Goal: Contribute content: Contribute content

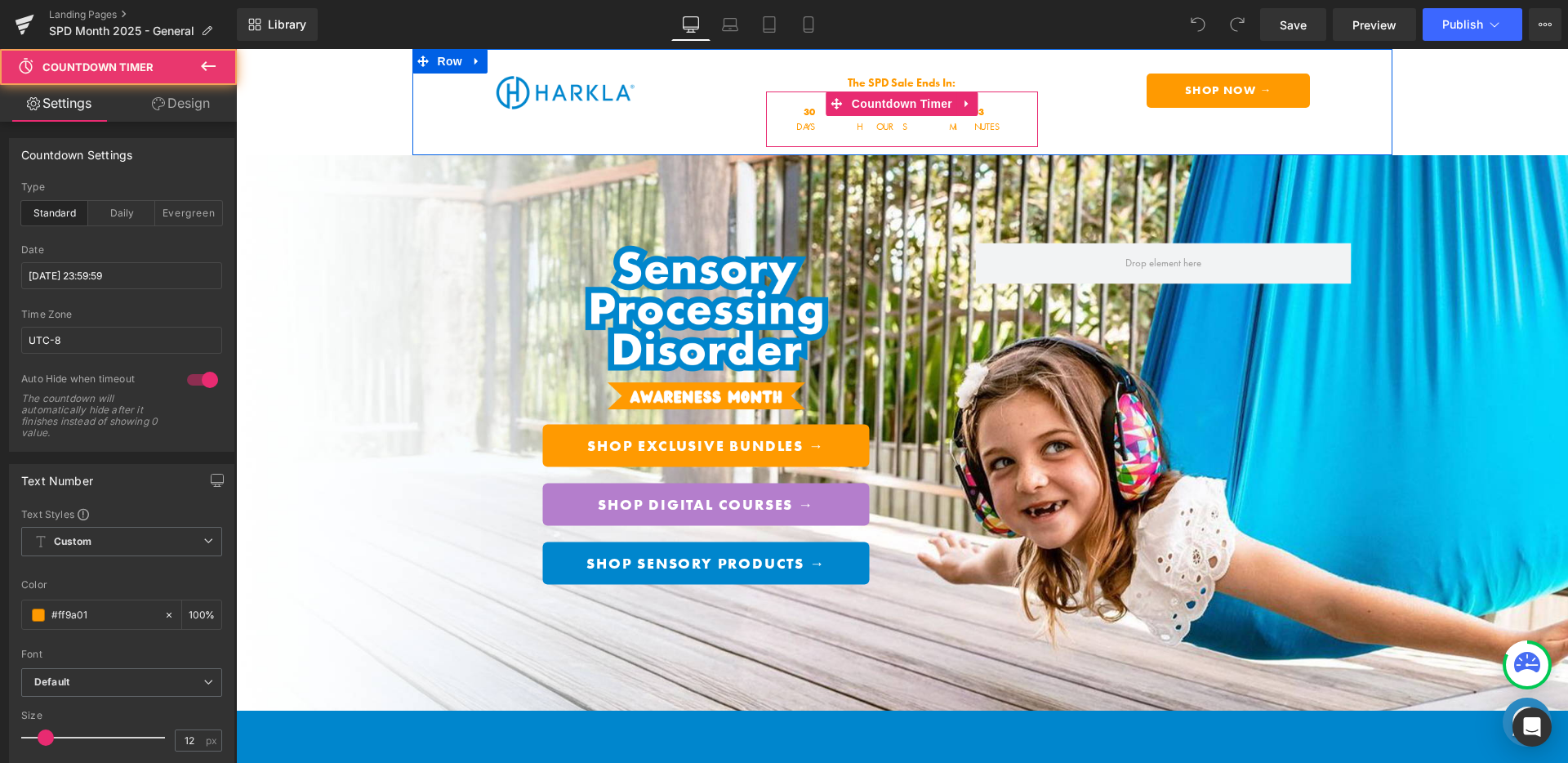
click at [838, 118] on div "30 Days" at bounding box center [809, 119] width 58 height 56
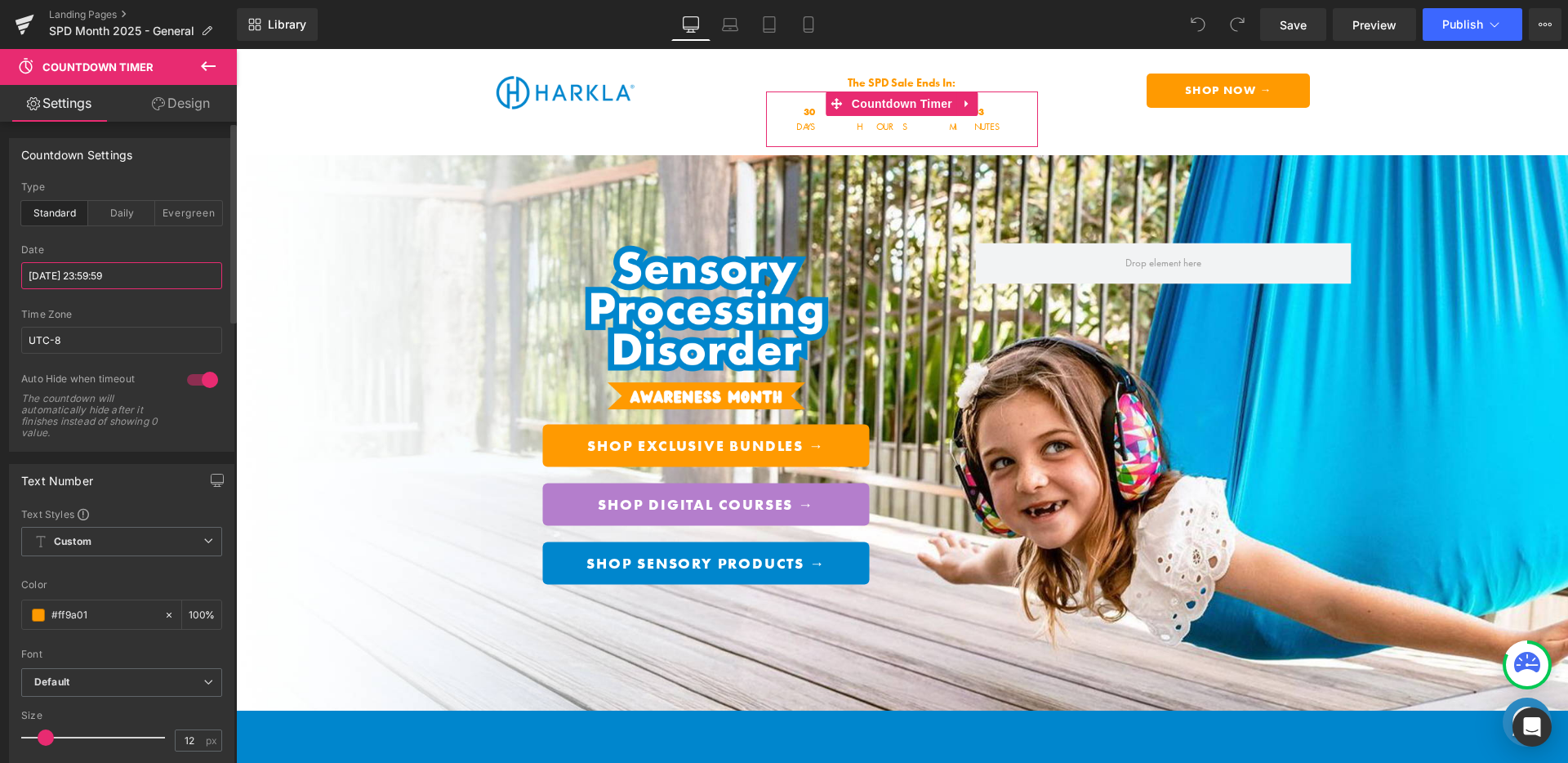
click at [127, 281] on input "[DATE] 23:59:59" at bounding box center [122, 275] width 201 height 27
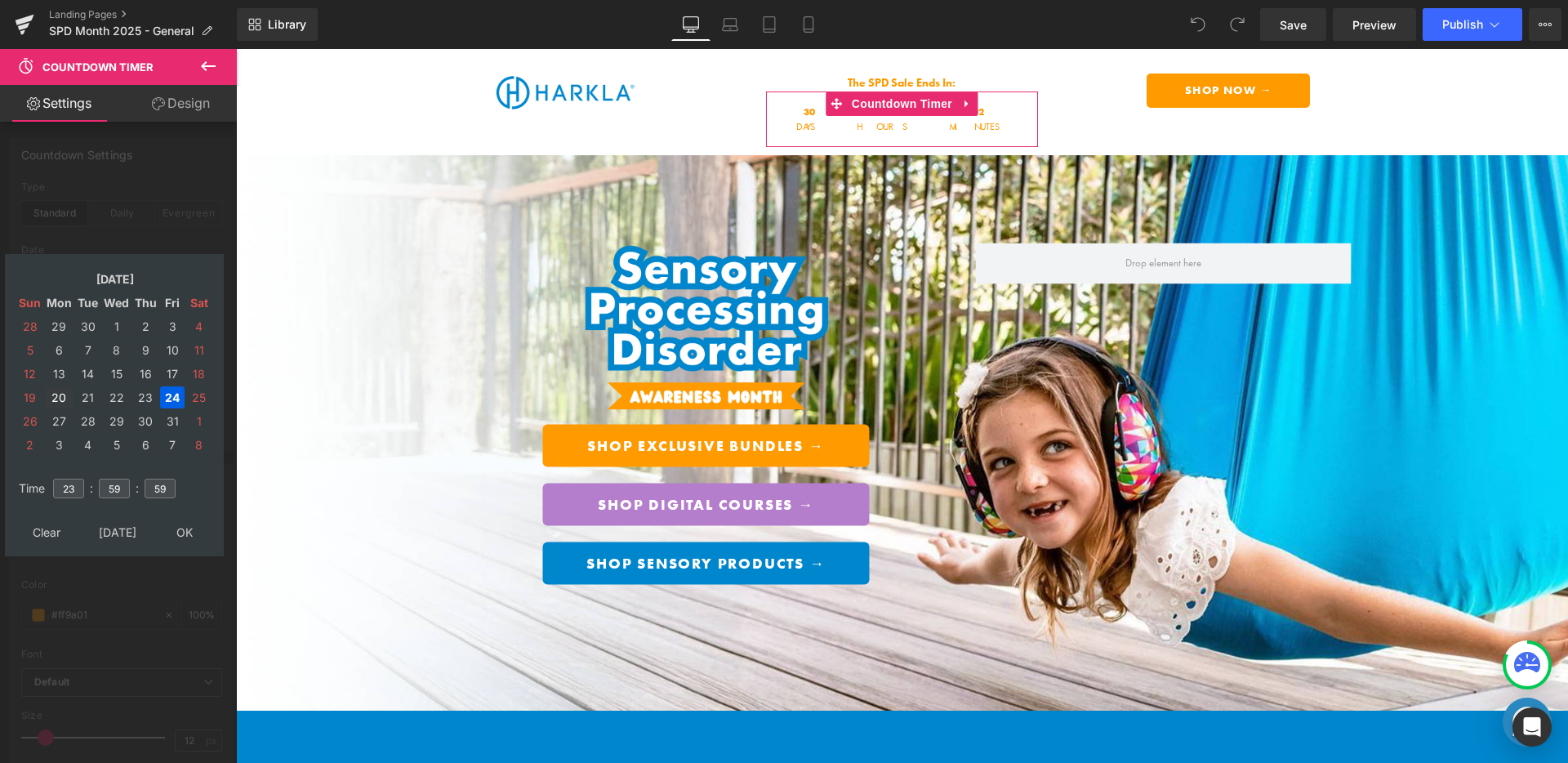
click at [61, 397] on td "20" at bounding box center [59, 397] width 29 height 22
click at [175, 420] on td "31" at bounding box center [173, 421] width 25 height 22
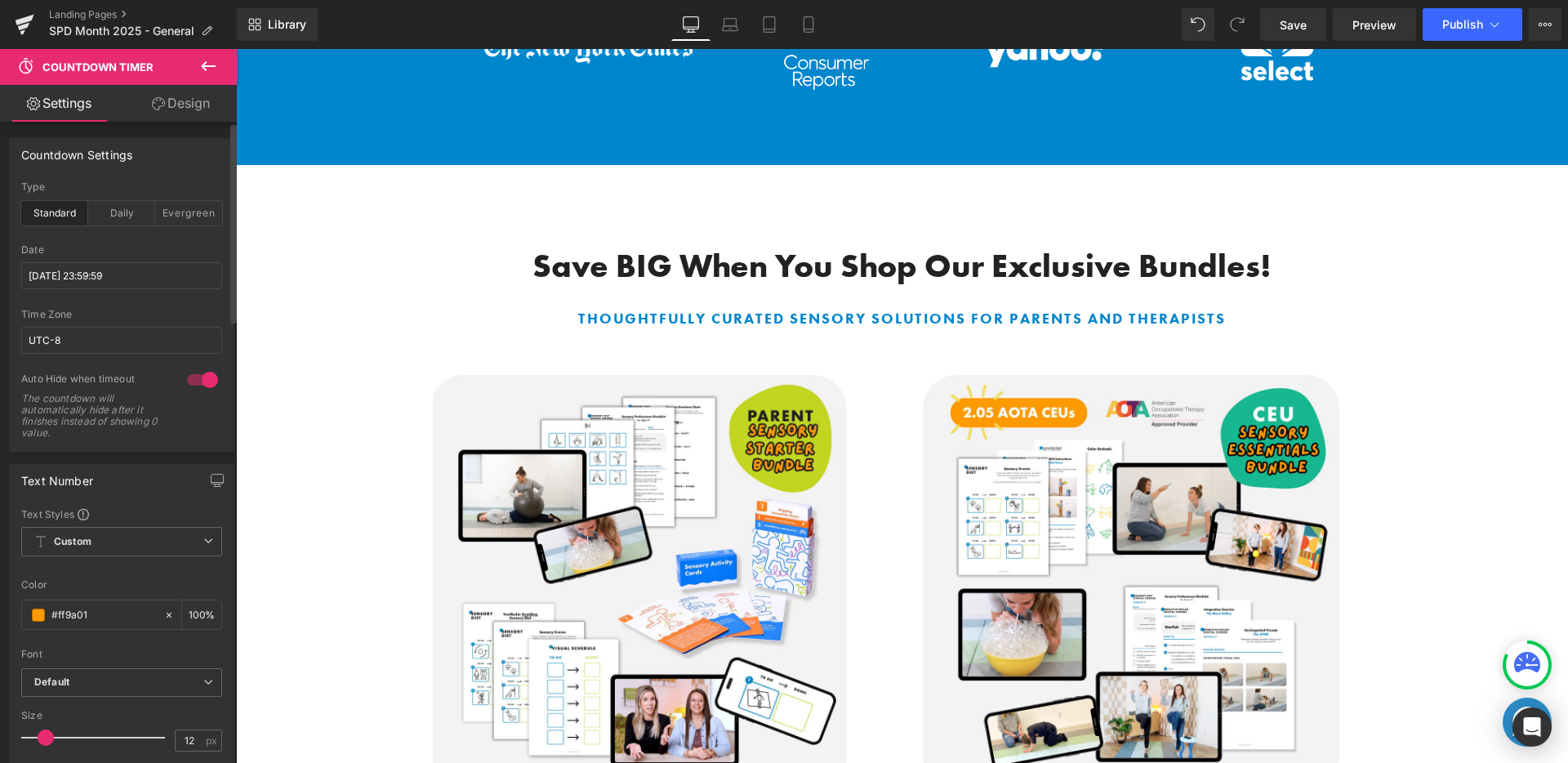
scroll to position [1169, 0]
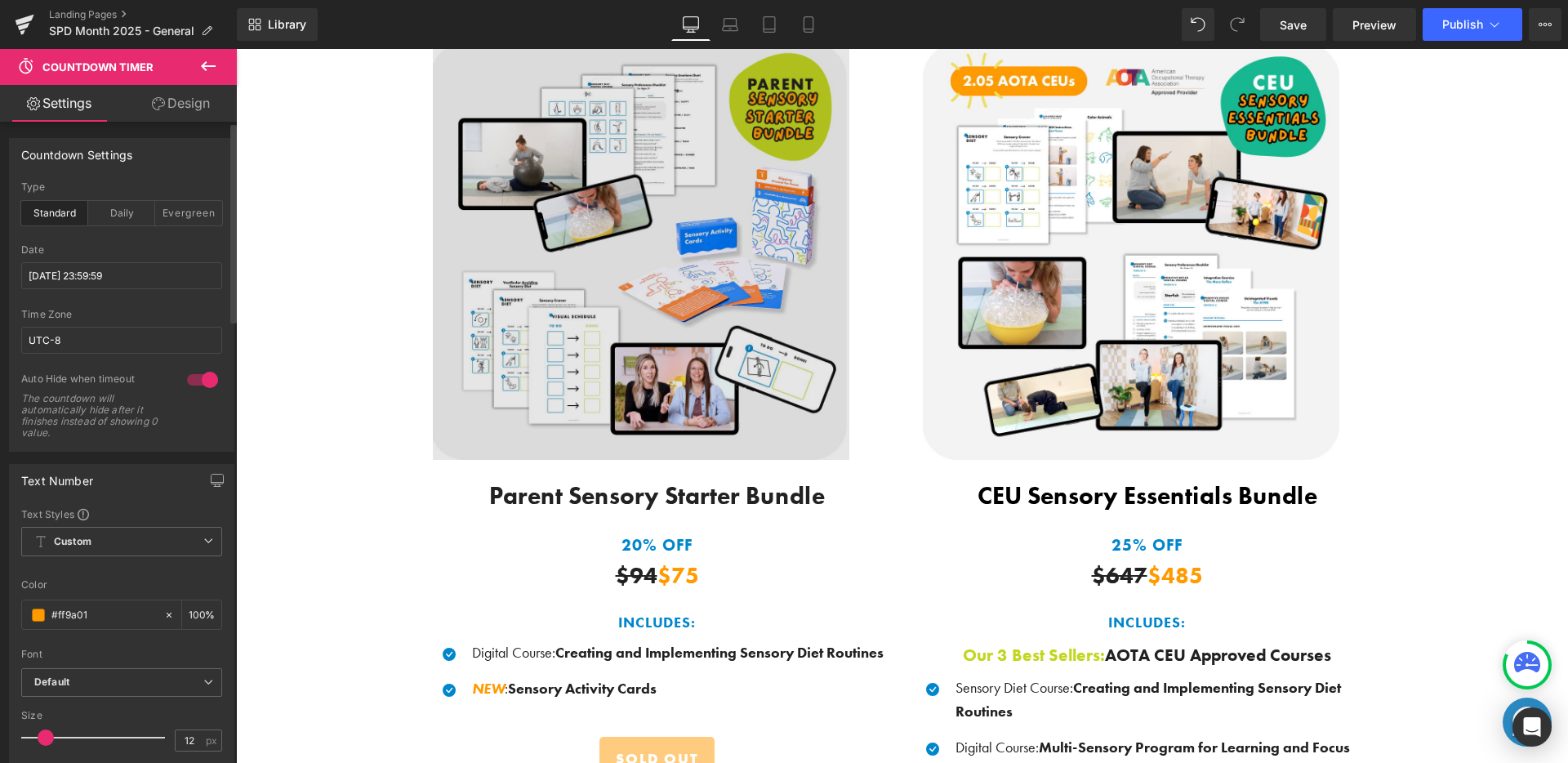
click at [731, 390] on img at bounding box center [641, 252] width 417 height 417
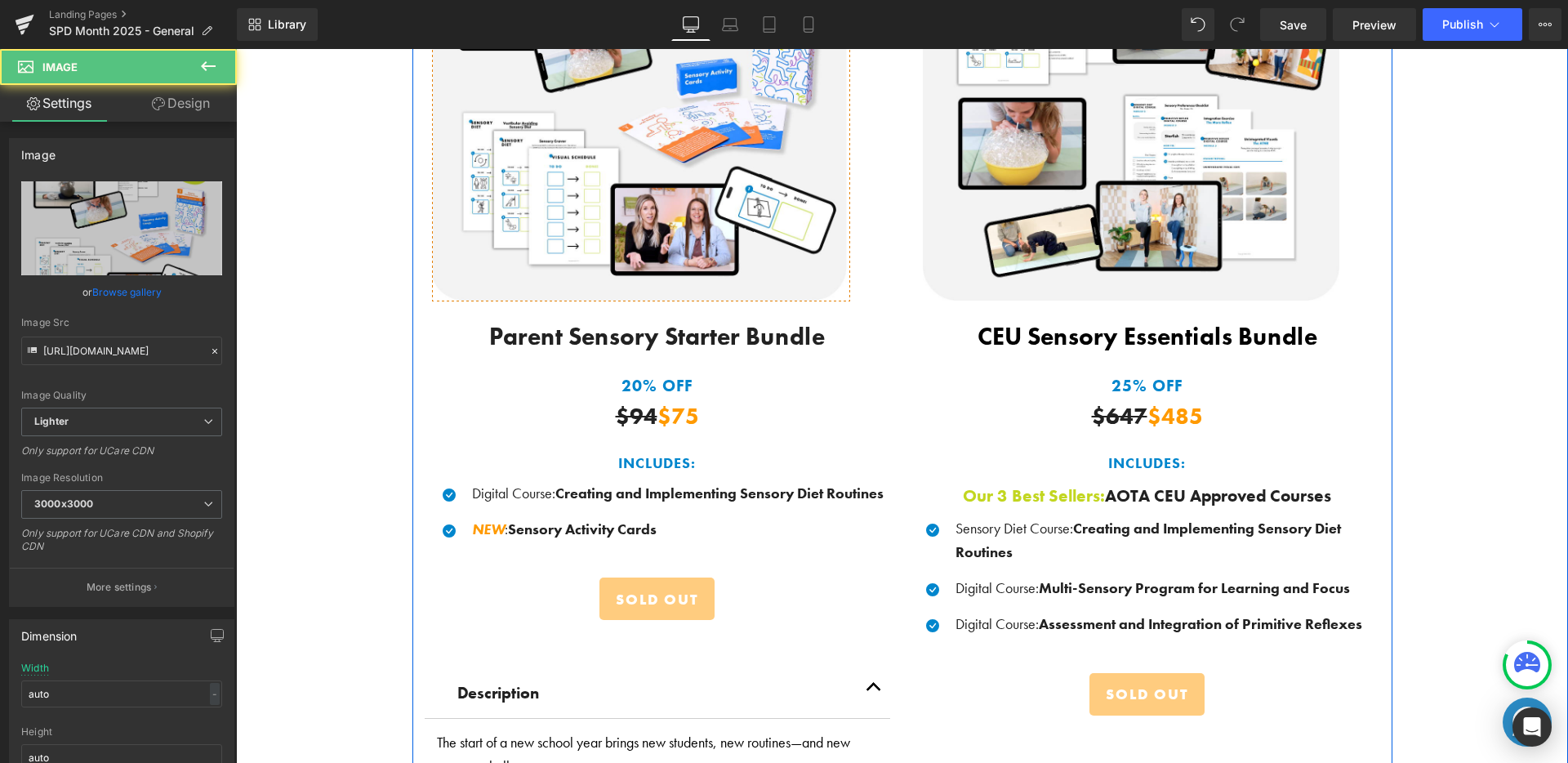
scroll to position [1329, 0]
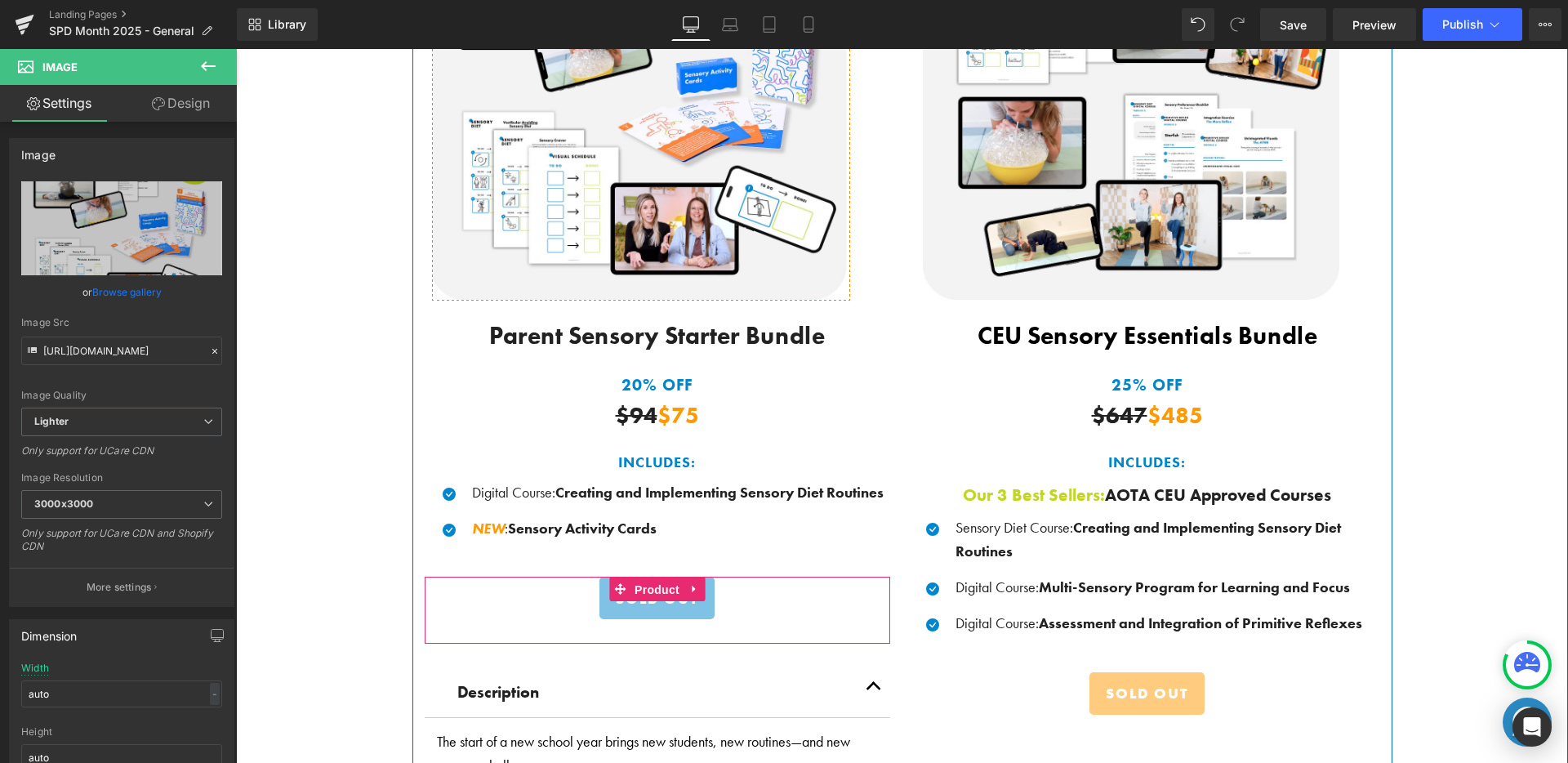
click at [649, 582] on span "Product" at bounding box center [657, 590] width 53 height 25
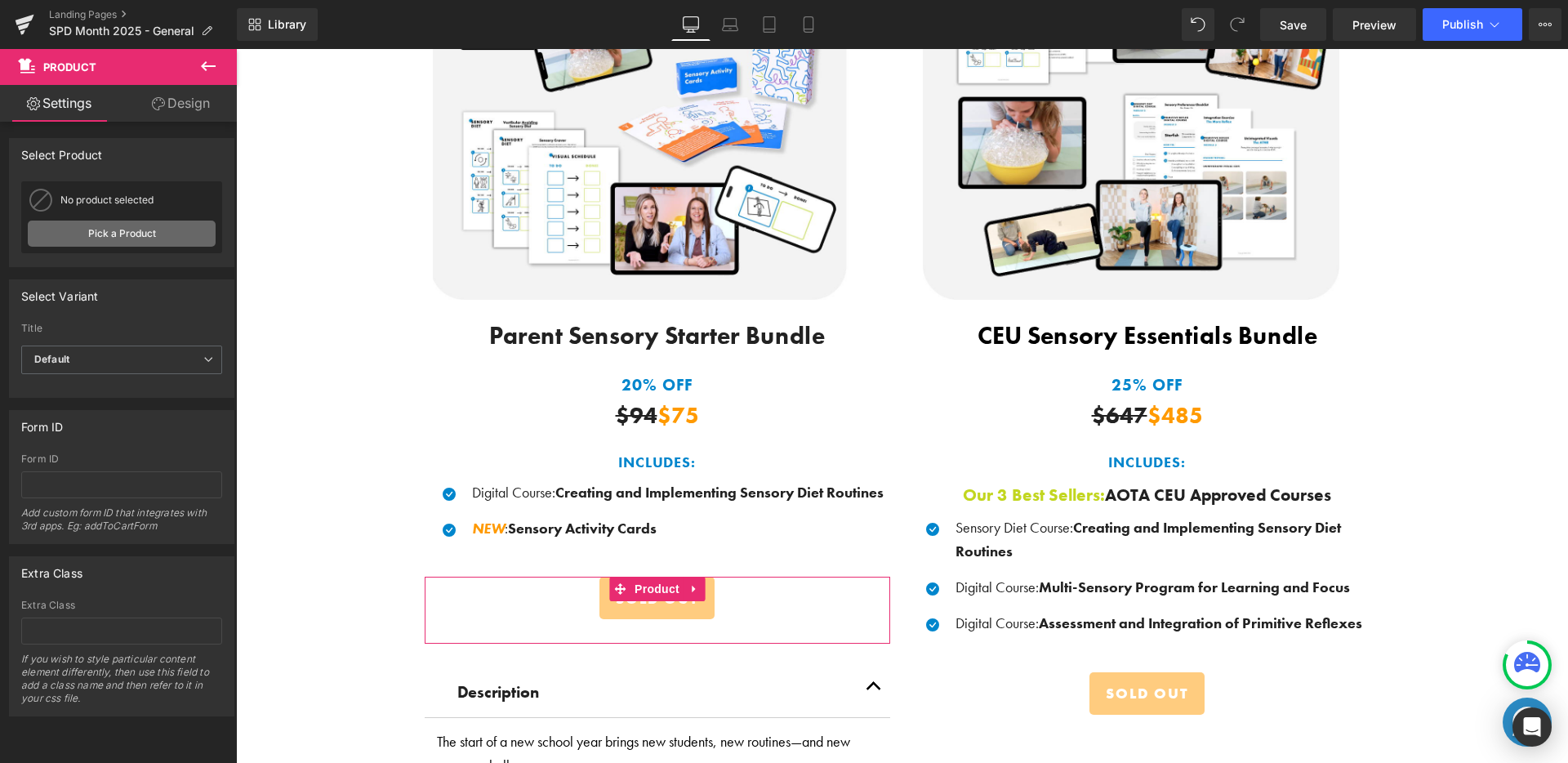
click at [127, 244] on link "Pick a Product" at bounding box center [122, 234] width 187 height 26
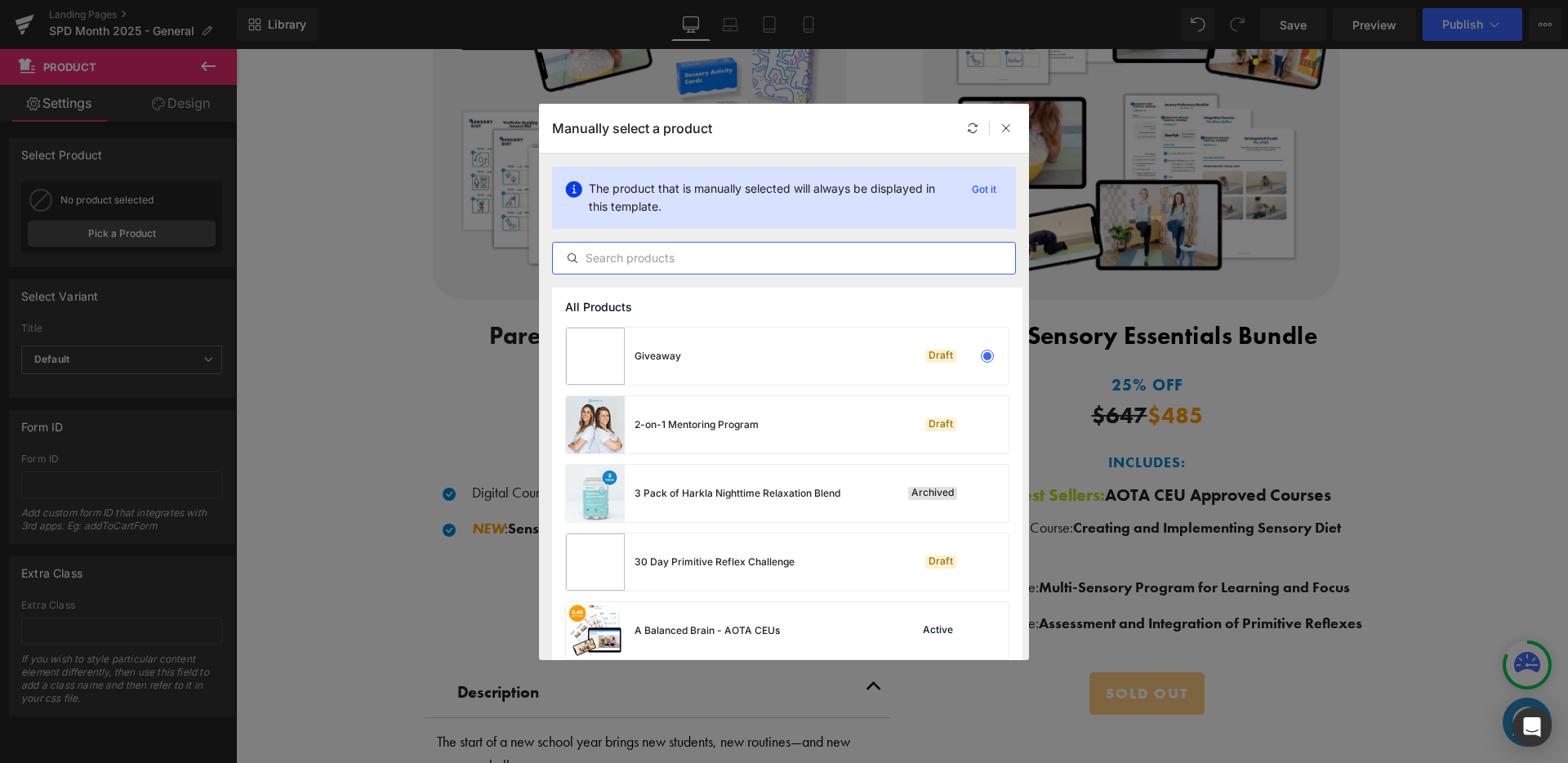
click at [789, 265] on input "text" at bounding box center [784, 258] width 462 height 20
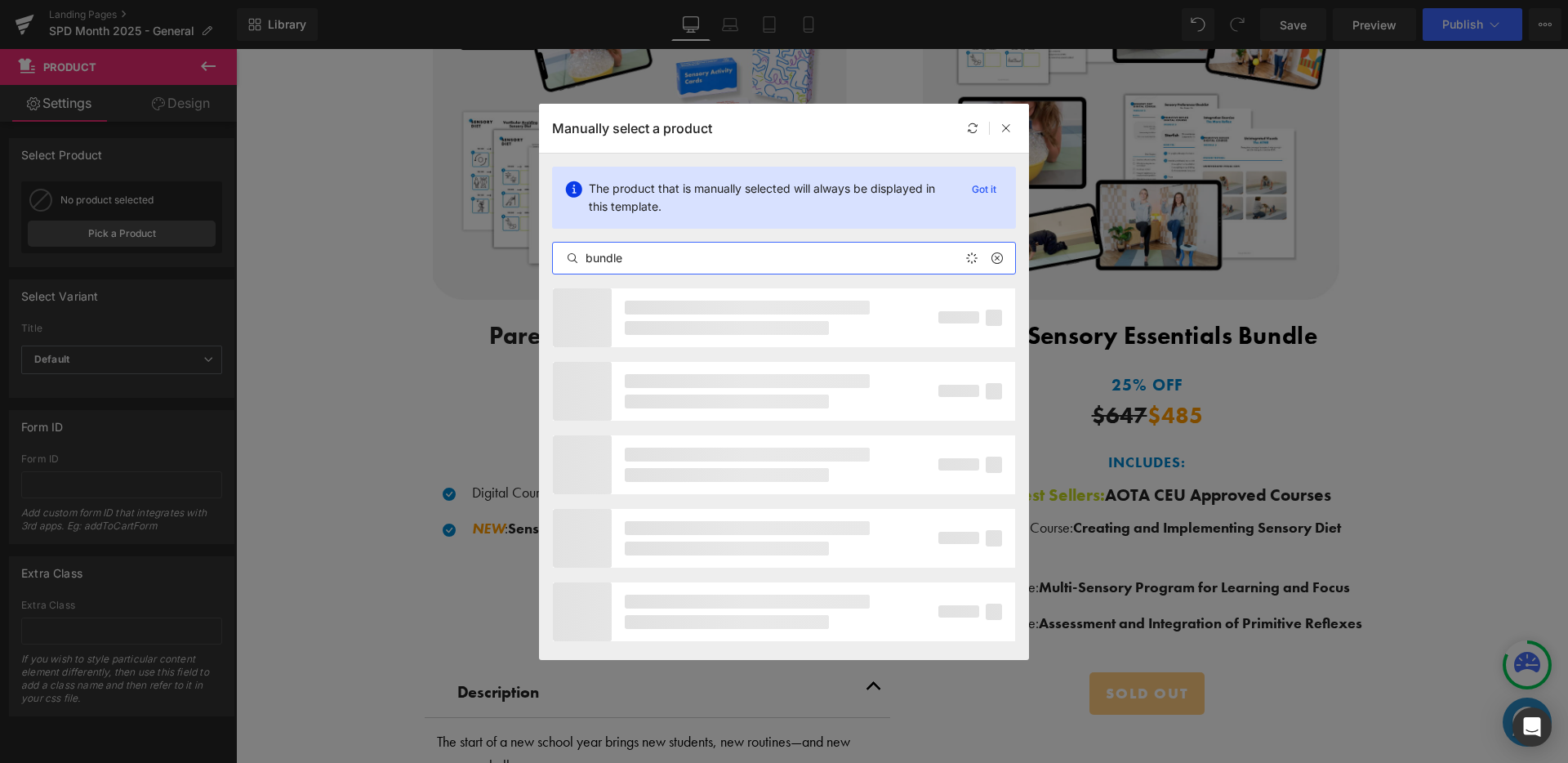
type input "bundle"
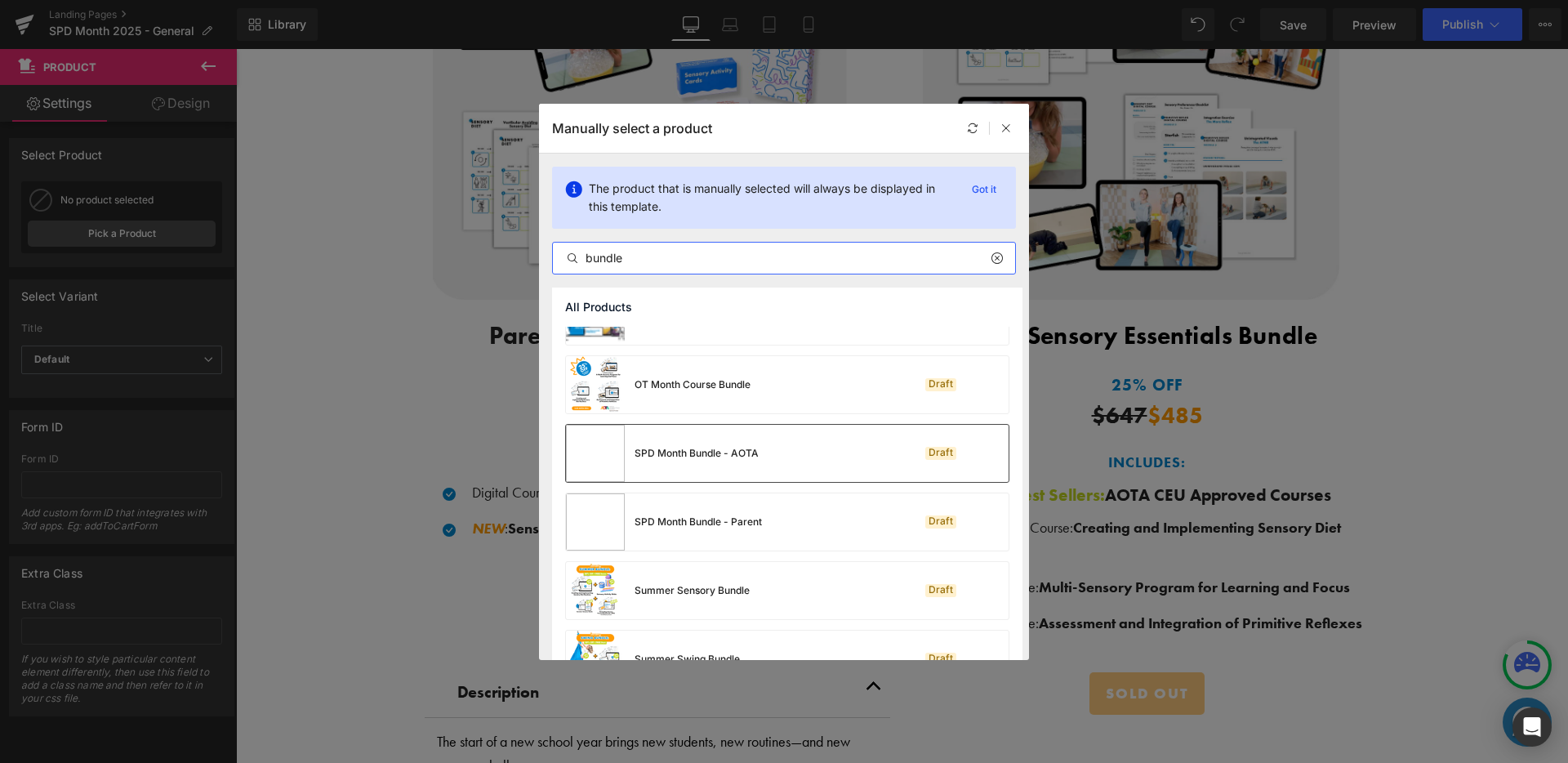
scroll to position [405, 0]
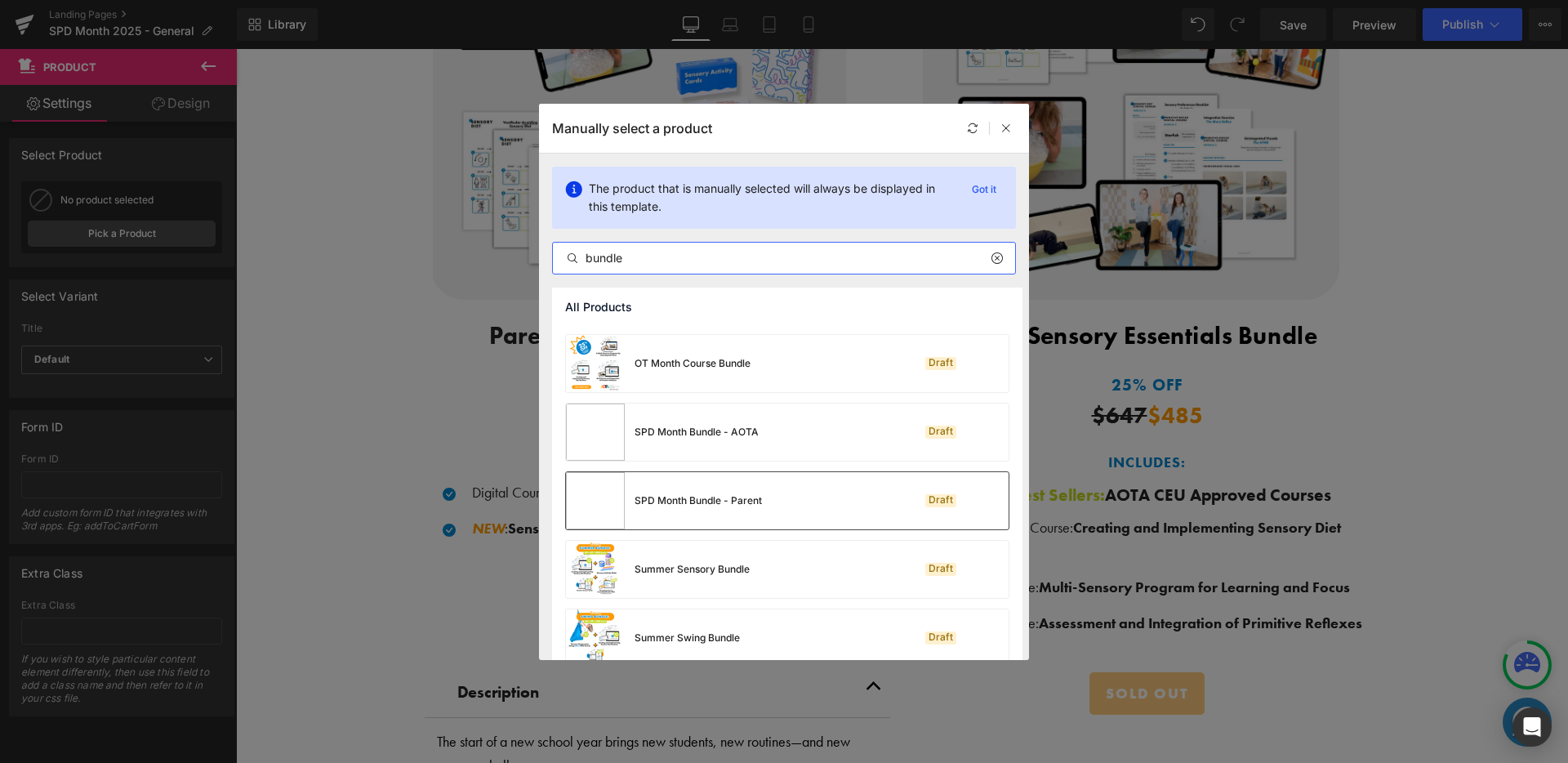
click at [733, 473] on div "SPD Month Bundle - Parent" at bounding box center [664, 501] width 196 height 58
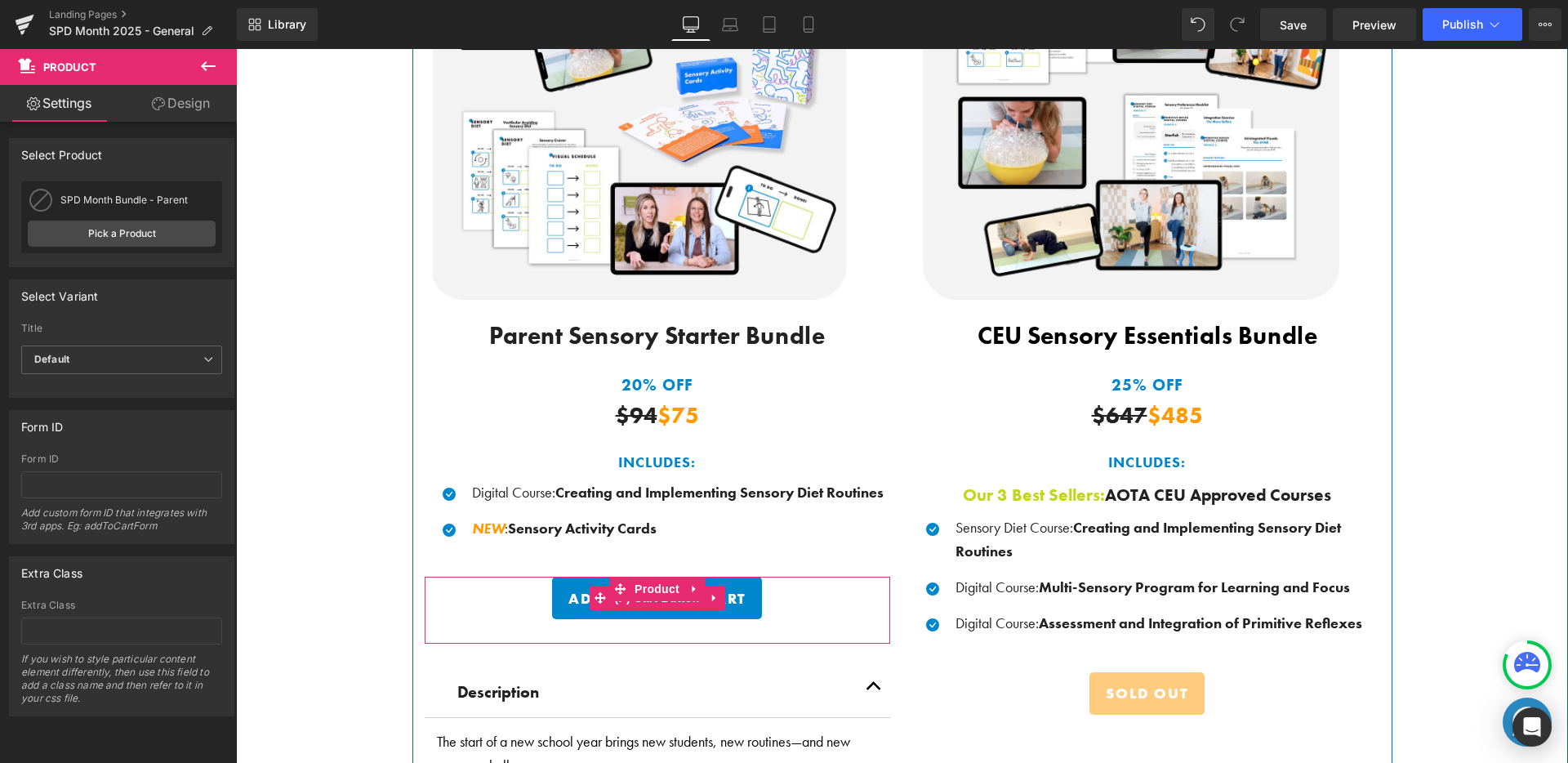
click at [720, 594] on span "Add Bundle To Cart" at bounding box center [657, 598] width 178 height 19
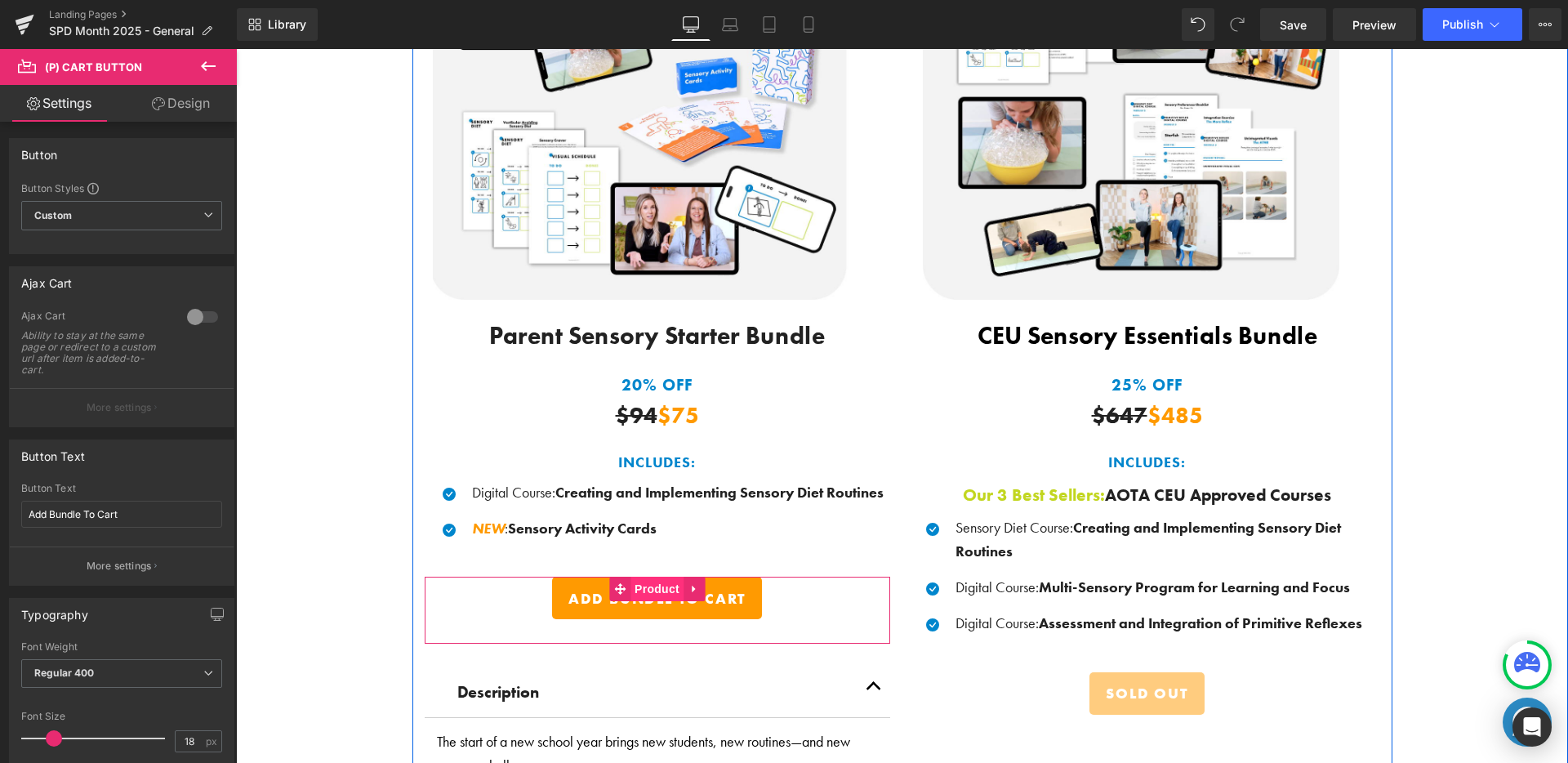
click at [637, 584] on span "Product" at bounding box center [657, 589] width 53 height 25
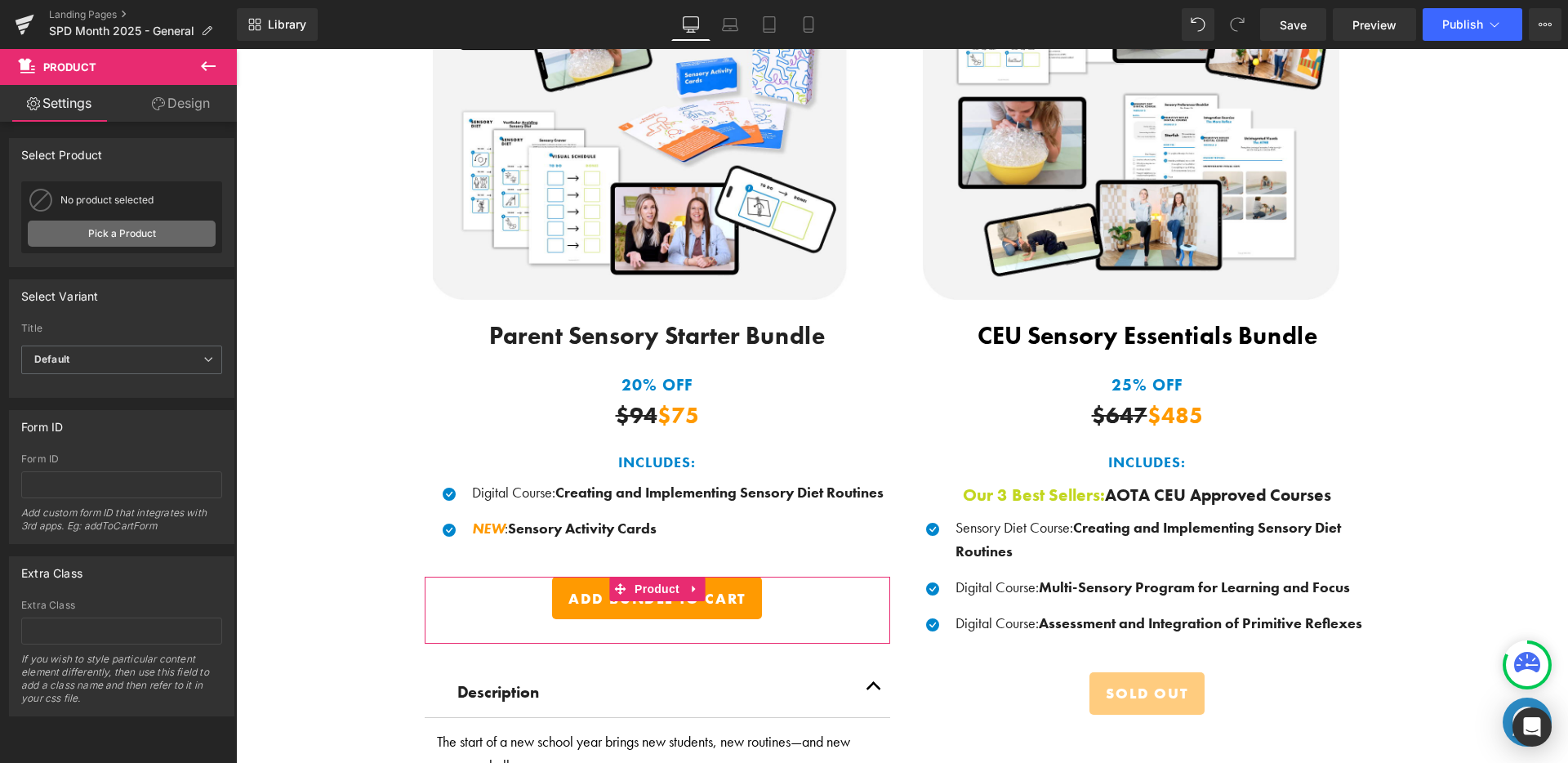
click at [153, 223] on link "Pick a Product" at bounding box center [122, 234] width 187 height 26
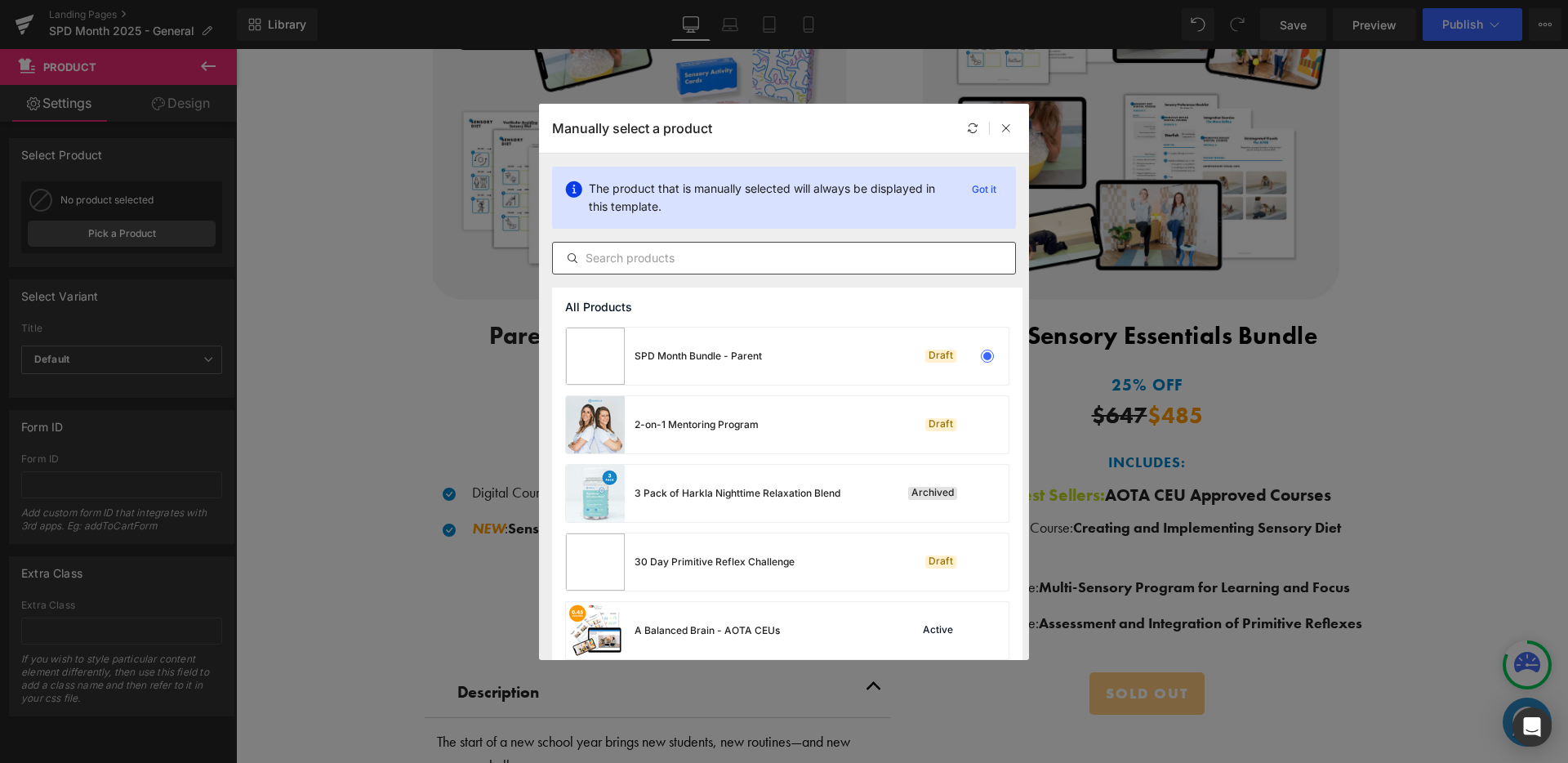
click at [755, 257] on input "text" at bounding box center [784, 258] width 462 height 20
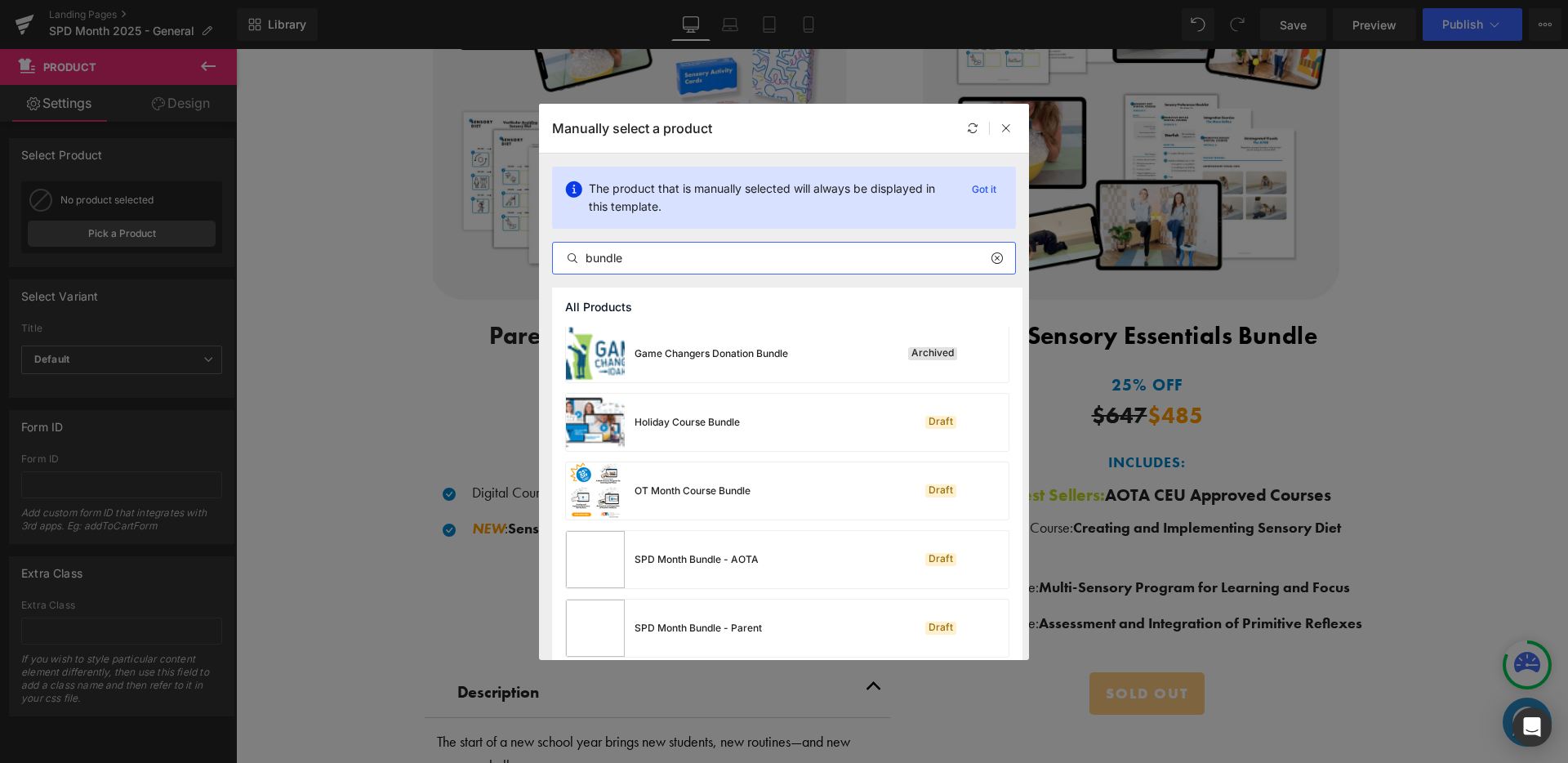
scroll to position [353, 0]
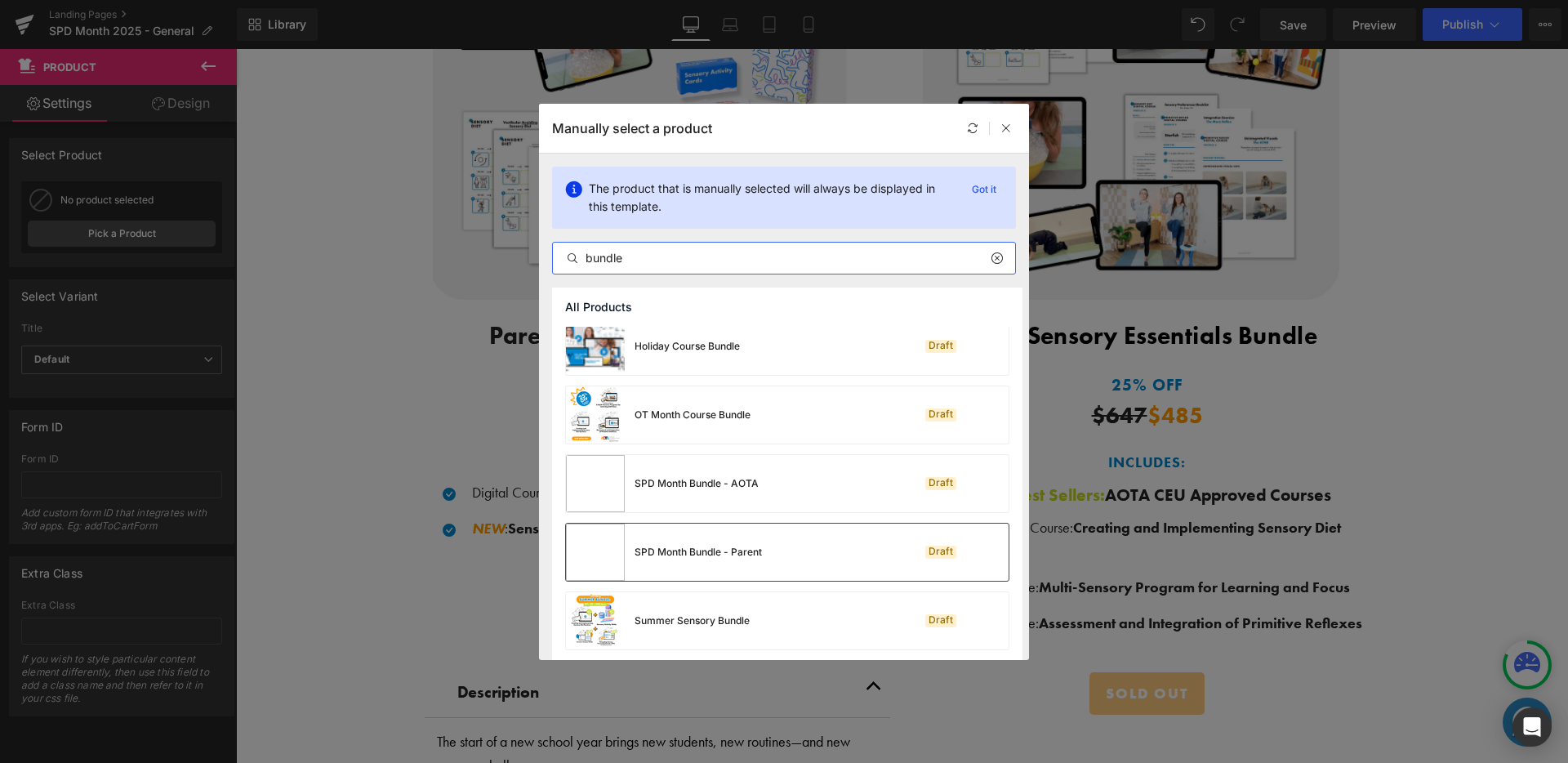
type input "bundle"
click at [687, 540] on div "SPD Month Bundle - Parent" at bounding box center [664, 553] width 196 height 58
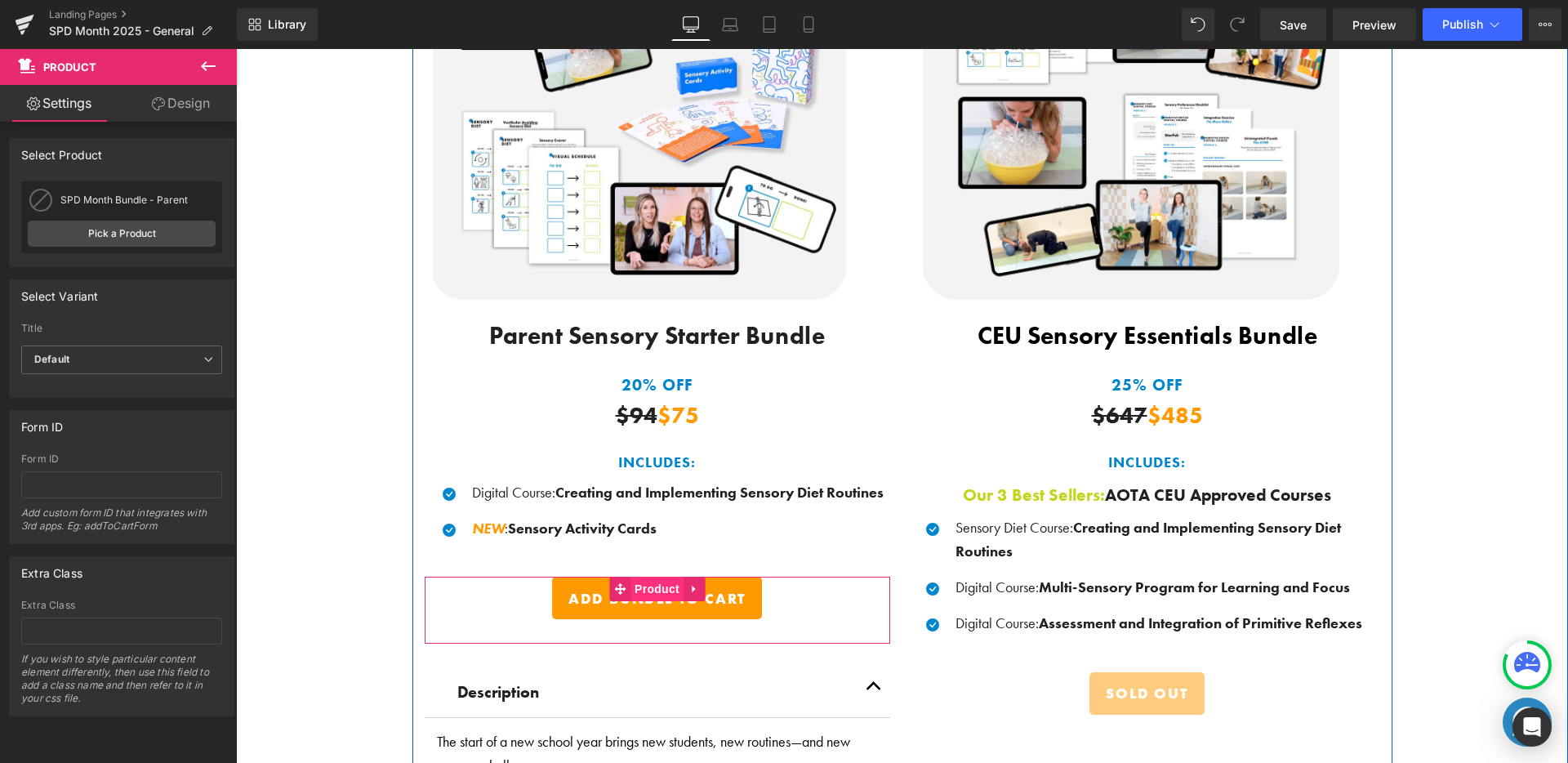
click at [638, 582] on span "Product" at bounding box center [657, 589] width 53 height 25
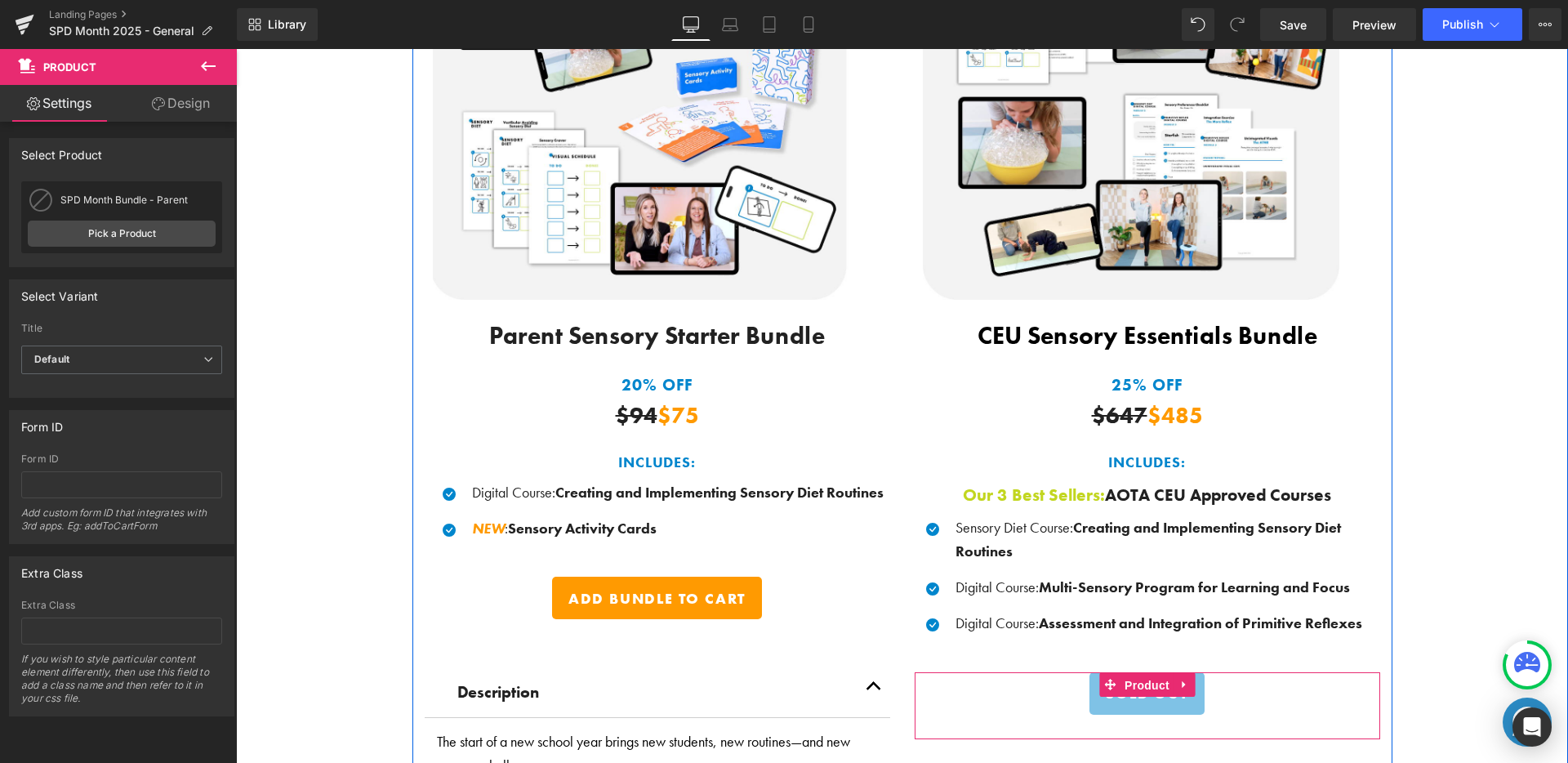
click at [1163, 682] on span "Product" at bounding box center [1147, 685] width 53 height 25
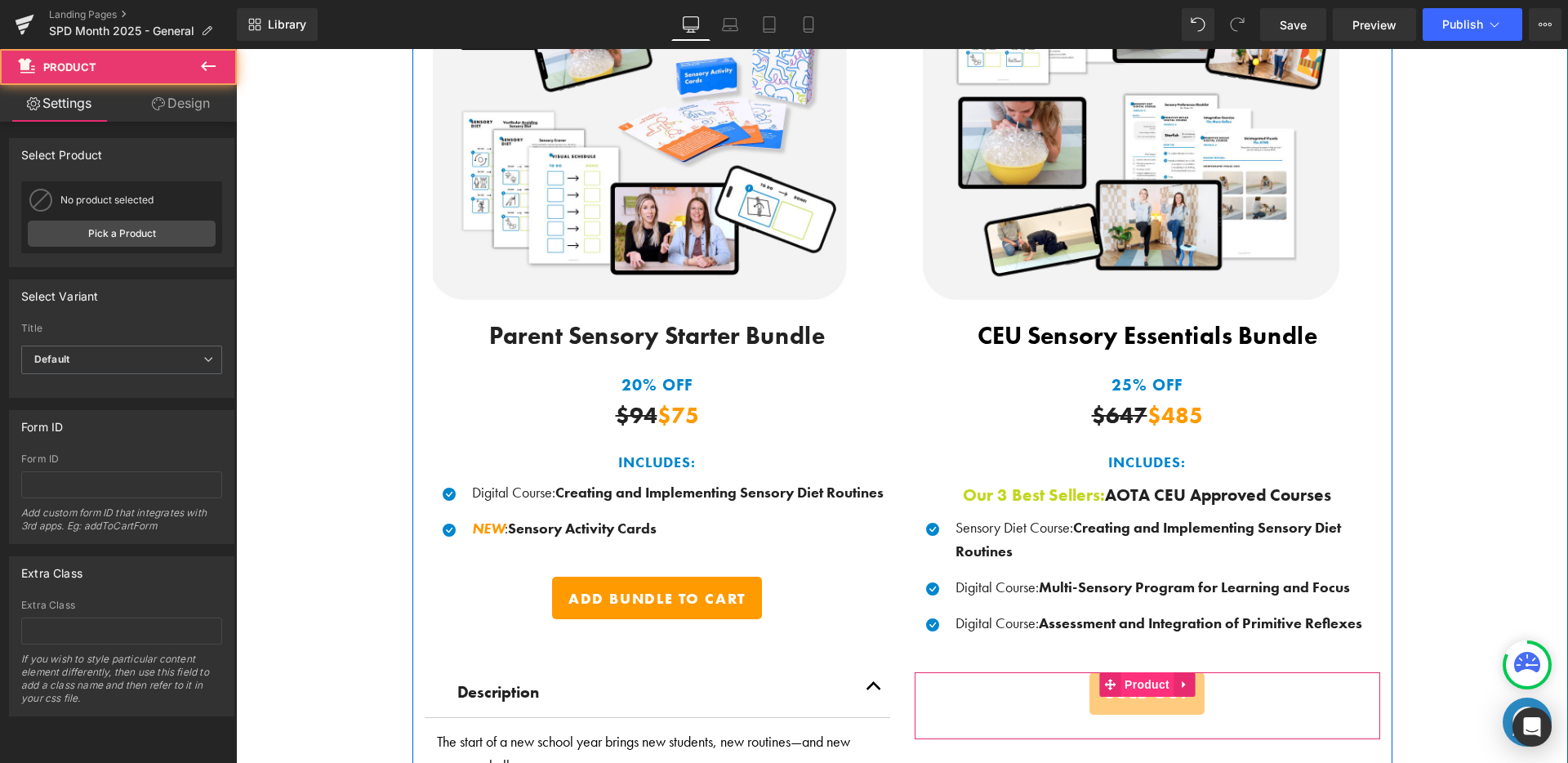
click at [1151, 677] on span "Product" at bounding box center [1147, 684] width 53 height 25
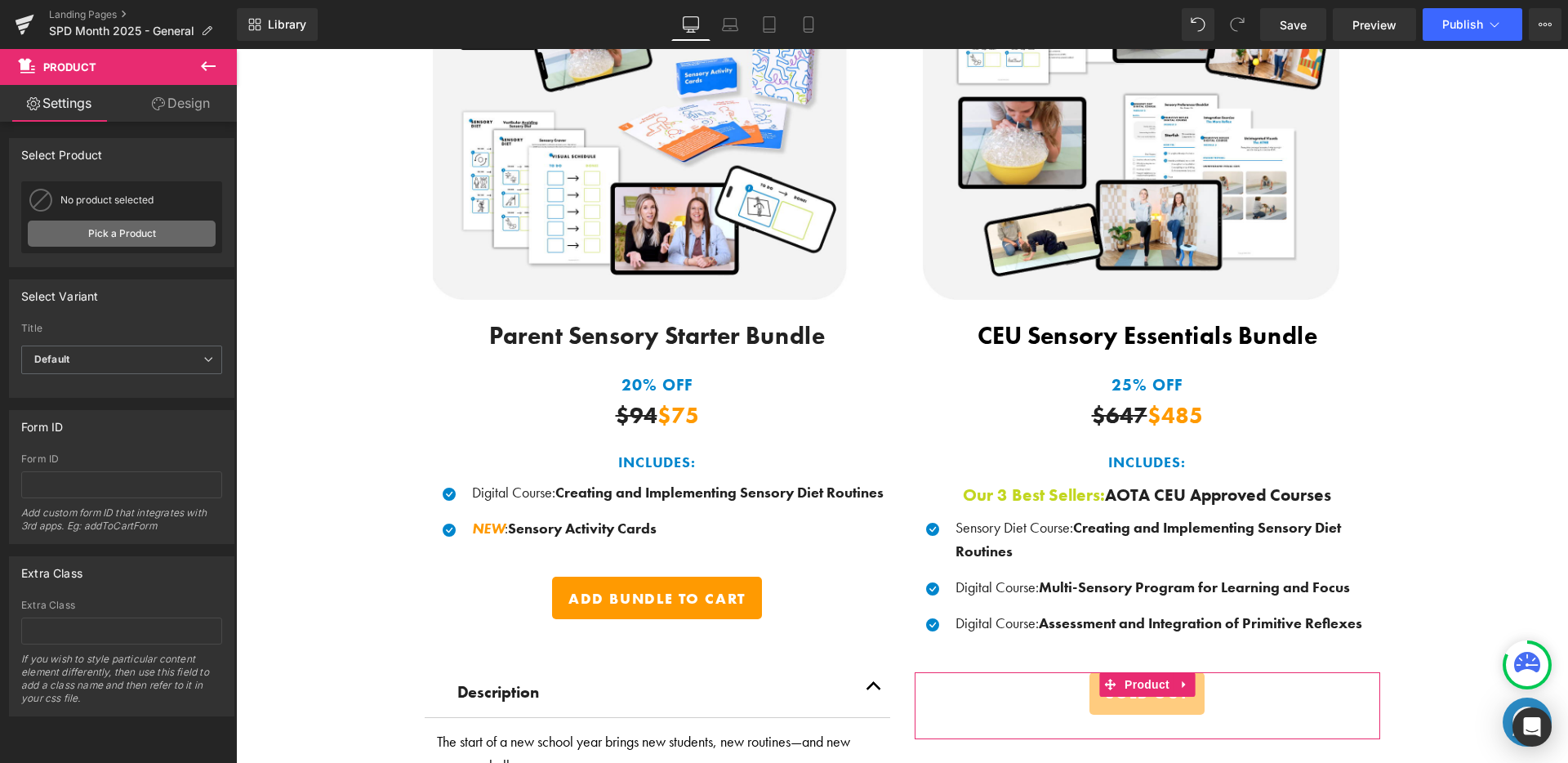
click at [136, 243] on link "Pick a Product" at bounding box center [122, 234] width 187 height 26
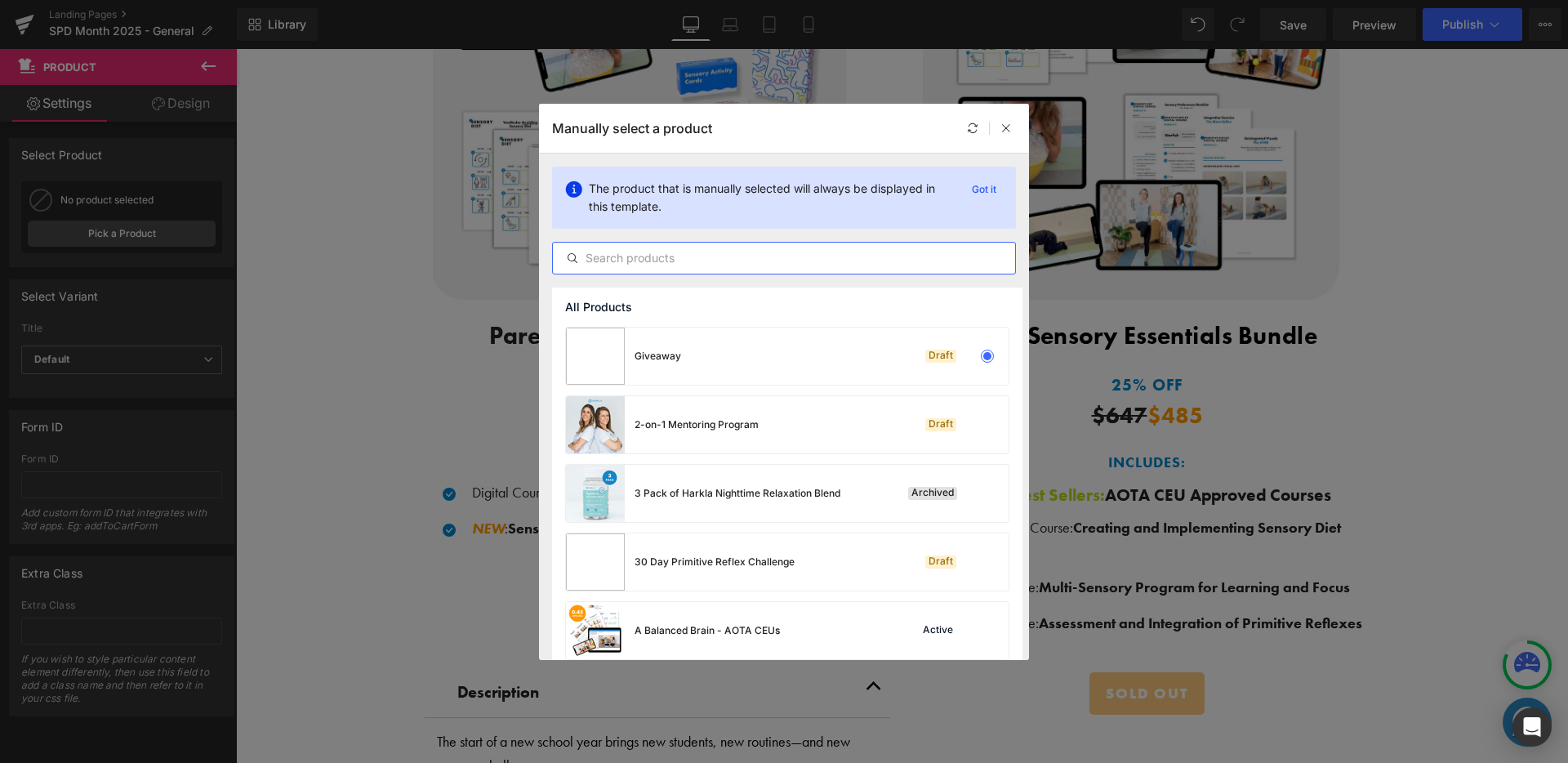
click at [635, 248] on input "text" at bounding box center [784, 258] width 462 height 20
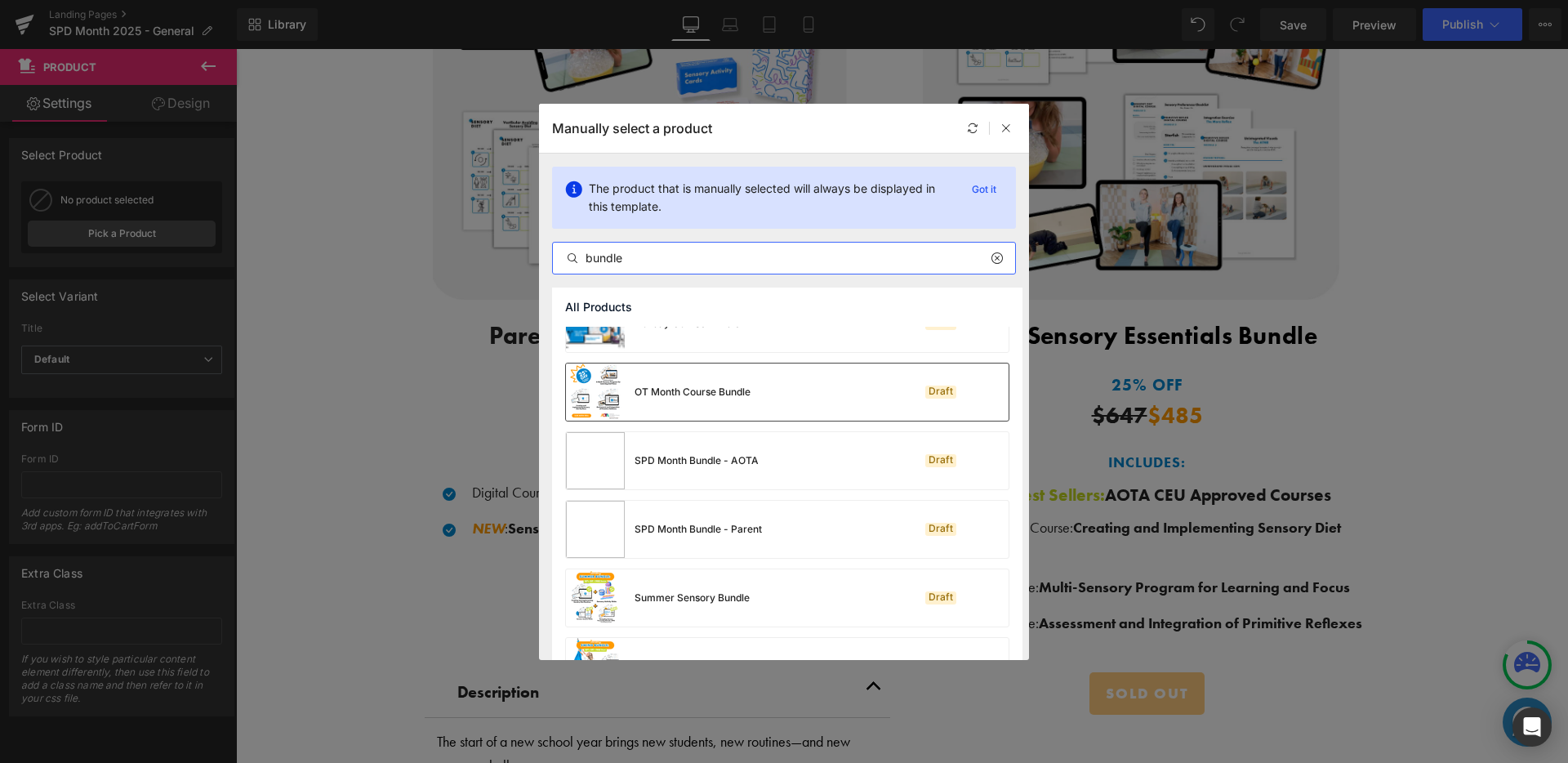
scroll to position [392, 0]
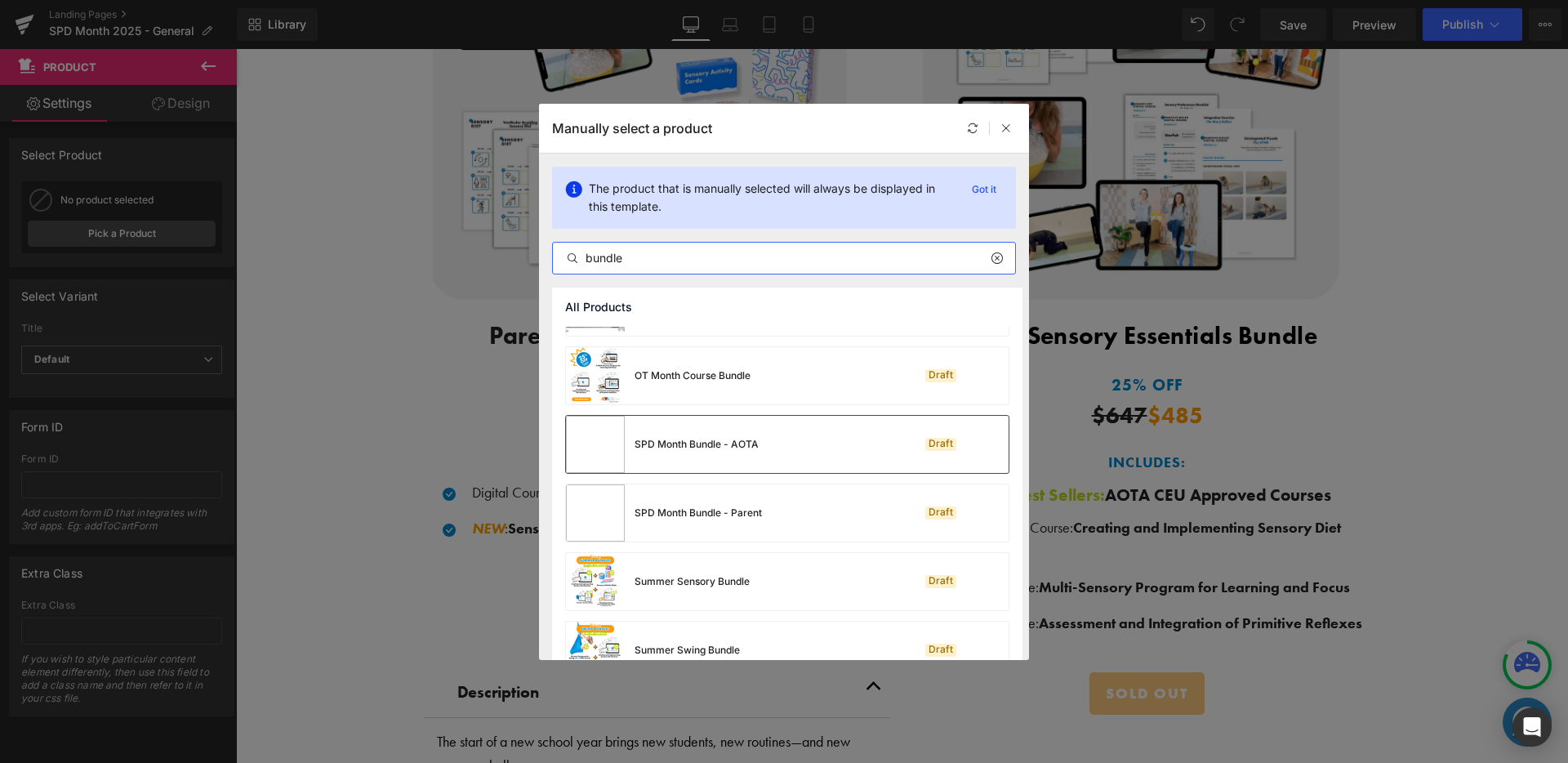
type input "bundle"
click at [711, 433] on div "SPD Month Bundle - AOTA" at bounding box center [662, 445] width 192 height 58
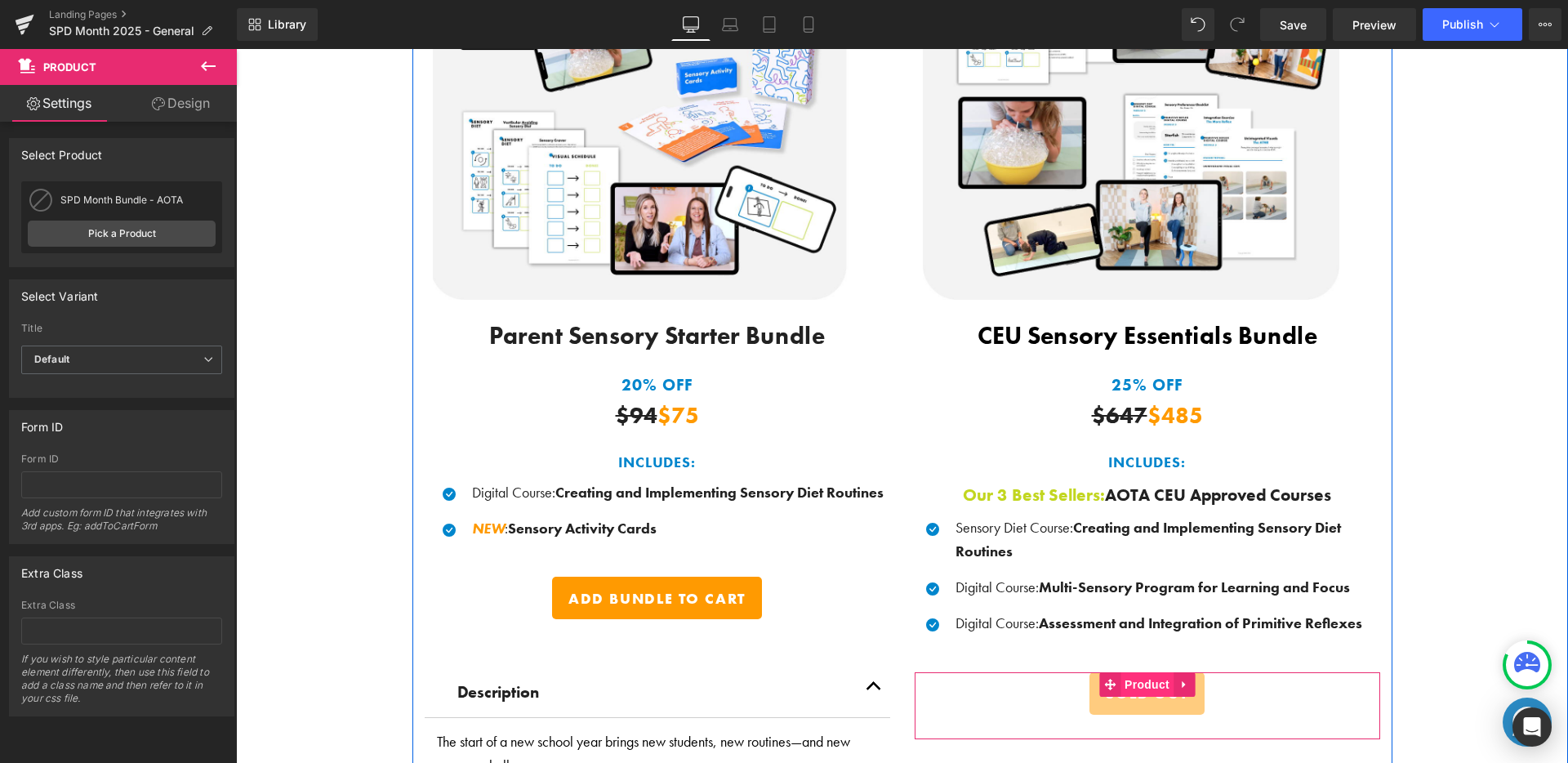
click at [1143, 677] on span "Product" at bounding box center [1147, 684] width 53 height 25
click at [1132, 695] on span "(P) Cart Button" at bounding box center [1146, 693] width 93 height 25
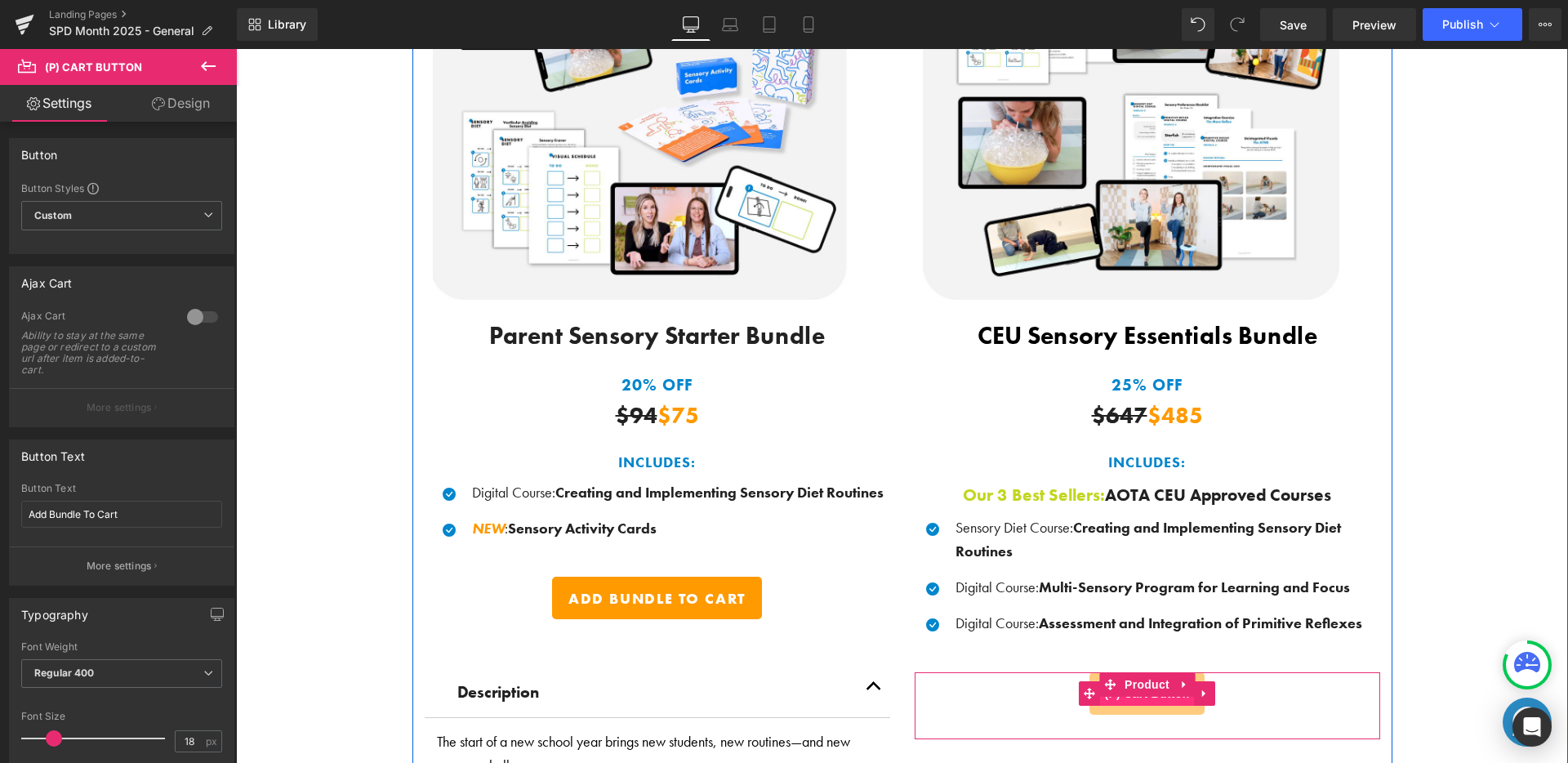
click at [1132, 693] on span "(P) Cart Button" at bounding box center [1146, 693] width 93 height 25
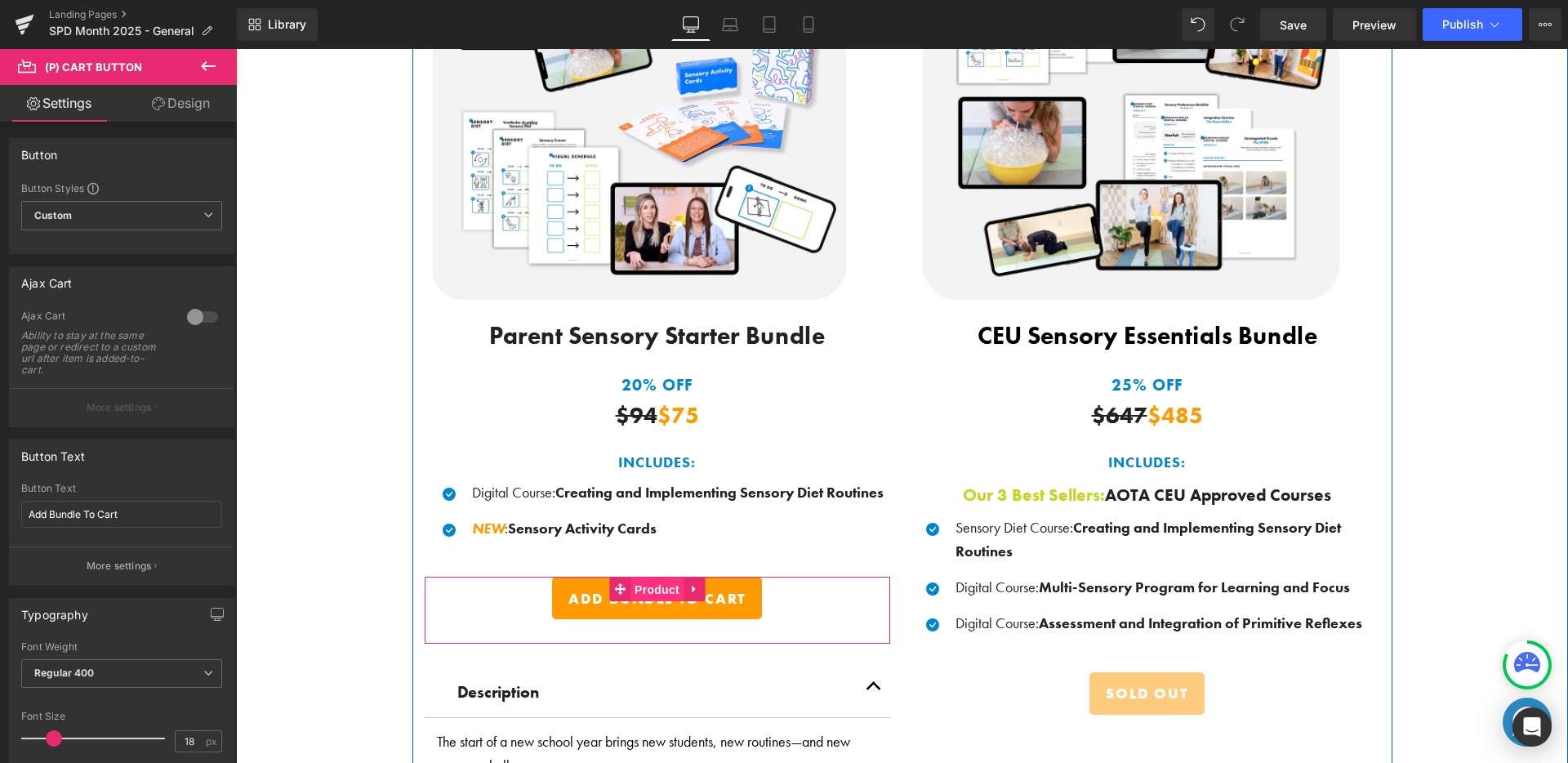
click at [647, 583] on span "Product" at bounding box center [657, 590] width 53 height 25
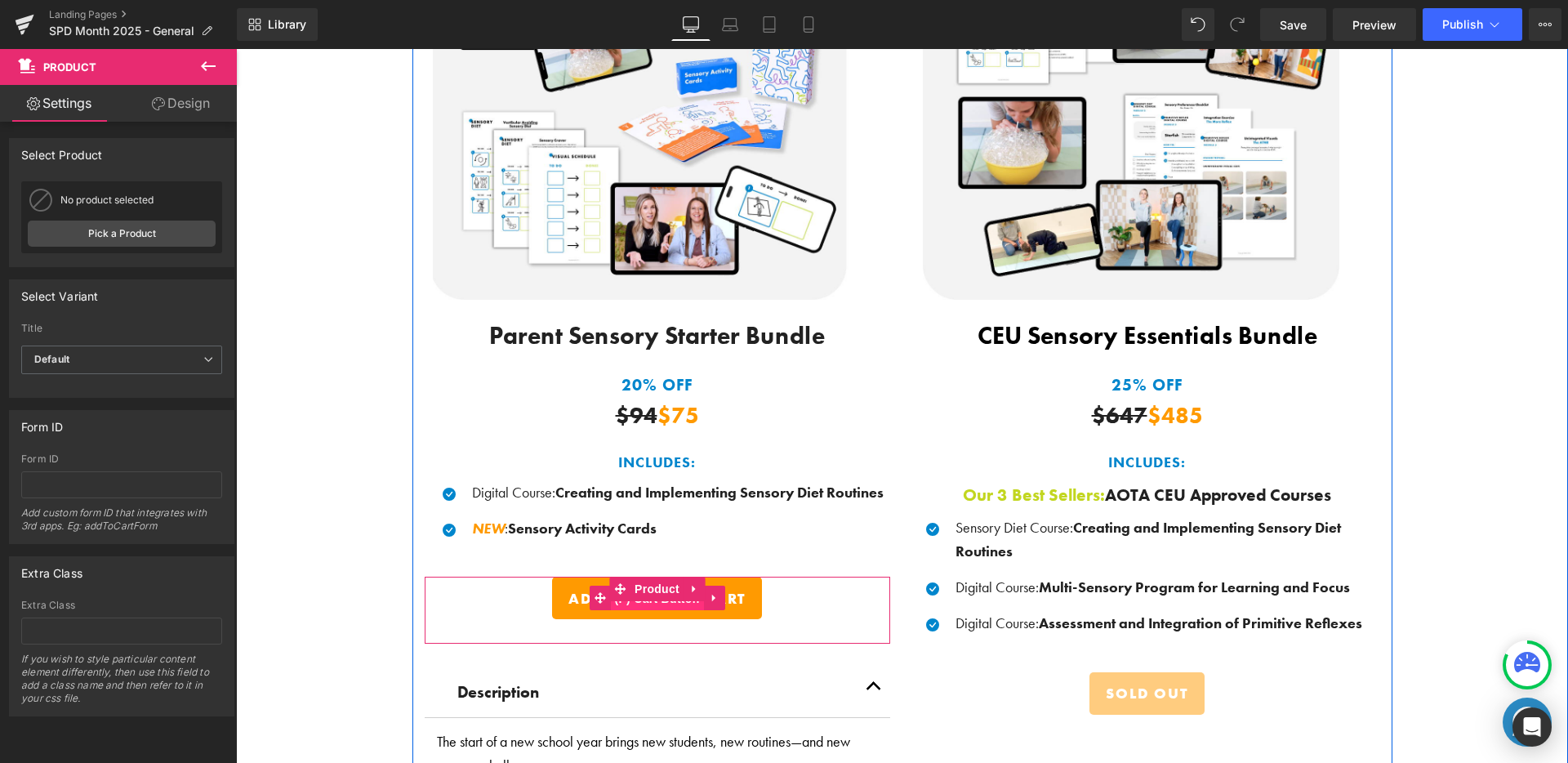
click at [657, 603] on span "(P) Cart Button" at bounding box center [656, 599] width 93 height 25
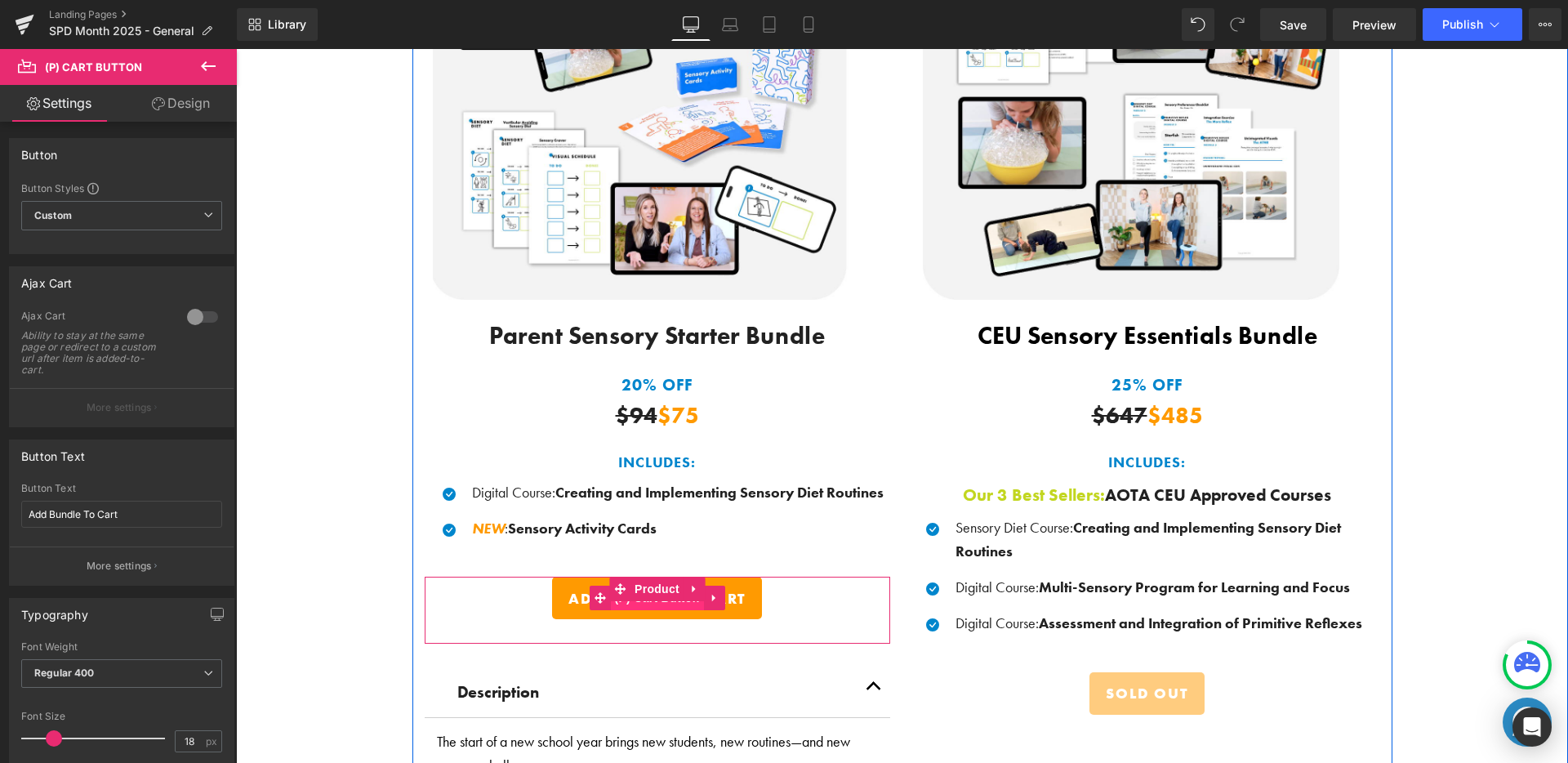
click at [657, 599] on span "(P) Cart Button" at bounding box center [656, 598] width 93 height 25
click at [659, 583] on span "Product" at bounding box center [657, 590] width 53 height 25
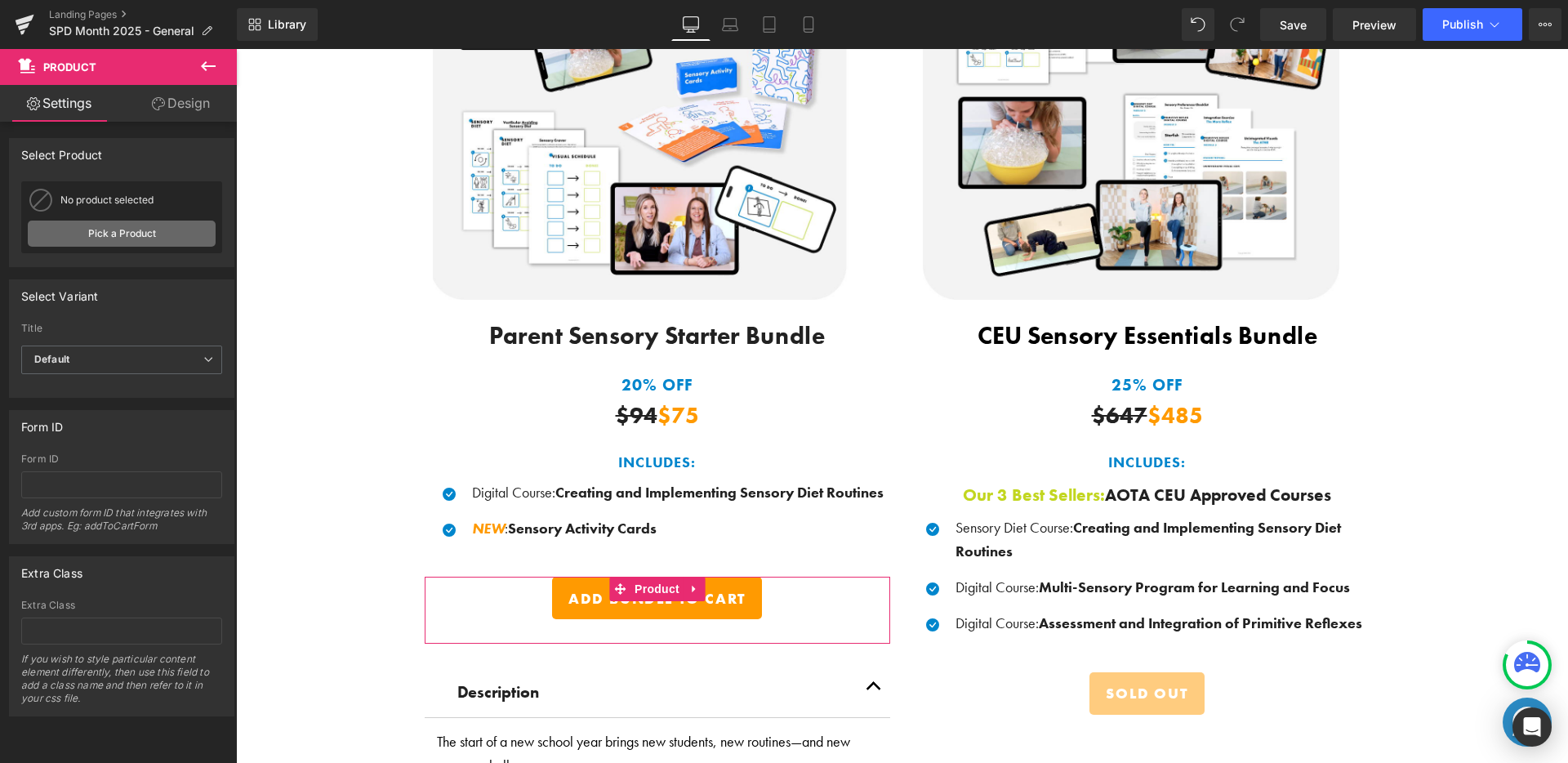
click at [138, 241] on link "Pick a Product" at bounding box center [122, 234] width 187 height 26
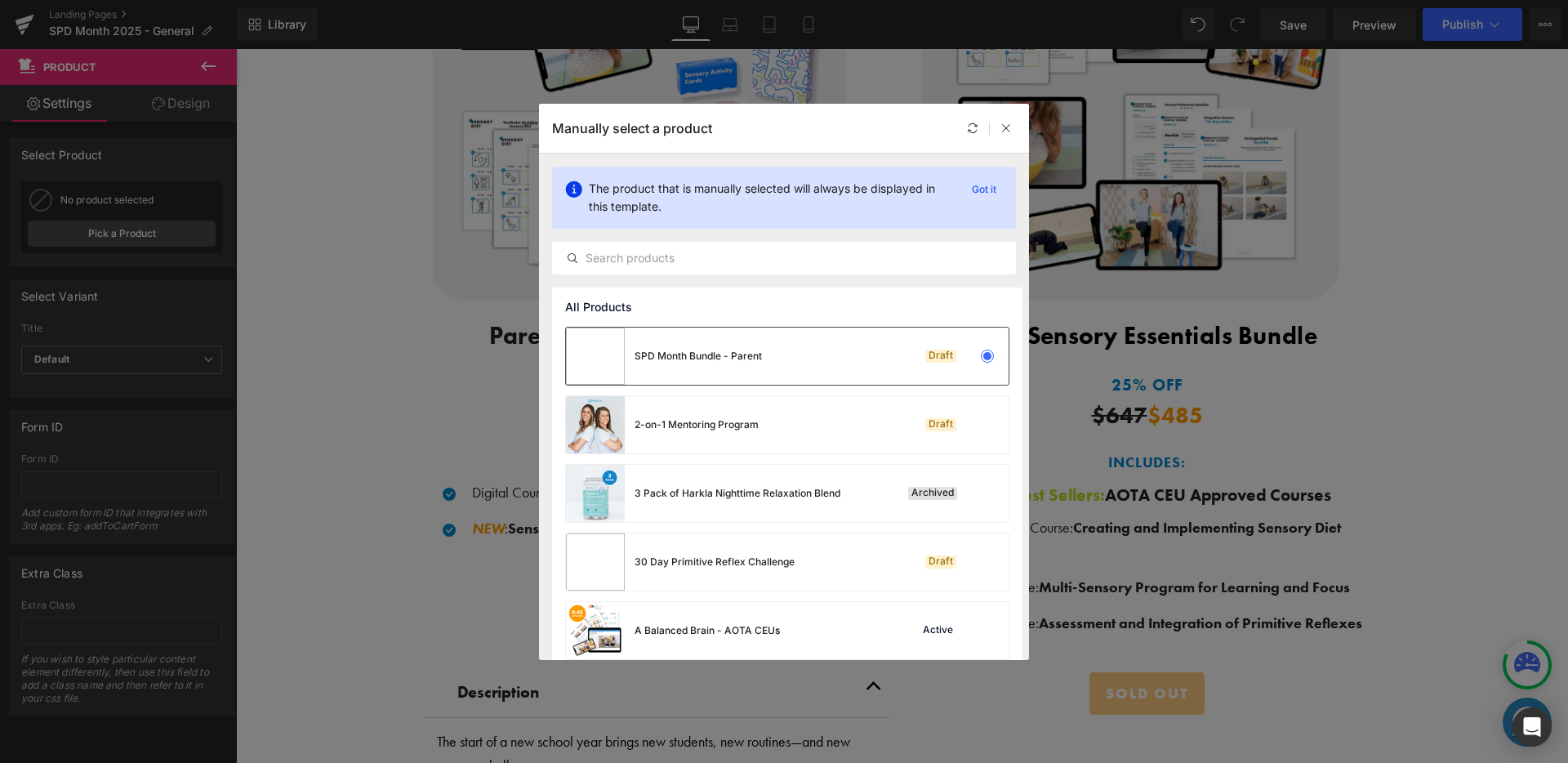
click at [866, 341] on div "SPD Month Bundle - Parent Draft" at bounding box center [787, 356] width 442 height 58
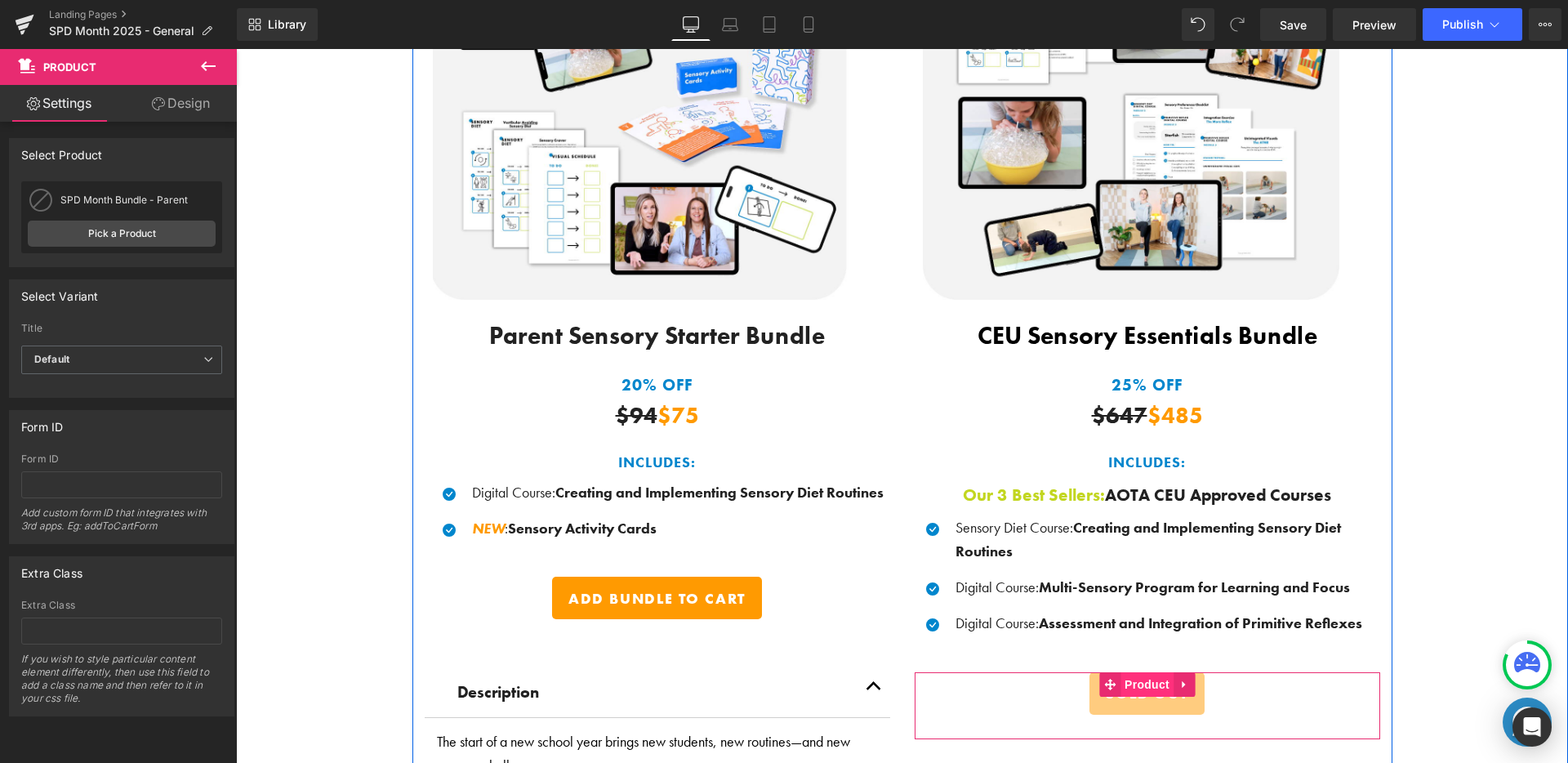
click at [1130, 686] on span "Product" at bounding box center [1147, 684] width 53 height 25
click at [1130, 686] on span "Product" at bounding box center [1147, 685] width 53 height 25
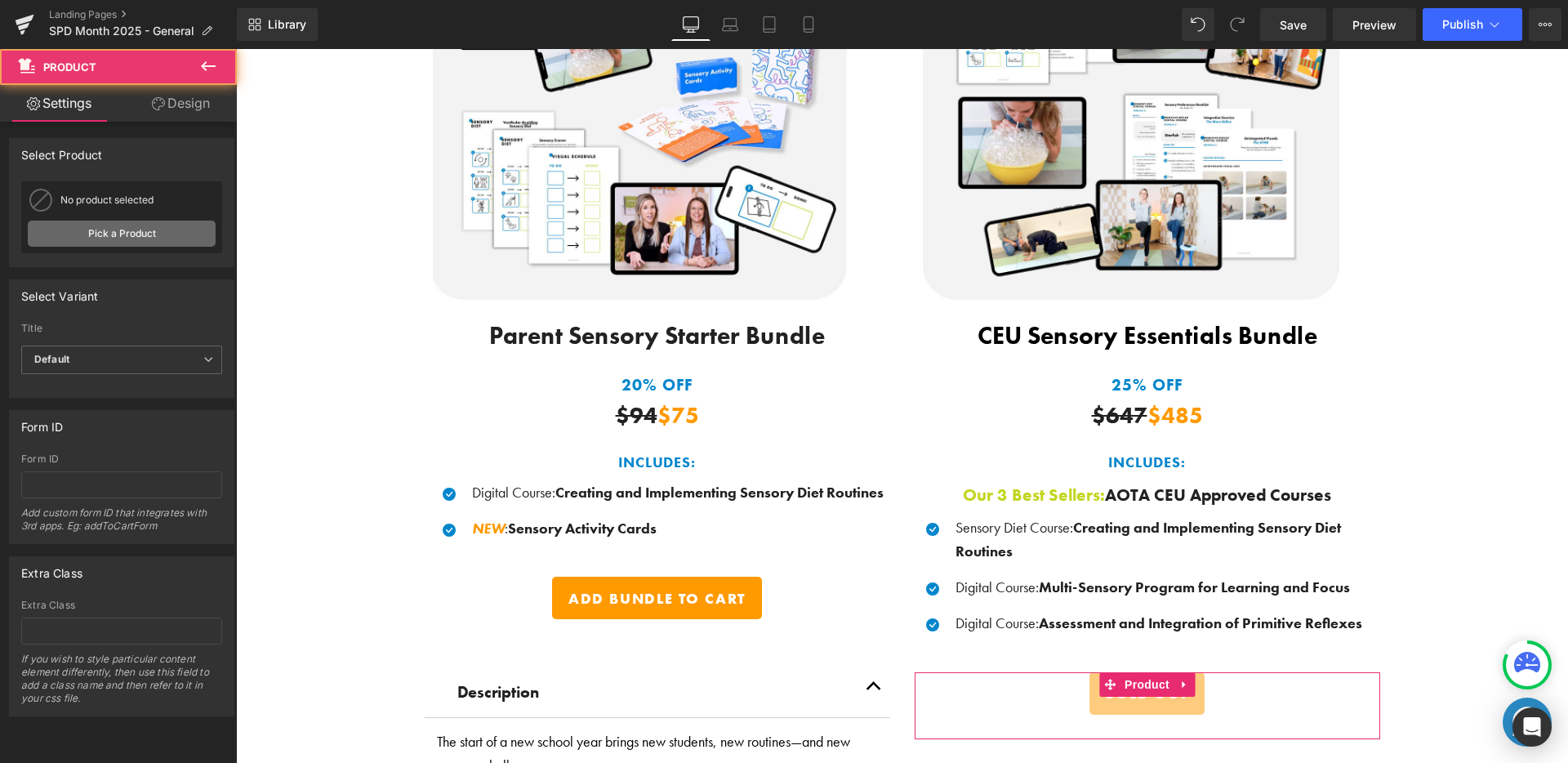
click at [112, 245] on link "Pick a Product" at bounding box center [122, 234] width 187 height 26
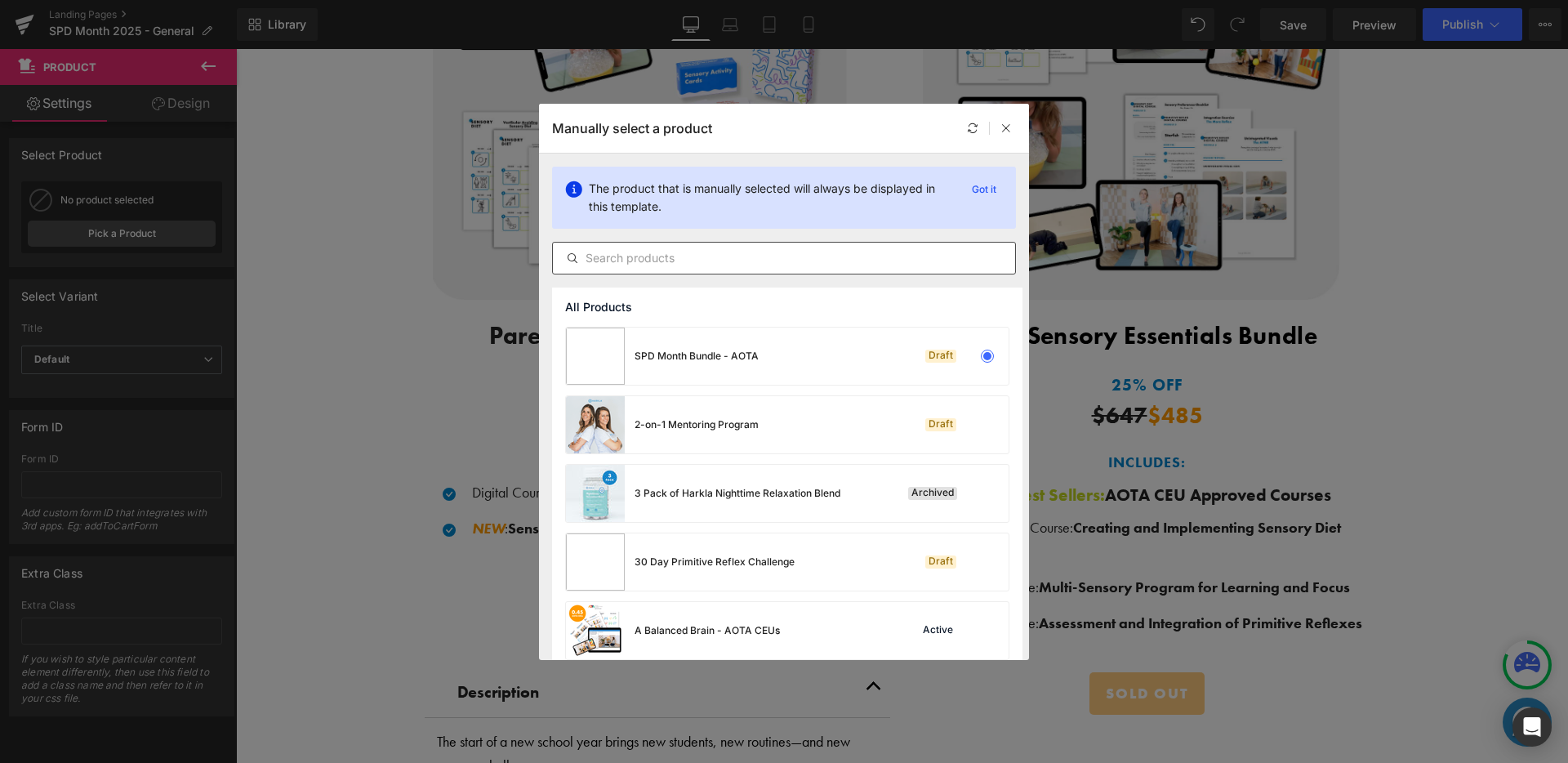
click at [654, 269] on div at bounding box center [784, 258] width 464 height 33
click at [657, 265] on input "text" at bounding box center [784, 258] width 462 height 20
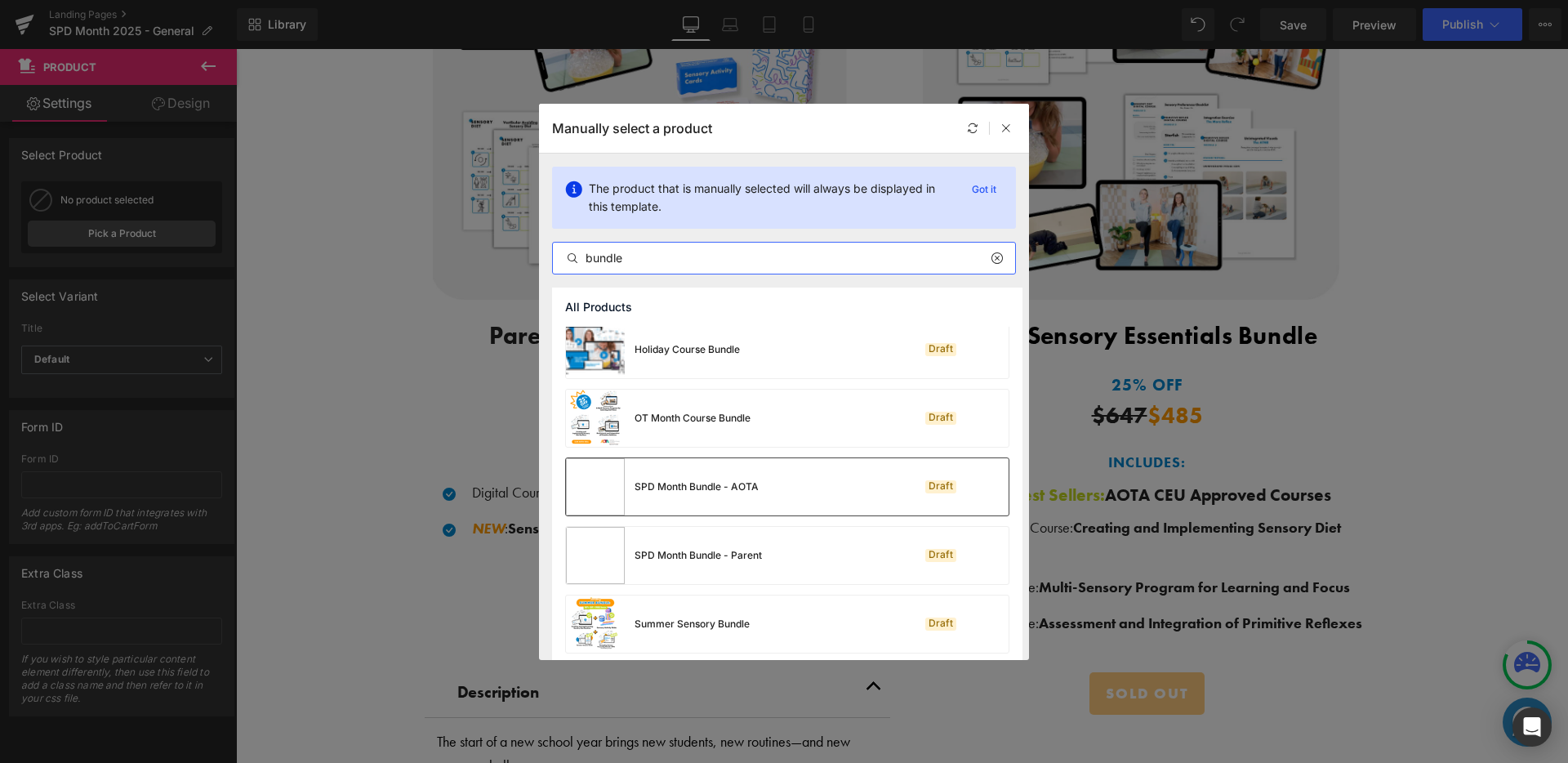
scroll to position [355, 0]
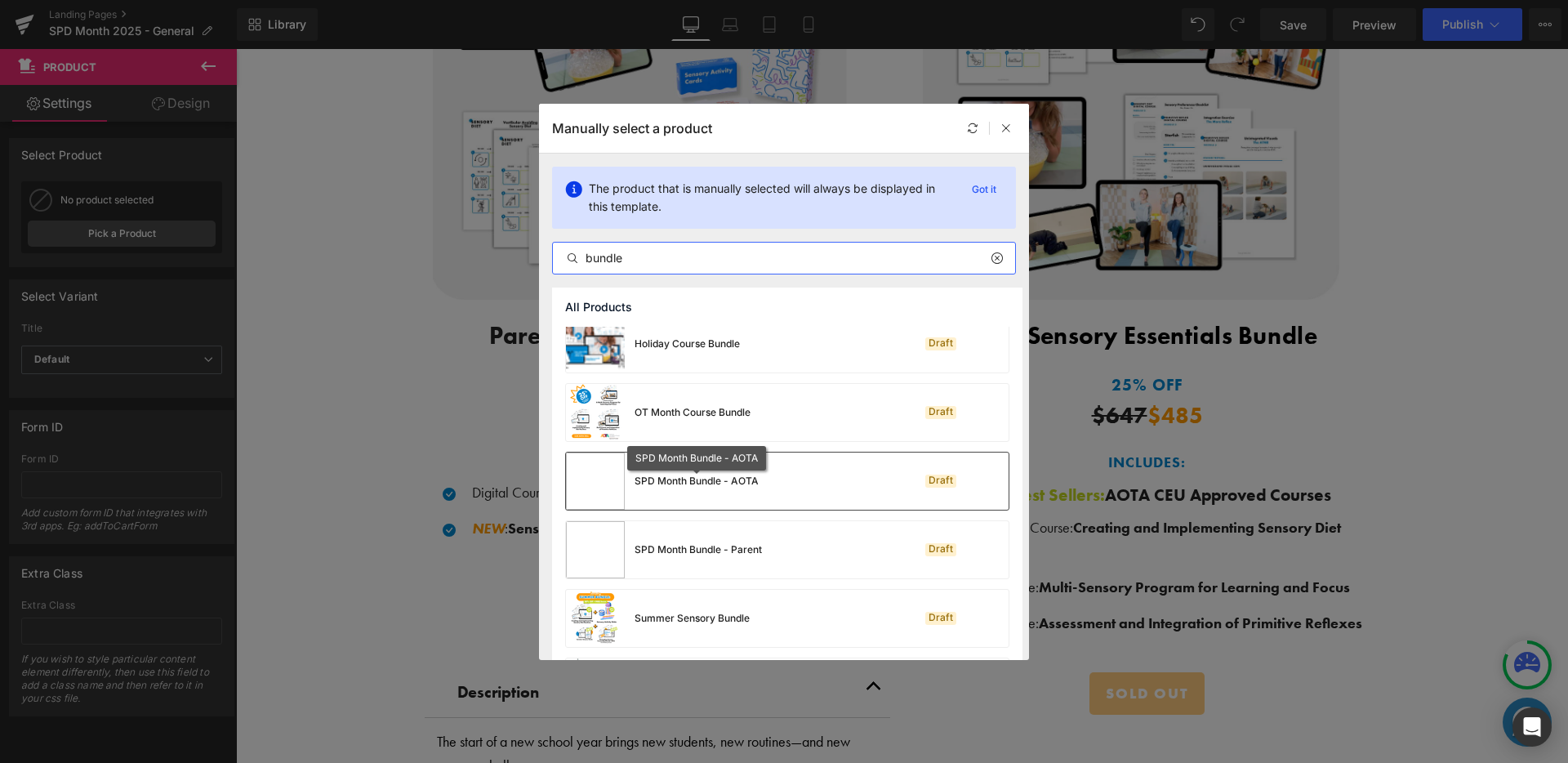
type input "bundle"
click at [745, 478] on div "SPD Month Bundle - AOTA" at bounding box center [696, 481] width 124 height 15
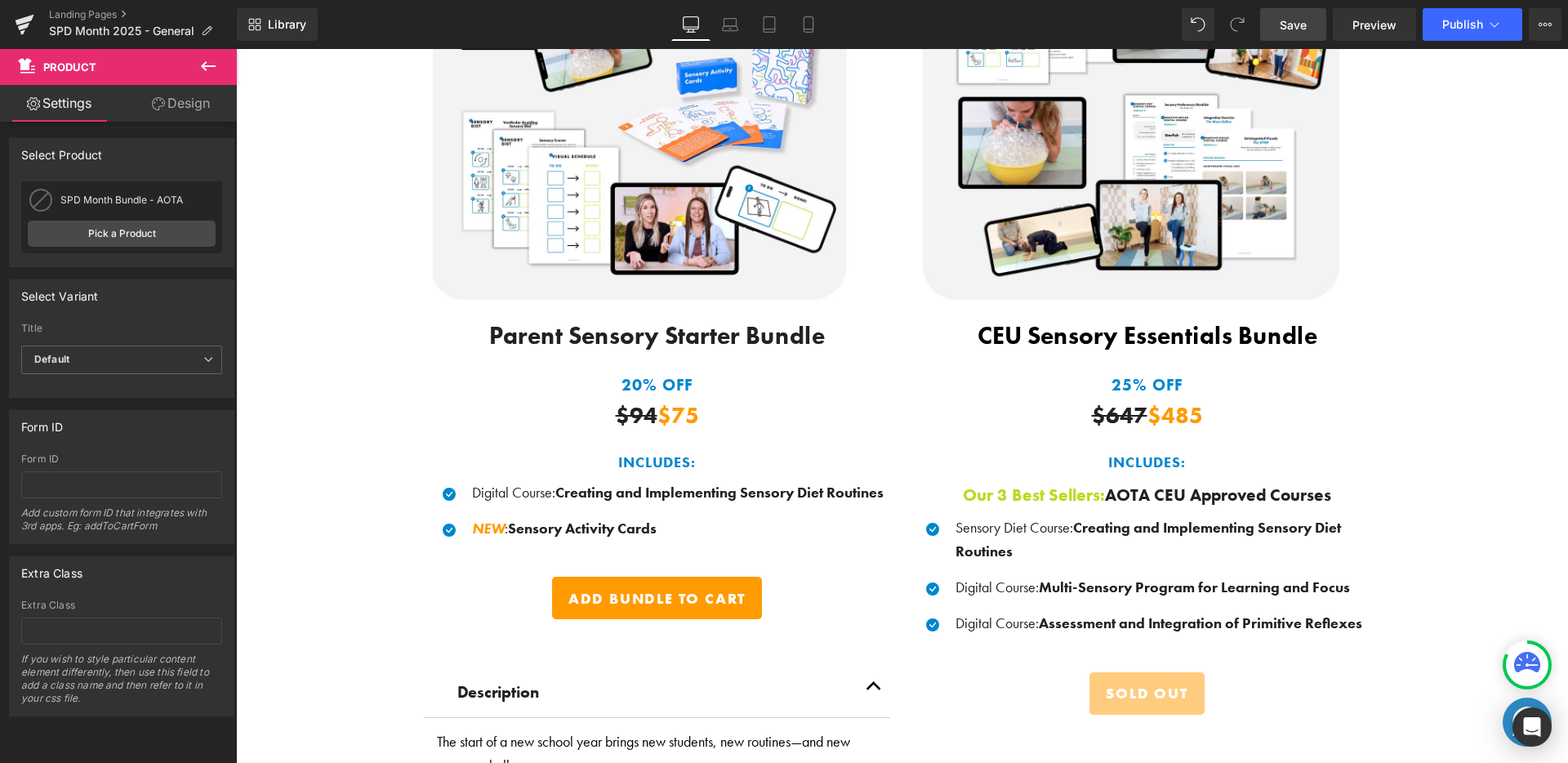
click at [1299, 24] on span "Save" at bounding box center [1293, 25] width 27 height 17
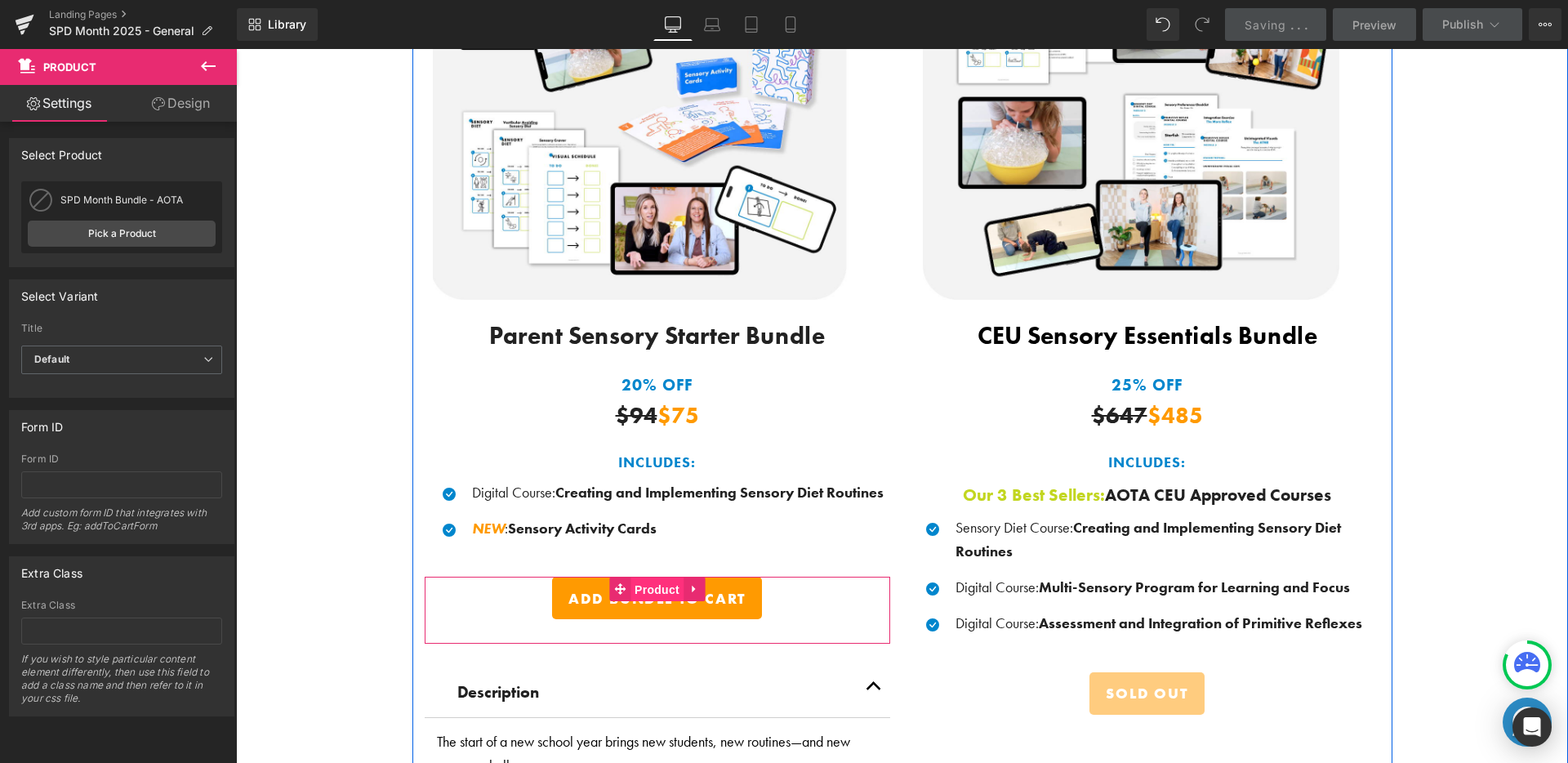
click at [642, 582] on span "Product" at bounding box center [657, 590] width 53 height 25
click at [642, 582] on span "Product" at bounding box center [657, 589] width 53 height 25
click at [637, 602] on span "(P) Cart Button" at bounding box center [656, 599] width 93 height 25
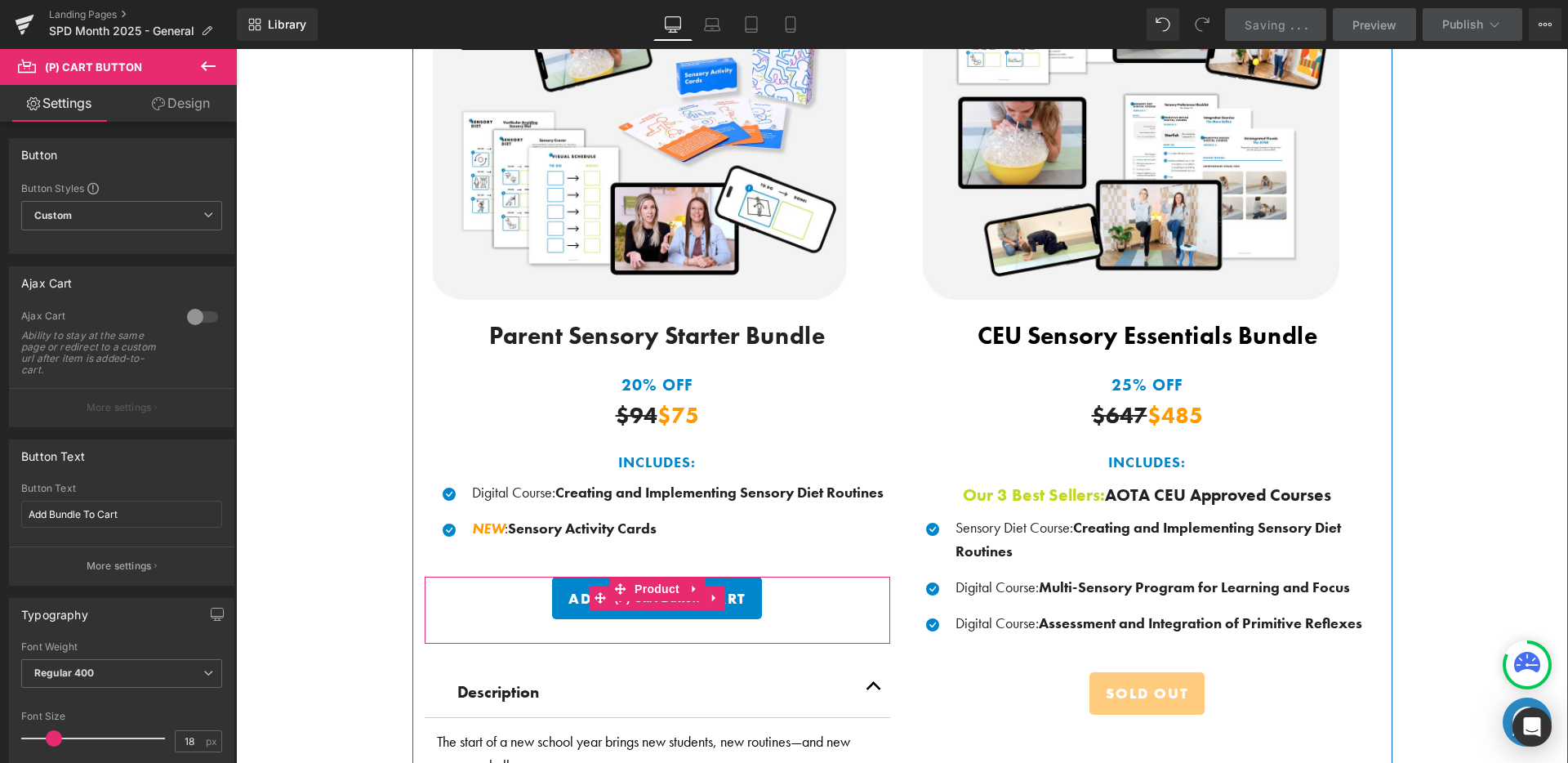
click at [637, 602] on span "(P) Cart Button" at bounding box center [656, 598] width 93 height 25
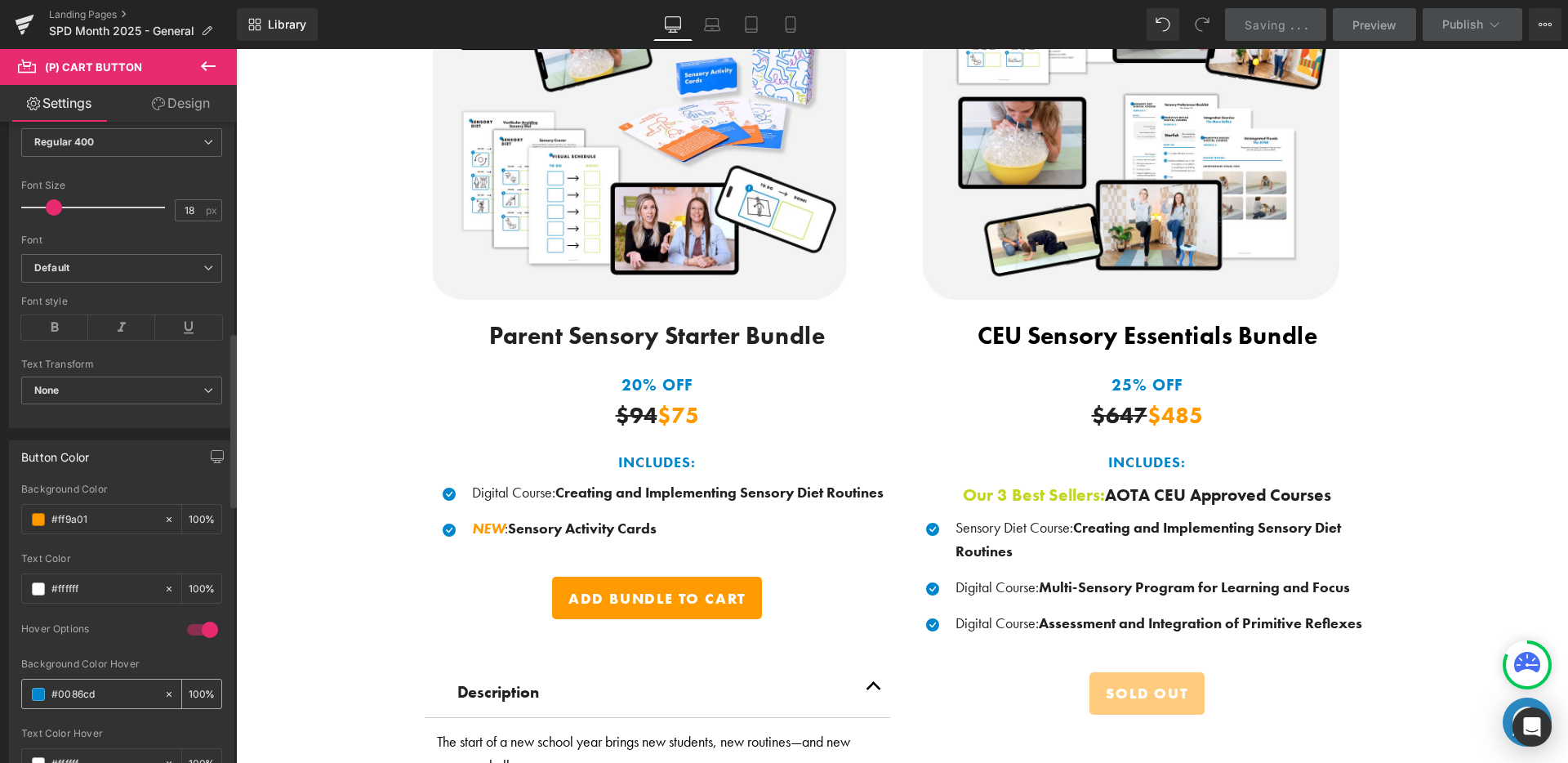
scroll to position [820, 0]
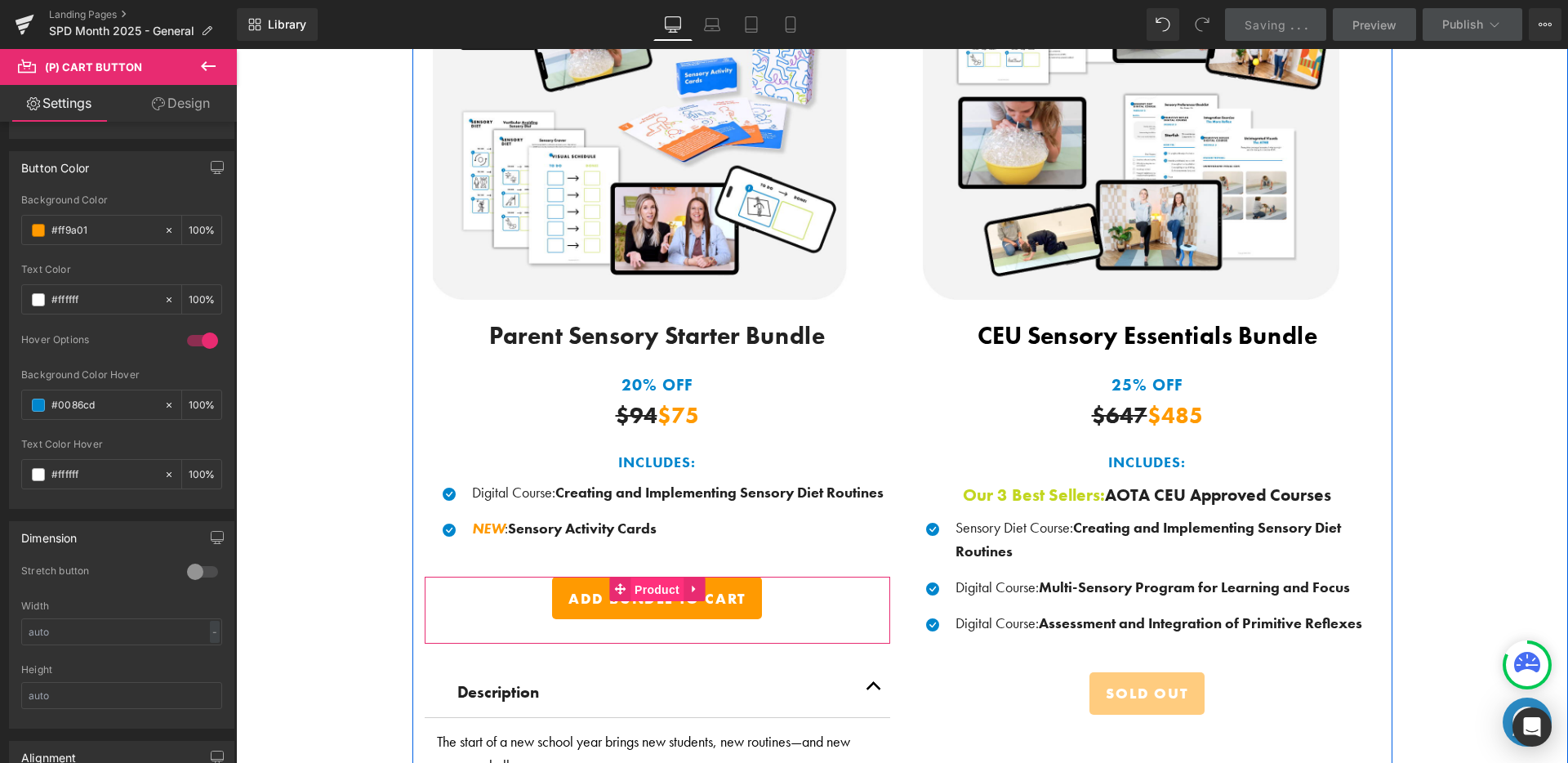
click at [654, 580] on span "Product" at bounding box center [657, 590] width 53 height 25
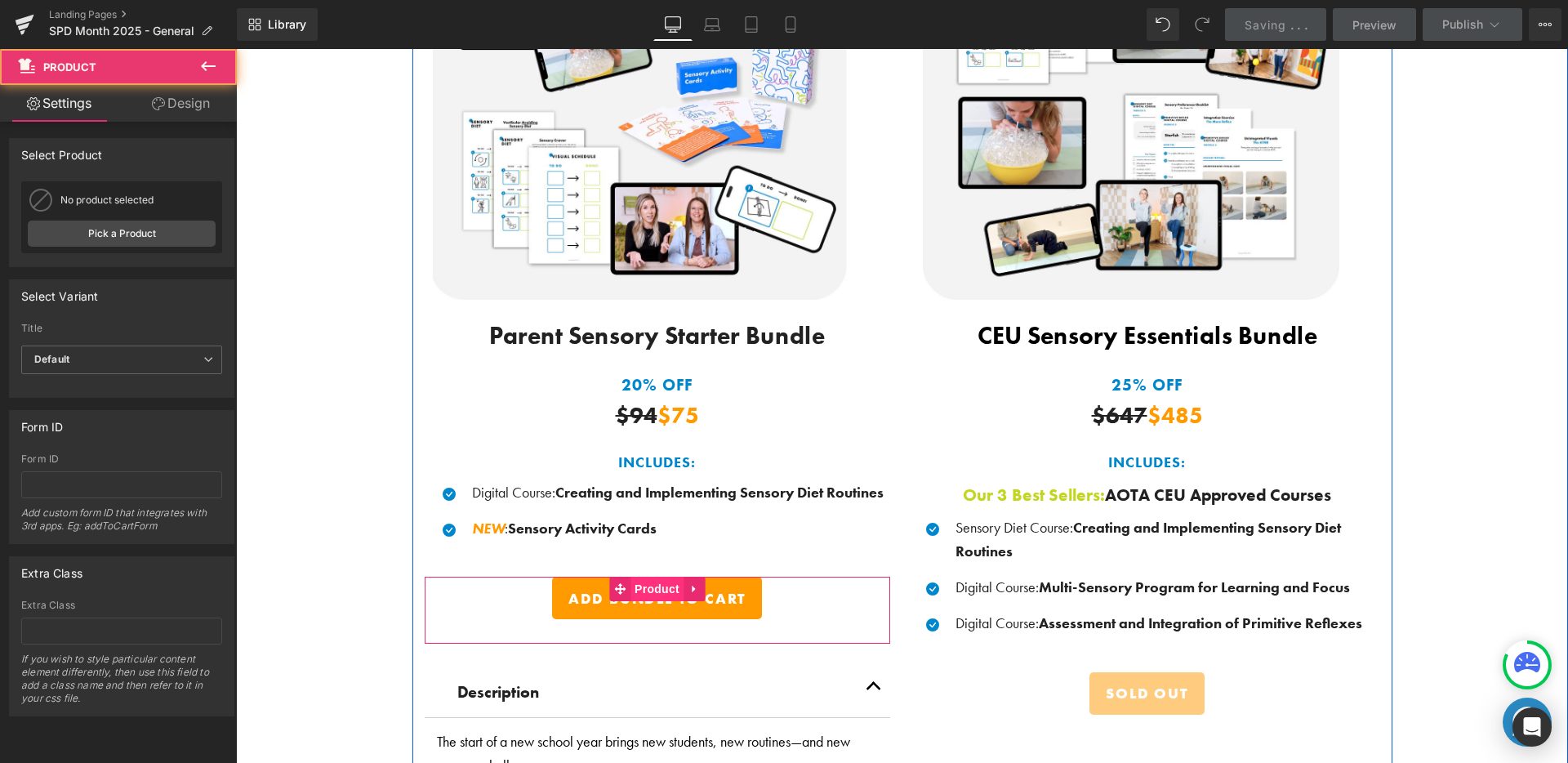
click at [654, 580] on span "Product" at bounding box center [657, 589] width 53 height 25
click at [654, 580] on span "Product" at bounding box center [657, 590] width 53 height 25
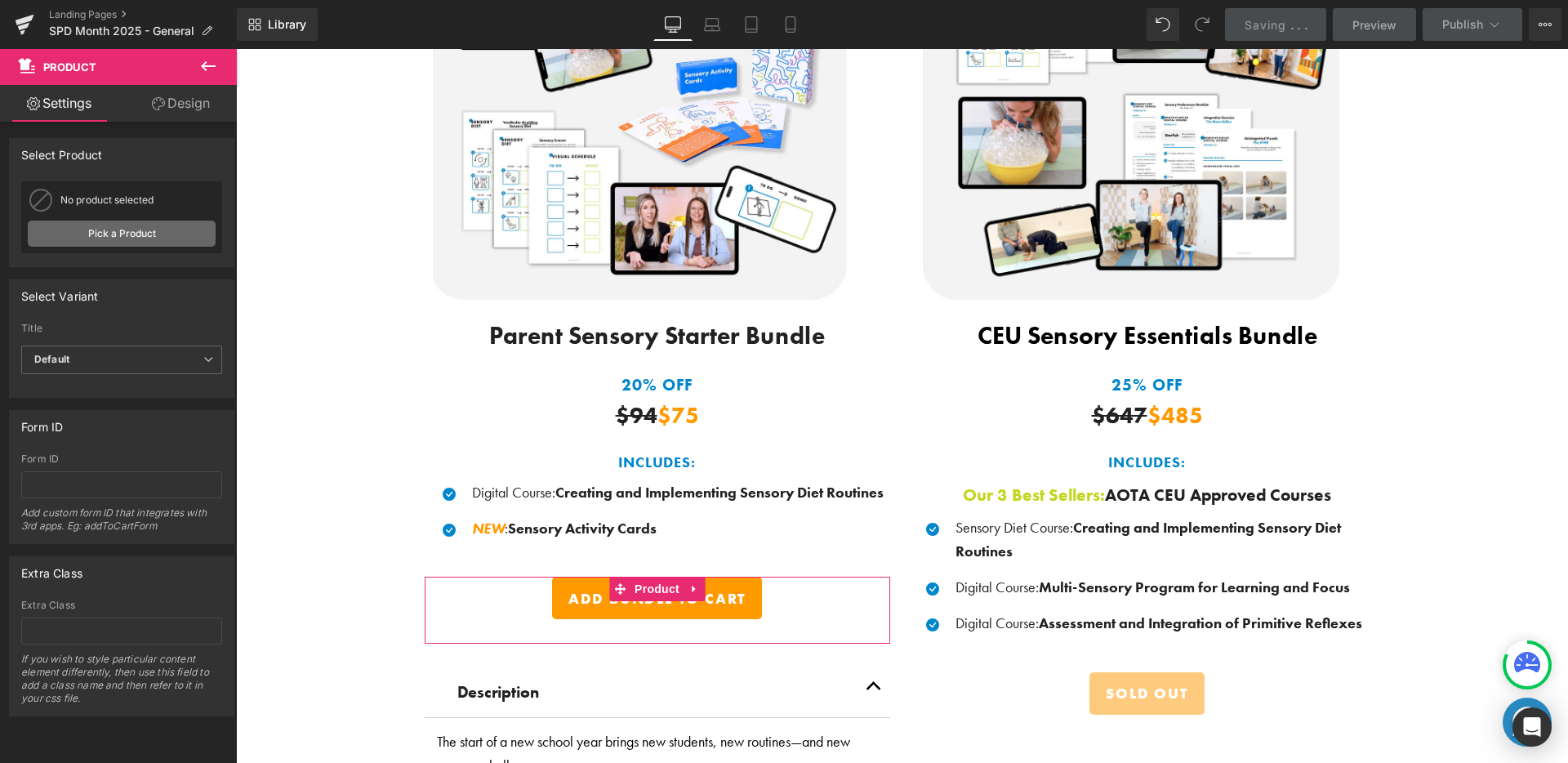
click at [151, 241] on link "Pick a Product" at bounding box center [122, 234] width 187 height 26
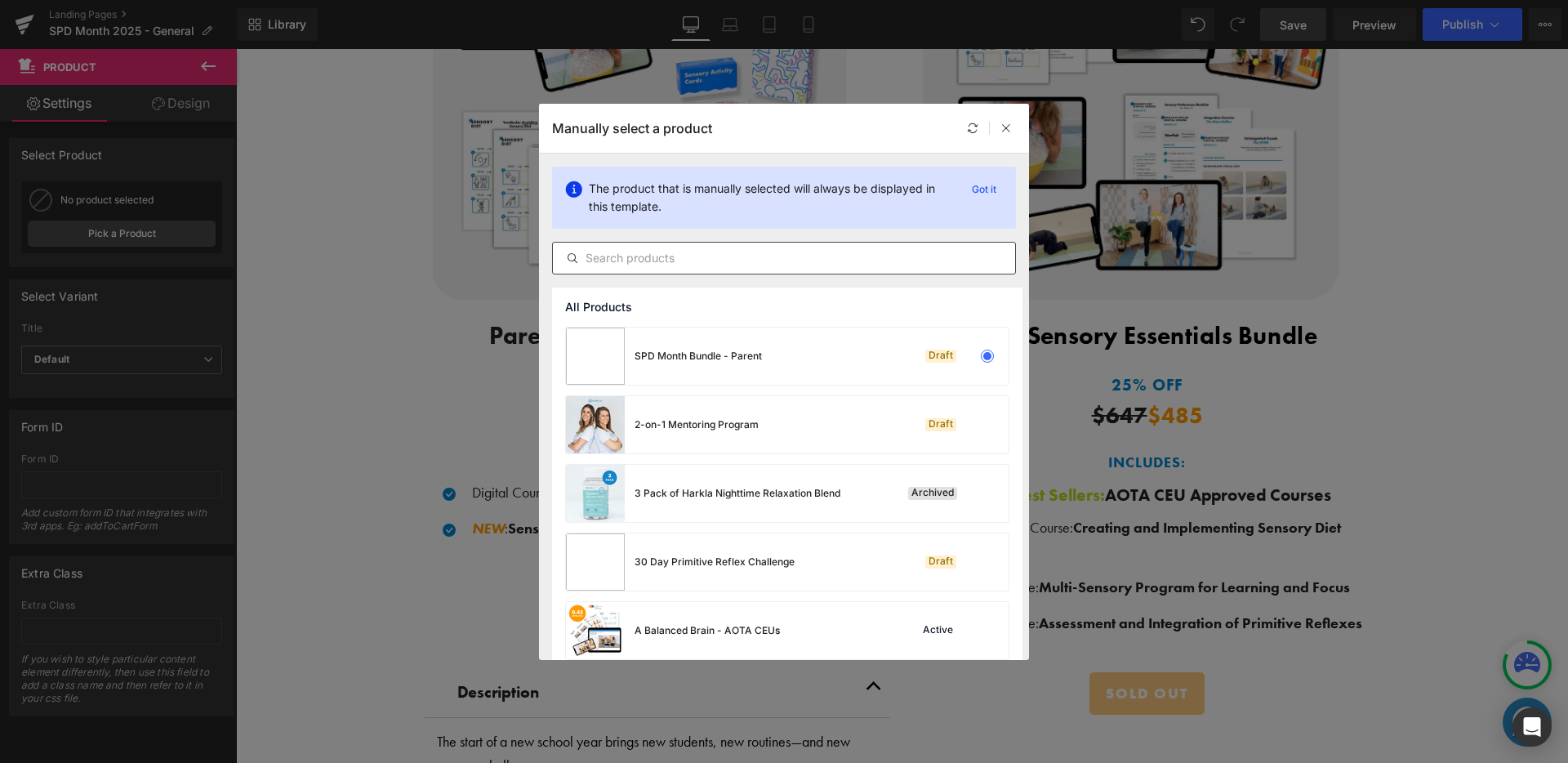
click at [848, 249] on input "text" at bounding box center [784, 258] width 462 height 20
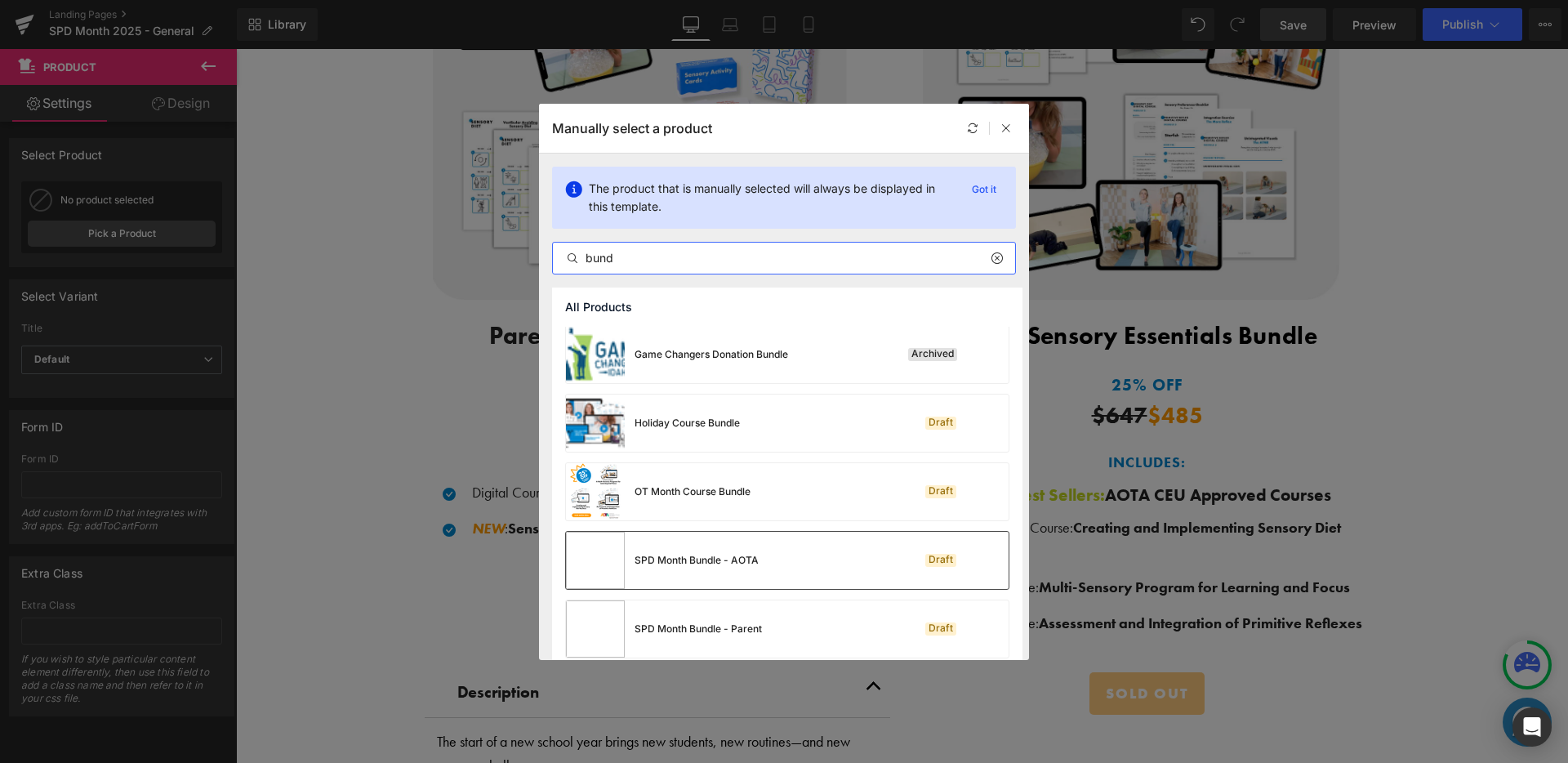
scroll to position [380, 0]
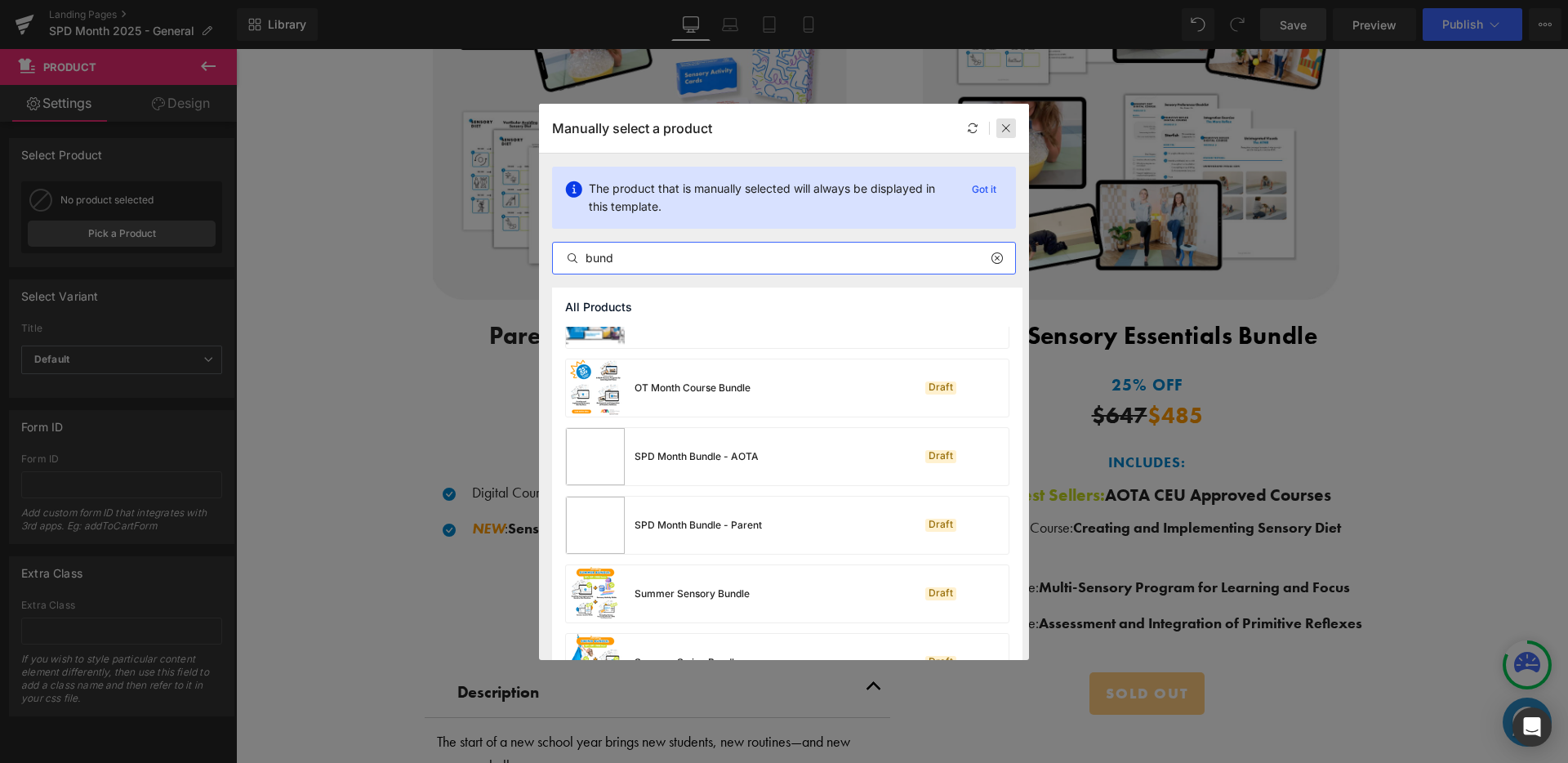
type input "bund"
click at [1011, 118] on div at bounding box center [1006, 128] width 20 height 20
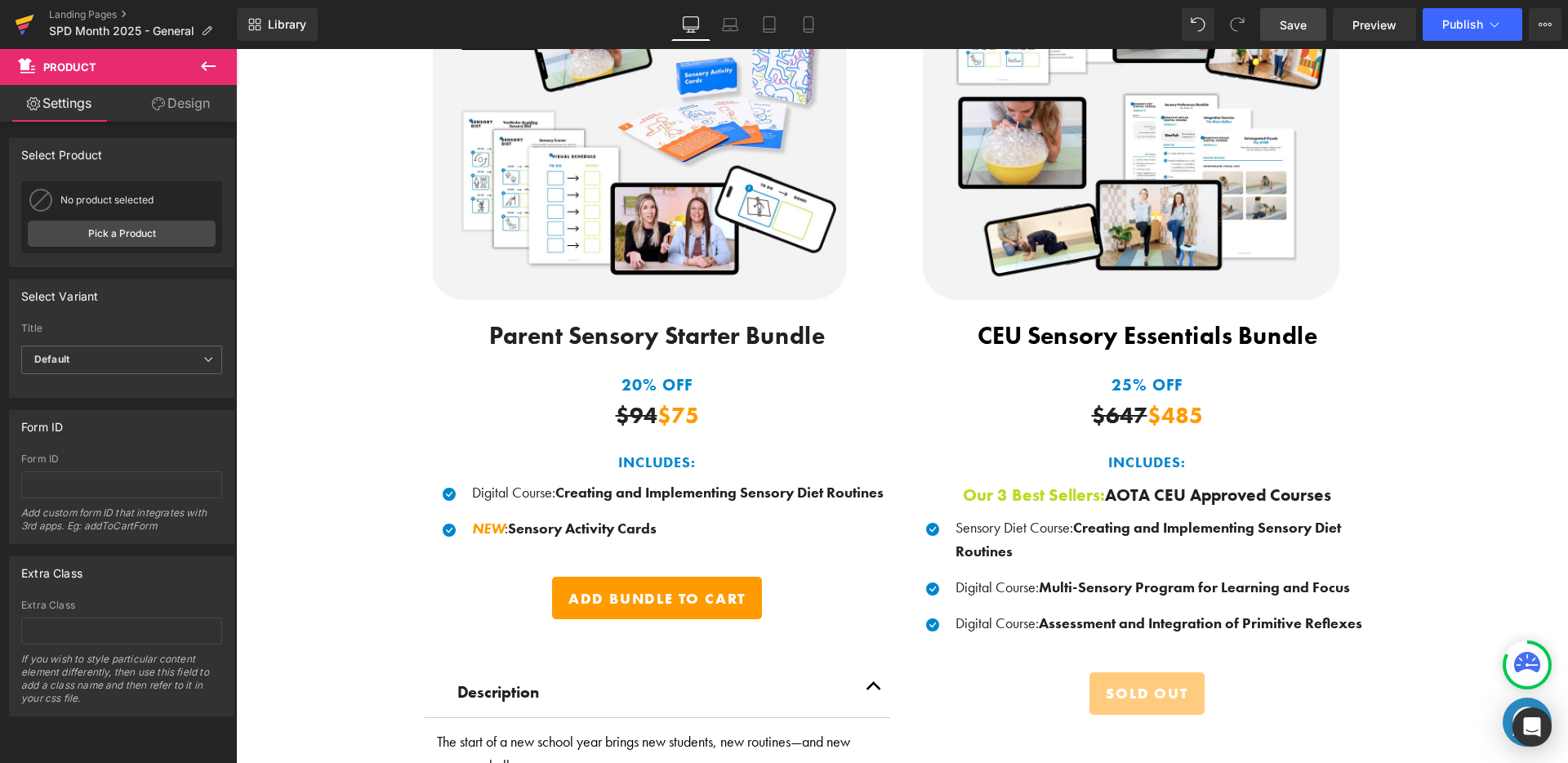
click at [35, 25] on link at bounding box center [25, 25] width 49 height 49
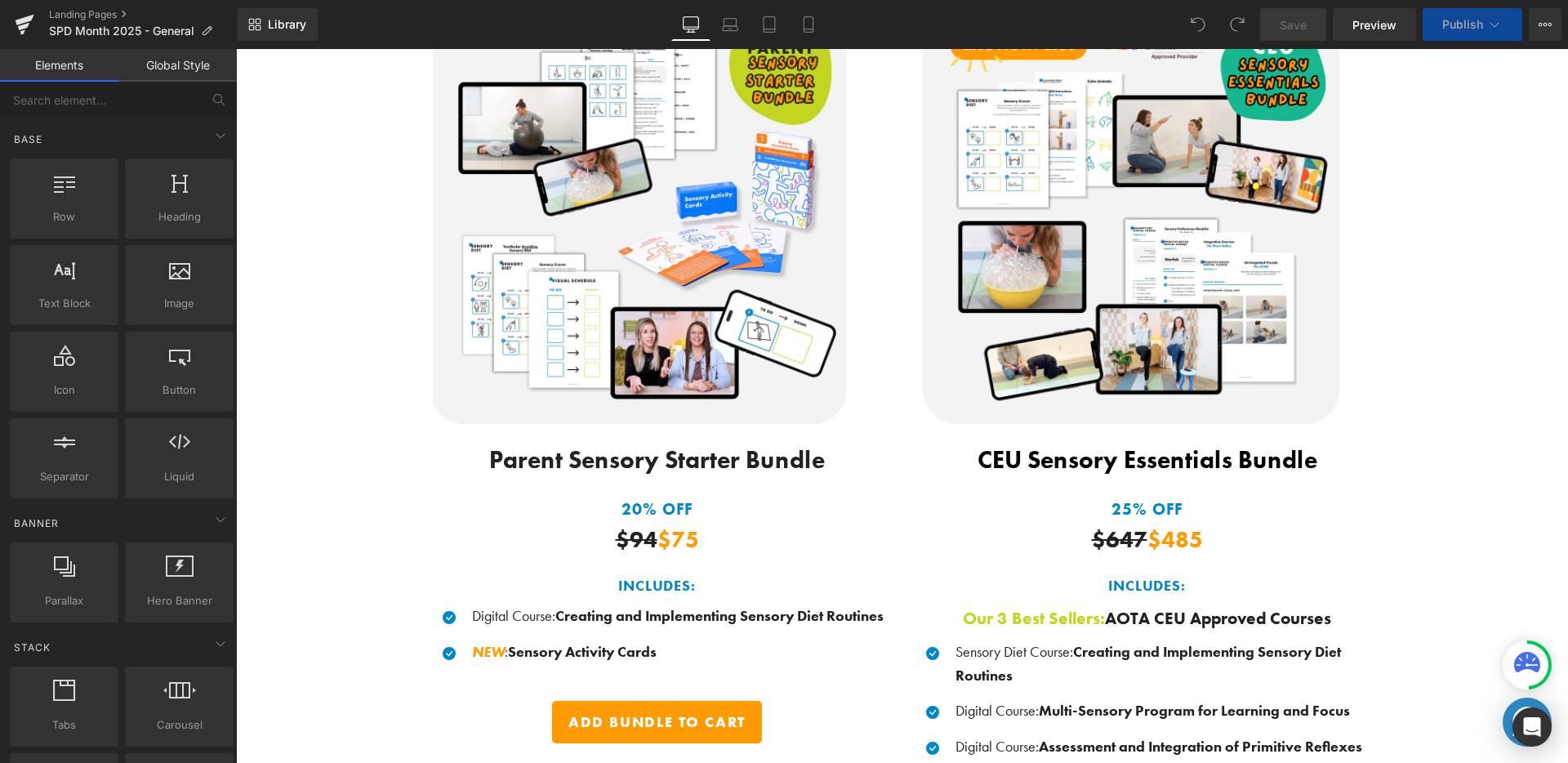
scroll to position [2276, 0]
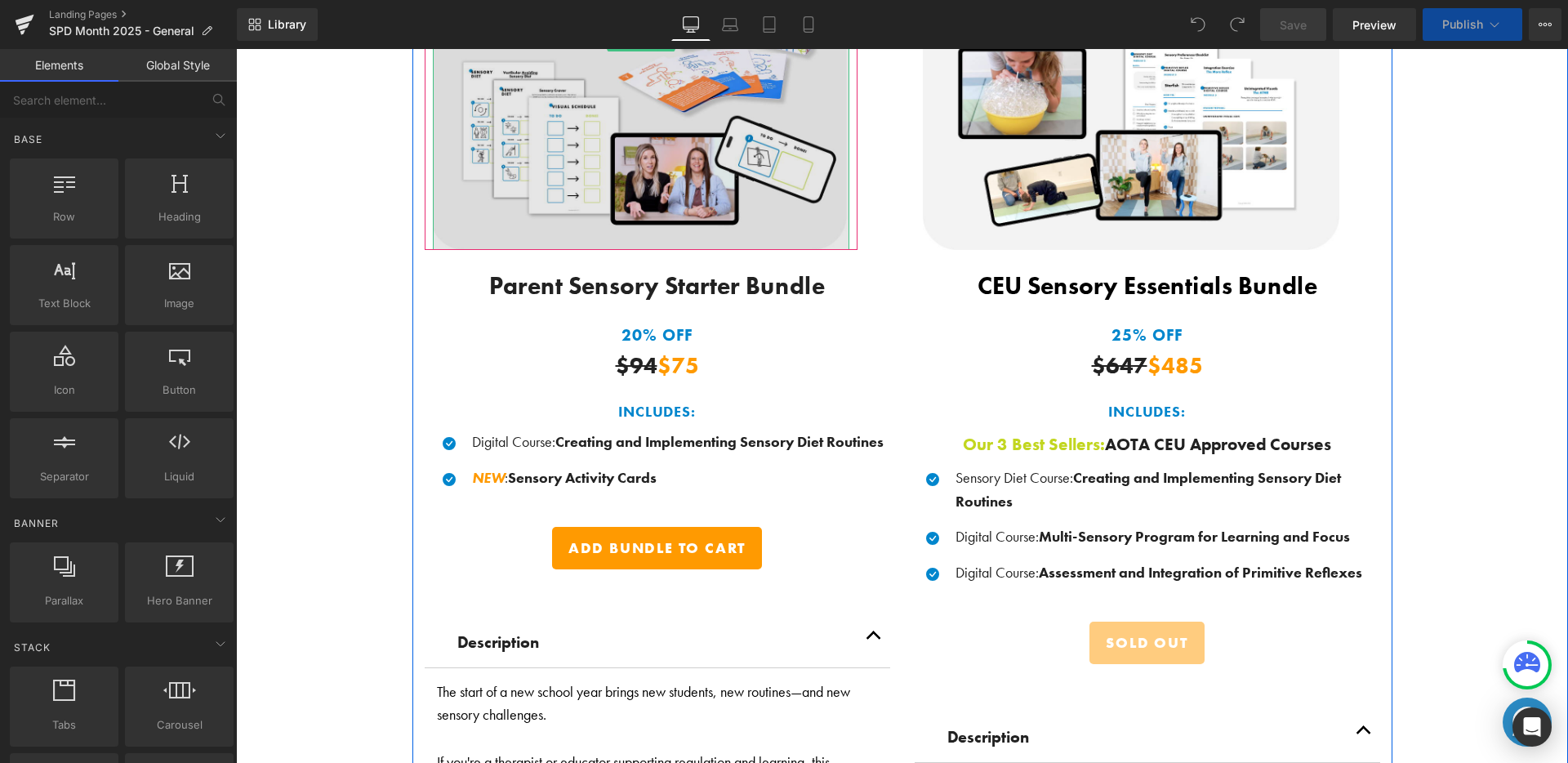
click at [727, 216] on img at bounding box center [641, 41] width 417 height 417
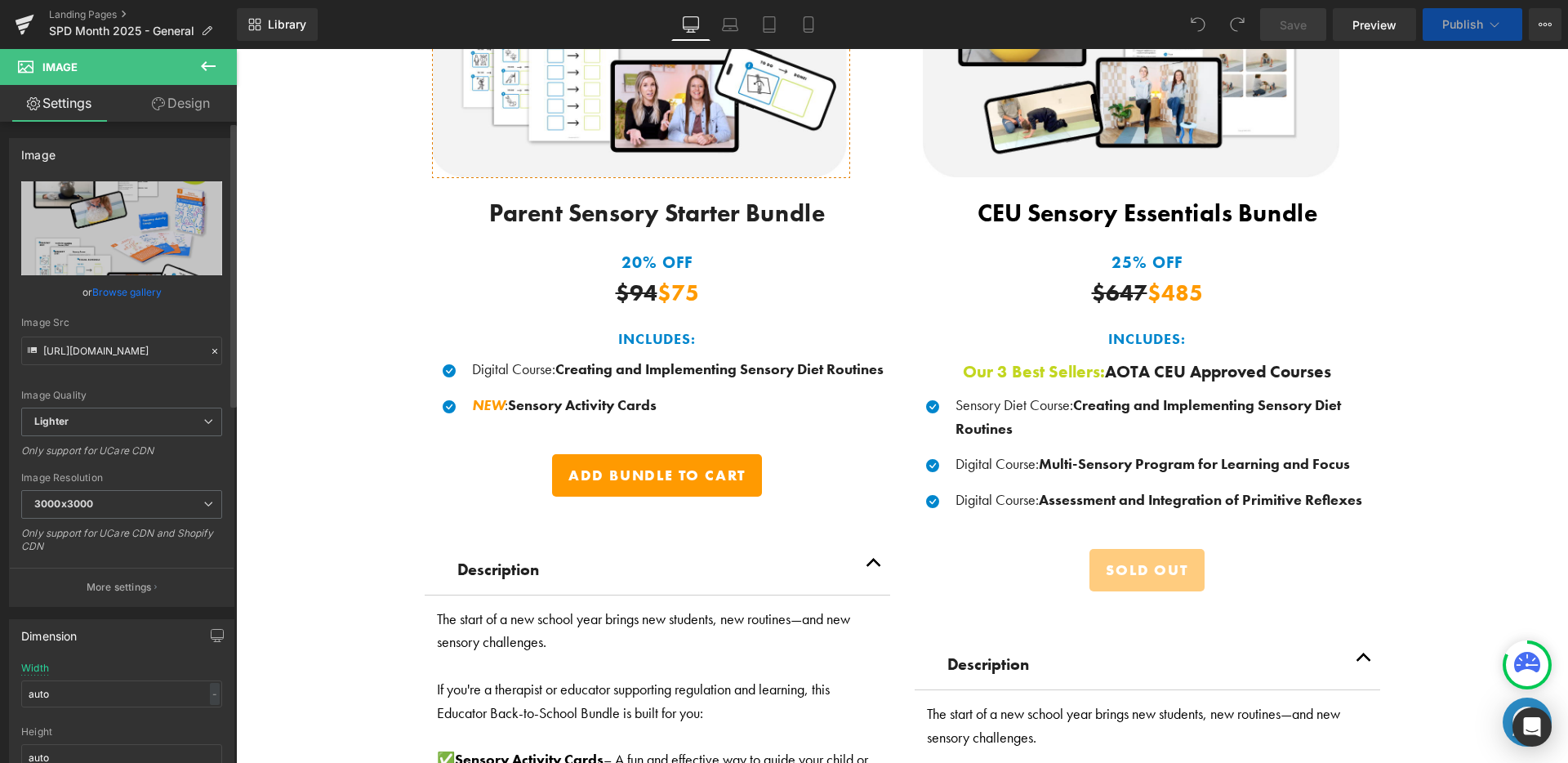
scroll to position [2538, 0]
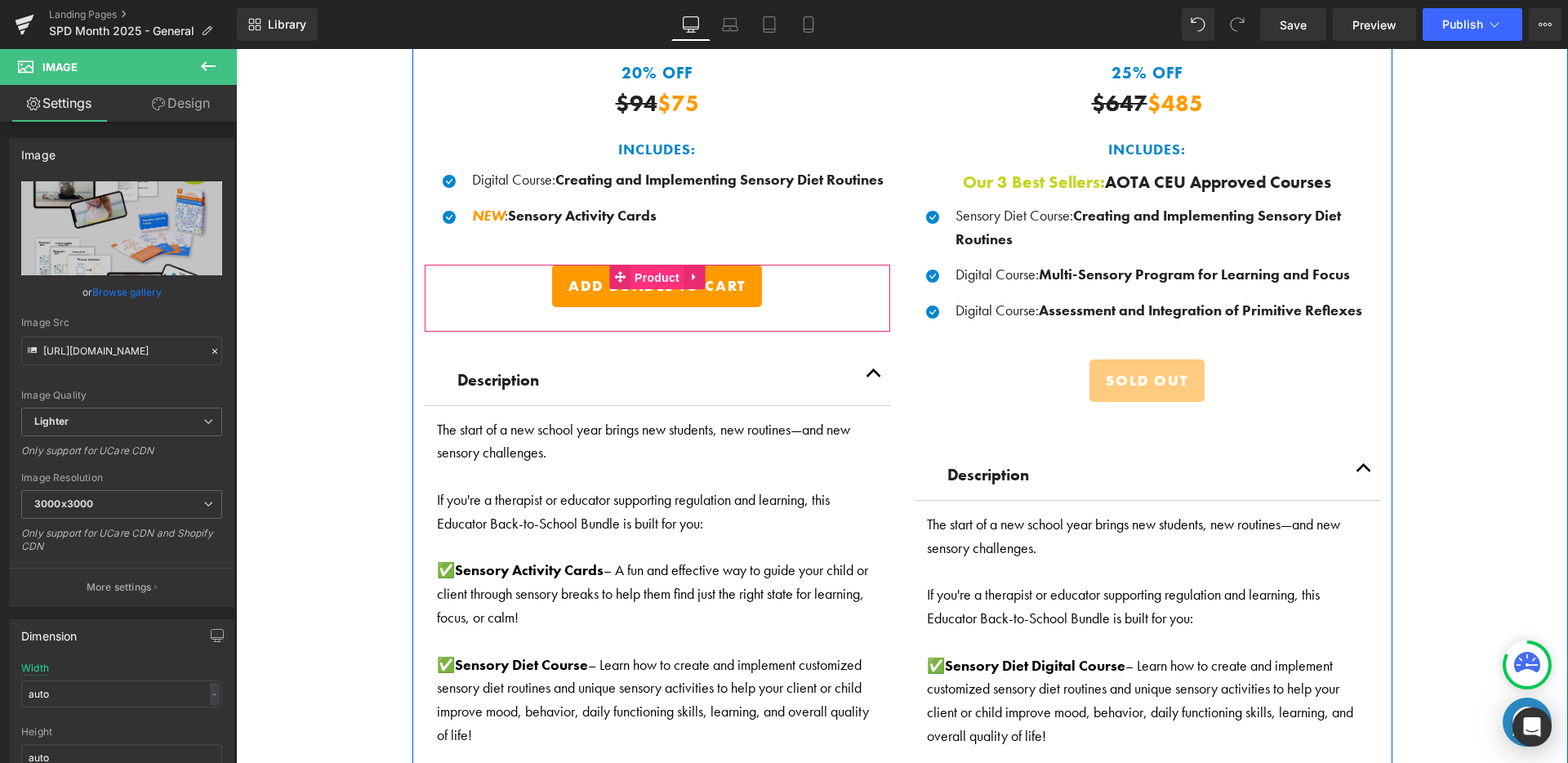
click at [659, 267] on span "Product" at bounding box center [657, 278] width 53 height 25
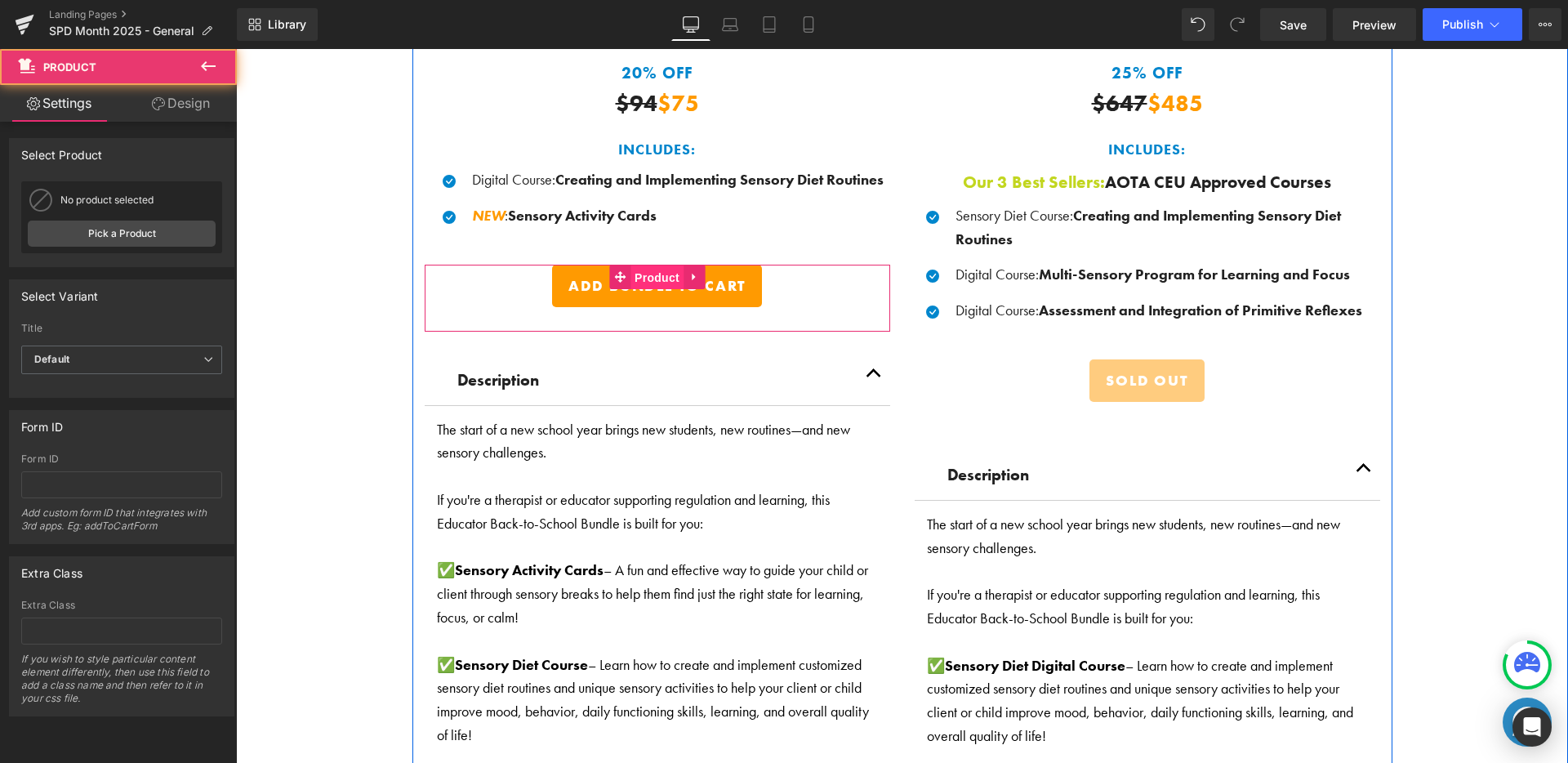
click at [658, 268] on span "Product" at bounding box center [657, 278] width 53 height 25
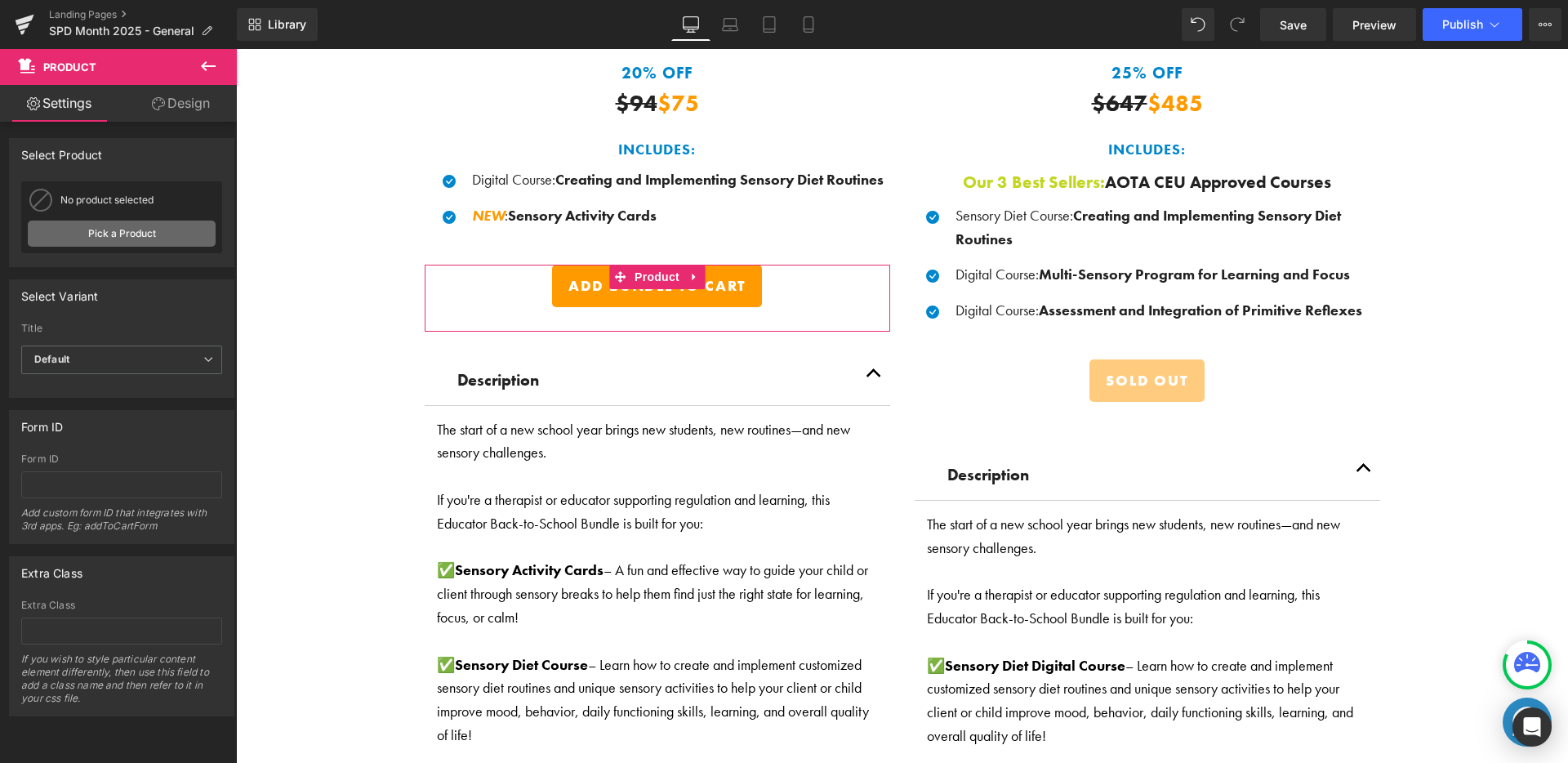
click at [105, 238] on link "Pick a Product" at bounding box center [122, 234] width 187 height 26
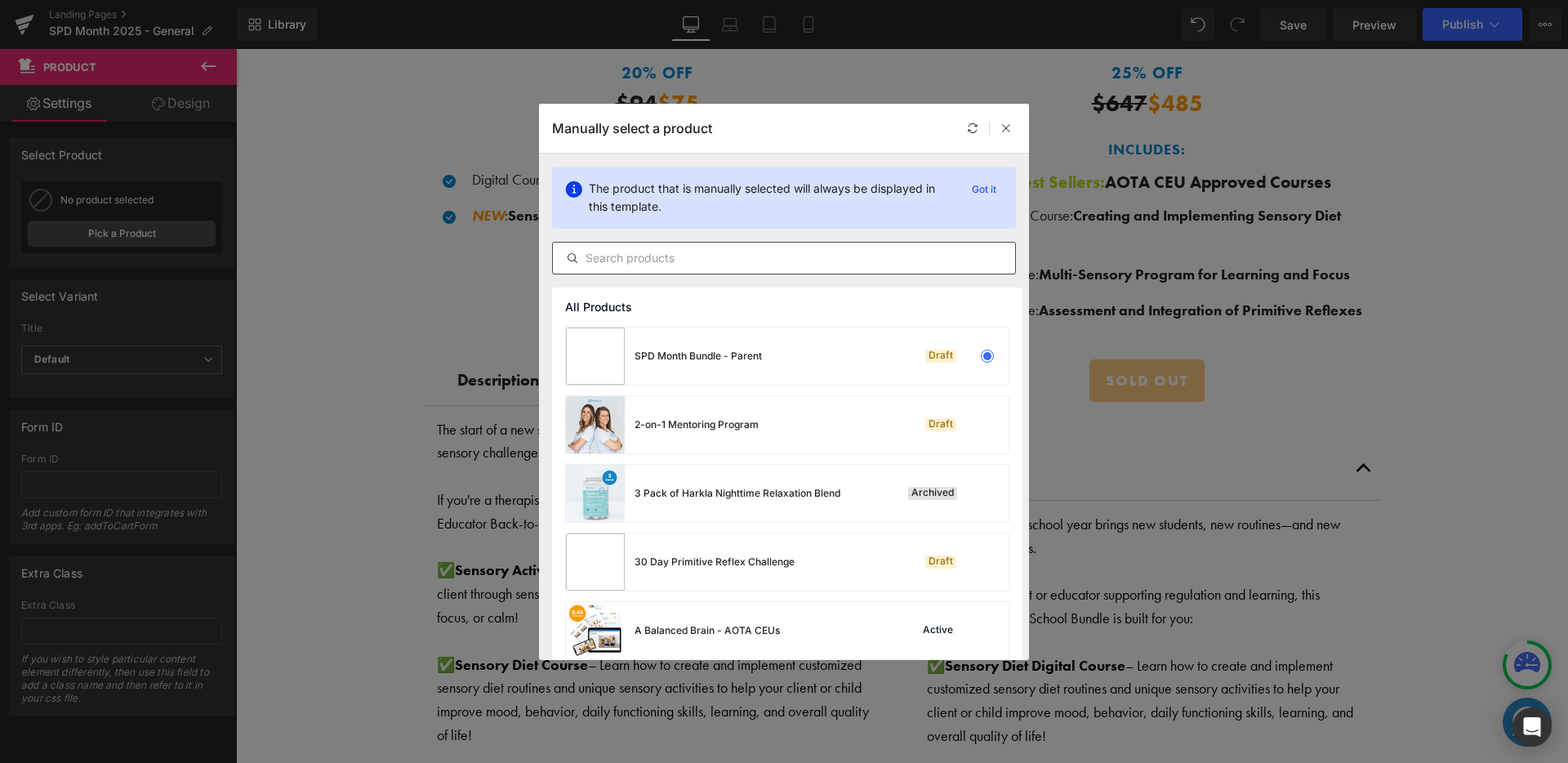
click at [673, 248] on input "text" at bounding box center [784, 258] width 462 height 20
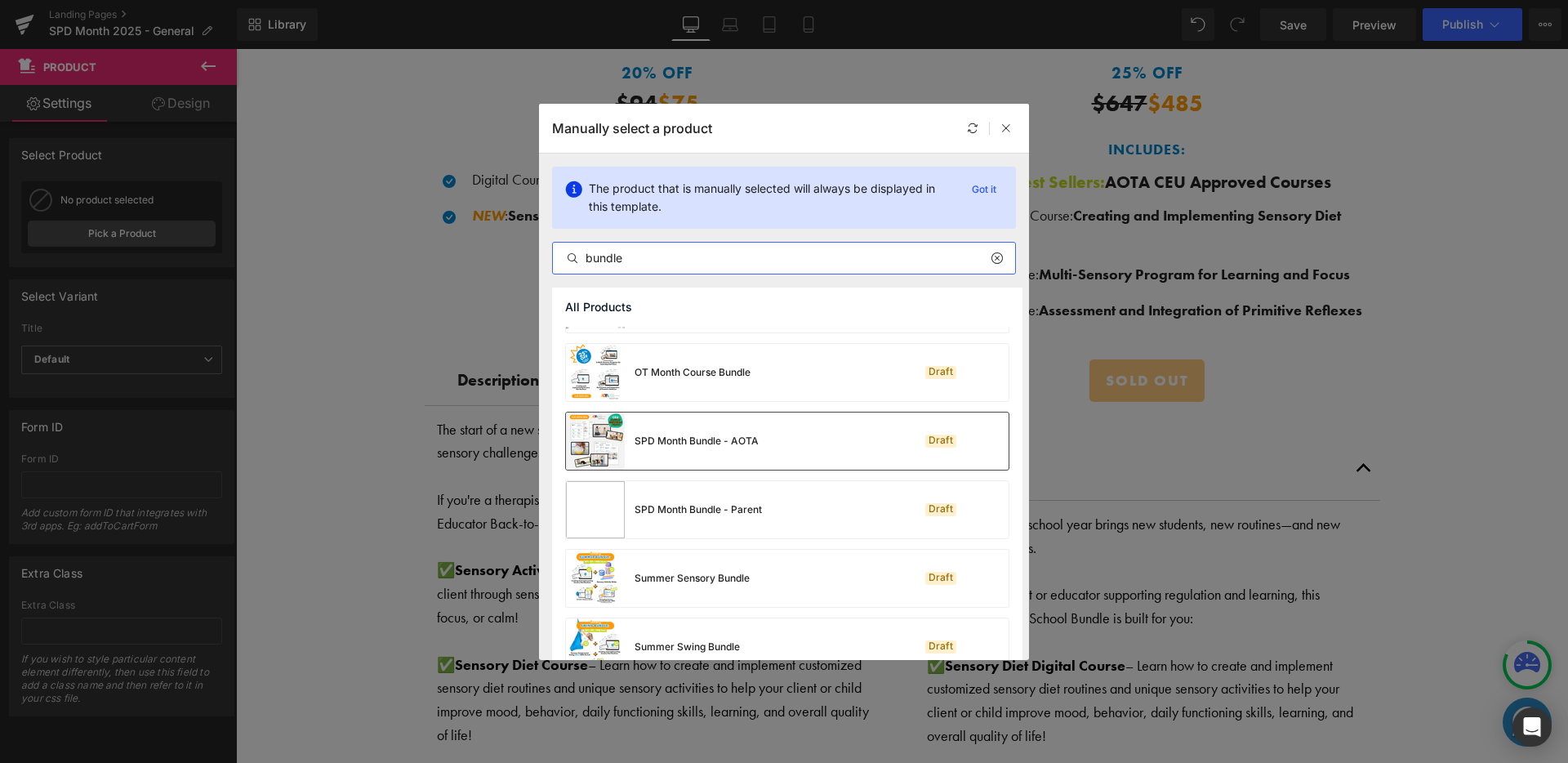
scroll to position [415, 0]
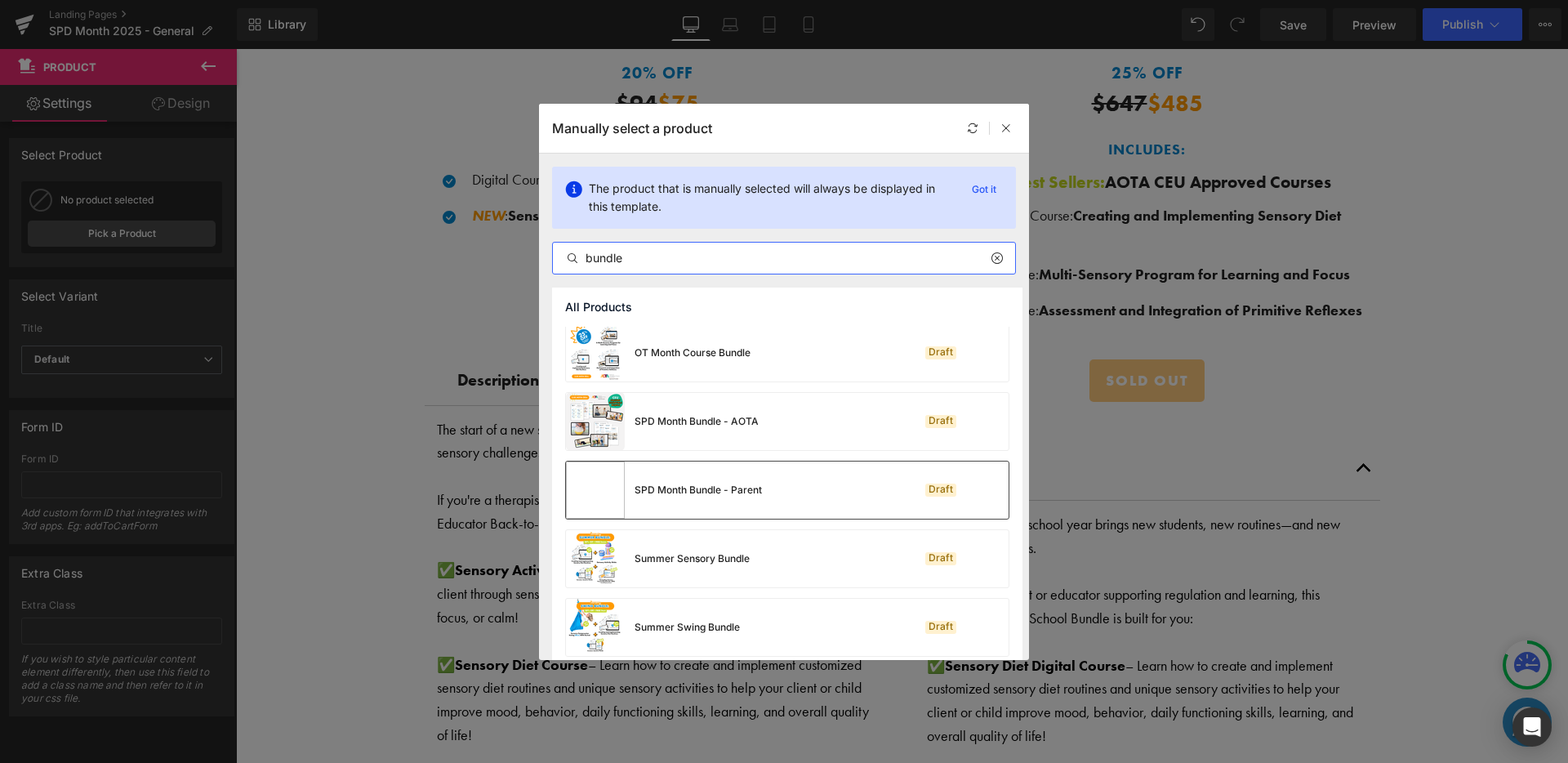
type input "bundle"
click at [721, 467] on div "SPD Month Bundle - Parent" at bounding box center [664, 490] width 196 height 58
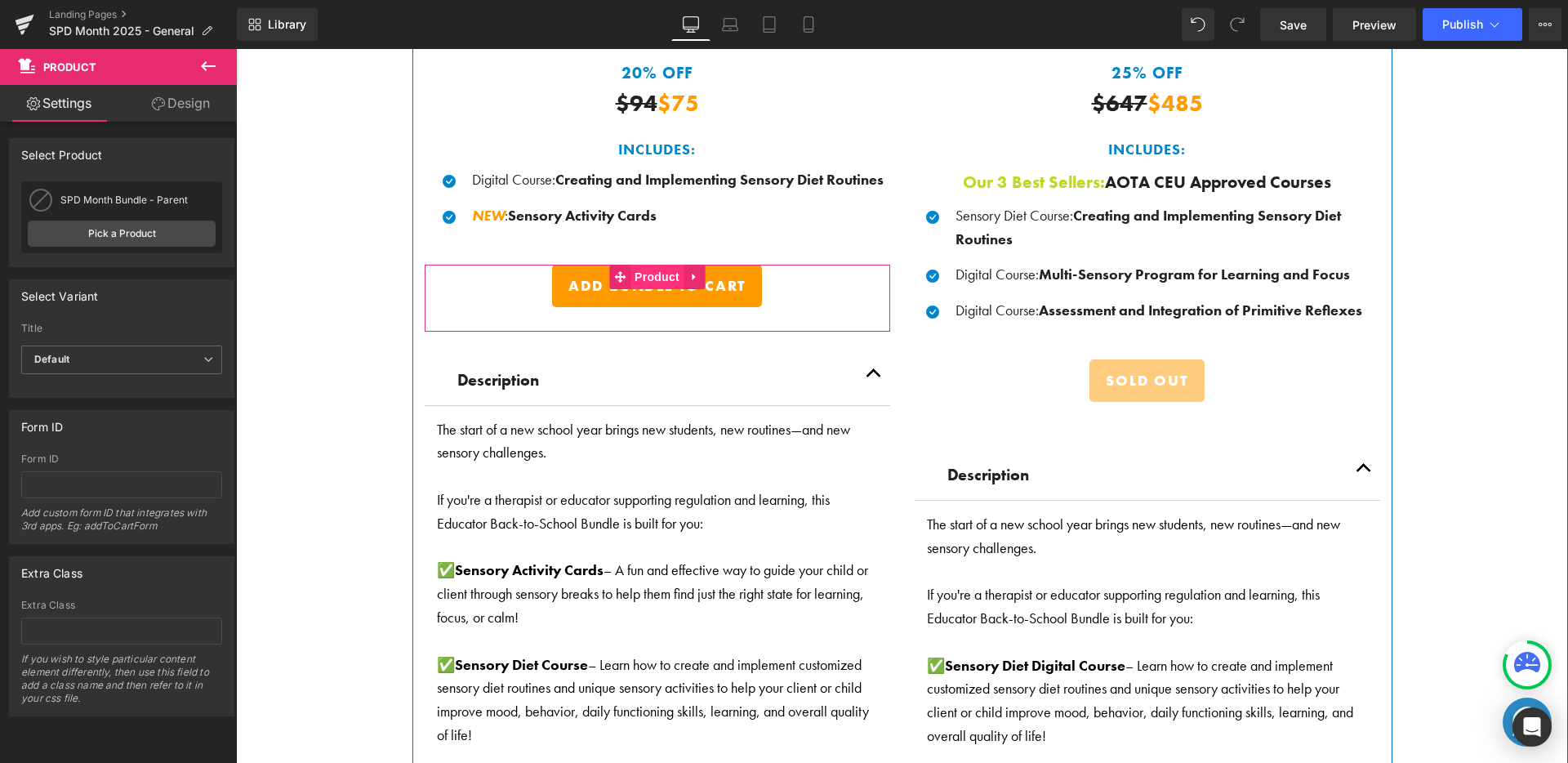
click at [664, 267] on span "Product" at bounding box center [657, 277] width 53 height 25
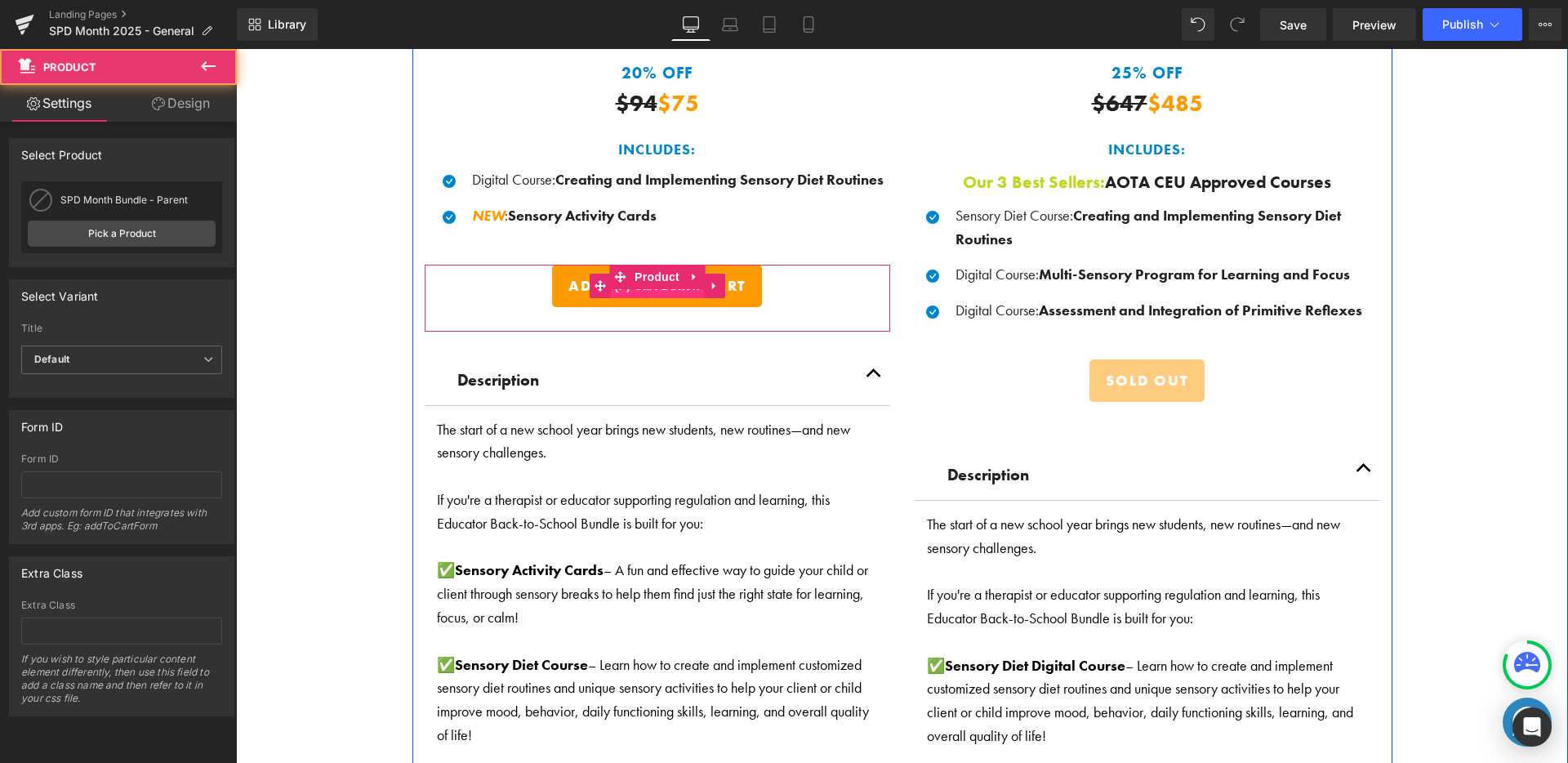
click at [656, 292] on span "(P) Cart Button" at bounding box center [656, 286] width 93 height 25
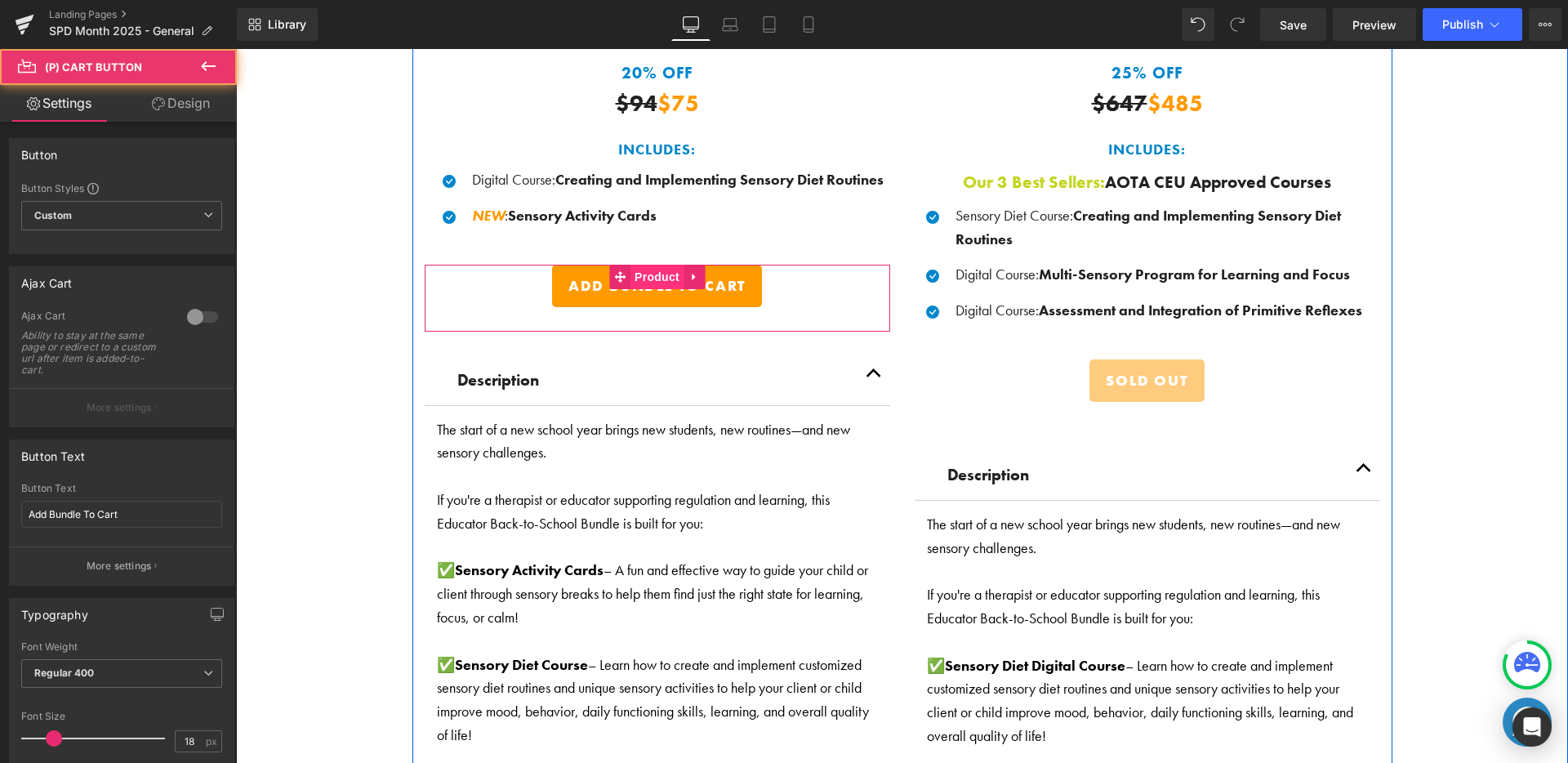
click at [650, 269] on span "Product" at bounding box center [657, 277] width 53 height 25
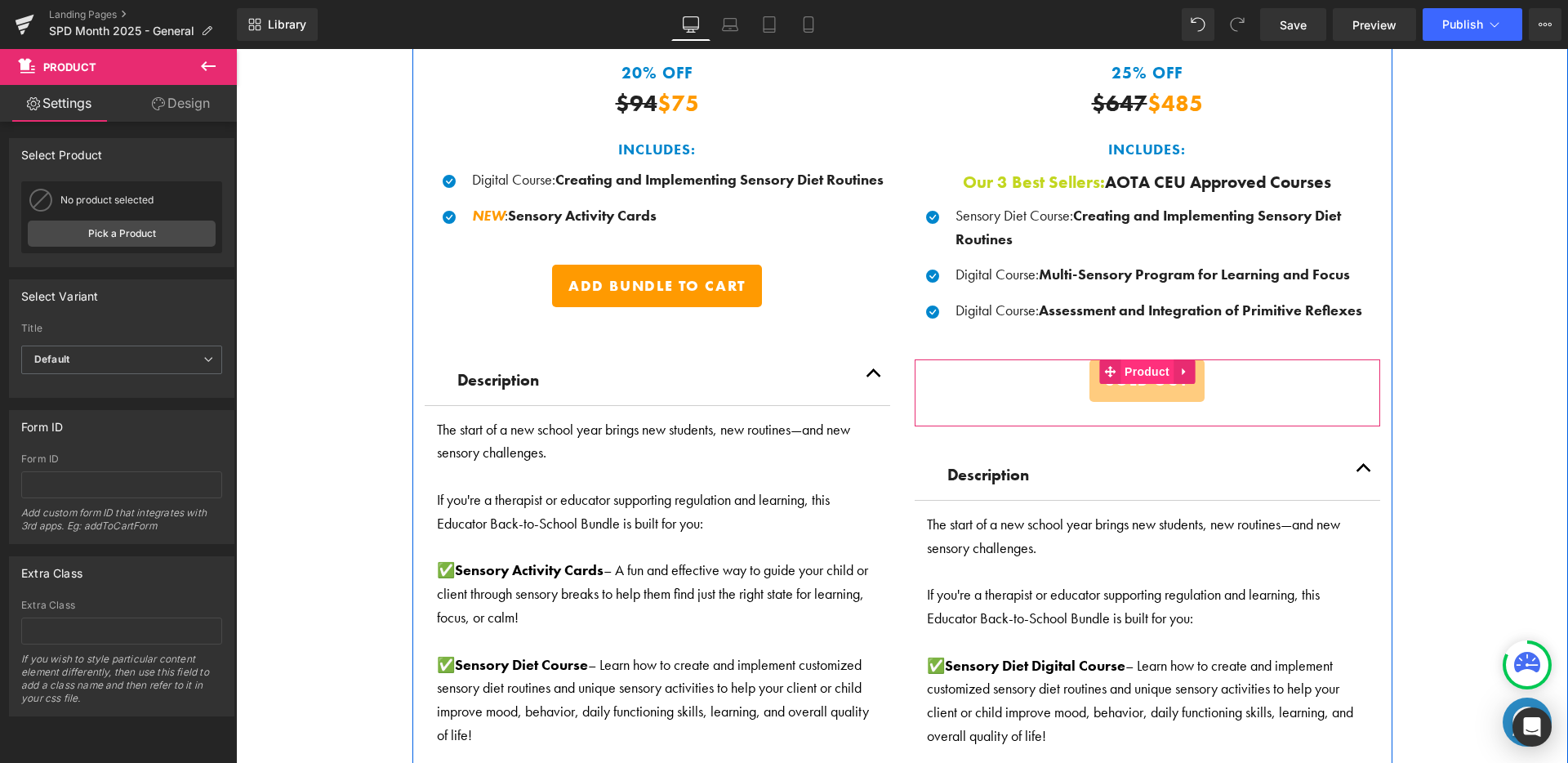
click at [1127, 368] on span "Product" at bounding box center [1147, 372] width 53 height 25
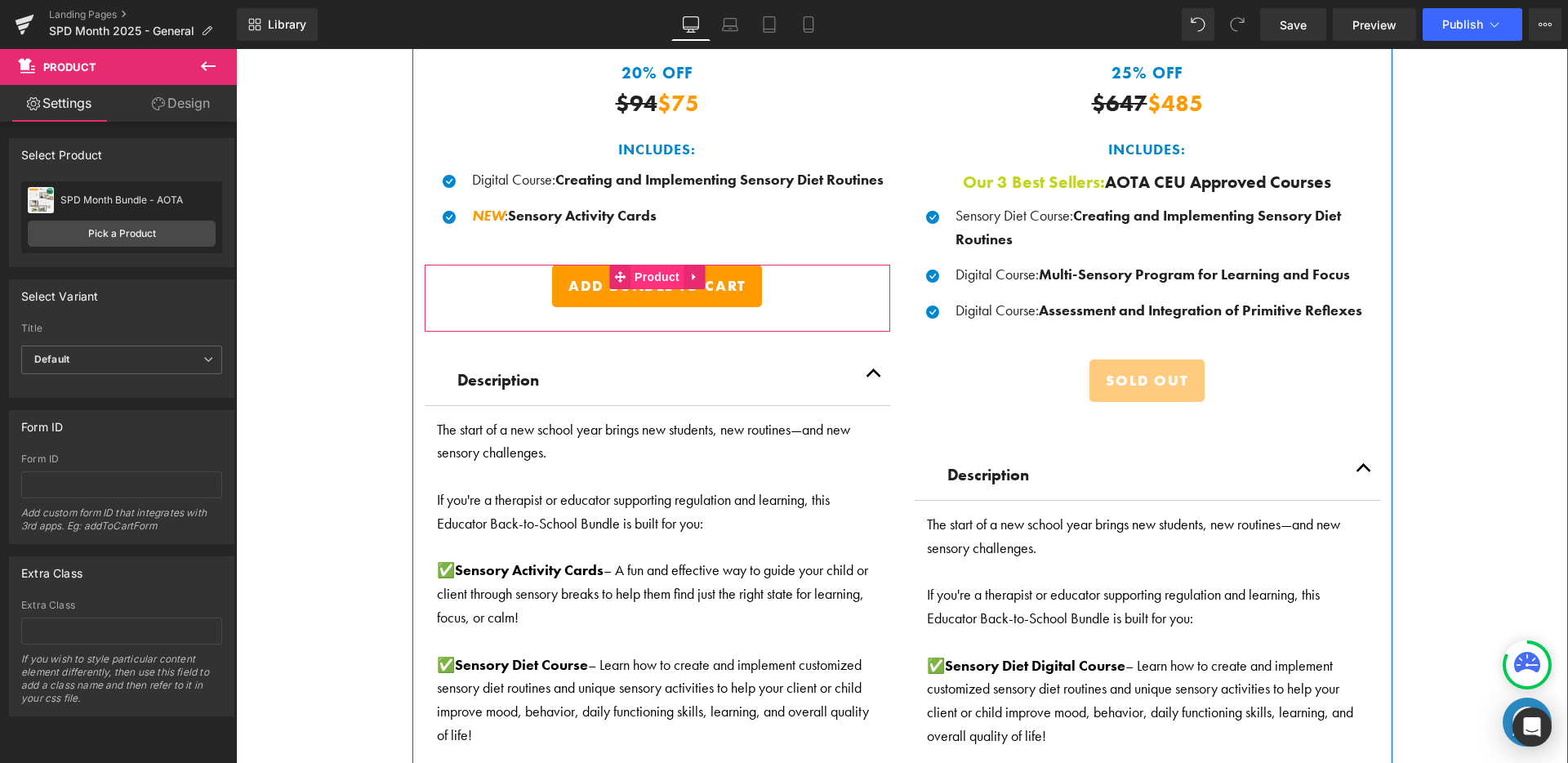
click at [654, 267] on span "Product" at bounding box center [657, 277] width 53 height 25
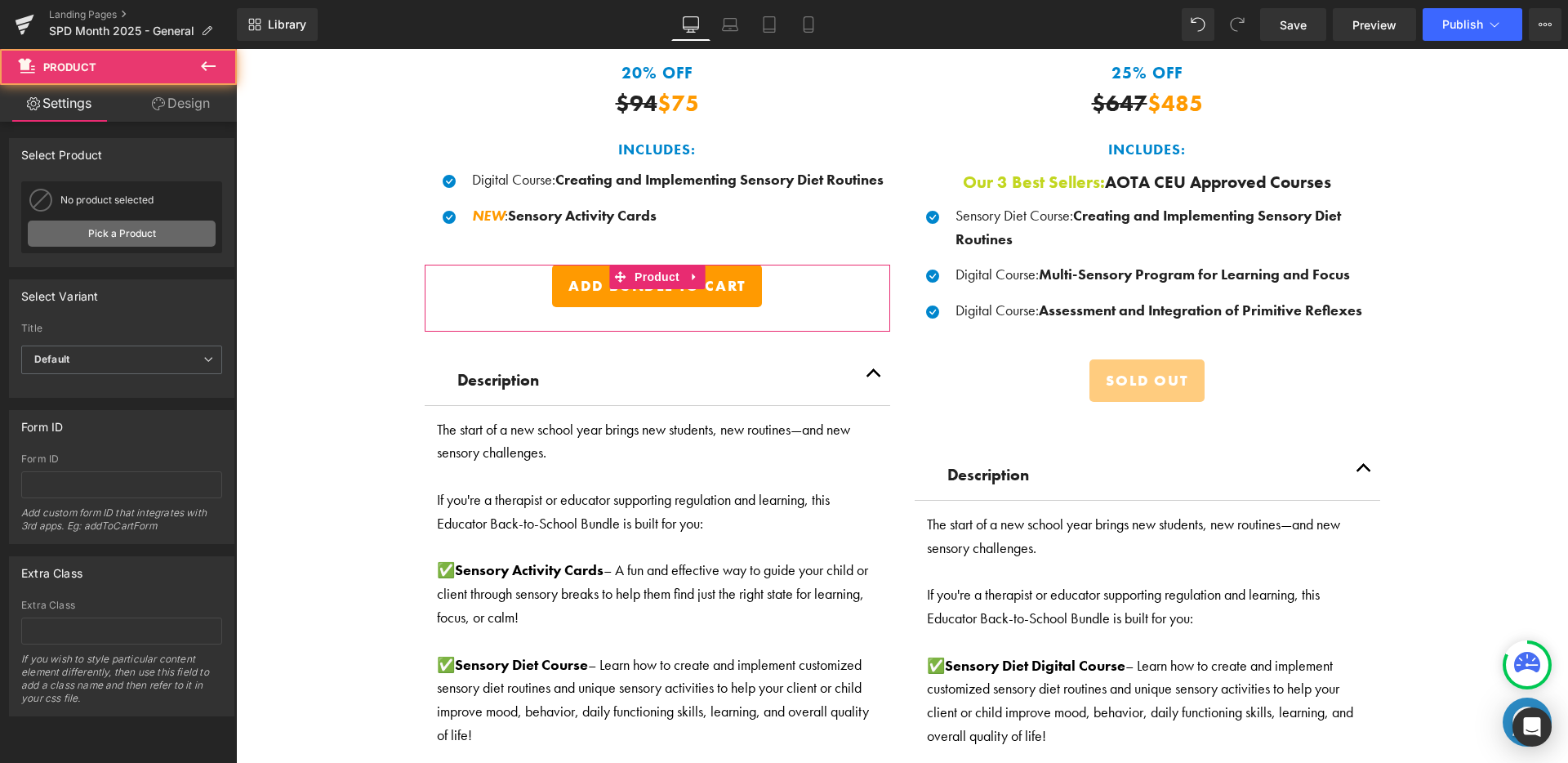
click at [160, 237] on link "Pick a Product" at bounding box center [122, 234] width 187 height 26
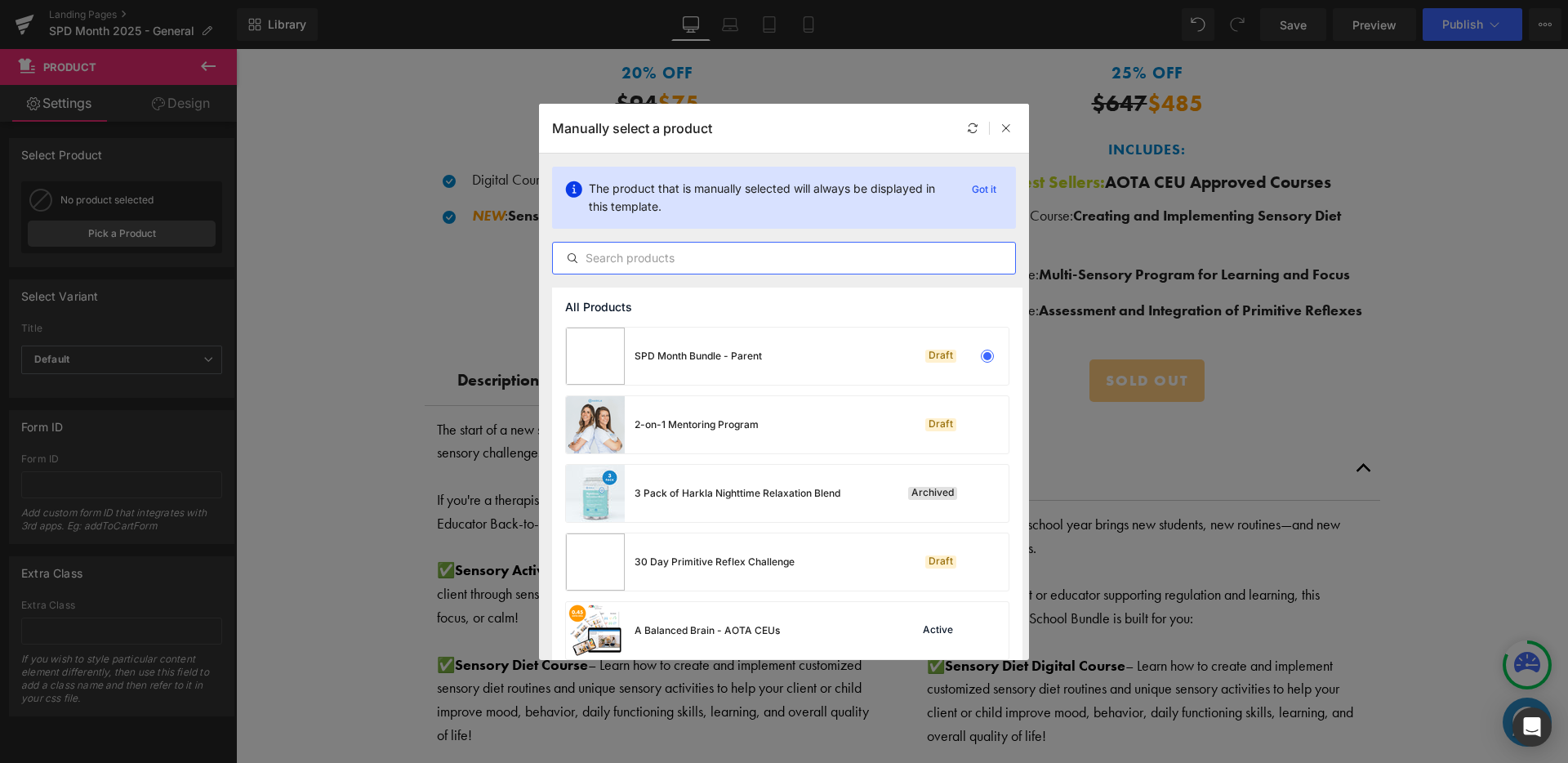
click at [706, 261] on input "text" at bounding box center [784, 258] width 462 height 20
click at [701, 335] on div "SPD Month Bundle - Parent" at bounding box center [664, 356] width 196 height 58
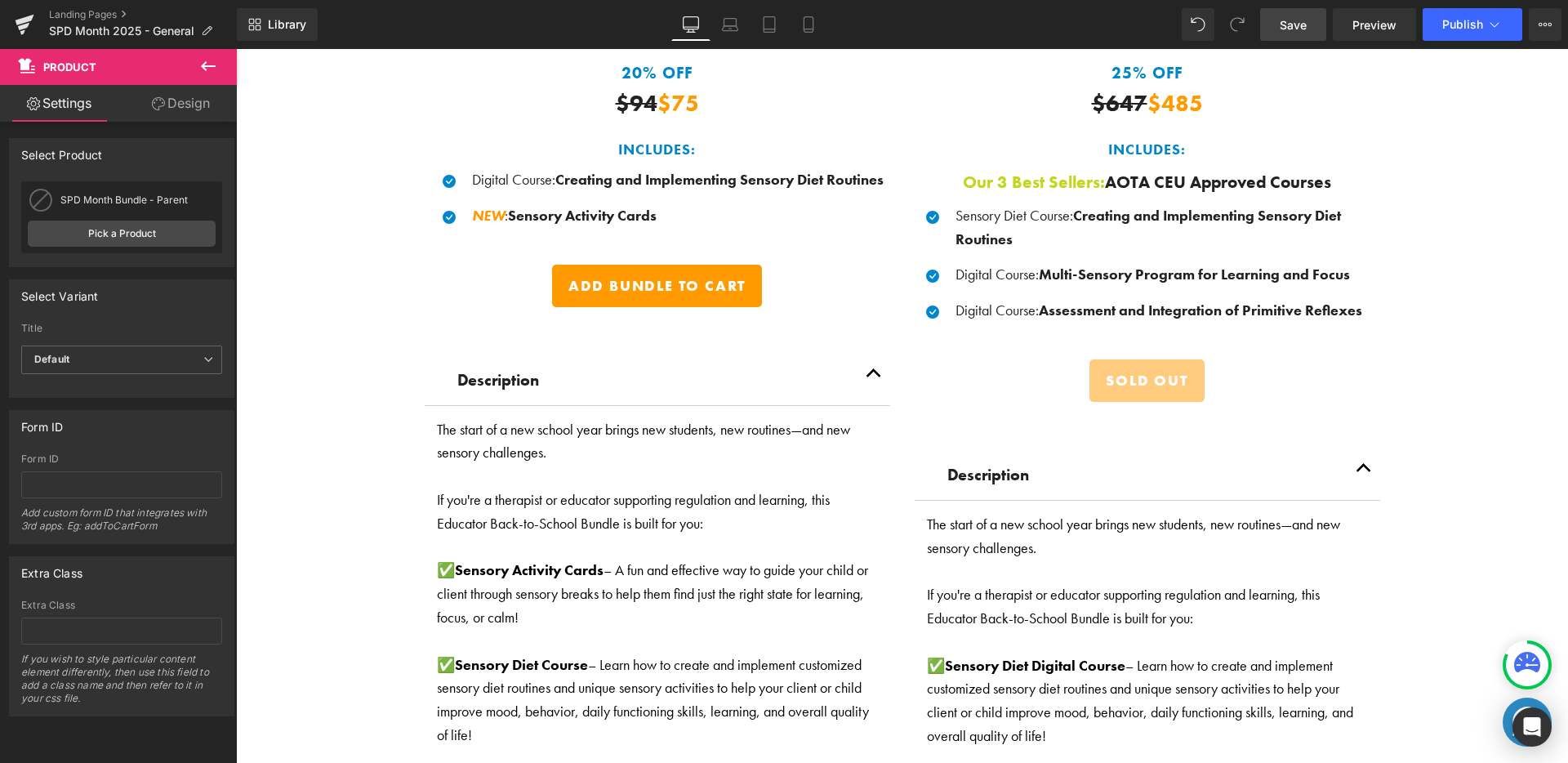
click at [1323, 22] on link "Save" at bounding box center [1293, 25] width 66 height 33
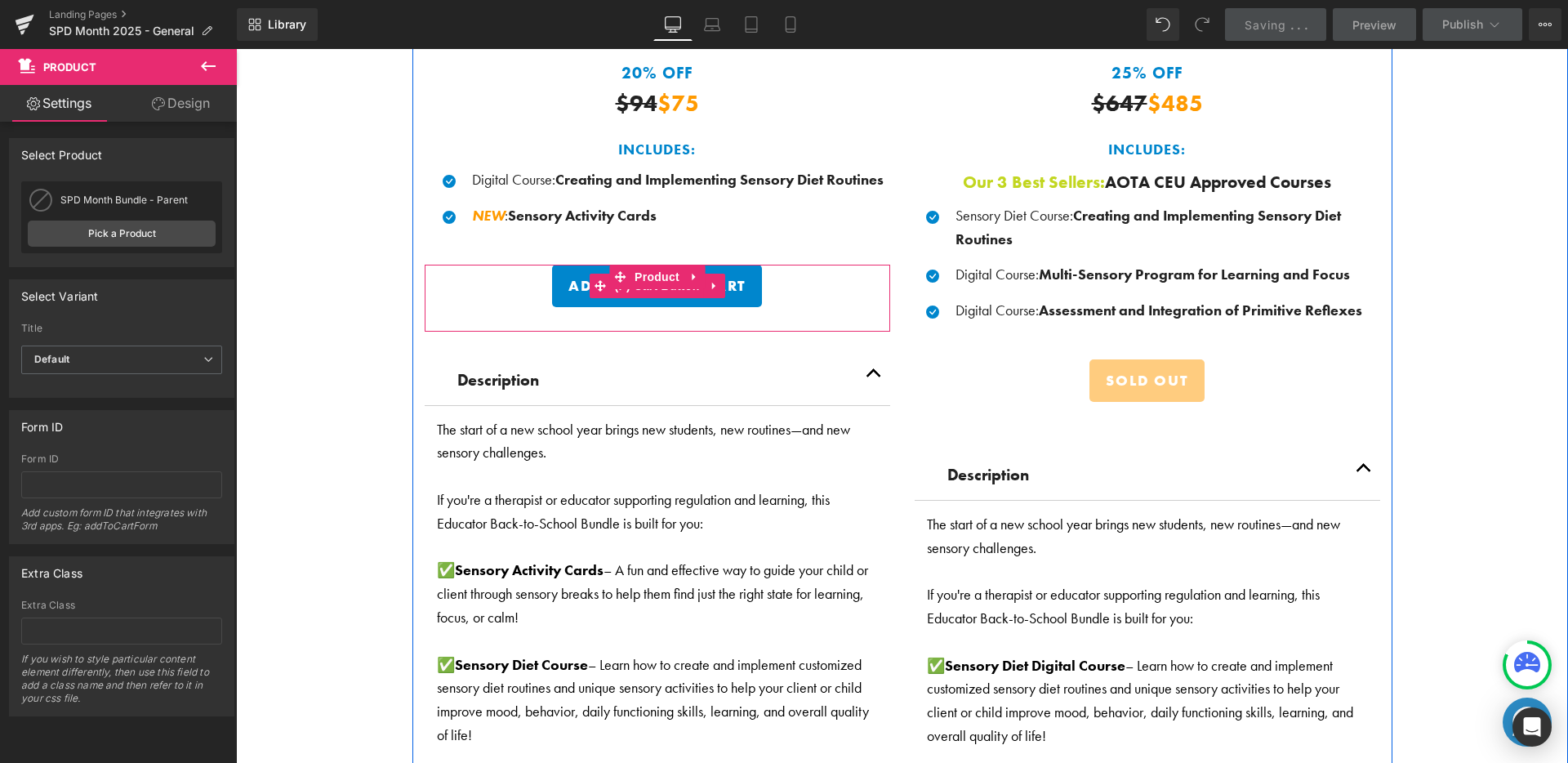
click at [679, 293] on button "Add Bundle To Cart" at bounding box center [656, 286] width 210 height 43
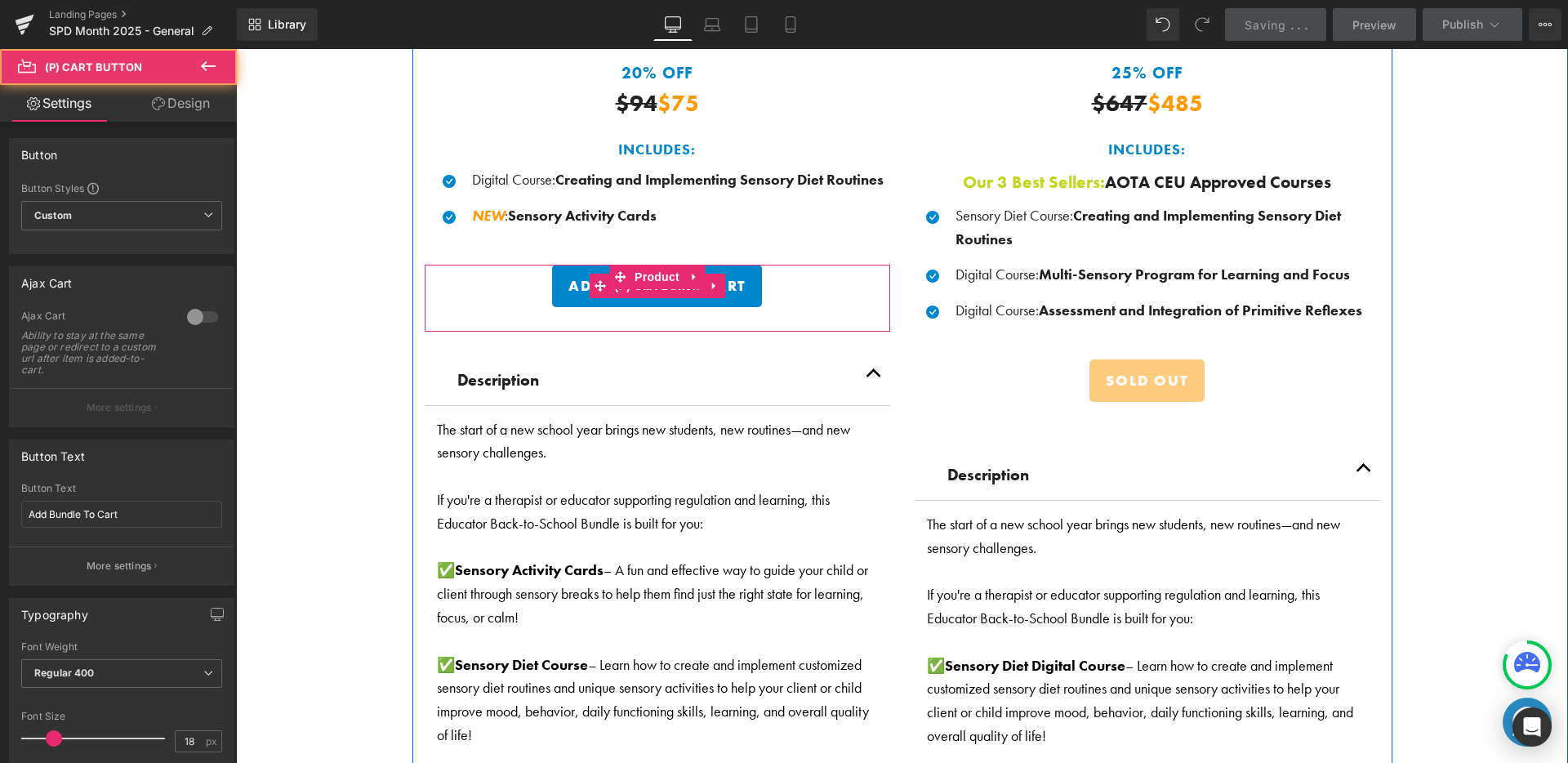
click at [679, 293] on button "Add Bundle To Cart" at bounding box center [656, 286] width 210 height 43
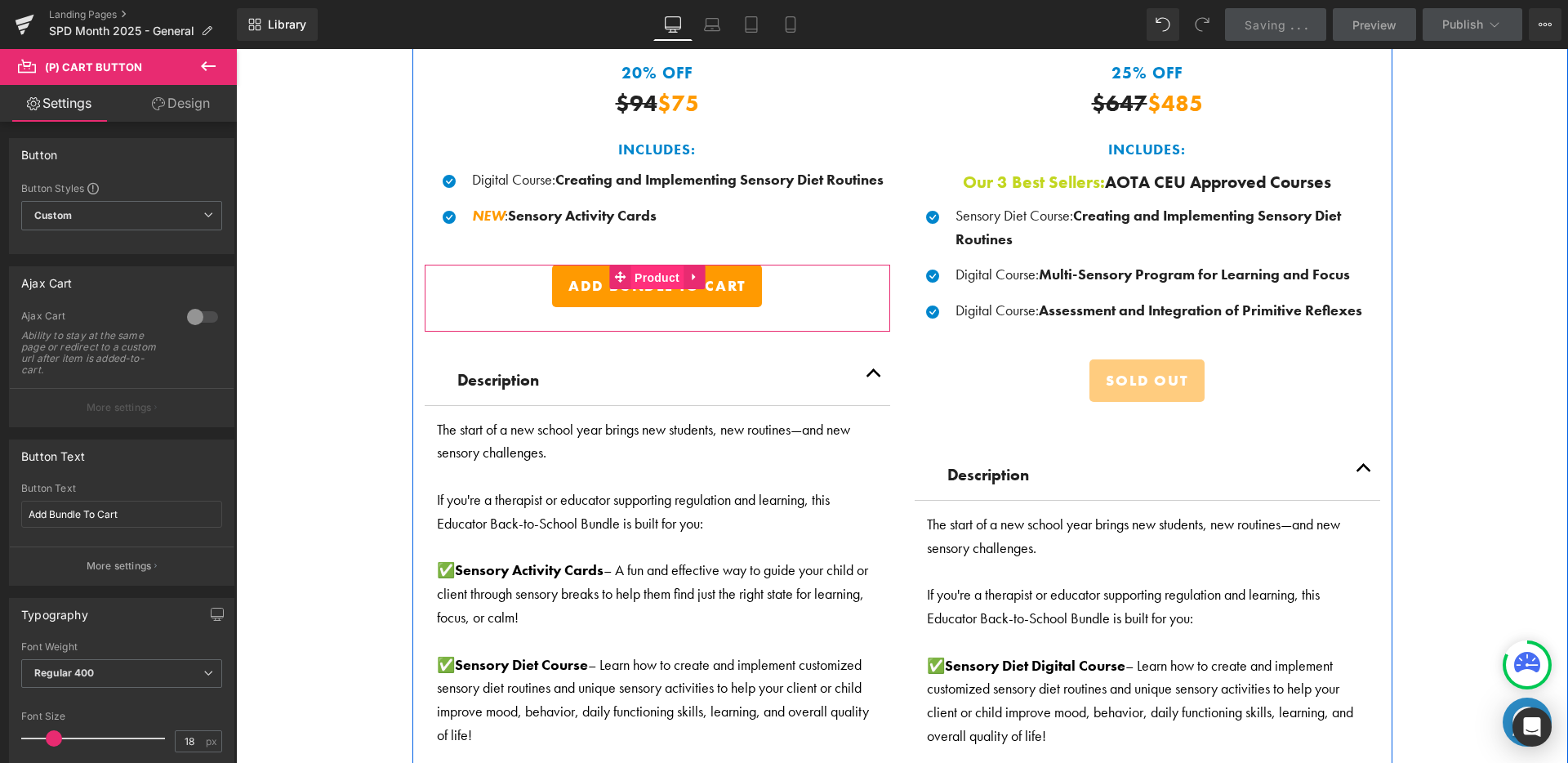
click at [664, 270] on span "Product" at bounding box center [657, 278] width 53 height 25
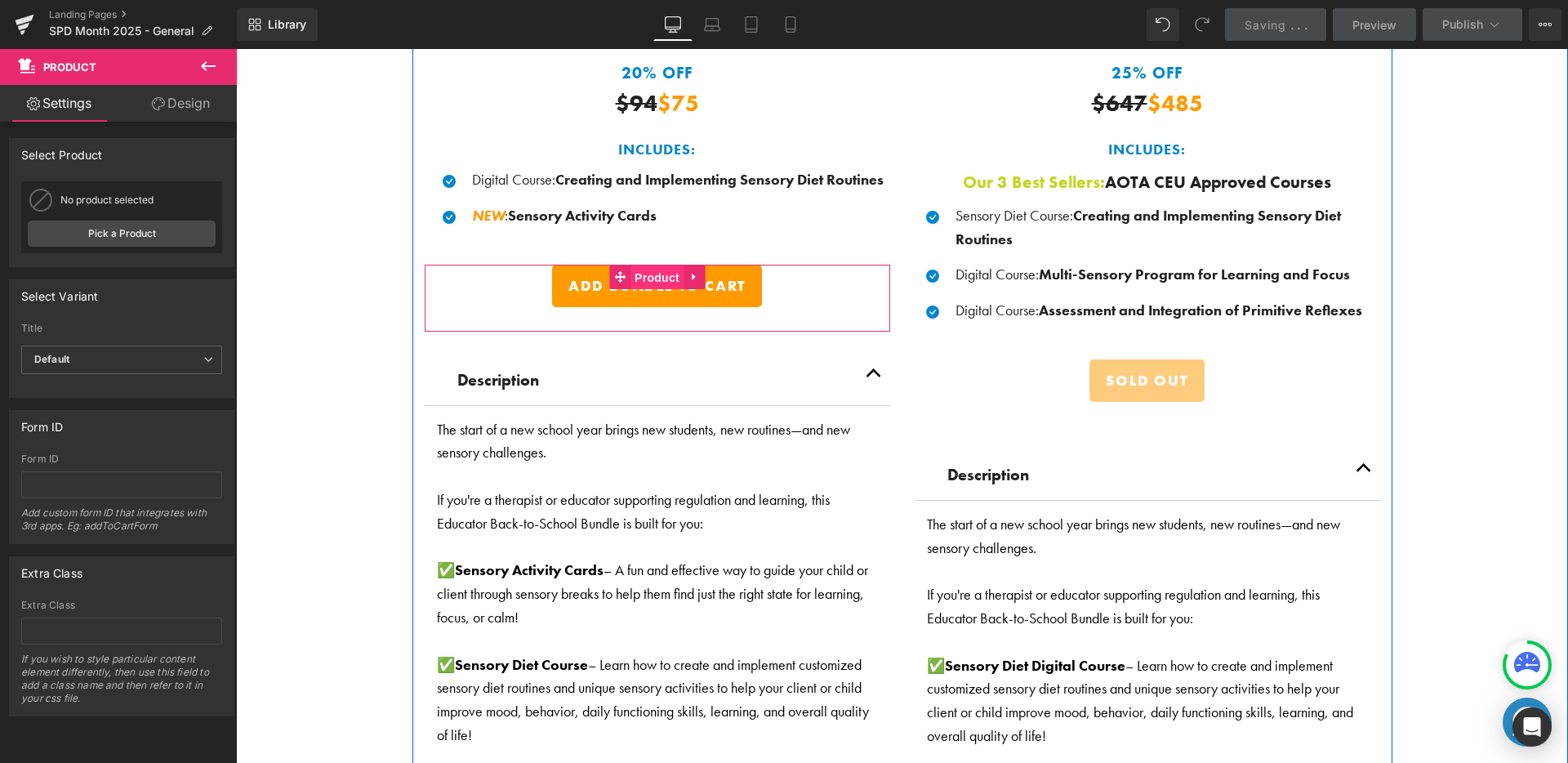
click at [655, 275] on span "Product" at bounding box center [657, 278] width 53 height 25
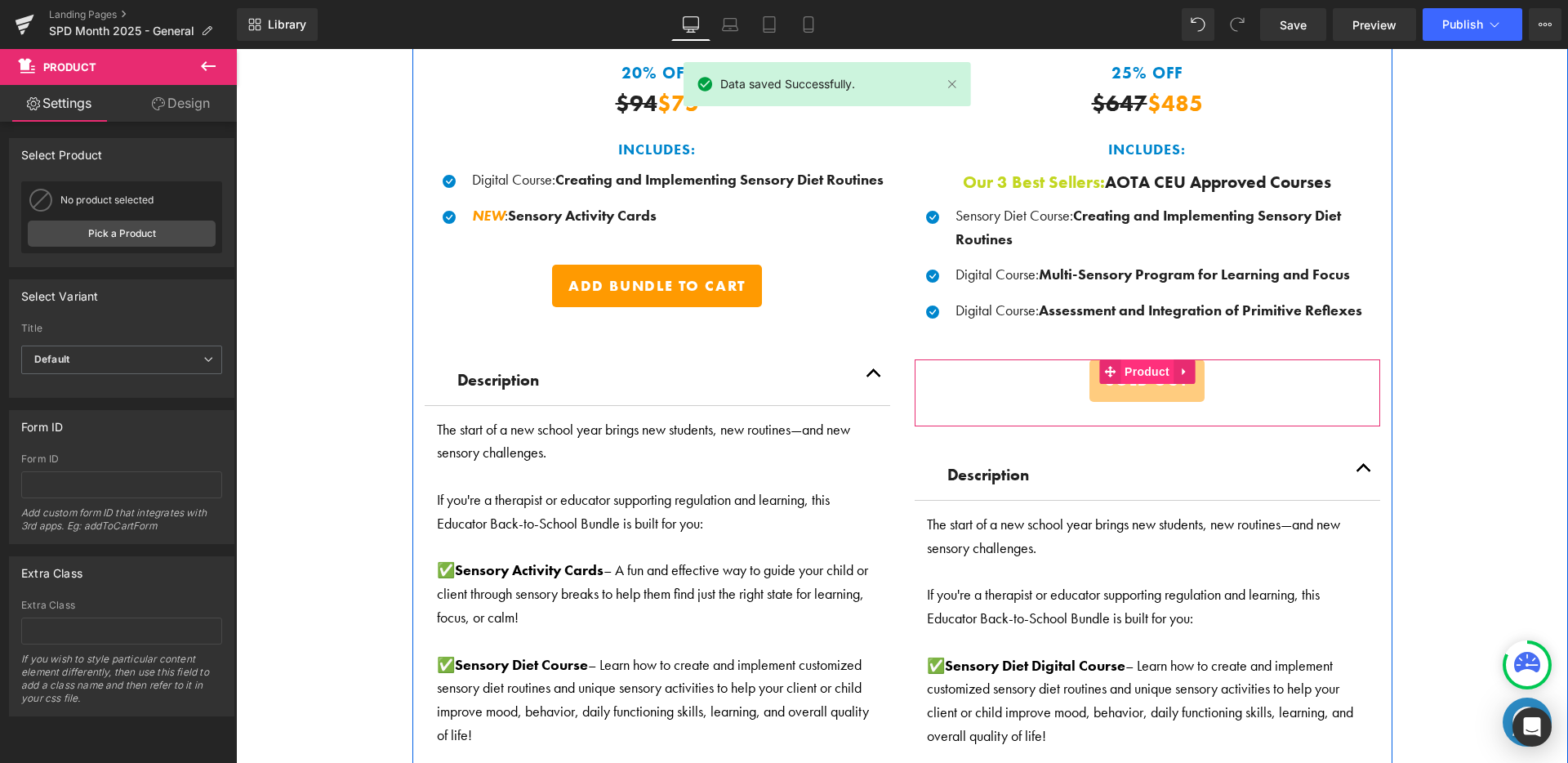
click at [1138, 367] on span "Product" at bounding box center [1147, 372] width 53 height 25
click at [1180, 367] on icon at bounding box center [1184, 372] width 12 height 12
click at [1172, 369] on icon at bounding box center [1173, 372] width 12 height 12
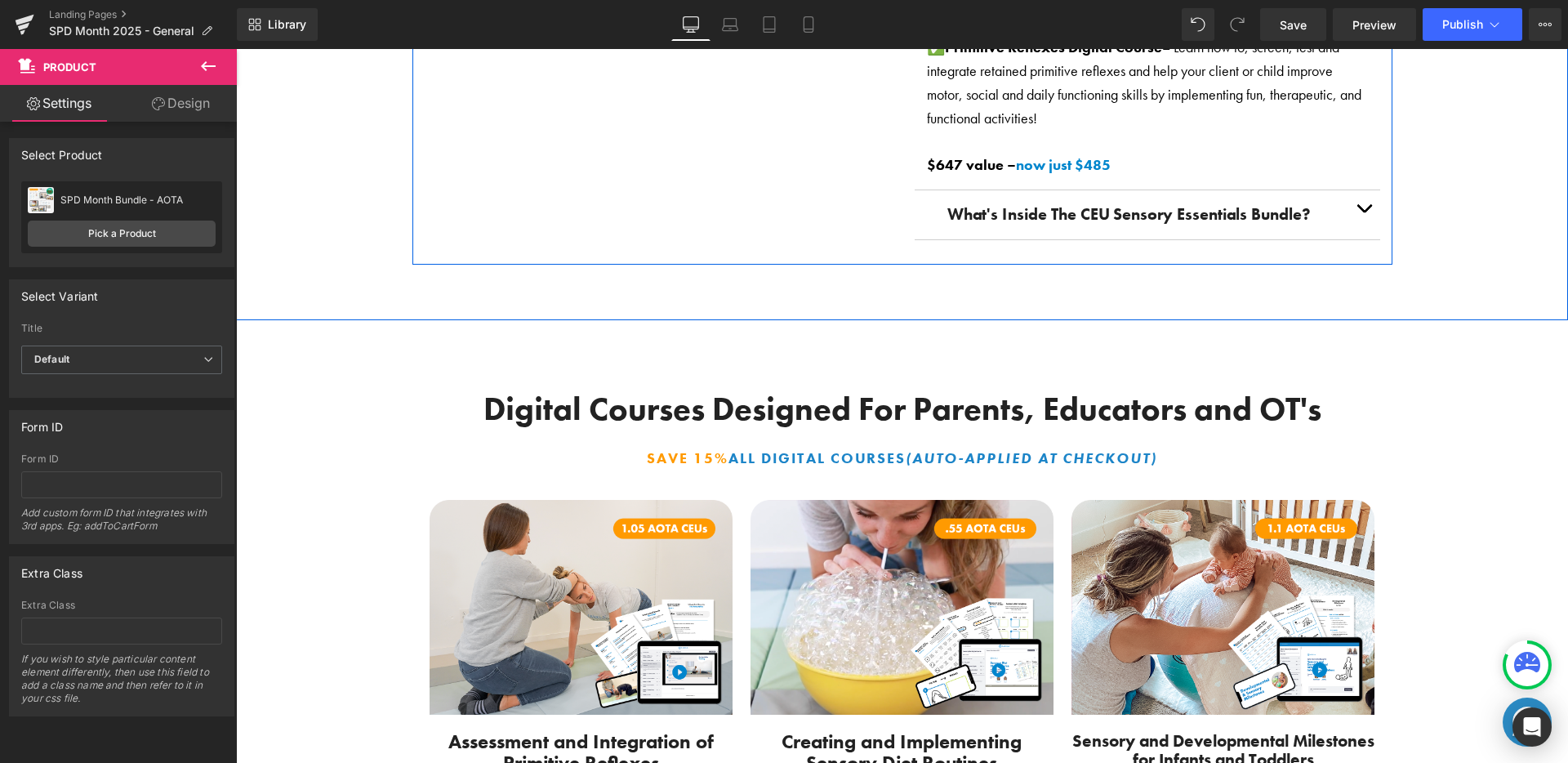
scroll to position [1642, 0]
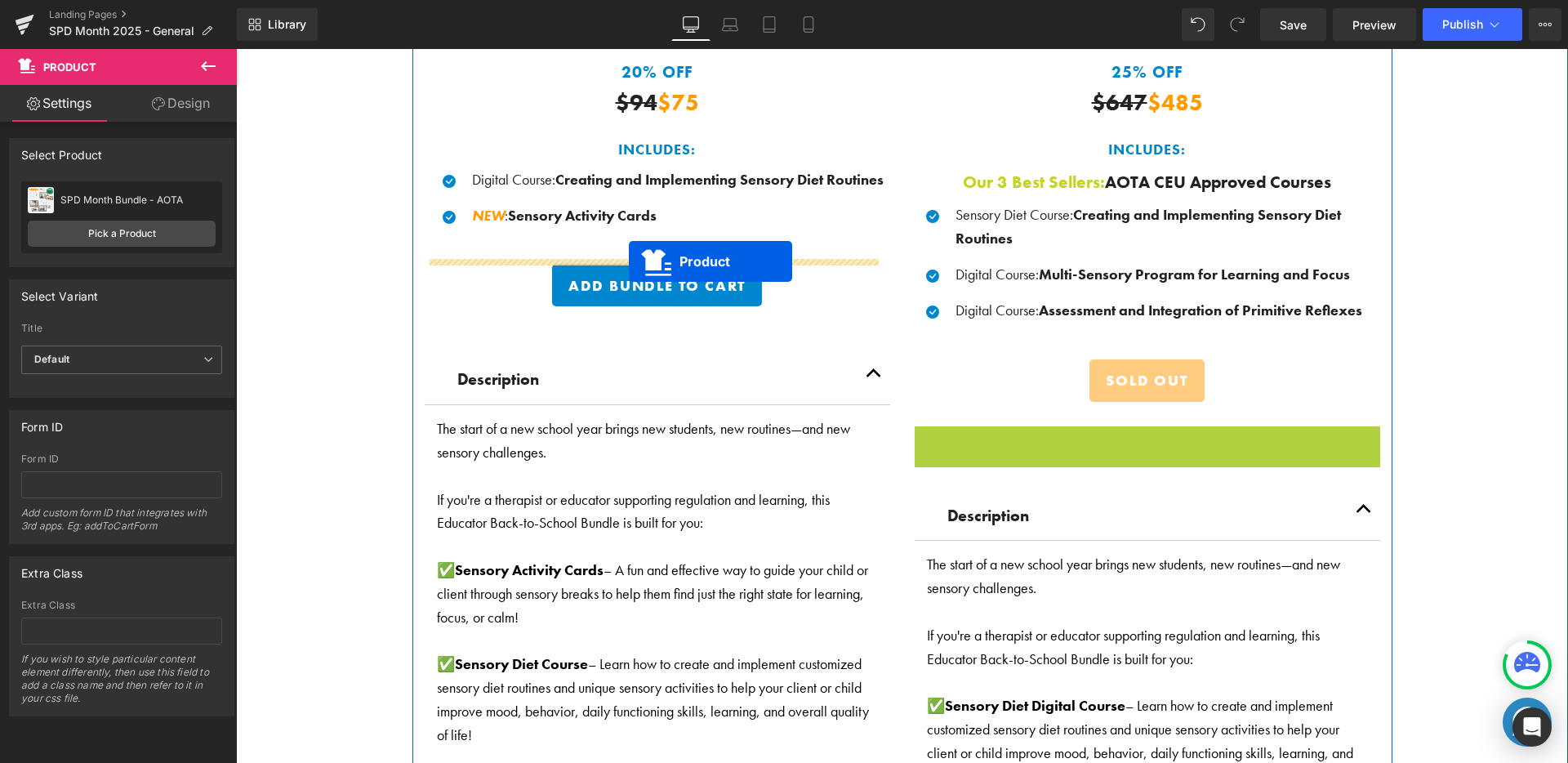
drag, startPoint x: 1099, startPoint y: 432, endPoint x: 629, endPoint y: 261, distance: 500.1
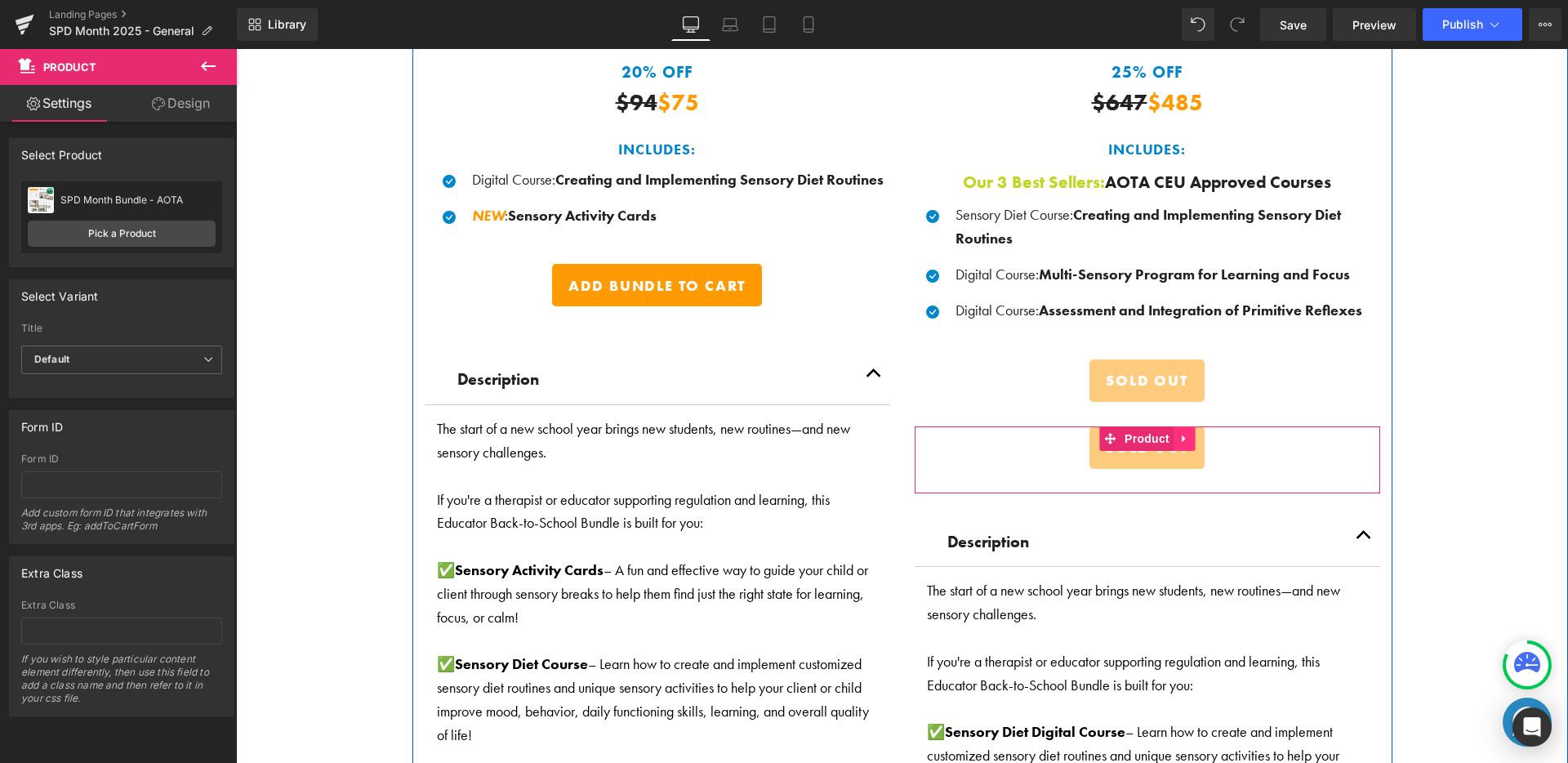
click at [1186, 434] on link at bounding box center [1184, 438] width 21 height 25
click at [1189, 436] on icon at bounding box center [1195, 438] width 12 height 12
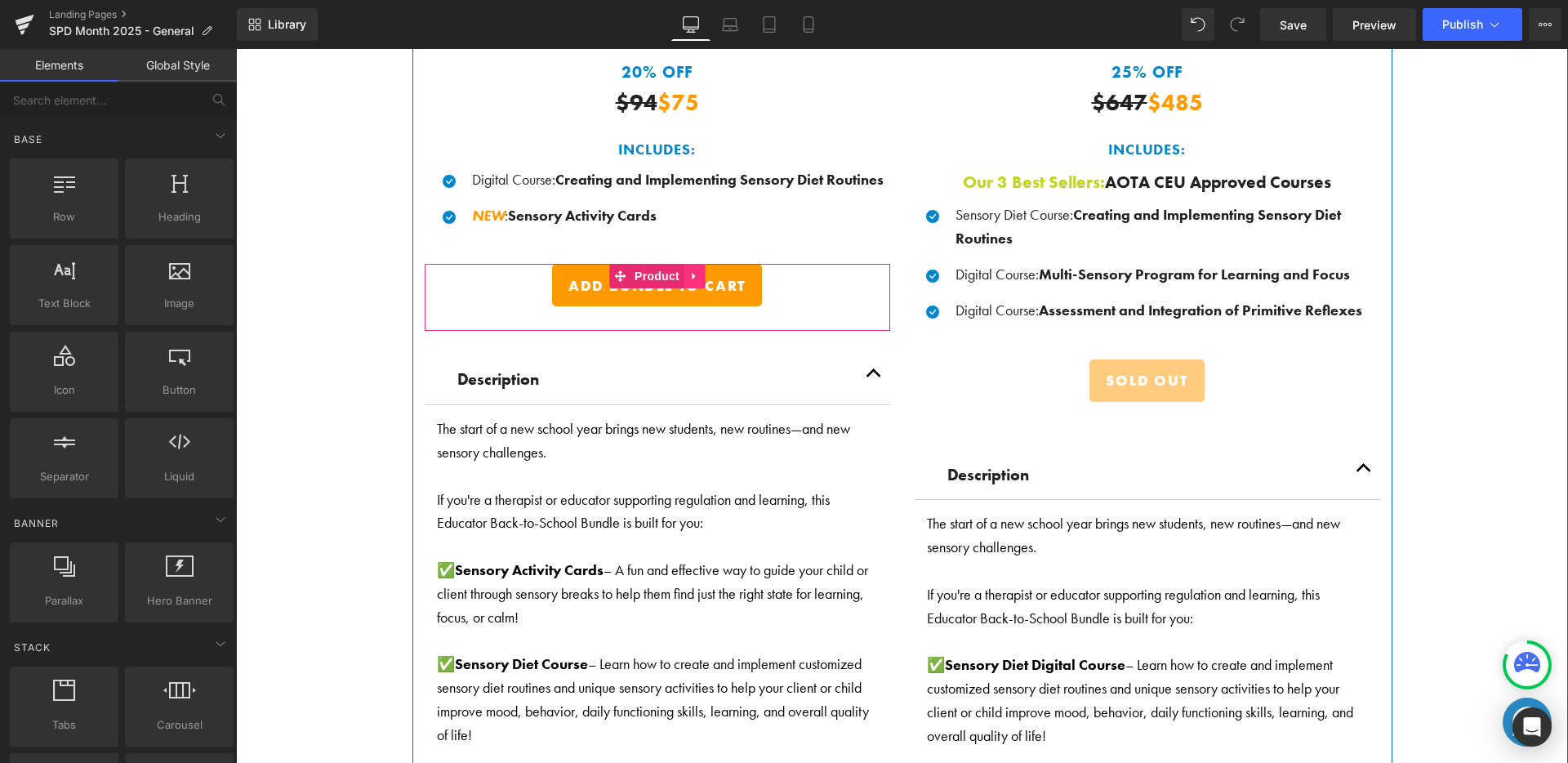
click at [689, 272] on icon at bounding box center [694, 276] width 12 height 12
click at [678, 273] on icon at bounding box center [683, 276] width 12 height 12
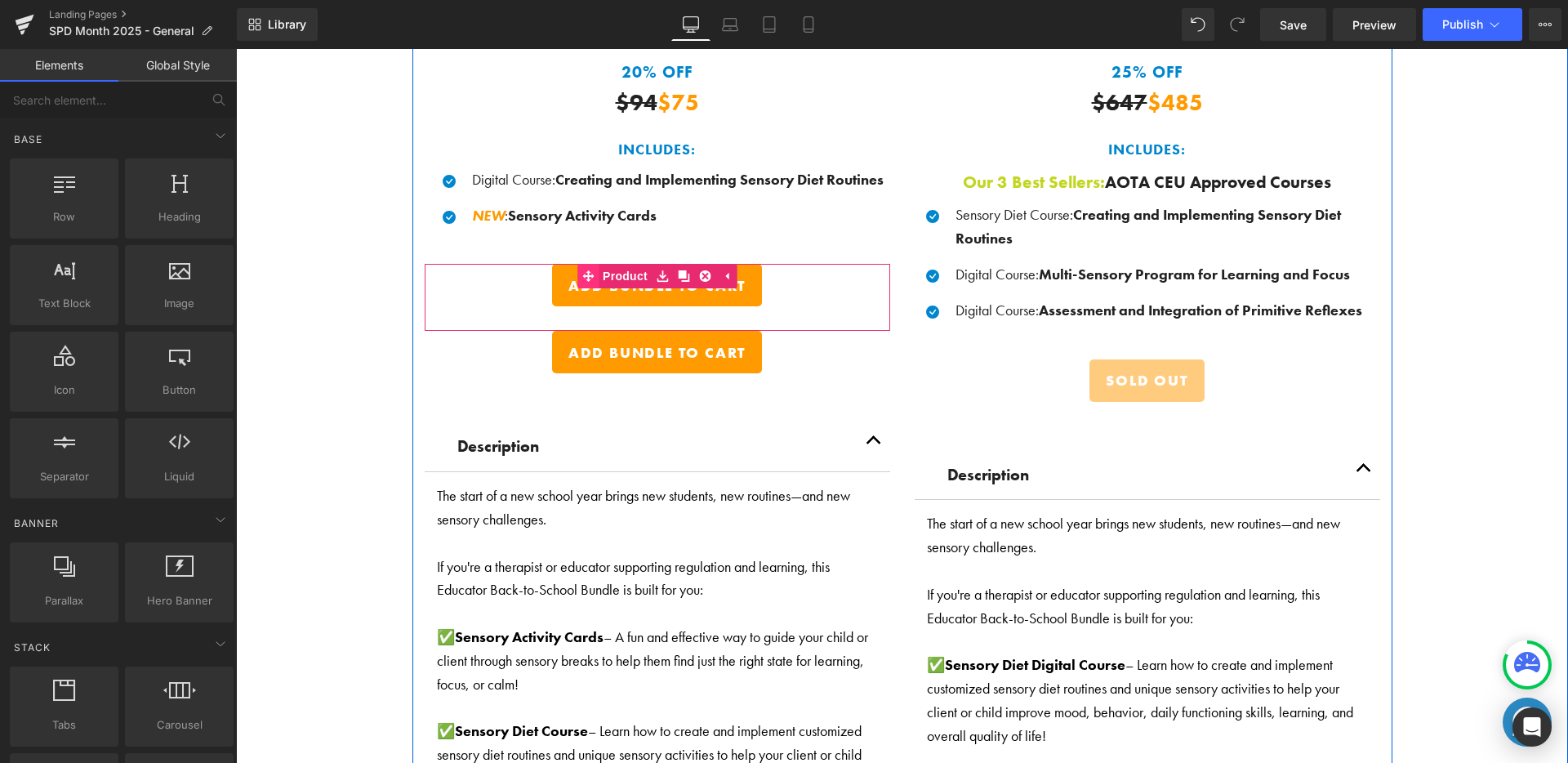
click at [622, 266] on link "Product" at bounding box center [614, 276] width 74 height 25
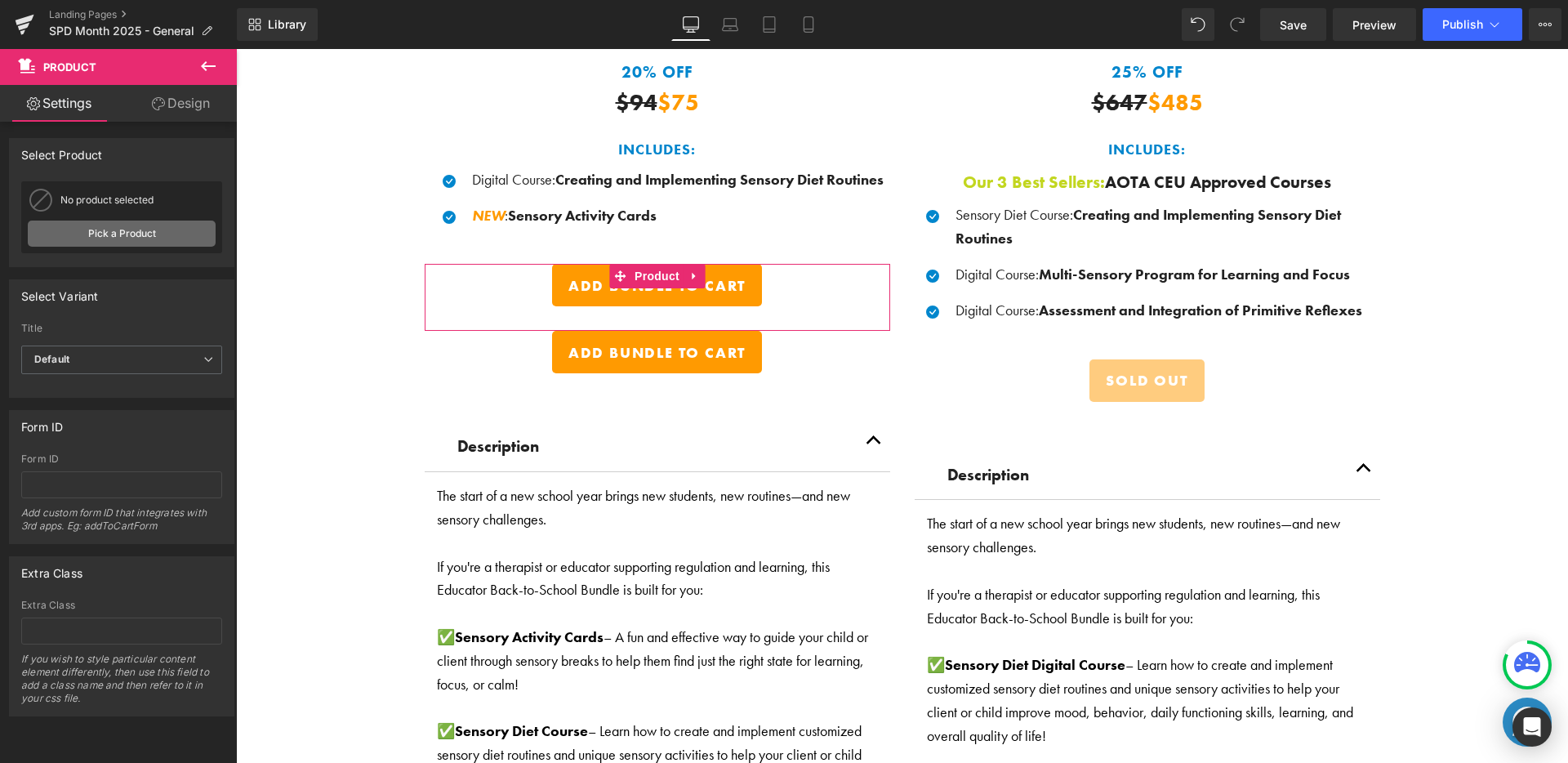
click at [66, 224] on link "Pick a Product" at bounding box center [122, 234] width 187 height 26
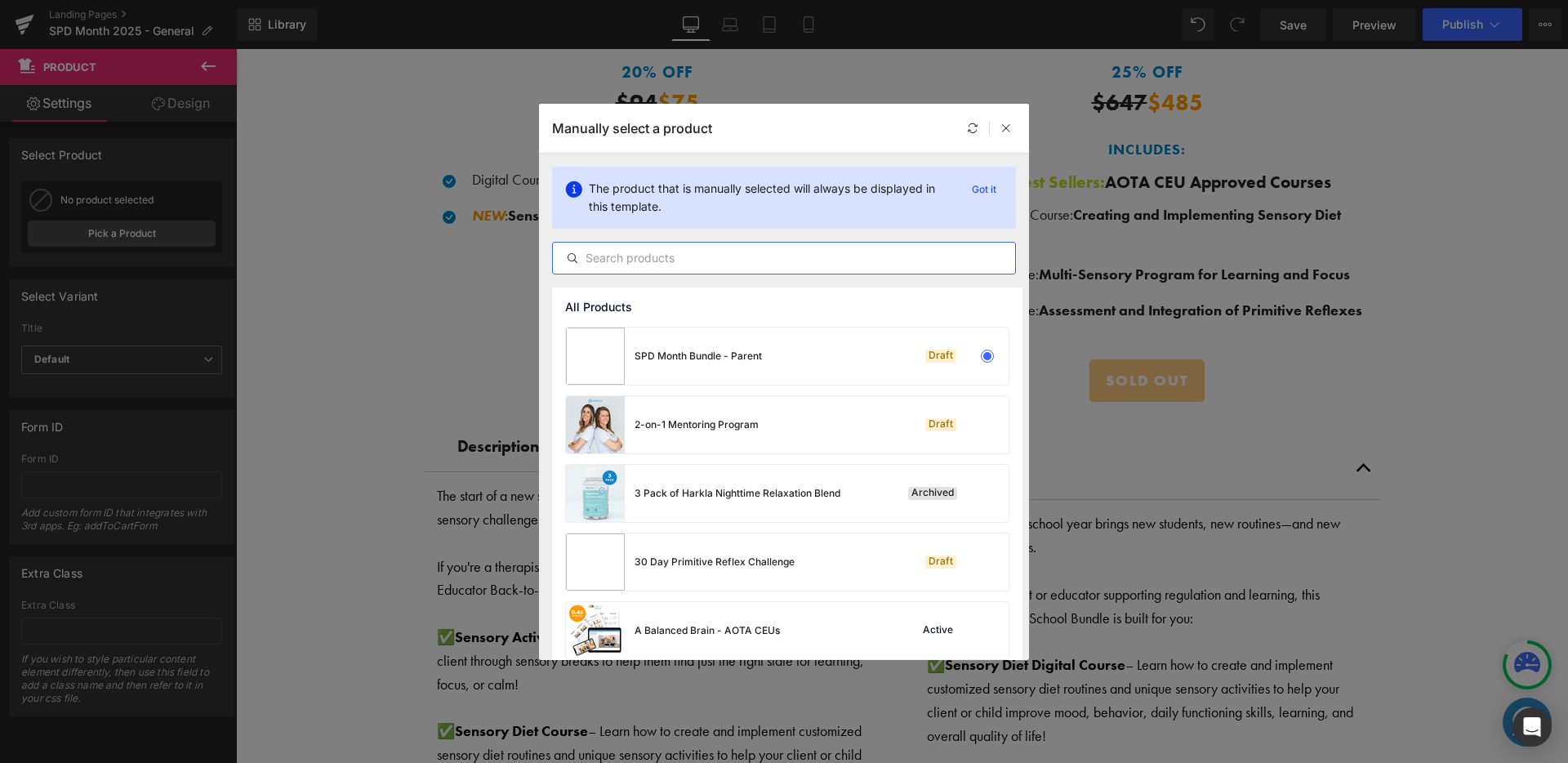
click at [608, 258] on input "text" at bounding box center [784, 258] width 462 height 20
click at [840, 356] on div "SPD Month Bundle - Parent Draft" at bounding box center [787, 356] width 442 height 58
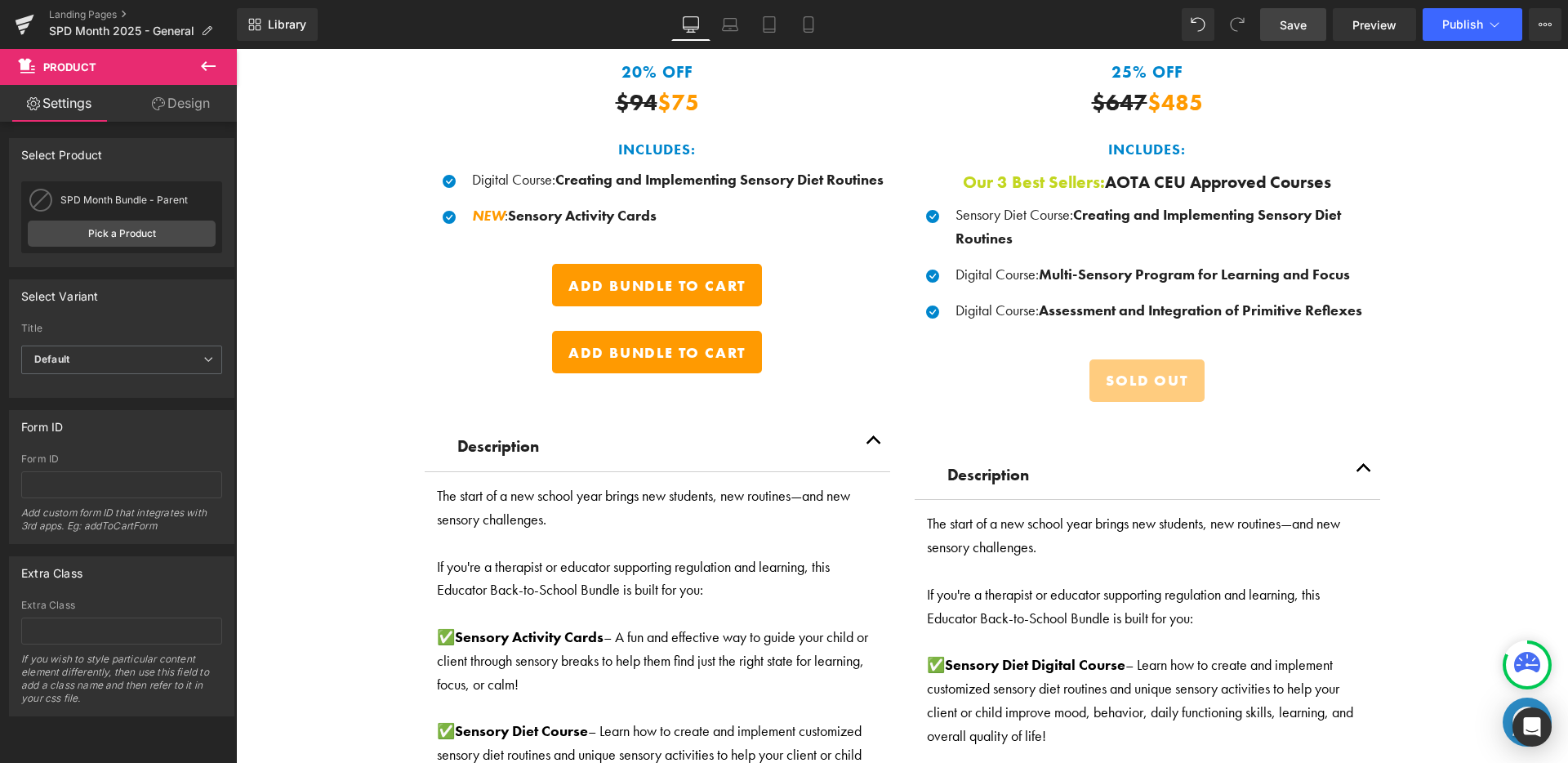
drag, startPoint x: 1288, startPoint y: 10, endPoint x: 841, endPoint y: 18, distance: 447.1
click at [1288, 10] on link "Save" at bounding box center [1293, 25] width 66 height 33
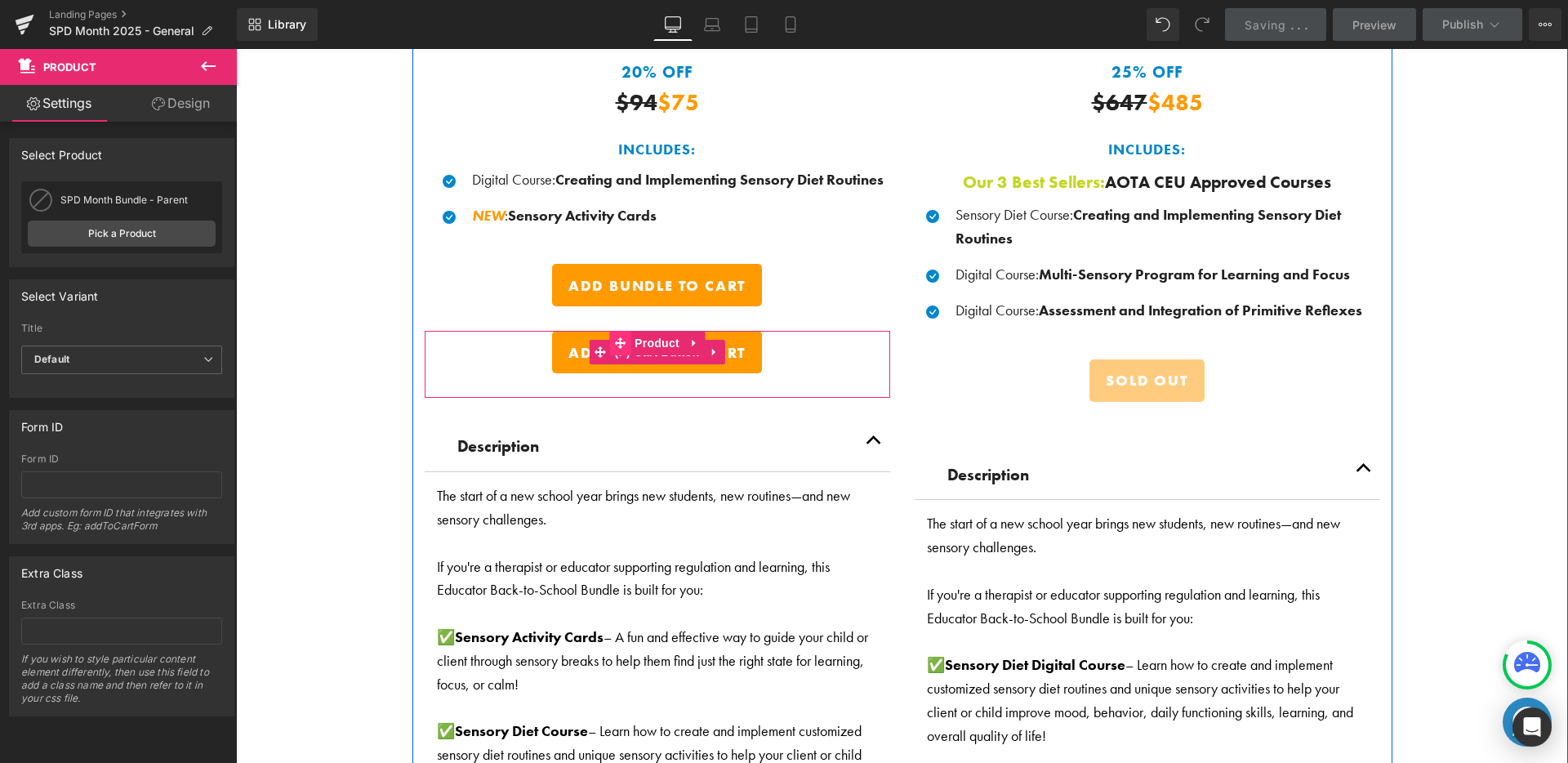
click at [622, 340] on span at bounding box center [620, 343] width 21 height 25
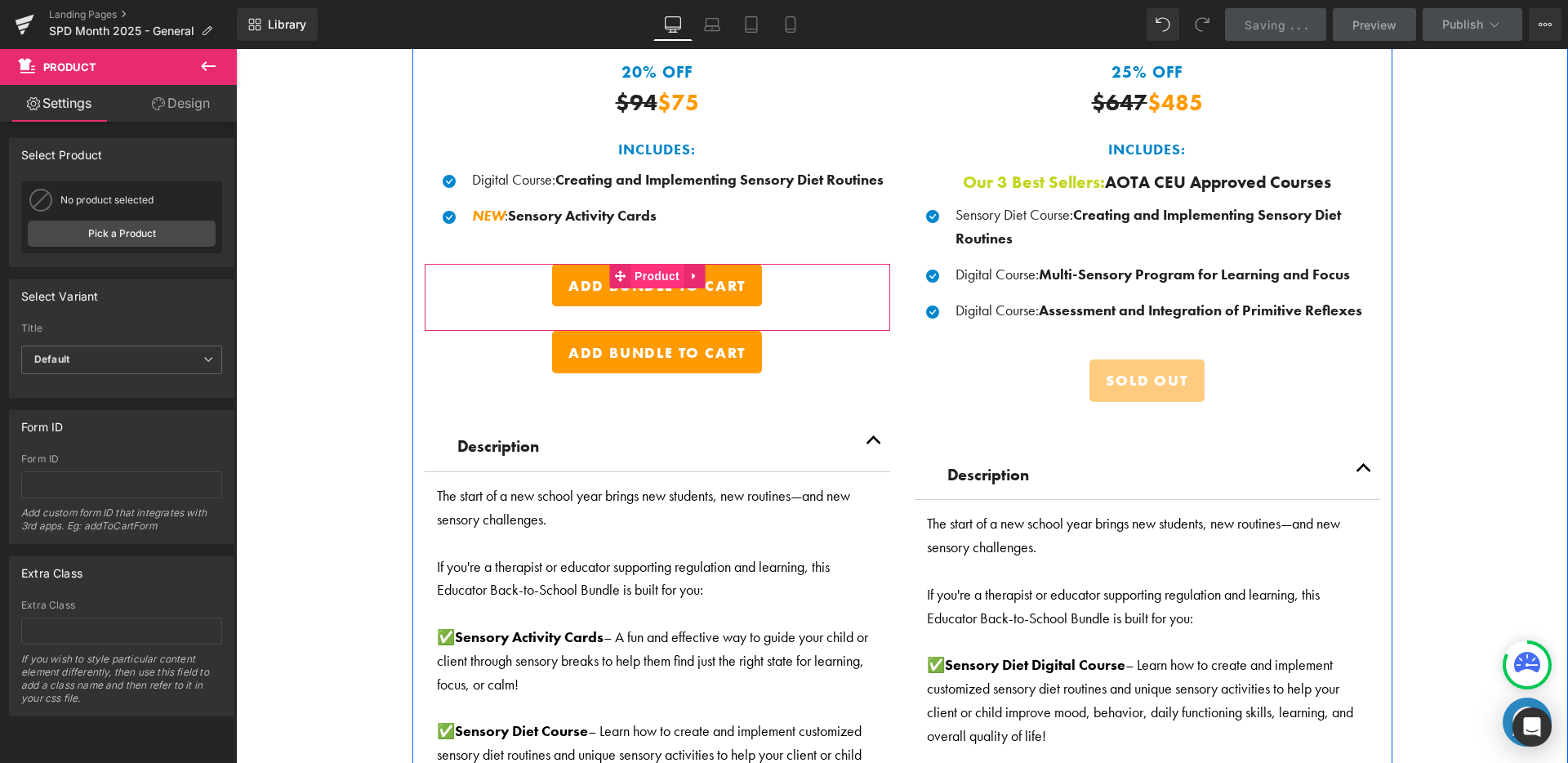
click at [646, 273] on span "Product" at bounding box center [657, 276] width 53 height 25
click at [650, 271] on span "Product" at bounding box center [657, 276] width 53 height 25
click at [644, 290] on span "(P) Cart Button" at bounding box center [656, 286] width 93 height 25
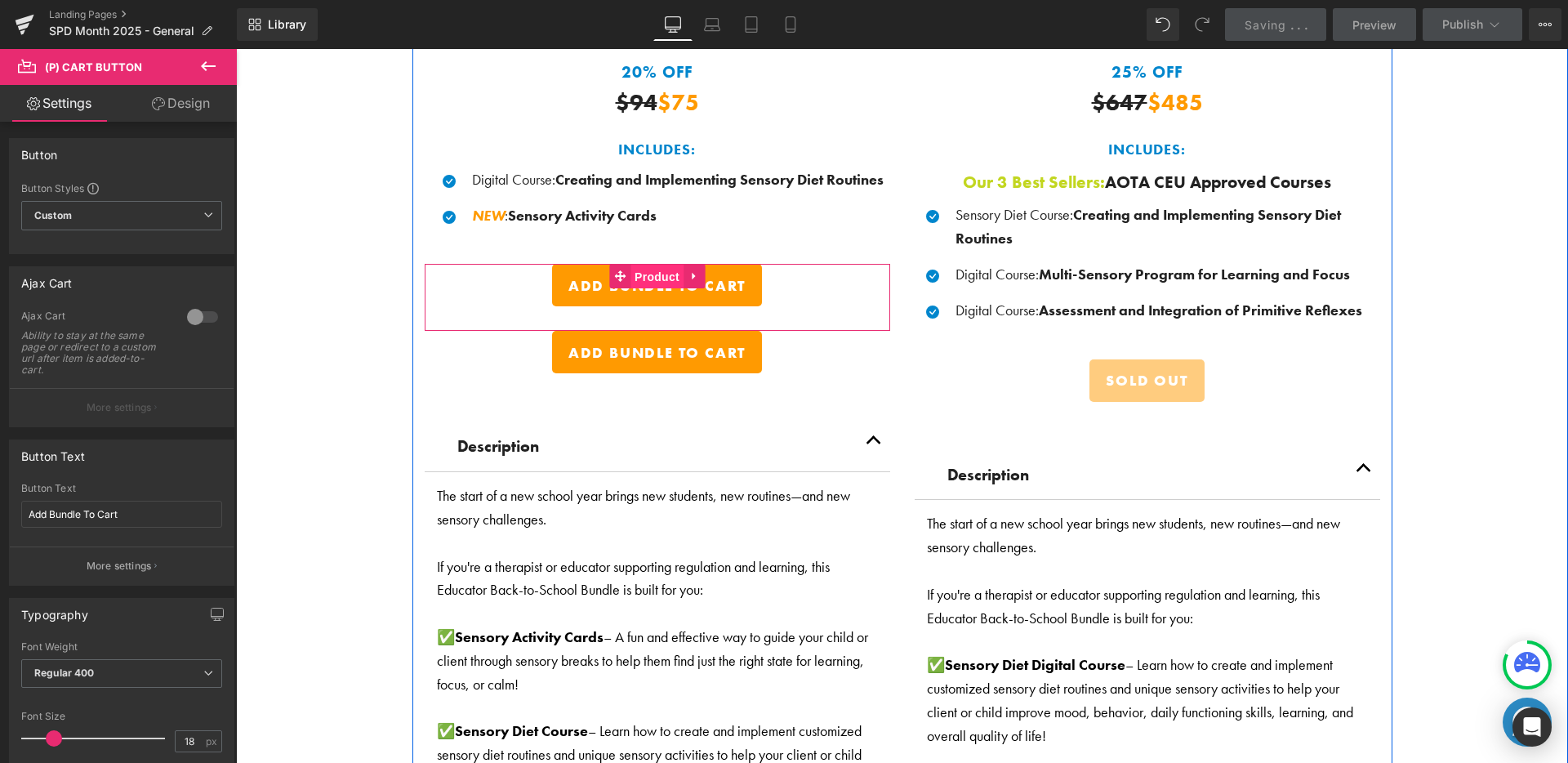
click at [651, 272] on span "Product" at bounding box center [657, 277] width 53 height 25
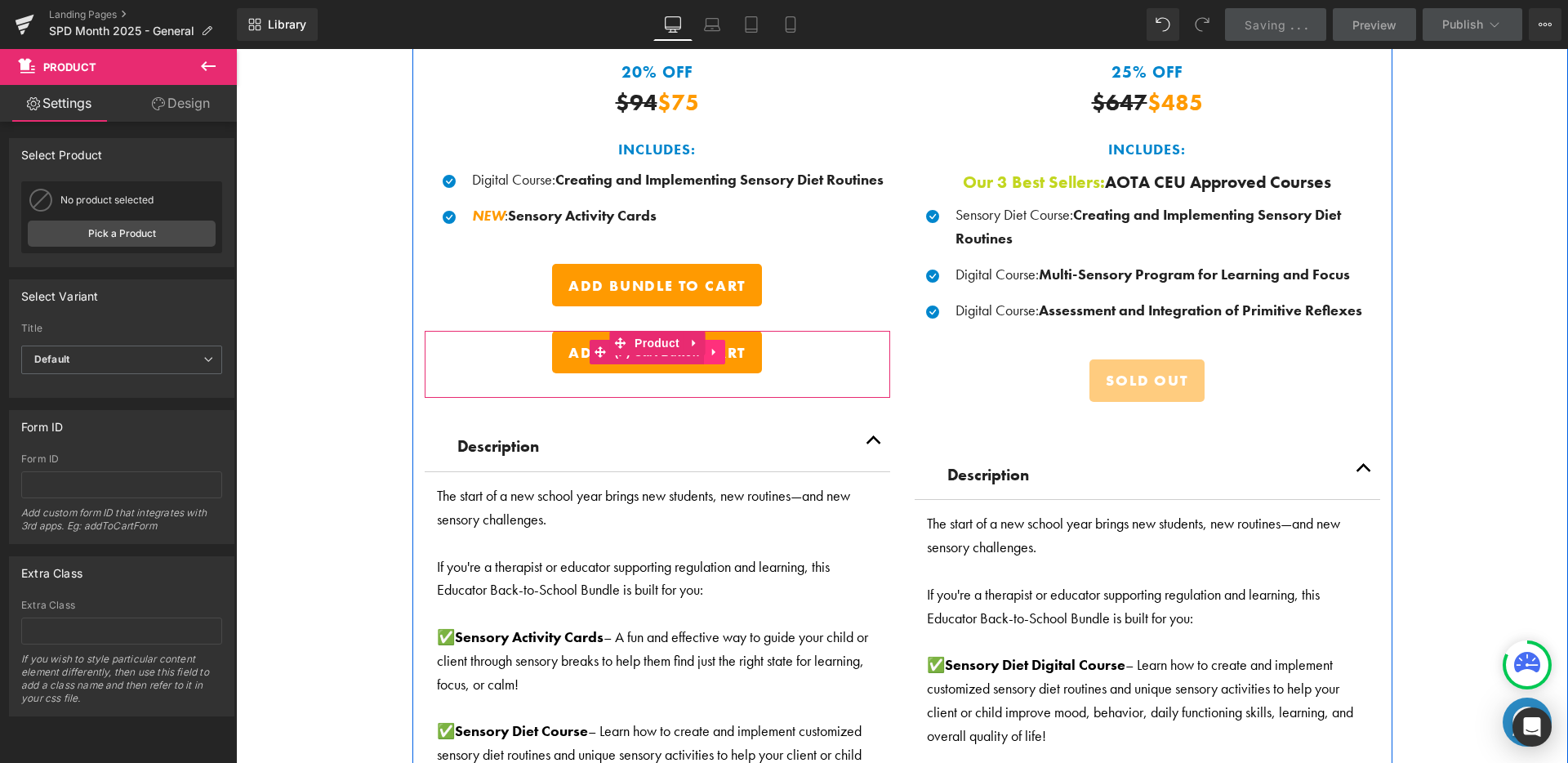
click at [709, 346] on icon at bounding box center [715, 352] width 12 height 12
click at [720, 346] on icon at bounding box center [725, 352] width 12 height 12
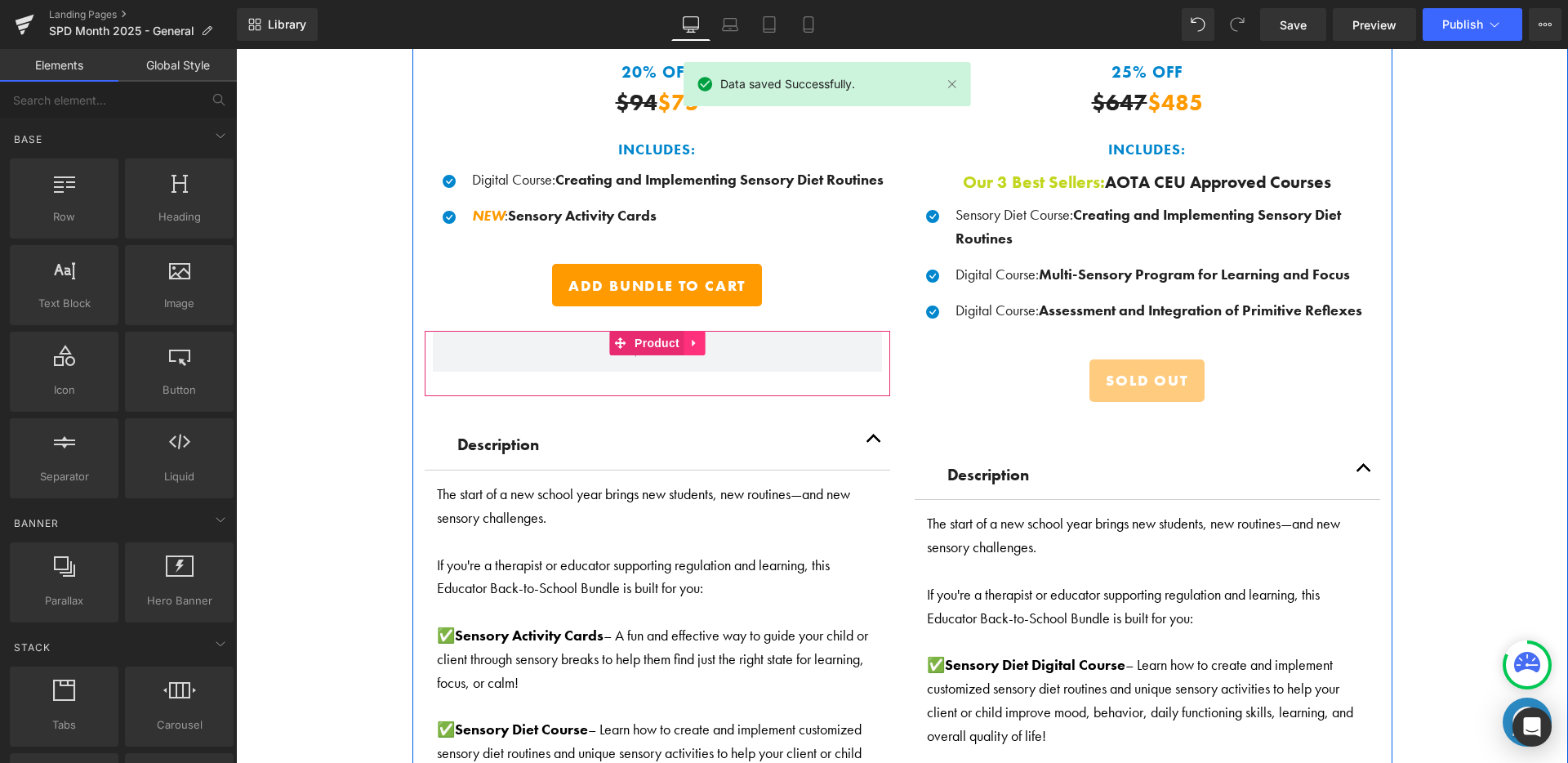
click at [689, 337] on icon at bounding box center [694, 343] width 12 height 12
click at [699, 338] on icon at bounding box center [705, 343] width 12 height 12
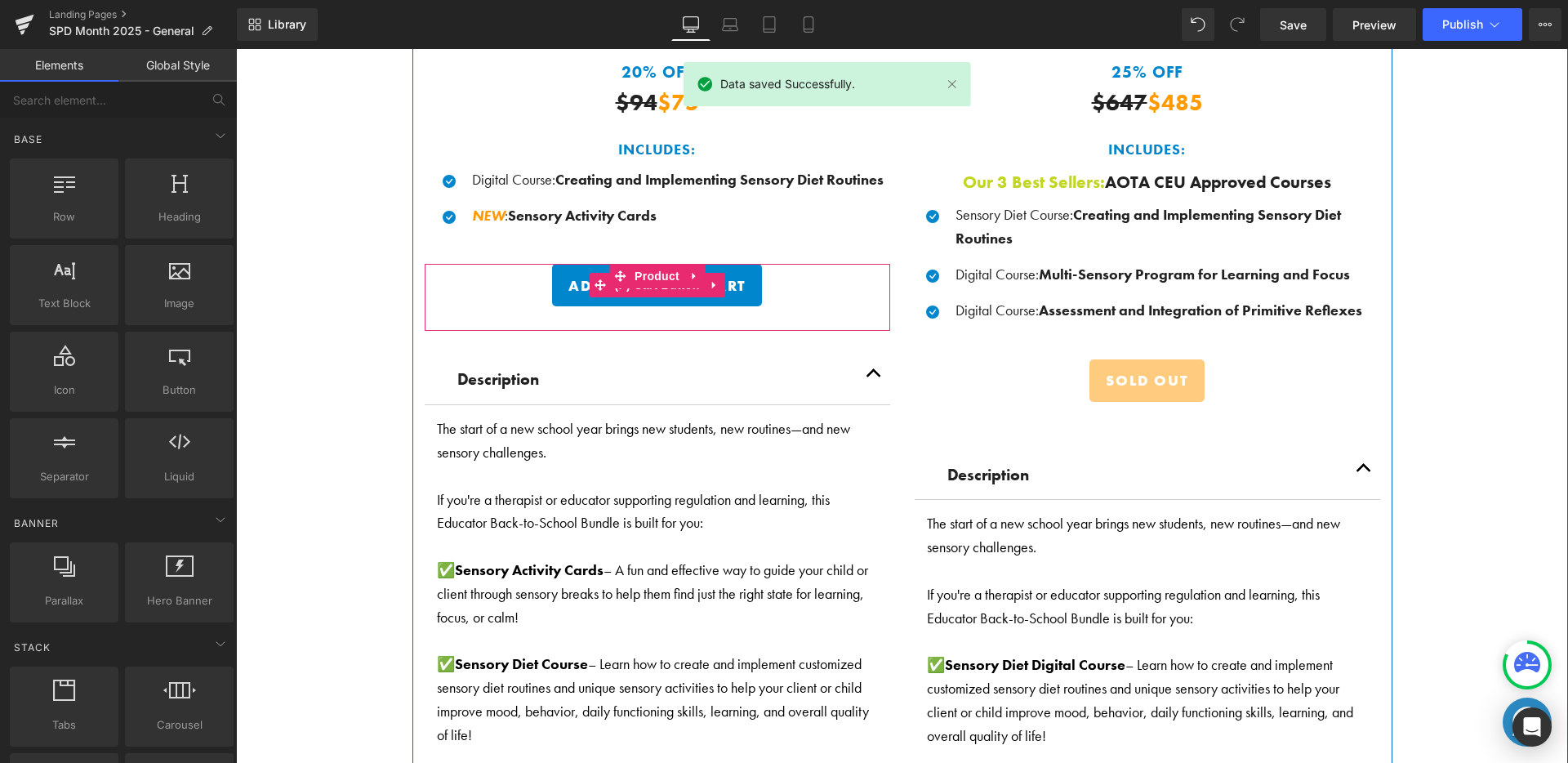
click at [649, 287] on span "(P) Cart Button" at bounding box center [656, 285] width 93 height 25
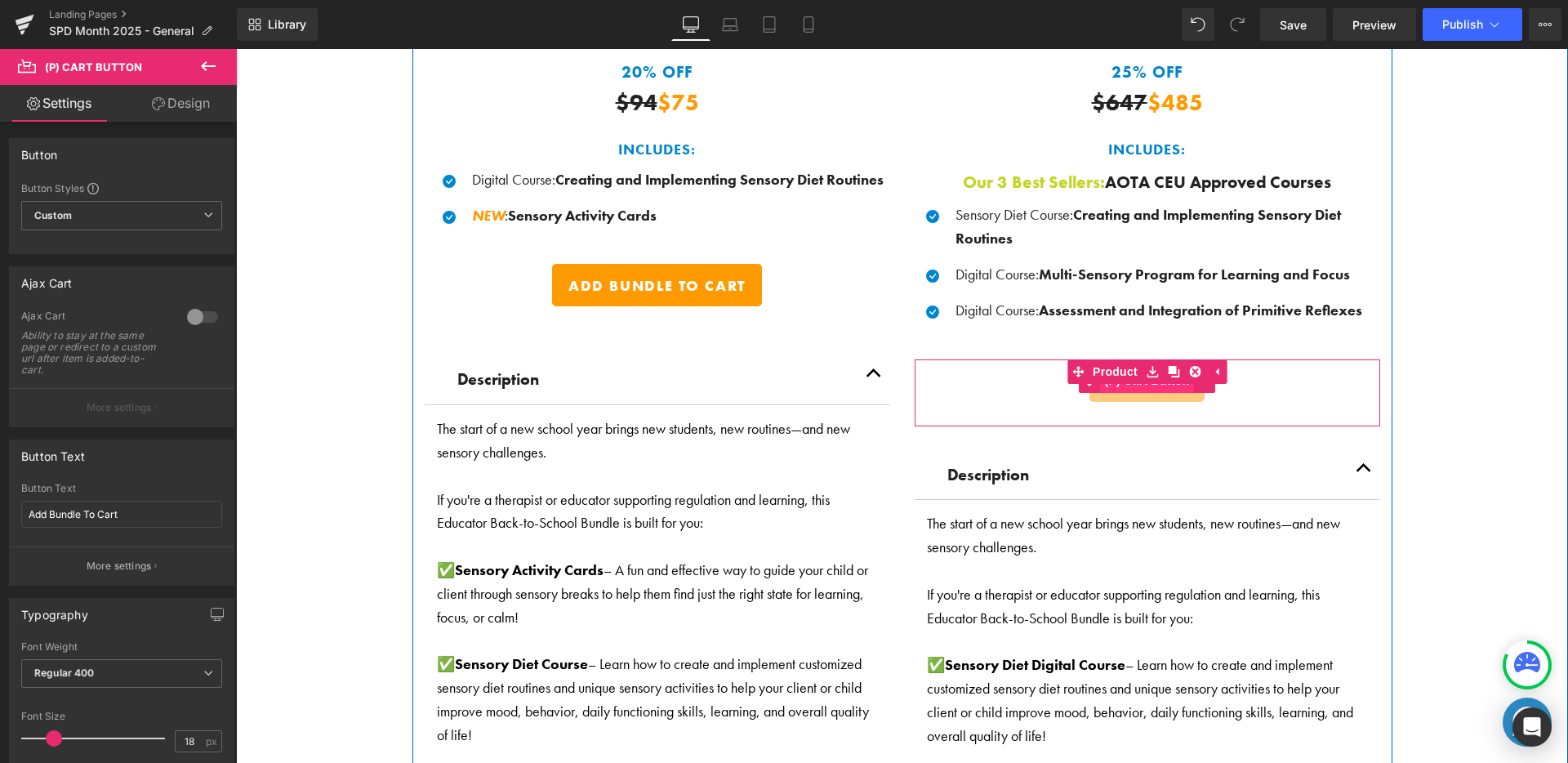
click at [1122, 383] on span "(P) Cart Button" at bounding box center [1146, 381] width 93 height 25
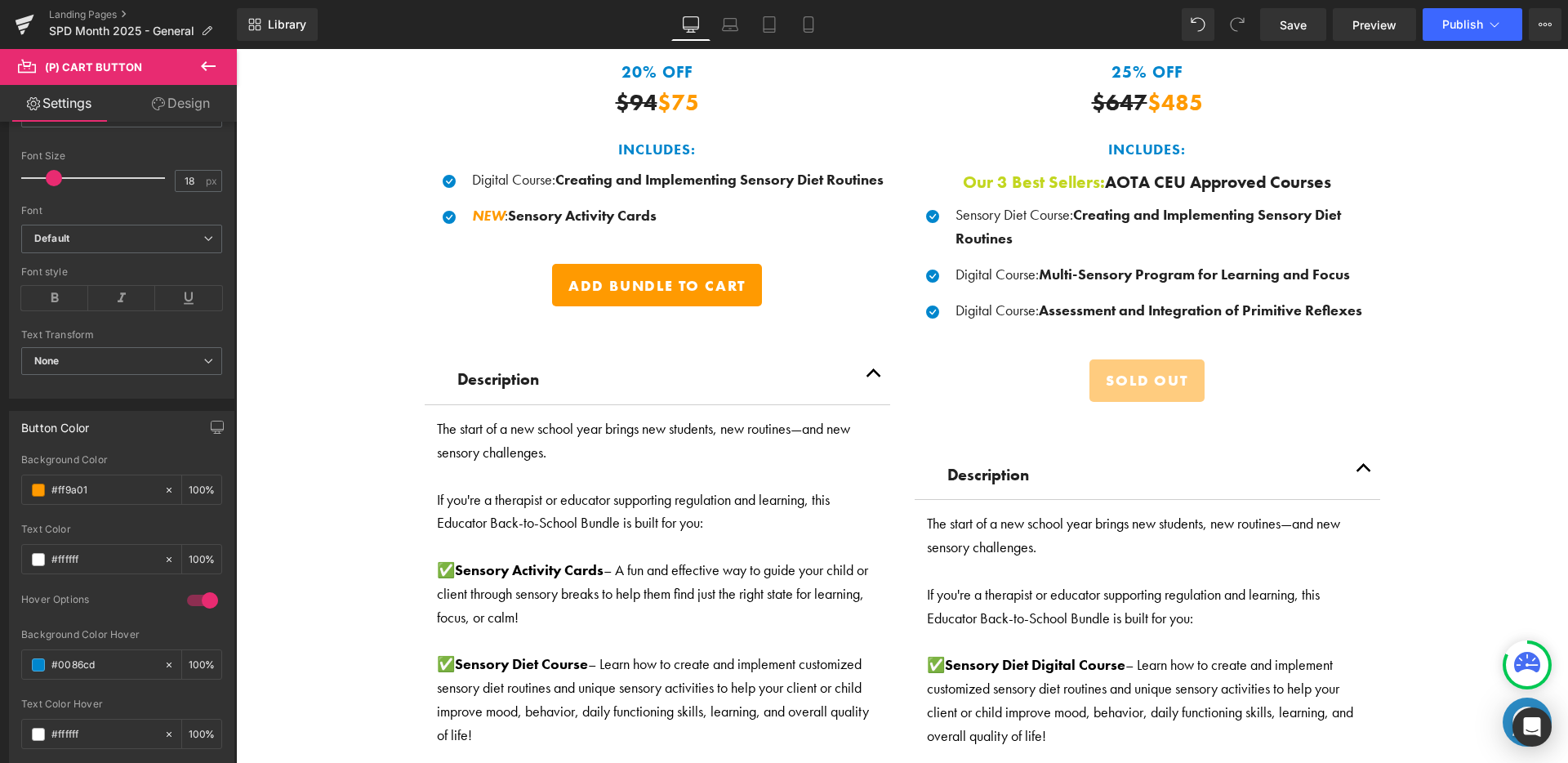
scroll to position [603, 0]
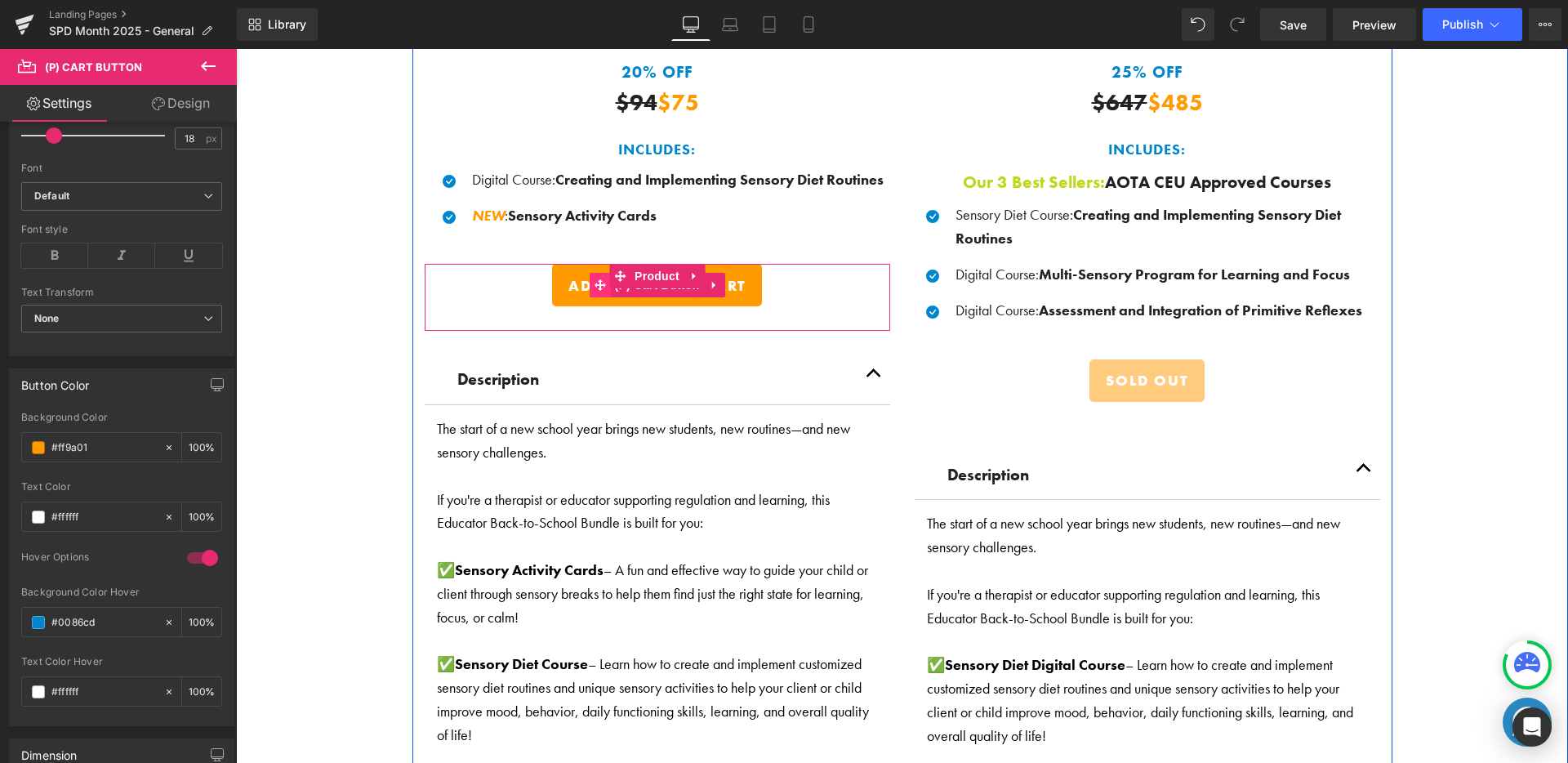
click at [597, 290] on span at bounding box center [599, 285] width 21 height 25
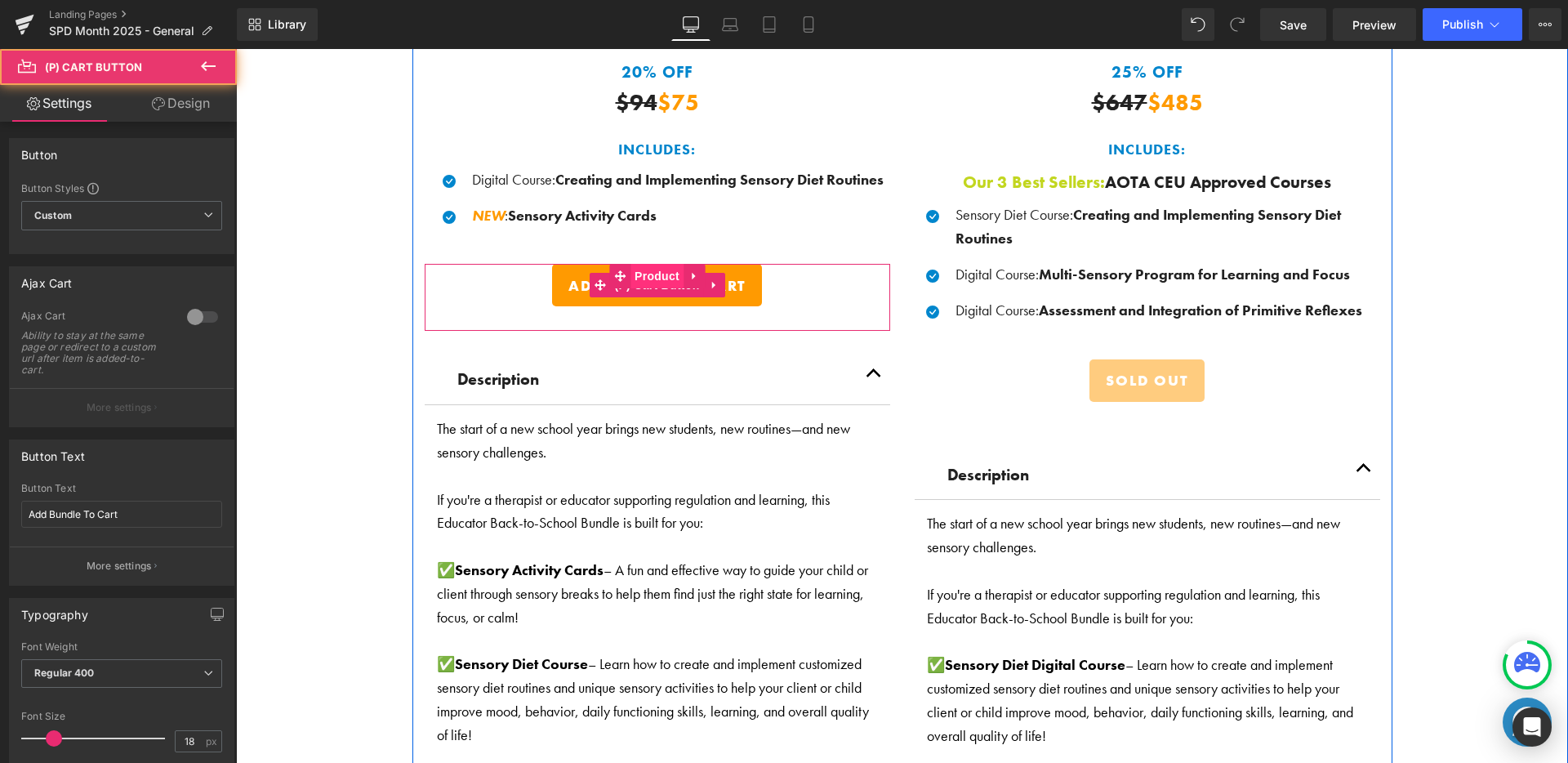
click at [633, 277] on span "Product" at bounding box center [657, 276] width 53 height 25
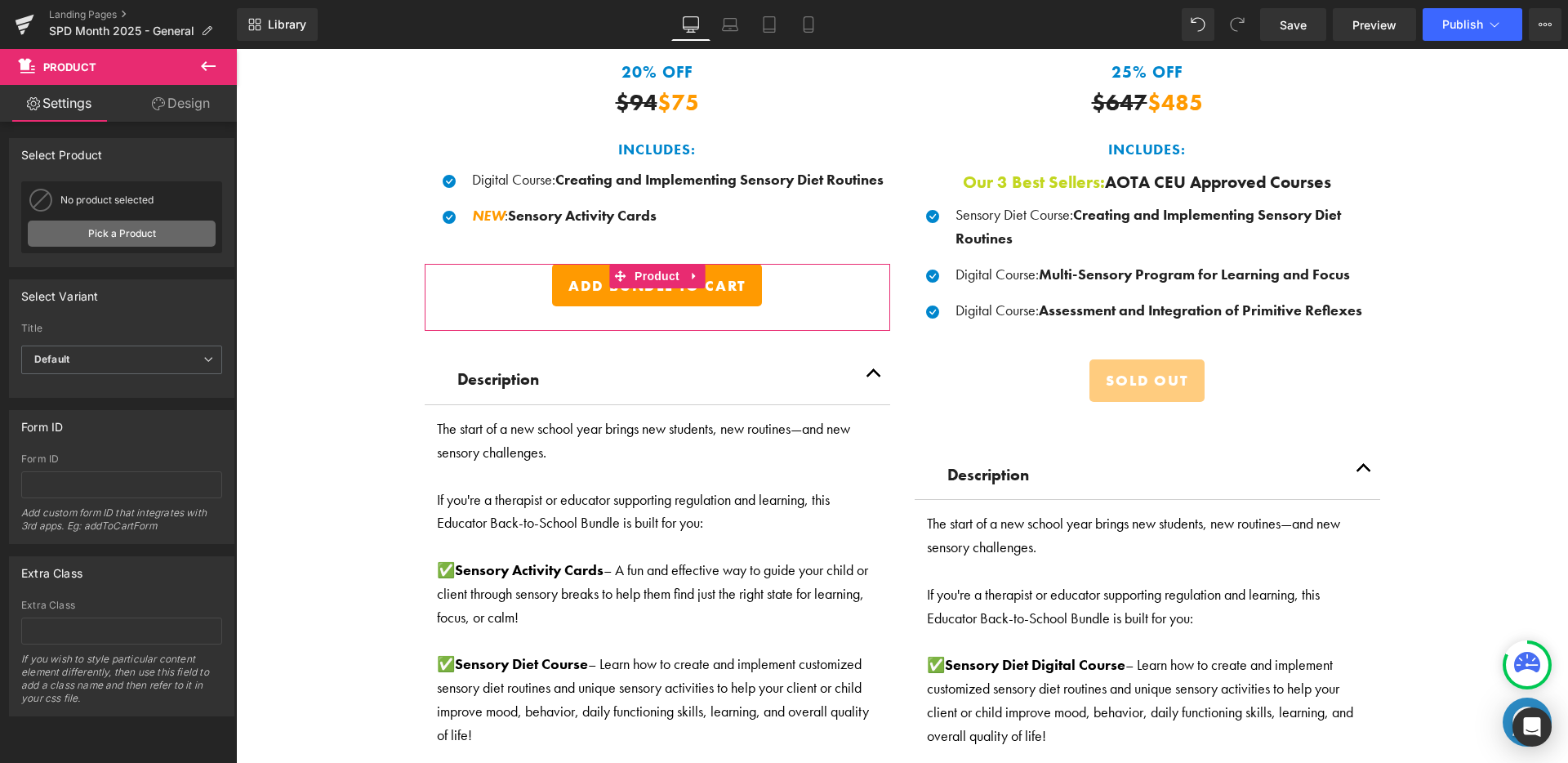
click at [132, 240] on link "Pick a Product" at bounding box center [122, 234] width 187 height 26
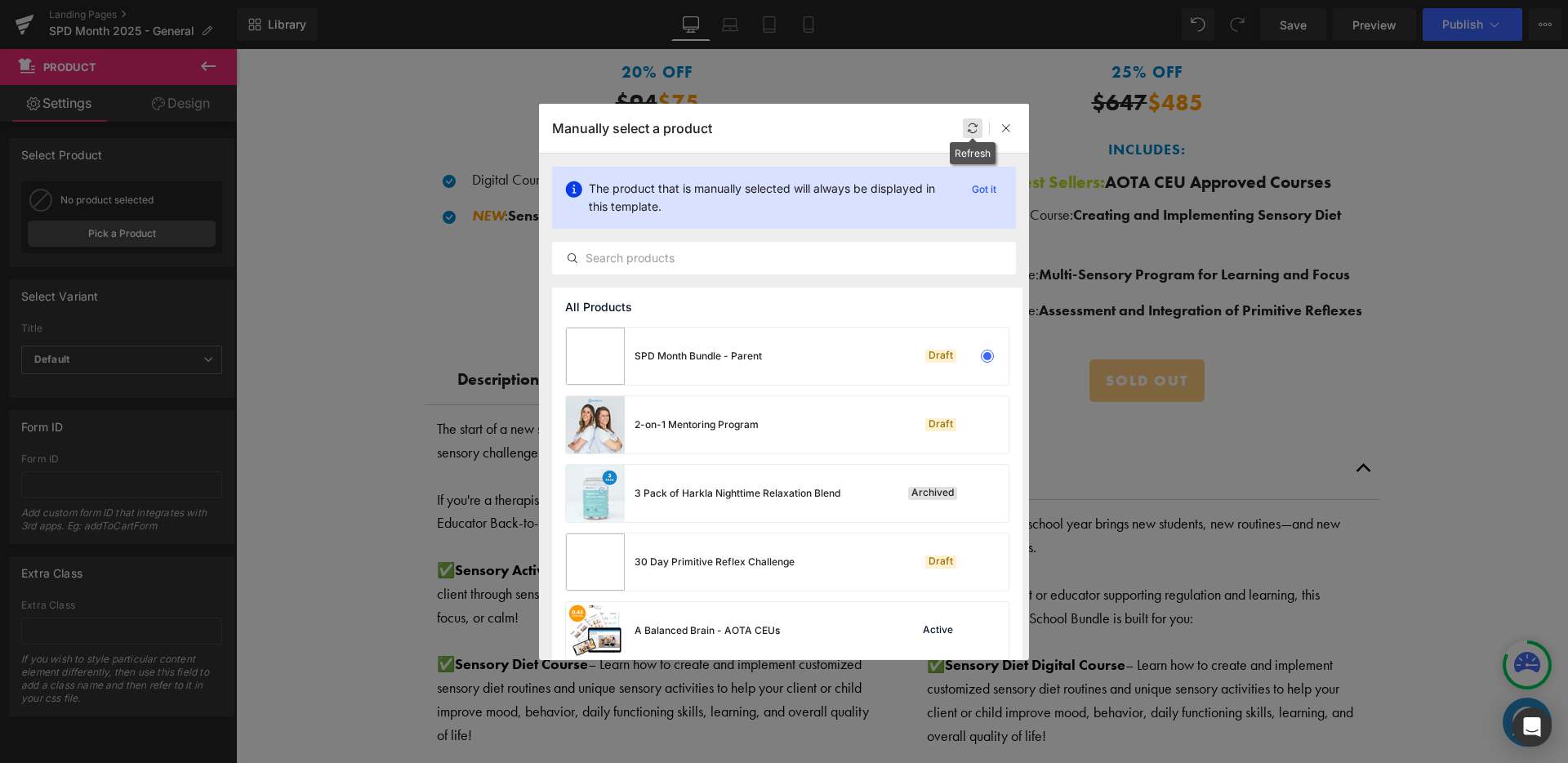
click at [975, 123] on icon at bounding box center [973, 128] width 12 height 12
click at [812, 331] on div "SPD Month Bundle - Parent Draft" at bounding box center [787, 356] width 442 height 58
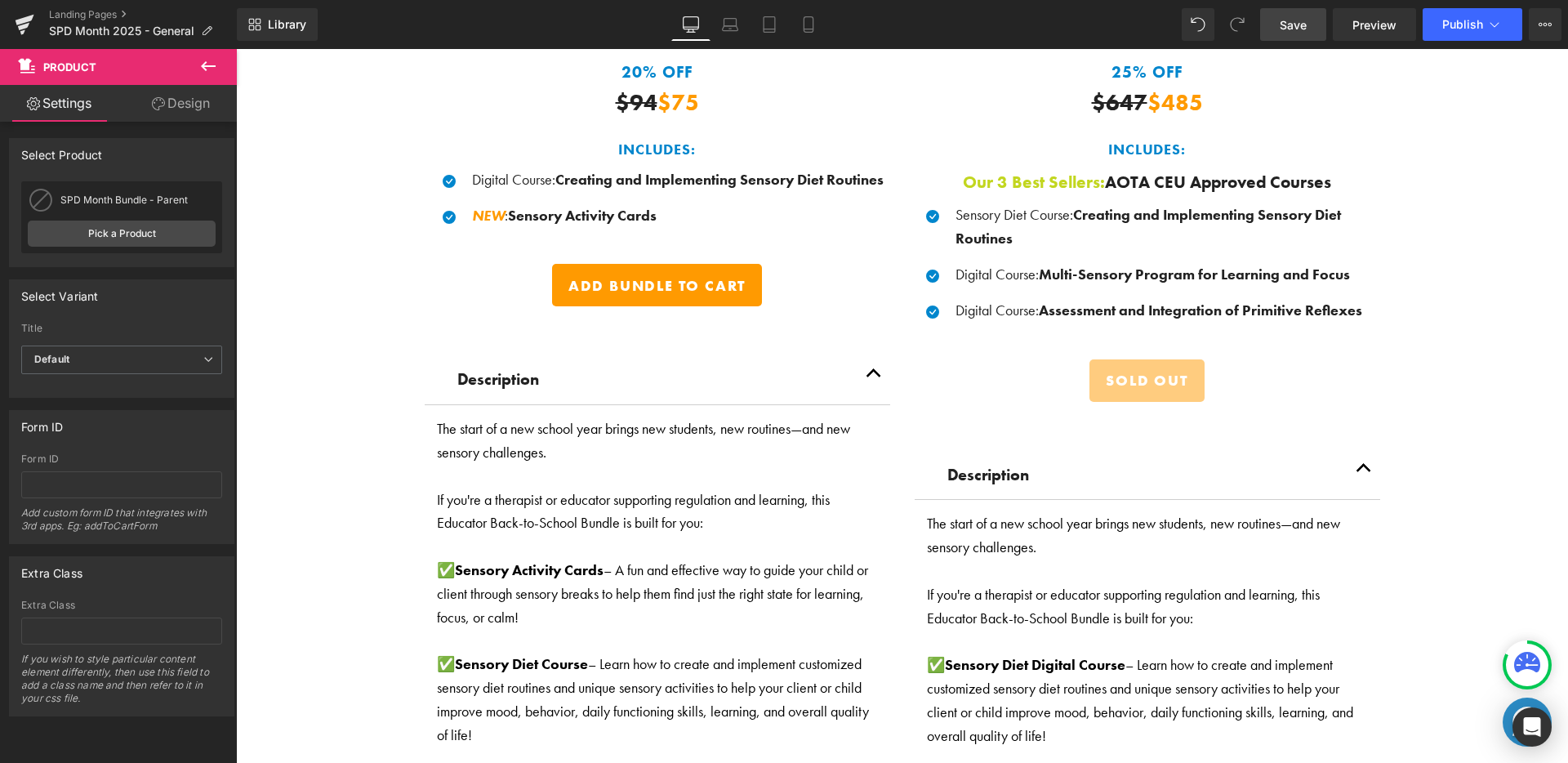
click at [1294, 13] on link "Save" at bounding box center [1293, 25] width 66 height 33
click at [1286, 18] on span "Save" at bounding box center [1293, 25] width 27 height 17
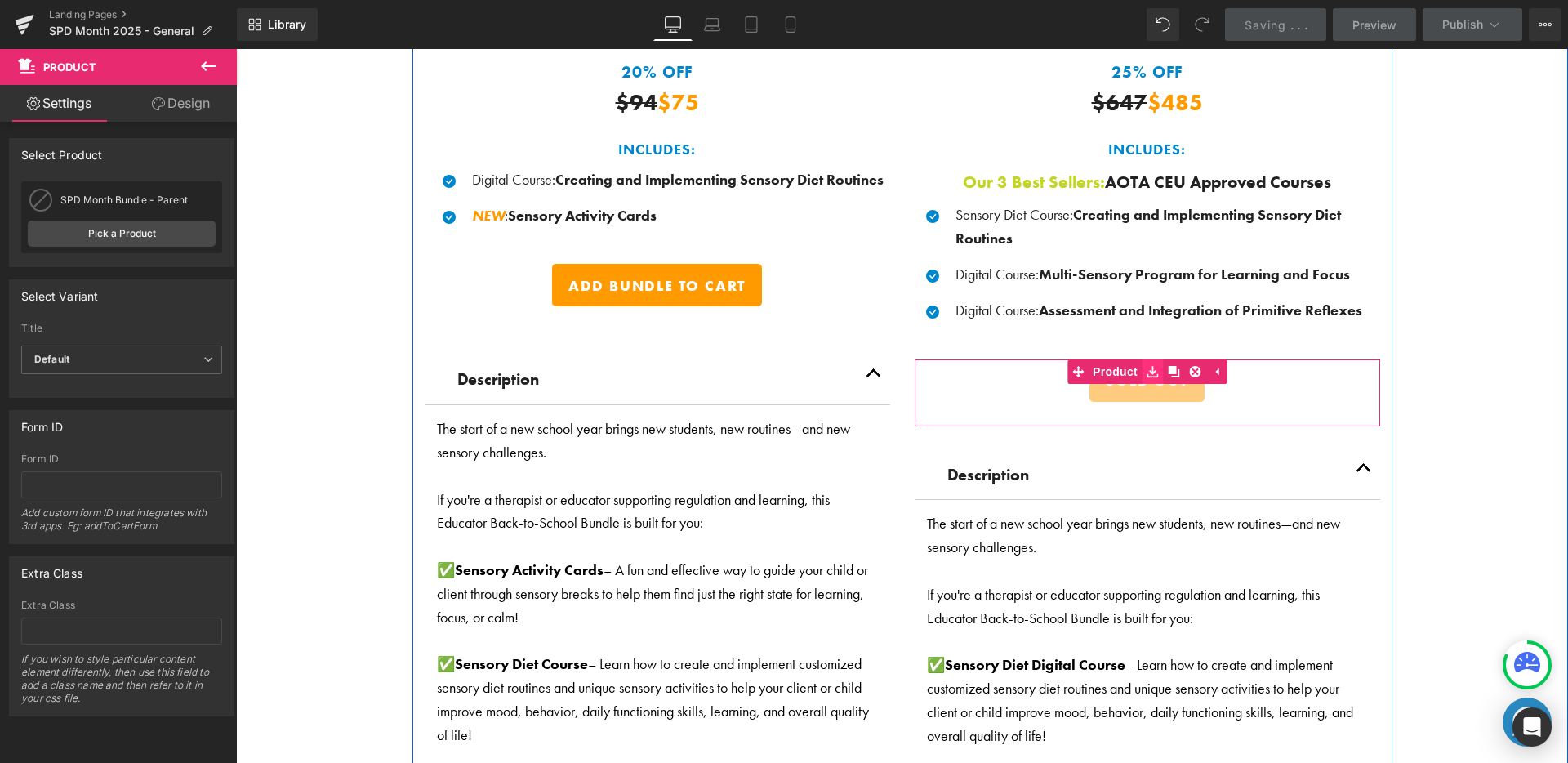
click at [1146, 365] on icon at bounding box center [1152, 371] width 12 height 12
click at [1134, 382] on span "(P) Cart Button" at bounding box center [1146, 382] width 93 height 25
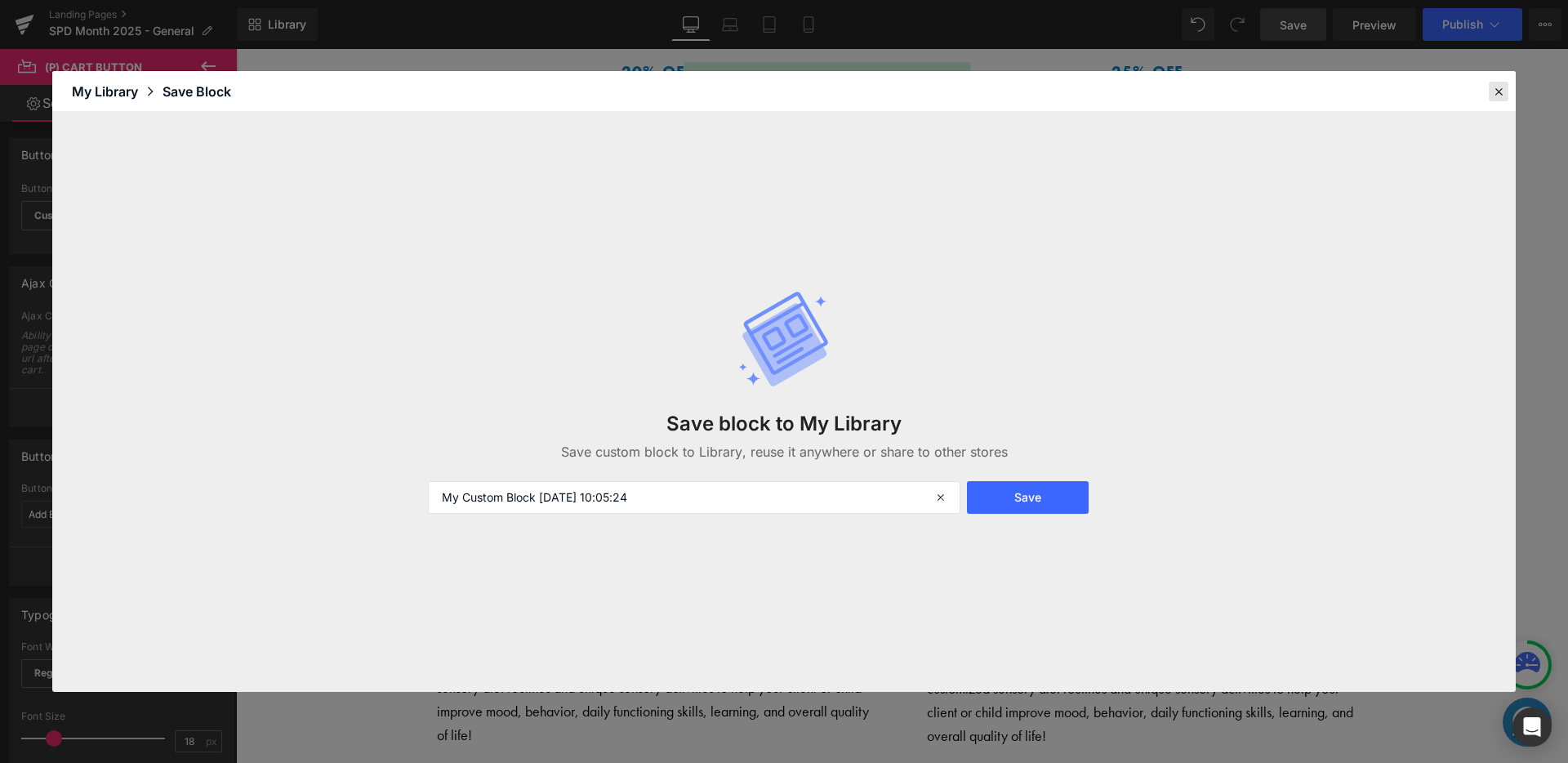
click at [1491, 87] on div at bounding box center [1499, 91] width 20 height 20
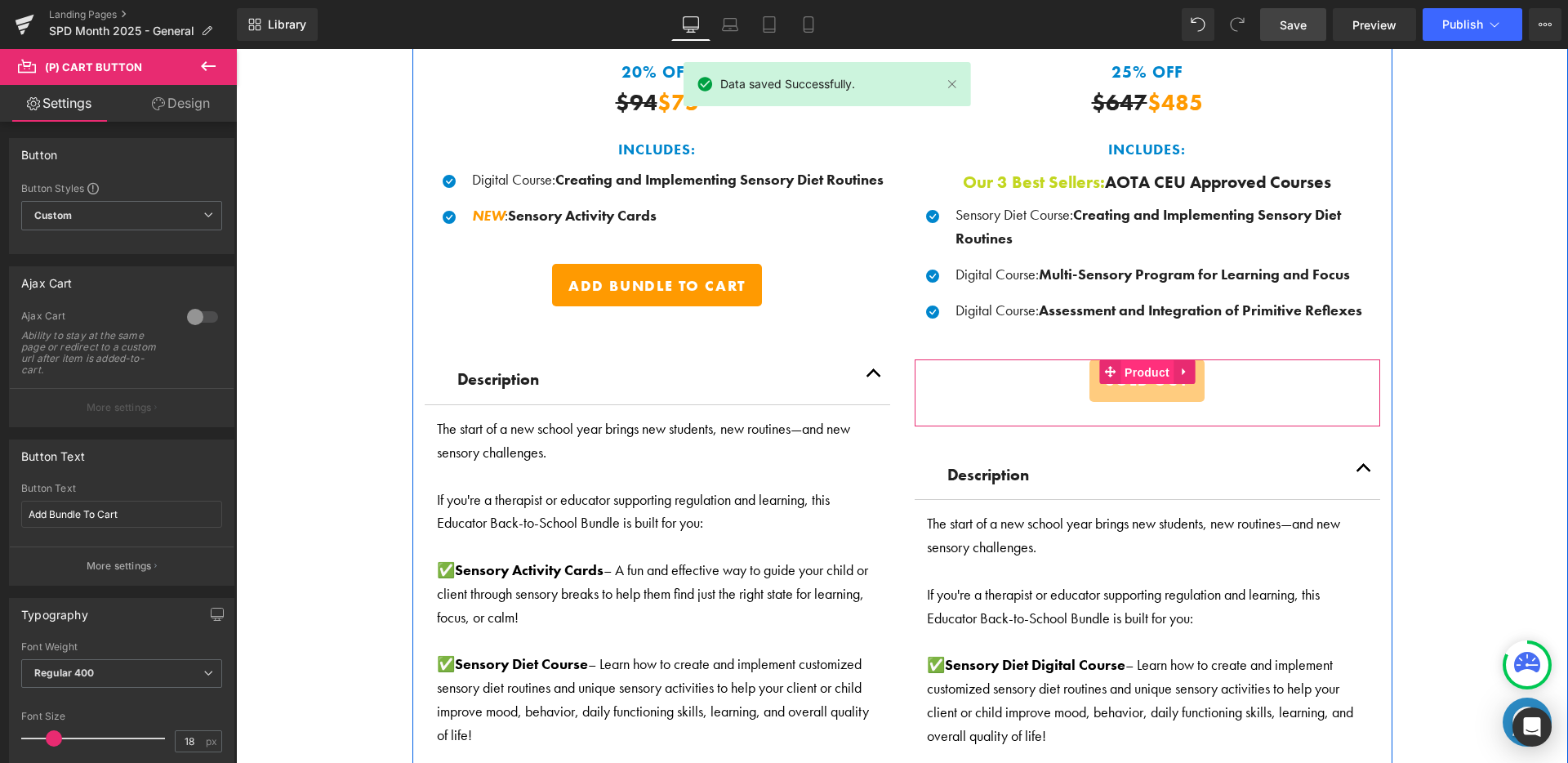
click at [1121, 364] on span "Product" at bounding box center [1147, 372] width 53 height 25
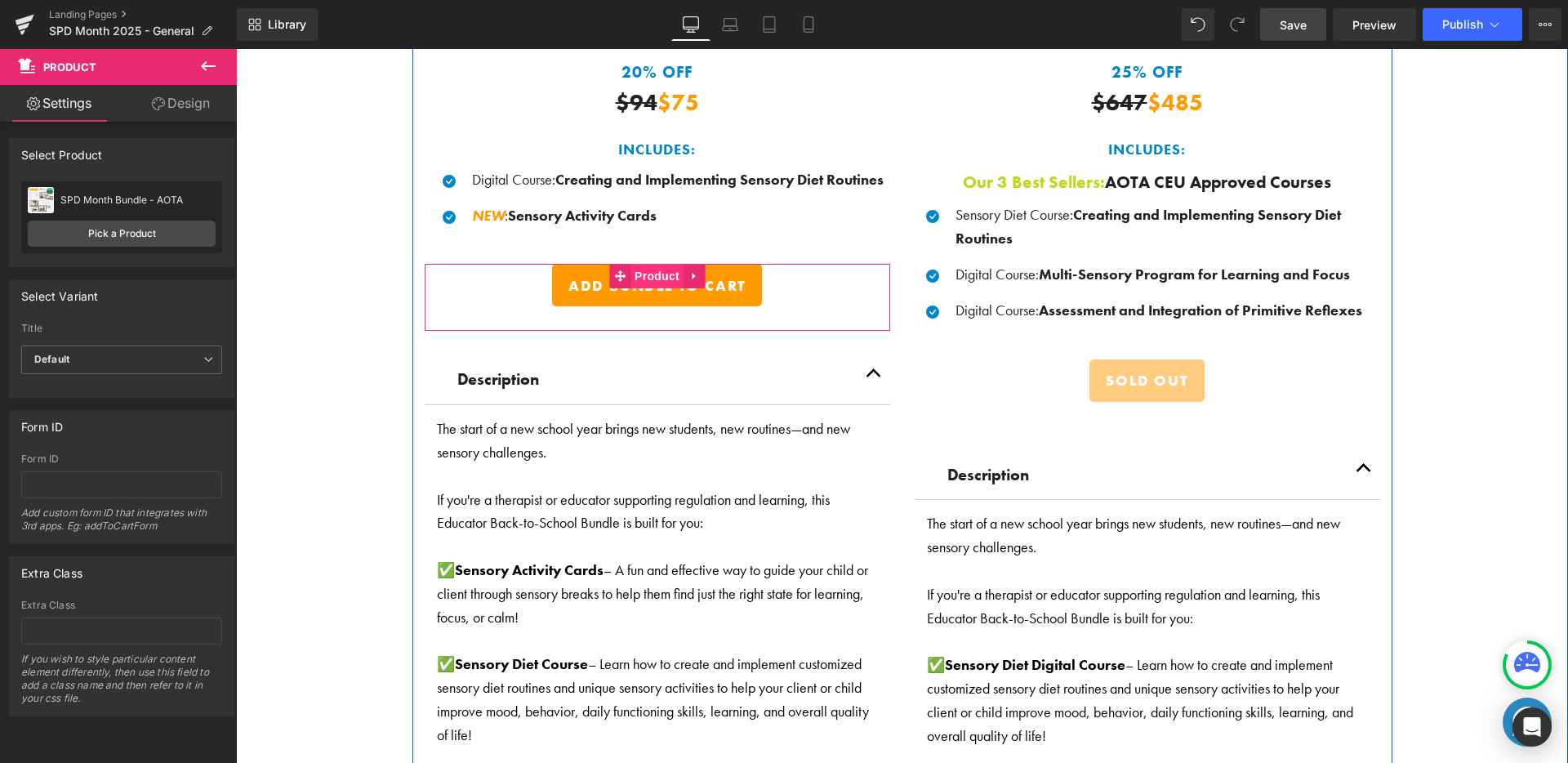
click at [641, 273] on span "Product" at bounding box center [657, 276] width 53 height 25
click at [634, 289] on span "(P) Cart Button" at bounding box center [656, 285] width 93 height 25
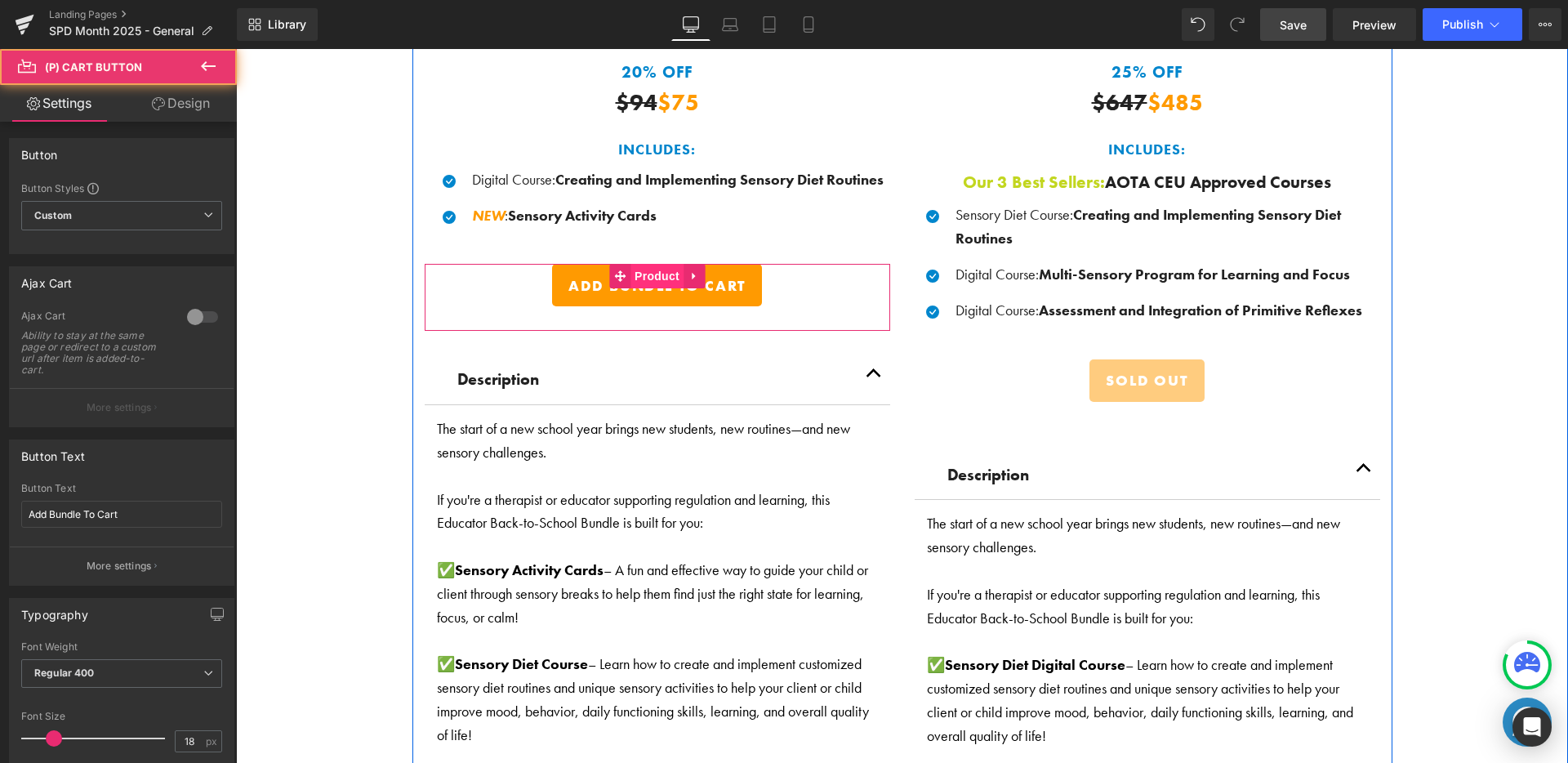
click at [644, 276] on span "Product" at bounding box center [657, 276] width 53 height 25
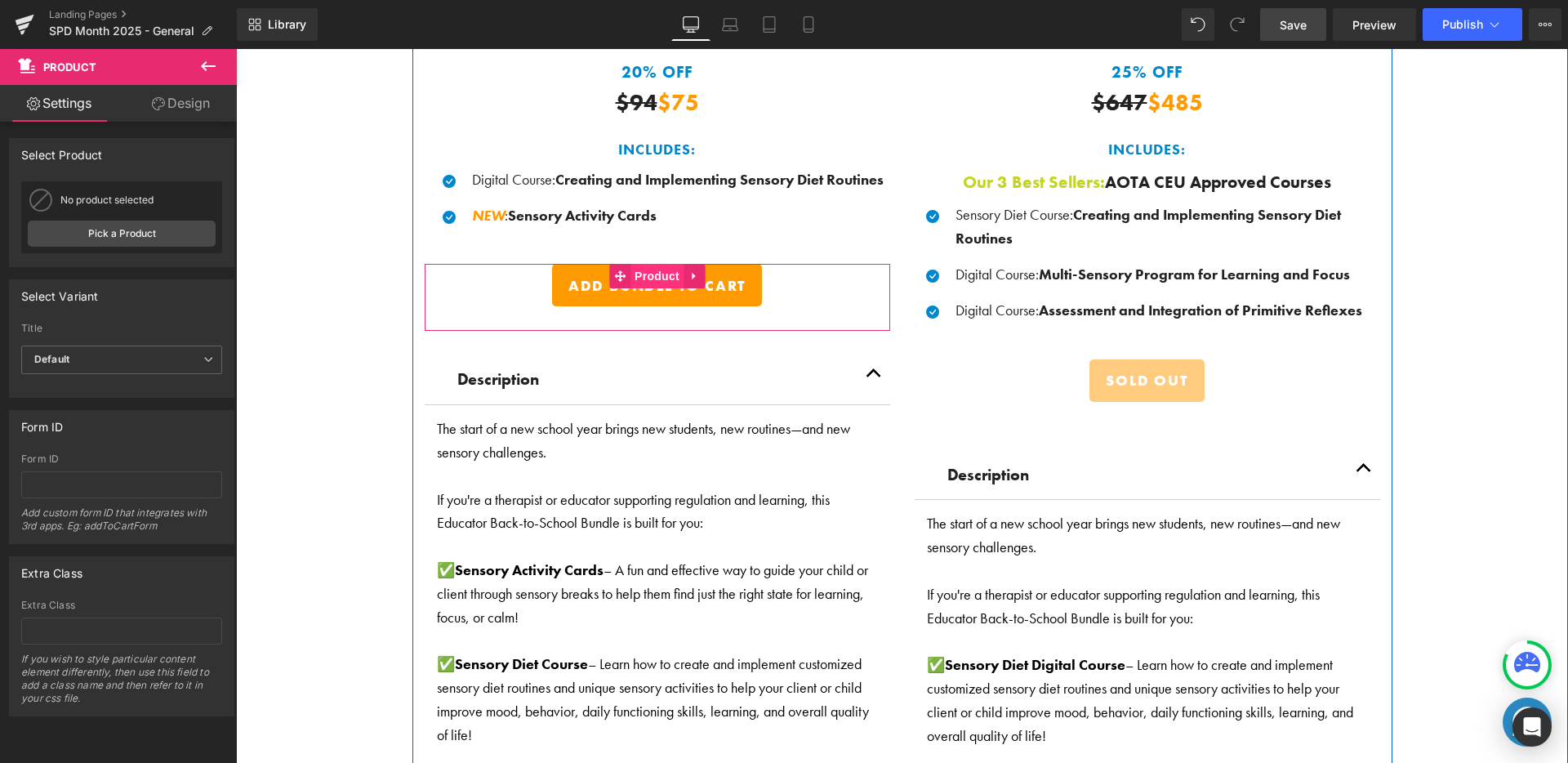
click at [645, 273] on span "Product" at bounding box center [657, 276] width 53 height 25
click at [645, 271] on span "Product" at bounding box center [657, 277] width 53 height 25
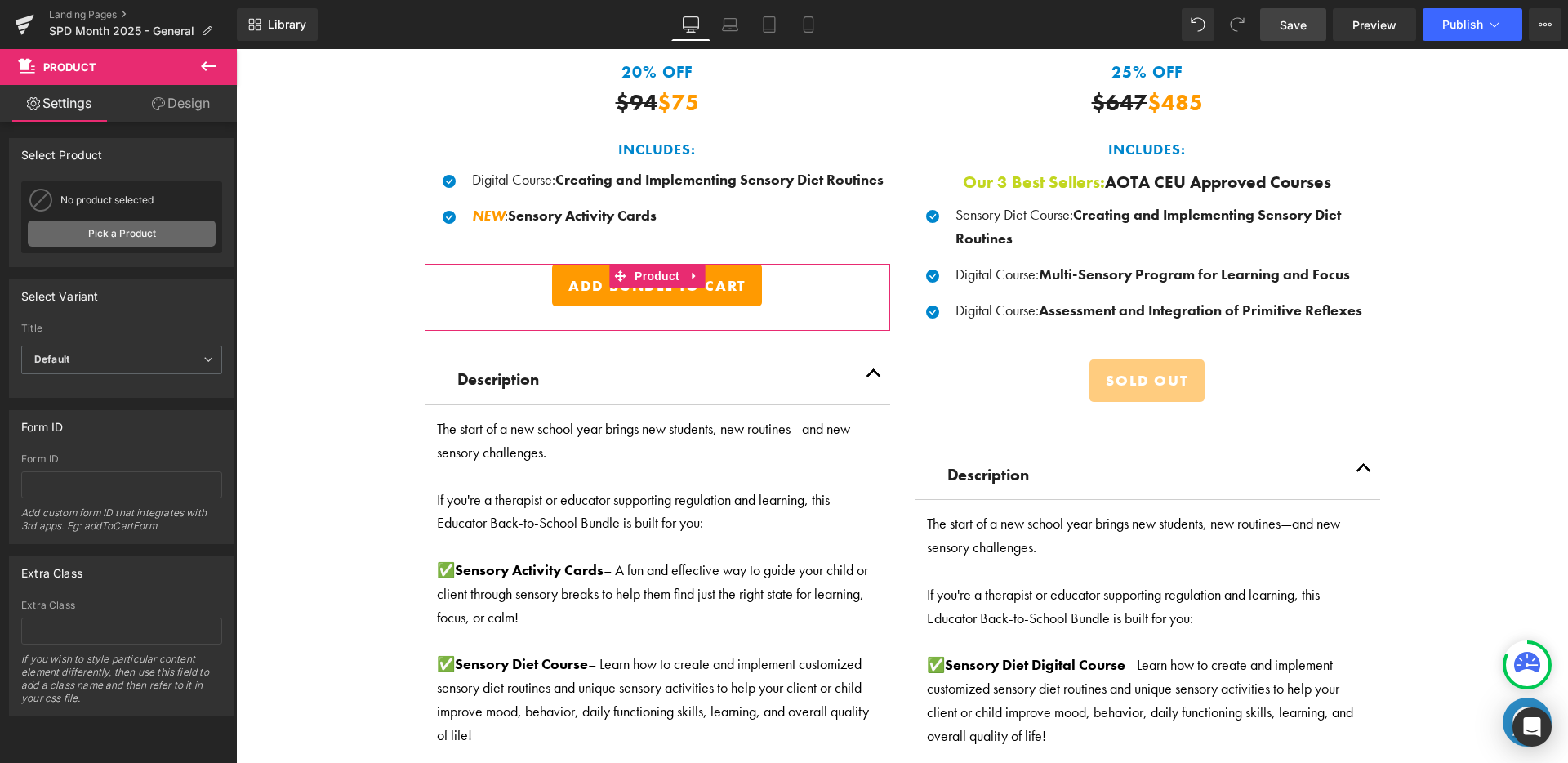
click at [176, 222] on link "Pick a Product" at bounding box center [122, 234] width 187 height 26
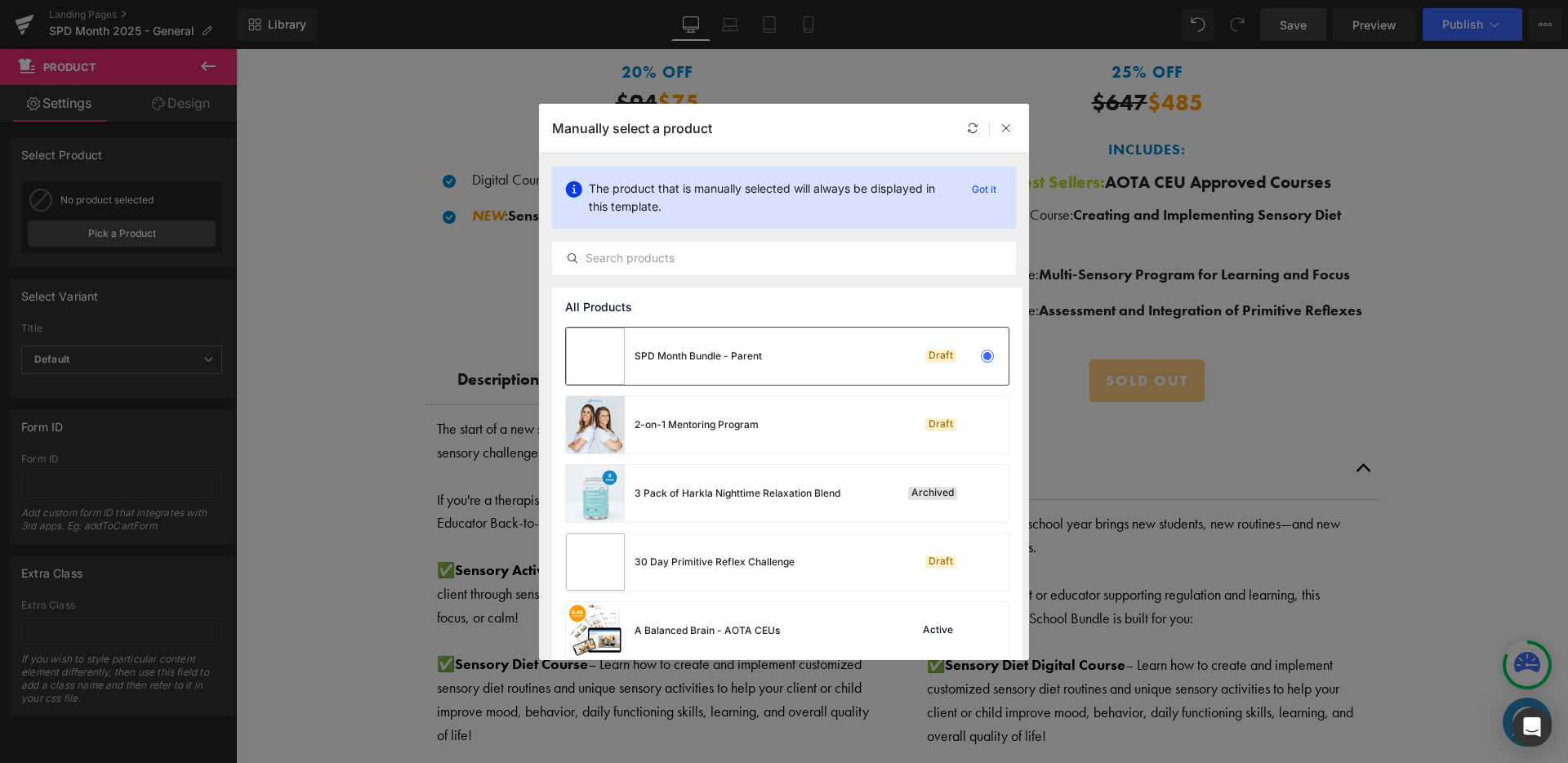
click at [753, 370] on div "SPD Month Bundle - Parent" at bounding box center [664, 356] width 196 height 58
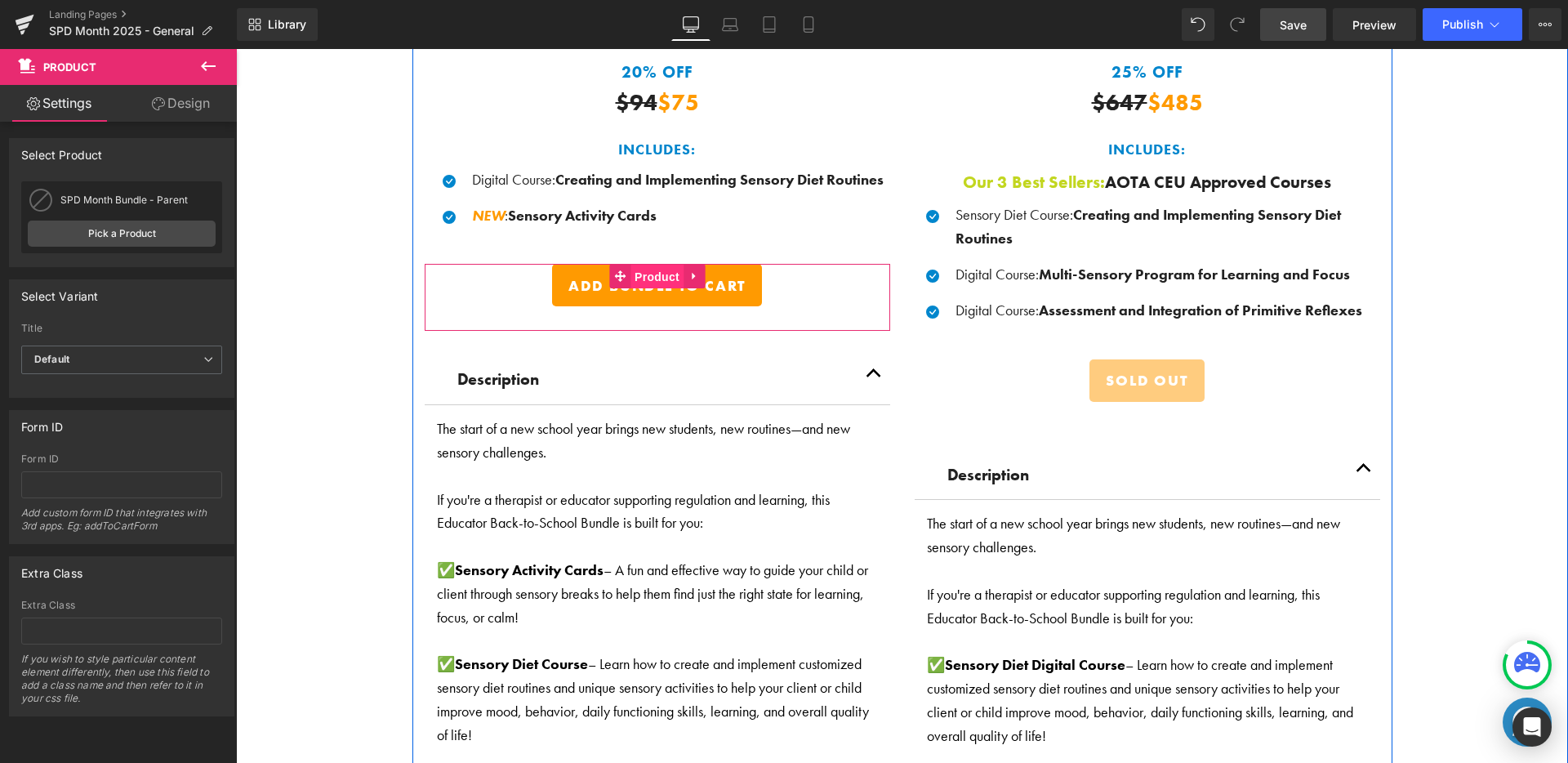
click at [654, 279] on span "Product" at bounding box center [657, 277] width 53 height 25
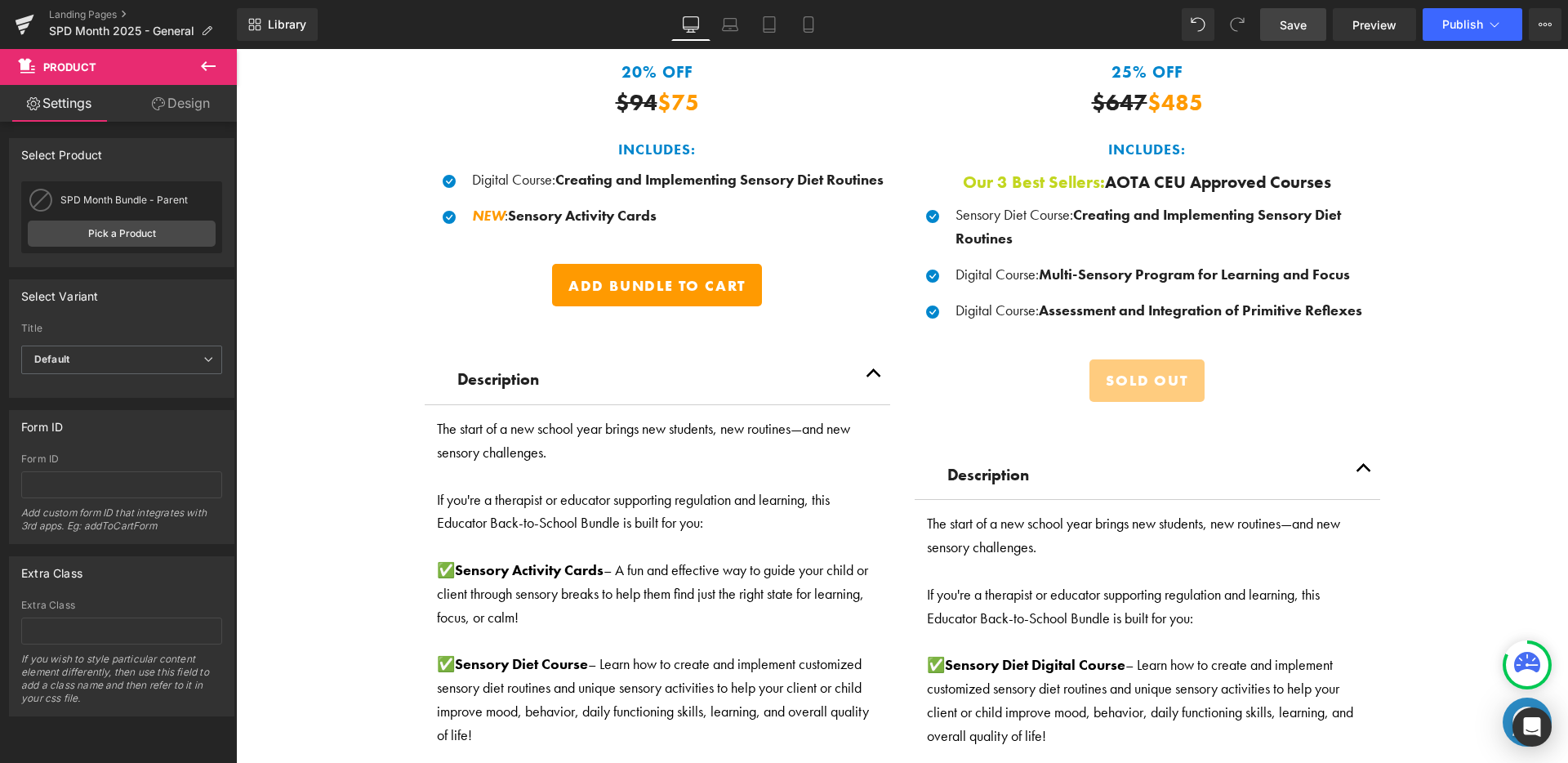
click at [1299, 42] on div "Library Desktop Desktop Laptop Tablet Mobile Save Preview Publish Scheduled Vie…" at bounding box center [902, 25] width 1331 height 49
click at [1303, 30] on span "Save" at bounding box center [1293, 25] width 27 height 17
click at [782, 20] on link "Mobile" at bounding box center [791, 25] width 39 height 33
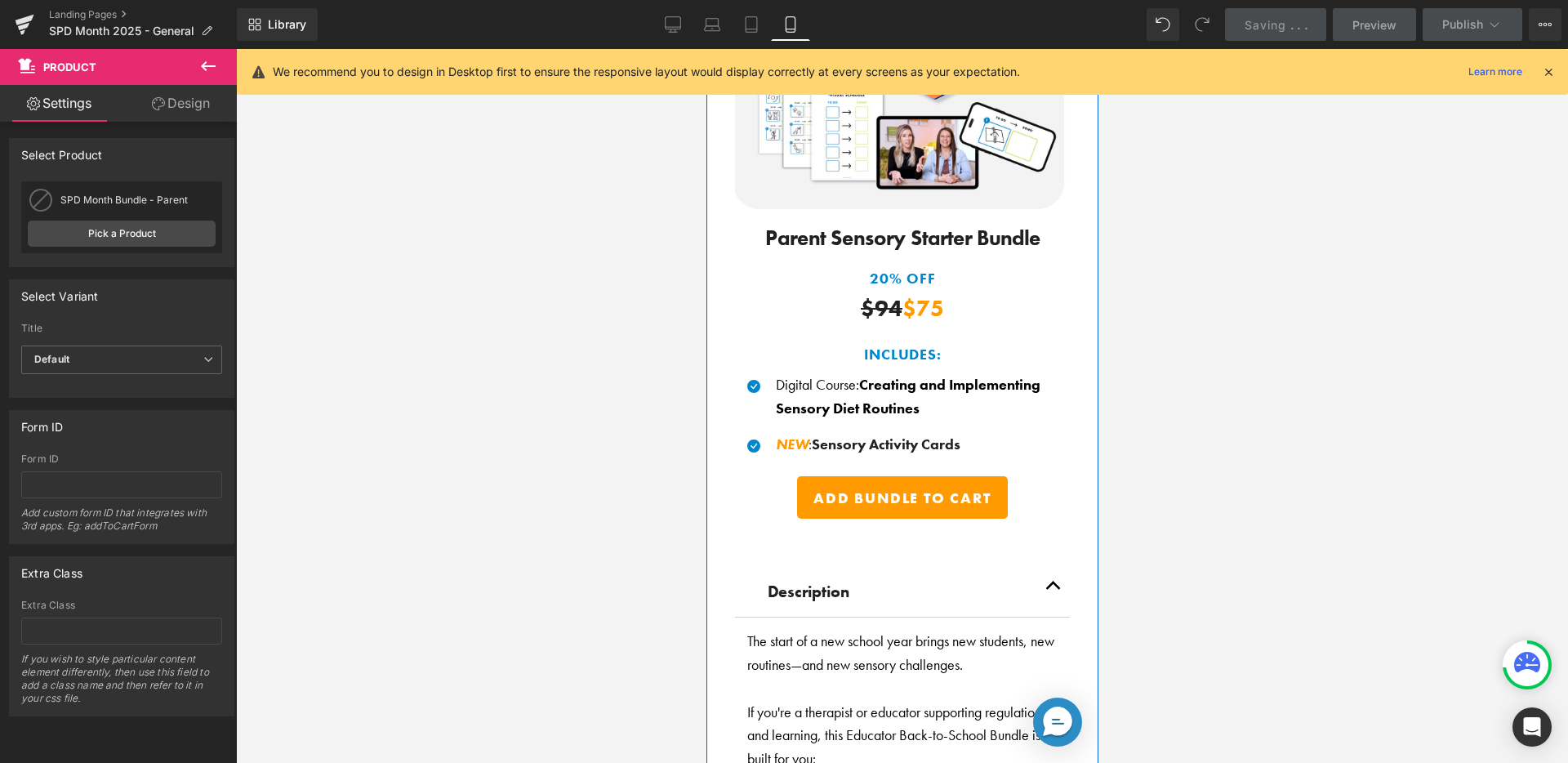
scroll to position [1495, 0]
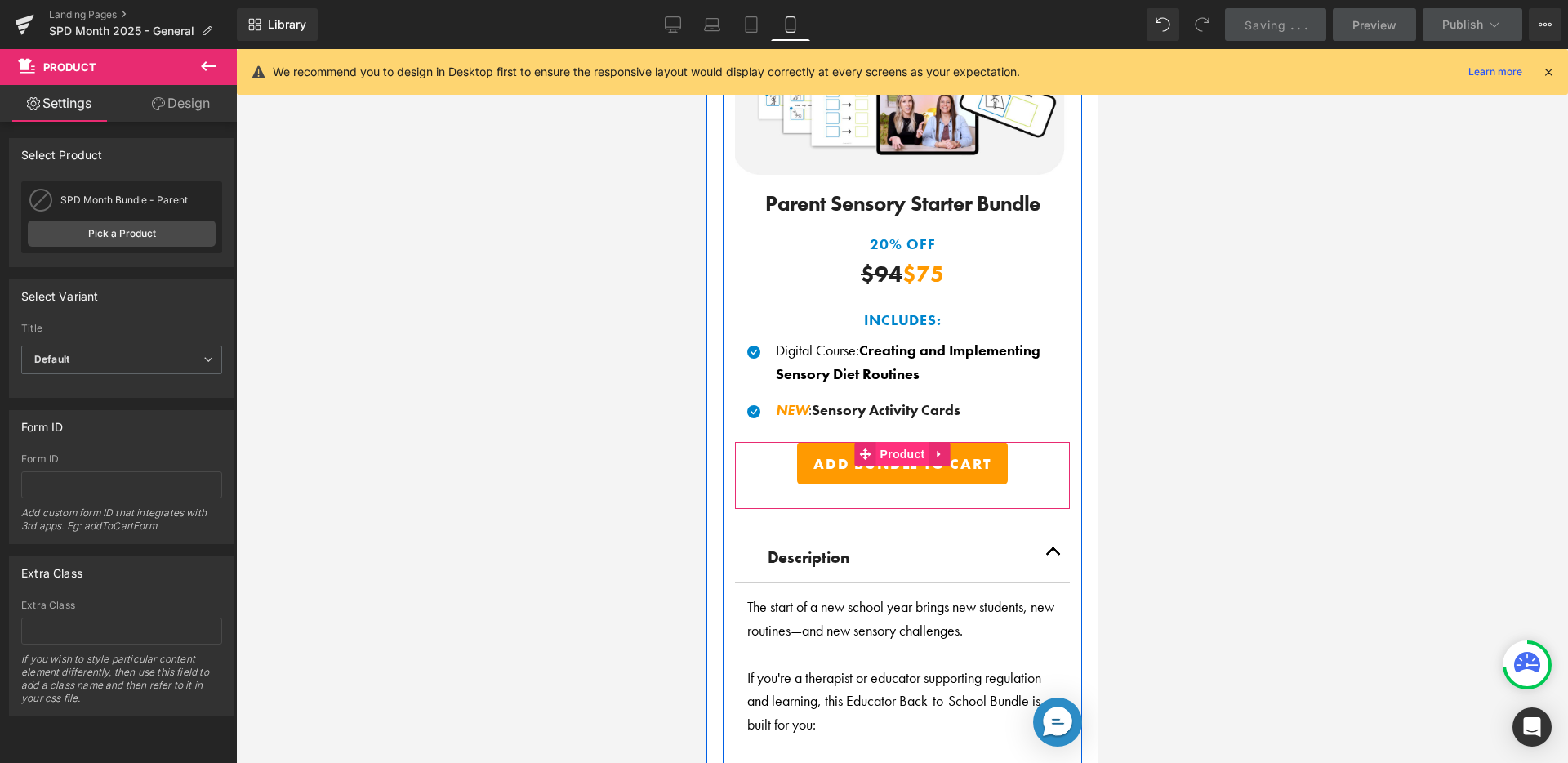
click at [905, 446] on span "Product" at bounding box center [902, 454] width 53 height 25
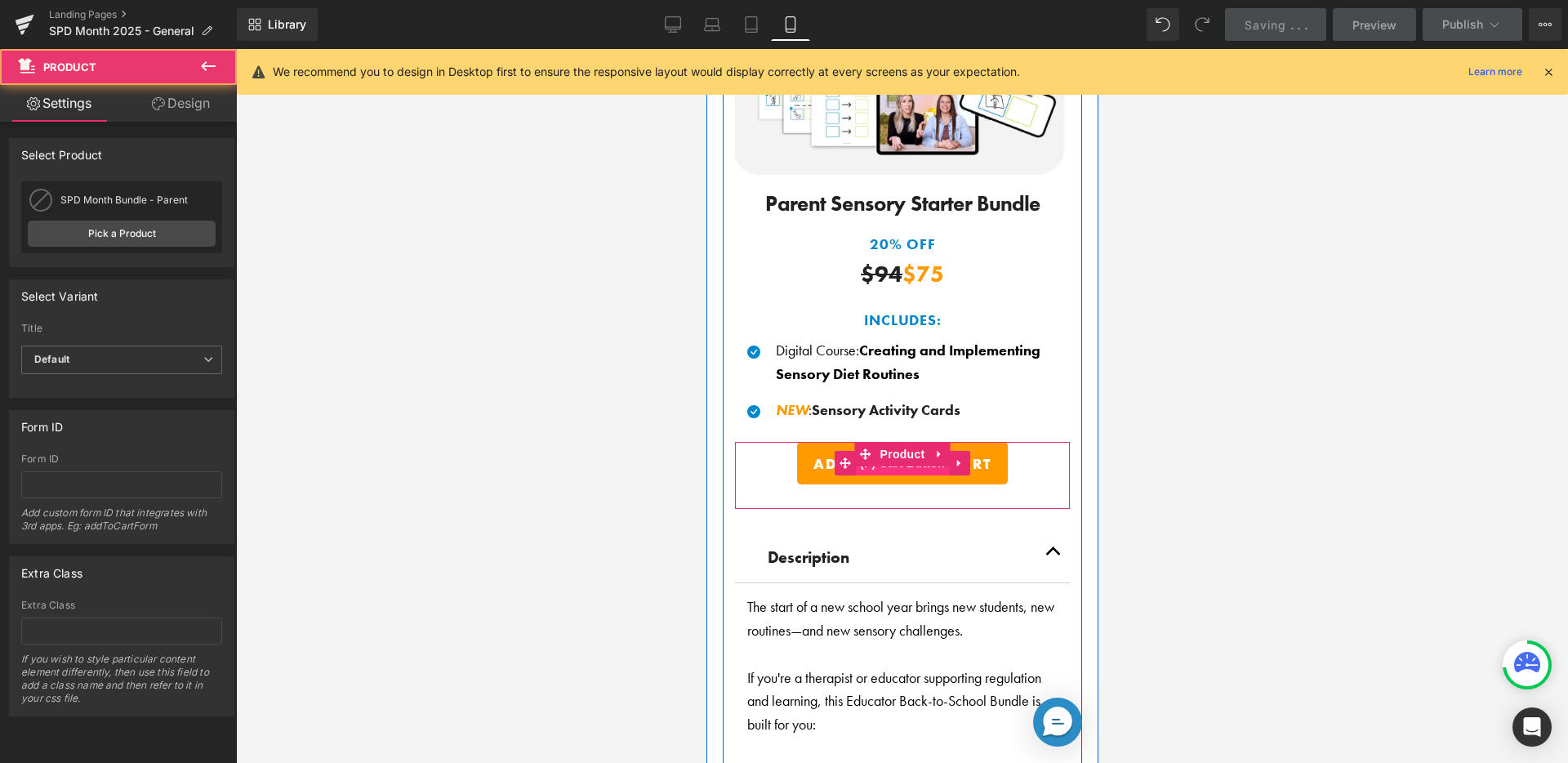
click at [899, 465] on span "(P) Cart Button" at bounding box center [901, 463] width 93 height 25
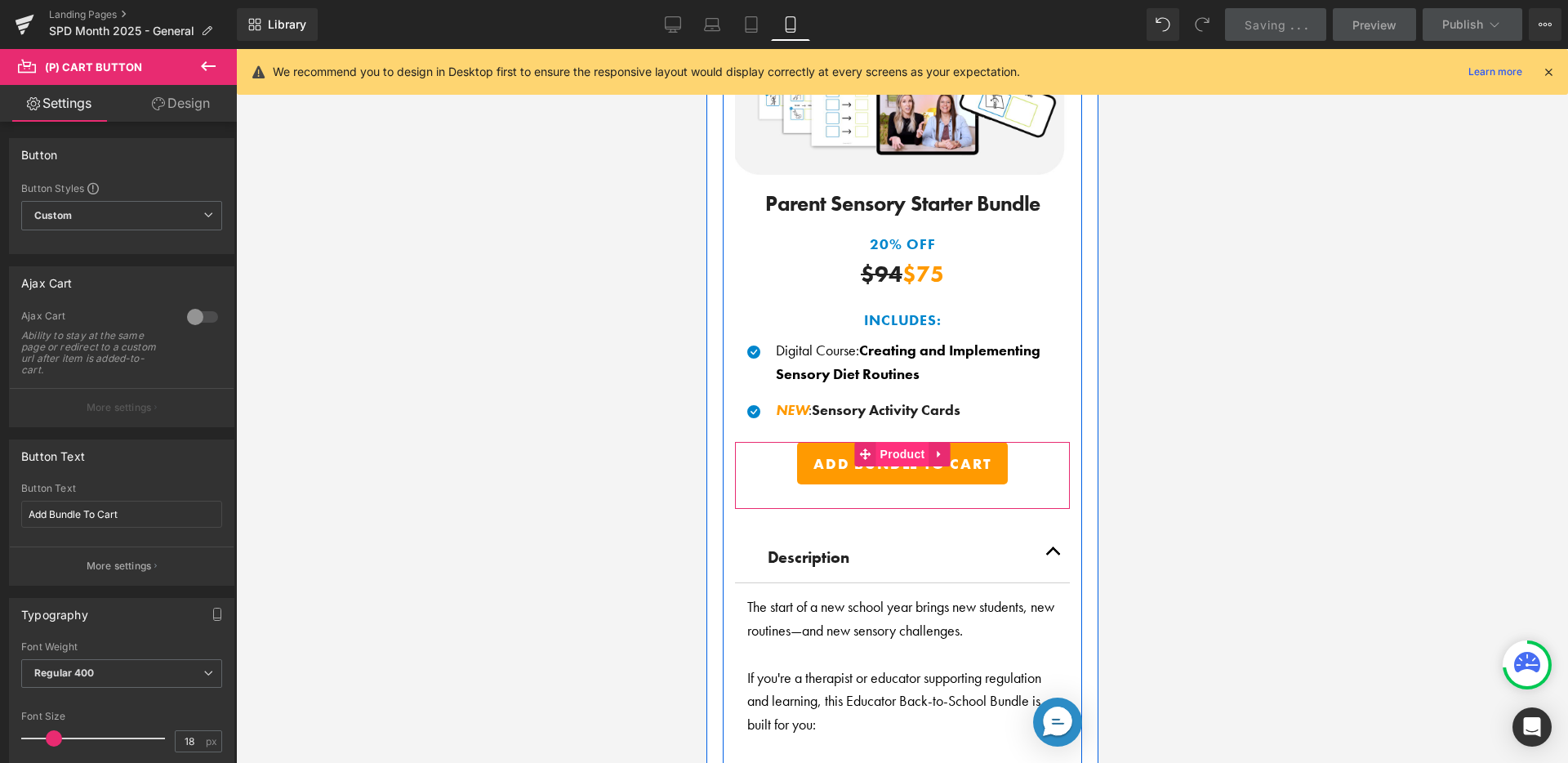
click at [898, 449] on span "Product" at bounding box center [902, 454] width 53 height 25
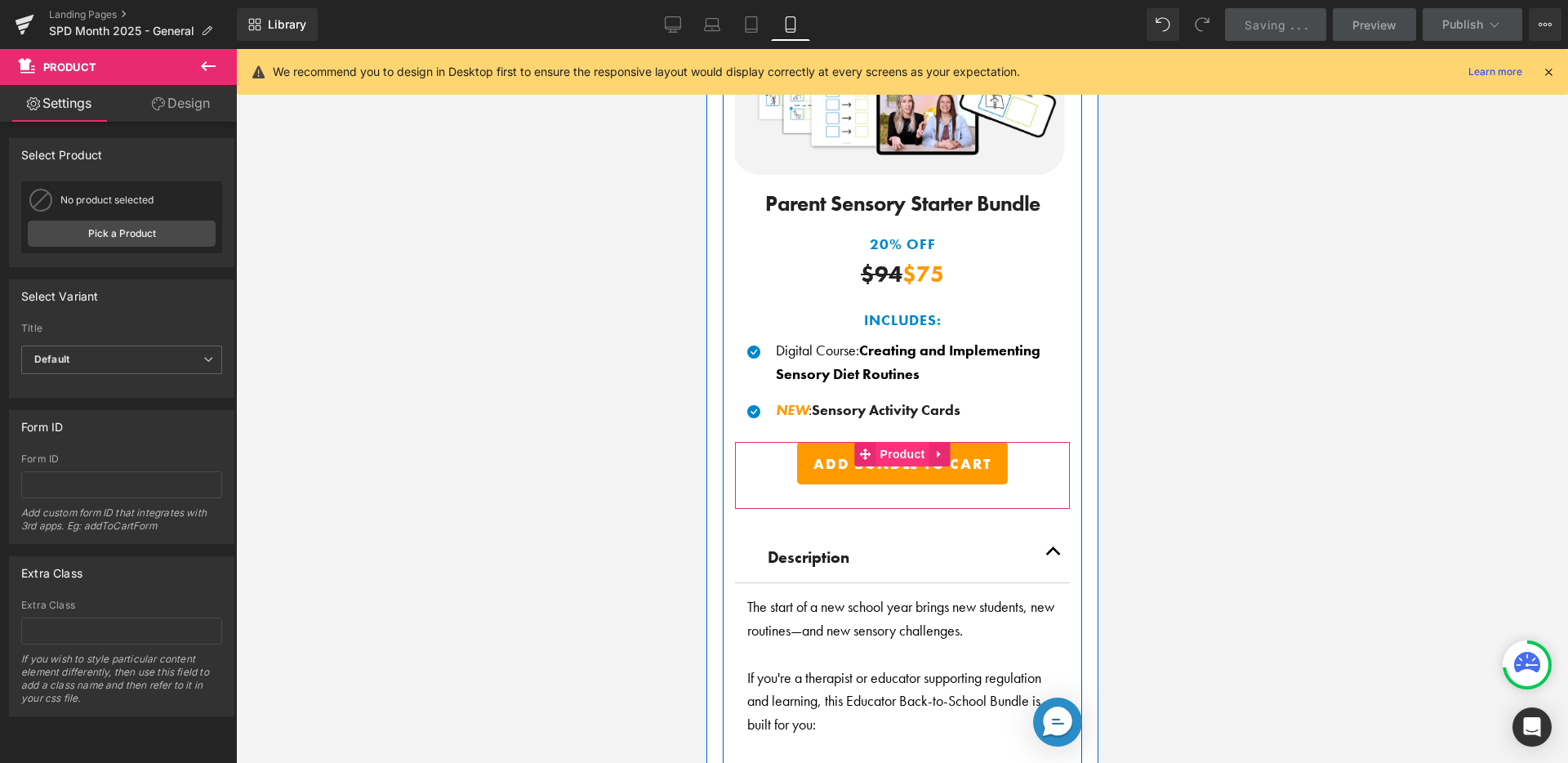
click at [897, 449] on span "Product" at bounding box center [902, 454] width 53 height 25
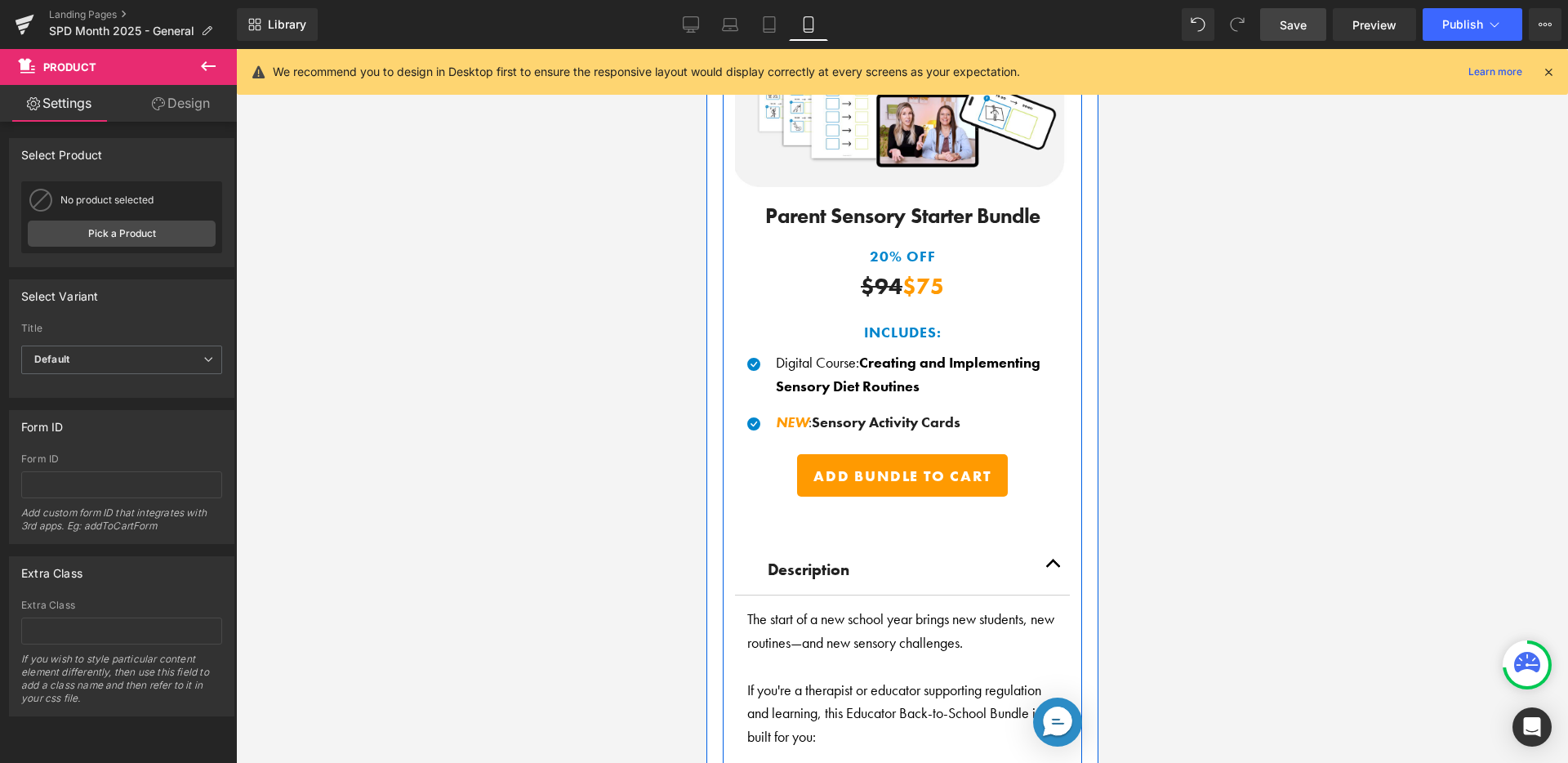
scroll to position [1440, 0]
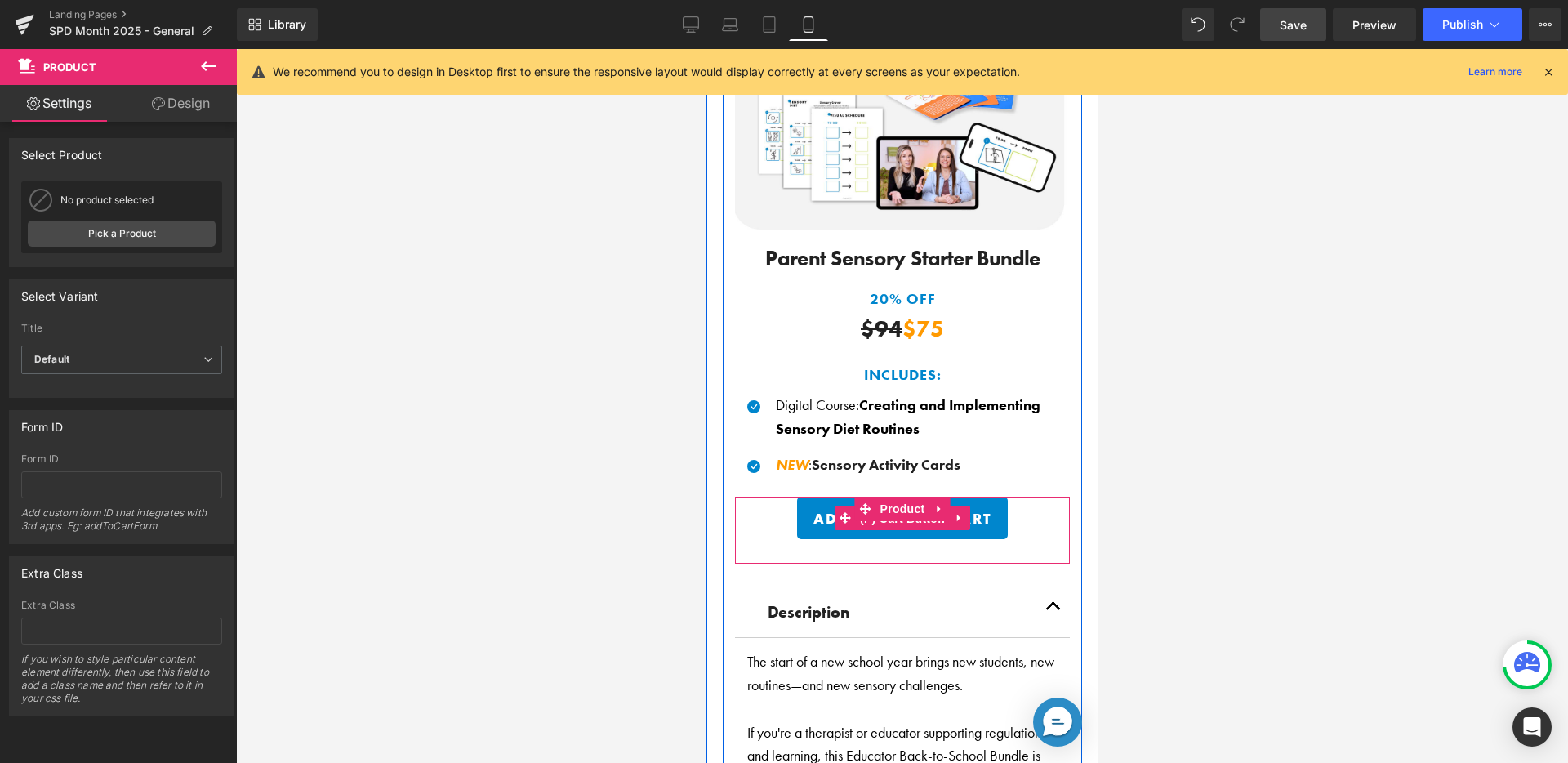
click at [903, 519] on span "(P) Cart Button" at bounding box center [901, 519] width 93 height 25
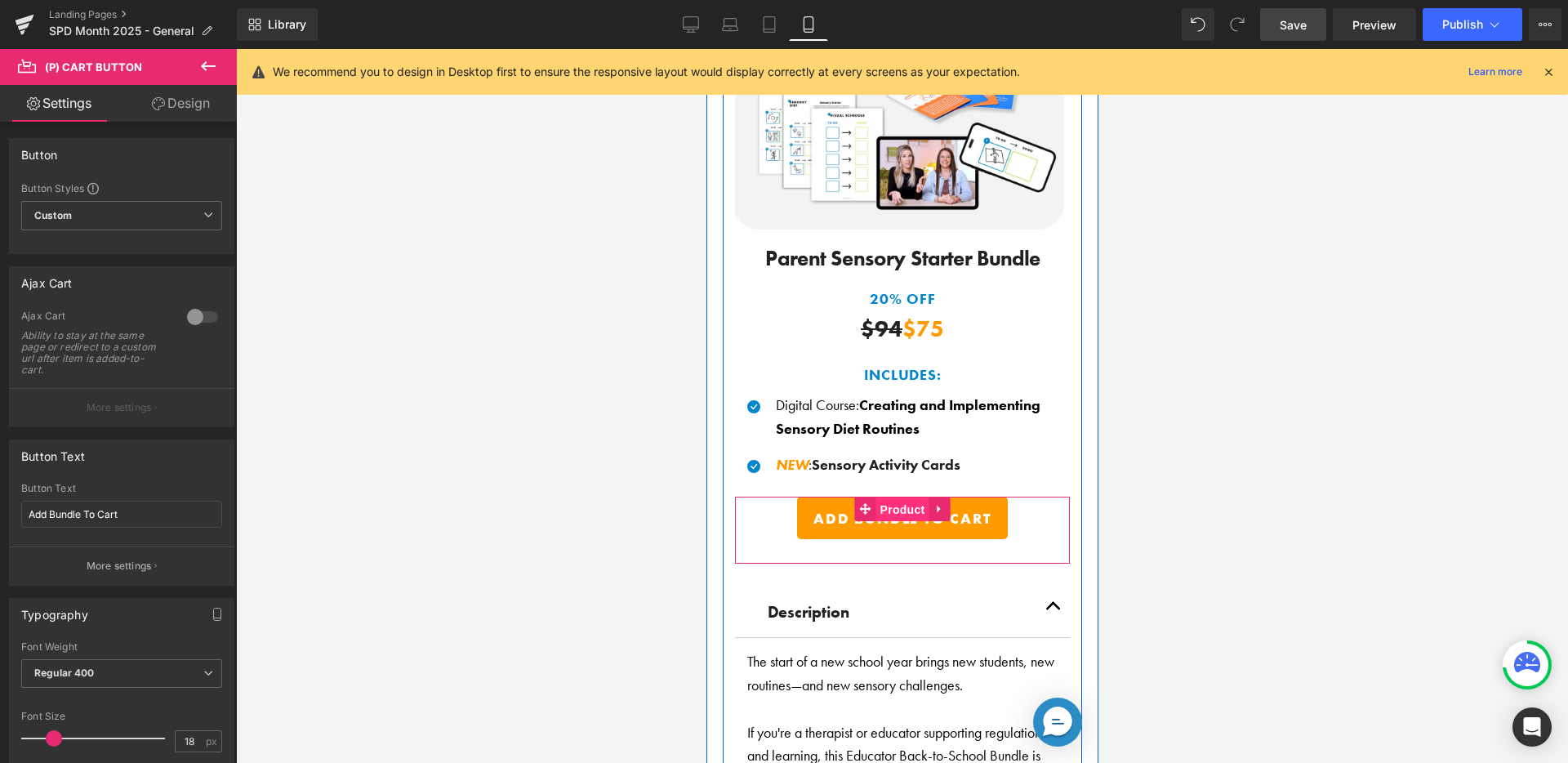
click at [909, 506] on span "Product" at bounding box center [902, 510] width 53 height 25
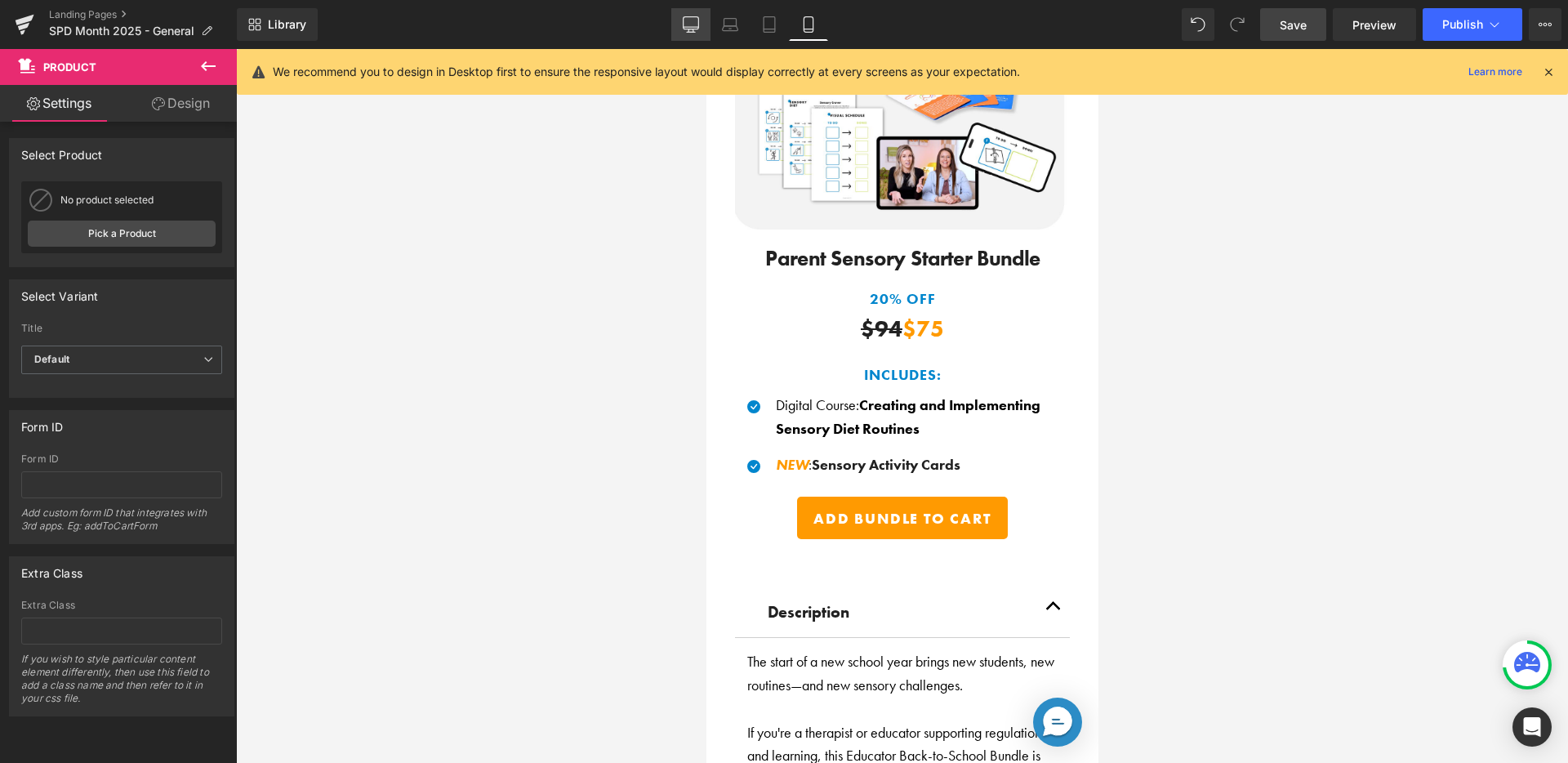
click at [705, 18] on link "Desktop" at bounding box center [691, 25] width 39 height 33
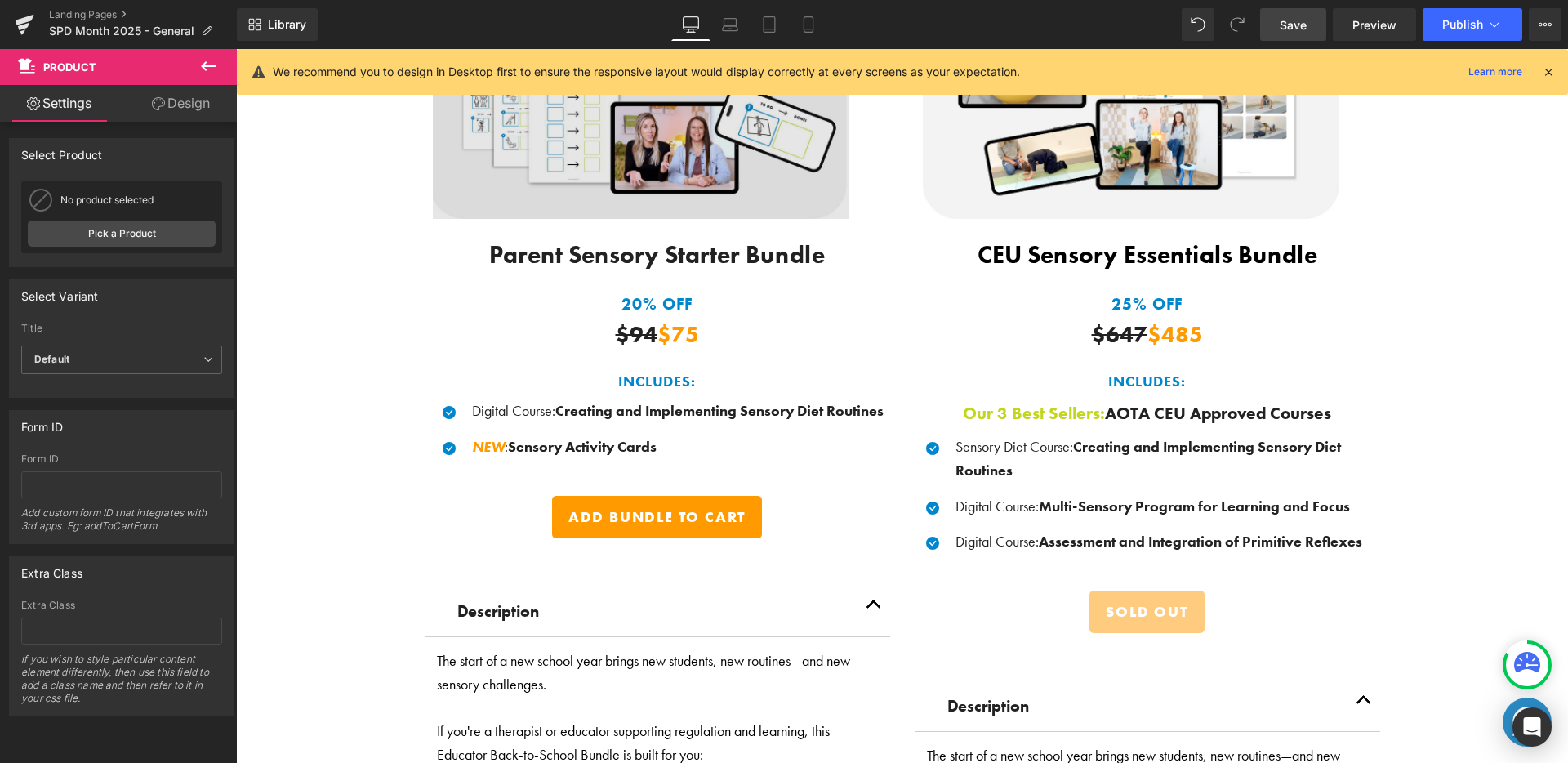
scroll to position [1411, 0]
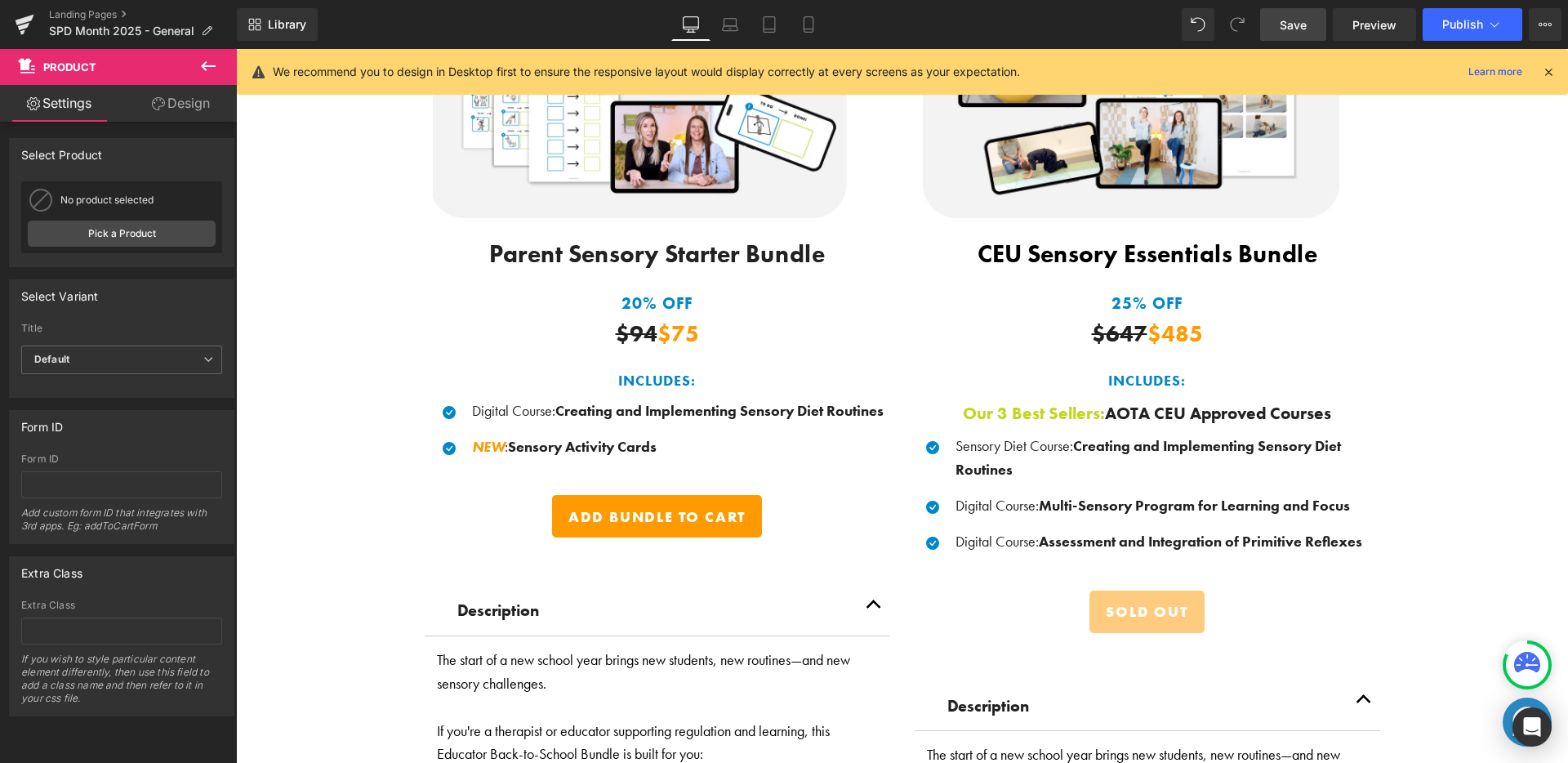
click at [1541, 69] on icon at bounding box center [1548, 72] width 15 height 15
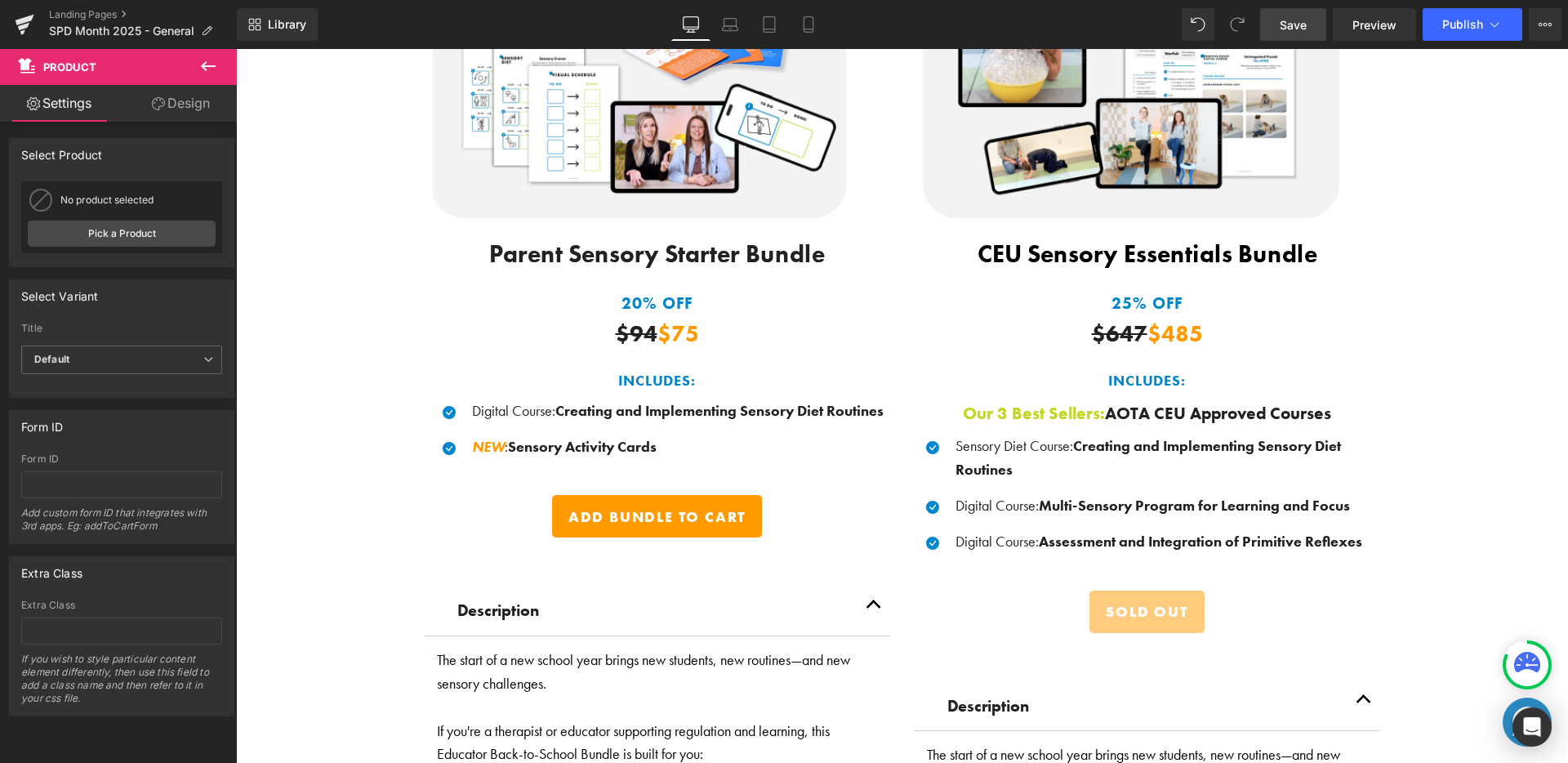
click at [210, 63] on icon at bounding box center [208, 67] width 20 height 20
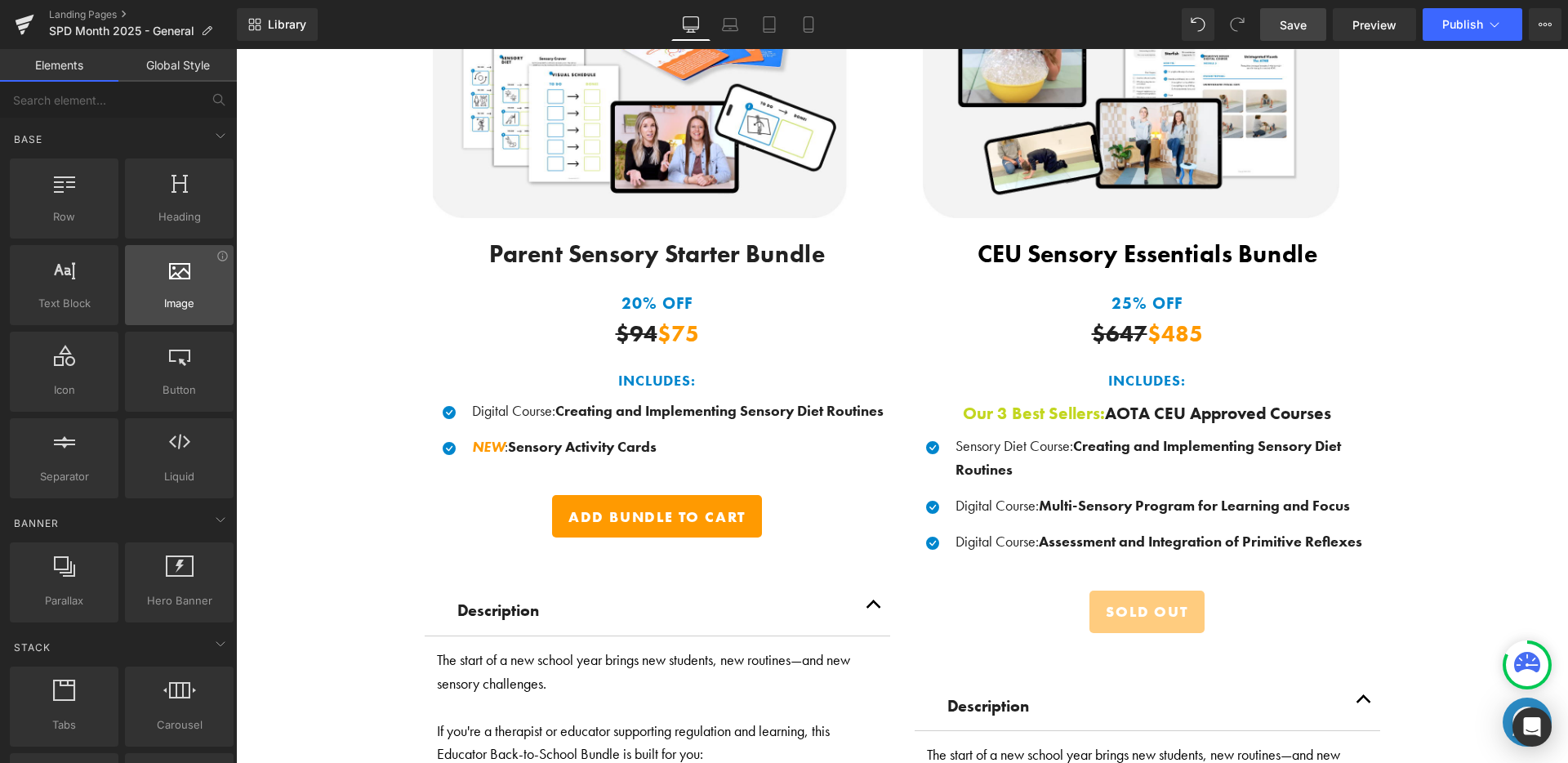
scroll to position [138, 0]
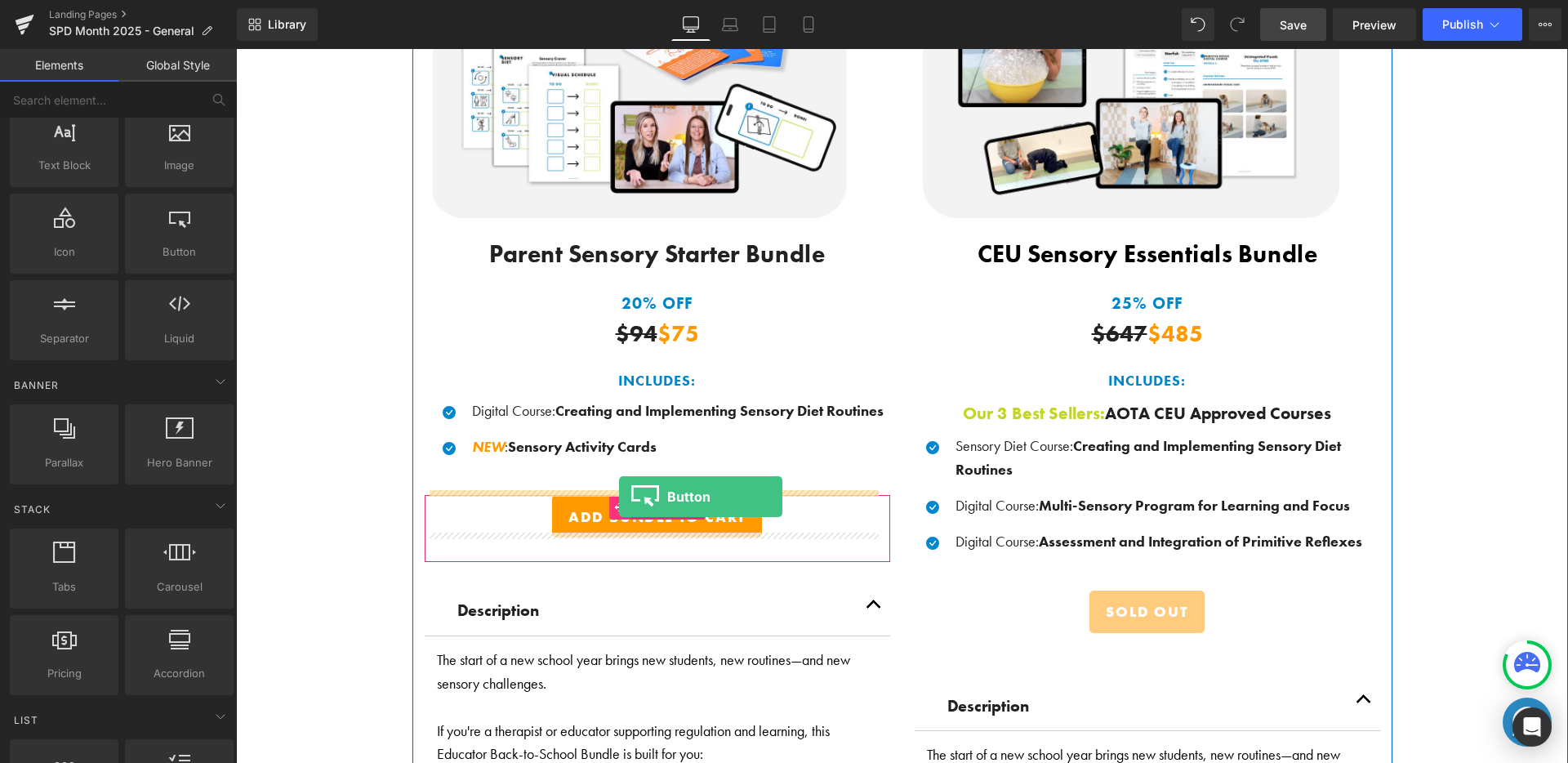
drag, startPoint x: 414, startPoint y: 274, endPoint x: 618, endPoint y: 497, distance: 302.2
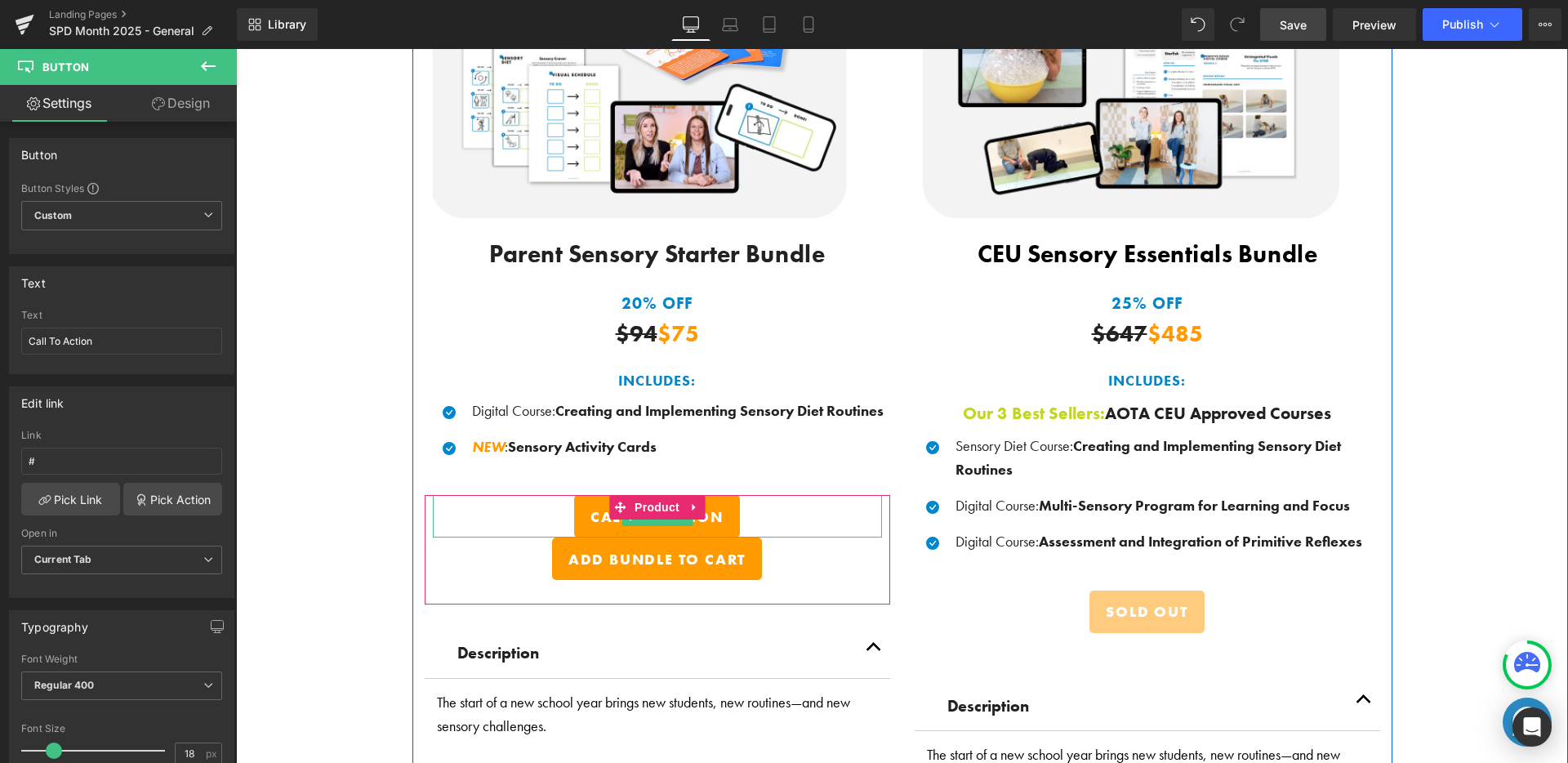
click at [708, 520] on span "Call To Action" at bounding box center [657, 517] width 133 height 18
click at [659, 515] on span "Button" at bounding box center [658, 517] width 38 height 20
click at [743, 521] on div "Call To Action" at bounding box center [657, 516] width 449 height 43
click at [728, 521] on link "Call To Action" at bounding box center [657, 516] width 166 height 43
click at [687, 518] on span "Call To Action" at bounding box center [657, 517] width 133 height 18
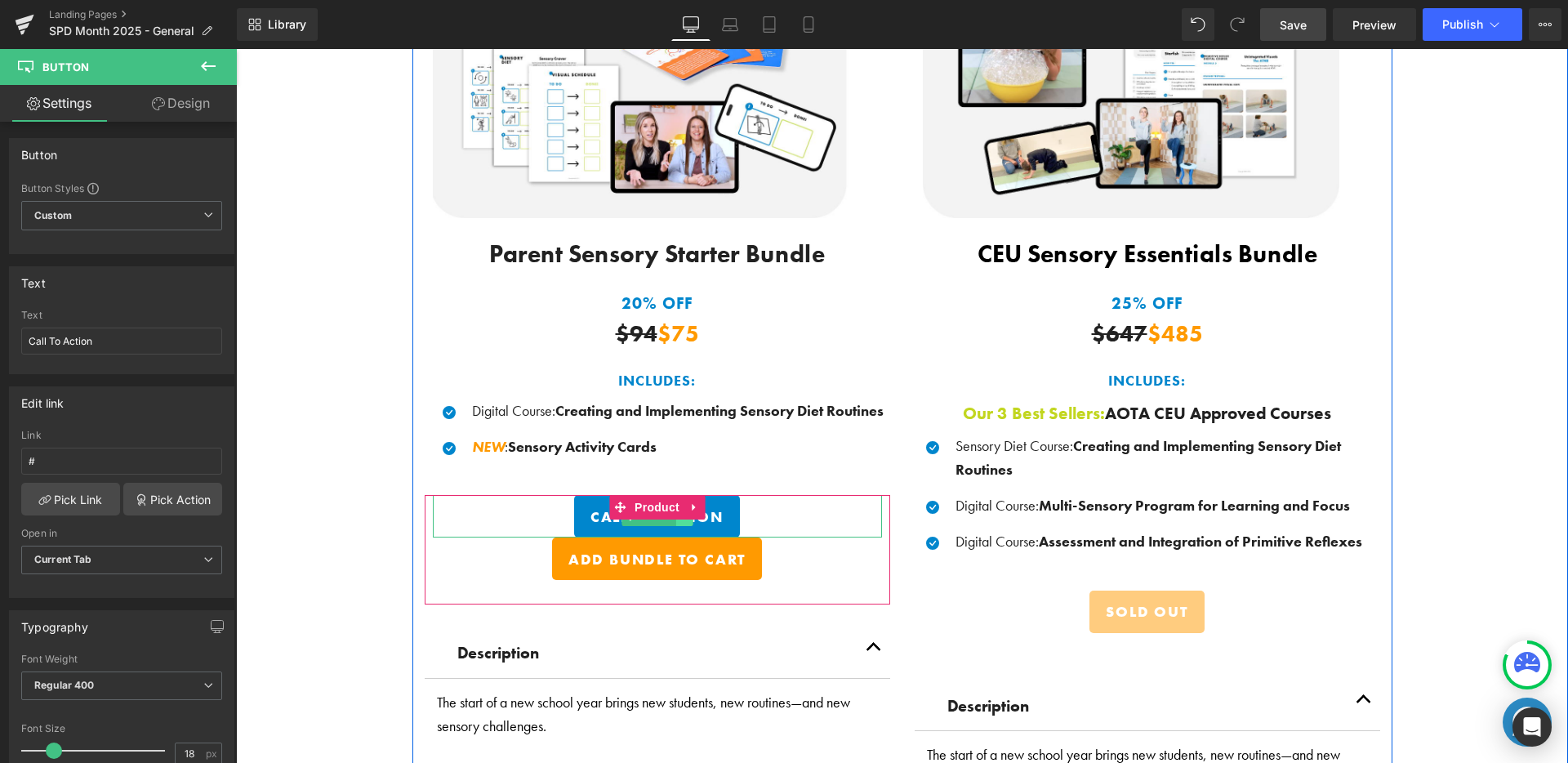
click at [682, 518] on link at bounding box center [683, 516] width 17 height 20
click at [691, 517] on link at bounding box center [692, 516] width 17 height 20
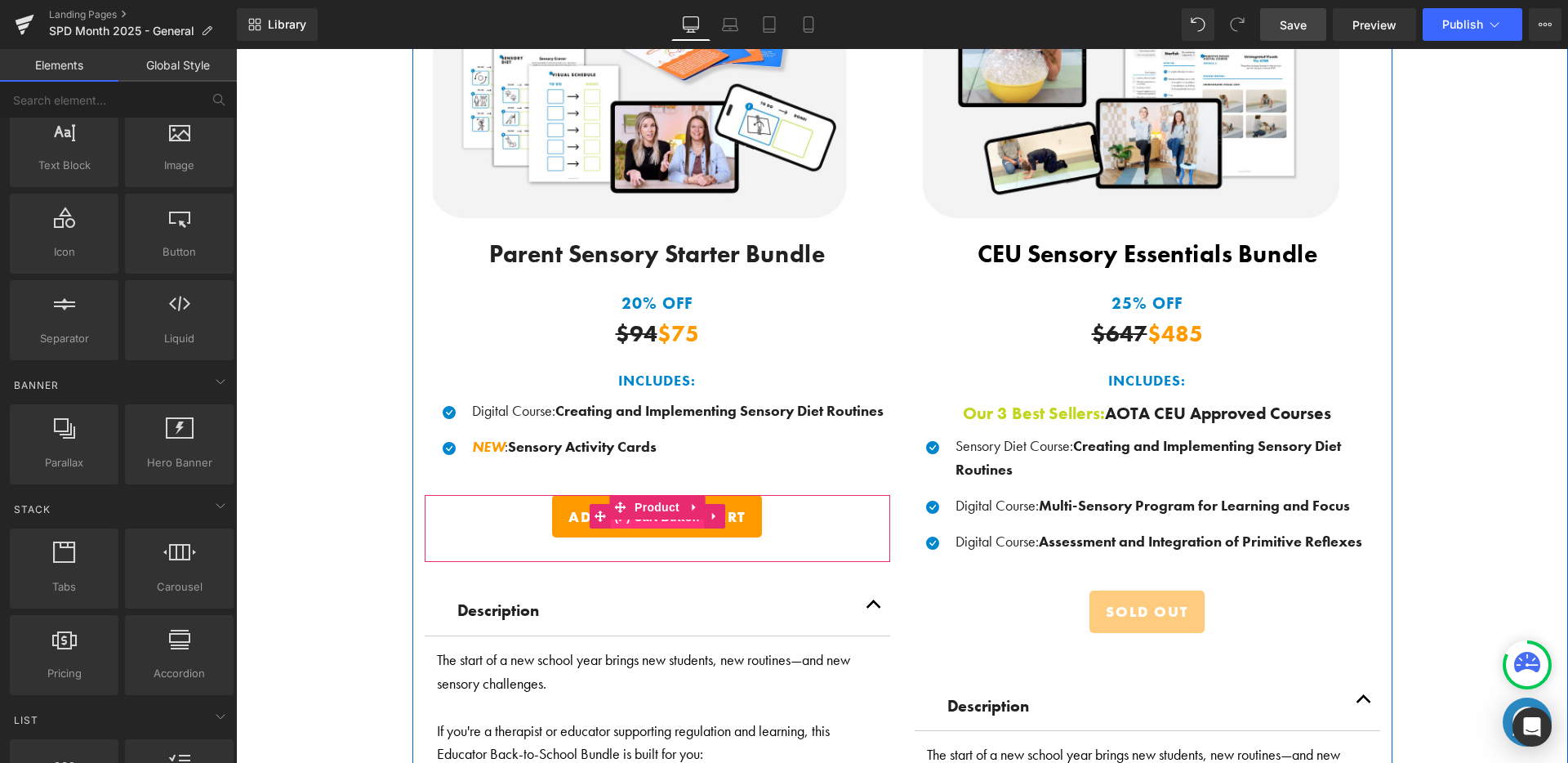
click at [681, 517] on span "(P) Cart Button" at bounding box center [656, 517] width 93 height 25
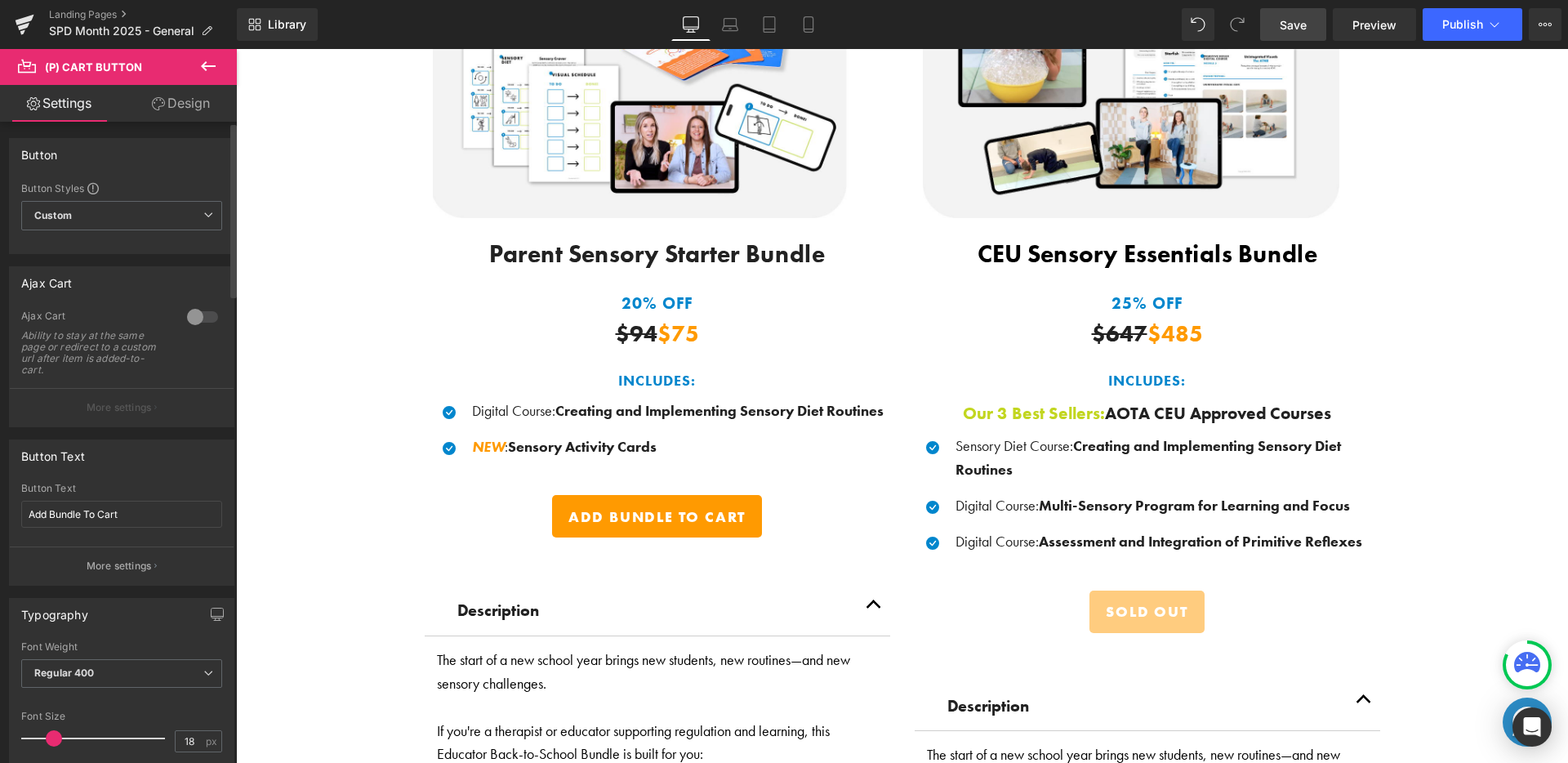
click at [196, 320] on div at bounding box center [202, 317] width 39 height 26
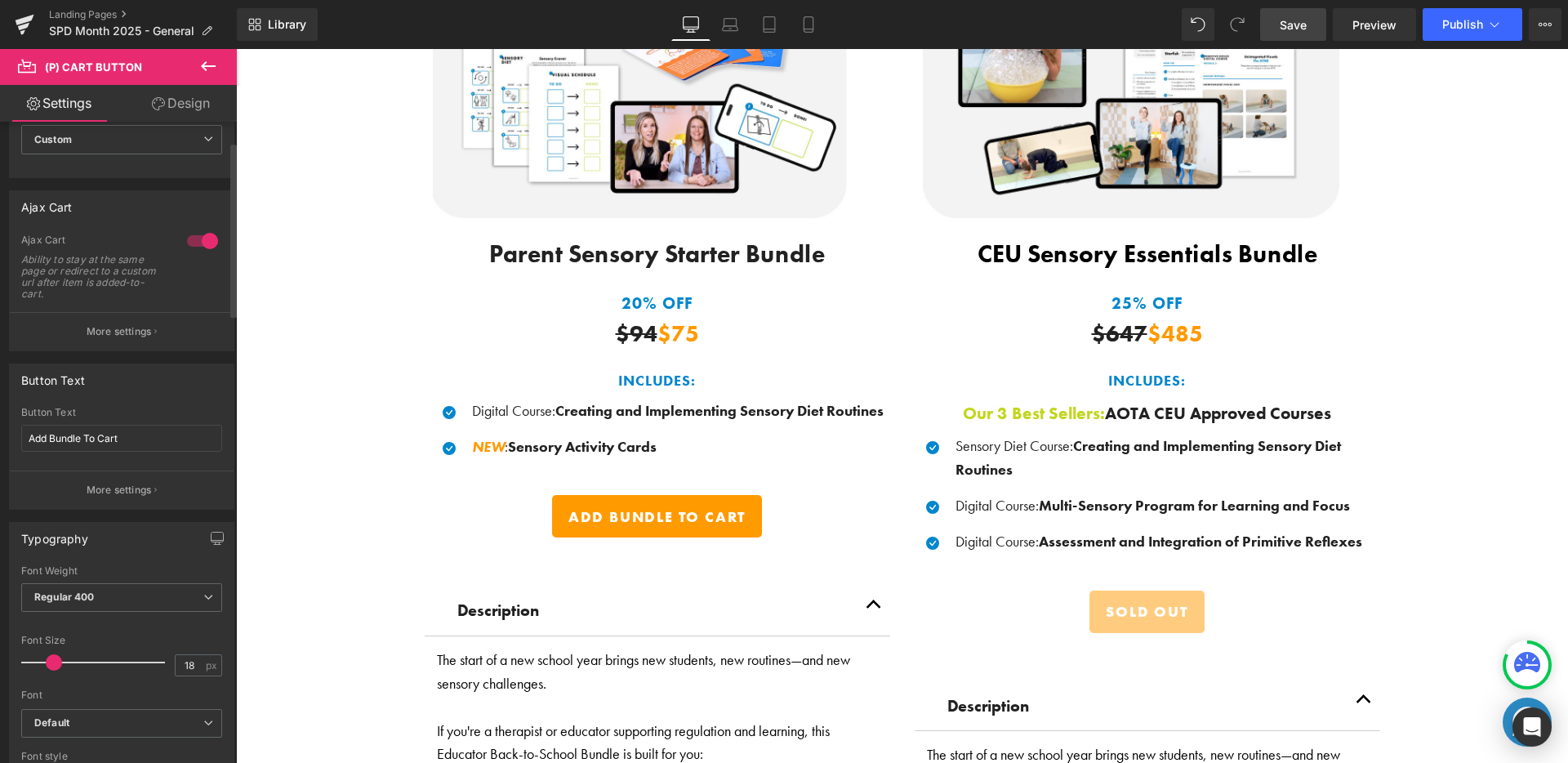
scroll to position [68, 0]
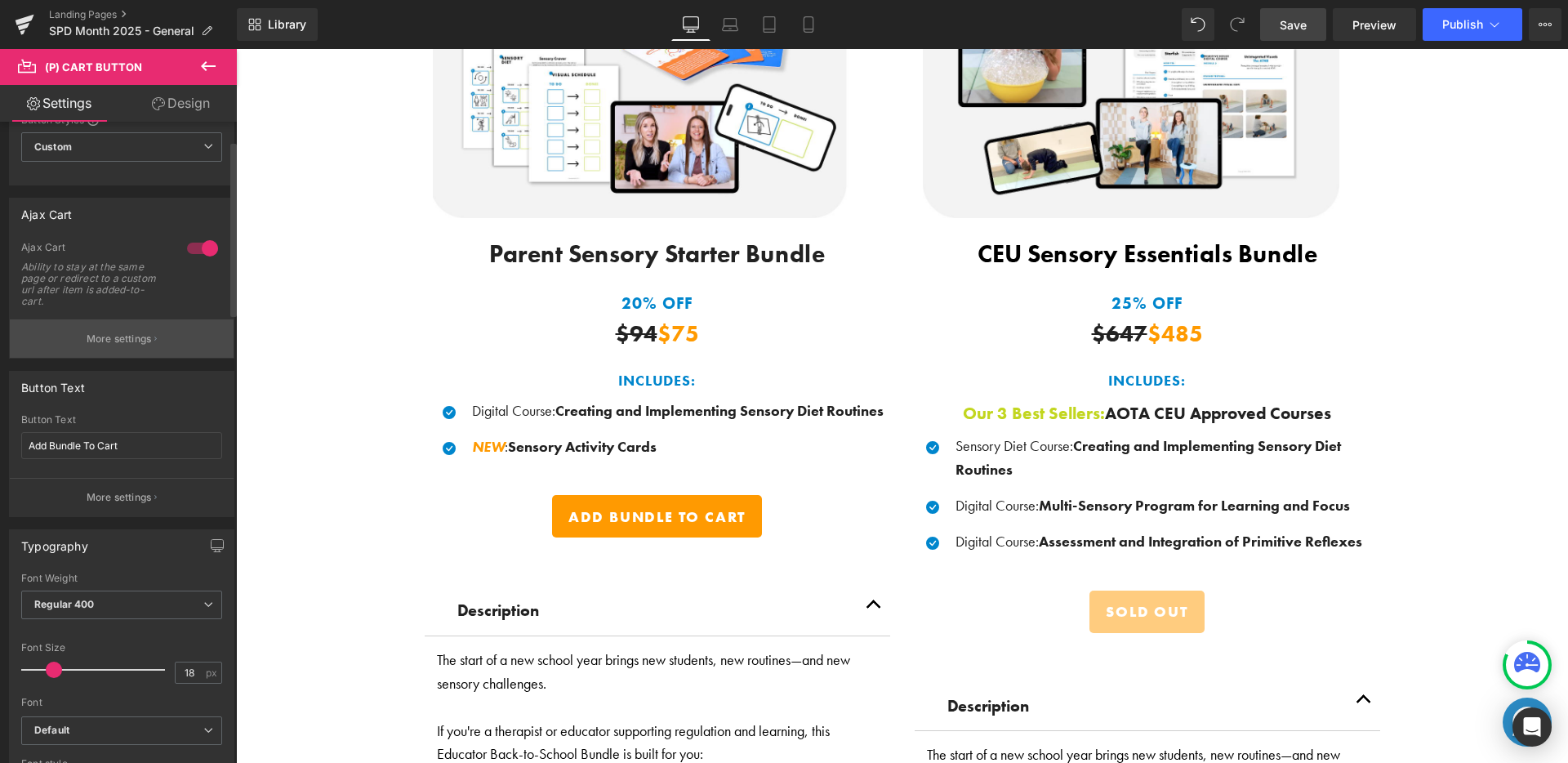
click at [130, 346] on button "More settings" at bounding box center [122, 338] width 224 height 39
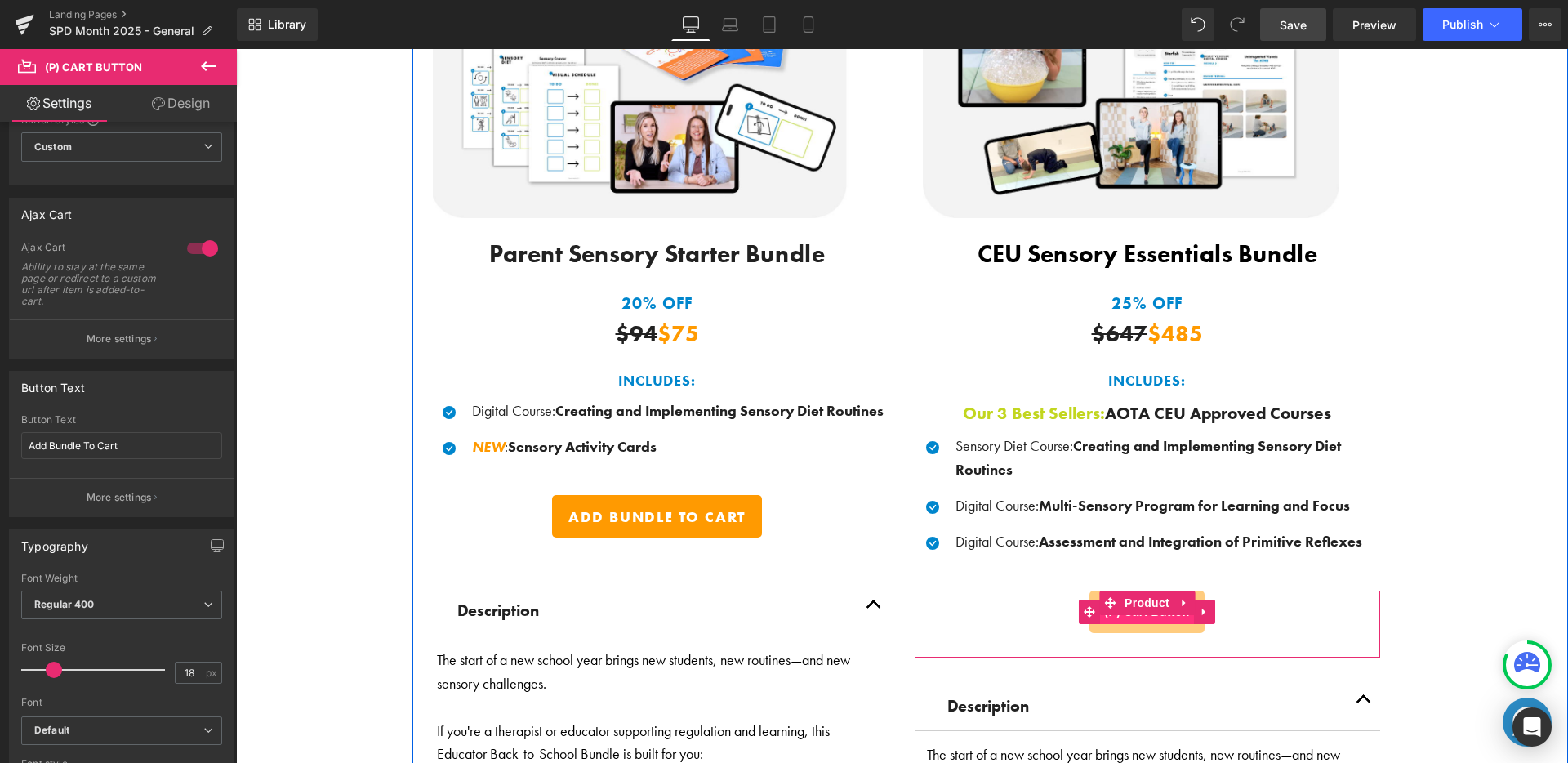
click at [1143, 617] on span "(P) Cart Button" at bounding box center [1146, 612] width 93 height 25
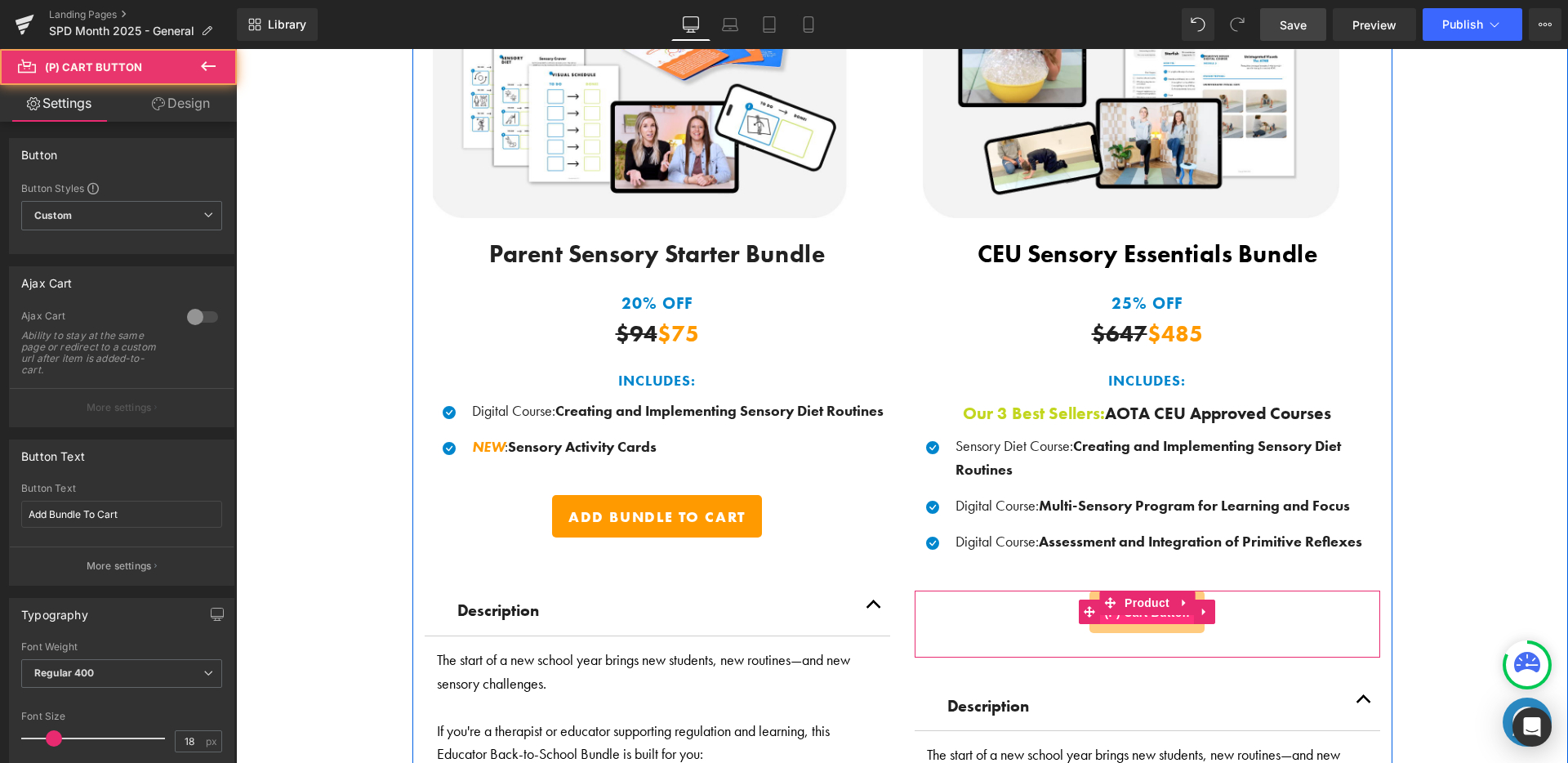
click at [1144, 612] on span "(P) Cart Button" at bounding box center [1146, 613] width 93 height 25
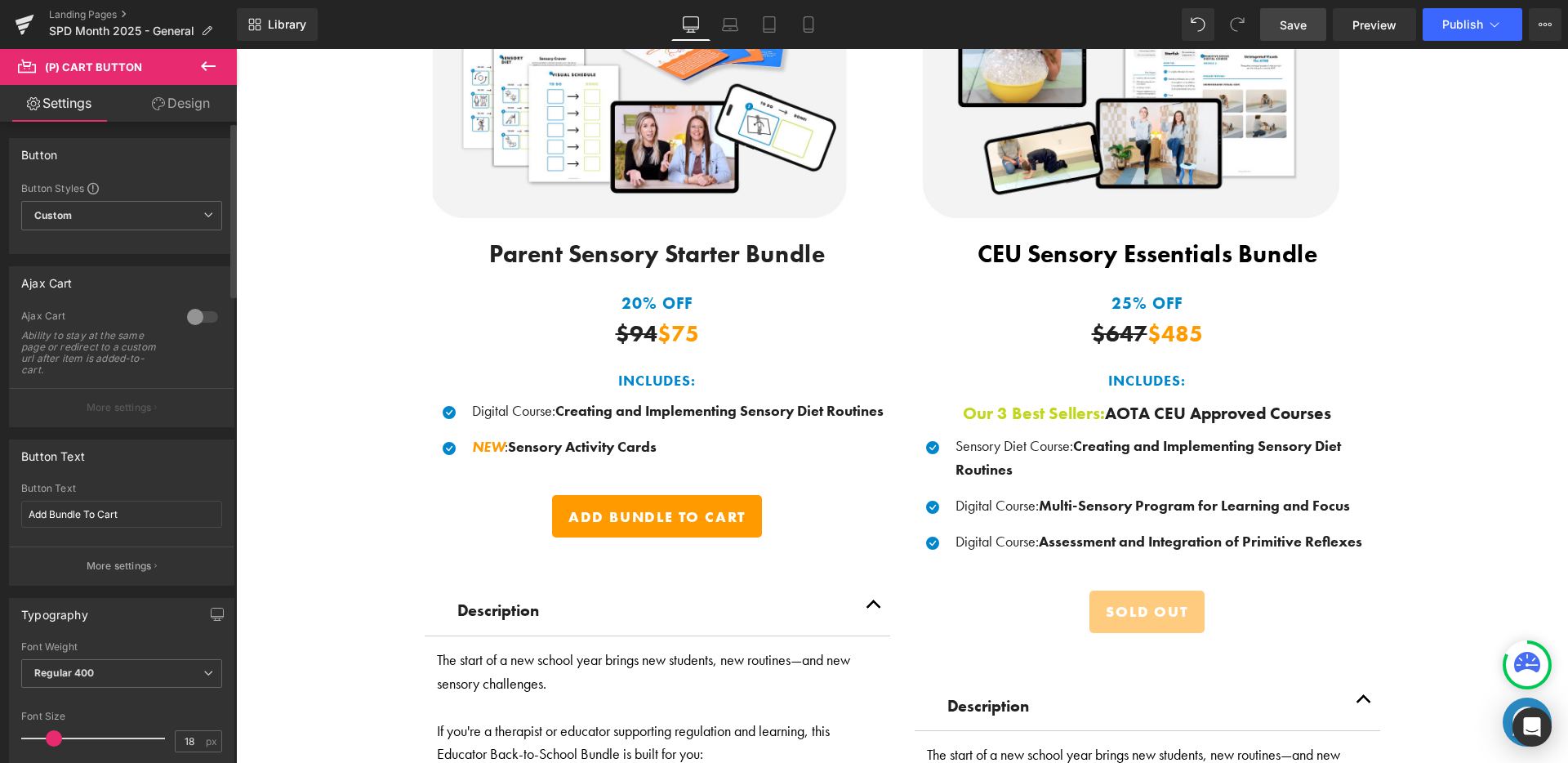
click at [207, 321] on div at bounding box center [202, 317] width 39 height 26
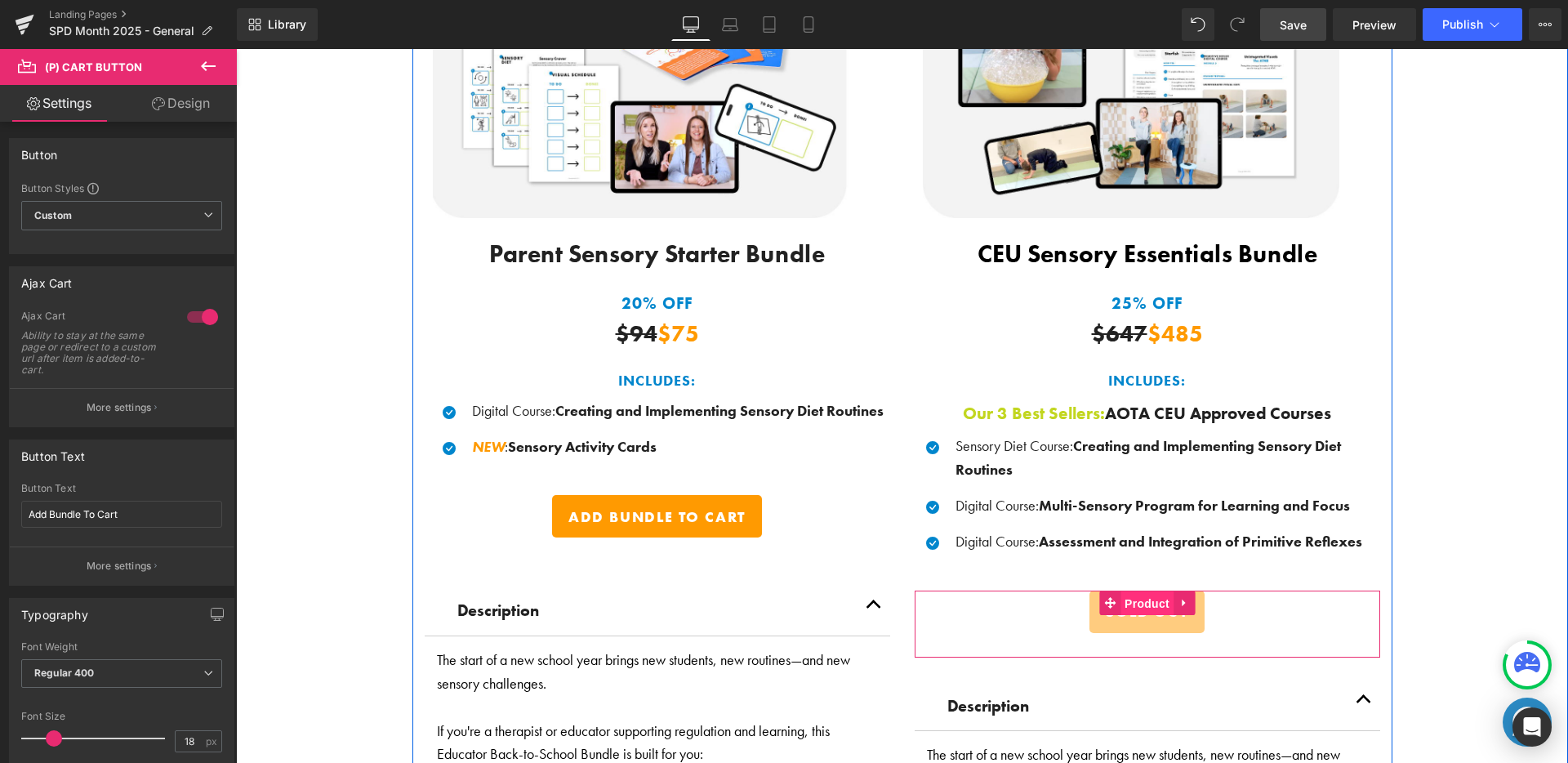
click at [1144, 591] on span "Product" at bounding box center [1147, 603] width 53 height 25
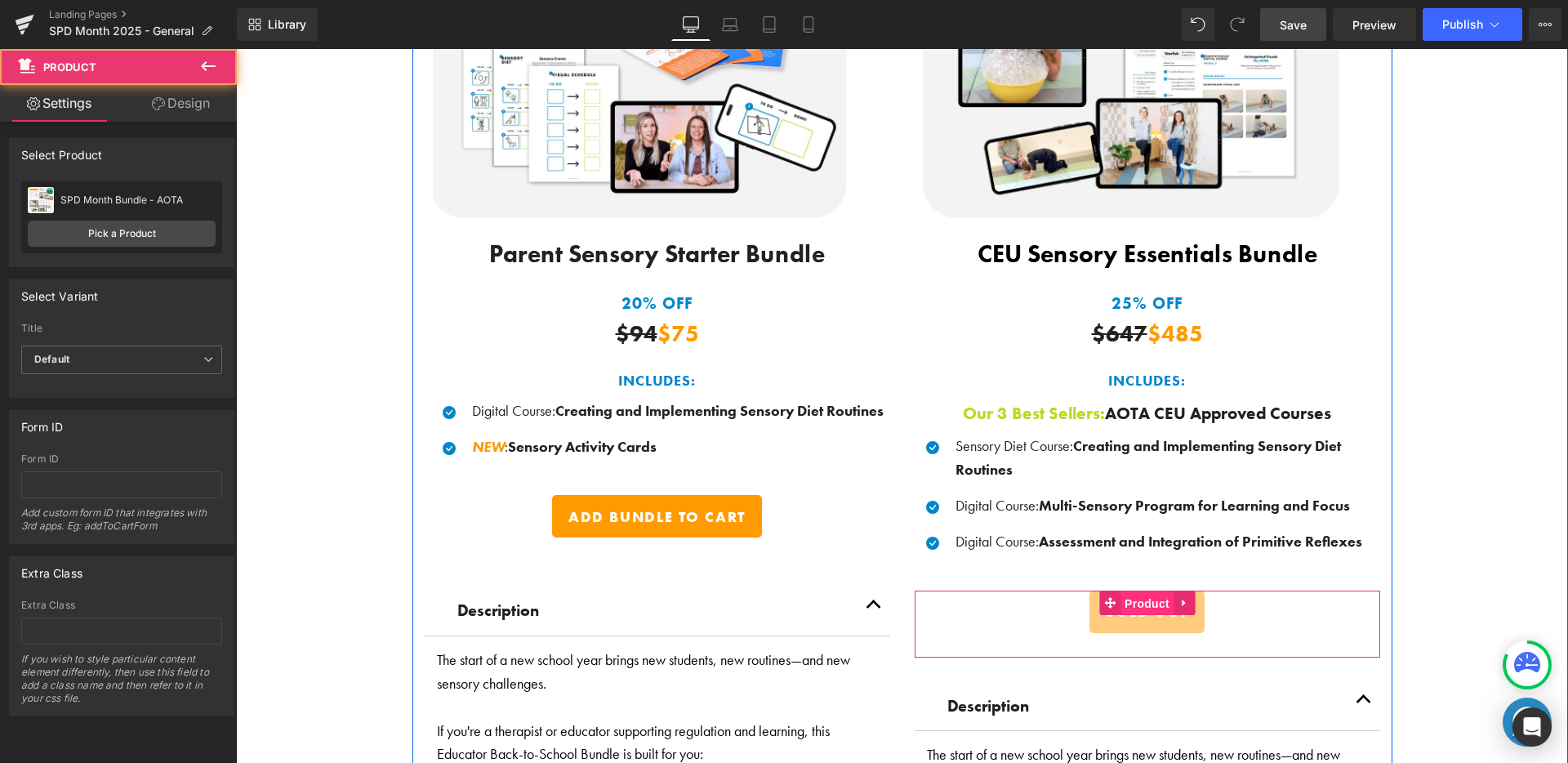
click at [1144, 591] on span "Product" at bounding box center [1147, 603] width 53 height 25
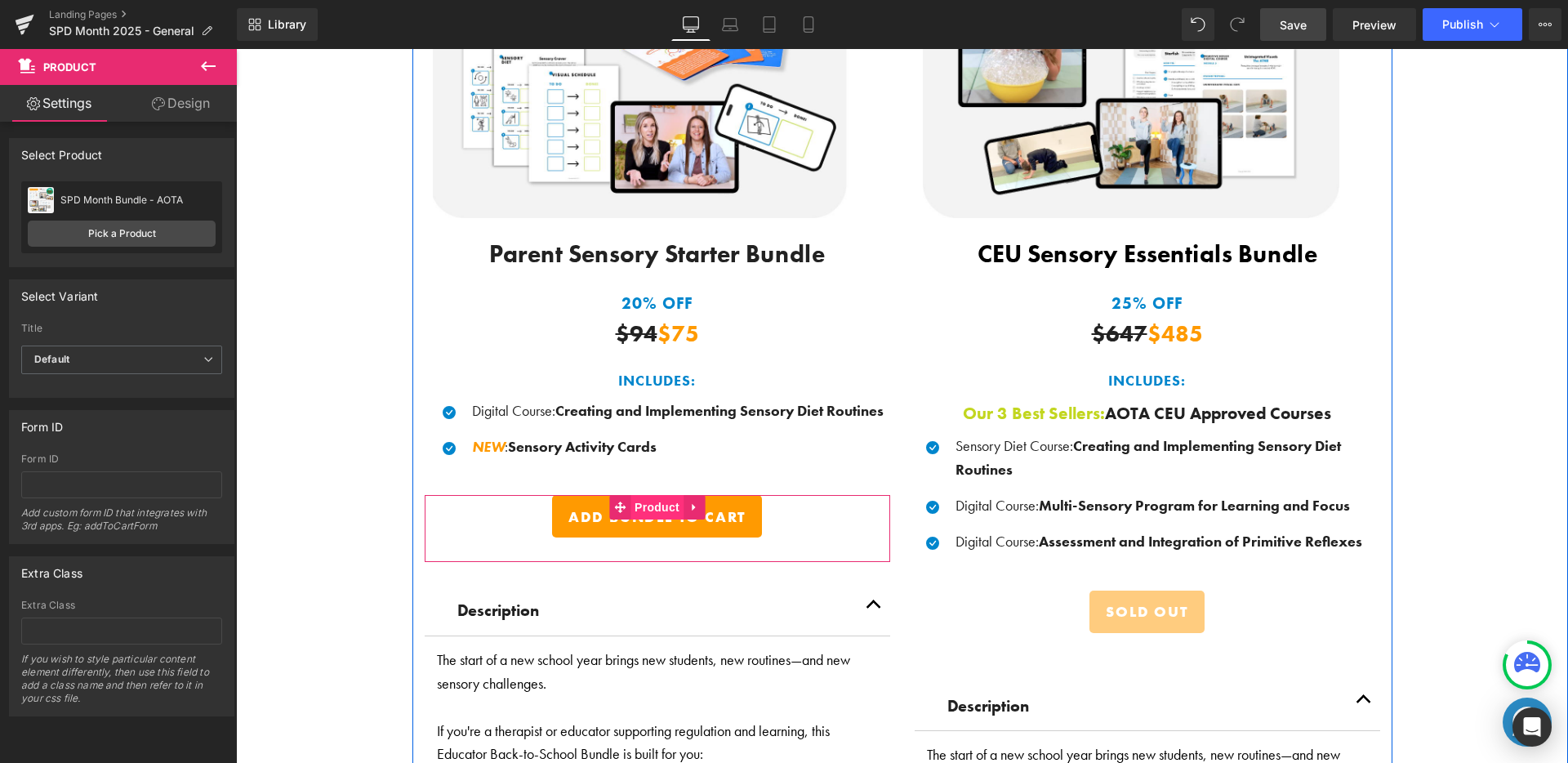
click at [663, 502] on span "Product" at bounding box center [657, 507] width 53 height 25
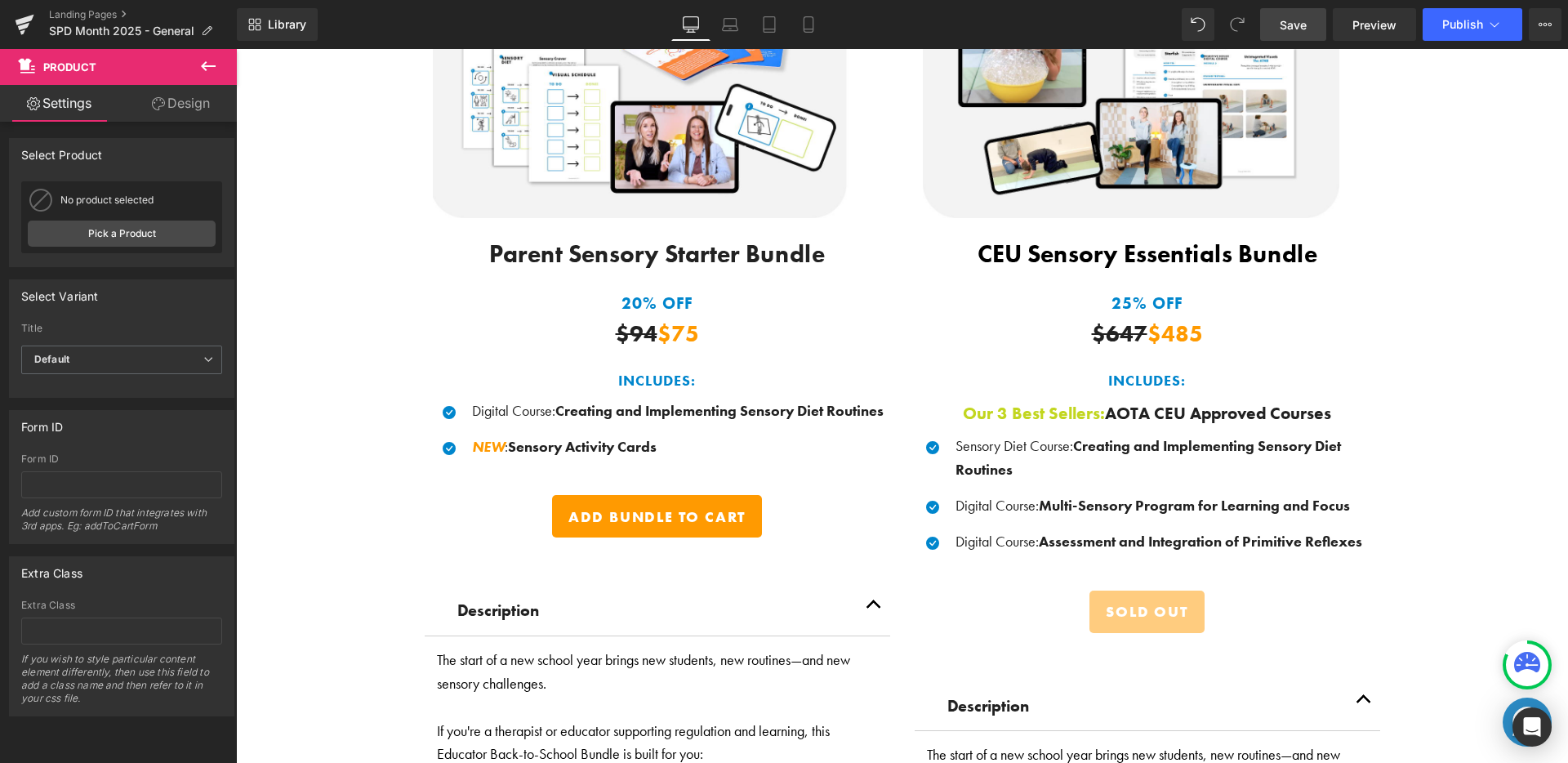
click at [210, 61] on icon at bounding box center [208, 67] width 20 height 20
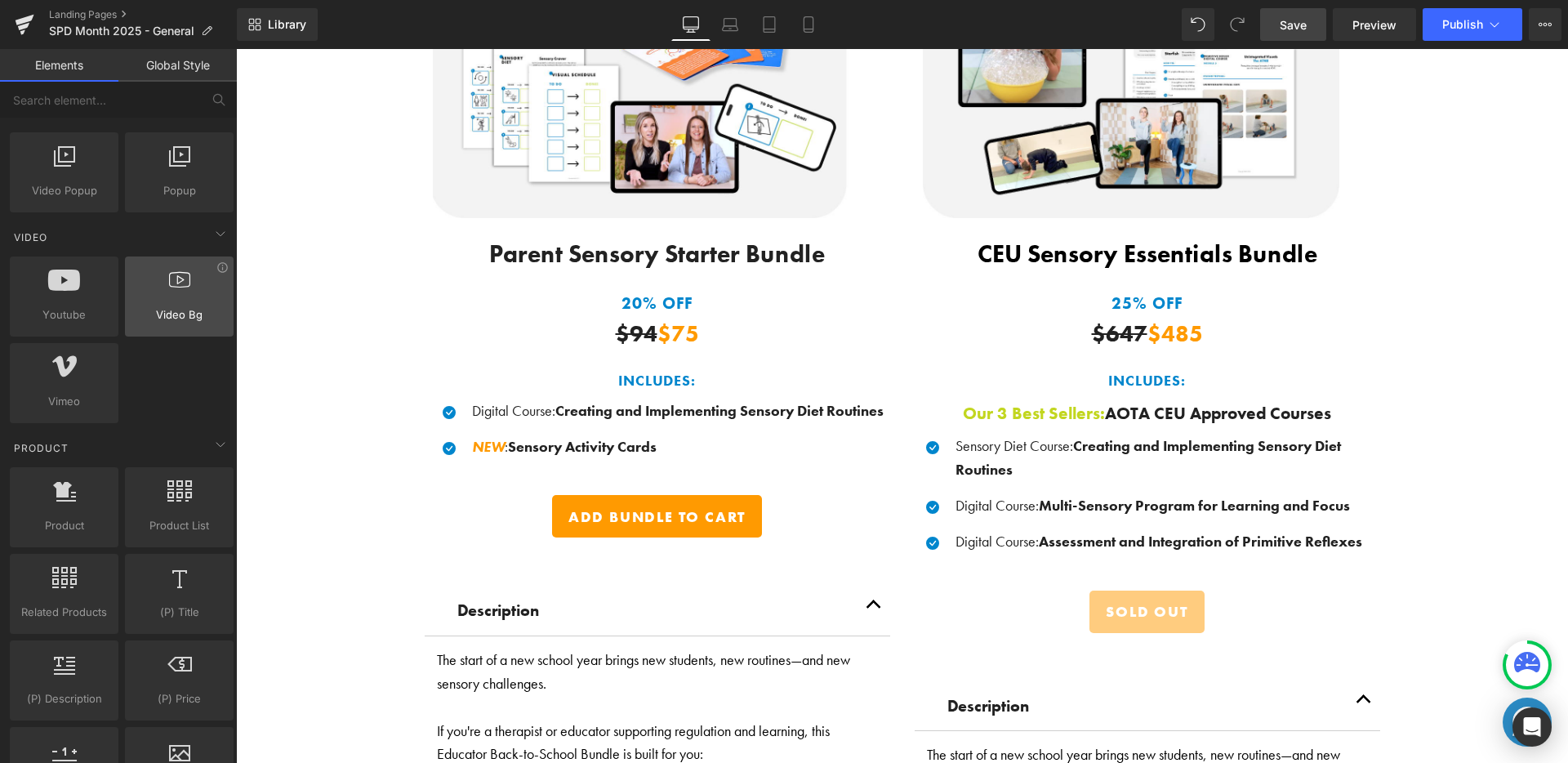
scroll to position [1089, 0]
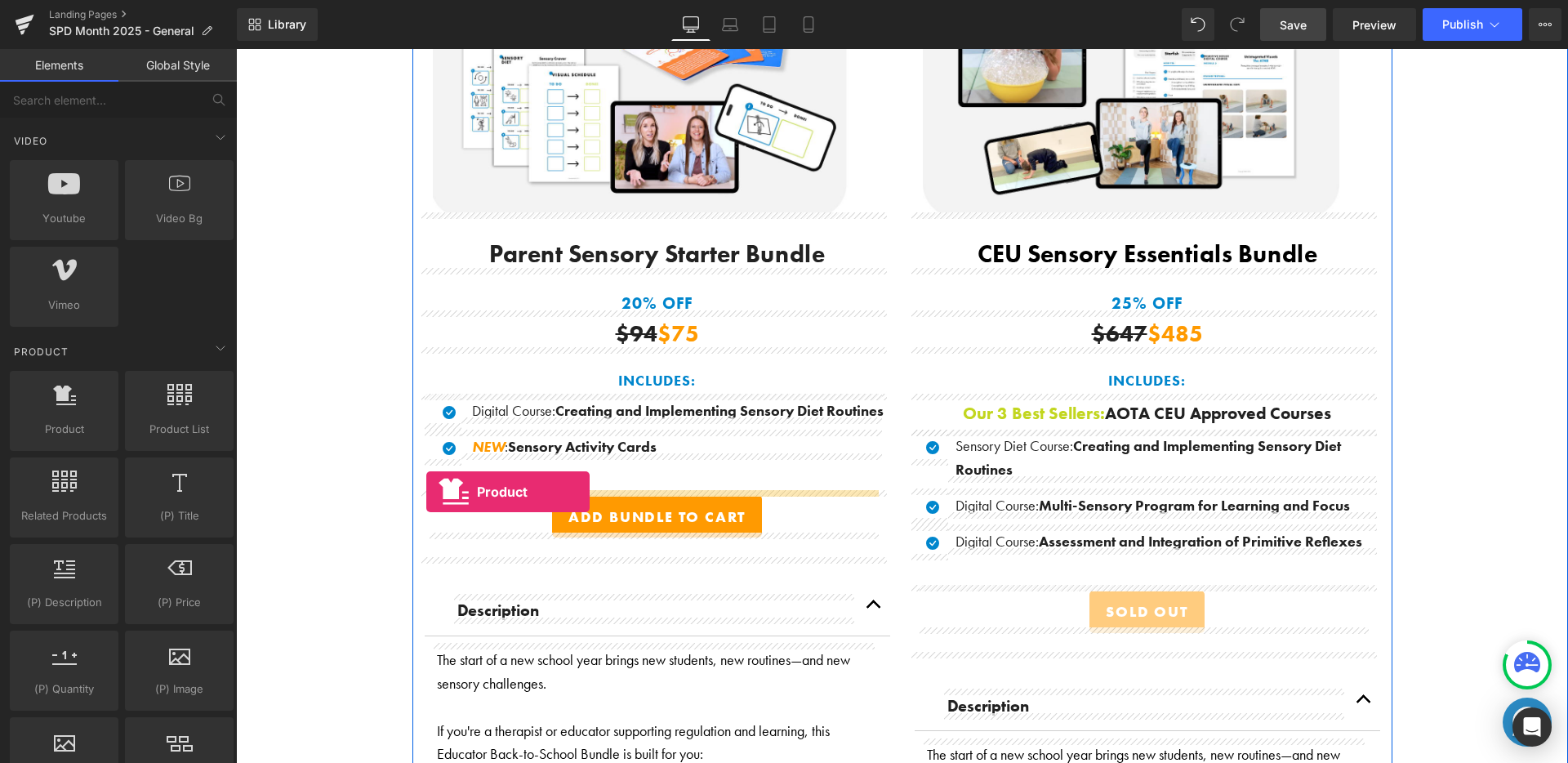
drag, startPoint x: 318, startPoint y: 450, endPoint x: 426, endPoint y: 492, distance: 115.9
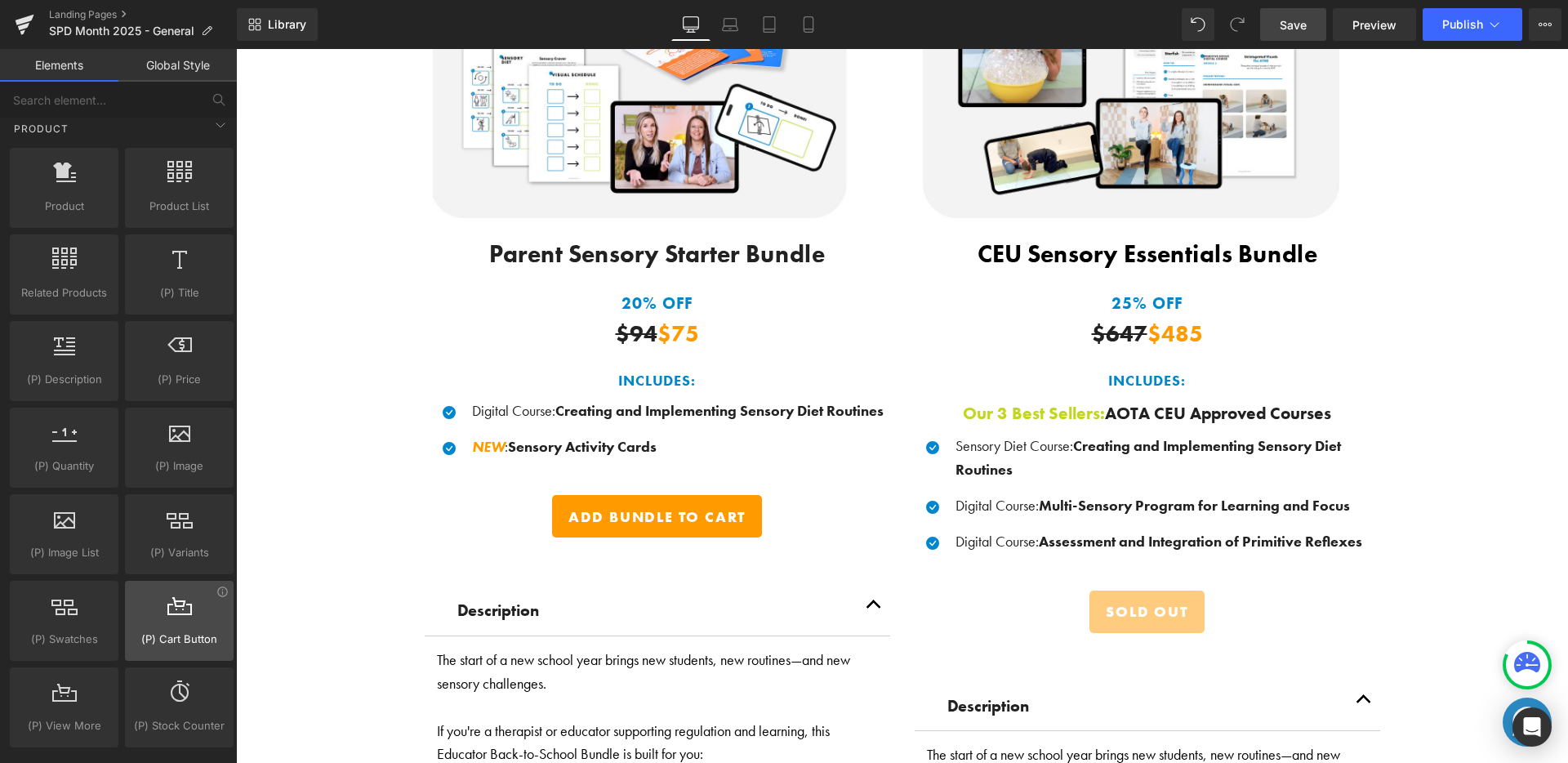
scroll to position [1341, 0]
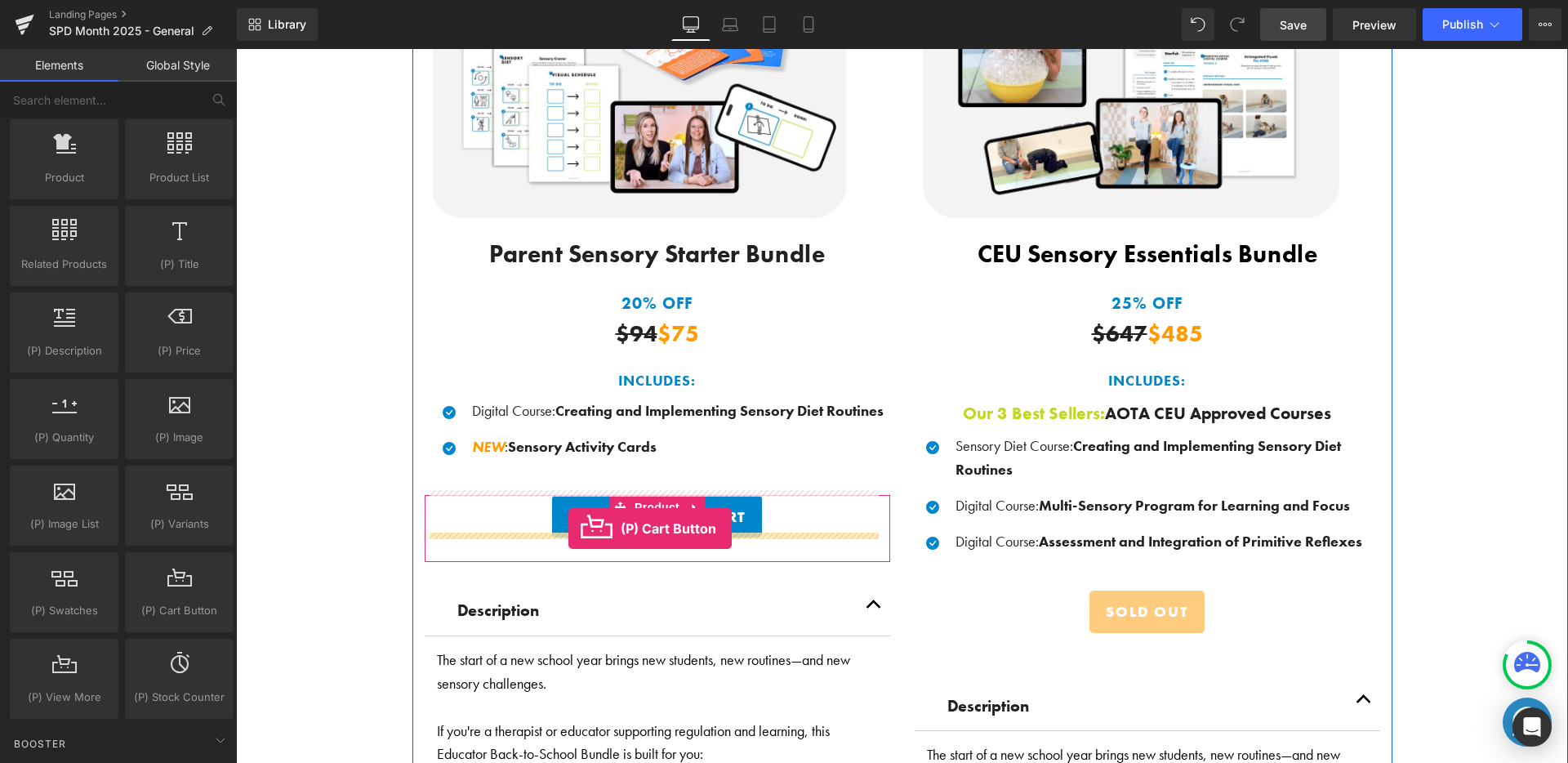
drag, startPoint x: 411, startPoint y: 642, endPoint x: 568, endPoint y: 529, distance: 193.4
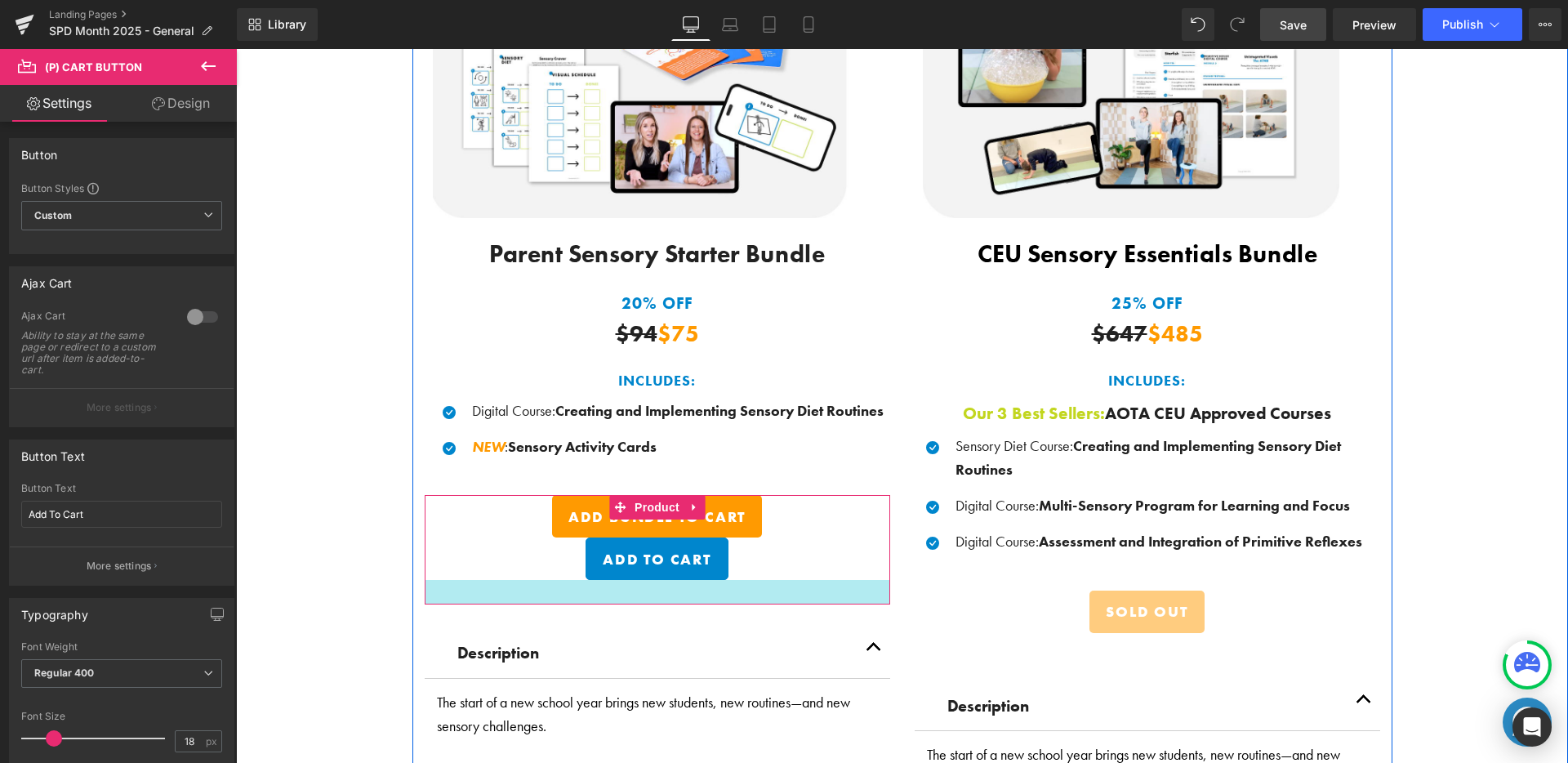
click at [619, 580] on div at bounding box center [657, 592] width 465 height 25
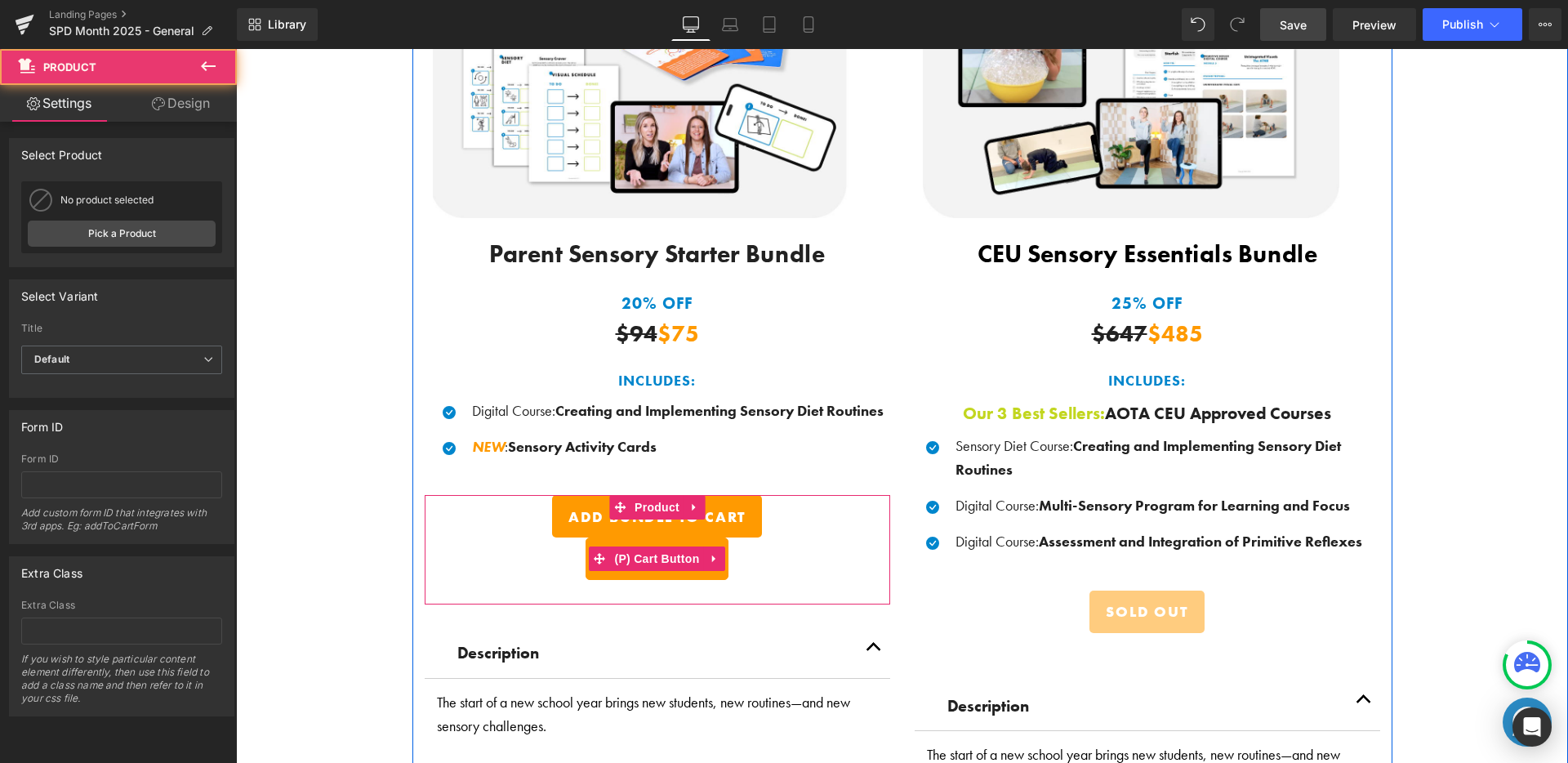
click at [621, 570] on button "Add To Cart" at bounding box center [657, 559] width 143 height 43
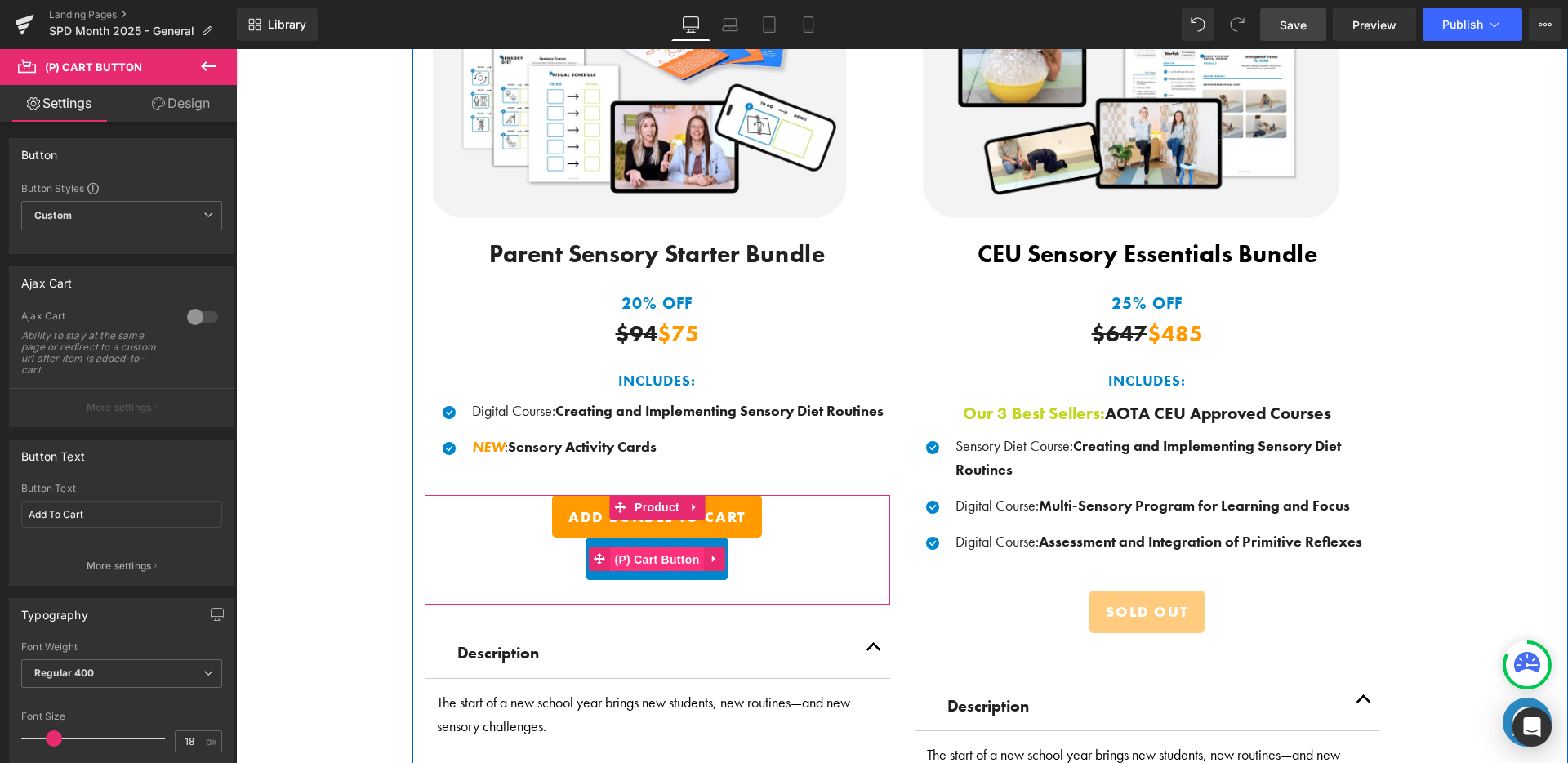
click at [643, 553] on span "(P) Cart Button" at bounding box center [656, 559] width 93 height 25
click at [643, 546] on span "(P) Cart Button" at bounding box center [656, 558] width 93 height 25
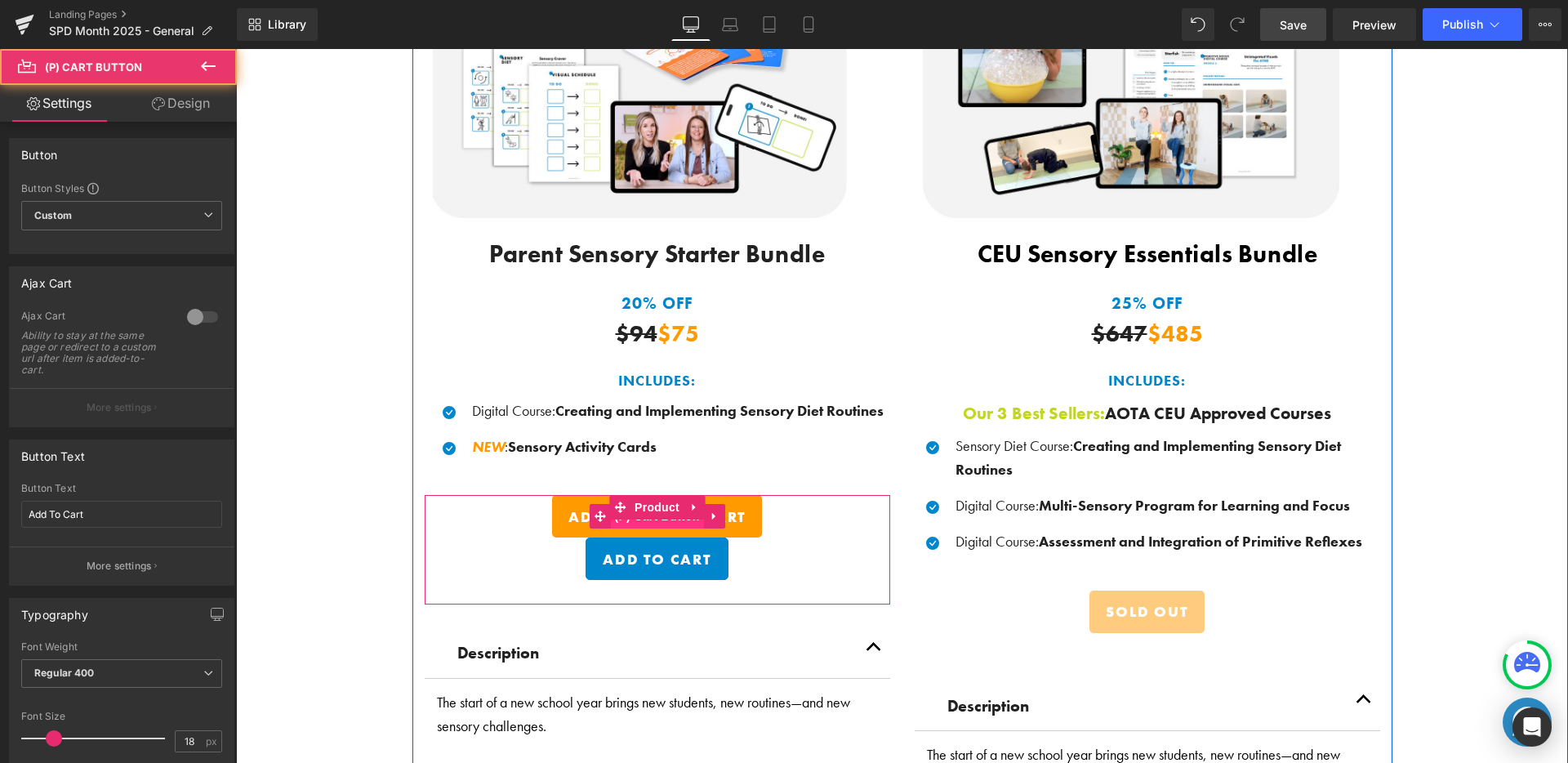
click at [646, 520] on span "(P) Cart Button" at bounding box center [656, 516] width 93 height 25
click at [713, 520] on link at bounding box center [715, 516] width 21 height 25
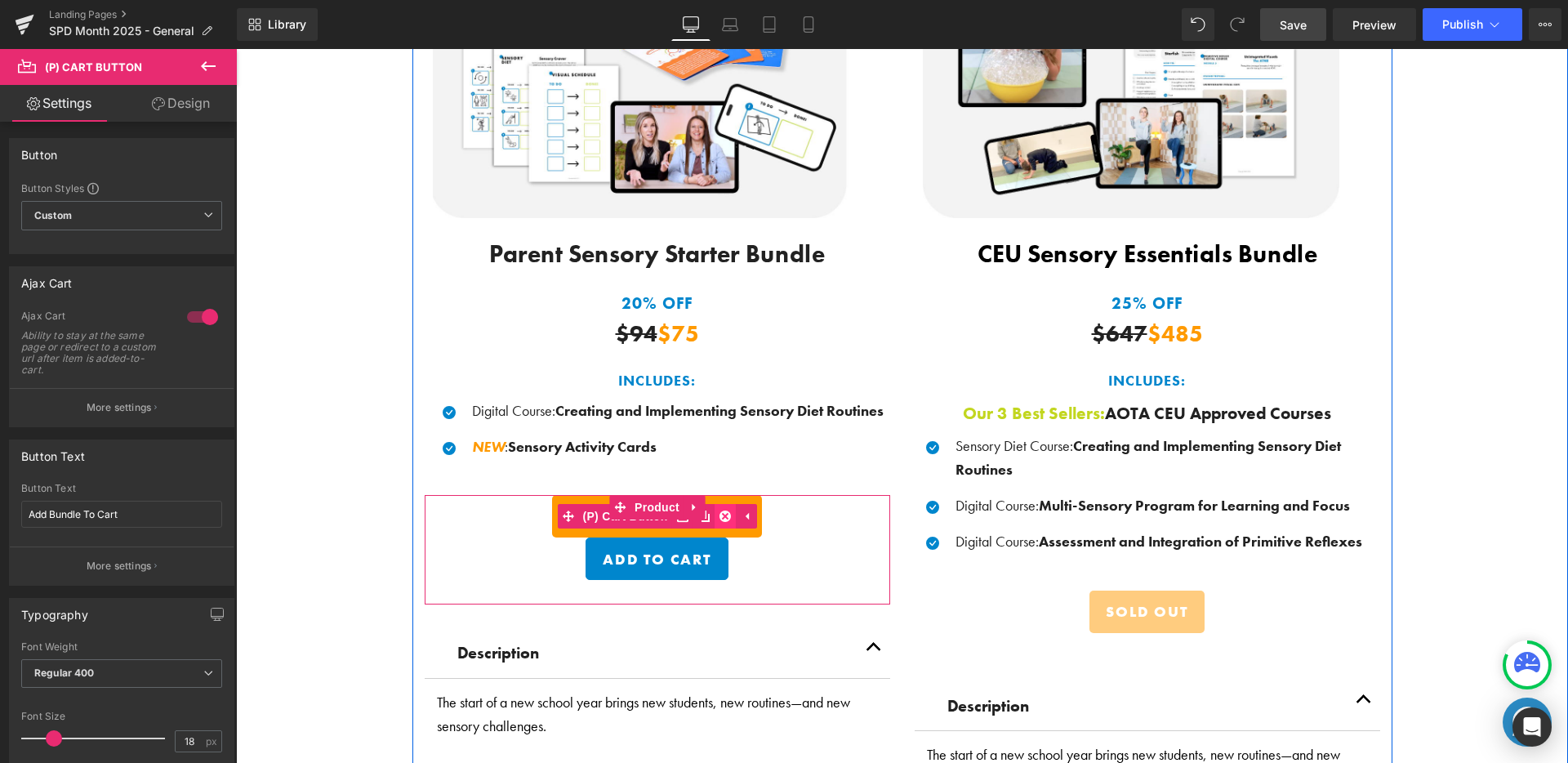
click at [719, 514] on icon at bounding box center [725, 516] width 12 height 12
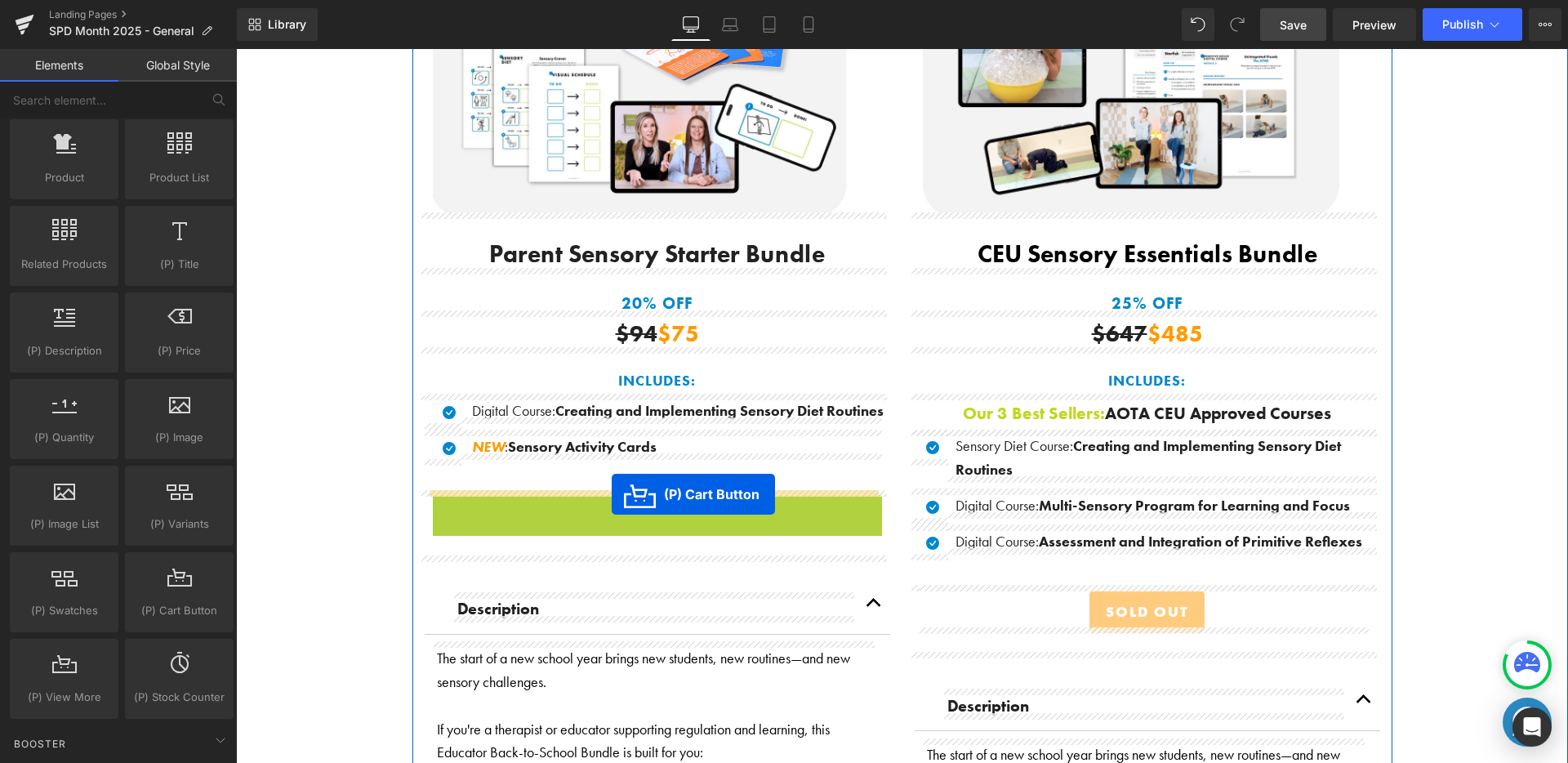
drag, startPoint x: 594, startPoint y: 512, endPoint x: 612, endPoint y: 494, distance: 25.5
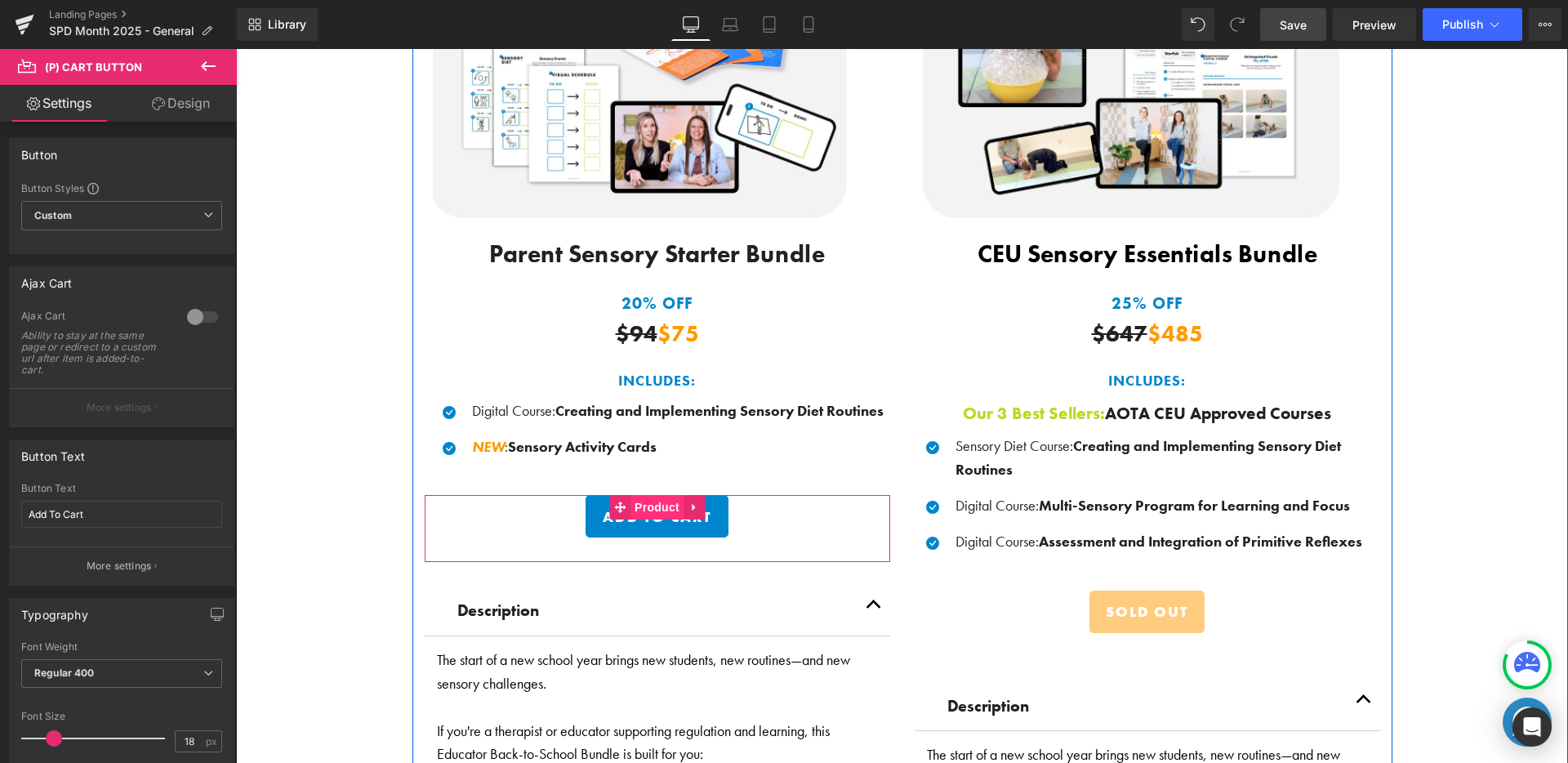
click at [654, 502] on span "Product" at bounding box center [657, 507] width 53 height 25
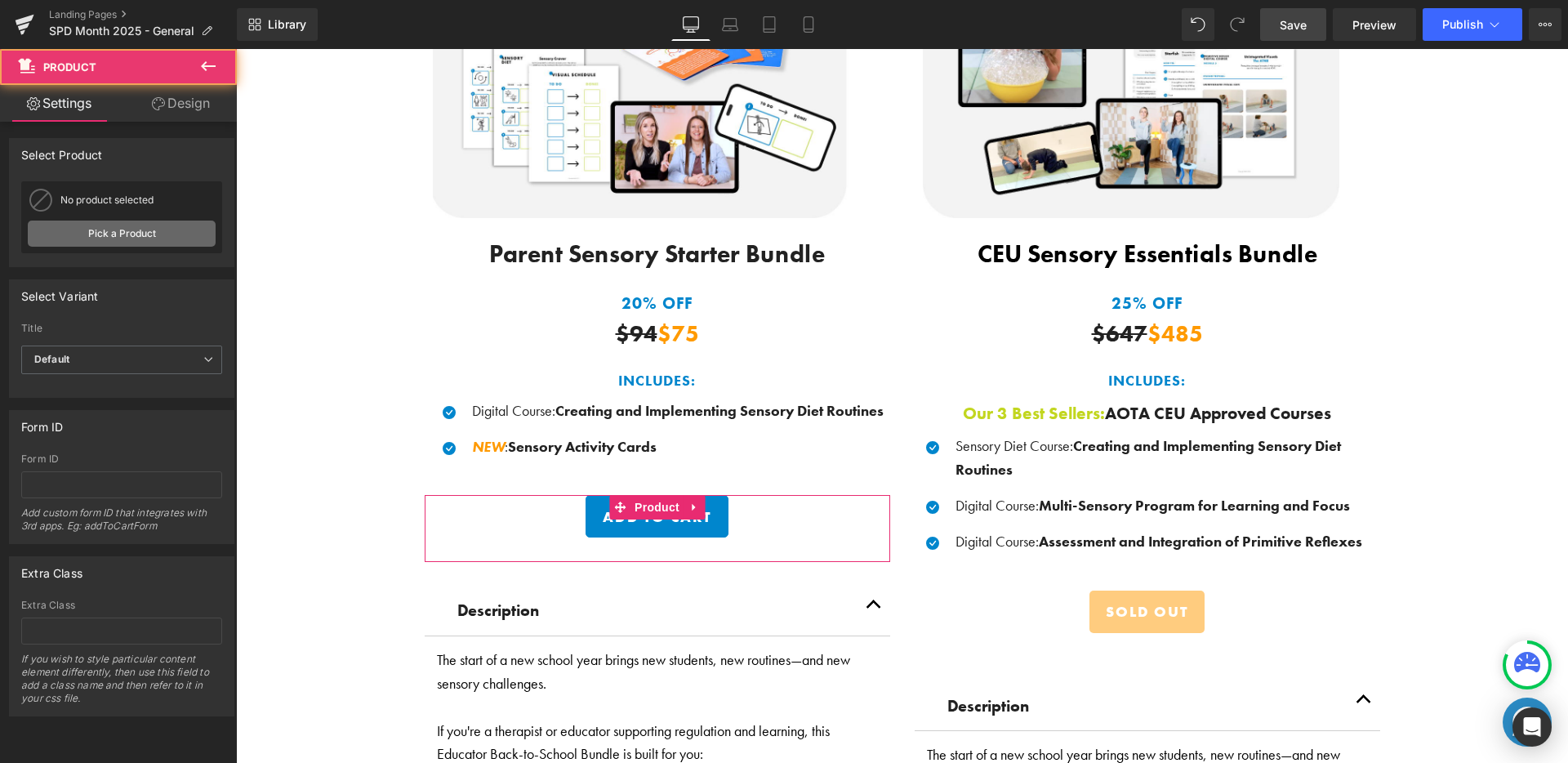
click at [127, 234] on link "Pick a Product" at bounding box center [122, 234] width 187 height 26
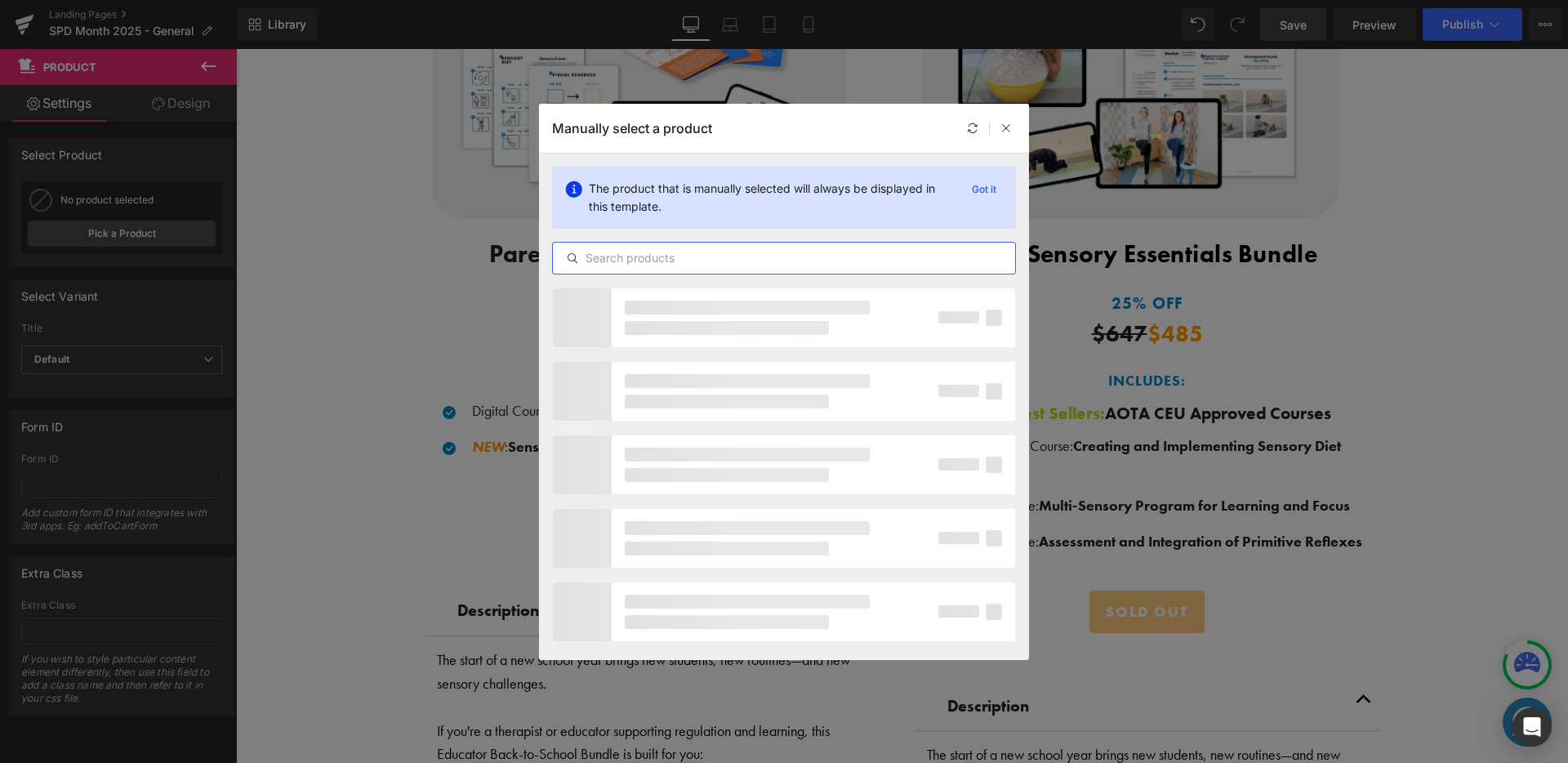
click at [640, 257] on input "text" at bounding box center [784, 258] width 462 height 20
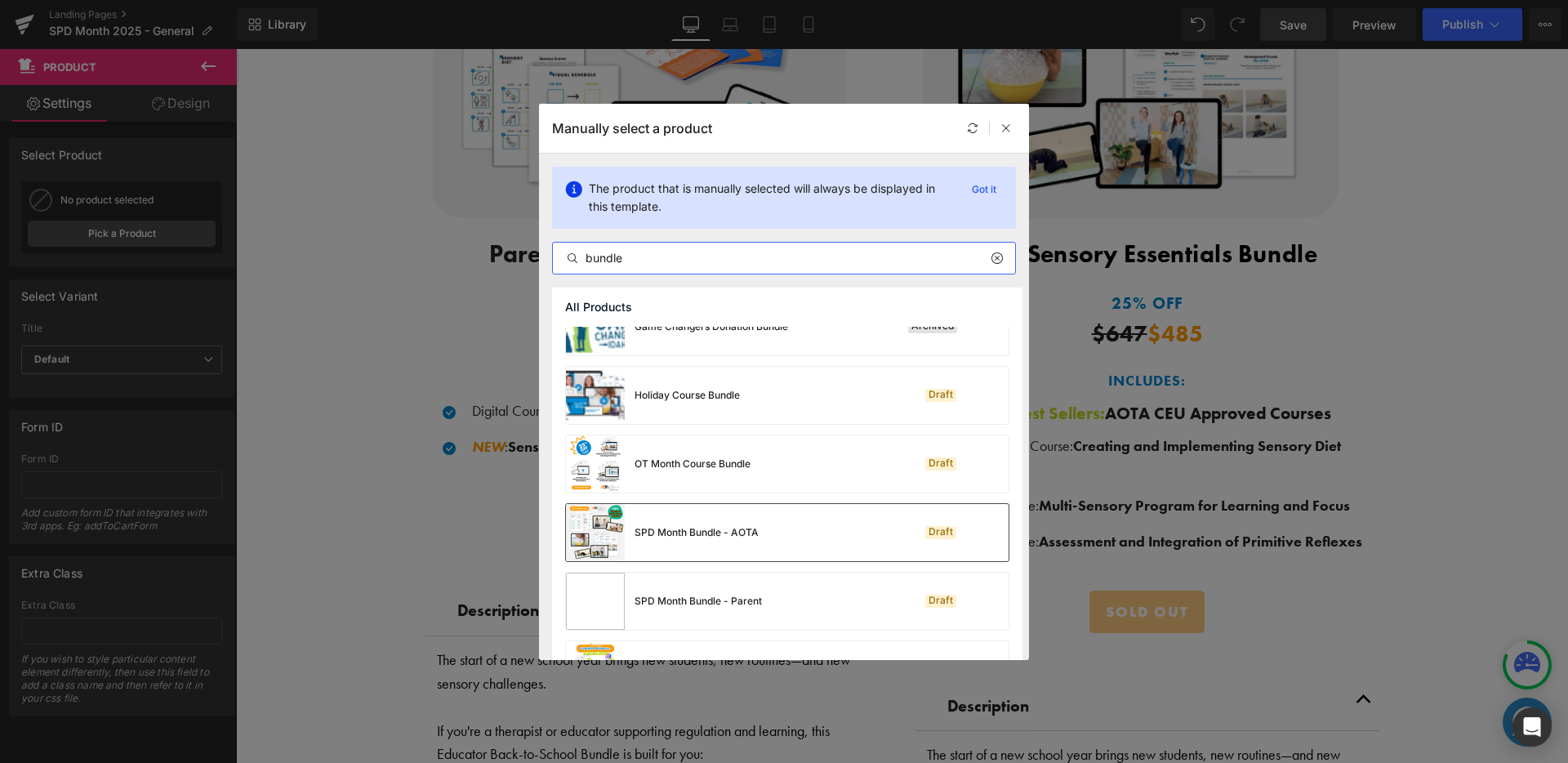
scroll to position [307, 0]
type input "bundle"
click at [696, 587] on div "SPD Month Bundle - Parent" at bounding box center [664, 598] width 196 height 58
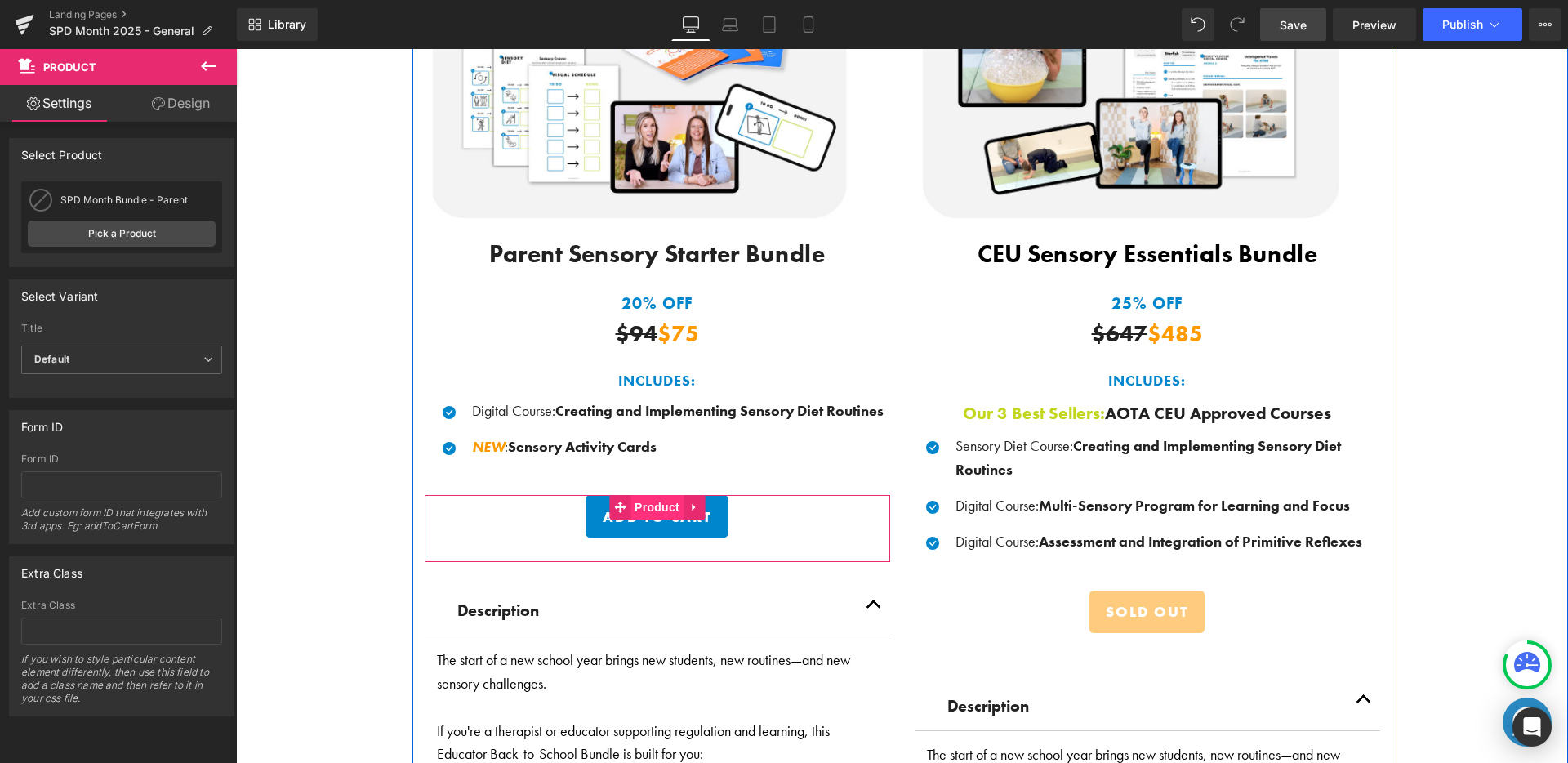
click at [656, 505] on span "Product" at bounding box center [657, 507] width 53 height 25
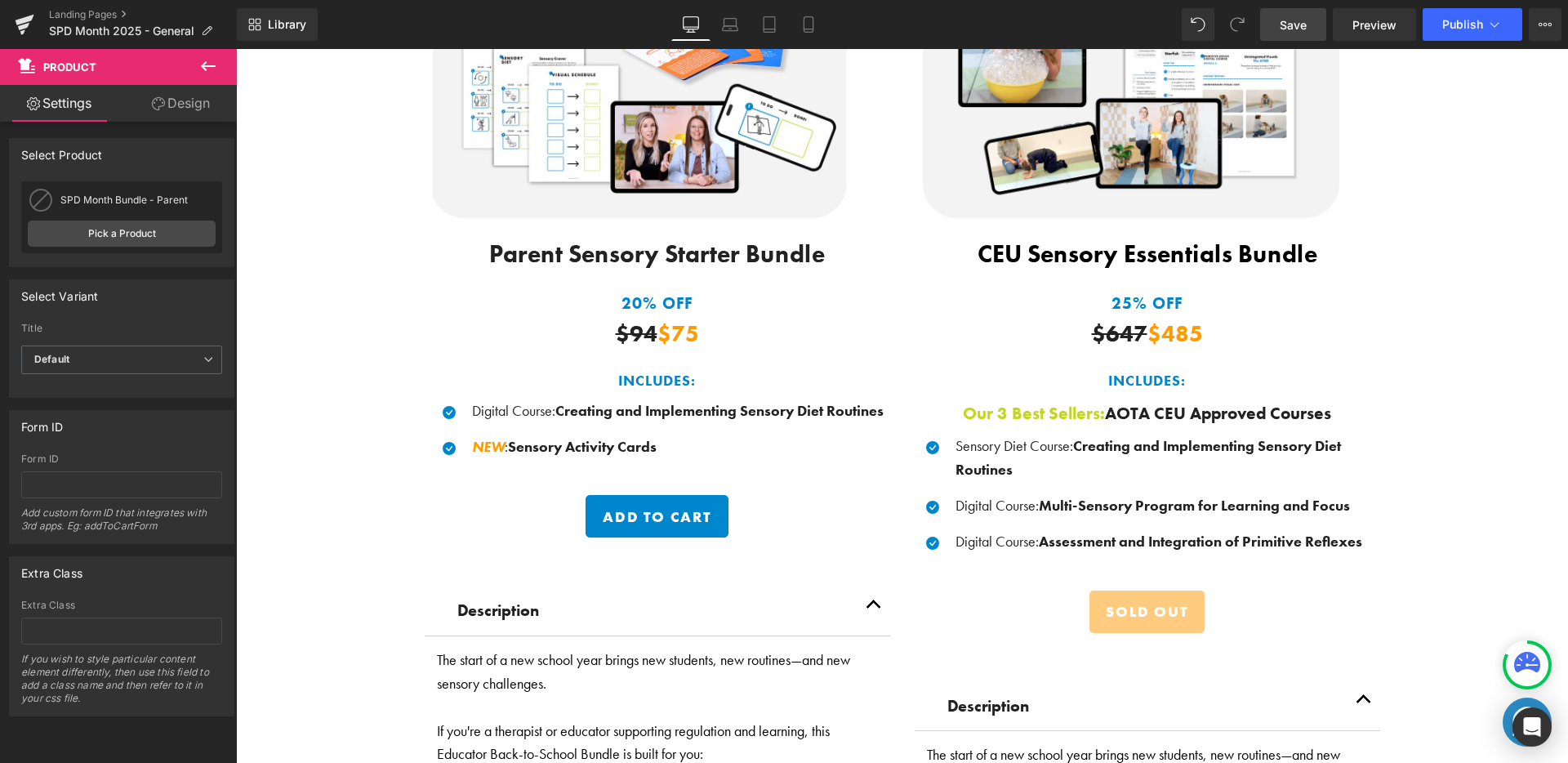
click at [1310, 17] on link "Save" at bounding box center [1293, 25] width 66 height 33
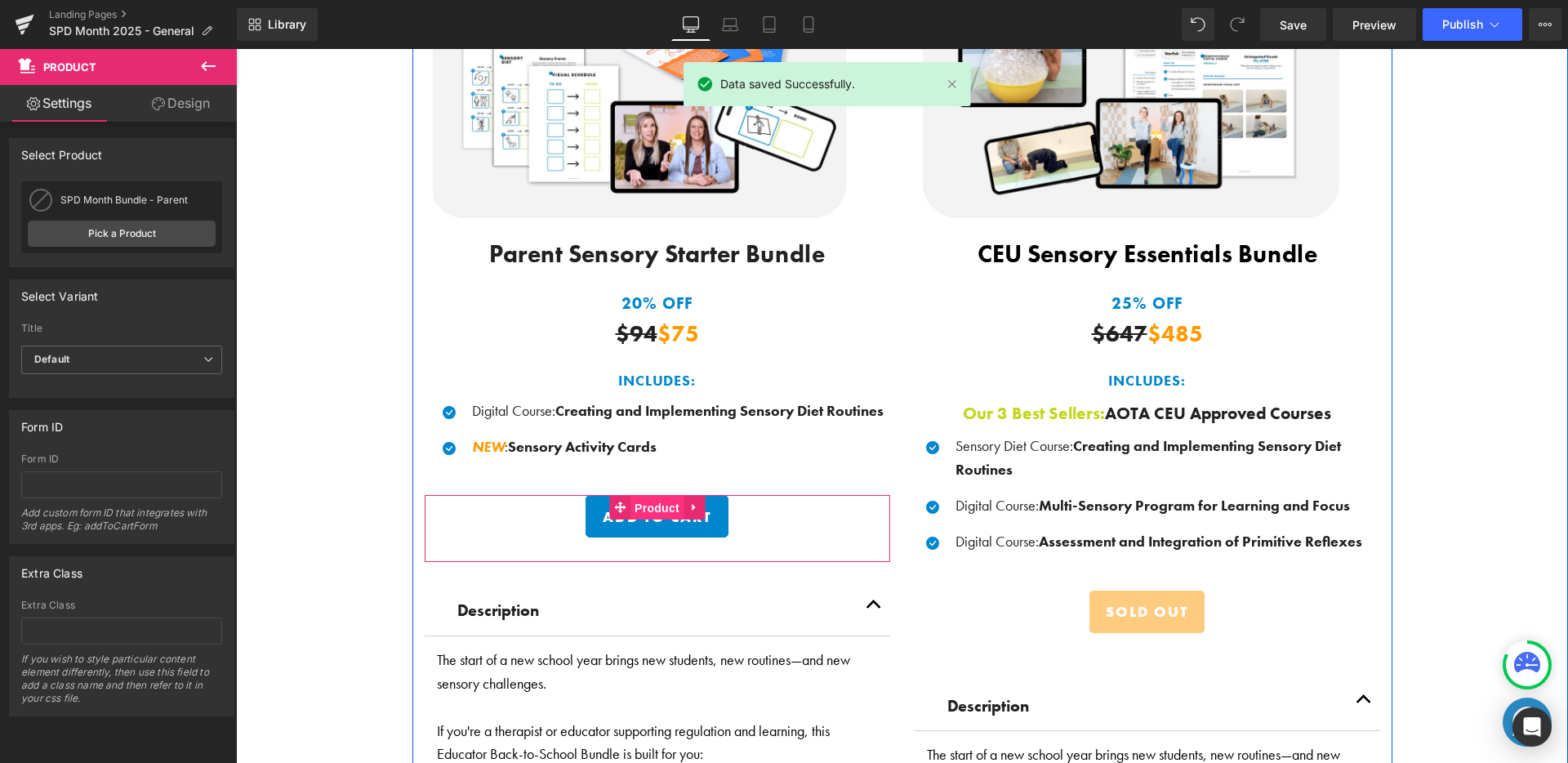
click at [669, 508] on span "Product" at bounding box center [657, 508] width 53 height 25
click at [662, 523] on div "Add To Cart (P) Cart Button" at bounding box center [657, 516] width 449 height 43
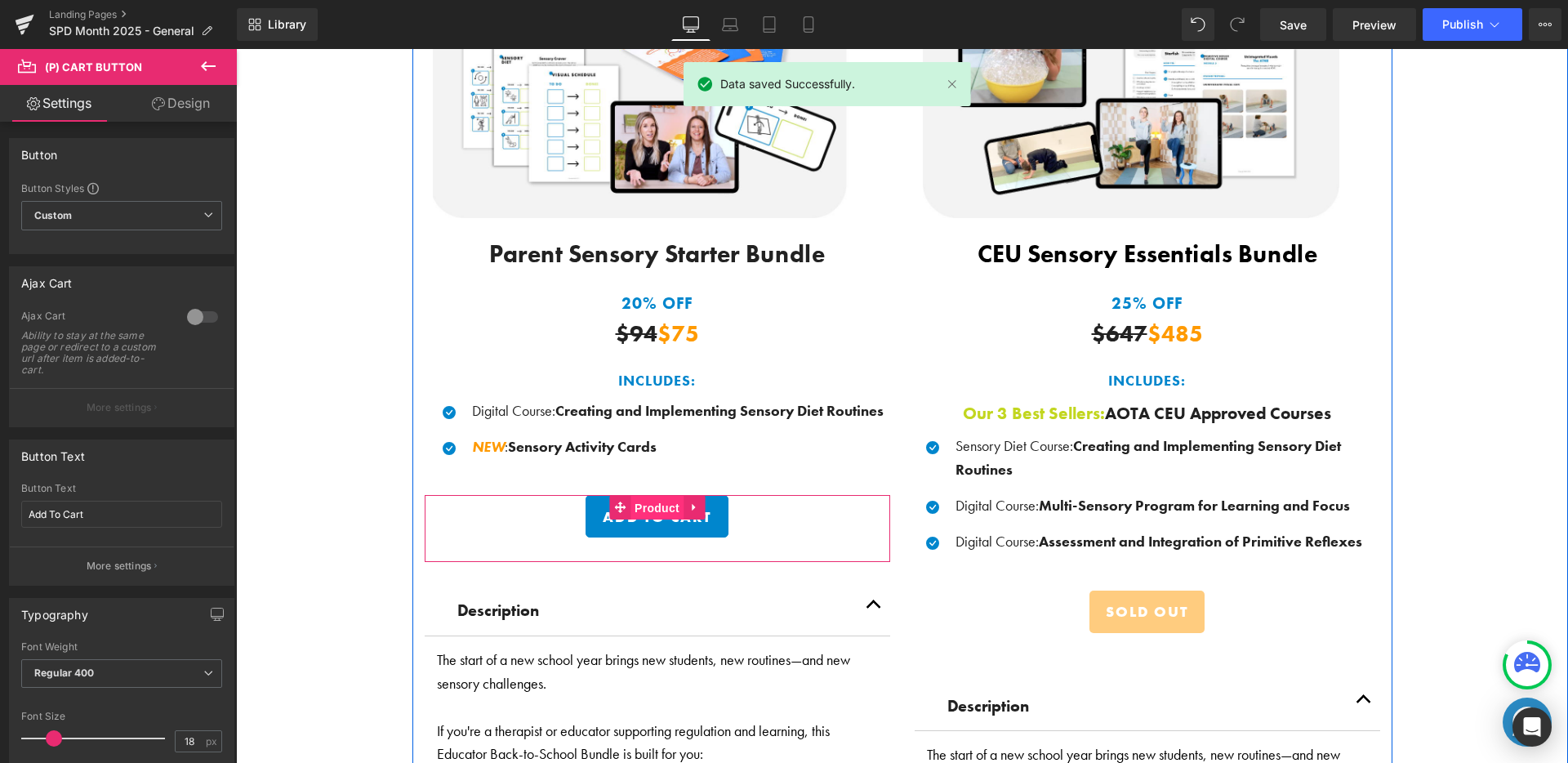
click at [664, 500] on span "Product" at bounding box center [657, 508] width 53 height 25
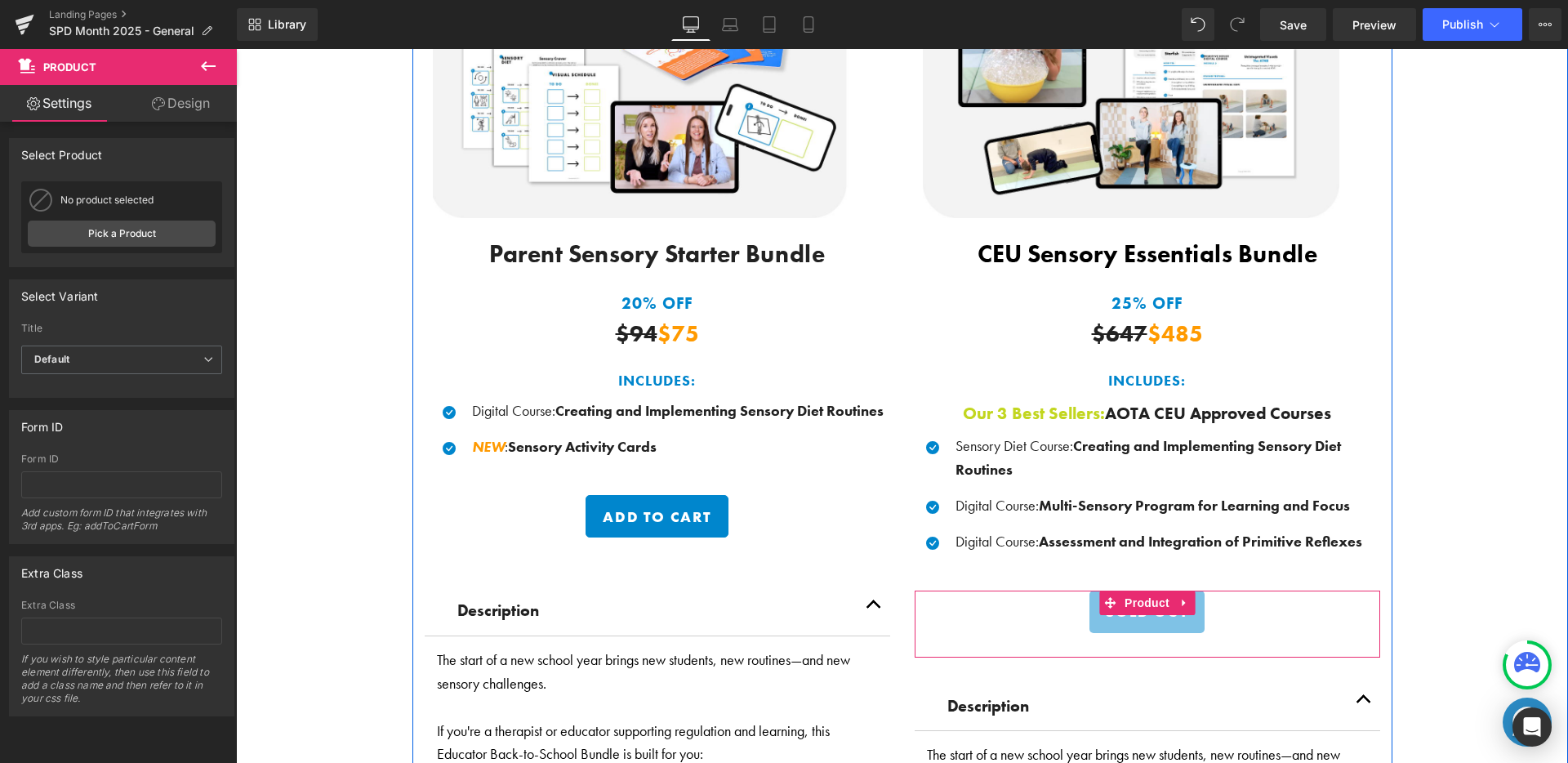
click at [1136, 601] on span "Product" at bounding box center [1147, 603] width 53 height 25
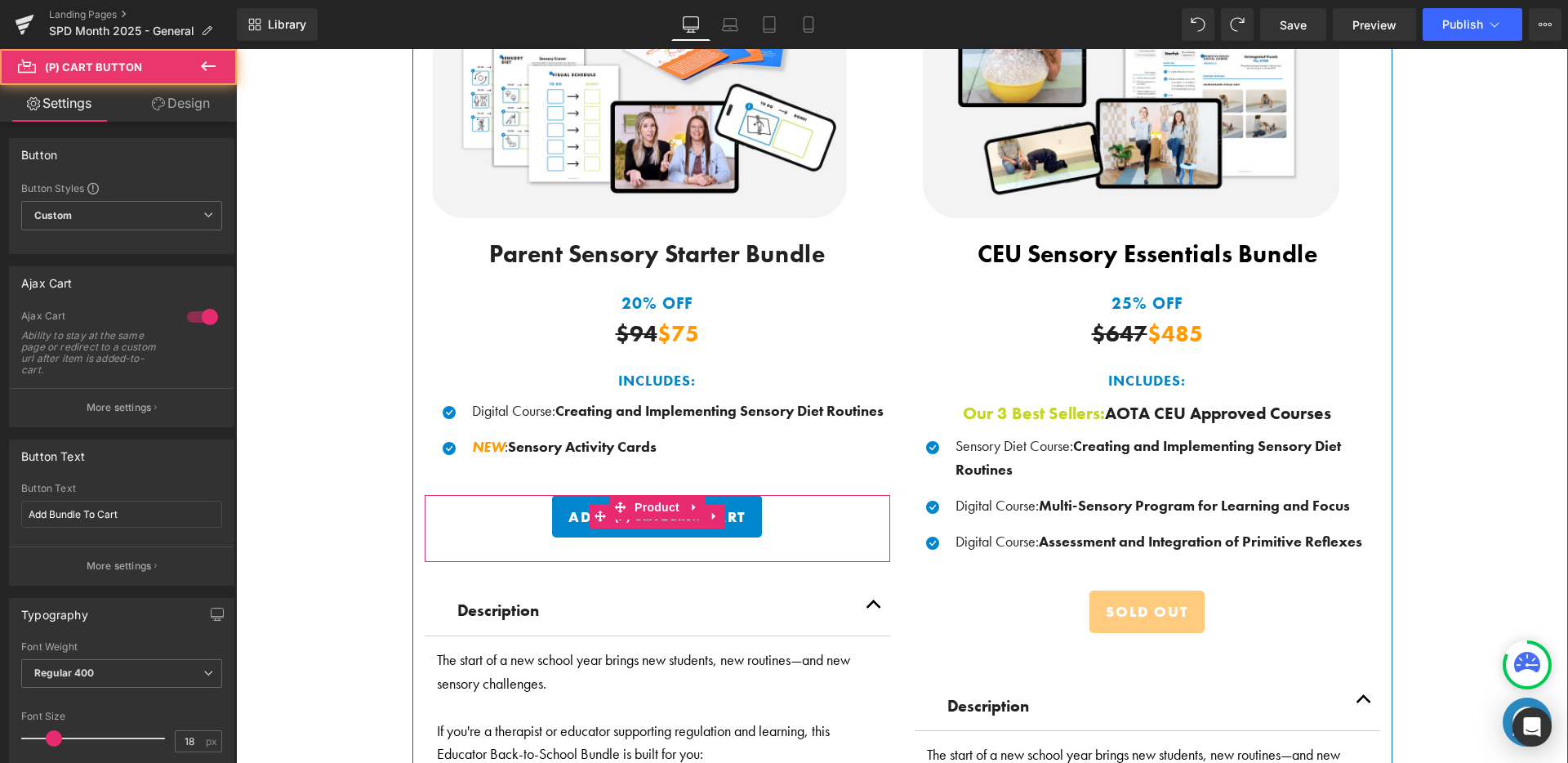
click at [670, 524] on button "Add Bundle To Cart" at bounding box center [656, 516] width 210 height 43
click at [659, 505] on span "Product" at bounding box center [657, 507] width 53 height 25
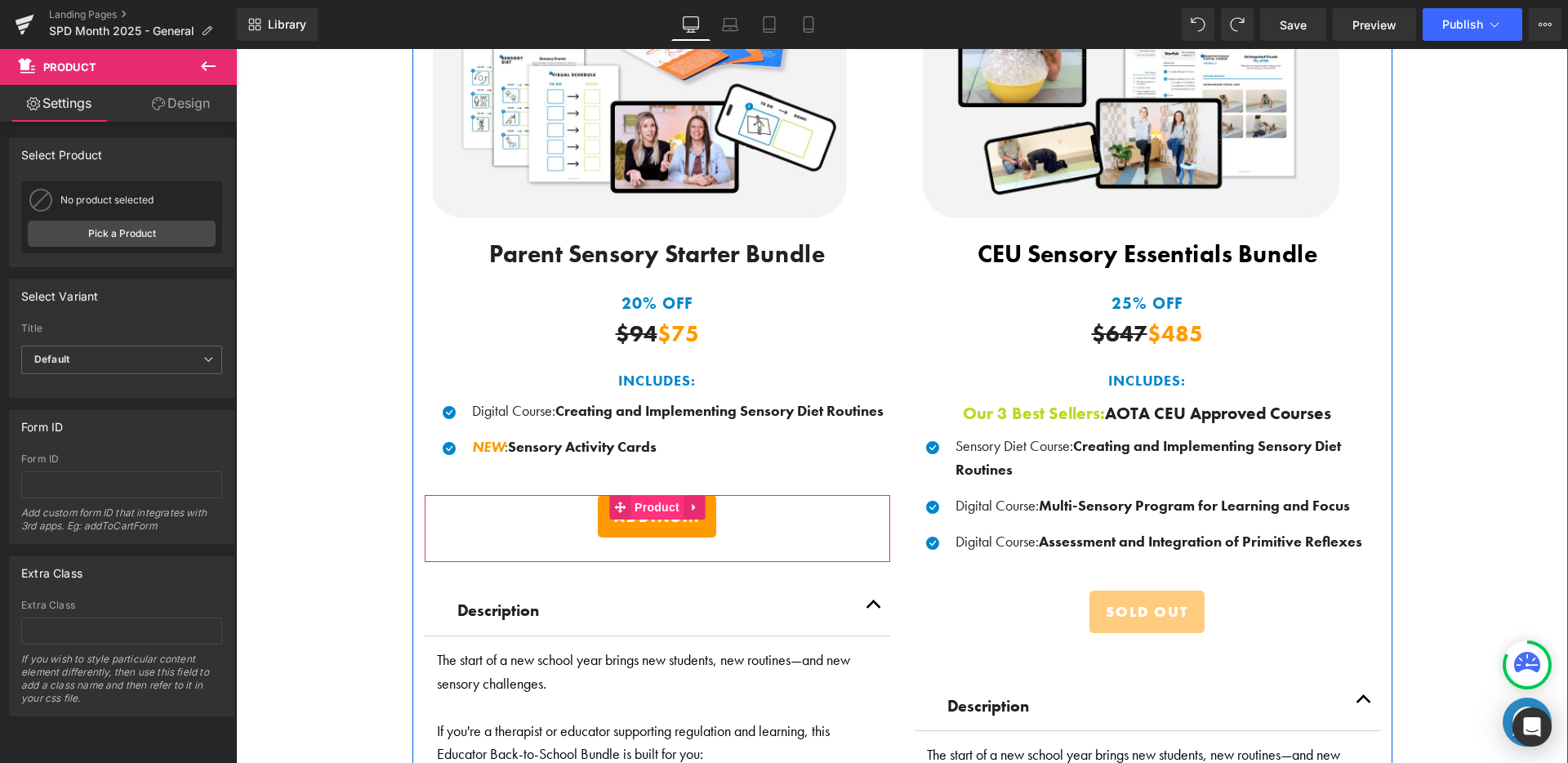
click at [666, 506] on span "Product" at bounding box center [657, 507] width 53 height 25
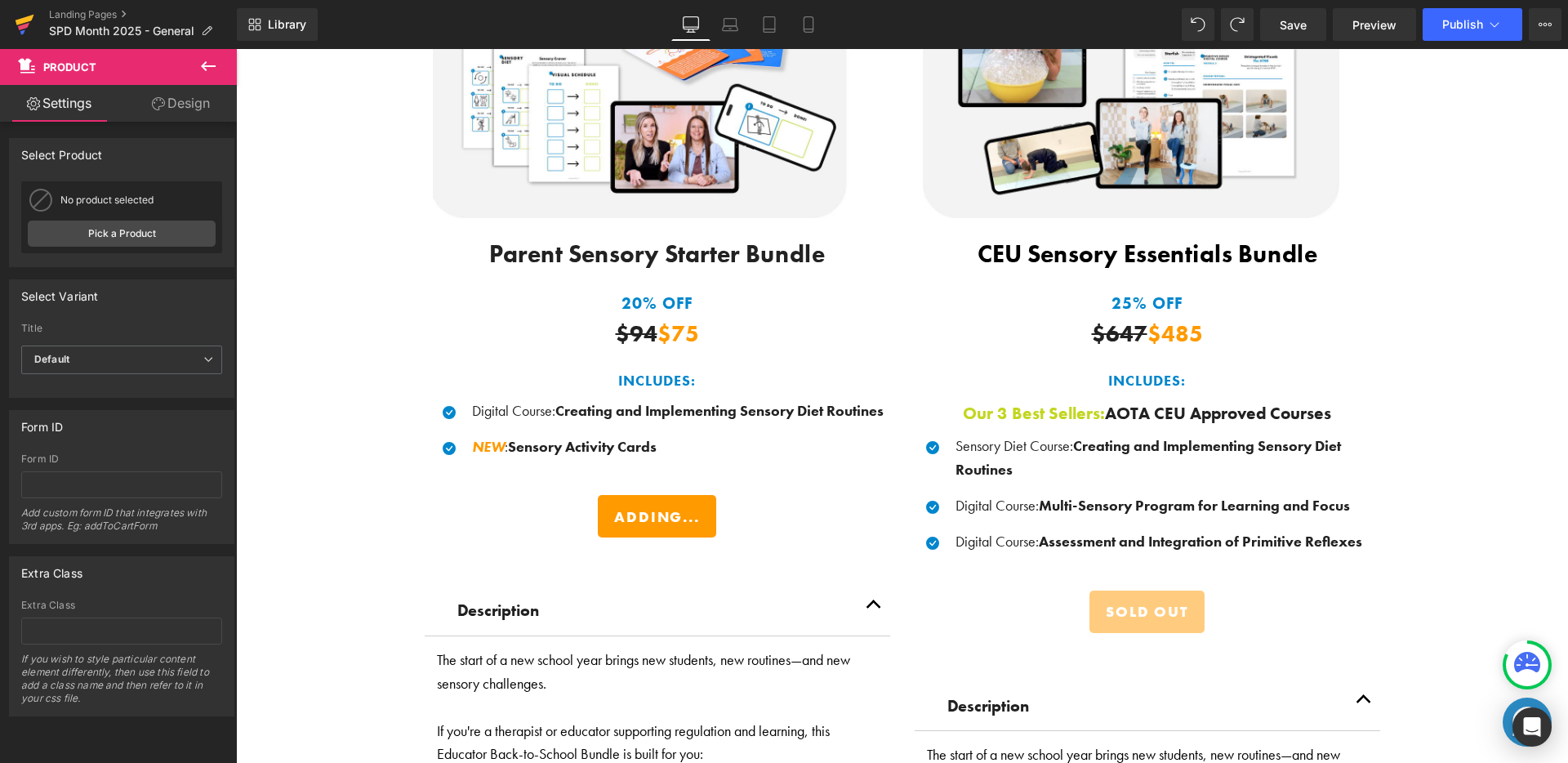
click at [27, 27] on icon at bounding box center [25, 25] width 20 height 41
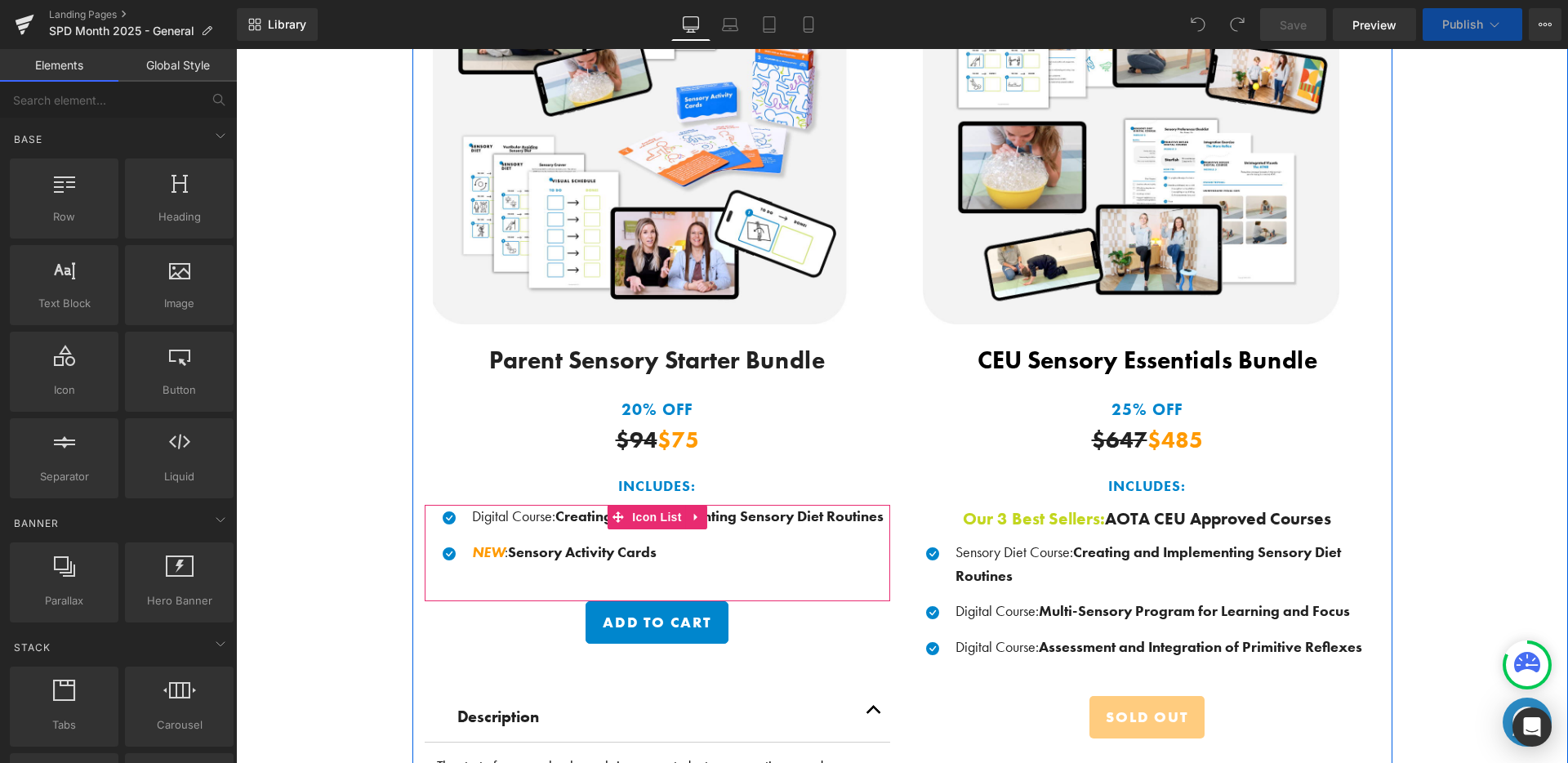
scroll to position [2213, 0]
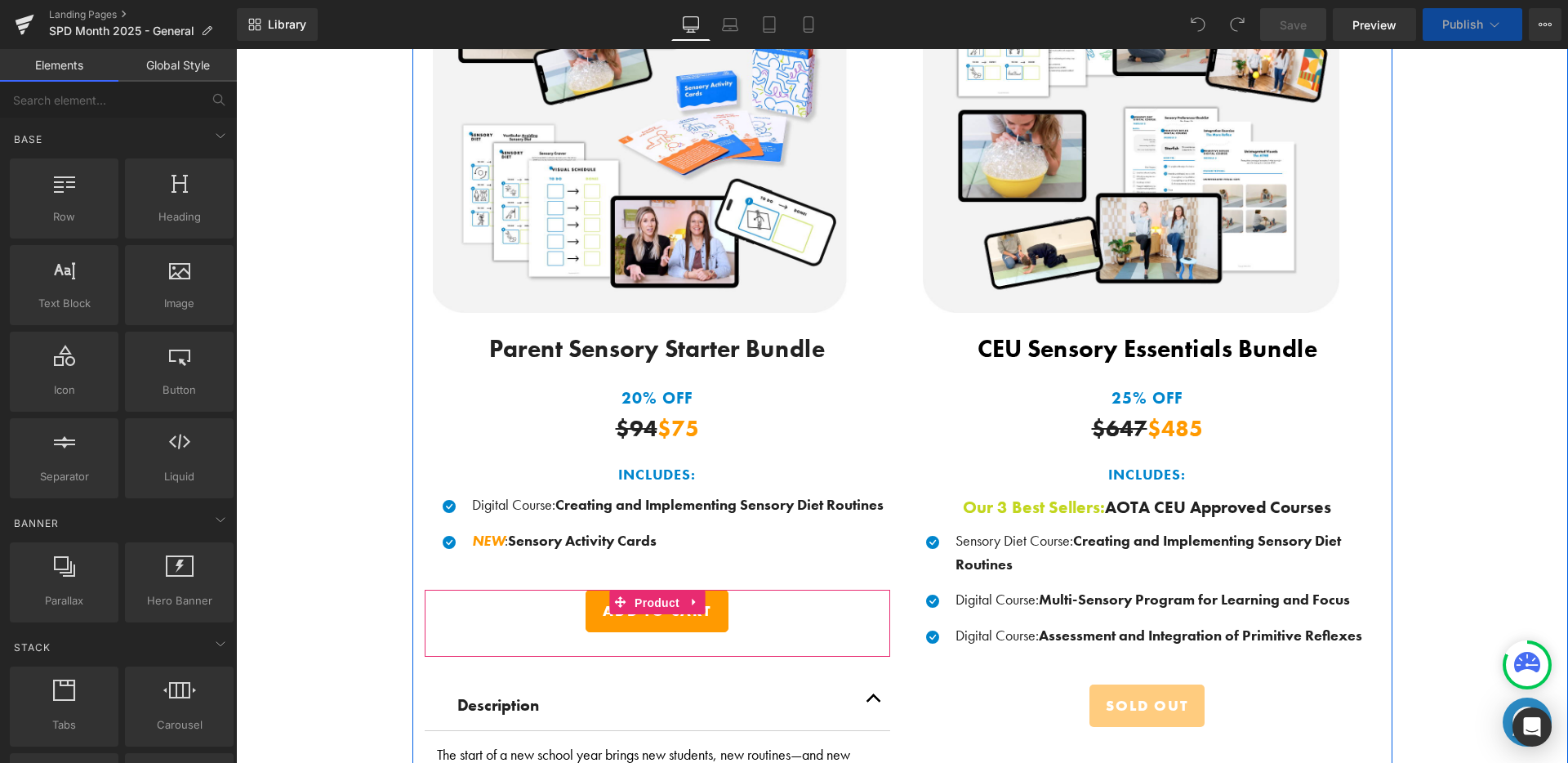
click at [636, 600] on span "Product" at bounding box center [657, 603] width 53 height 25
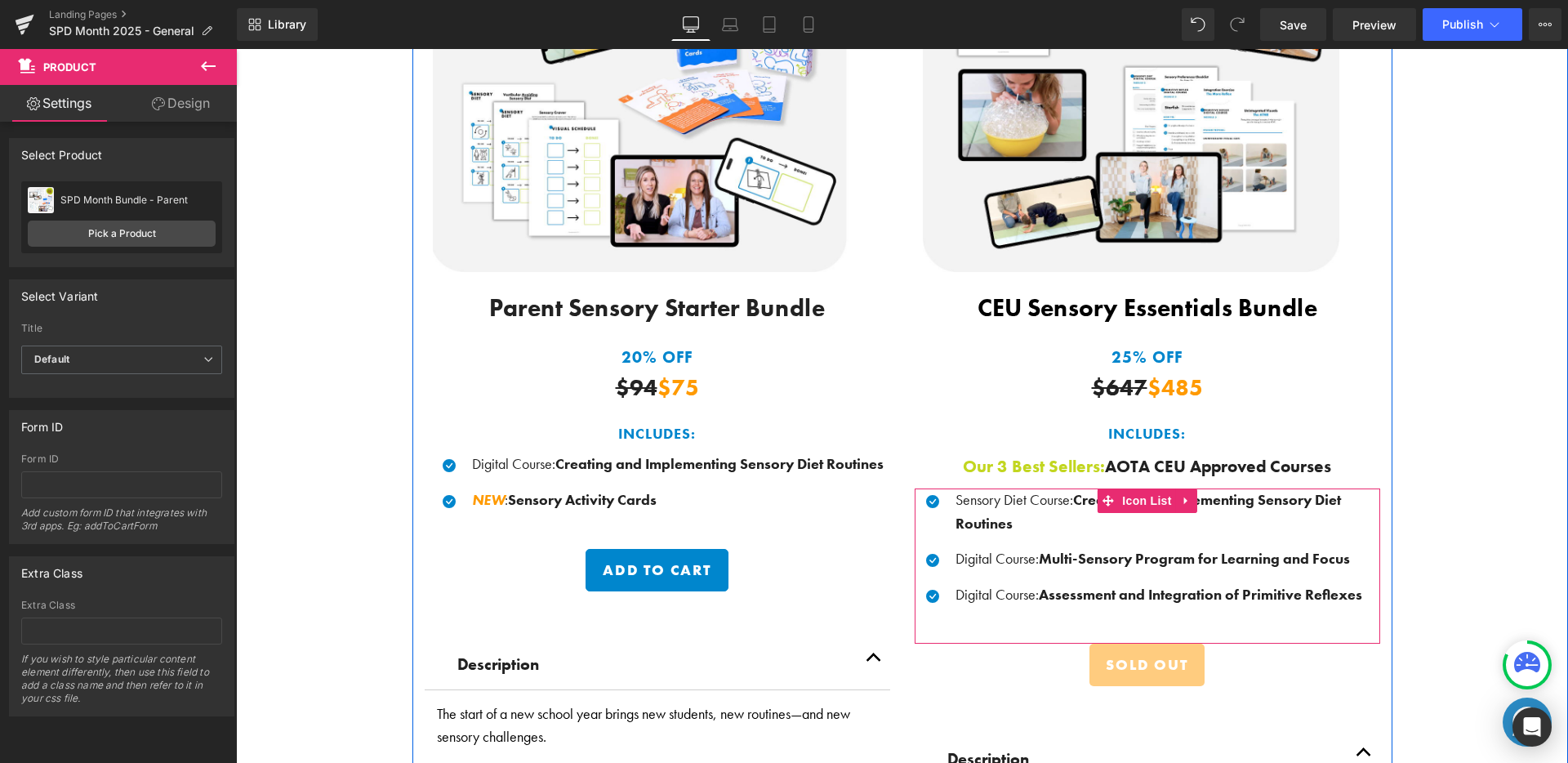
scroll to position [2536, 0]
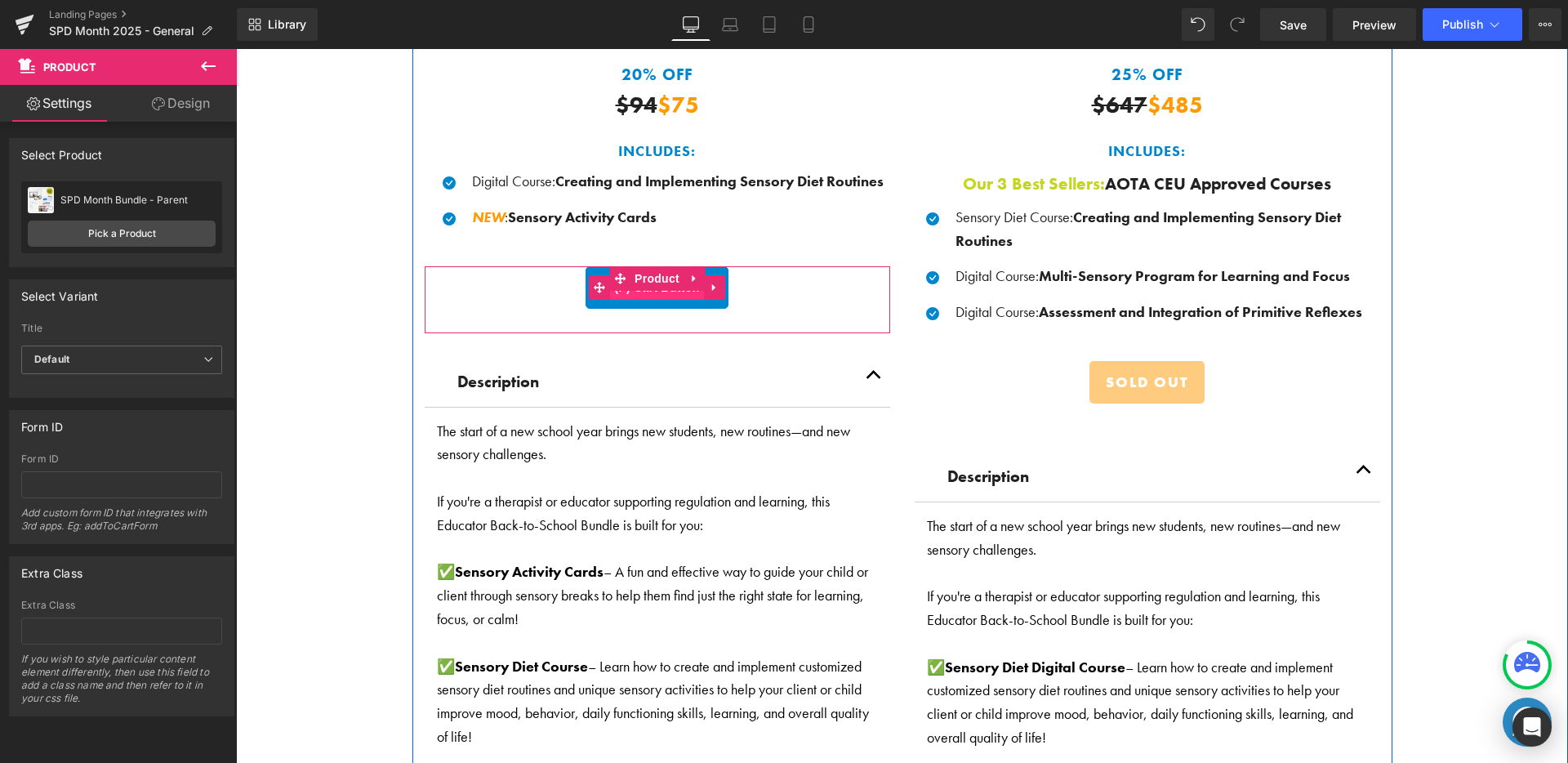
click at [663, 288] on span "(P) Cart Button" at bounding box center [656, 288] width 93 height 25
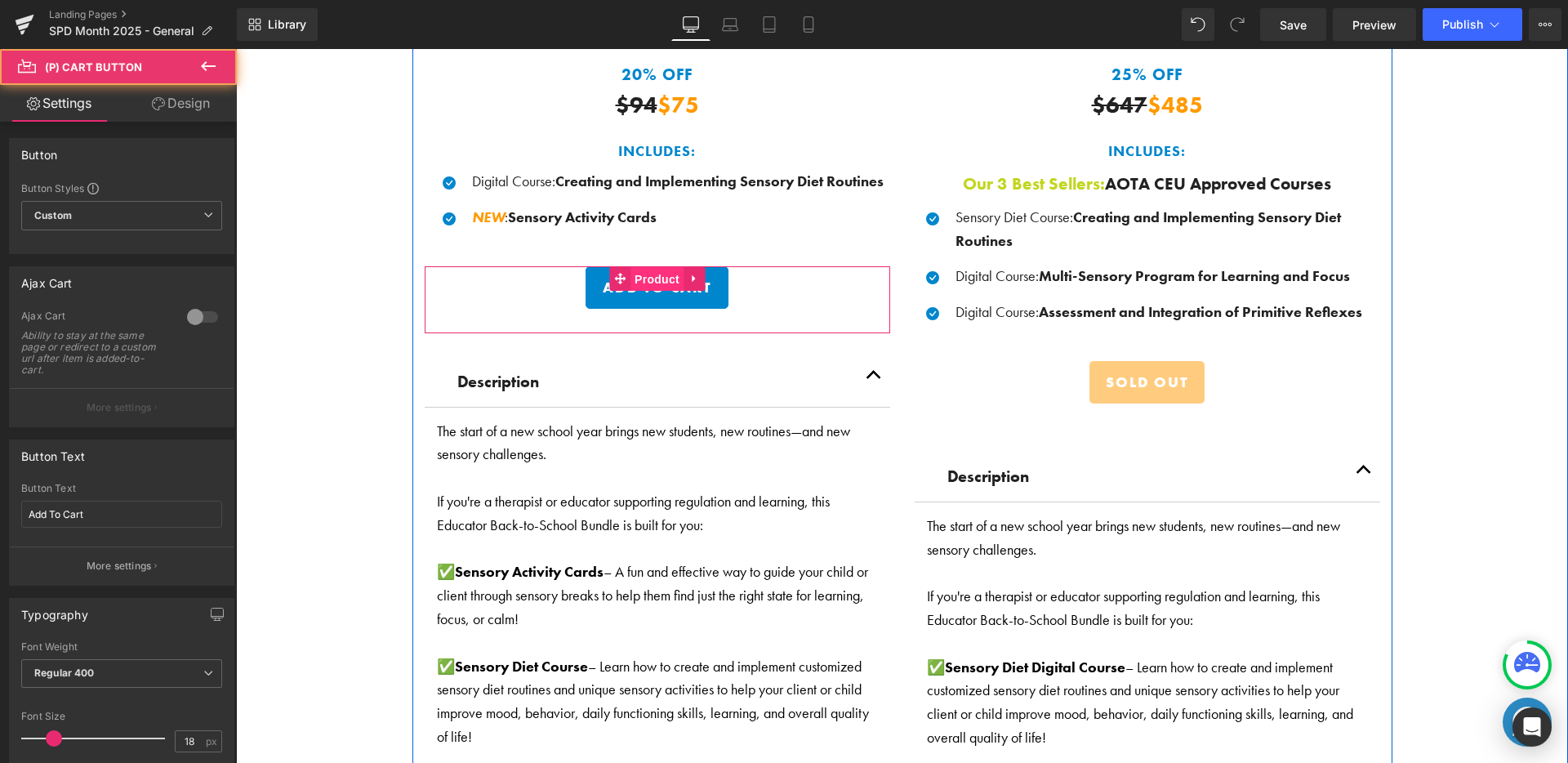
click at [664, 272] on span "Product" at bounding box center [657, 280] width 53 height 25
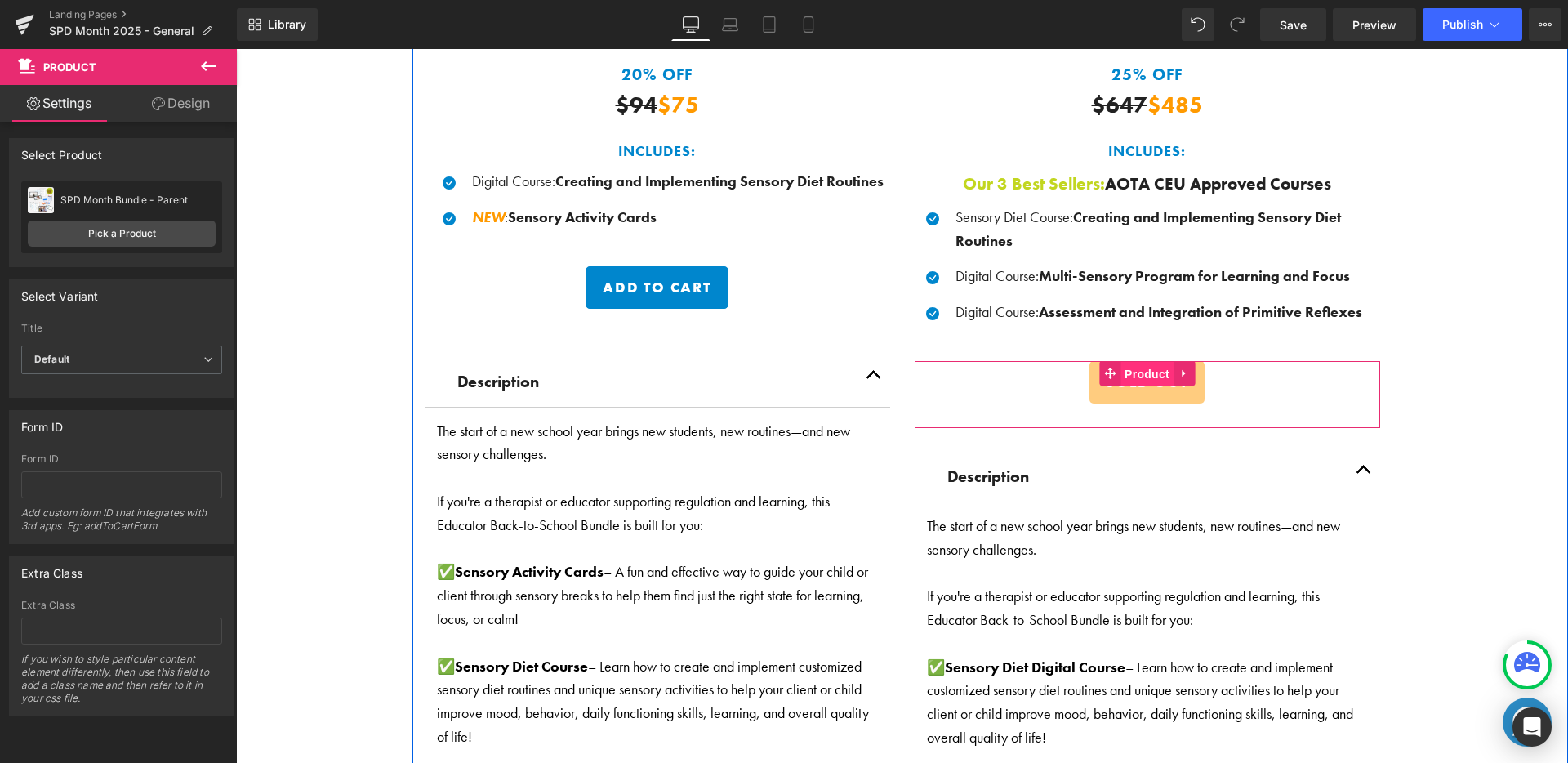
click at [1140, 365] on span "Product" at bounding box center [1147, 374] width 53 height 25
click at [1141, 392] on button "Sold Out" at bounding box center [1146, 382] width 114 height 43
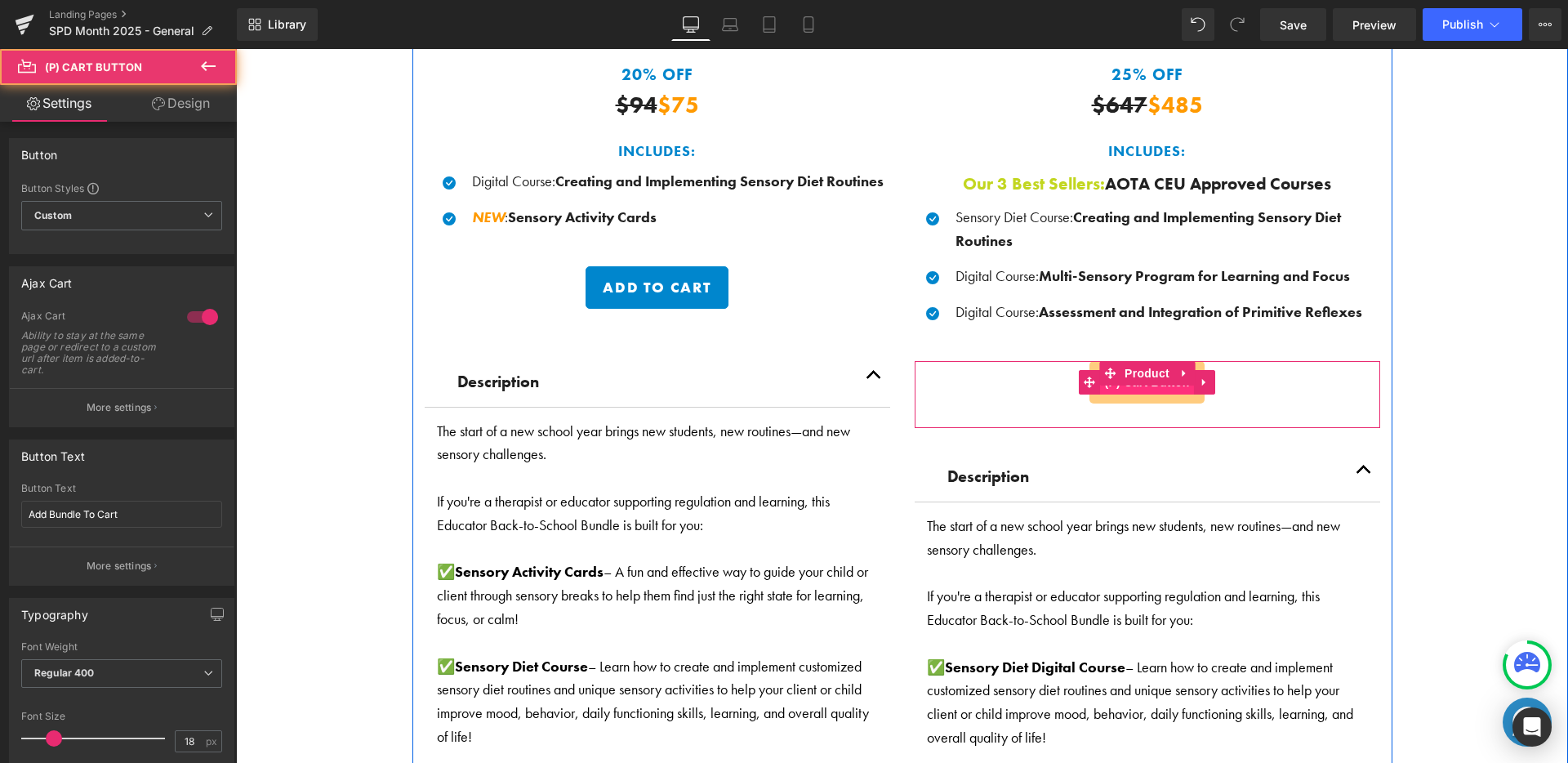
click at [1145, 386] on span "(P) Cart Button" at bounding box center [1146, 382] width 93 height 25
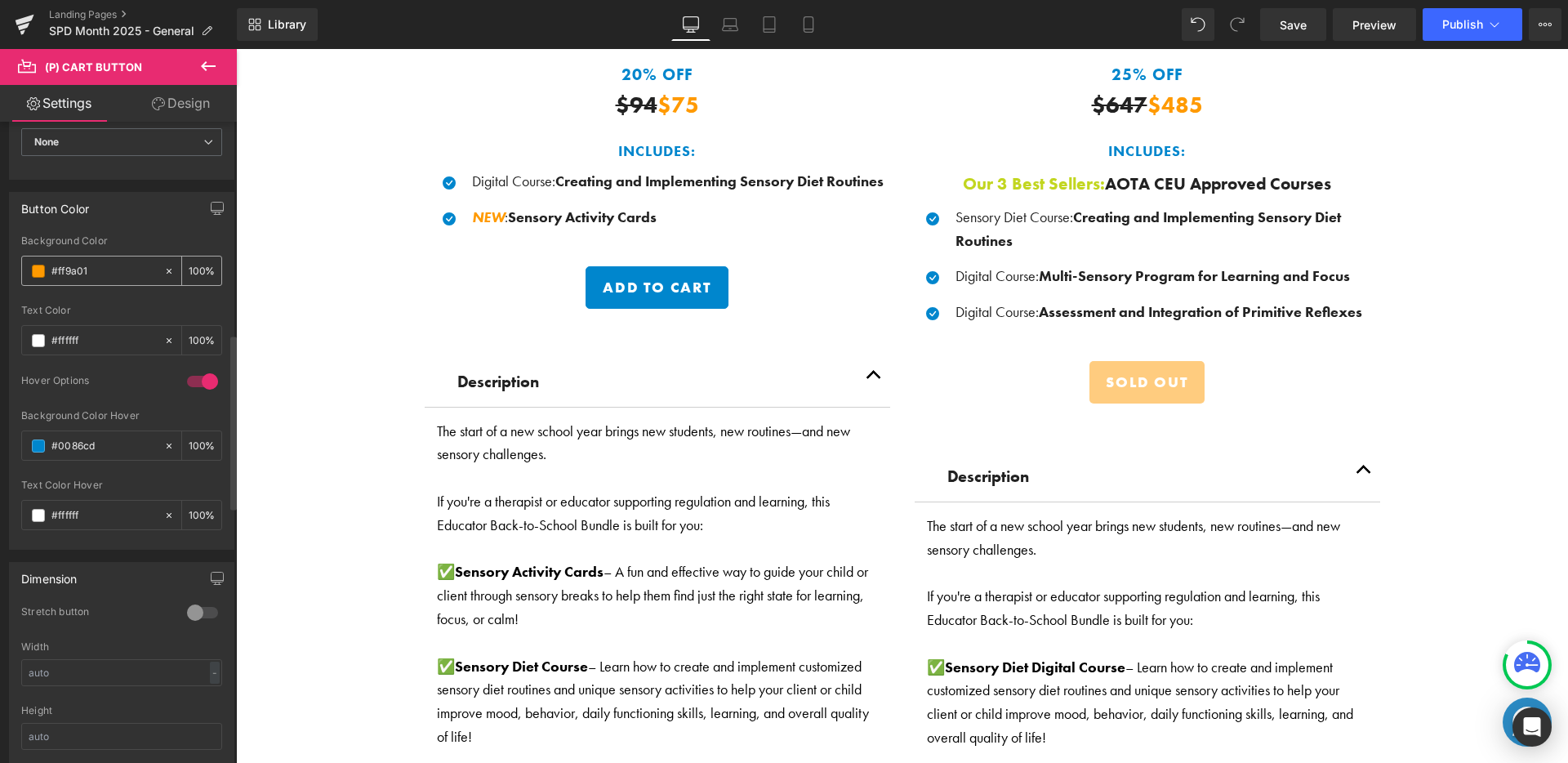
scroll to position [779, 0]
click at [100, 258] on div "#ff9a01" at bounding box center [93, 271] width 141 height 29
click at [106, 272] on input "#ff9a01" at bounding box center [104, 271] width 104 height 18
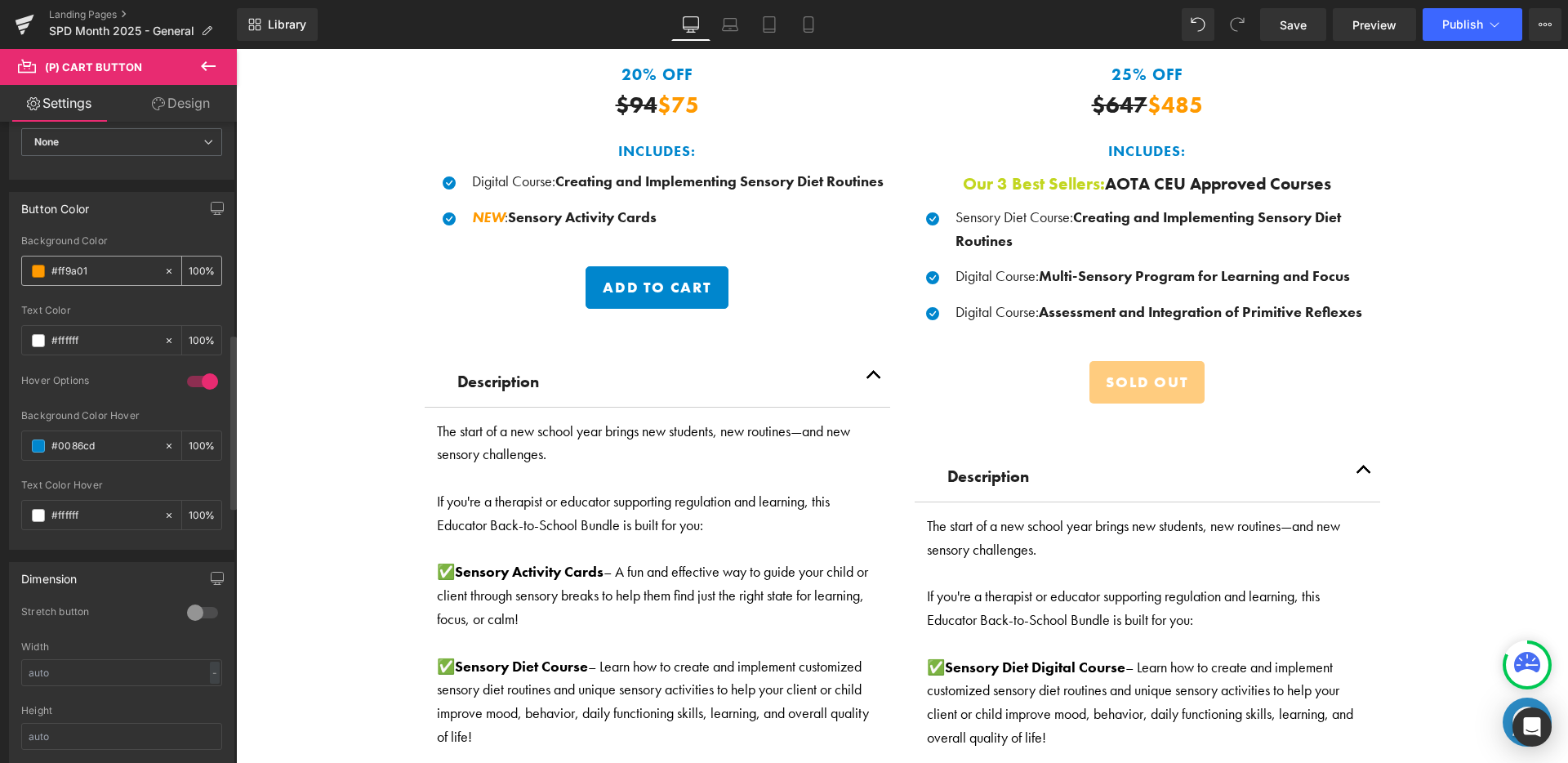
click at [106, 272] on input "#ff9a01" at bounding box center [104, 271] width 104 height 18
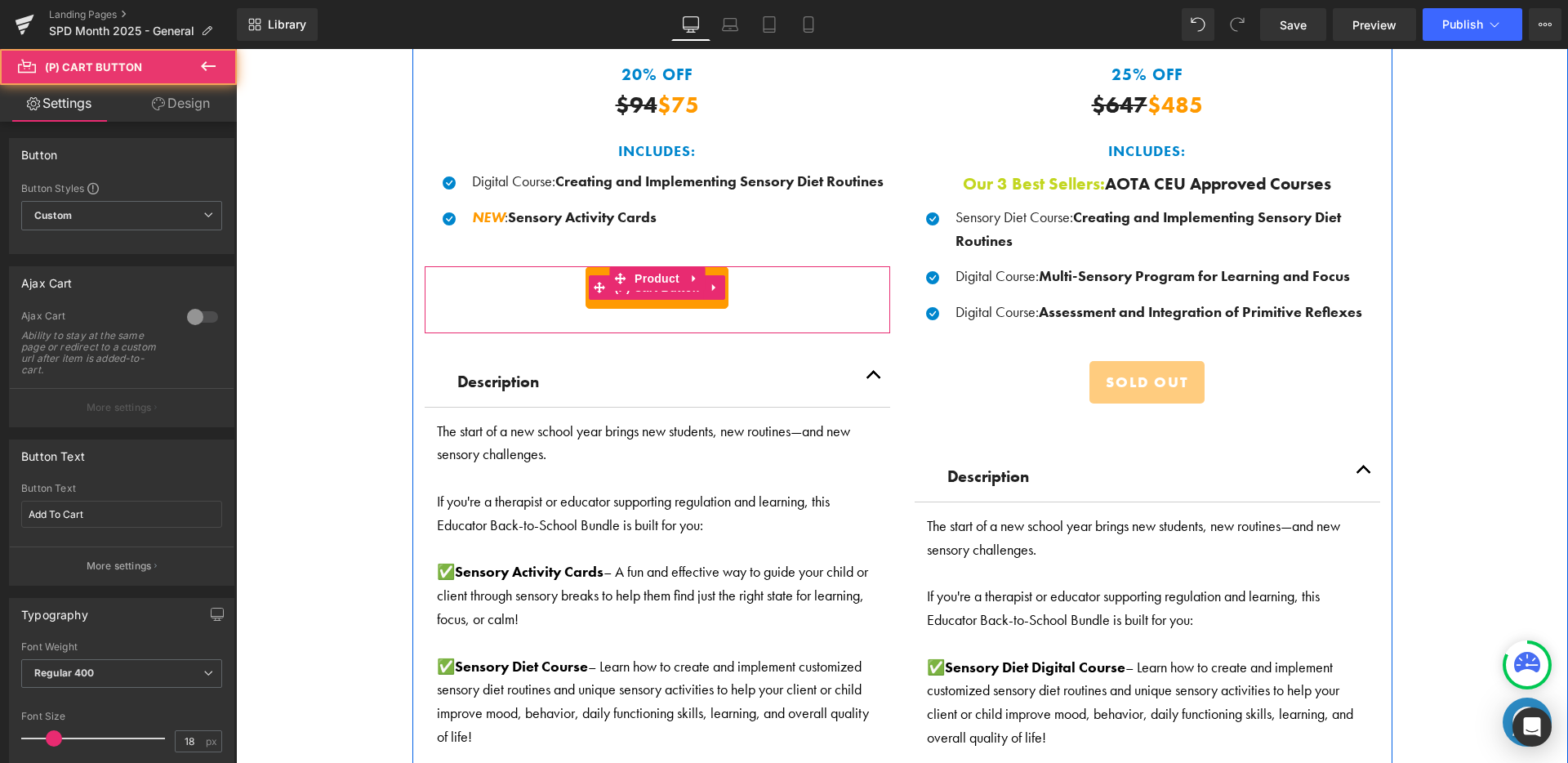
click at [623, 298] on button "Add To Cart" at bounding box center [657, 288] width 143 height 43
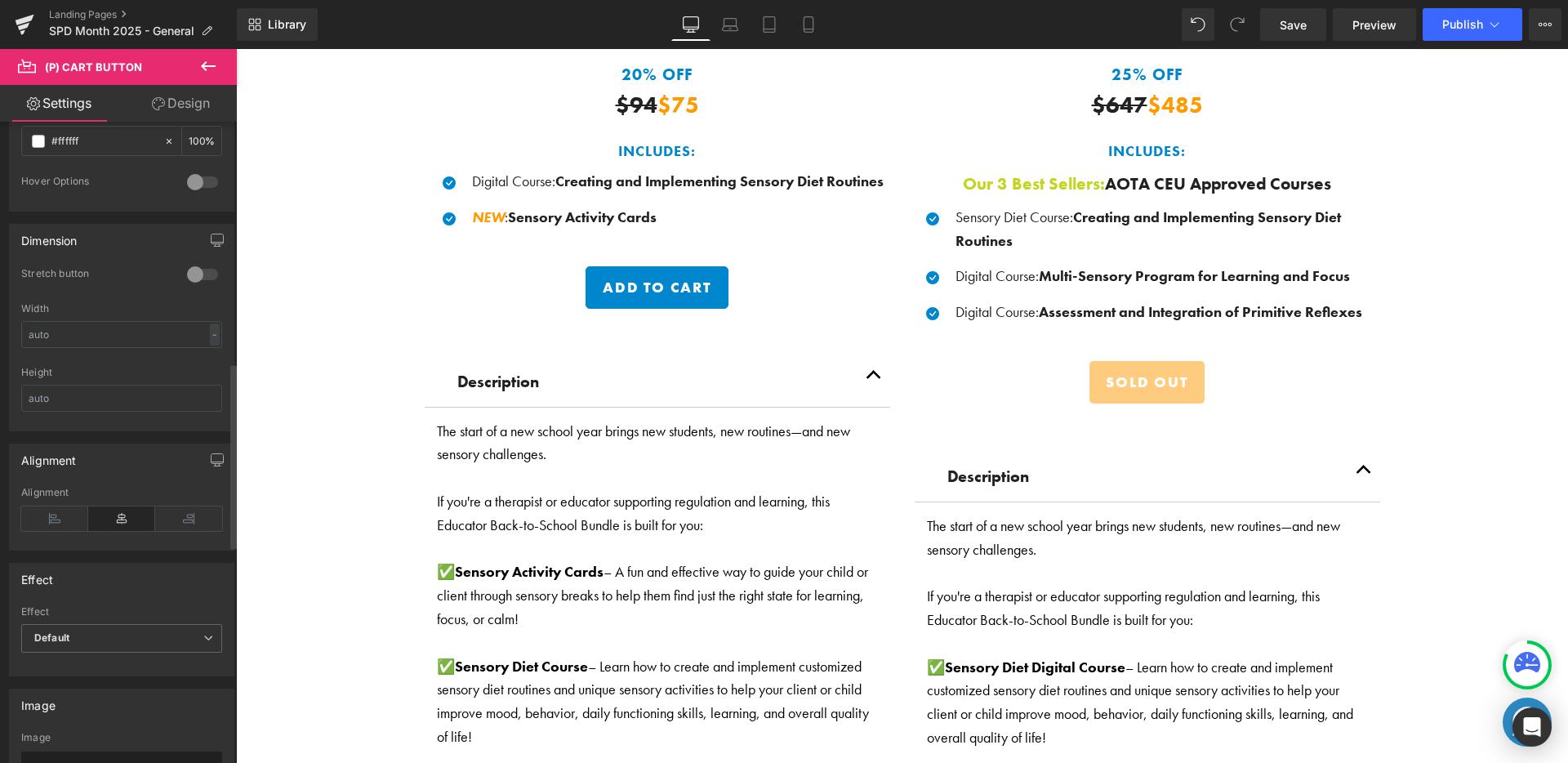
scroll to position [833, 0]
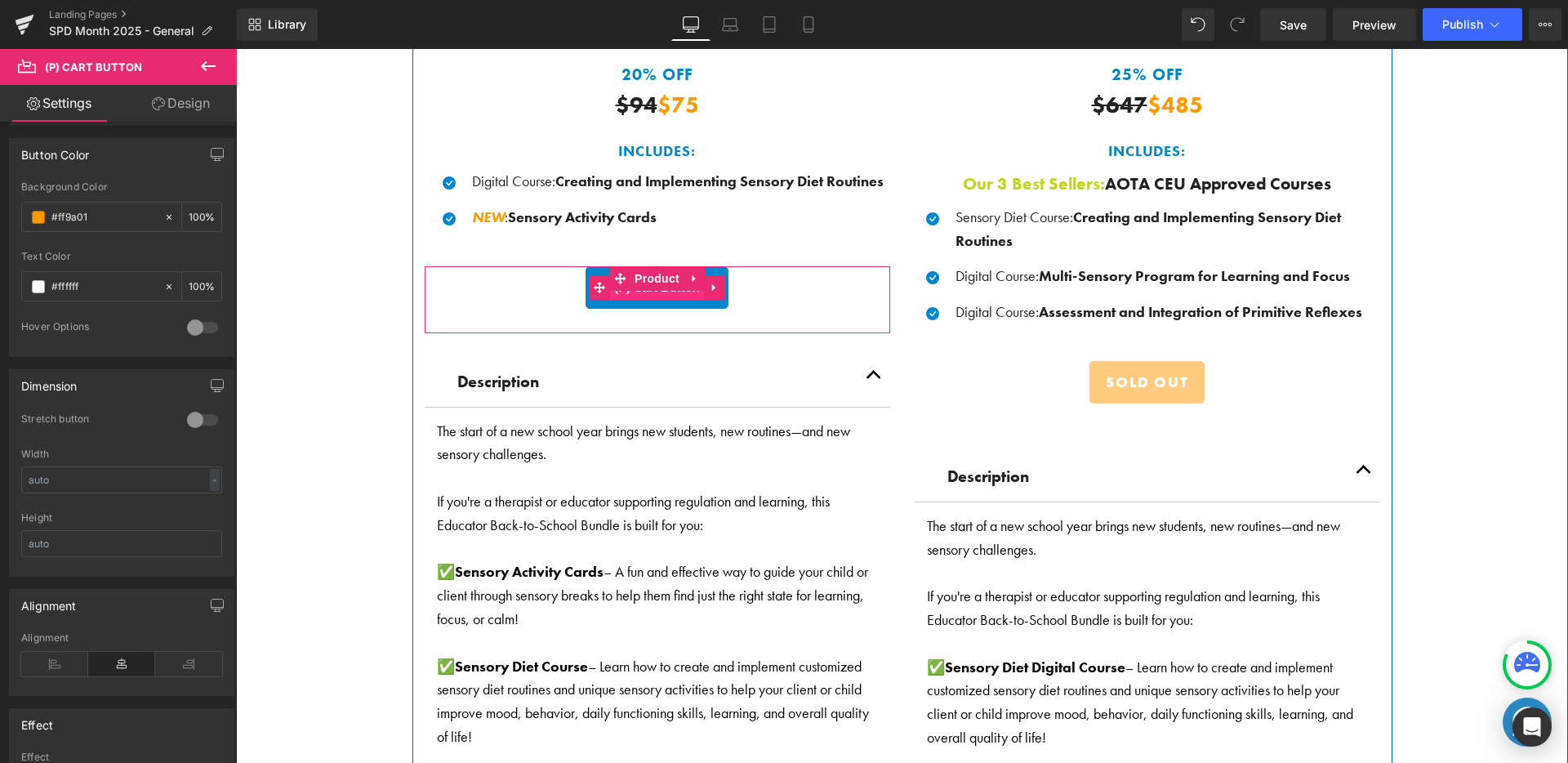
click at [643, 290] on span "(P) Cart Button" at bounding box center [656, 288] width 93 height 25
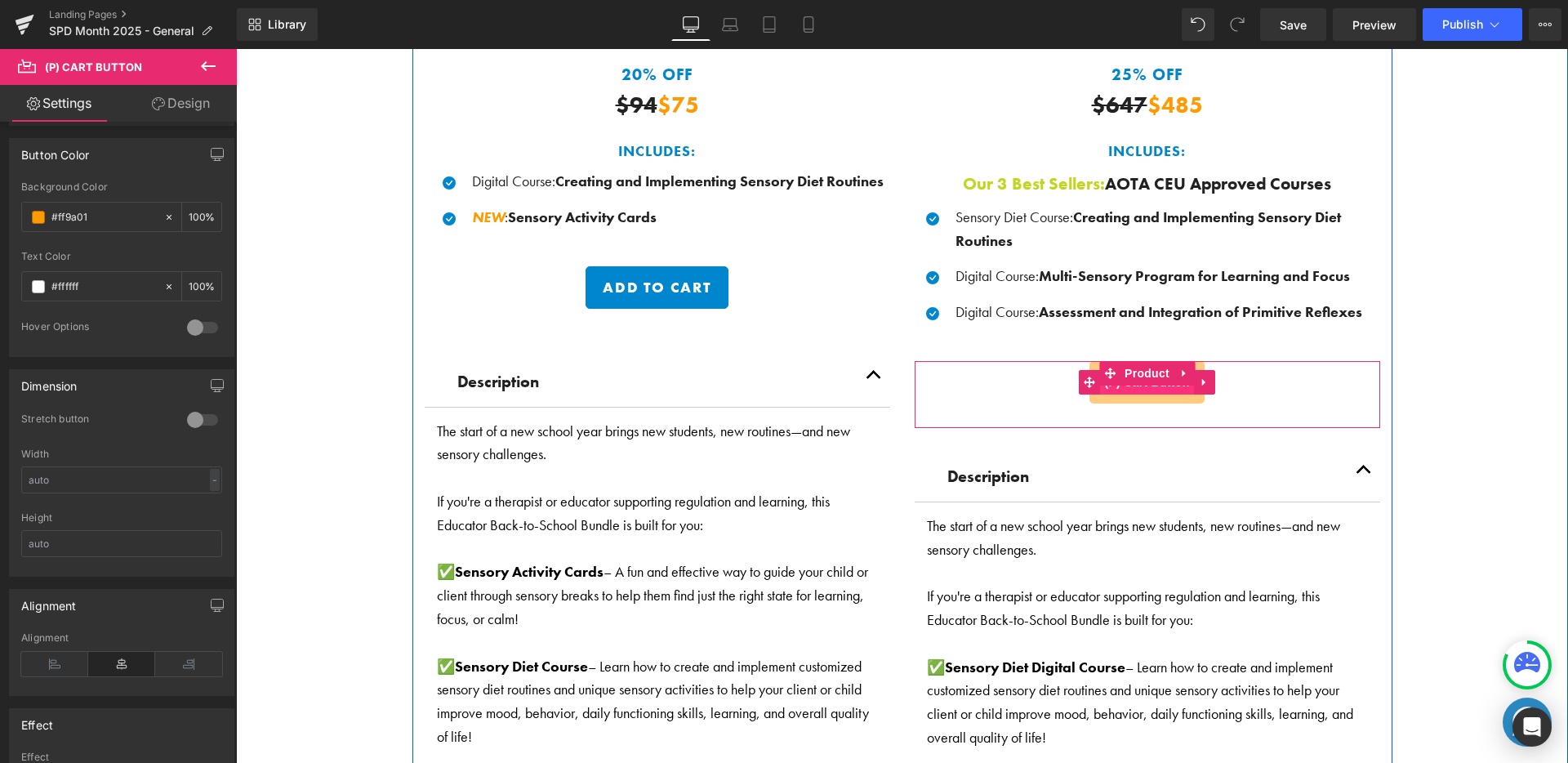
click at [1117, 389] on span "(P) Cart Button" at bounding box center [1146, 382] width 93 height 25
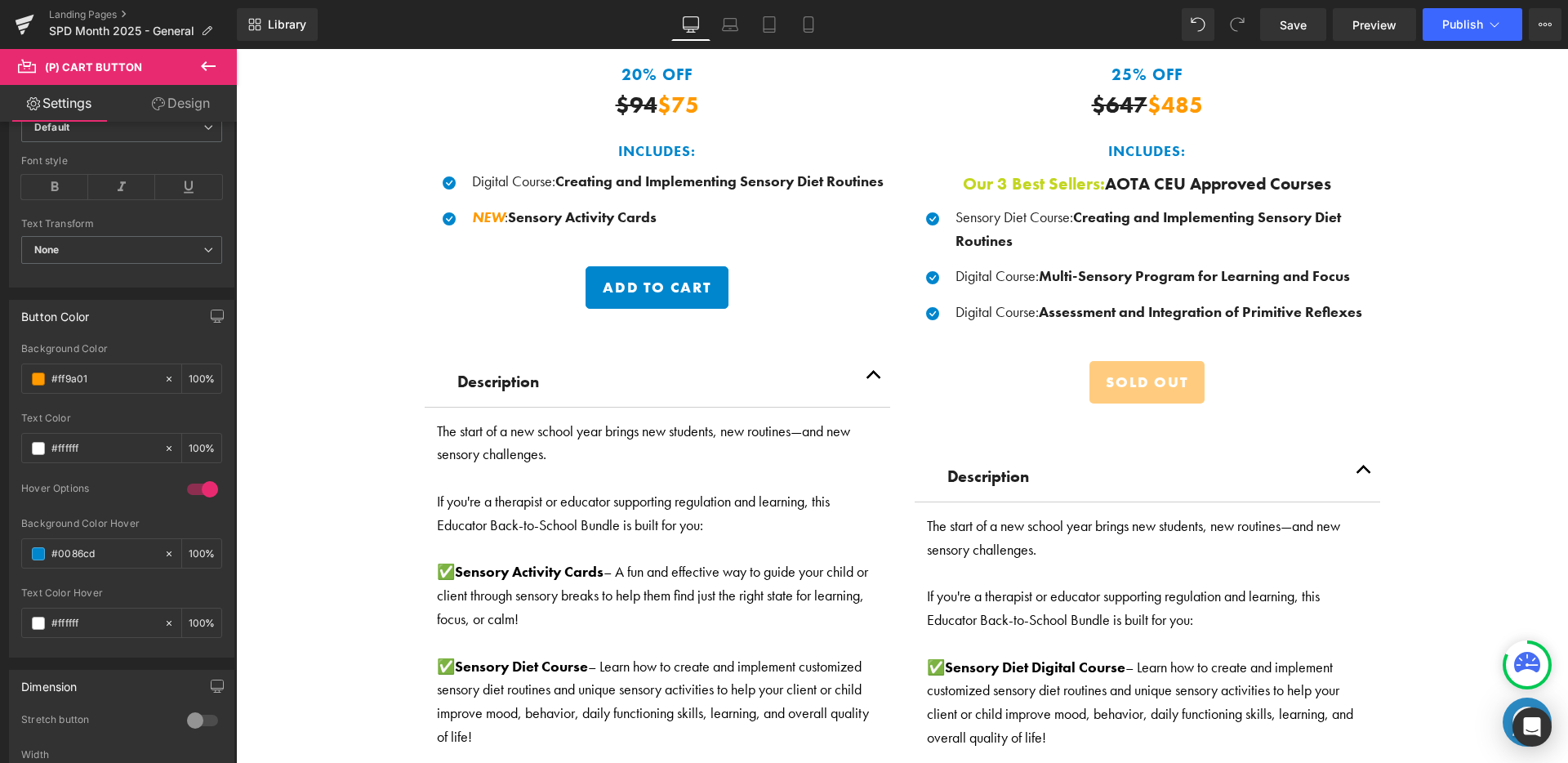
scroll to position [742, 0]
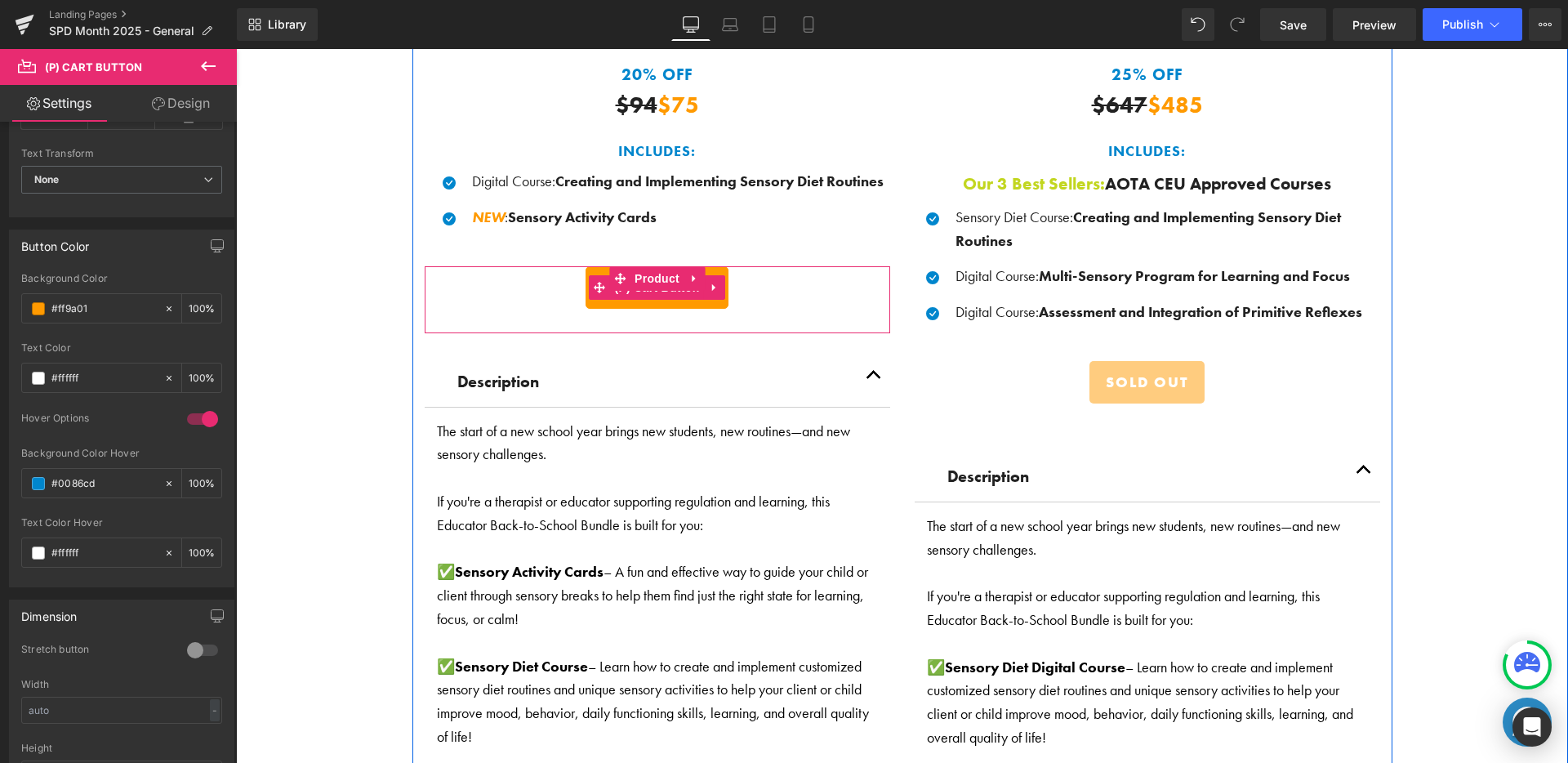
click at [650, 298] on button "Add To Cart" at bounding box center [657, 288] width 143 height 43
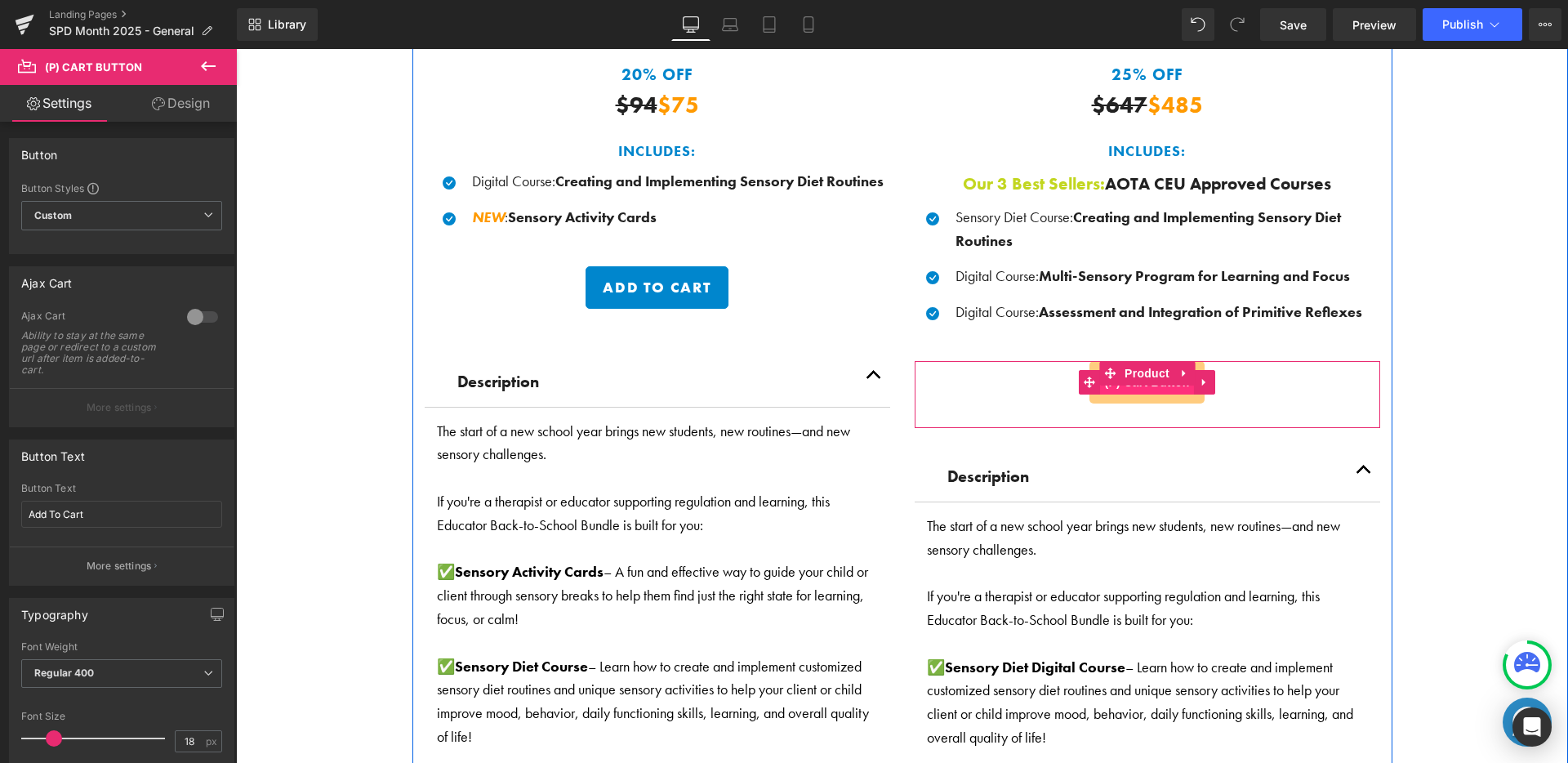
click at [1122, 386] on span "(P) Cart Button" at bounding box center [1146, 382] width 93 height 25
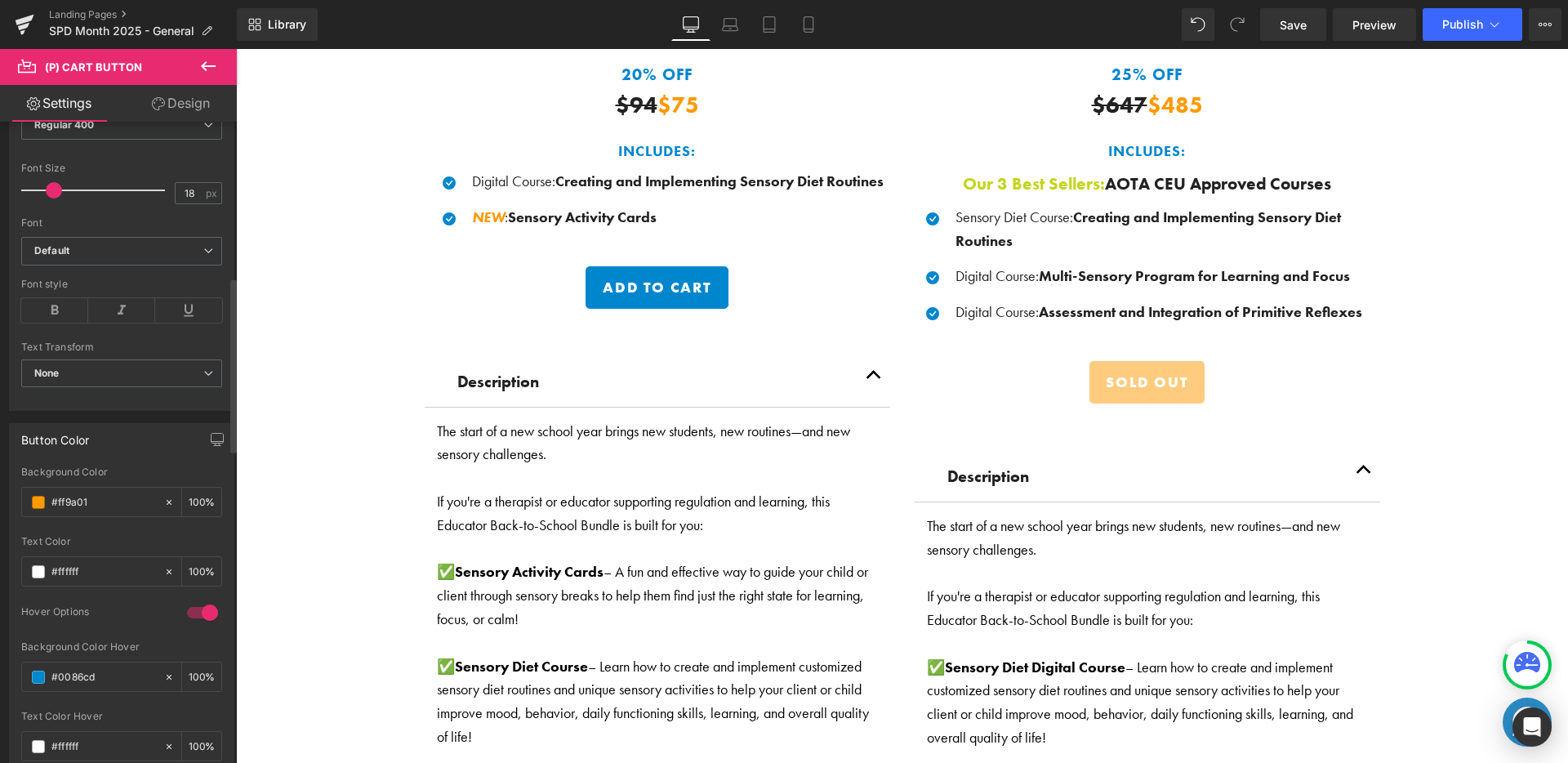
scroll to position [589, 0]
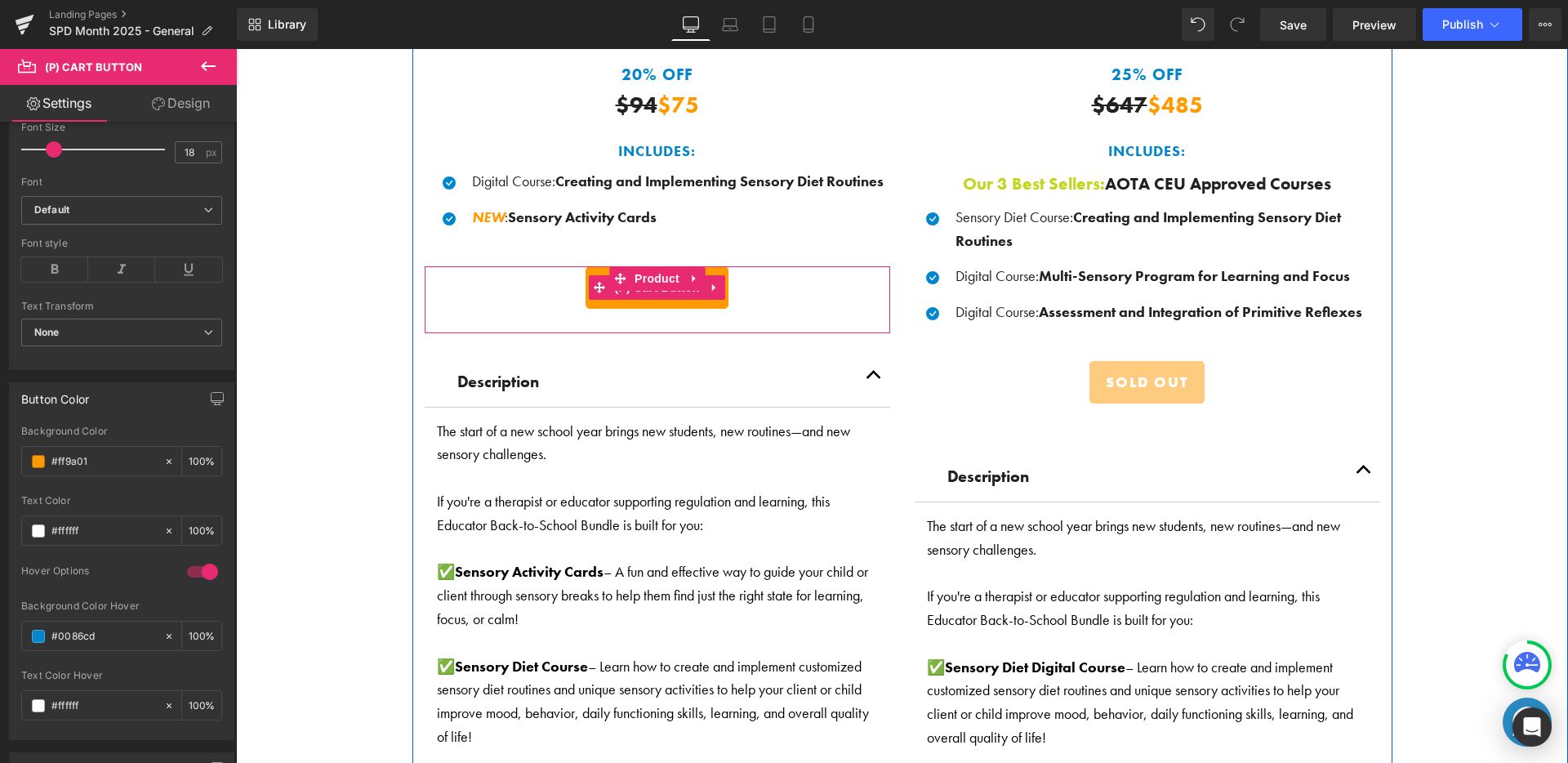
click at [673, 298] on button "Add To Cart" at bounding box center [657, 288] width 143 height 43
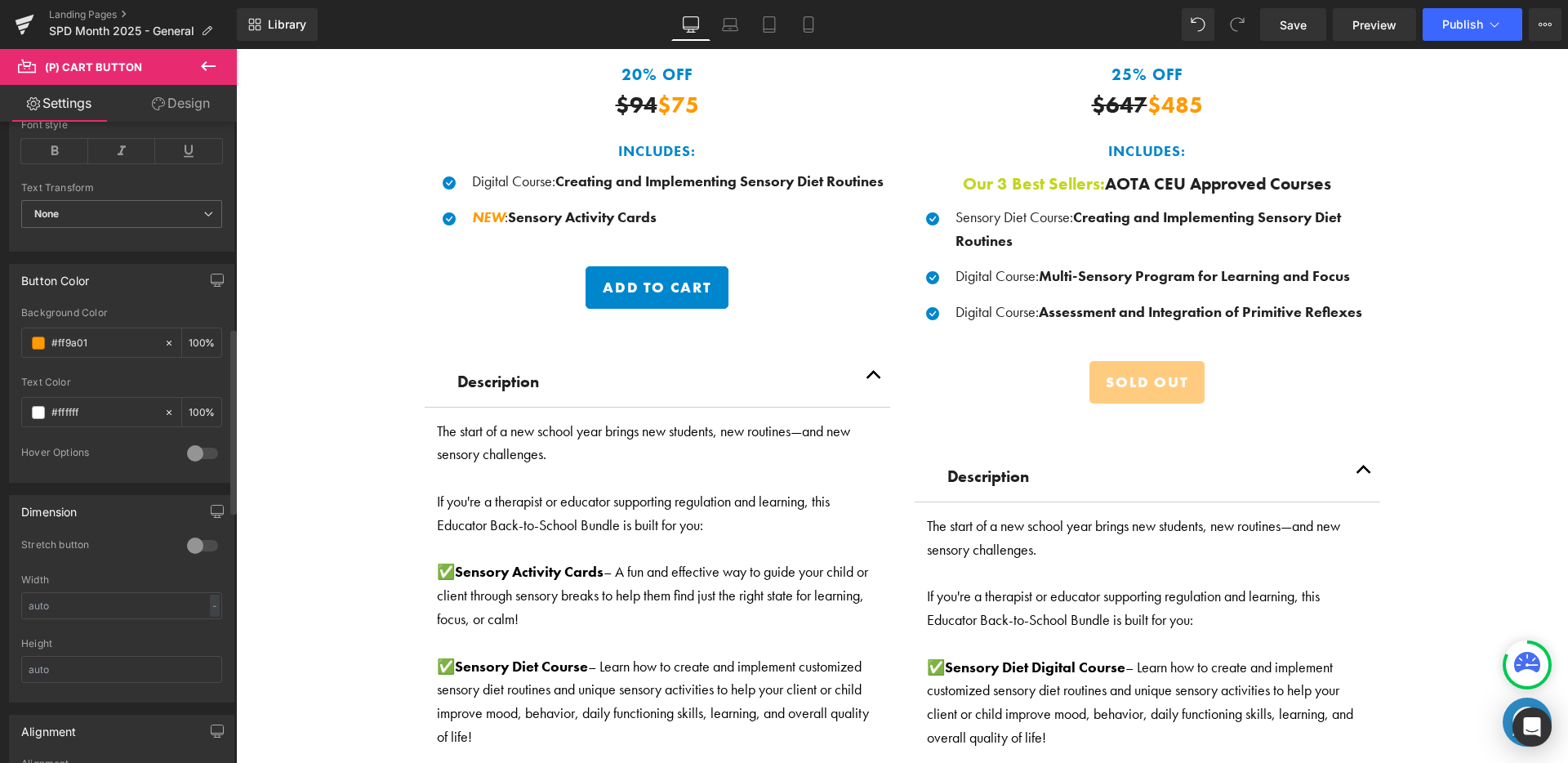
scroll to position [713, 0]
click at [196, 445] on div at bounding box center [202, 447] width 39 height 26
click at [83, 344] on input "#ff9a01" at bounding box center [104, 337] width 104 height 18
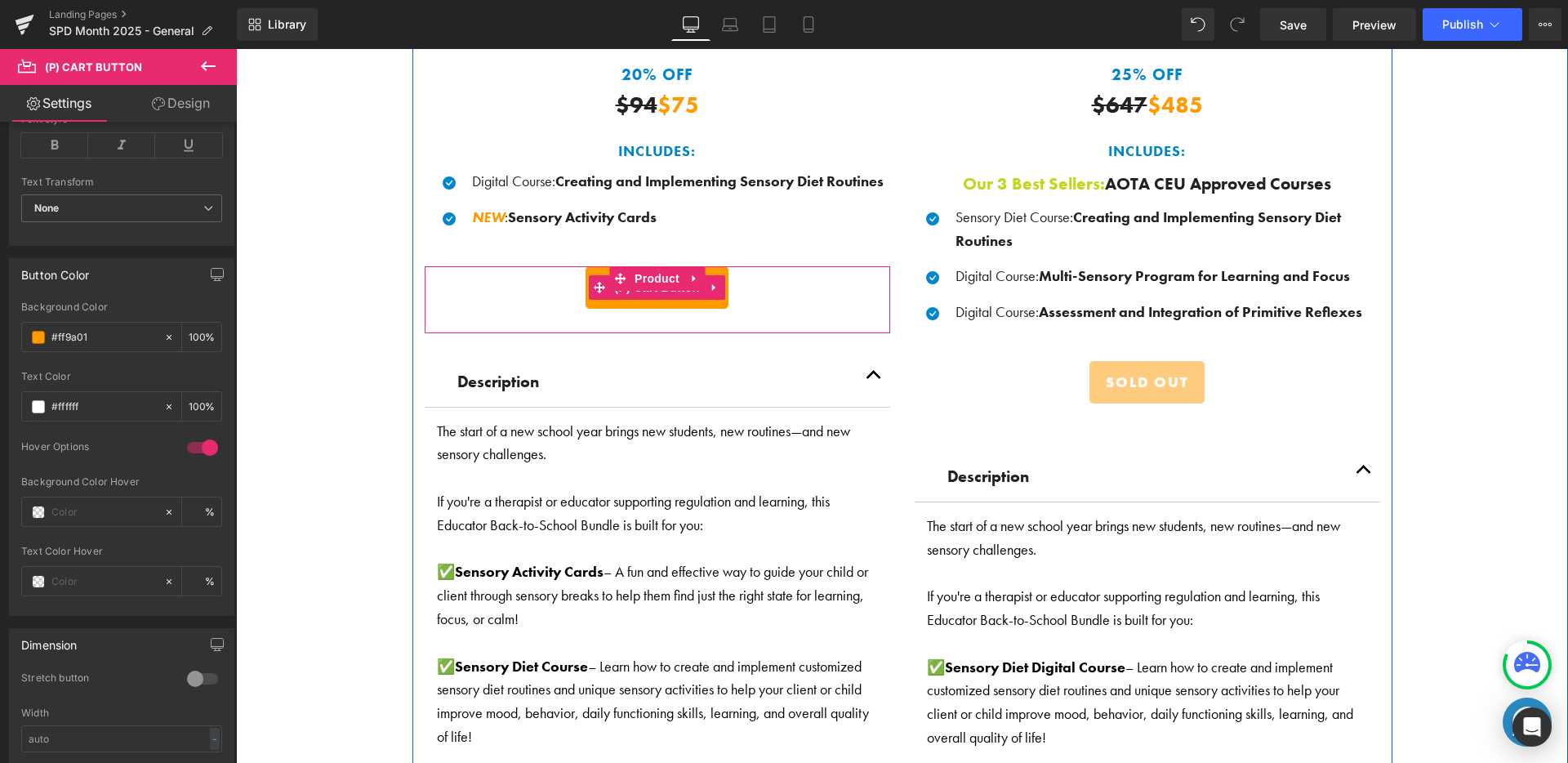
click at [622, 298] on button "Add To Cart" at bounding box center [657, 288] width 143 height 43
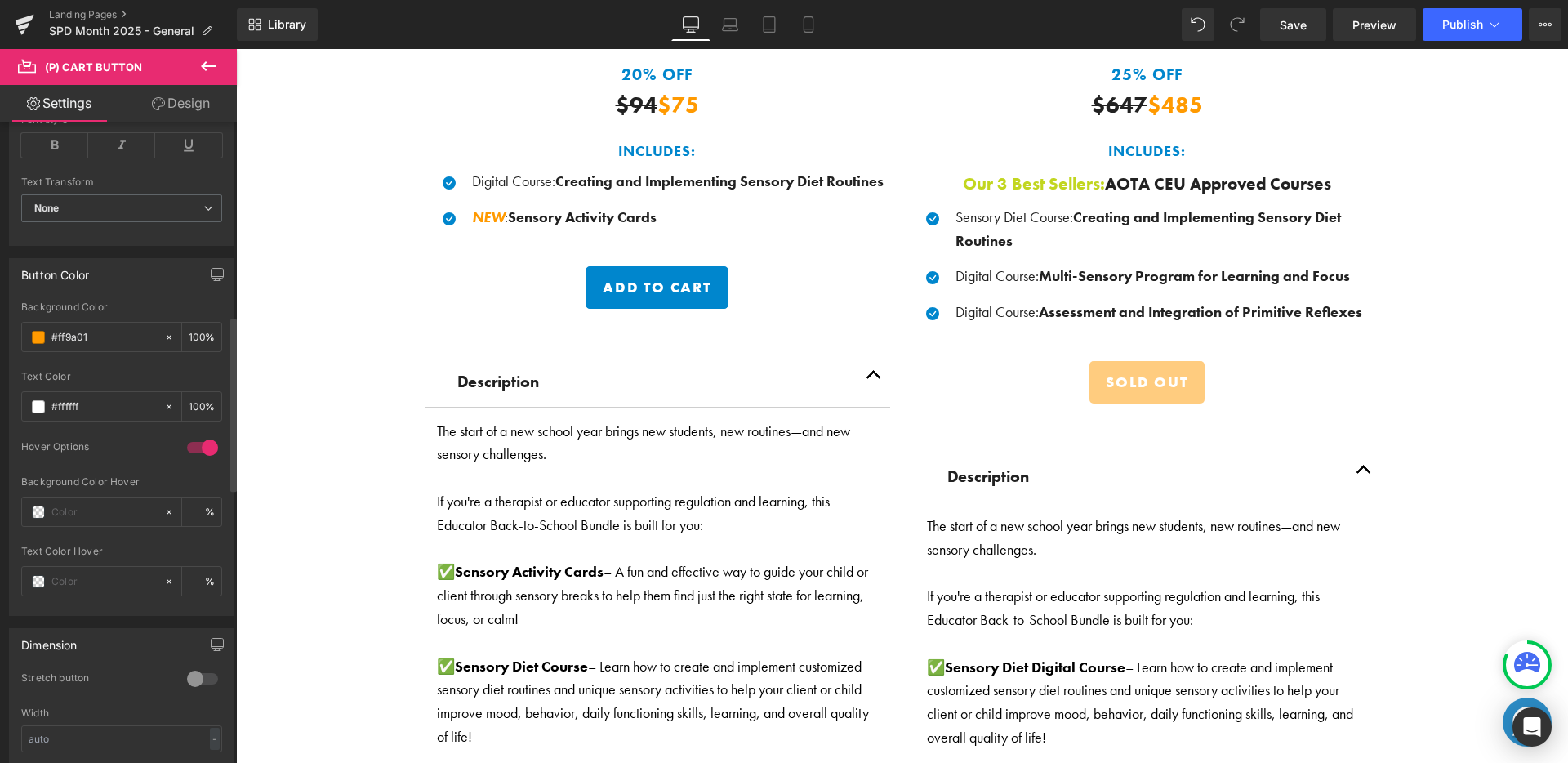
click at [136, 289] on div "Button Color" at bounding box center [122, 275] width 224 height 31
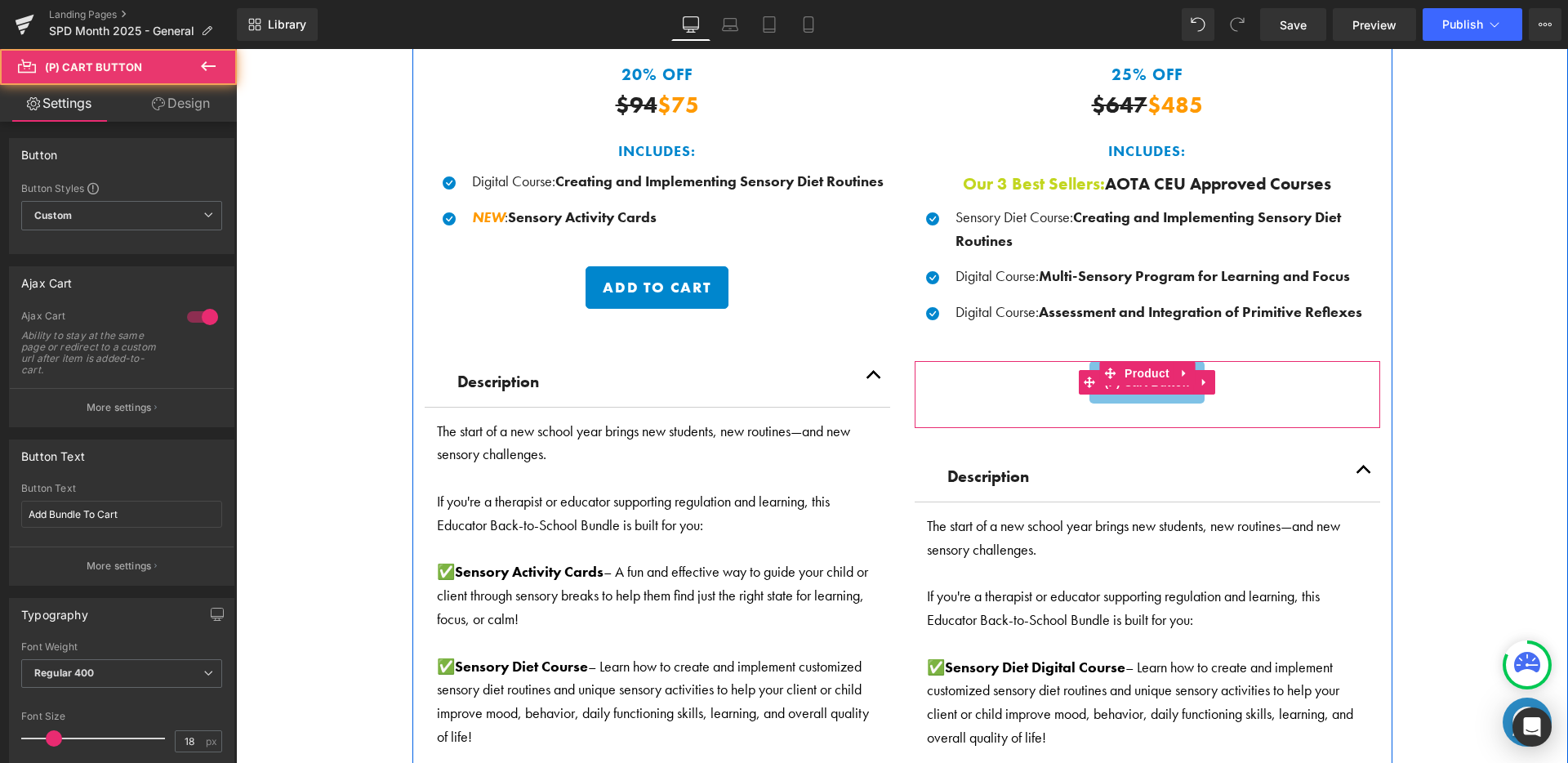
click at [1123, 390] on button "Sold Out" at bounding box center [1146, 382] width 114 height 43
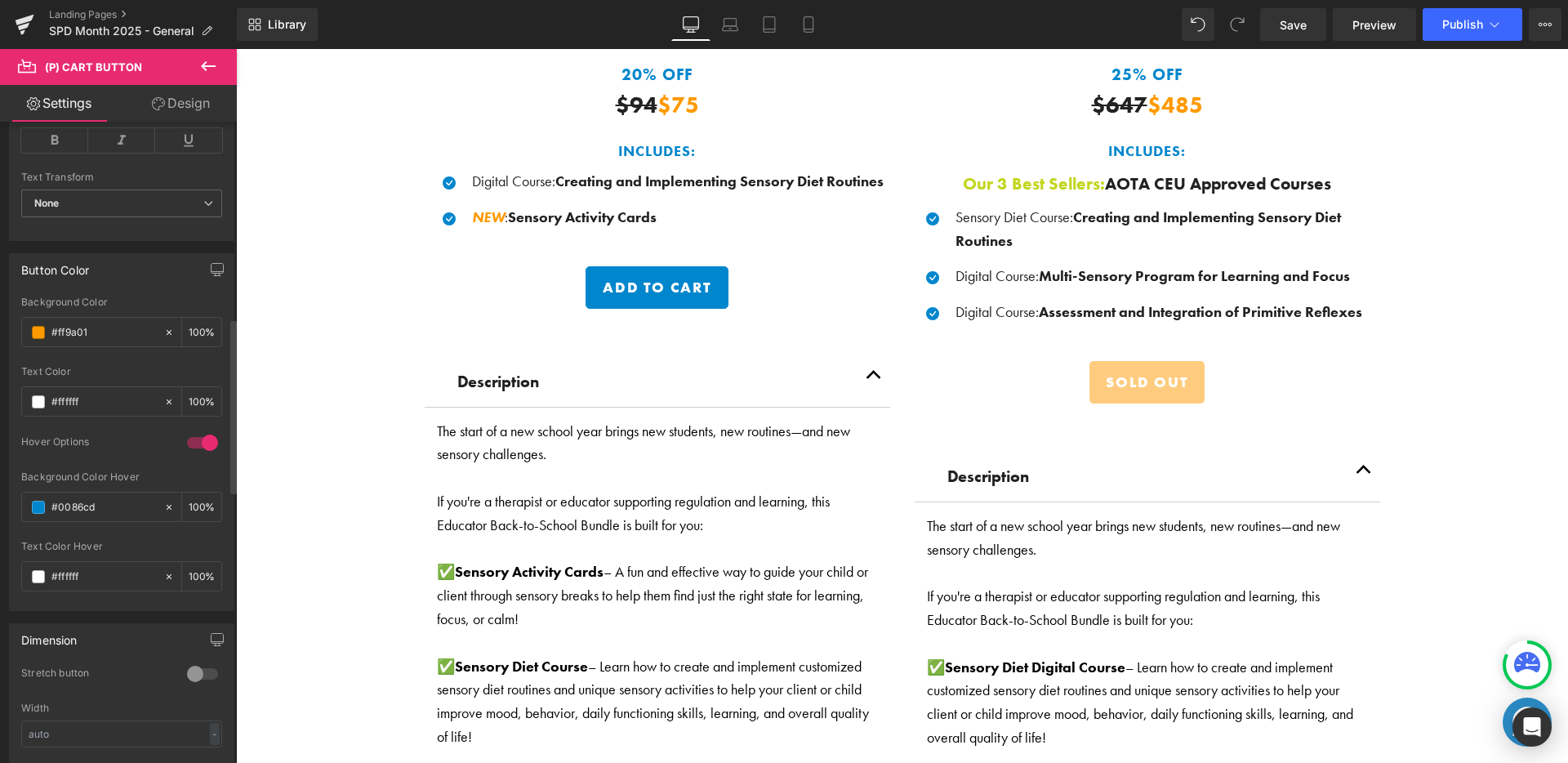
scroll to position [721, 0]
click at [89, 503] on input "#0086cd" at bounding box center [104, 504] width 104 height 18
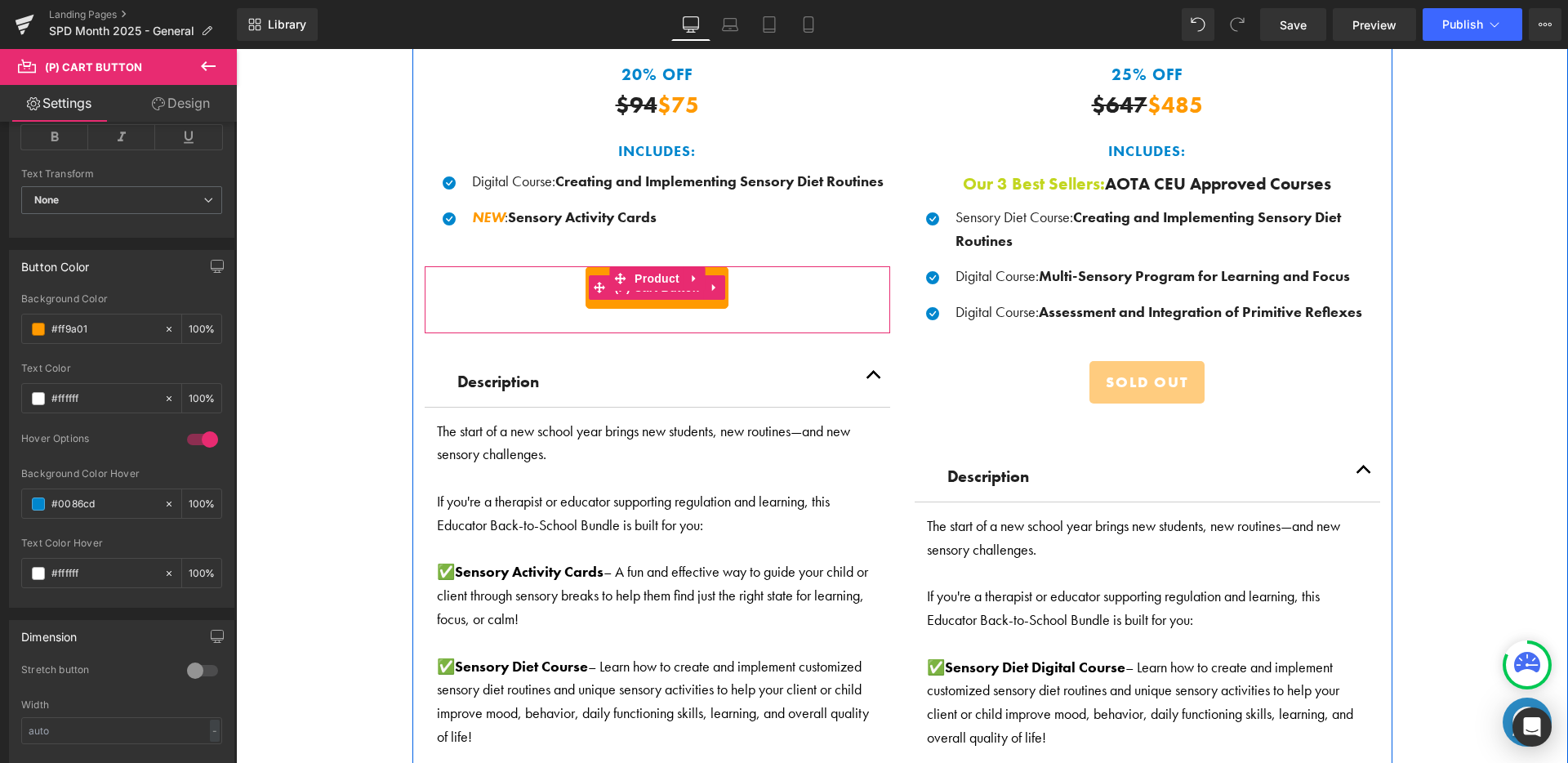
click at [619, 295] on button "Add To Cart" at bounding box center [657, 288] width 143 height 43
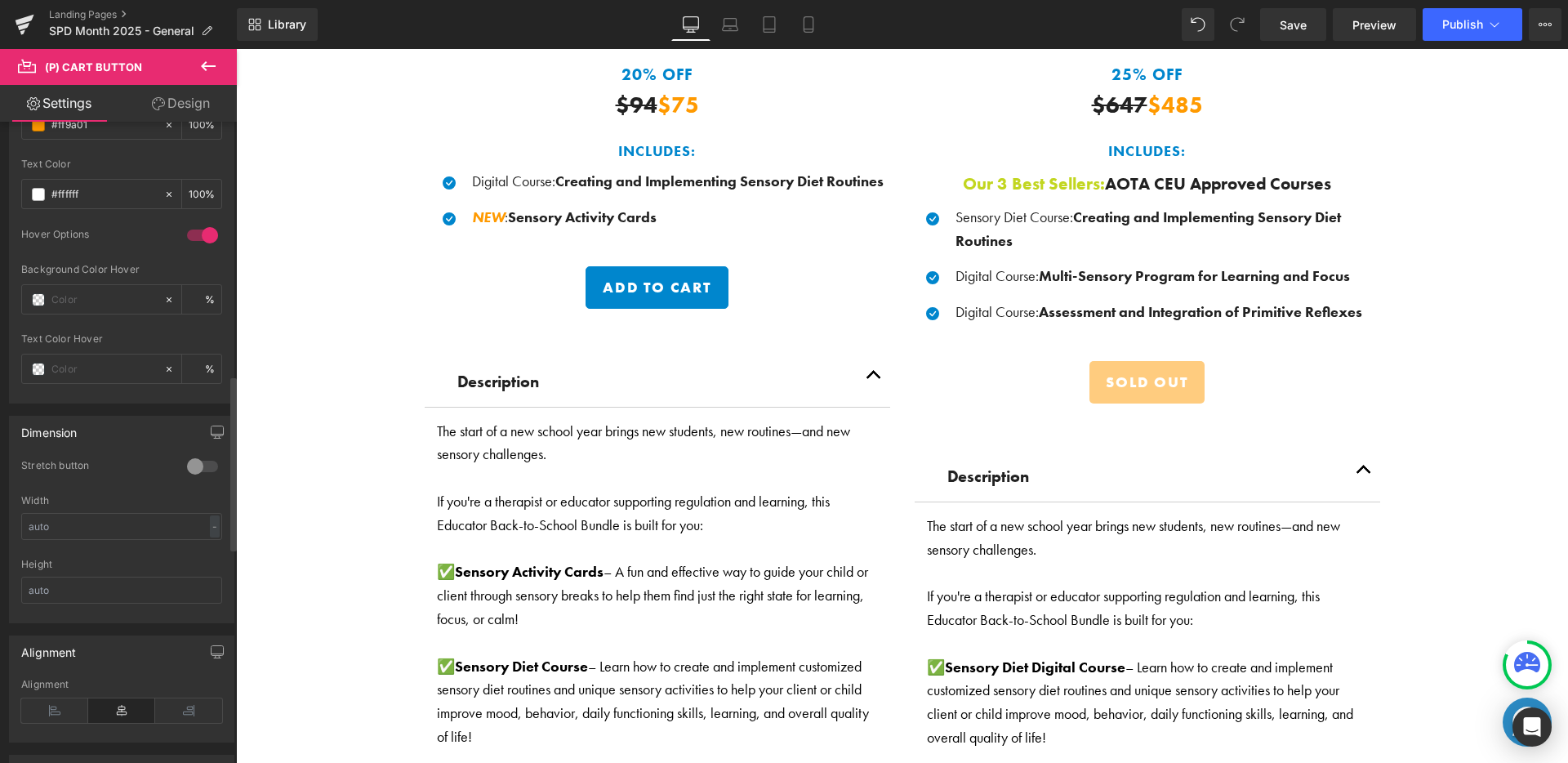
scroll to position [923, 0]
click at [103, 309] on div at bounding box center [93, 301] width 141 height 29
click at [104, 306] on input "text" at bounding box center [104, 302] width 104 height 18
paste input "#0086cd"
type input "#0086cd"
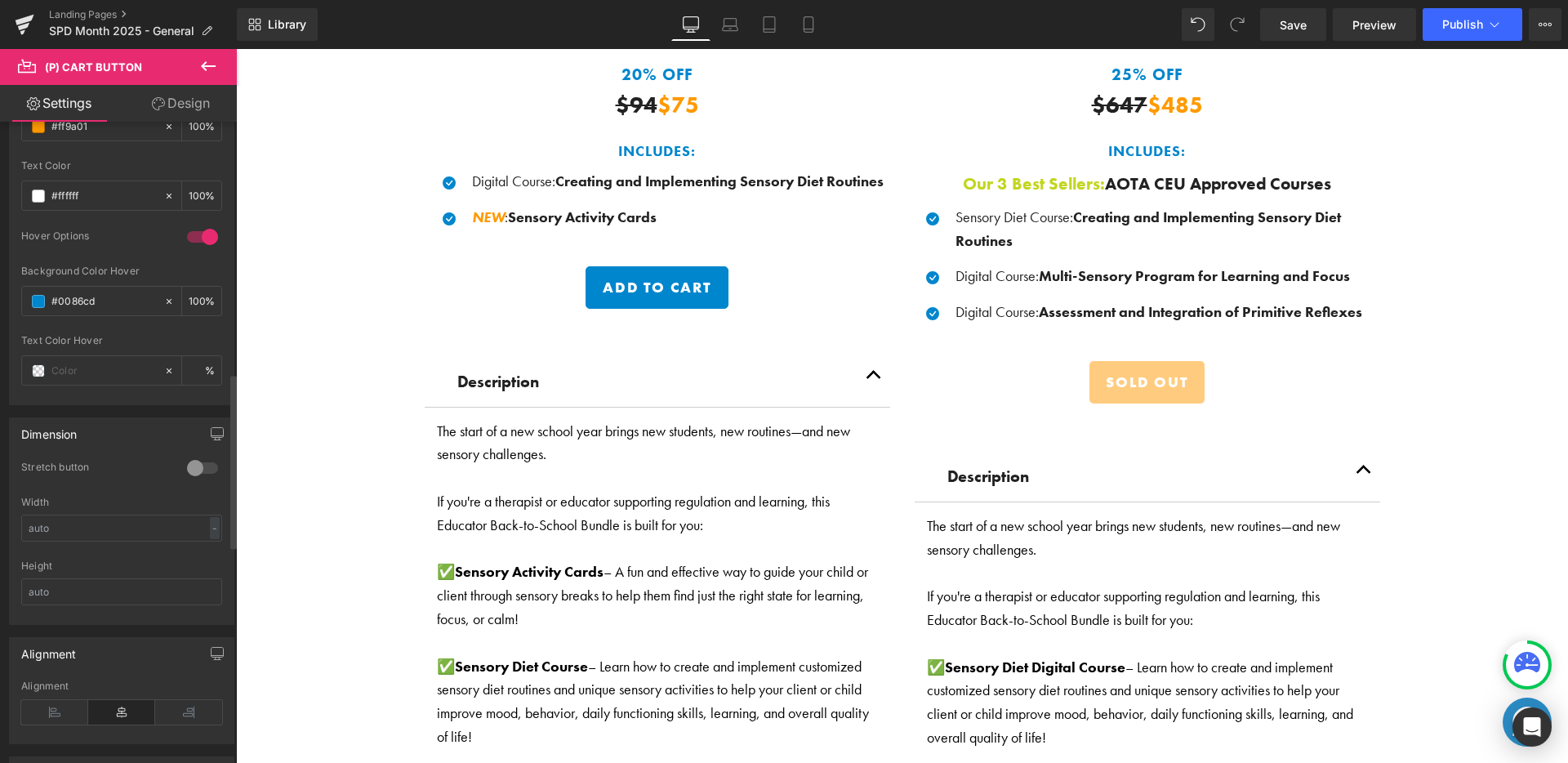
click at [139, 329] on div at bounding box center [122, 329] width 201 height 11
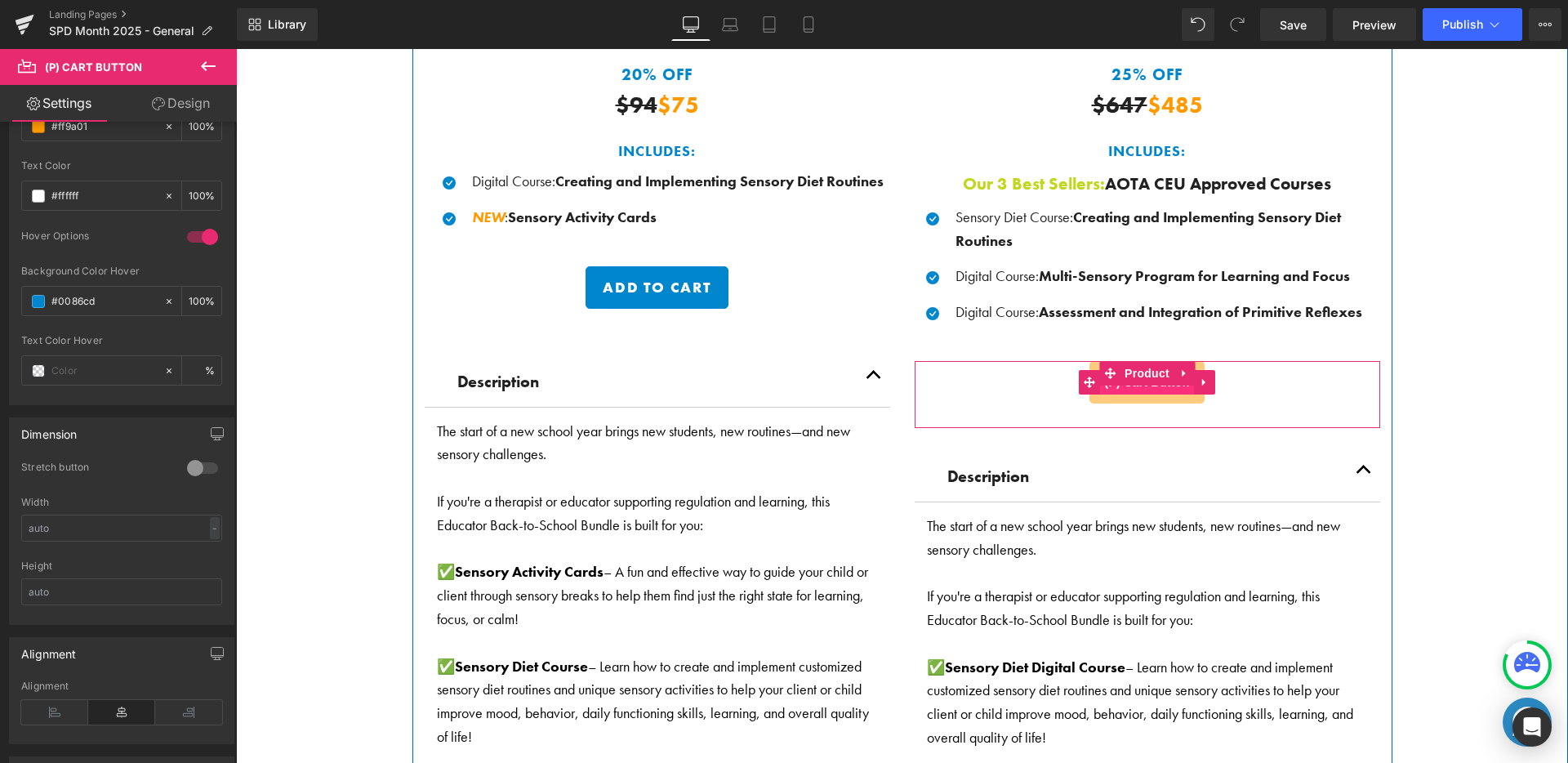
click at [1159, 383] on span "(P) Cart Button" at bounding box center [1146, 382] width 93 height 25
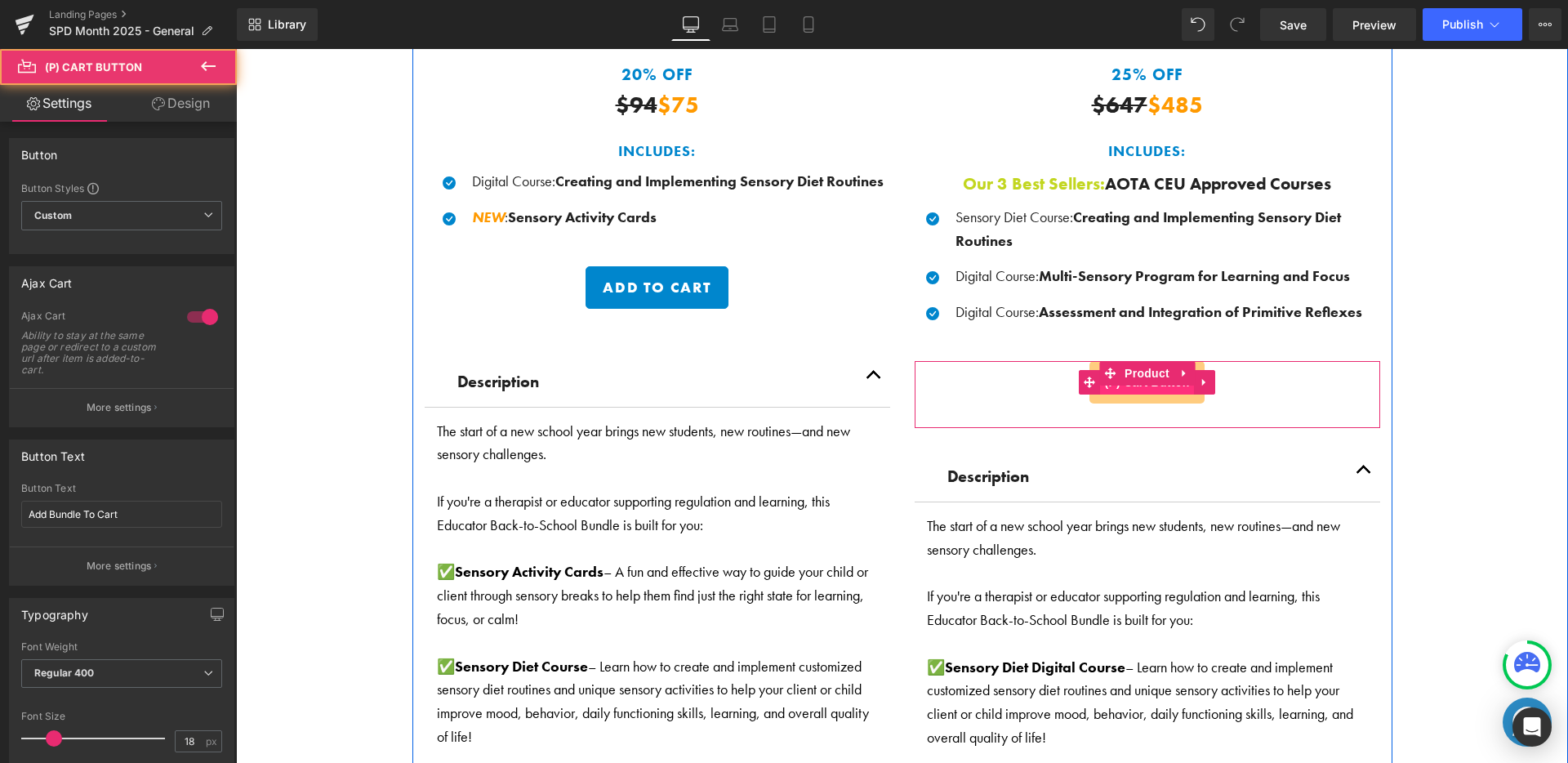
click at [1155, 389] on button "Sold Out" at bounding box center [1146, 382] width 114 height 43
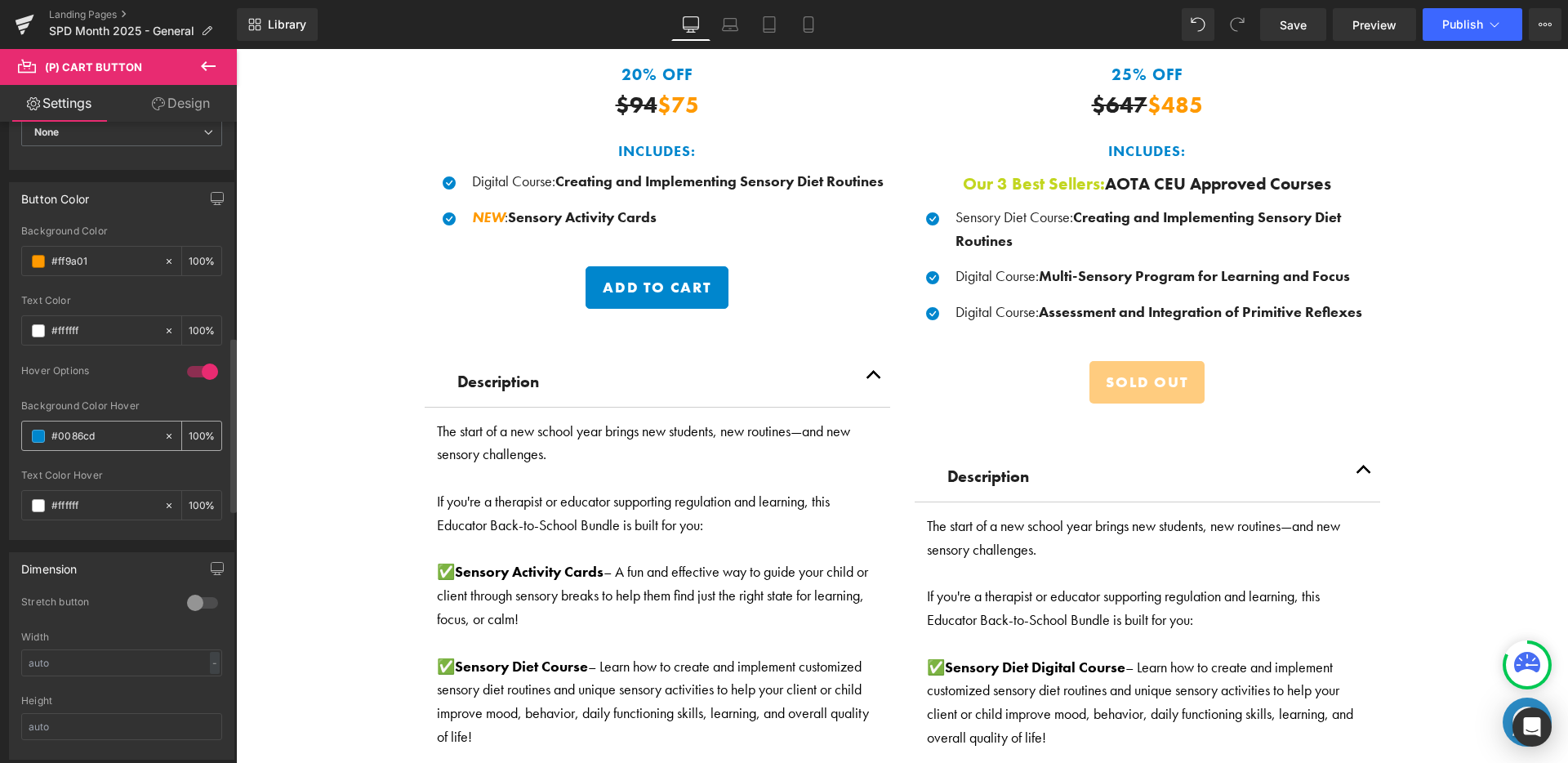
scroll to position [792, 0]
click at [71, 508] on input "#ffffff" at bounding box center [104, 502] width 104 height 18
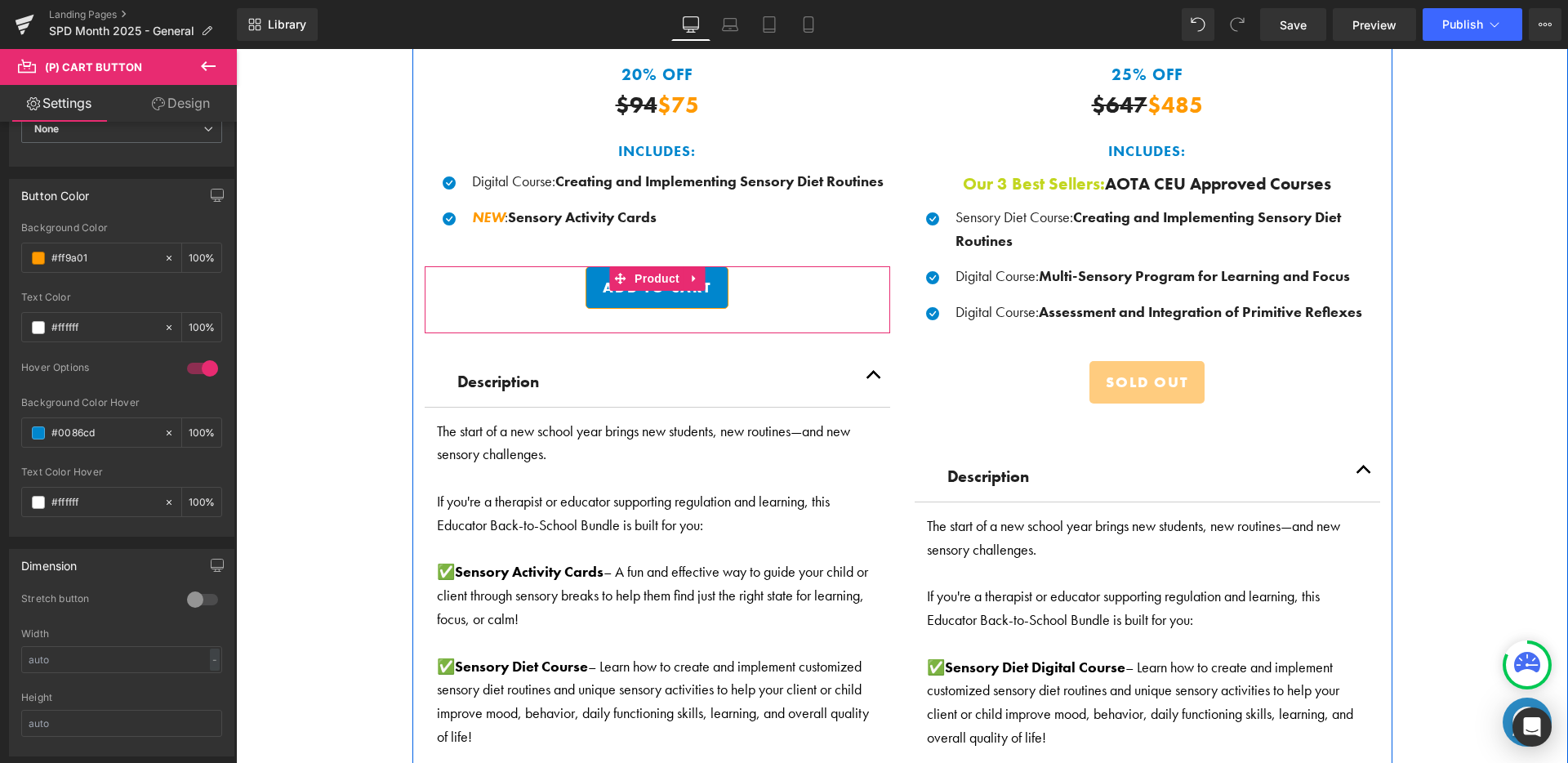
click at [636, 298] on button "Add To Cart" at bounding box center [657, 288] width 143 height 43
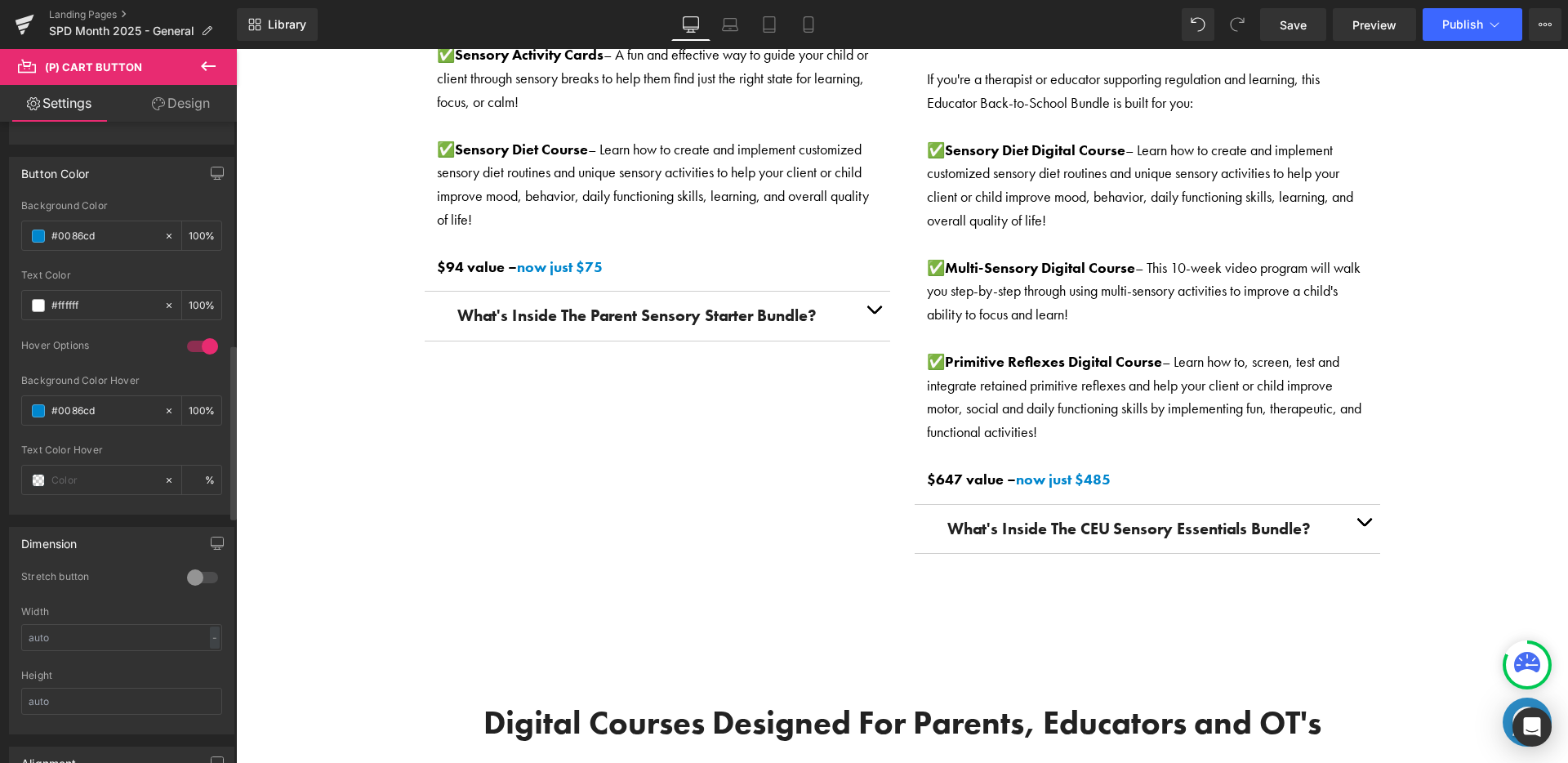
scroll to position [817, 0]
click at [113, 472] on input "text" at bounding box center [104, 477] width 104 height 18
type input "#ffffff"
click at [113, 497] on div "Text Color Hover #ffffff %" at bounding box center [122, 475] width 201 height 69
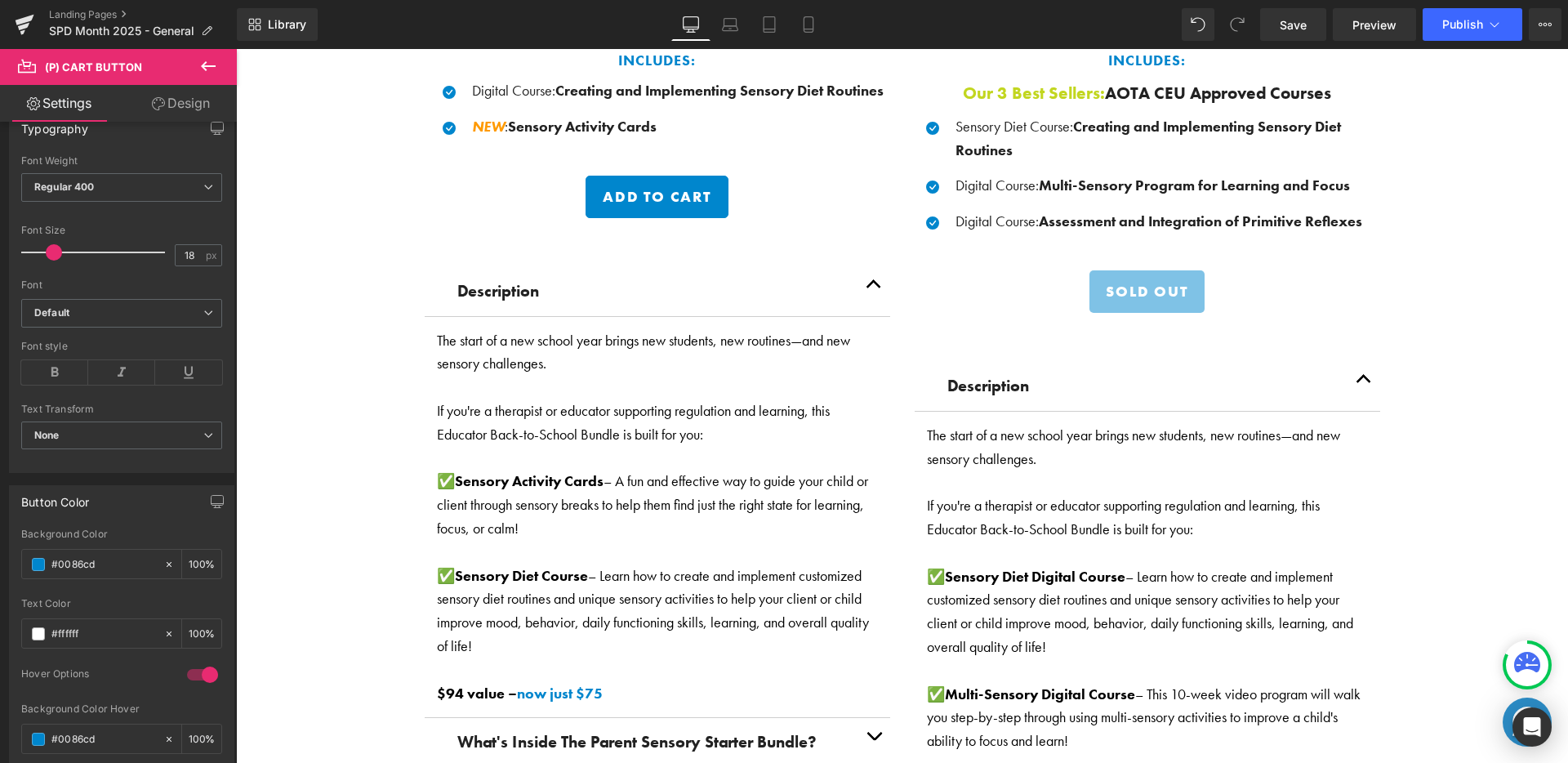
scroll to position [2603, 0]
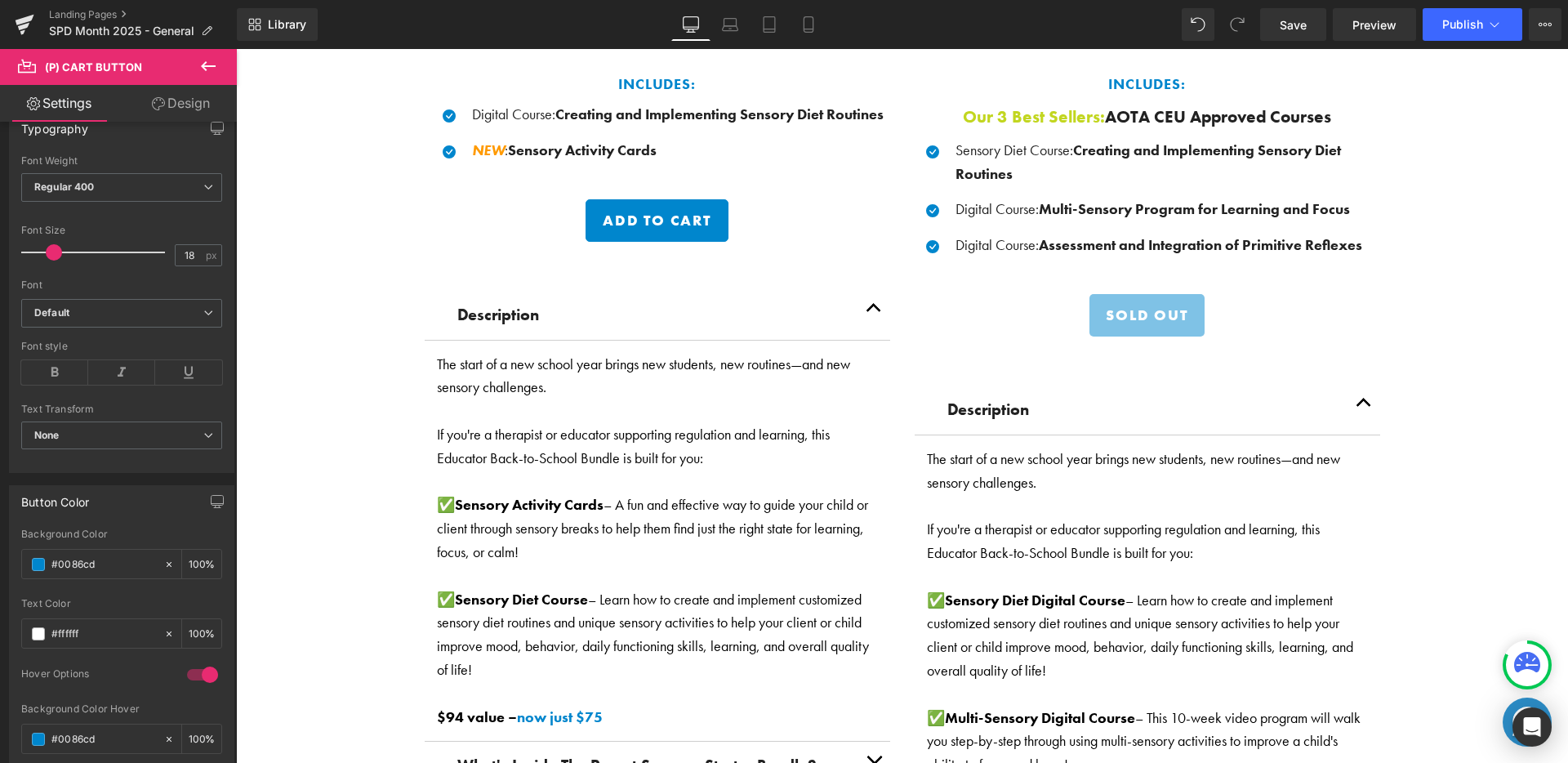
click at [1099, 310] on div "Sold Out (P) Cart Button Product" at bounding box center [1147, 327] width 465 height 67
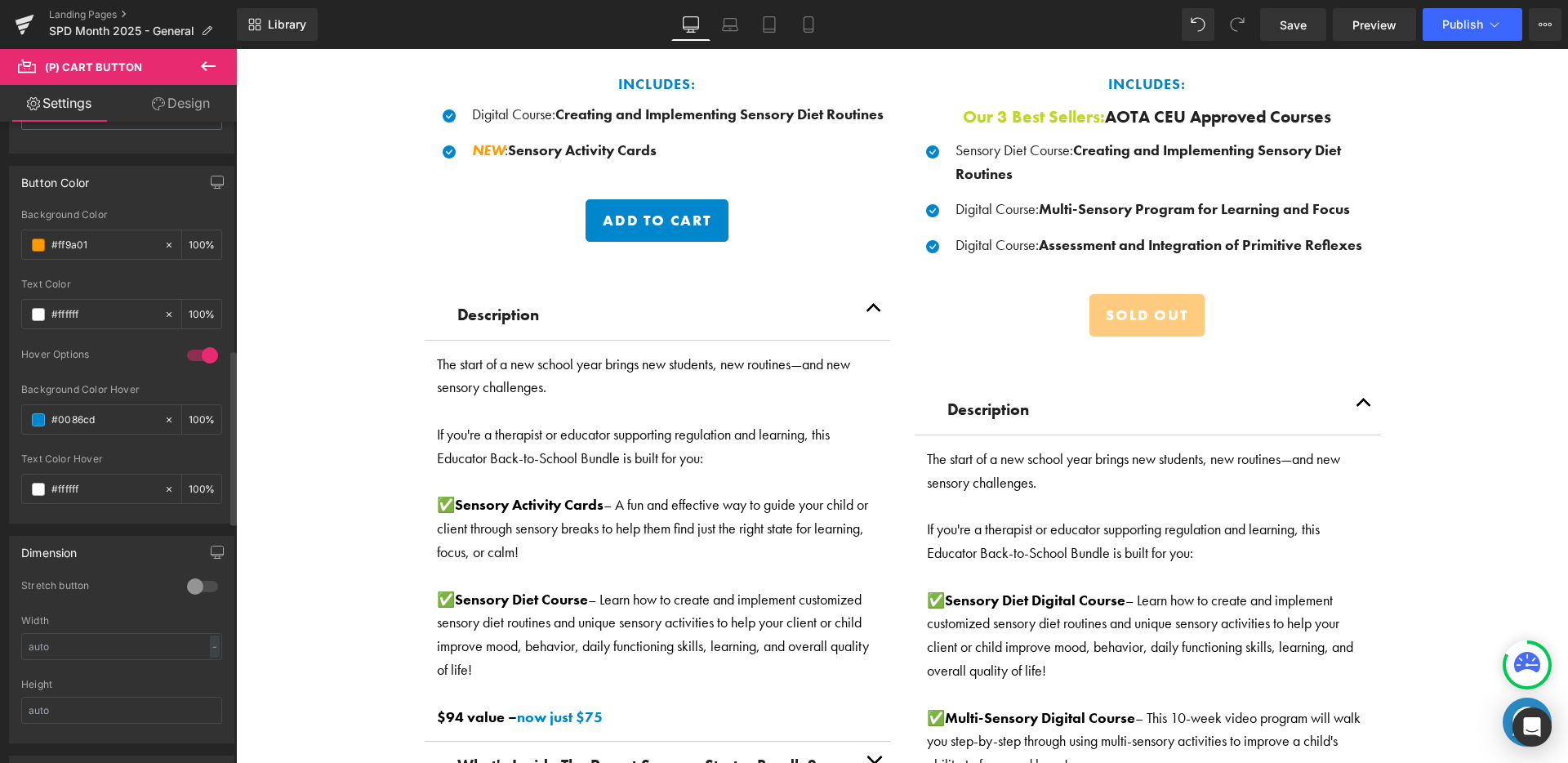
scroll to position [836, 0]
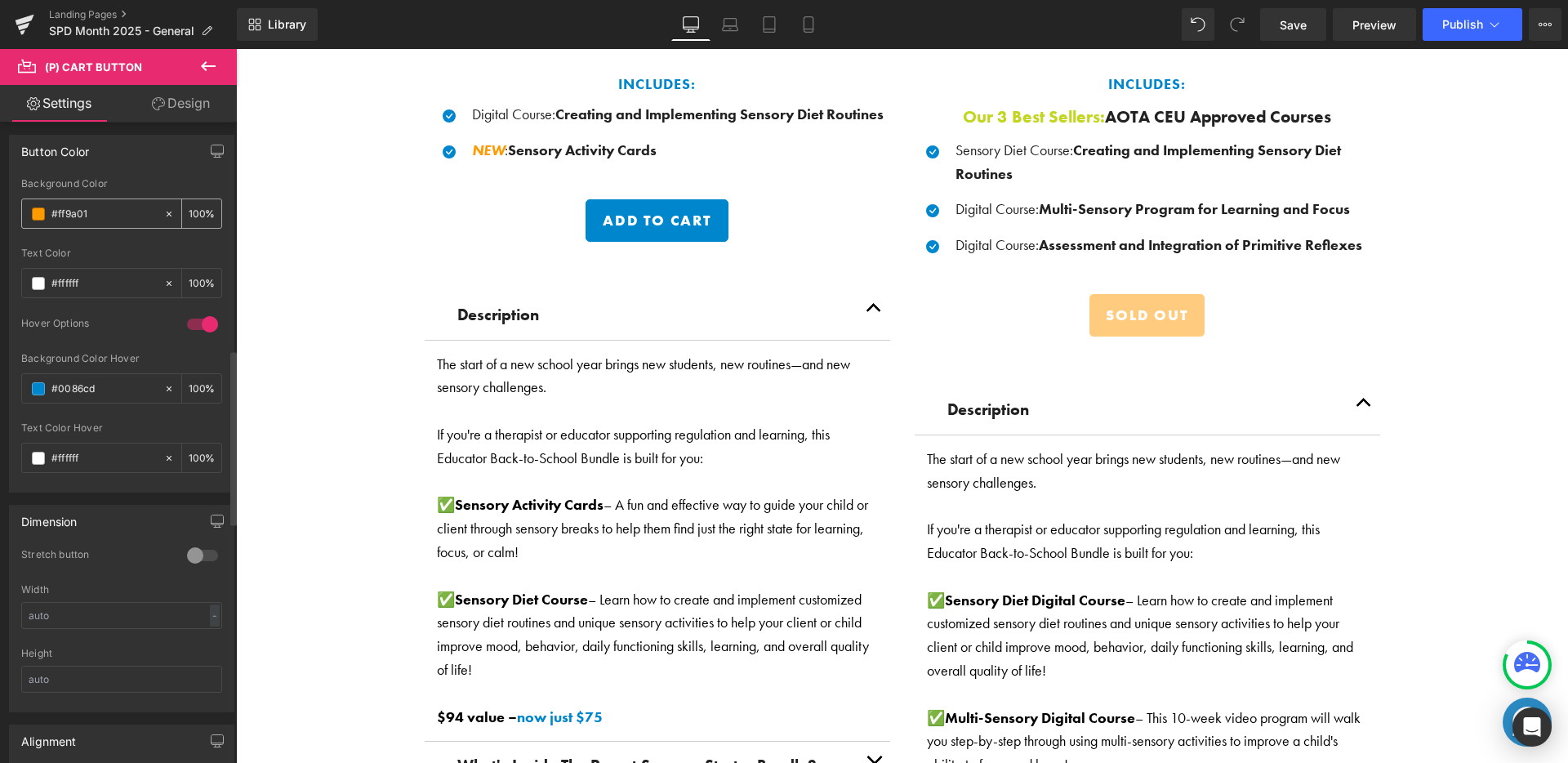
click at [90, 221] on input "#ff9a01" at bounding box center [104, 214] width 104 height 18
click at [90, 222] on div "#ff9a01" at bounding box center [93, 213] width 141 height 29
click at [92, 217] on input "#ff9a01" at bounding box center [104, 214] width 104 height 18
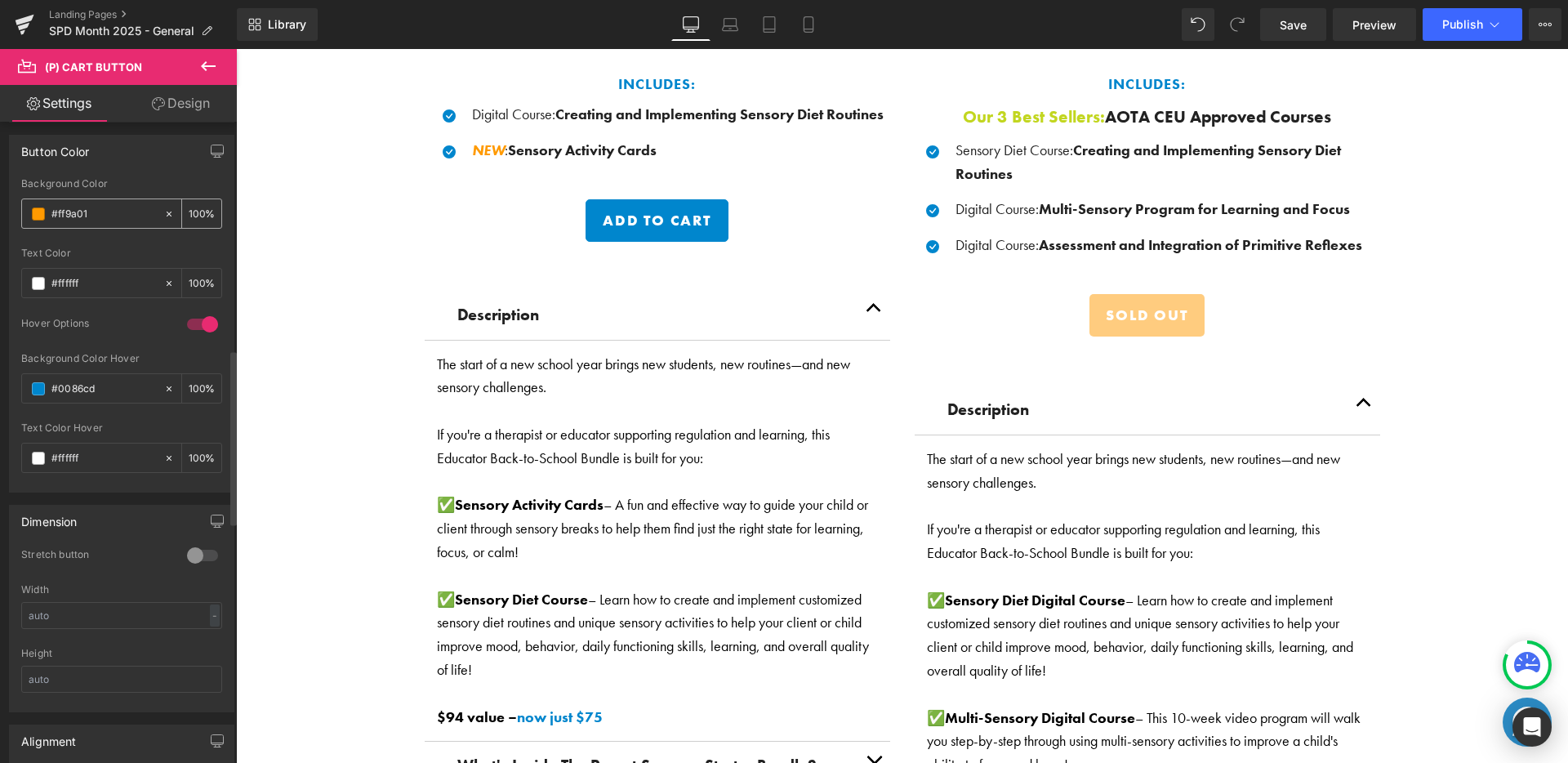
click at [92, 217] on input "#ff9a01" at bounding box center [104, 214] width 104 height 18
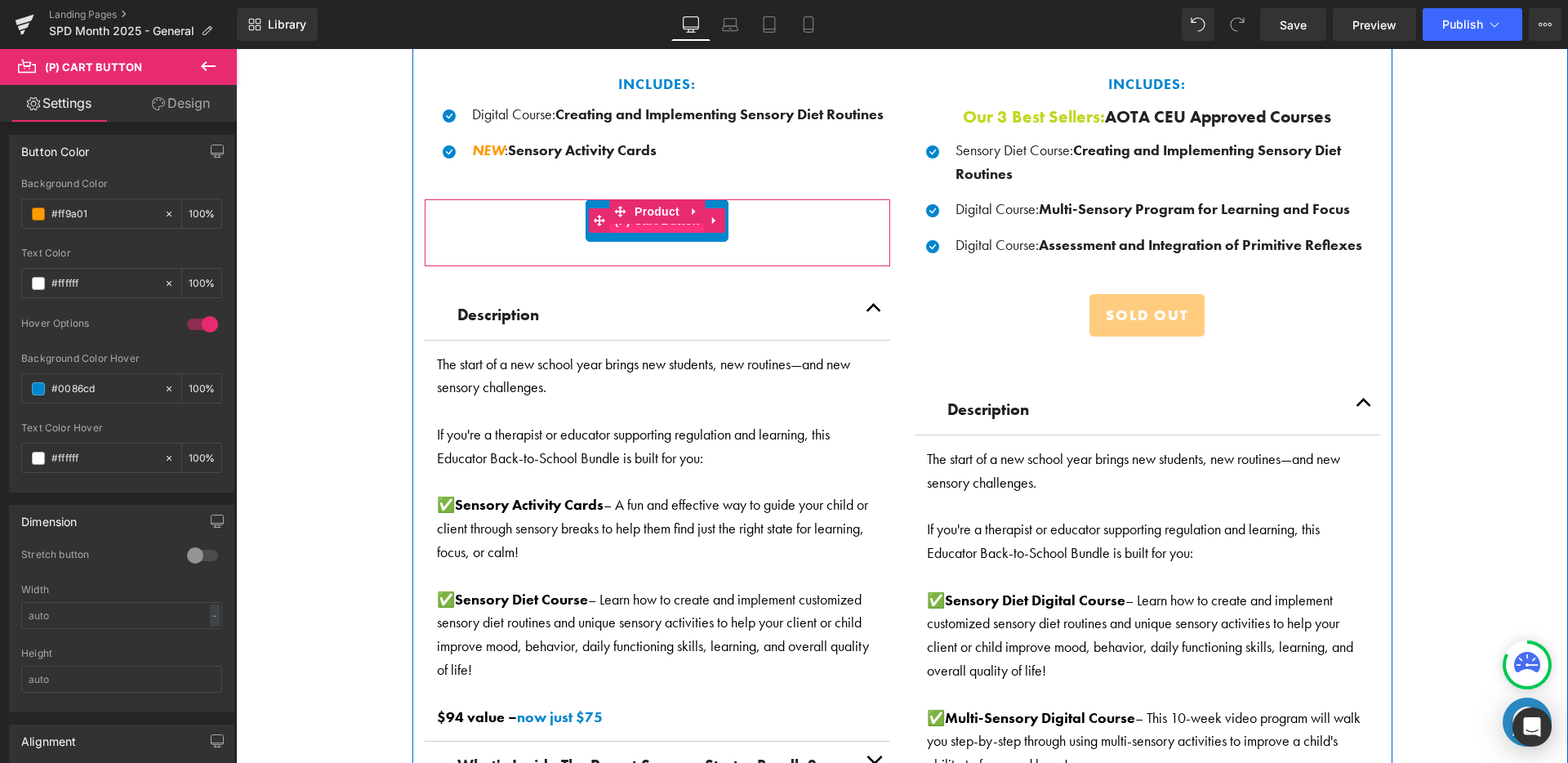
click at [649, 225] on span "(P) Cart Button" at bounding box center [656, 220] width 93 height 25
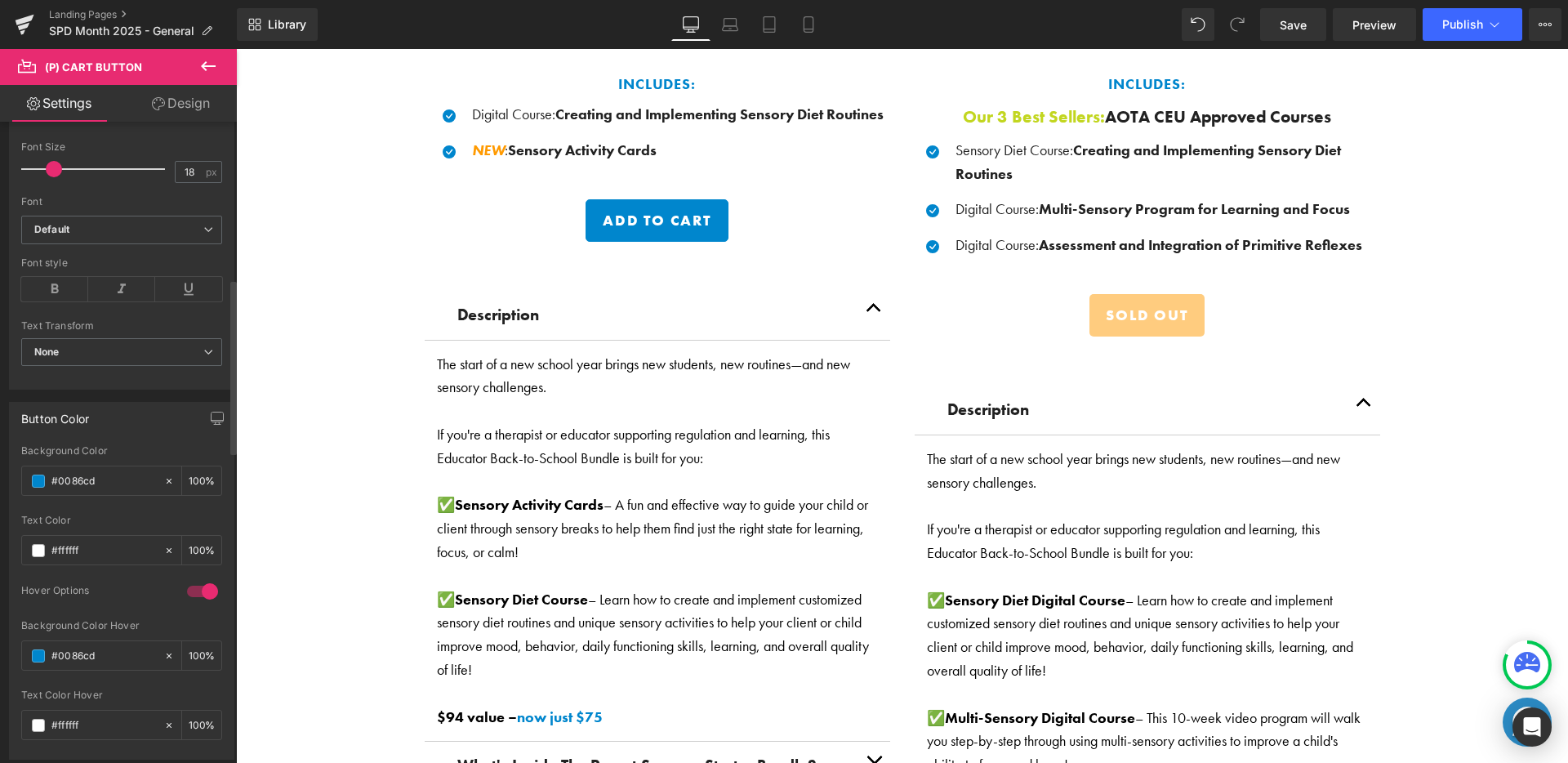
scroll to position [580, 0]
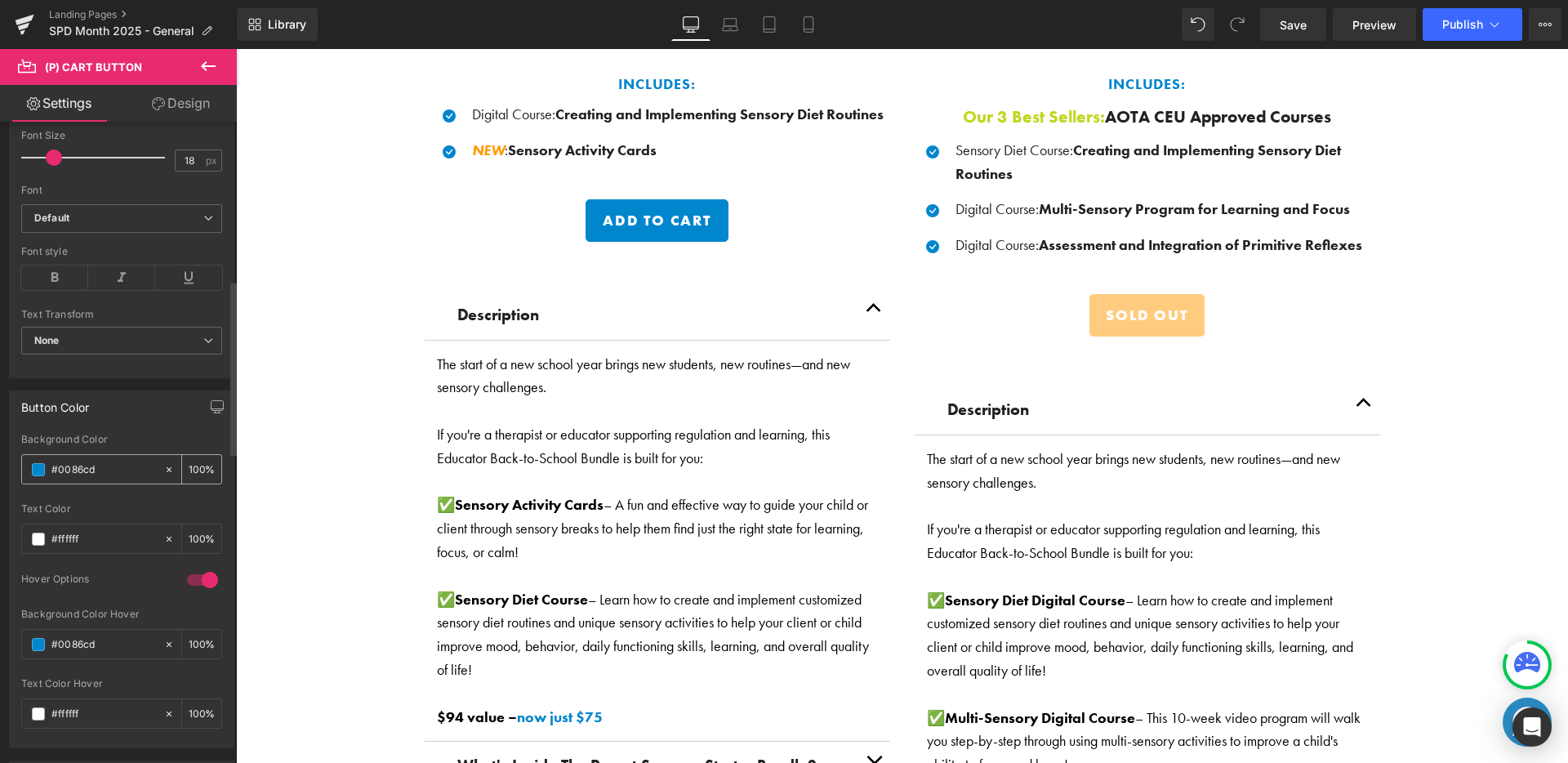
click at [60, 459] on div "#0086cd" at bounding box center [93, 469] width 141 height 29
click at [60, 465] on input "#0086cd" at bounding box center [104, 469] width 104 height 18
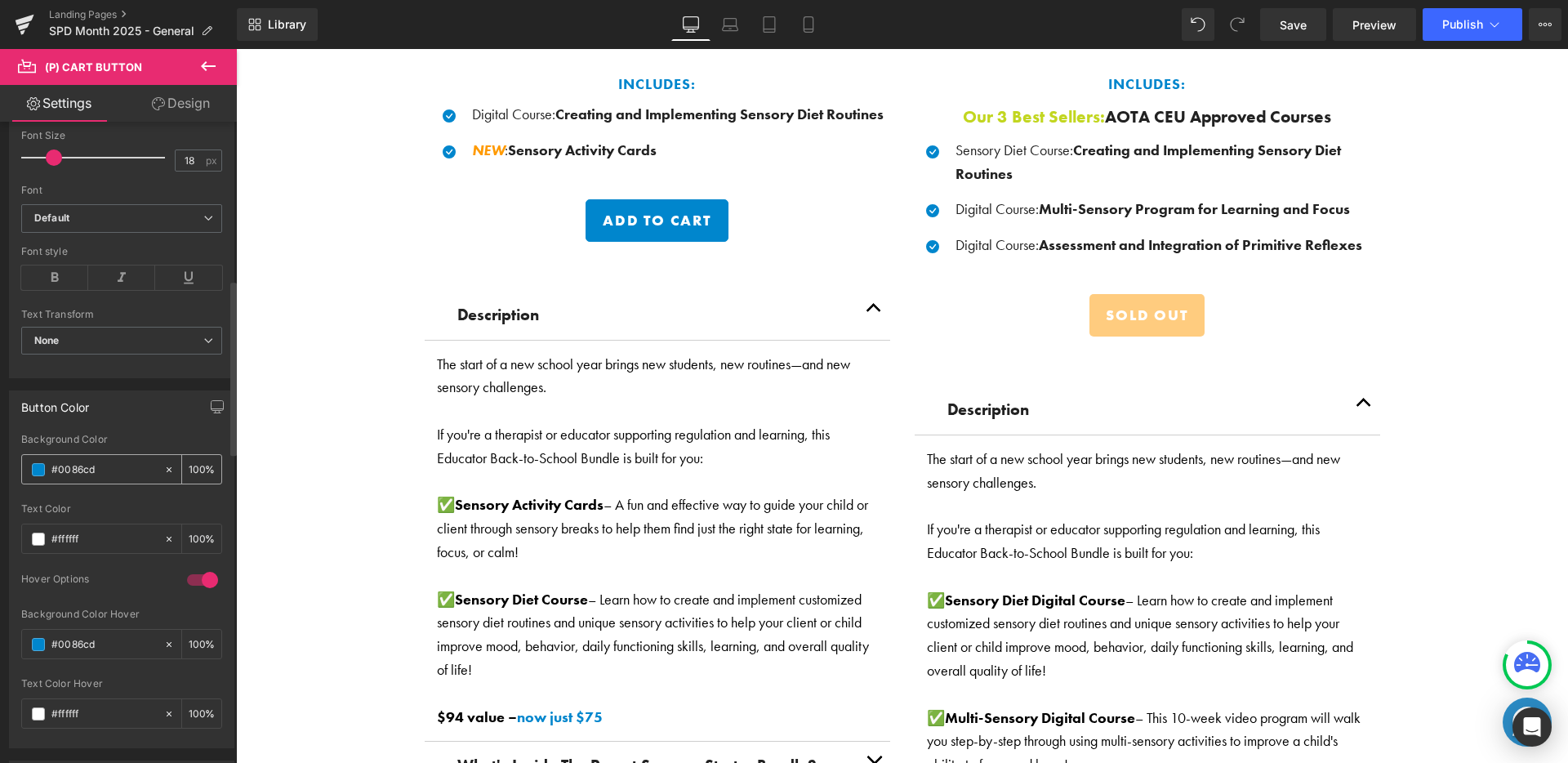
click at [60, 465] on input "#0086cd" at bounding box center [104, 469] width 104 height 18
paste input "ff9a01"
type input "#ff9a01"
click at [149, 418] on div "Button Color" at bounding box center [122, 407] width 224 height 31
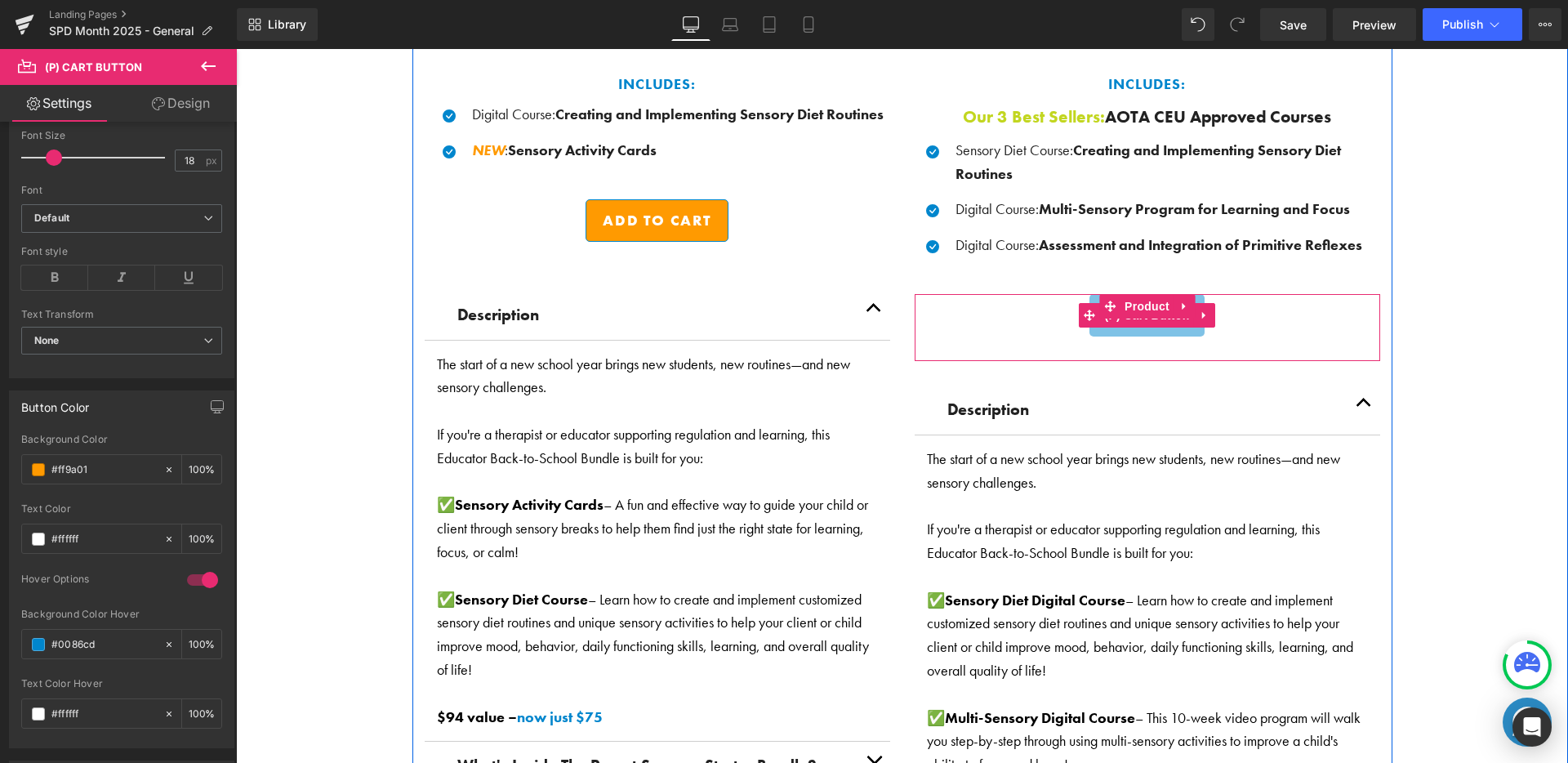
click at [1136, 326] on button "Sold Out" at bounding box center [1146, 316] width 114 height 43
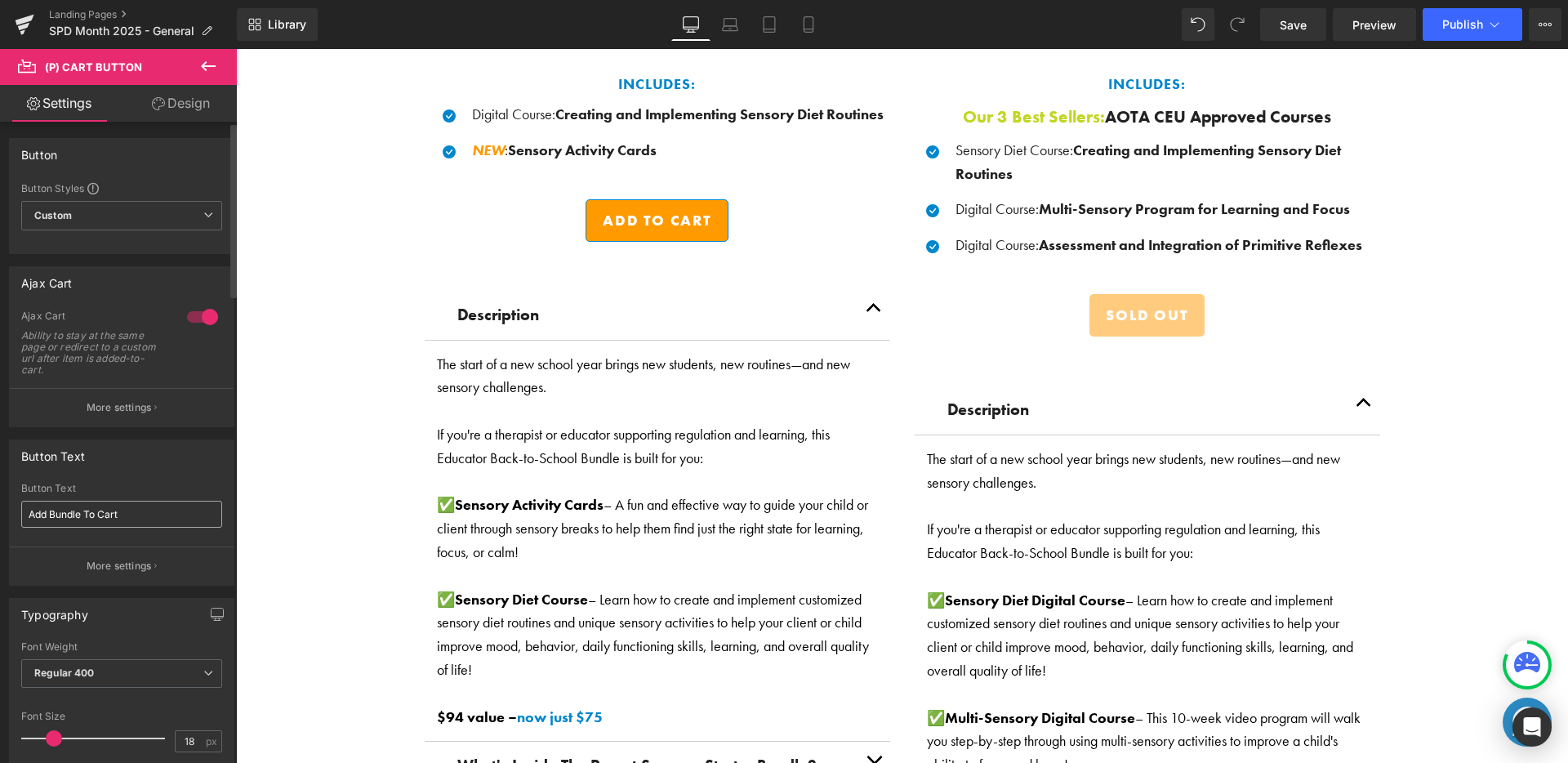
click at [127, 517] on input "Add Bundle To Cart" at bounding box center [122, 514] width 201 height 27
click at [127, 517] on input "Add Bundle To Cart" at bounding box center [122, 514] width 201 height 27
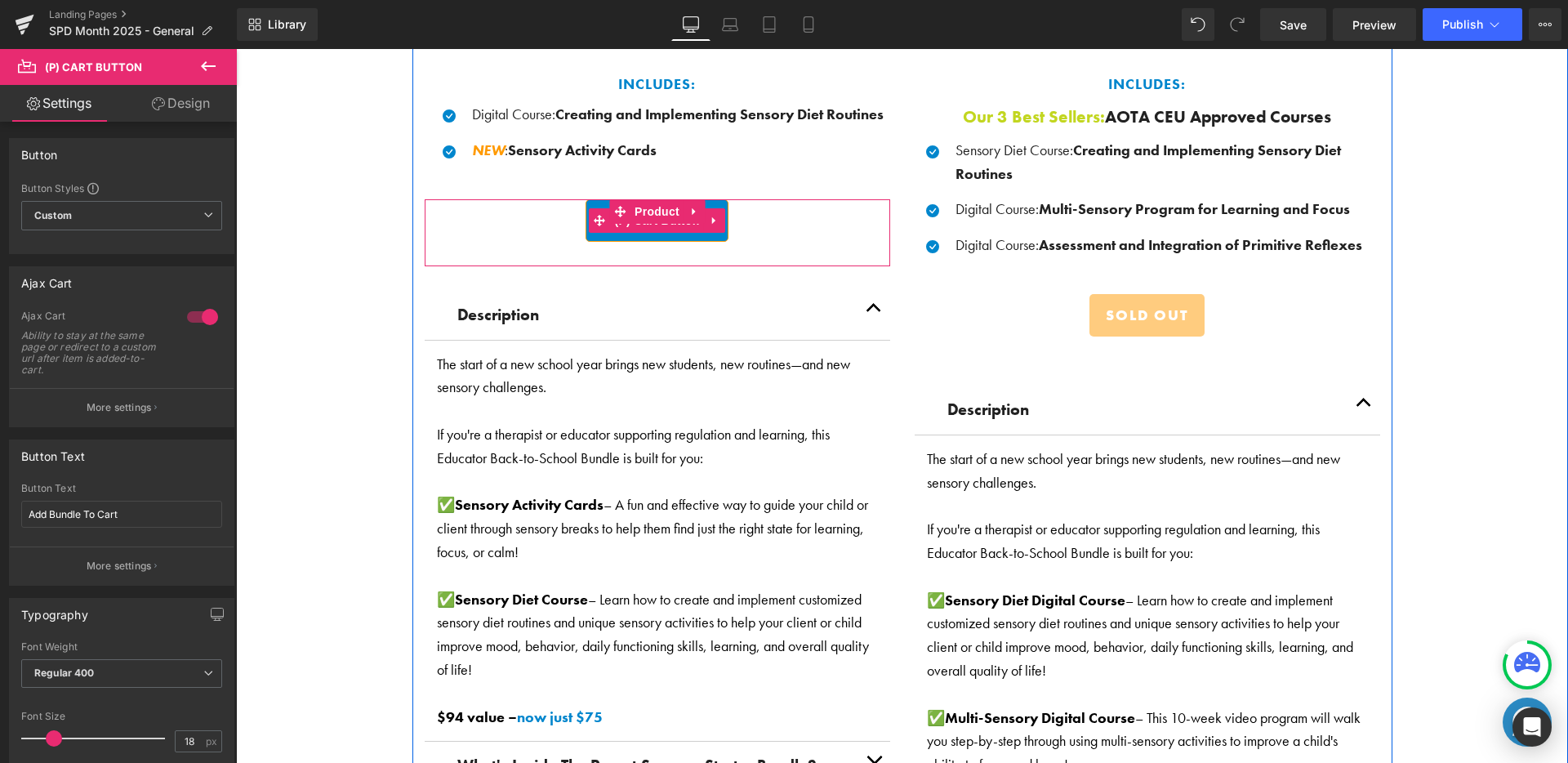
click at [640, 231] on button "Add To Cart" at bounding box center [657, 220] width 143 height 43
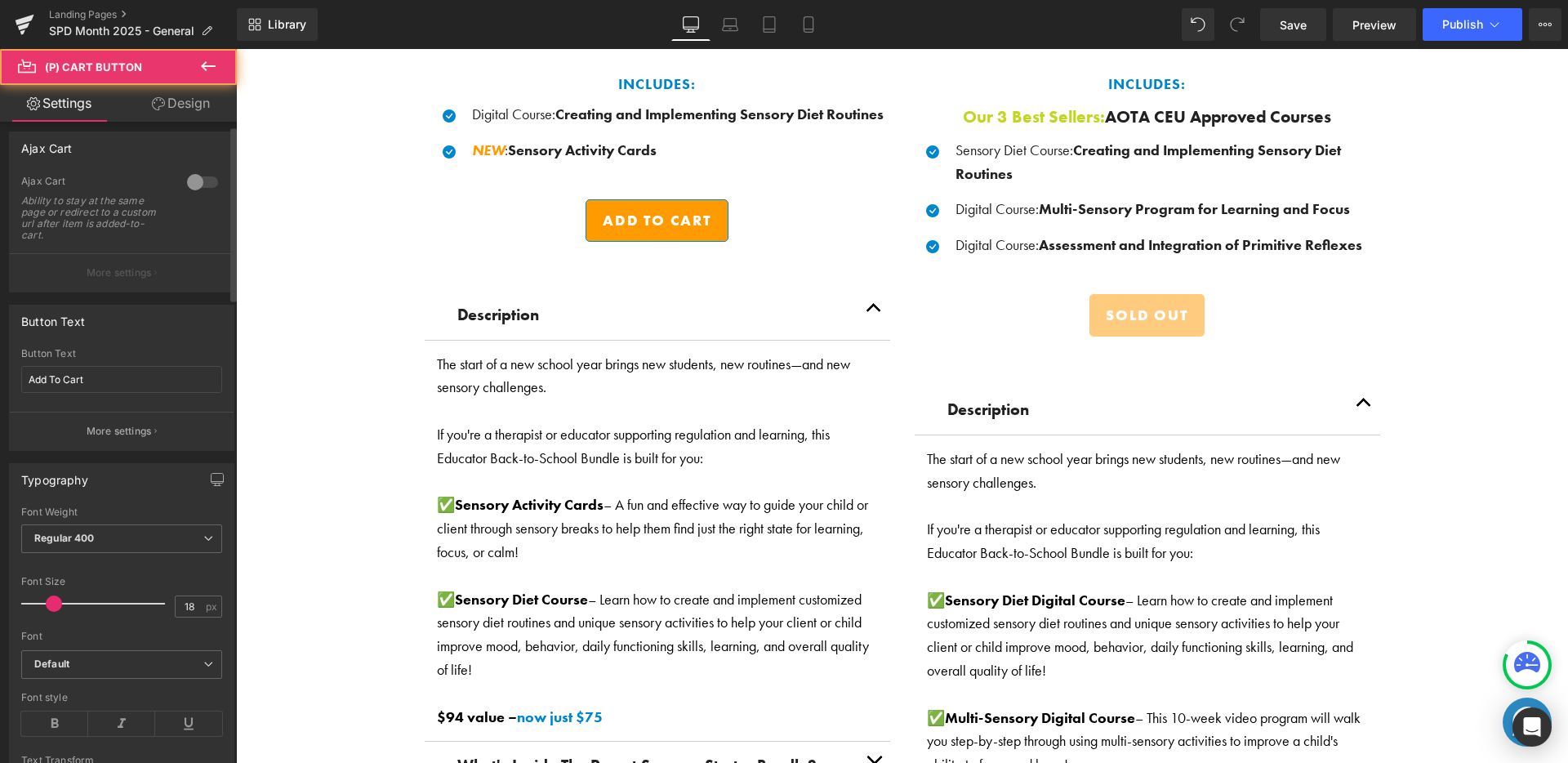
scroll to position [165, 0]
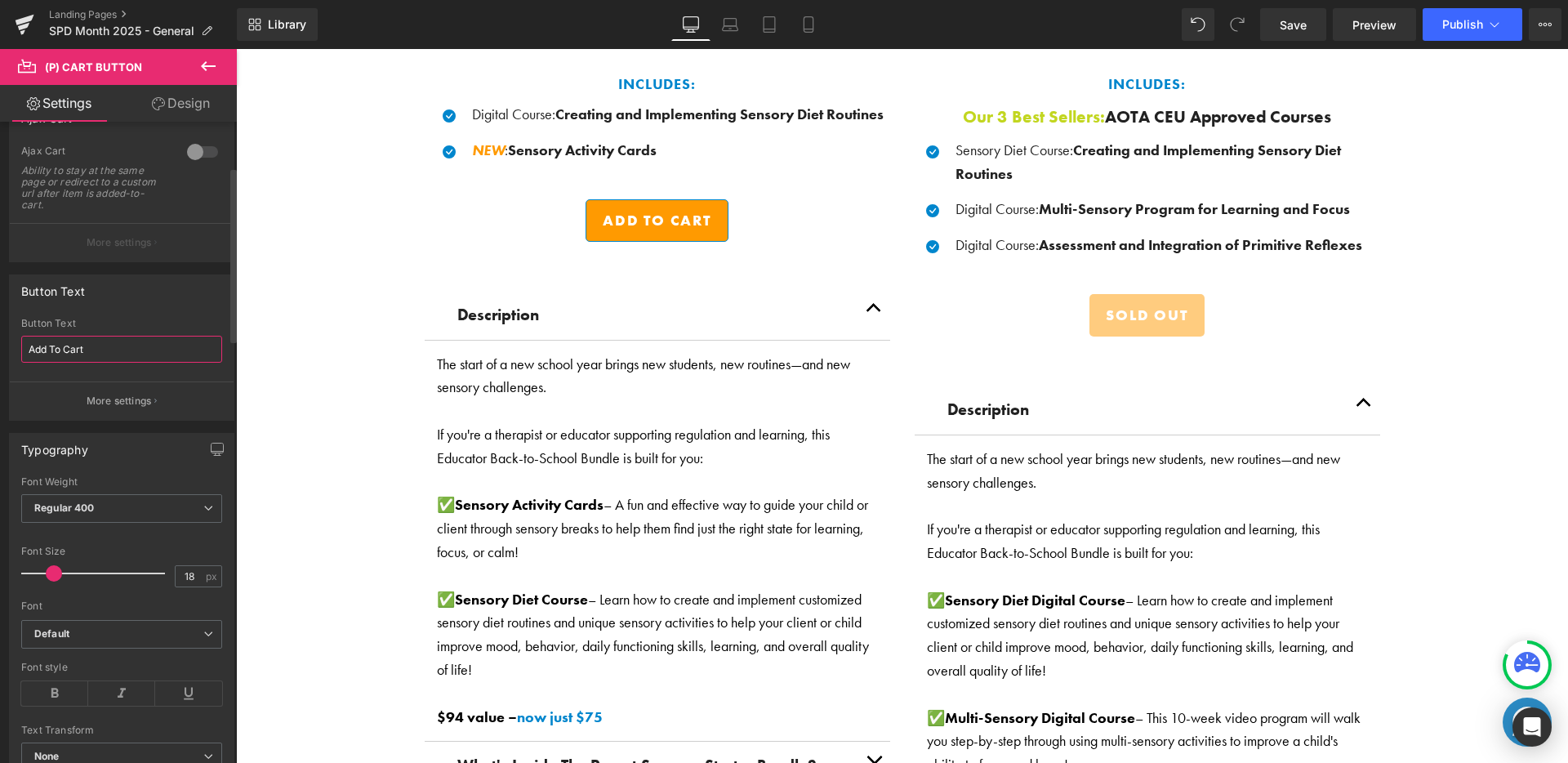
click at [118, 345] on input "Add To Cart" at bounding box center [122, 349] width 201 height 27
click at [118, 345] on input "Add To Cart" at bounding box center [122, 349] width 201 height 27
type input "Add Bundle To Cart"
click at [147, 317] on div "Button Text" at bounding box center [122, 323] width 201 height 12
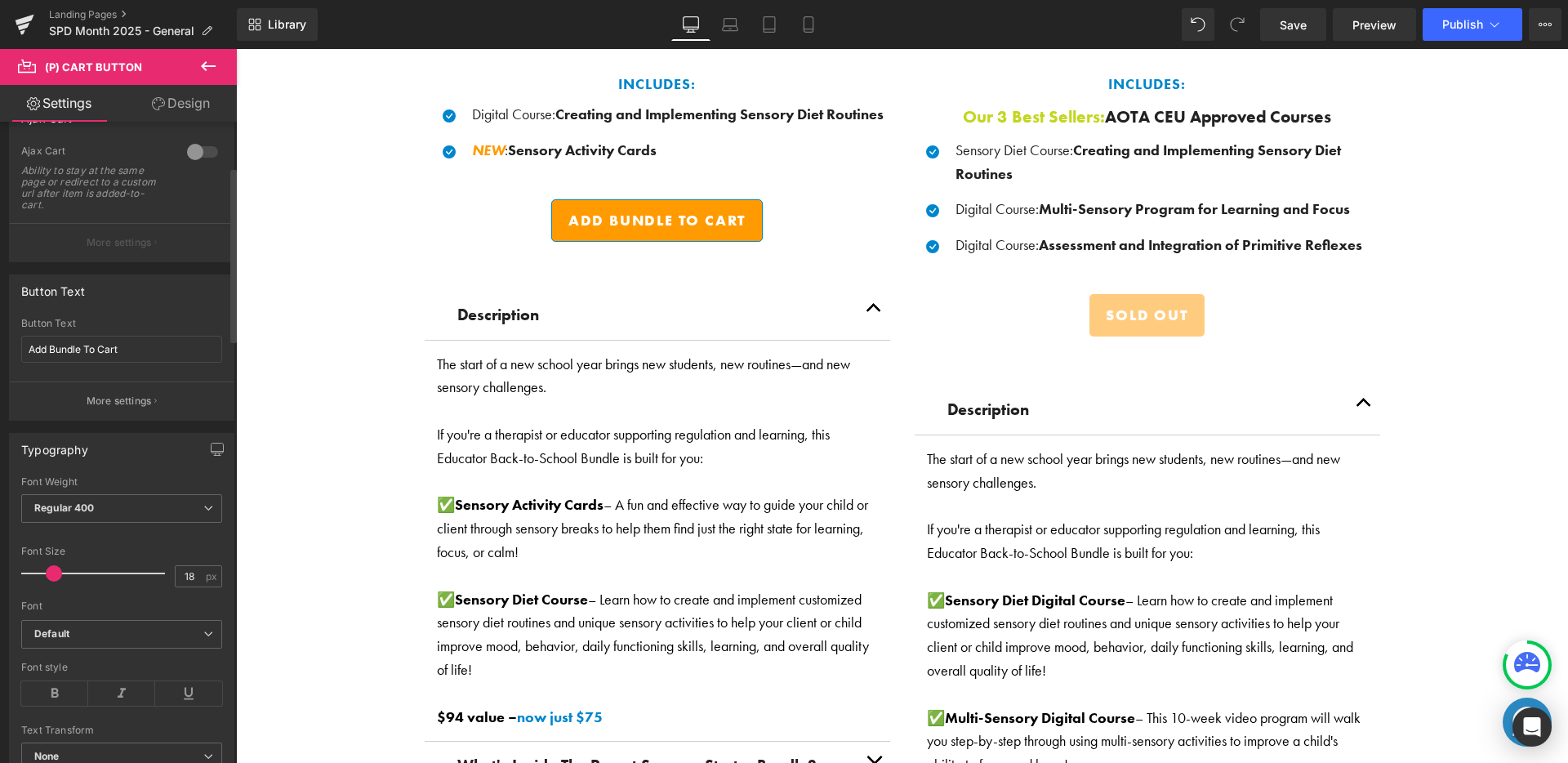
click at [199, 151] on div at bounding box center [202, 152] width 39 height 26
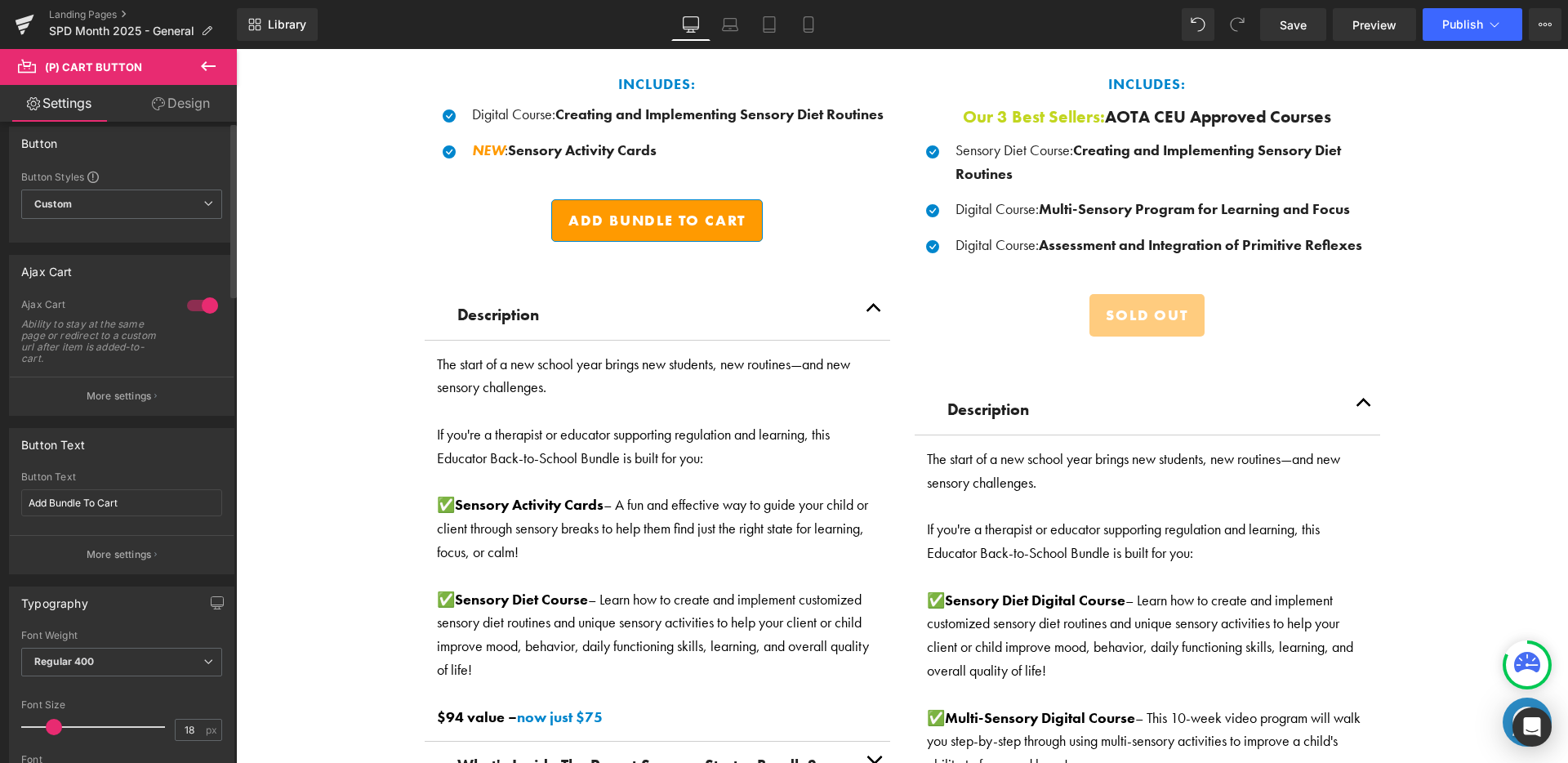
scroll to position [0, 0]
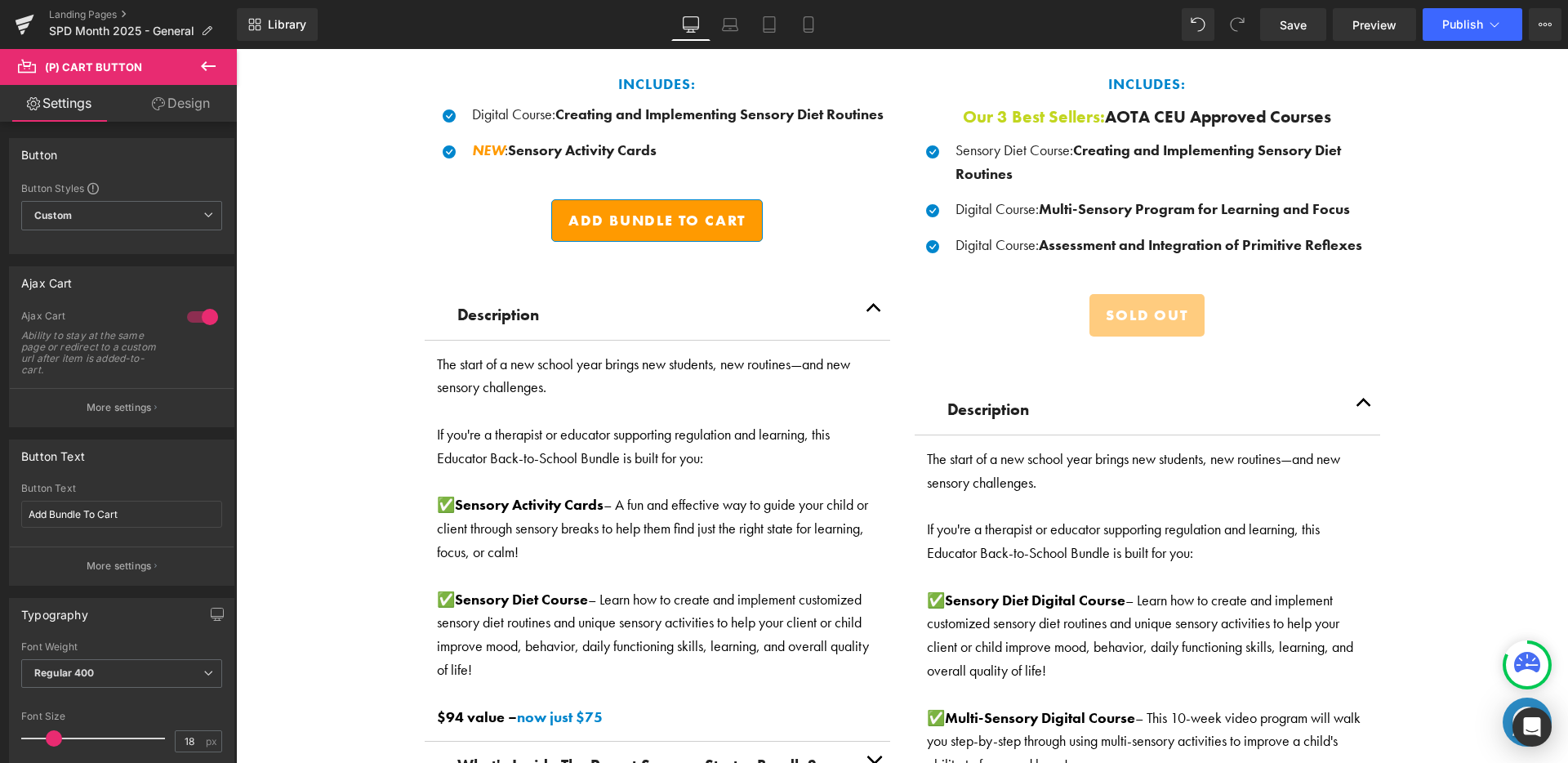
click at [180, 103] on link "Design" at bounding box center [181, 103] width 118 height 37
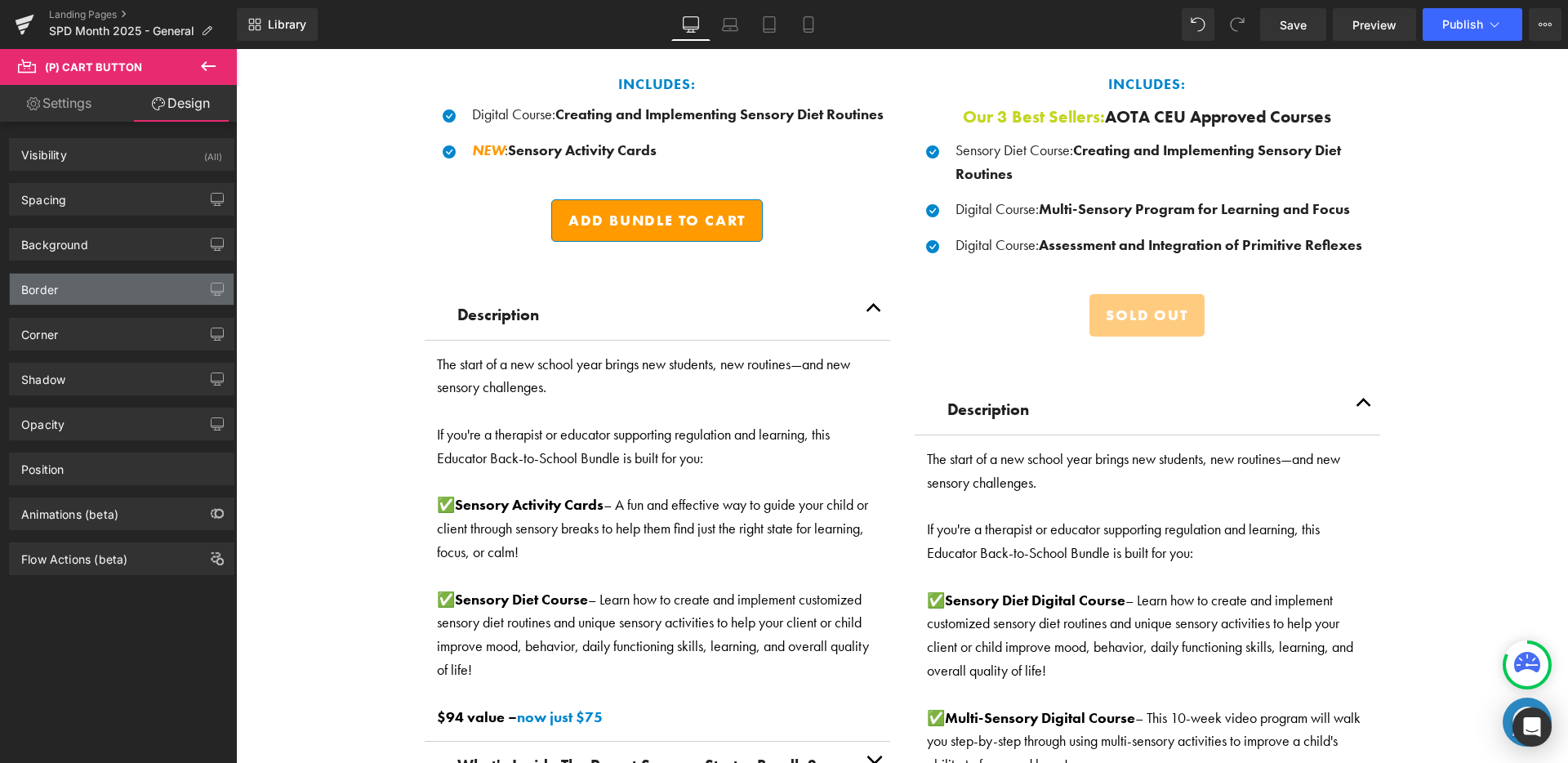
click at [140, 280] on div "Border" at bounding box center [122, 289] width 224 height 31
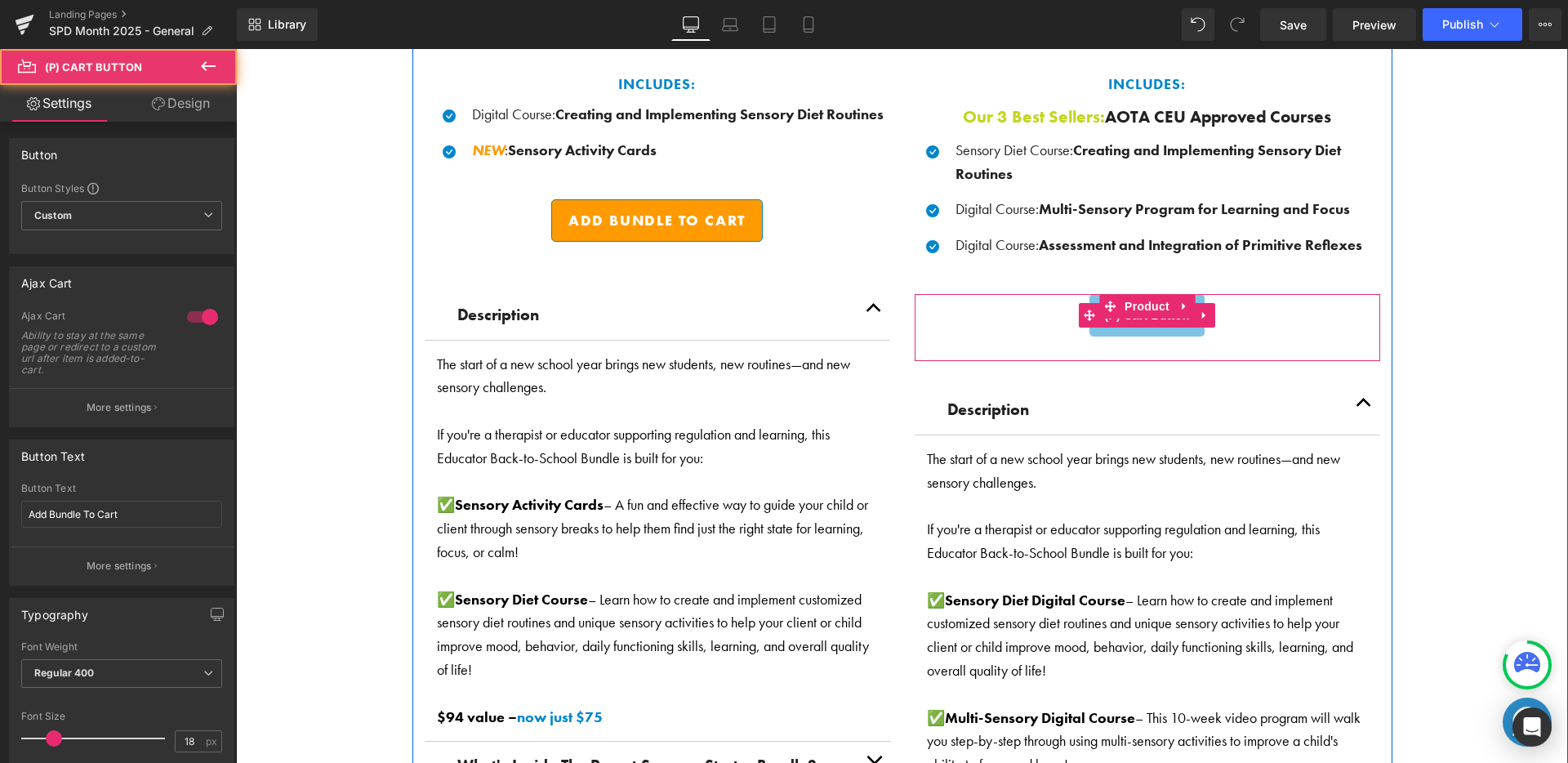
click at [1110, 326] on button "Sold Out" at bounding box center [1146, 316] width 114 height 43
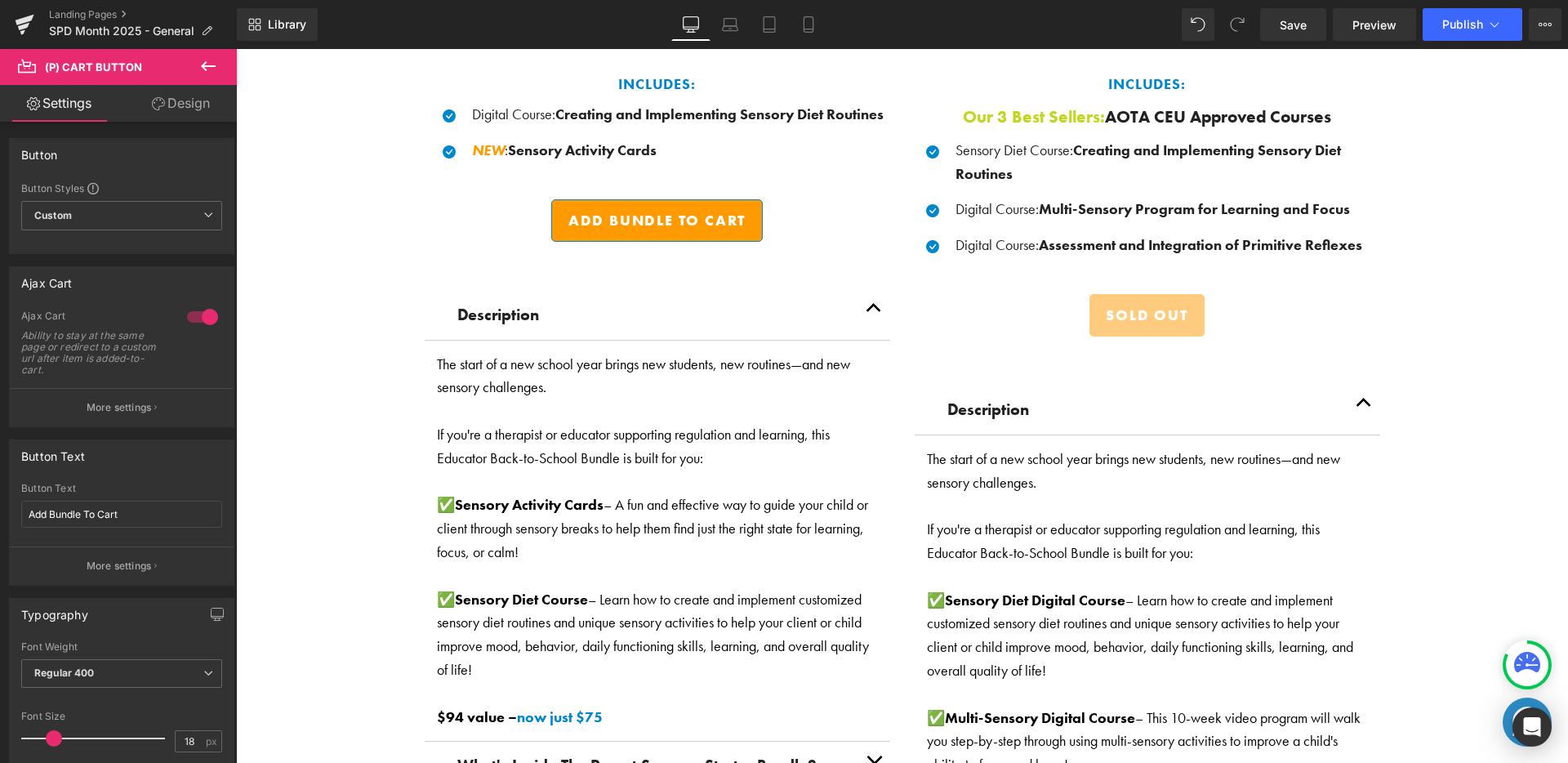
click at [169, 92] on link "Design" at bounding box center [181, 103] width 118 height 37
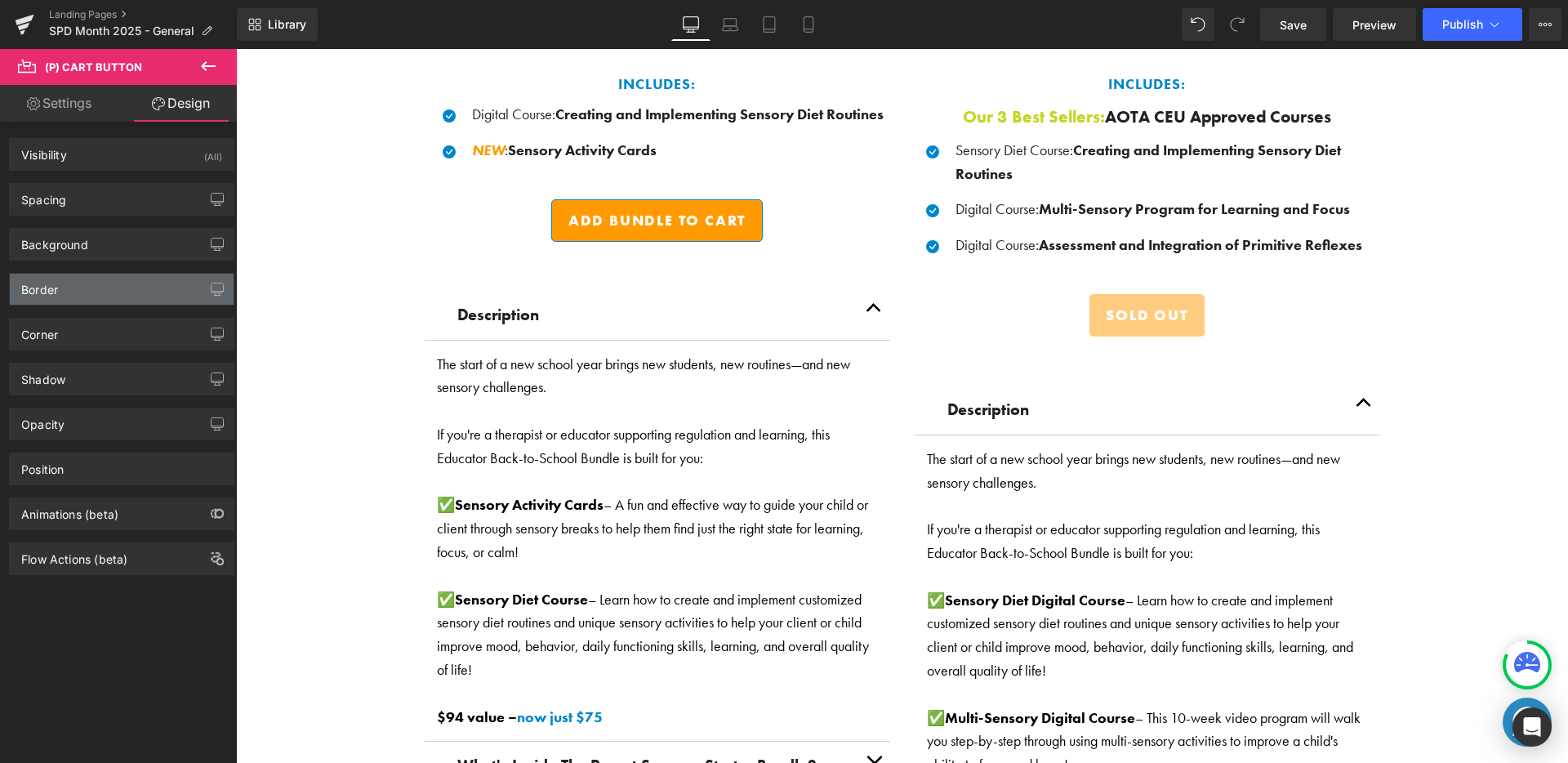
click at [99, 291] on div "Border" at bounding box center [122, 289] width 224 height 31
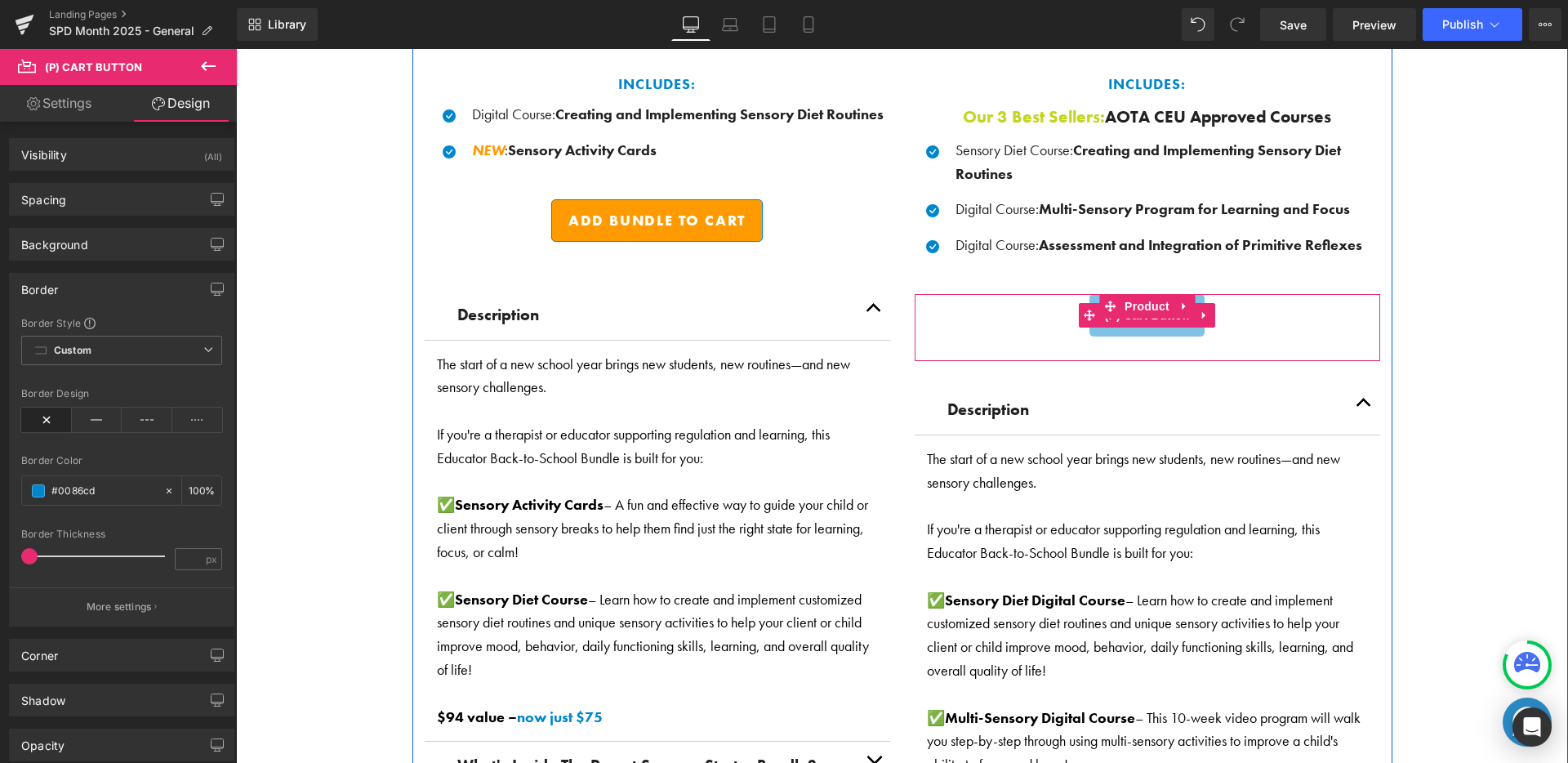
click at [1145, 326] on button "Sold Out" at bounding box center [1146, 316] width 114 height 43
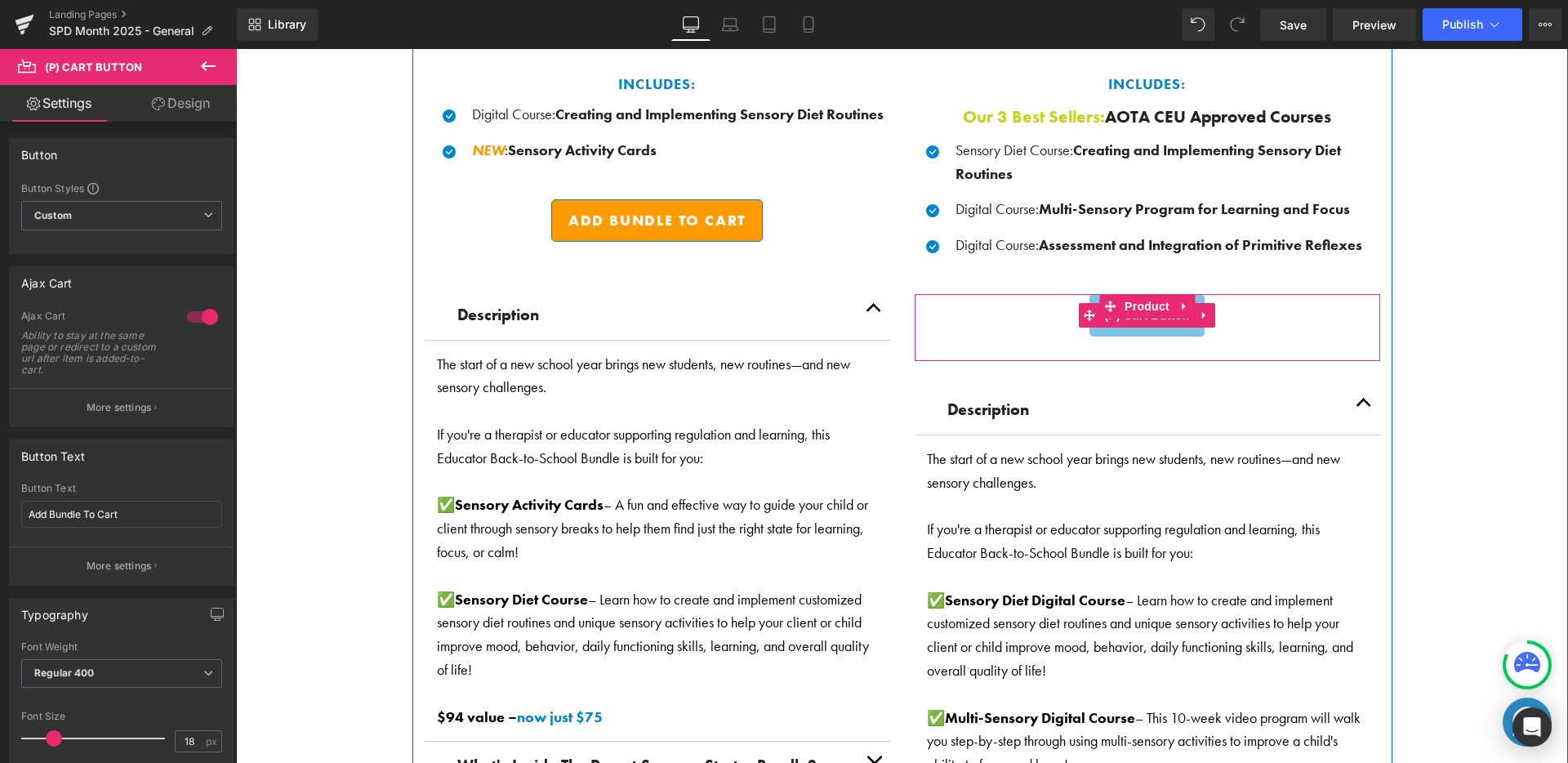
click at [1141, 324] on button "Sold Out" at bounding box center [1146, 316] width 114 height 43
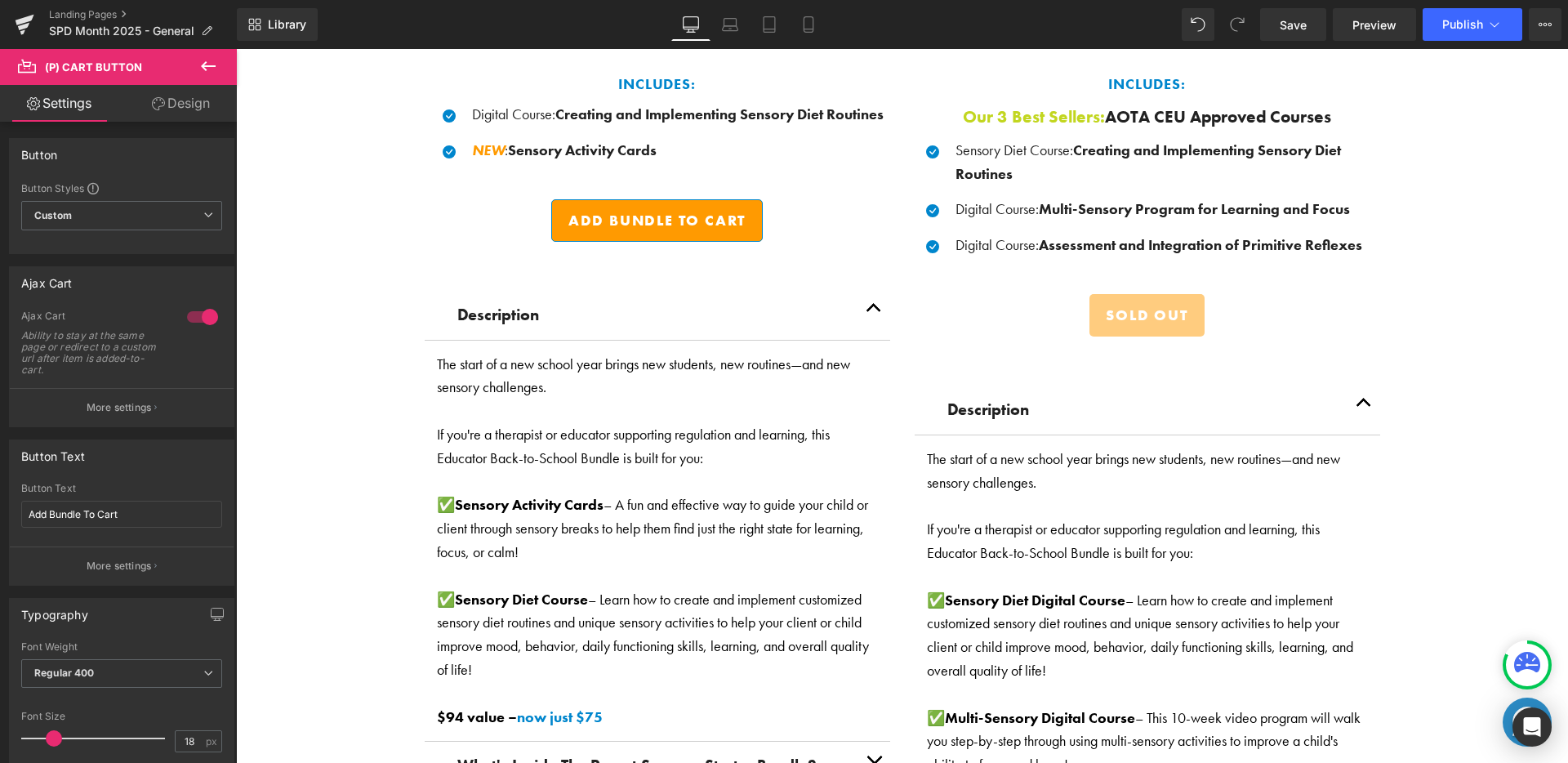
click at [188, 89] on link "Design" at bounding box center [181, 103] width 118 height 37
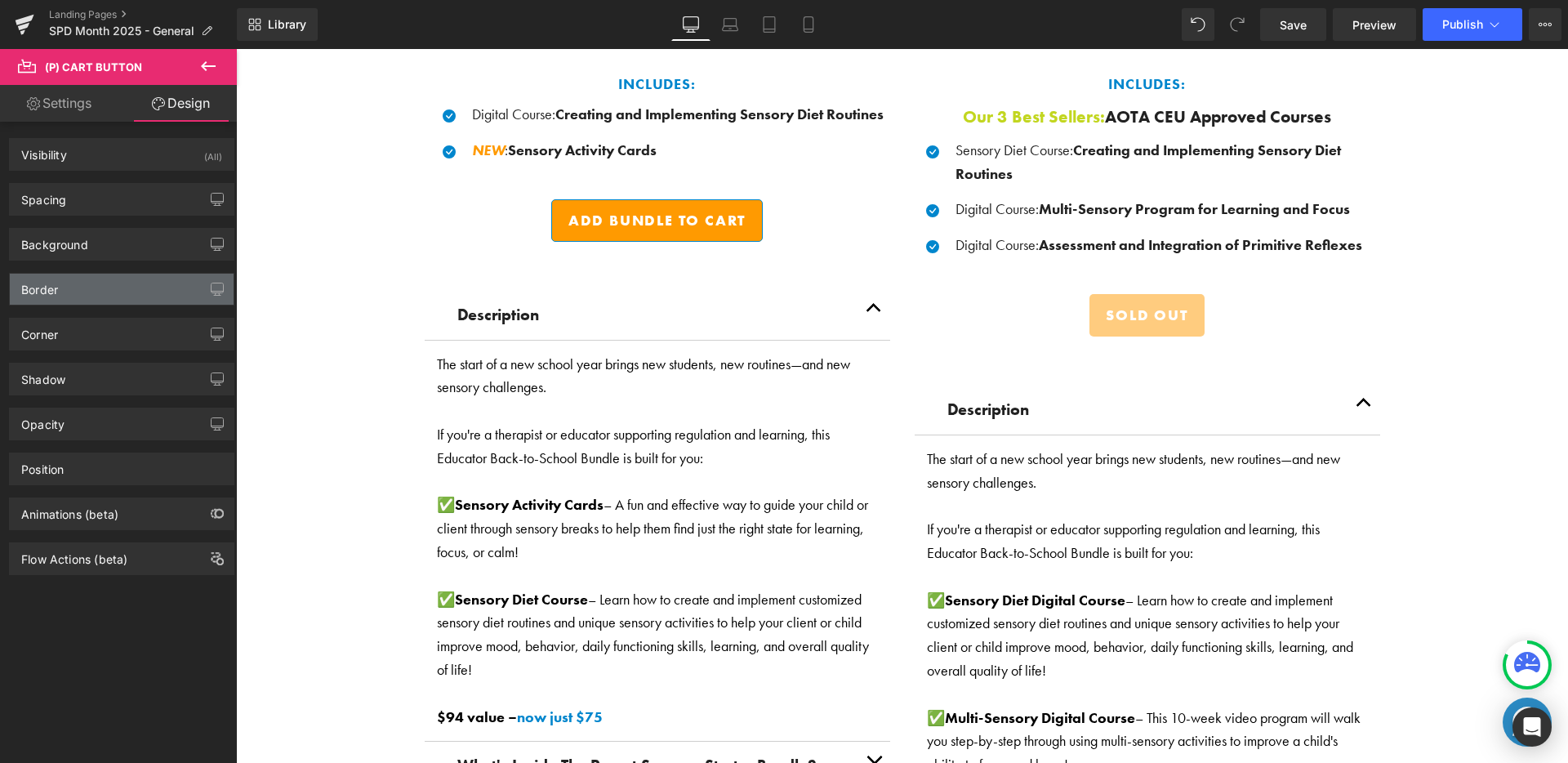
click at [94, 284] on div "Border" at bounding box center [122, 289] width 224 height 31
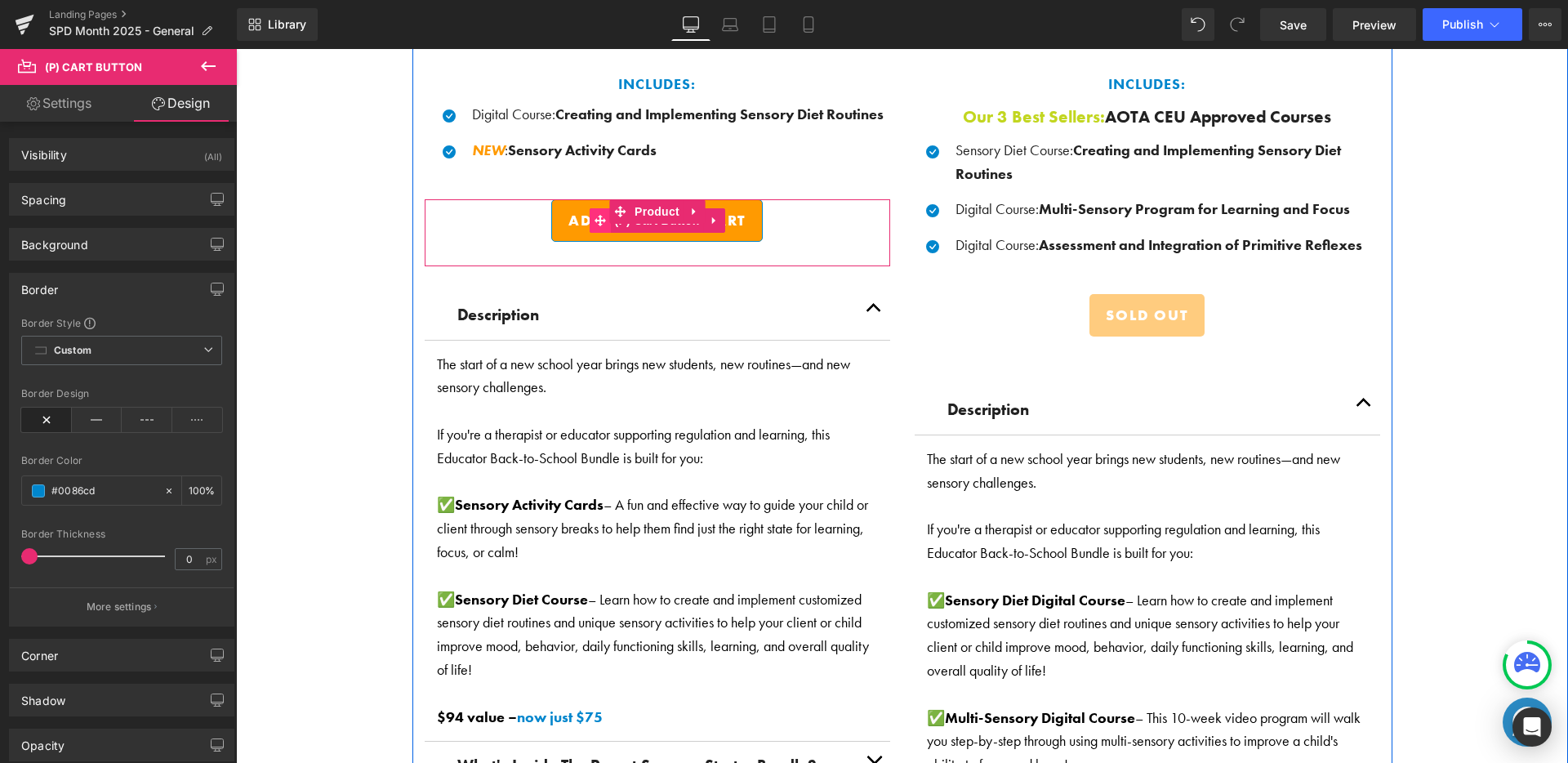
click at [596, 223] on span at bounding box center [599, 220] width 21 height 25
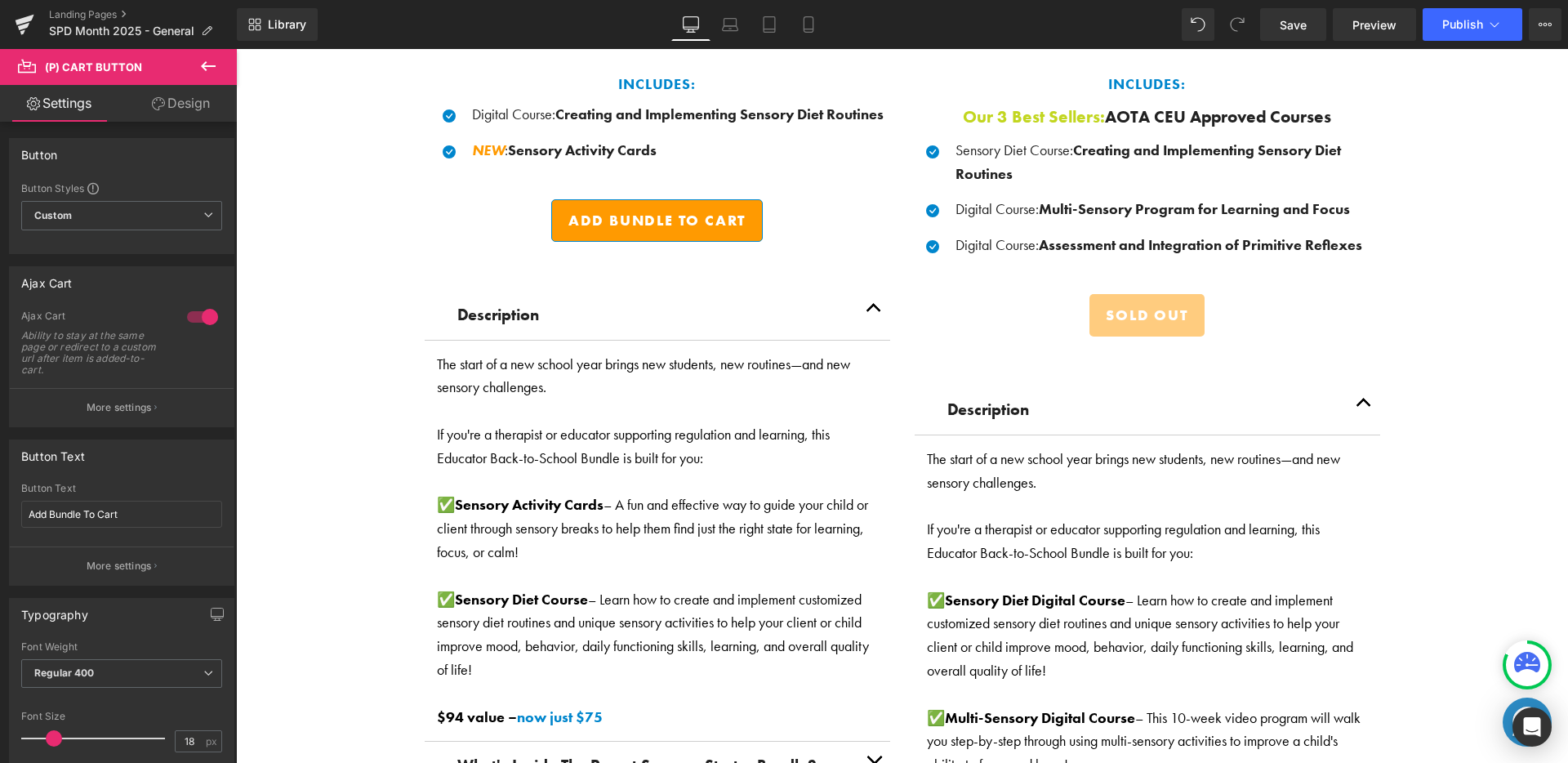
click at [215, 118] on link "Design" at bounding box center [181, 103] width 118 height 37
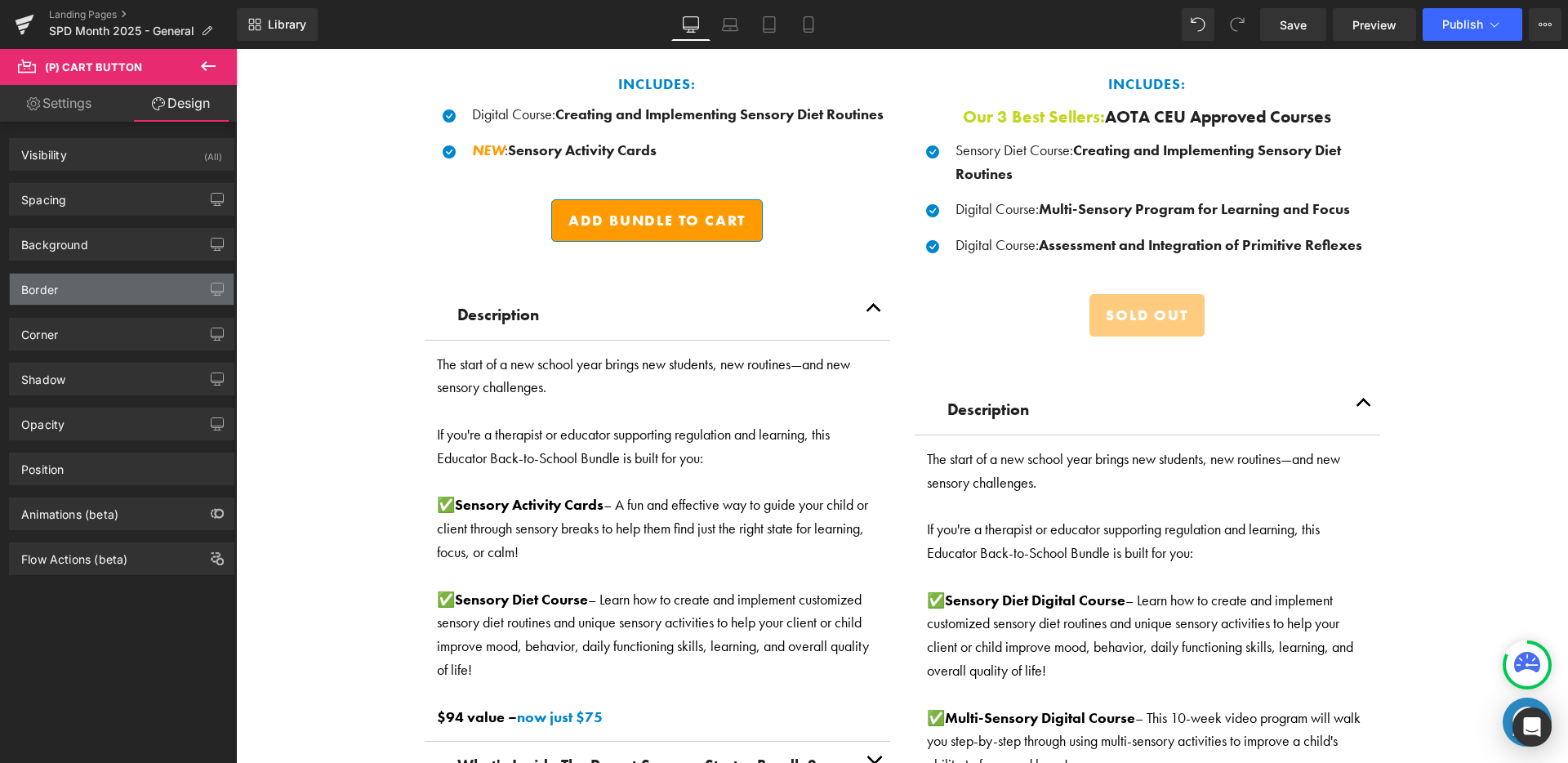
click at [90, 300] on div "Border" at bounding box center [122, 289] width 224 height 31
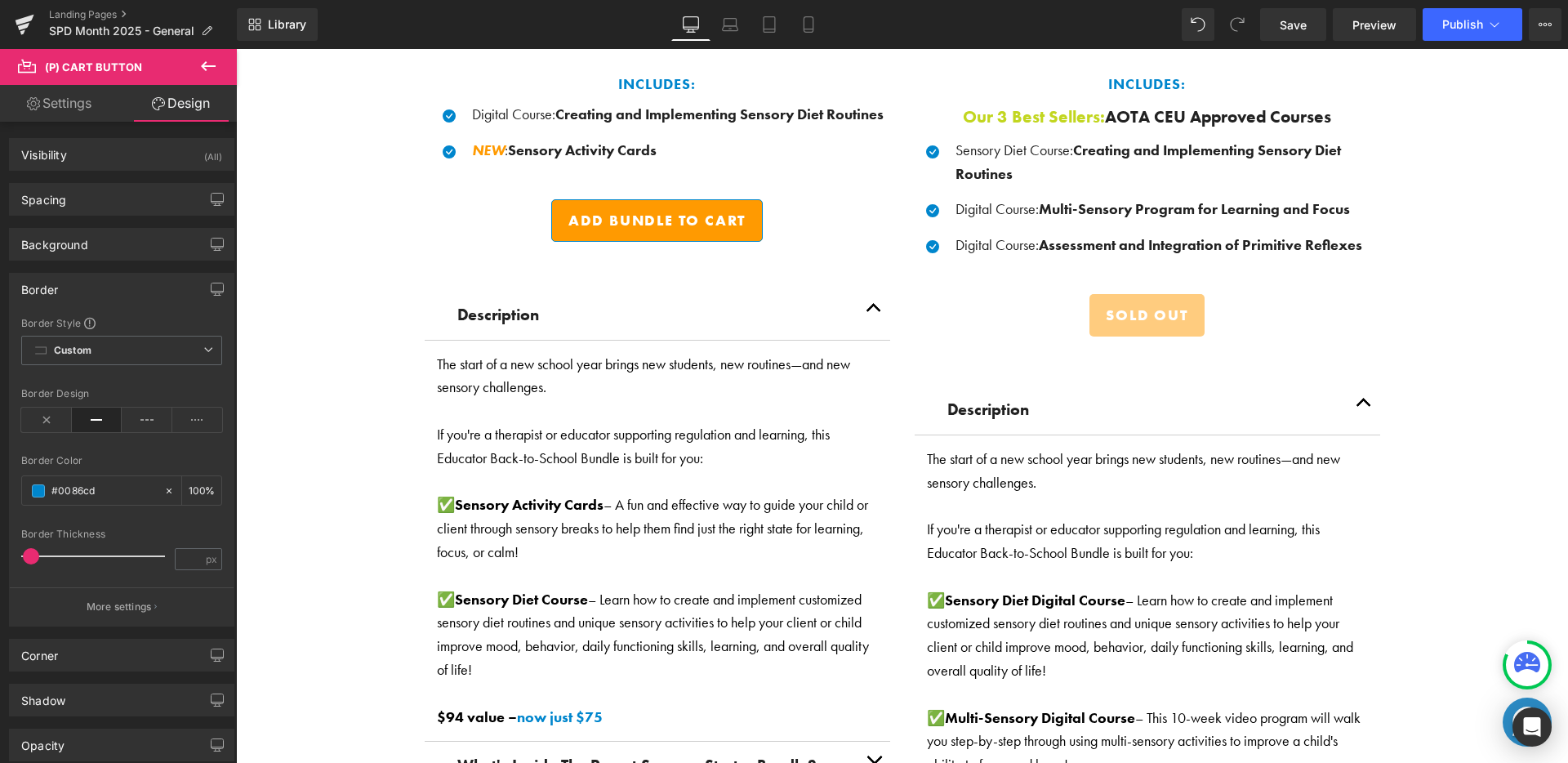
scroll to position [179, 0]
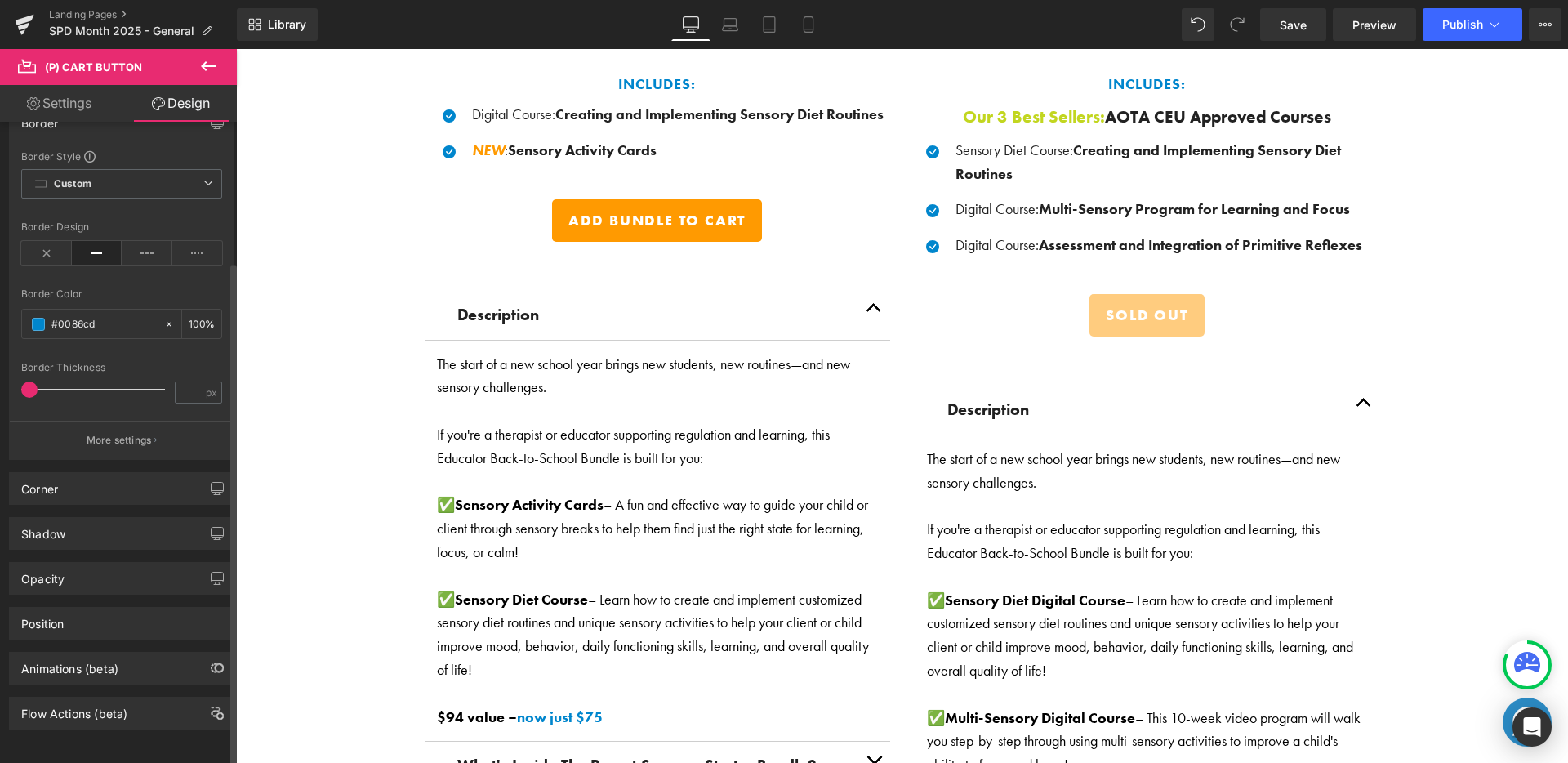
drag, startPoint x: 32, startPoint y: 375, endPoint x: 7, endPoint y: 376, distance: 25.0
click at [0, 378] on div "Border Border Style Custom Custom Setup Global Style Custom Setup Global Style …" at bounding box center [122, 276] width 244 height 366
click at [164, 346] on div "Border Style Custom Custom Setup Global Style Custom Setup Global Style Border …" at bounding box center [122, 304] width 224 height 309
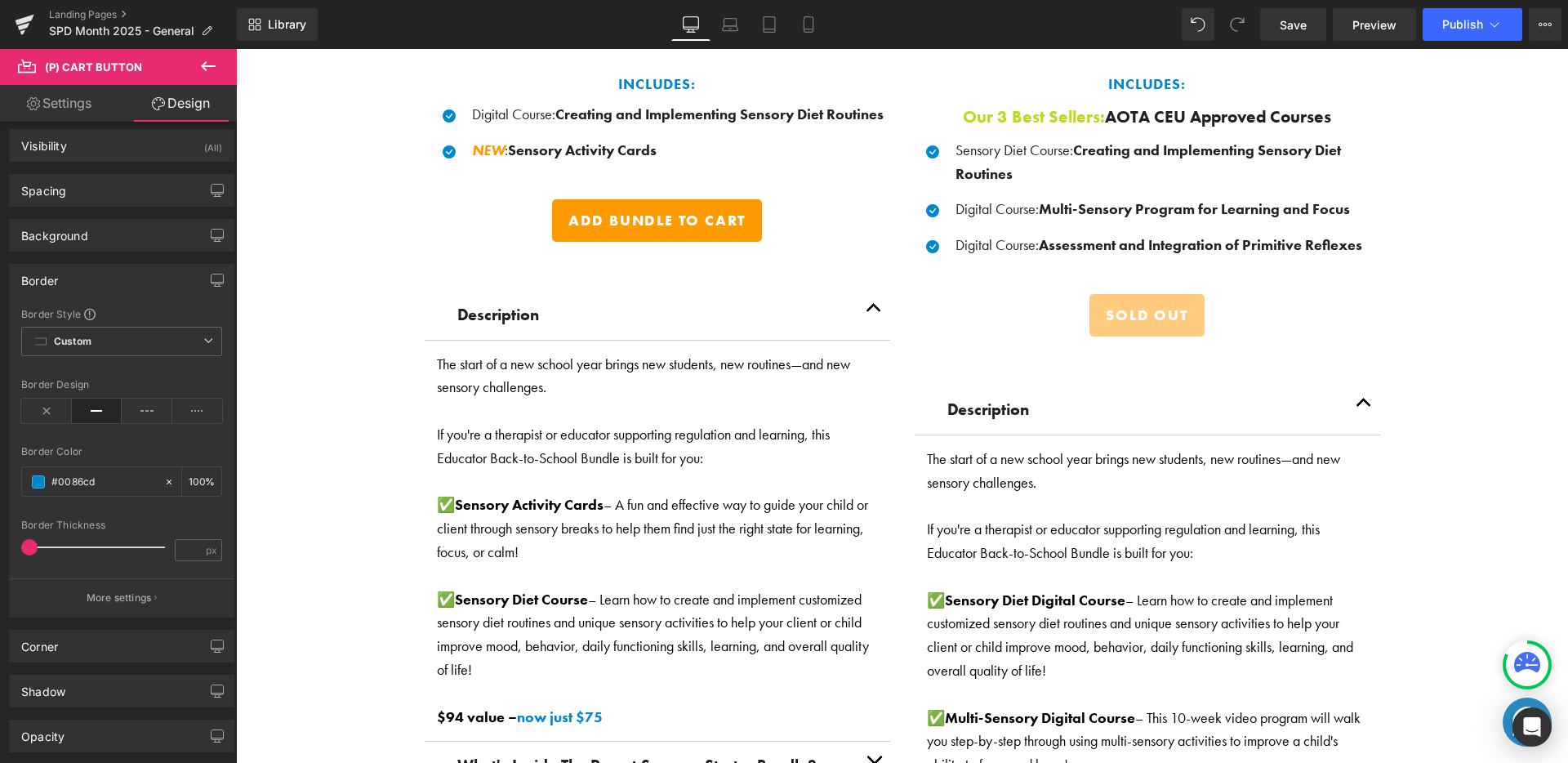
scroll to position [0, 0]
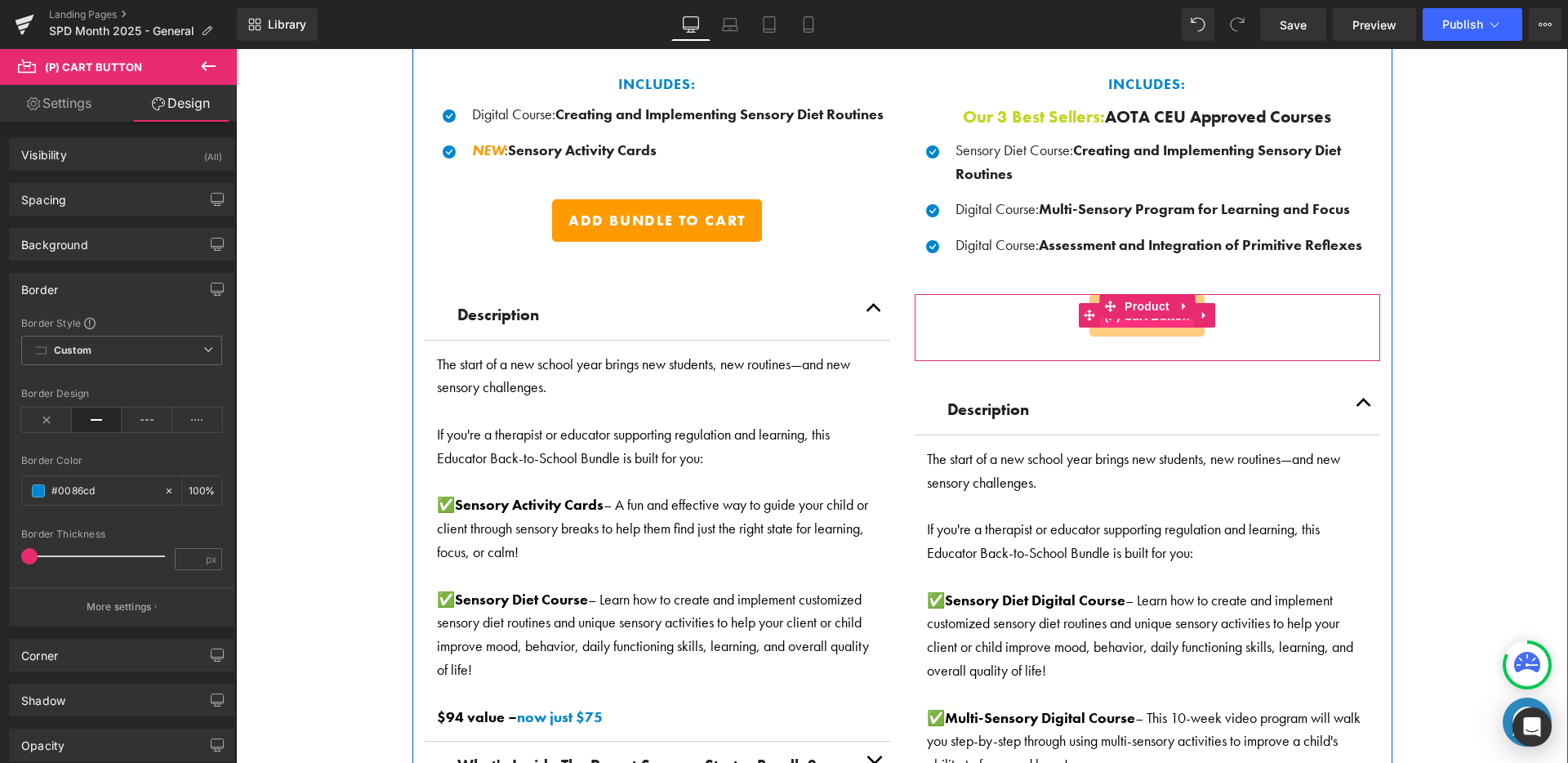
click at [1100, 320] on span "(P) Cart Button" at bounding box center [1146, 316] width 93 height 25
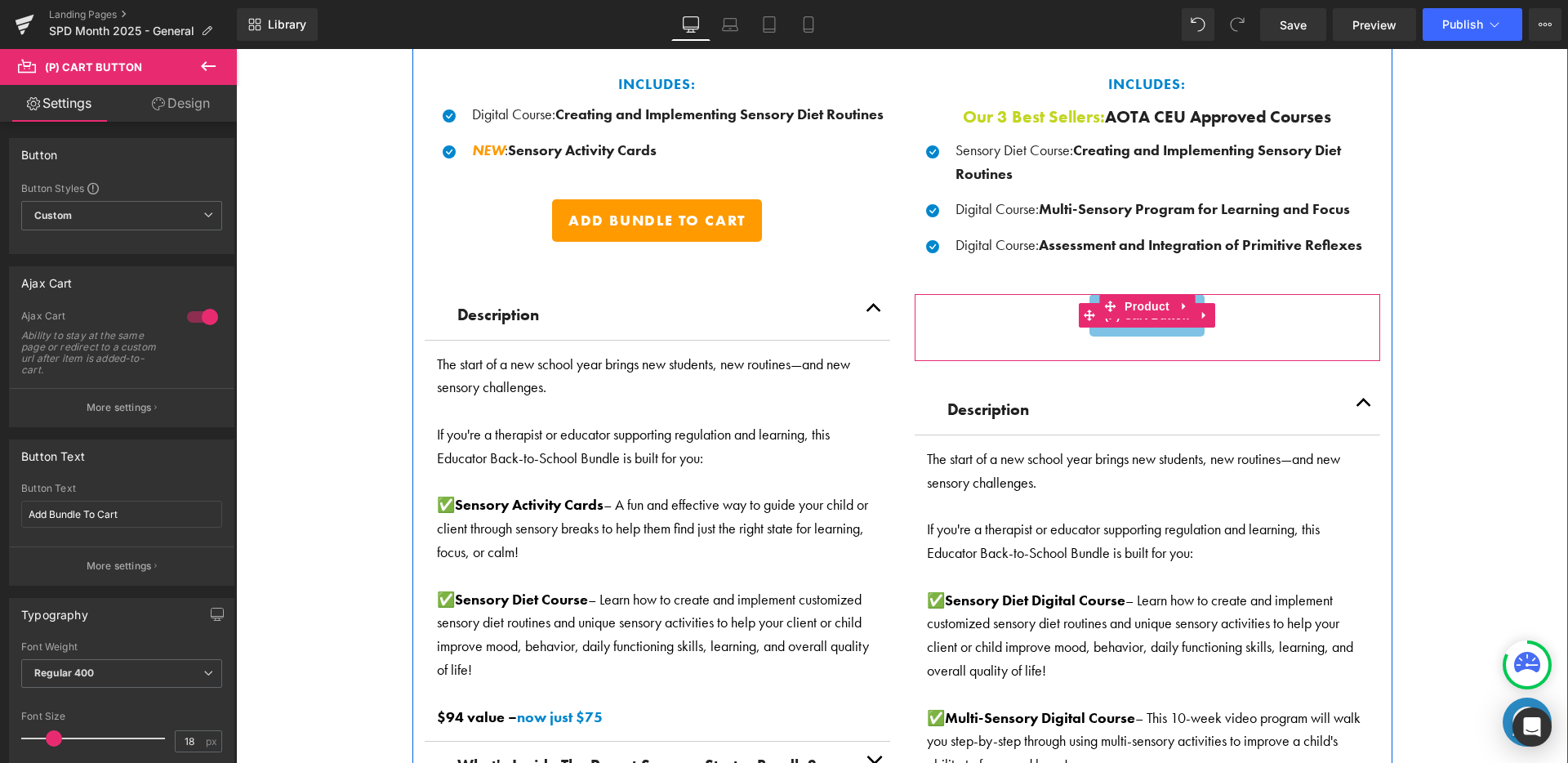
click at [1102, 325] on button "Sold Out" at bounding box center [1146, 316] width 114 height 43
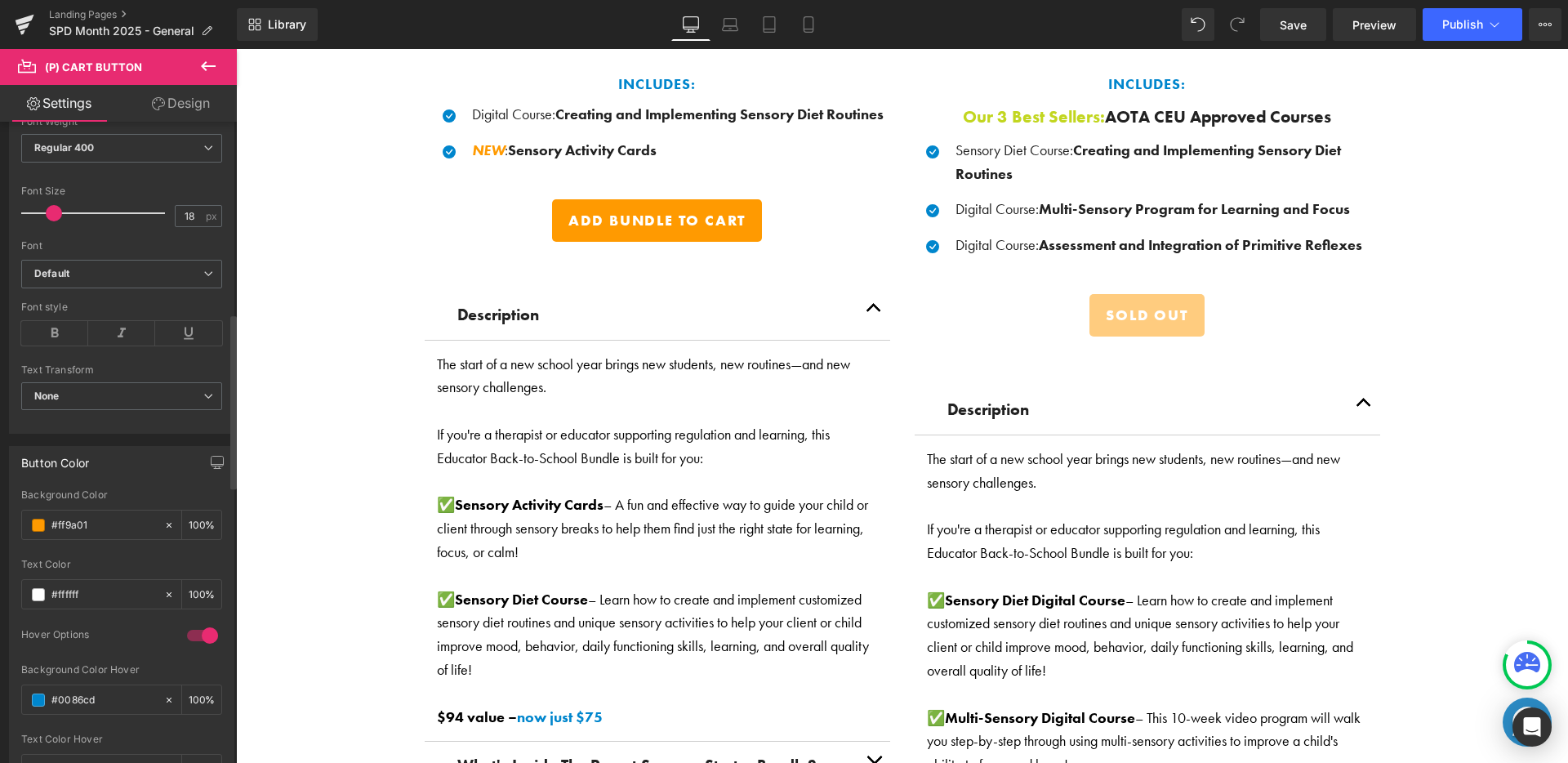
scroll to position [493, 0]
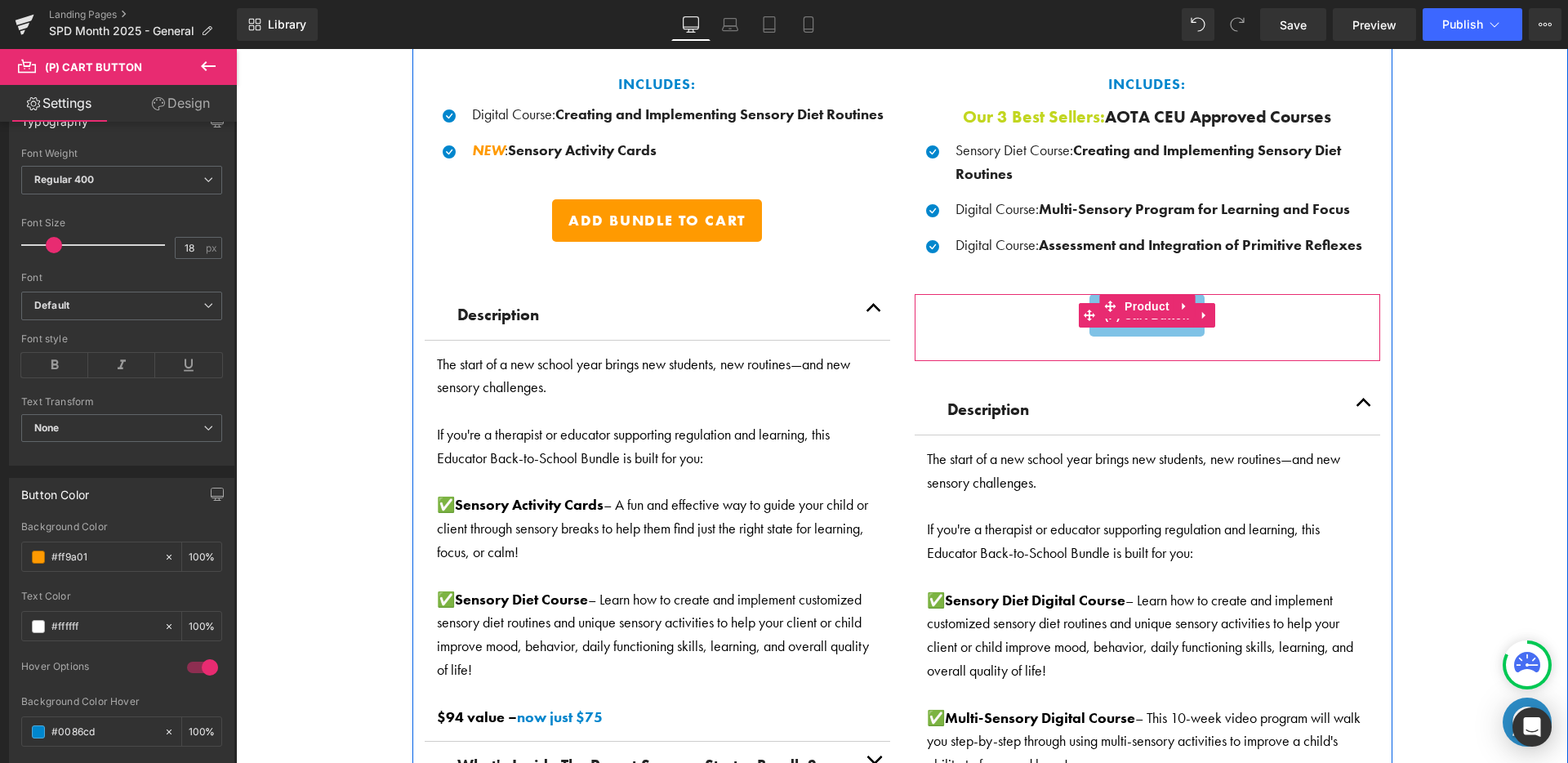
click at [1144, 326] on button "Sold Out" at bounding box center [1146, 316] width 114 height 43
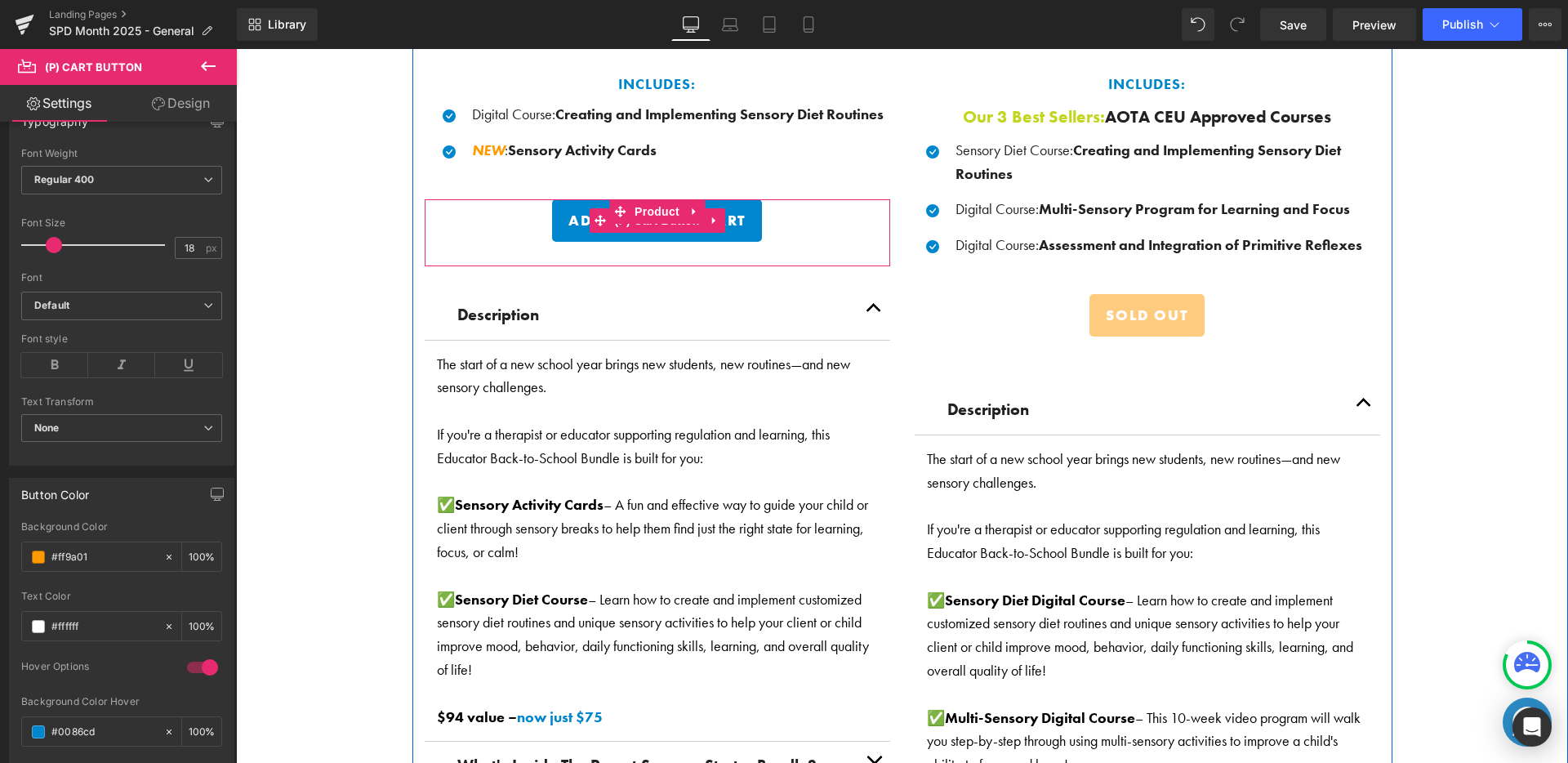
click at [691, 230] on button "Add Bundle To Cart" at bounding box center [656, 220] width 210 height 43
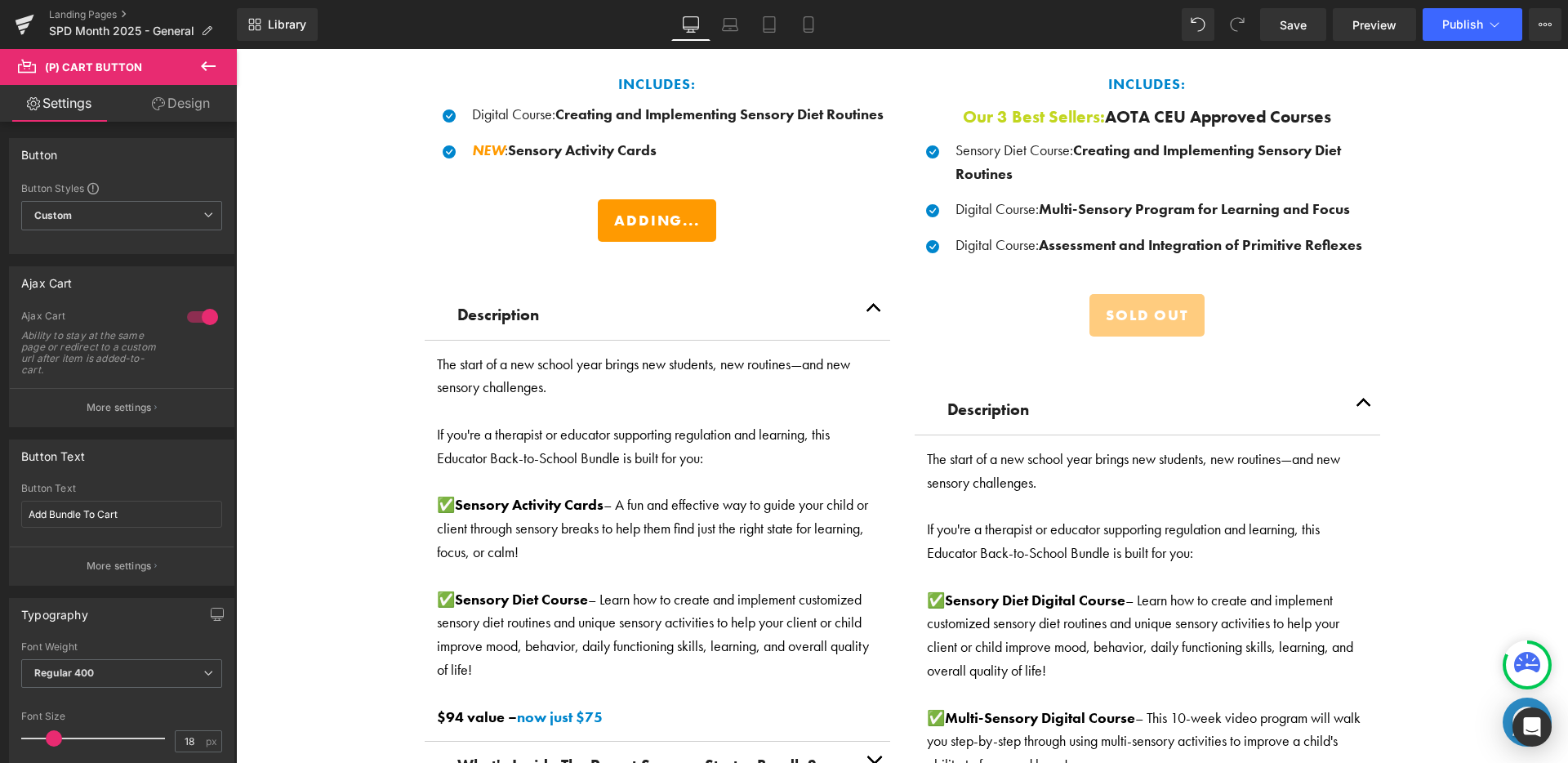
click at [209, 65] on icon at bounding box center [208, 66] width 15 height 10
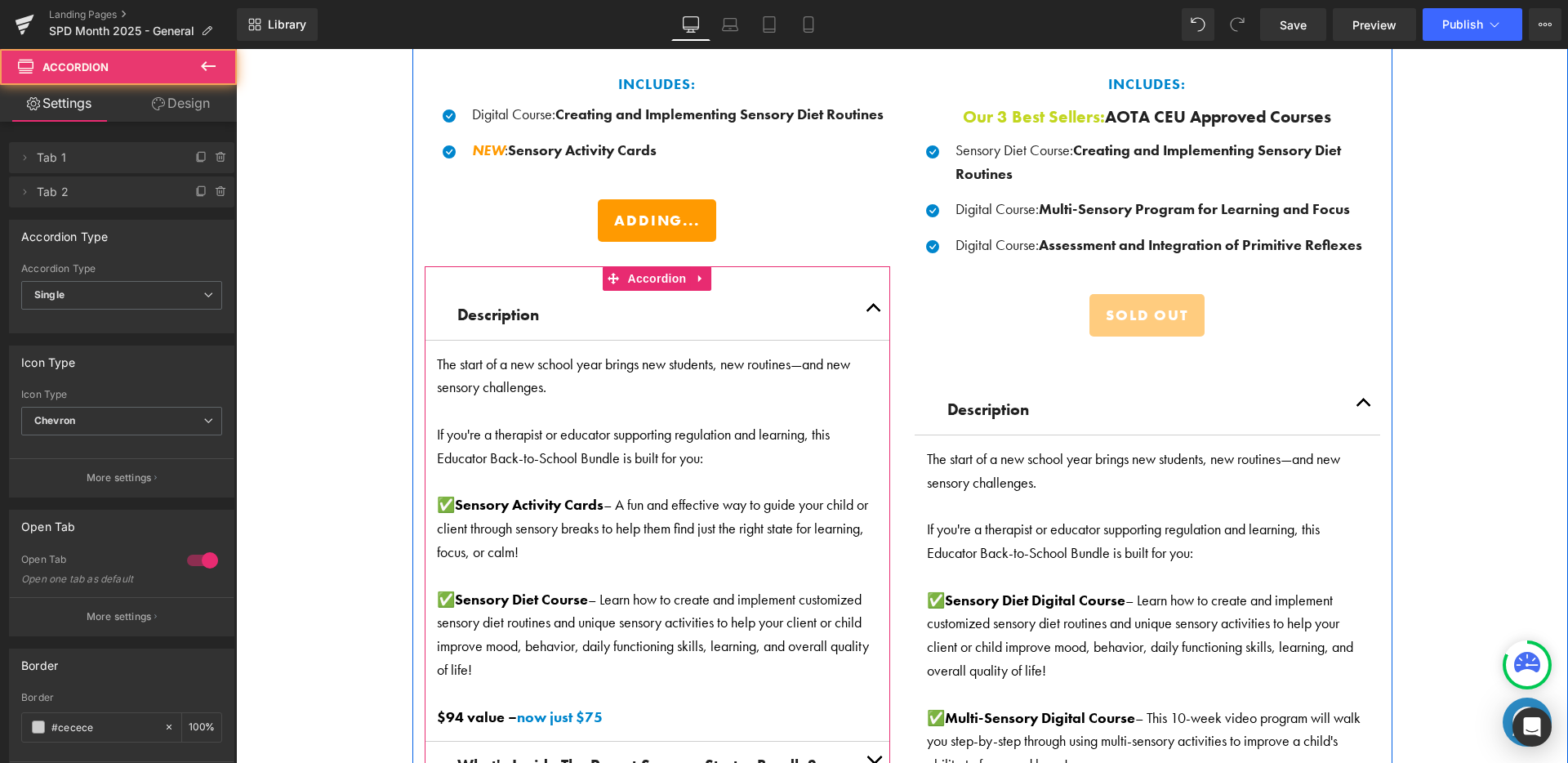
click at [879, 302] on button "button" at bounding box center [874, 316] width 33 height 49
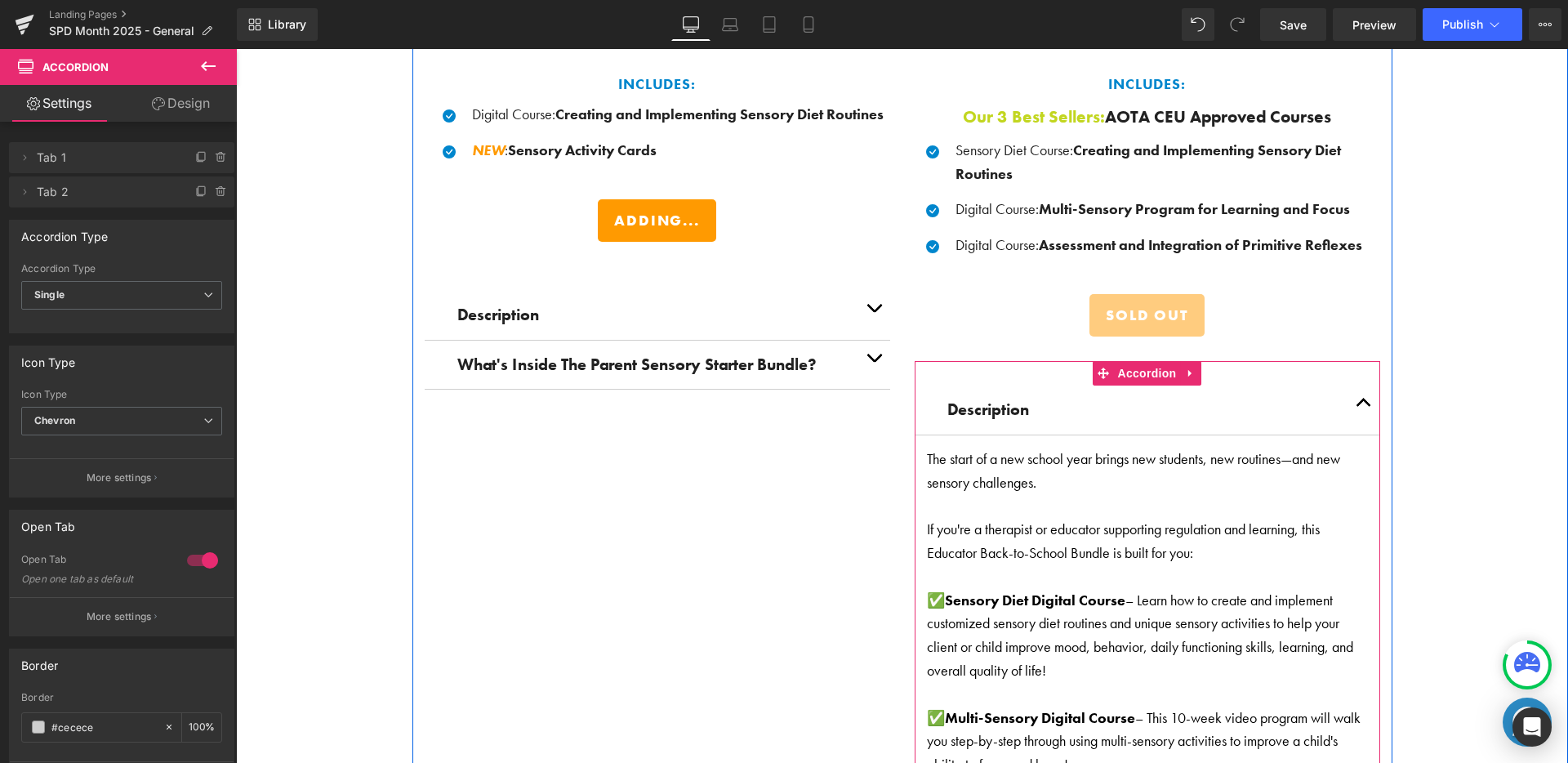
click at [1365, 394] on button "button" at bounding box center [1364, 410] width 33 height 49
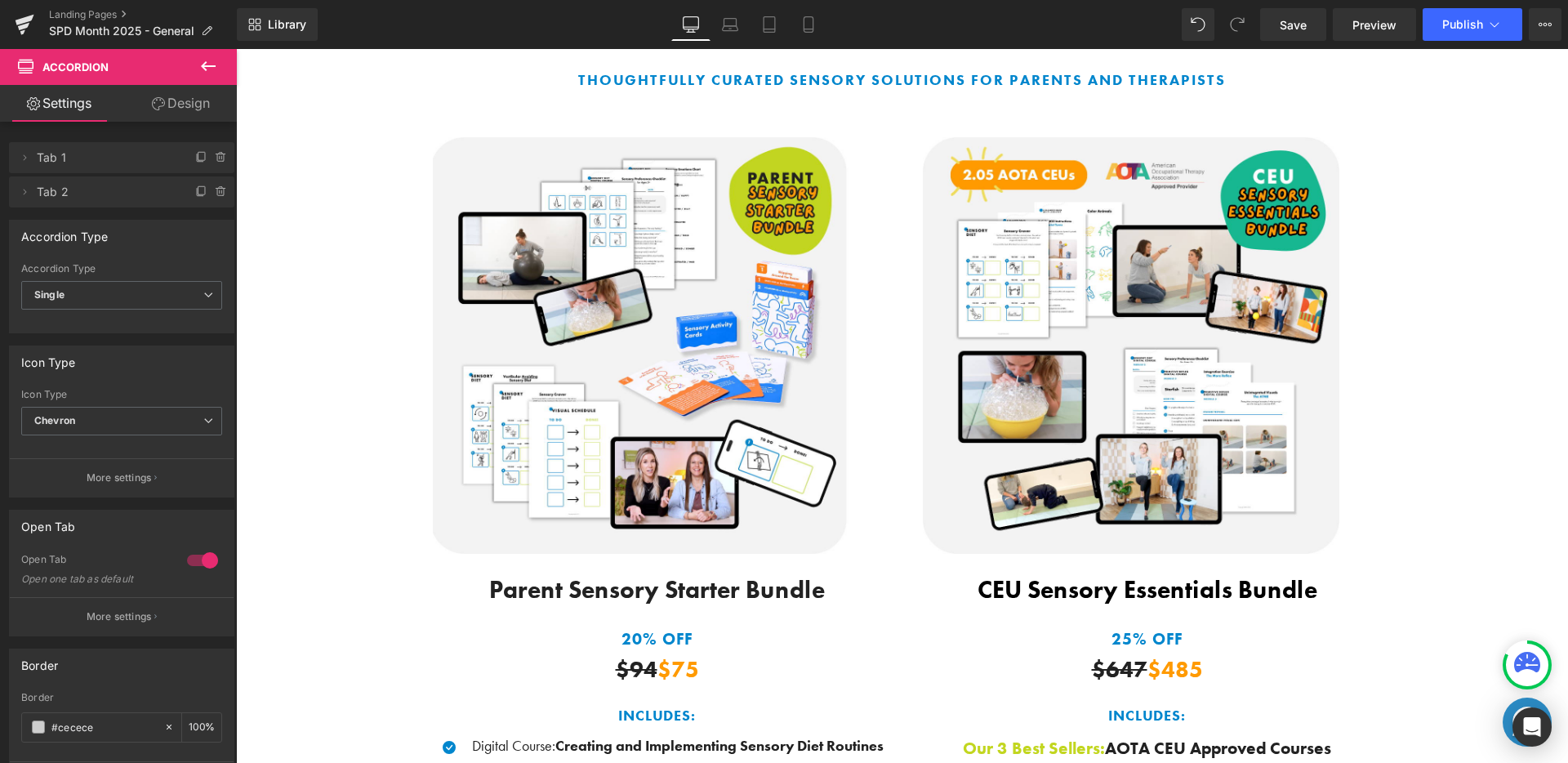
scroll to position [1968, 0]
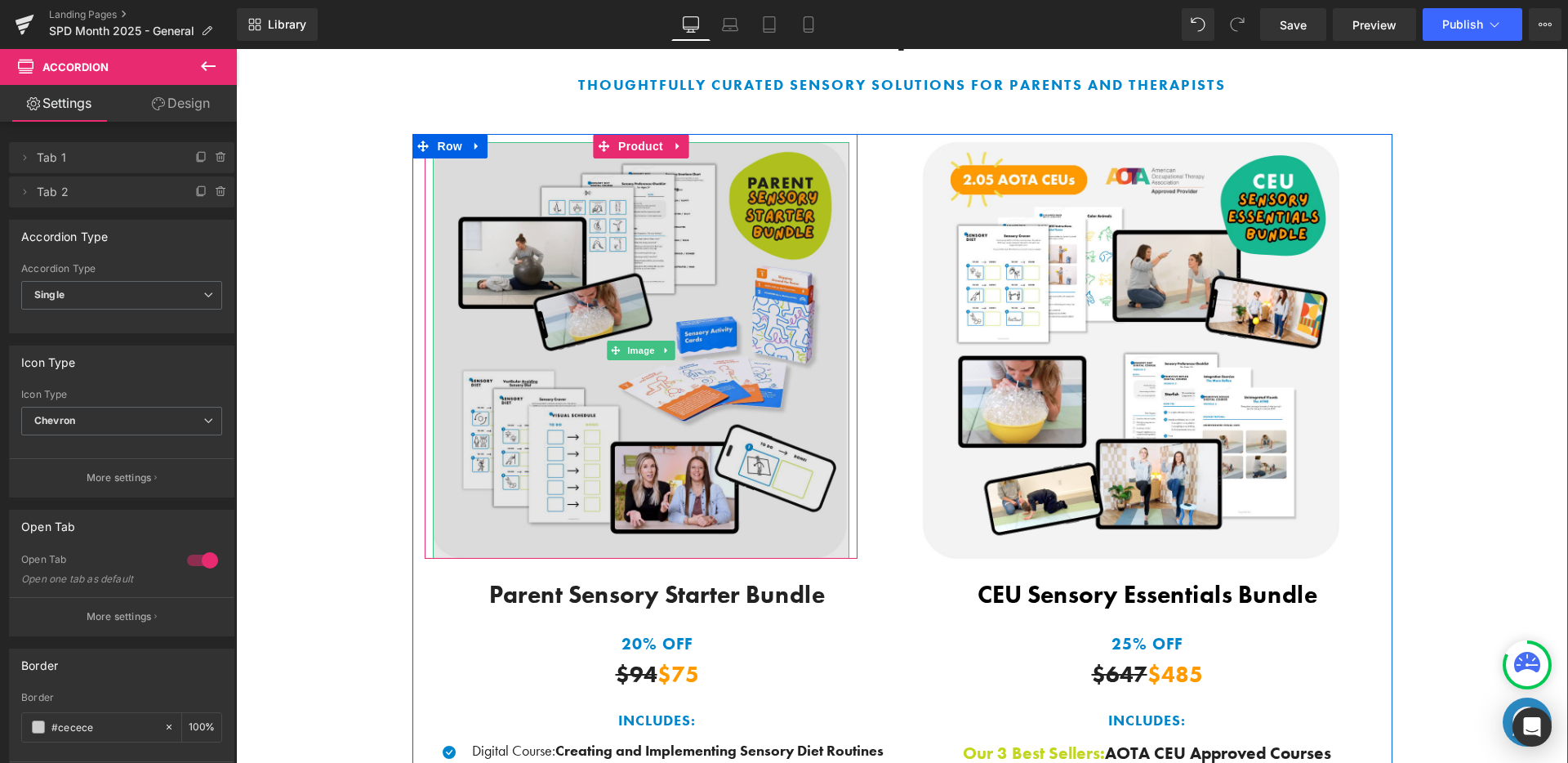
click at [703, 255] on img at bounding box center [641, 350] width 417 height 417
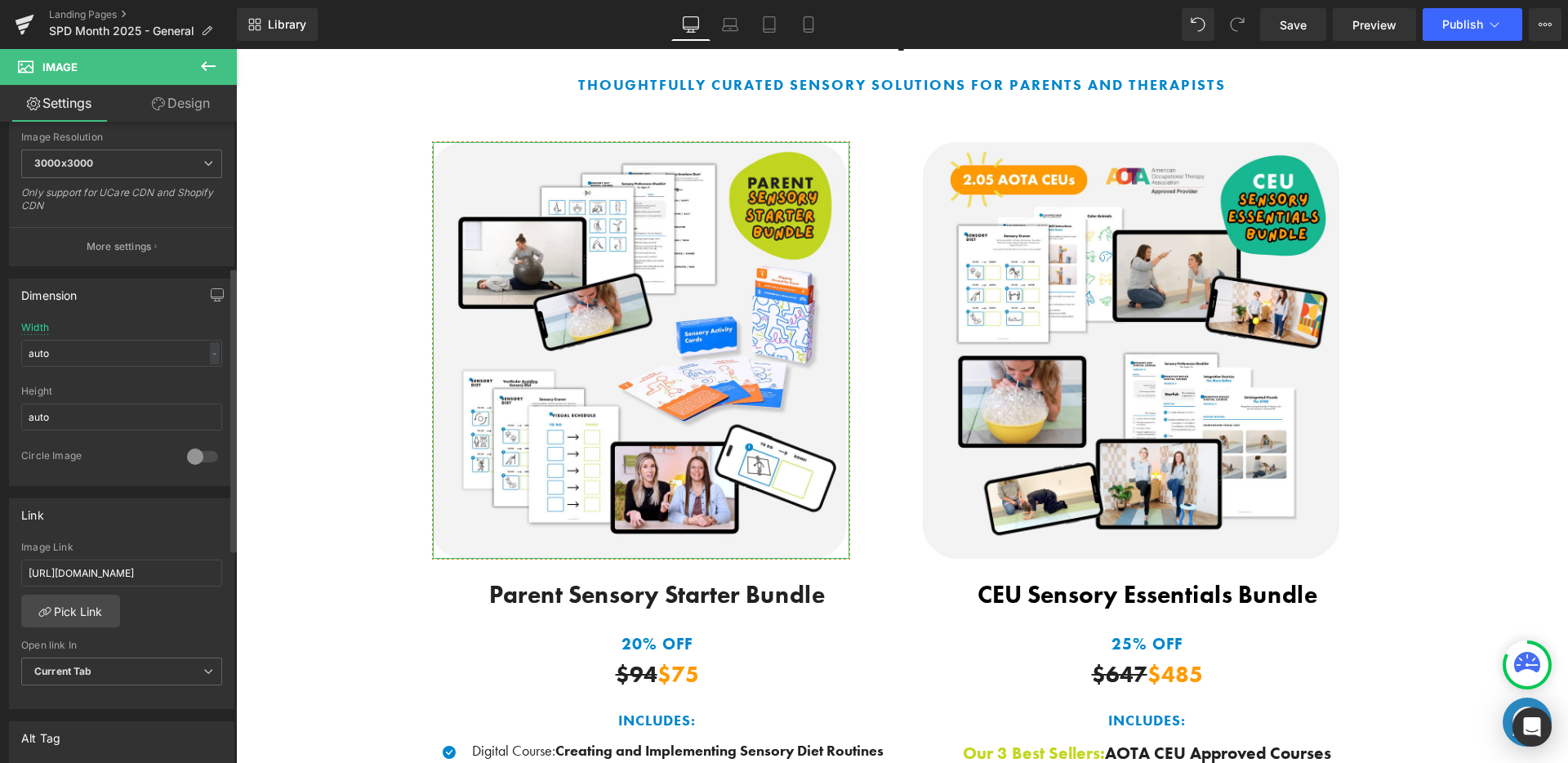
scroll to position [350, 0]
click at [132, 557] on input "https://harkla.co/pages/back-to-school-sale-2025-parent" at bounding box center [122, 562] width 201 height 27
click at [131, 557] on input "https://harkla.co/pages/back-to-school-sale-2025-parent" at bounding box center [122, 562] width 201 height 27
click at [110, 563] on input "https://harkla.co/pages/back-to-school-sale-2025-parent" at bounding box center [122, 562] width 201 height 27
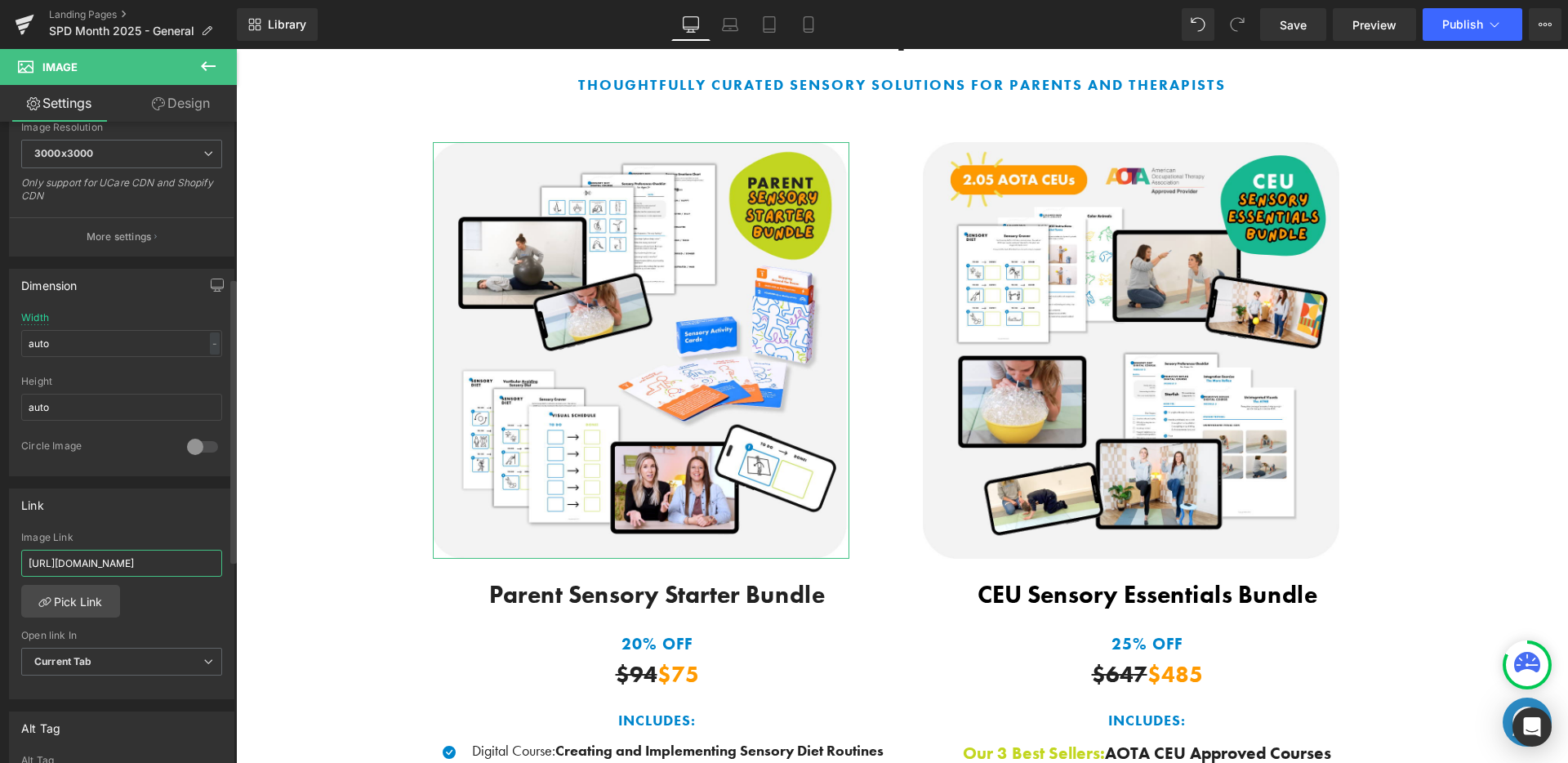
scroll to position [0, 89]
drag, startPoint x: 144, startPoint y: 566, endPoint x: 200, endPoint y: 573, distance: 56.4
click at [204, 573] on input "https://harkla.co/pages/back-to-school-sale-2025-parent" at bounding box center [122, 562] width 201 height 27
click at [164, 567] on input "https://harkla.co/pages/back-to-school-sale-2025-parent" at bounding box center [122, 562] width 201 height 27
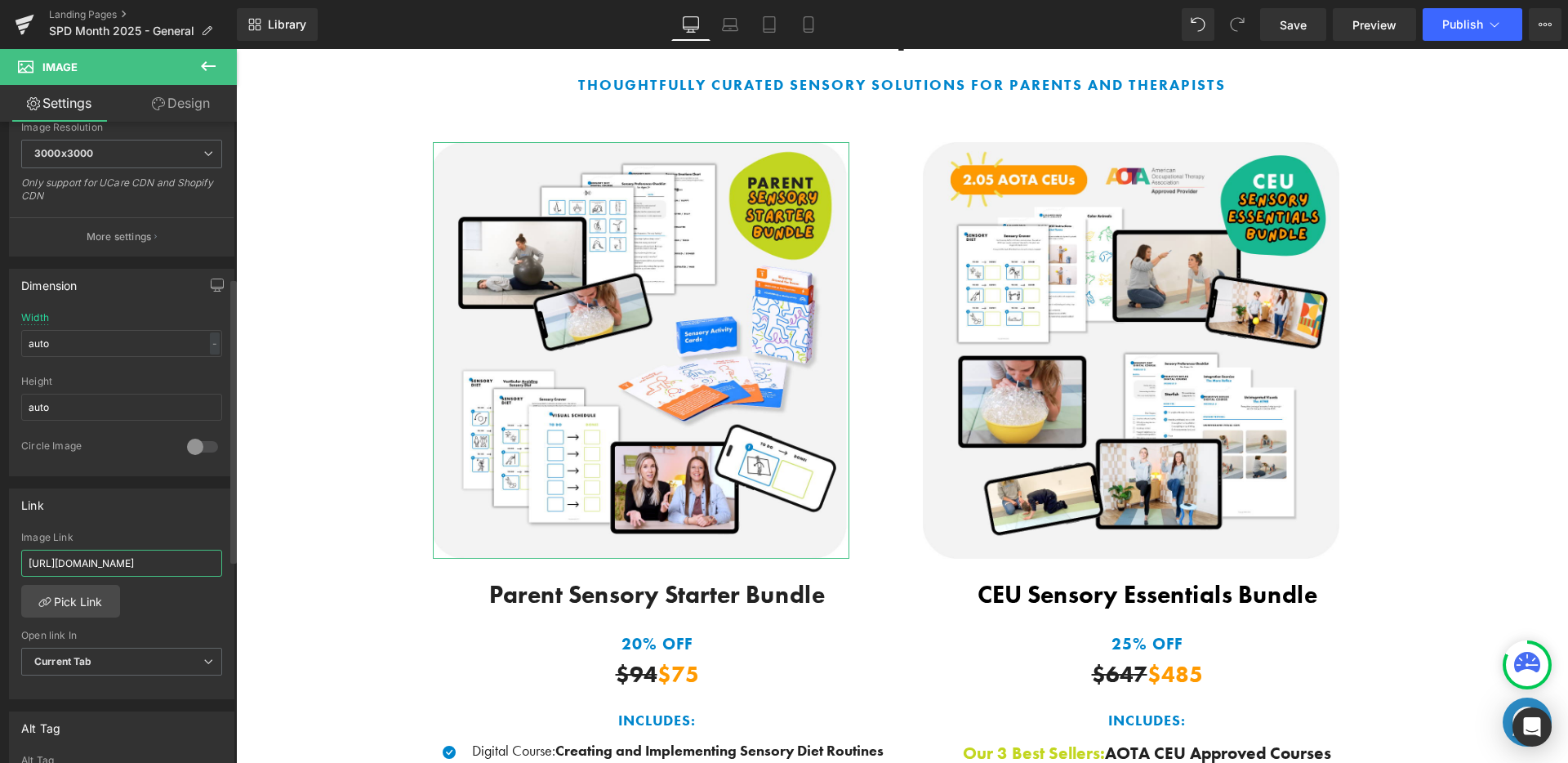
click at [164, 567] on input "https://harkla.co/pages/back-to-school-sale-2025-parent" at bounding box center [122, 562] width 201 height 27
click at [184, 515] on div "Link" at bounding box center [122, 505] width 224 height 31
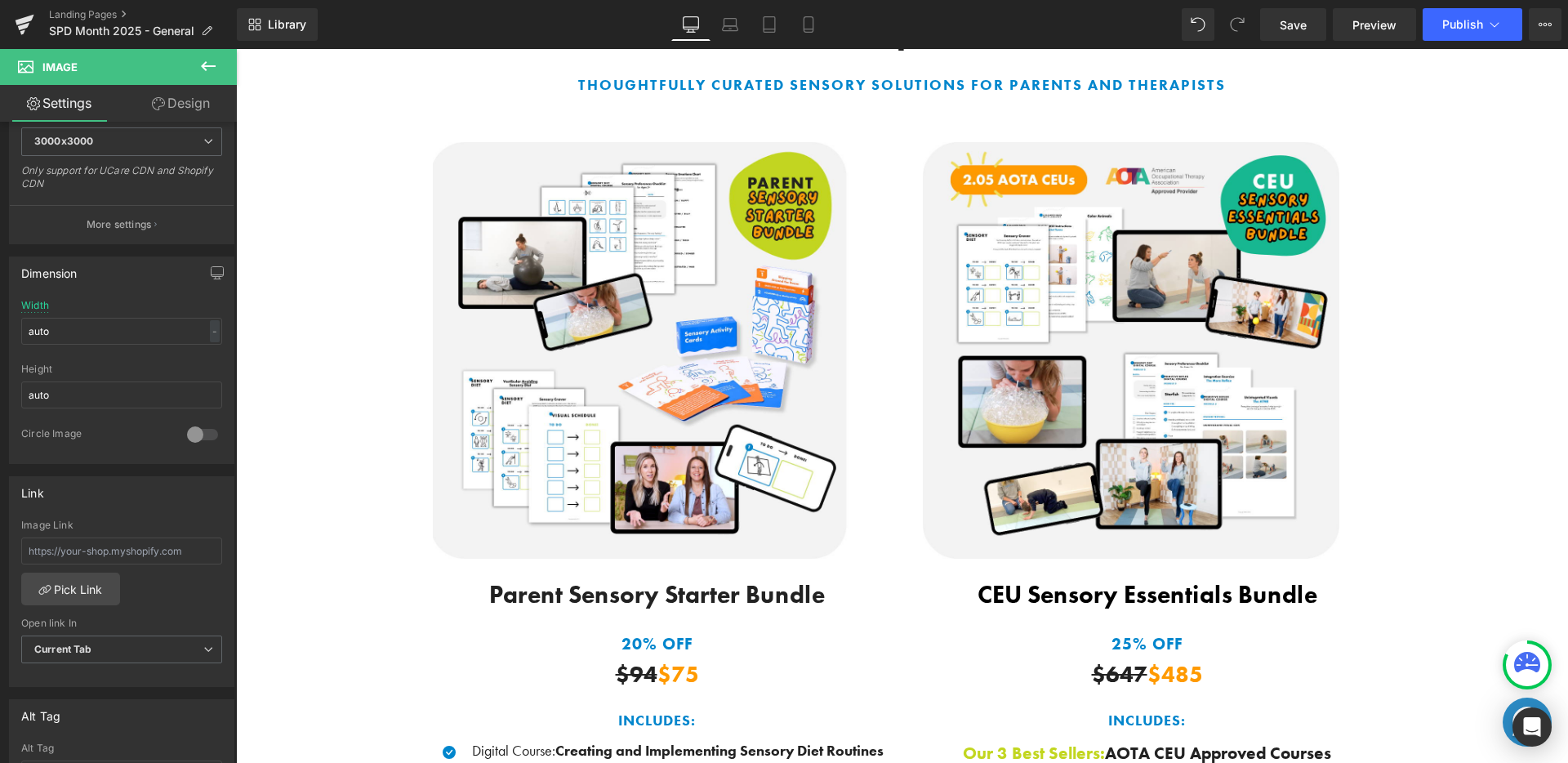
scroll to position [369, 0]
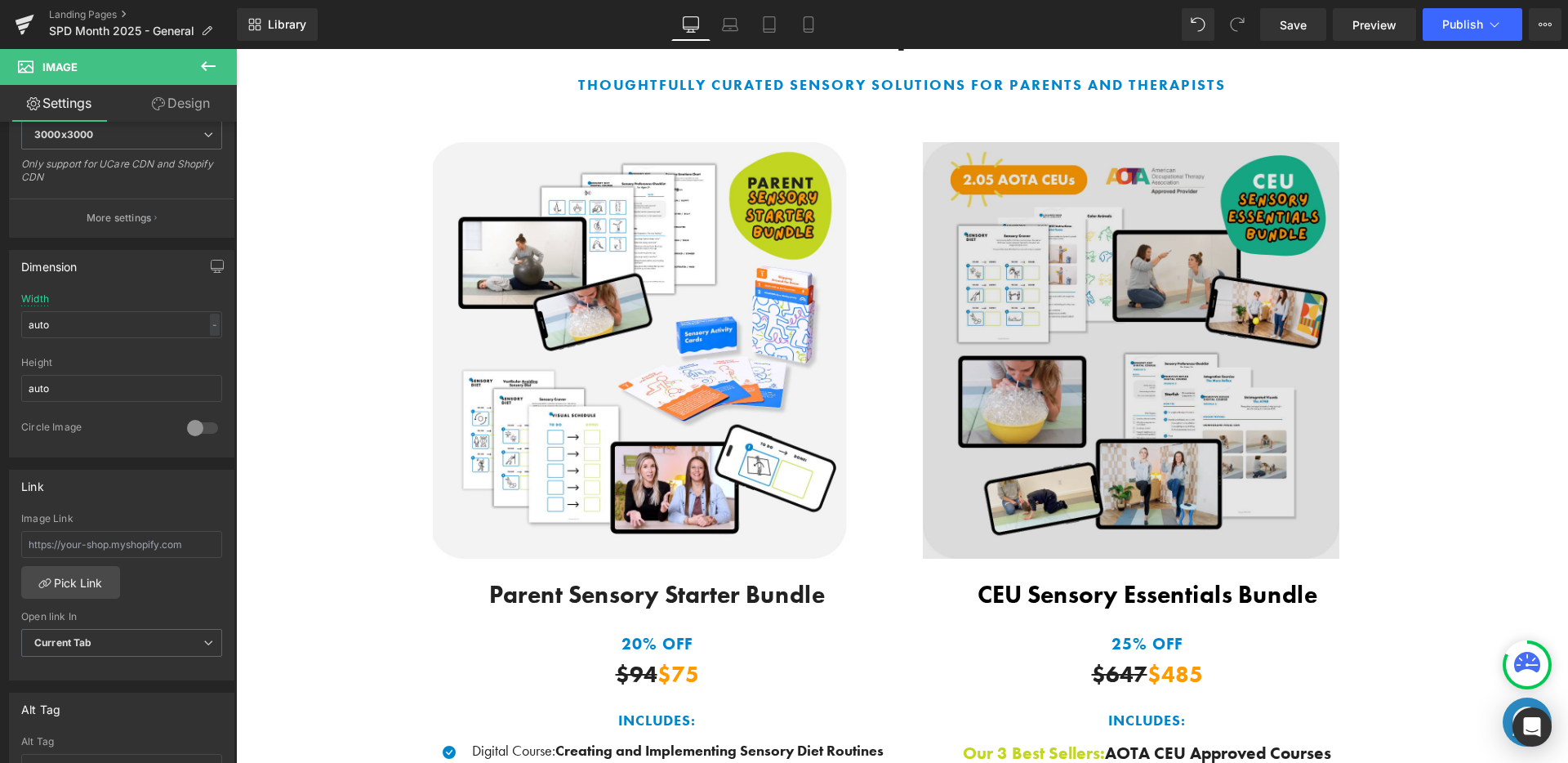
click at [962, 362] on img at bounding box center [1131, 350] width 417 height 417
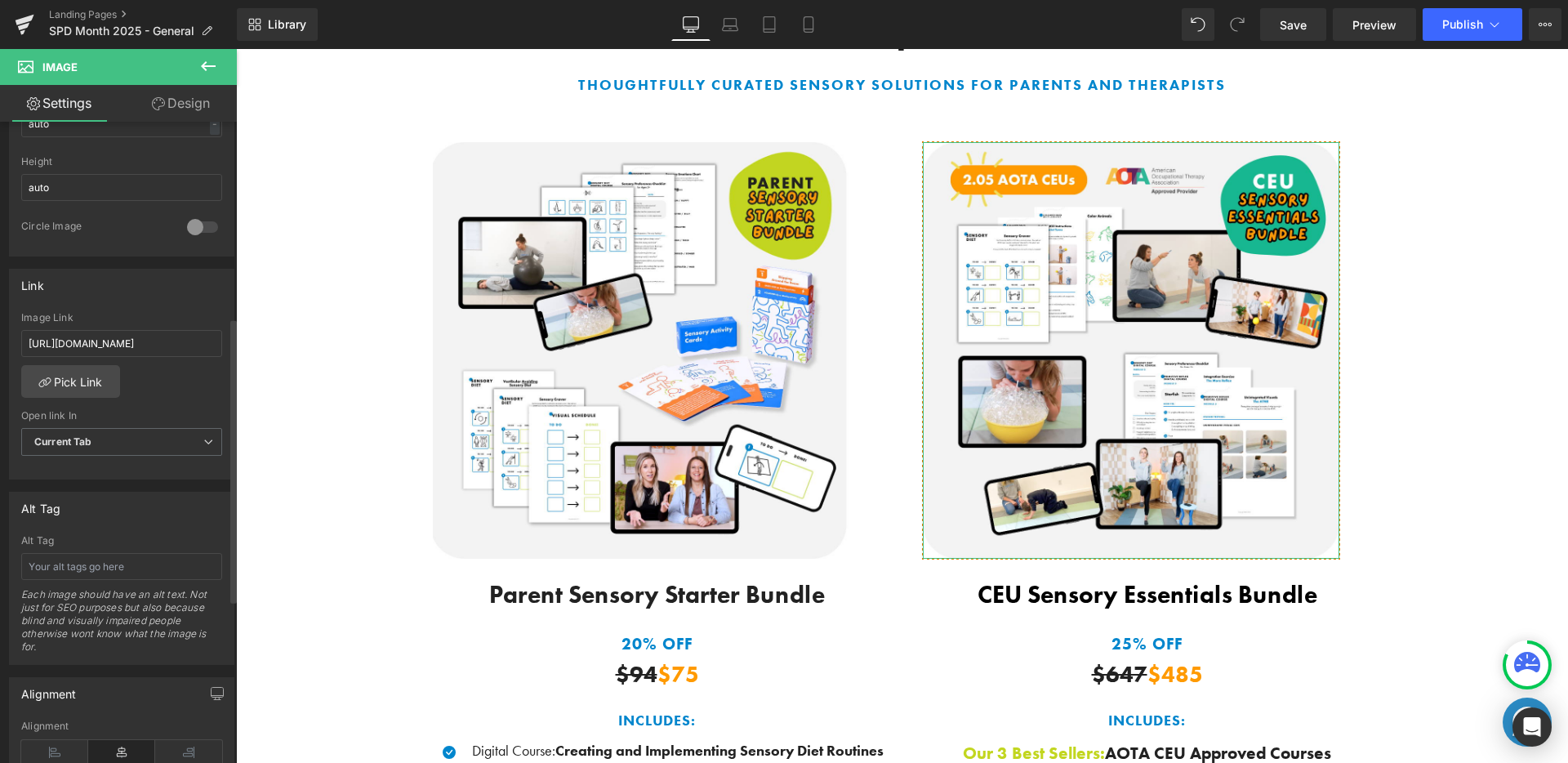
scroll to position [605, 0]
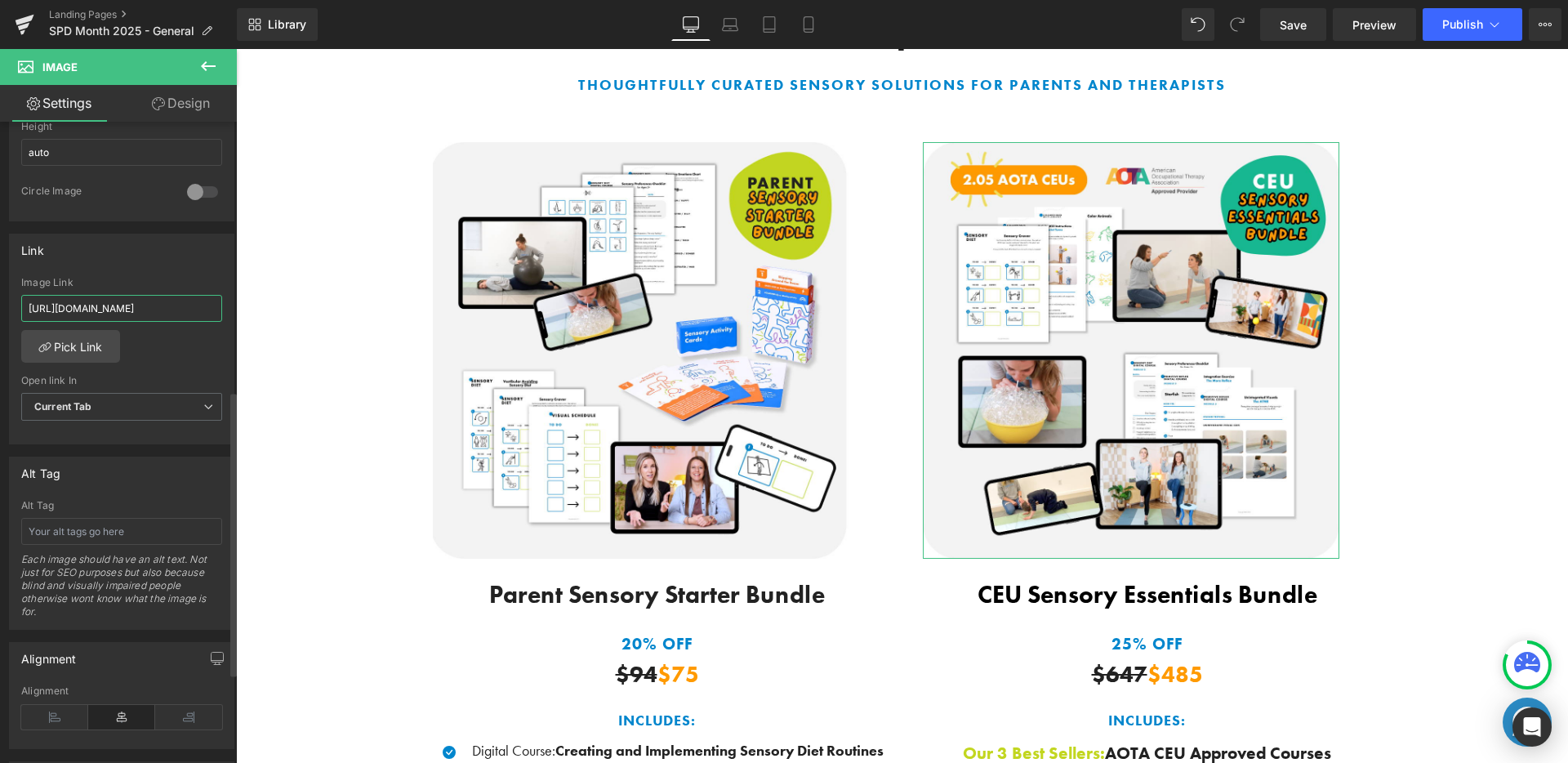
click at [138, 298] on input "https://harkla.co/pages/back-to-school-sale-2025-parent" at bounding box center [122, 308] width 201 height 27
click at [167, 250] on div "Link" at bounding box center [122, 250] width 224 height 31
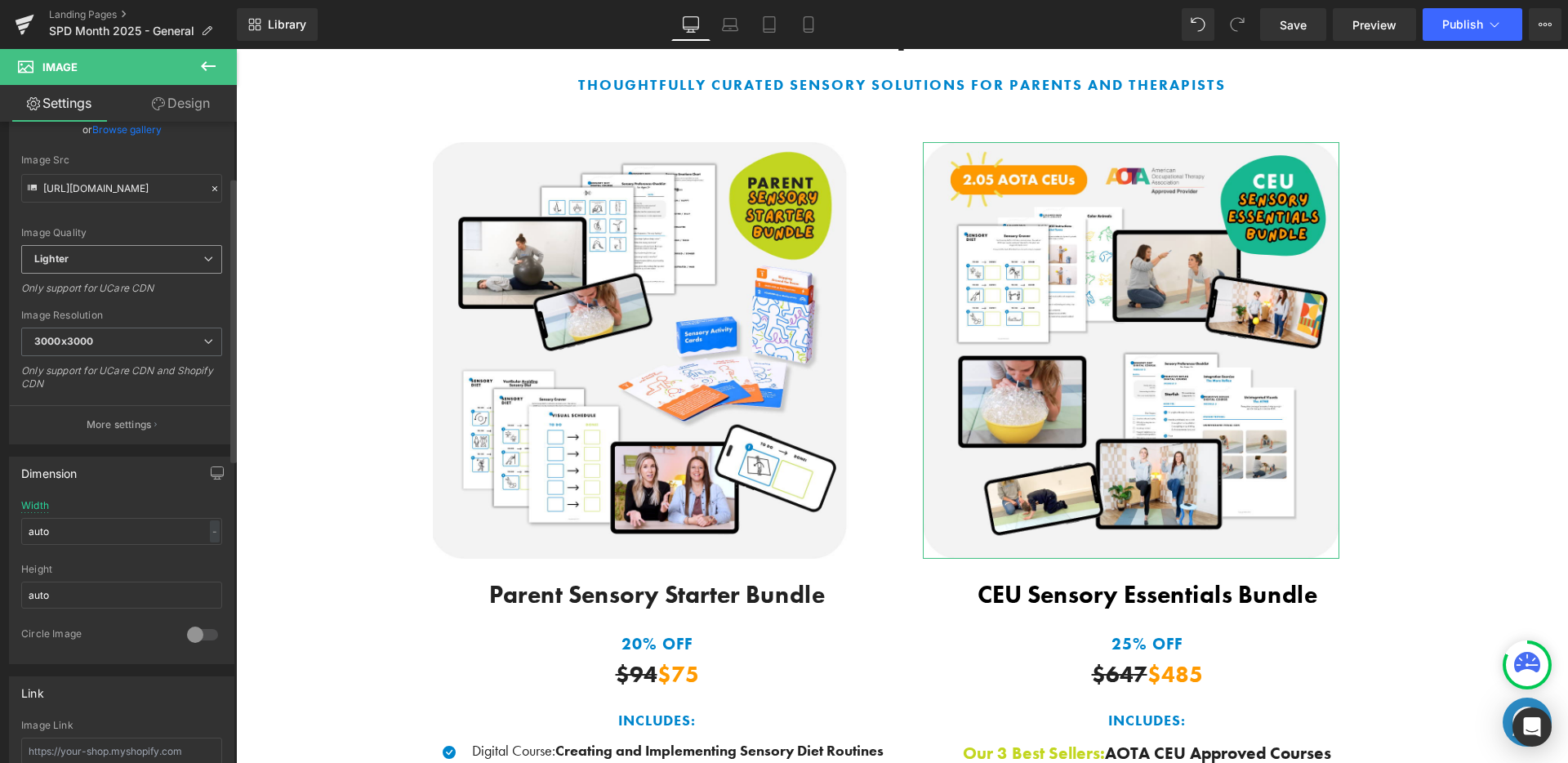
scroll to position [0, 0]
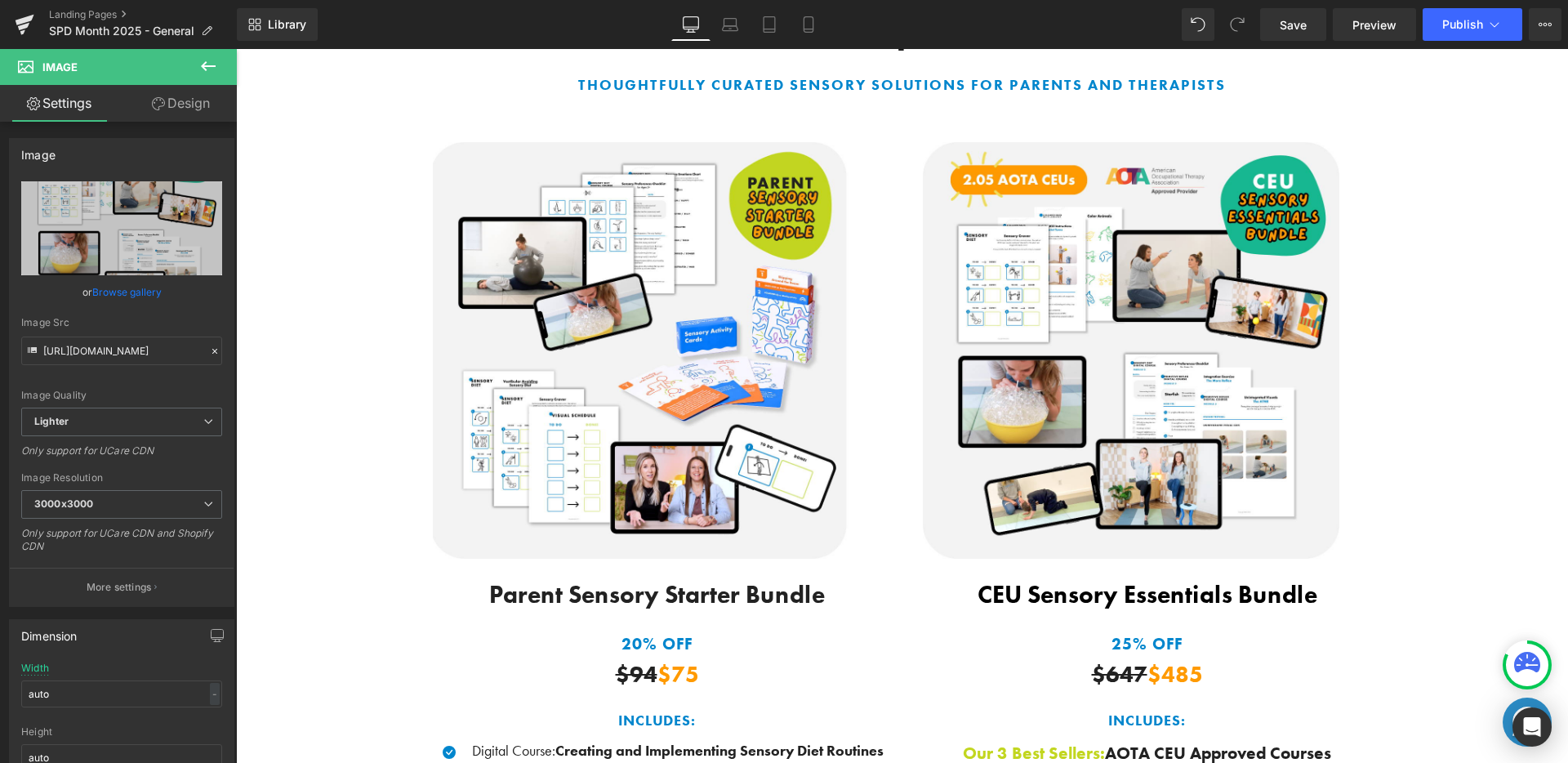
click at [205, 70] on icon at bounding box center [208, 66] width 15 height 10
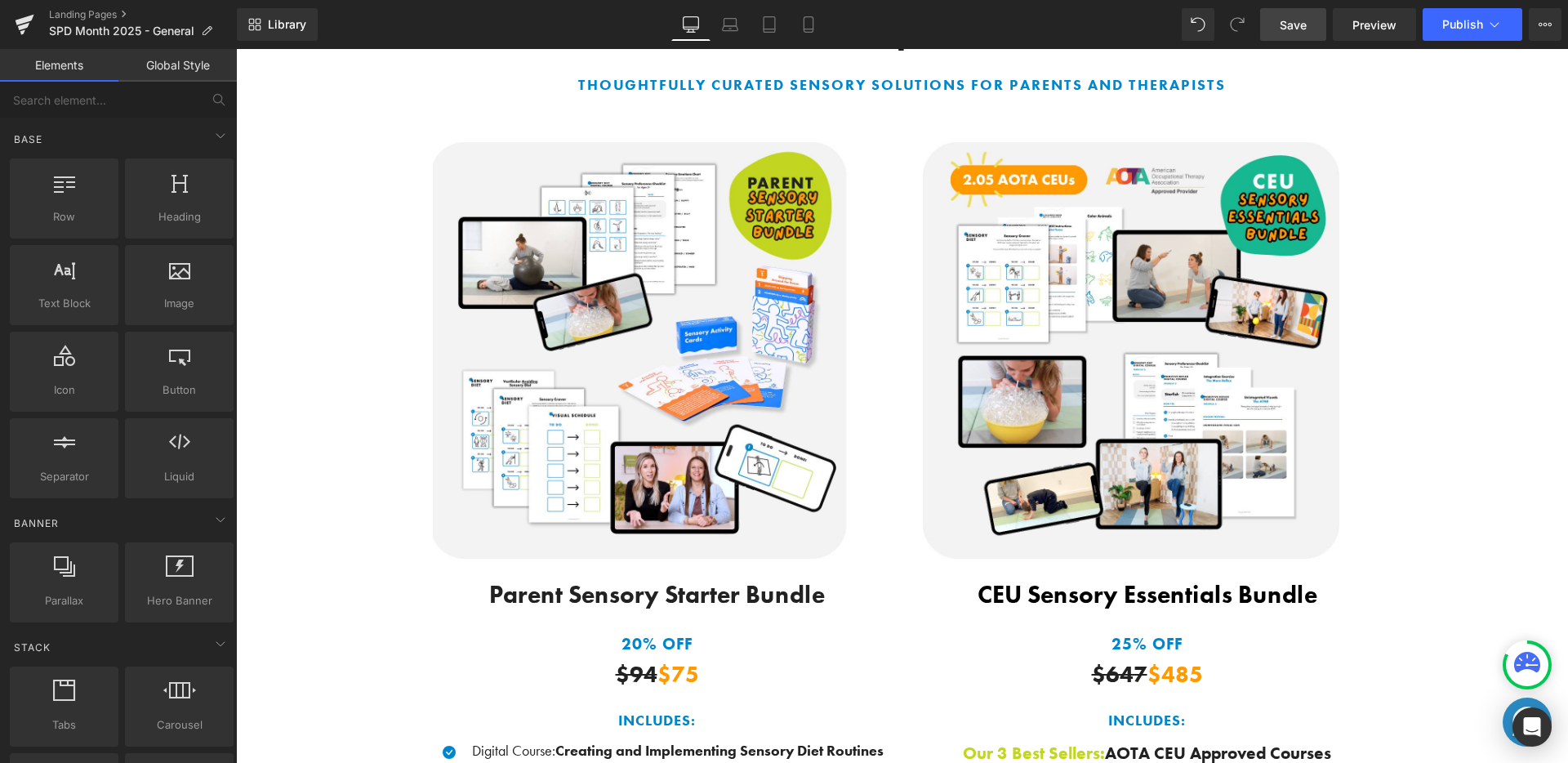
drag, startPoint x: 1286, startPoint y: 31, endPoint x: 946, endPoint y: 298, distance: 432.3
click at [1286, 31] on span "Save" at bounding box center [1293, 25] width 27 height 17
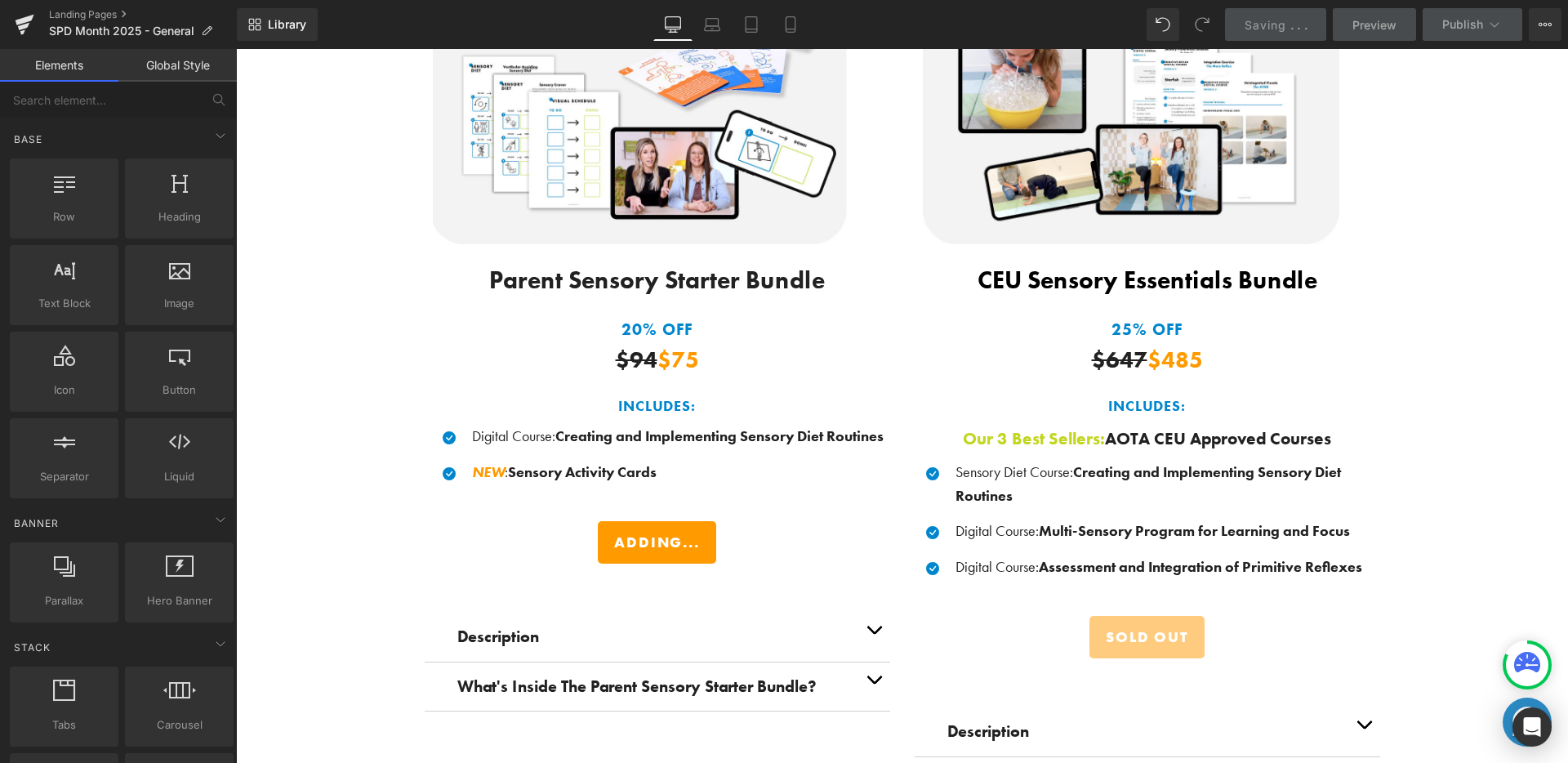
scroll to position [2423, 0]
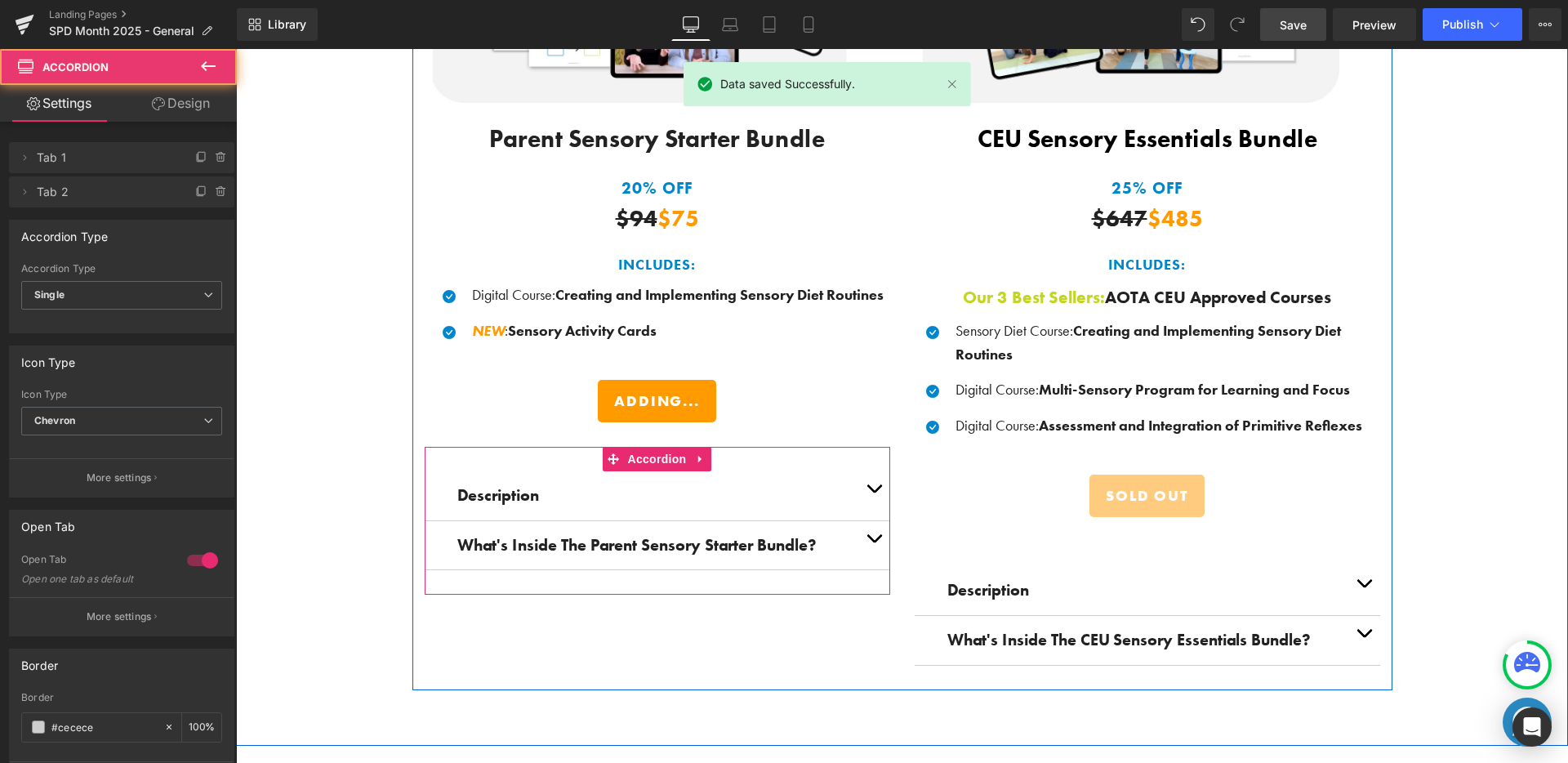
click at [604, 502] on div "Description Text Block" at bounding box center [657, 496] width 465 height 50
click at [645, 498] on span "Text Block" at bounding box center [649, 496] width 54 height 20
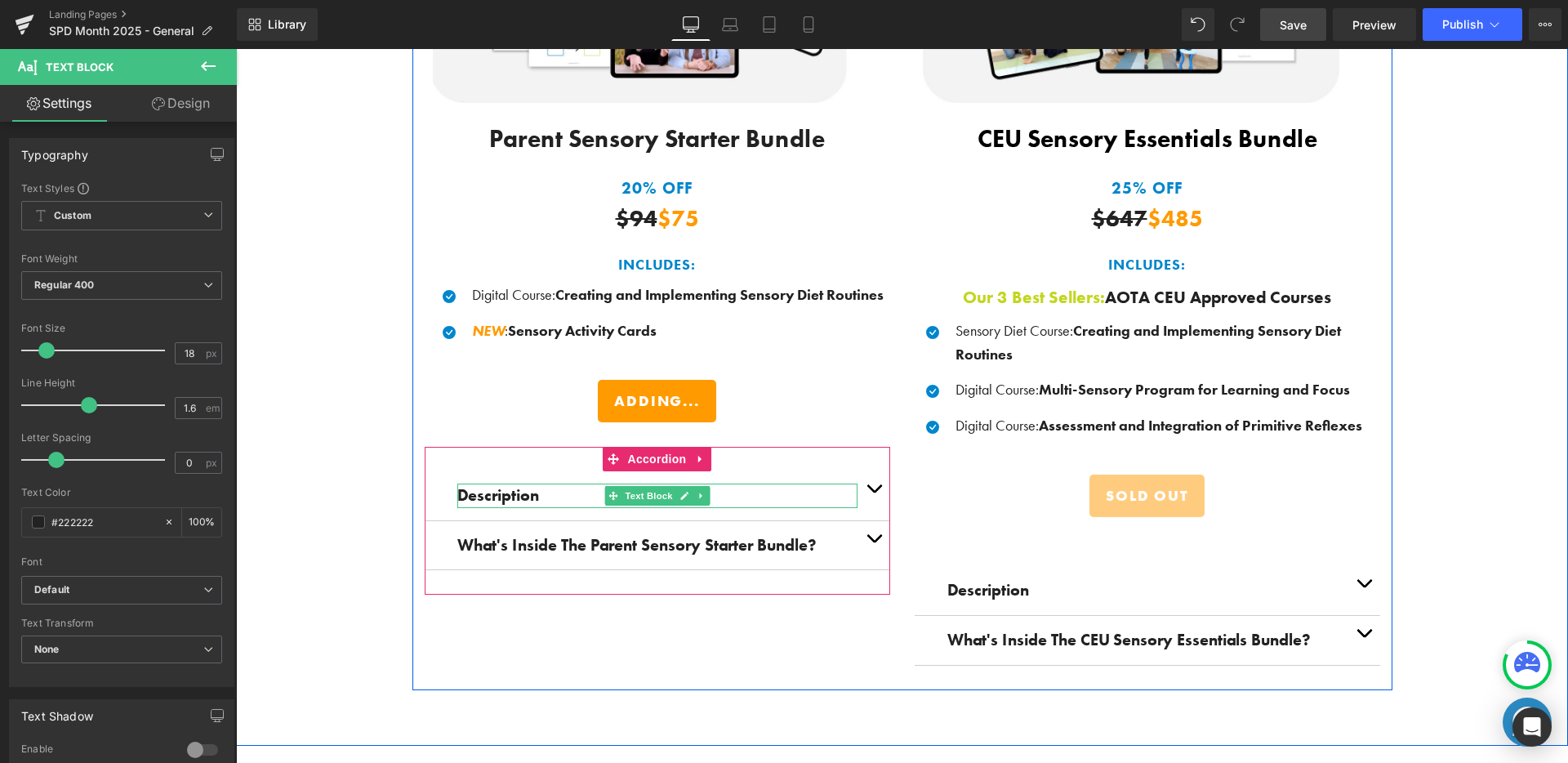
click at [830, 496] on p "Description" at bounding box center [657, 496] width 400 height 25
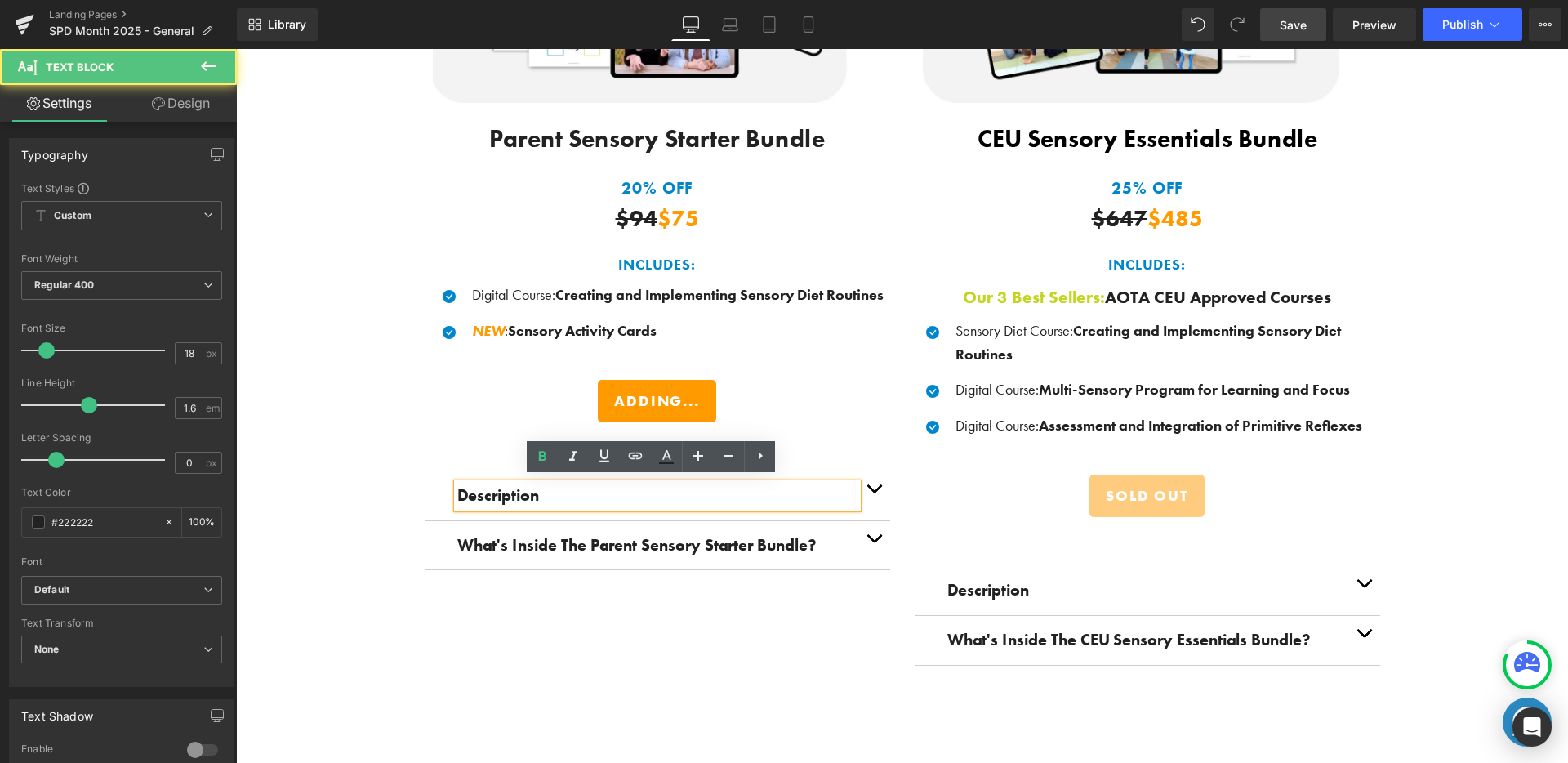
click at [858, 483] on button "button" at bounding box center [874, 496] width 33 height 49
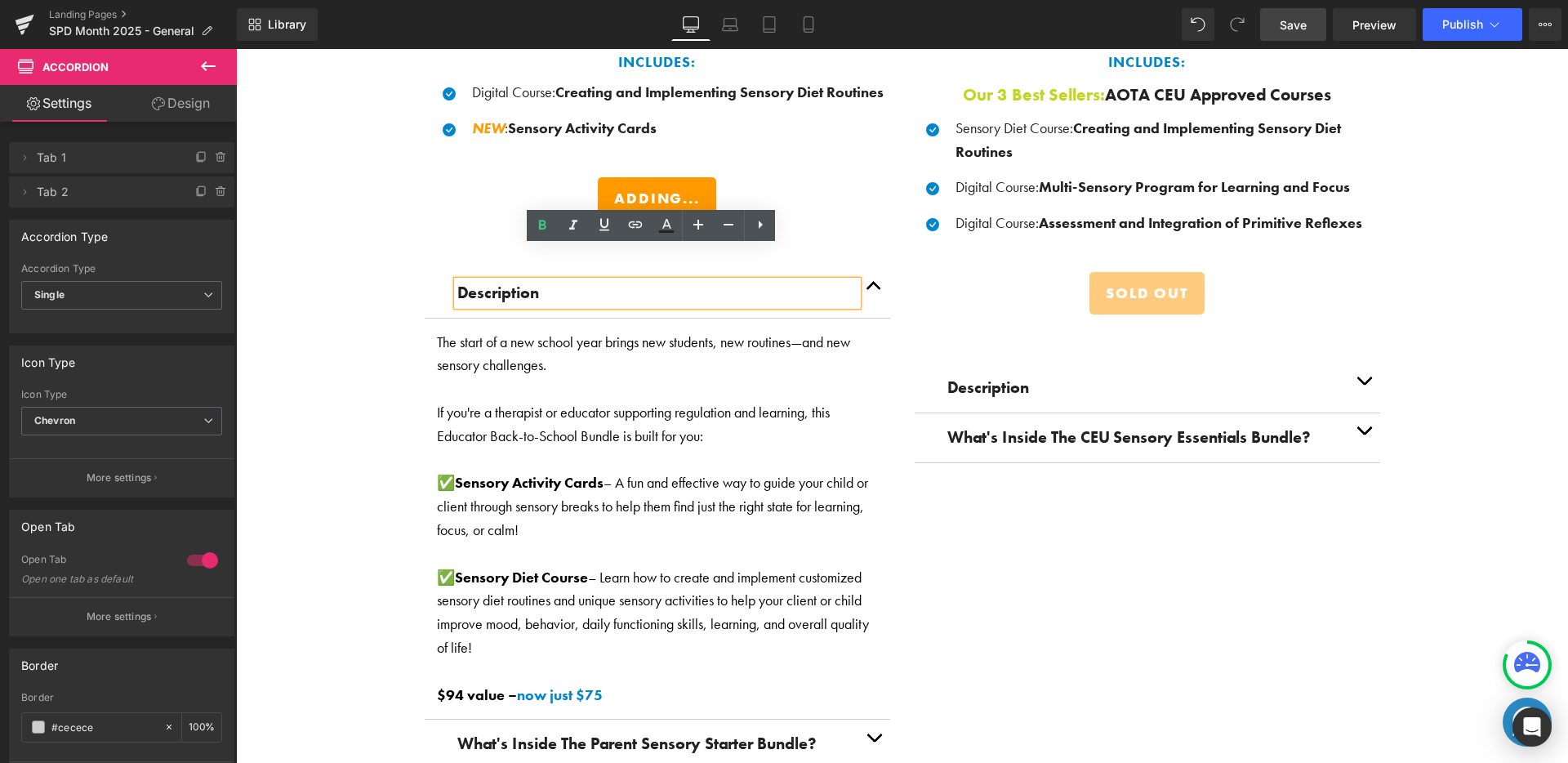
scroll to position [2654, 0]
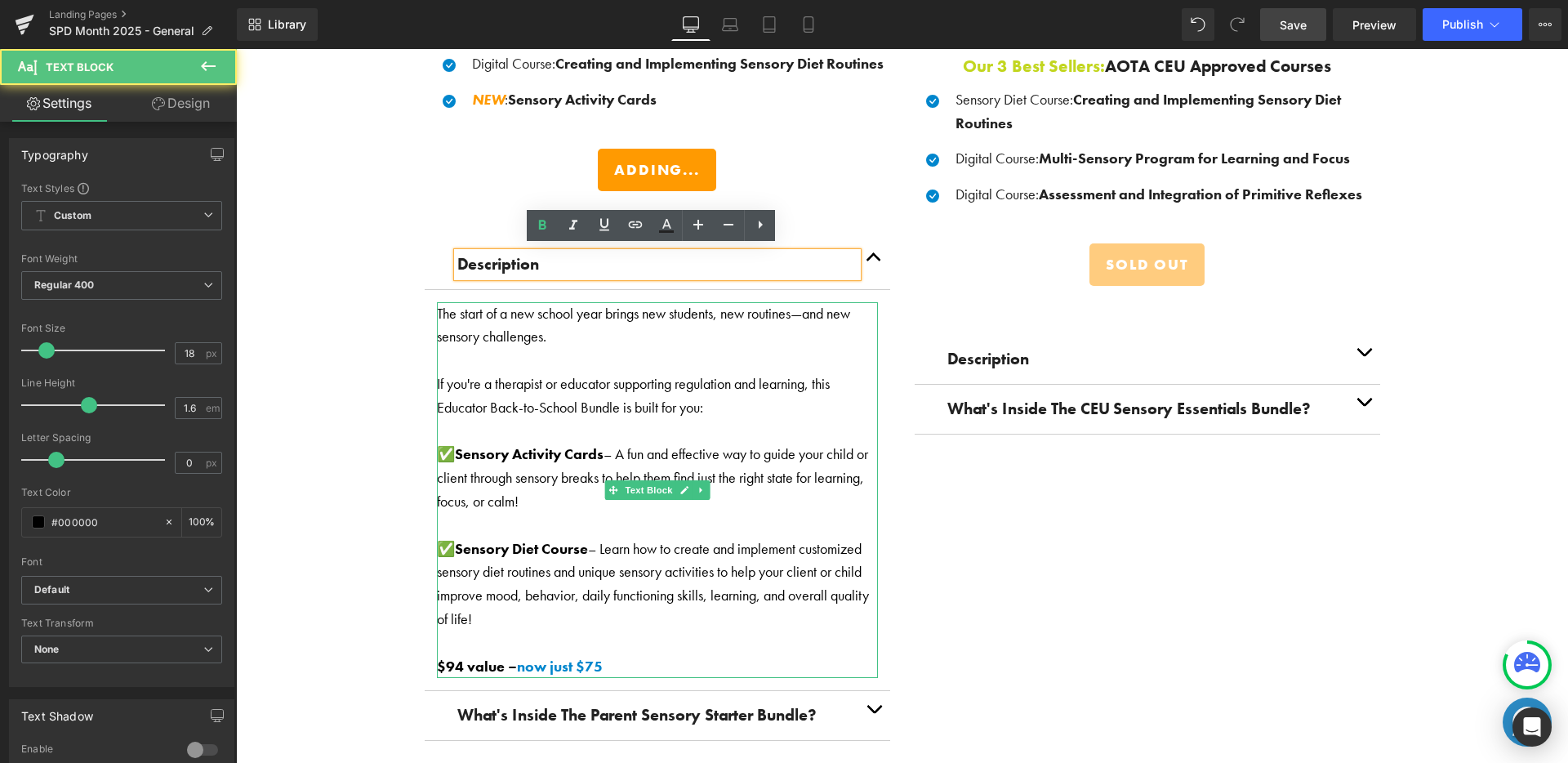
click at [526, 329] on p "The start of a new school year brings new students, new routines—and new sensor…" at bounding box center [657, 326] width 441 height 48
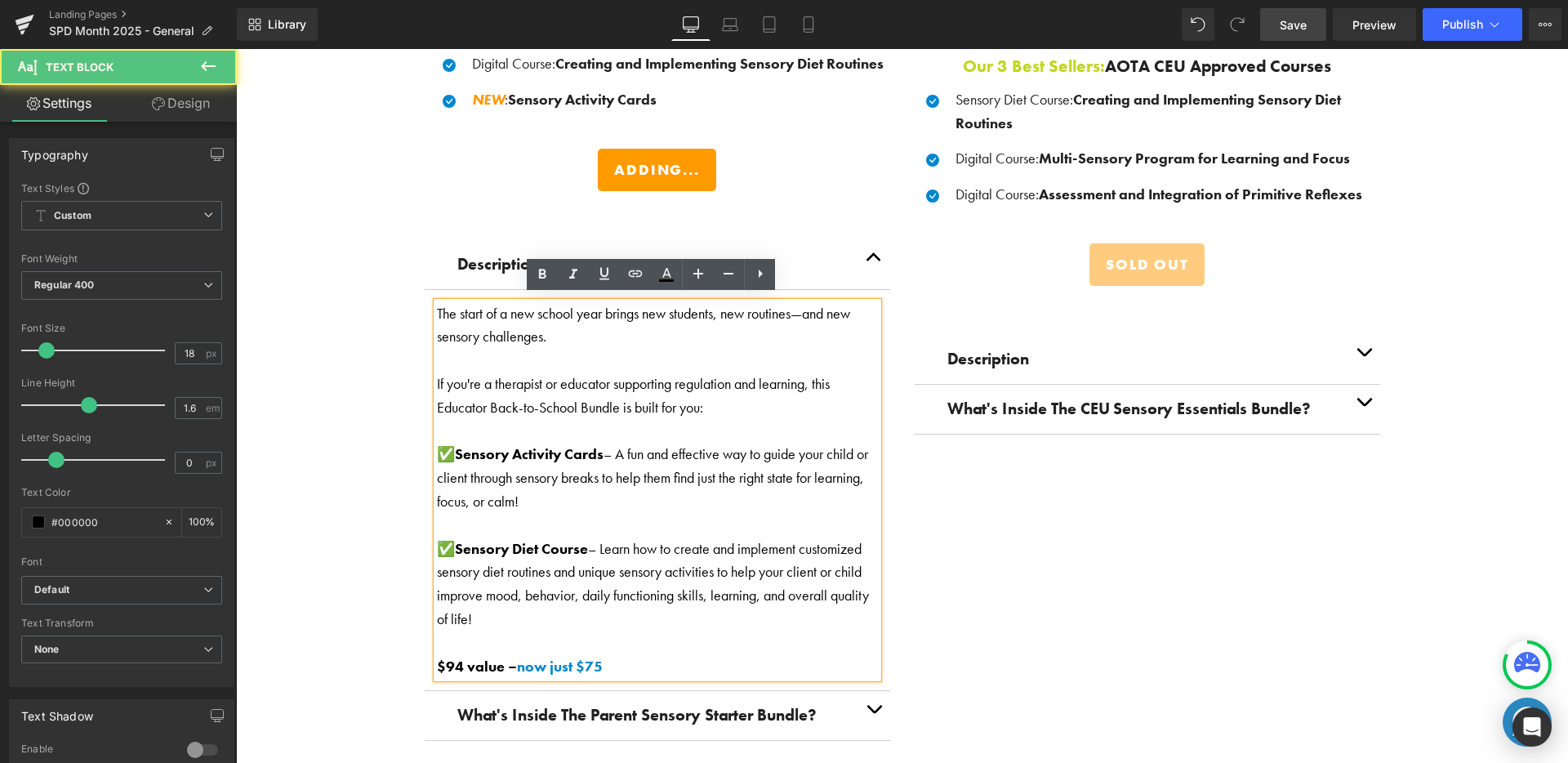
drag, startPoint x: 429, startPoint y: 308, endPoint x: 724, endPoint y: 395, distance: 307.6
click at [724, 394] on div "The start of a new school year brings new students, new routines—and new sensor…" at bounding box center [657, 490] width 441 height 377
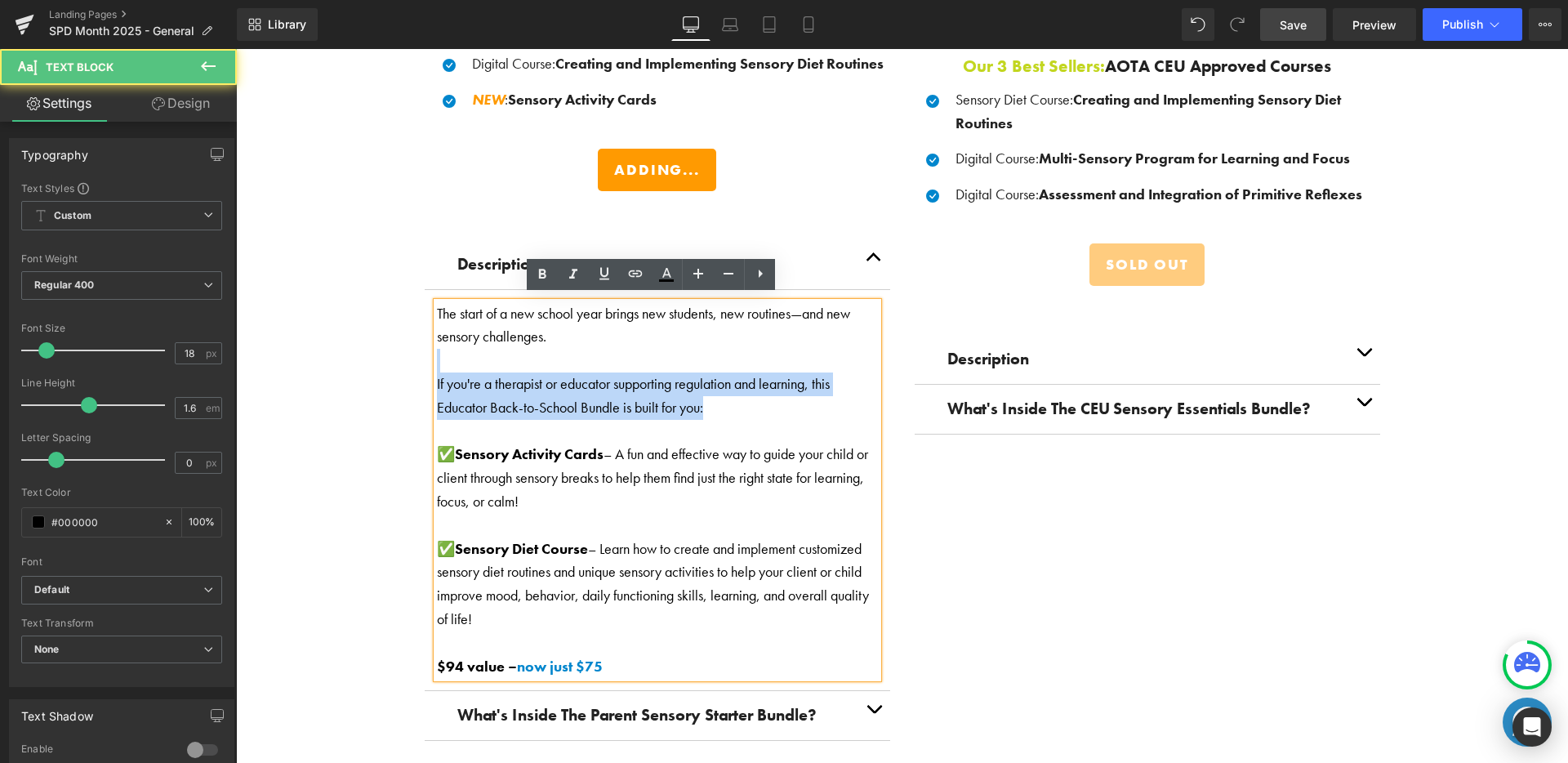
drag, startPoint x: 728, startPoint y: 403, endPoint x: 534, endPoint y: 353, distance: 200.3
click at [534, 353] on div "The start of a new school year brings new students, new routines—and new sensor…" at bounding box center [657, 490] width 441 height 377
click at [534, 352] on p at bounding box center [657, 360] width 441 height 24
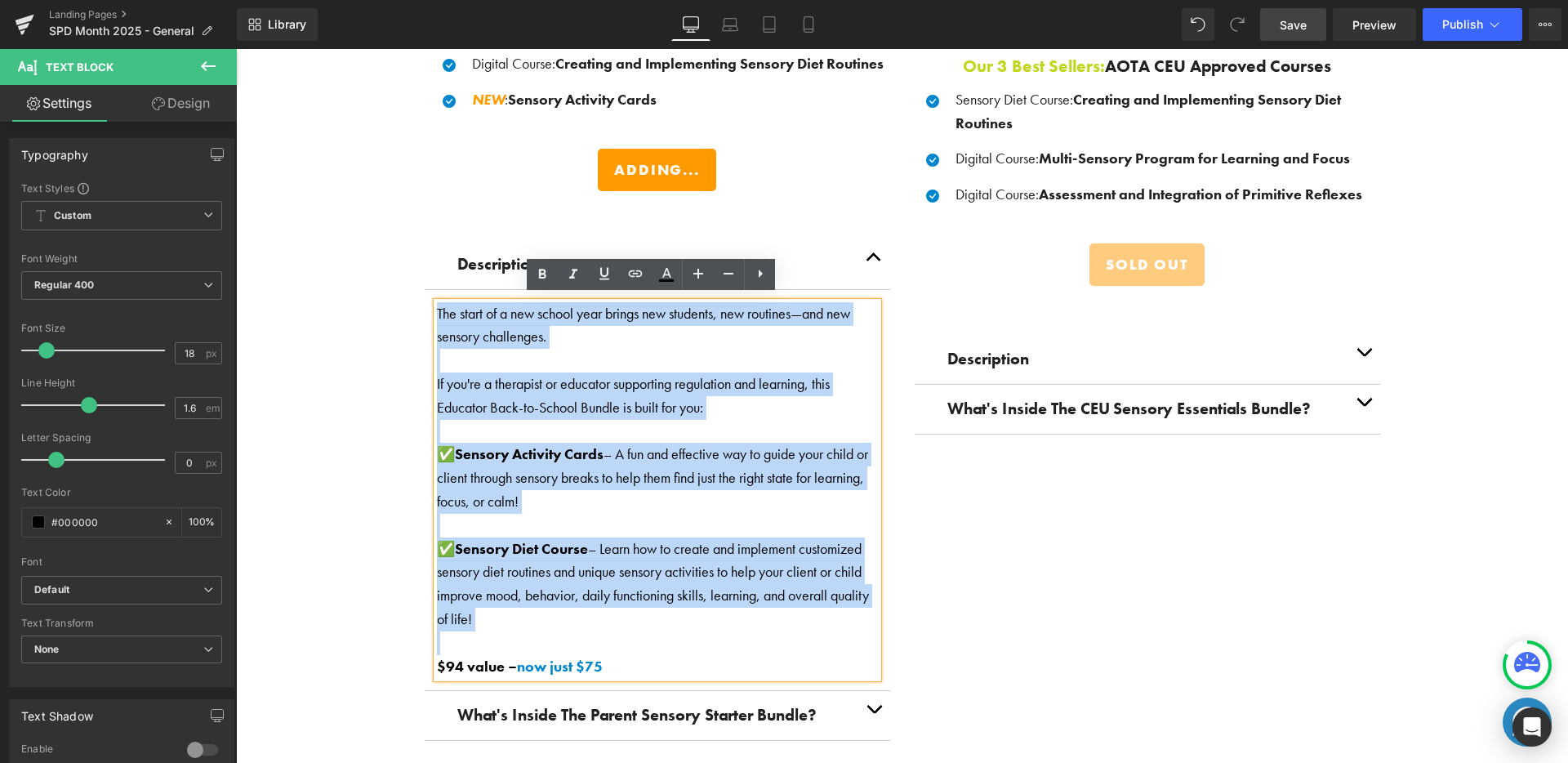
drag, startPoint x: 431, startPoint y: 310, endPoint x: 686, endPoint y: 642, distance: 418.6
click at [686, 642] on div "The start of a new school year brings new students, new routines—and new sensor…" at bounding box center [657, 490] width 441 height 377
copy div "The start of a new school year brings new students, new routines—and new sensor…"
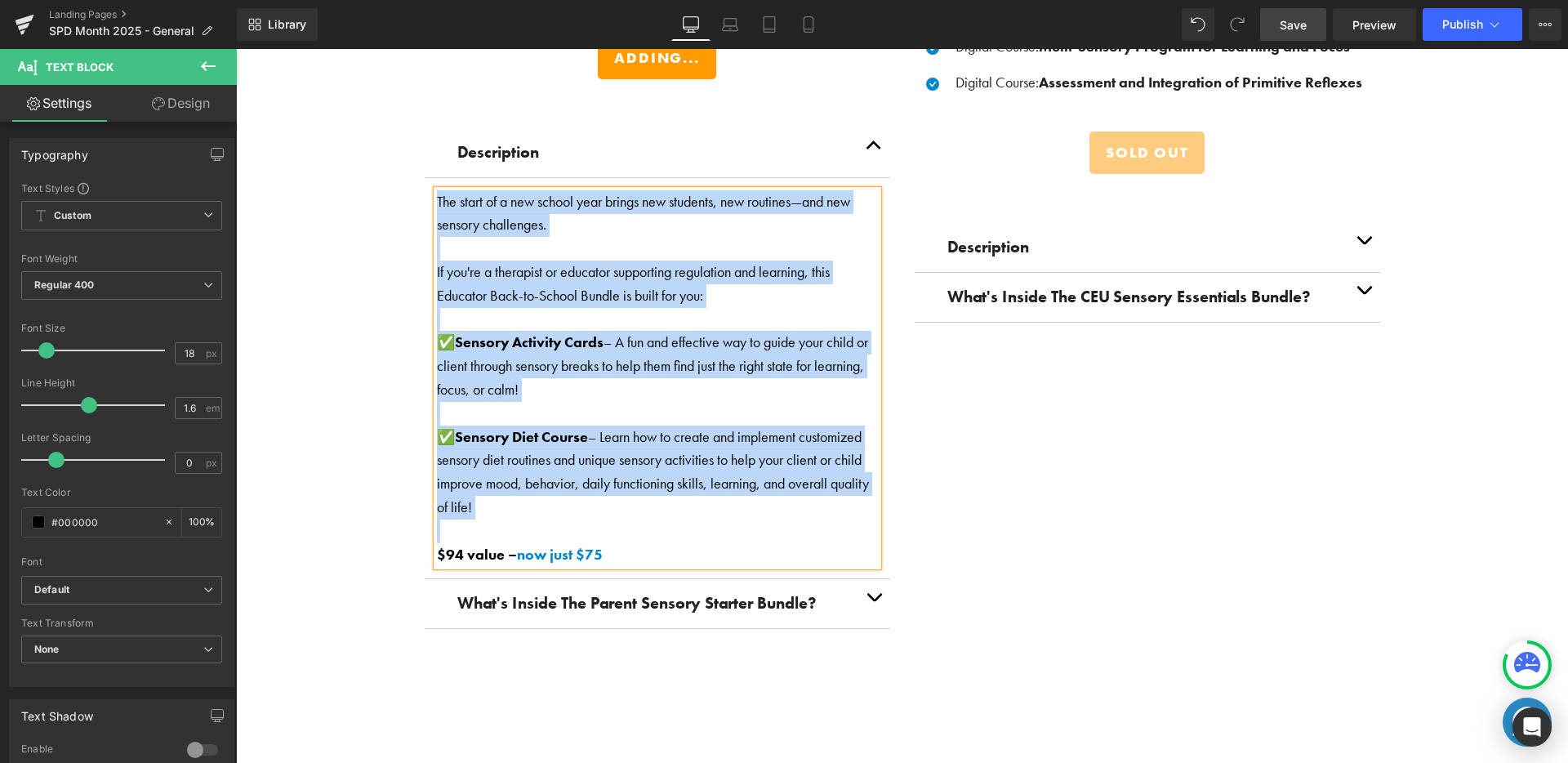
scroll to position [2755, 0]
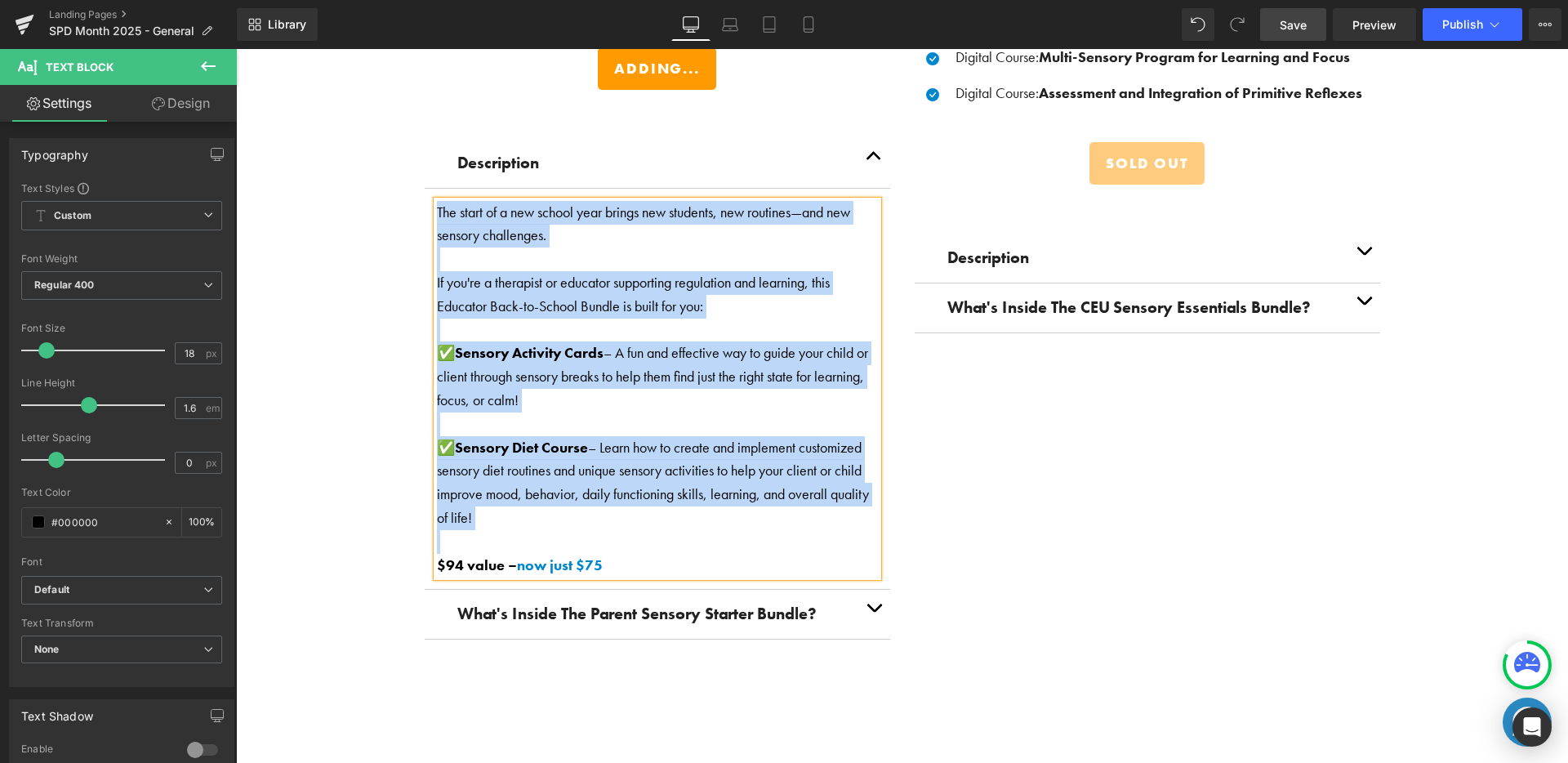
click at [558, 296] on span "If you're a therapist or educator supporting regulation and learning, this Educ…" at bounding box center [633, 294] width 393 height 43
drag, startPoint x: 432, startPoint y: 206, endPoint x: 679, endPoint y: 529, distance: 406.6
click at [679, 530] on div "The start of a new school year brings new students, new routines—and new sensor…" at bounding box center [657, 389] width 441 height 377
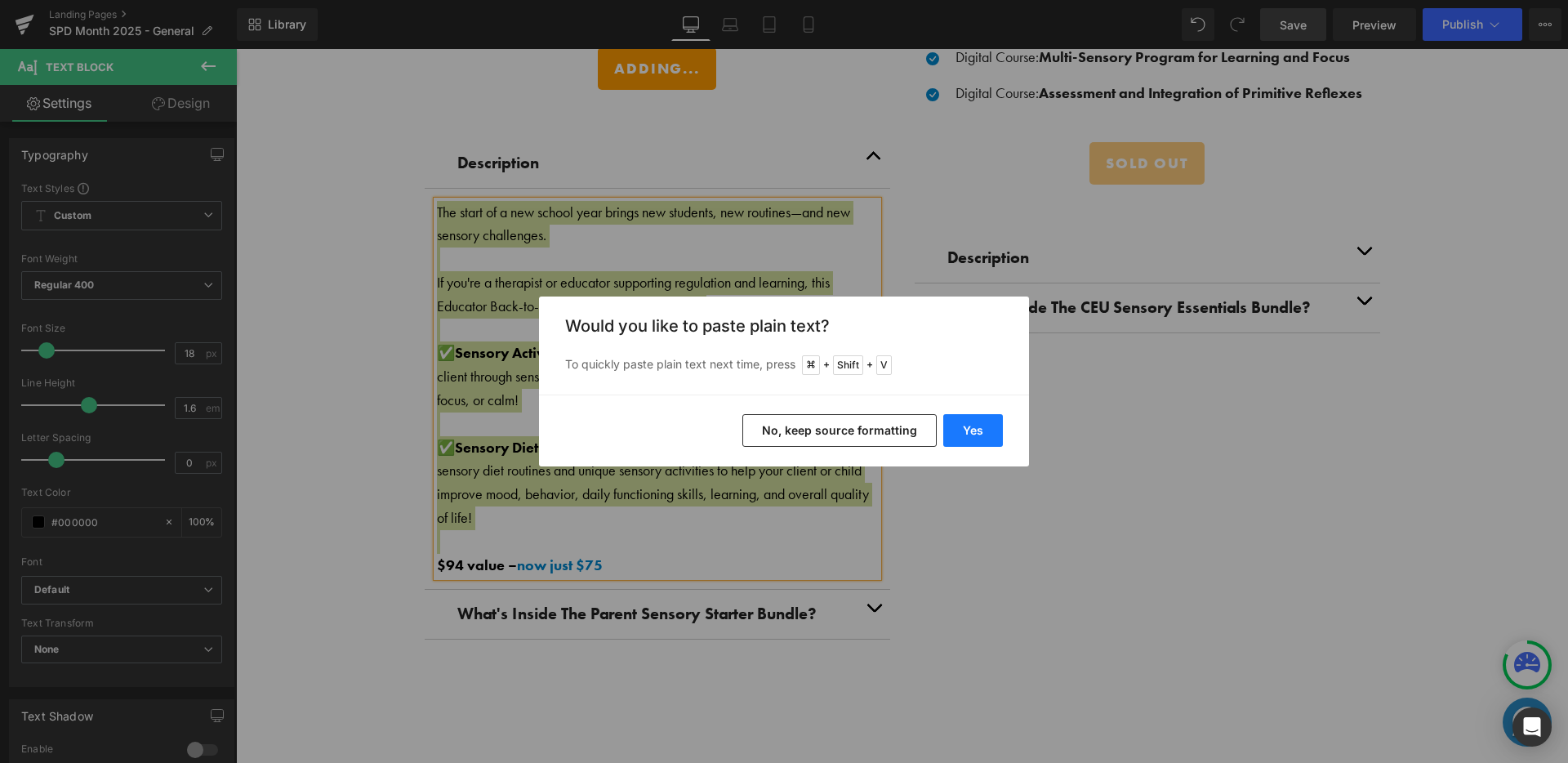
click at [992, 425] on button "Yes" at bounding box center [973, 431] width 60 height 33
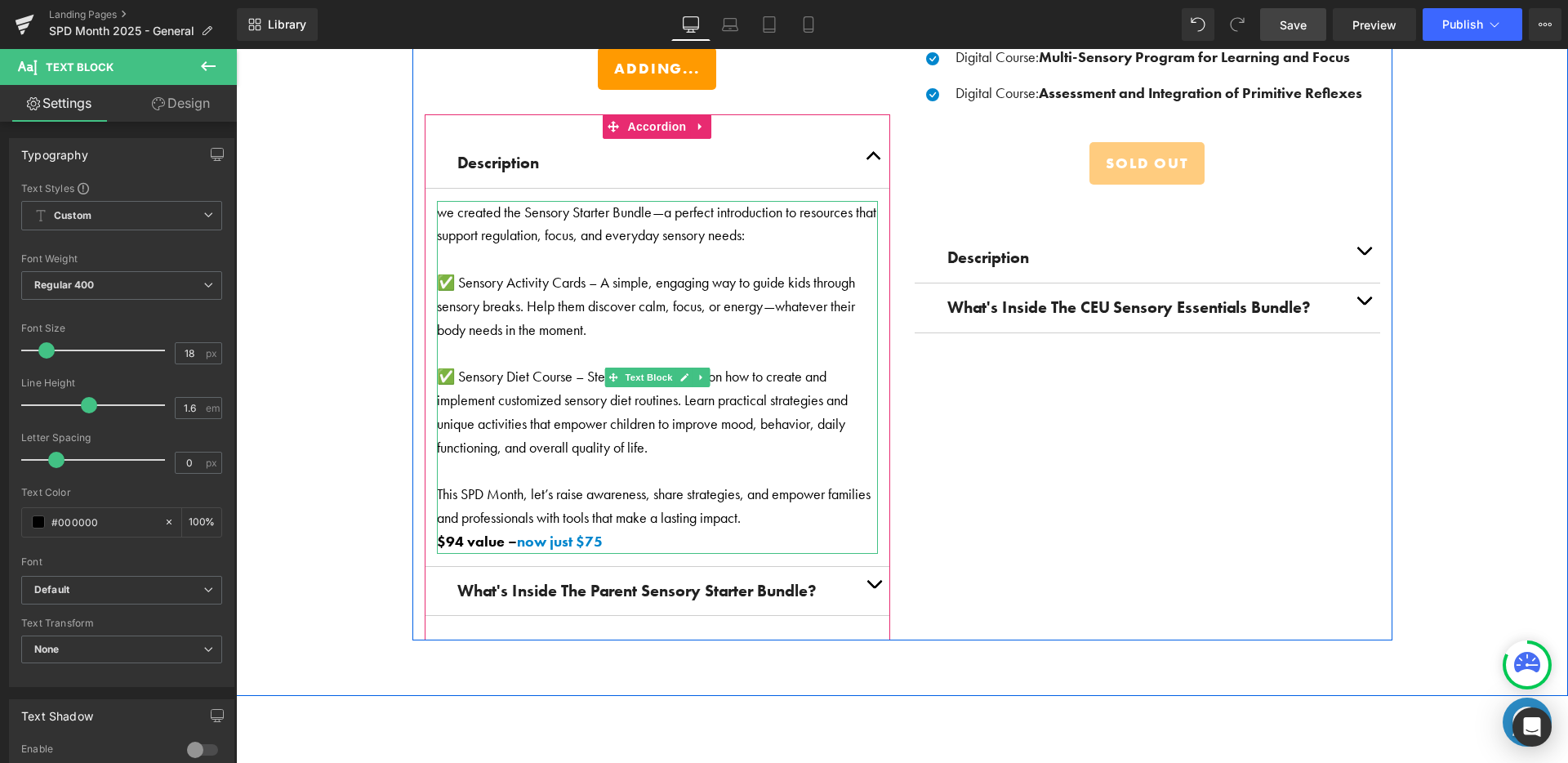
click at [749, 515] on p "This SPD Month, let’s raise awareness, share strategies, and empower families a…" at bounding box center [657, 506] width 441 height 48
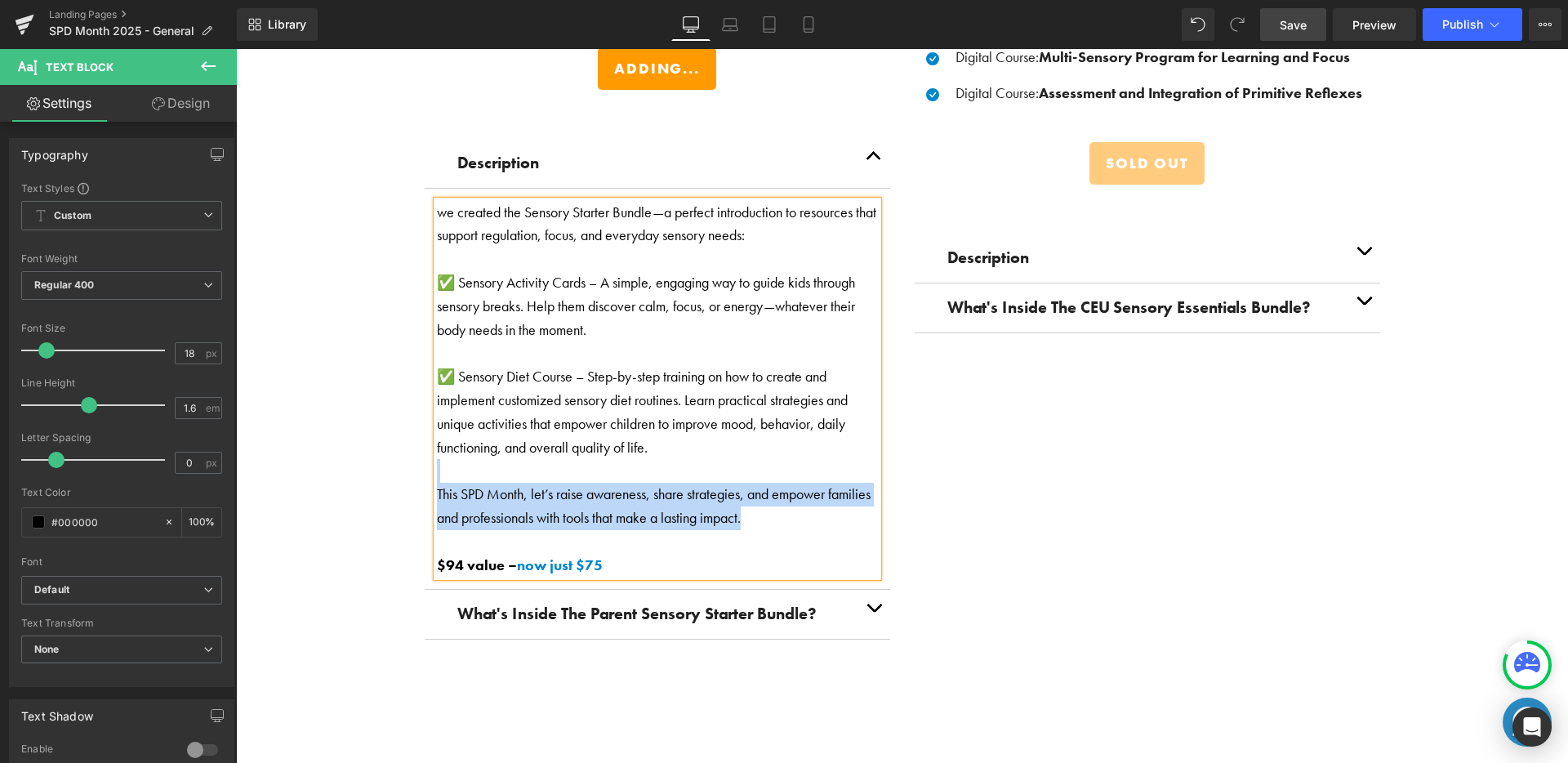
drag, startPoint x: 776, startPoint y: 510, endPoint x: 423, endPoint y: 468, distance: 355.5
click at [424, 468] on article "we created the Sensory Starter Bundle—a perfect introduction to resources that …" at bounding box center [657, 389] width 465 height 402
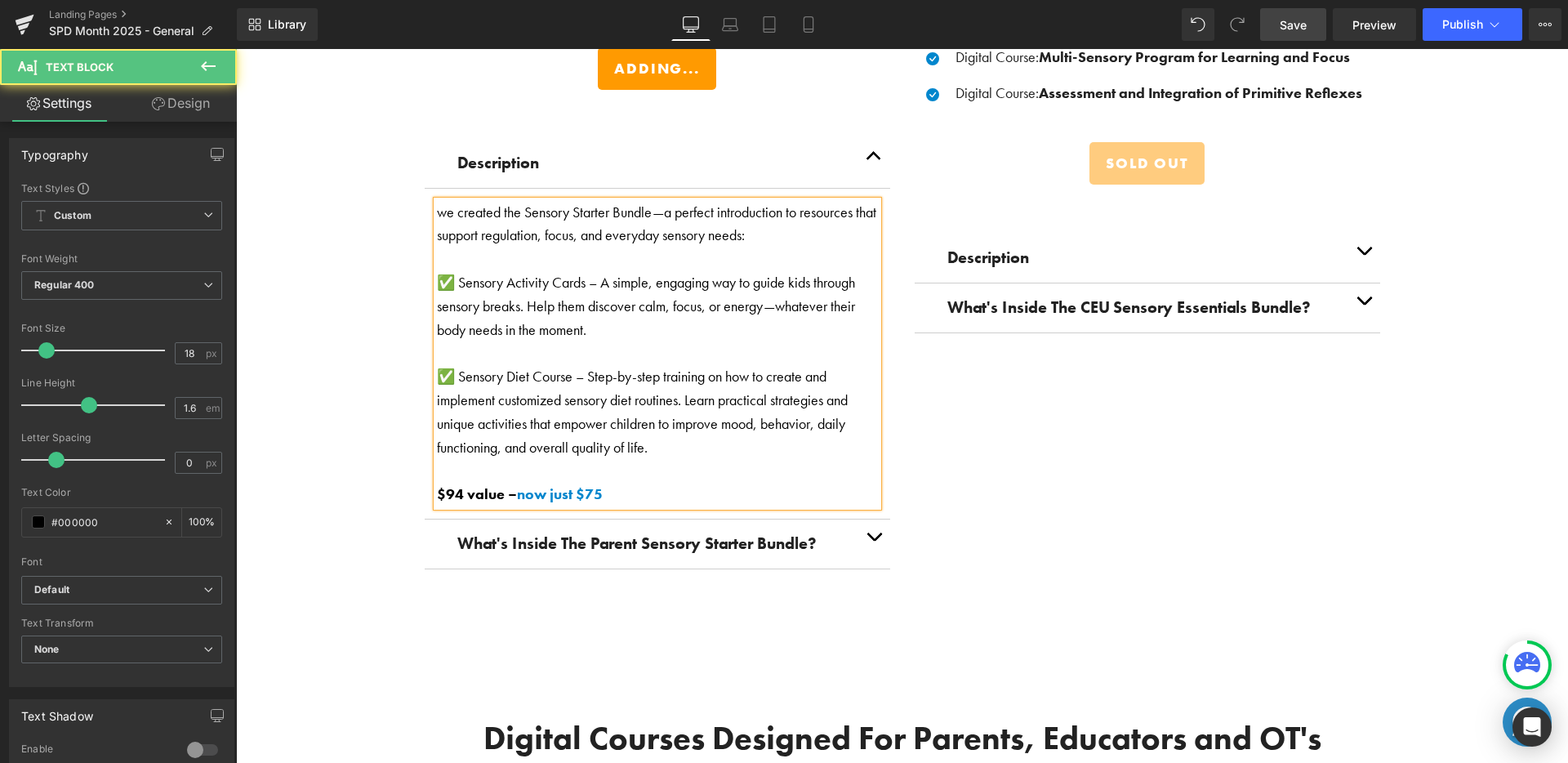
click at [437, 204] on p "we created the Sensory Starter Bundle—a perfect introduction to resources that …" at bounding box center [657, 224] width 441 height 48
click at [659, 203] on p "We created the Sensory Starter Bundle—a perfect introduction to resources that …" at bounding box center [657, 224] width 441 height 48
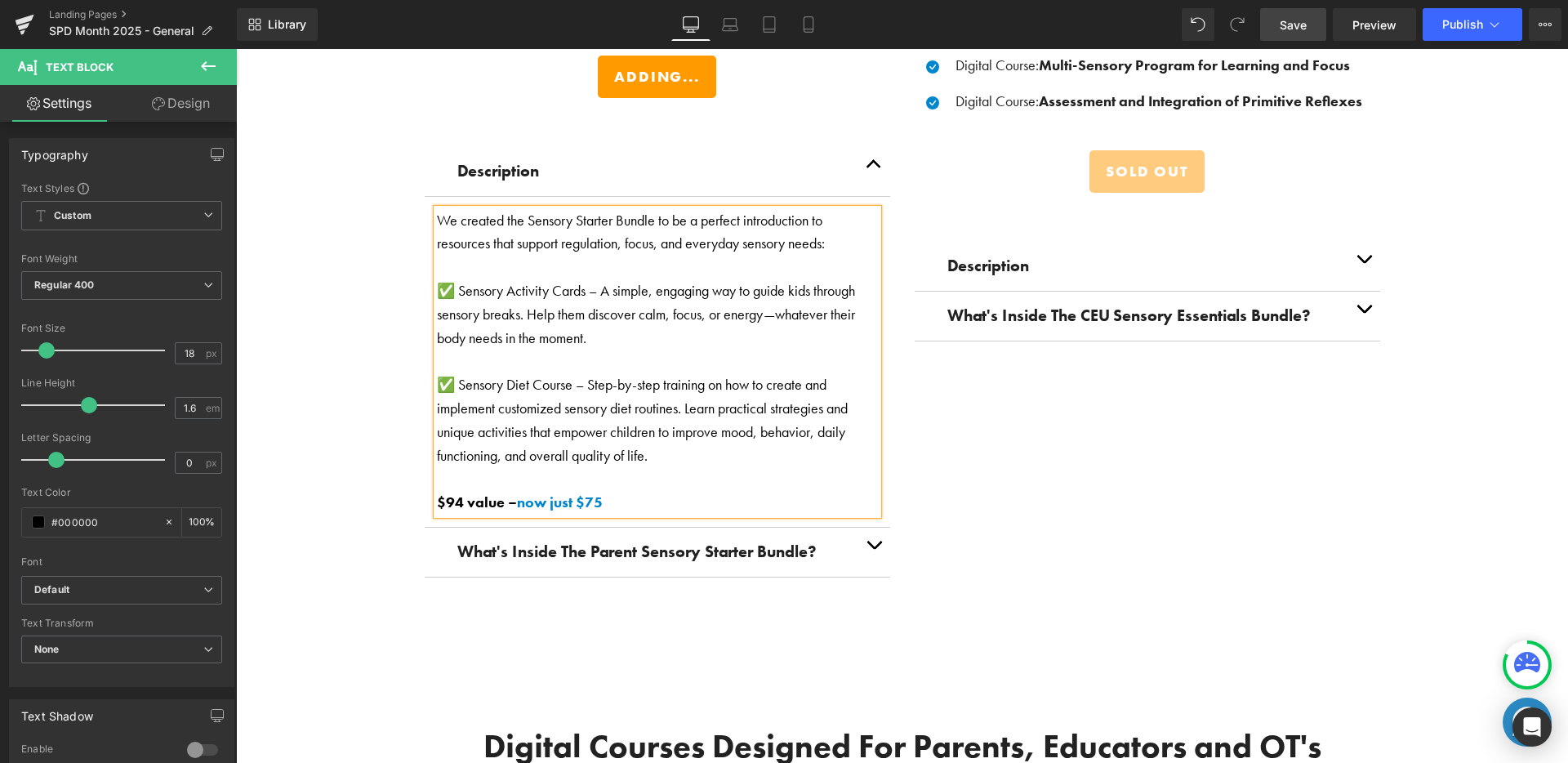
scroll to position [2743, 0]
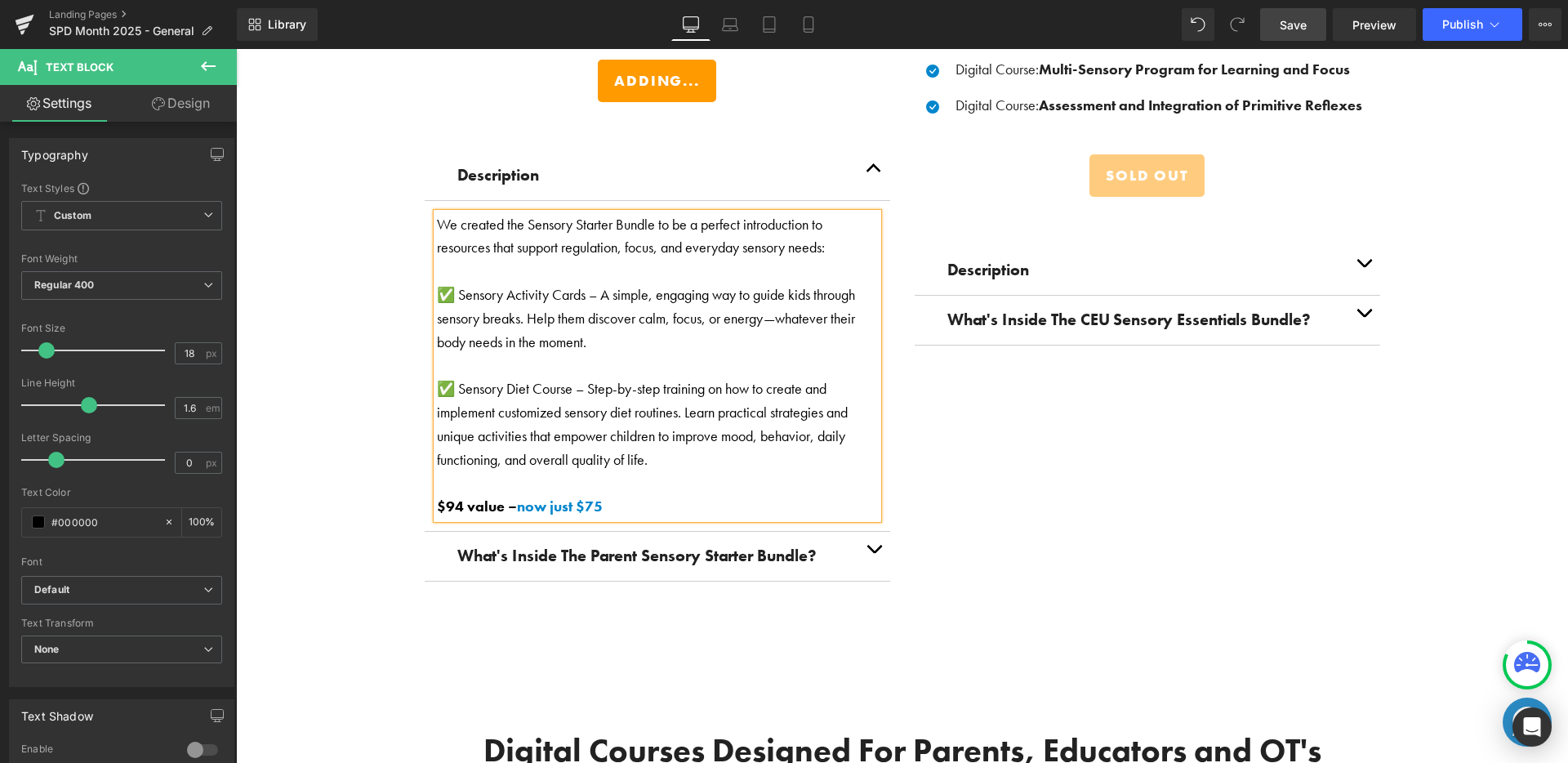
click at [692, 247] on p "We created the Sensory Starter Bundle to be a perfect introduction to resources…" at bounding box center [657, 237] width 441 height 48
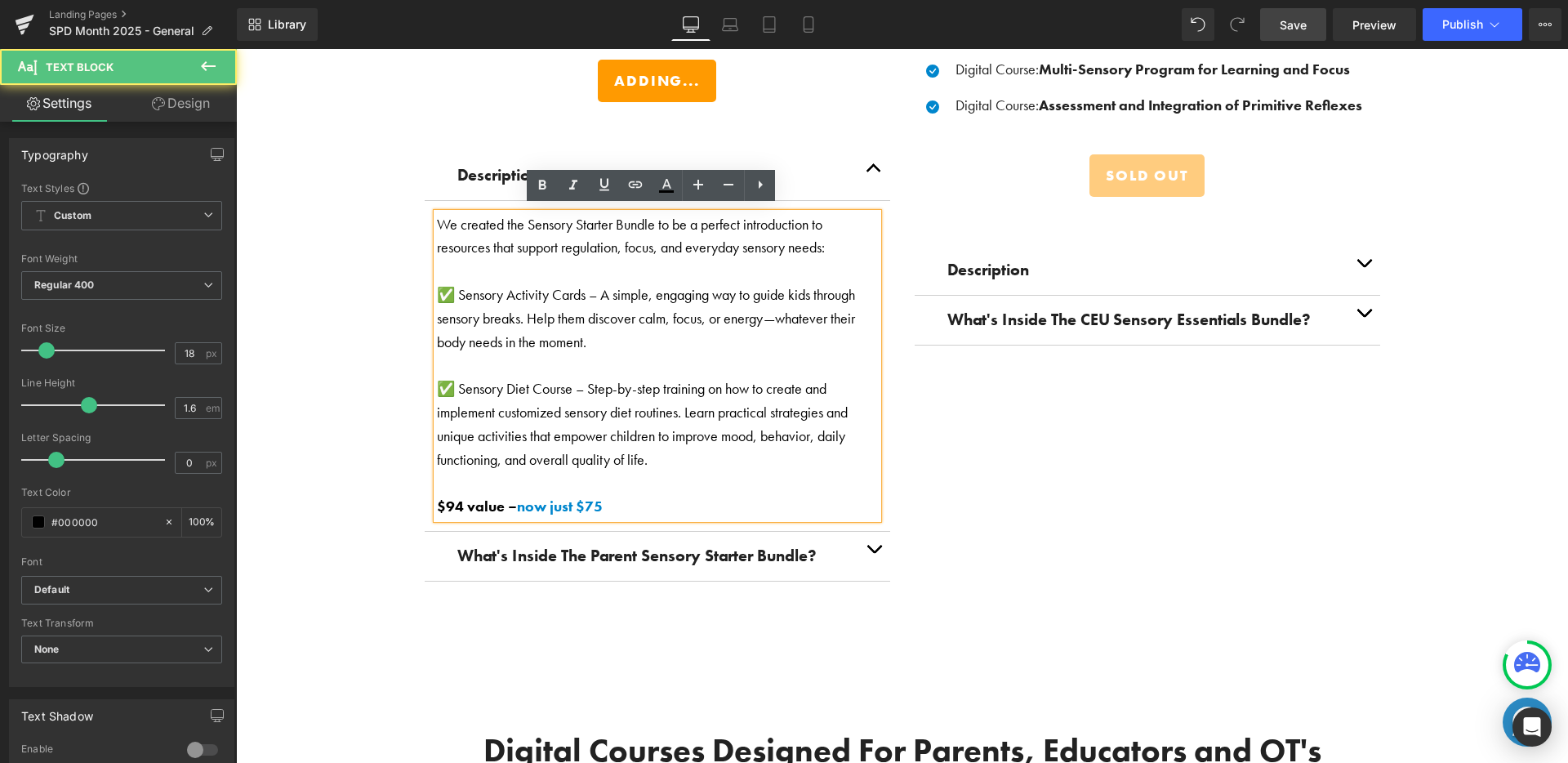
click at [690, 247] on p "We created the Sensory Starter Bundle to be a perfect introduction to resources…" at bounding box center [657, 237] width 441 height 48
click at [687, 247] on p "We created the Sensory Starter Bundle to be a perfect introduction to resources…" at bounding box center [657, 237] width 441 height 48
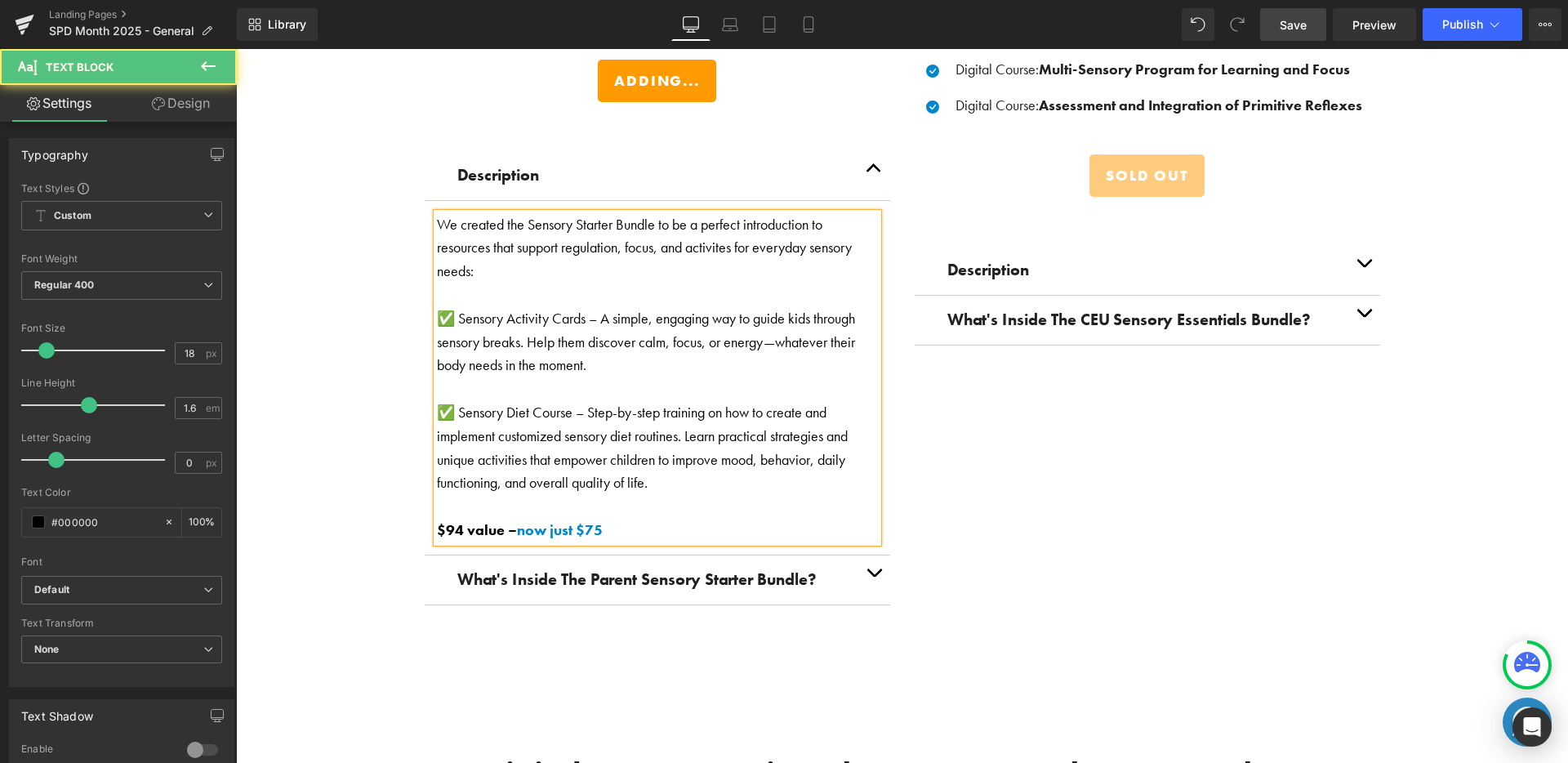
click at [691, 237] on p "We created the Sensory Starter Bundle to be a perfect introduction to resources…" at bounding box center [657, 247] width 441 height 70
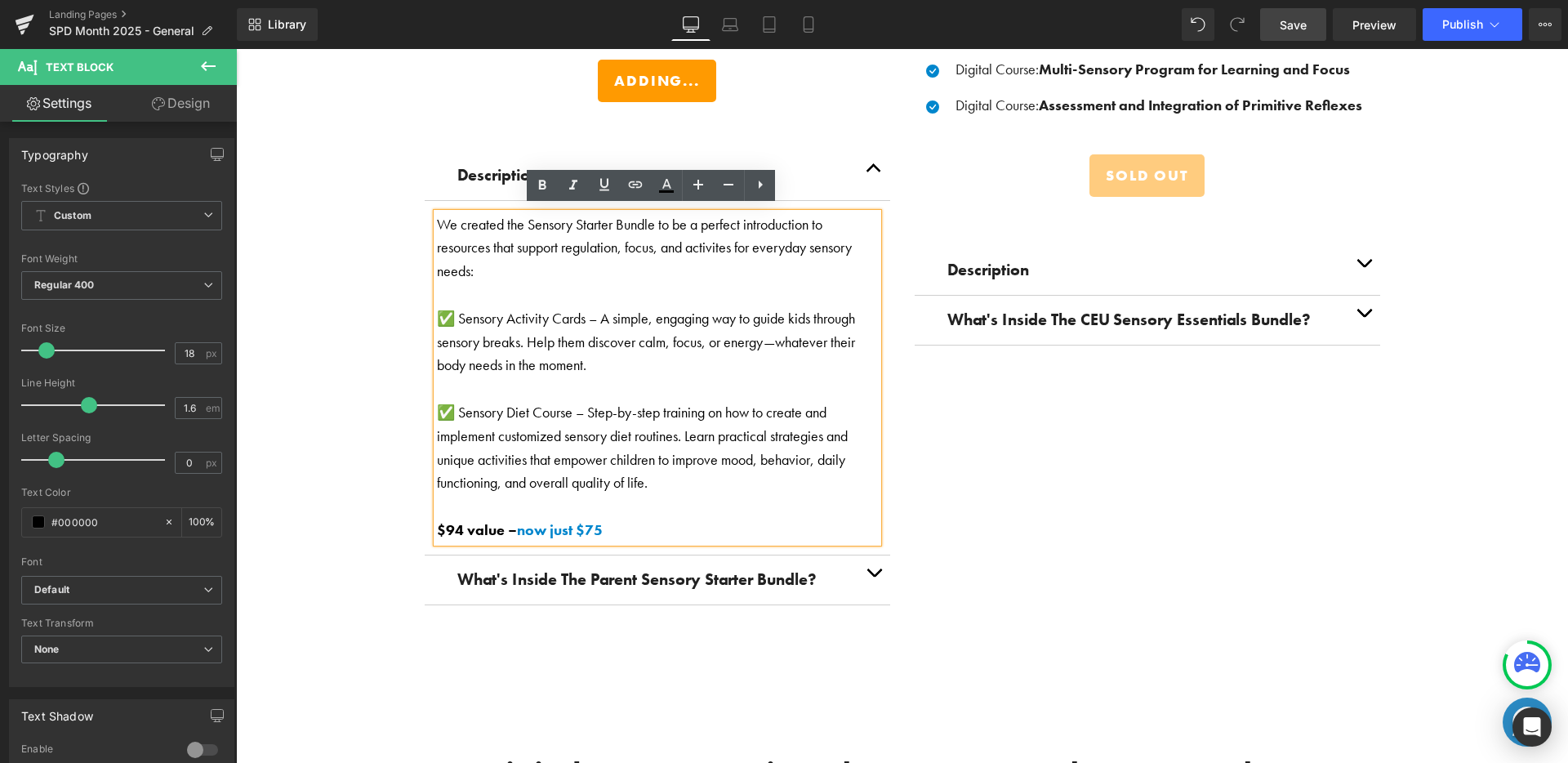
click at [710, 241] on p "We created the Sensory Starter Bundle to be a perfect introduction to resources…" at bounding box center [657, 247] width 441 height 70
click at [721, 246] on p "We created the Sensory Starter Bundle to be a perfect introduction to resources…" at bounding box center [657, 247] width 441 height 70
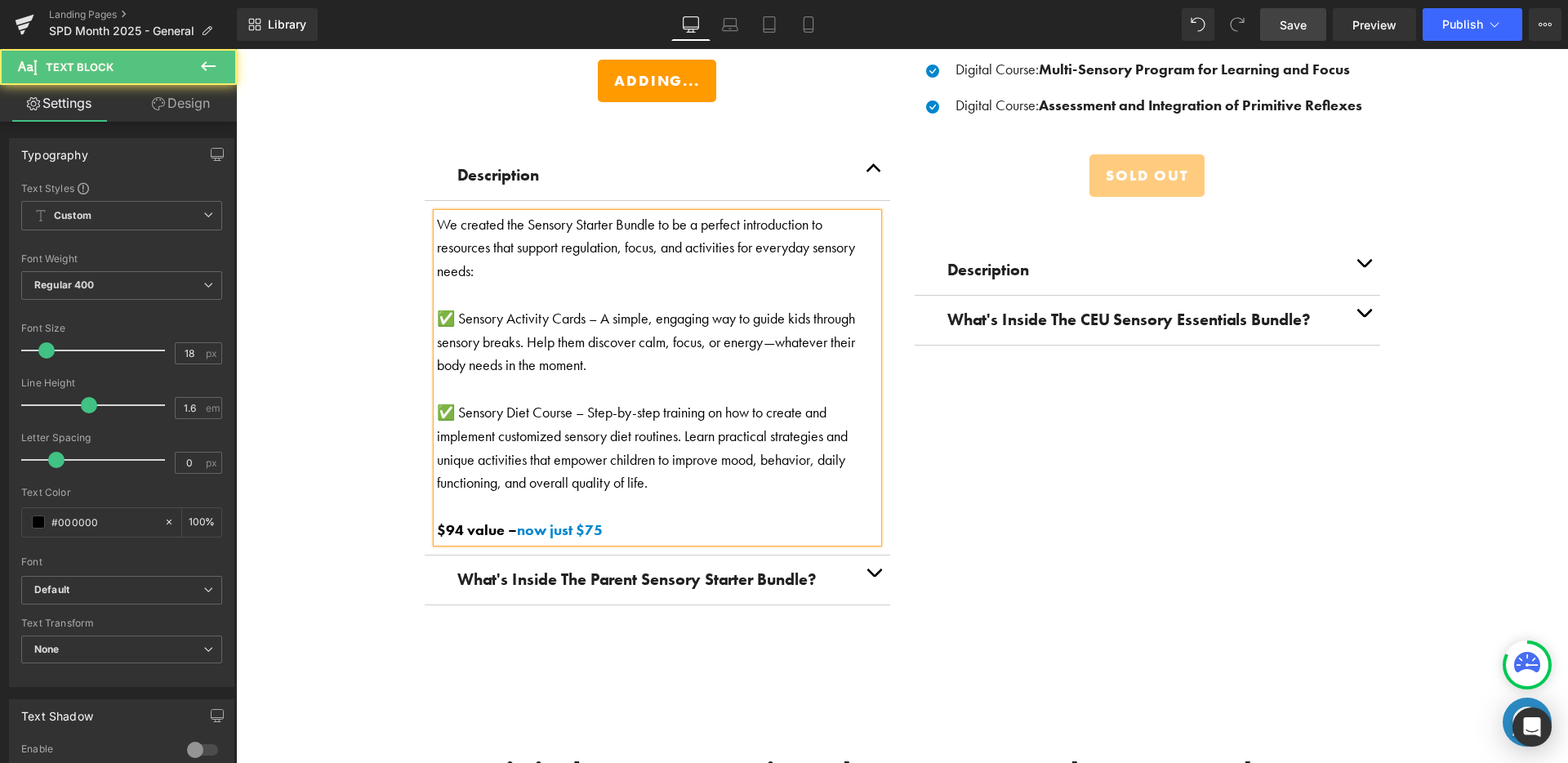
click at [733, 243] on p "We created the Sensory Starter Bundle to be a perfect introduction to resources…" at bounding box center [657, 247] width 441 height 70
click at [736, 272] on p "We created the Sensory Starter Bundle to be a perfect introduction to resources…" at bounding box center [657, 247] width 441 height 70
click at [567, 261] on p "We created the Sensory Starter Bundle to be a perfect introduction to resources…" at bounding box center [657, 247] width 441 height 70
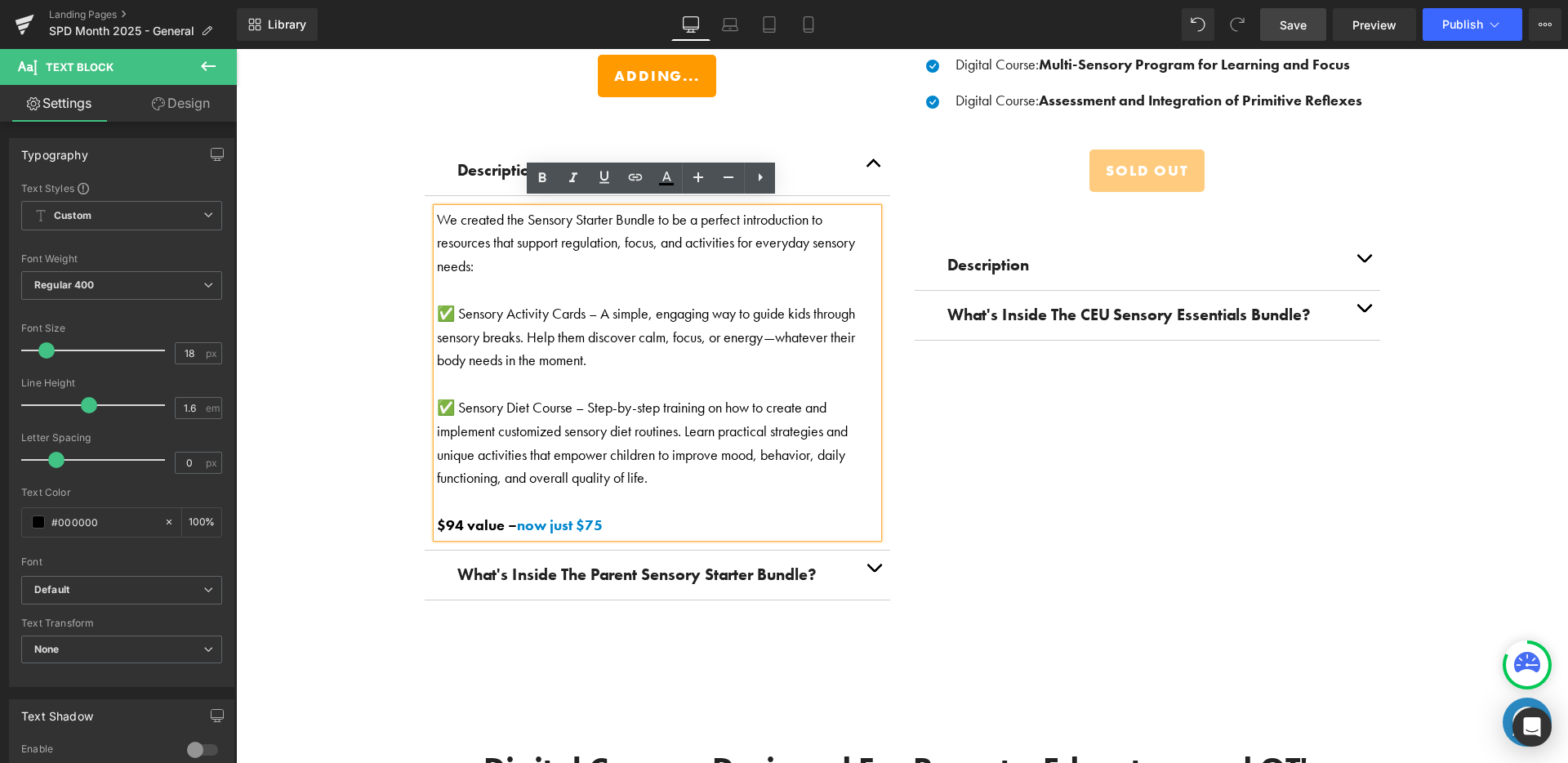
scroll to position [2750, 0]
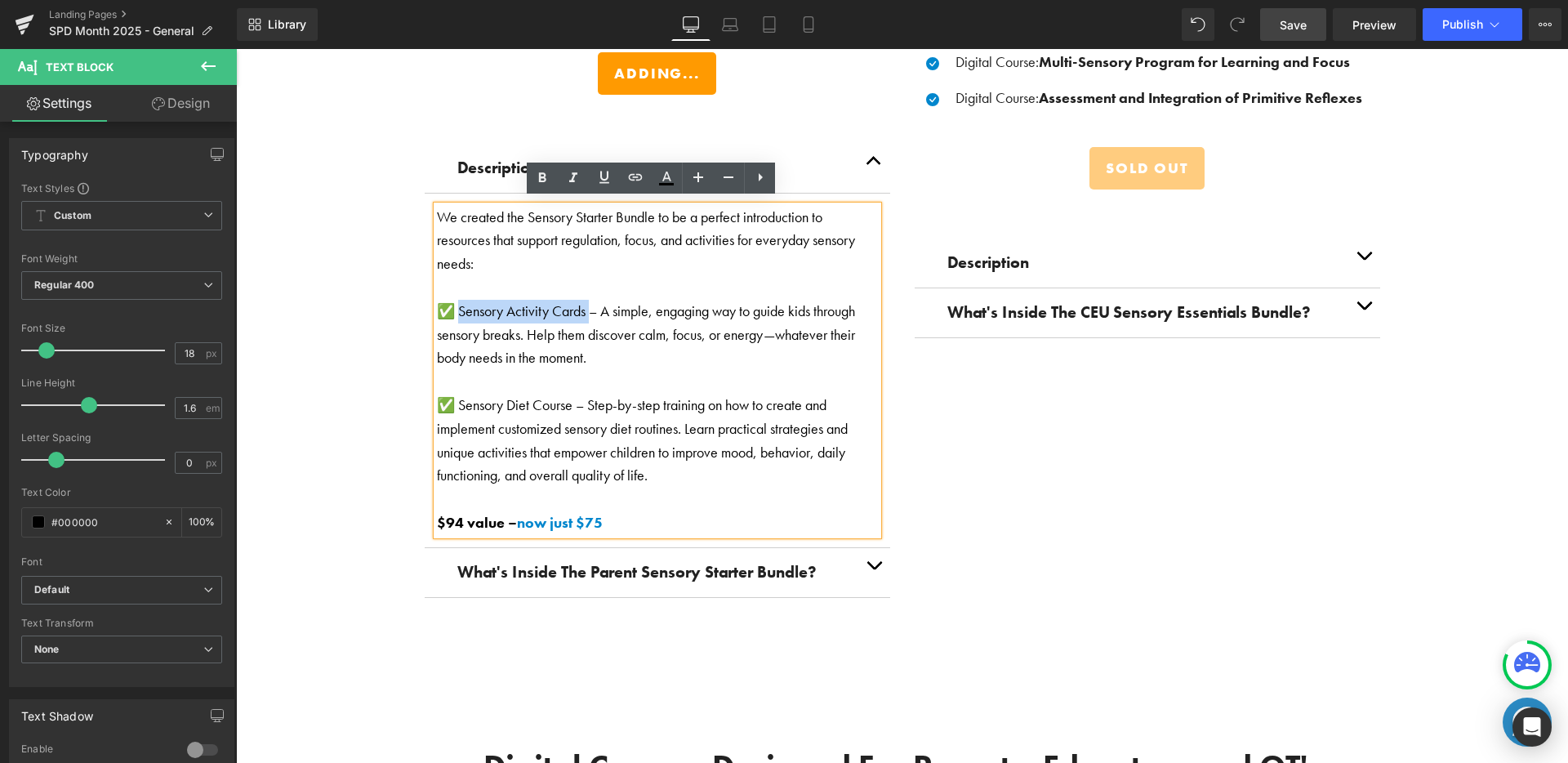
drag, startPoint x: 580, startPoint y: 305, endPoint x: 450, endPoint y: 303, distance: 130.0
click at [450, 303] on p "✅ Sensory Activity Cards – A simple, engaging way to guide kids through sensory…" at bounding box center [657, 334] width 441 height 70
click at [542, 174] on icon at bounding box center [543, 178] width 20 height 20
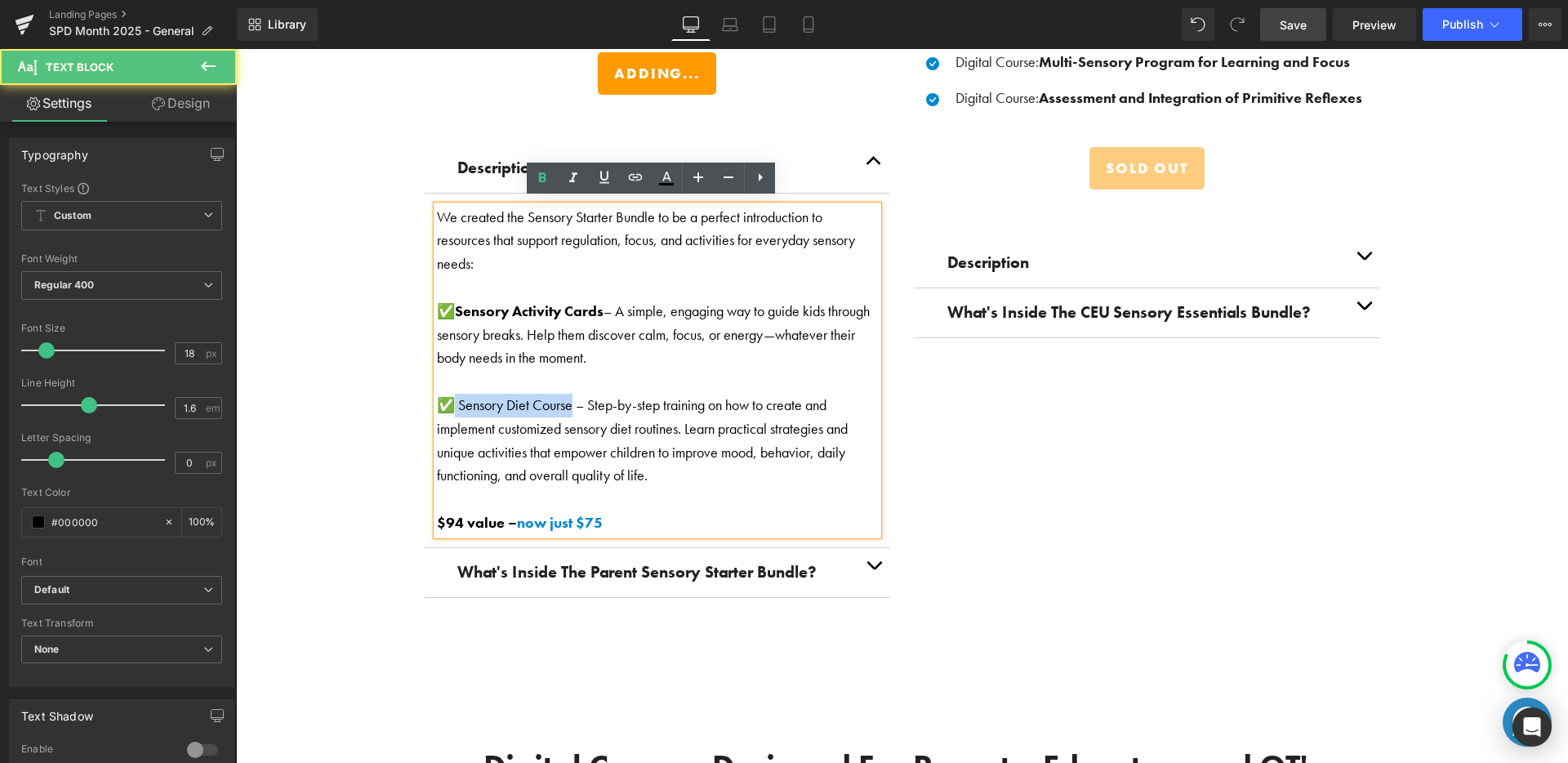
drag, startPoint x: 565, startPoint y: 397, endPoint x: 445, endPoint y: 390, distance: 120.2
click at [445, 394] on p "✅ Sensory Diet Course – Step-by-step training on how to create and implement cu…" at bounding box center [657, 441] width 441 height 94
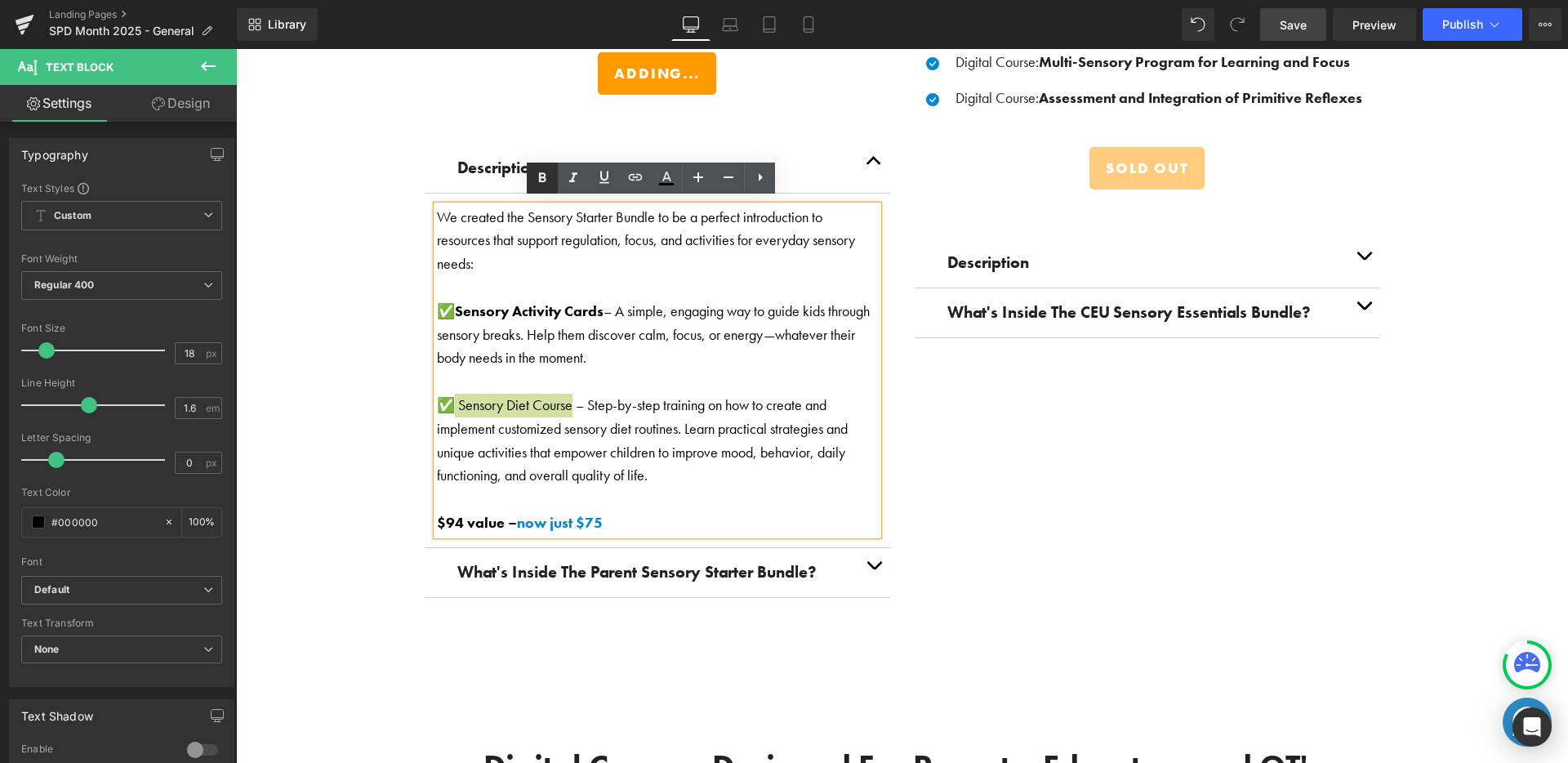
click at [540, 172] on icon at bounding box center [543, 178] width 20 height 20
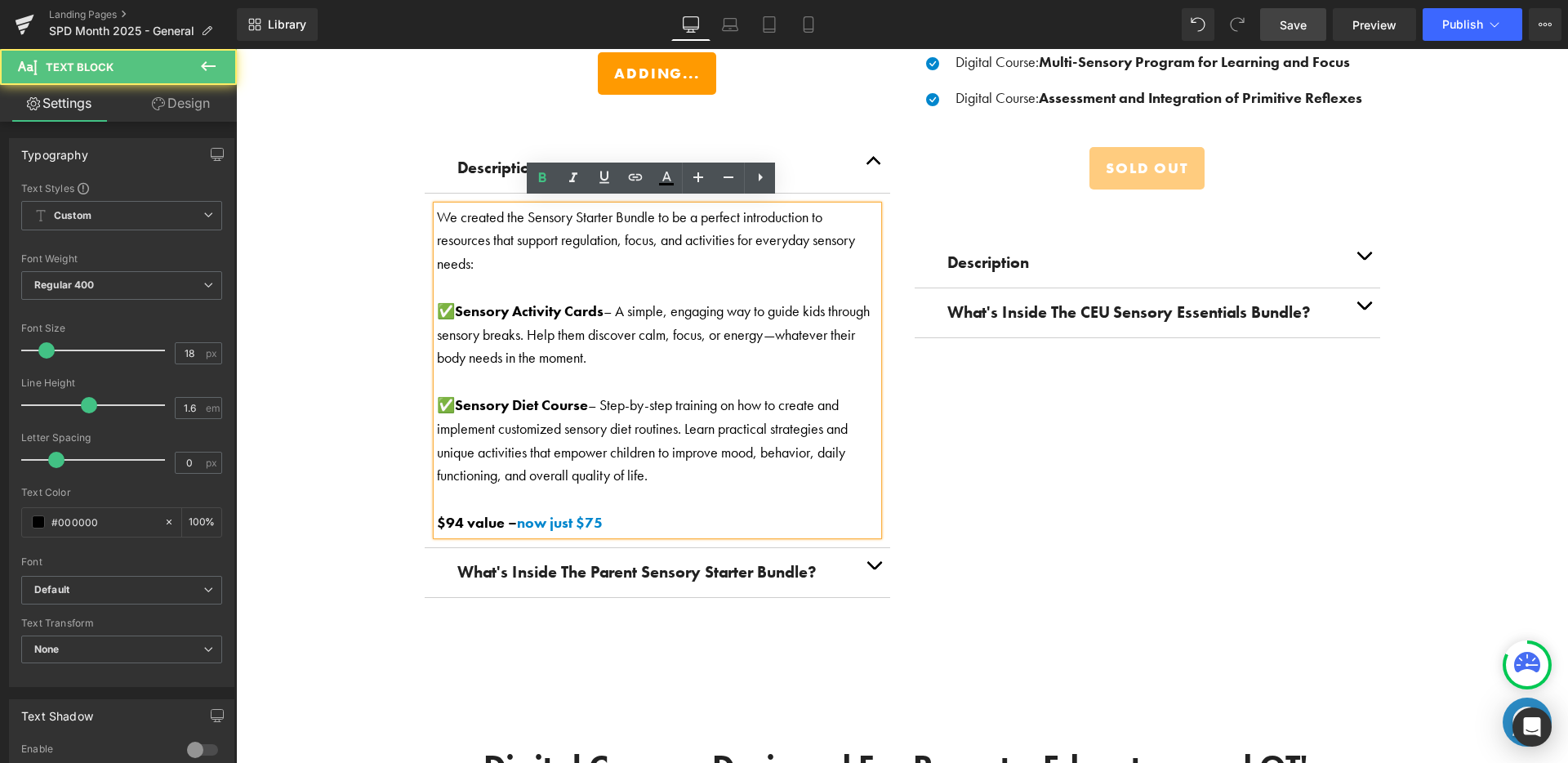
drag, startPoint x: 699, startPoint y: 455, endPoint x: 709, endPoint y: 450, distance: 11.2
click at [698, 455] on p "✅ Sensory Diet Course – Step-by-step training on how to create and implement cu…" at bounding box center [657, 441] width 441 height 94
click at [707, 470] on p "✅ Sensory Diet Course – Step-by-step training on how to create and implement cu…" at bounding box center [657, 441] width 441 height 94
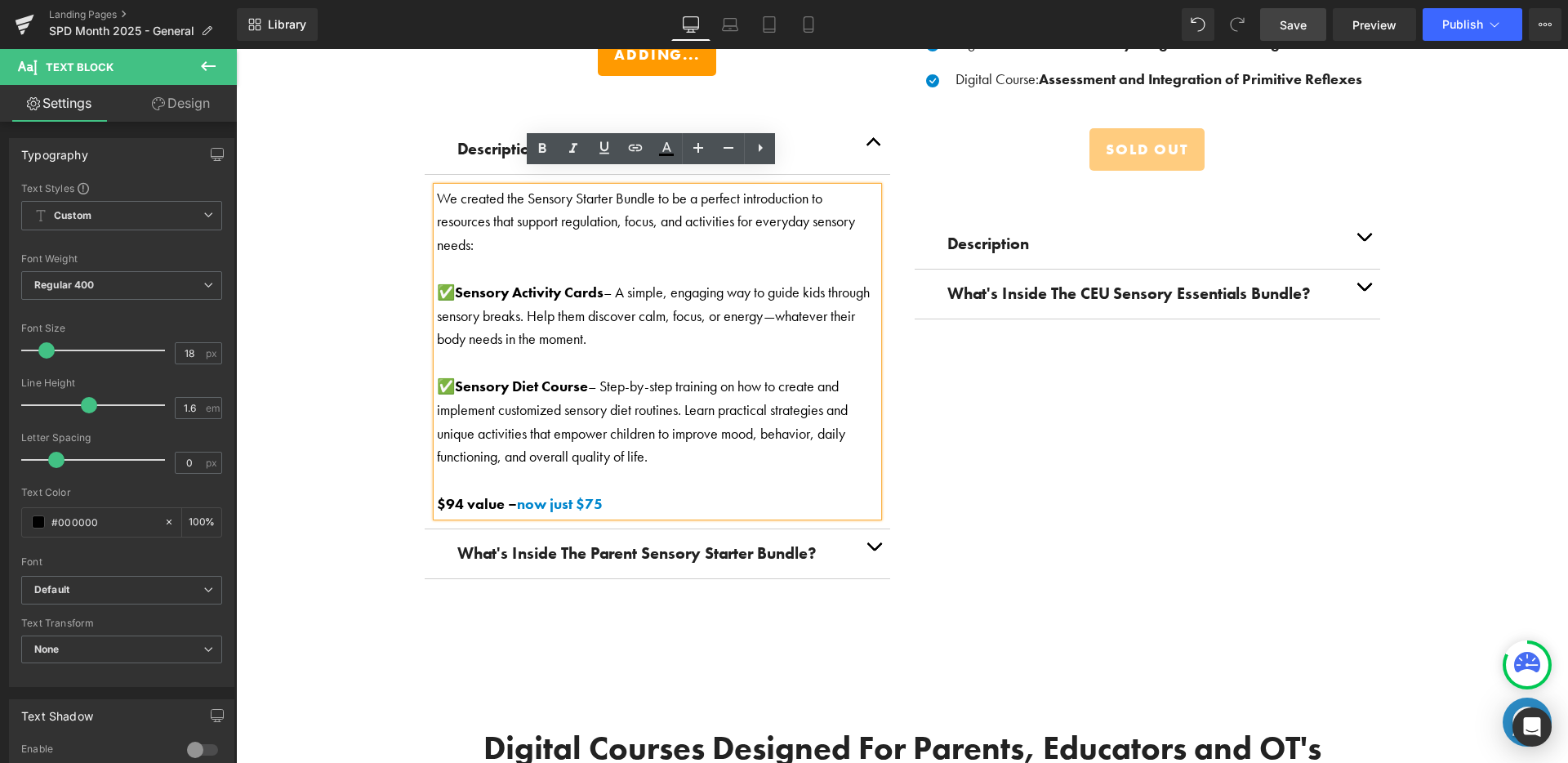
scroll to position [2780, 0]
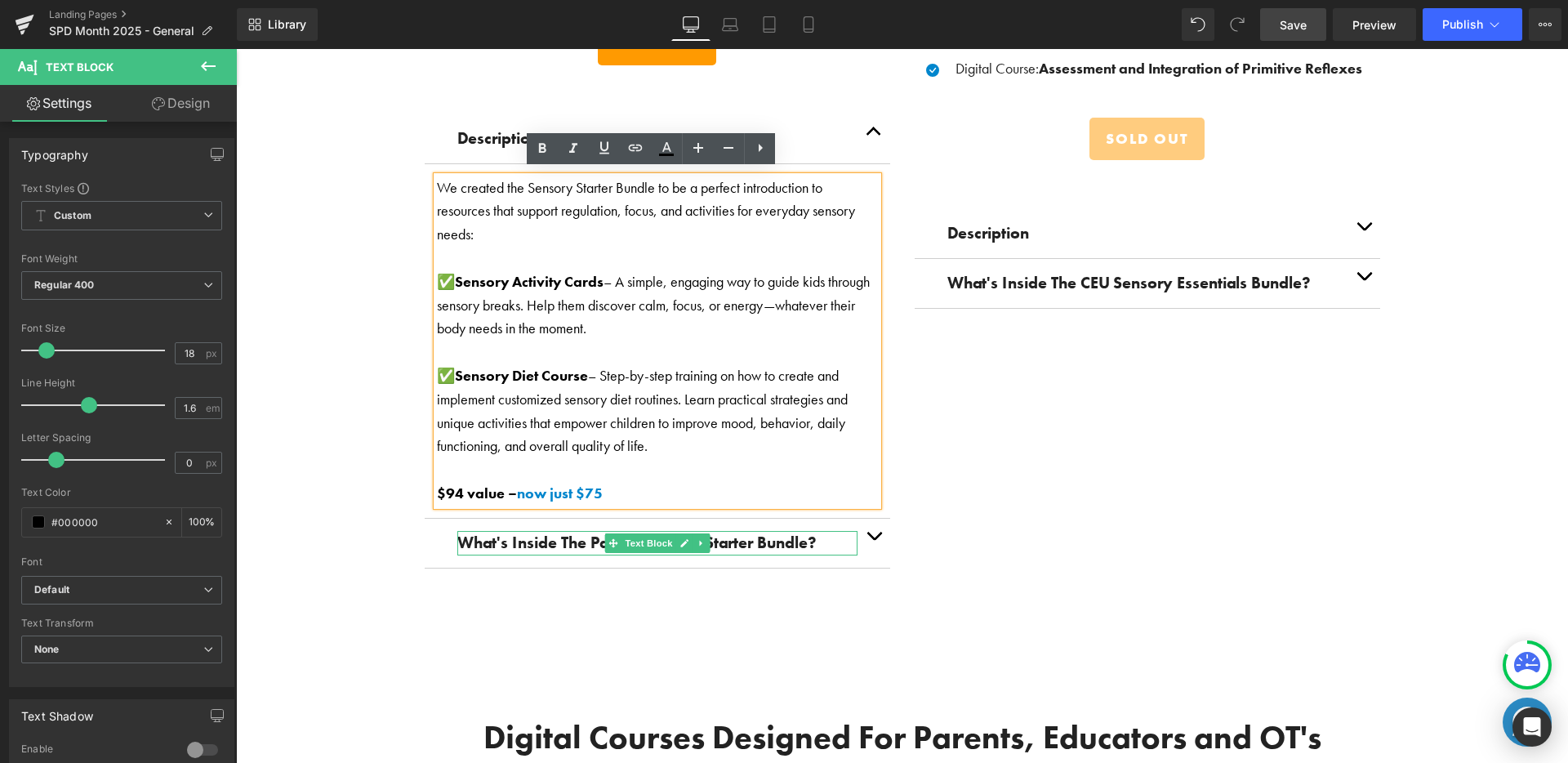
click at [733, 536] on span "What's Inside The Parent Sensory Starter Bundle?" at bounding box center [636, 543] width 359 height 21
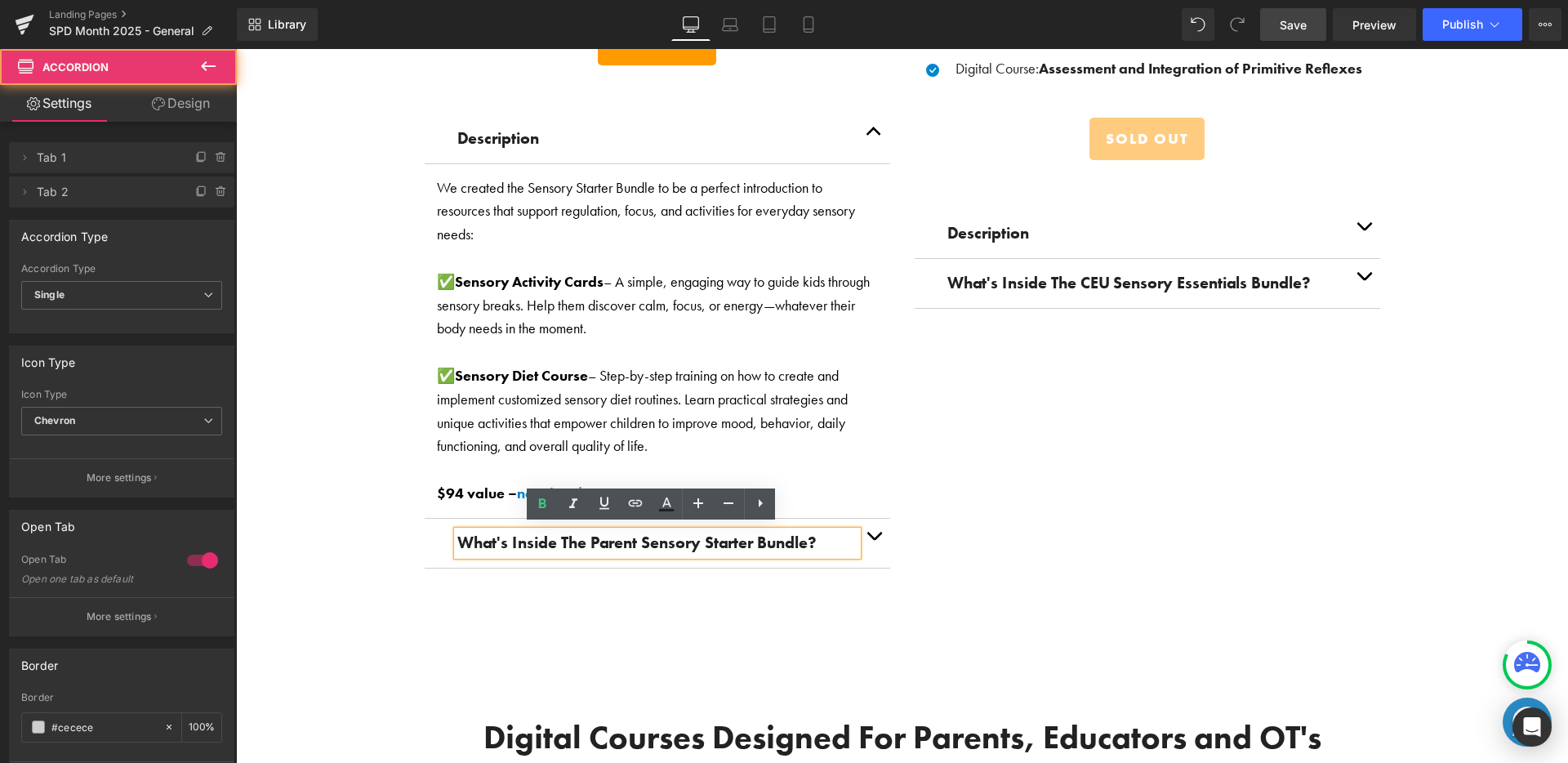
click at [875, 534] on button "button" at bounding box center [874, 543] width 33 height 49
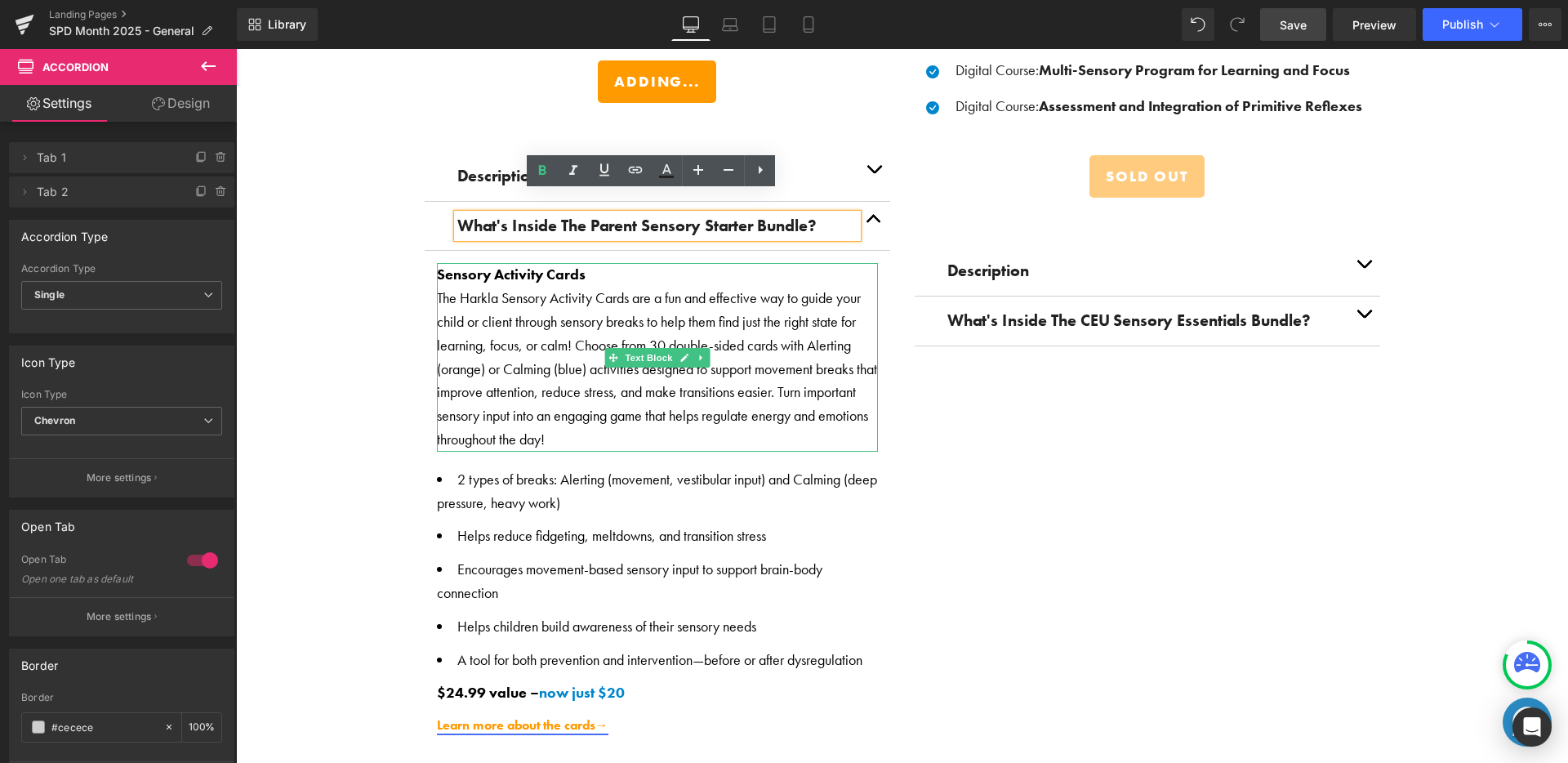
scroll to position [2720, 0]
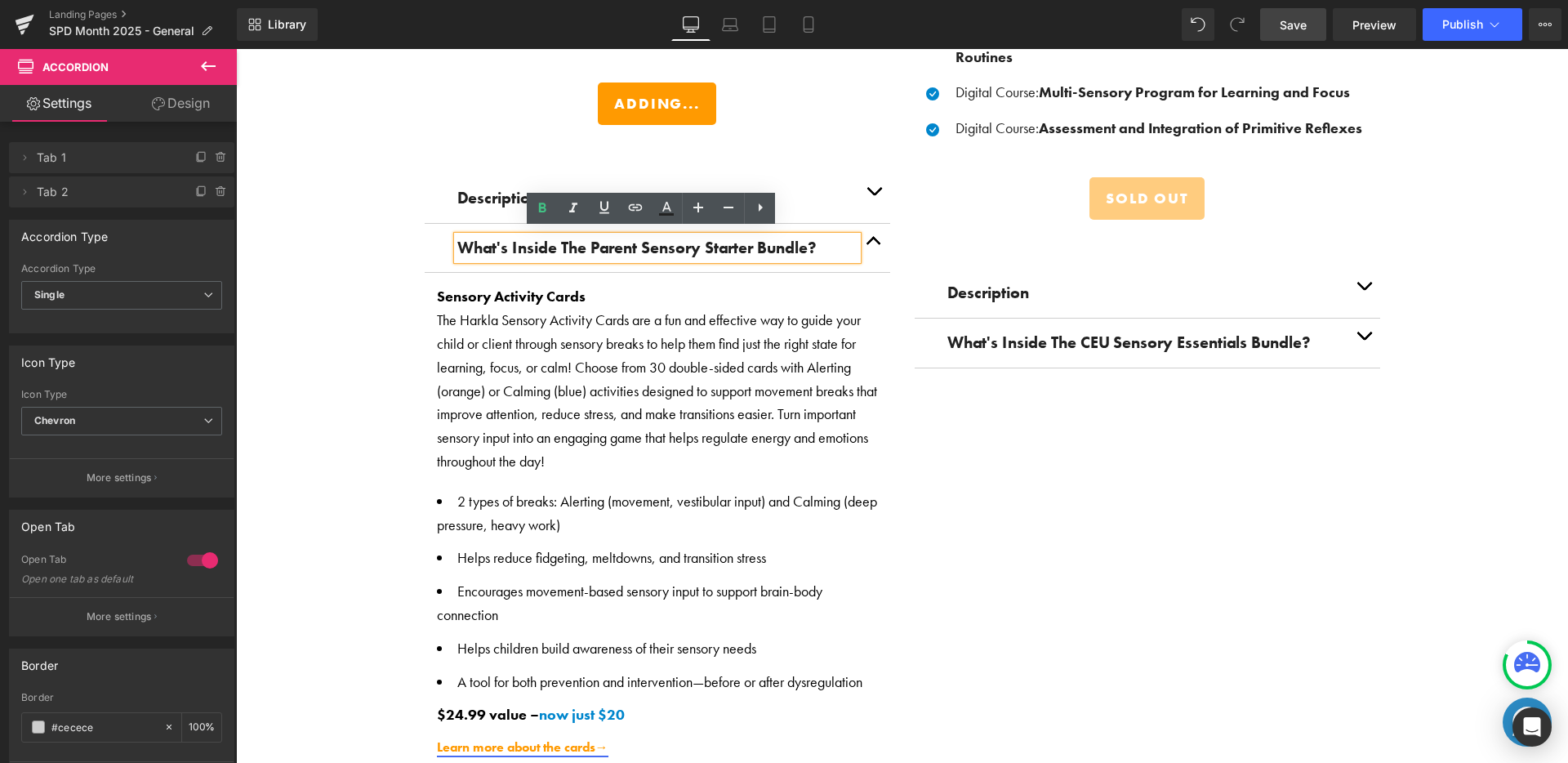
click at [874, 234] on button "button" at bounding box center [874, 248] width 33 height 49
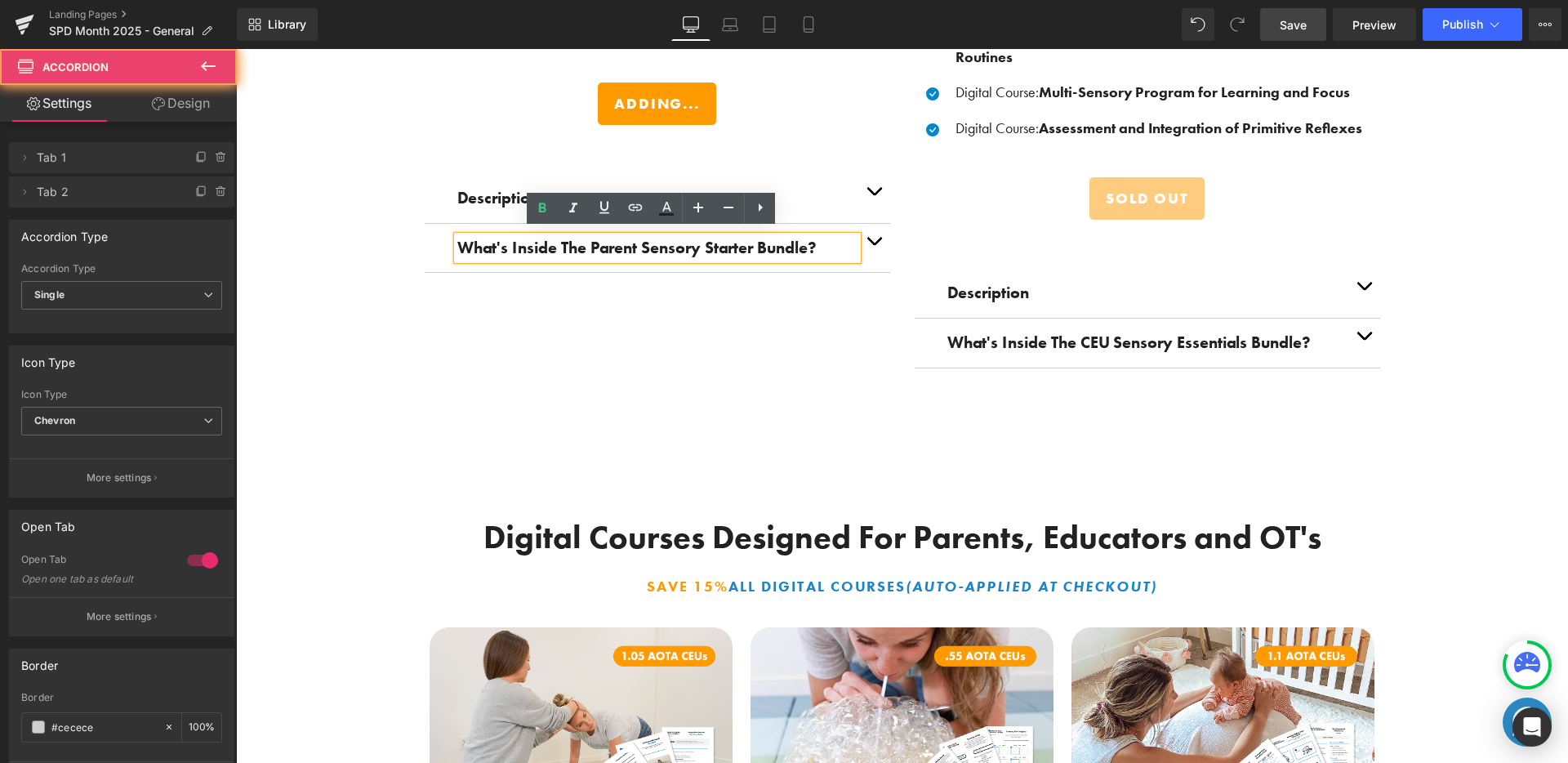
click at [871, 195] on button "button" at bounding box center [874, 199] width 33 height 49
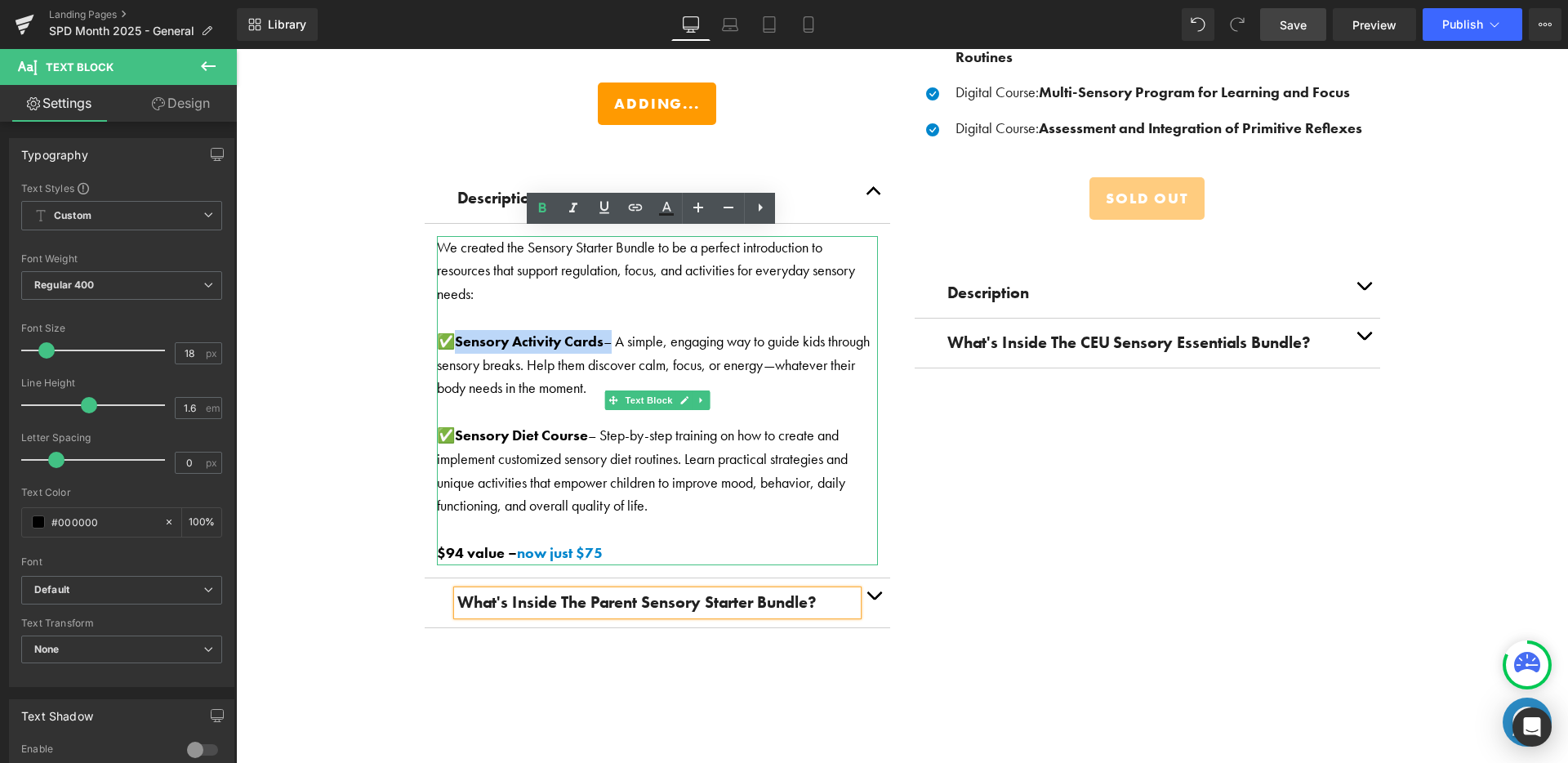
drag, startPoint x: 610, startPoint y: 334, endPoint x: 441, endPoint y: 335, distance: 169.0
click at [441, 335] on p "✅ Sensory Activity Cards – A simple, engaging way to guide kids through sensory…" at bounding box center [657, 364] width 441 height 70
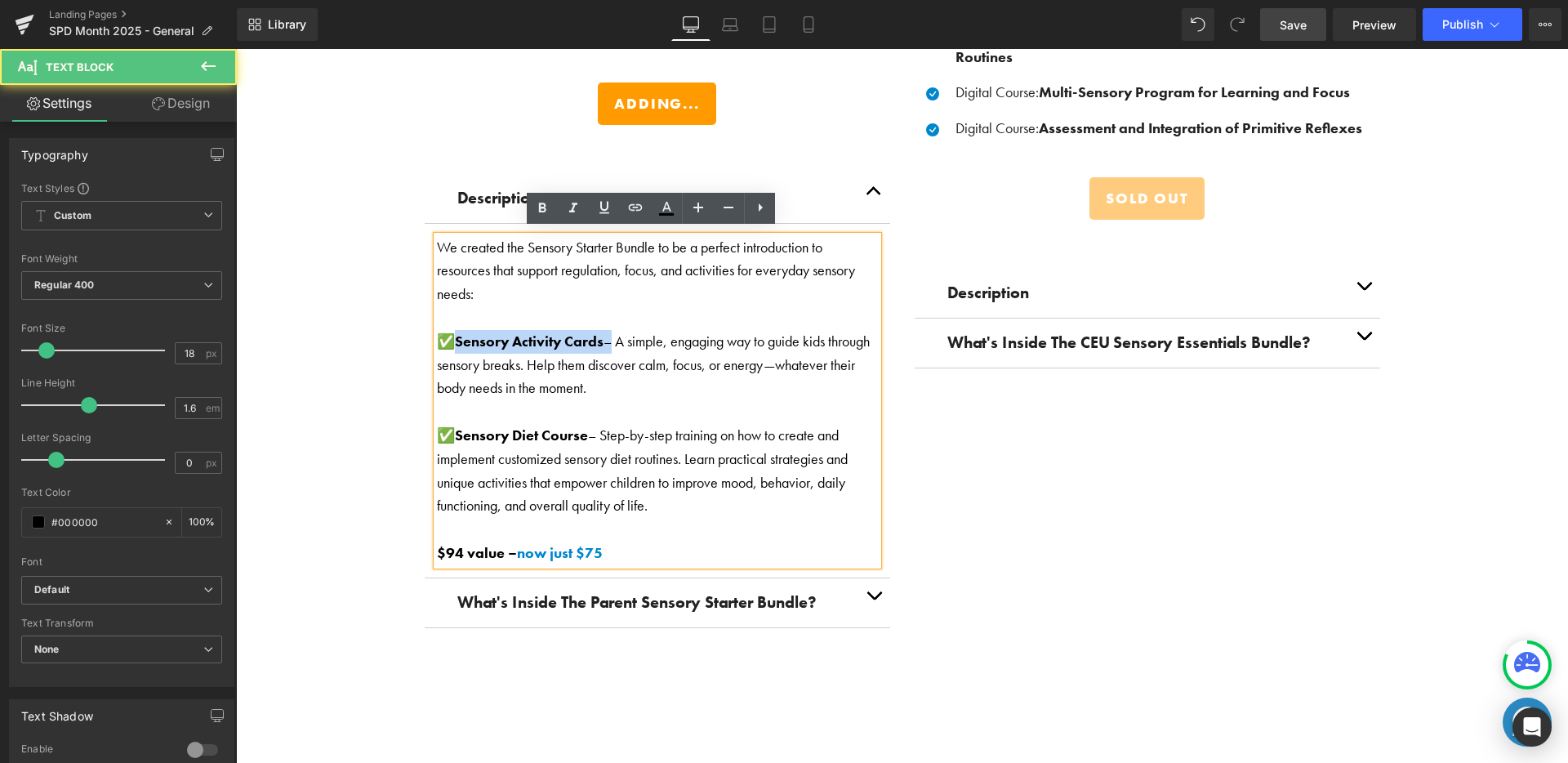
click at [442, 333] on p "✅ Sensory Activity Cards – A simple, engaging way to guide kids through sensory…" at bounding box center [657, 364] width 441 height 70
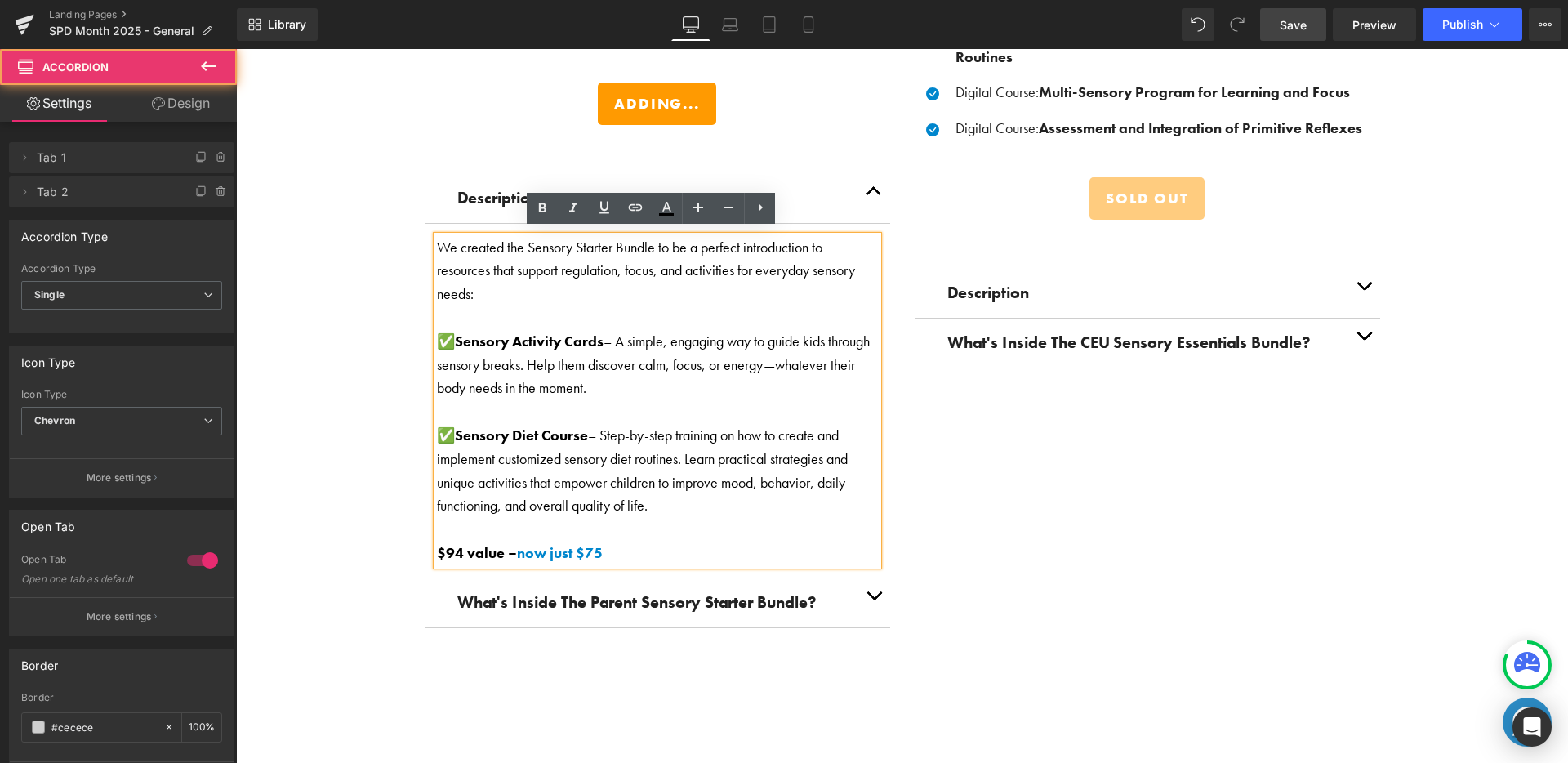
click at [863, 592] on button "button" at bounding box center [874, 603] width 33 height 49
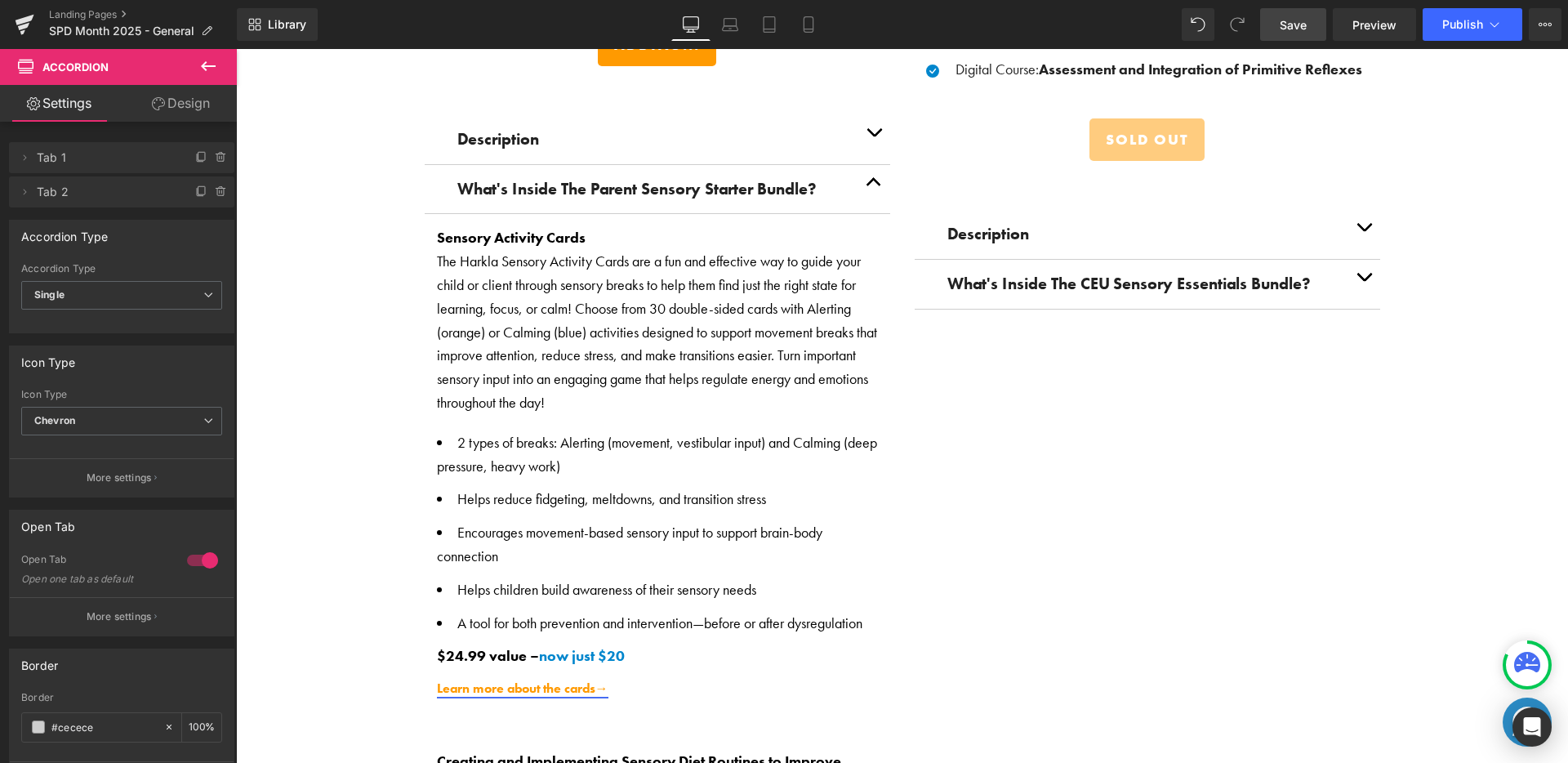
scroll to position [2778, 0]
click at [869, 179] on button "button" at bounding box center [874, 191] width 33 height 49
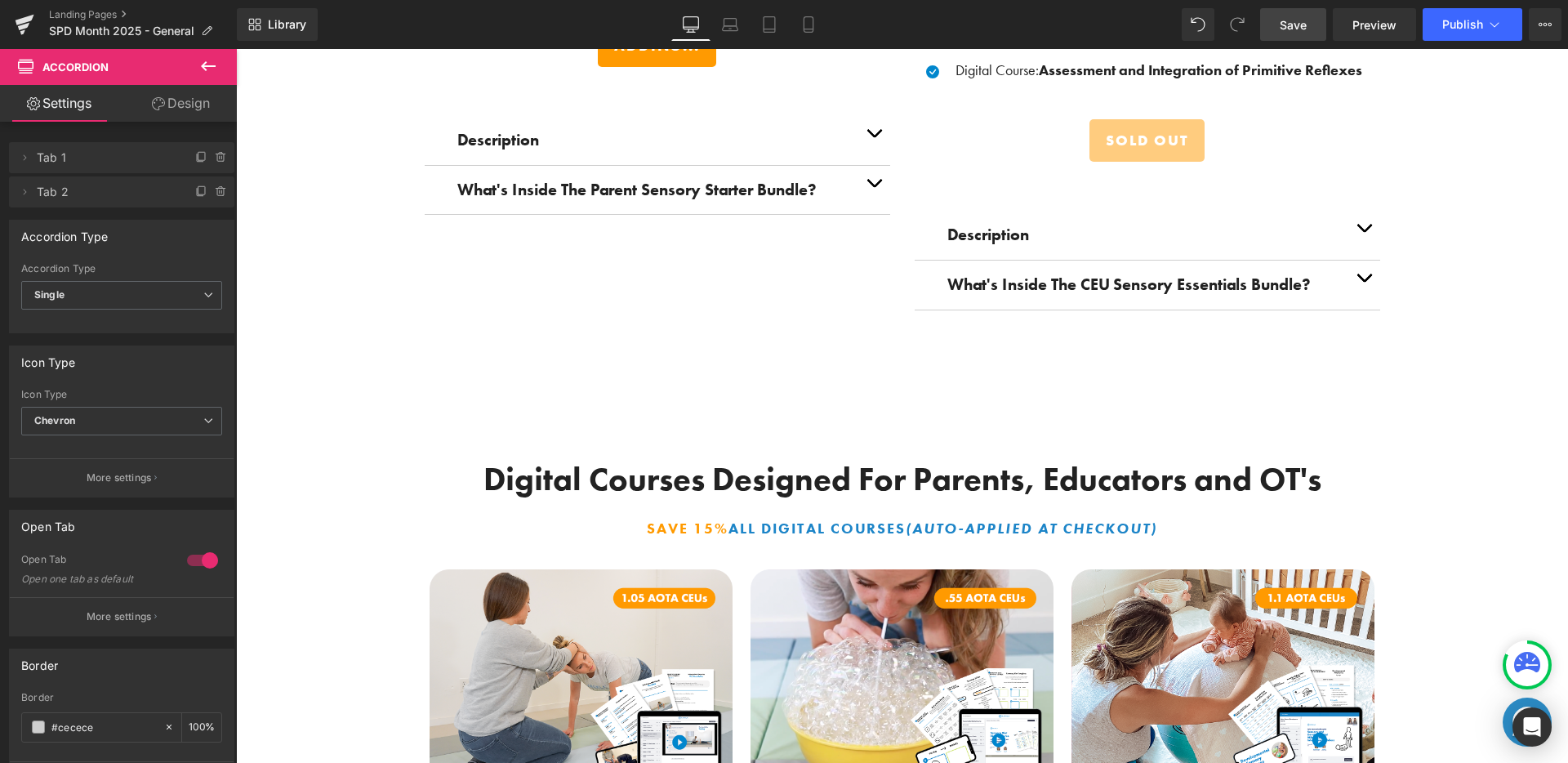
click at [869, 136] on button "button" at bounding box center [874, 141] width 33 height 49
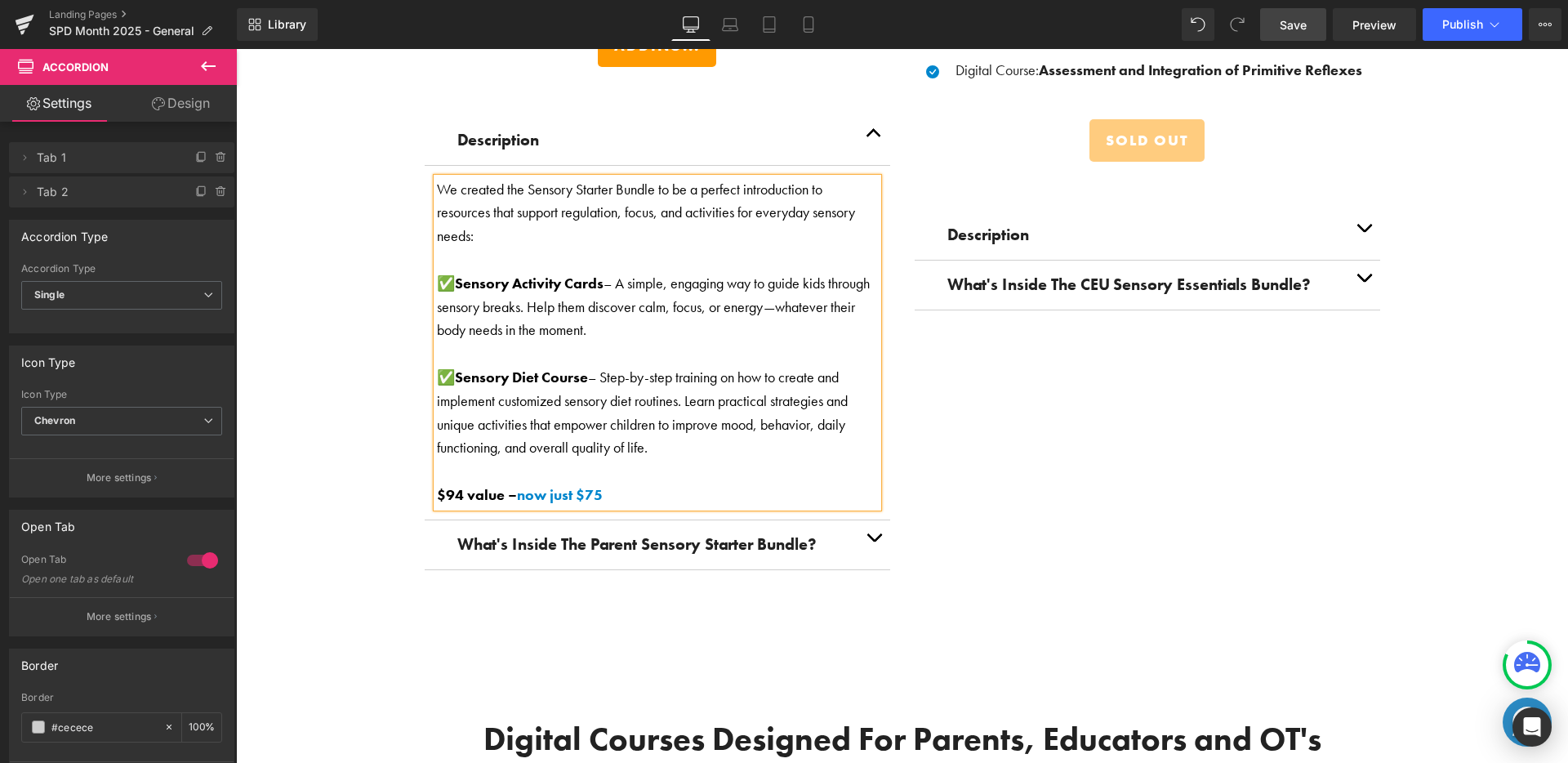
click at [611, 322] on p "✅ Sensory Activity Cards – A simple, engaging way to guide kids through sensory…" at bounding box center [657, 307] width 441 height 70
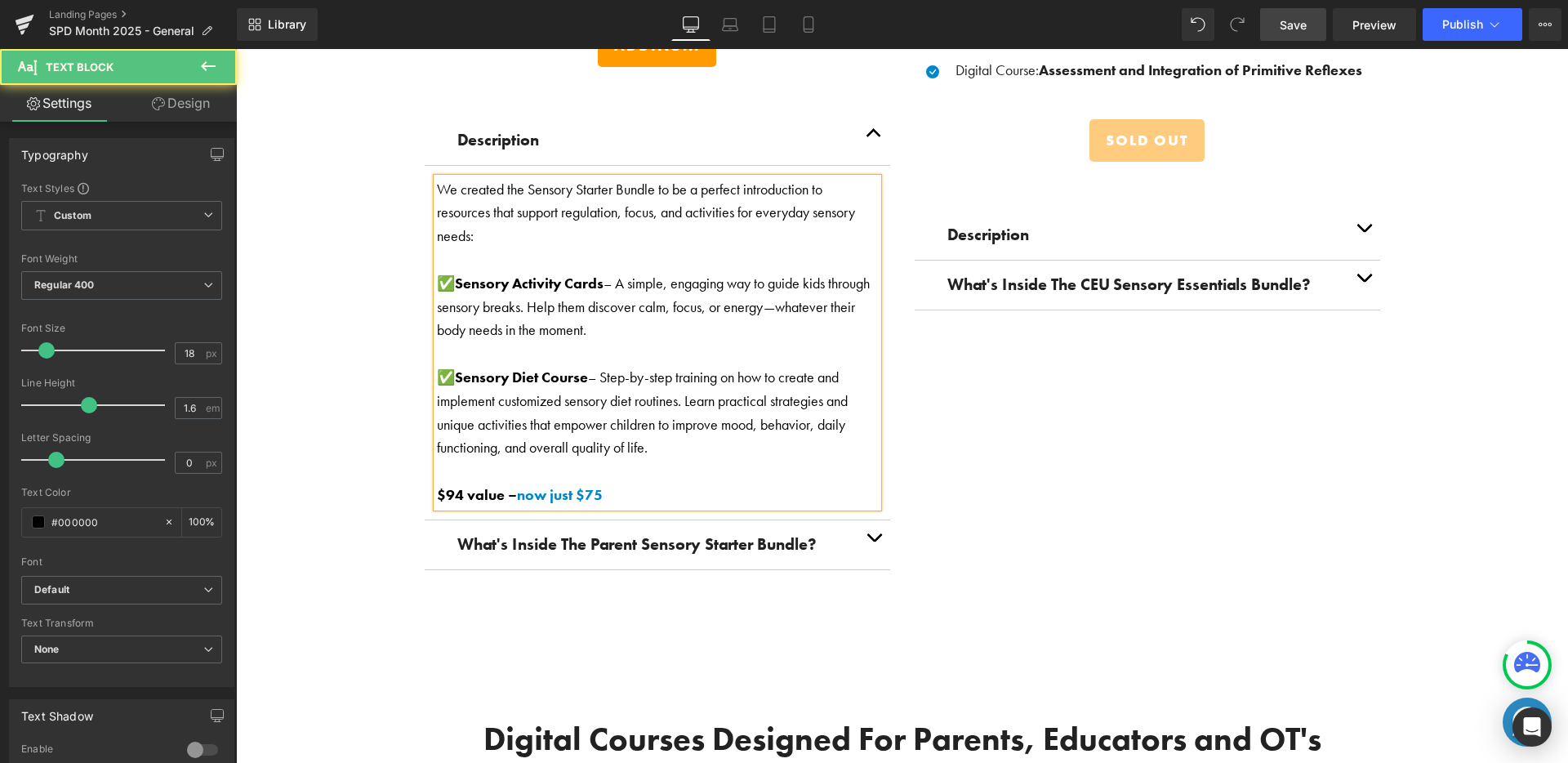
click at [455, 280] on strong "Sensory Activity Cards" at bounding box center [529, 283] width 149 height 19
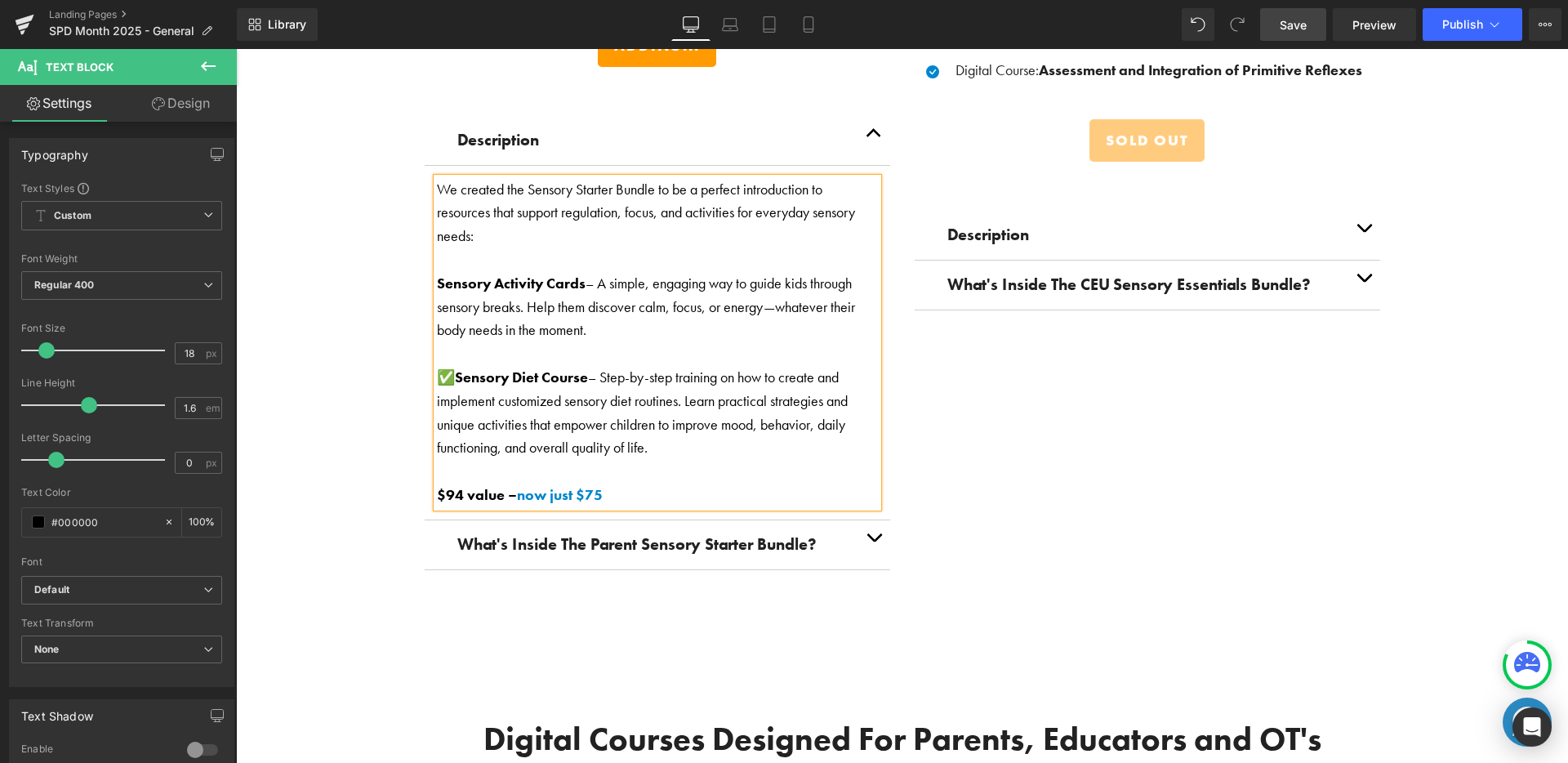
click at [455, 368] on strong "Sensory Diet Course" at bounding box center [521, 377] width 133 height 19
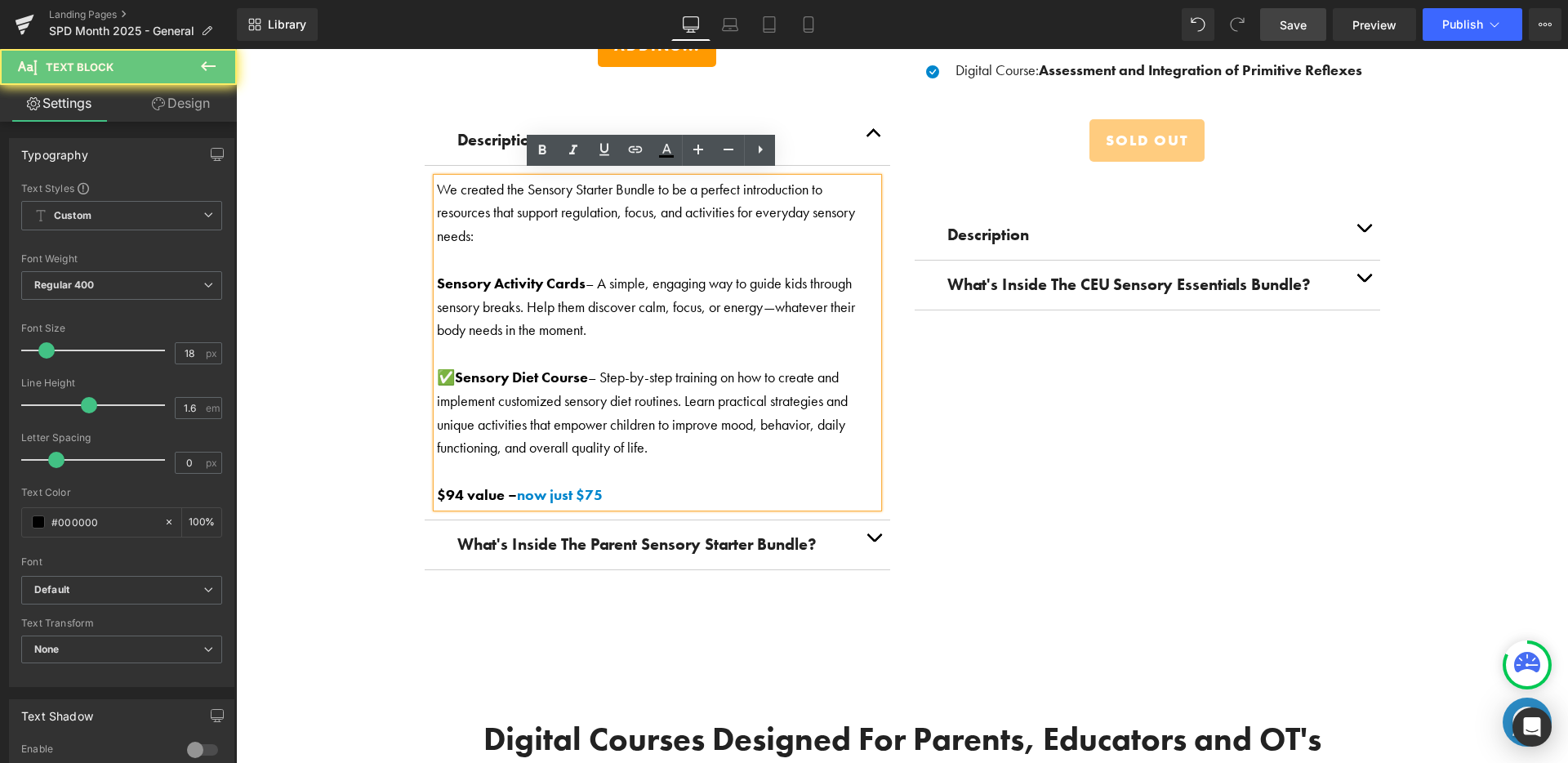
click at [455, 368] on strong "Sensory Diet Course" at bounding box center [521, 377] width 133 height 19
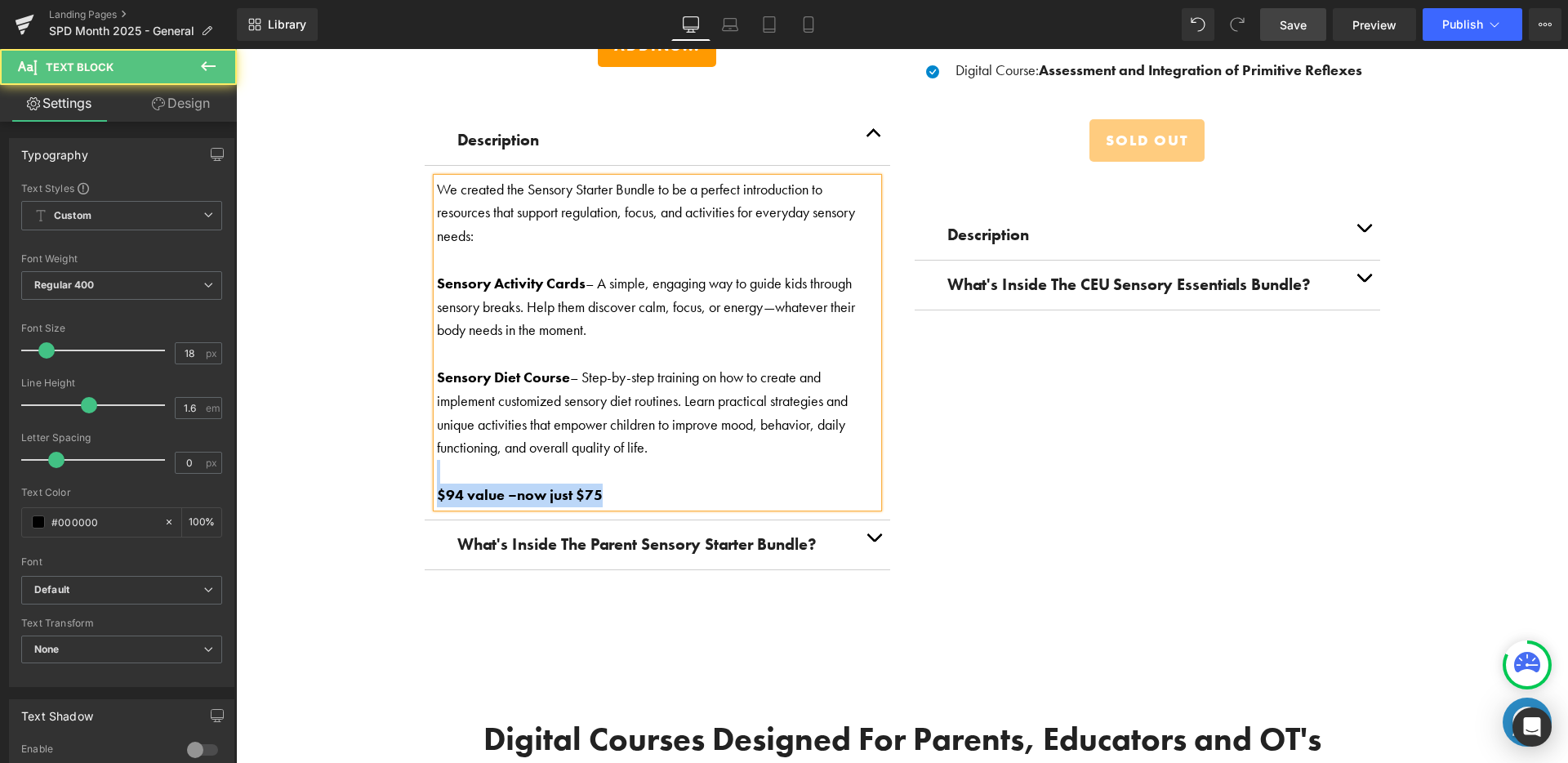
drag, startPoint x: 609, startPoint y: 484, endPoint x: 432, endPoint y: 465, distance: 178.0
click at [437, 465] on div "We created the Sensory Starter Bundle to be a perfect introduction to resources…" at bounding box center [657, 343] width 441 height 329
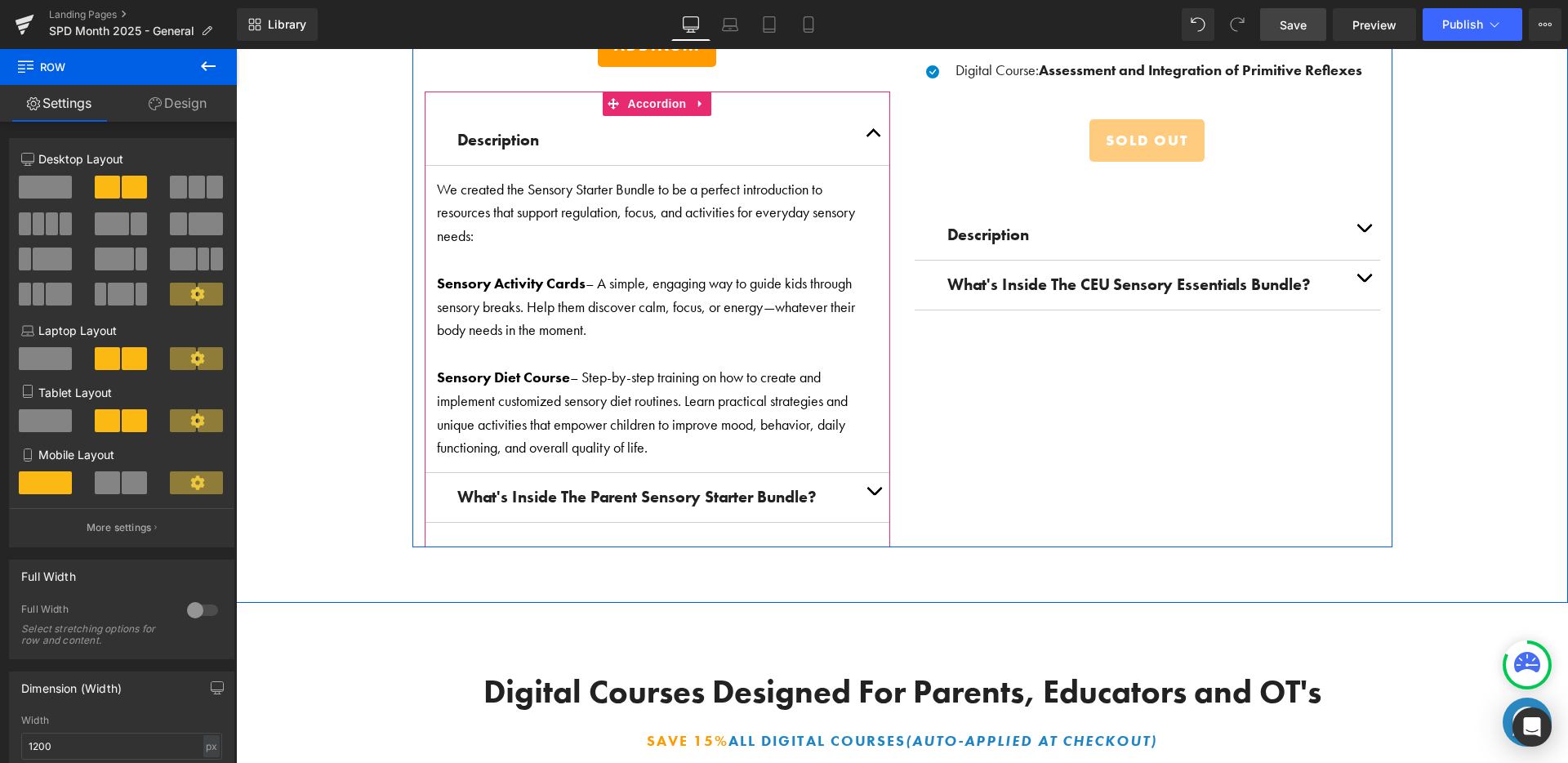
click at [867, 480] on button "button" at bounding box center [874, 497] width 33 height 49
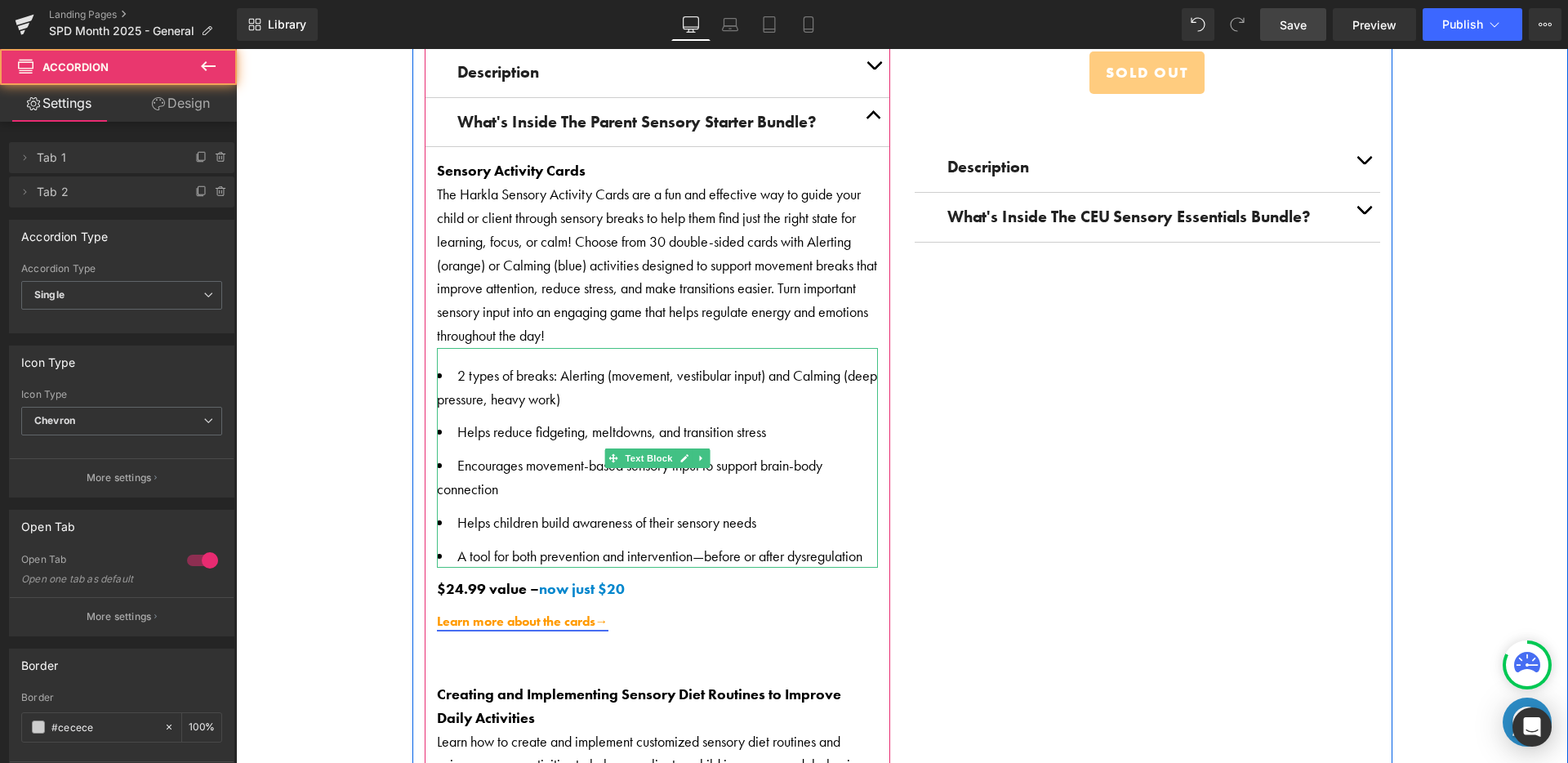
scroll to position [2897, 0]
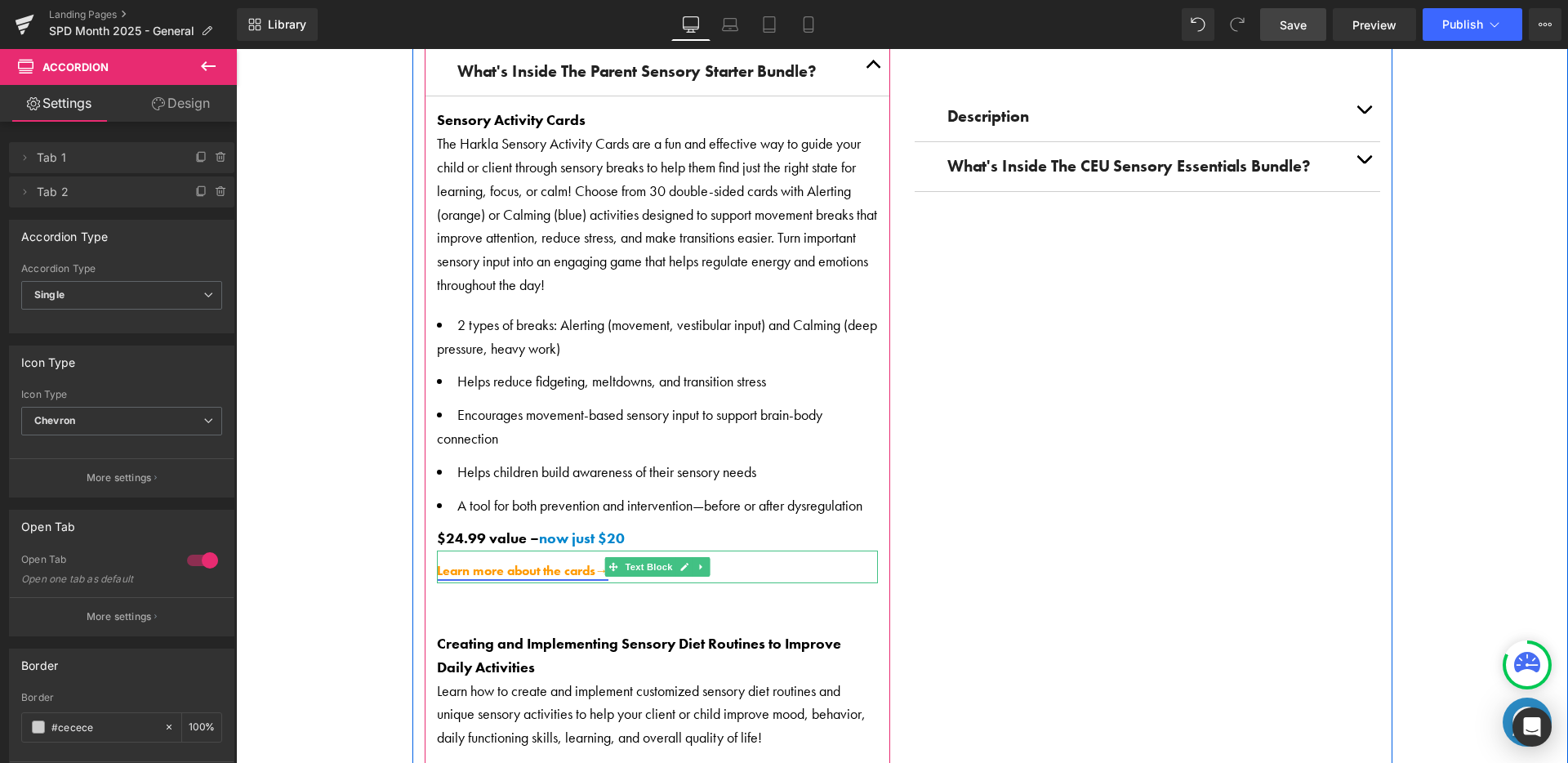
click at [566, 562] on span "Learn more about the cards" at bounding box center [516, 570] width 159 height 17
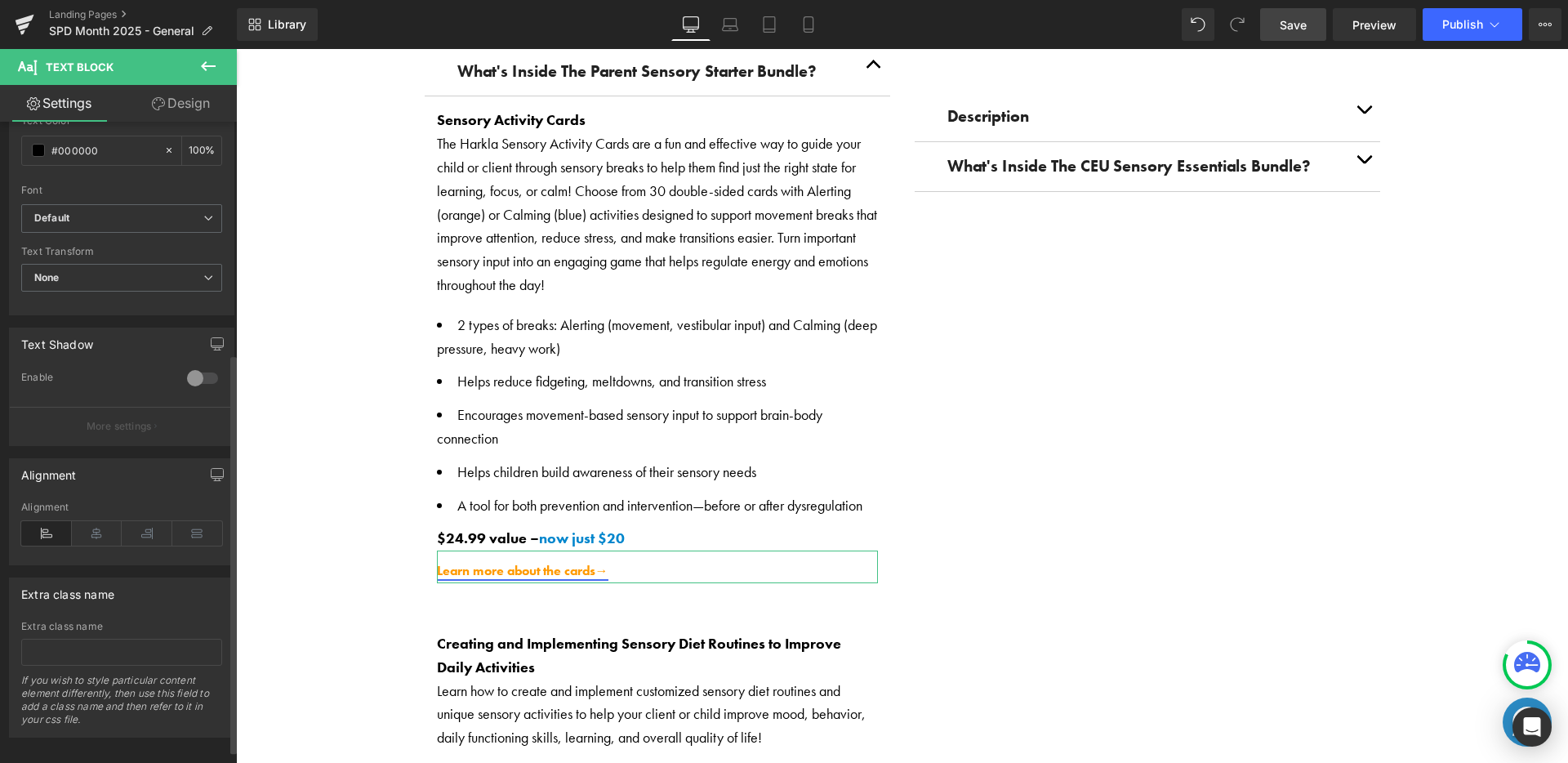
scroll to position [392, 0]
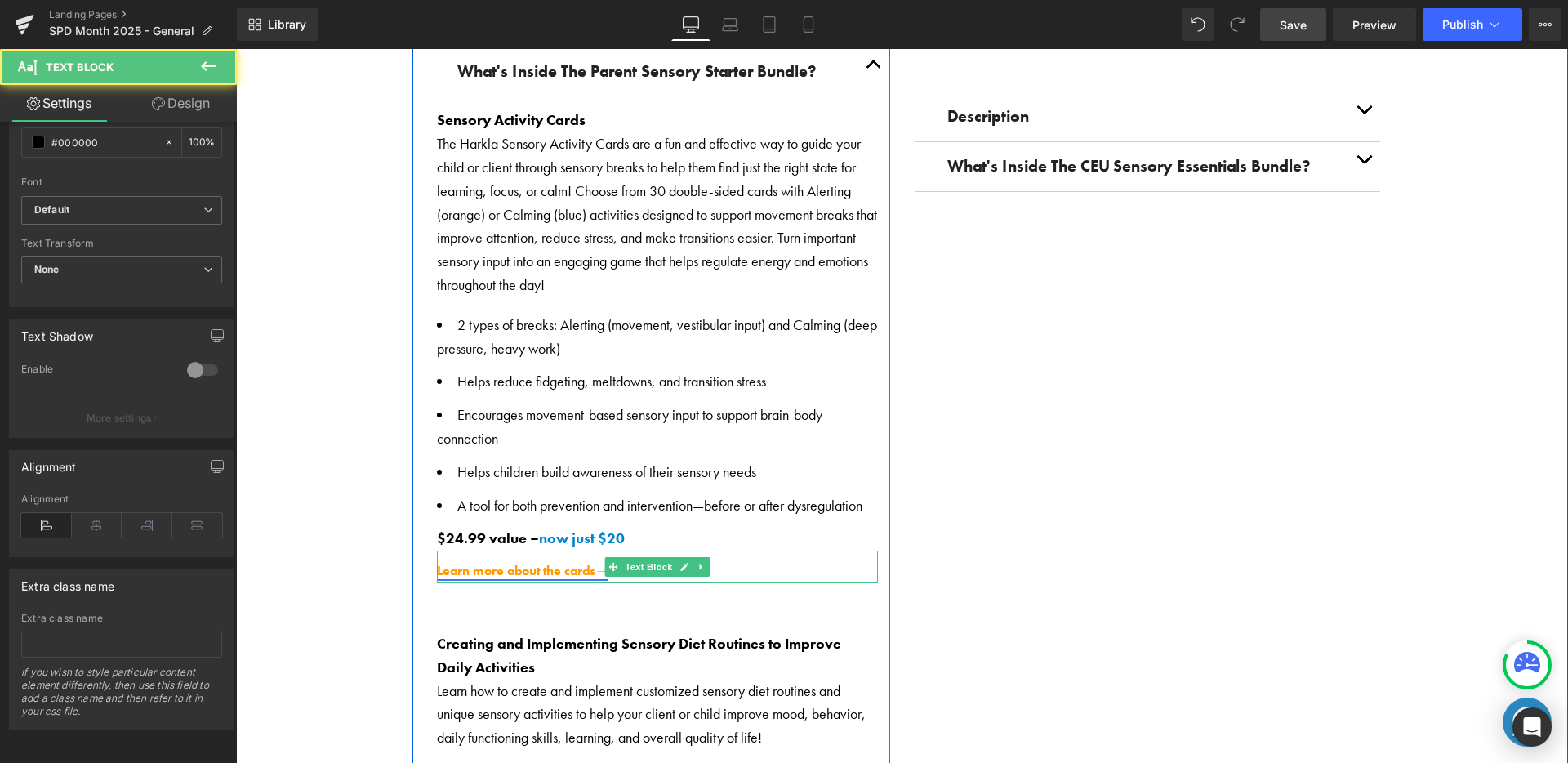
click at [580, 564] on span "Learn more about the cards" at bounding box center [516, 570] width 159 height 17
click at [581, 563] on span "Learn more about the cards" at bounding box center [516, 570] width 159 height 17
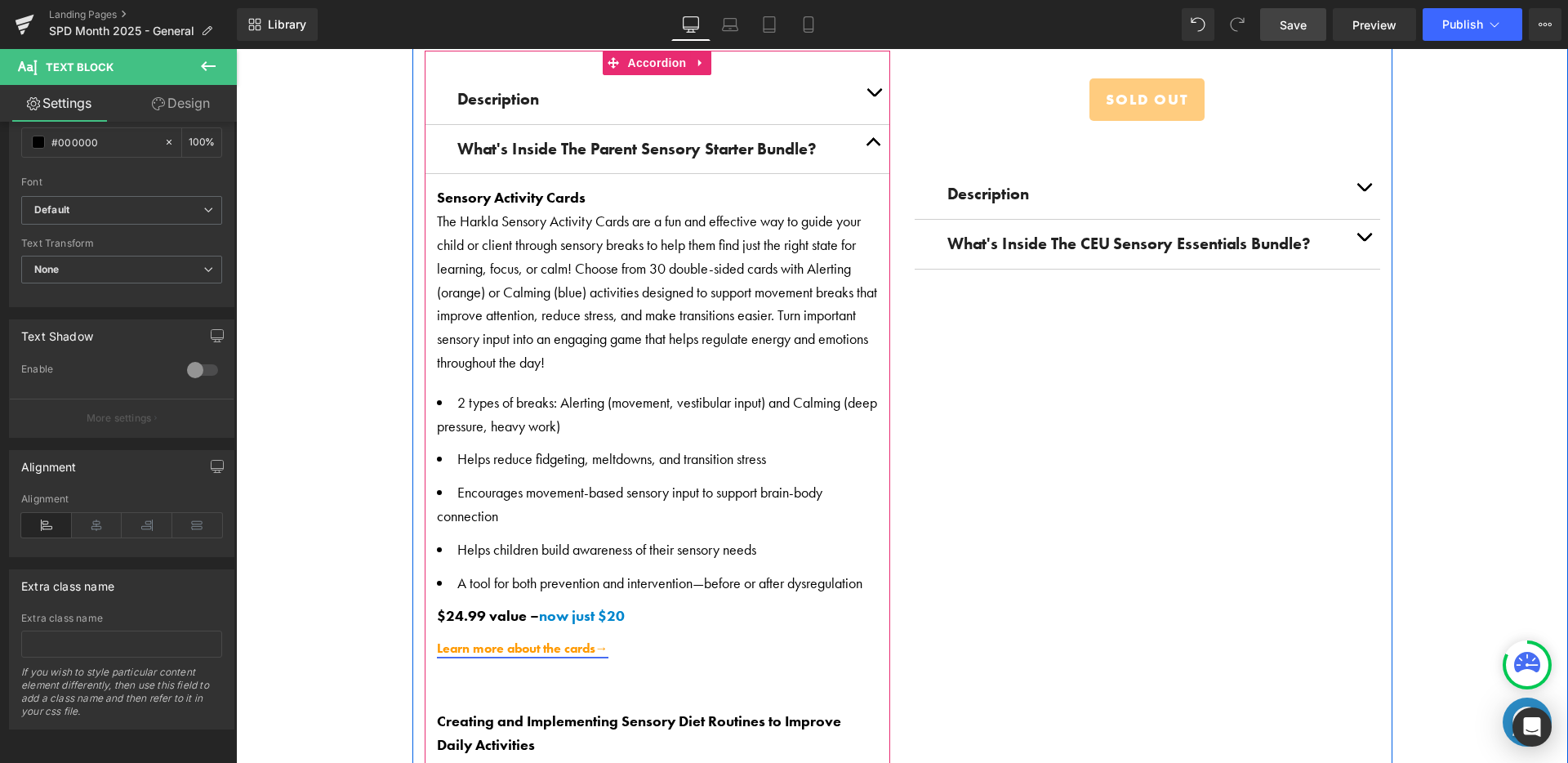
scroll to position [2624, 0]
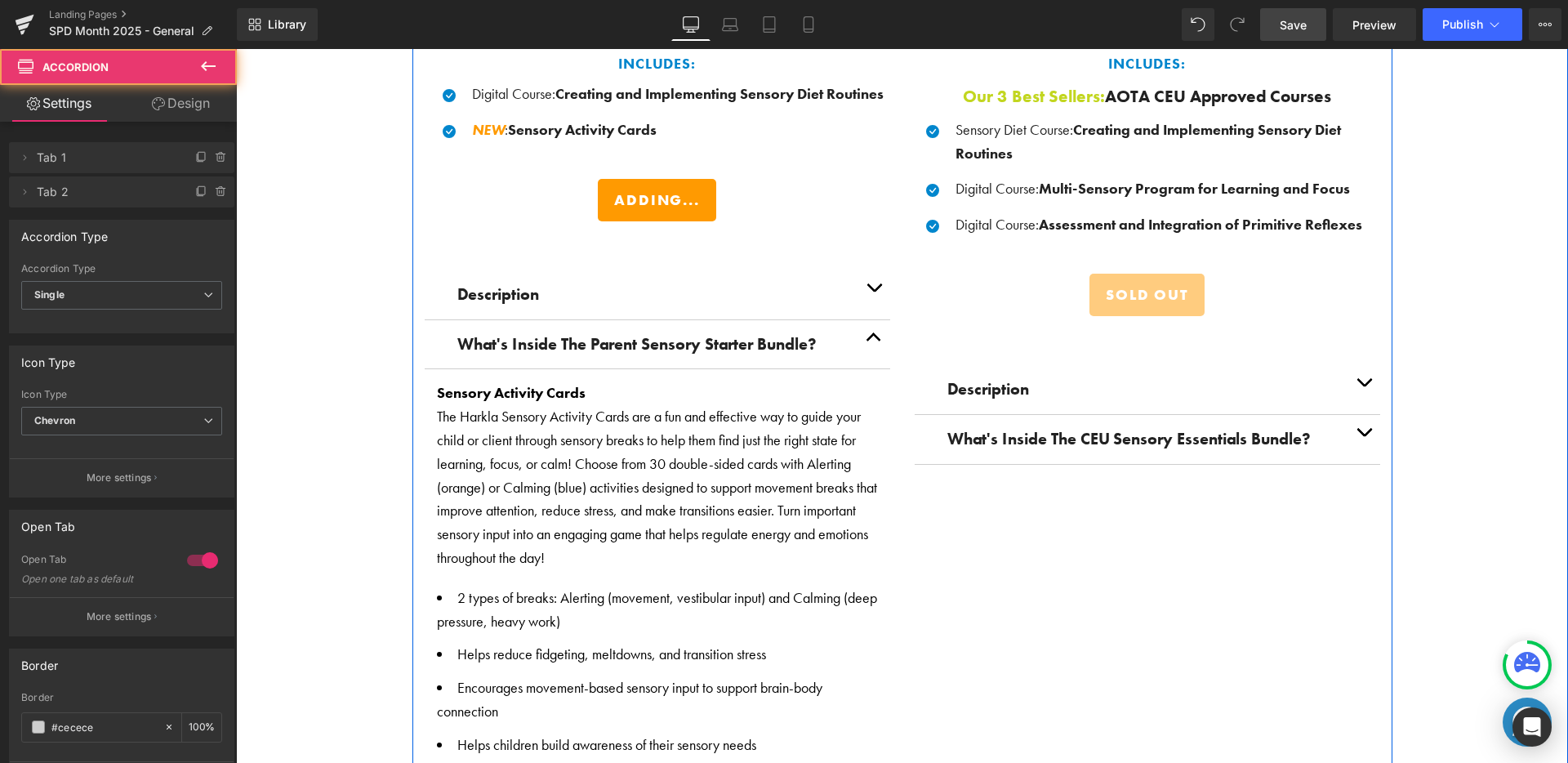
click at [863, 335] on button "button" at bounding box center [874, 345] width 33 height 49
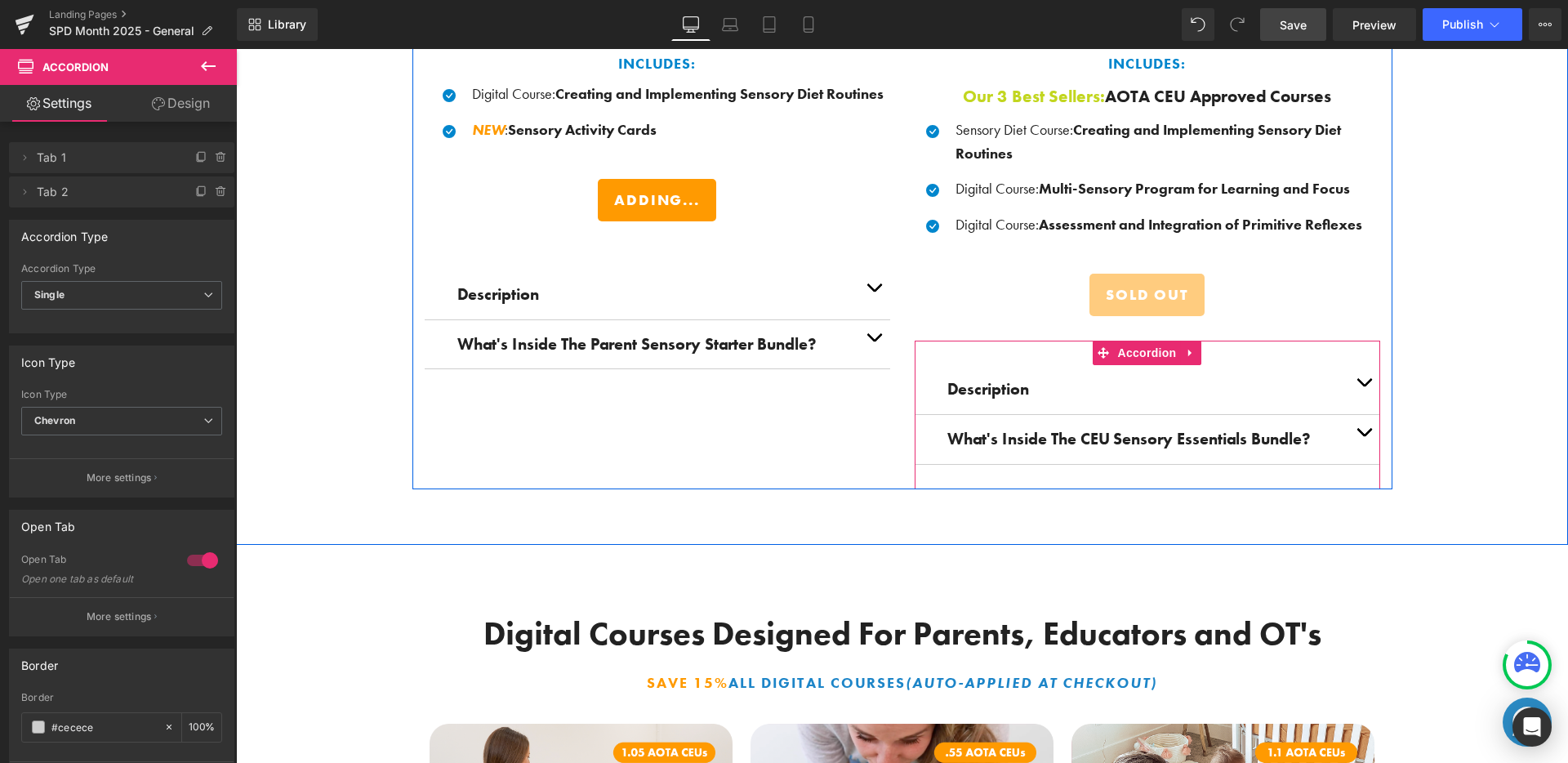
click at [1025, 378] on p "Description" at bounding box center [1147, 390] width 400 height 25
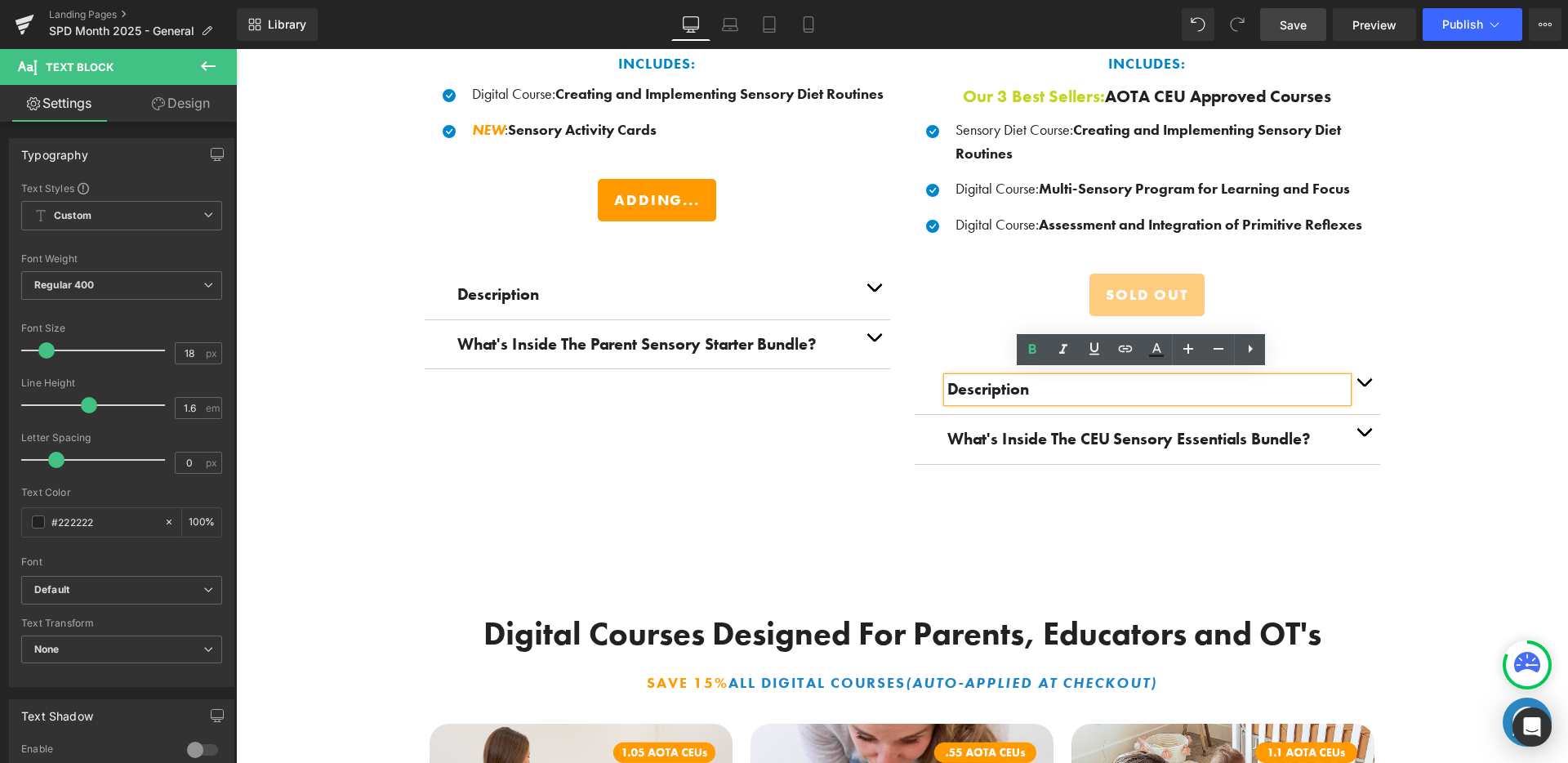
click at [1365, 376] on button "button" at bounding box center [1364, 390] width 33 height 49
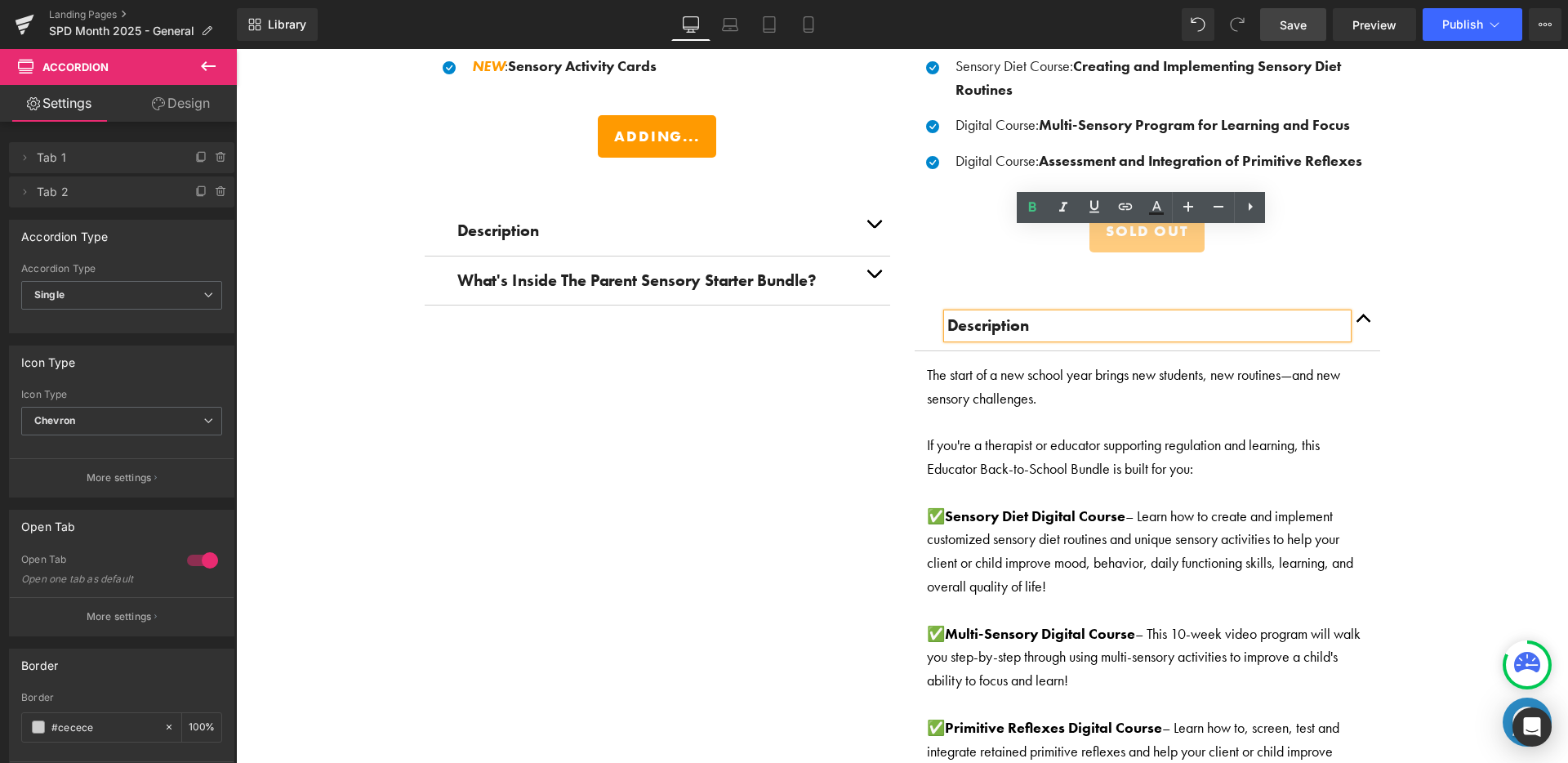
scroll to position [2767, 0]
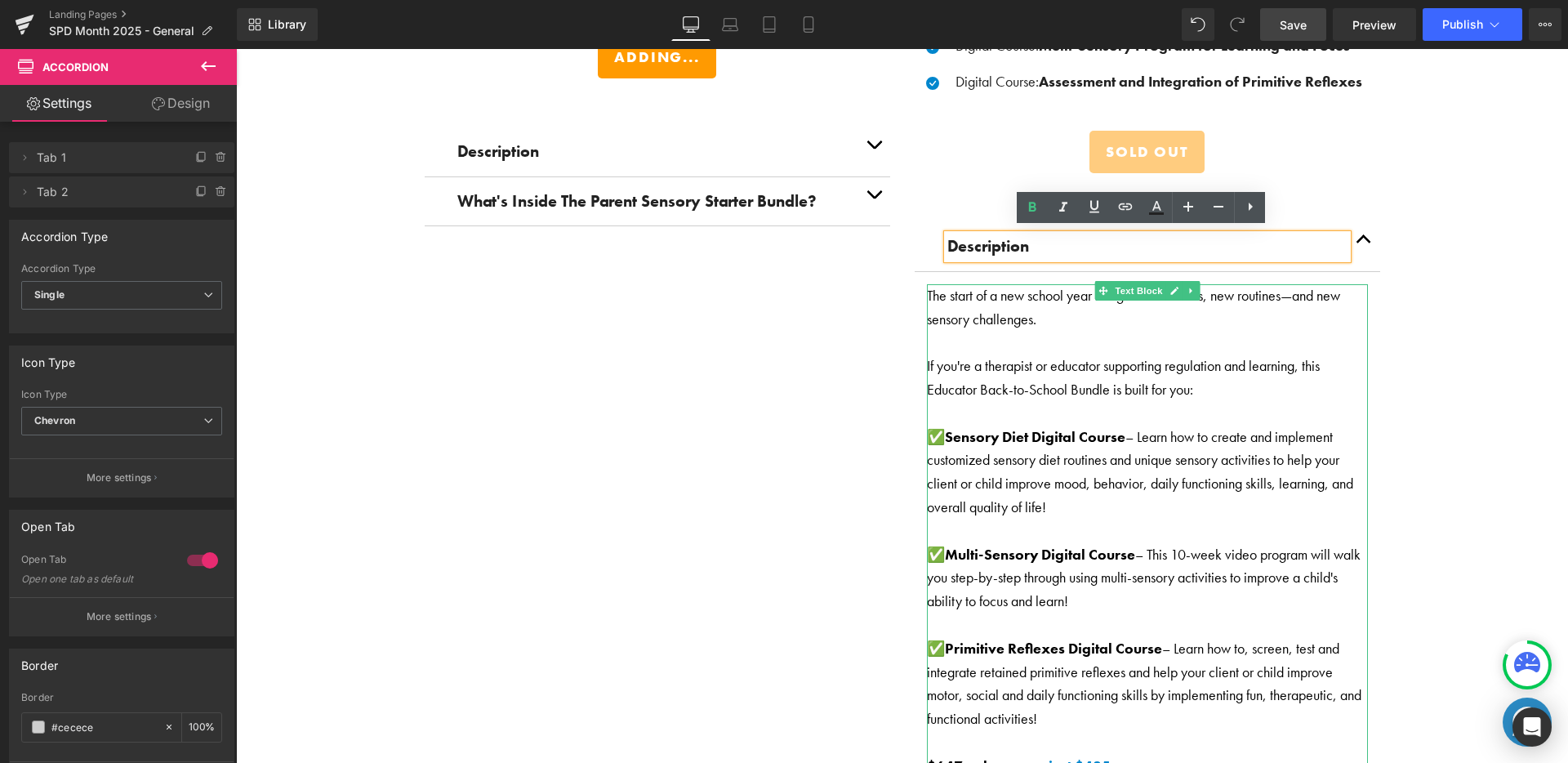
click at [953, 294] on p "The start of a new school year brings new students, new routines—and new sensor…" at bounding box center [1147, 308] width 441 height 48
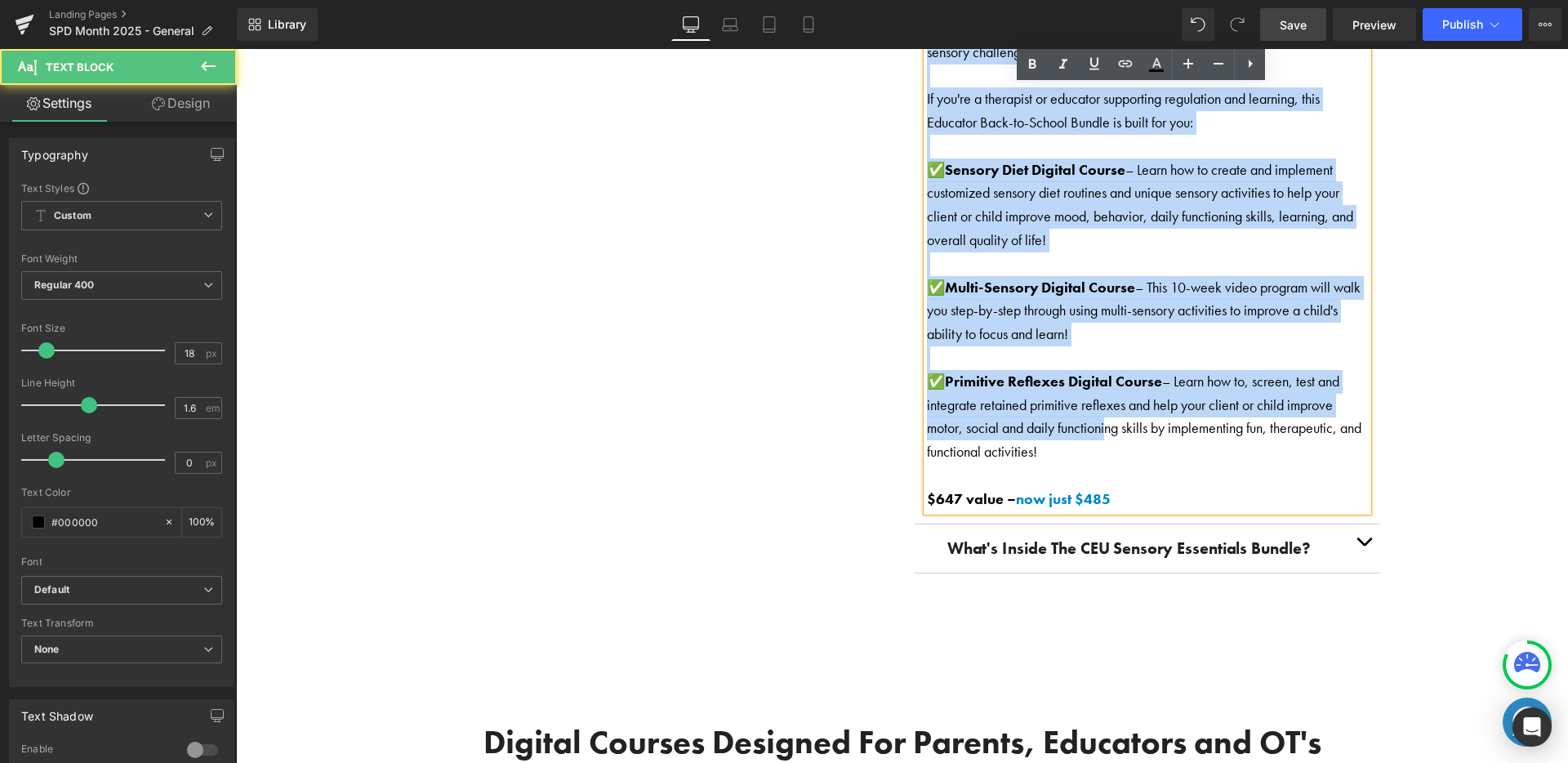
scroll to position [3057, 0]
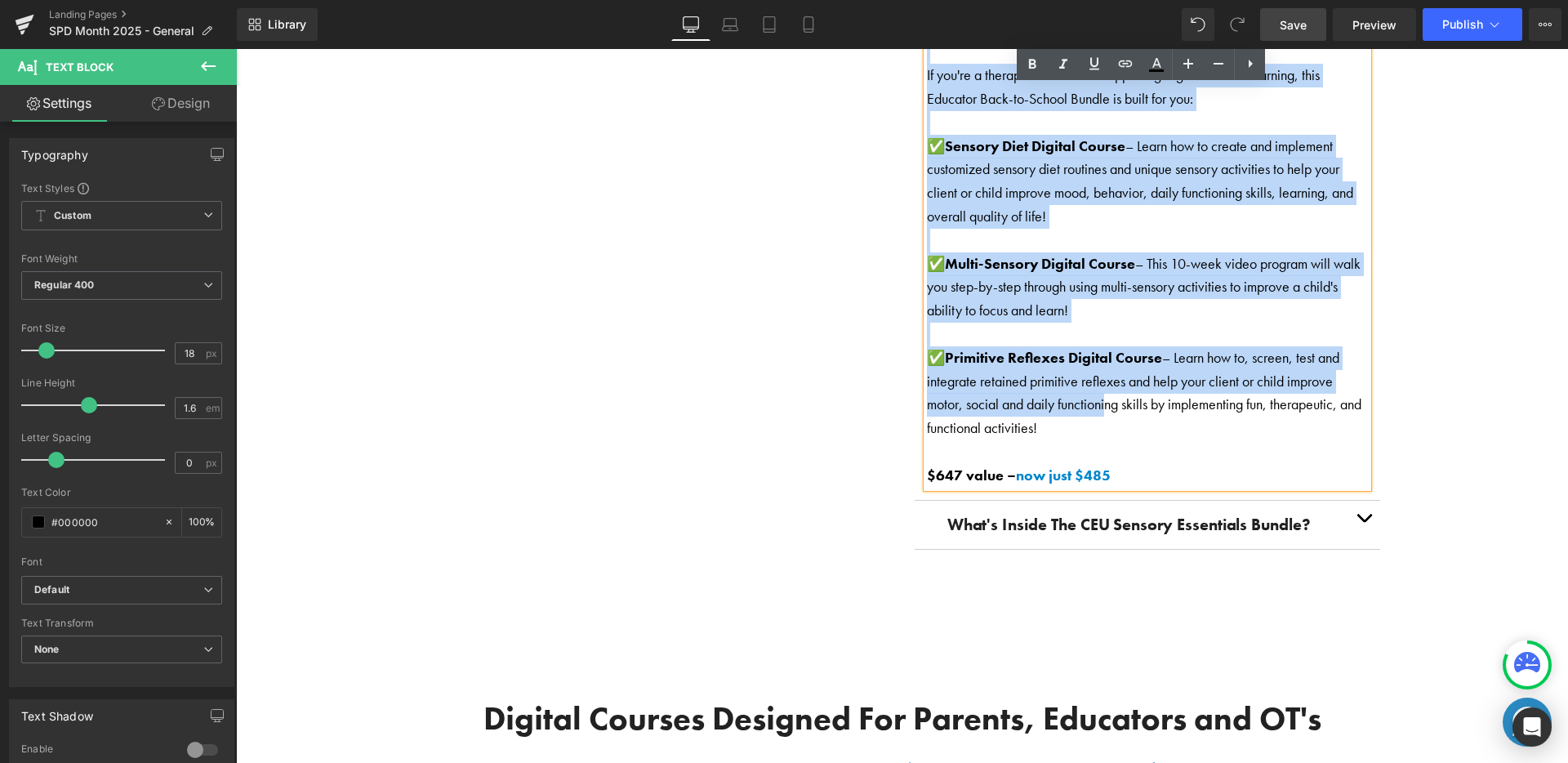
drag, startPoint x: 922, startPoint y: 291, endPoint x: 1186, endPoint y: 432, distance: 299.3
click at [1186, 432] on div "The start of a new school year brings new students, new routines—and new sensor…" at bounding box center [1147, 240] width 441 height 494
copy div "The start of a new school year brings new students, new routines—and new sensor…"
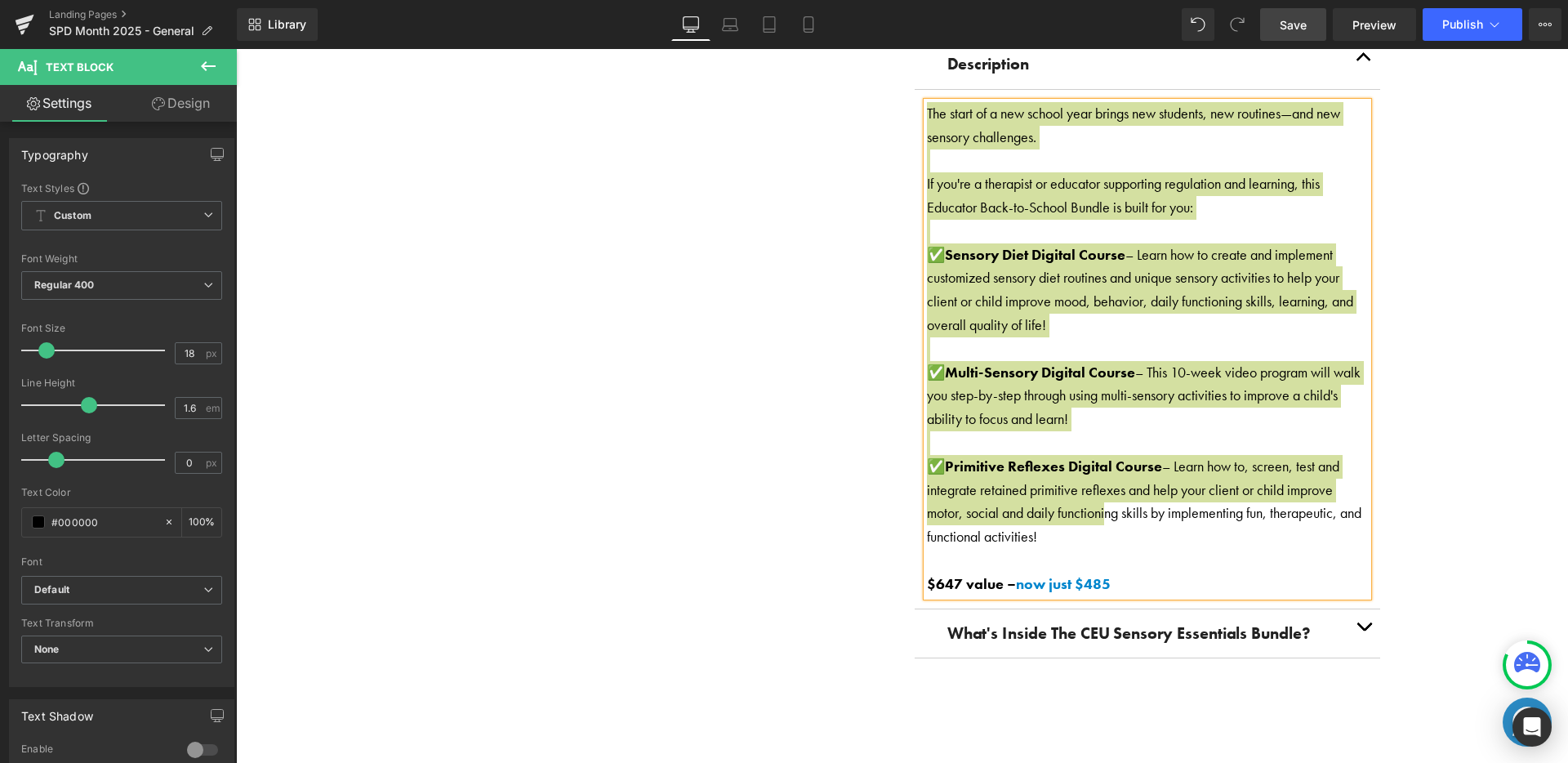
scroll to position [2954, 0]
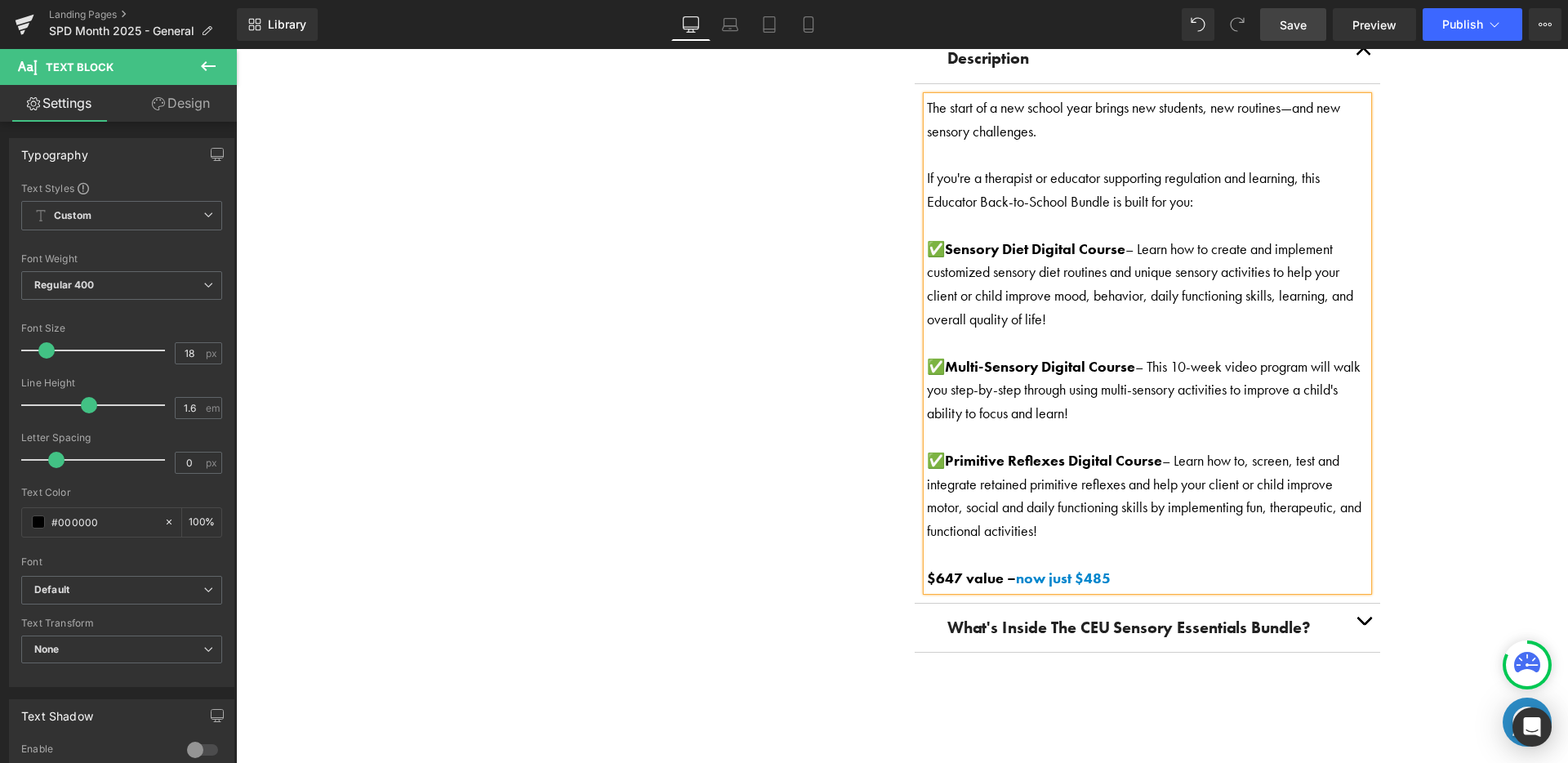
click at [1089, 568] on span "now just $485" at bounding box center [1063, 577] width 95 height 19
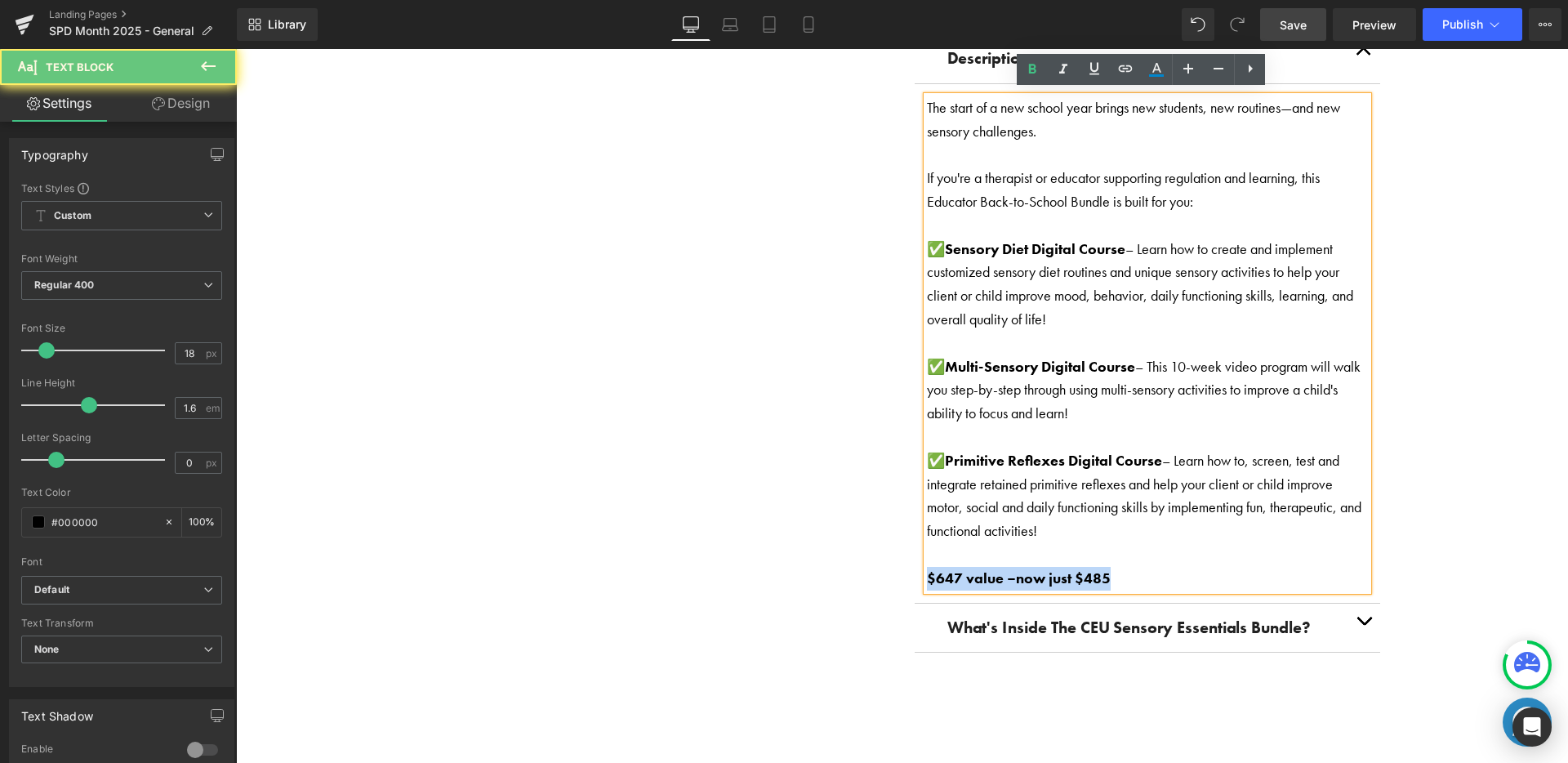
click at [1089, 568] on span "now just $485" at bounding box center [1063, 577] width 95 height 19
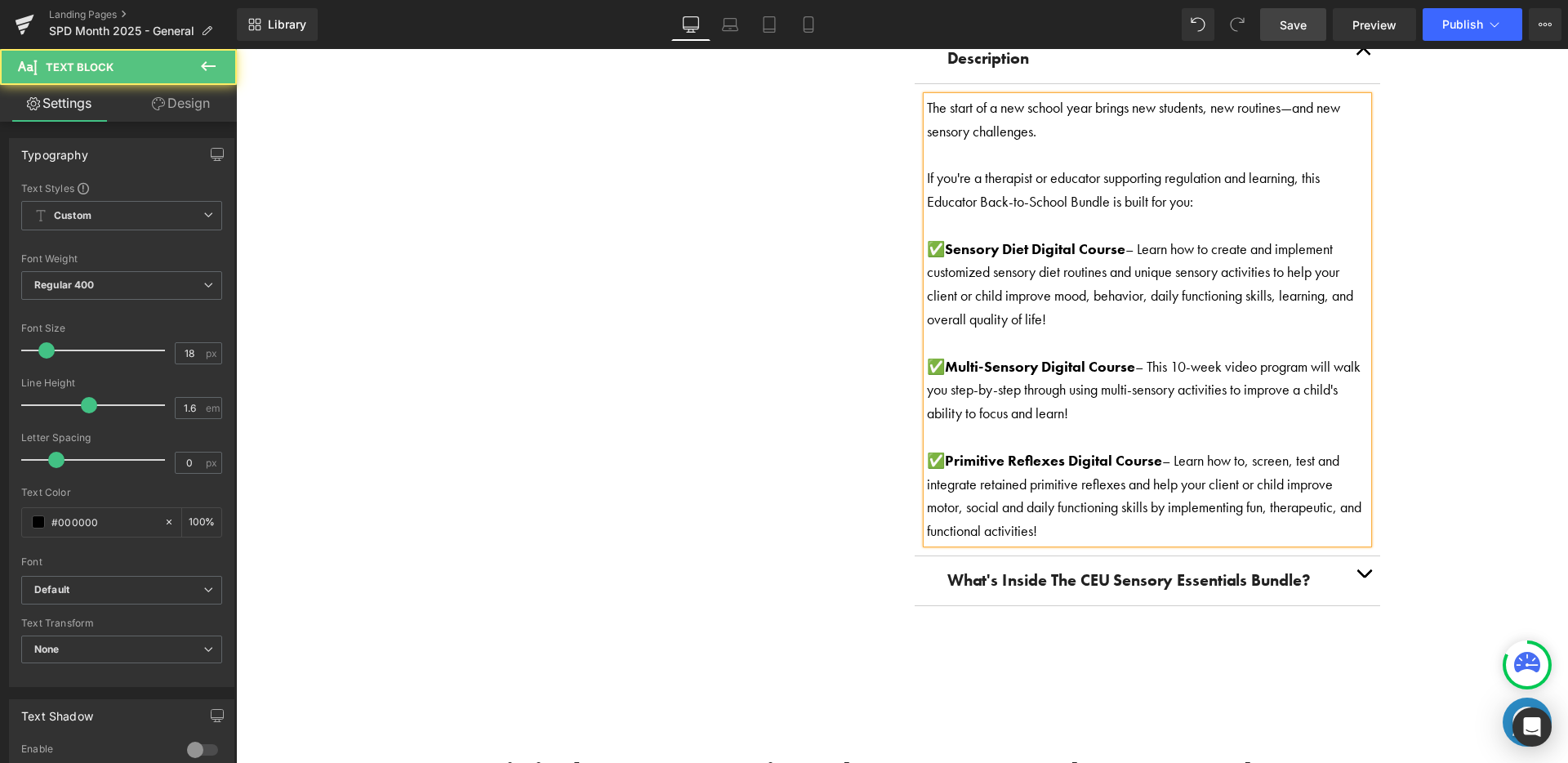
click at [988, 171] on span "If you're a therapist or educator supporting regulation and learning, this Educ…" at bounding box center [1123, 190] width 393 height 43
drag, startPoint x: 921, startPoint y: 102, endPoint x: 1199, endPoint y: 528, distance: 508.7
click at [1199, 529] on div "The start of a new school year brings new students, new routines—and new sensor…" at bounding box center [1147, 319] width 441 height 446
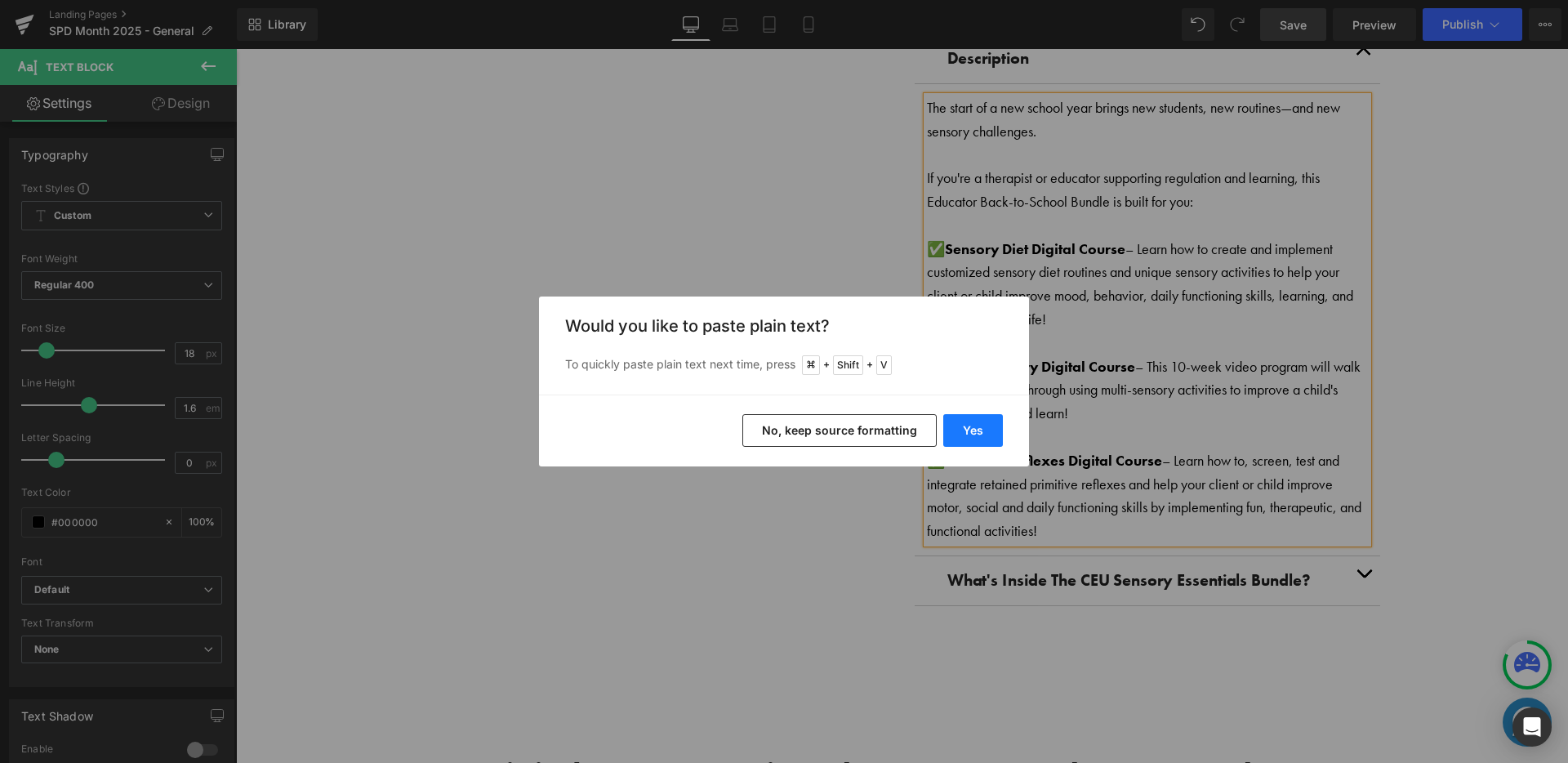
click at [988, 437] on button "Yes" at bounding box center [973, 431] width 60 height 33
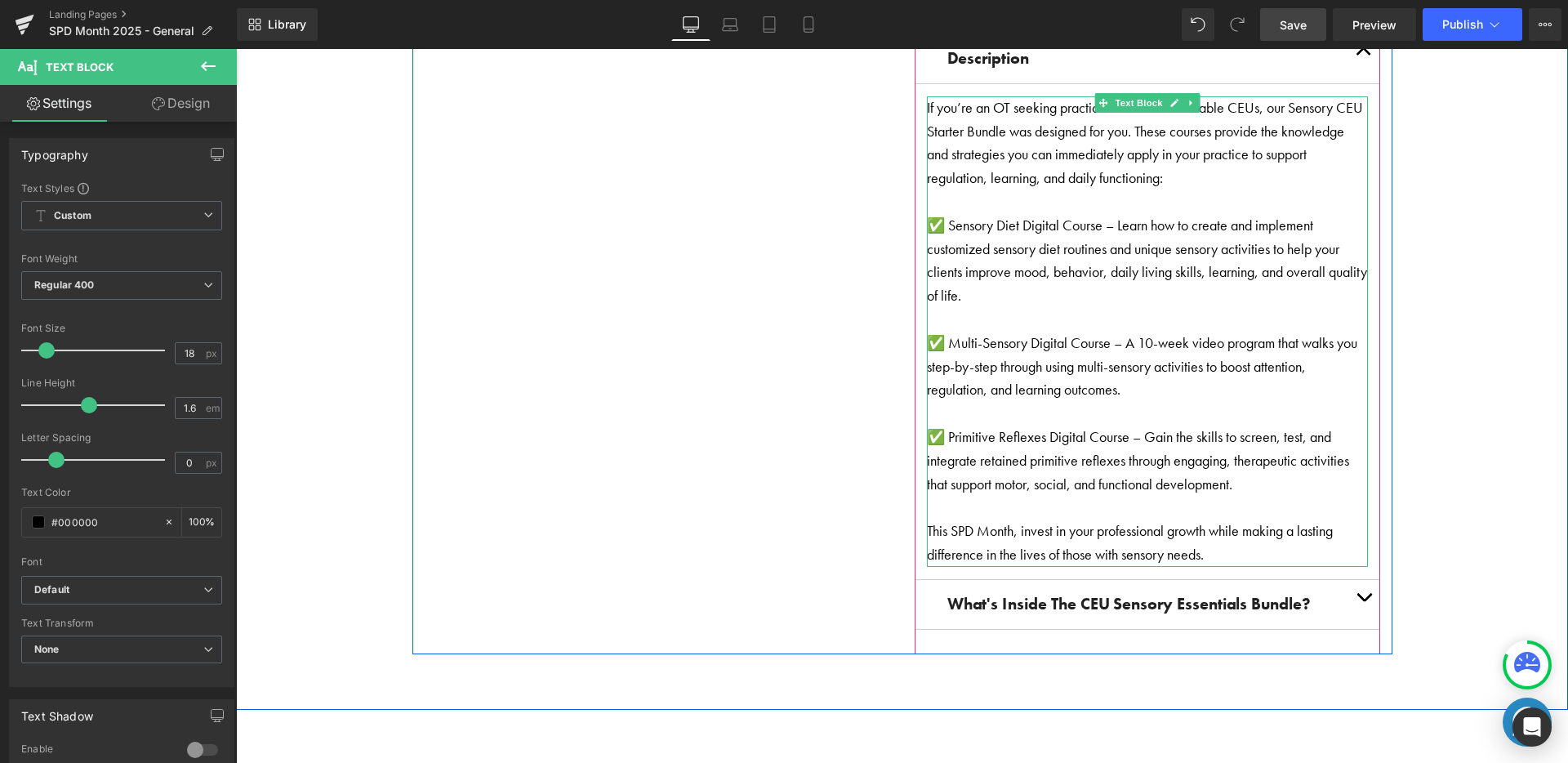
click at [940, 214] on p "✅ Sensory Diet Digital Course – Learn how to create and implement customized se…" at bounding box center [1147, 261] width 441 height 94
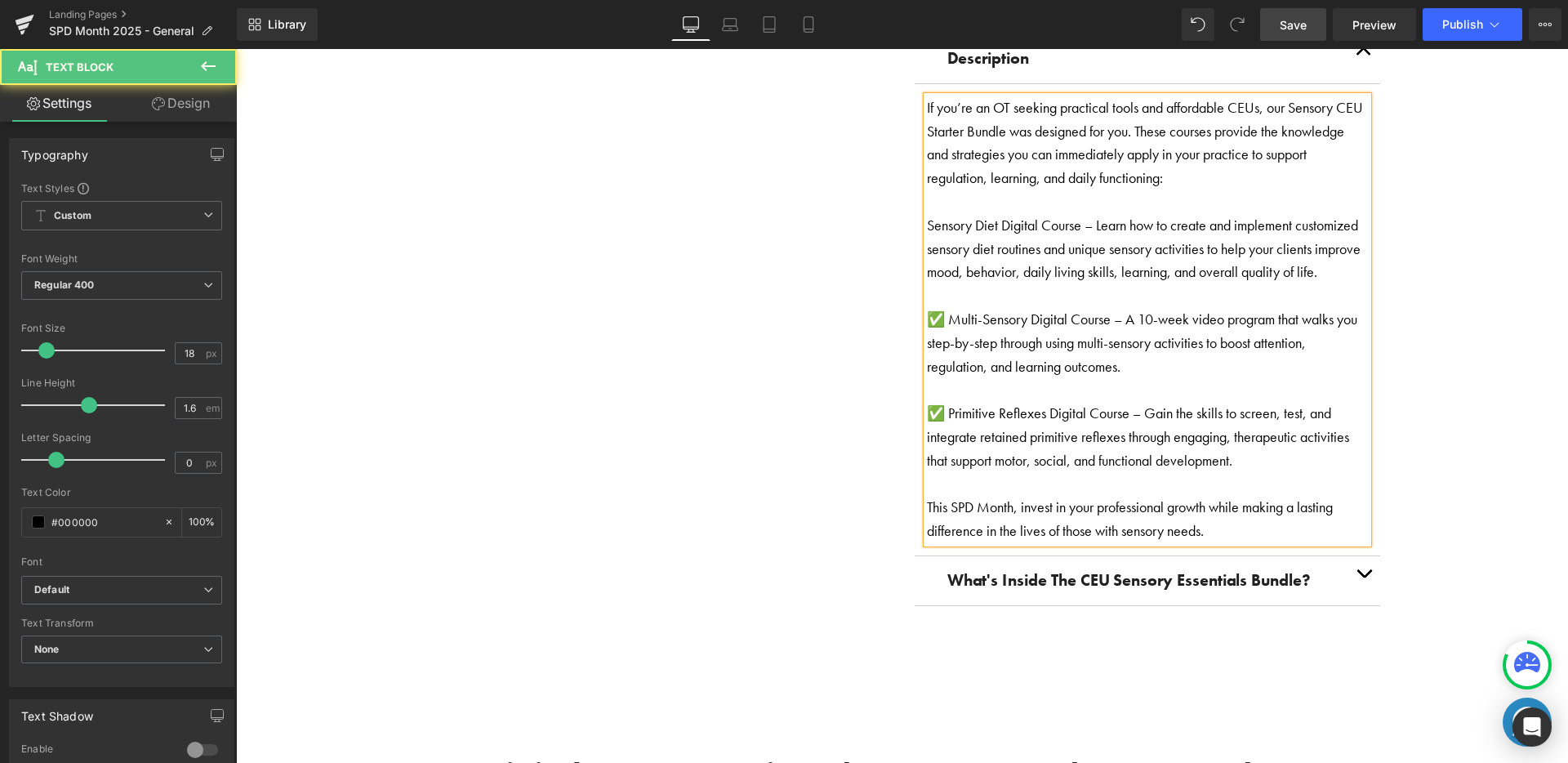
click at [939, 315] on p "✅ Multi-Sensory Digital Course – A 10-week video program that walks you step-by…" at bounding box center [1147, 342] width 441 height 70
click at [938, 404] on p "✅ Primitive Reflexes Digital Course – Gain the skills to screen, test, and inte…" at bounding box center [1147, 437] width 441 height 70
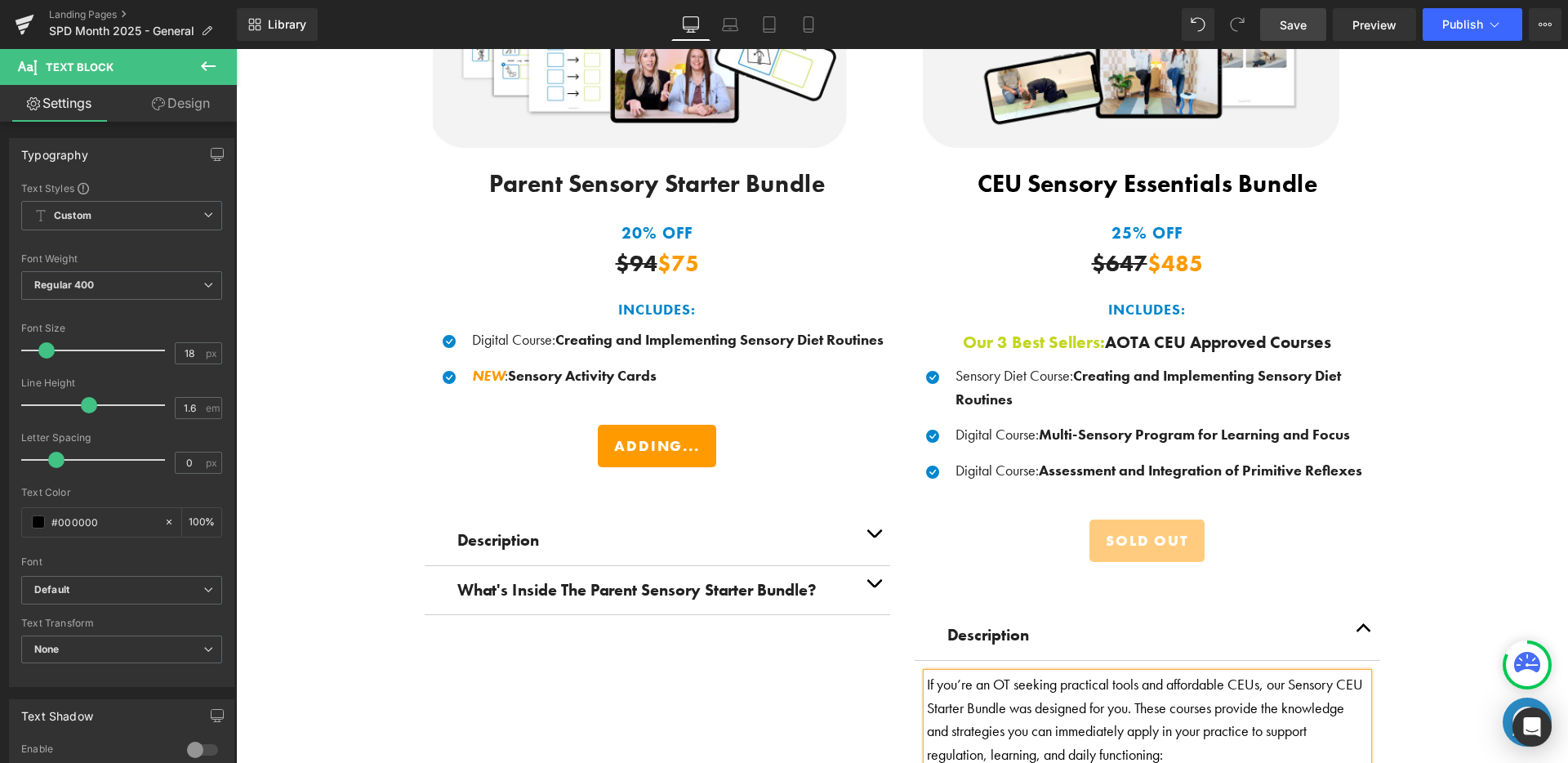
scroll to position [2387, 0]
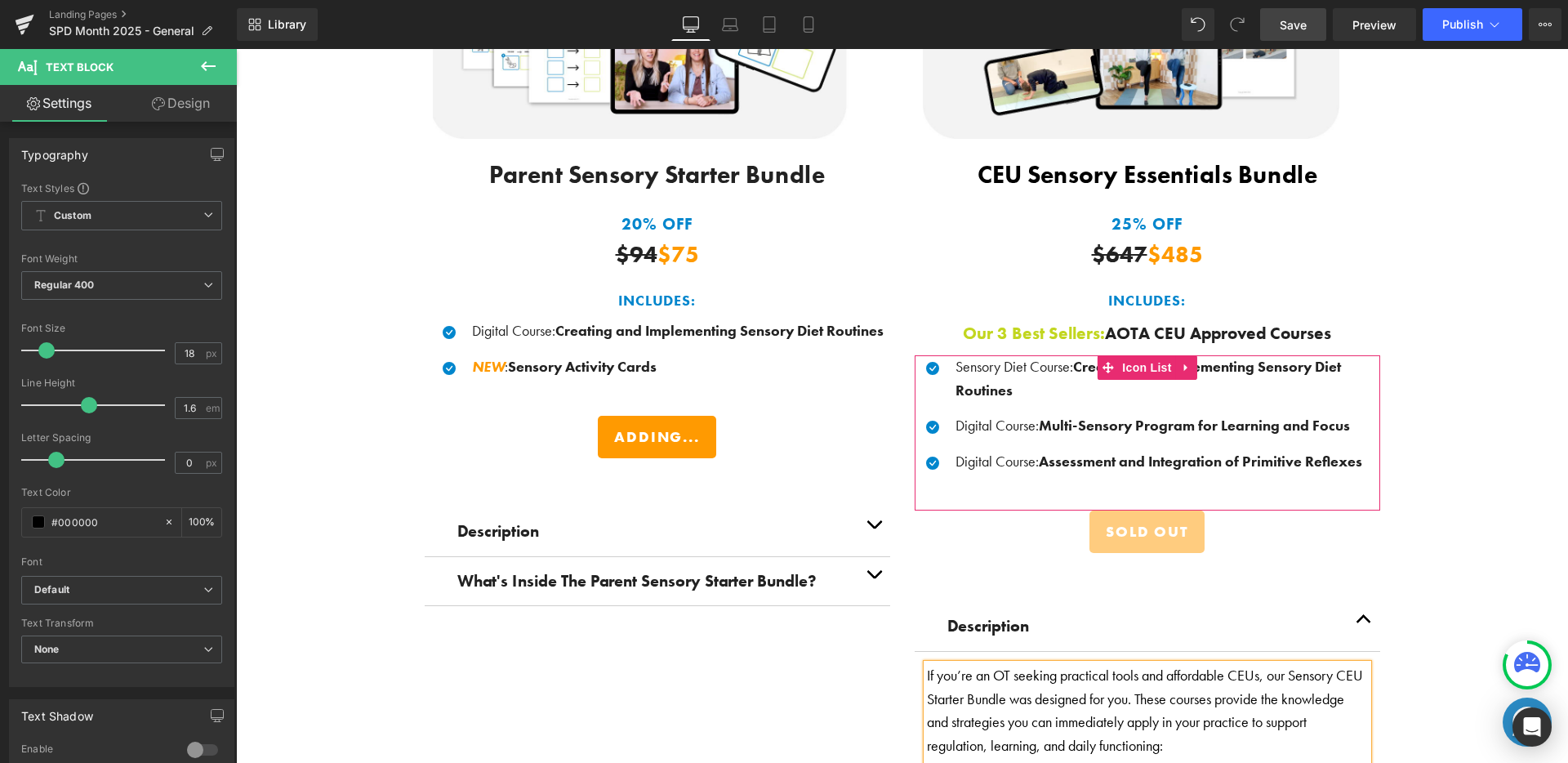
click at [236, 49] on div at bounding box center [236, 49] width 0 height 0
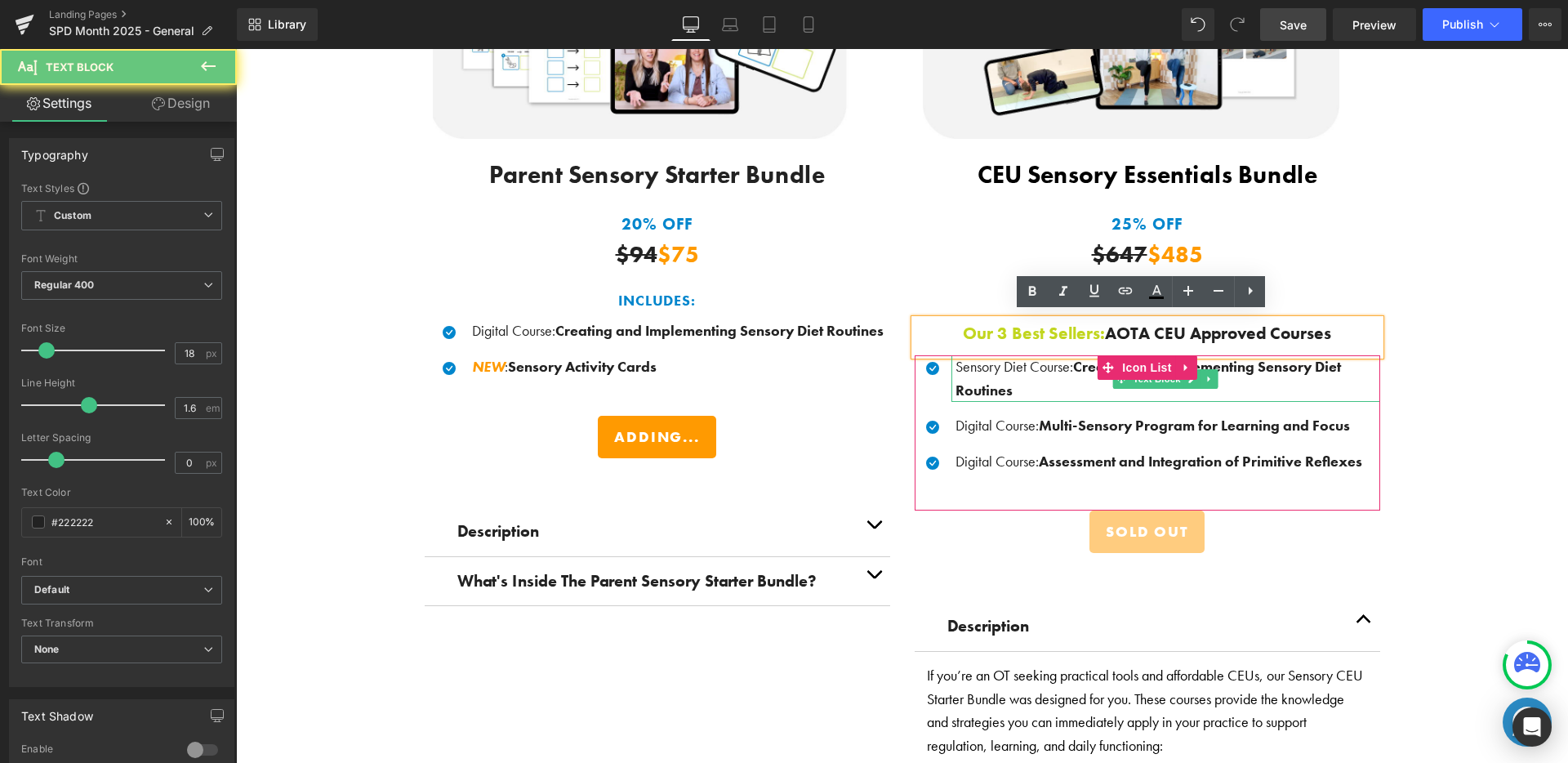
click at [1016, 360] on p "Sensory Diet Course : Creating and Implementing Sensory Diet Routines" at bounding box center [1168, 379] width 424 height 48
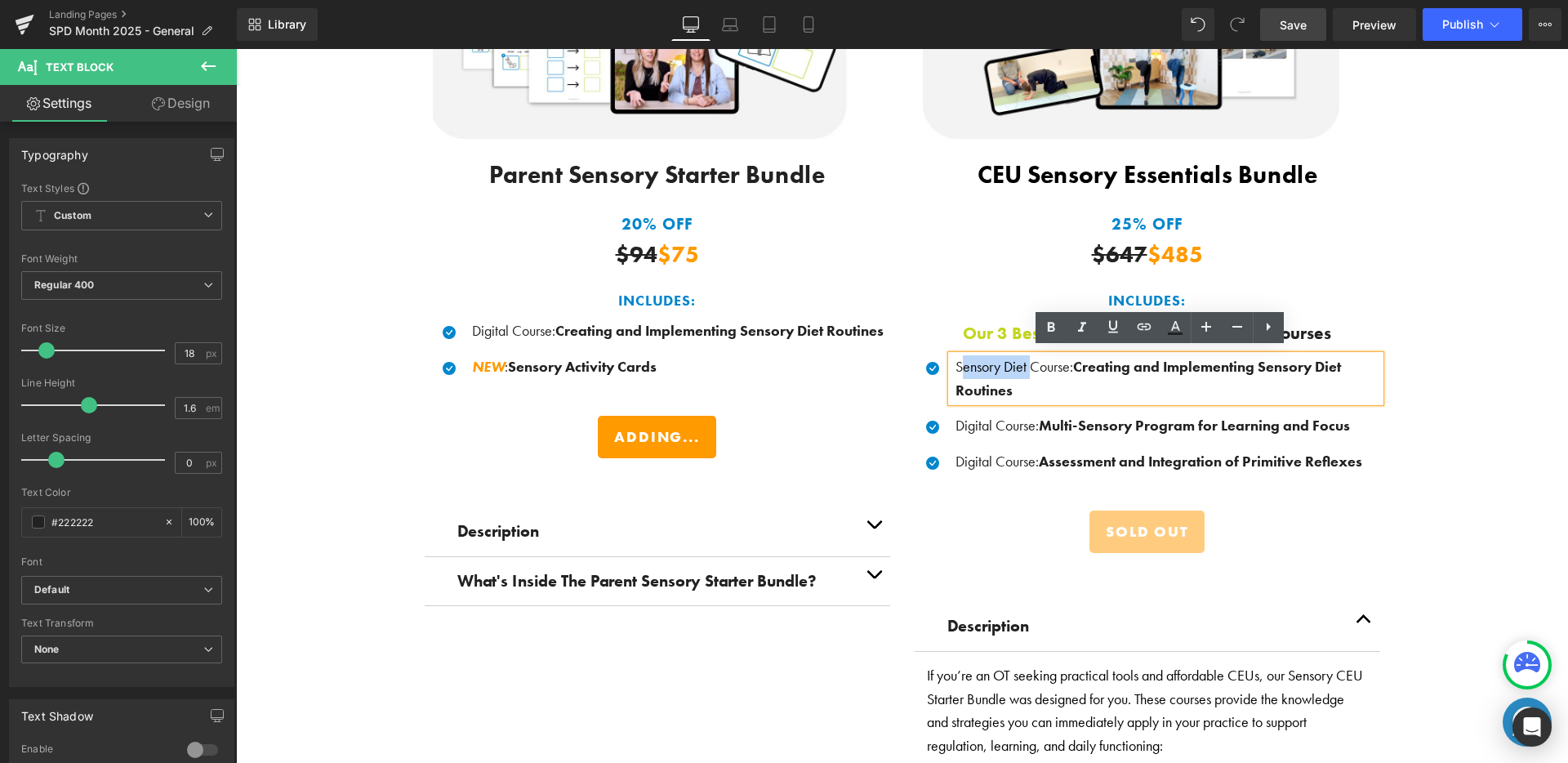
drag, startPoint x: 1022, startPoint y: 358, endPoint x: 938, endPoint y: 358, distance: 84.0
click at [938, 358] on li "Icon Sensory Diet Course : Creating and Implementing Sensory Diet Routines Text…" at bounding box center [1147, 379] width 465 height 48
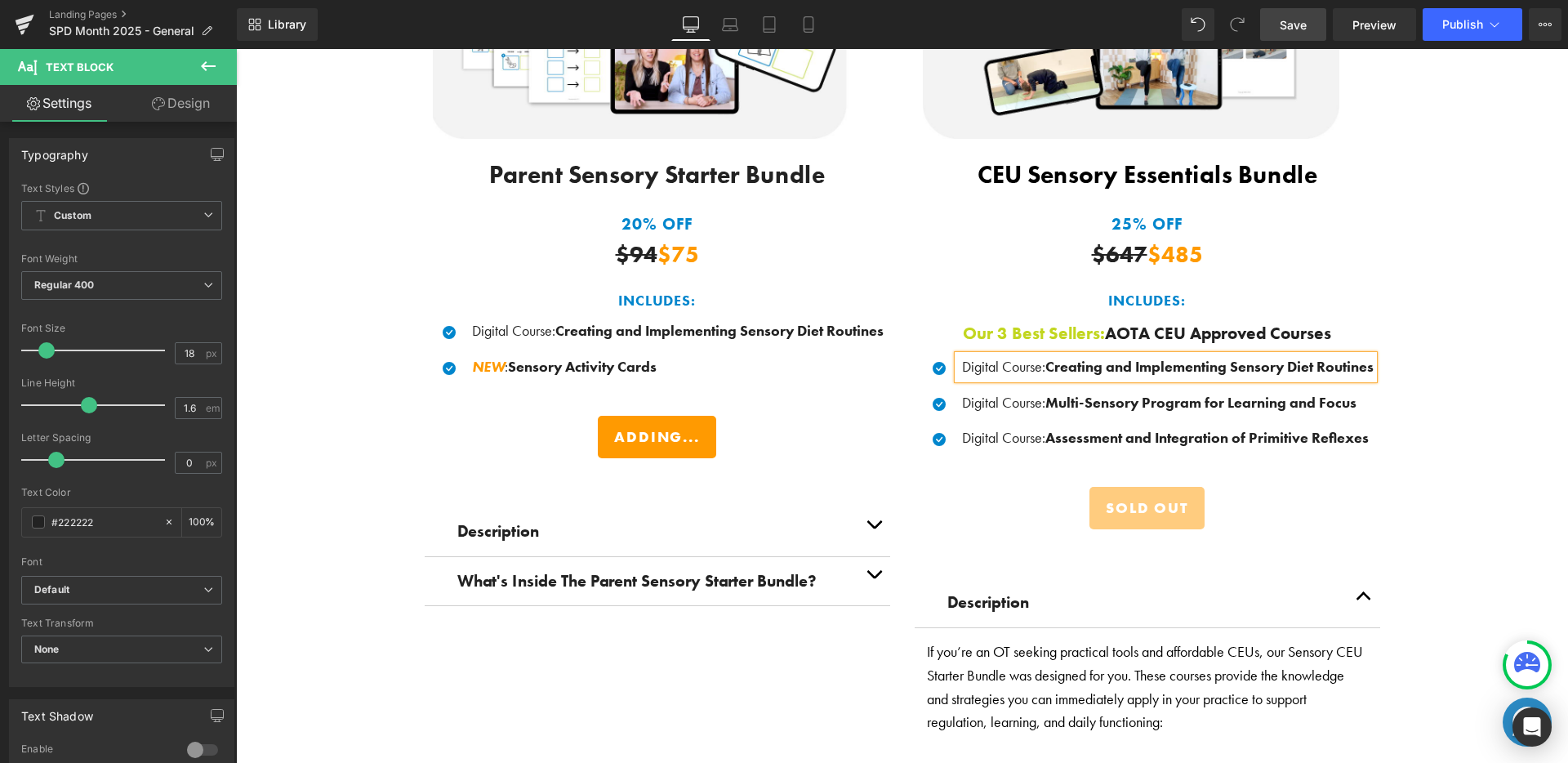
click at [1435, 307] on div "Save BIG When You Shop Our Exclusive Bundles! Heading Thoughtfully curated sens…" at bounding box center [902, 383] width 1332 height 1581
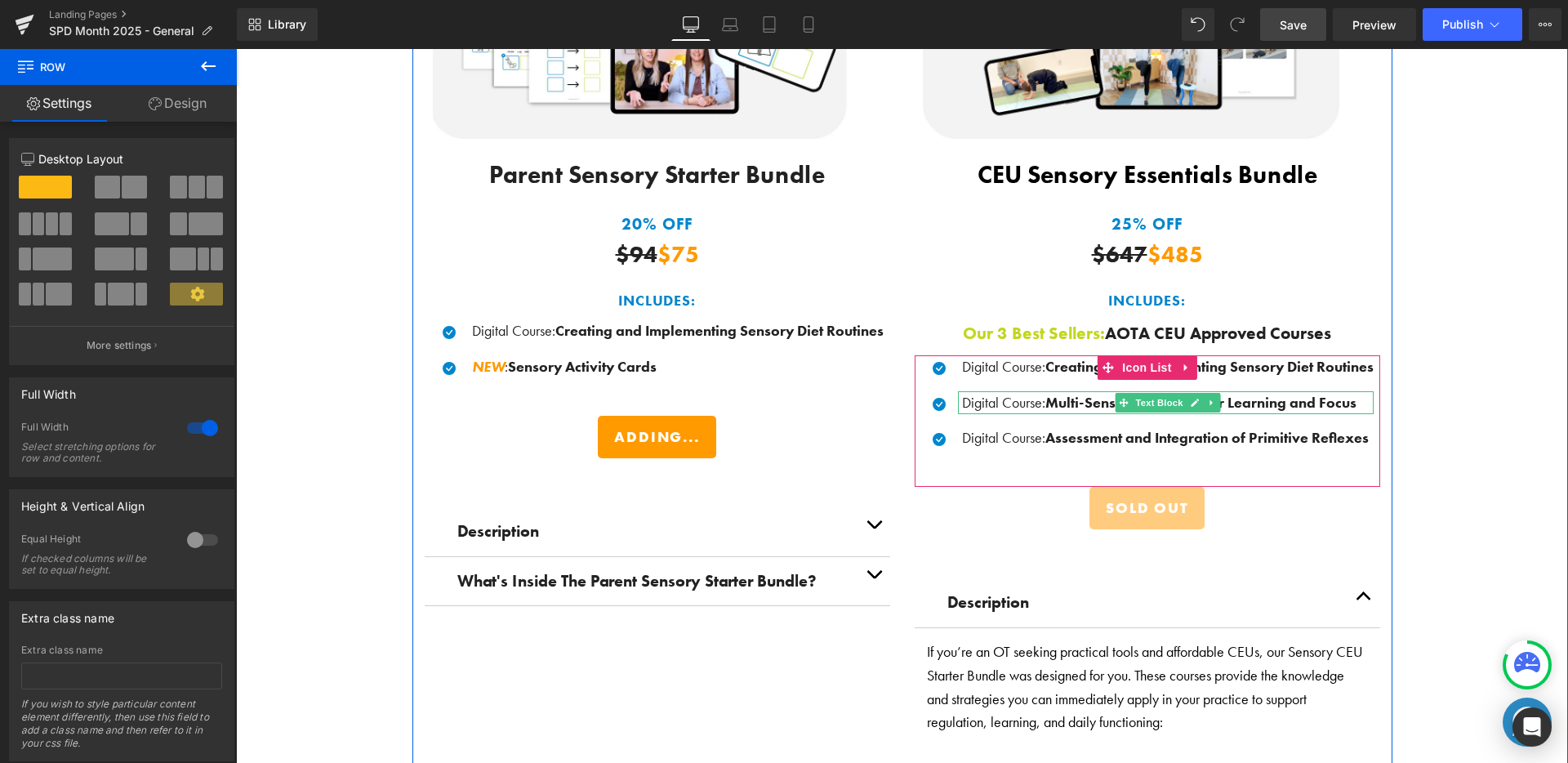
click at [1045, 401] on b "Multi-Sensory Program for Learning and Focus" at bounding box center [1200, 402] width 311 height 19
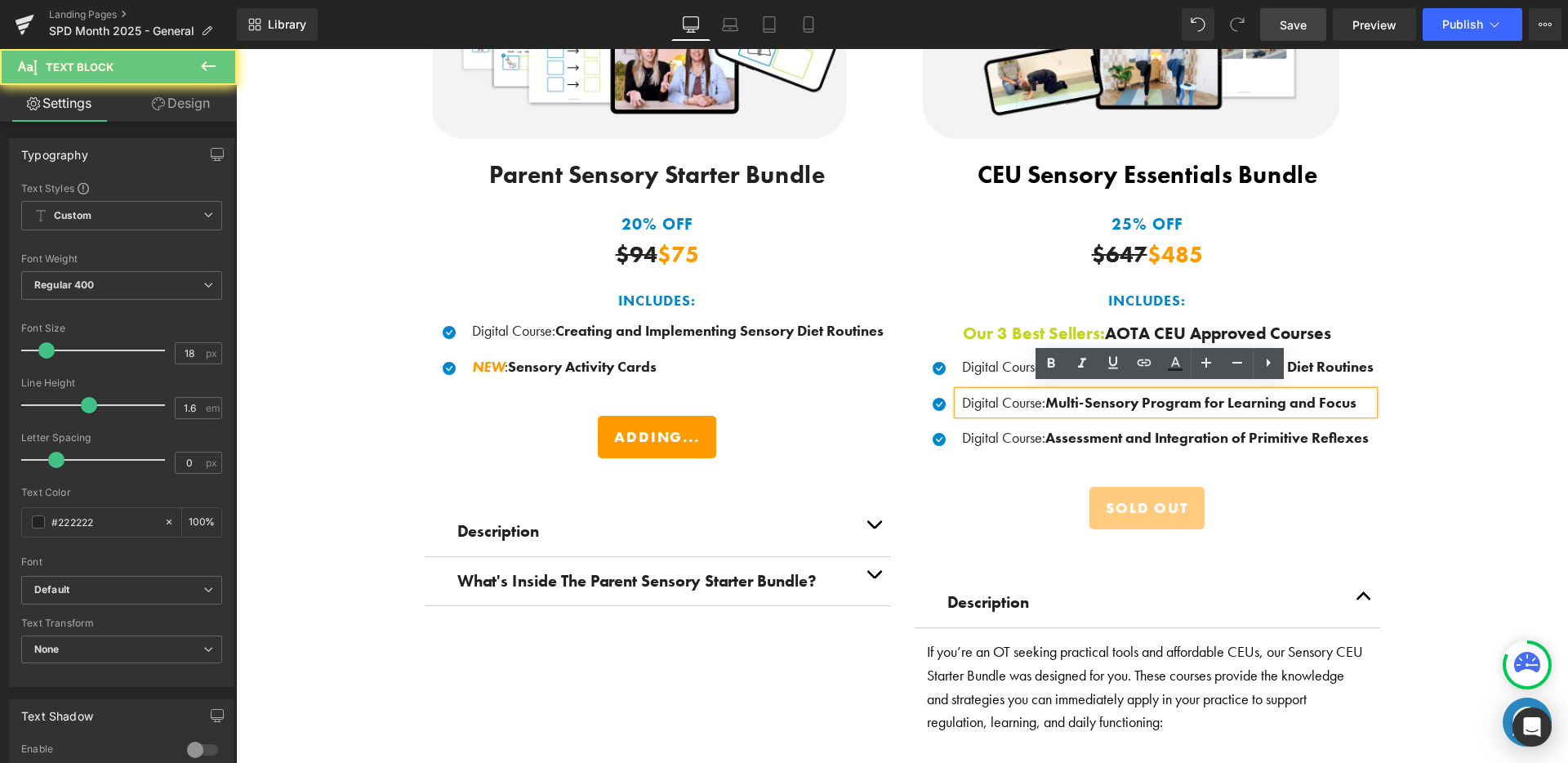
click at [1045, 400] on b "Multi-Sensory Program for Learning and Focus" at bounding box center [1200, 402] width 311 height 19
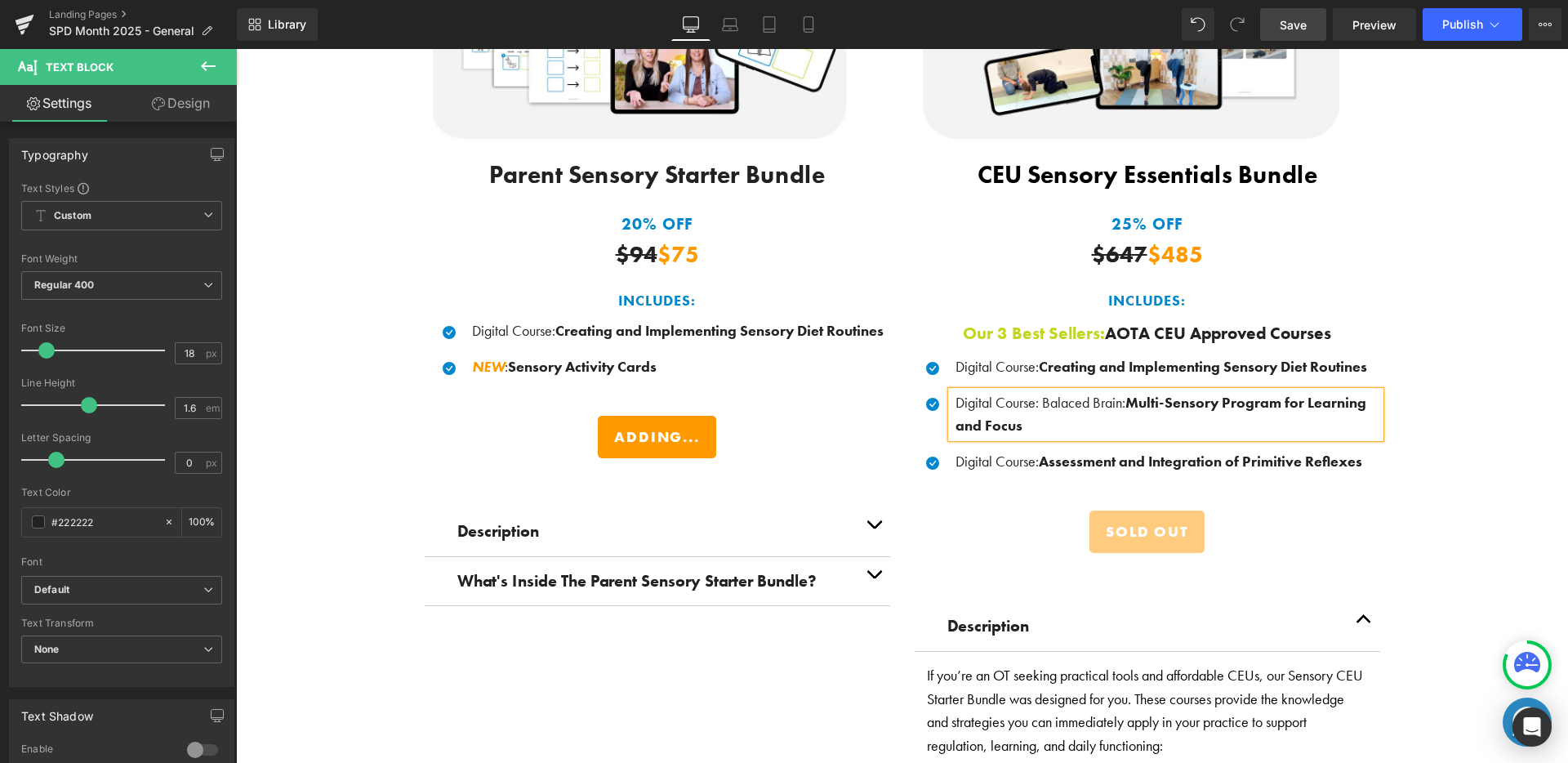
click at [1064, 396] on span ": Balaced Brain: Multi-Sensory Program for Learning and Focus" at bounding box center [1161, 414] width 411 height 43
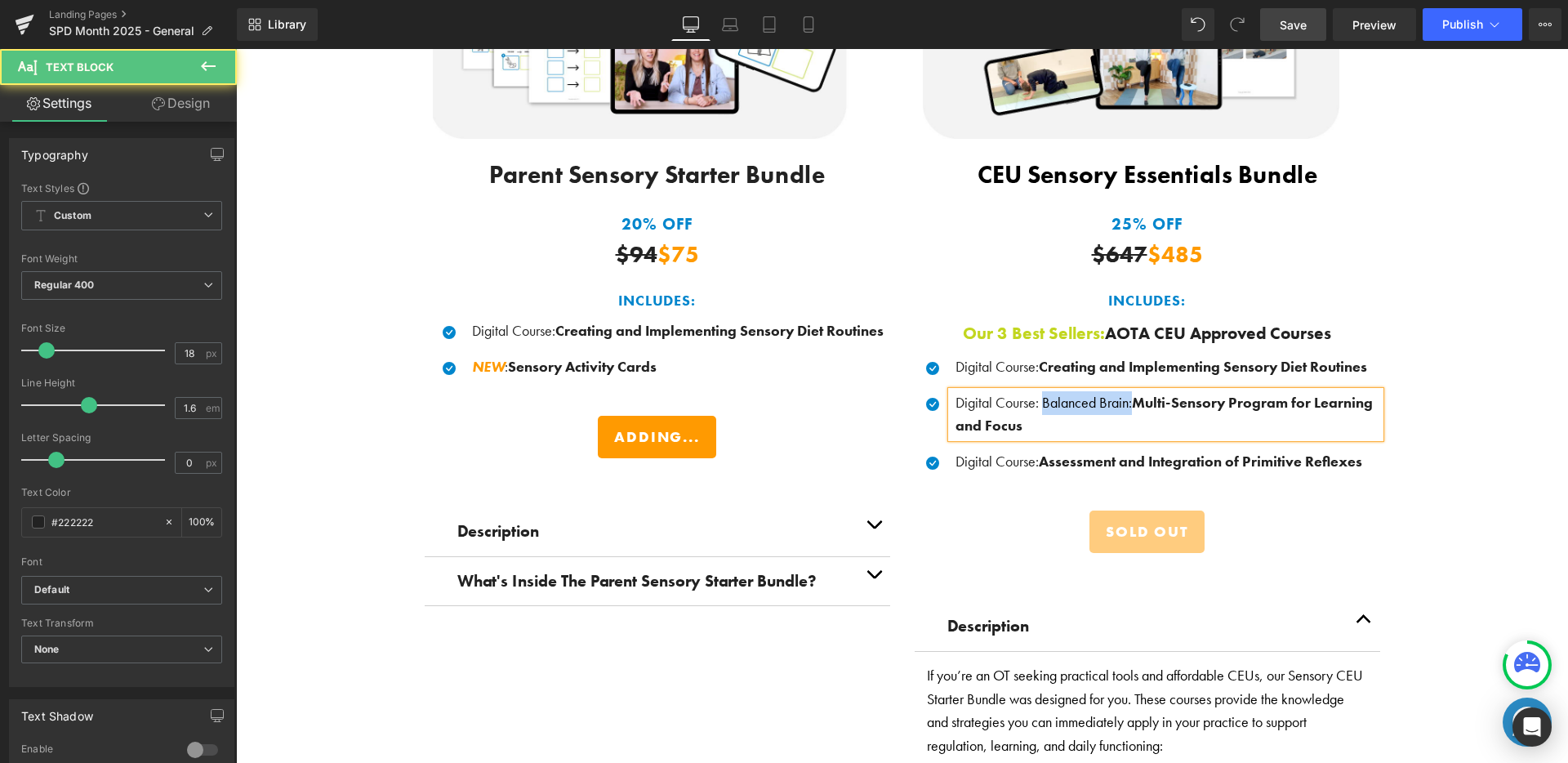
drag, startPoint x: 1034, startPoint y: 400, endPoint x: 1126, endPoint y: 399, distance: 92.0
click at [1126, 399] on span ": Balanced Brain: Multi-Sensory Program for Learning and Focus" at bounding box center [1164, 414] width 418 height 43
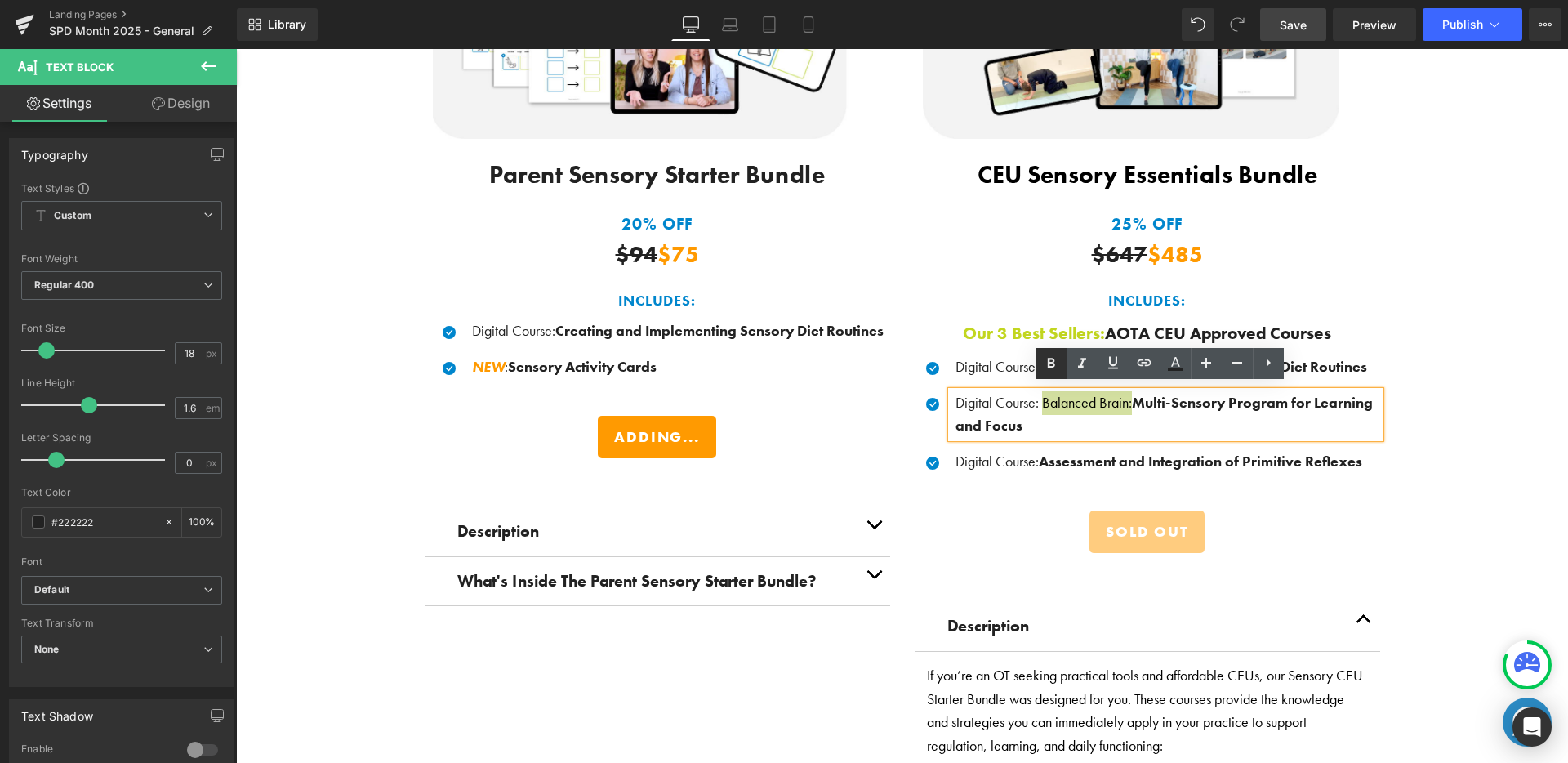
click at [1052, 363] on icon at bounding box center [1050, 363] width 7 height 10
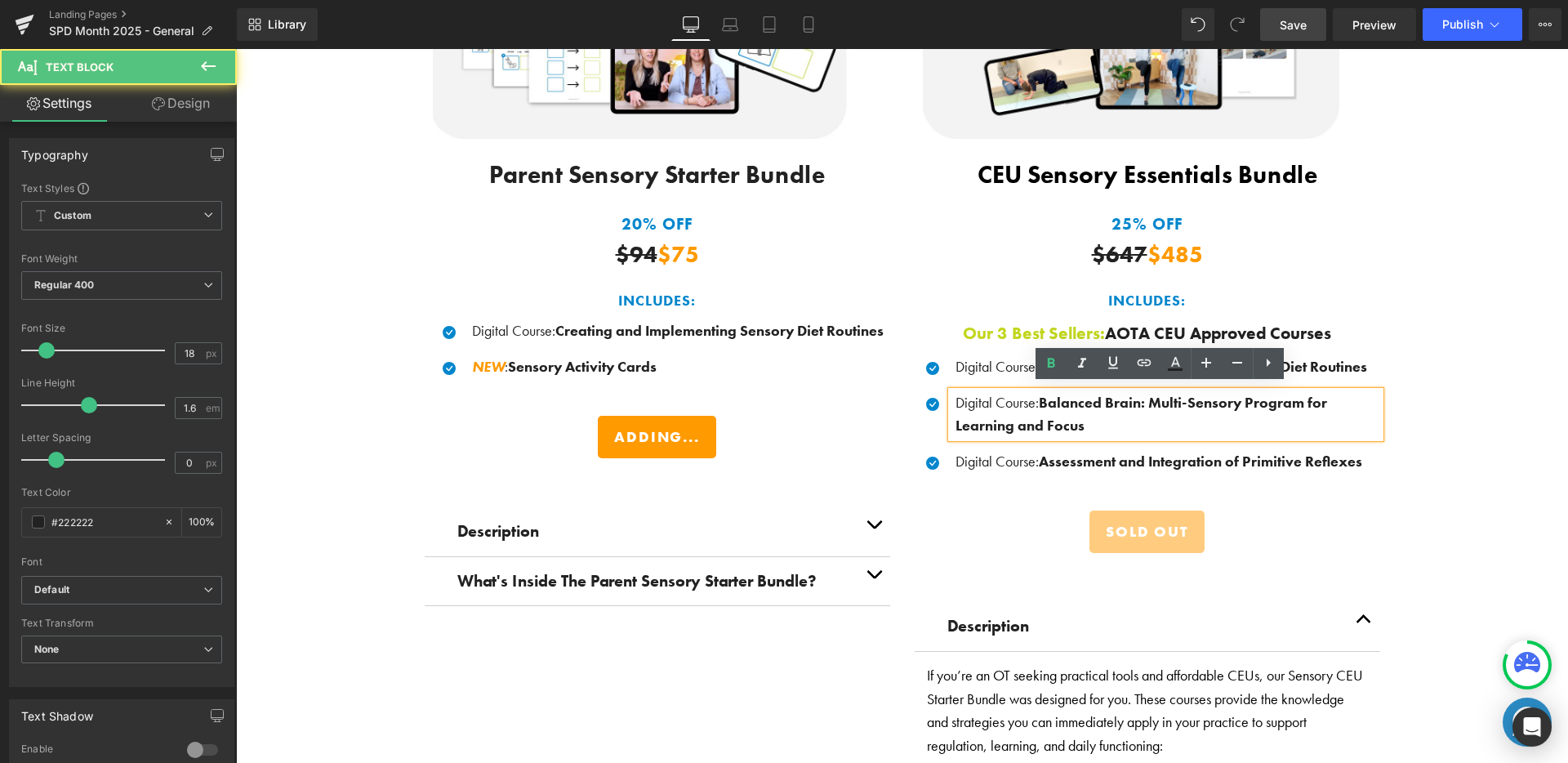
click at [1091, 417] on p "Digital Course : Balanced Brain: Multi-Sensory Program for Learning and Focus" at bounding box center [1168, 415] width 424 height 48
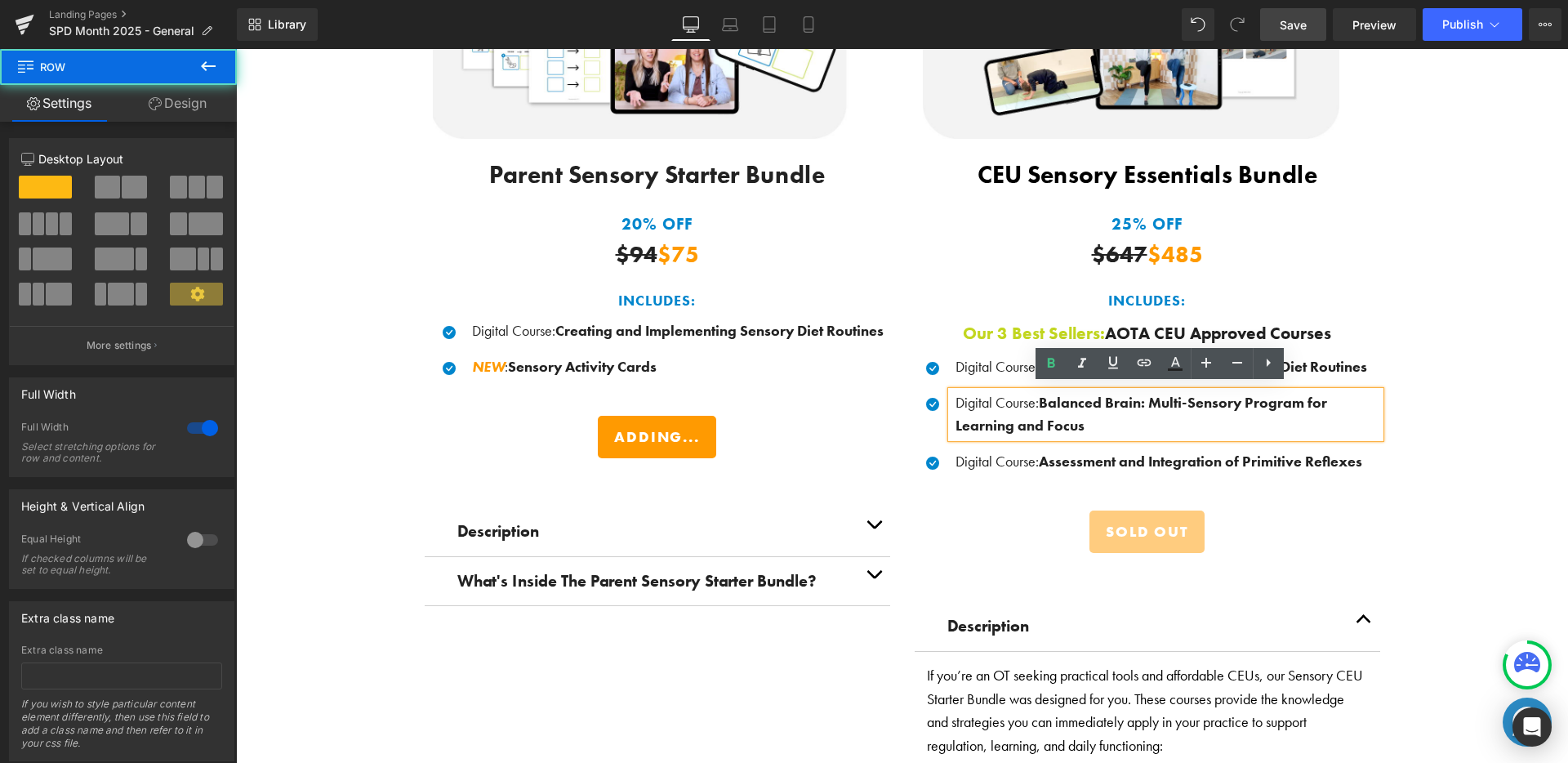
click at [1479, 411] on div "Save BIG When You Shop Our Exclusive Bundles! Heading Thoughtfully curated sens…" at bounding box center [902, 395] width 1332 height 1604
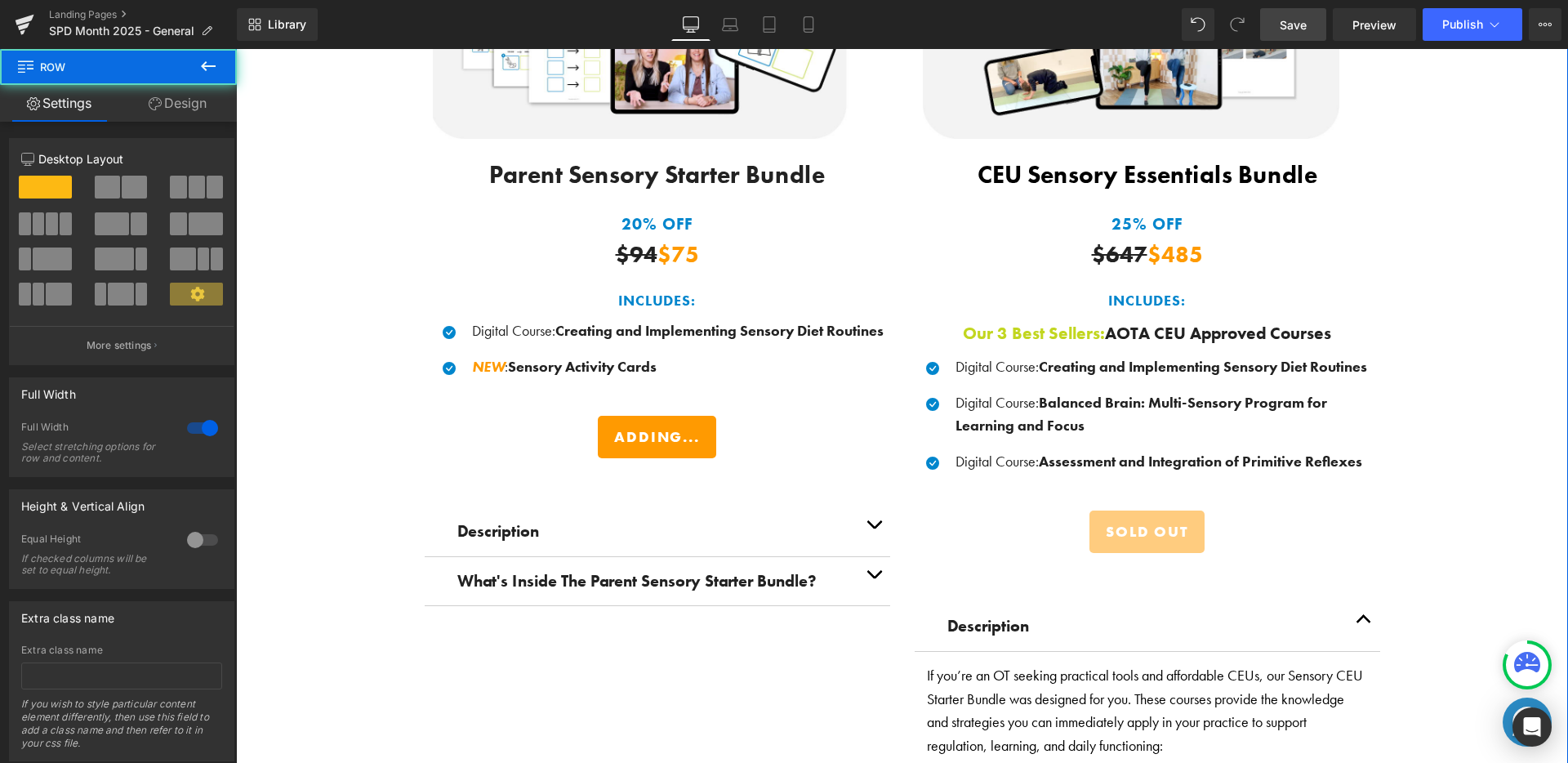
click at [1455, 437] on div "Save BIG When You Shop Our Exclusive Bundles! Heading Thoughtfully curated sens…" at bounding box center [902, 395] width 1332 height 1604
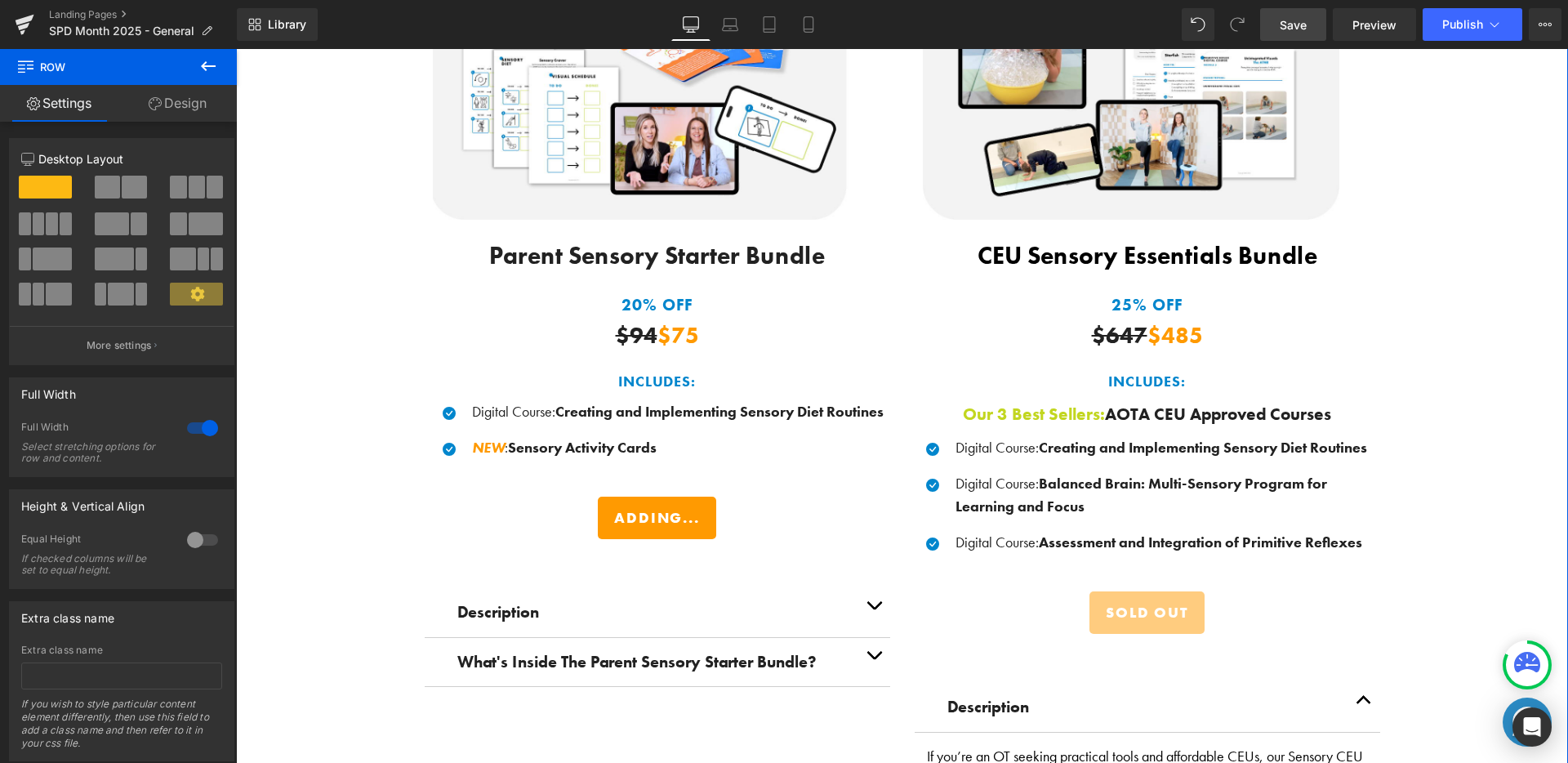
scroll to position [2381, 0]
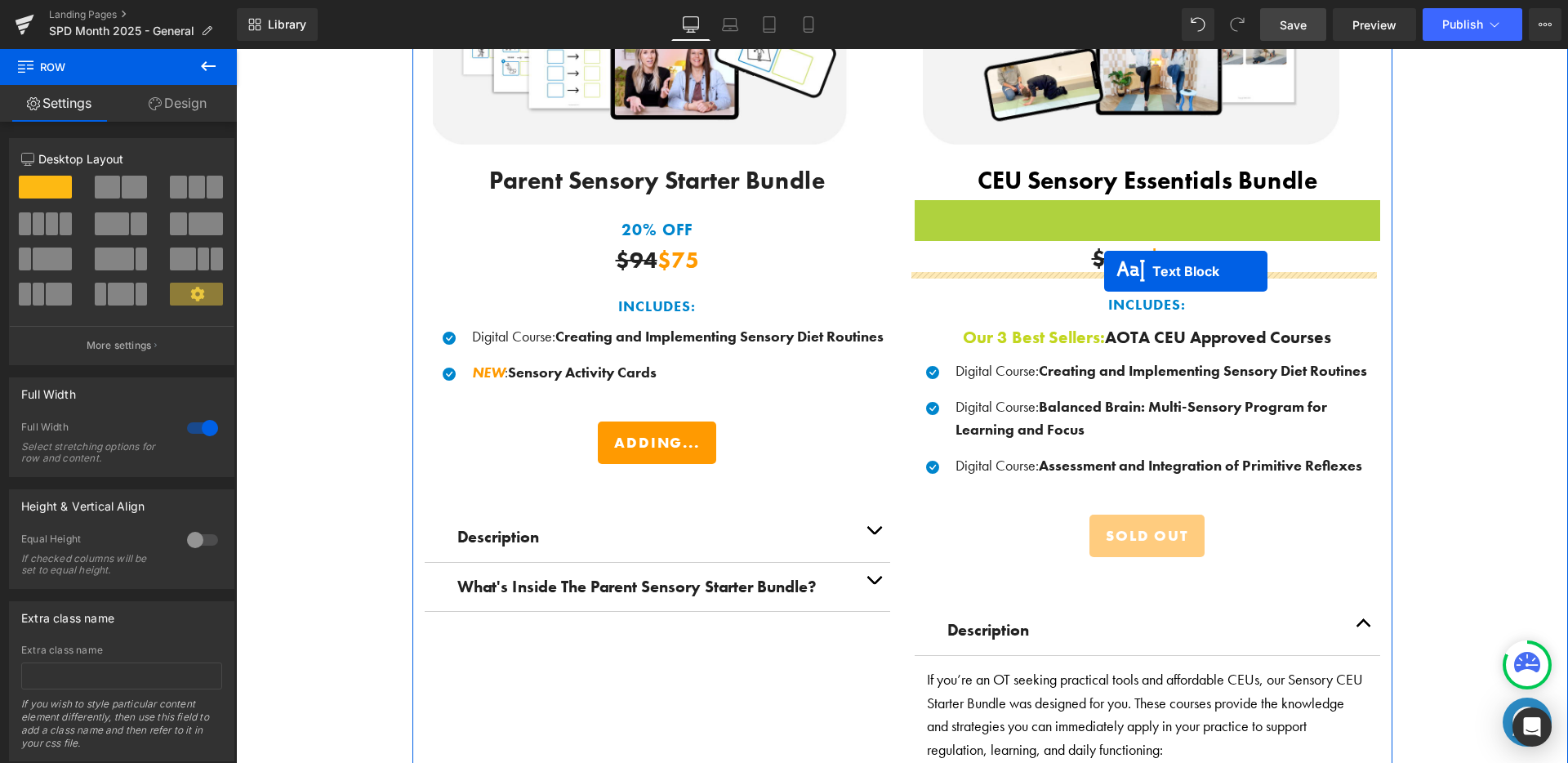
drag, startPoint x: 1097, startPoint y: 215, endPoint x: 1104, endPoint y: 271, distance: 56.4
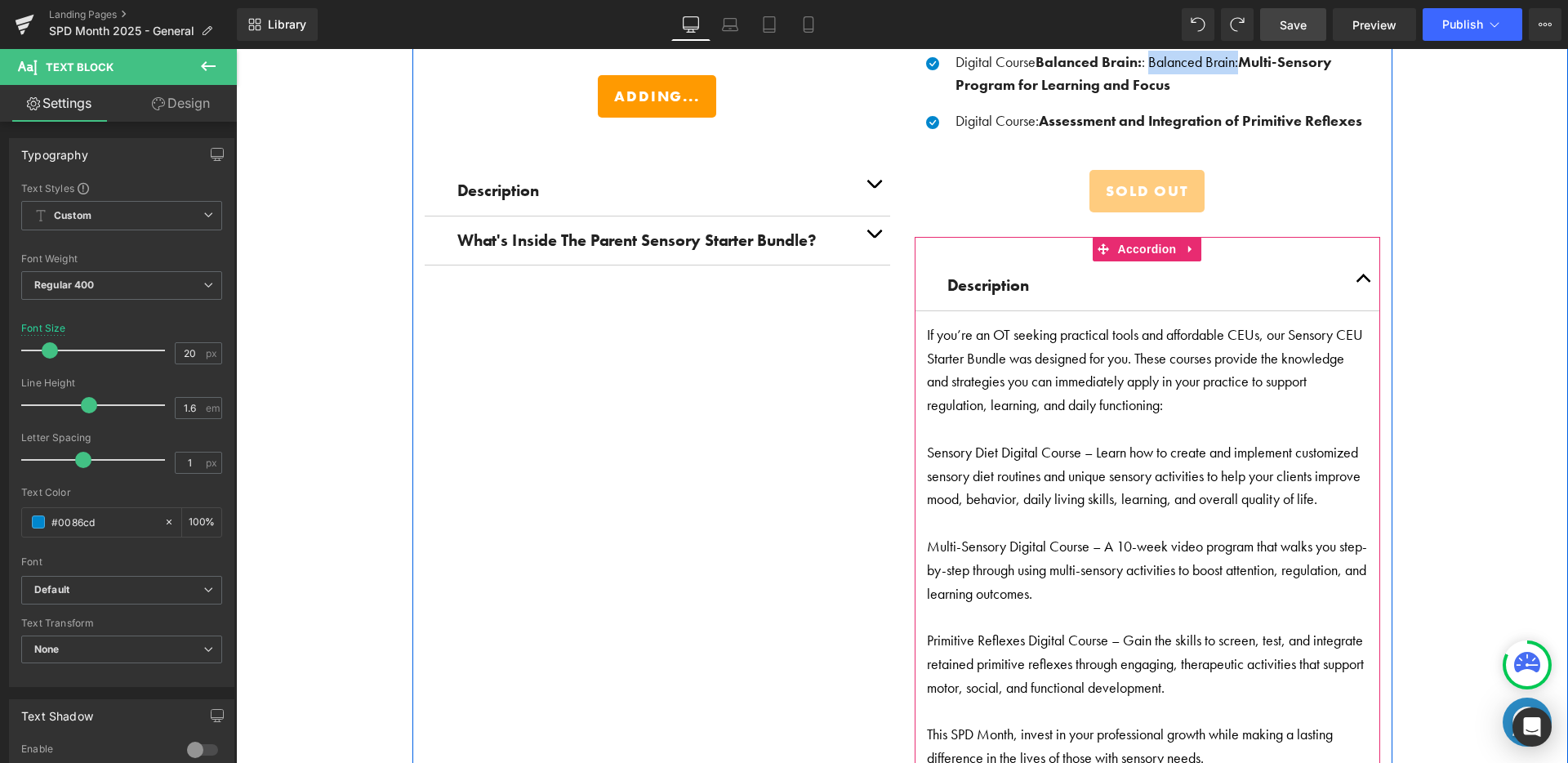
scroll to position [2792, 0]
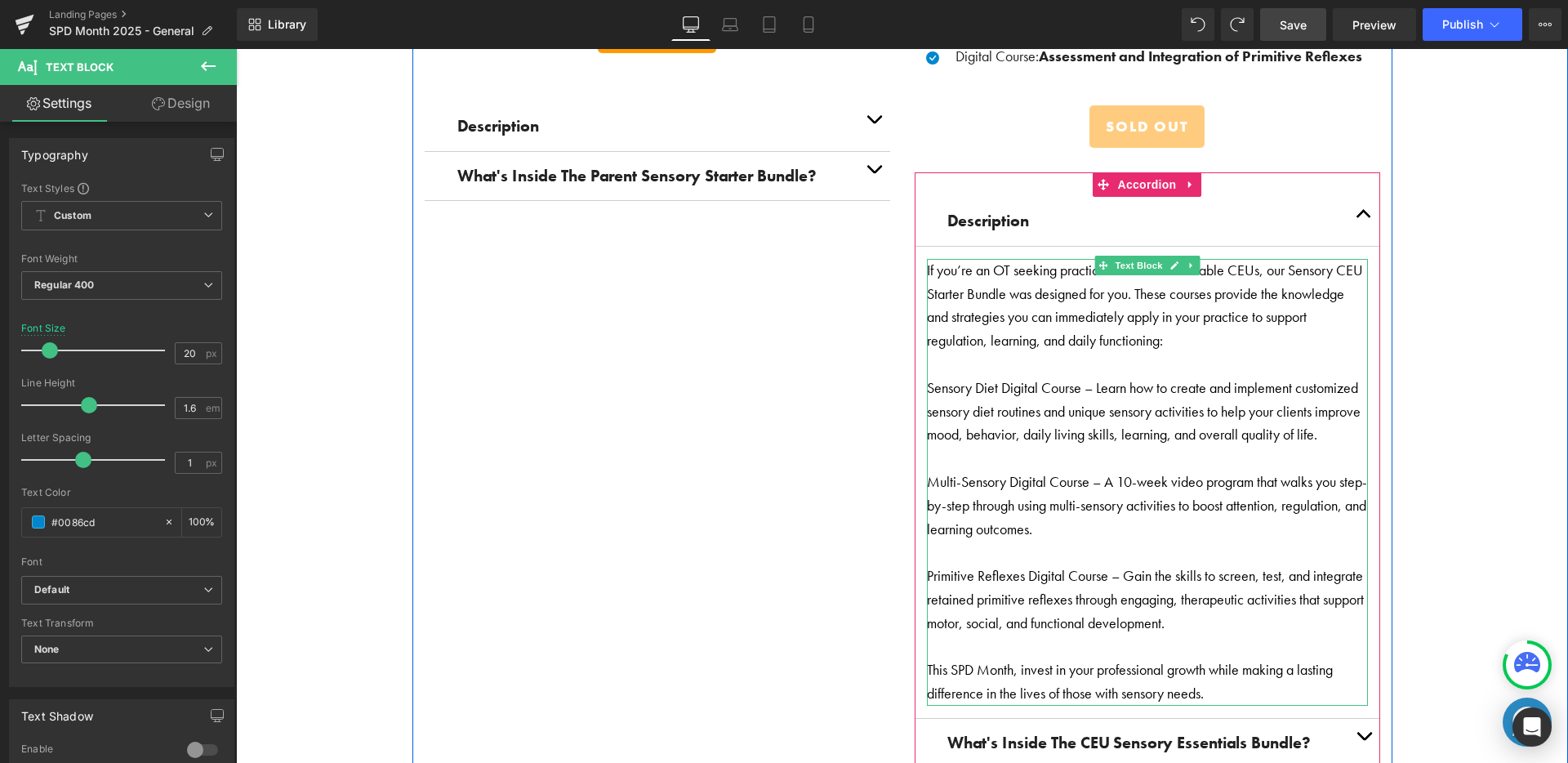
click at [927, 479] on p "Multi-Sensory Digital Course – A 10-week video program that walks you step-by-s…" at bounding box center [1147, 505] width 441 height 70
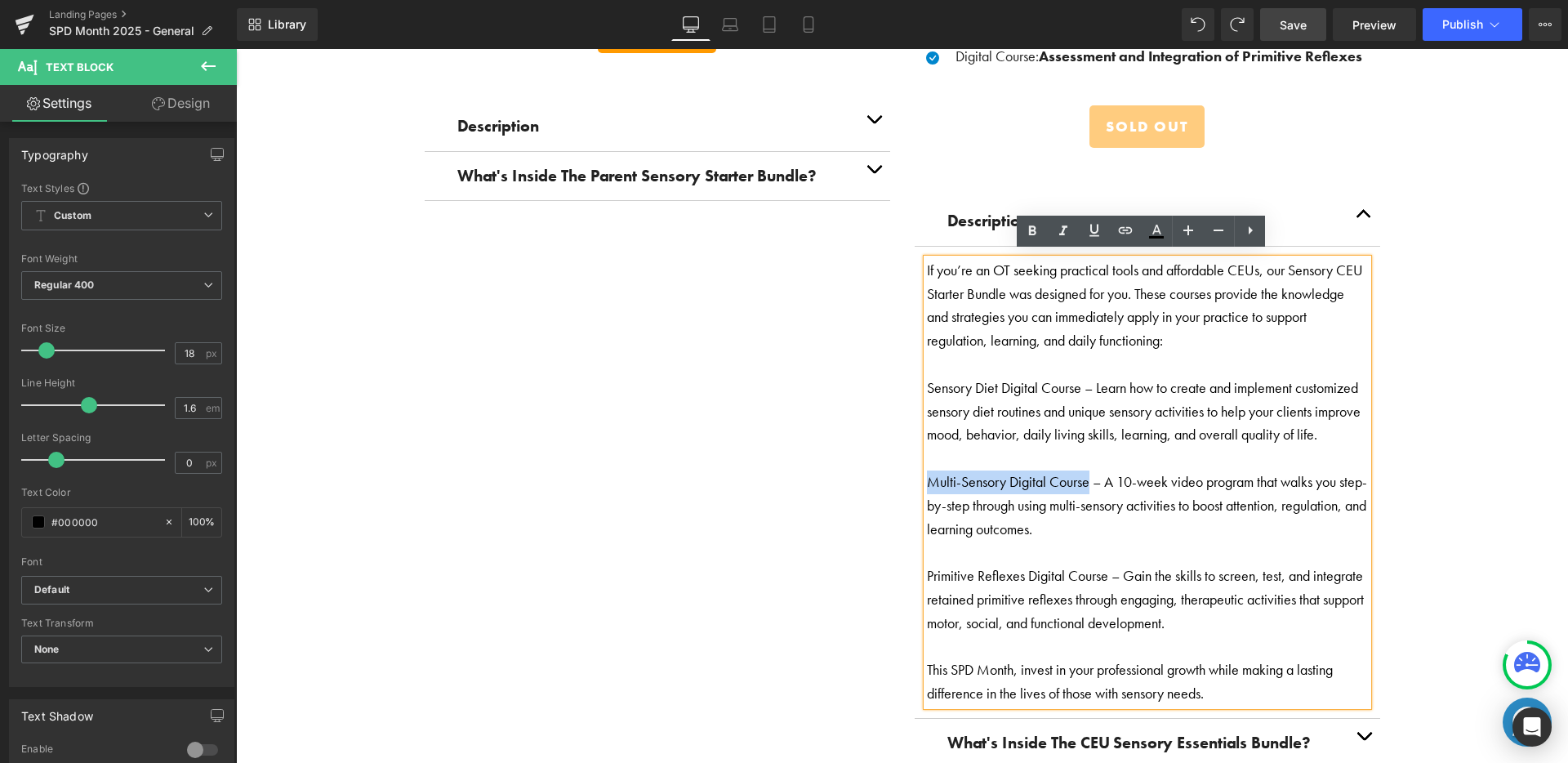
drag, startPoint x: 922, startPoint y: 479, endPoint x: 1085, endPoint y: 474, distance: 163.1
click at [1080, 477] on p "Multi-Sensory Digital Course – A 10-week video program that walks you step-by-s…" at bounding box center [1147, 505] width 441 height 70
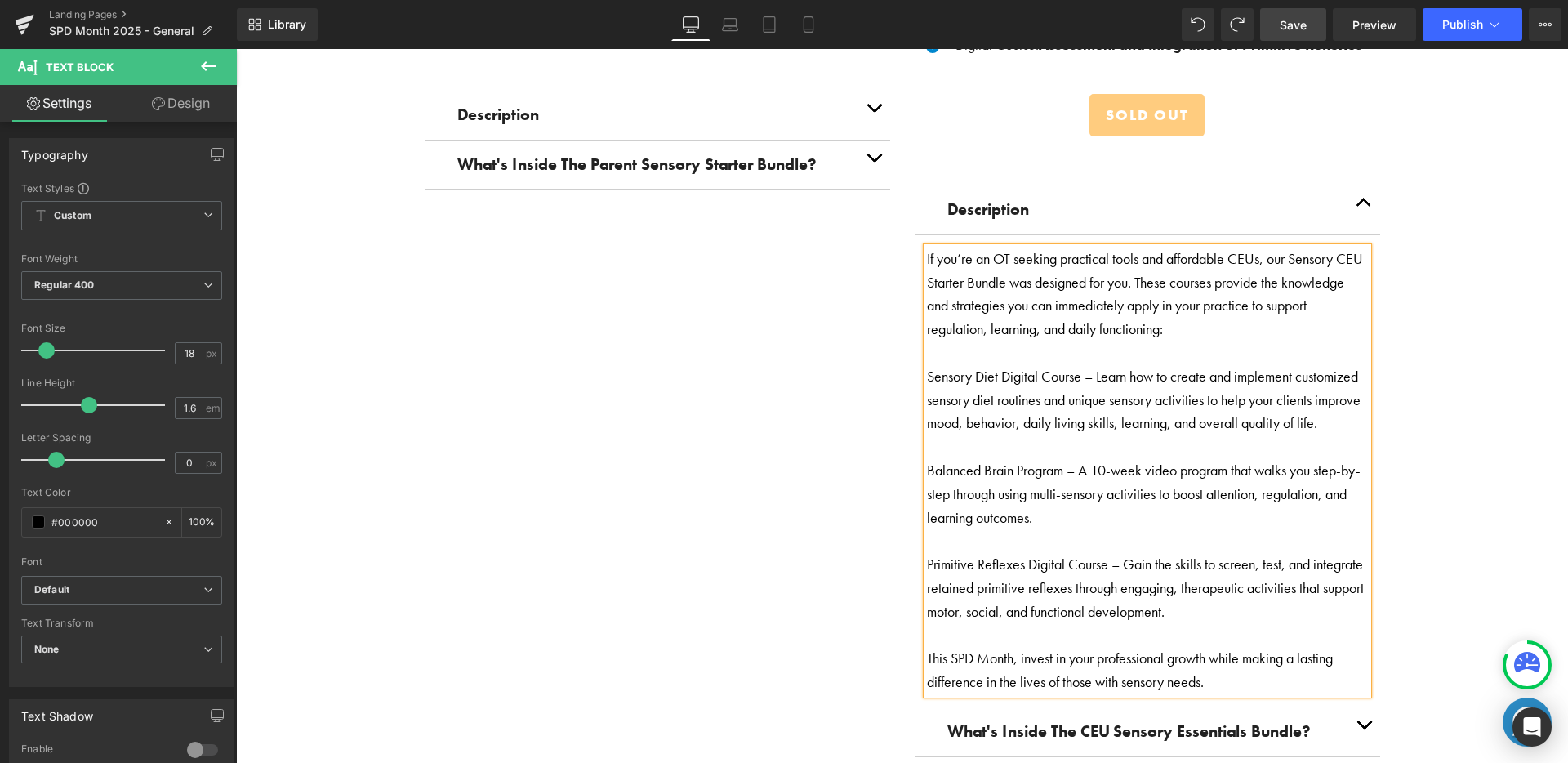
scroll to position [2805, 0]
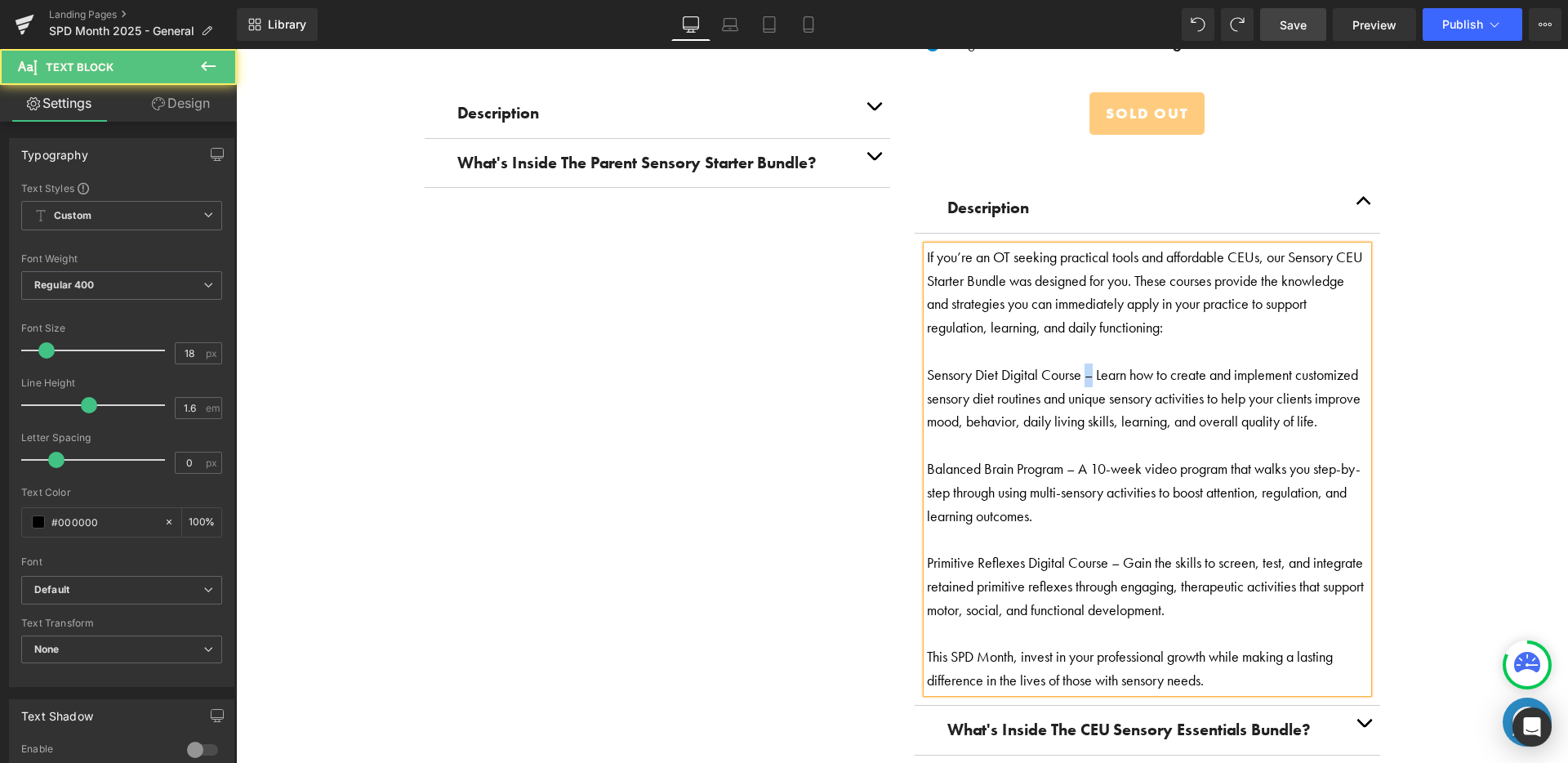
click at [1087, 366] on p "Sensory Diet Digital Course – Learn how to create and implement customized sens…" at bounding box center [1147, 398] width 441 height 70
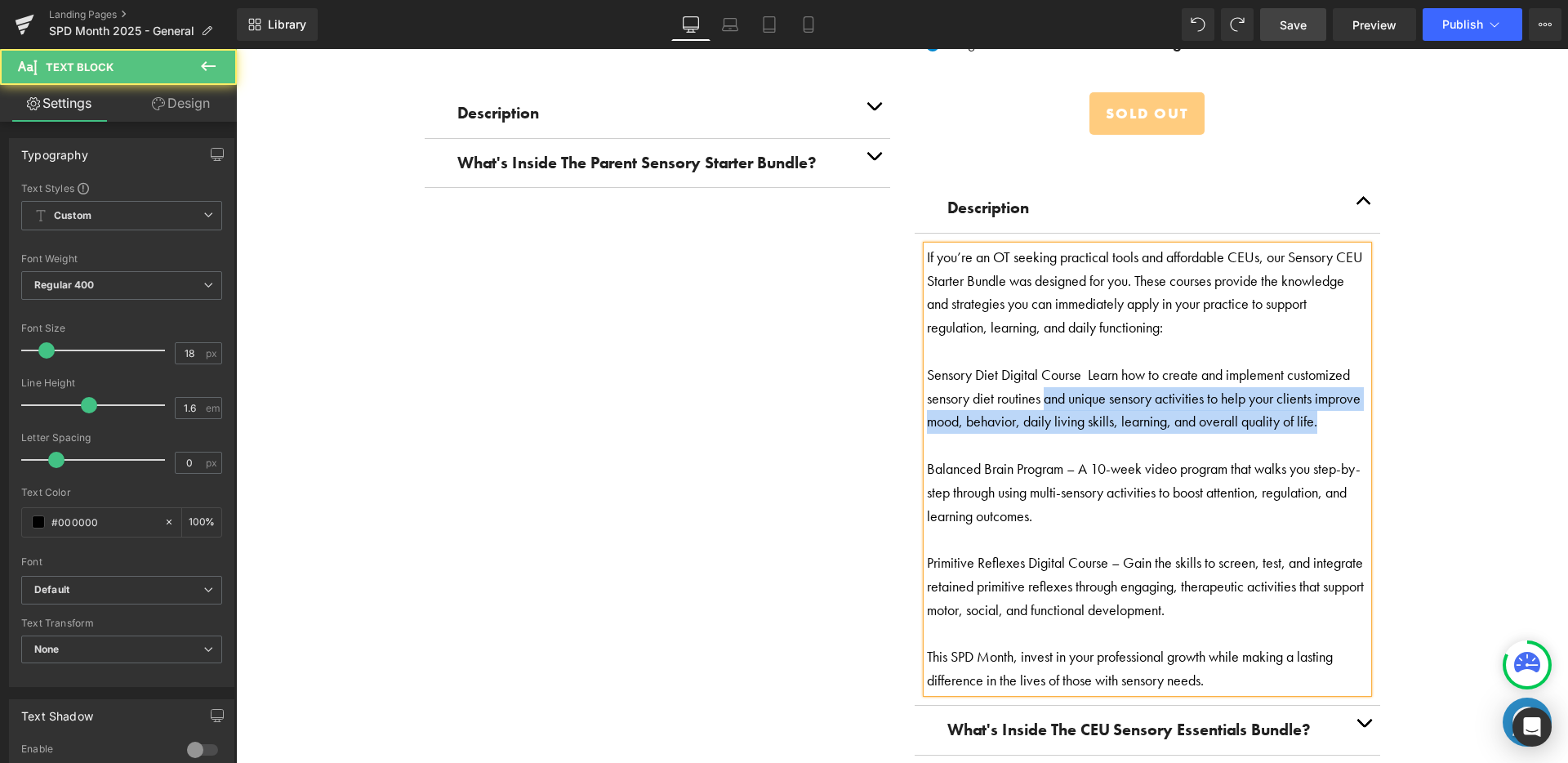
drag, startPoint x: 1038, startPoint y: 392, endPoint x: 1339, endPoint y: 425, distance: 302.8
click at [1339, 425] on p "Sensory Diet Digital Course Learn how to create and implement customized sensor…" at bounding box center [1147, 398] width 441 height 70
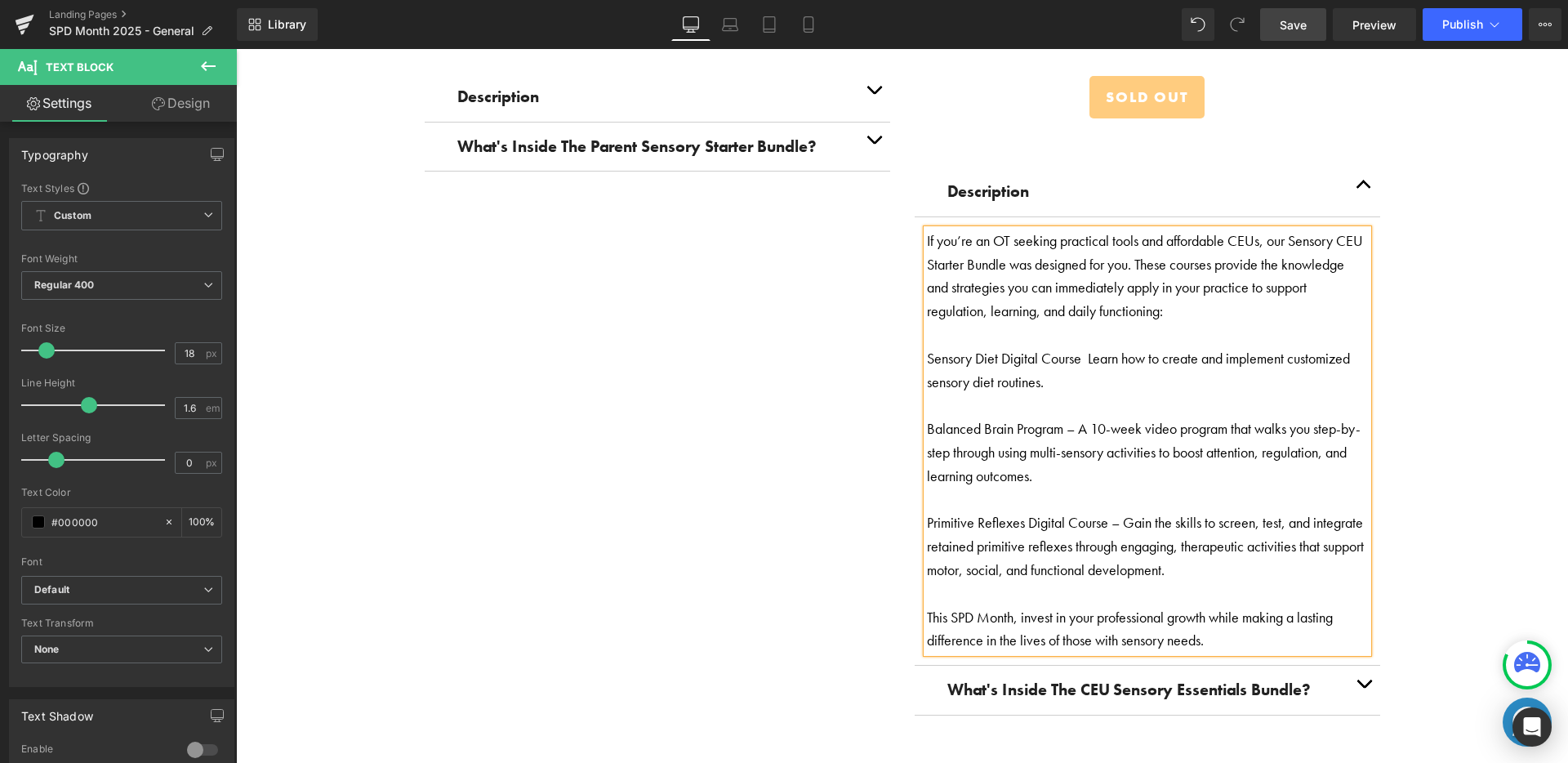
scroll to position [2828, 0]
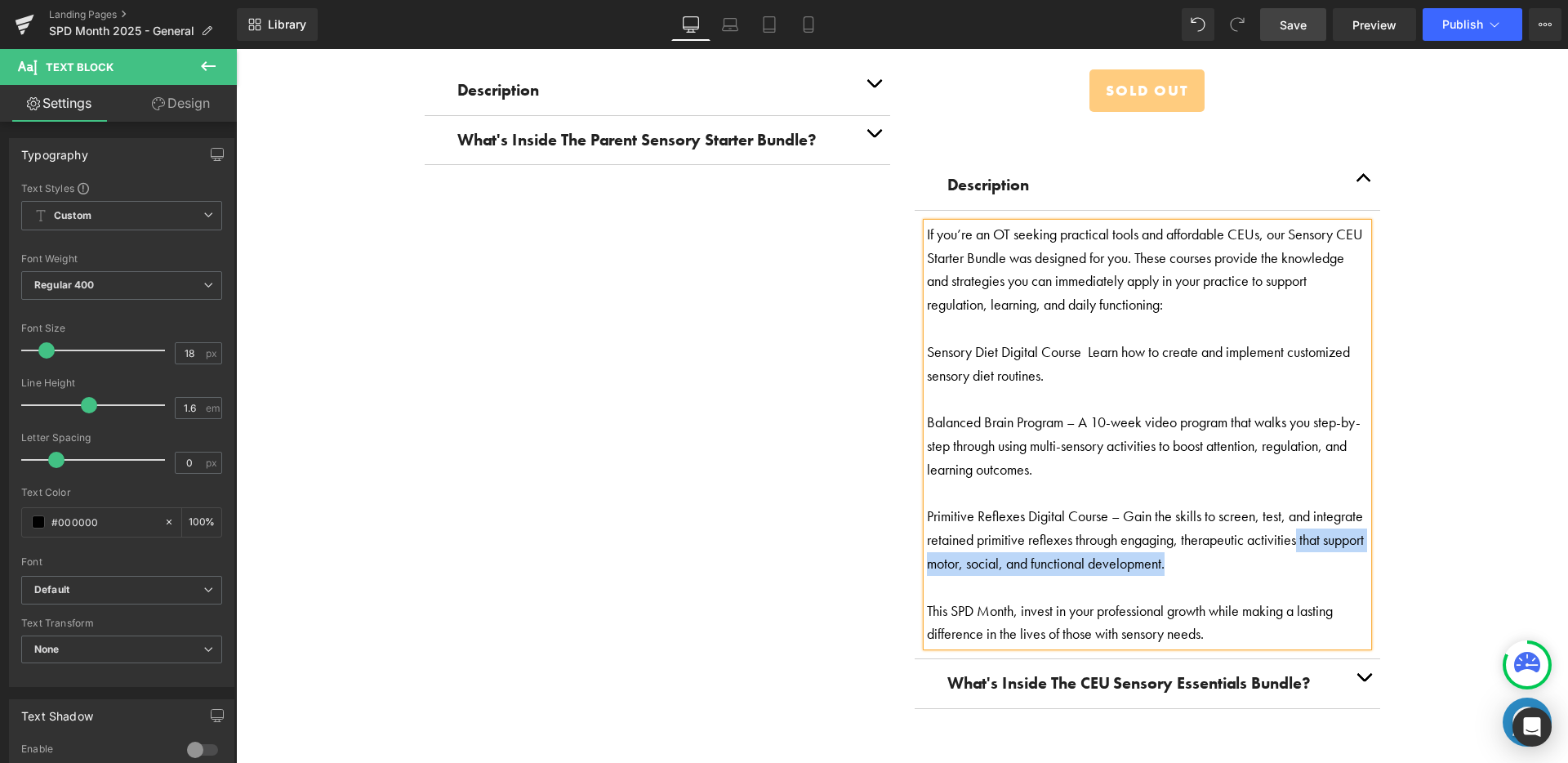
drag, startPoint x: 1294, startPoint y: 538, endPoint x: 1317, endPoint y: 550, distance: 25.9
click at [1317, 550] on p "Primitive Reflexes Digital Course – Gain the skills to screen, test, and integr…" at bounding box center [1147, 539] width 441 height 70
click at [1315, 552] on p "Primitive Reflexes Digital Course – Gain the skills to screen, test, and integr…" at bounding box center [1147, 539] width 441 height 70
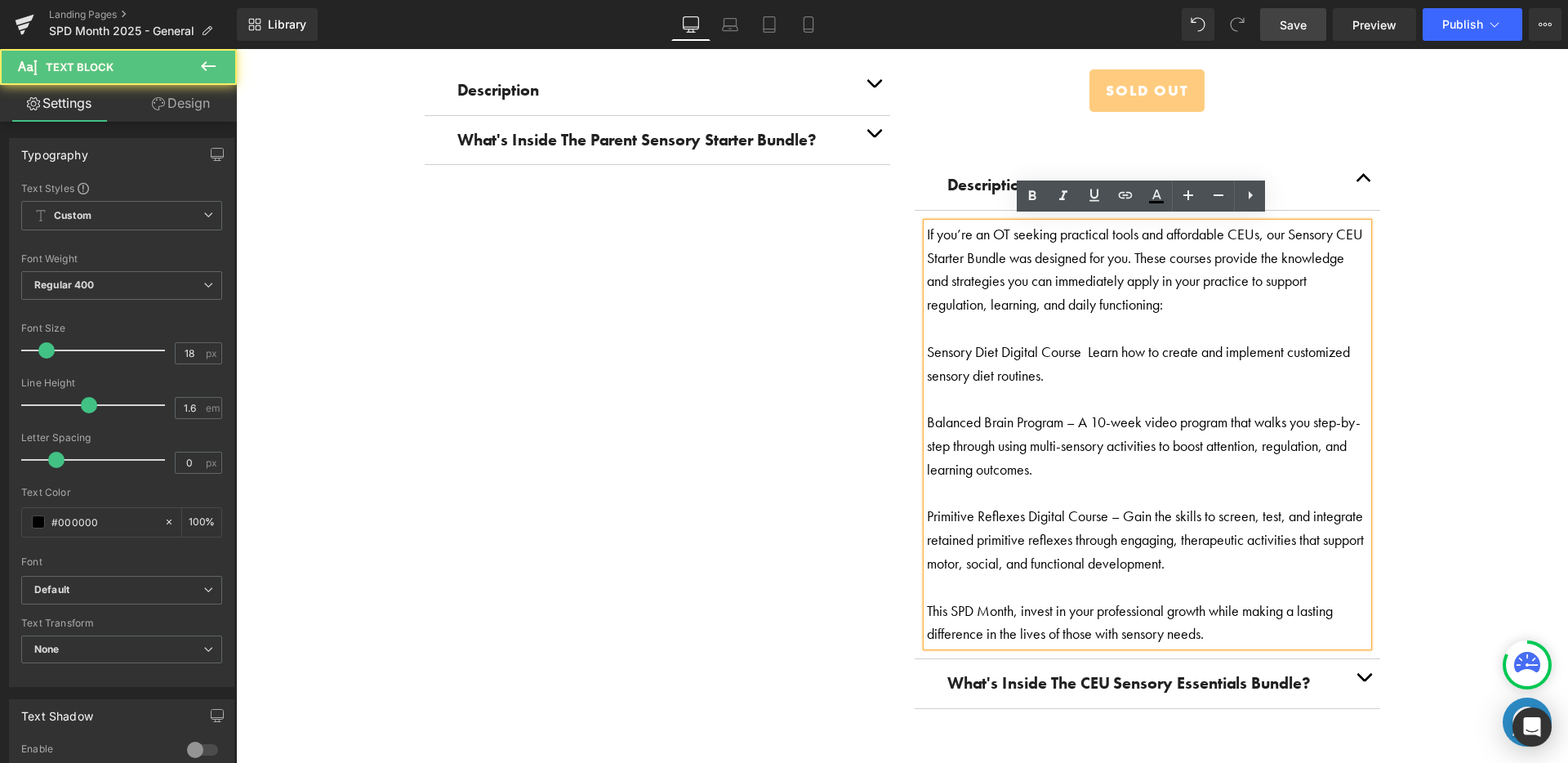
click at [1085, 582] on p at bounding box center [1147, 587] width 441 height 24
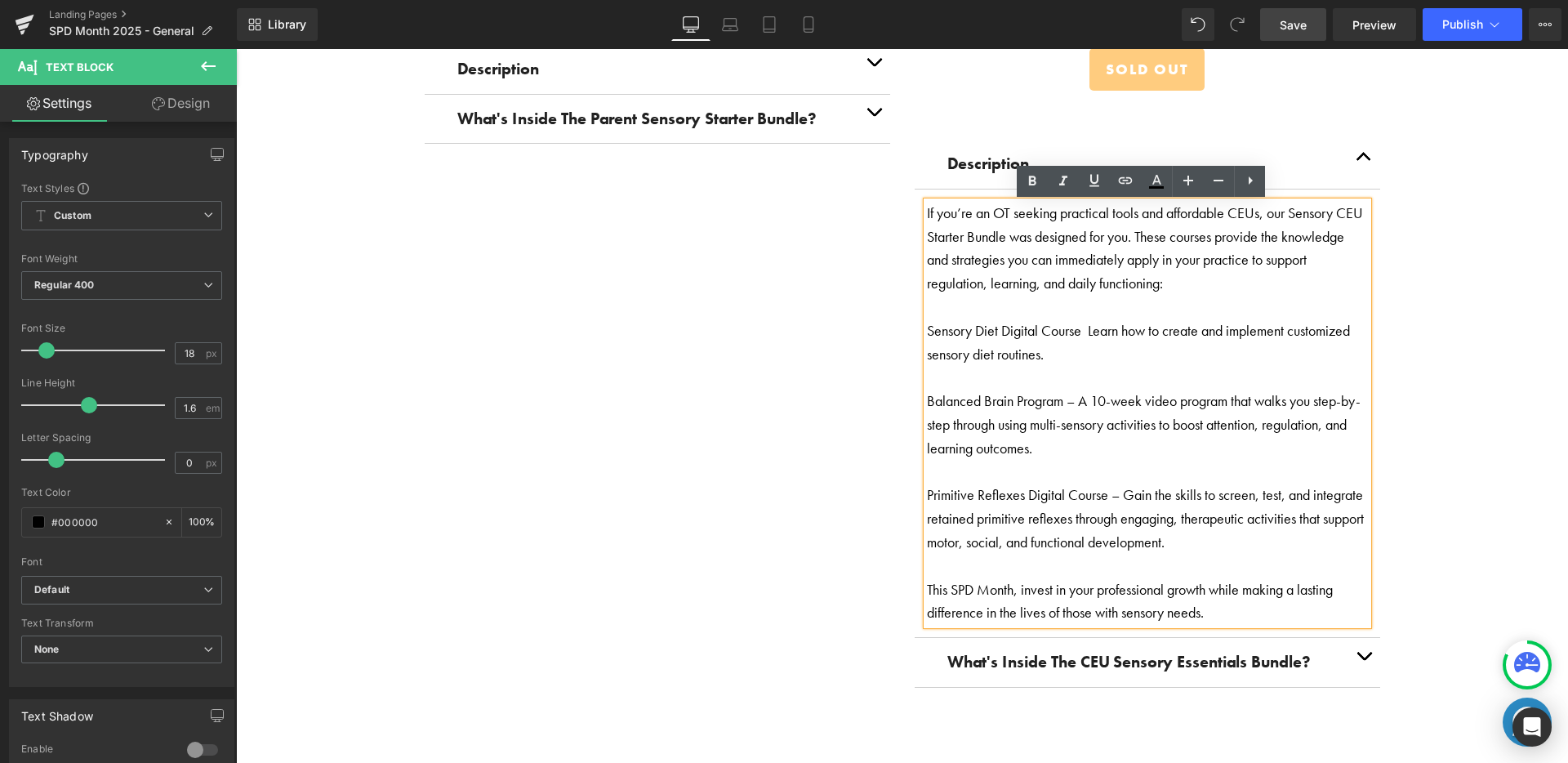
scroll to position [2855, 0]
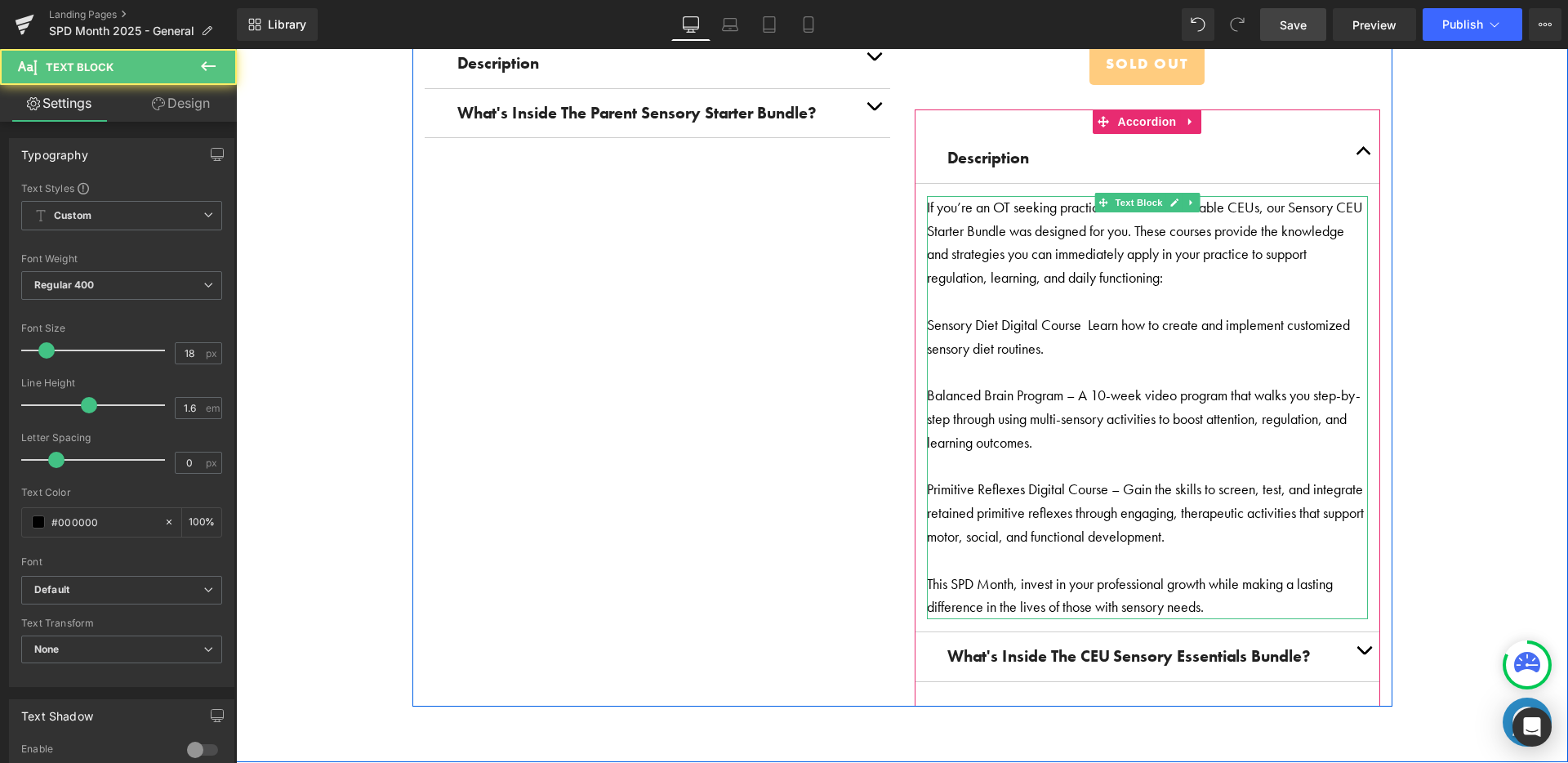
drag, startPoint x: 1082, startPoint y: 319, endPoint x: 1117, endPoint y: 348, distance: 45.5
click at [1083, 320] on p "Sensory Diet Digital Course Learn how to create and implement customized sensor…" at bounding box center [1147, 337] width 441 height 48
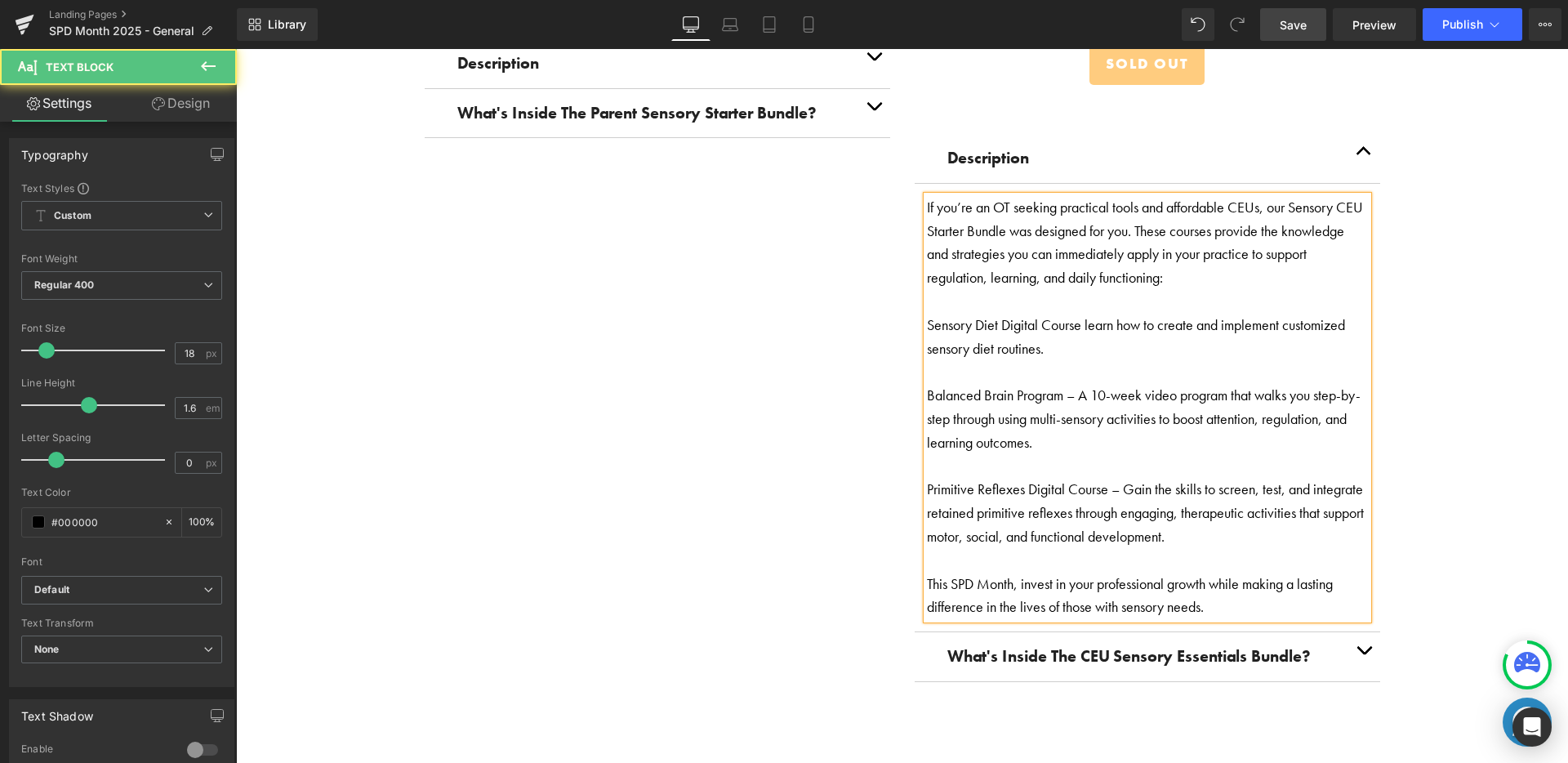
click at [1077, 316] on p "Sensory Diet Digital Course learn how to create and implement customized sensor…" at bounding box center [1147, 337] width 441 height 48
click at [1085, 386] on p "Balanced Brain Program – A 10-week video program that walks you step-by-step th…" at bounding box center [1147, 418] width 441 height 70
click at [1125, 486] on p "Primitive Reflexes Digital Course – Gain the skills to screen, test, and integr…" at bounding box center [1147, 512] width 441 height 70
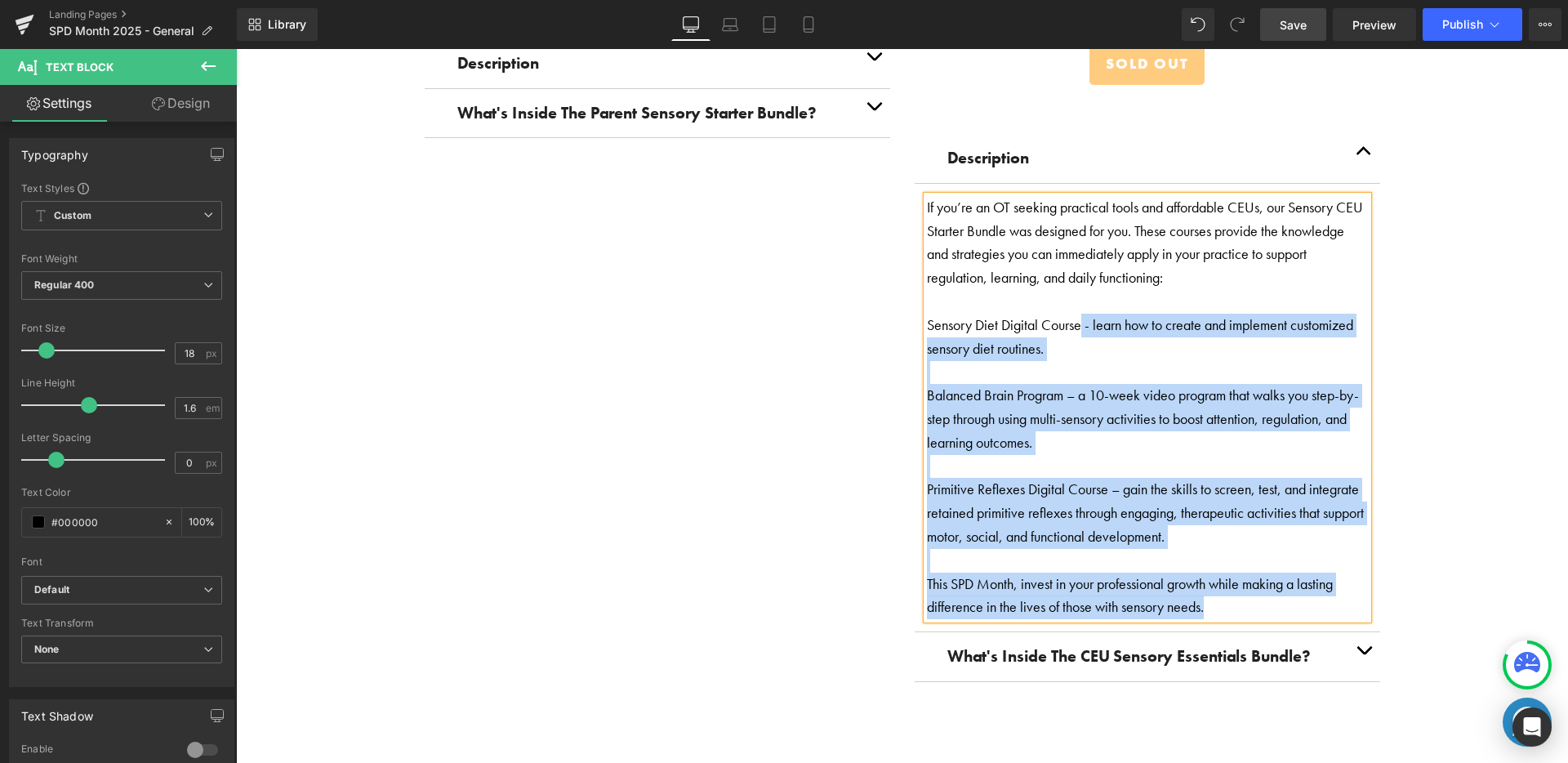
drag, startPoint x: 1075, startPoint y: 321, endPoint x: 939, endPoint y: 302, distance: 137.3
click at [927, 321] on div "If you’re an OT seeking practical tools and affordable CEUs, our Sensory CEU St…" at bounding box center [1147, 407] width 441 height 423
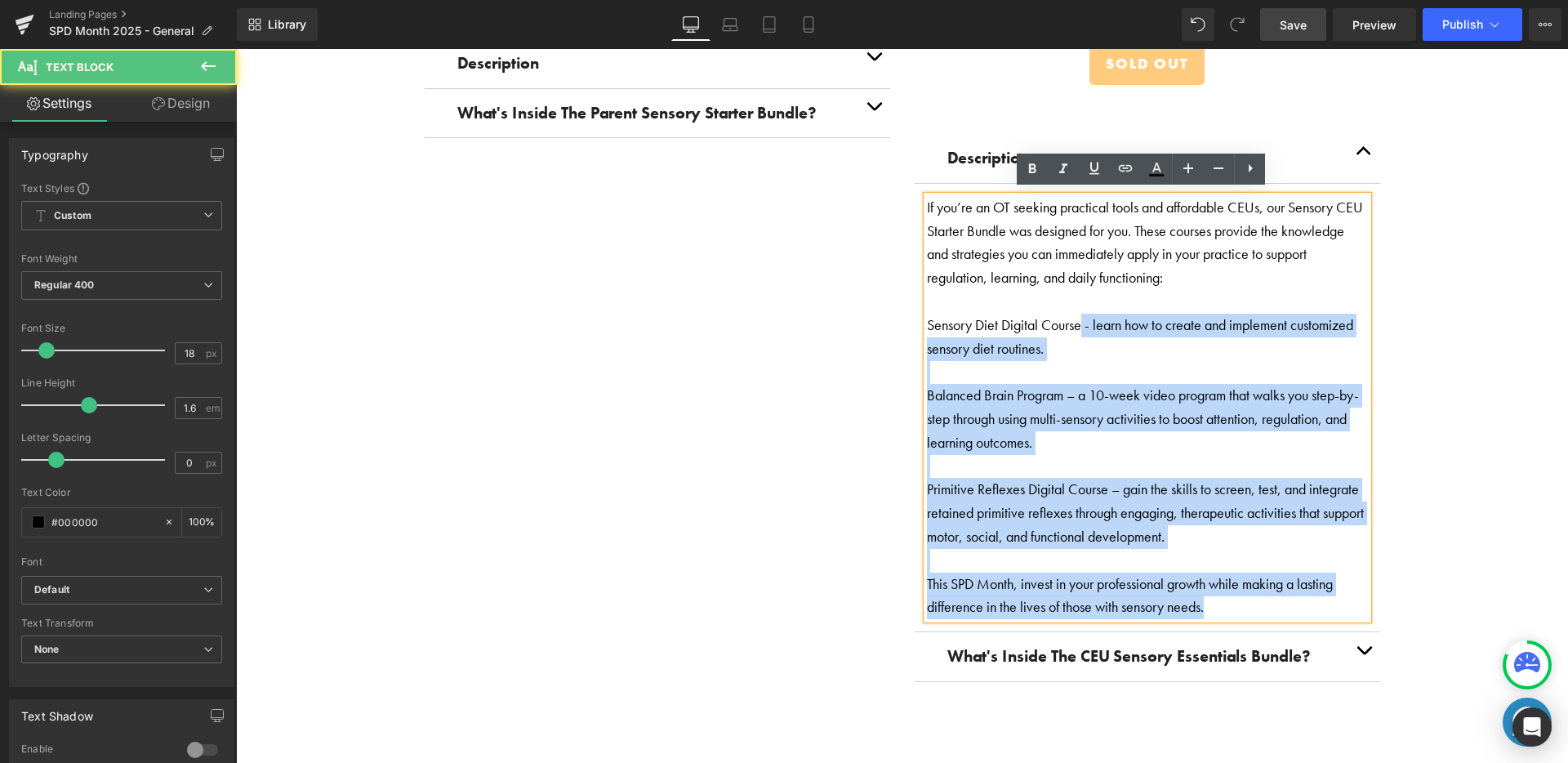
click at [932, 313] on p "Sensory Diet Digital Course - learn how to create and implement customized sens…" at bounding box center [1147, 337] width 441 height 48
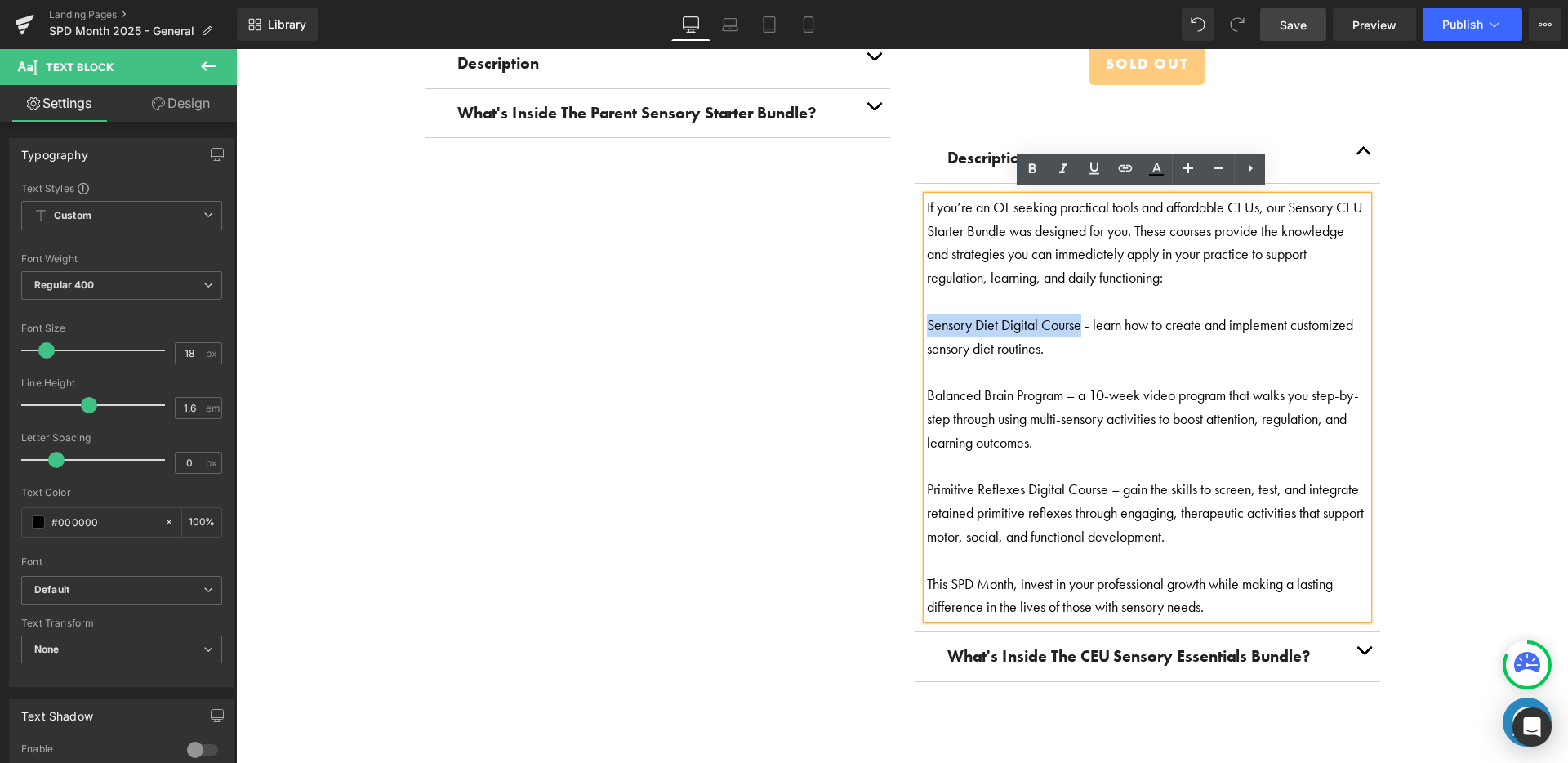
drag, startPoint x: 922, startPoint y: 318, endPoint x: 1077, endPoint y: 322, distance: 155.1
click at [1077, 322] on p "Sensory Diet Digital Course - learn how to create and implement customized sens…" at bounding box center [1147, 337] width 441 height 48
click at [1028, 160] on icon at bounding box center [1032, 169] width 20 height 20
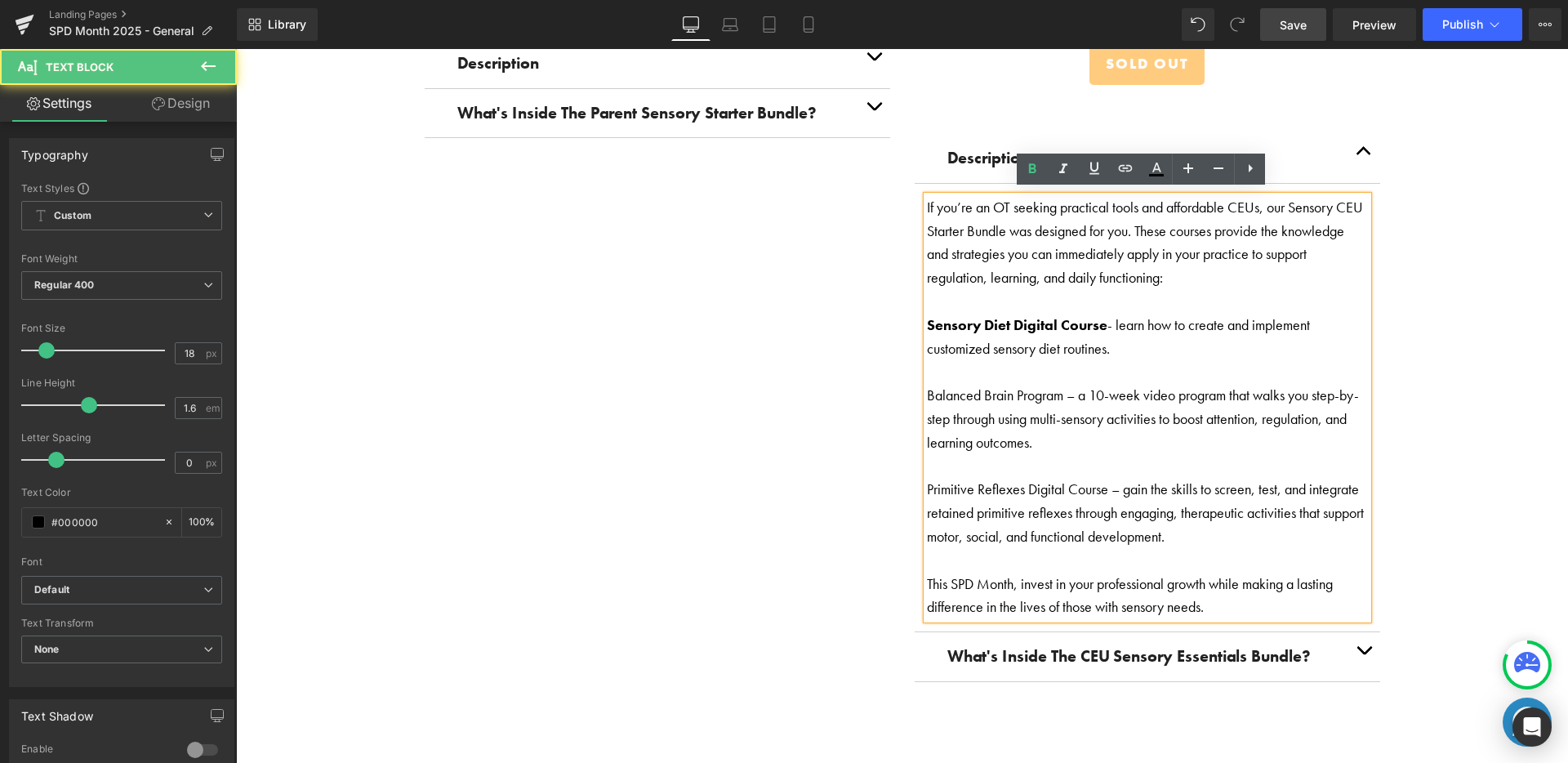
drag, startPoint x: 923, startPoint y: 389, endPoint x: 1014, endPoint y: 383, distance: 91.2
click at [1011, 384] on p "Balanced Brain Program – a 10-week video program that walks you step-by-step th…" at bounding box center [1147, 418] width 441 height 70
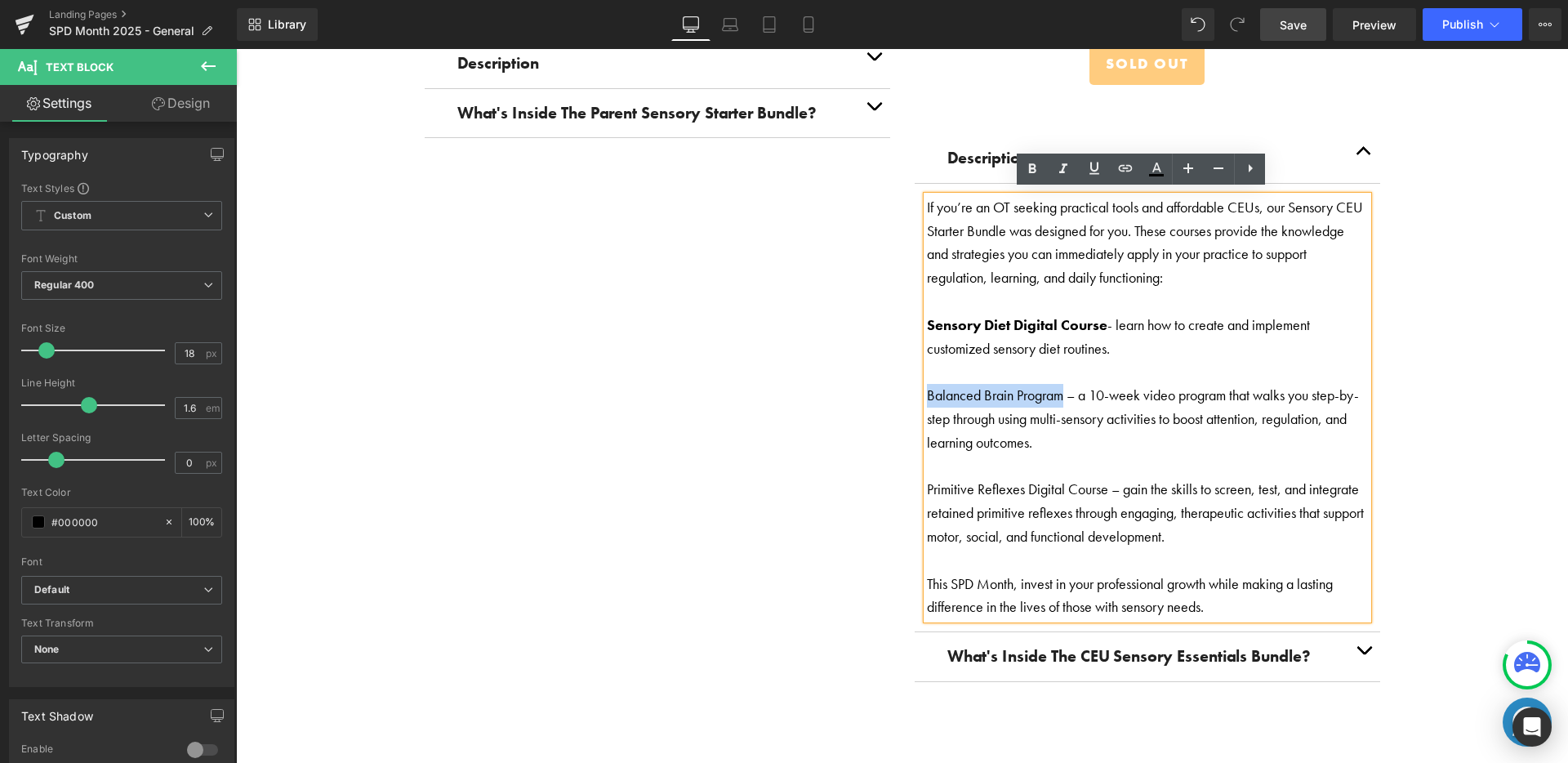
drag, startPoint x: 1061, startPoint y: 394, endPoint x: 982, endPoint y: 322, distance: 106.9
click at [927, 389] on p "Balanced Brain Program – a 10-week video program that walks you step-by-step th…" at bounding box center [1147, 418] width 441 height 70
click at [1032, 160] on icon at bounding box center [1032, 169] width 20 height 20
drag, startPoint x: 1103, startPoint y: 485, endPoint x: 1015, endPoint y: 351, distance: 160.3
click at [927, 480] on p "Primitive Reflexes Digital Course – gain the skills to screen, test, and integr…" at bounding box center [1147, 512] width 441 height 70
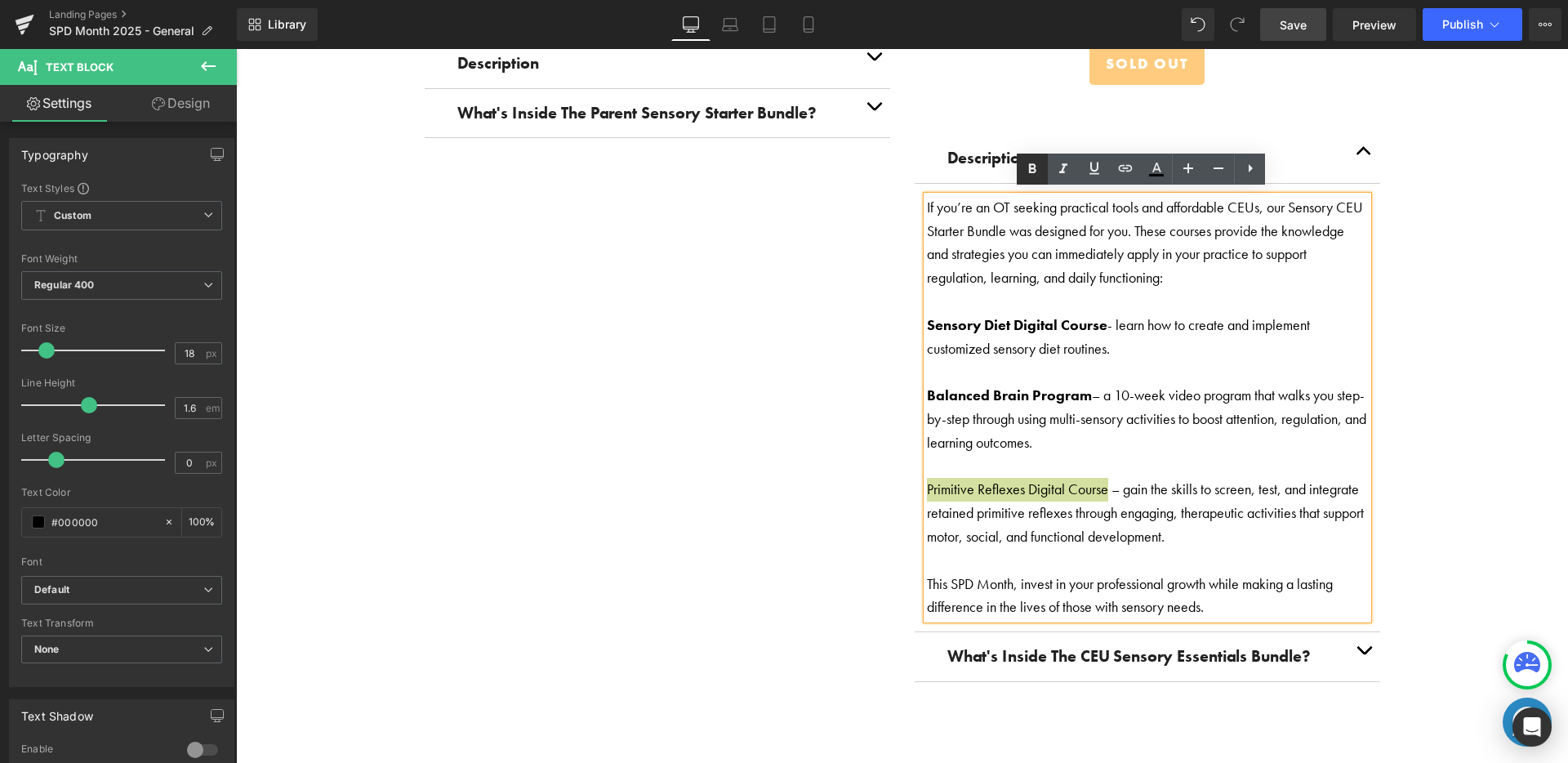
click at [1034, 169] on icon at bounding box center [1032, 169] width 7 height 10
click at [1140, 440] on p "Balanced Brain Program – a 10-week video program that walks you step-by-step th…" at bounding box center [1147, 418] width 441 height 70
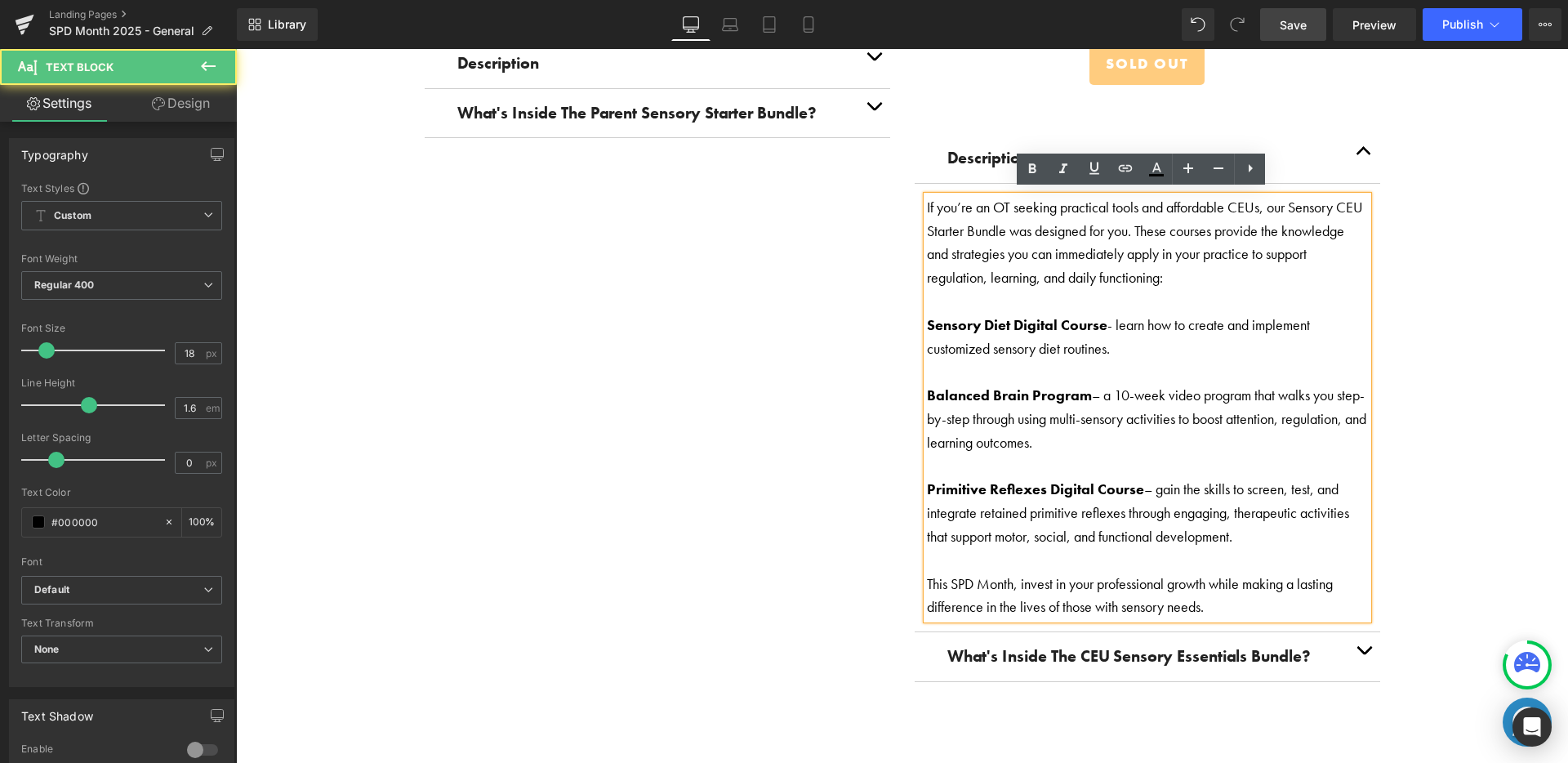
click at [1249, 594] on p "This SPD Month, invest in your professional growth while making a lasting diffe…" at bounding box center [1147, 596] width 441 height 48
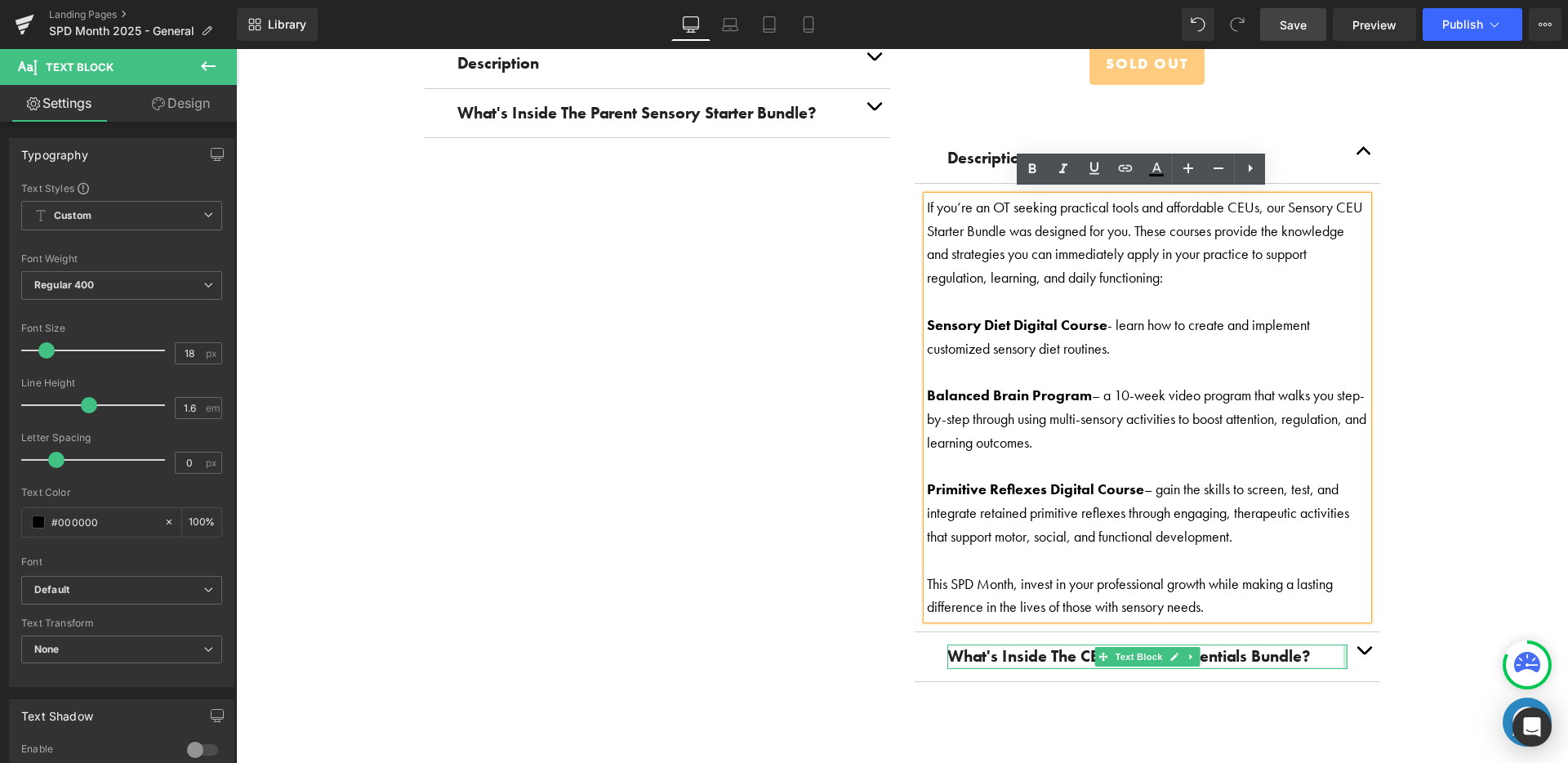
click at [1344, 645] on div at bounding box center [1345, 657] width 4 height 25
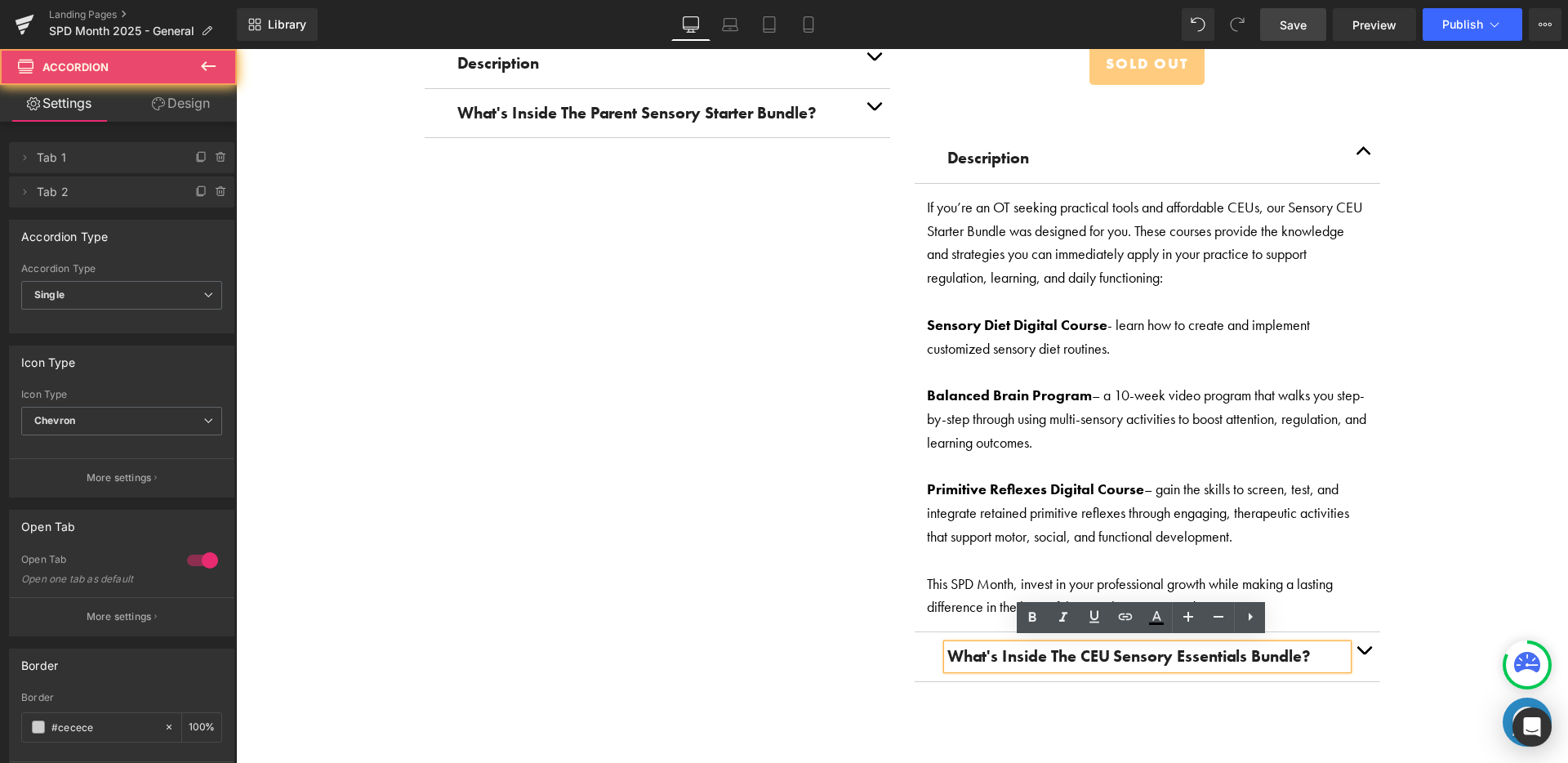
click at [1352, 644] on button "button" at bounding box center [1364, 657] width 33 height 49
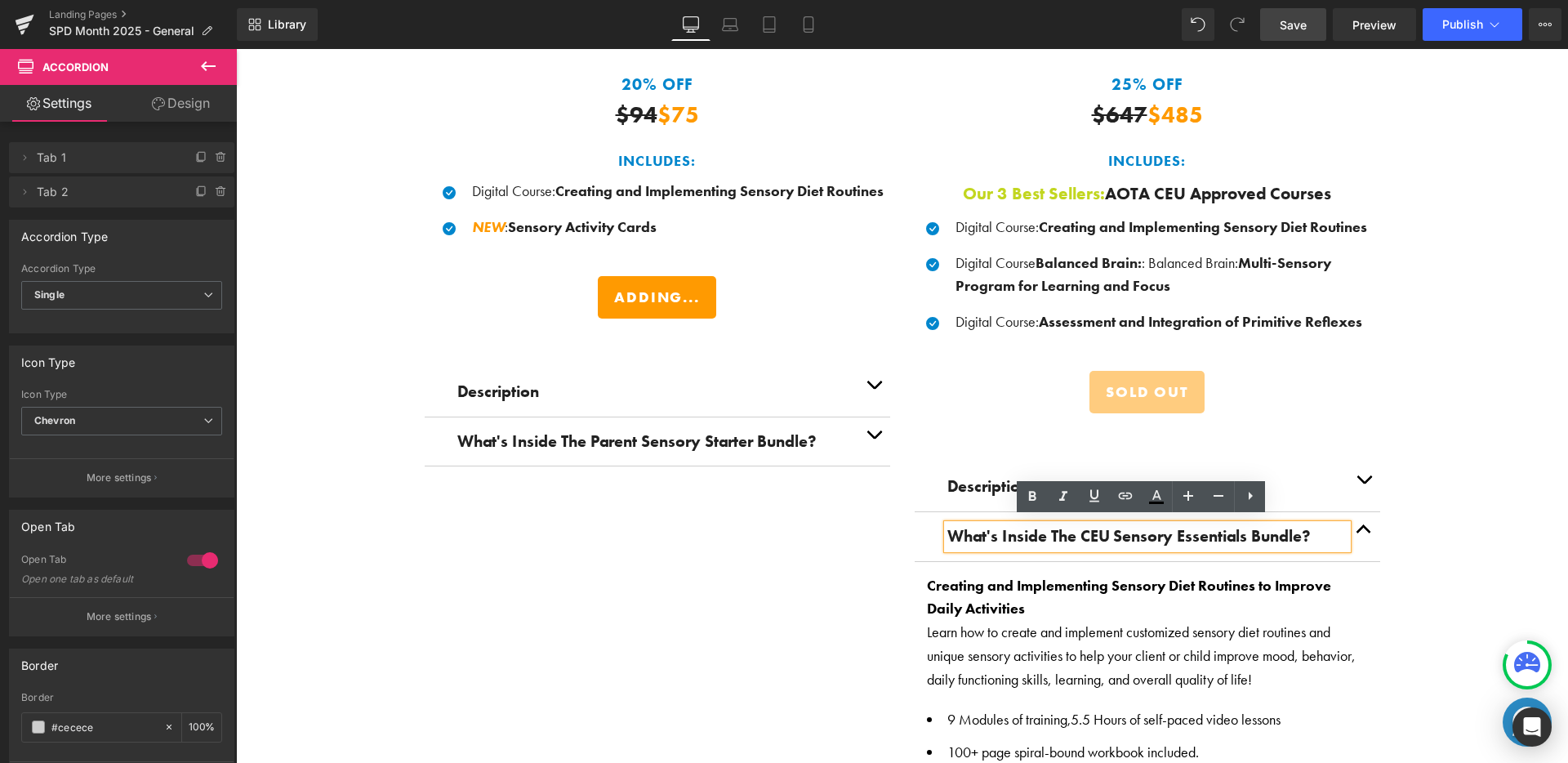
scroll to position [2311, 0]
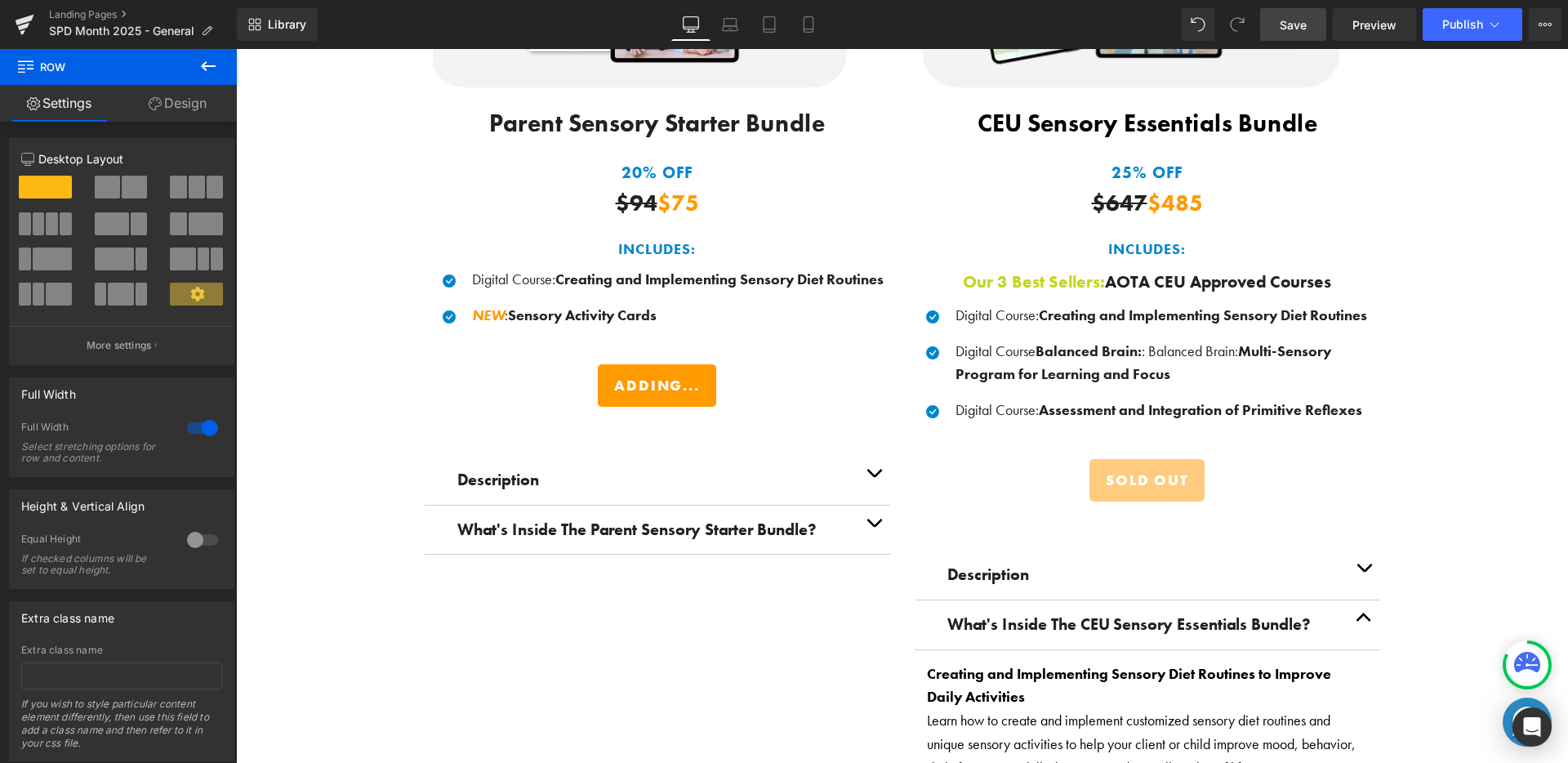
scroll to position [2455, 0]
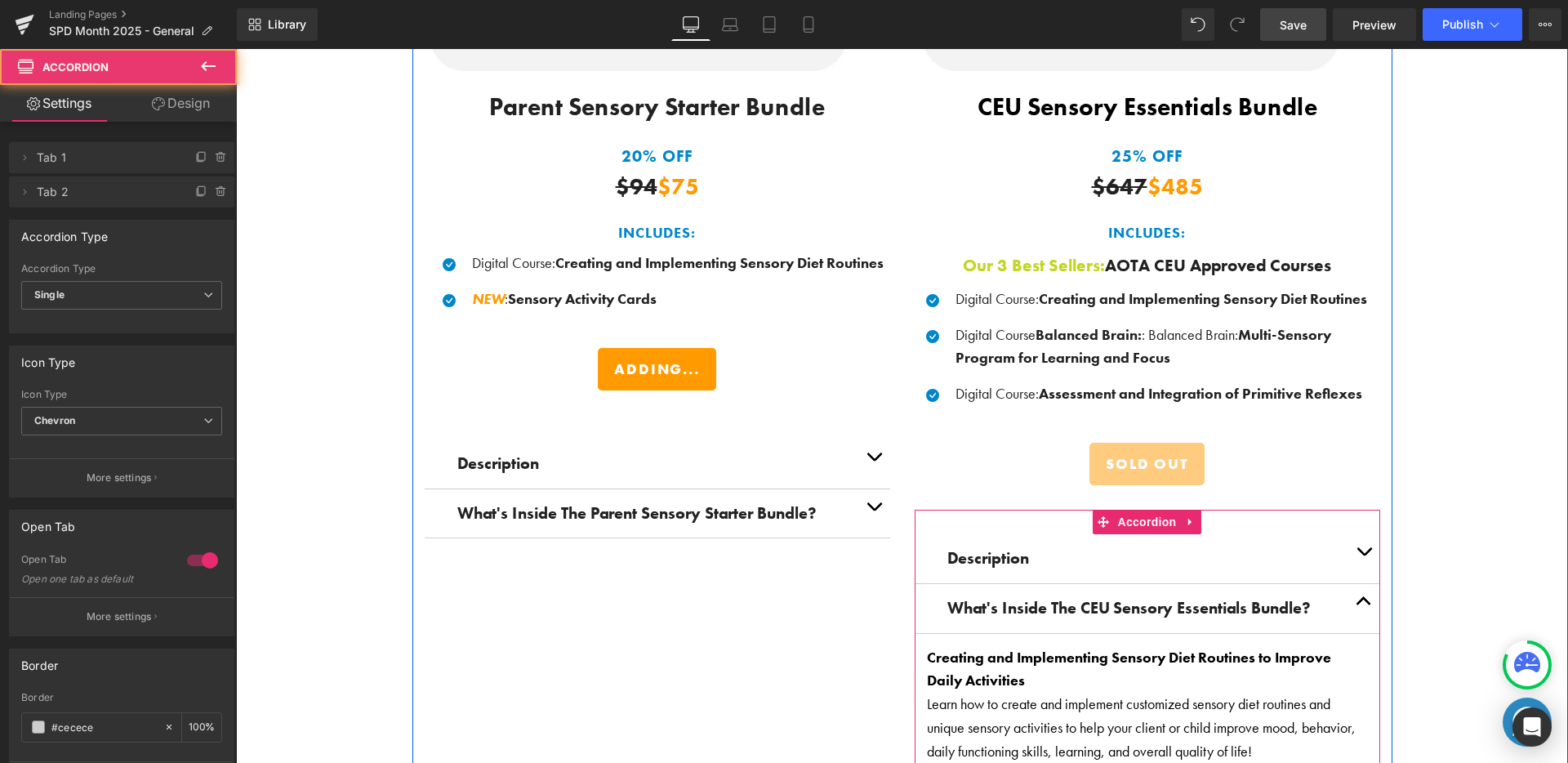
click at [1364, 555] on span "button" at bounding box center [1364, 555] width 0 height 0
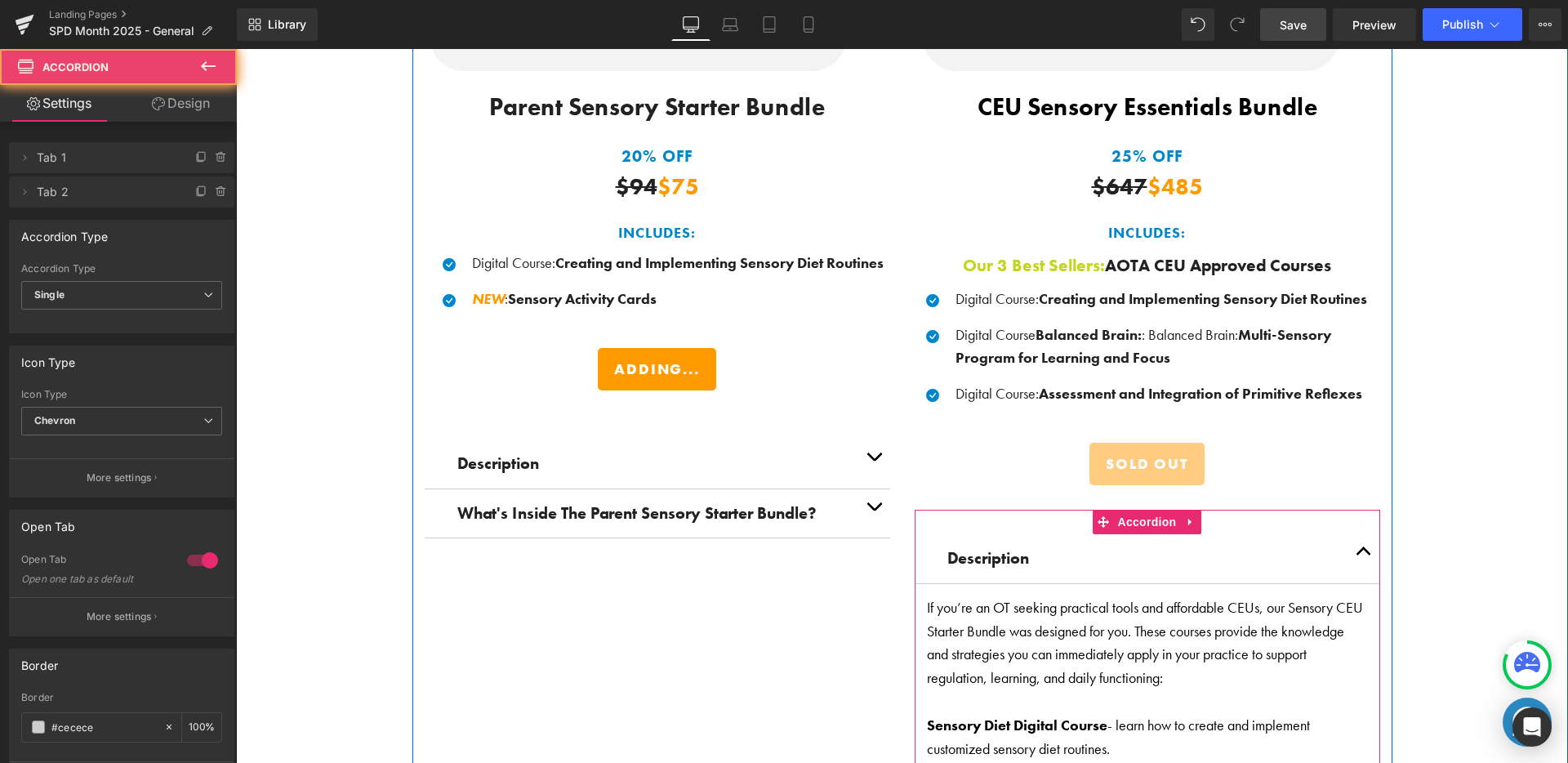
click at [1362, 545] on button "button" at bounding box center [1364, 559] width 33 height 49
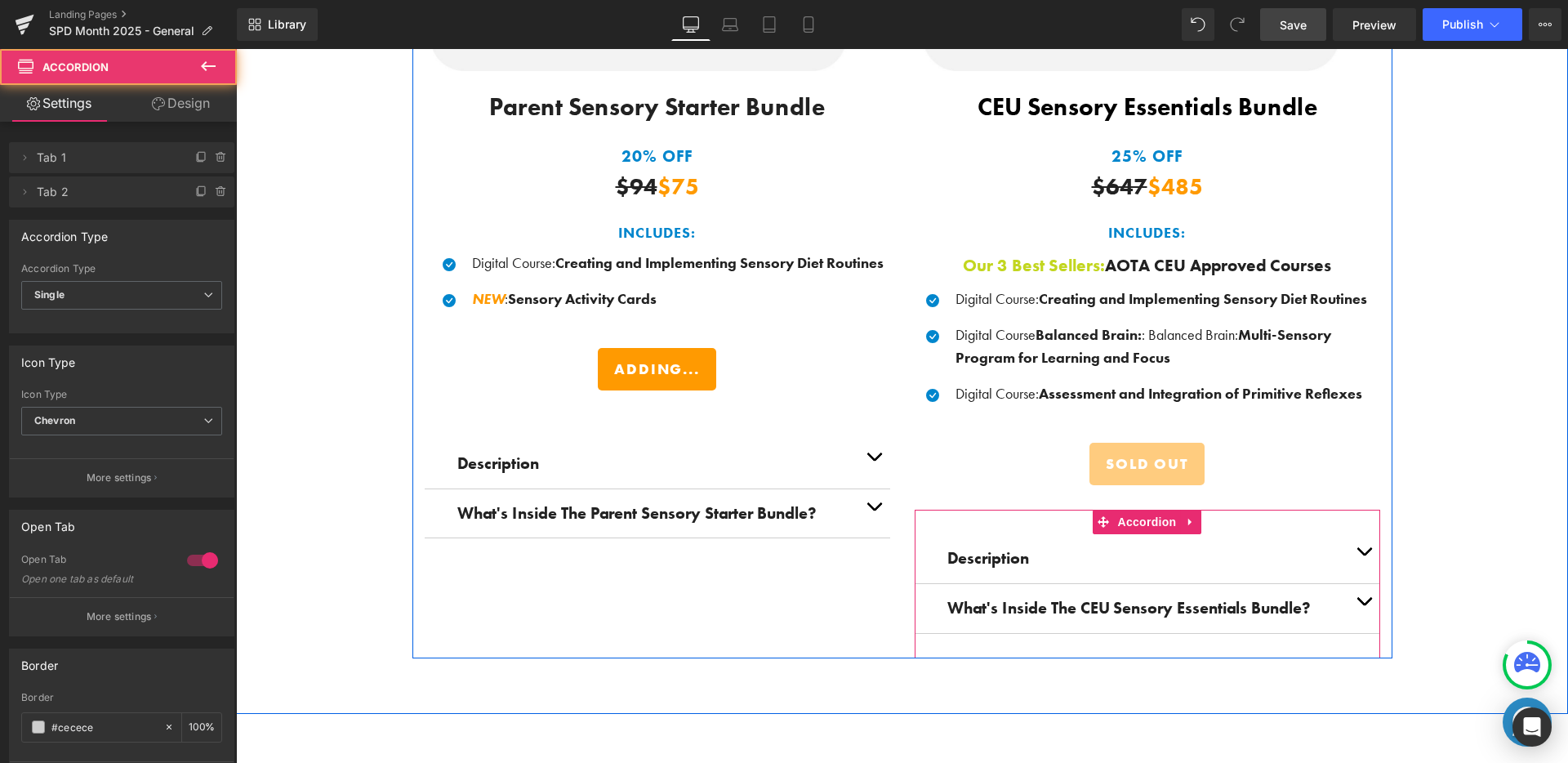
click at [1364, 605] on span "button" at bounding box center [1364, 605] width 0 height 0
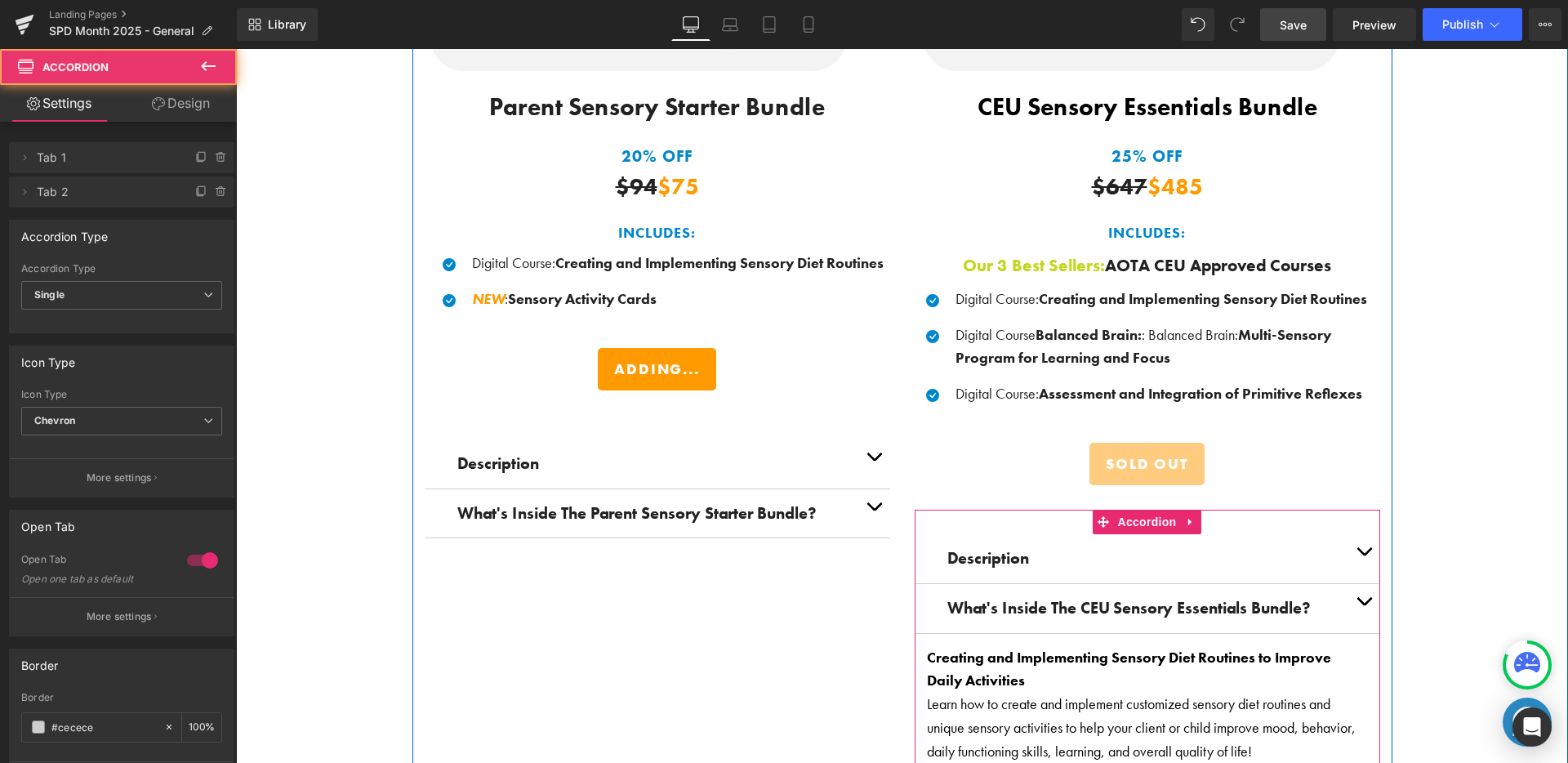
click at [1351, 592] on button "button" at bounding box center [1364, 608] width 33 height 49
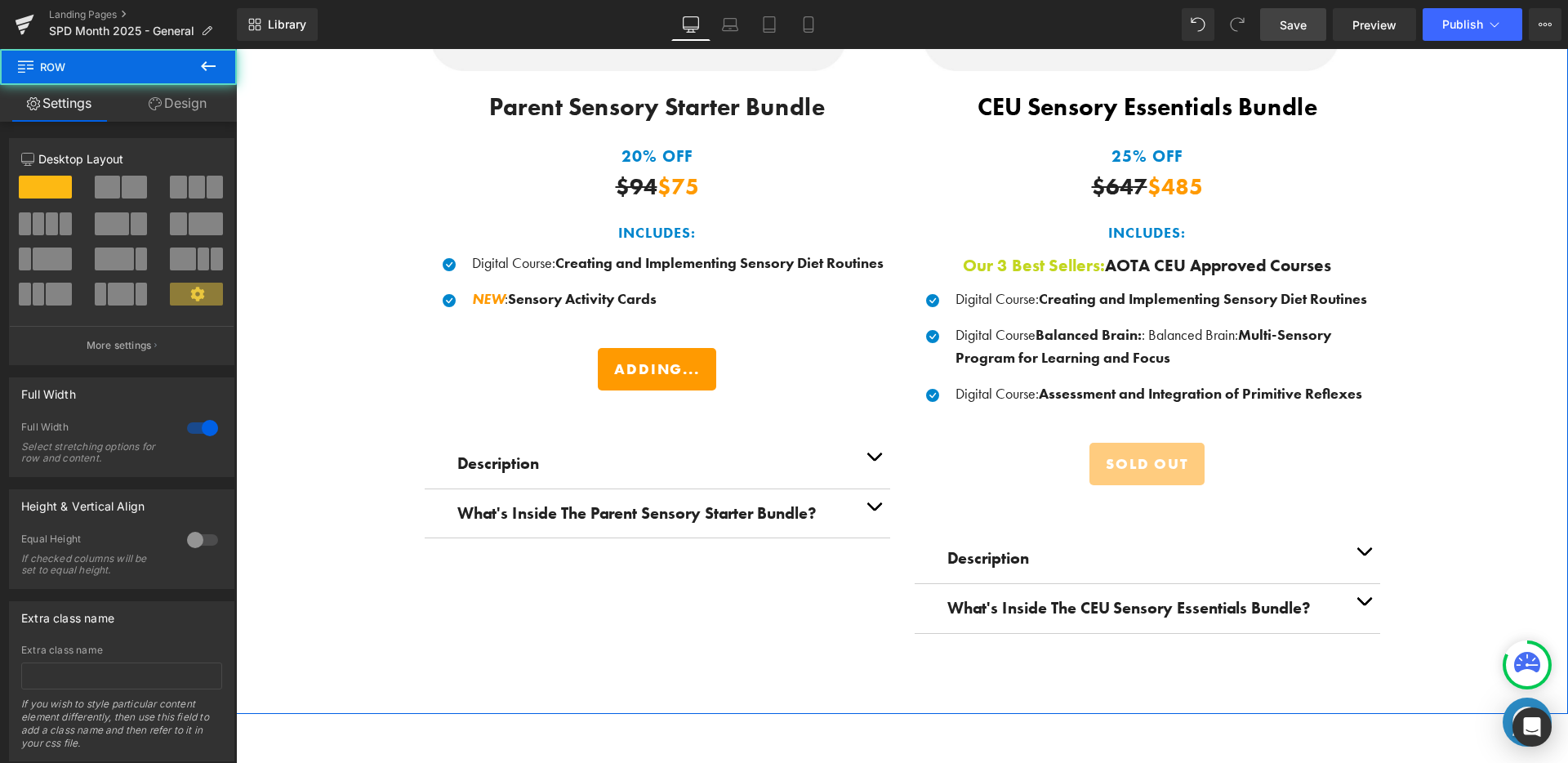
click at [1480, 479] on div "Save BIG When You Shop Our Exclusive Bundles! Heading Thoughtfully curated sens…" at bounding box center [902, 91] width 1332 height 1132
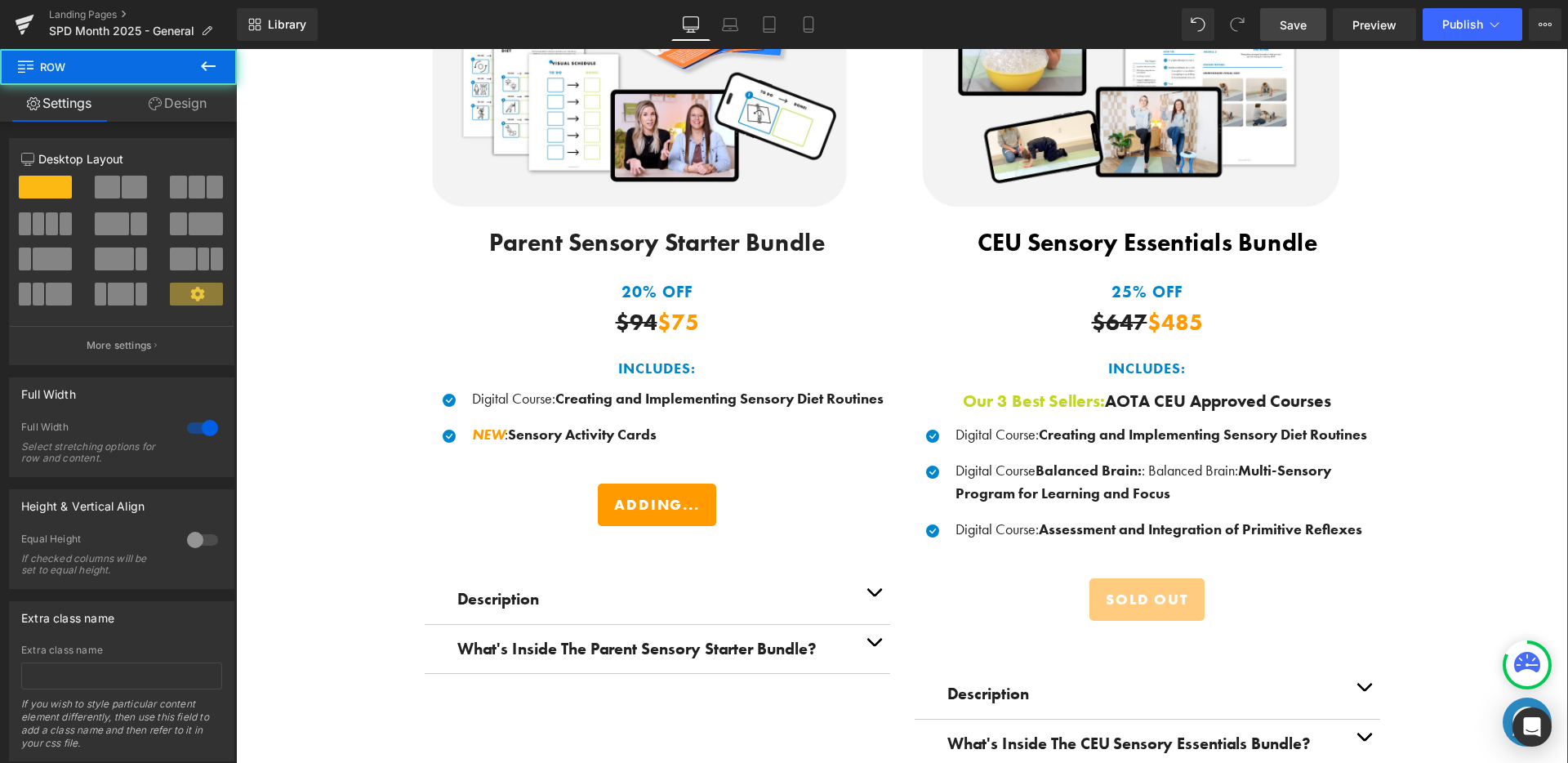
scroll to position [2310, 0]
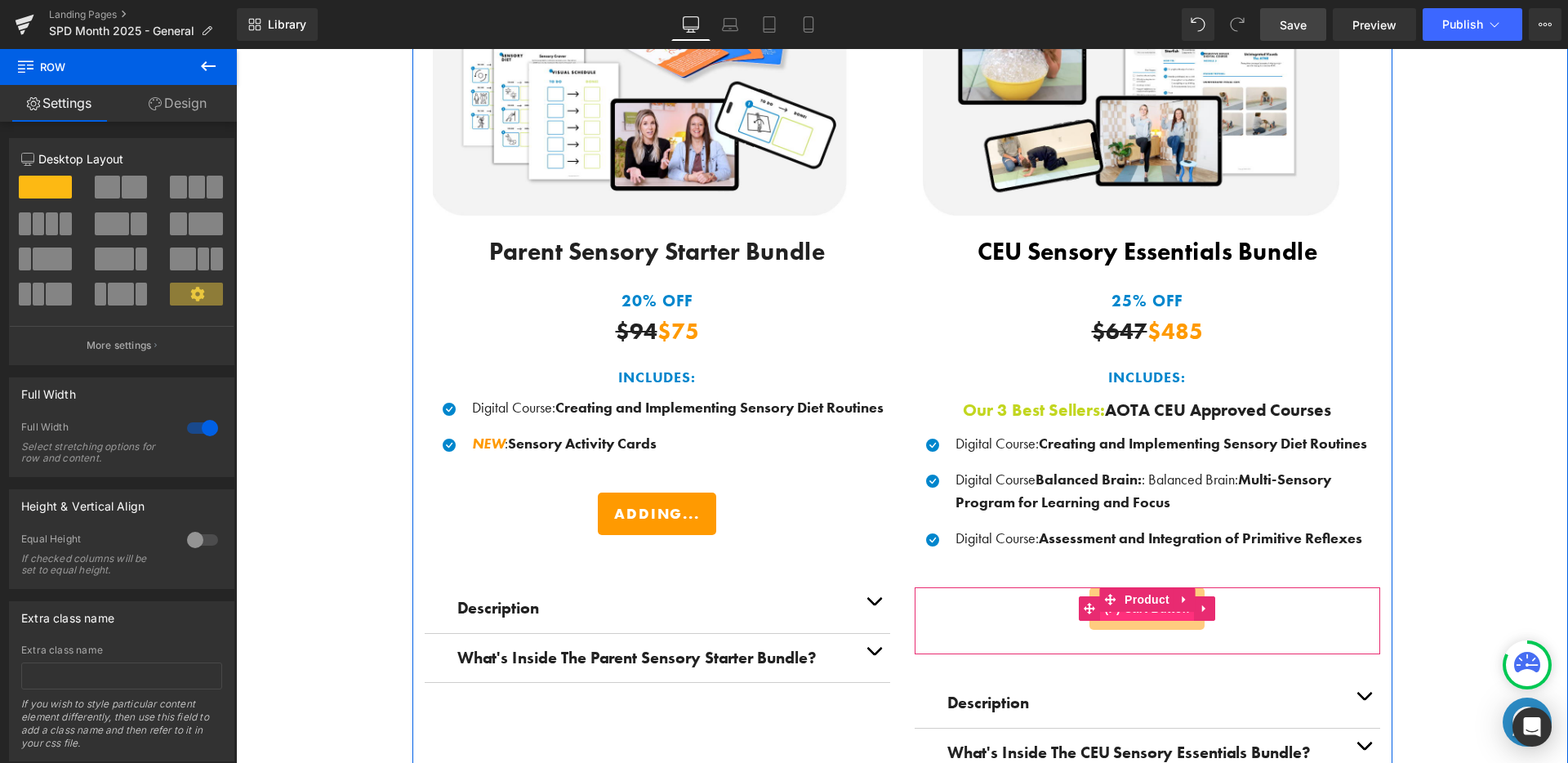
click at [1184, 613] on span "(P) Cart Button" at bounding box center [1146, 608] width 93 height 25
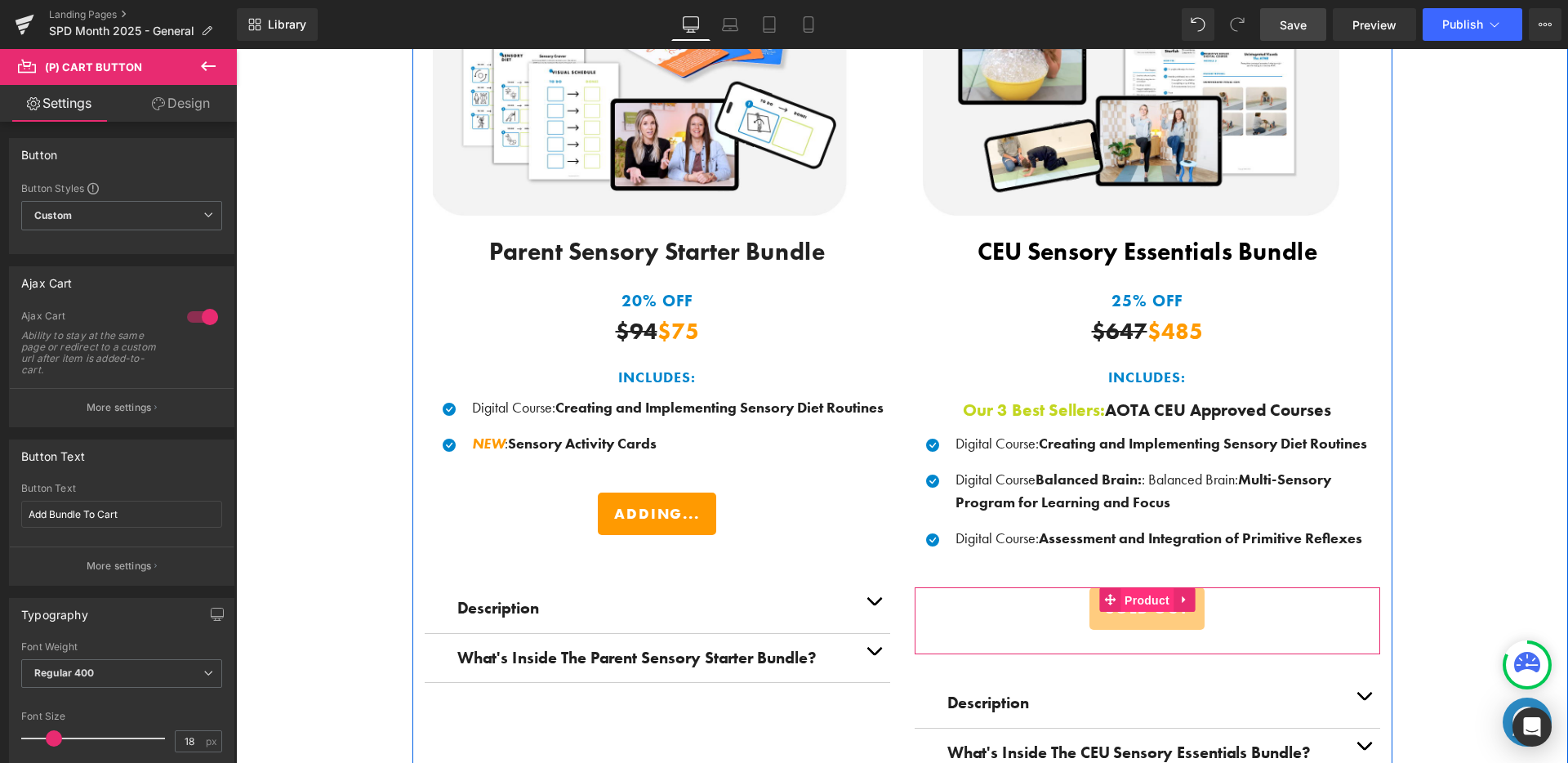
click at [1145, 594] on span "Product" at bounding box center [1147, 600] width 53 height 25
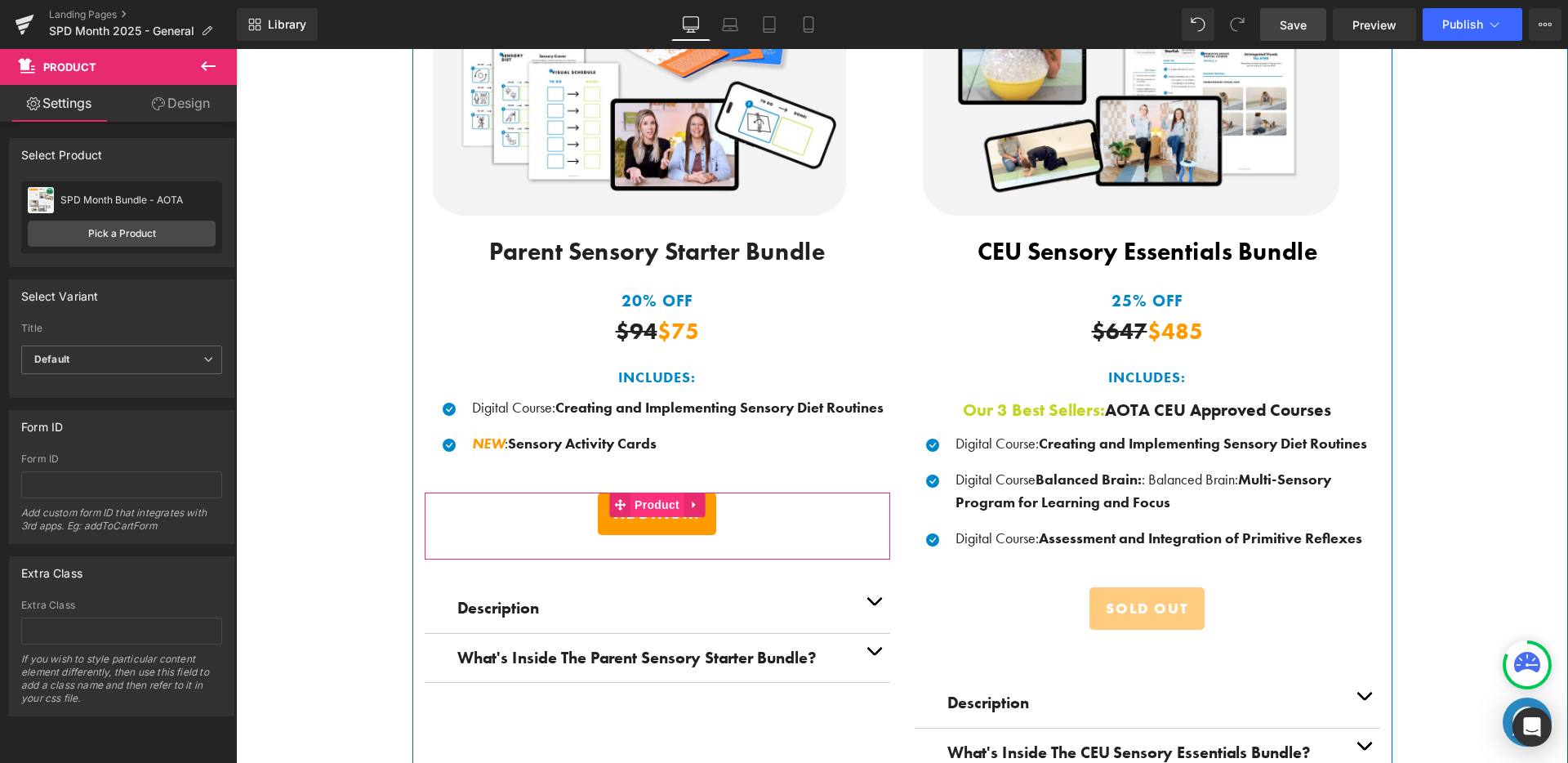
click at [654, 499] on span "Product" at bounding box center [657, 505] width 53 height 25
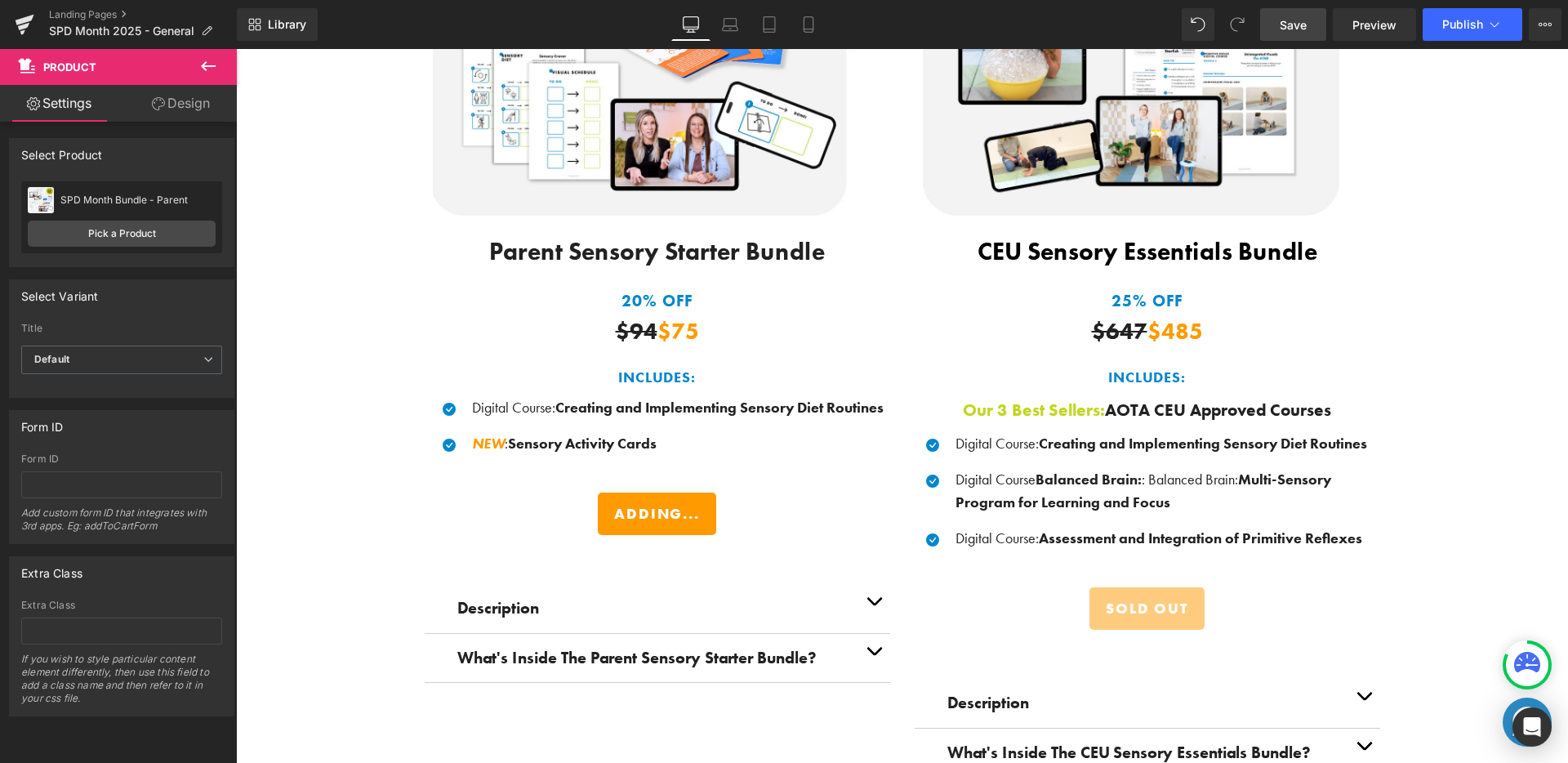
click at [1541, 391] on div "Save BIG When You Shop Our Exclusive Bundles! Heading Thoughtfully curated sens…" at bounding box center [902, 236] width 1332 height 1132
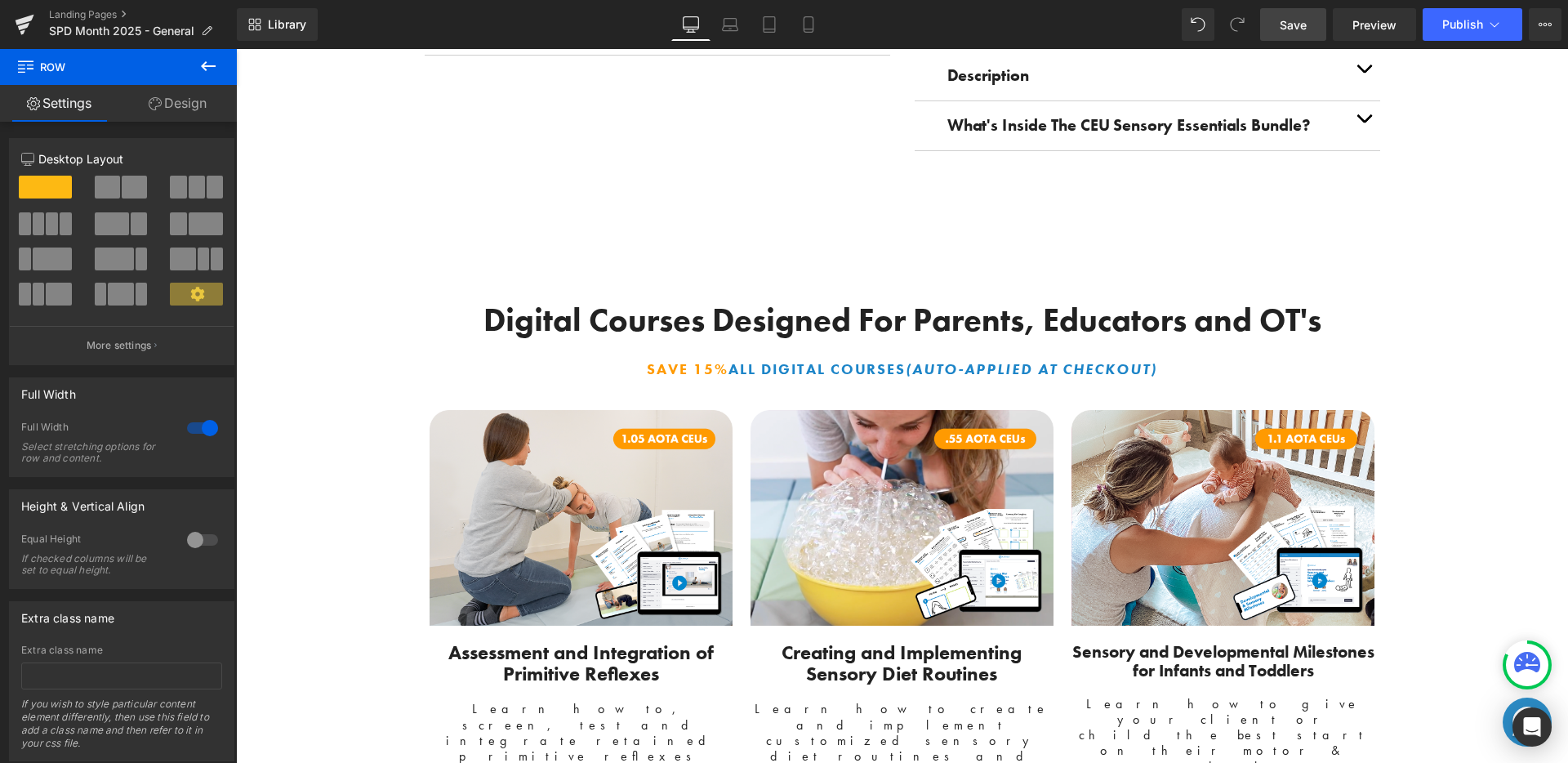
scroll to position [3049, 0]
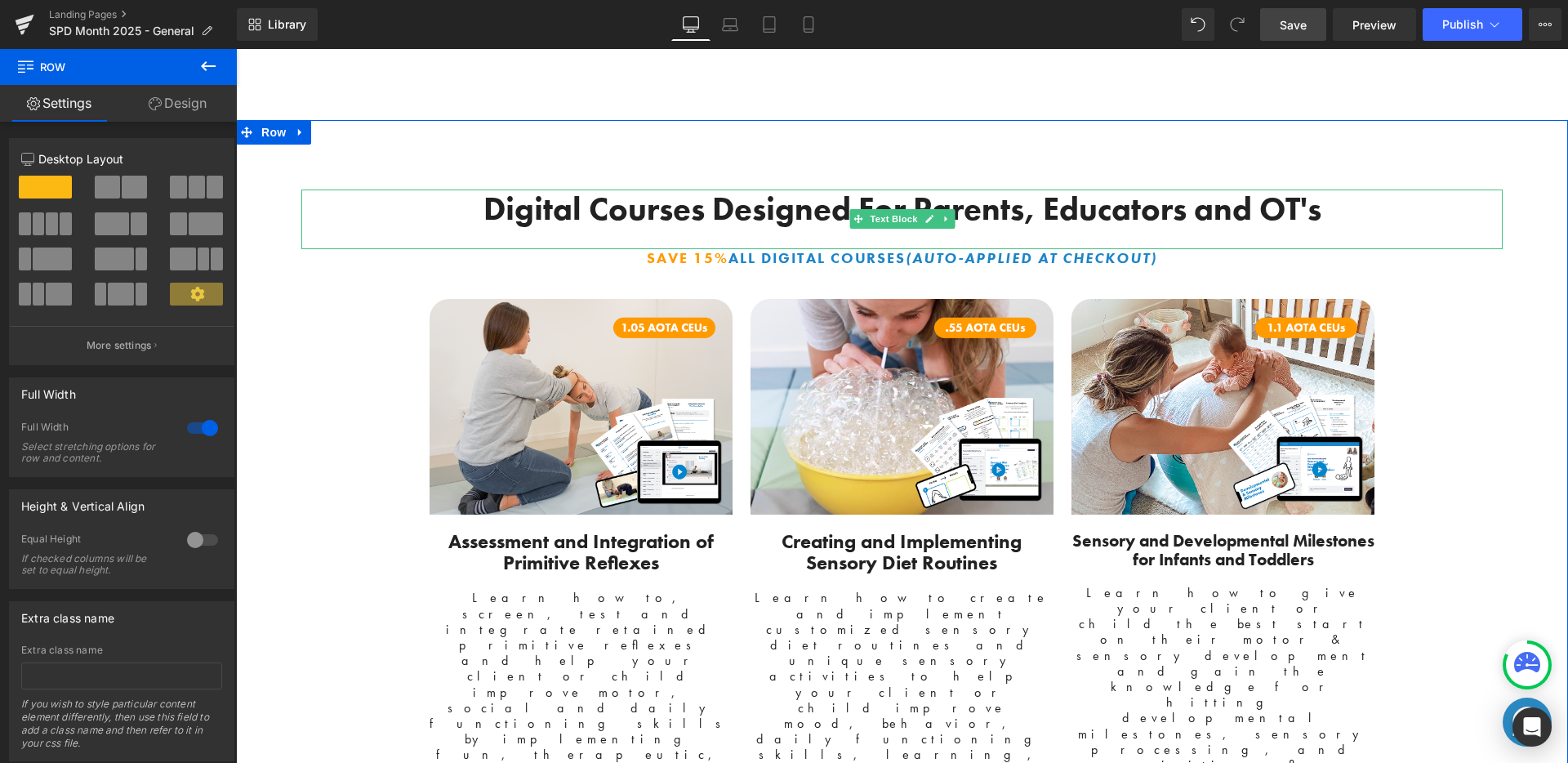
click at [1047, 209] on b "Digital Courses Designed For Parents, Educators and OT's" at bounding box center [902, 208] width 838 height 42
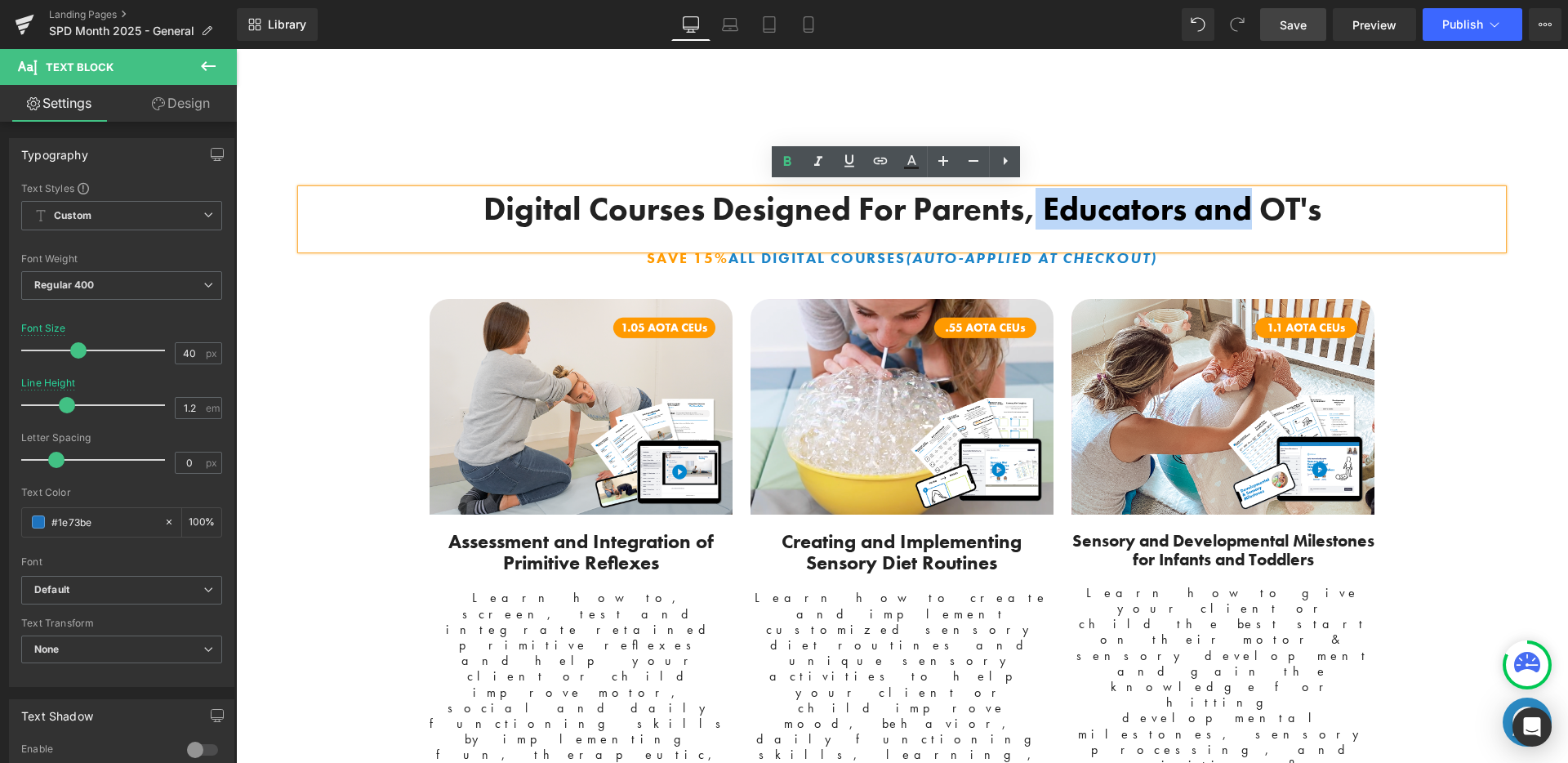
drag, startPoint x: 1031, startPoint y: 214, endPoint x: 1242, endPoint y: 215, distance: 211.0
click at [1242, 215] on b "Digital Courses Designed For Parents, Educators and OT's" at bounding box center [902, 208] width 838 height 42
click at [1321, 205] on p "Digital Courses Designed For Parents, Educators and OT's" at bounding box center [901, 209] width 1201 height 39
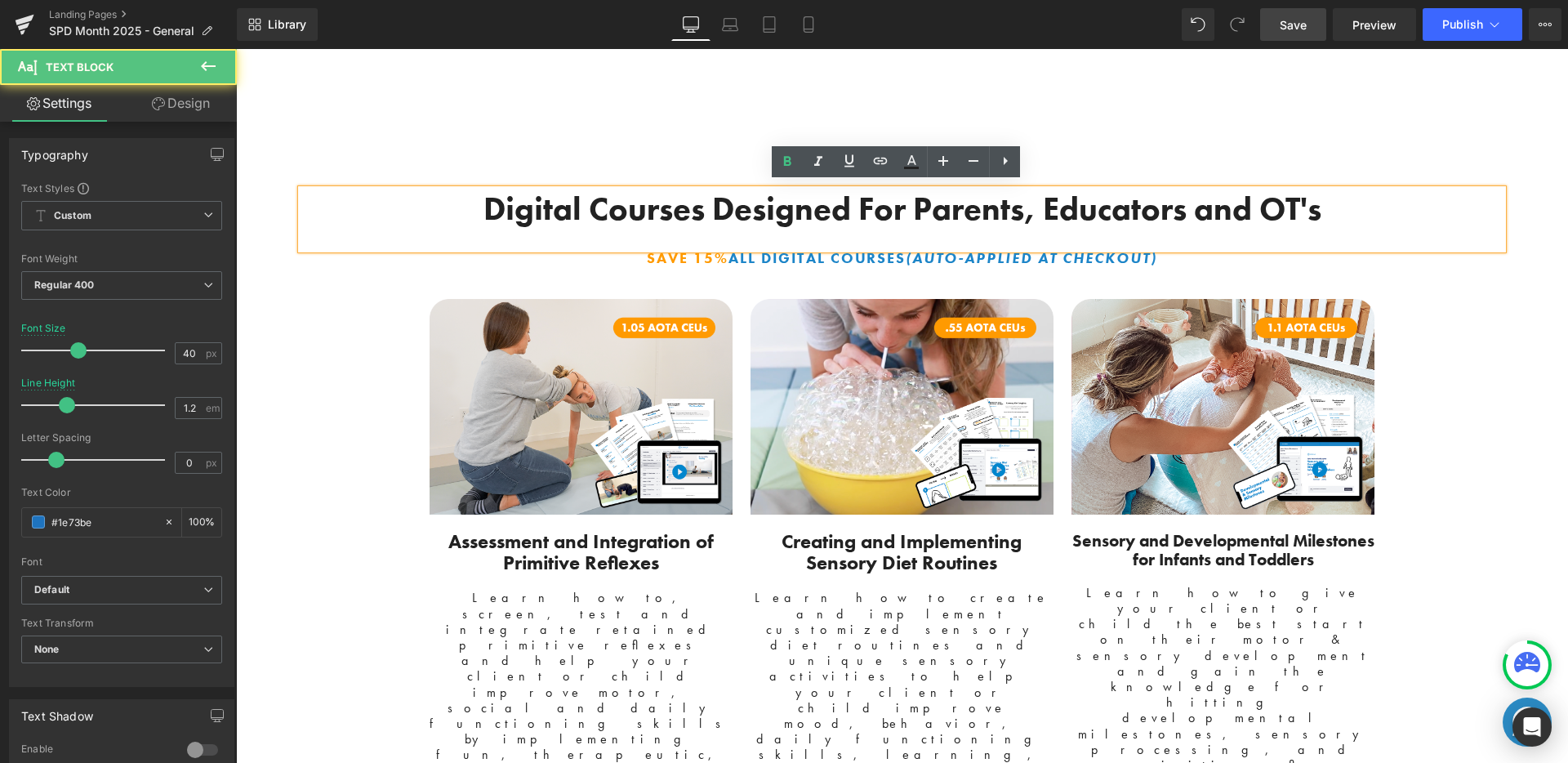
click at [1345, 238] on div "Digital Courses Designed For Parents, Educators and OT's" at bounding box center [901, 219] width 1201 height 60
click at [1426, 287] on div "SAVE 15% All Digital Courses (AUTO-APPLIED AT CHECKOUT)" at bounding box center [901, 275] width 1201 height 51
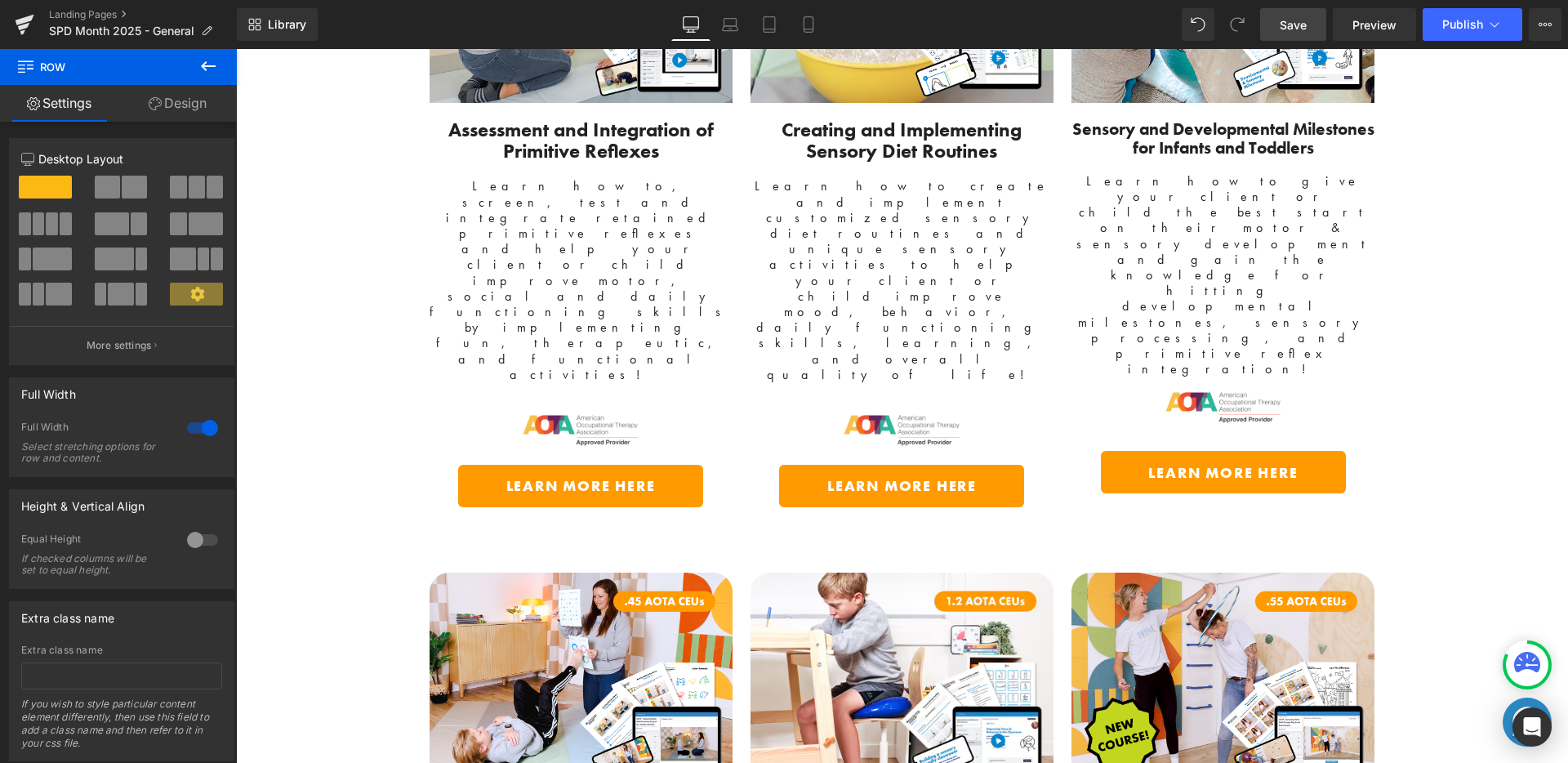
scroll to position [3563, 0]
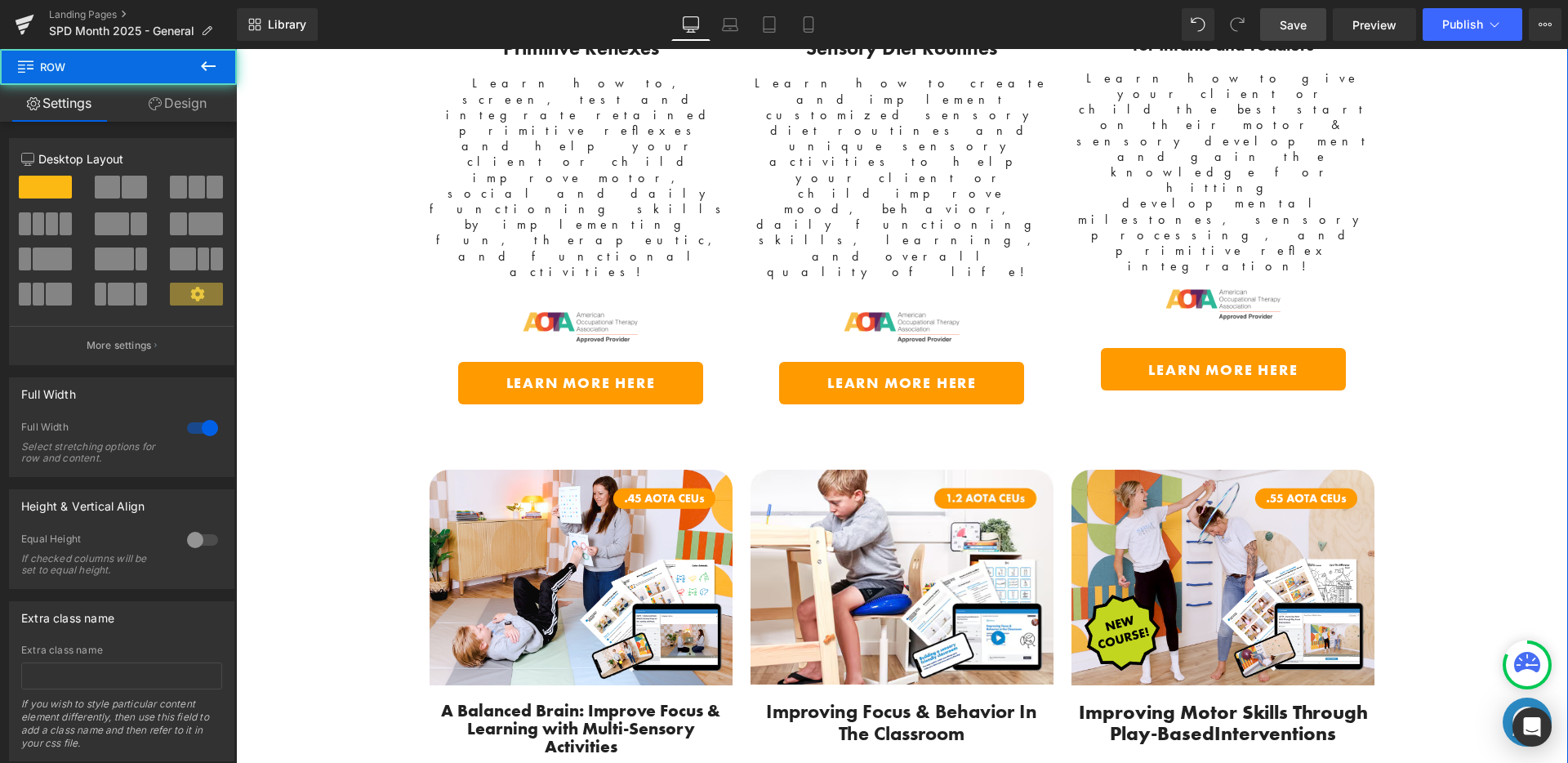
click at [390, 340] on div "Digital Courses Designed For Parents, Educators and OT's Text Block SAVE 15% Al…" at bounding box center [901, 407] width 1201 height 1464
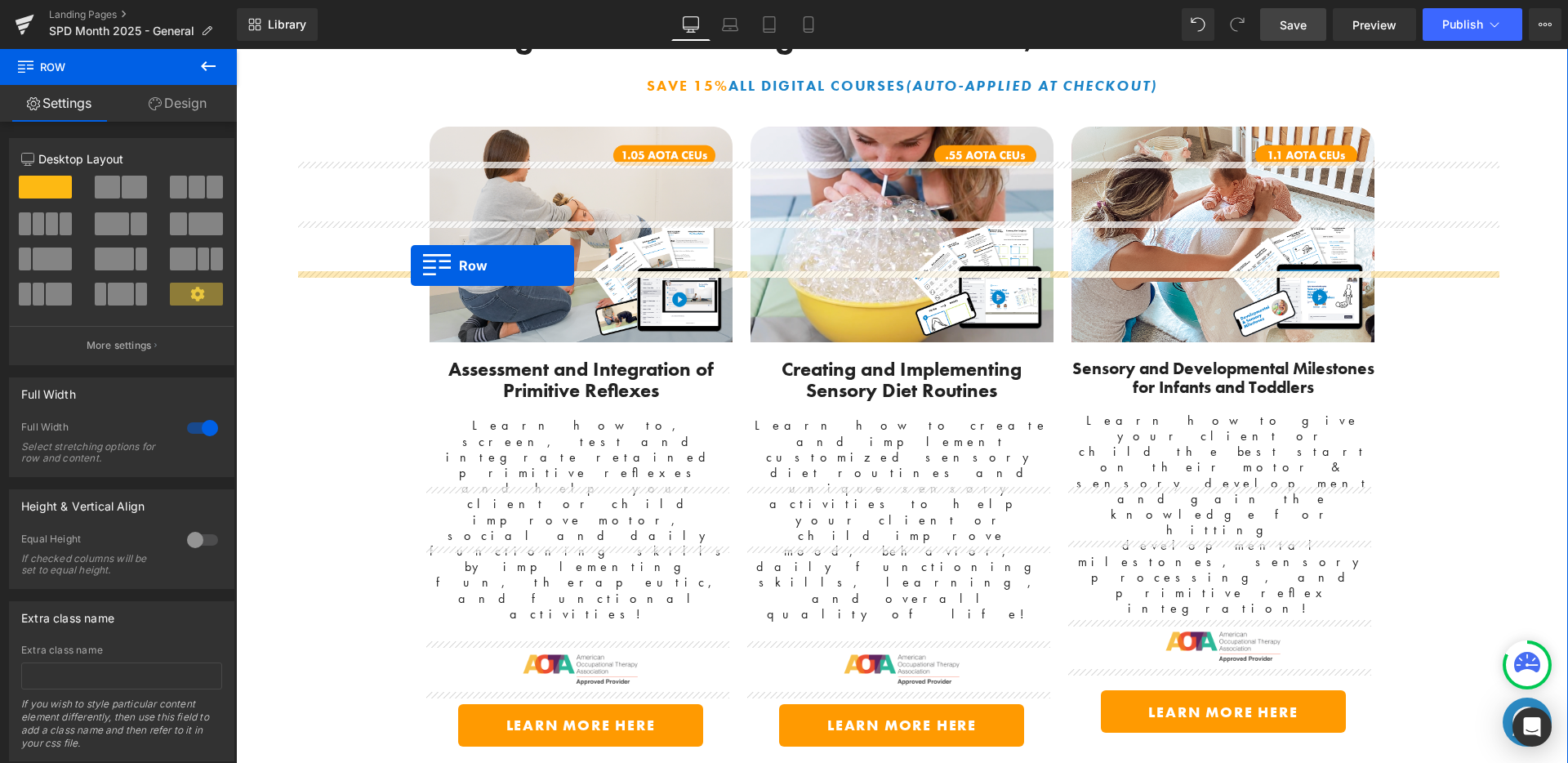
scroll to position [2990, 0]
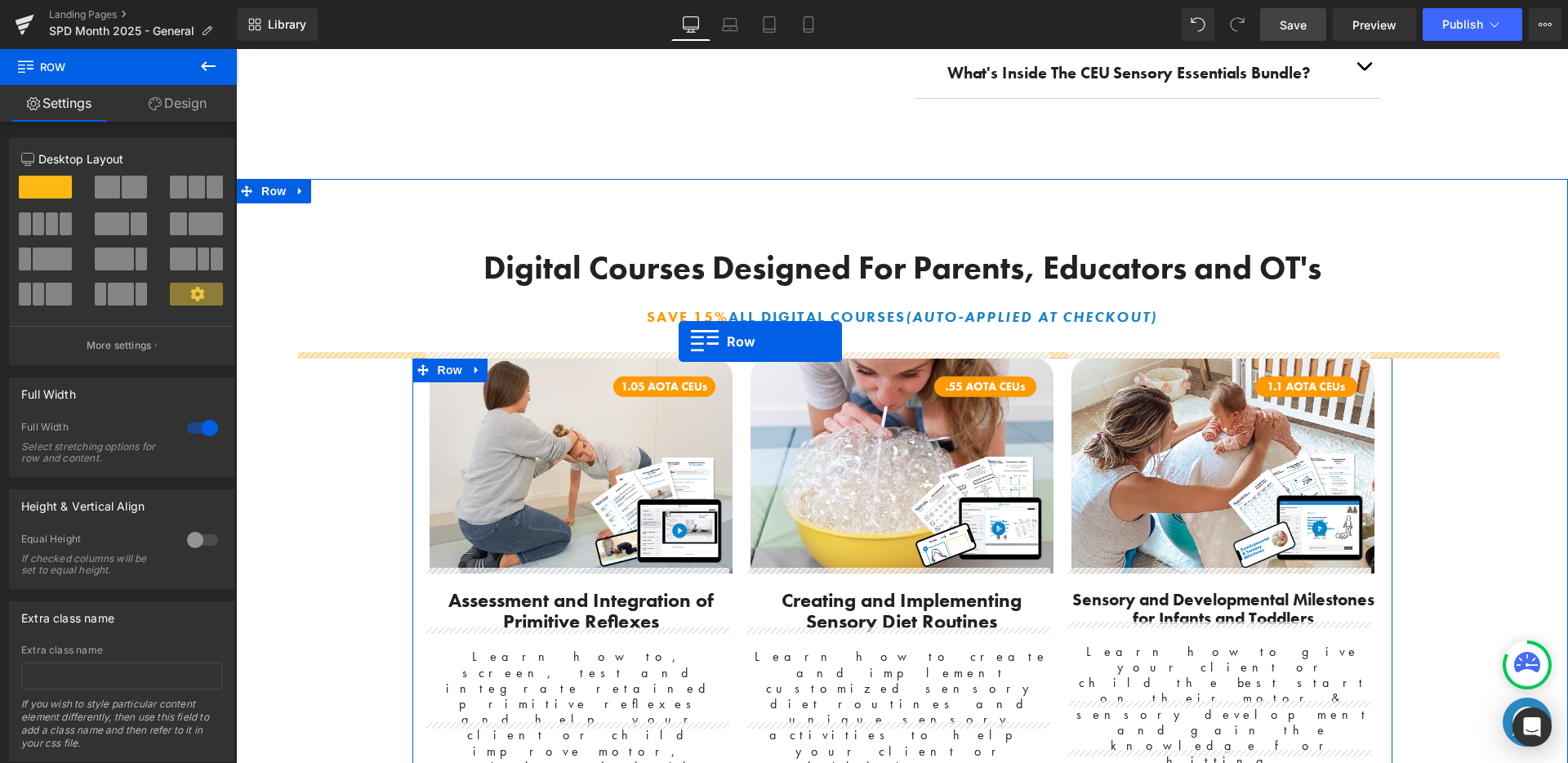
drag, startPoint x: 412, startPoint y: 306, endPoint x: 678, endPoint y: 340, distance: 268.2
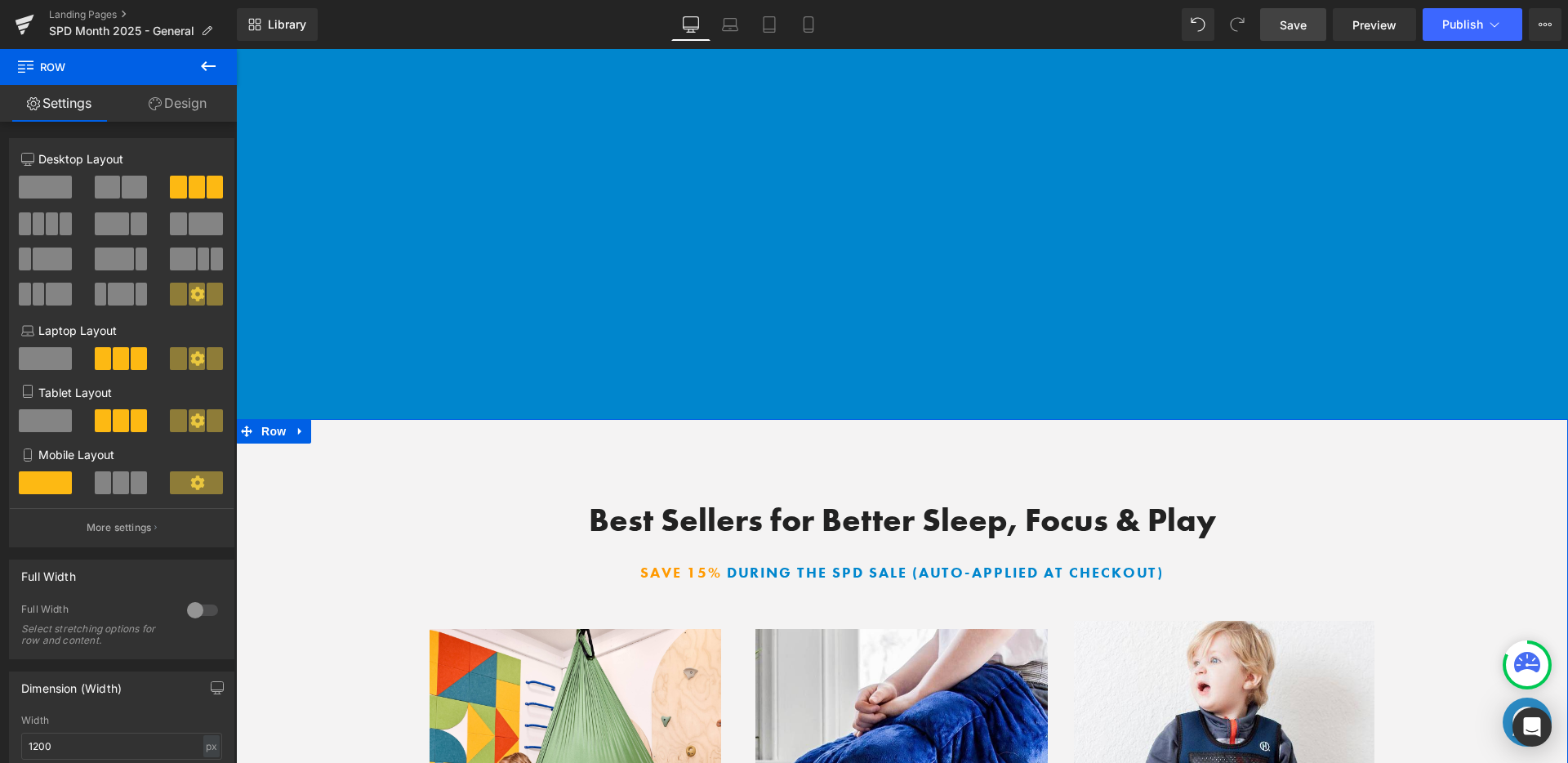
scroll to position [5842, 0]
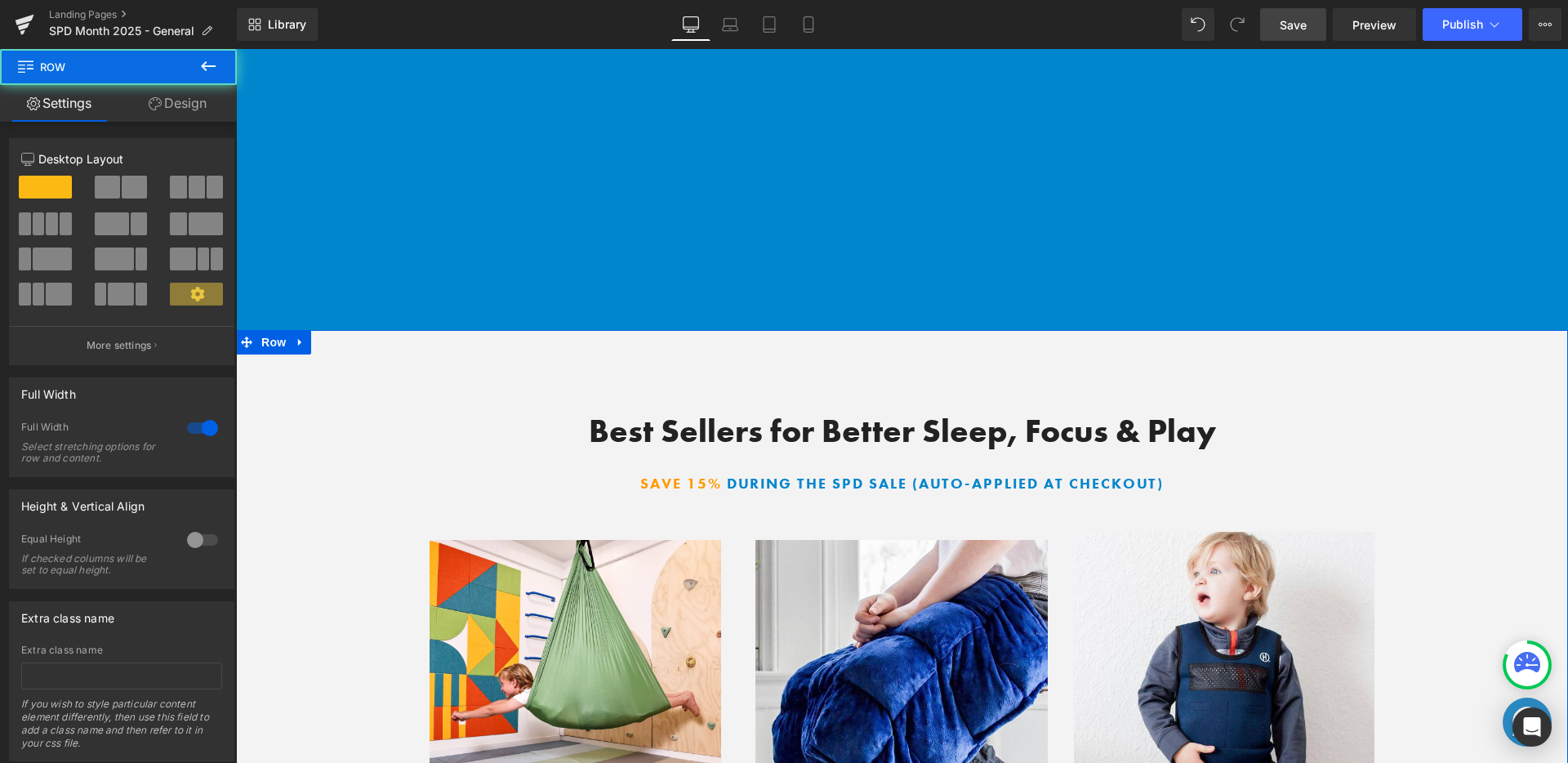
click at [1405, 412] on div "Best Sellers for Better Sleep, Focus & Play Heading SAVE 15% during the SPD SAL…" at bounding box center [902, 715] width 1283 height 608
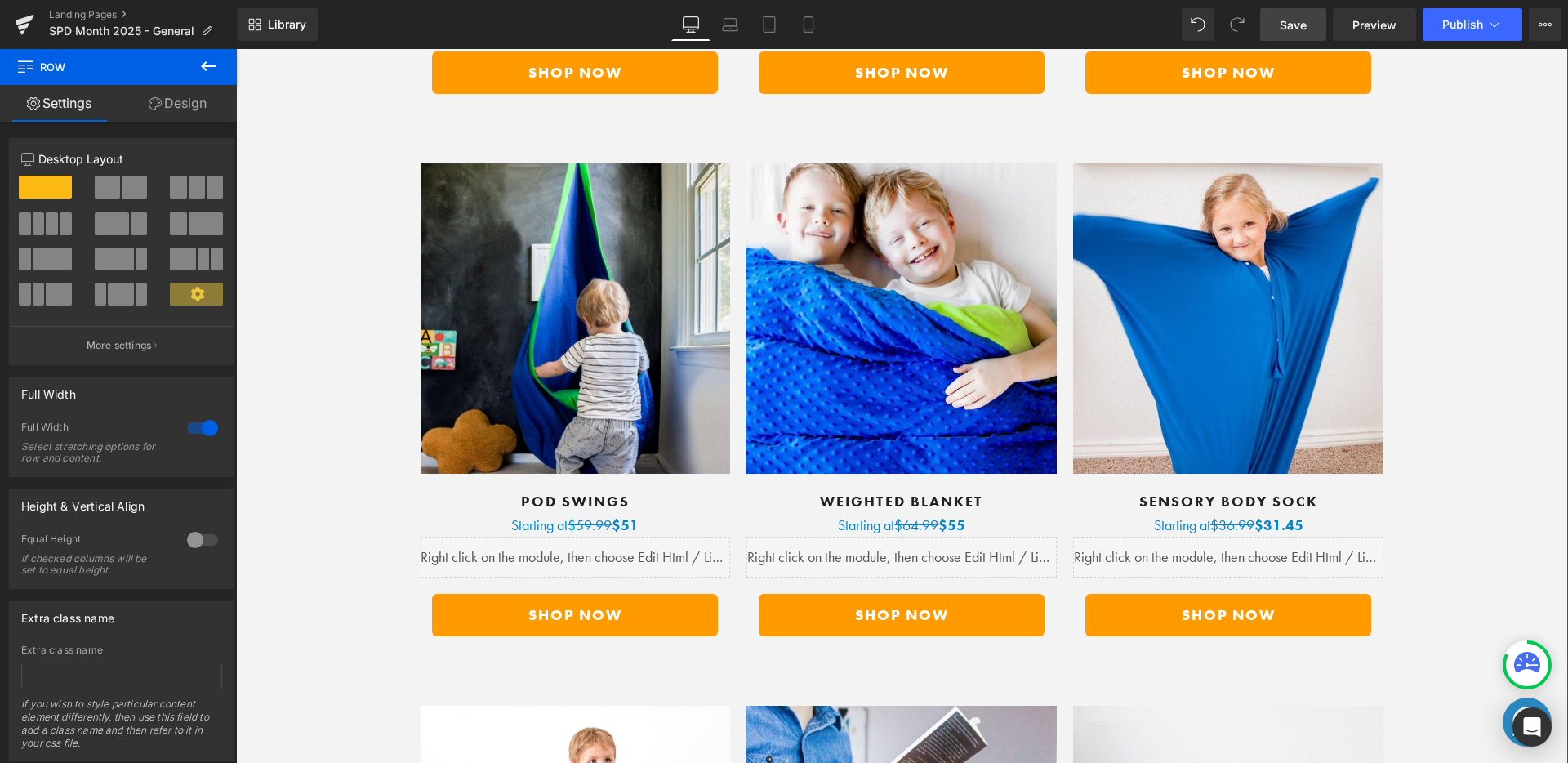
scroll to position [7575, 0]
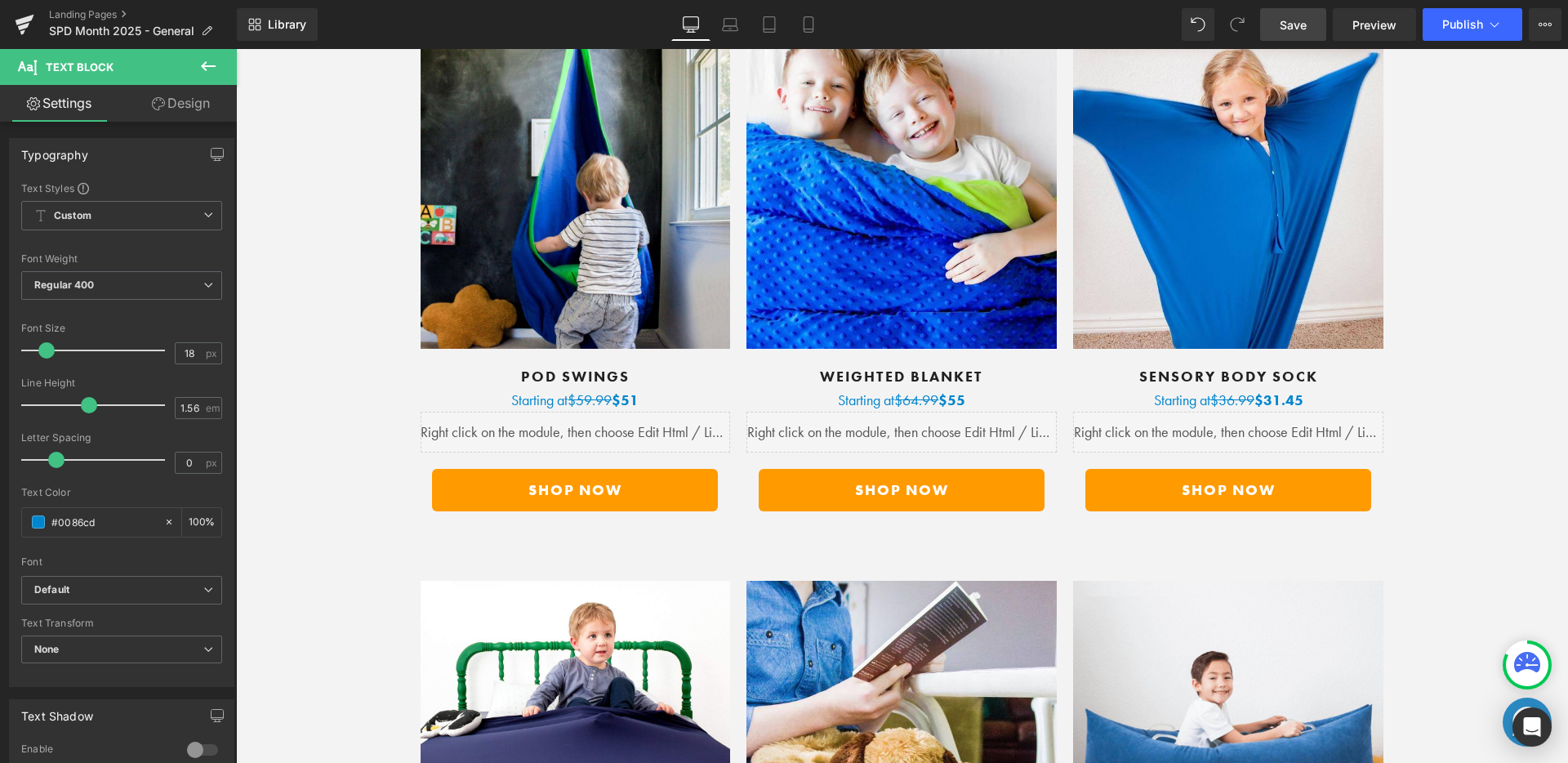
click at [1482, 540] on div "More Products Customers Love Heading SAVE 15% during the SPD sale (auto-applied…" at bounding box center [902, 235] width 1283 height 1735
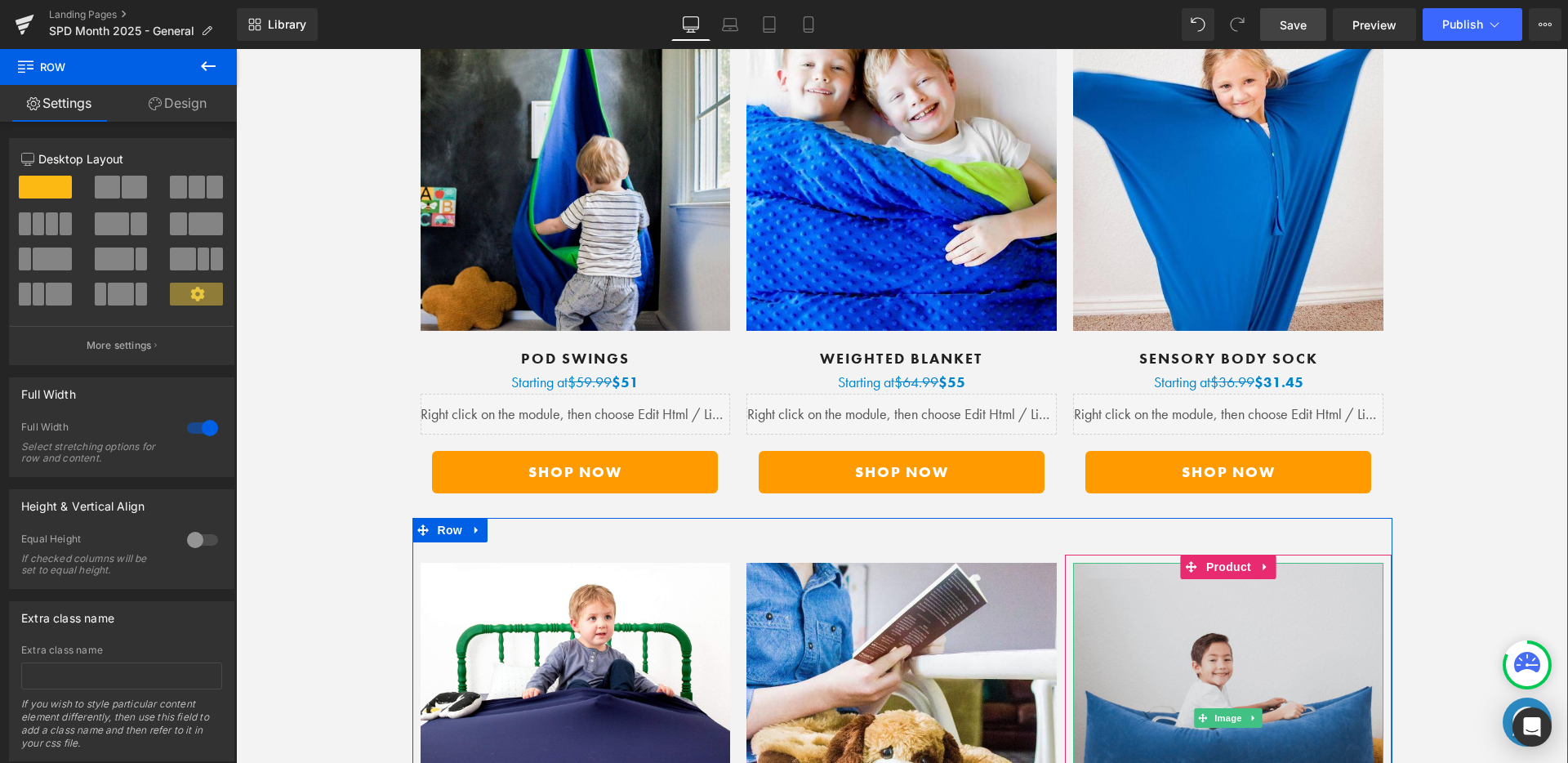
scroll to position [7644, 0]
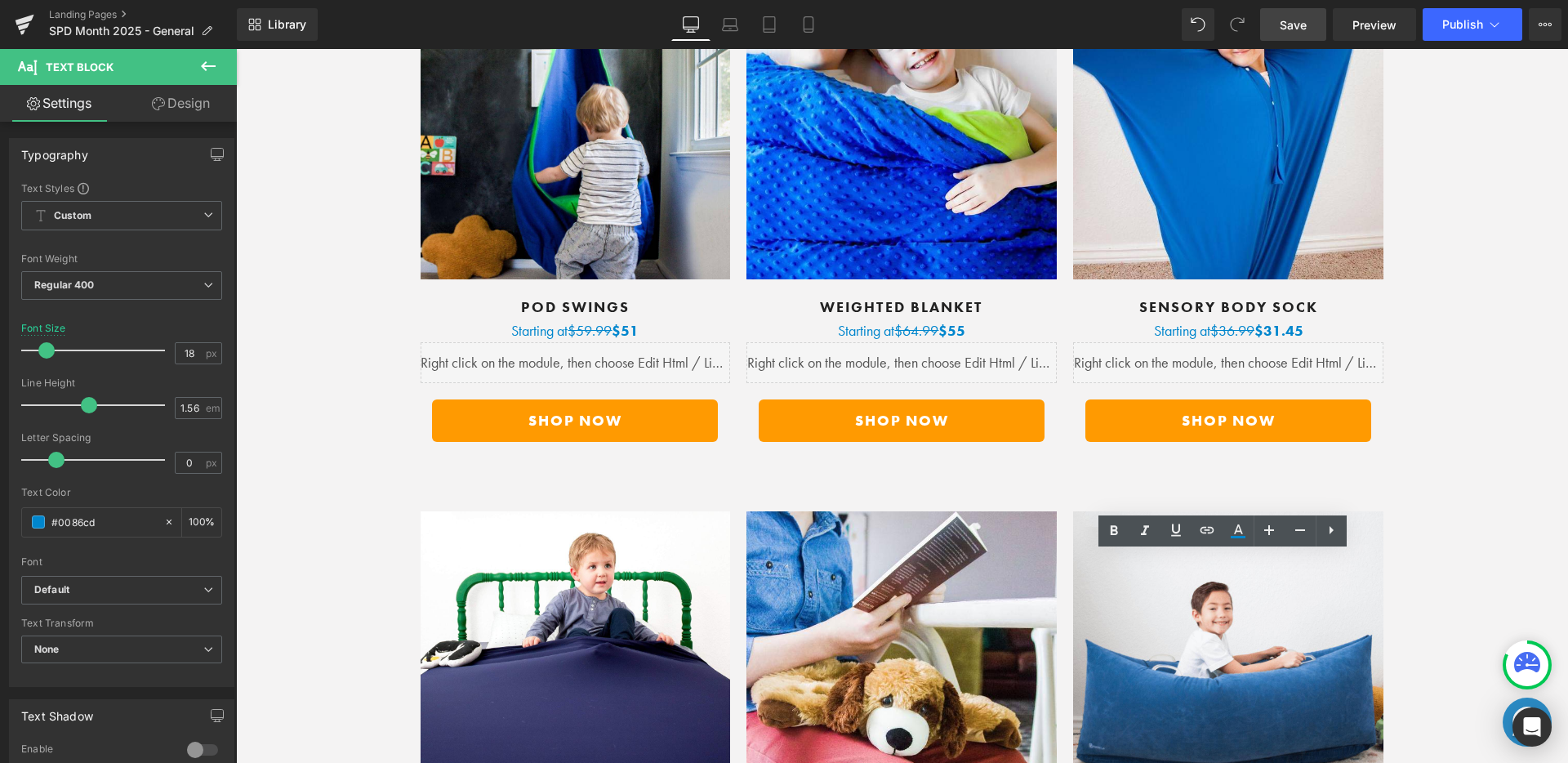
drag, startPoint x: 1200, startPoint y: 563, endPoint x: 1147, endPoint y: 566, distance: 53.1
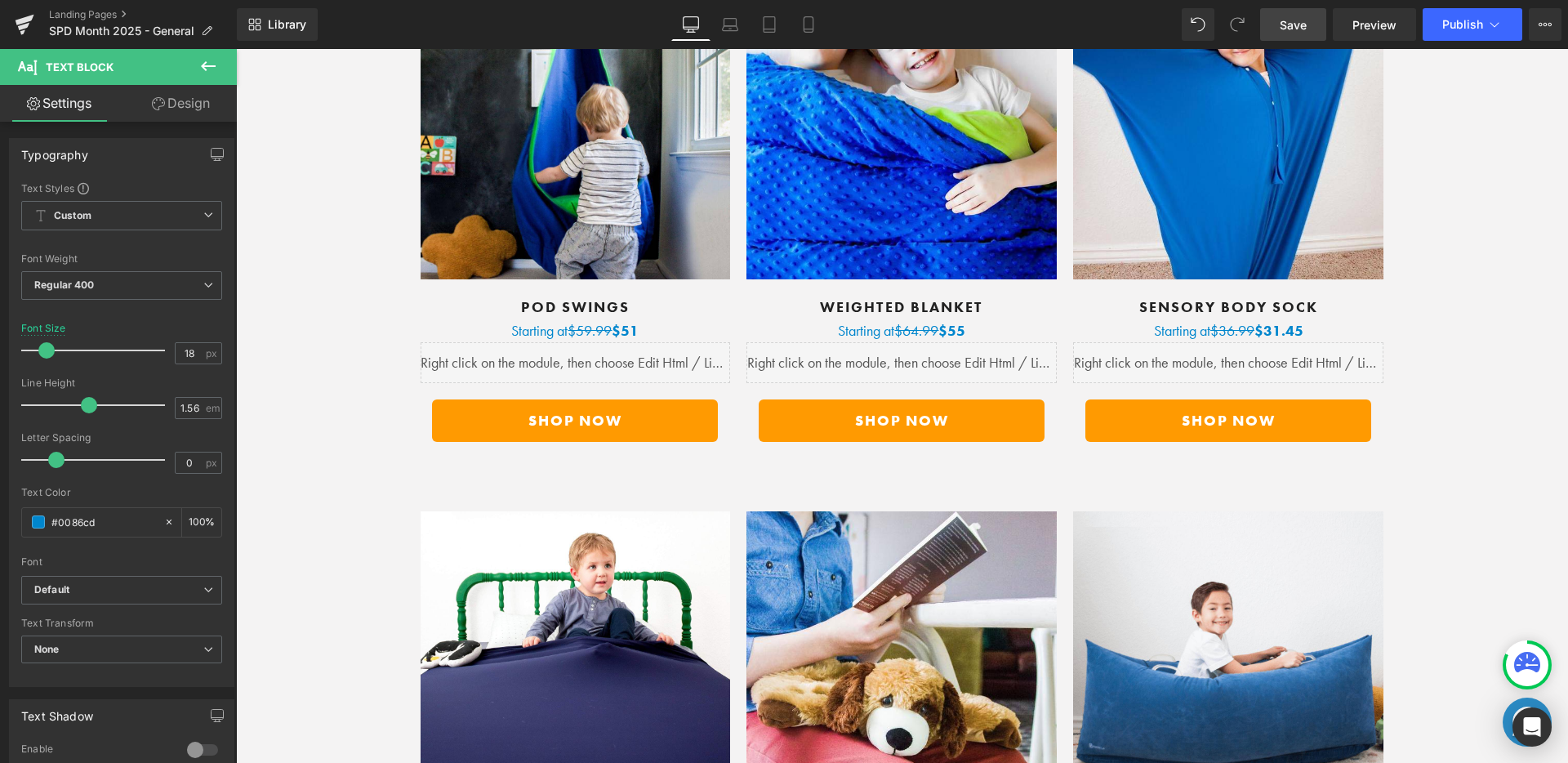
click at [1480, 550] on div "More Products Customers Love Heading SAVE 15% during the SPD sale (auto-applied…" at bounding box center [902, 166] width 1283 height 1735
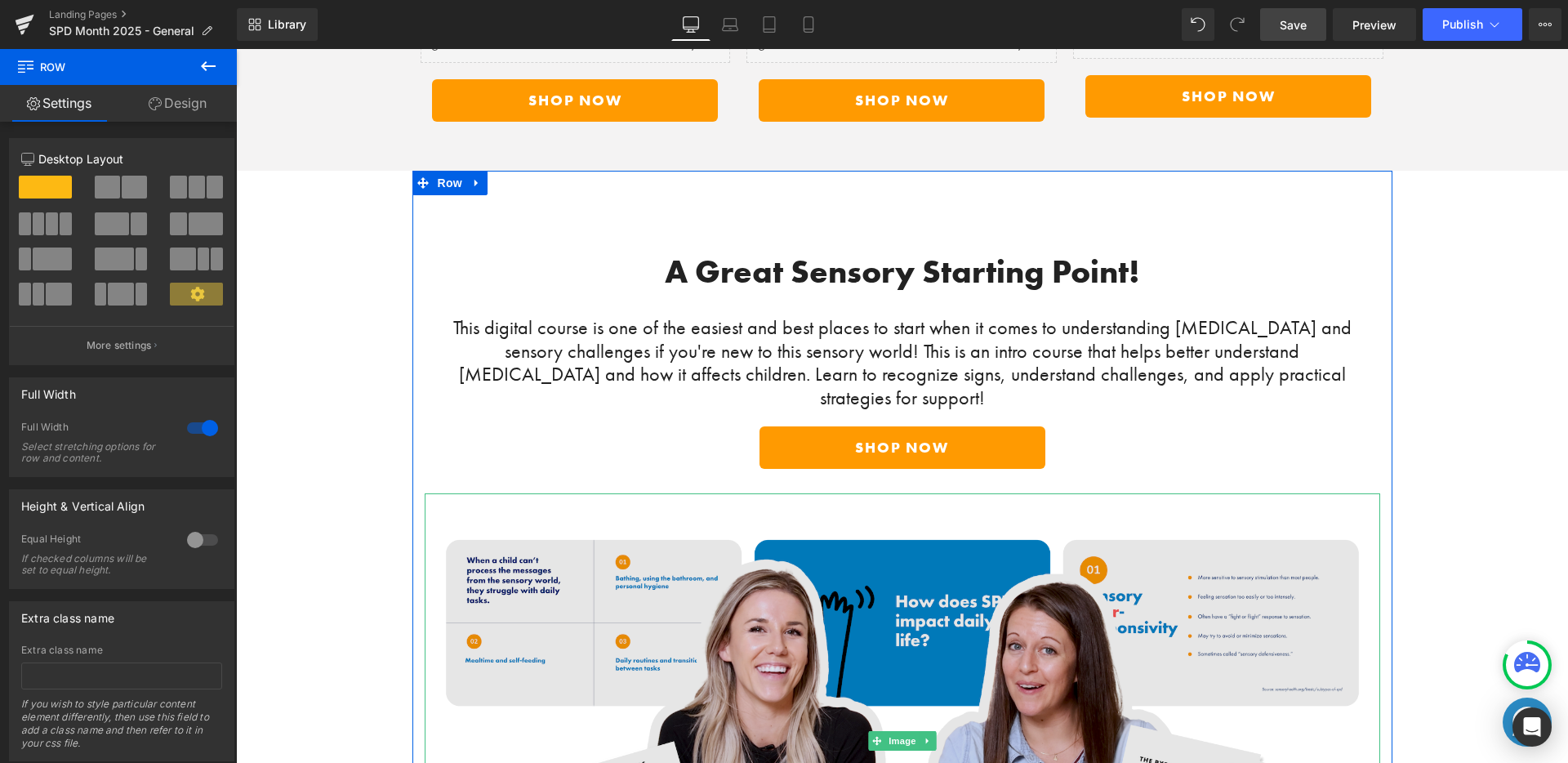
scroll to position [8488, 0]
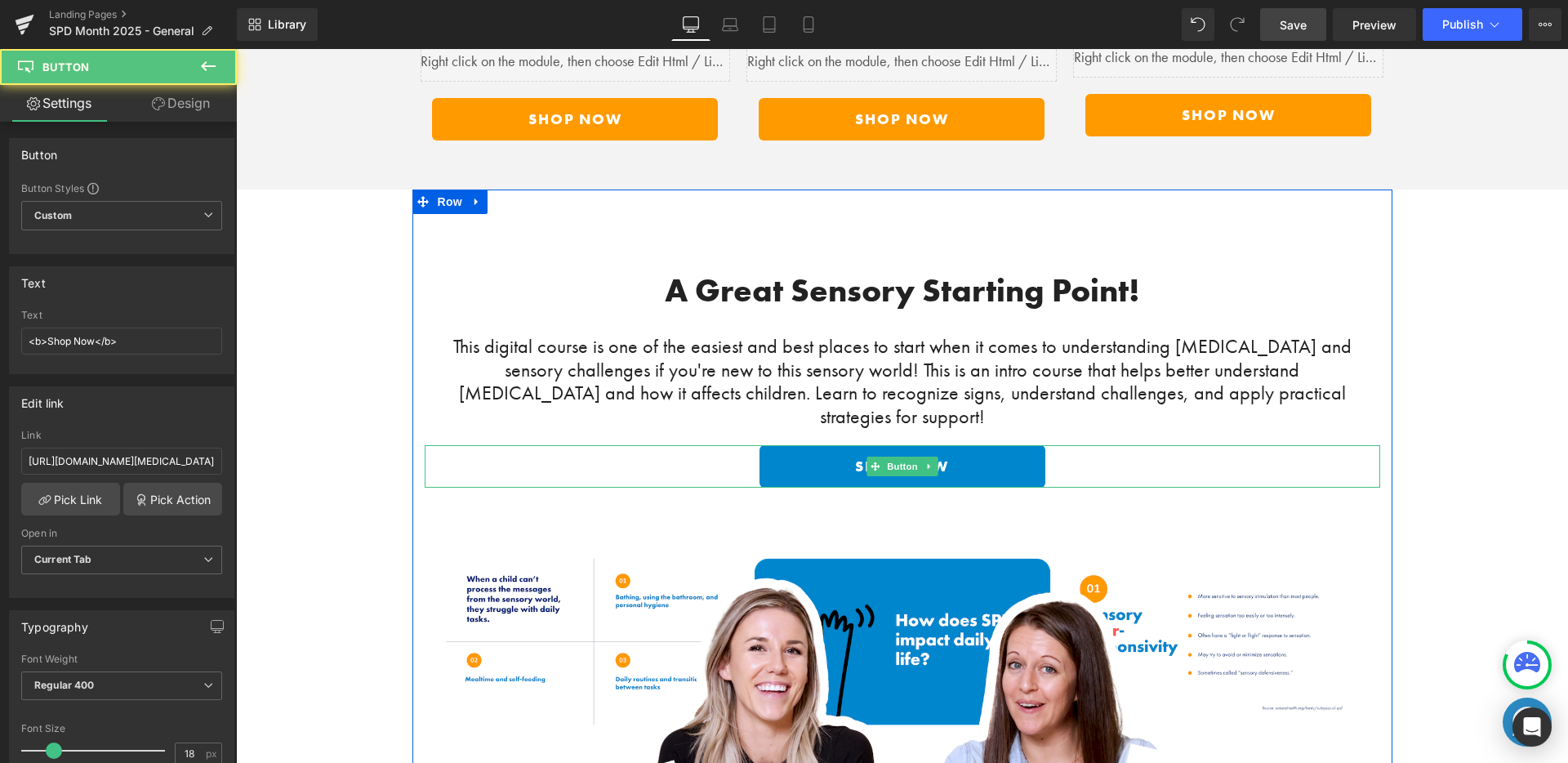
click at [894, 445] on link "Shop Now" at bounding box center [903, 466] width 286 height 43
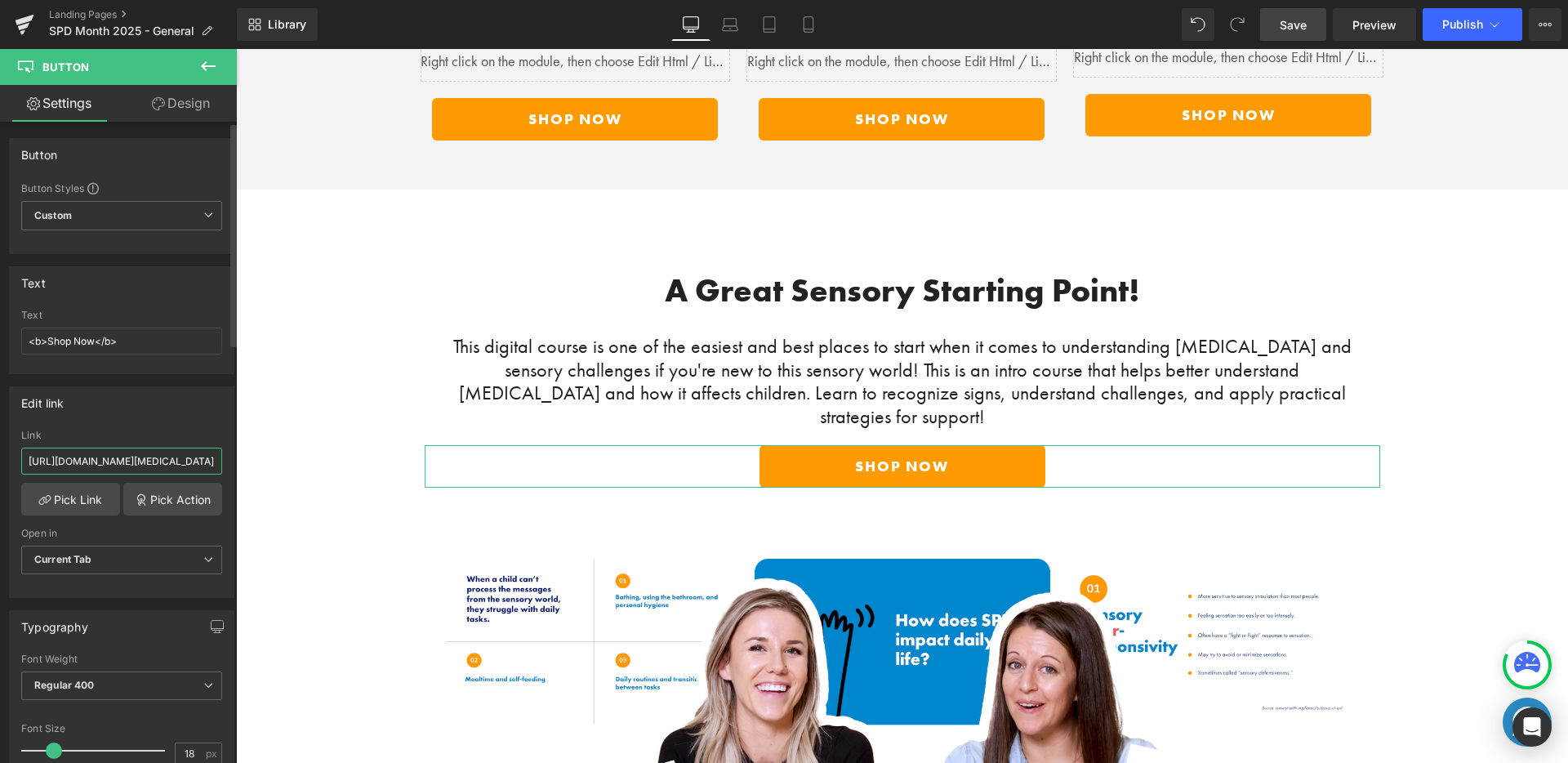
click at [107, 465] on input "https://harkla.co/products/navigating-sensory-processing-disorder" at bounding box center [122, 460] width 201 height 27
drag, startPoint x: 358, startPoint y: 512, endPoint x: 242, endPoint y: 462, distance: 126.3
click at [181, 402] on div "Edit link" at bounding box center [122, 403] width 224 height 31
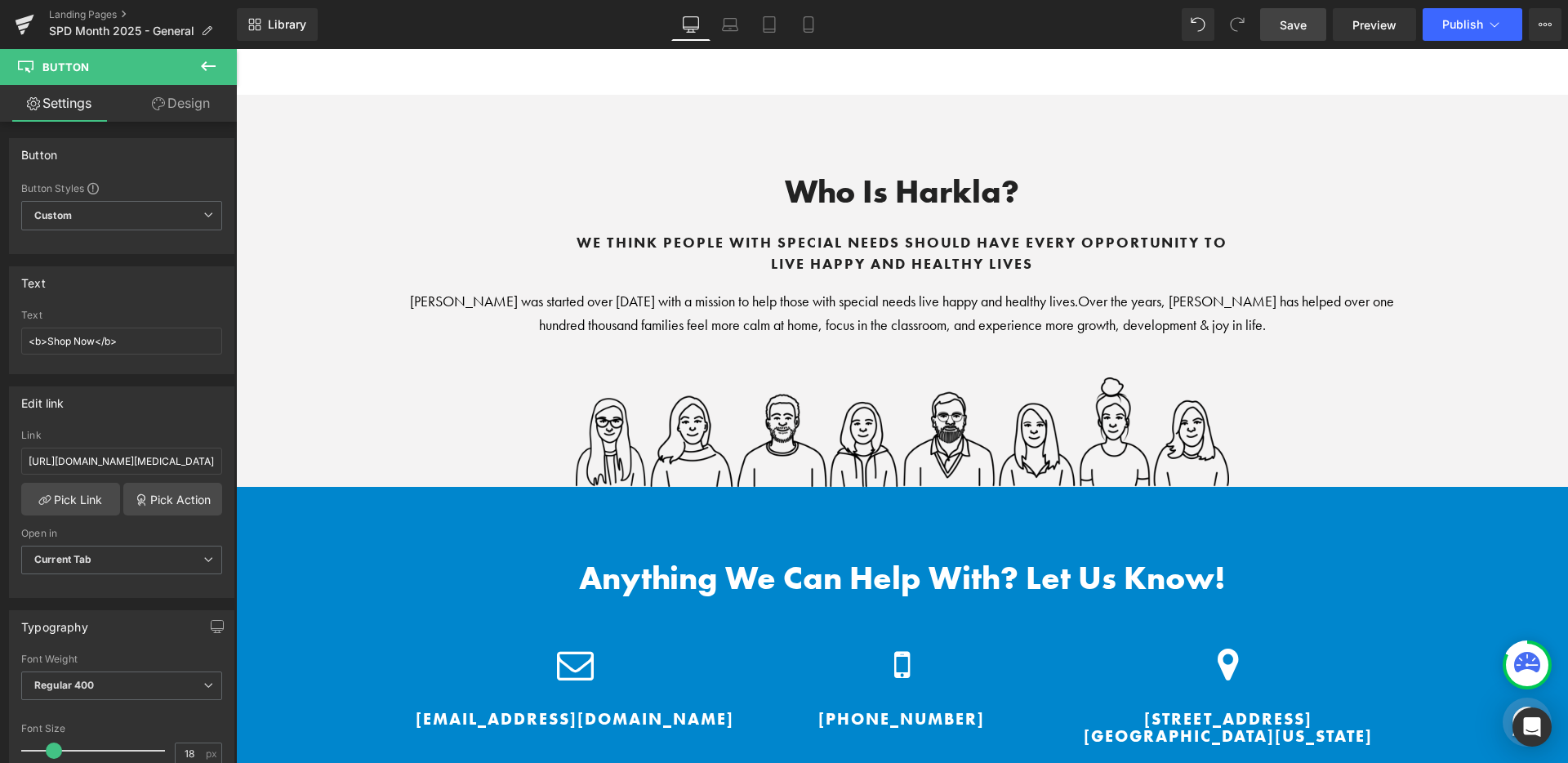
scroll to position [10412, 0]
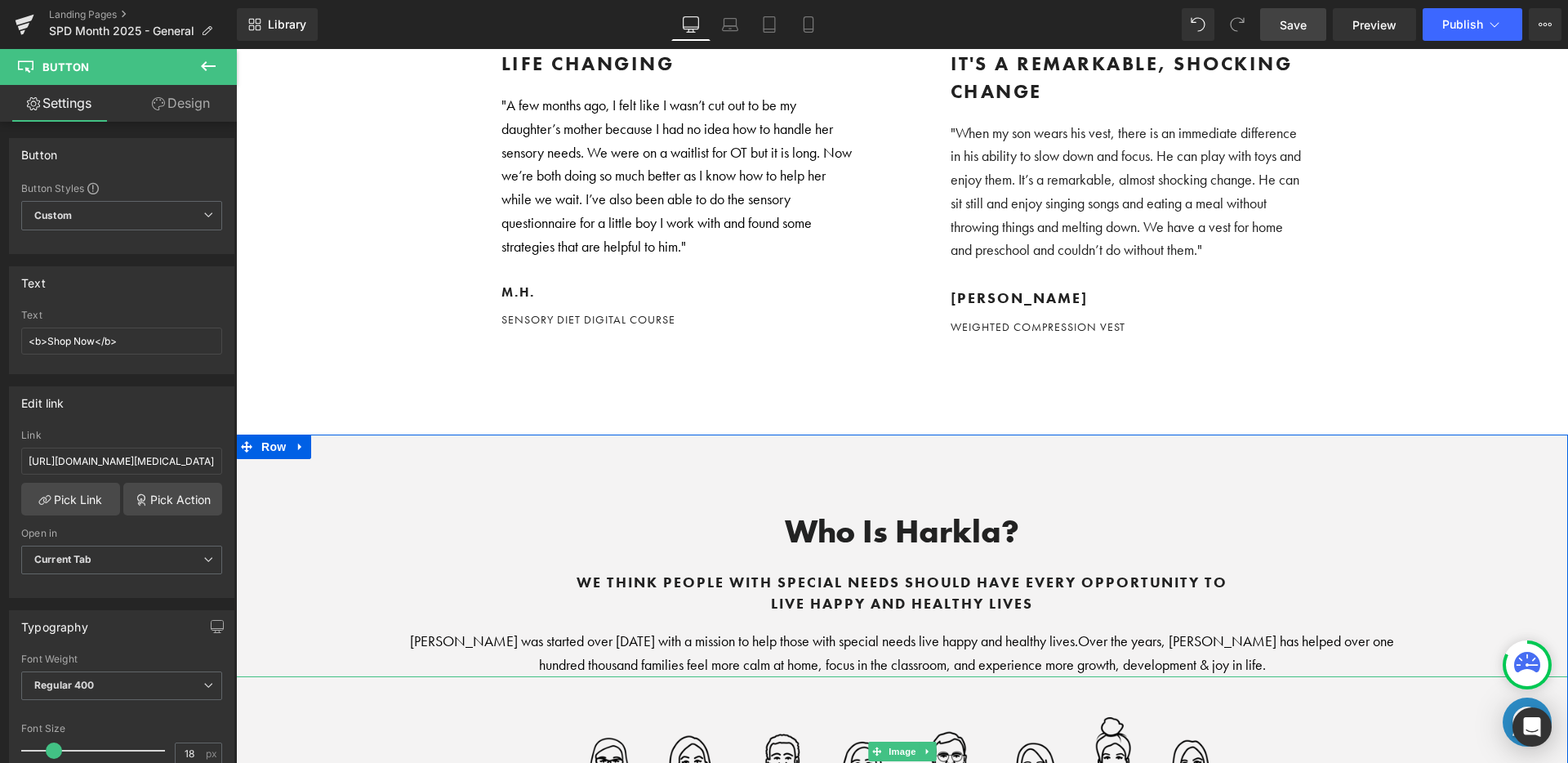
click at [960, 676] on img at bounding box center [902, 751] width 654 height 150
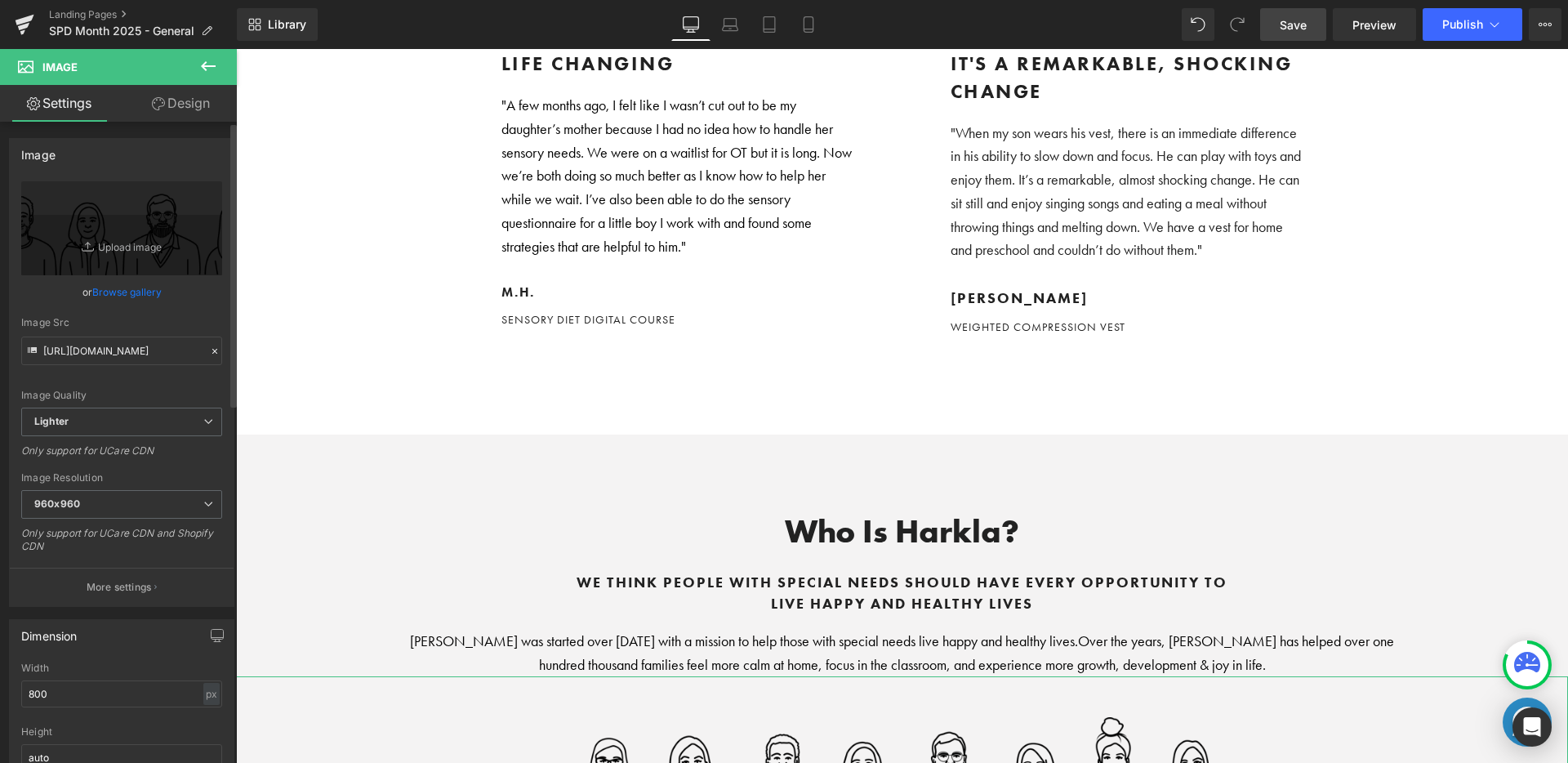
click at [141, 289] on link "Browse gallery" at bounding box center [127, 292] width 69 height 29
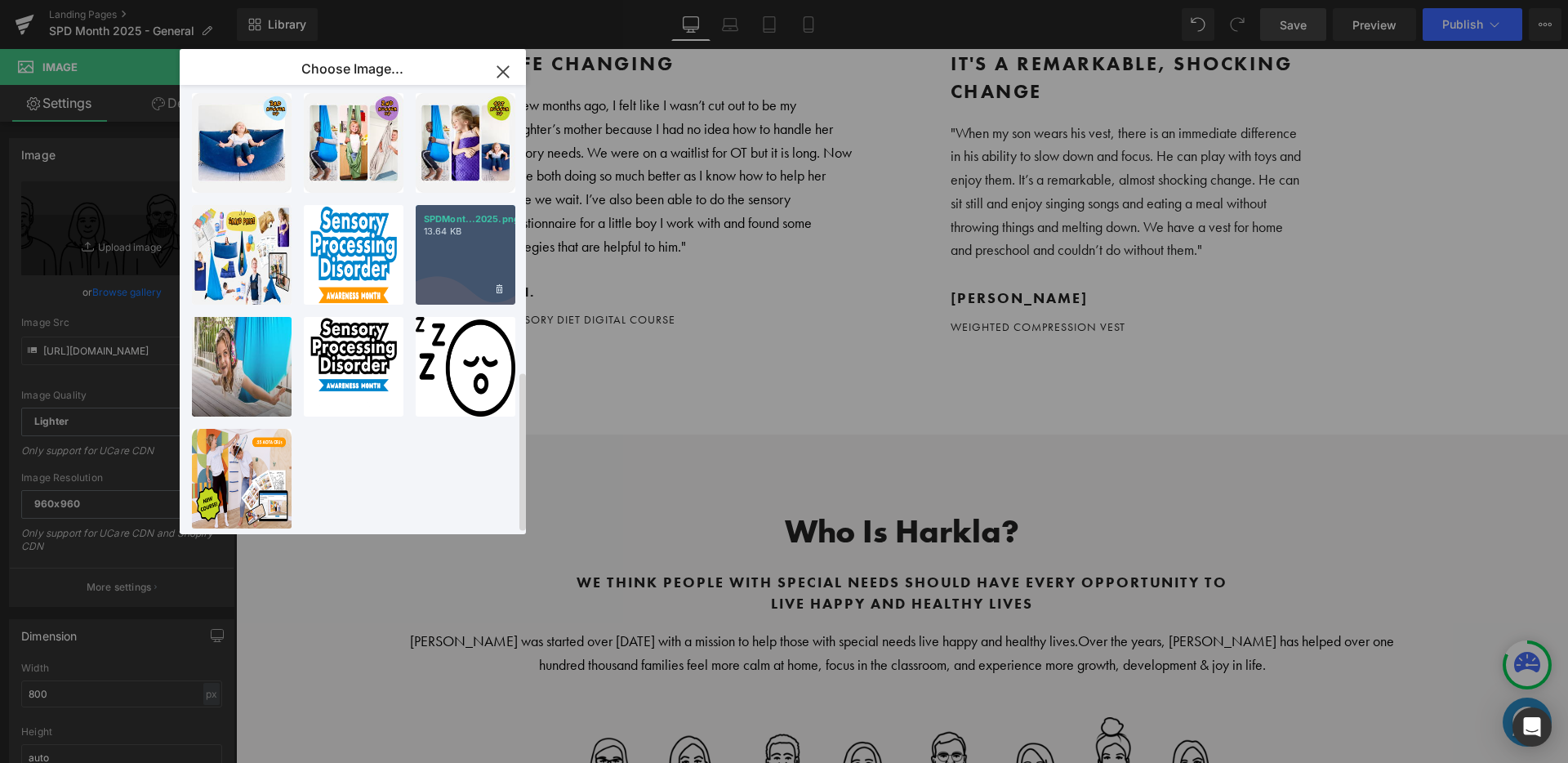
scroll to position [806, 0]
click at [503, 72] on icon "button" at bounding box center [502, 71] width 11 height 11
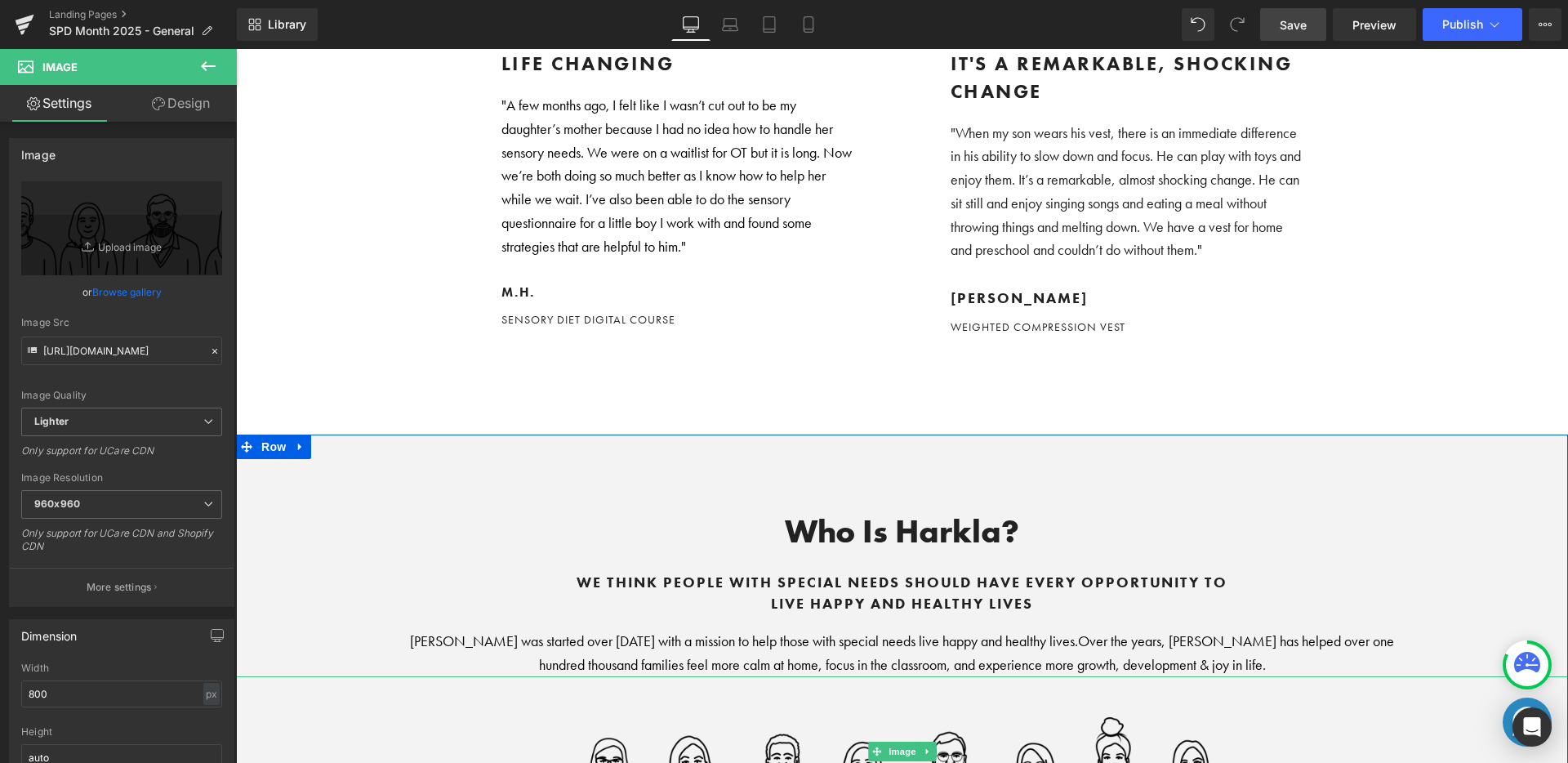
click at [737, 676] on img at bounding box center [902, 751] width 654 height 150
click at [207, 65] on icon at bounding box center [208, 66] width 15 height 10
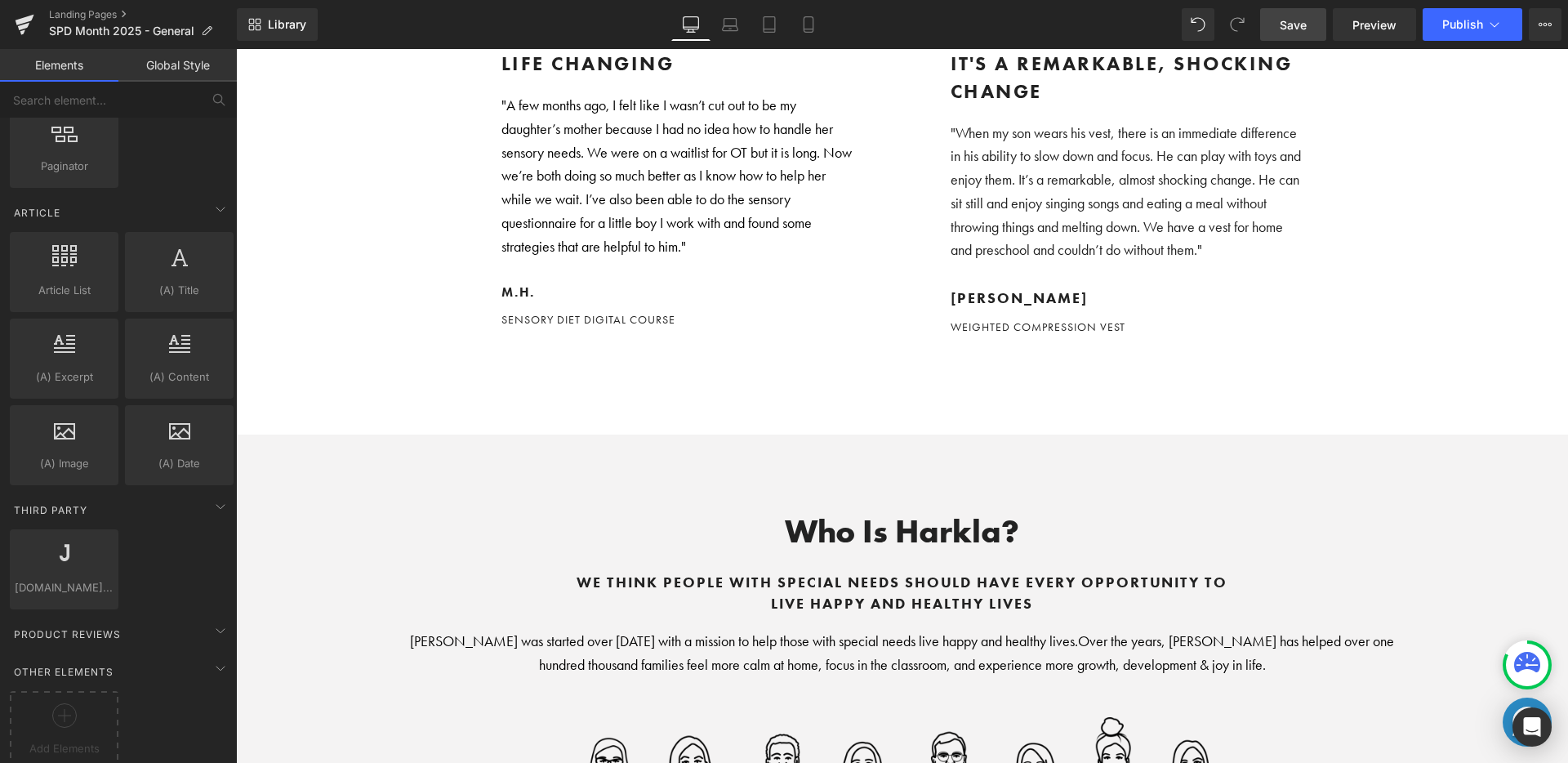
scroll to position [2784, 0]
click at [42, 699] on div at bounding box center [64, 713] width 100 height 37
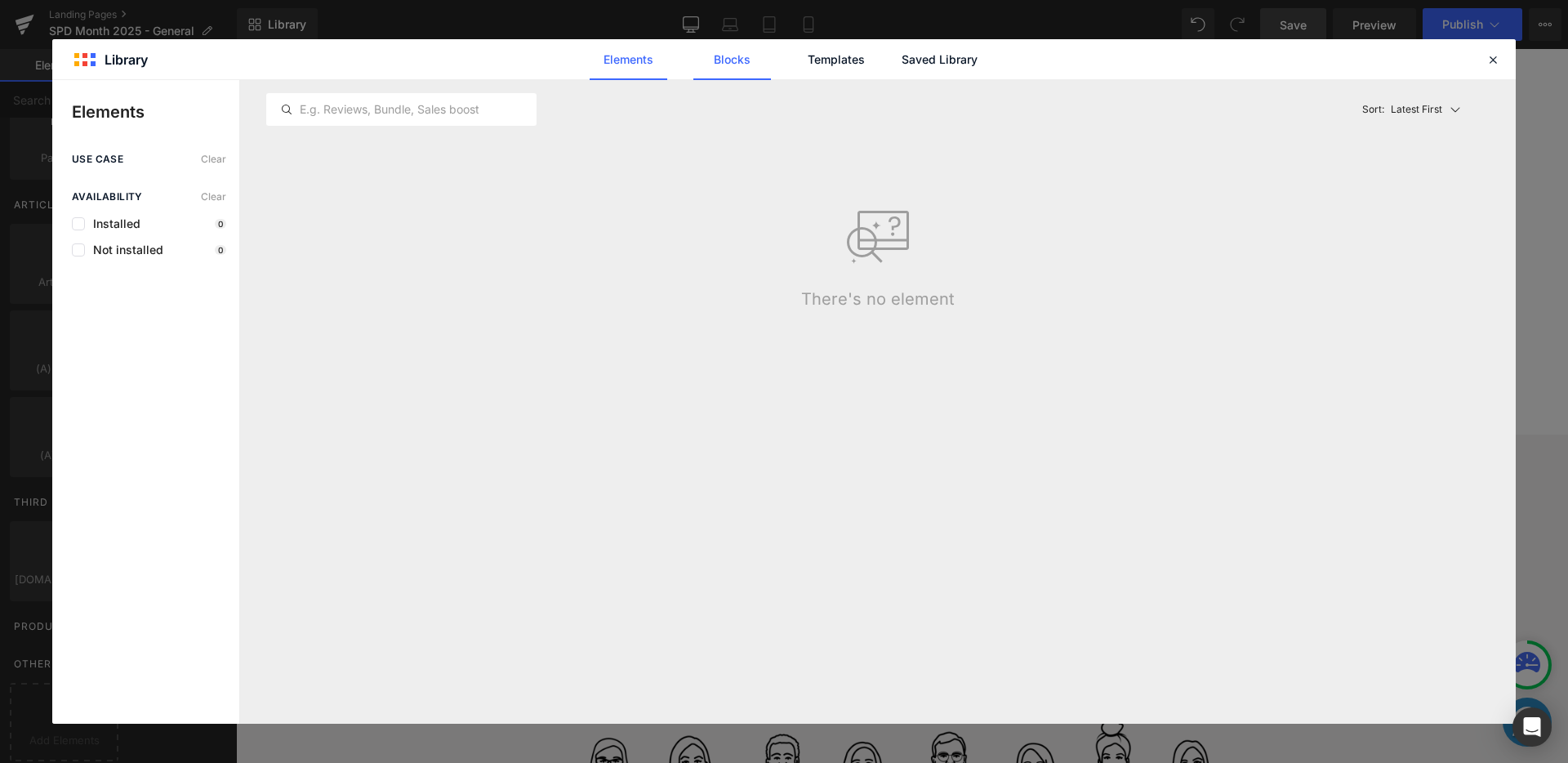
click at [735, 54] on link "Blocks" at bounding box center [732, 60] width 77 height 41
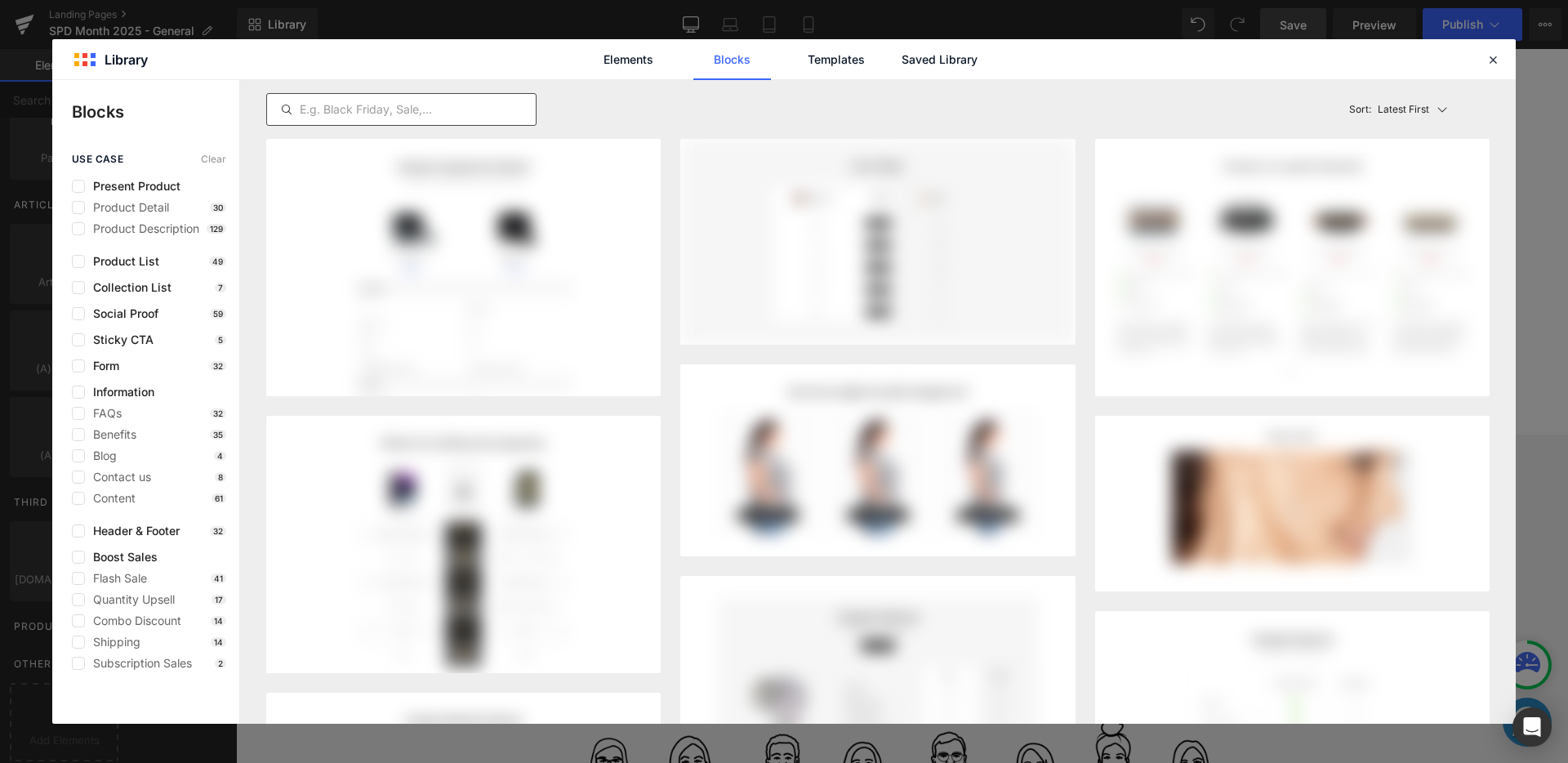
click at [481, 99] on div at bounding box center [401, 109] width 271 height 33
click at [445, 109] on input "text" at bounding box center [401, 109] width 269 height 20
type input "team"
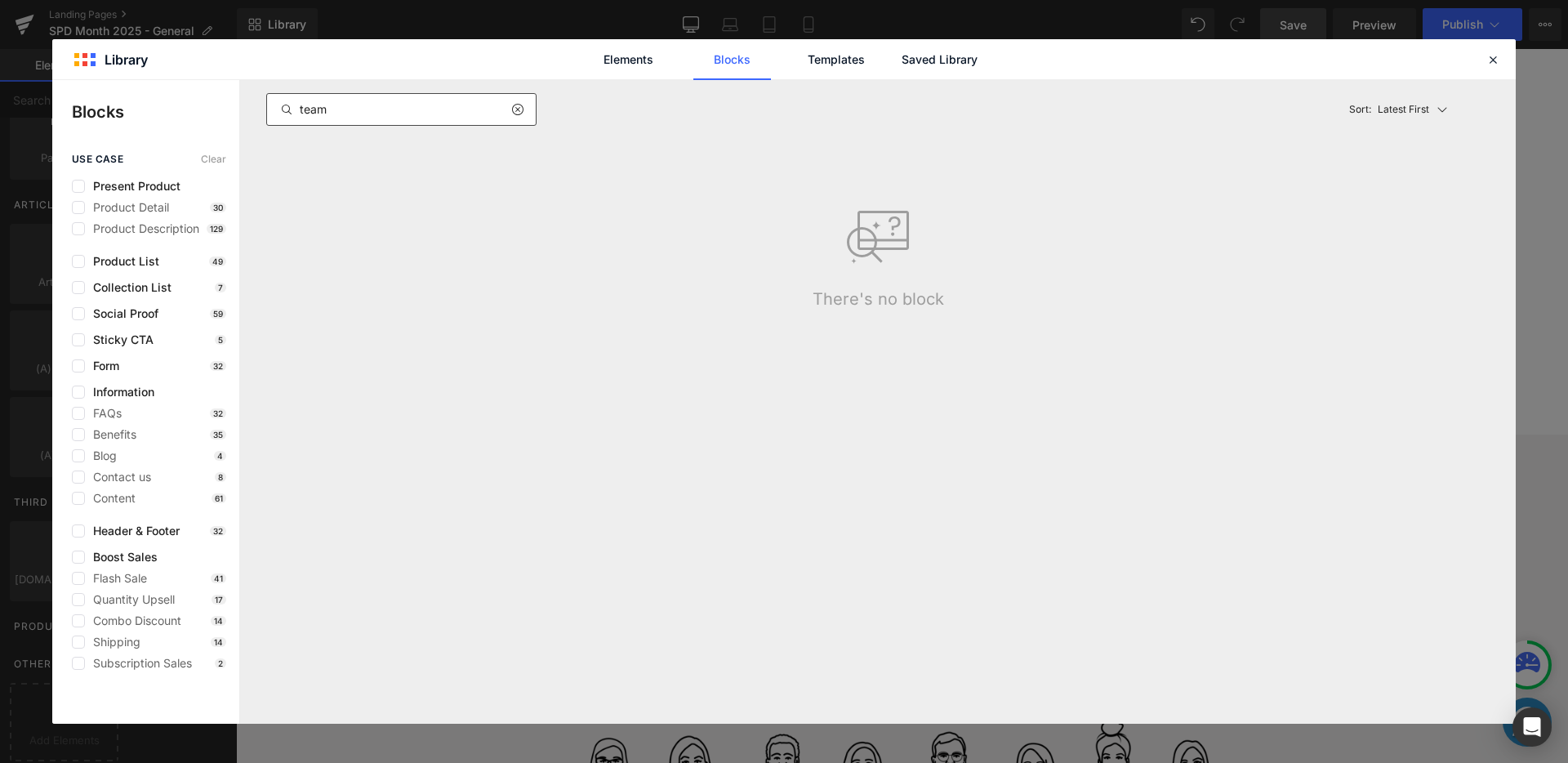
click at [514, 113] on icon at bounding box center [517, 109] width 12 height 13
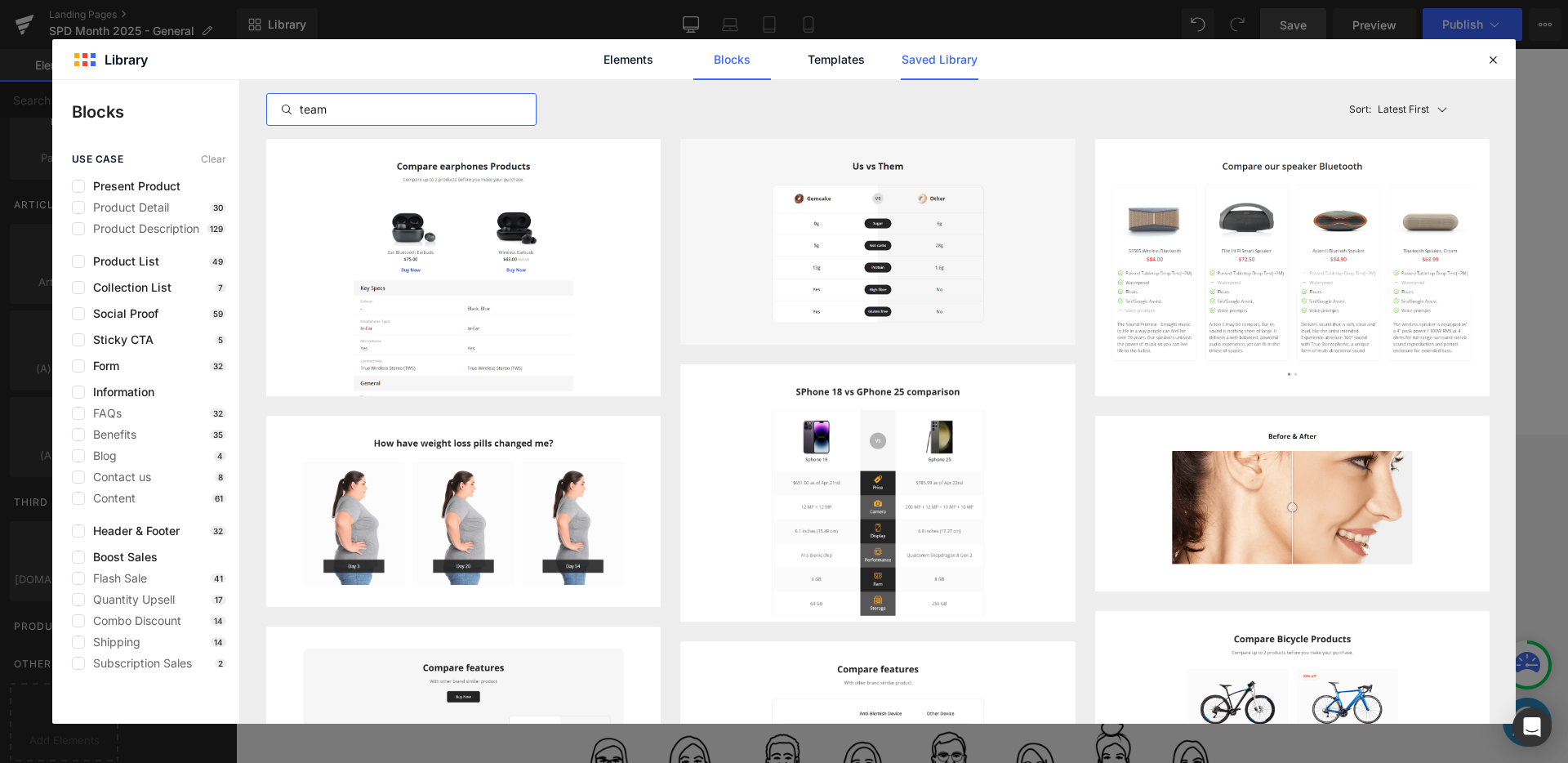
click at [913, 67] on link "Saved Library" at bounding box center [939, 60] width 77 height 41
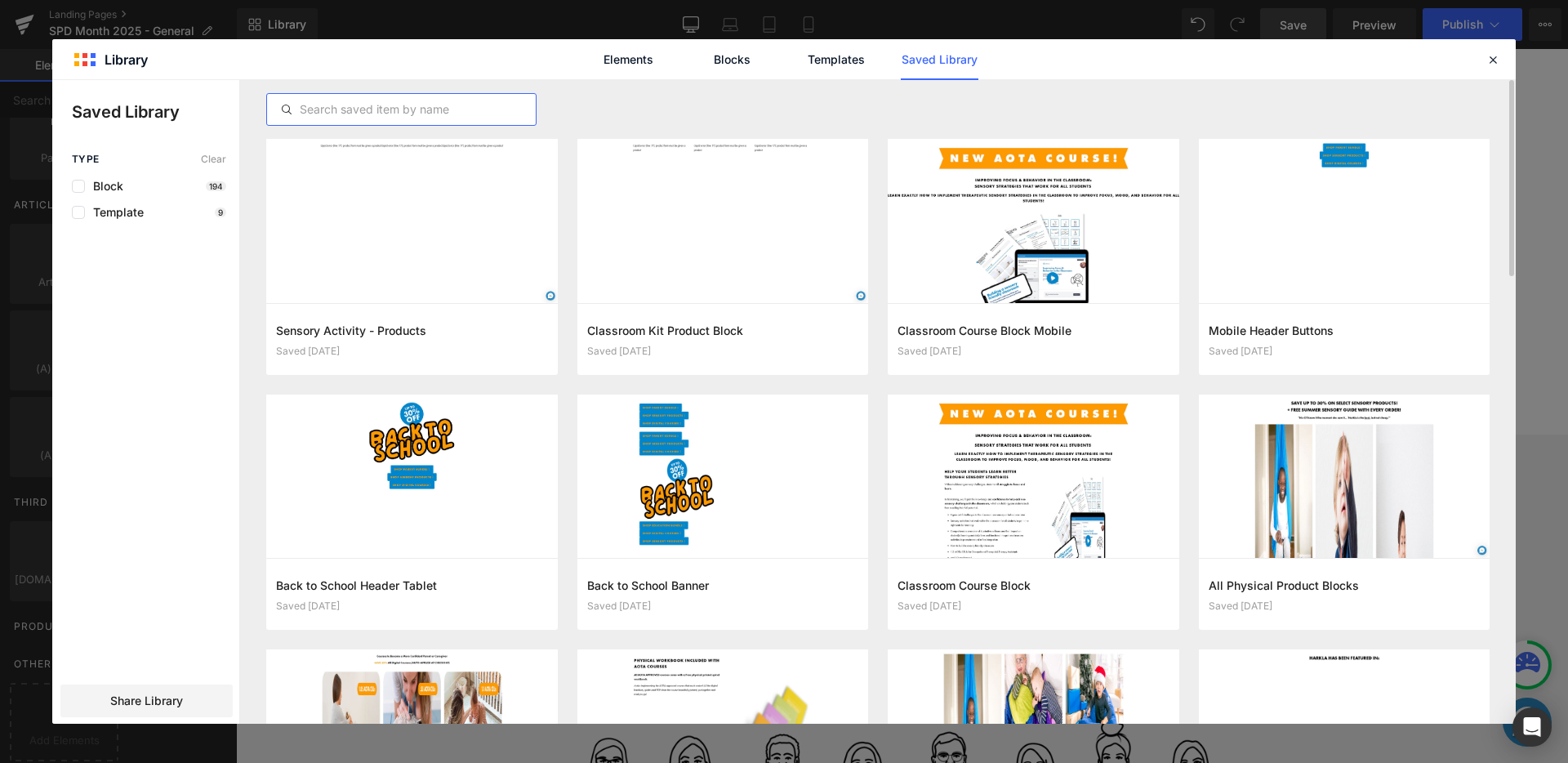
click at [483, 104] on input "text" at bounding box center [401, 109] width 269 height 20
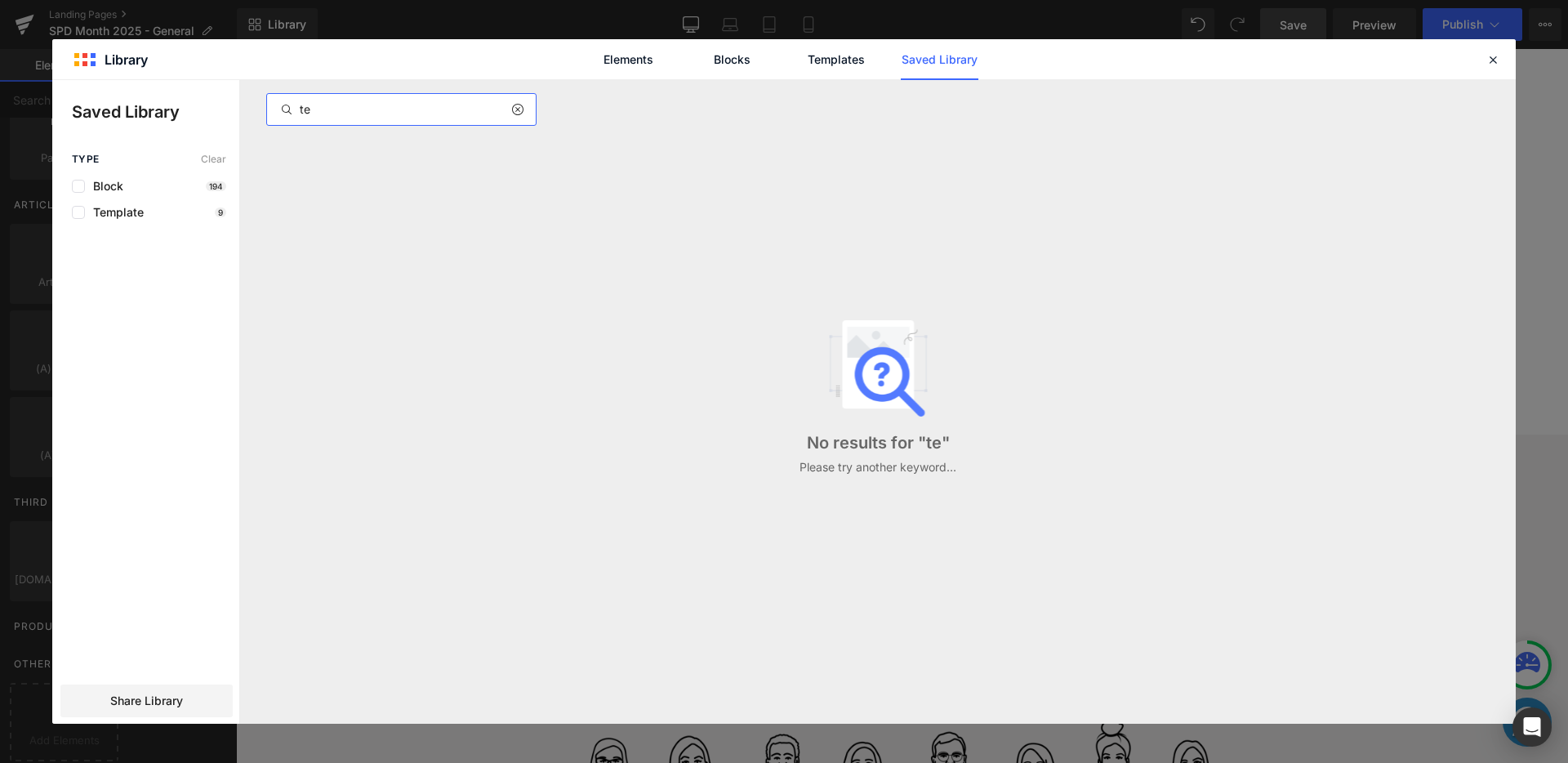
type input "t"
type input "about"
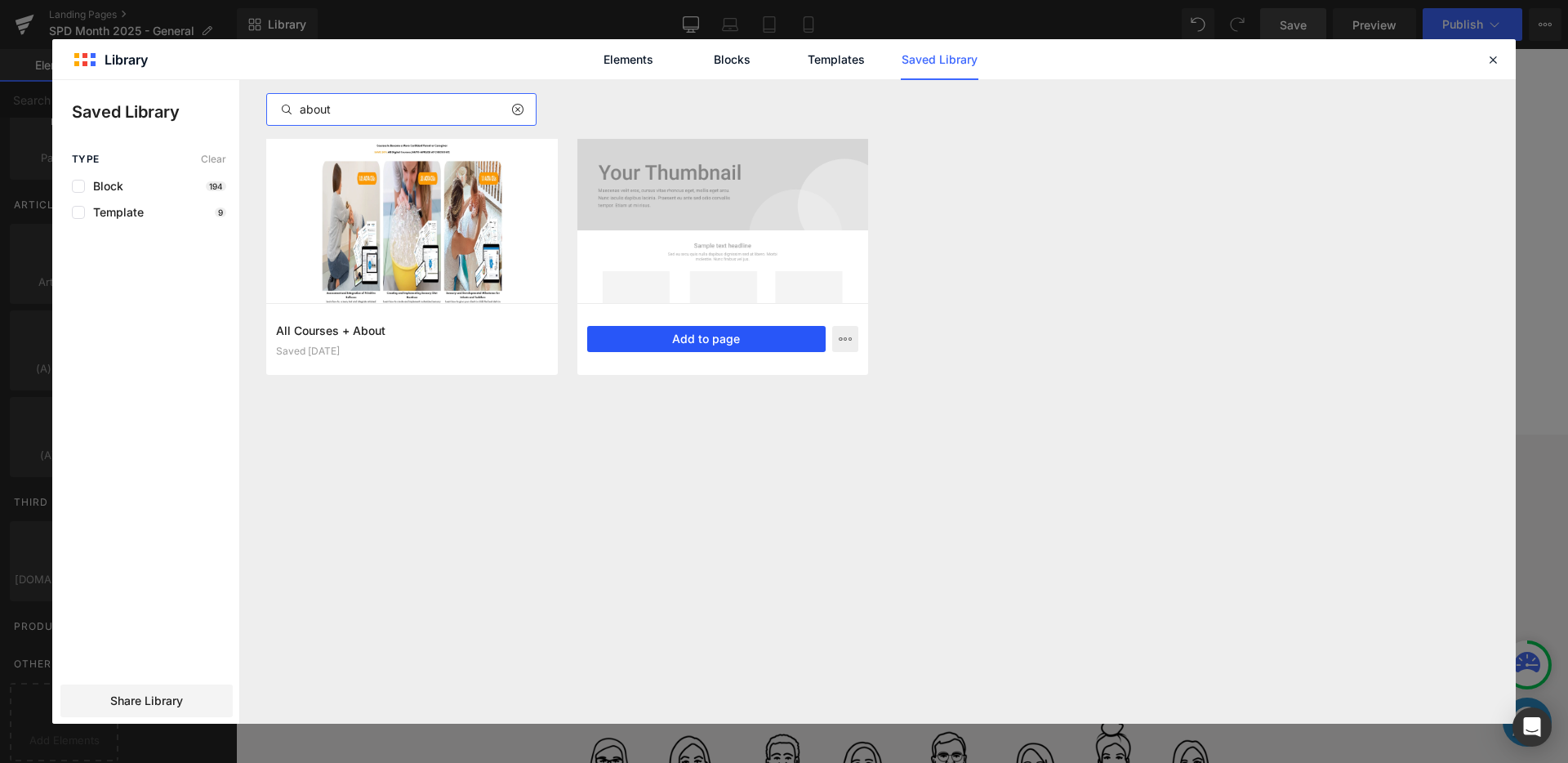
click at [667, 342] on button "Add to page" at bounding box center [706, 339] width 239 height 26
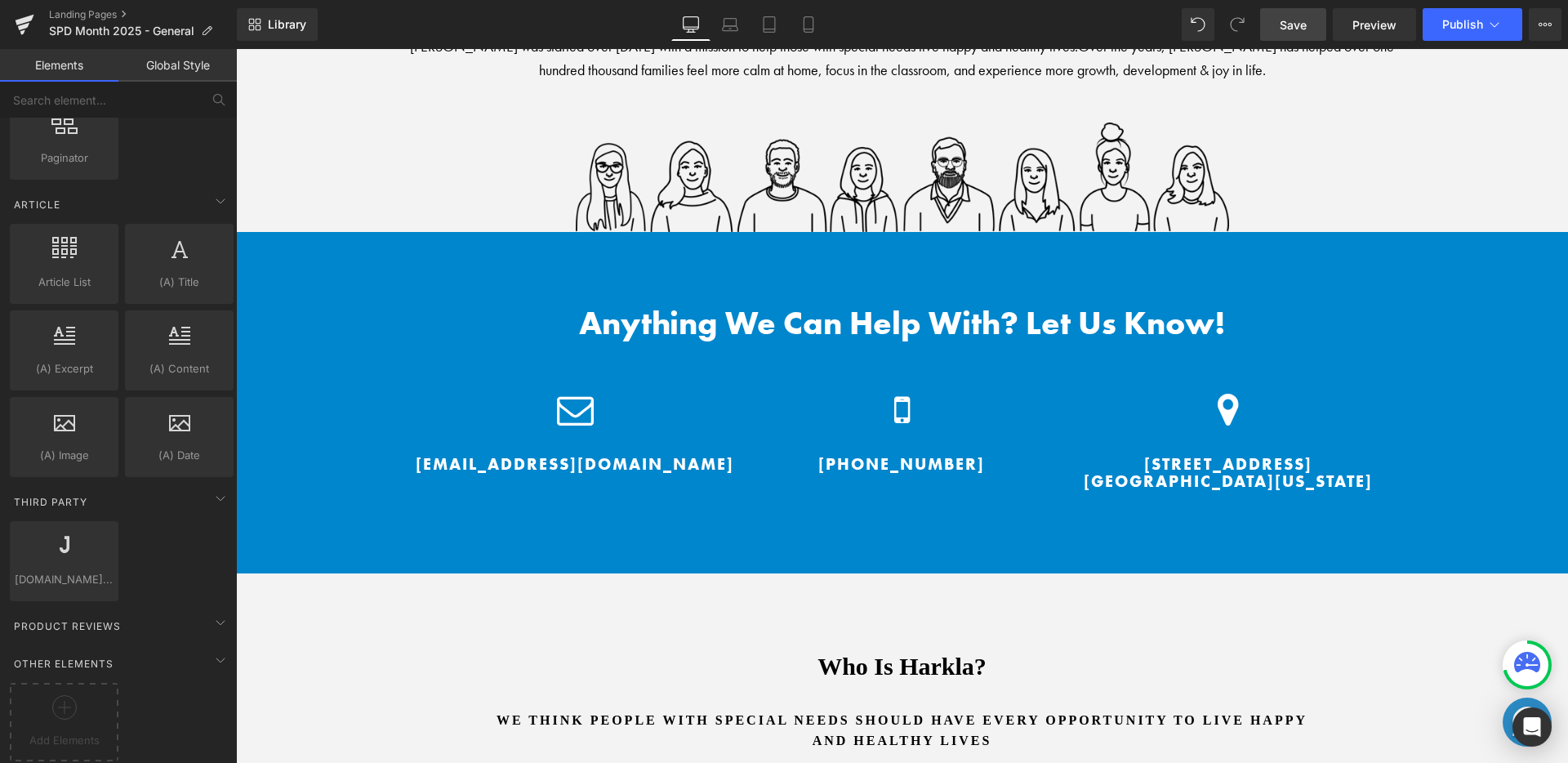
scroll to position [11057, 0]
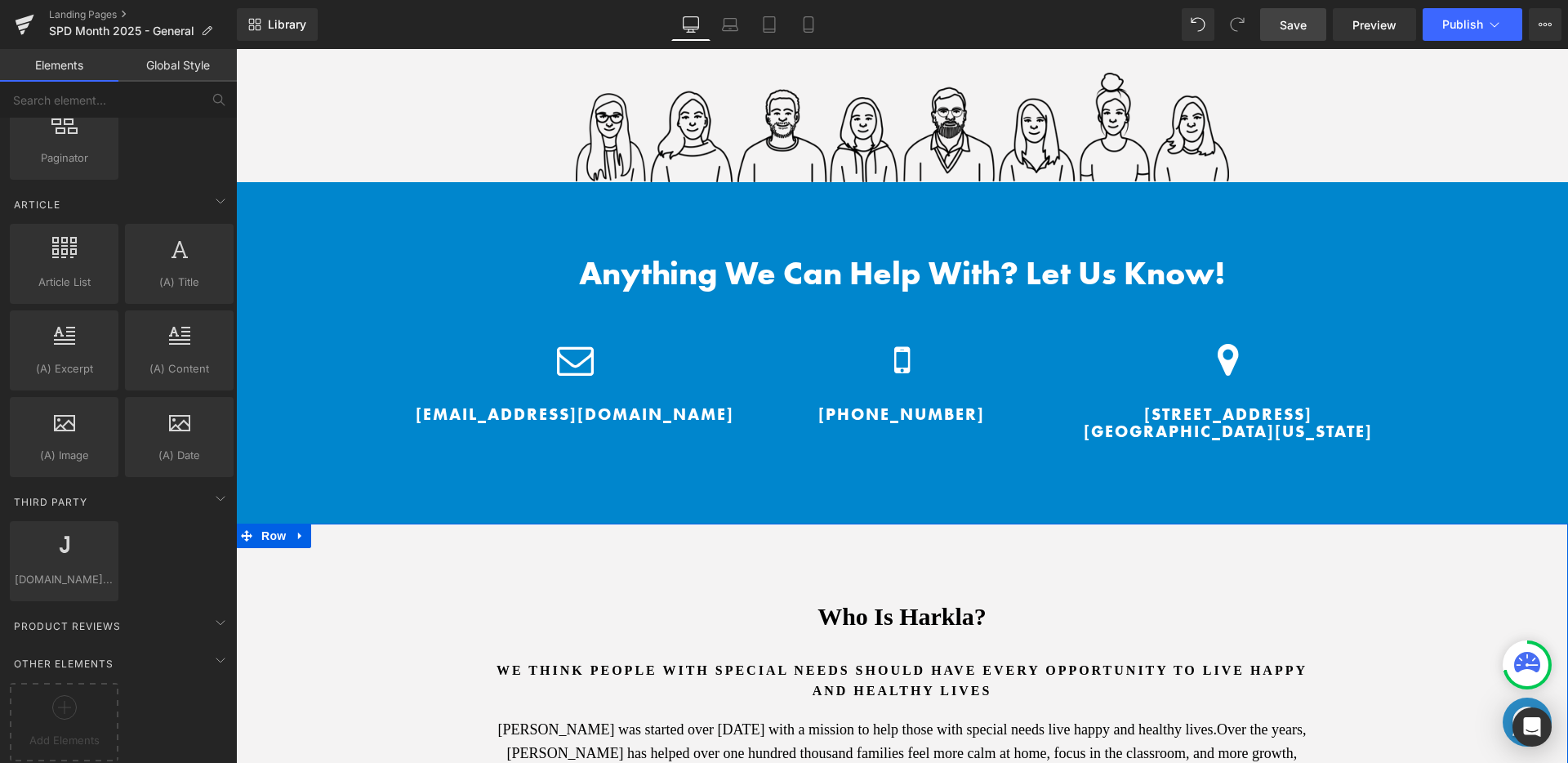
click at [1546, 524] on div "Who Is Harkla? Heading we think people with special needs should have every opp…" at bounding box center [902, 738] width 1332 height 428
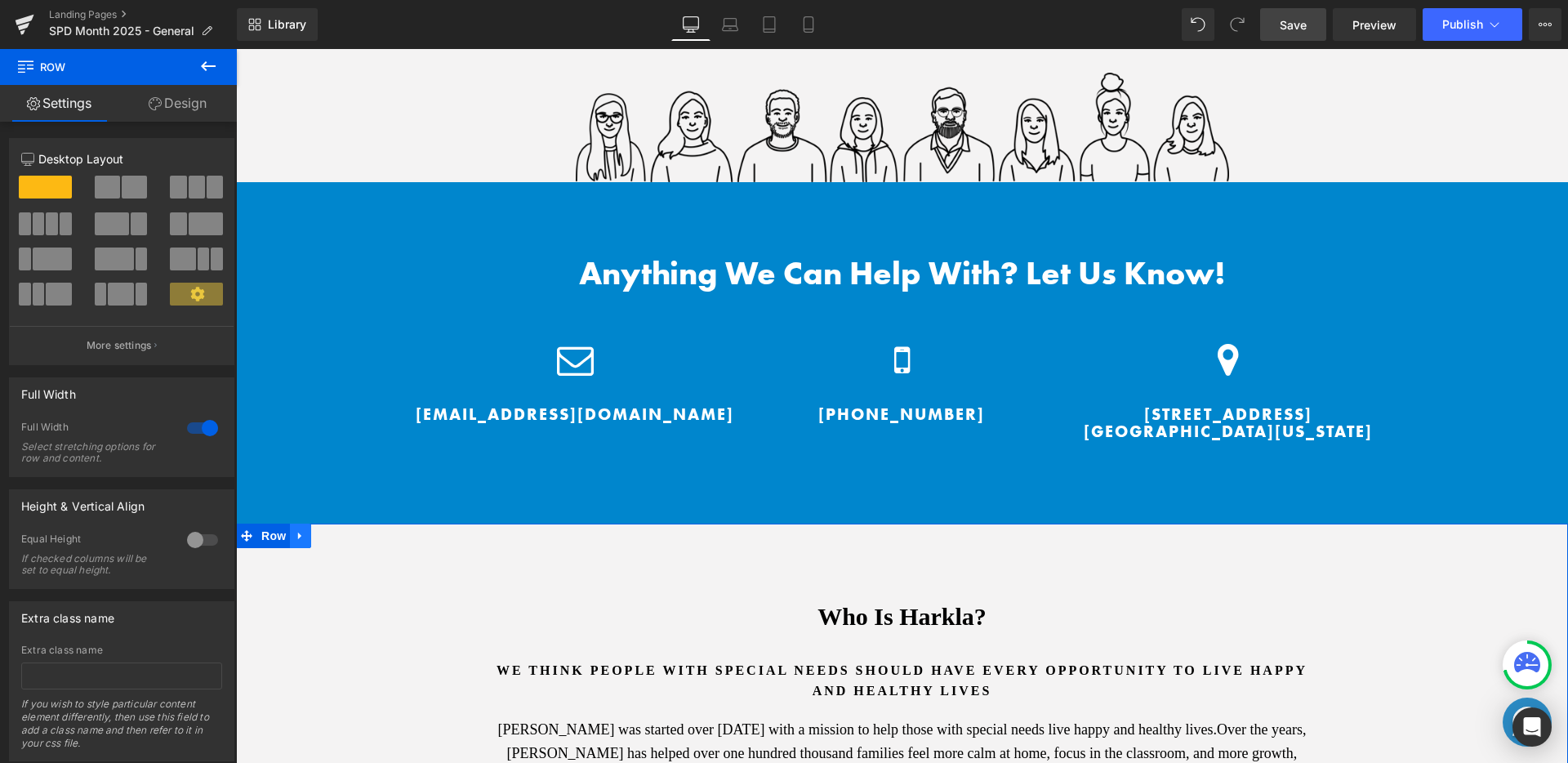
click at [300, 524] on link at bounding box center [301, 536] width 21 height 25
click at [337, 529] on icon at bounding box center [343, 535] width 12 height 12
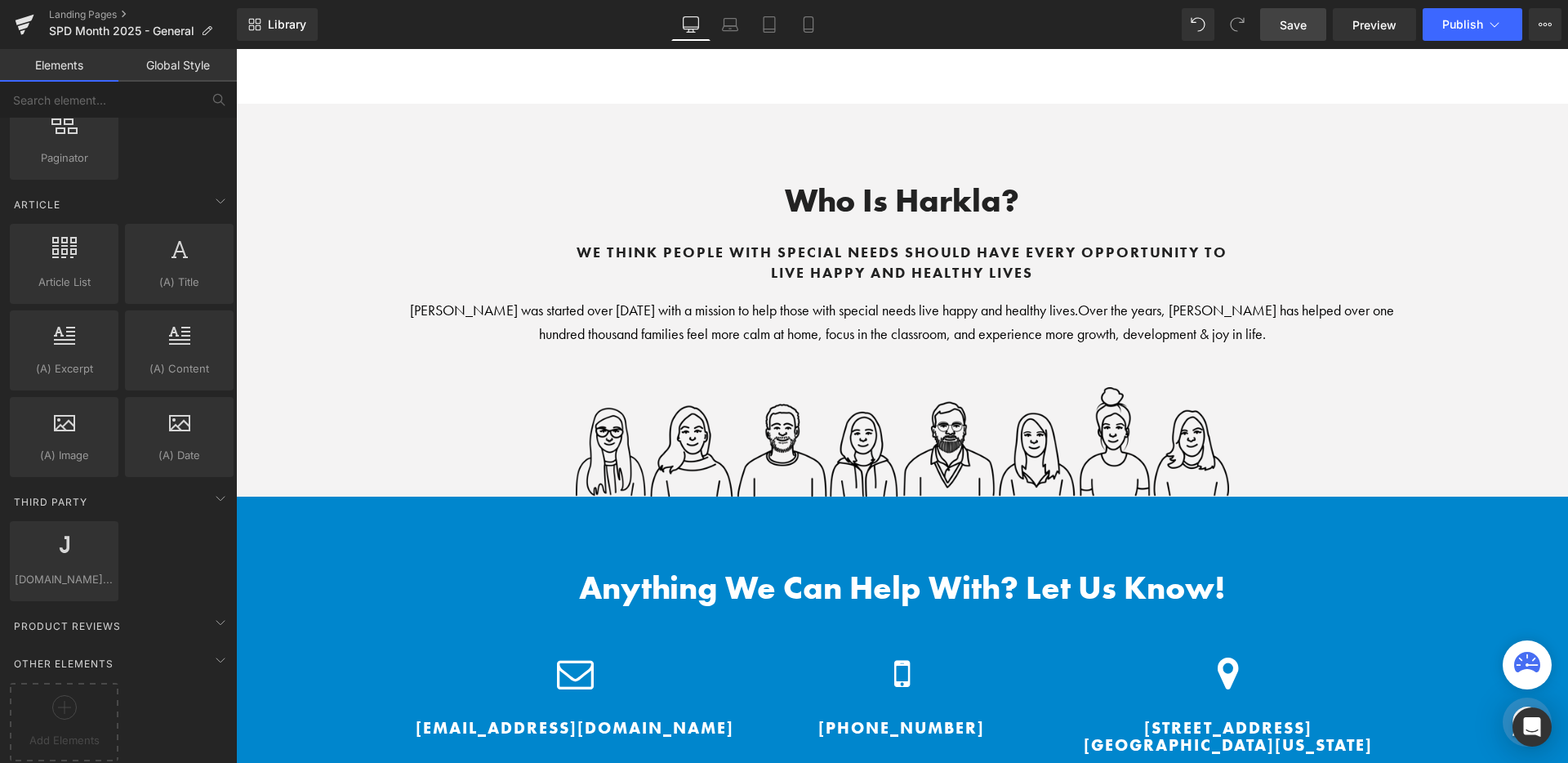
scroll to position [9124, 0]
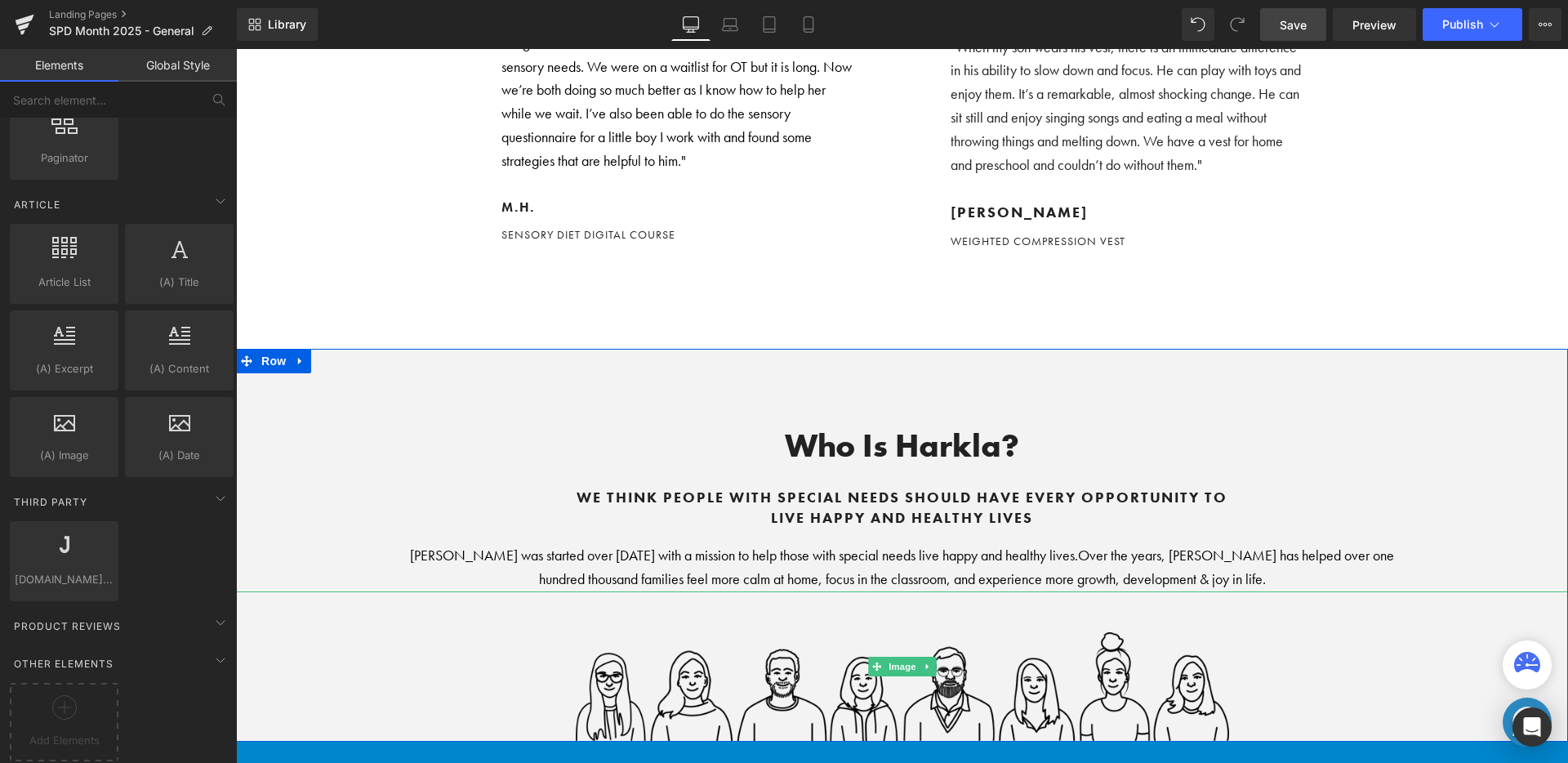
click at [752, 591] on img at bounding box center [902, 666] width 654 height 150
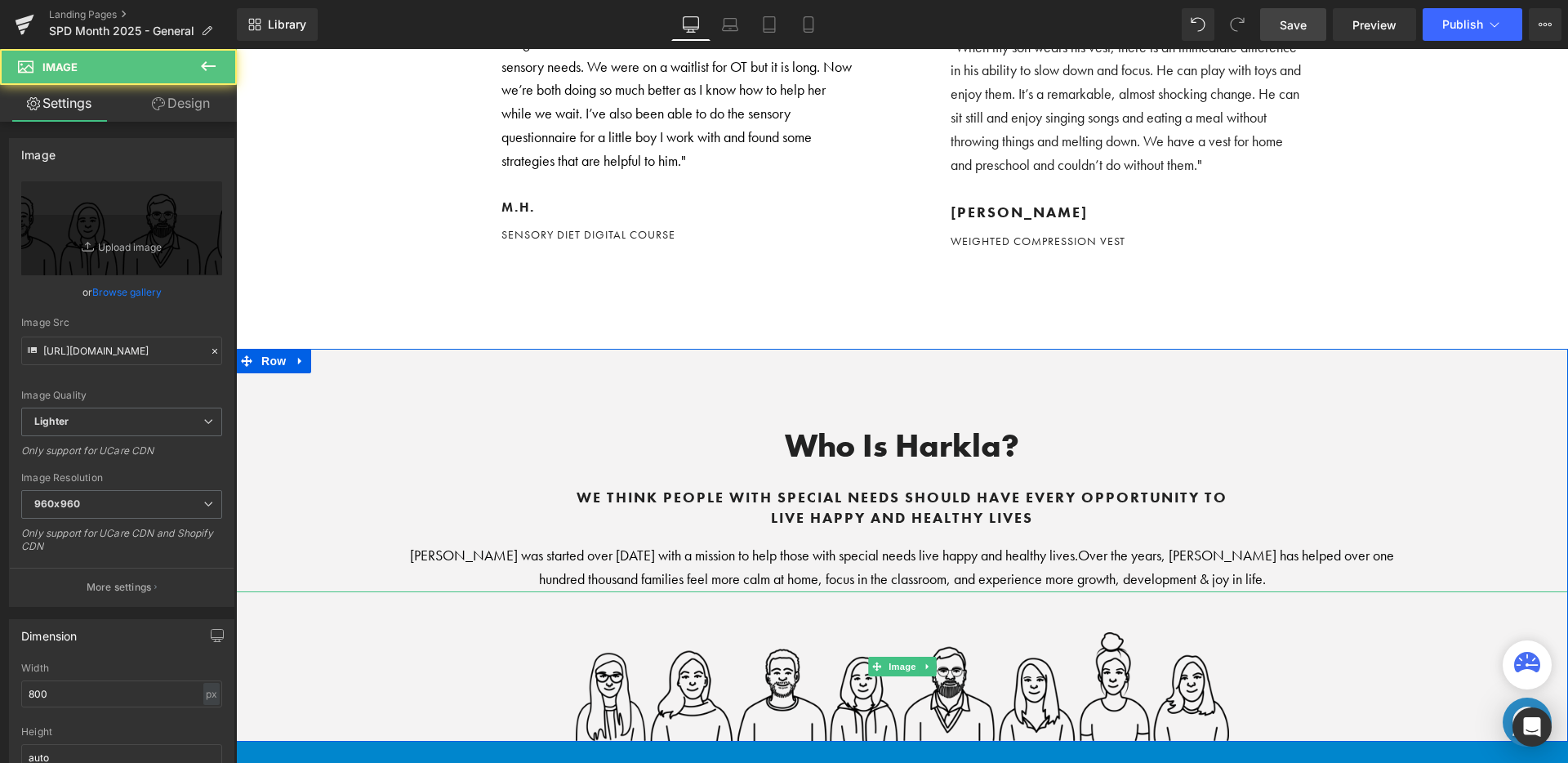
click at [752, 591] on img at bounding box center [902, 666] width 654 height 150
click at [662, 591] on img at bounding box center [902, 666] width 654 height 150
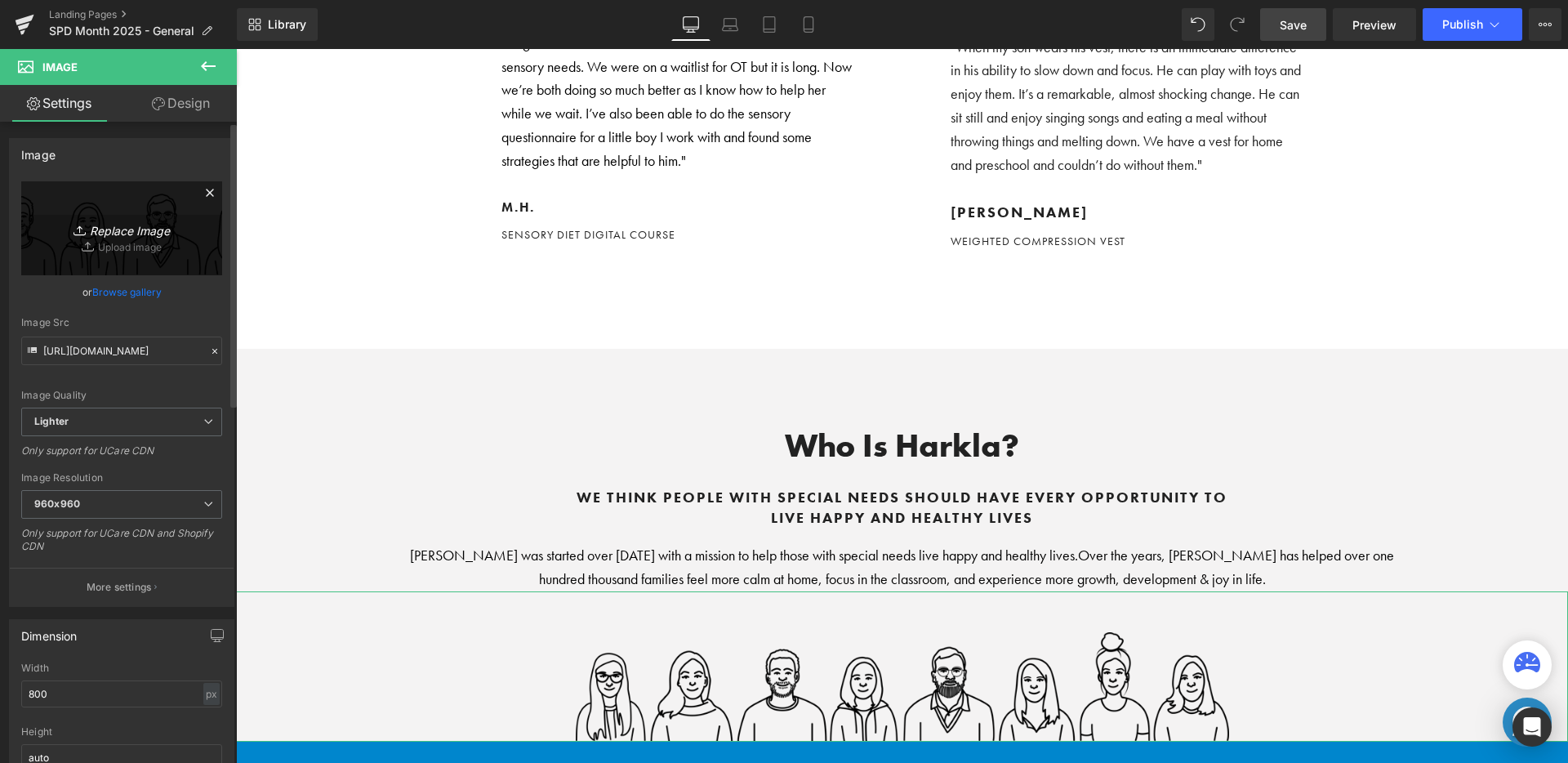
click at [147, 256] on link "Replace Image" at bounding box center [122, 228] width 201 height 94
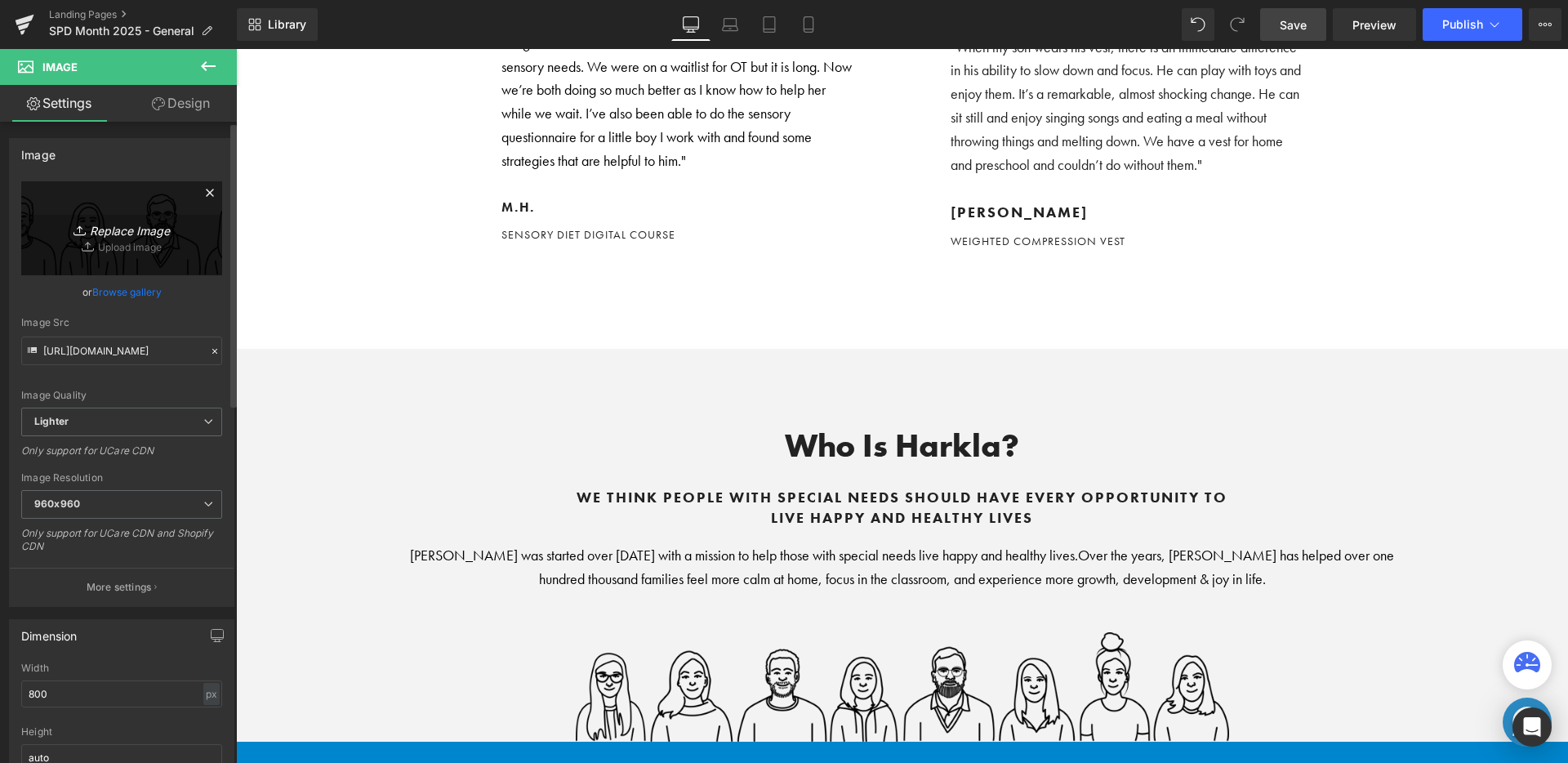
type input "C:\fakepath\Harkla_Employee_Avatars_Group_September2024.png"
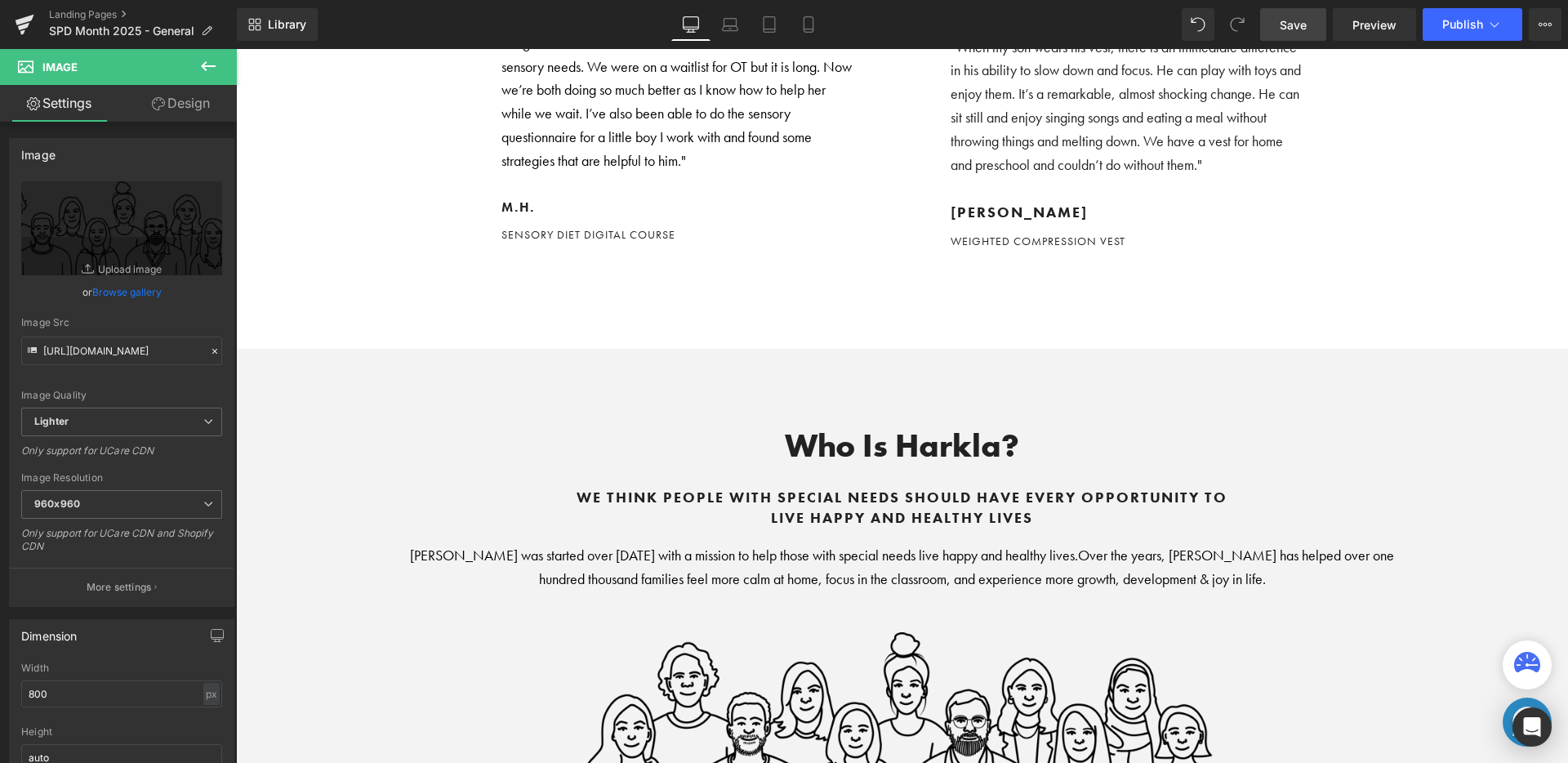
click at [1297, 30] on span "Save" at bounding box center [1293, 25] width 27 height 17
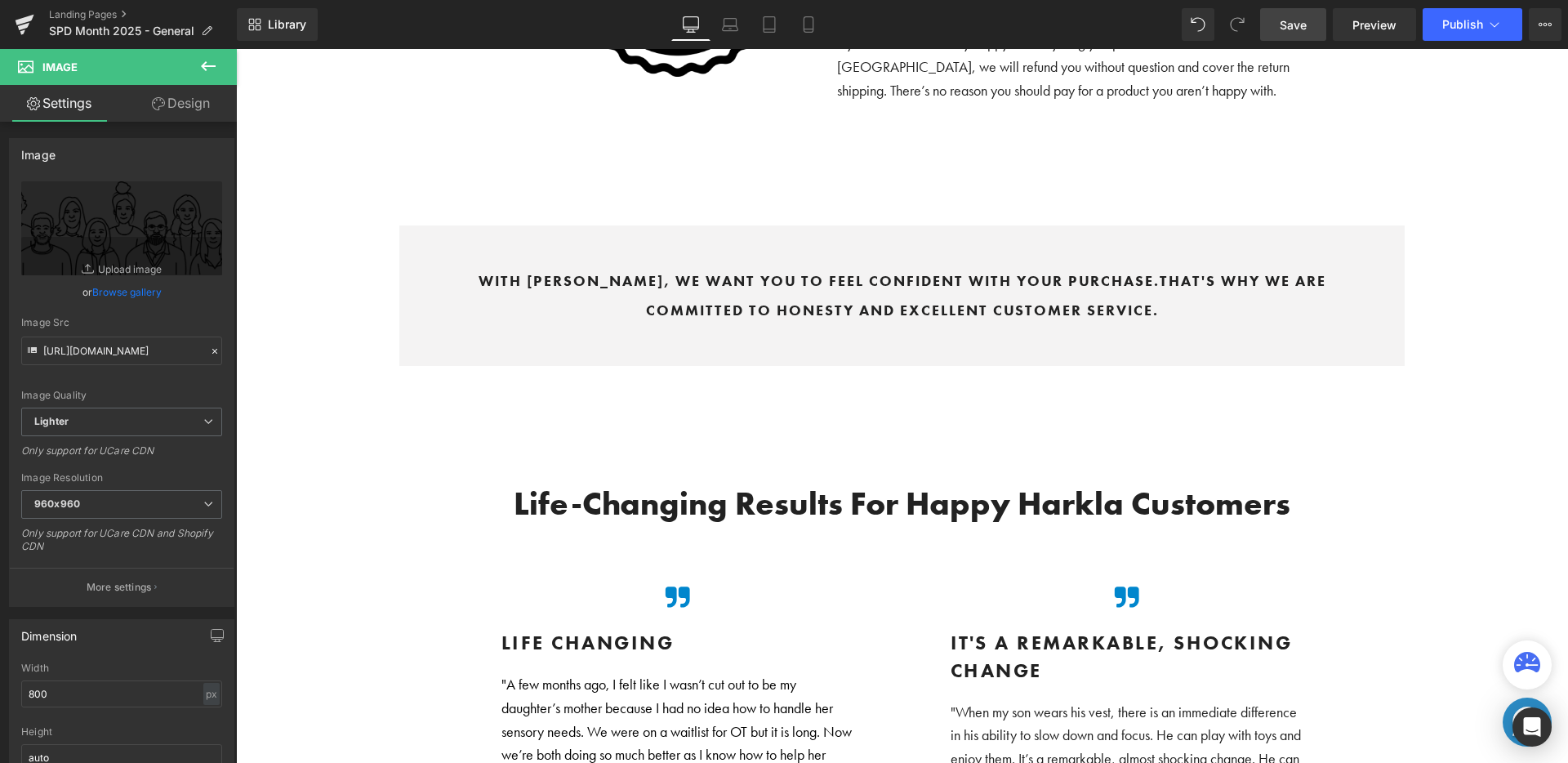
scroll to position [8514, 0]
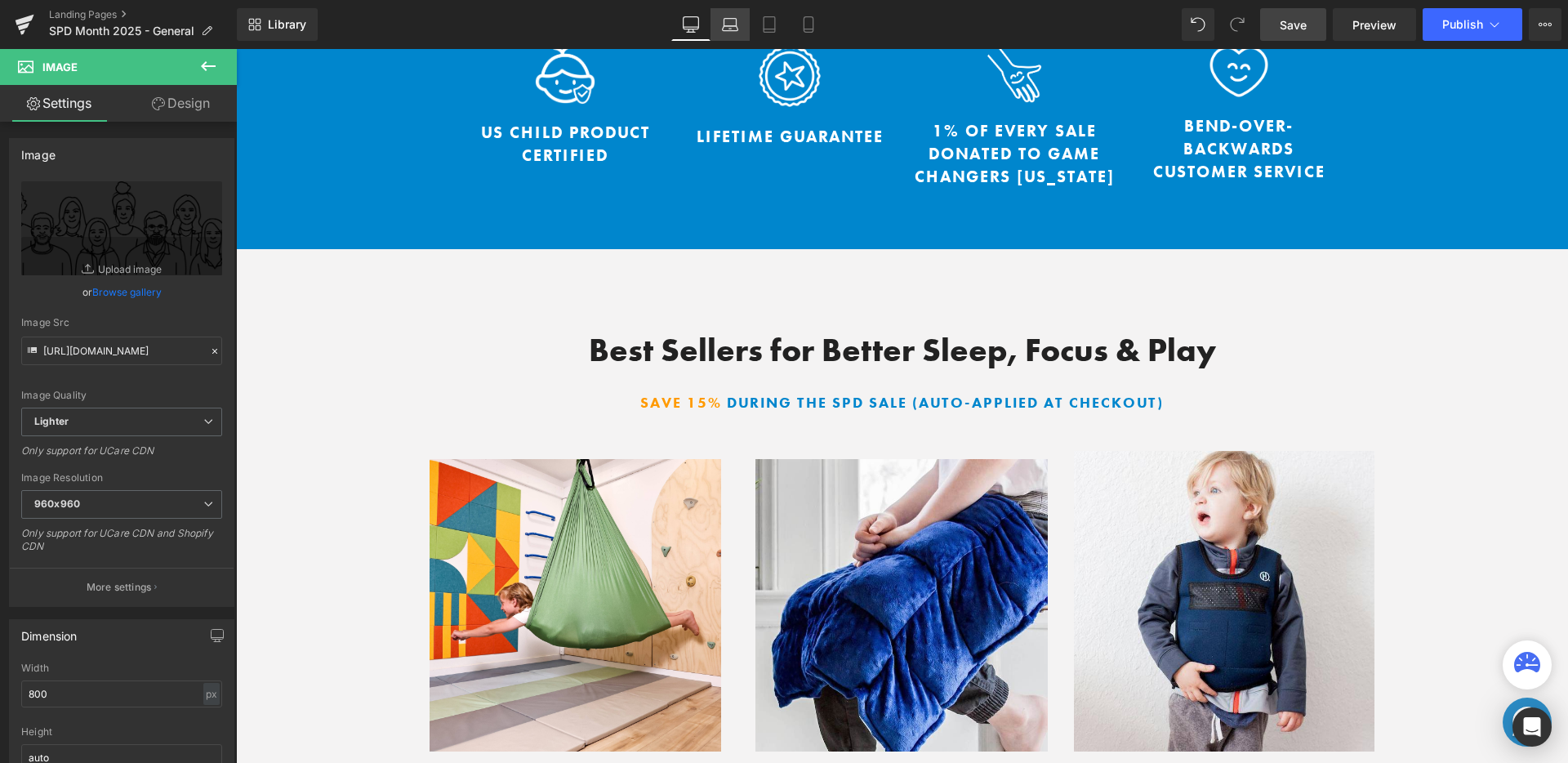
click at [738, 21] on icon at bounding box center [730, 25] width 16 height 16
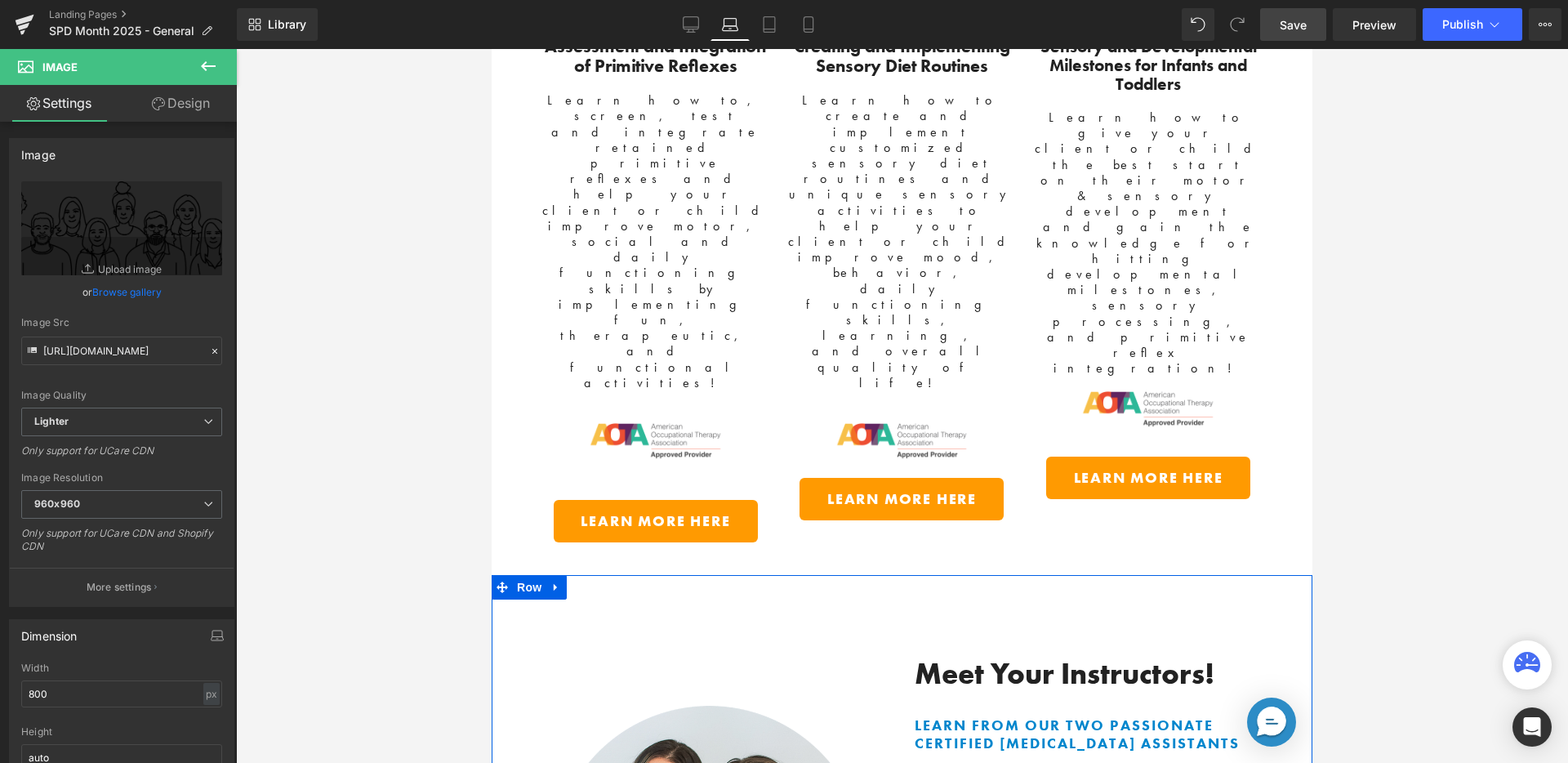
scroll to position [3087, 0]
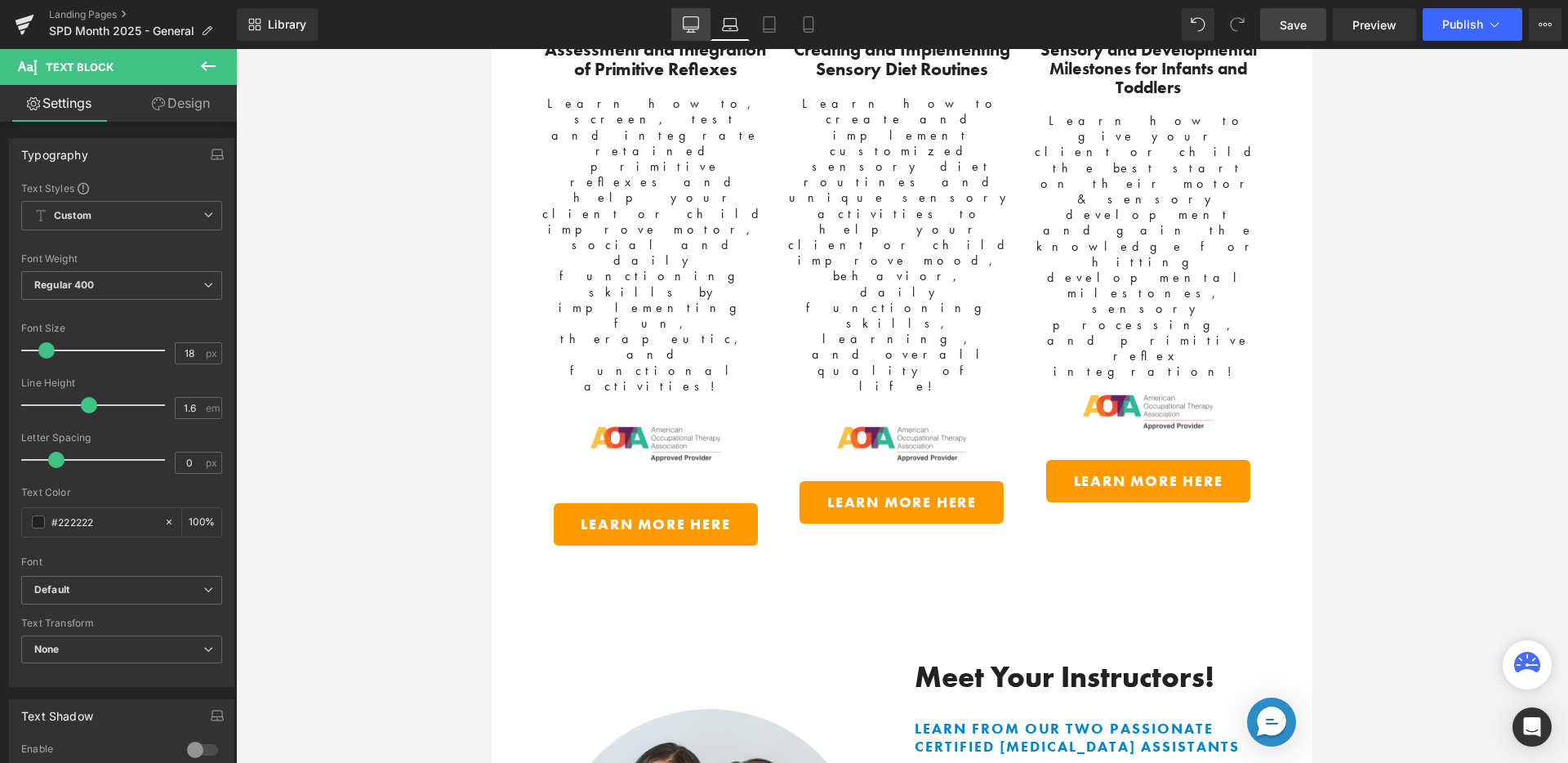
click at [695, 32] on icon at bounding box center [691, 32] width 8 height 0
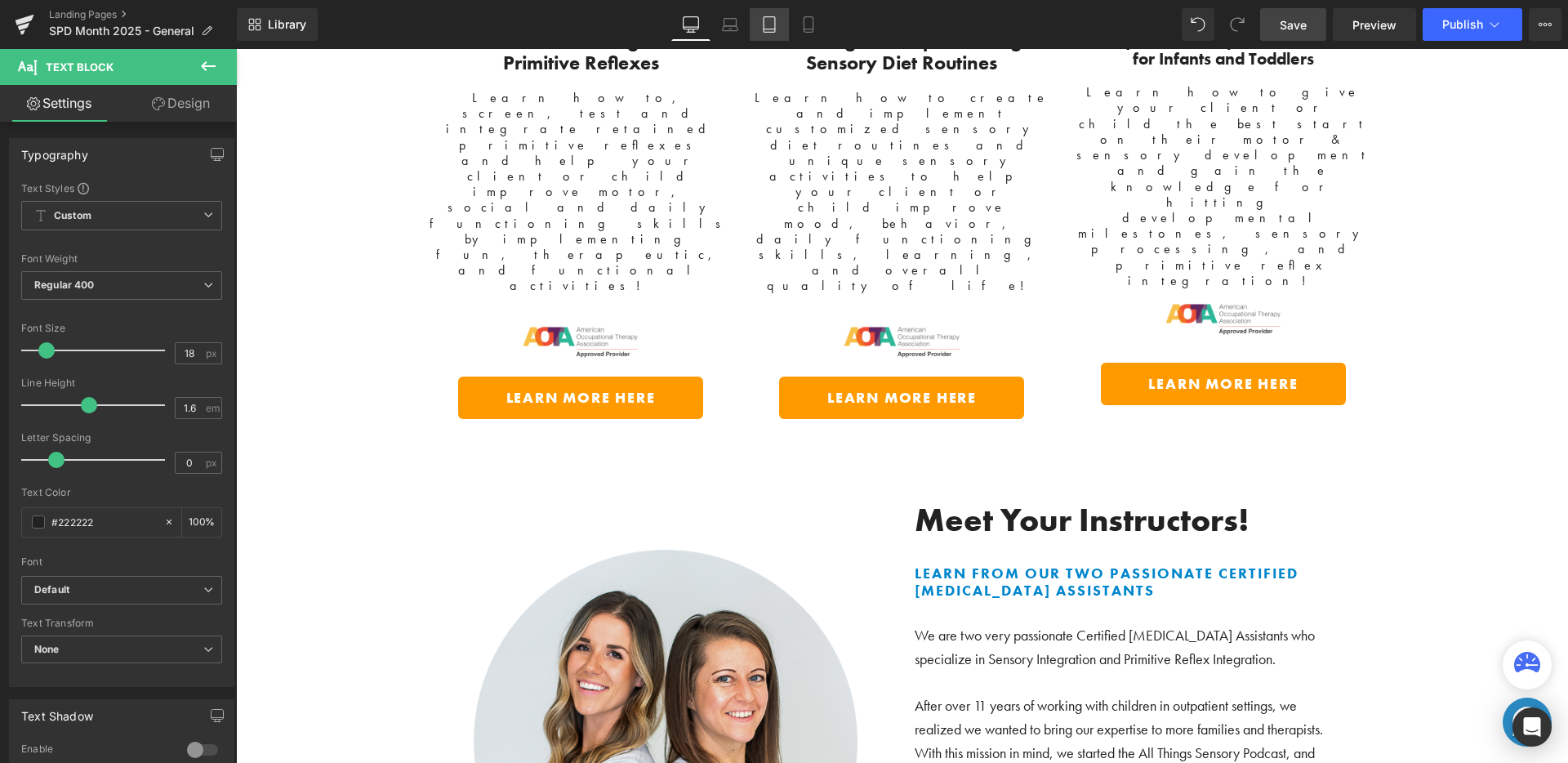
click at [765, 21] on icon at bounding box center [770, 25] width 12 height 16
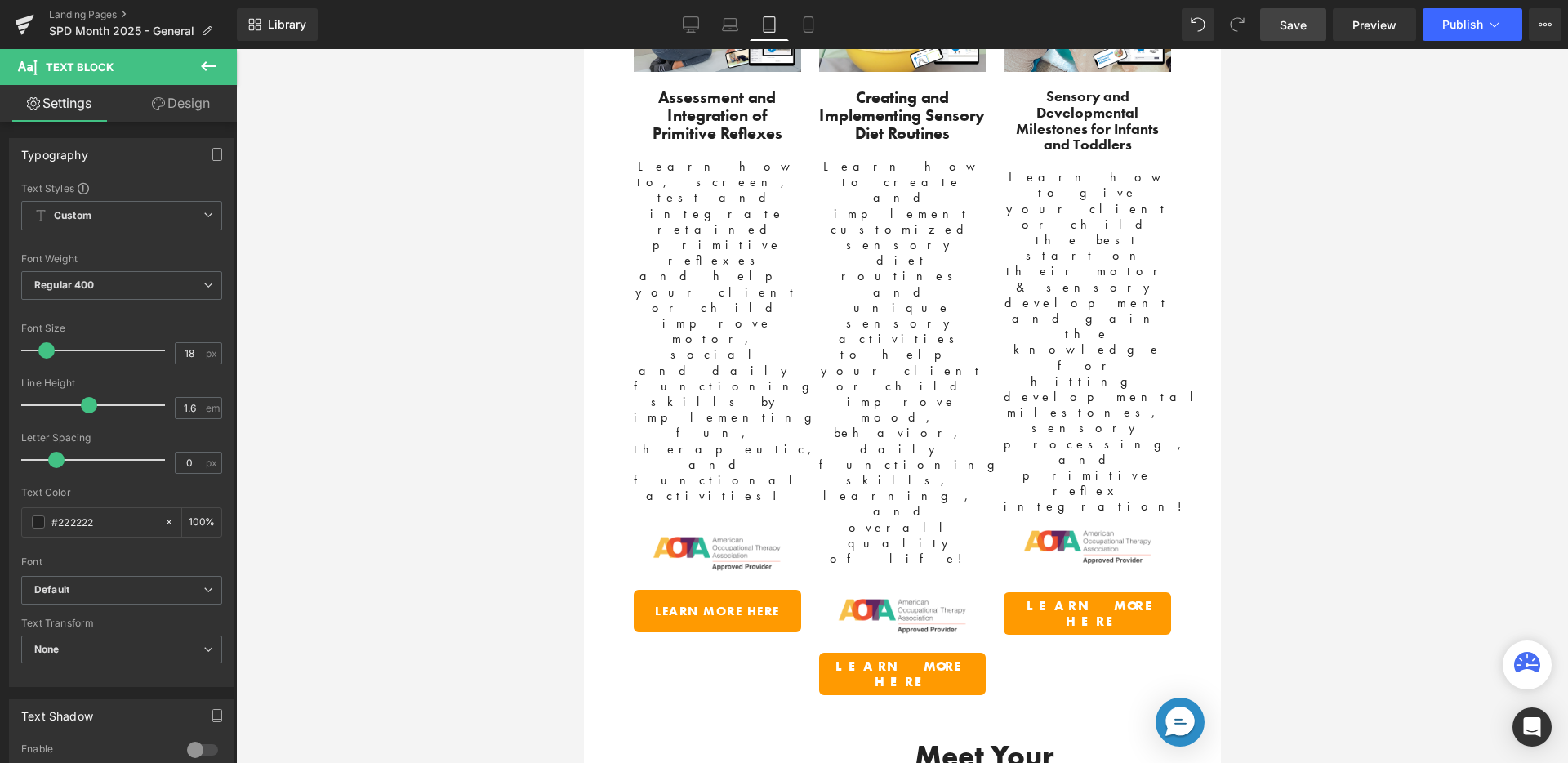
scroll to position [3119, 0]
click at [803, 24] on icon at bounding box center [808, 25] width 16 height 16
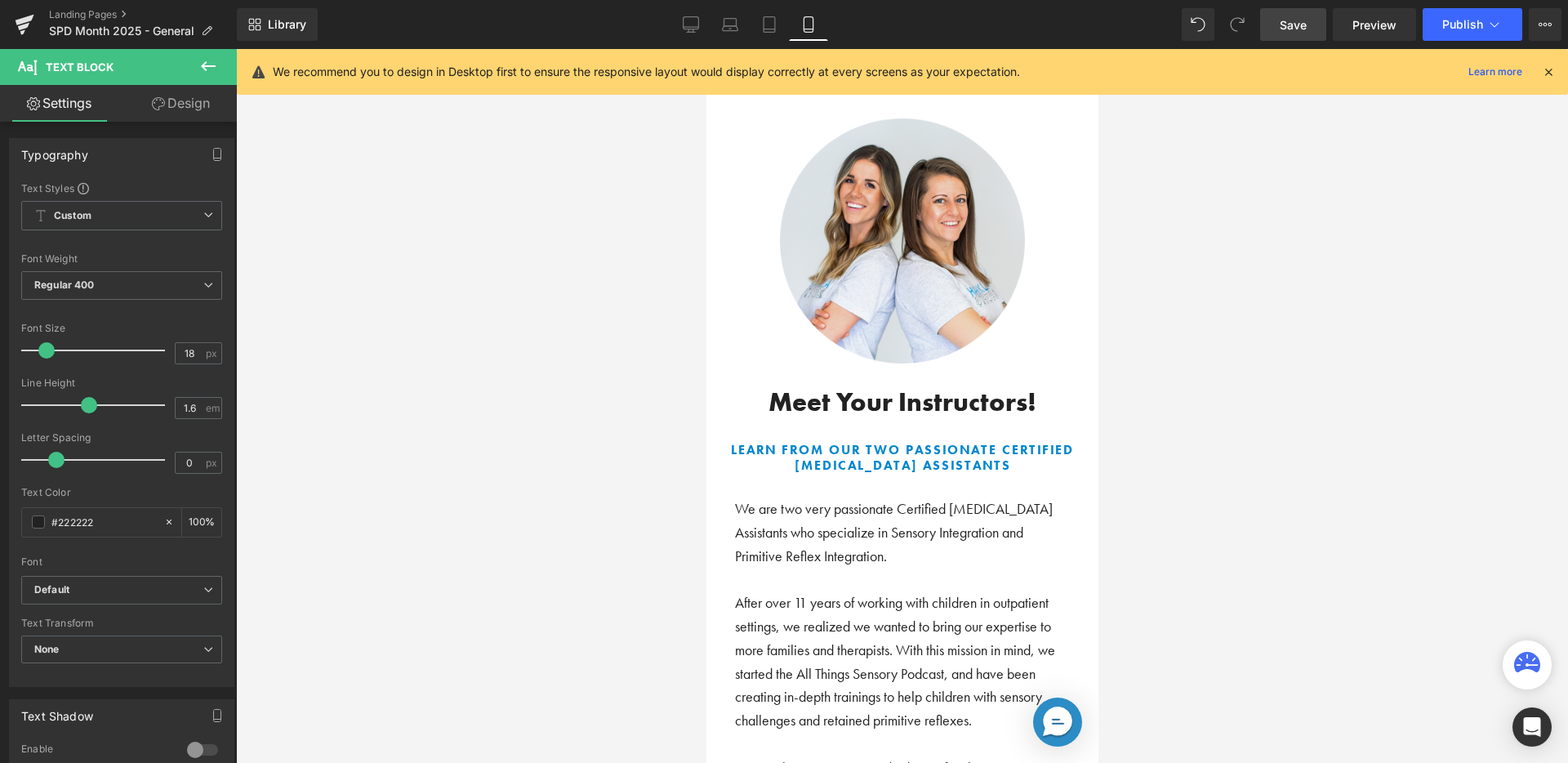
scroll to position [6780, 0]
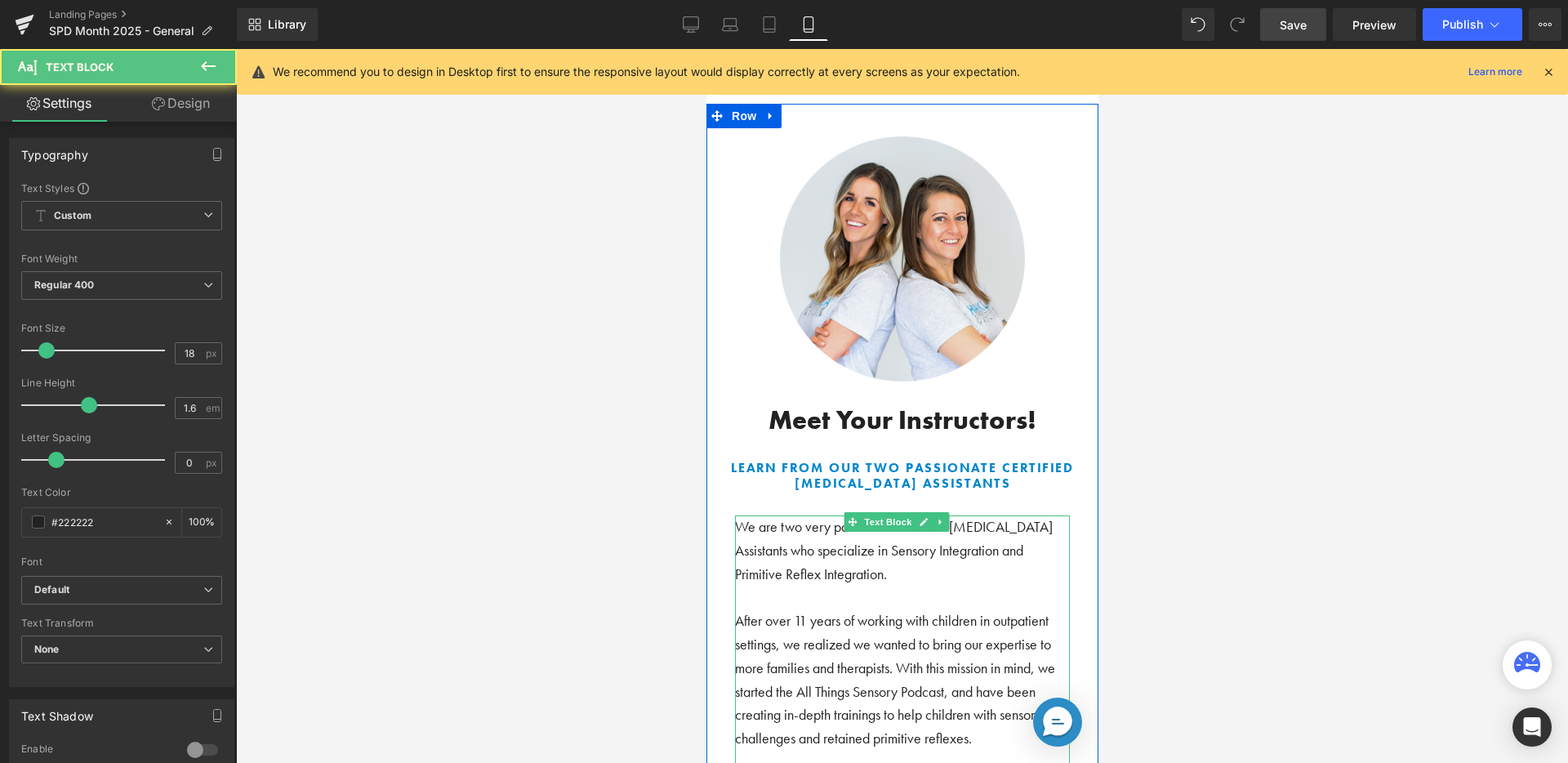
click at [893, 692] on p "After over 11 years of working with children in outpatient settings, we realize…" at bounding box center [901, 680] width 335 height 141
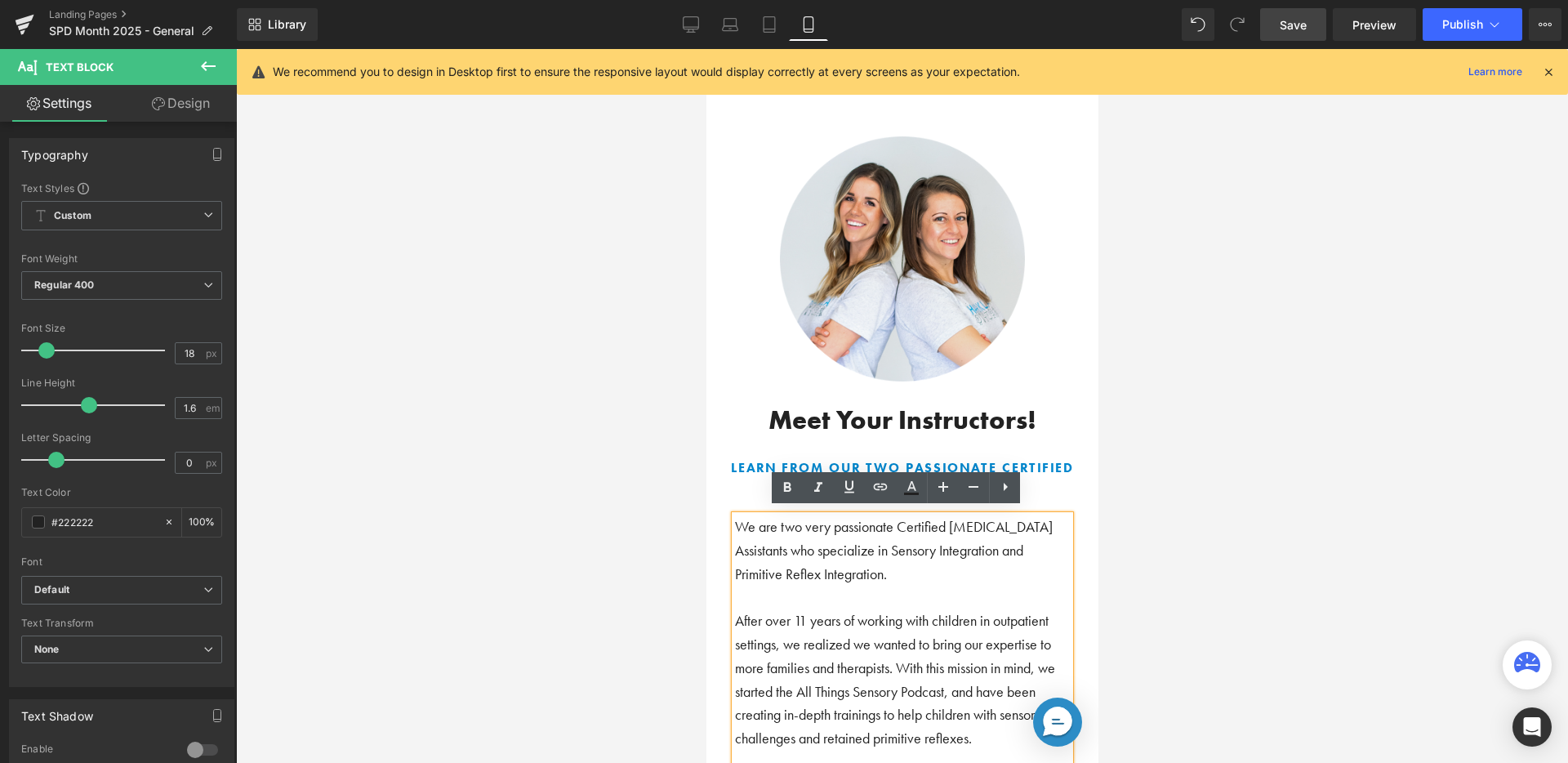
drag, startPoint x: 1260, startPoint y: 512, endPoint x: 1173, endPoint y: 516, distance: 87.1
click at [1260, 512] on div at bounding box center [902, 406] width 1332 height 714
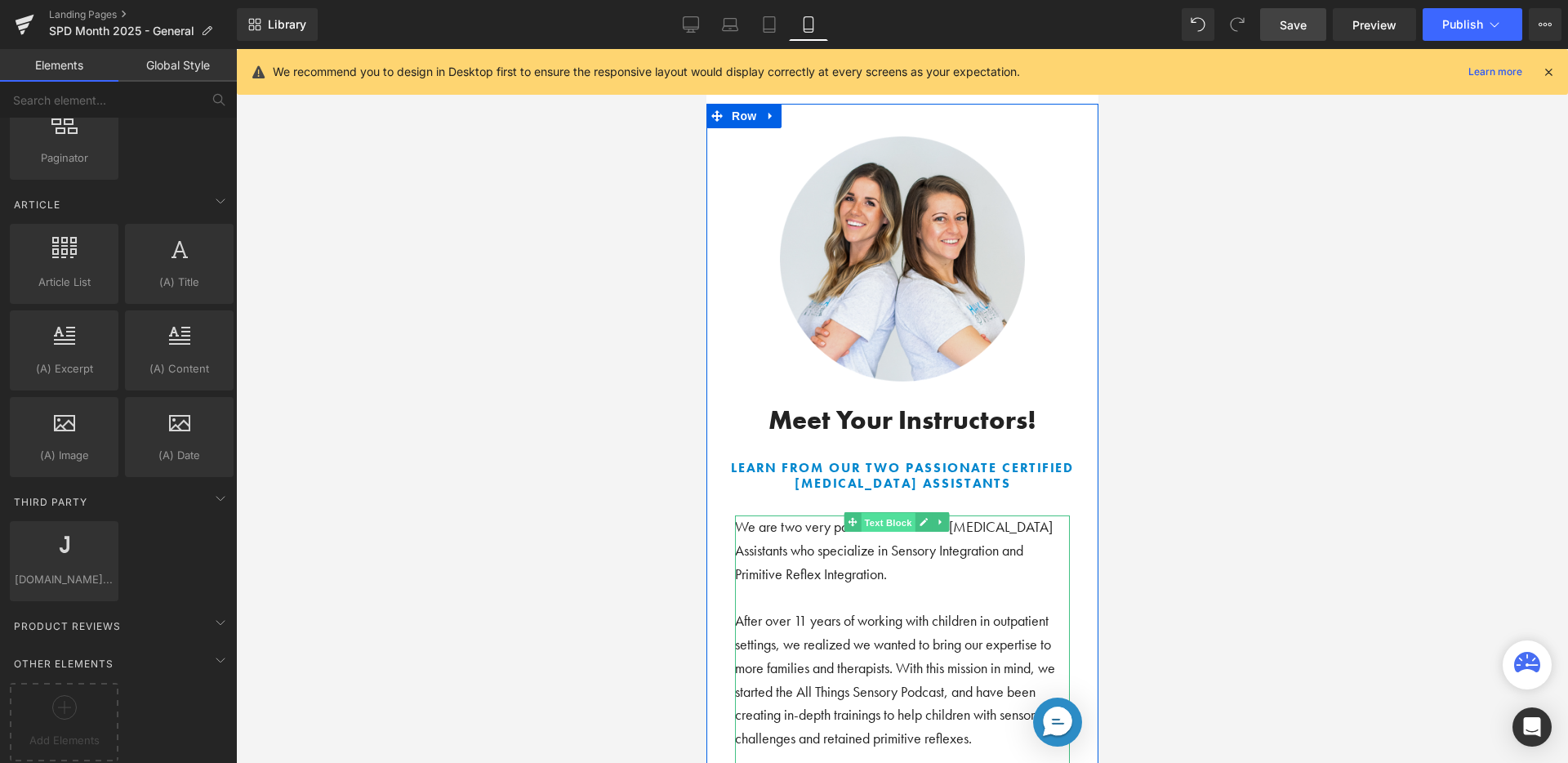
click at [894, 520] on span "Text Block" at bounding box center [887, 523] width 54 height 20
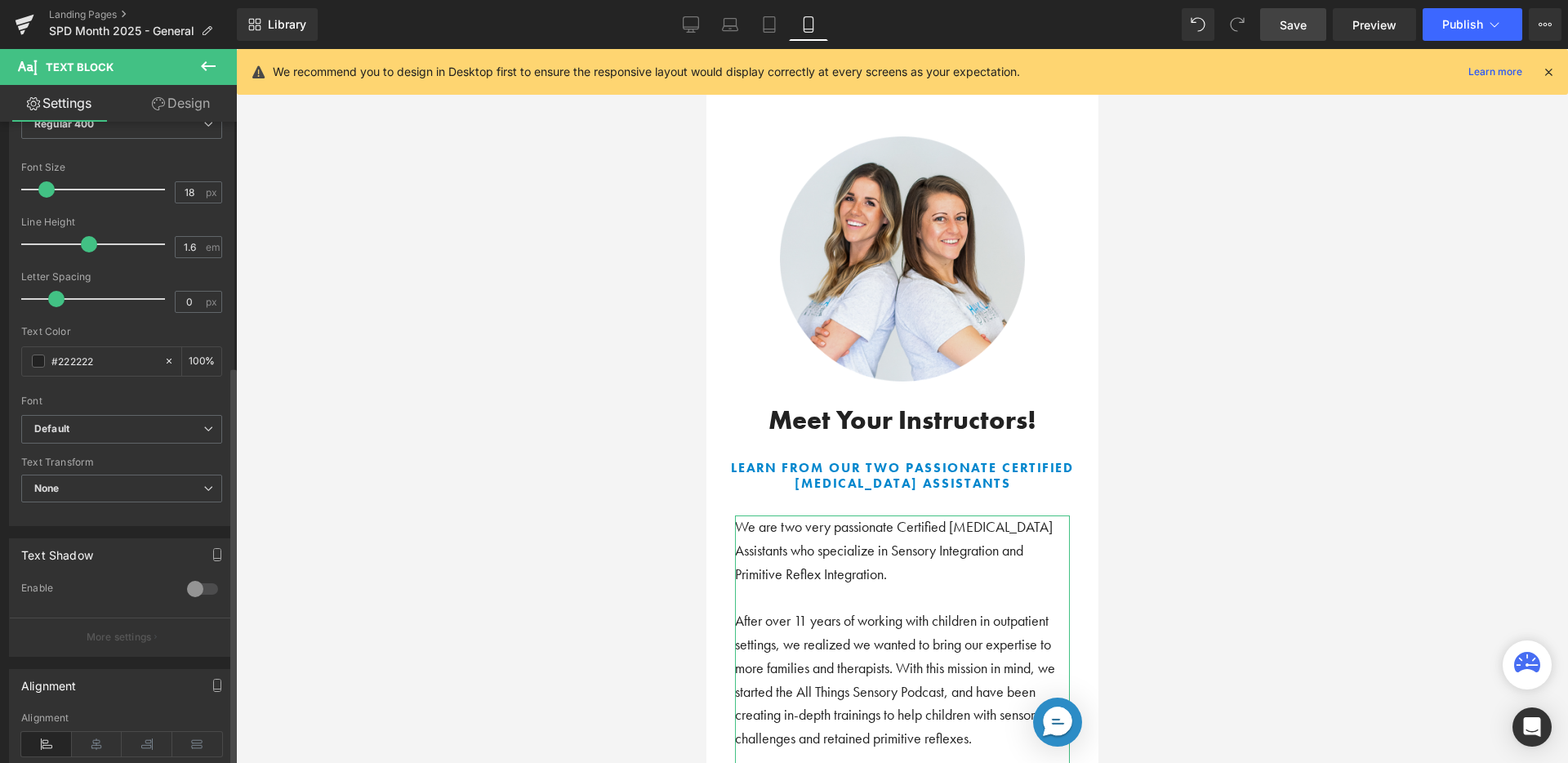
scroll to position [392, 0]
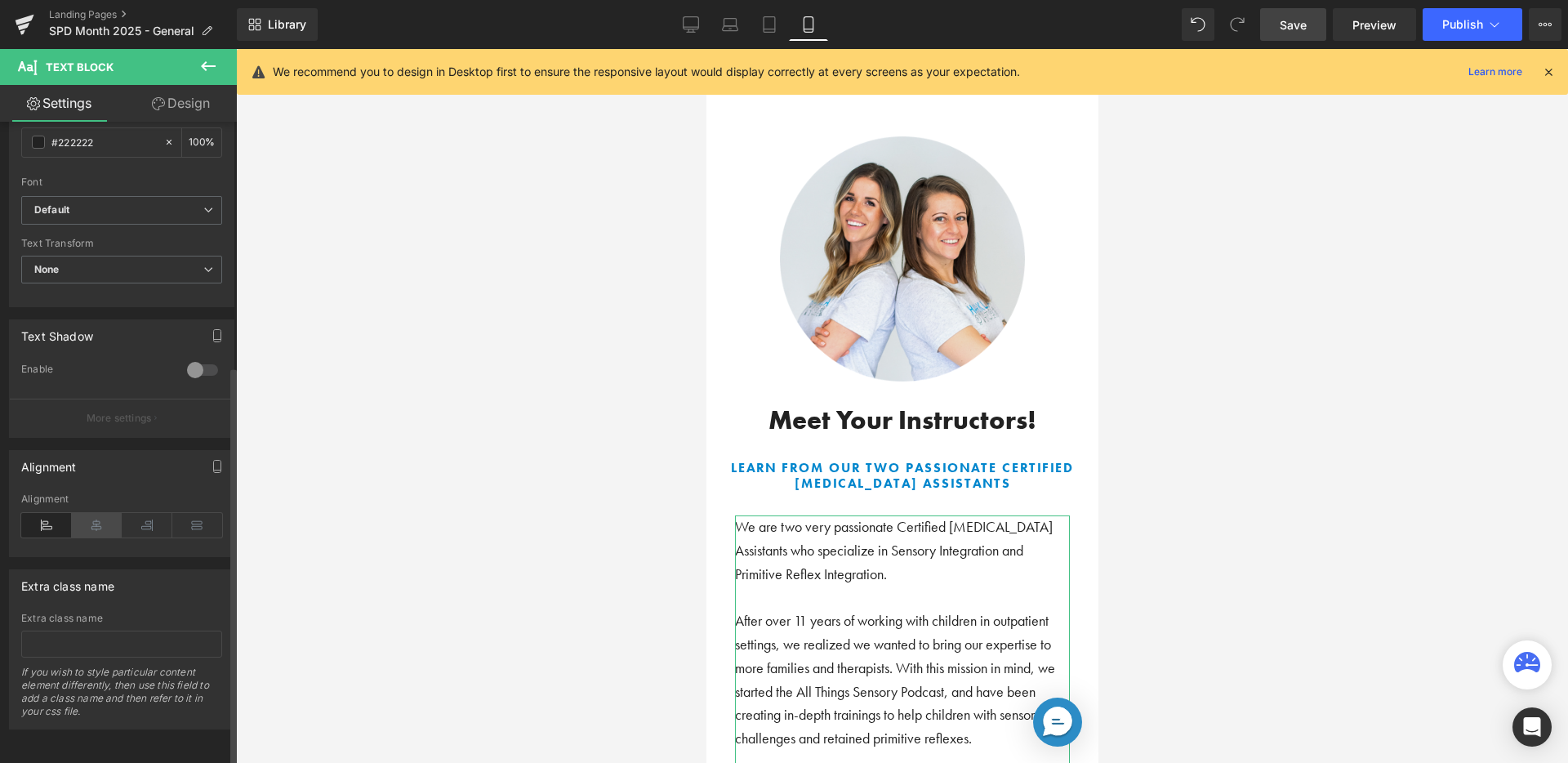
click at [110, 513] on icon at bounding box center [97, 525] width 51 height 25
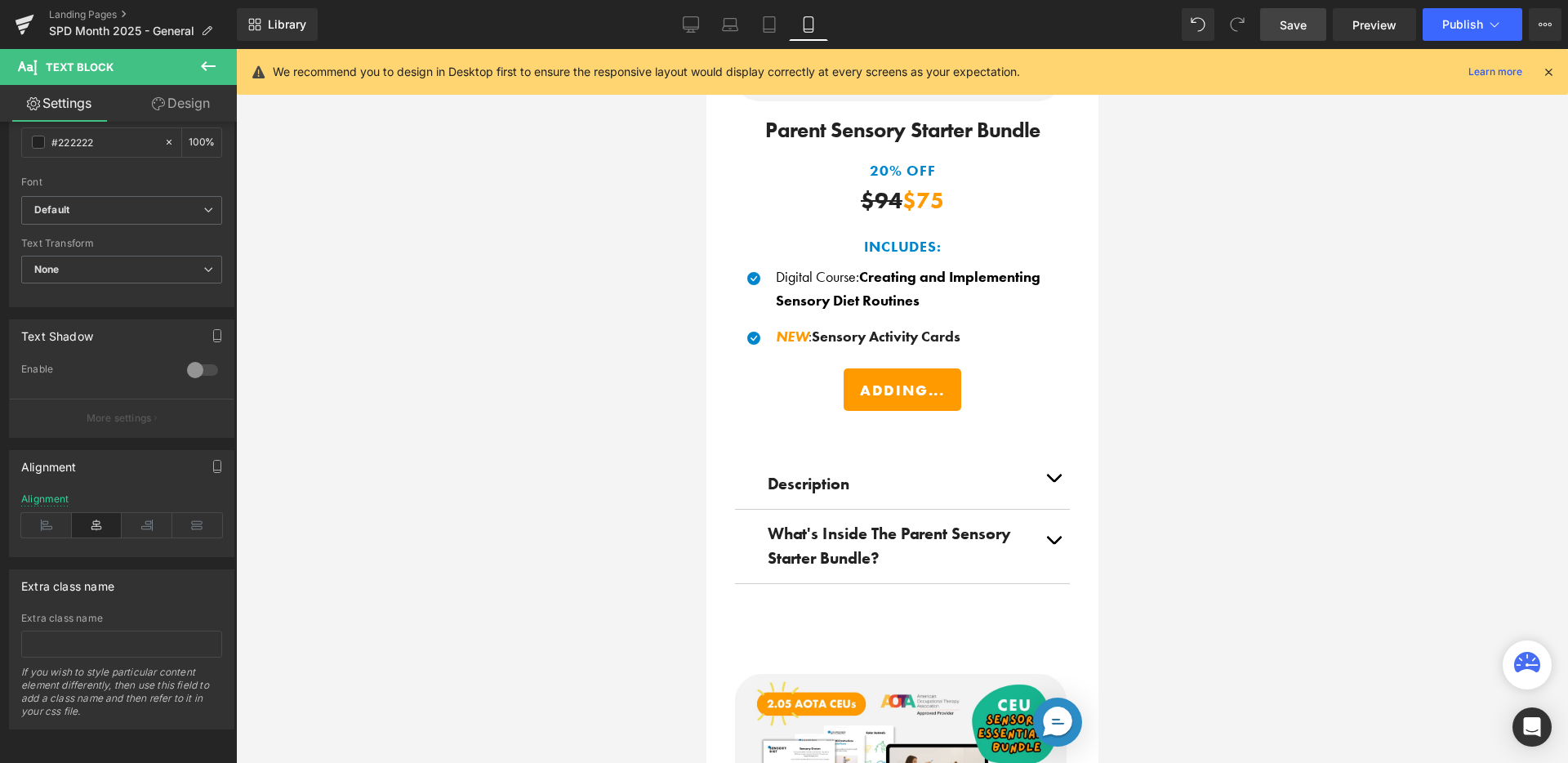
scroll to position [1693, 0]
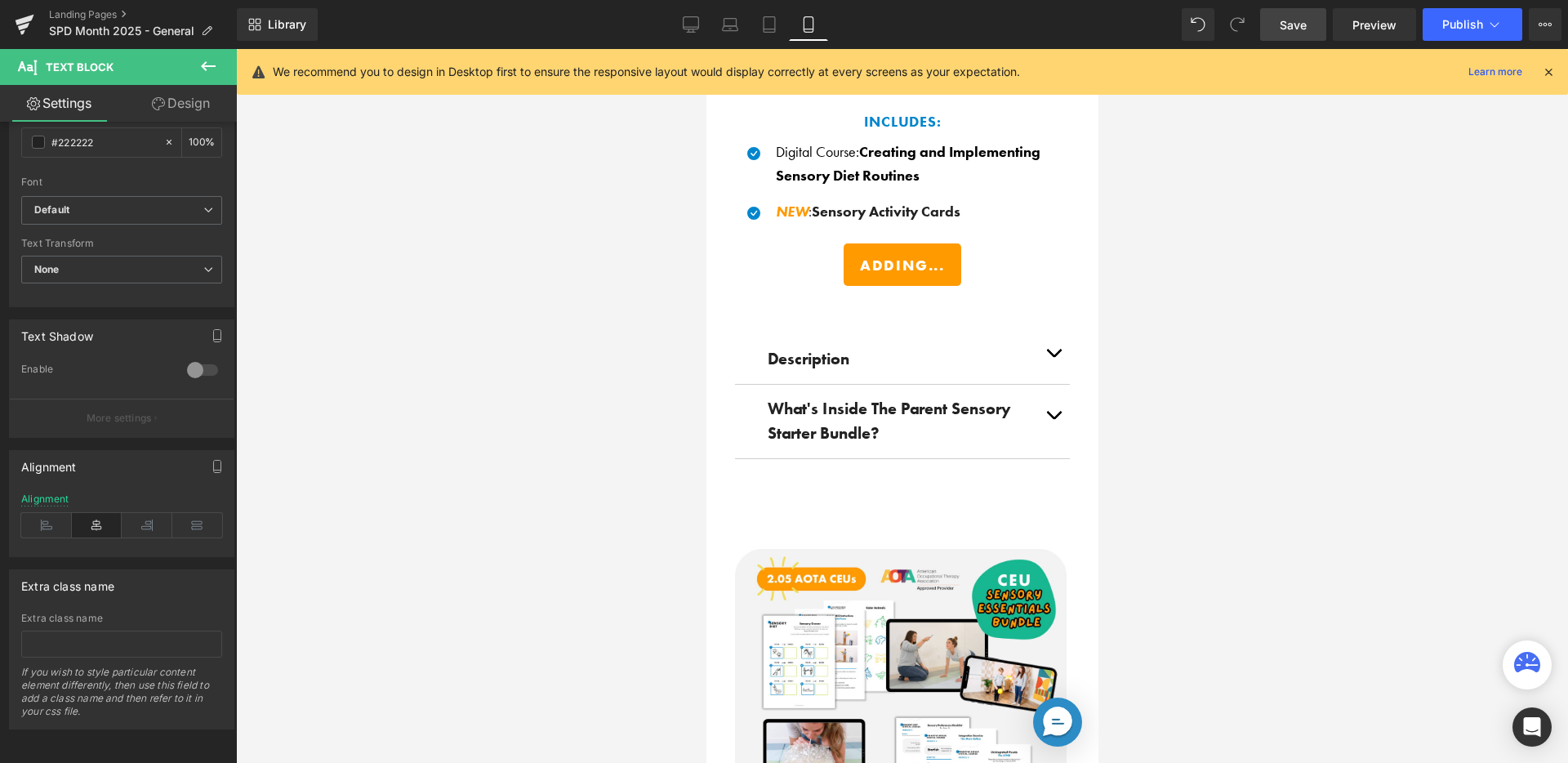
click at [986, 349] on link at bounding box center [994, 359] width 17 height 20
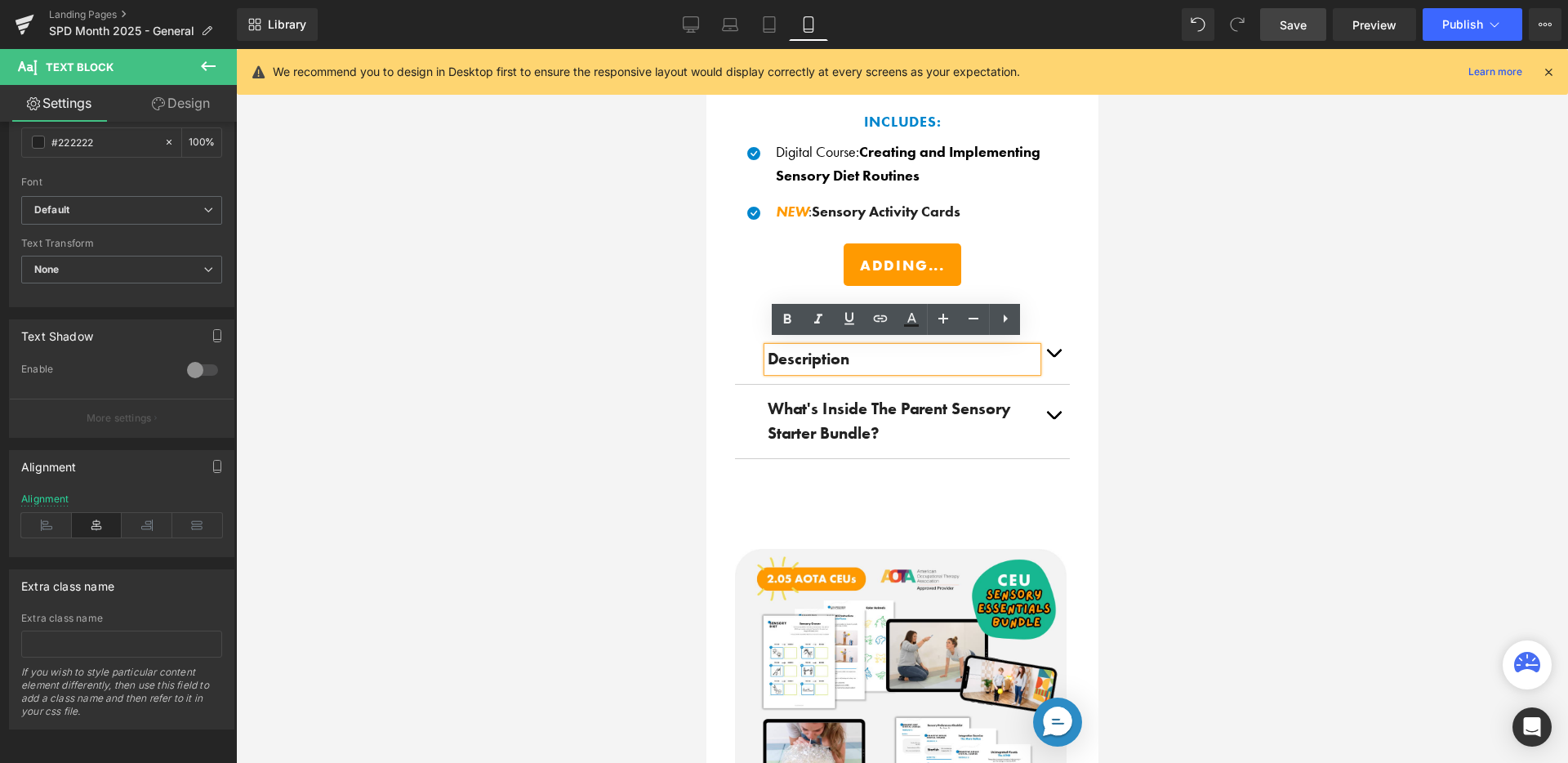
click at [1052, 340] on button "button" at bounding box center [1052, 359] width 33 height 49
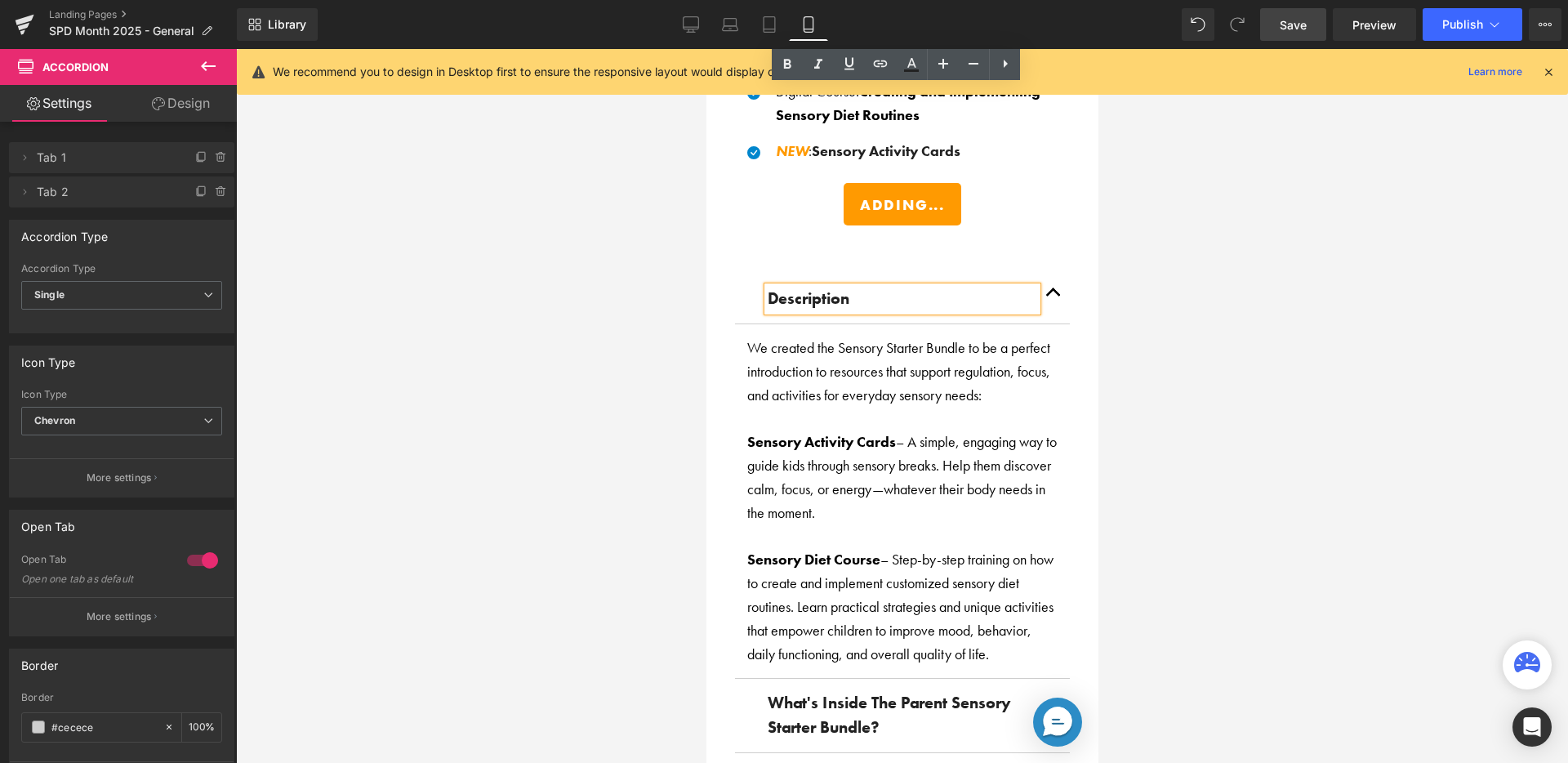
scroll to position [2008, 0]
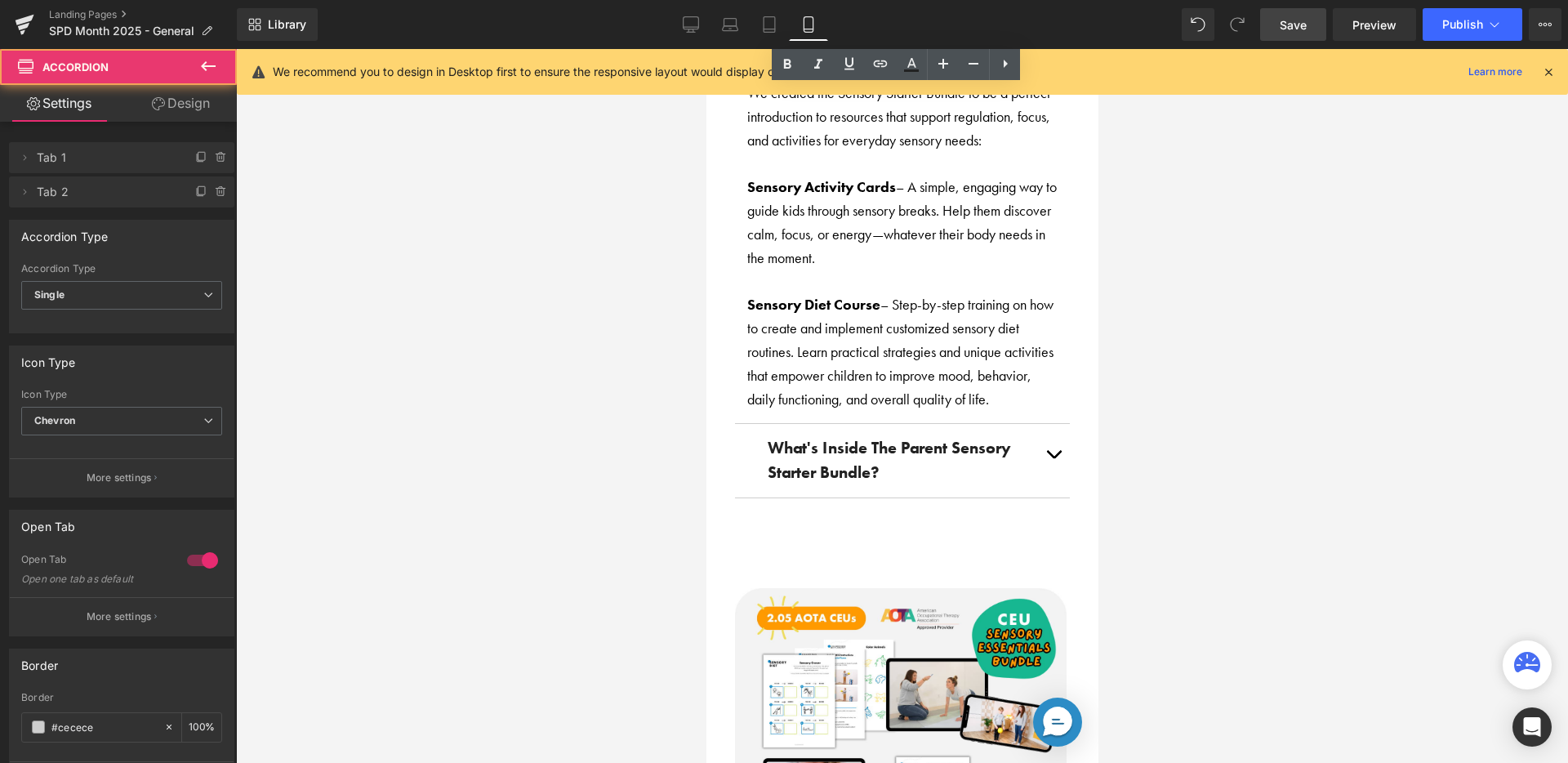
click at [1043, 436] on button "button" at bounding box center [1052, 460] width 33 height 73
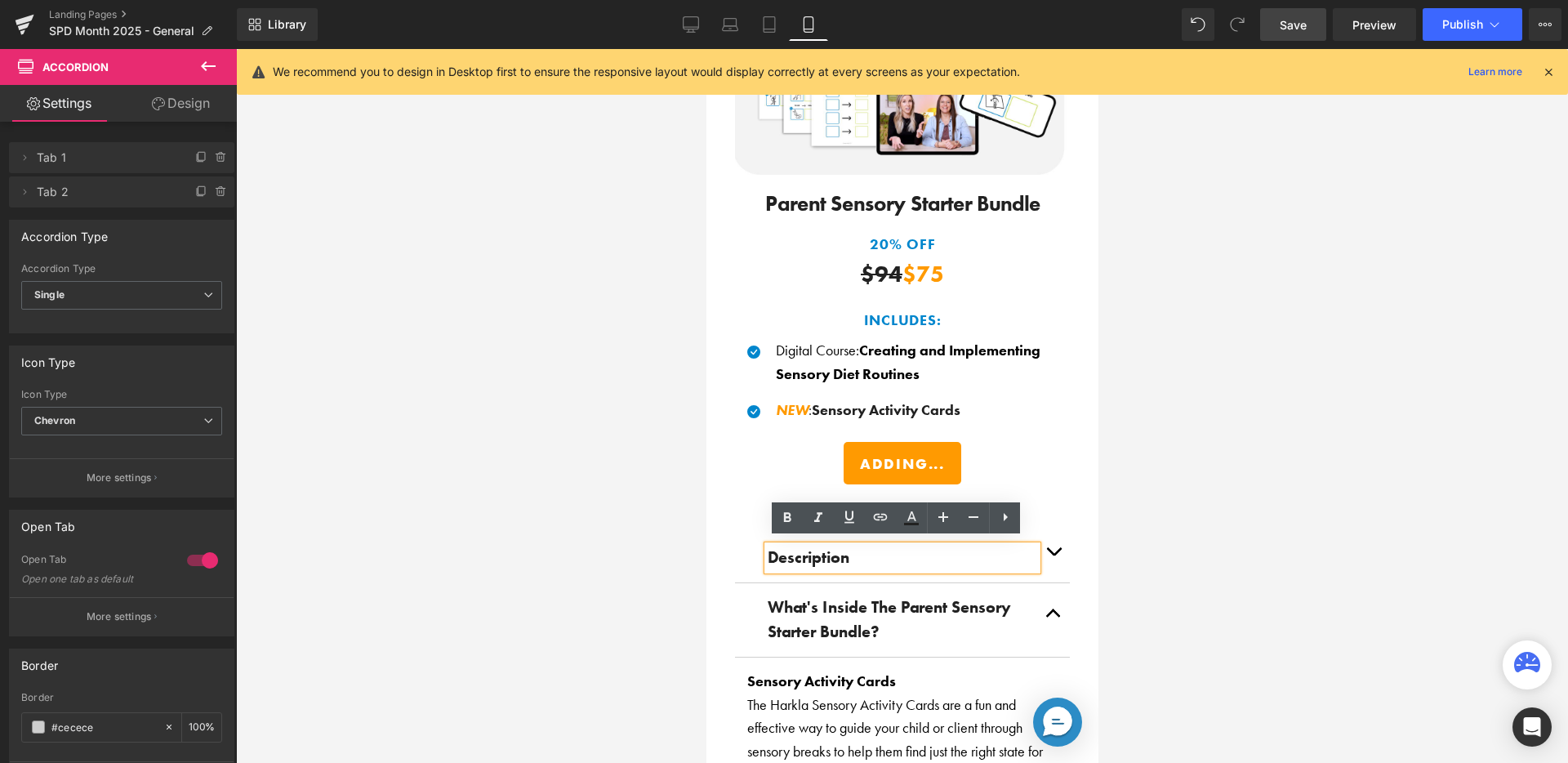
scroll to position [1505, 0]
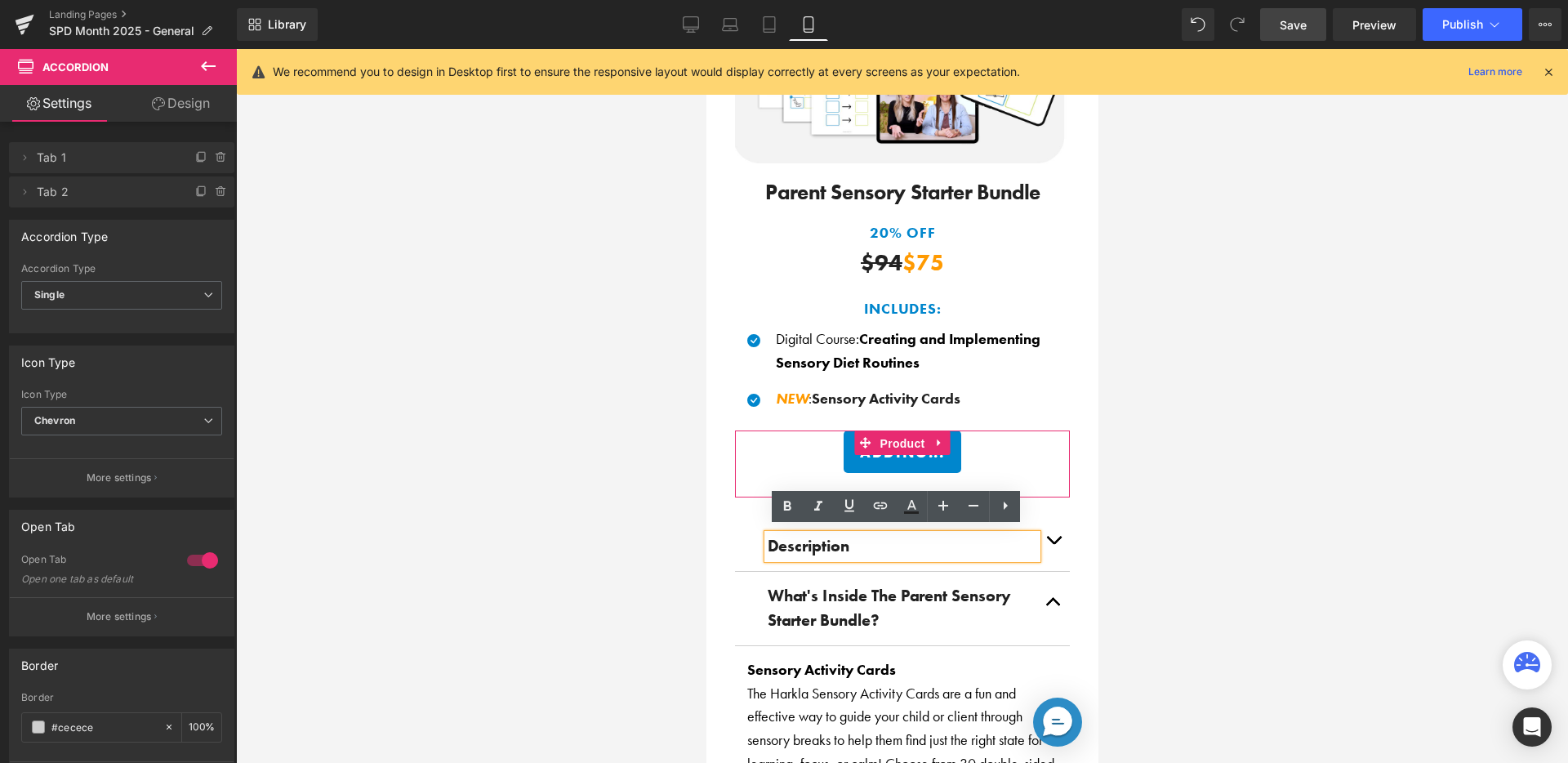
click at [880, 444] on span "Product" at bounding box center [902, 443] width 53 height 25
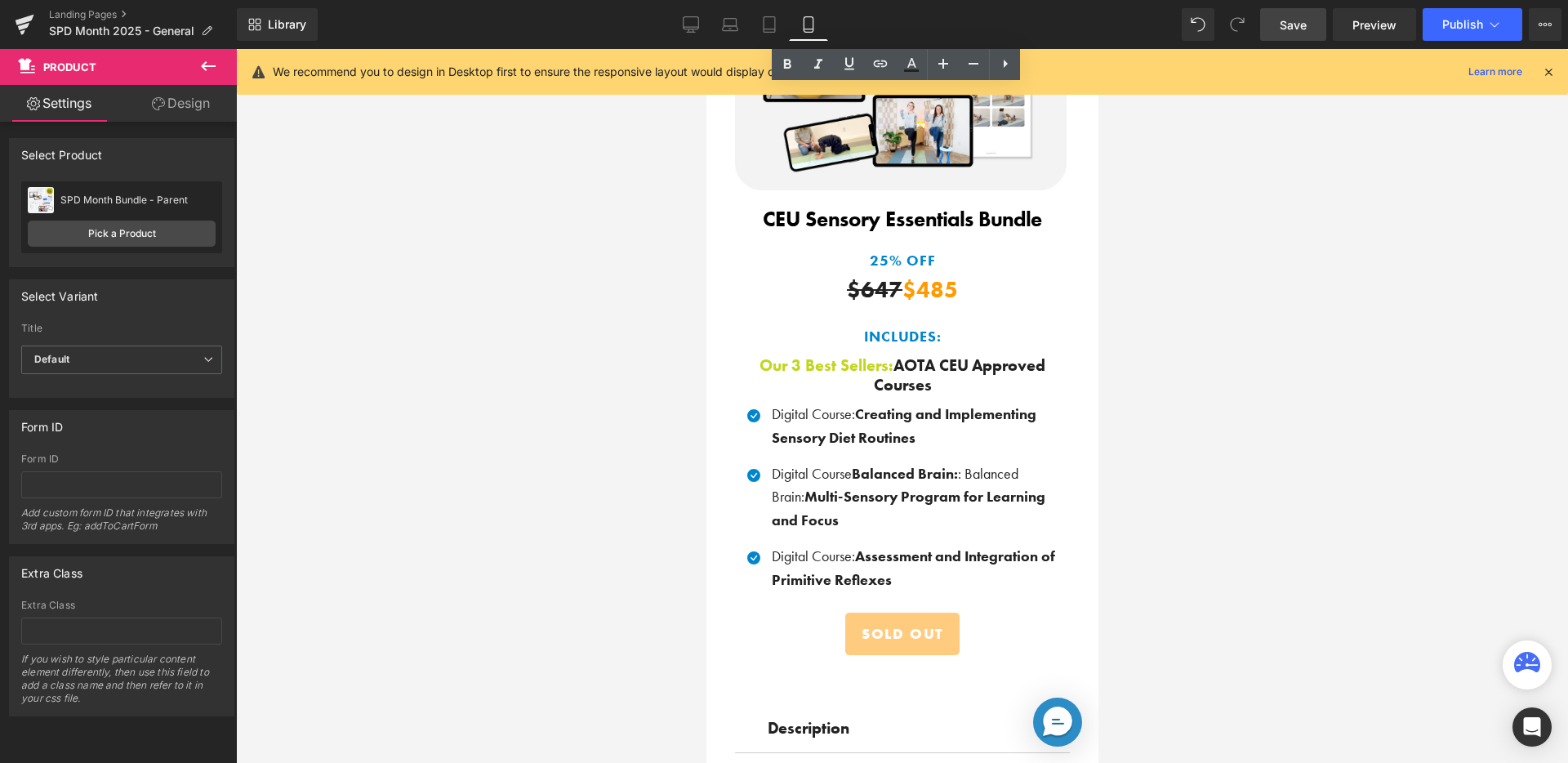
scroll to position [3873, 0]
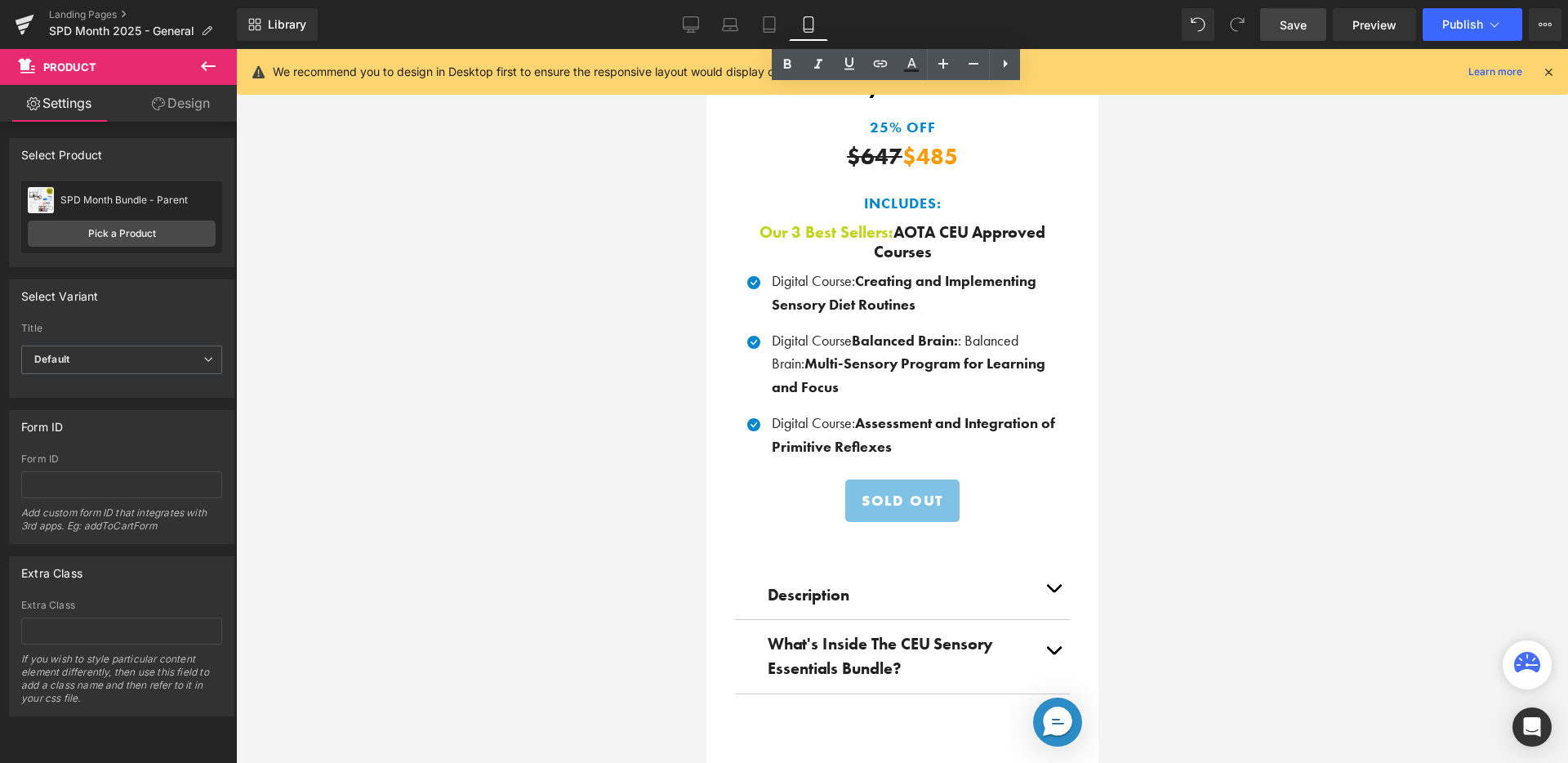
click at [908, 528] on div "Sold Out (P) Cart Button Product" at bounding box center [901, 512] width 335 height 67
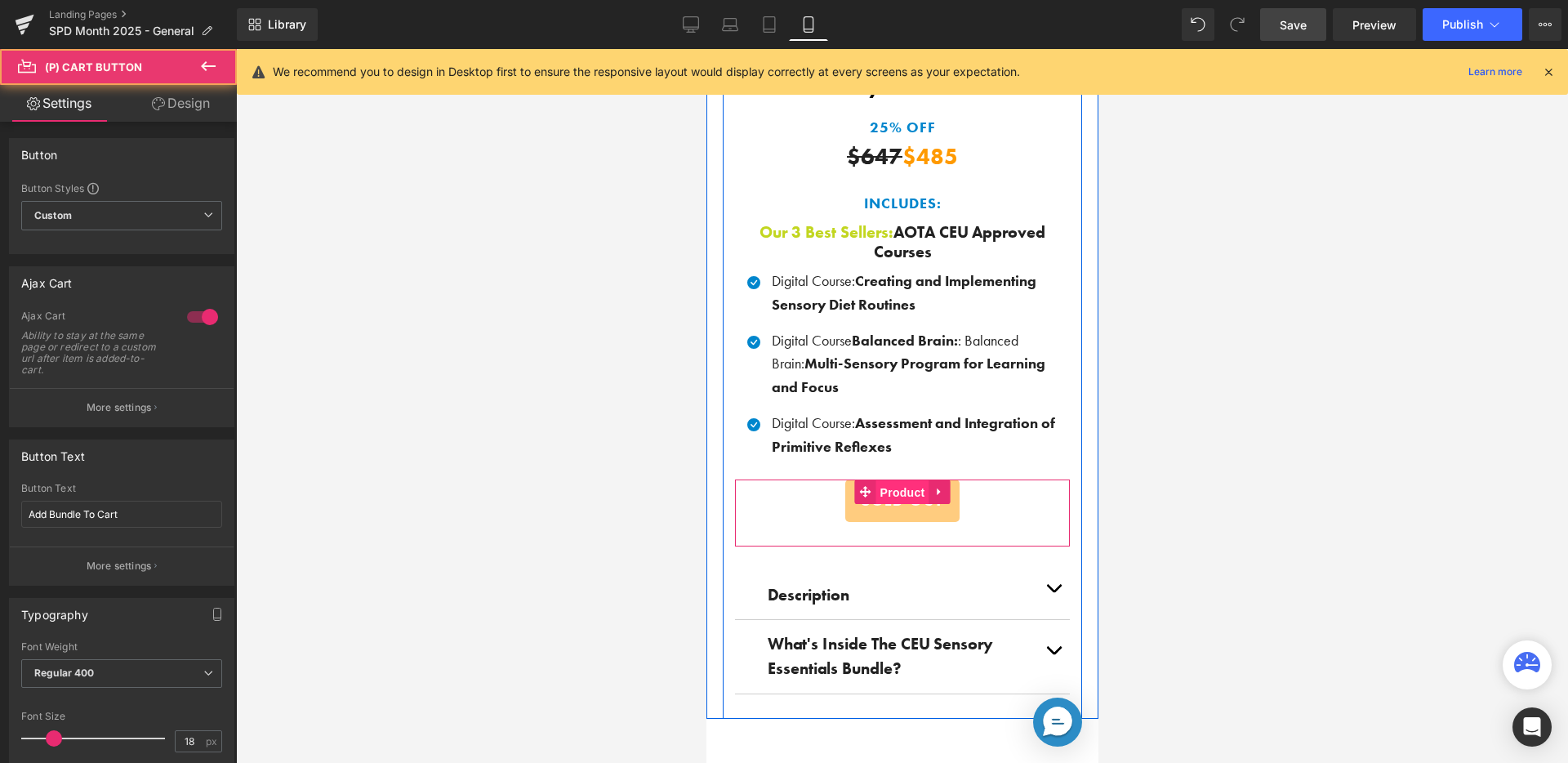
click at [907, 505] on span "Product" at bounding box center [902, 492] width 53 height 25
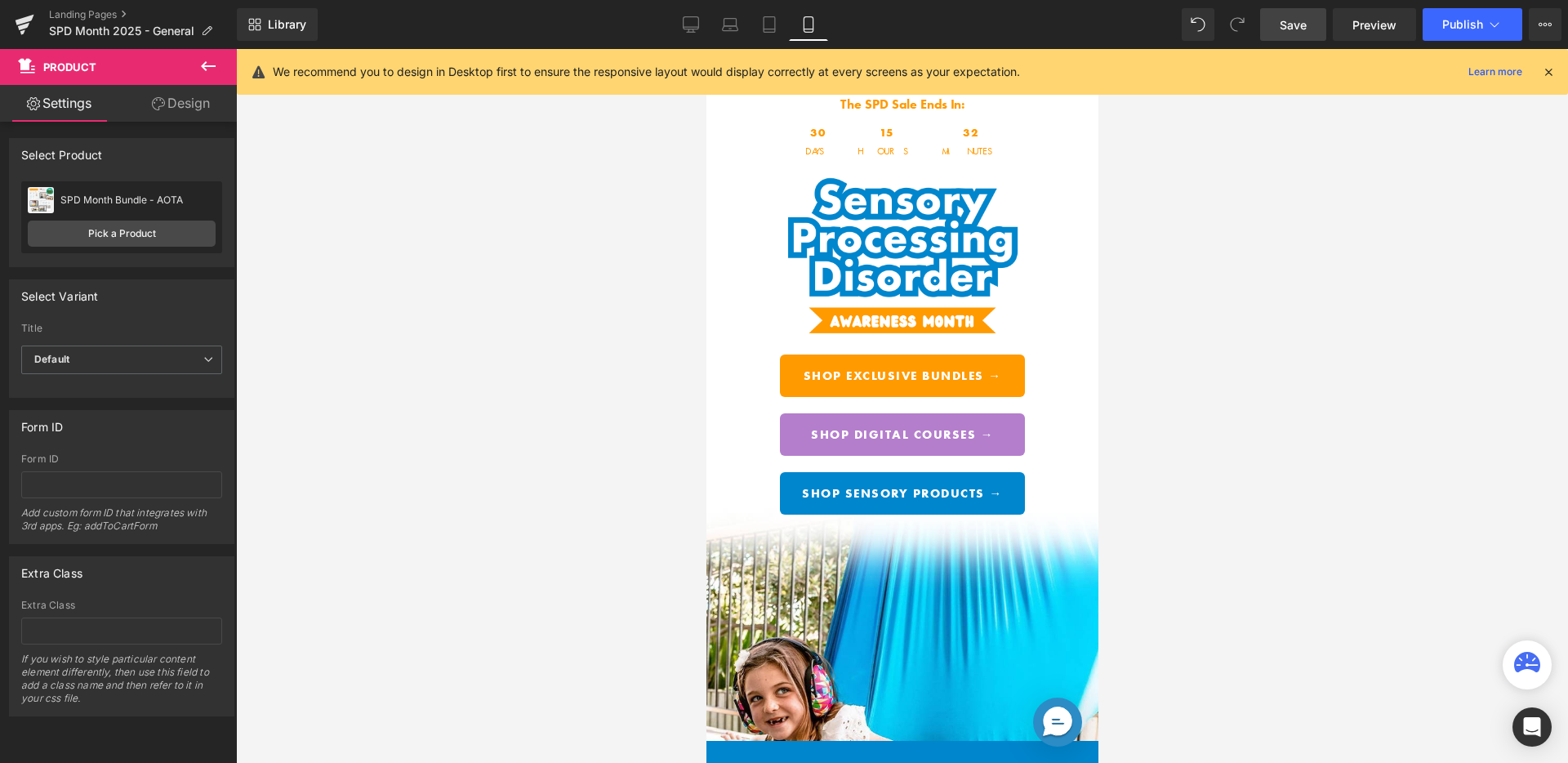
scroll to position [0, 0]
click at [923, 123] on span "Countdown Timer" at bounding box center [895, 127] width 109 height 25
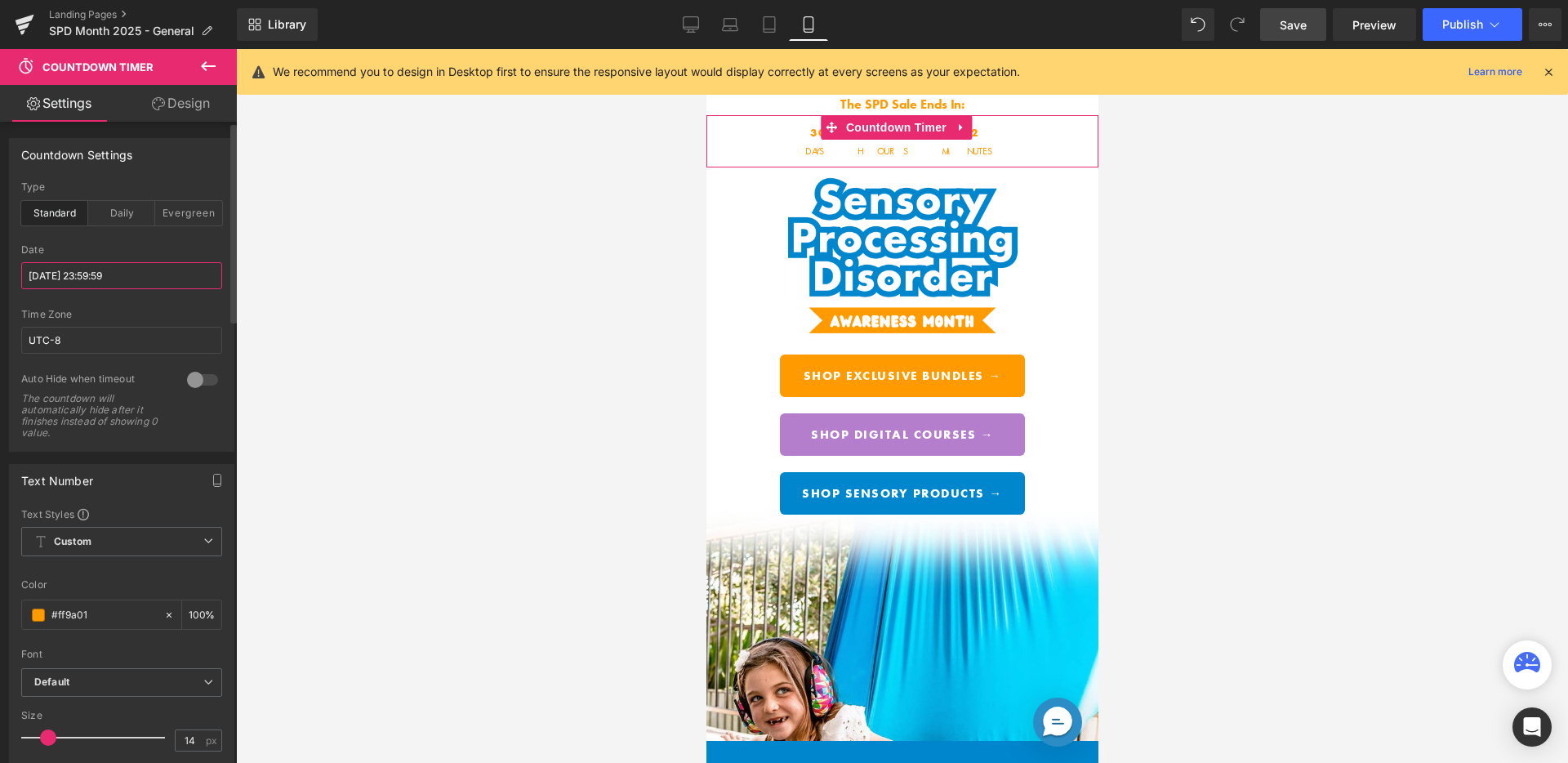
click at [139, 266] on input "2025/10/24 23:59:59" at bounding box center [122, 275] width 201 height 27
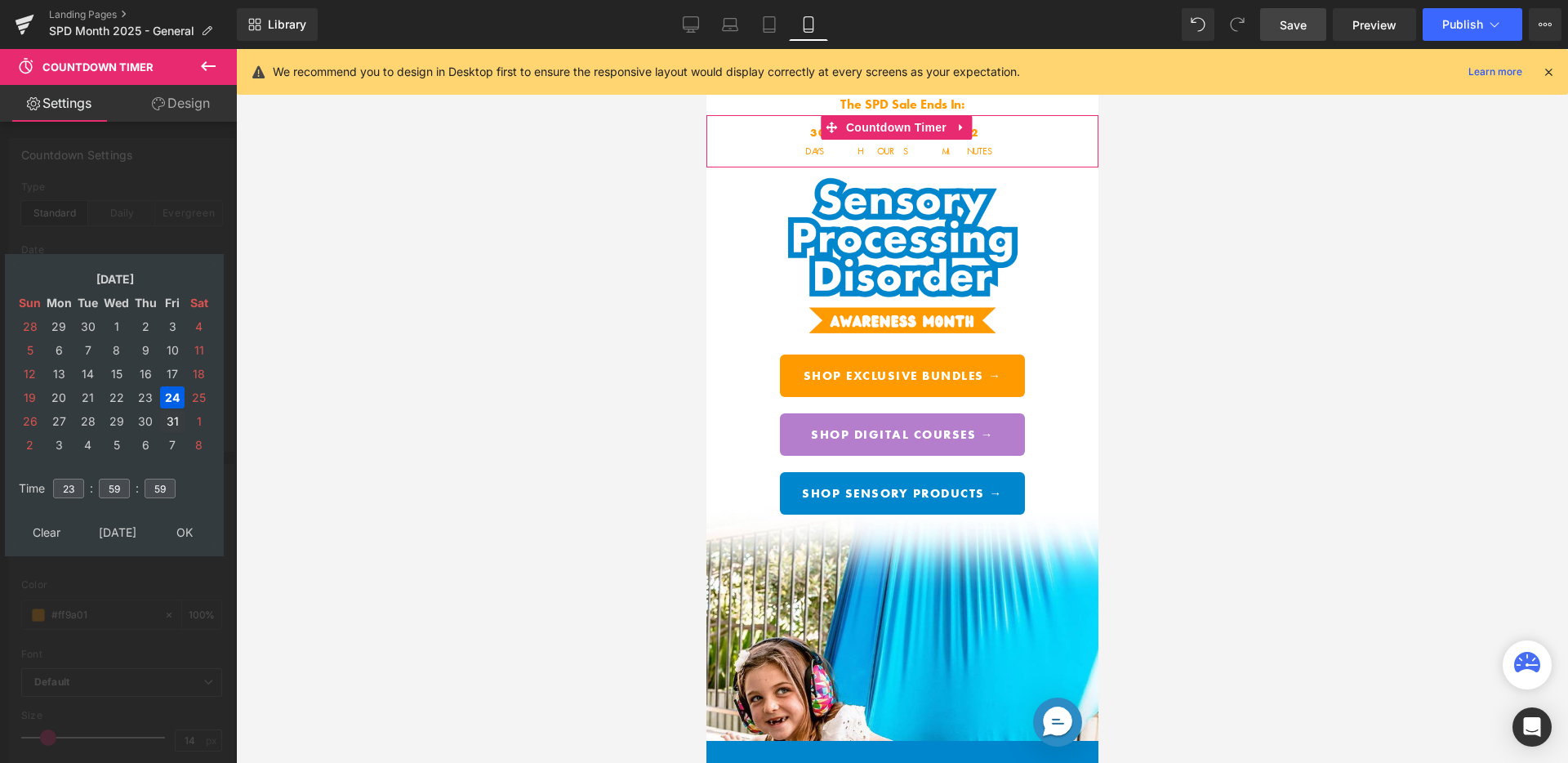
click at [169, 414] on td "31" at bounding box center [173, 421] width 25 height 22
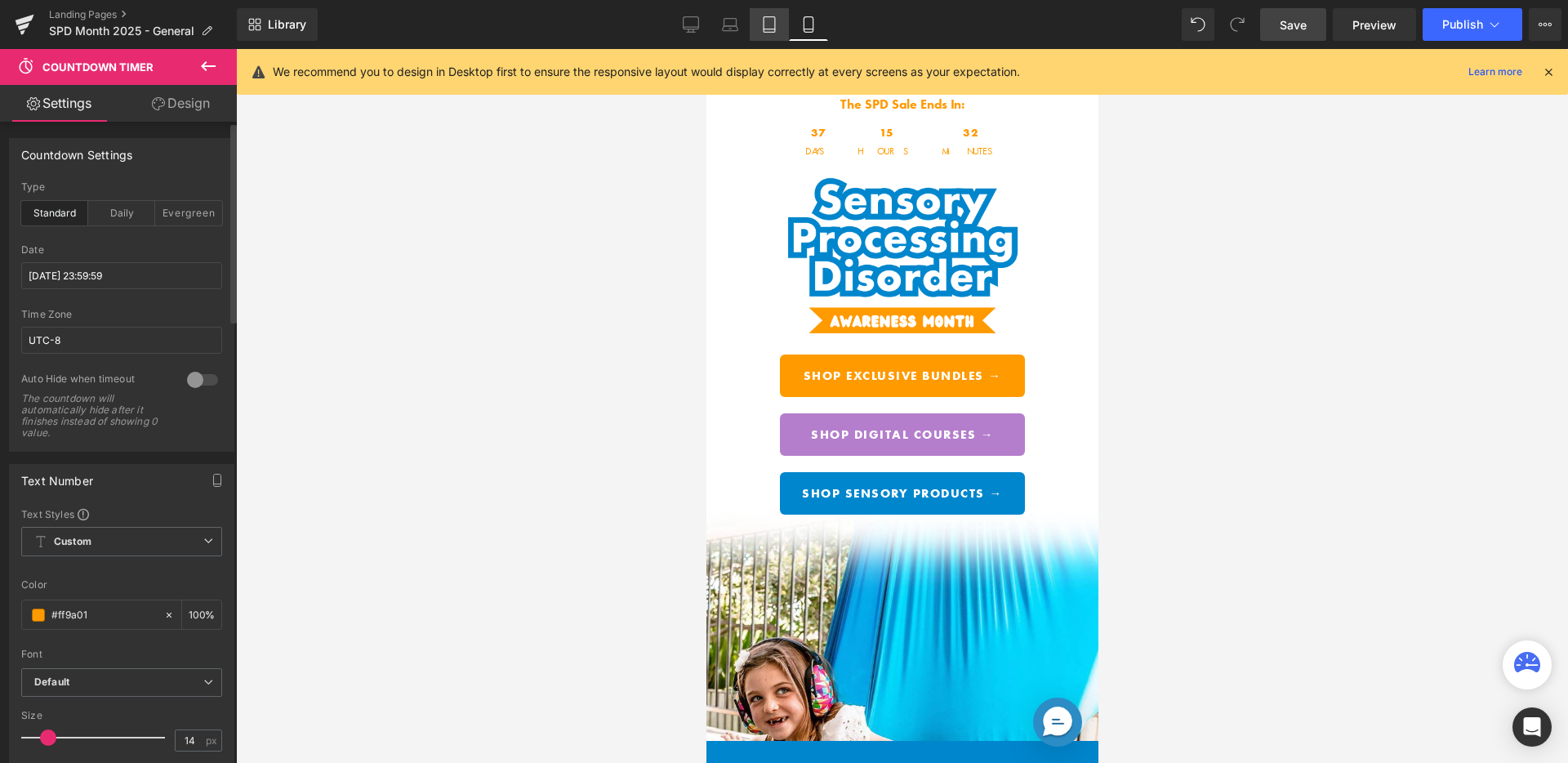
click at [779, 24] on link "Tablet" at bounding box center [770, 25] width 39 height 33
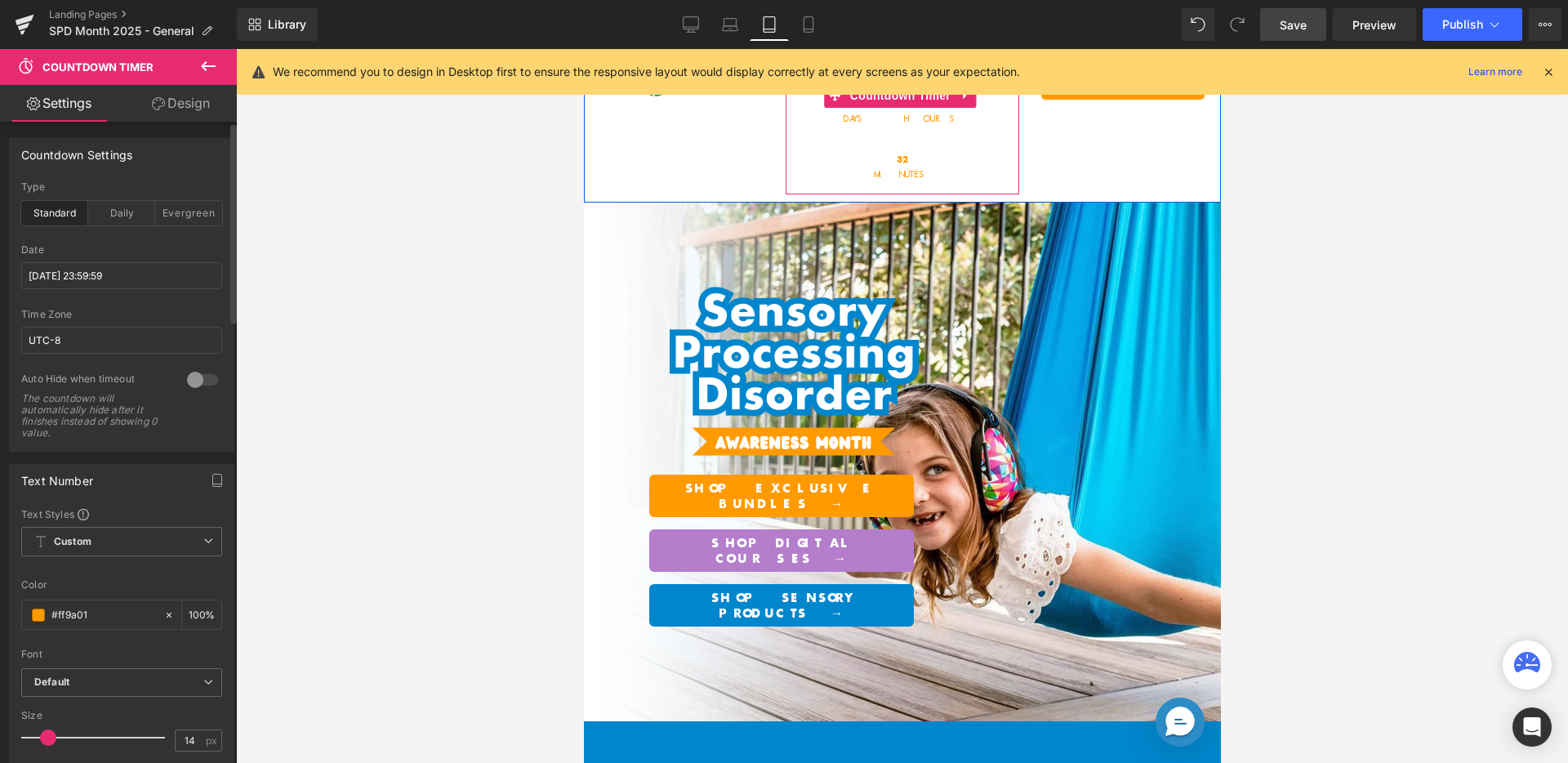
click at [846, 104] on span "Countdown Timer" at bounding box center [900, 95] width 109 height 25
click at [856, 100] on span "Countdown Timer" at bounding box center [900, 96] width 109 height 25
click at [158, 280] on input "2025/10/24 23:59:59" at bounding box center [122, 275] width 201 height 27
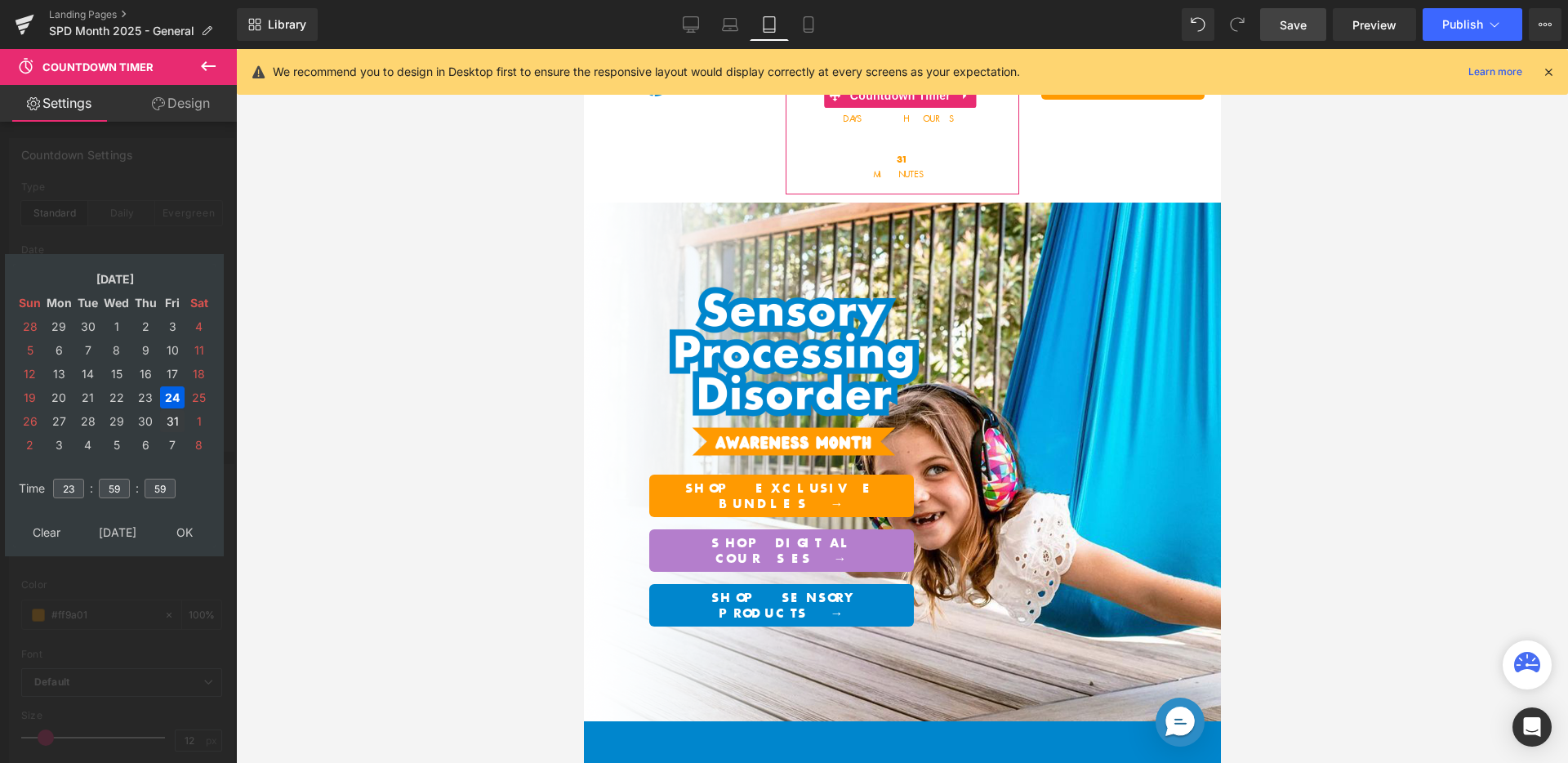
click at [174, 425] on td "31" at bounding box center [173, 421] width 25 height 22
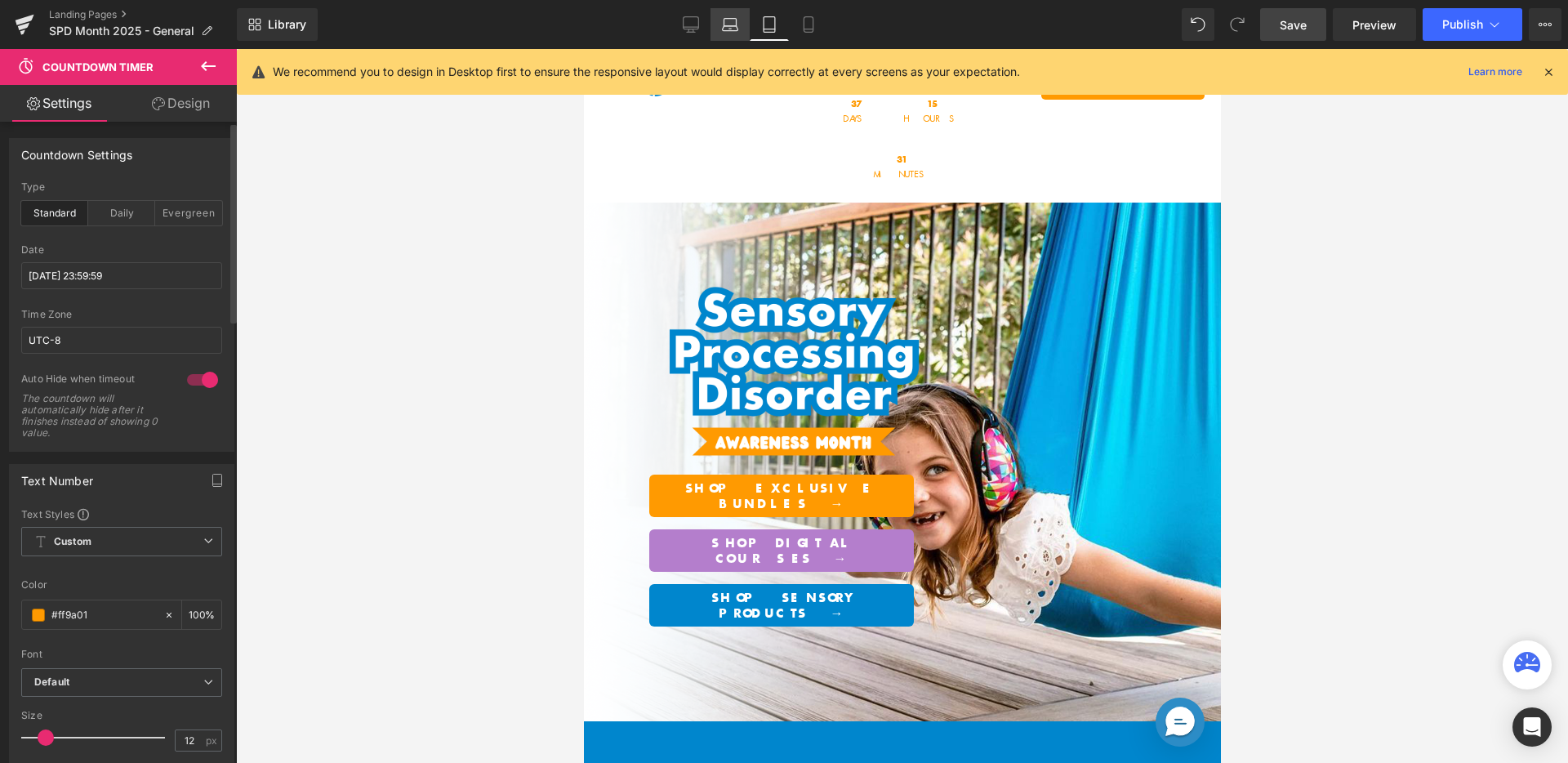
click at [723, 24] on icon at bounding box center [730, 25] width 16 height 16
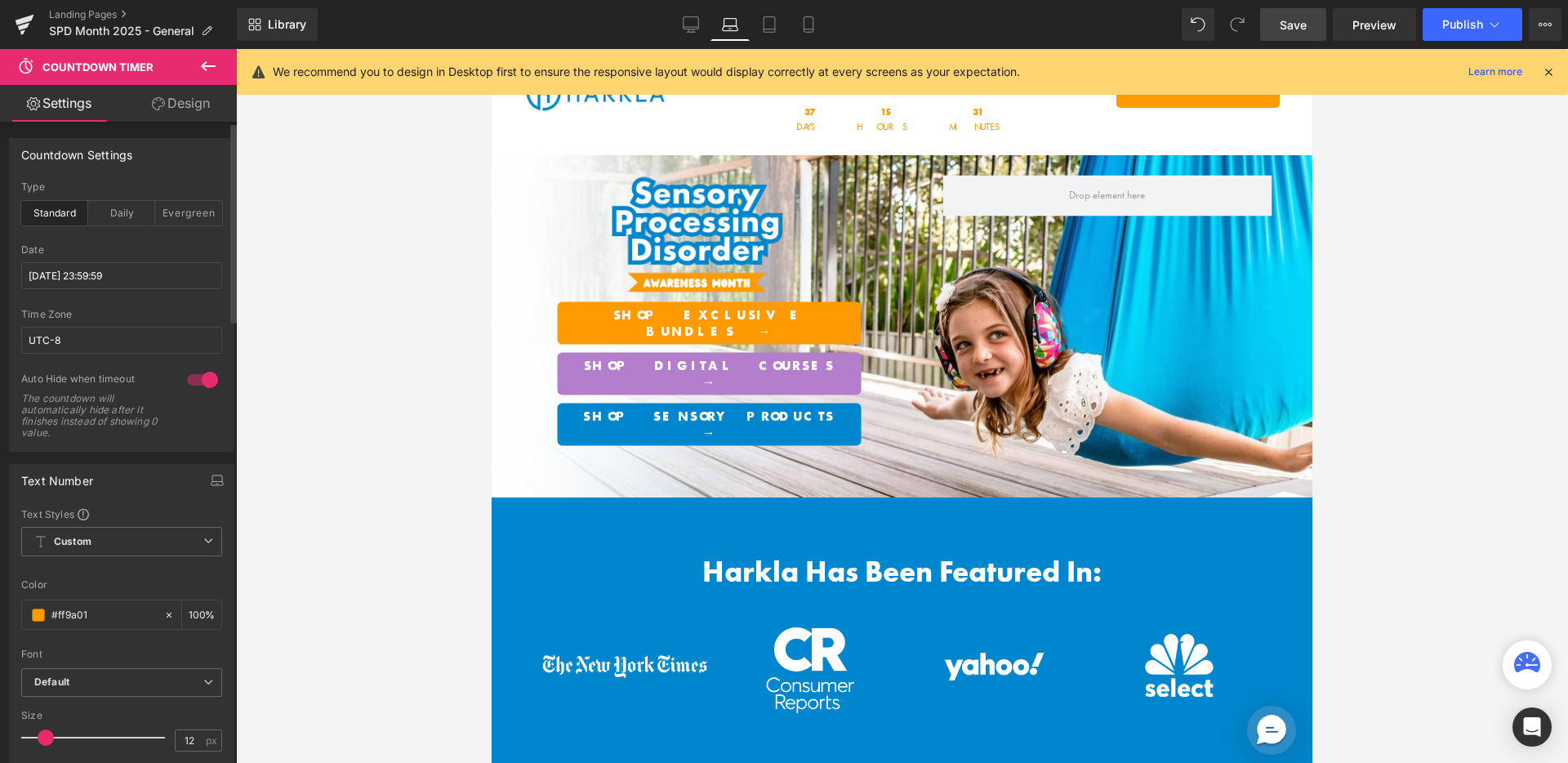
scroll to position [8, 0]
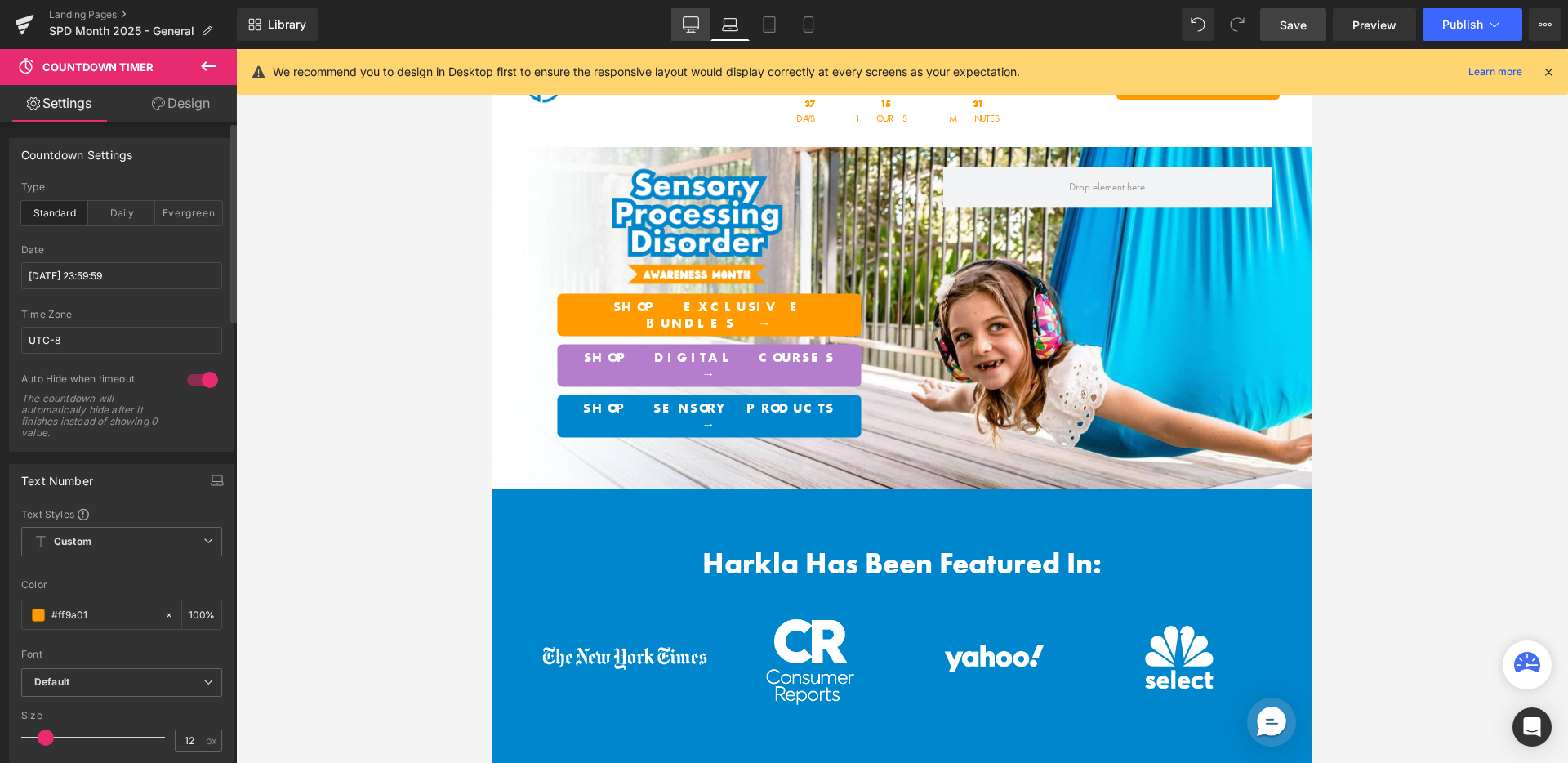
click at [685, 25] on icon at bounding box center [691, 25] width 16 height 16
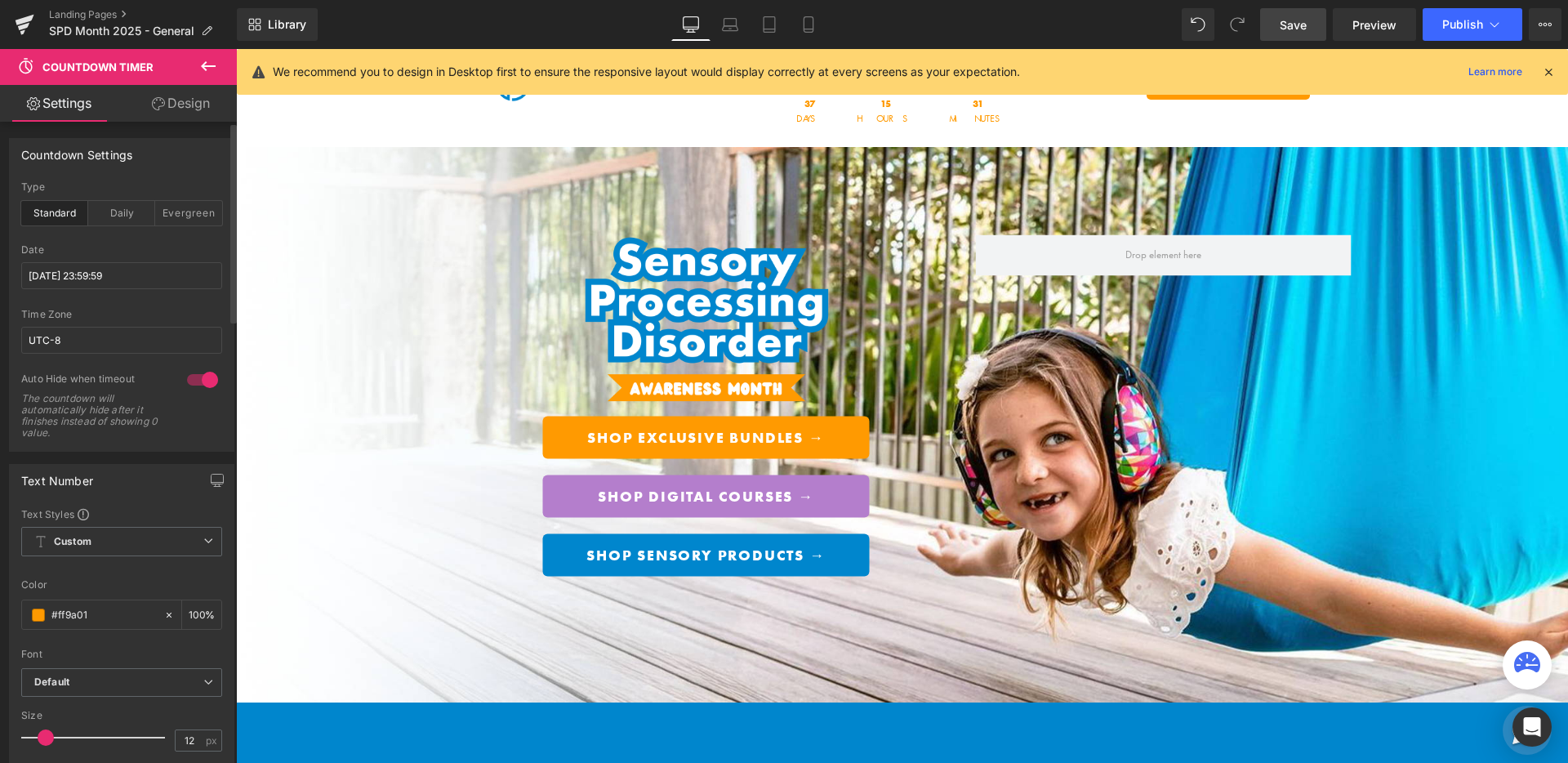
scroll to position [0, 0]
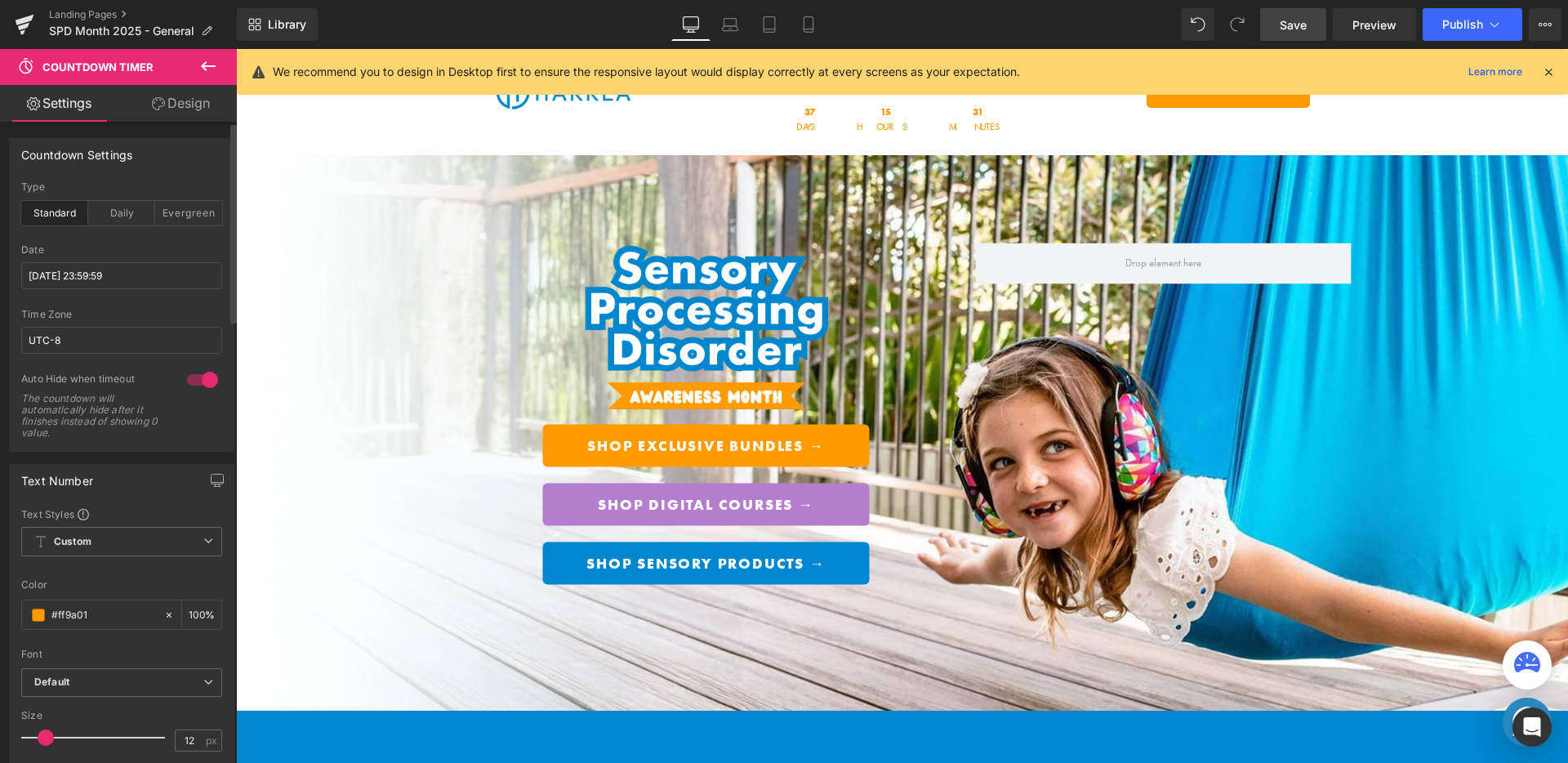
click at [1302, 28] on span "Save" at bounding box center [1293, 25] width 27 height 17
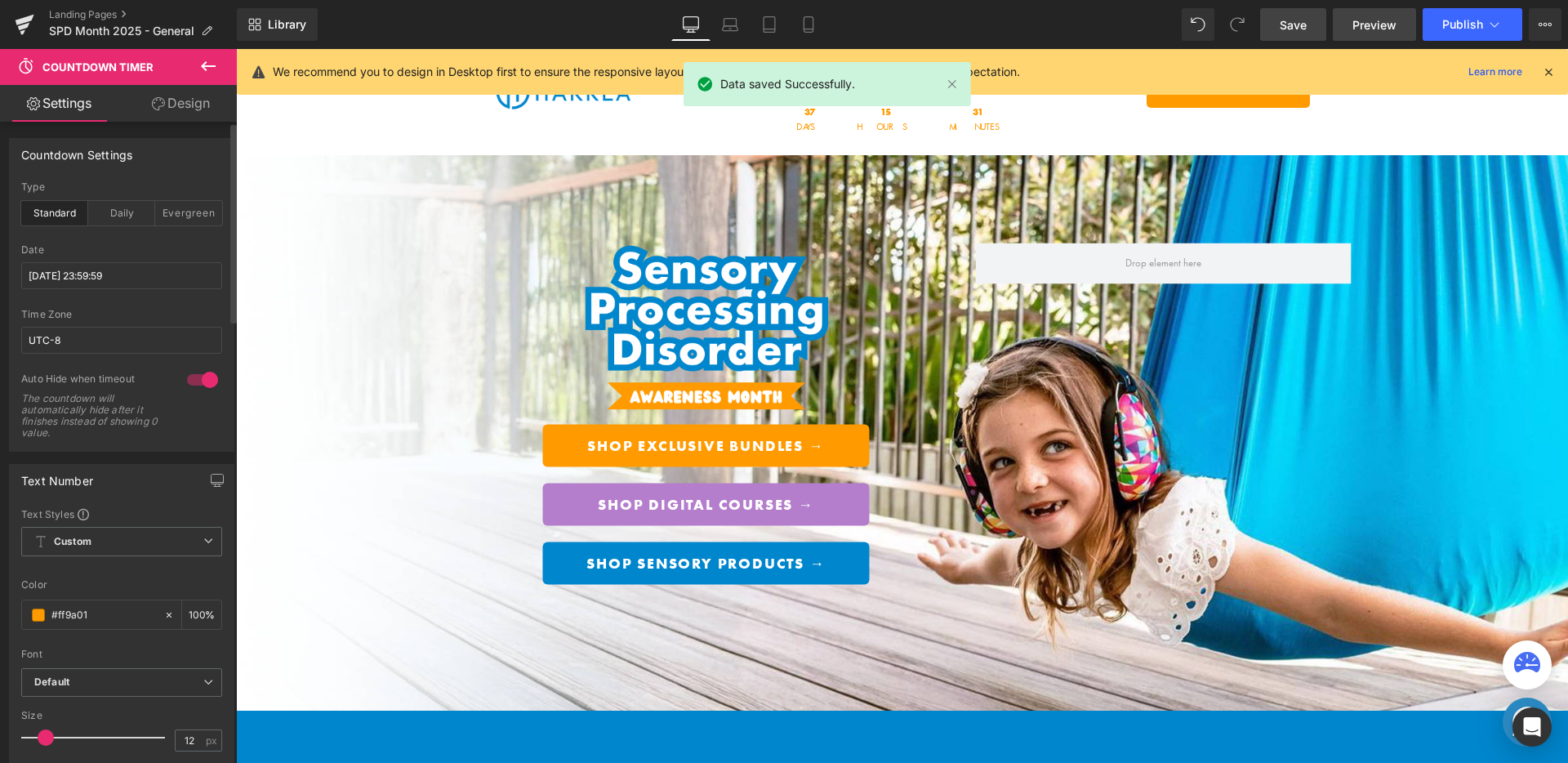
click at [1347, 24] on link "Preview" at bounding box center [1374, 25] width 83 height 33
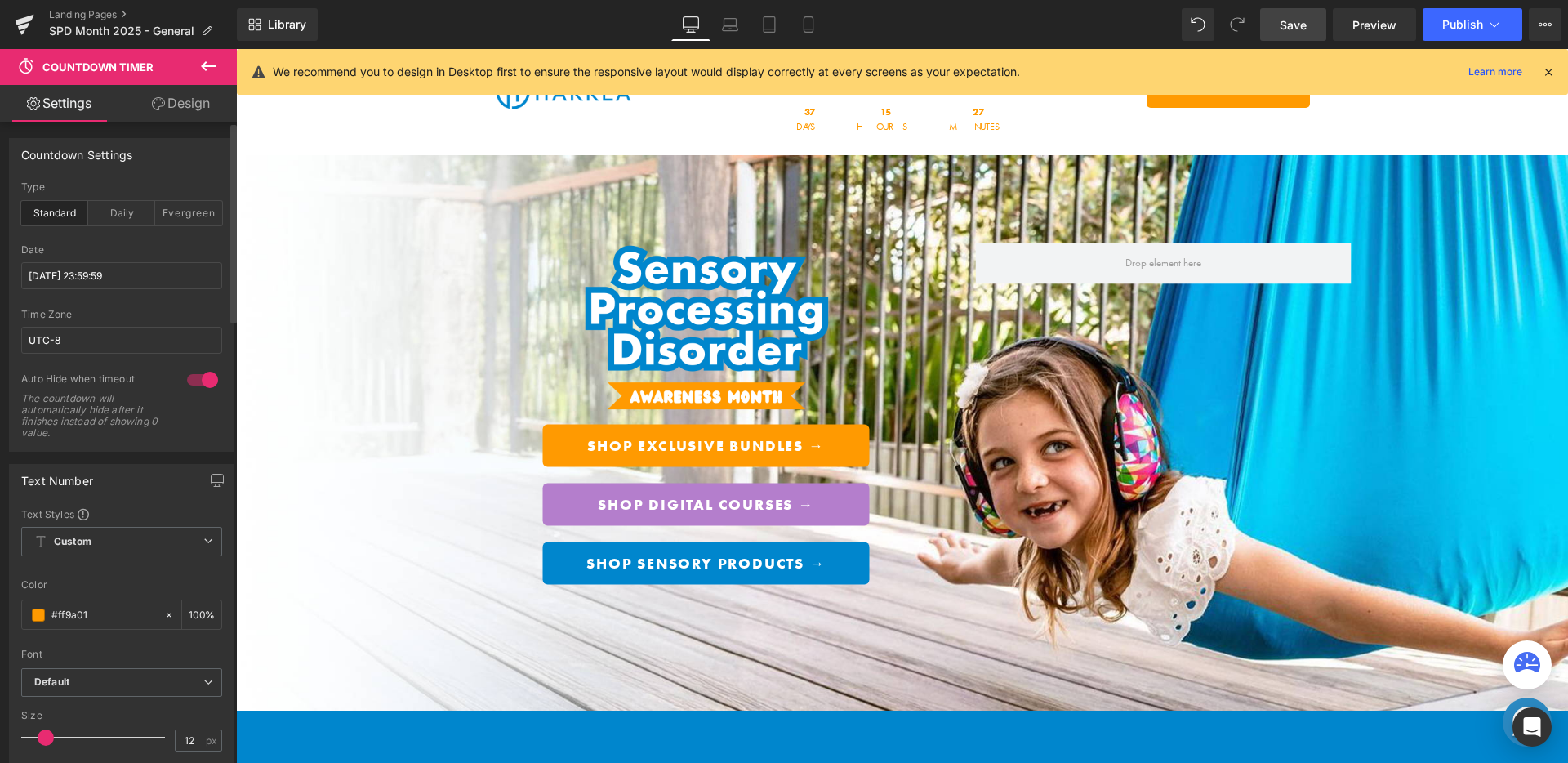
click at [1302, 30] on span "Save" at bounding box center [1293, 25] width 27 height 17
click at [1547, 70] on icon at bounding box center [1548, 72] width 15 height 15
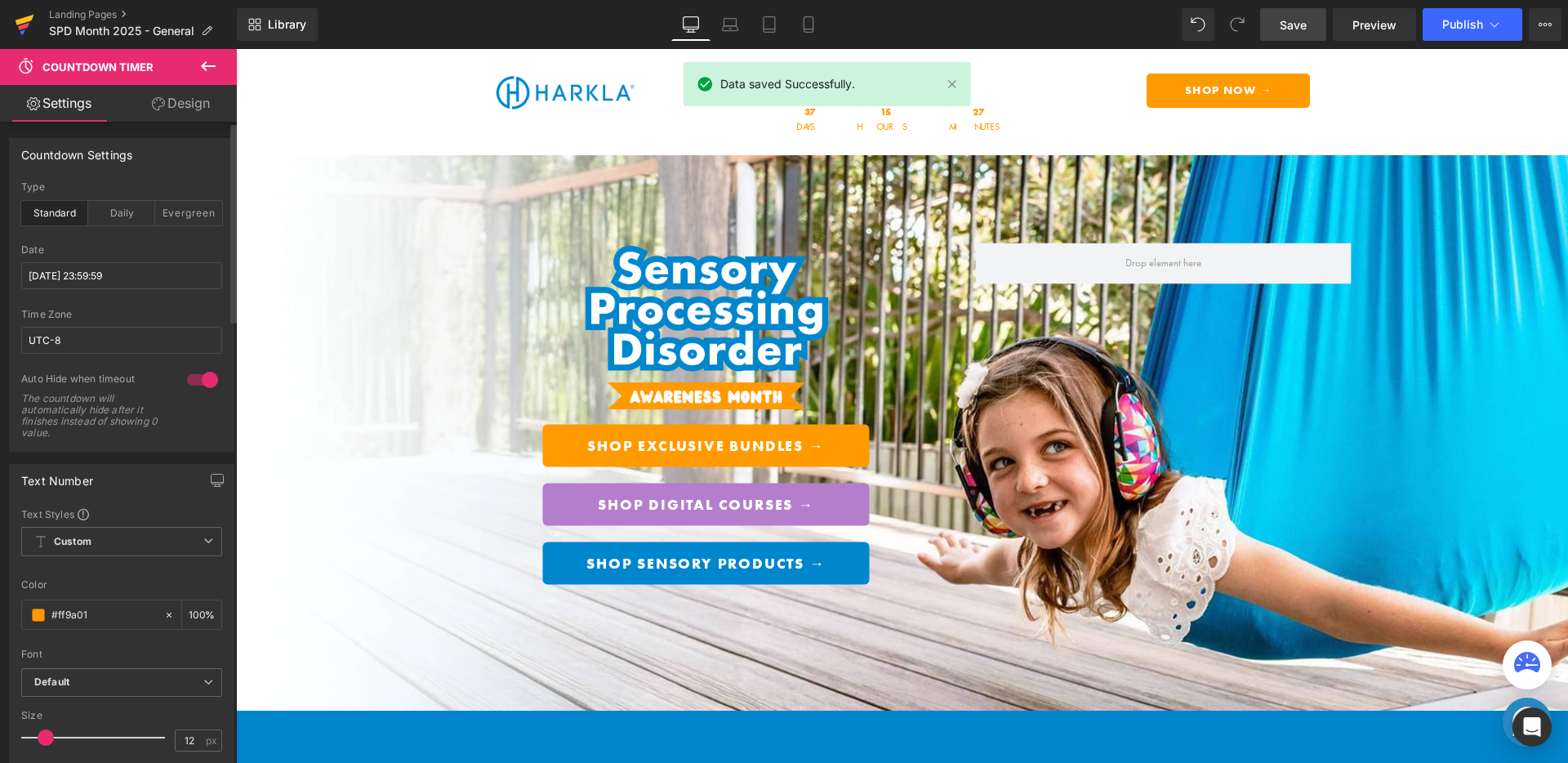
click at [12, 20] on link at bounding box center [25, 25] width 49 height 49
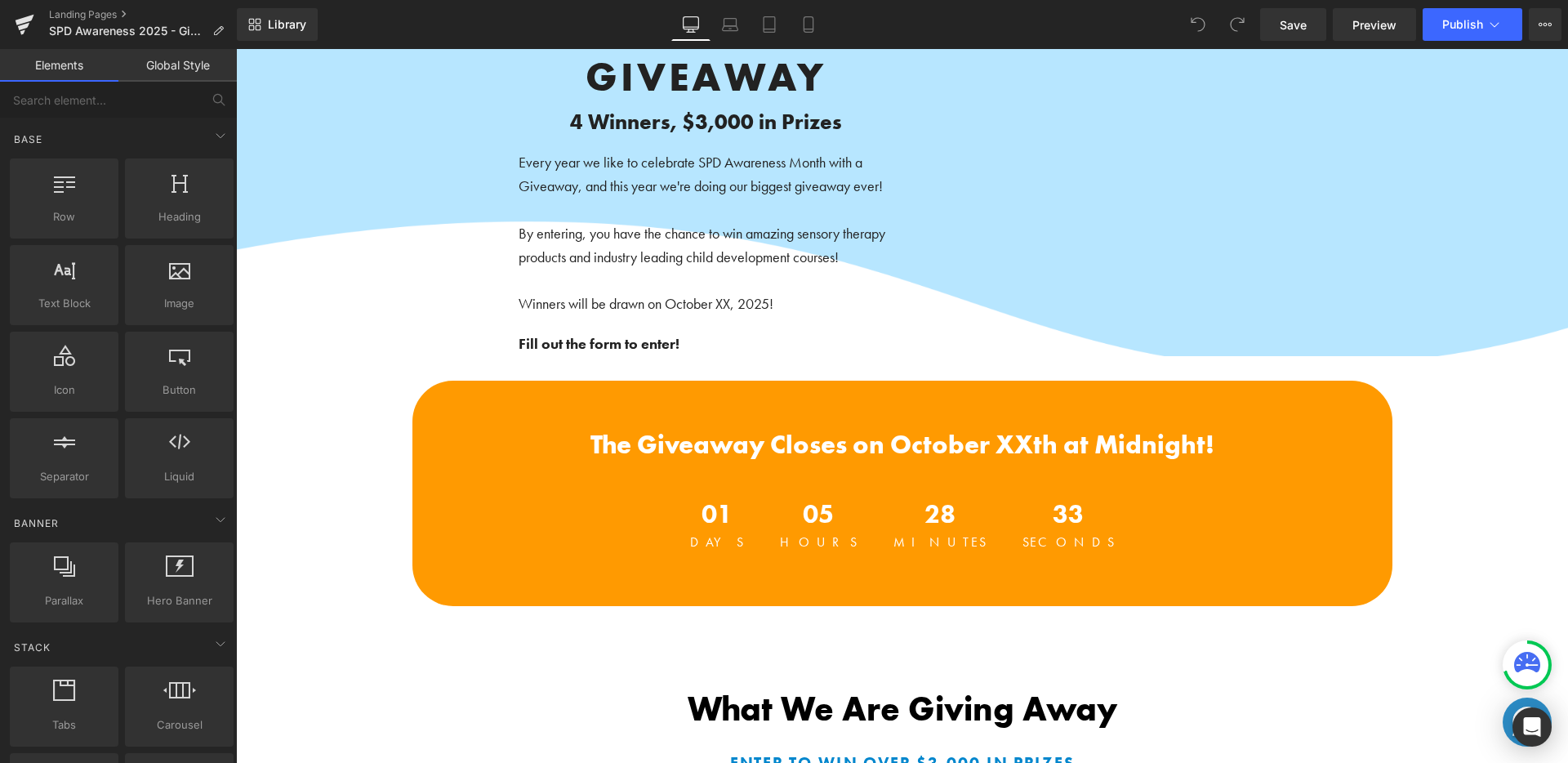
scroll to position [311, 0]
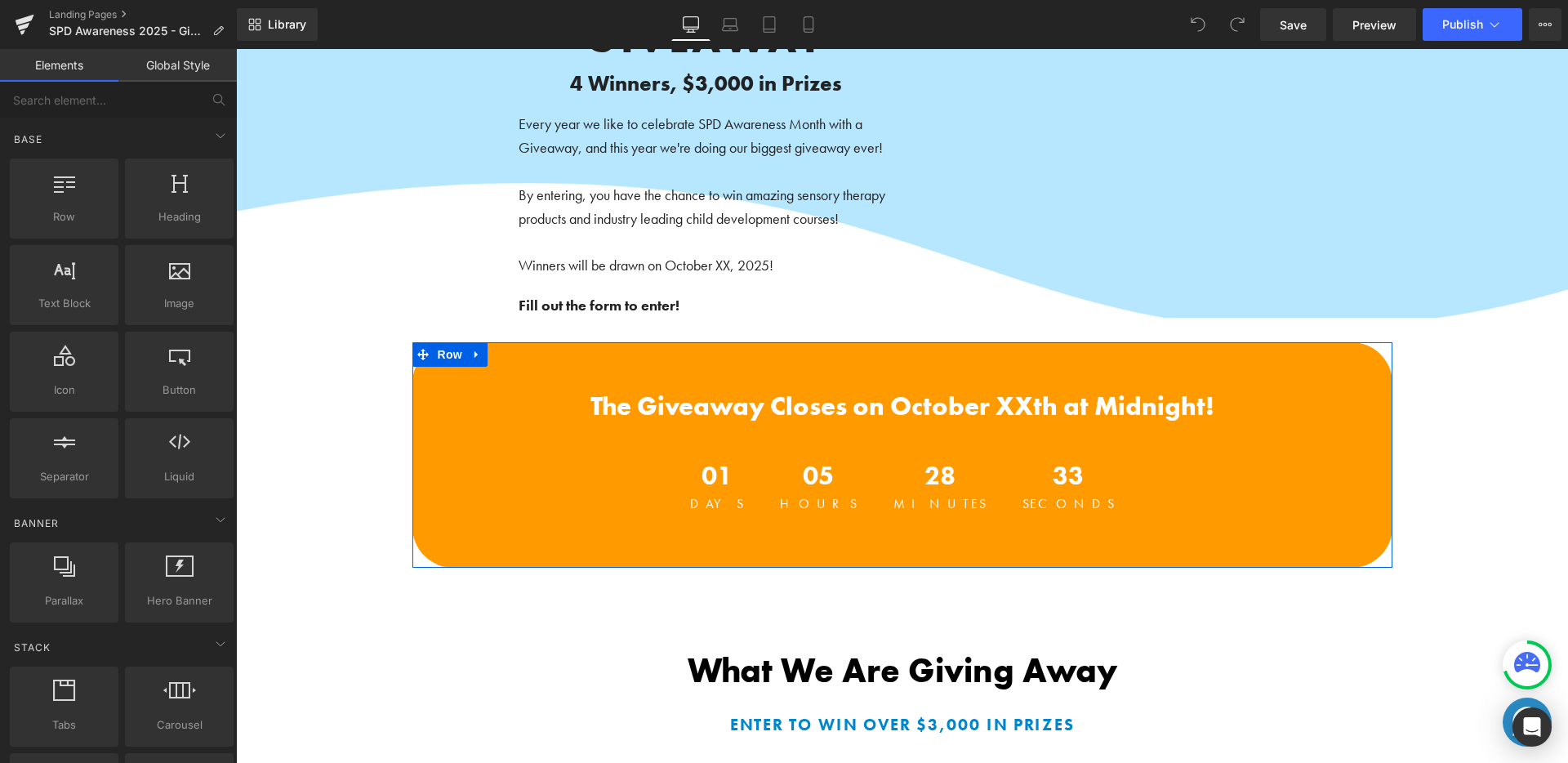
click at [826, 543] on div "The Giveaway Closes on October XXth at Midnight! Heading 01 Days 05 Hours 28 Mi…" at bounding box center [903, 475] width 980 height 169
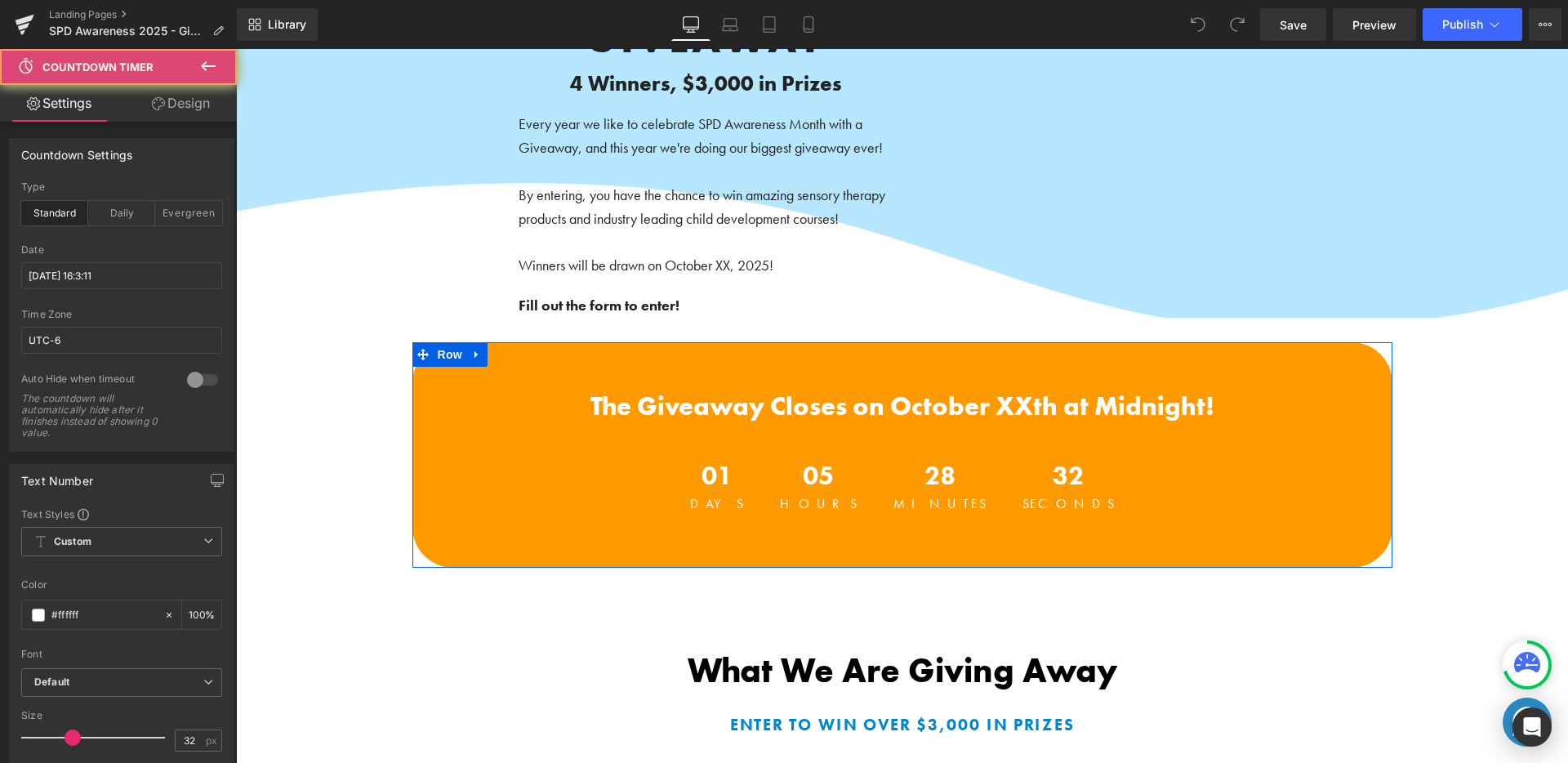
click at [819, 480] on span "05" at bounding box center [818, 480] width 77 height 35
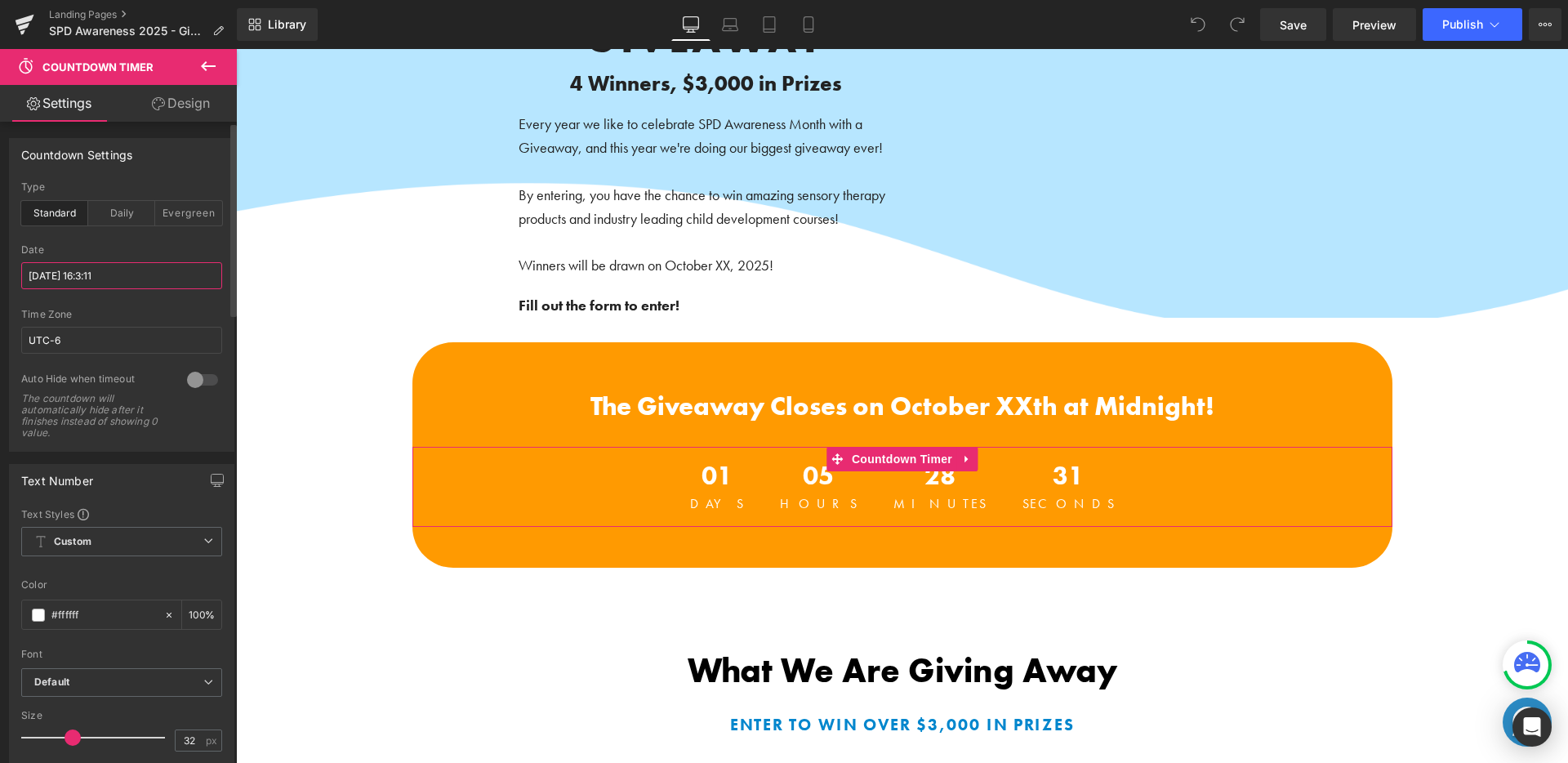
click at [136, 275] on input "2025/9/25 16:3:11" at bounding box center [122, 275] width 201 height 27
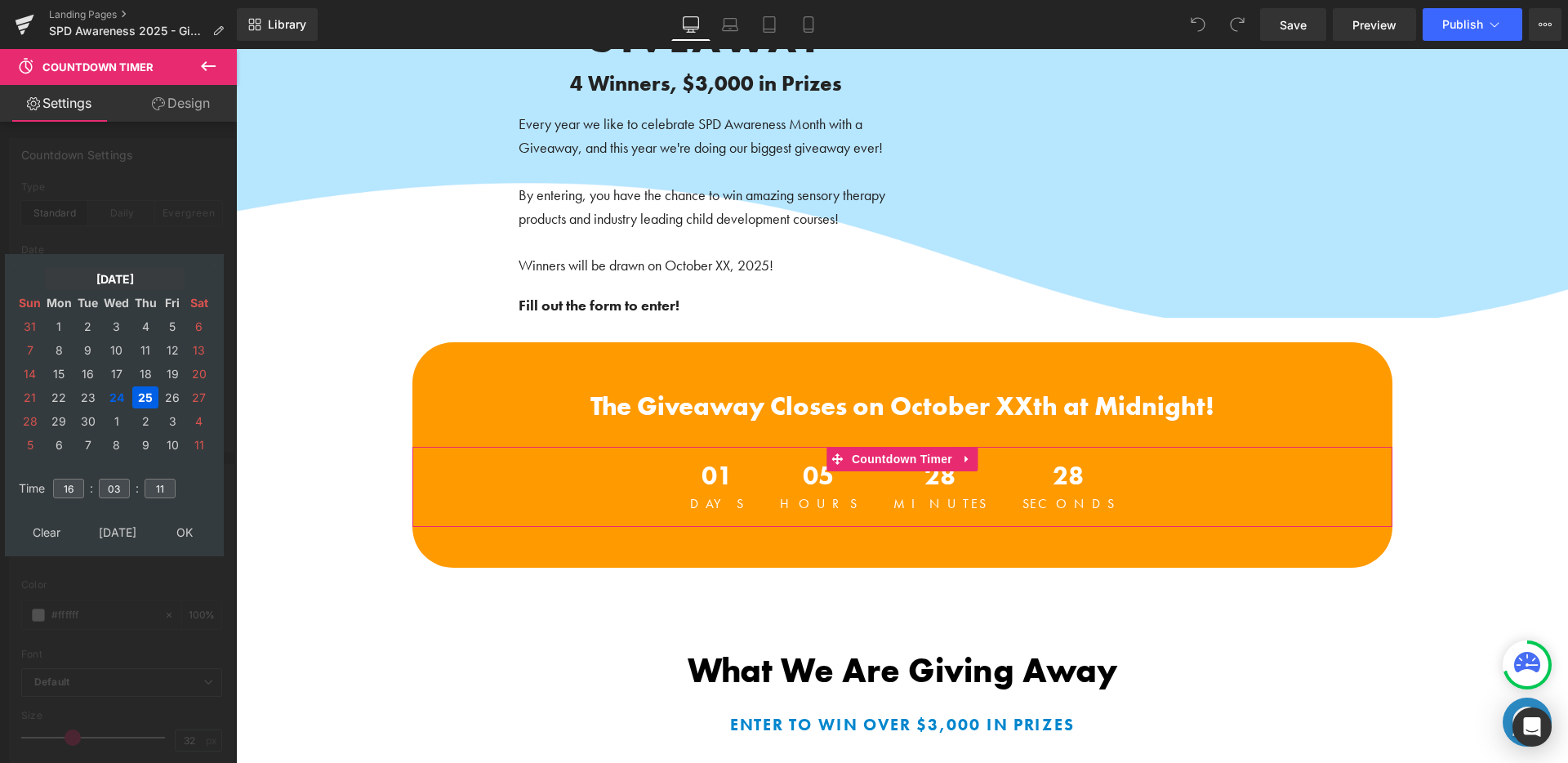
click at [118, 278] on td "Sep, 2025" at bounding box center [115, 279] width 140 height 22
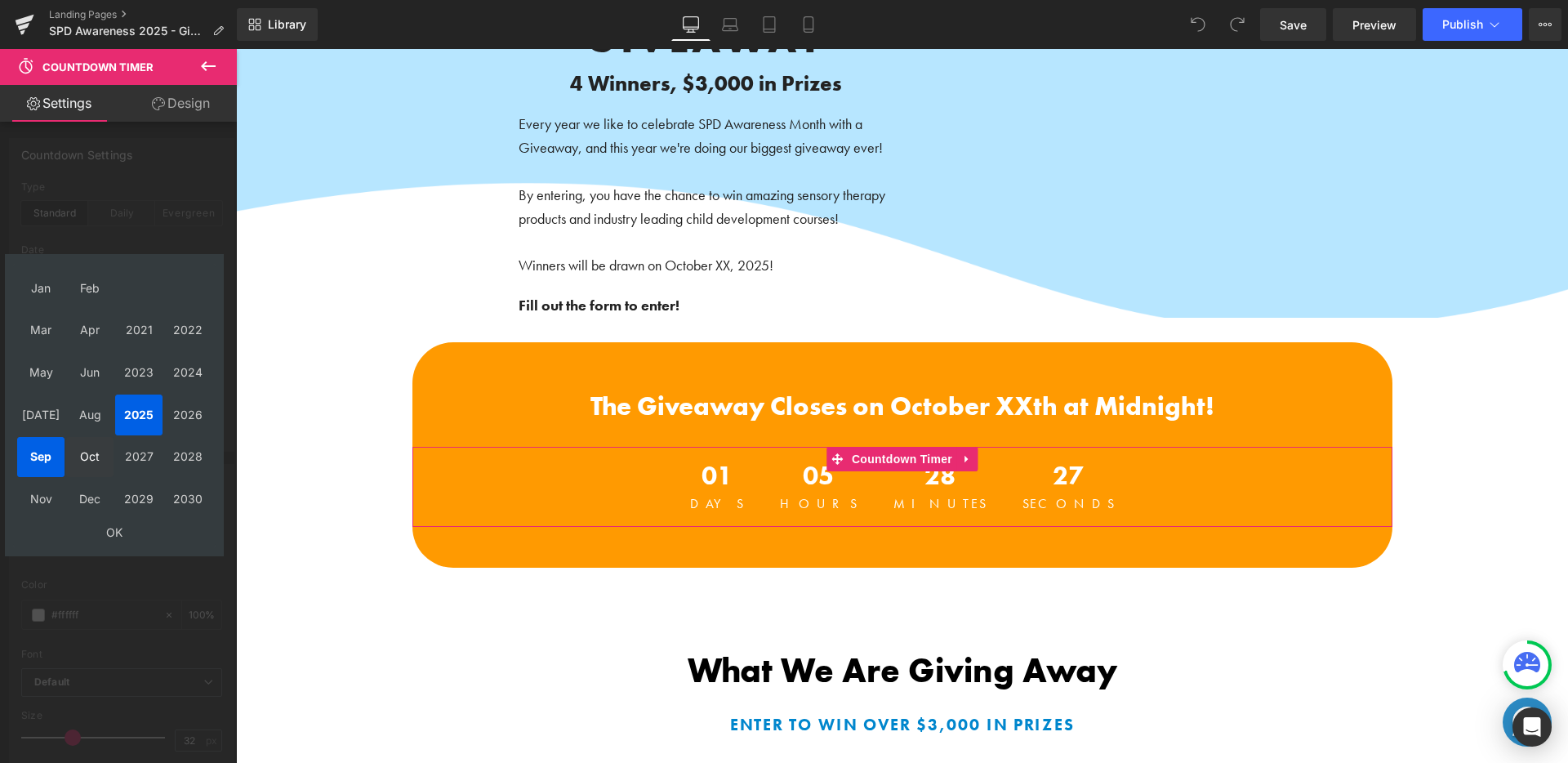
click at [64, 455] on table "Jan Feb Mar Apr 2021 2022 May Jun 2023 2024 Jul Aug 2025 2026 Sep Oct 2027 2028…" at bounding box center [114, 405] width 202 height 284
click at [81, 456] on td "Oct" at bounding box center [90, 457] width 48 height 41
click at [128, 541] on td "OK" at bounding box center [114, 532] width 194 height 22
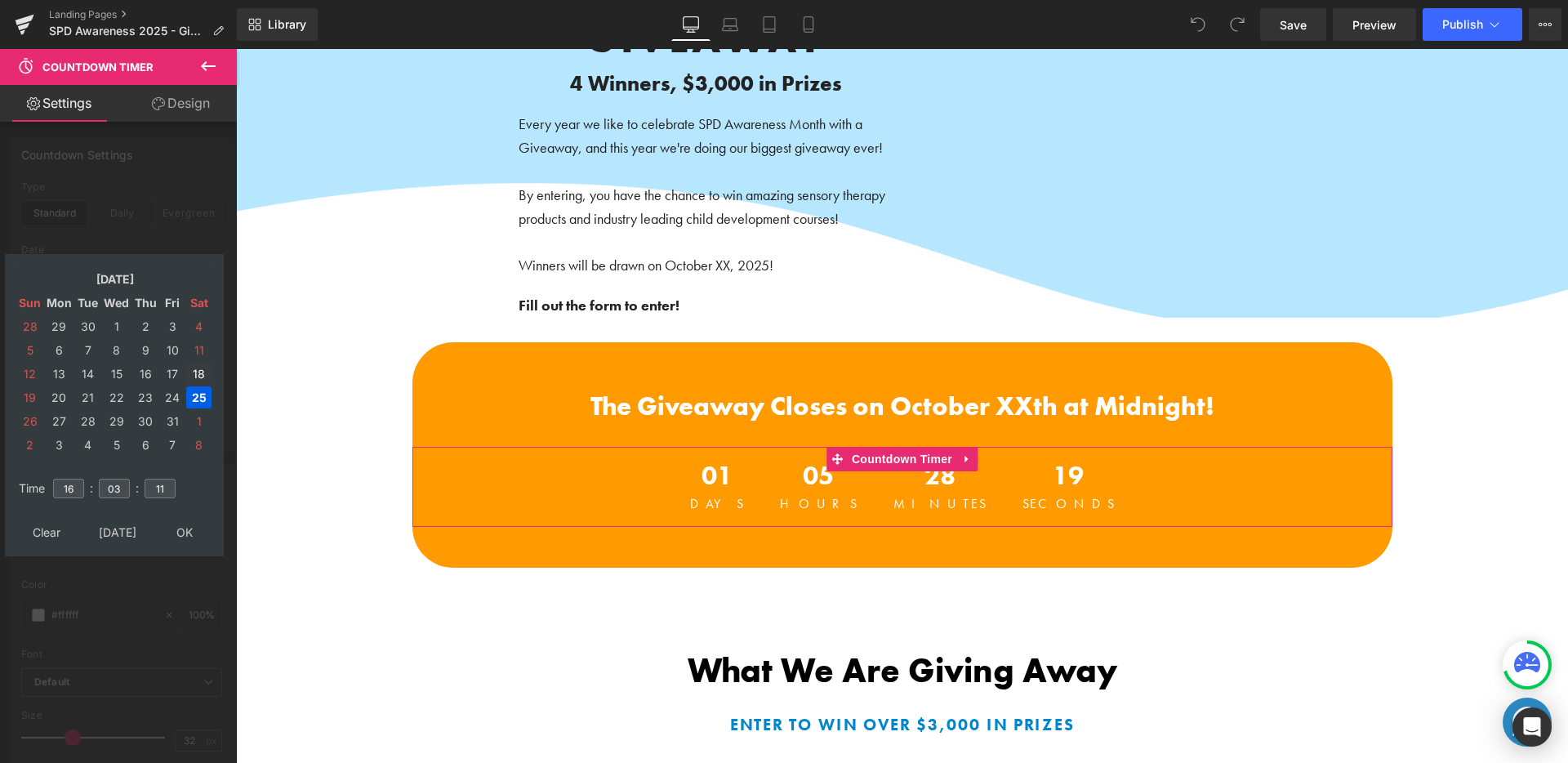
click at [198, 373] on td "18" at bounding box center [198, 373] width 25 height 22
click at [75, 487] on input "16" at bounding box center [69, 488] width 31 height 20
type input "1"
type input "23"
click at [121, 485] on input "03" at bounding box center [114, 488] width 31 height 20
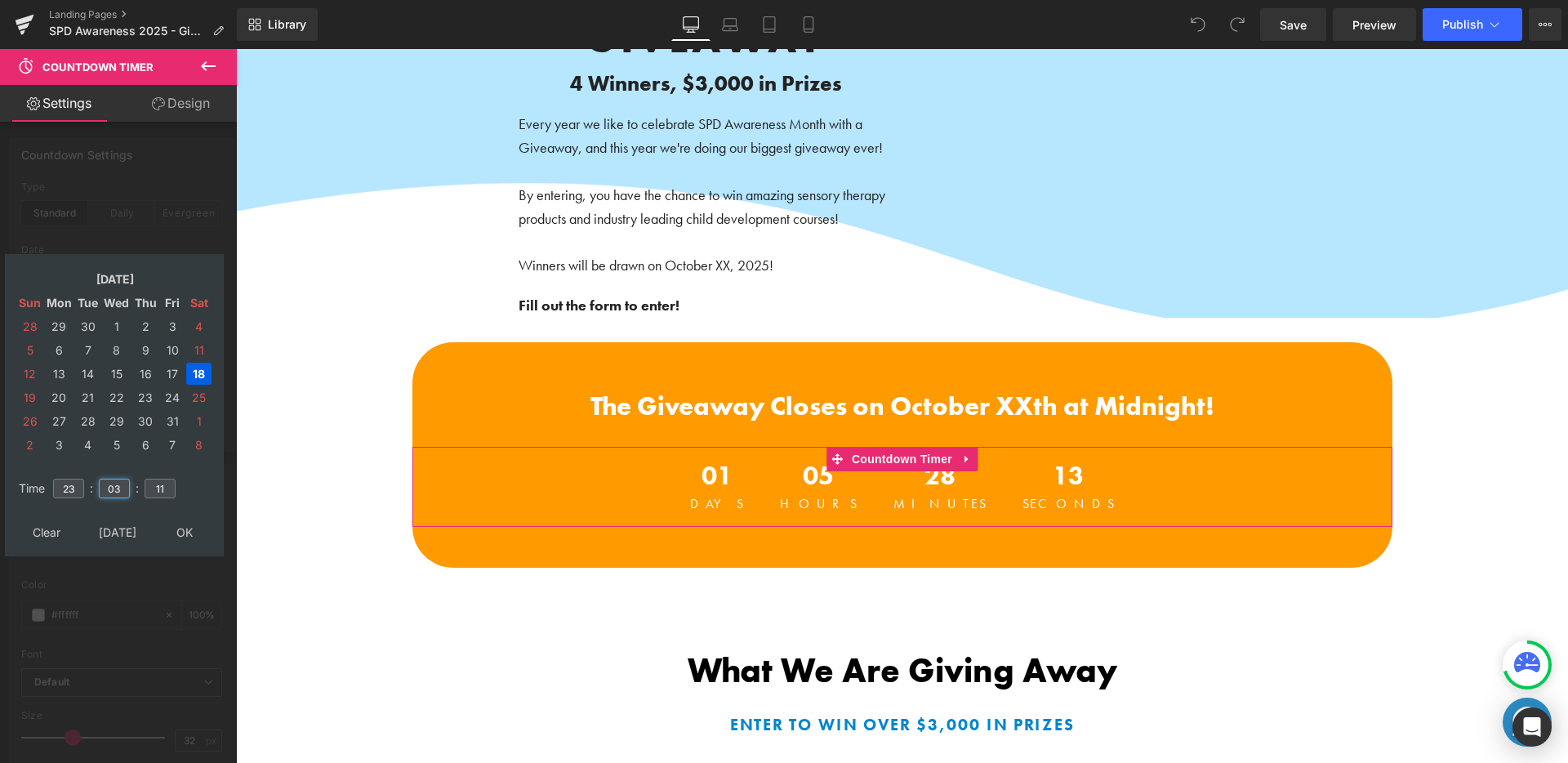
drag, startPoint x: 121, startPoint y: 485, endPoint x: 95, endPoint y: 487, distance: 26.1
click at [95, 487] on table "Time 23 : 03 : 11" at bounding box center [114, 488] width 202 height 58
type input "59"
click at [155, 487] on input "11" at bounding box center [160, 488] width 31 height 20
click at [162, 487] on input "11" at bounding box center [160, 488] width 31 height 20
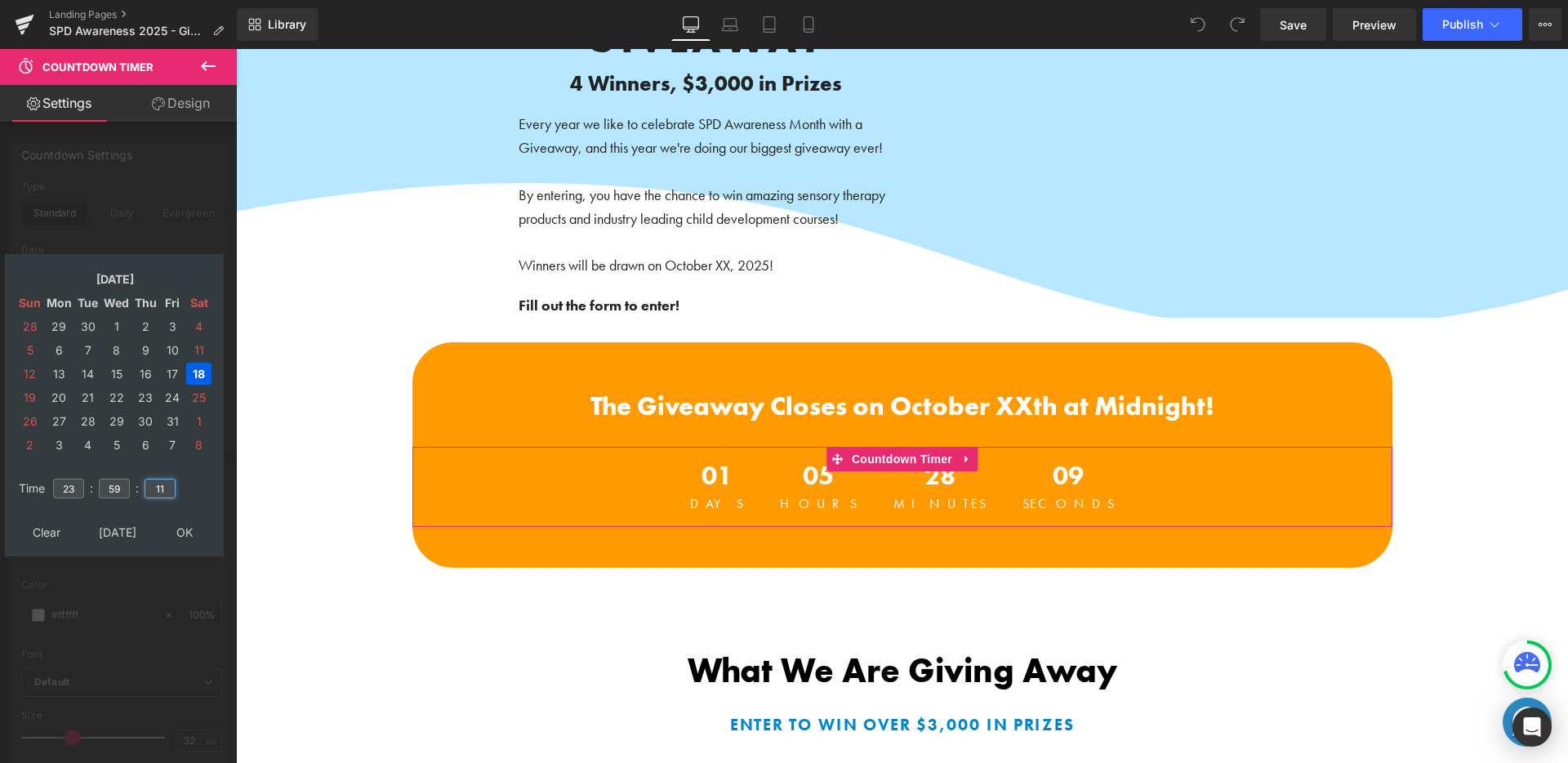
click at [162, 487] on input "11" at bounding box center [160, 488] width 31 height 20
click at [187, 497] on td at bounding box center [197, 497] width 35 height 16
click at [169, 488] on input "59" at bounding box center [160, 488] width 31 height 20
type input "59"
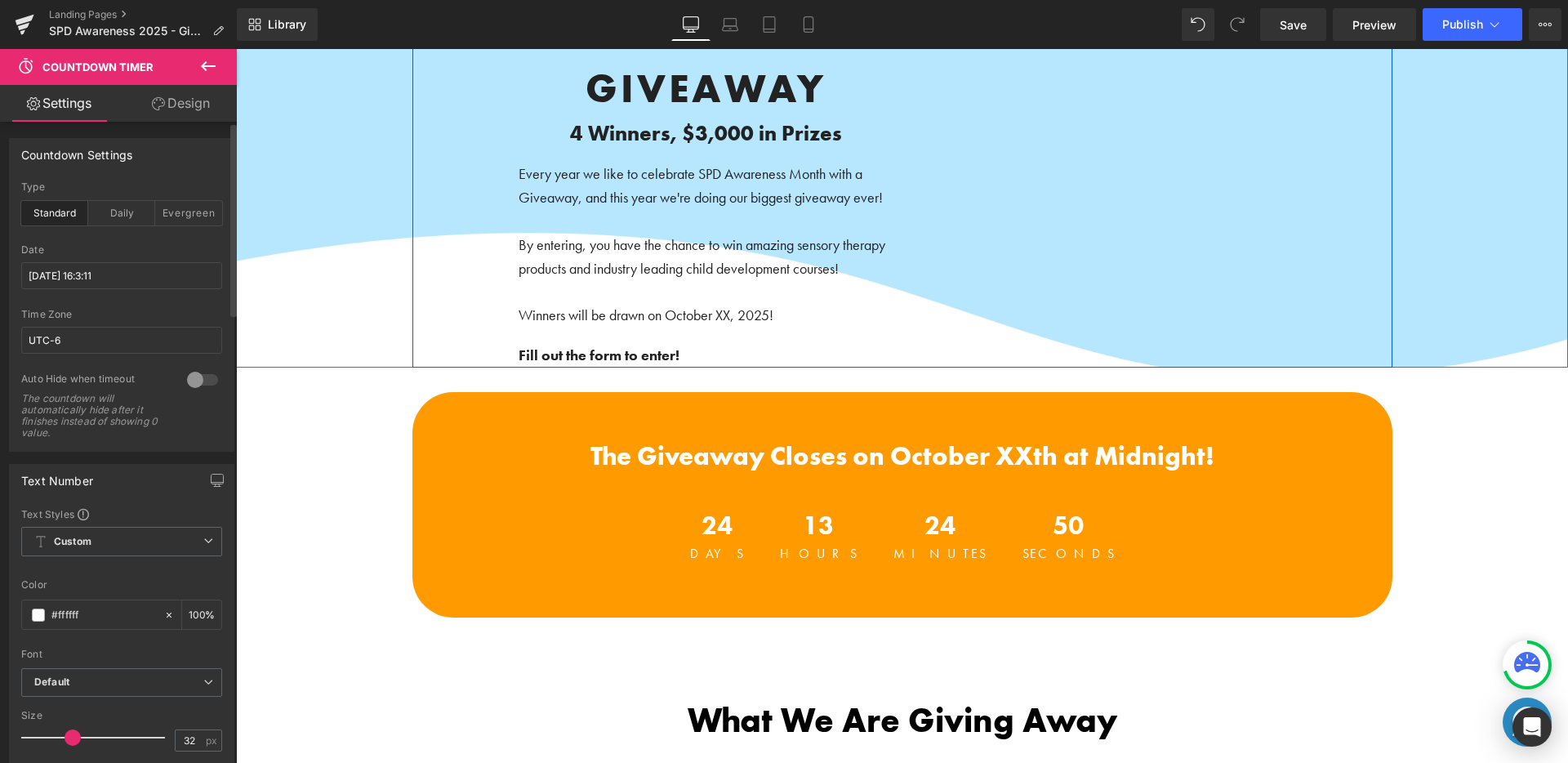
scroll to position [256, 0]
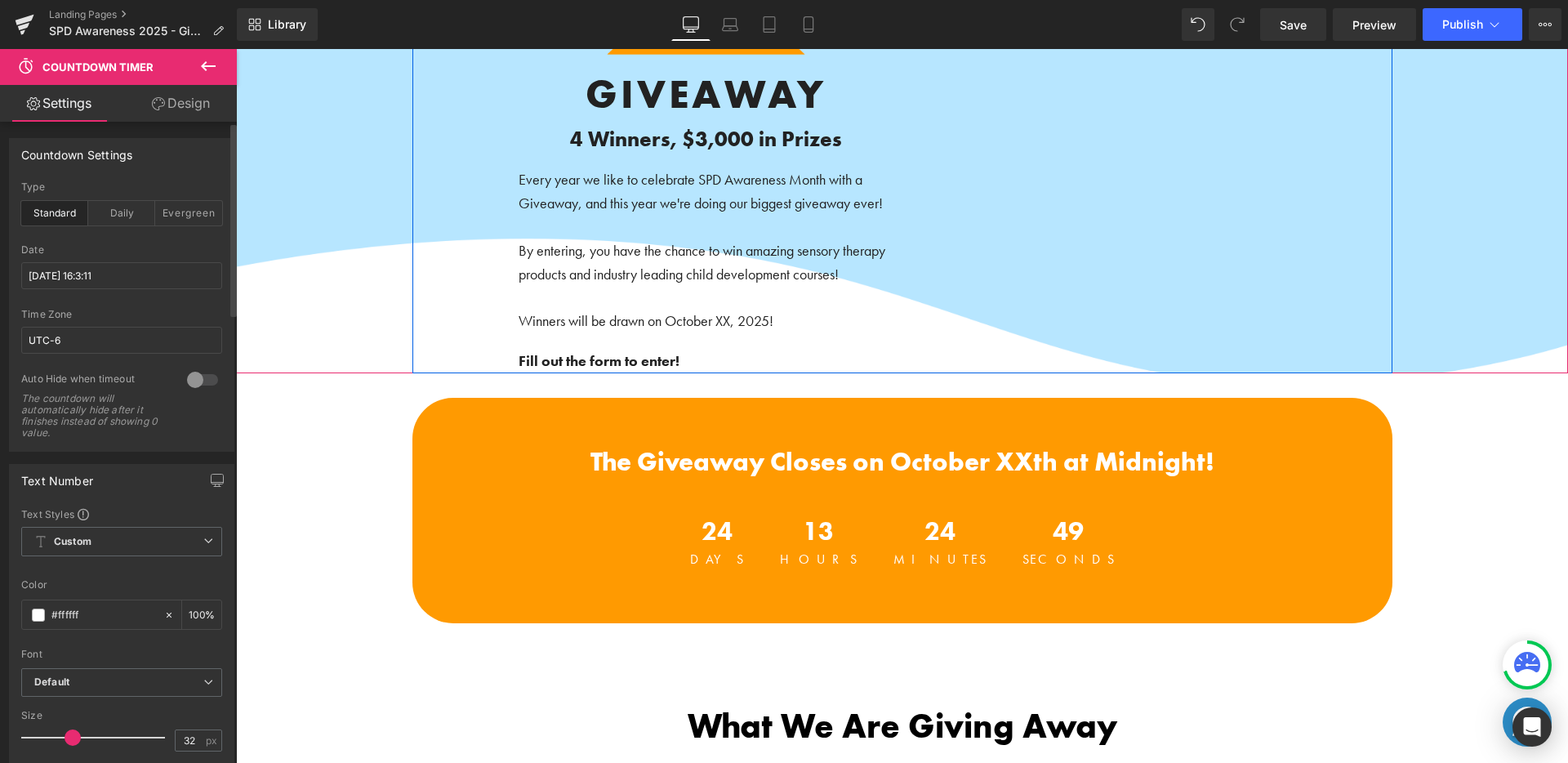
click at [783, 326] on p "Winners will be drawn on October XX, 2025!" at bounding box center [706, 321] width 376 height 24
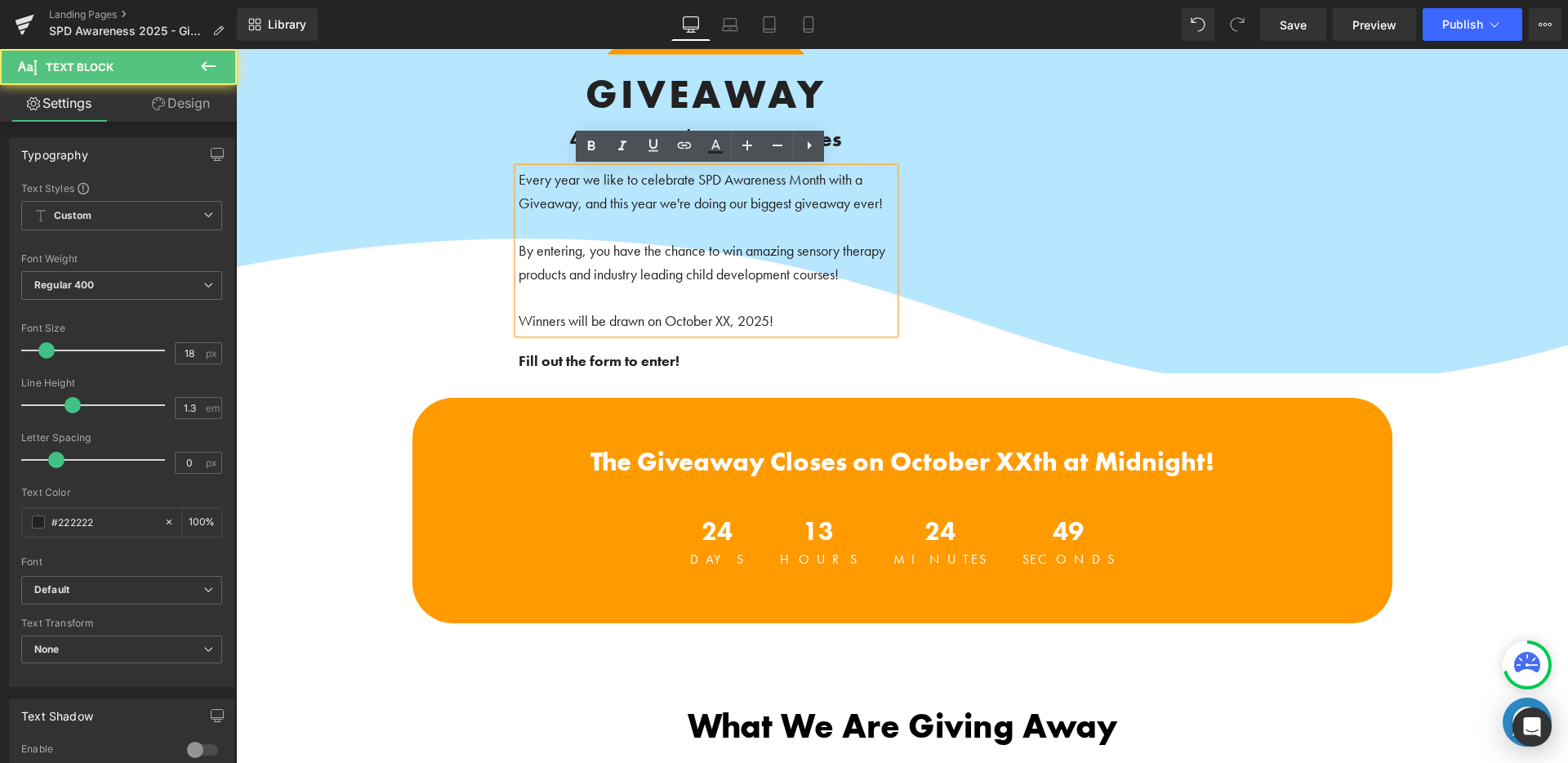
click at [743, 326] on span "Winners will be drawn on October XX, 2025!" at bounding box center [646, 320] width 255 height 19
click at [728, 325] on span "Winners will be drawn on October XX, 2025!" at bounding box center [646, 320] width 255 height 19
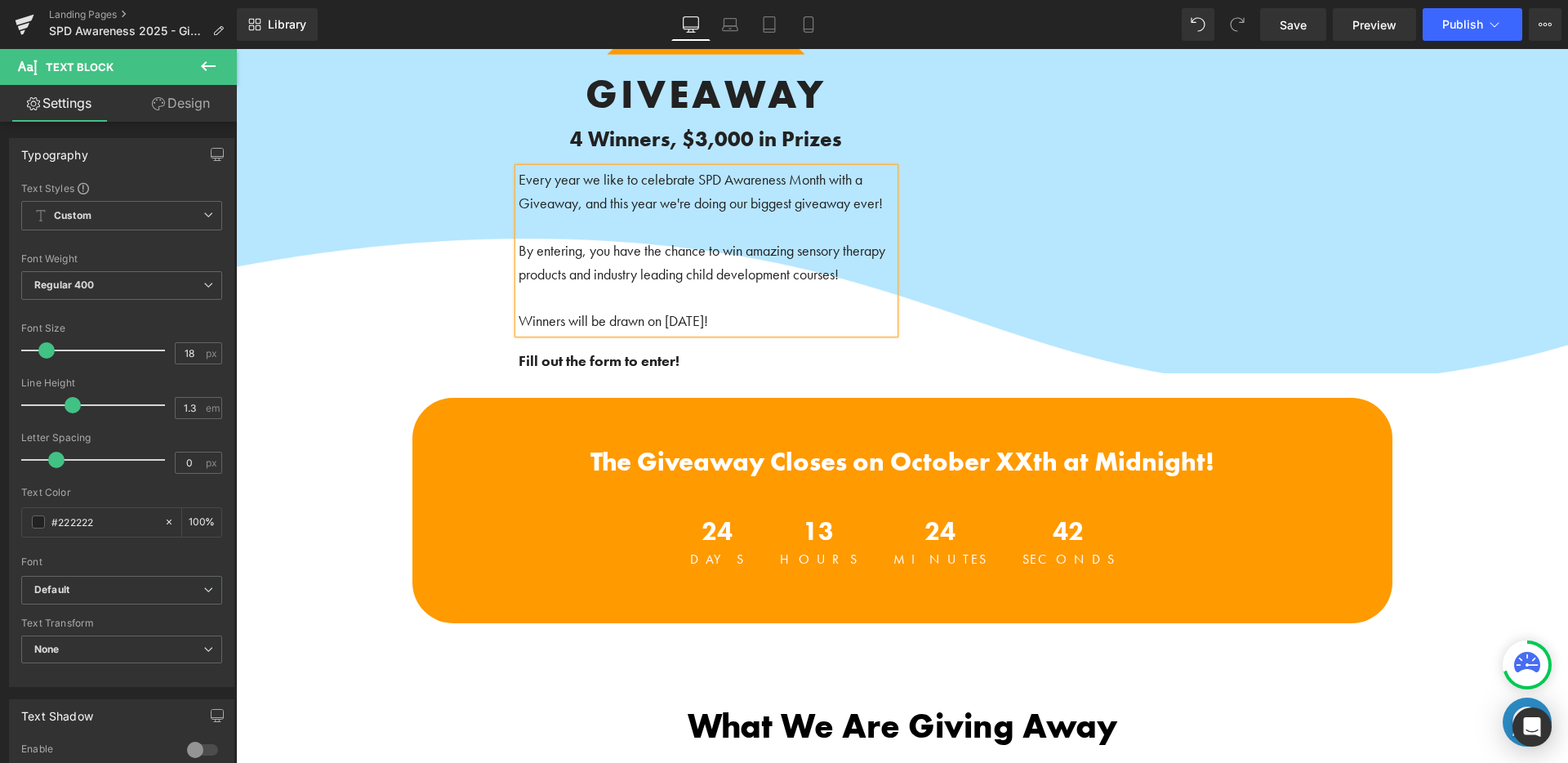
click at [635, 320] on span "Winners will be drawn on October 19, 2025!" at bounding box center [613, 320] width 189 height 19
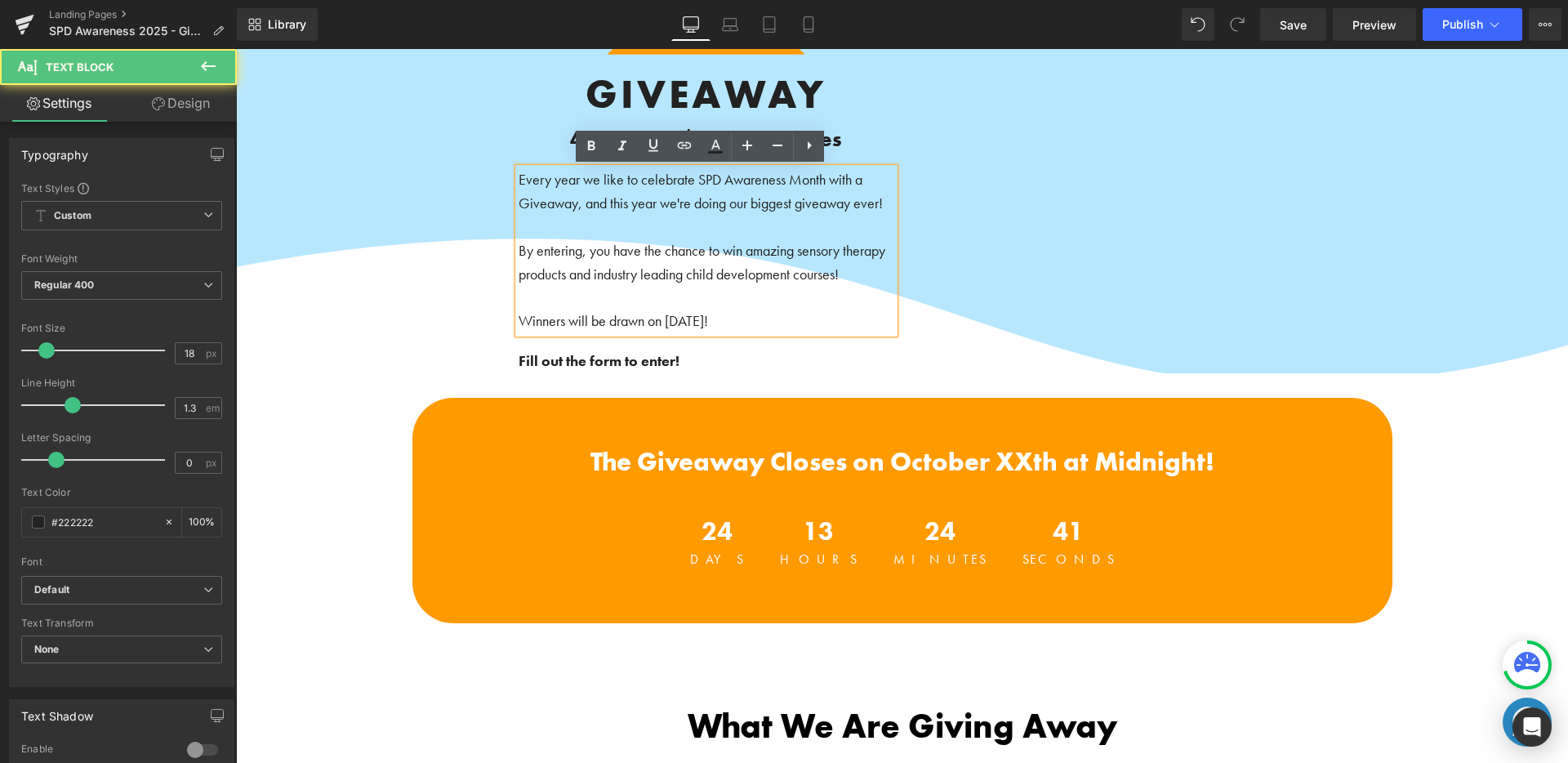
click at [639, 325] on span "Winners will be drawn on October 19, 2025!" at bounding box center [613, 320] width 189 height 19
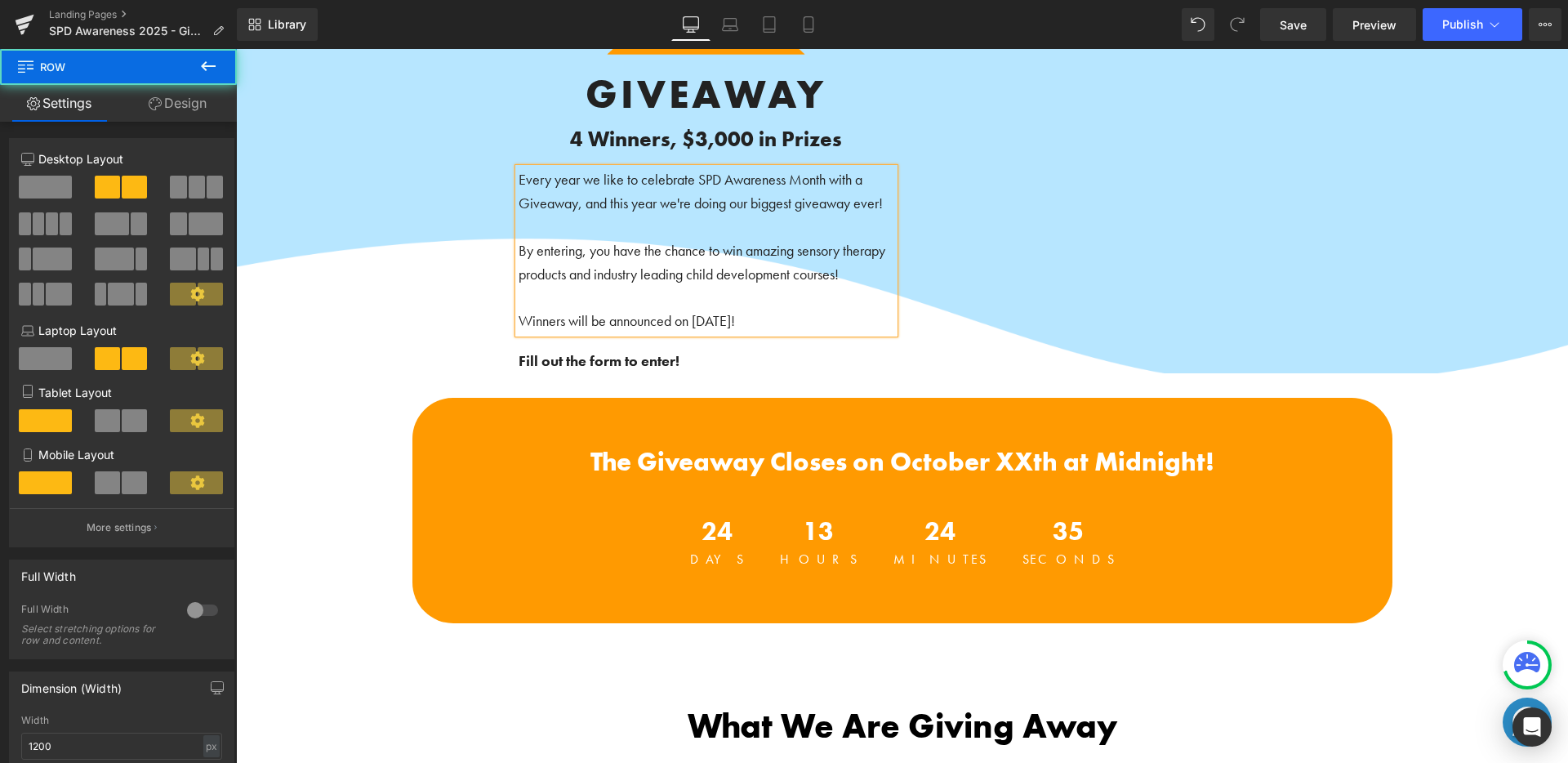
click at [914, 363] on div "Image GIVEAWAY Heading 4 Winners, $3,000 in Prizes Heading Every year we like t…" at bounding box center [706, 131] width 457 height 485
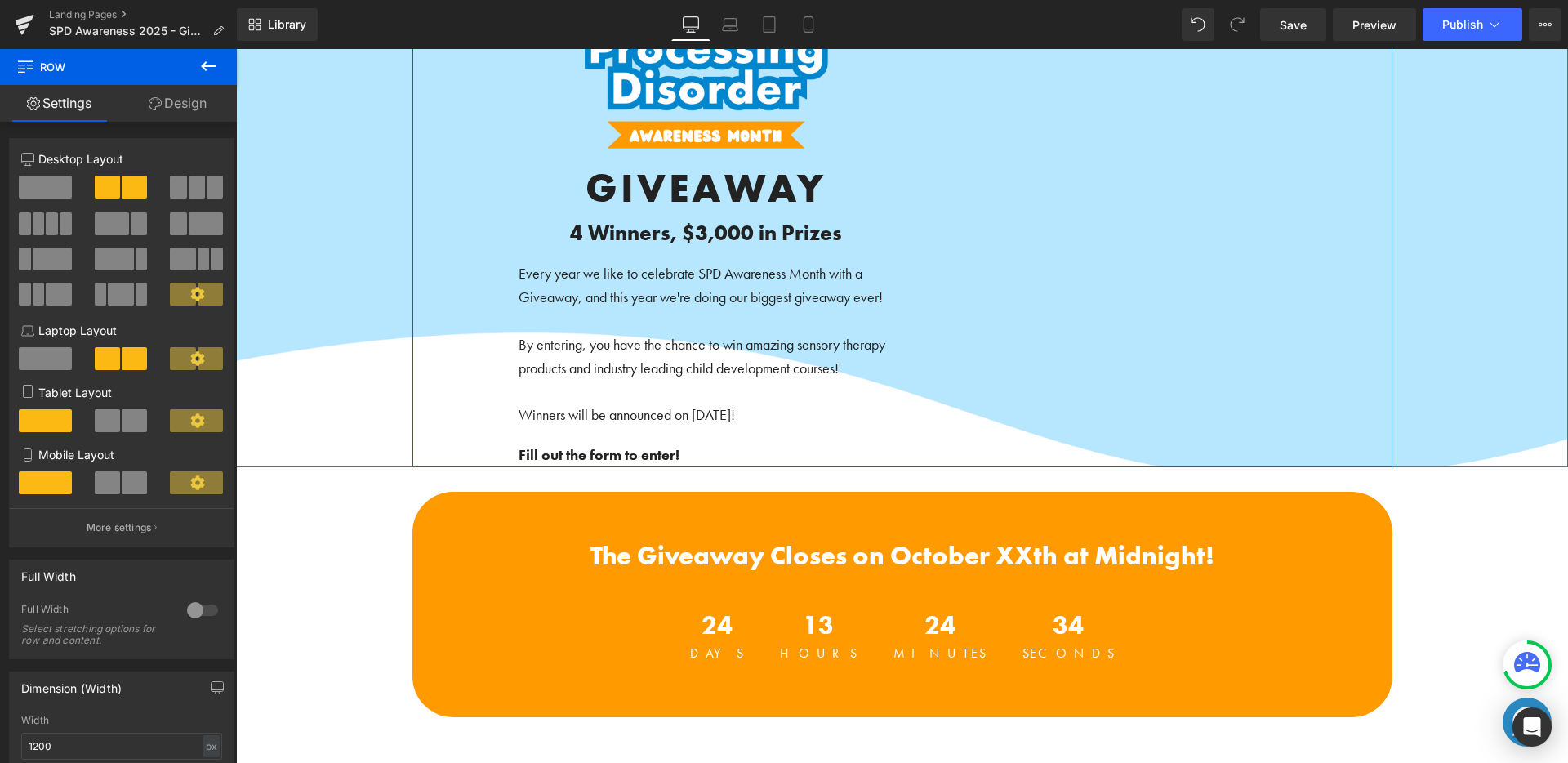
scroll to position [141, 0]
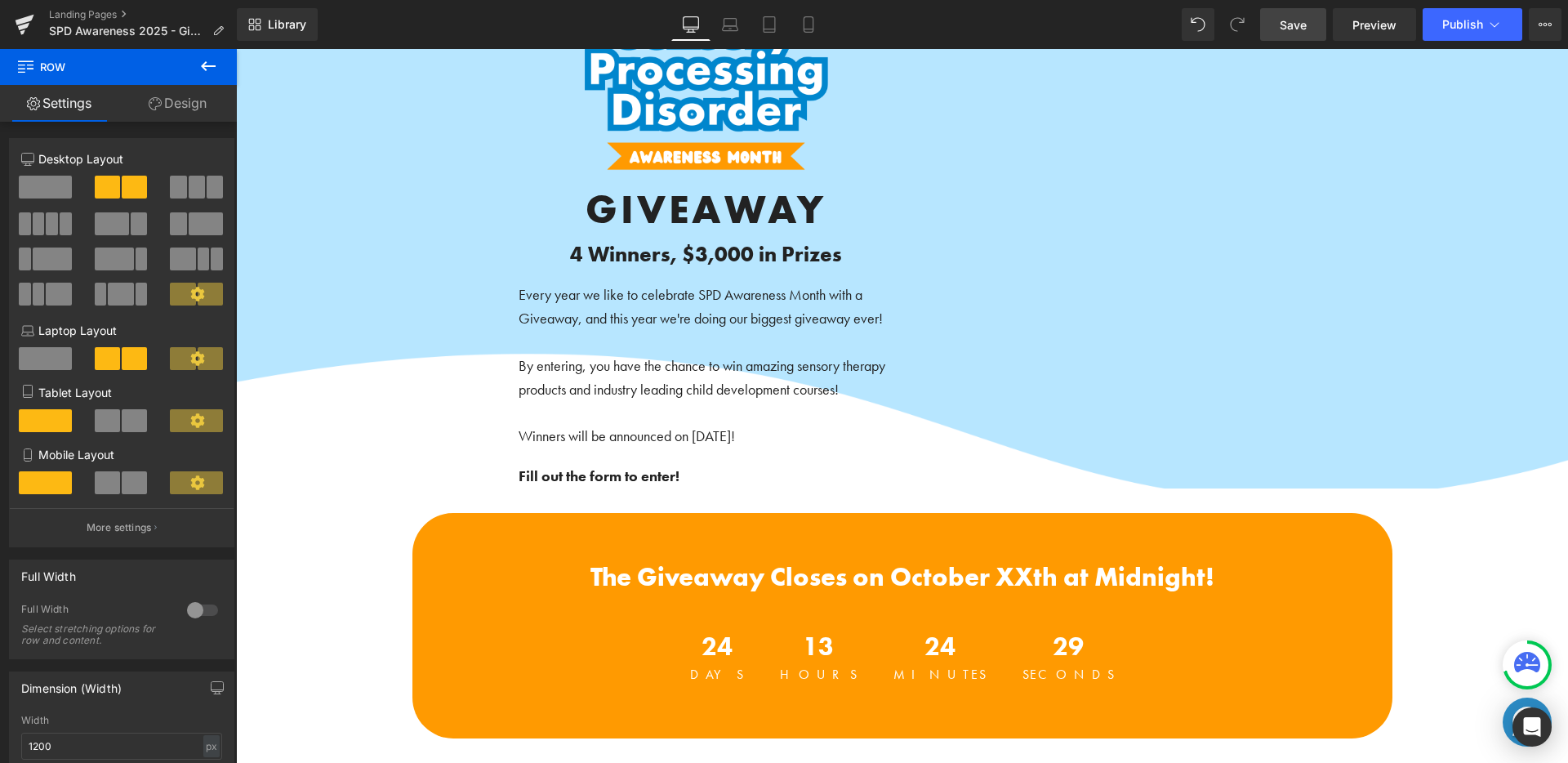
click at [1284, 35] on link "Save" at bounding box center [1293, 25] width 66 height 33
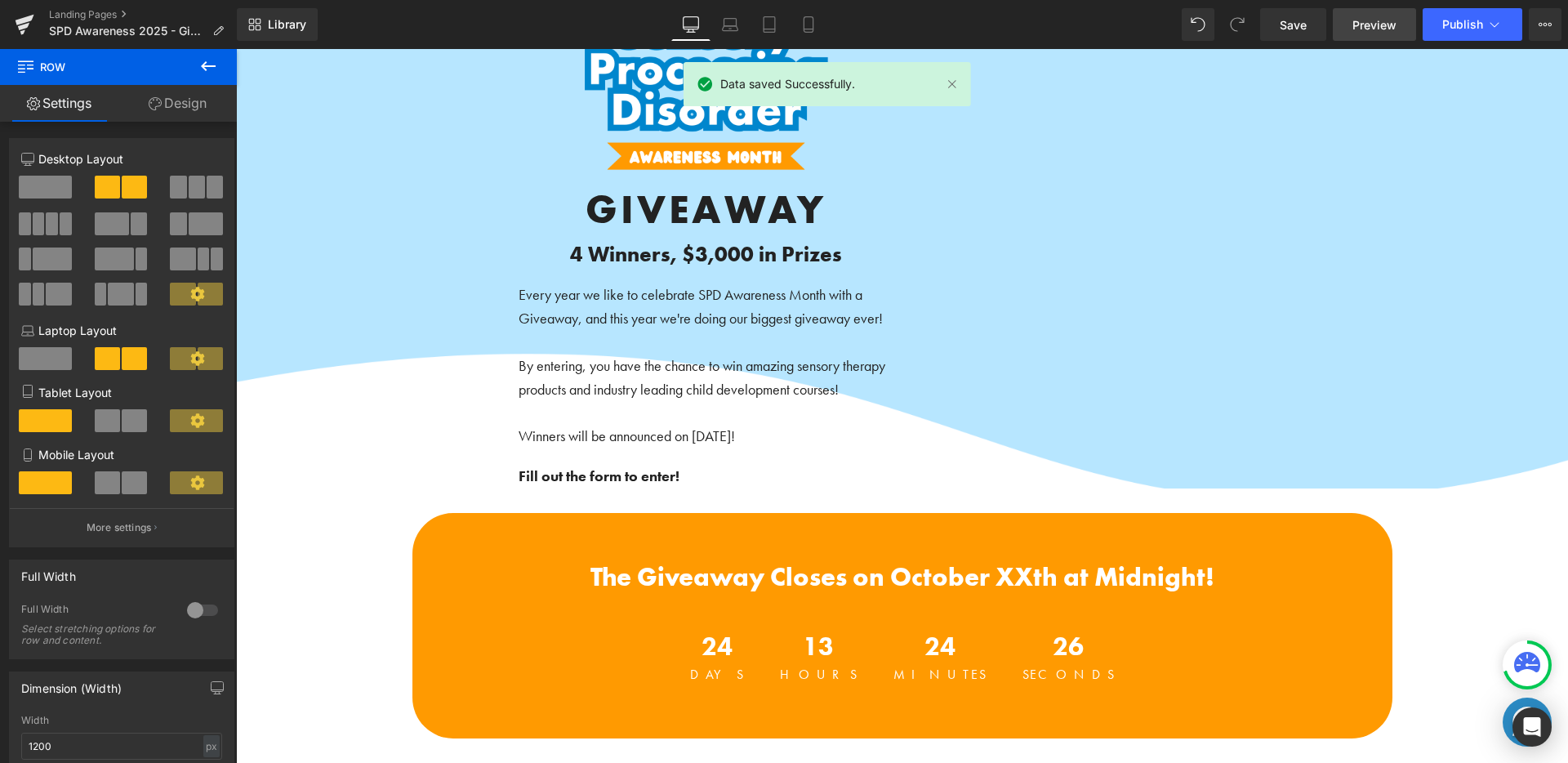
click at [1371, 29] on span "Preview" at bounding box center [1375, 25] width 44 height 17
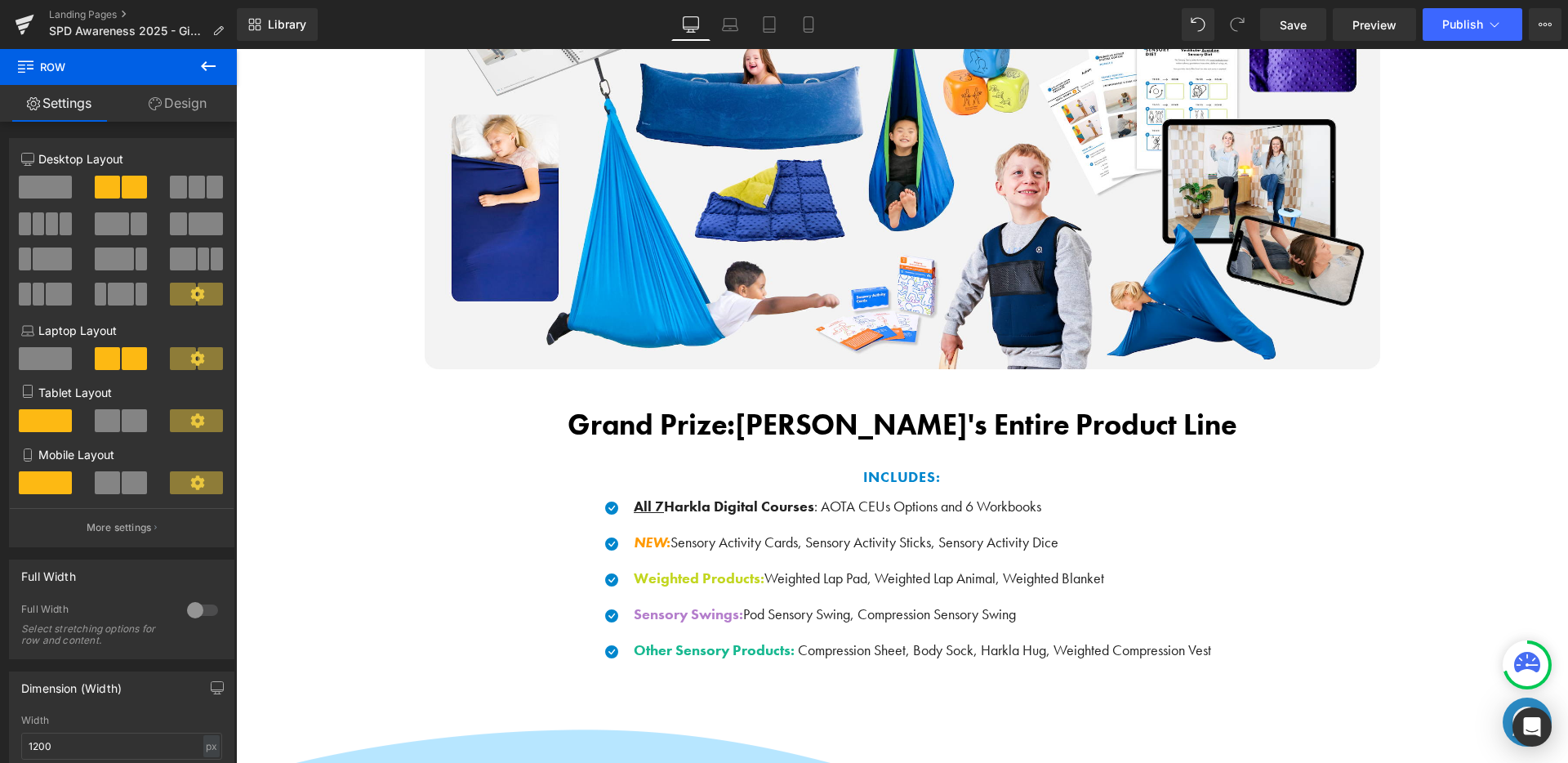
scroll to position [1279, 0]
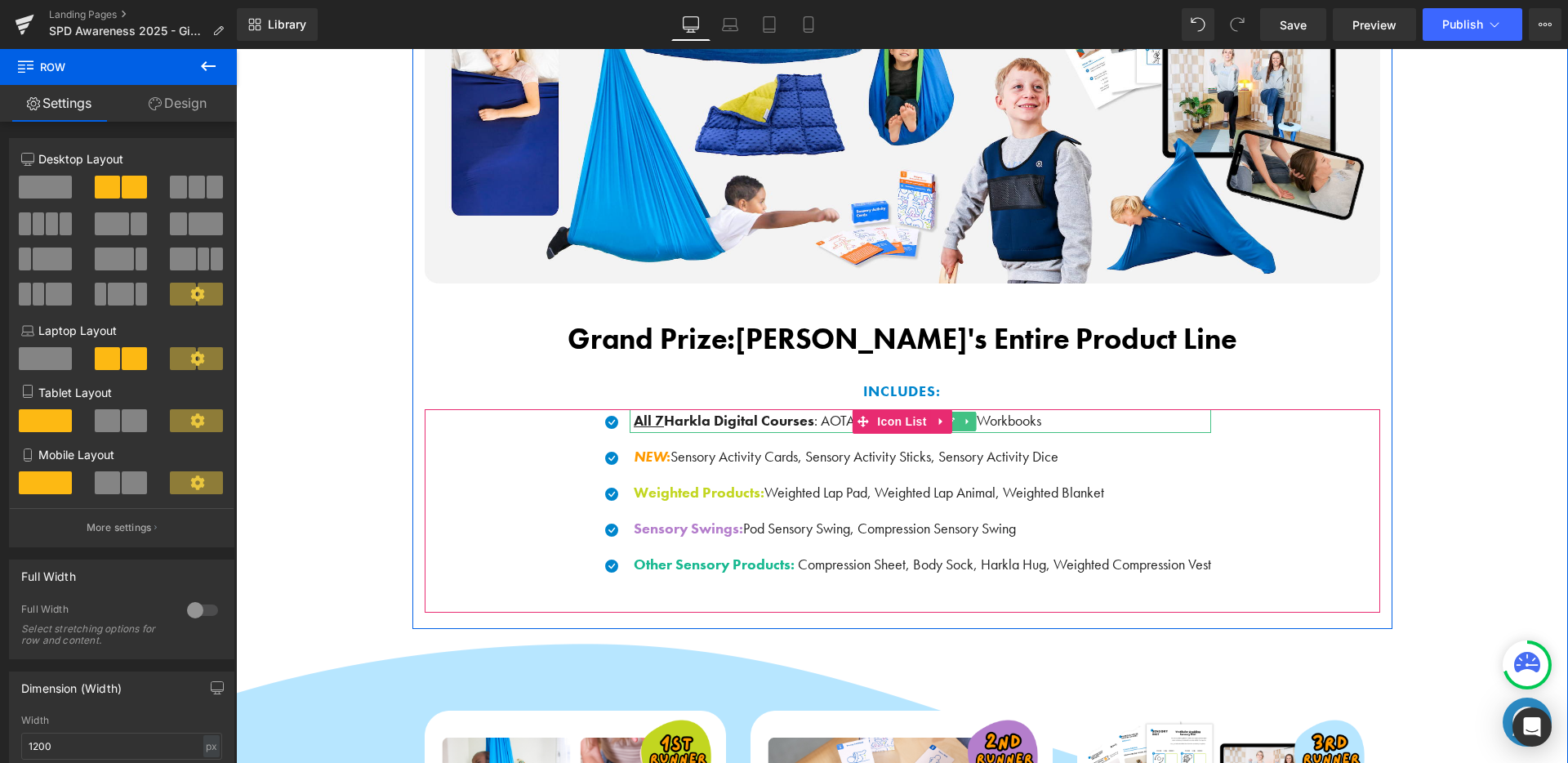
click at [988, 420] on span ": AOTA CEUs Options and 6 Workbooks" at bounding box center [927, 420] width 227 height 19
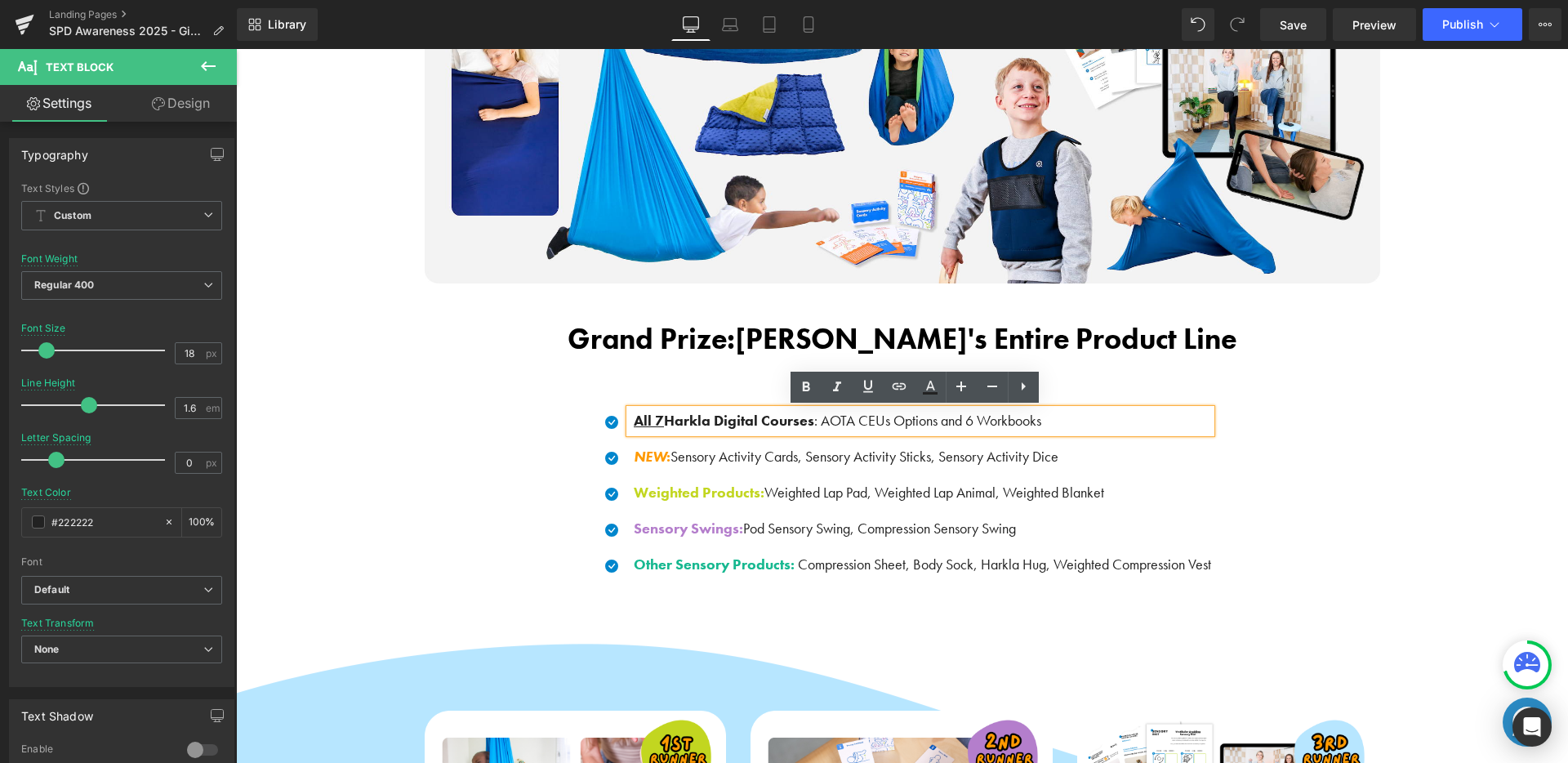
click at [825, 422] on span ": AOTA CEUs Options and 6 Workbooks" at bounding box center [927, 420] width 227 height 19
click at [816, 423] on span ": AOTA CEUs Options and 6 Workbooks" at bounding box center [927, 420] width 227 height 19
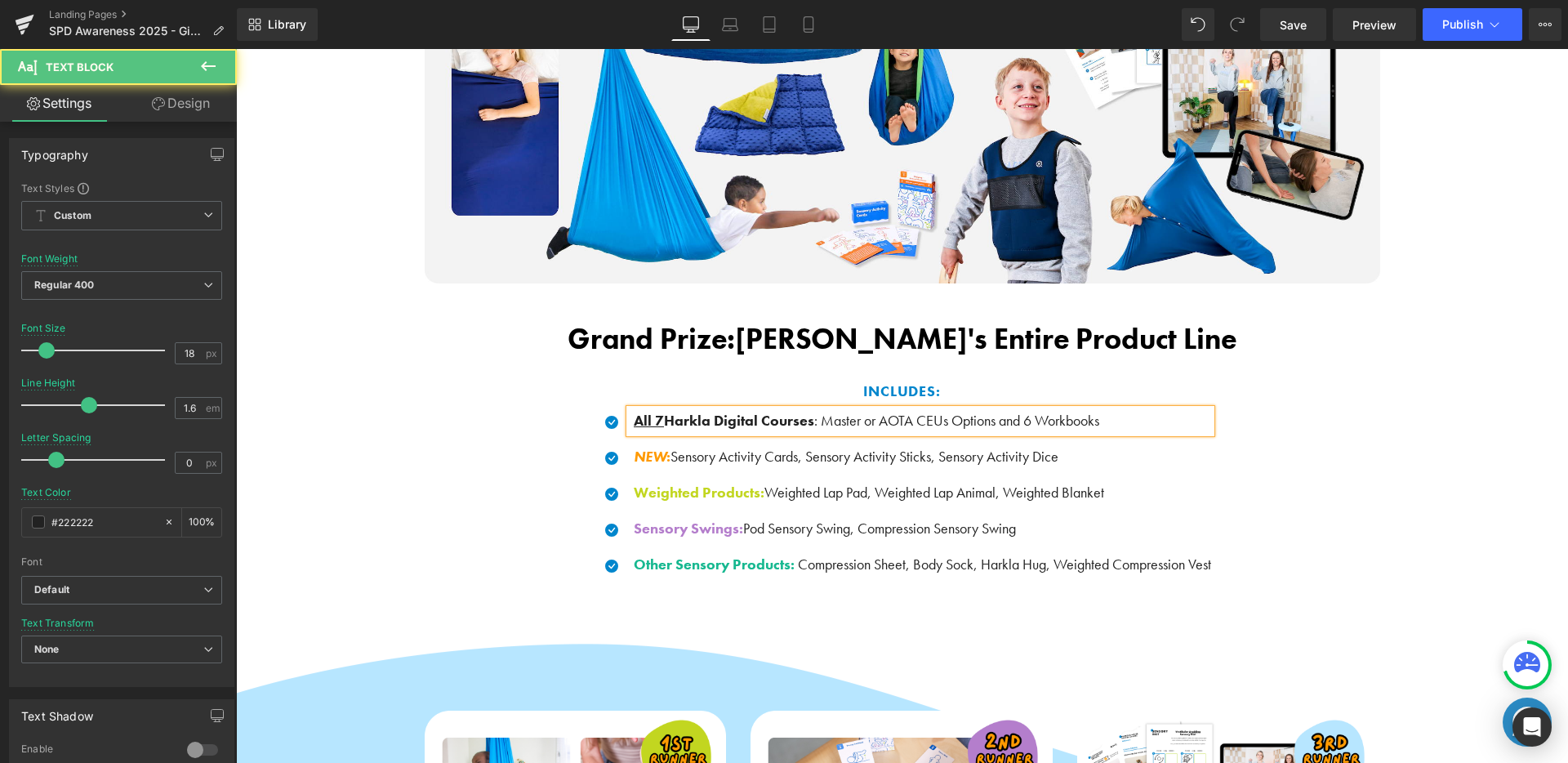
drag, startPoint x: 993, startPoint y: 420, endPoint x: 1131, endPoint y: 428, distance: 138.2
click at [1131, 428] on p "All 7 Harkla Digital Courses : Master or AOTA CEUs Options and 6 Workbooks" at bounding box center [923, 421] width 577 height 24
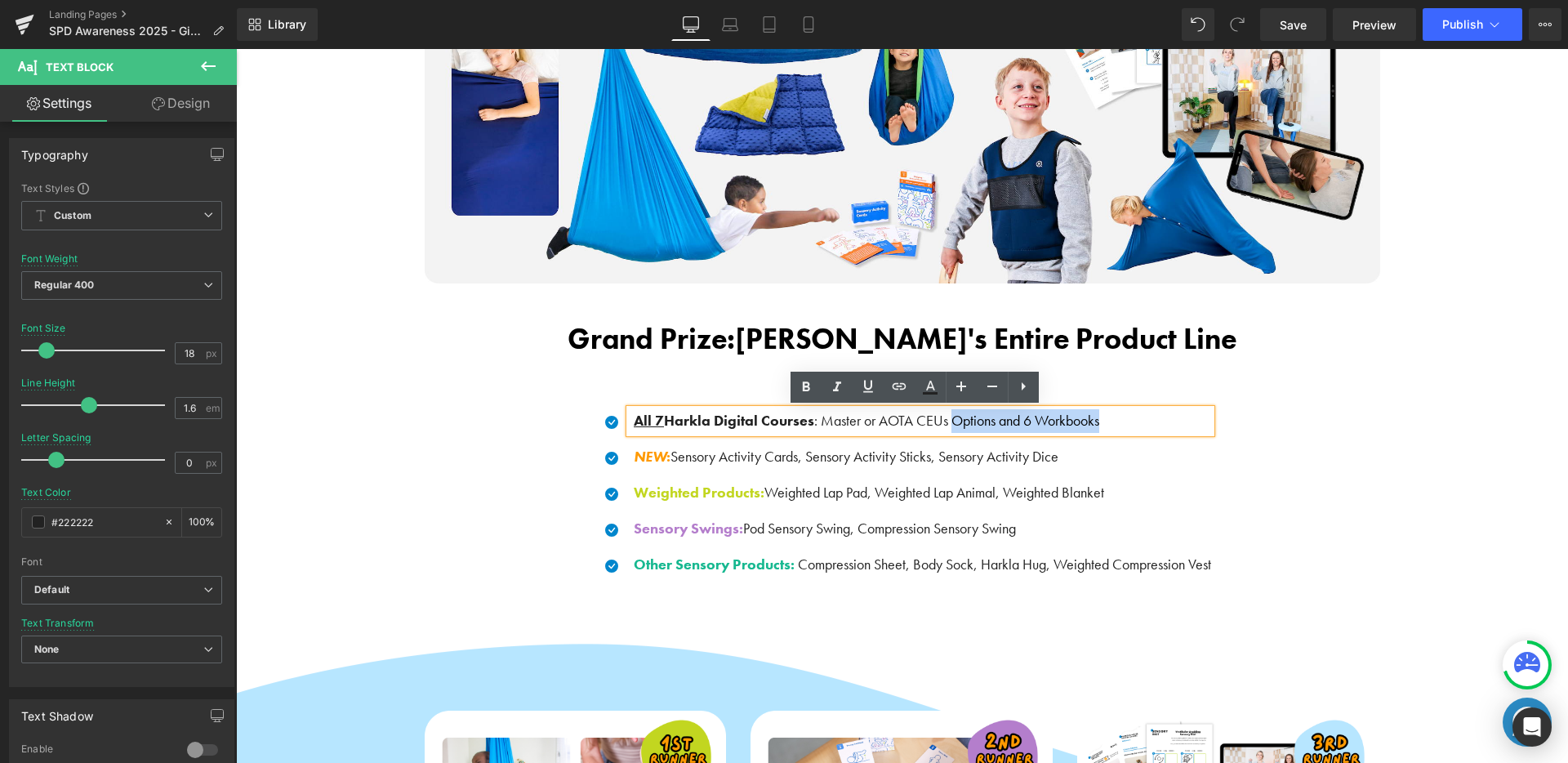
drag, startPoint x: 1131, startPoint y: 428, endPoint x: 950, endPoint y: 425, distance: 181.0
click at [950, 425] on p "All 7 Harkla Digital Courses : Master or AOTA CEUs Options and 6 Workbooks" at bounding box center [923, 421] width 577 height 24
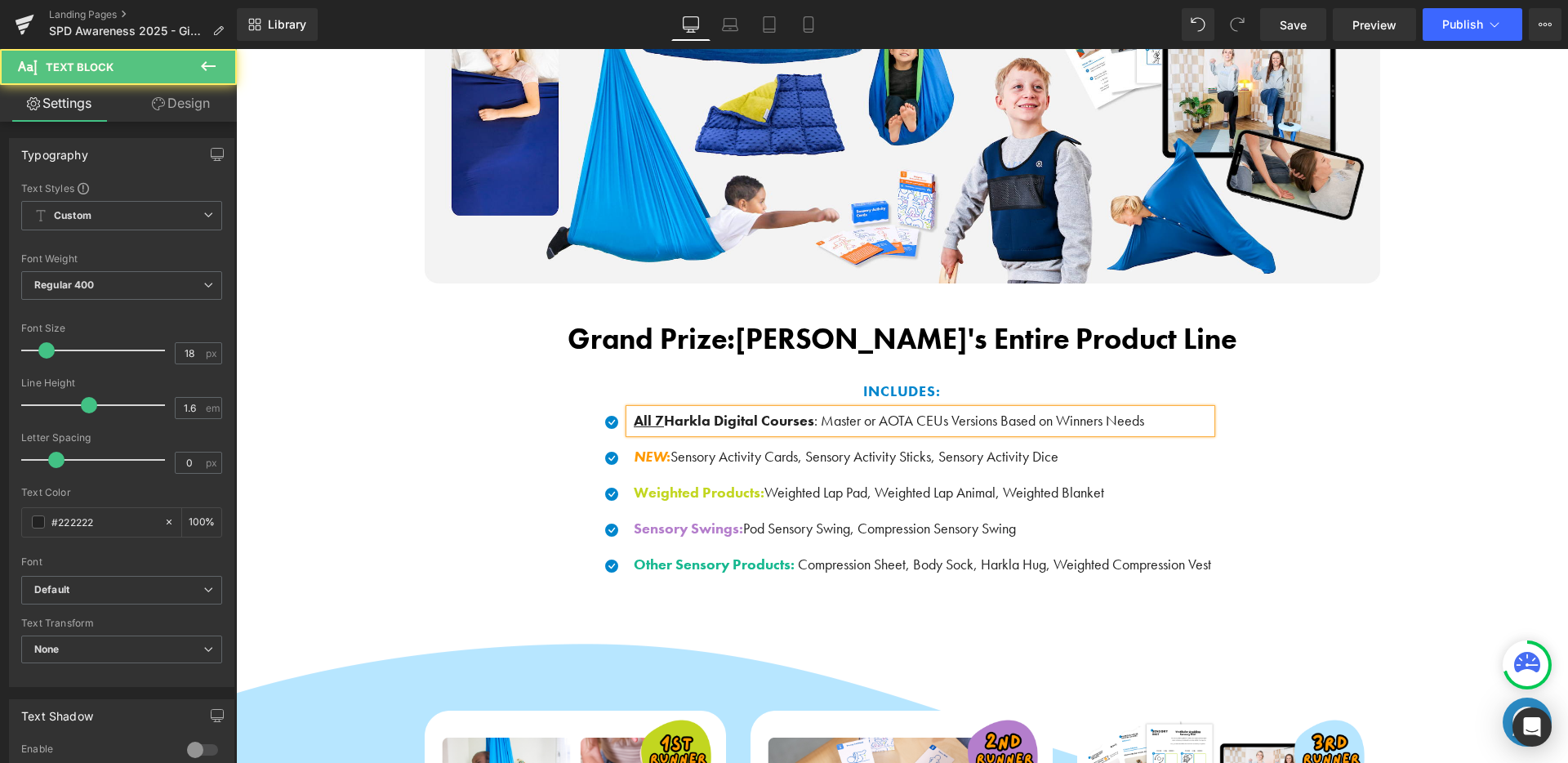
click at [835, 446] on div "NEW : Sensory Activity Cards, Sensory Activity Sticks, Sensory Activity Dice Te…" at bounding box center [920, 456] width 581 height 24
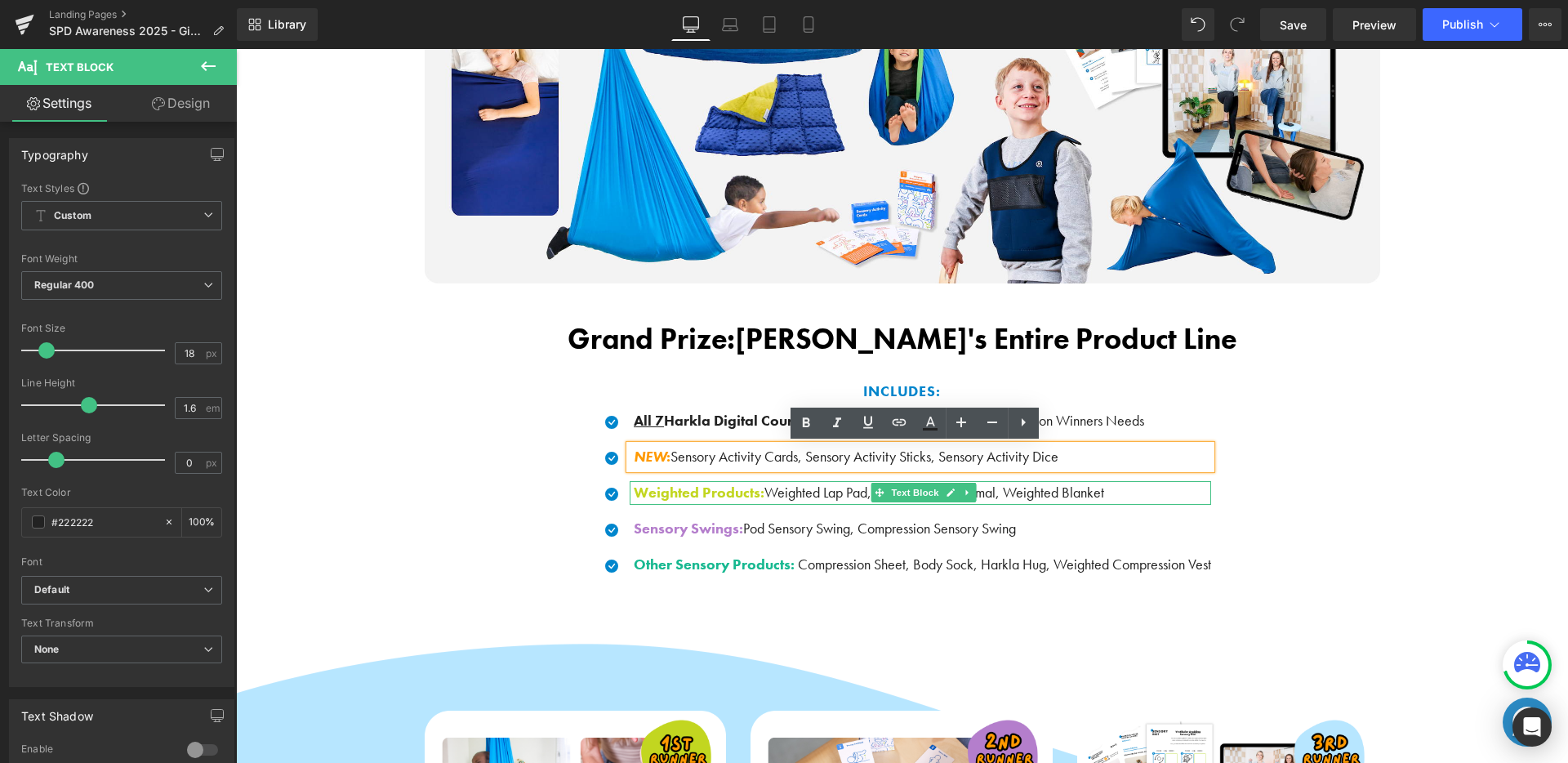
click at [781, 492] on span "Weighted Lap Pad, Weighted Lap Animal, Weighted Blanket" at bounding box center [934, 492] width 340 height 19
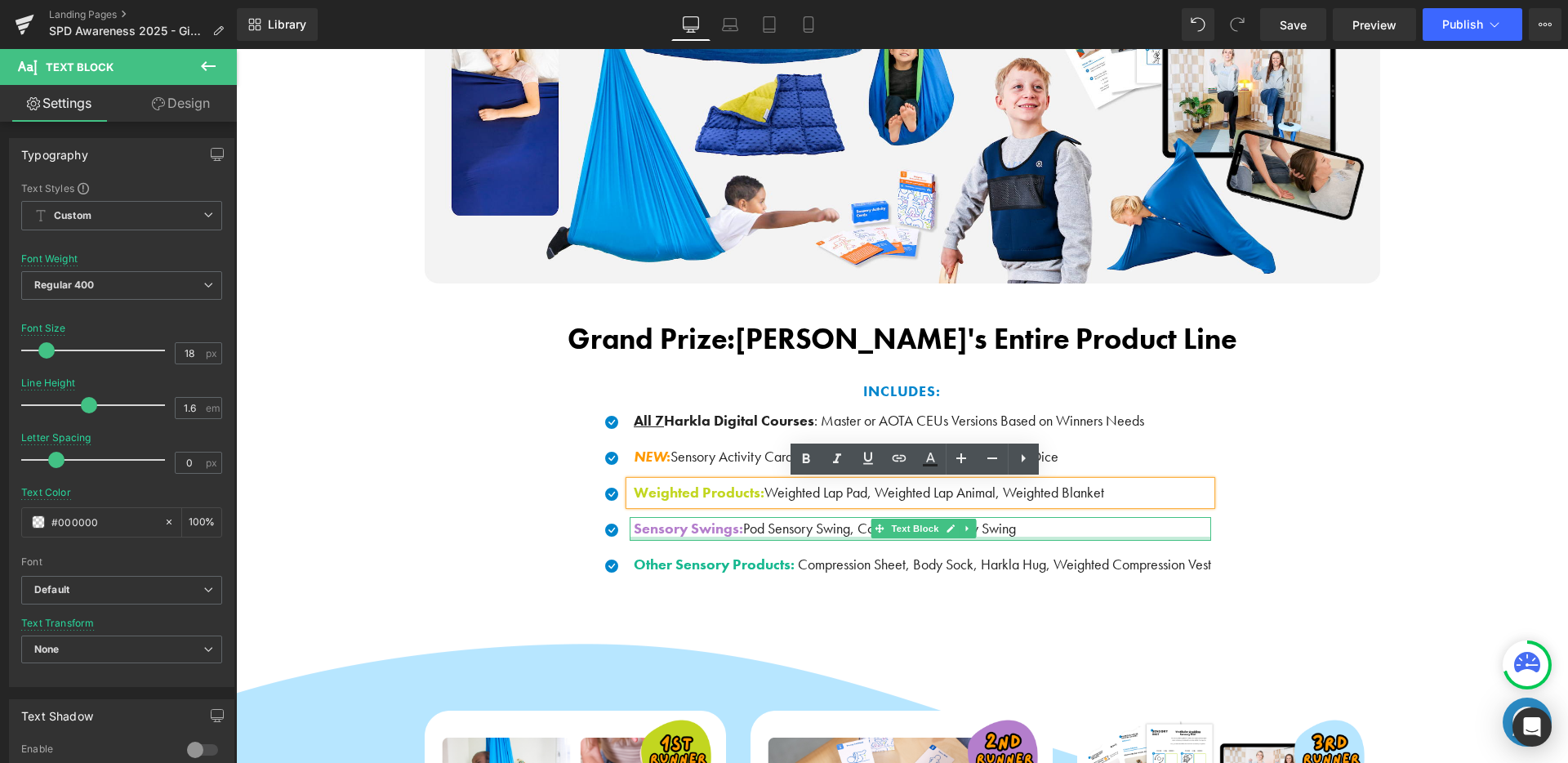
click at [1080, 539] on div at bounding box center [920, 539] width 581 height 4
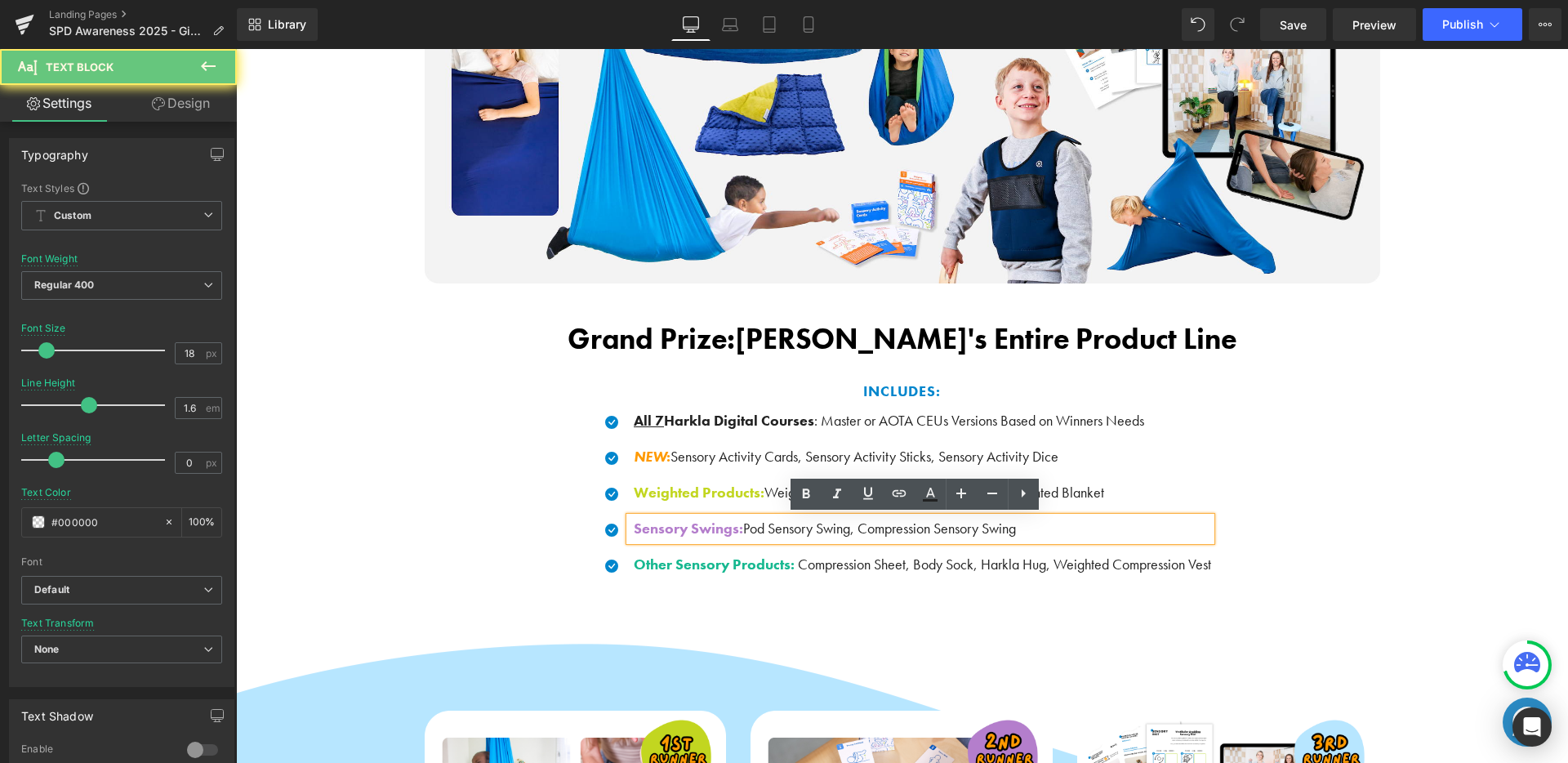
click at [1082, 532] on p "Sensory Swings: Pod Sensory Swing, Compression Sensory Swing" at bounding box center [923, 529] width 577 height 24
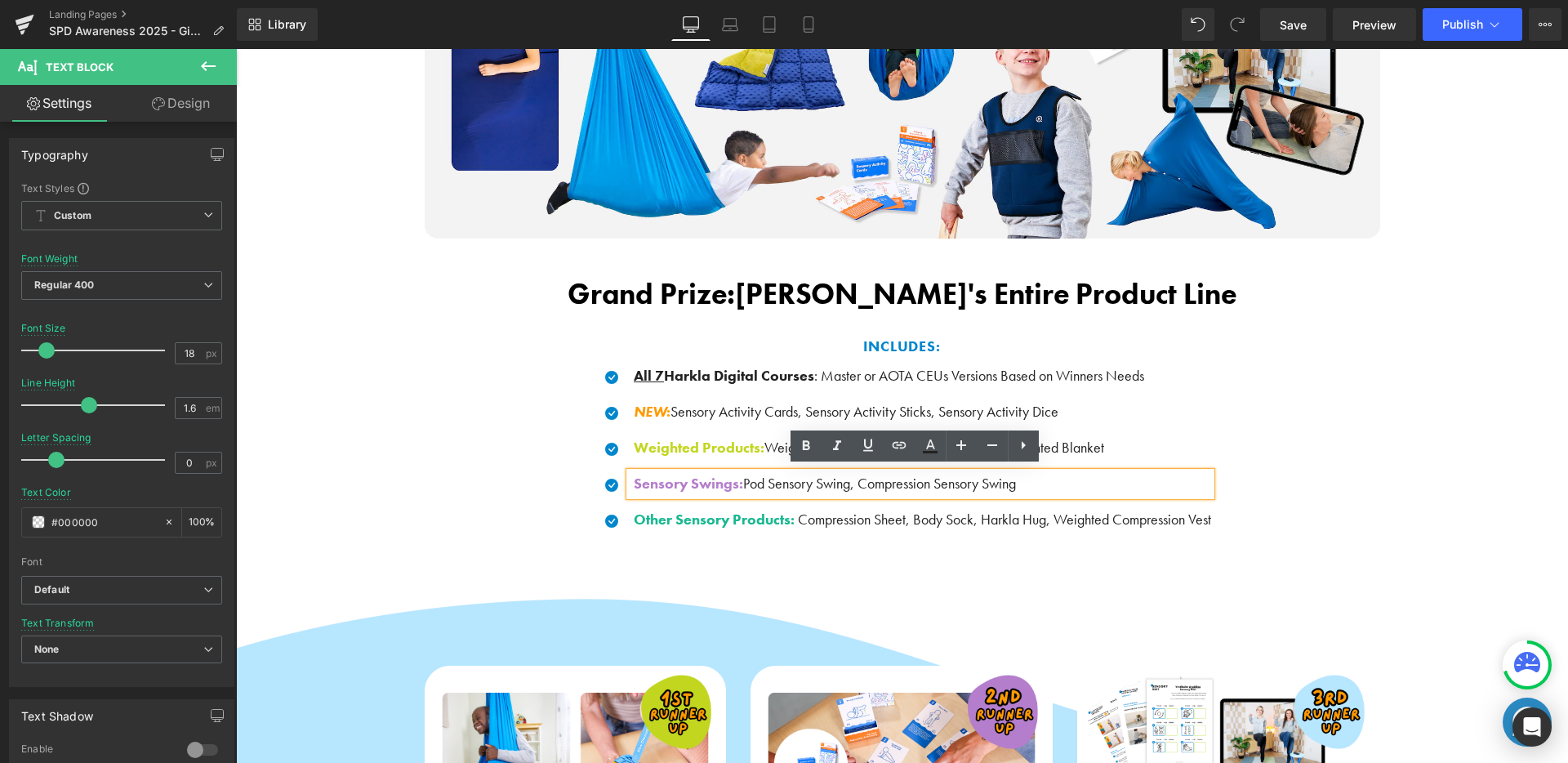
scroll to position [1330, 0]
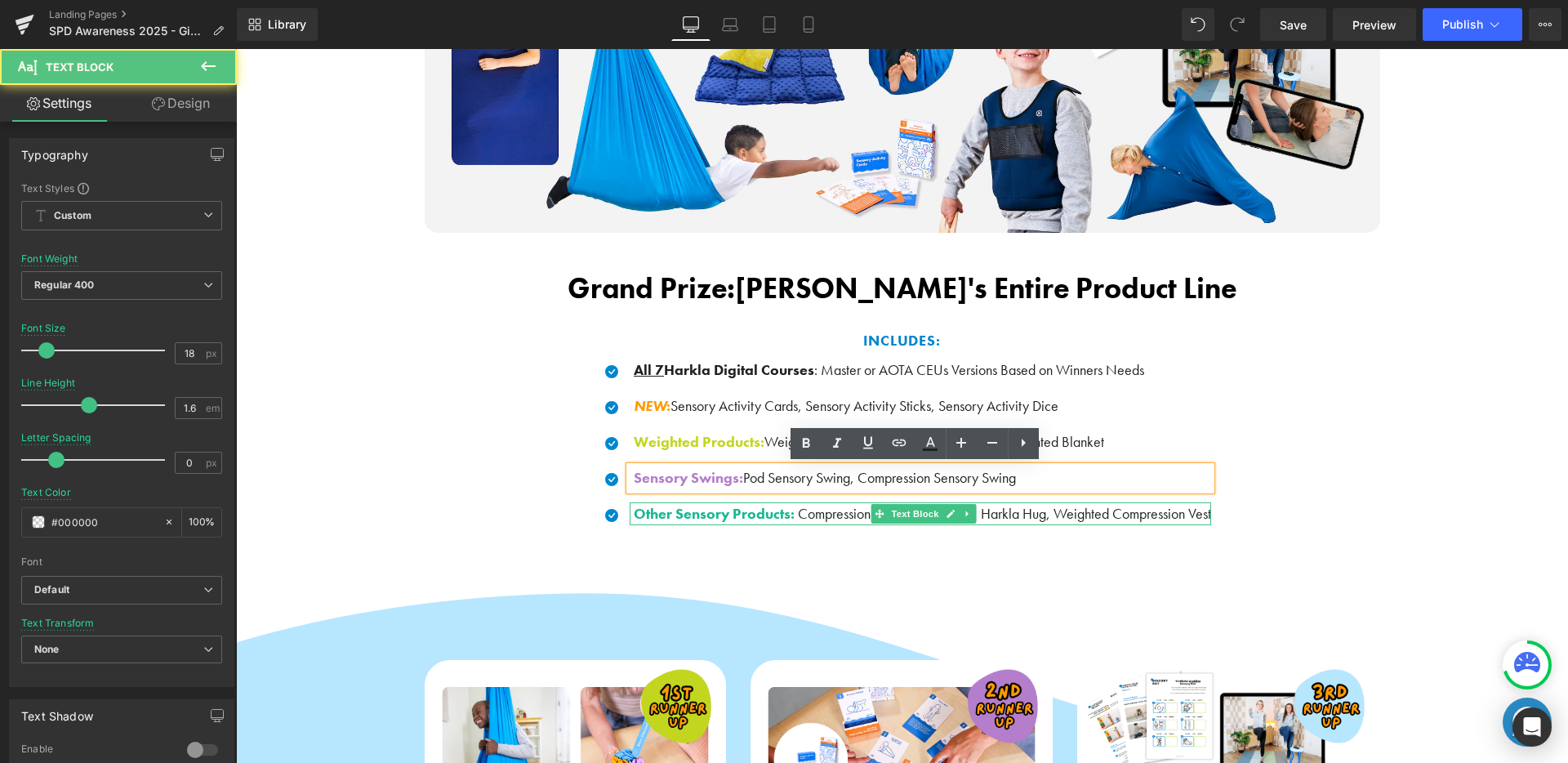
click at [1139, 511] on span "Compression Sheet, Body Sock, Harkla Hug, Weighted Compression Vest" at bounding box center [1004, 513] width 414 height 19
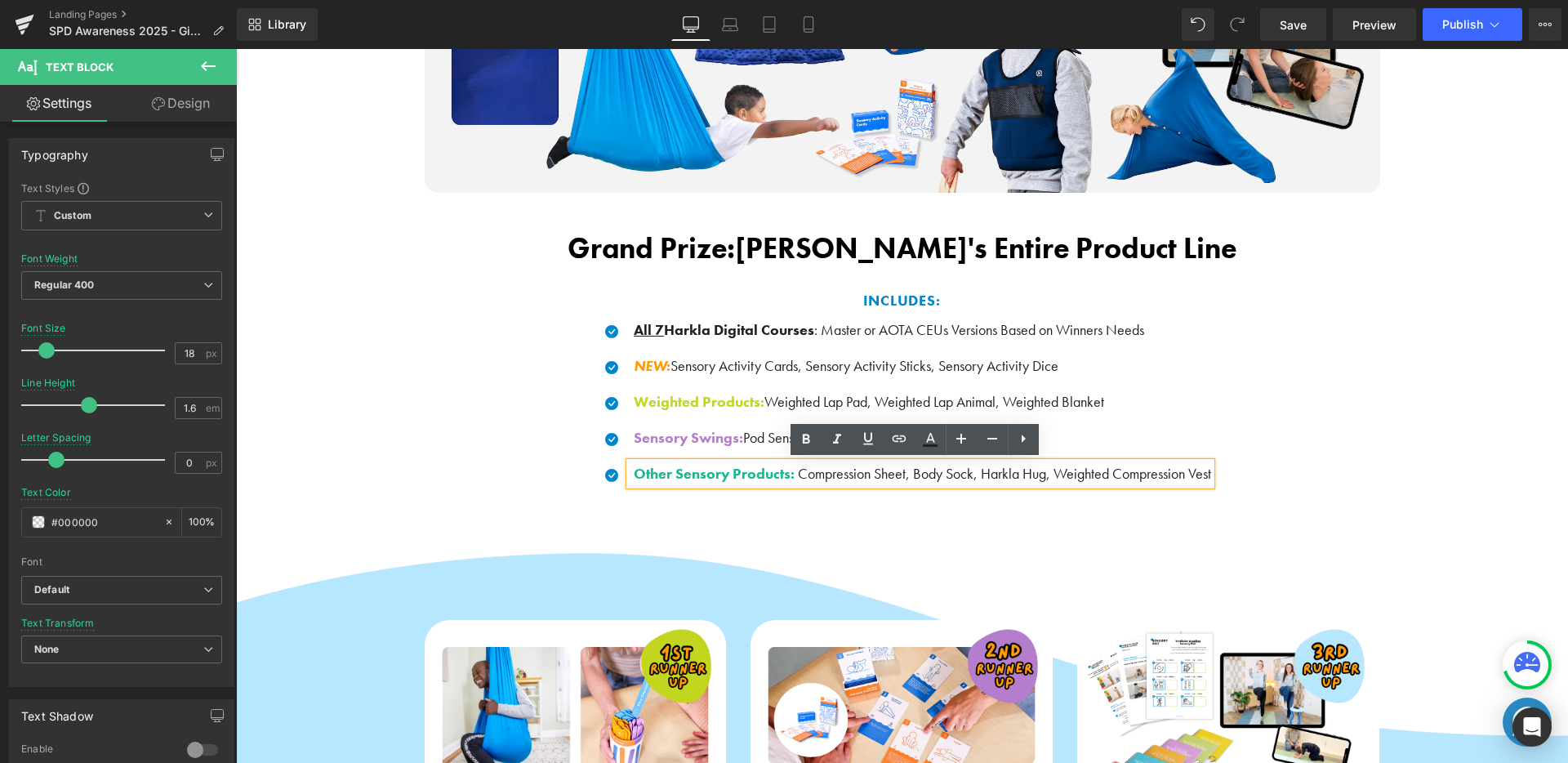
scroll to position [1370, 0]
click at [1079, 247] on strong "Harkla's Entire Product Line" at bounding box center [986, 249] width 502 height 38
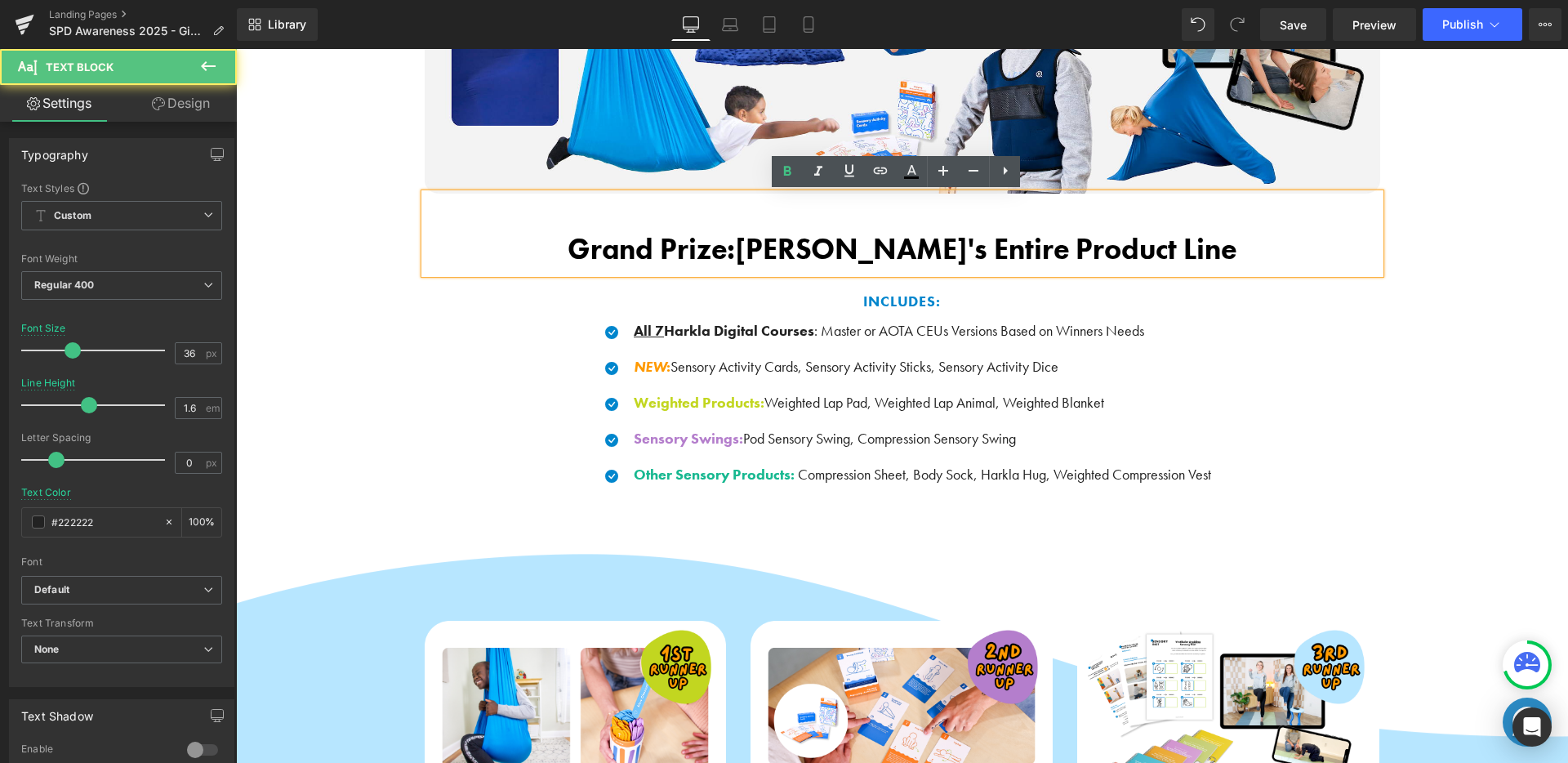
click at [1185, 258] on p "Grand Prize: Harkla's Entire Product Line" at bounding box center [902, 250] width 955 height 48
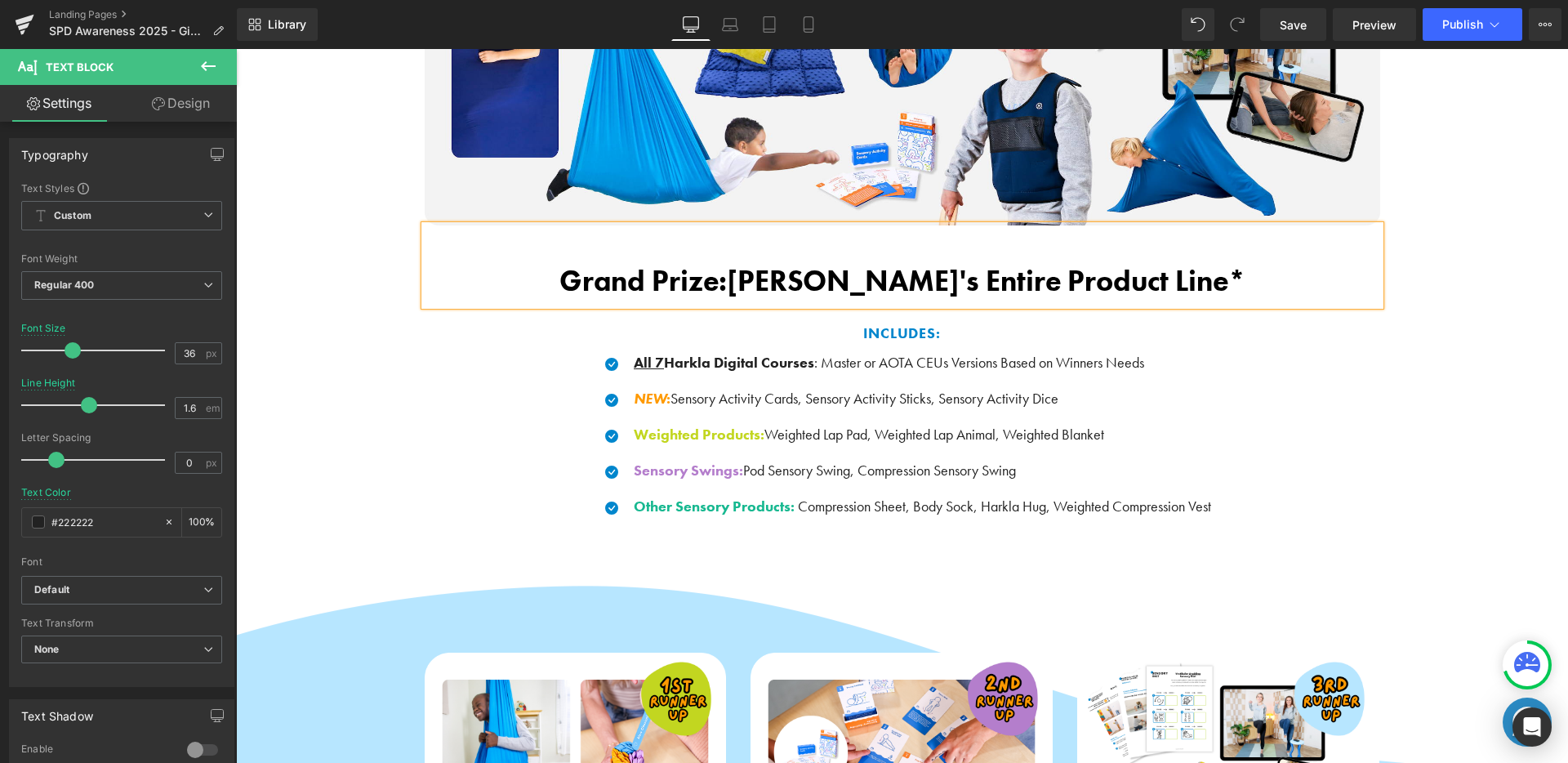
scroll to position [1388, 0]
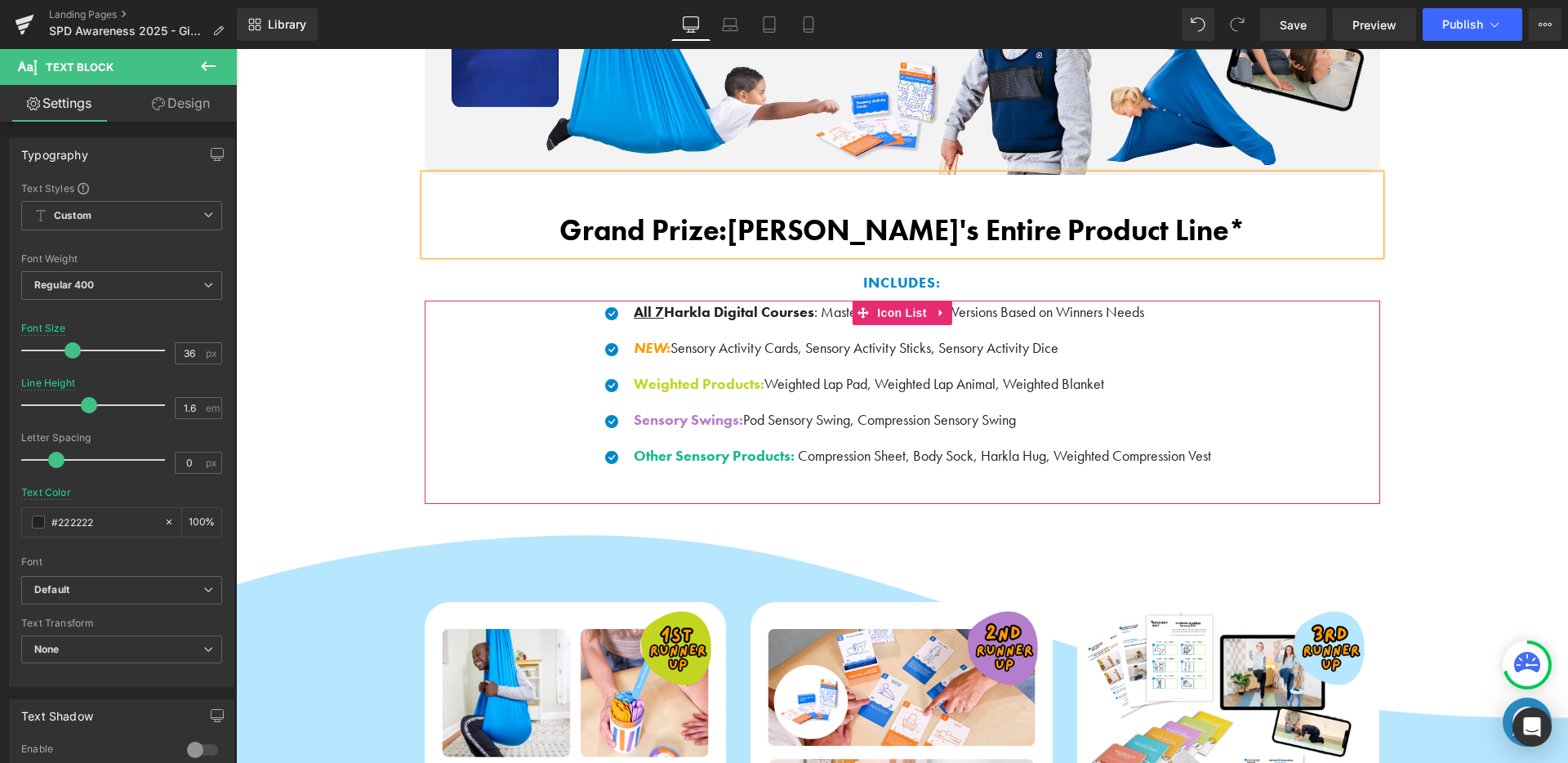
click at [1227, 453] on div "Icon All 7 Harkla Digital Courses : Master or AOTA CEUs Versions Based on Winne…" at bounding box center [902, 390] width 955 height 179
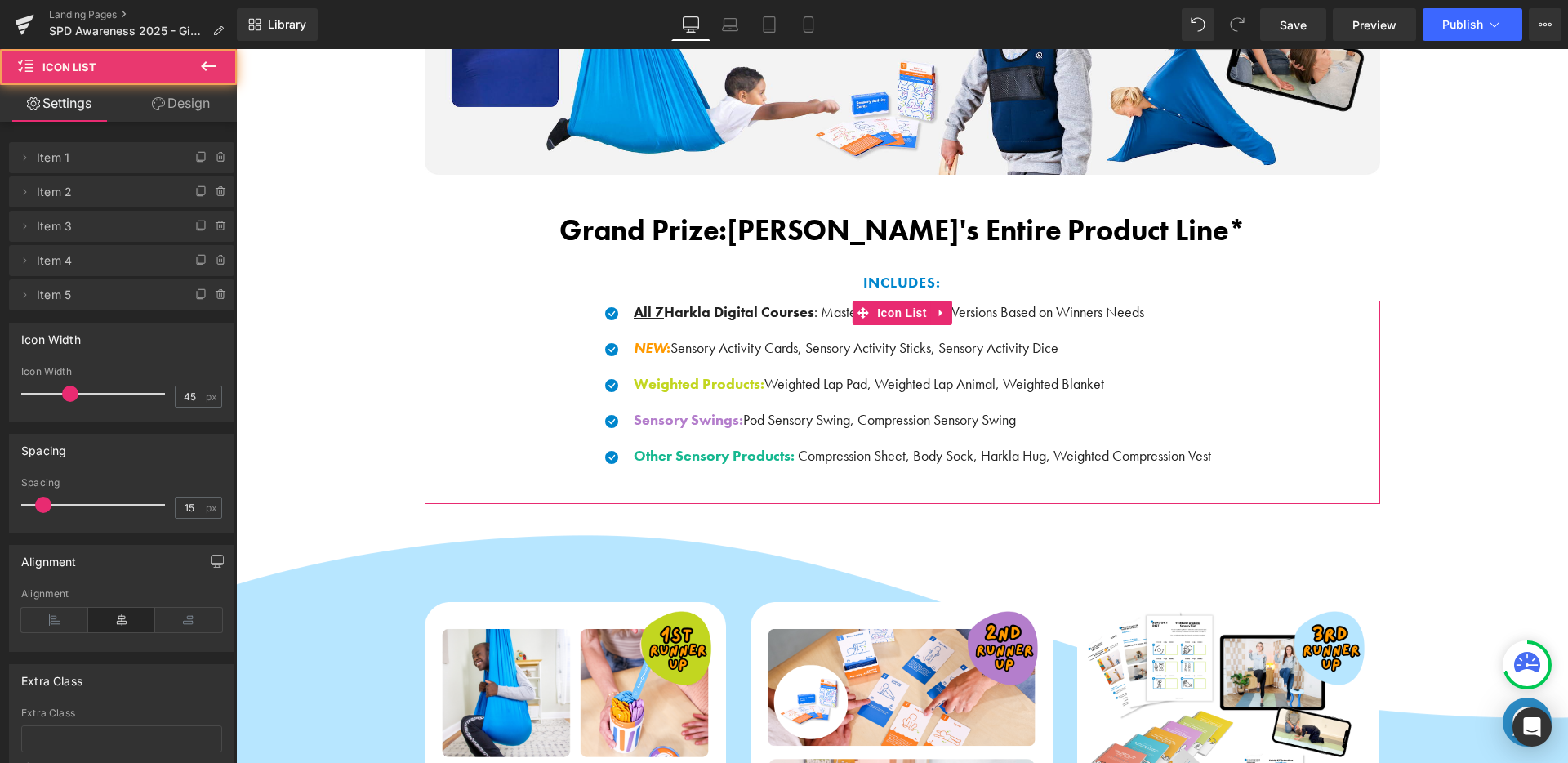
click at [1210, 454] on div "Icon All 7 Harkla Digital Courses : Master or AOTA CEUs Versions Based on Winne…" at bounding box center [902, 390] width 955 height 179
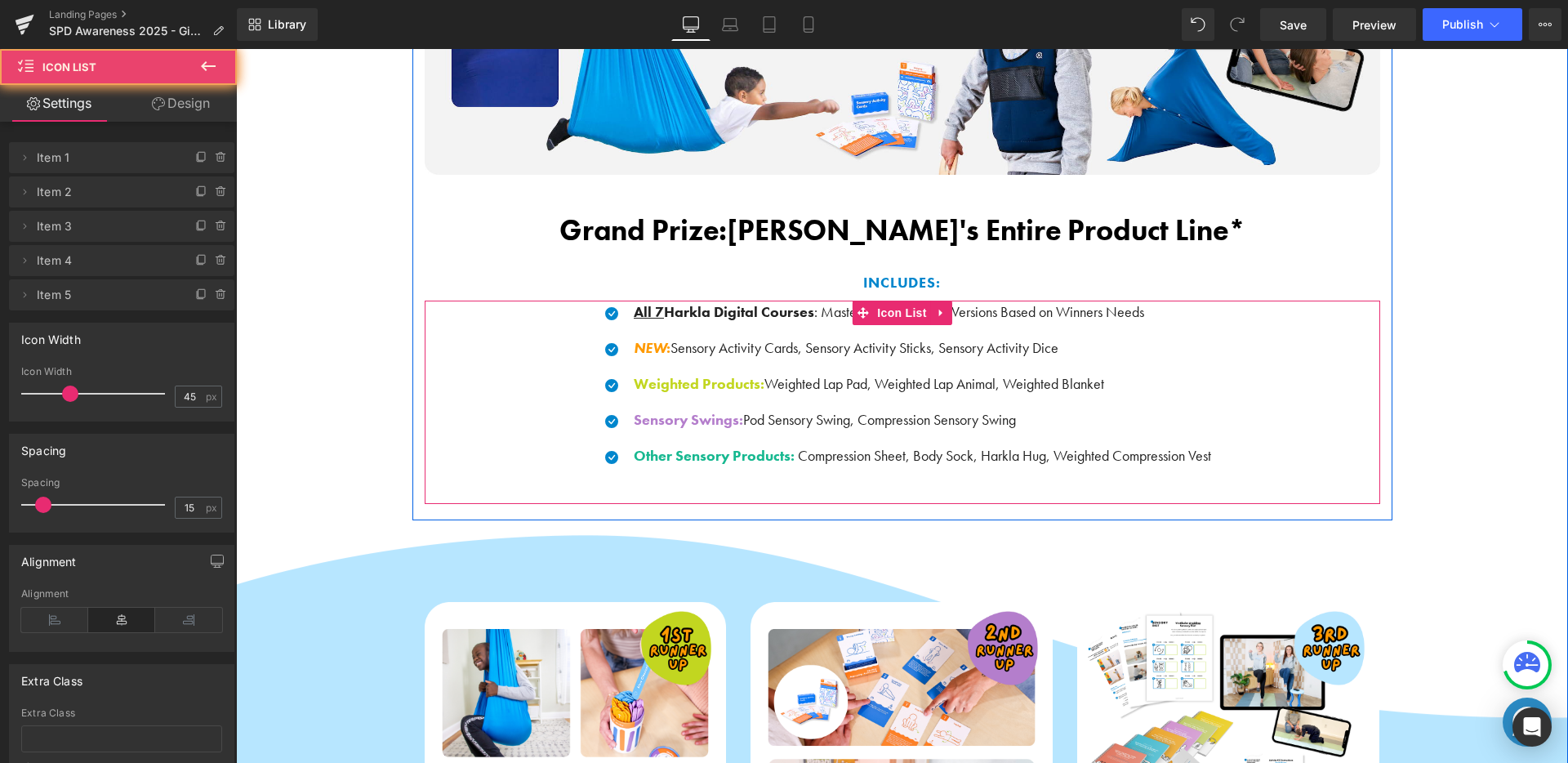
click at [1210, 454] on div "Icon All 7 Harkla Digital Courses : Master or AOTA CEUs Versions Based on Winne…" at bounding box center [902, 390] width 955 height 179
click at [1205, 455] on div "Other Sensory Products: Compression Sheet, Body Sock, Harkla Hug, Weighted Comp…" at bounding box center [920, 455] width 581 height 24
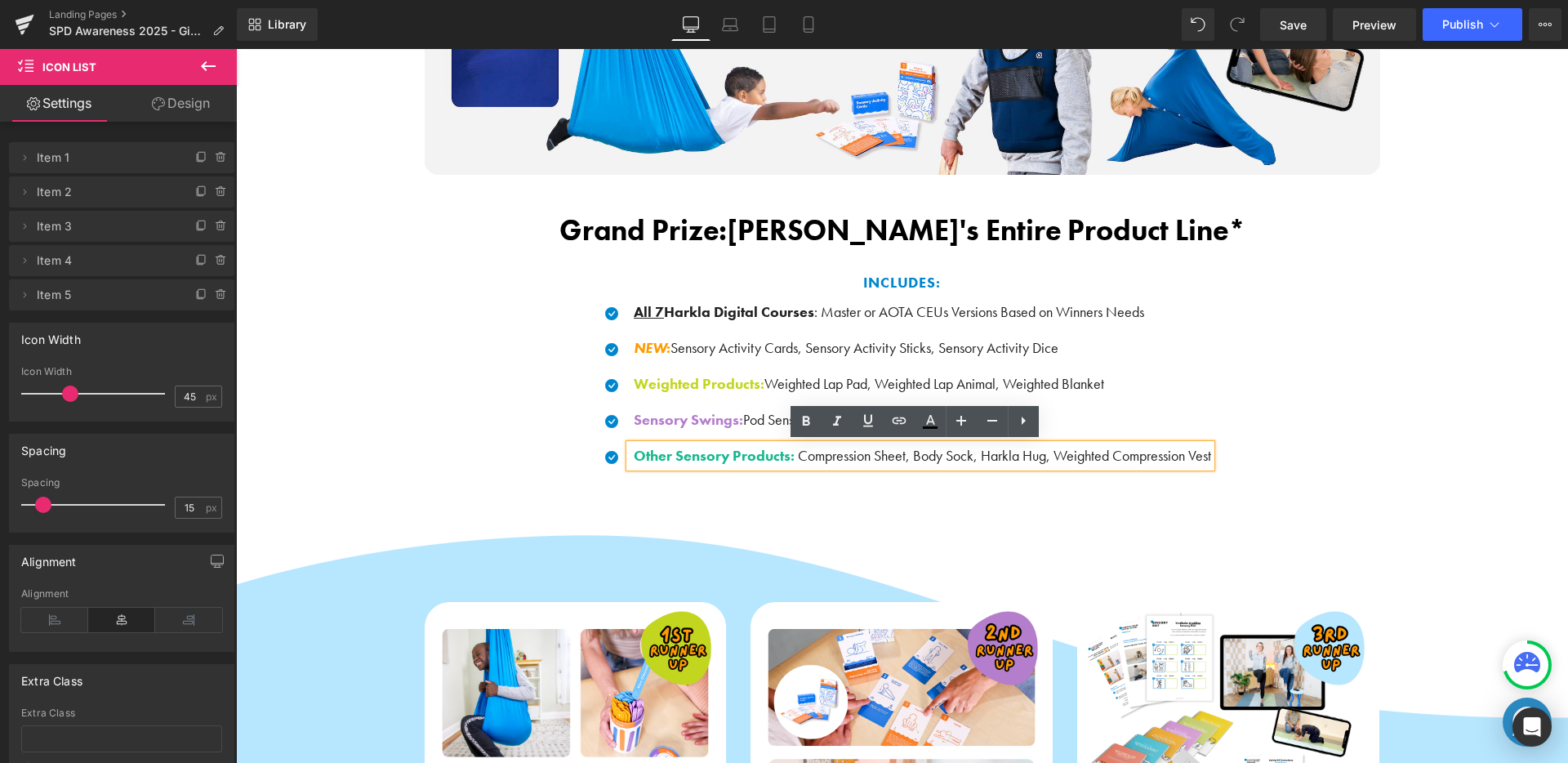
click at [1209, 476] on div "Icon All 7 Harkla Digital Courses : Master or AOTA CEUs Versions Based on Winne…" at bounding box center [902, 390] width 955 height 179
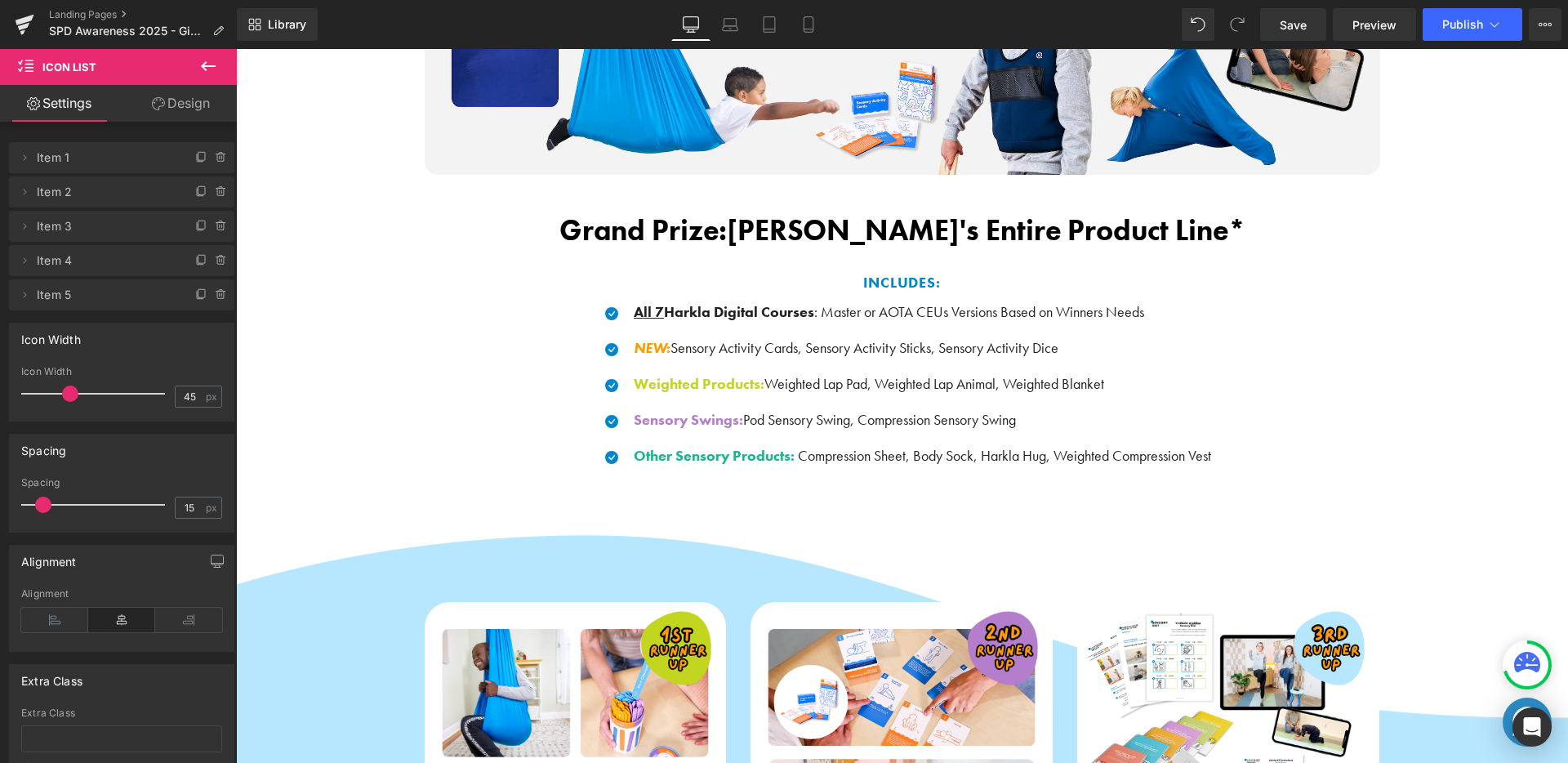
click at [1146, 490] on div "Icon All 7 Harkla Digital Courses : Master or AOTA CEUs Versions Based on Winne…" at bounding box center [902, 401] width 955 height 203
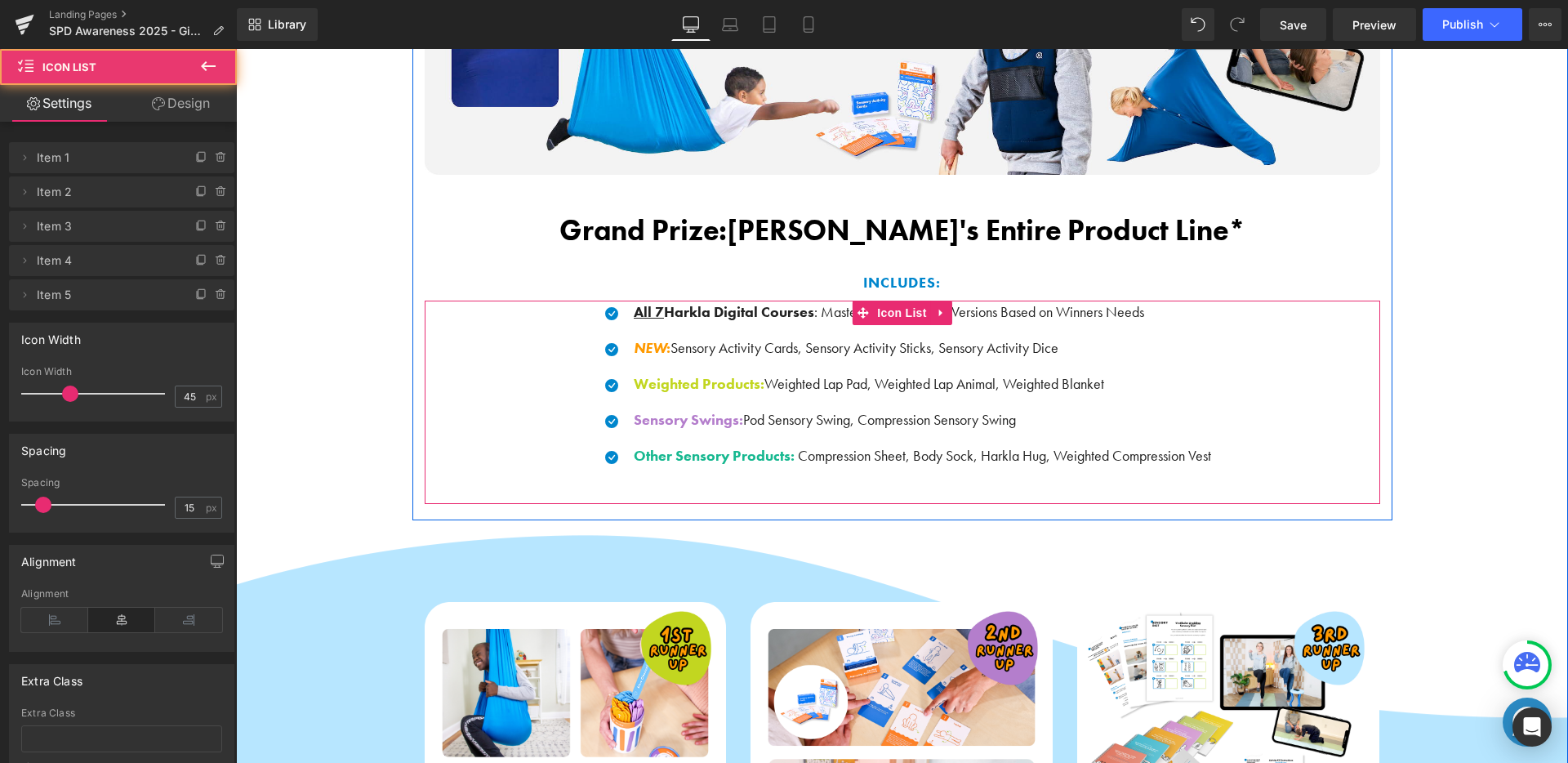
click at [1090, 479] on ul "Icon All 7 Harkla Digital Courses : Master or AOTA CEUs Versions Based on Winne…" at bounding box center [902, 390] width 618 height 179
click at [849, 486] on div "Icon All 7 Harkla Digital Courses : Master or AOTA CEUs Versions Based on Winne…" at bounding box center [902, 401] width 955 height 203
click at [835, 491] on div "Icon All 7 Harkla Digital Courses : Master or AOTA CEUs Versions Based on Winne…" at bounding box center [902, 401] width 955 height 203
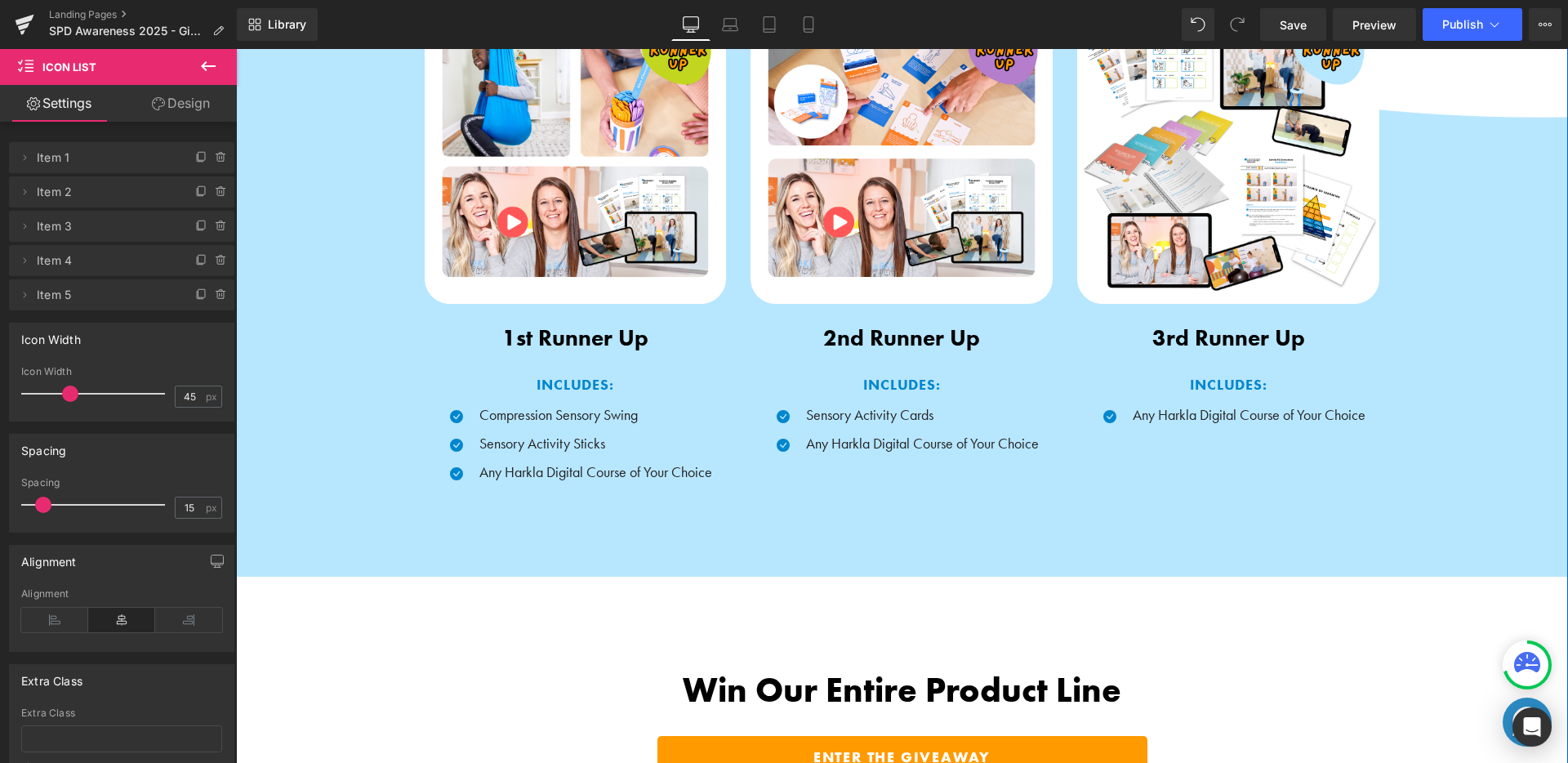
click at [942, 520] on div "Image 1st Runner Up Text Block INCLUDES: Text Block Icon Compression Sensory Sw…" at bounding box center [902, 248] width 1332 height 657
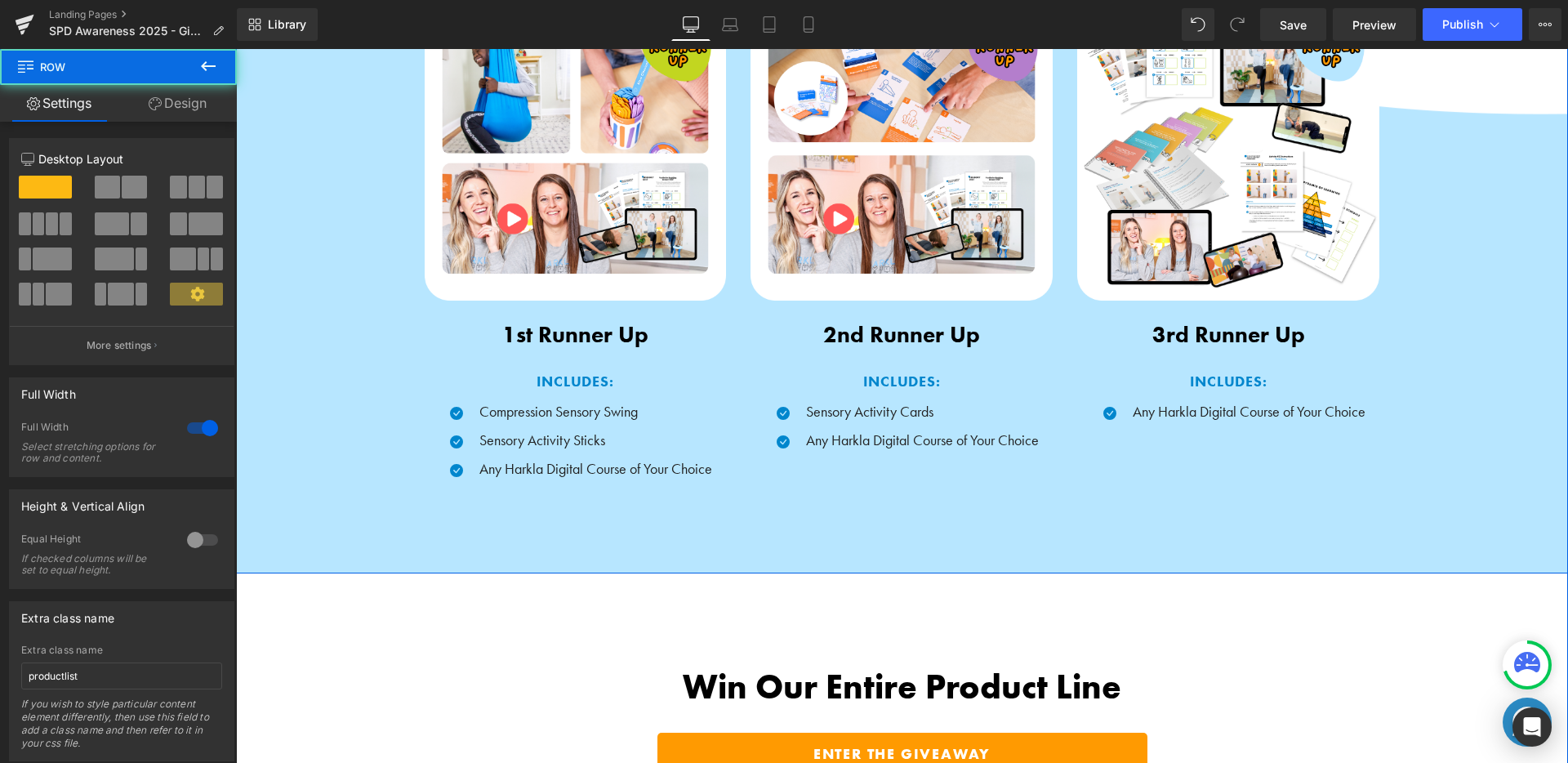
scroll to position [1991, 0]
click at [895, 525] on div "Image 1st Runner Up Text Block INCLUDES: Text Block Icon Compression Sensory Sw…" at bounding box center [902, 245] width 1332 height 657
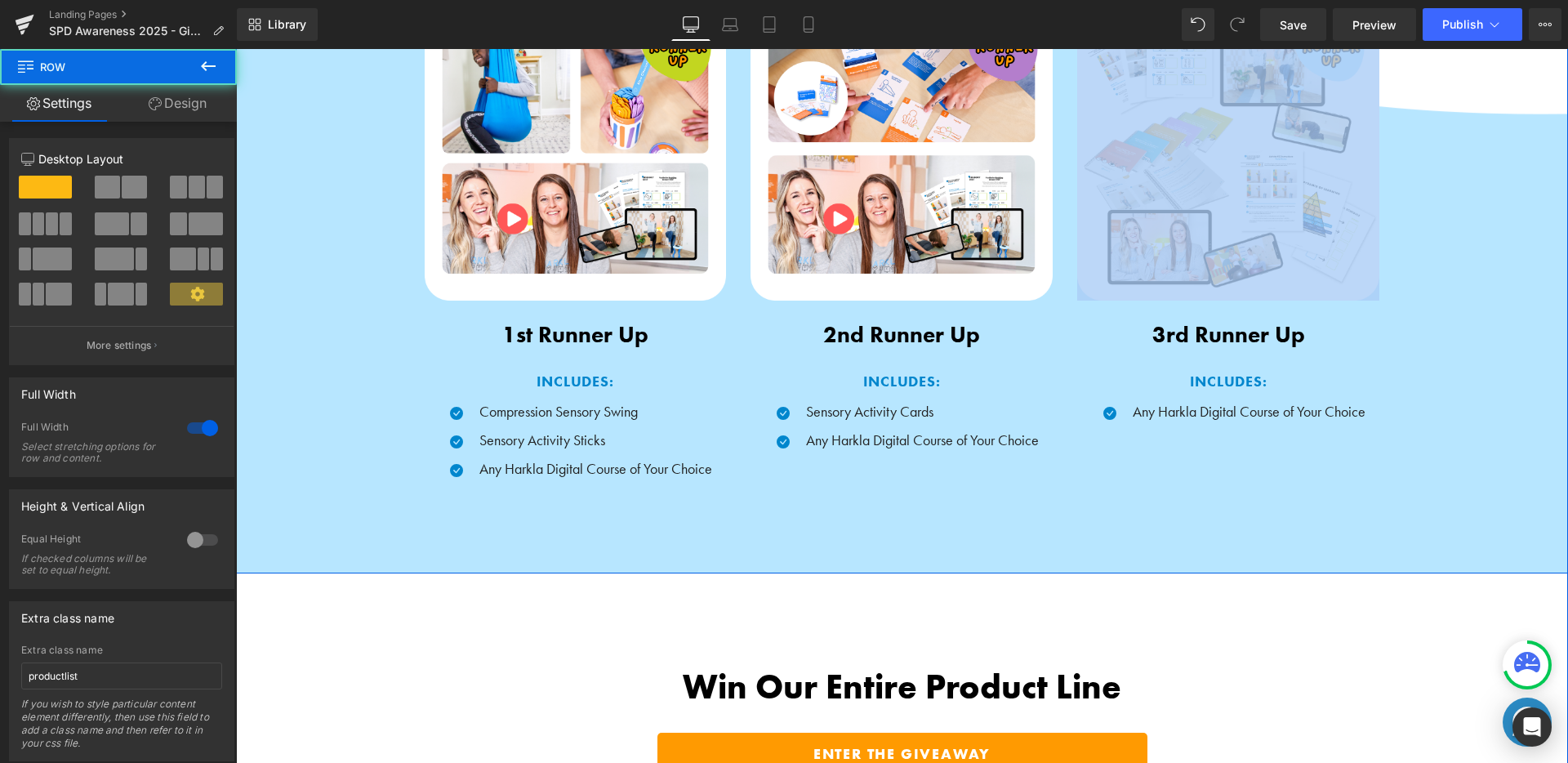
click at [895, 525] on div "Image 1st Runner Up Text Block INCLUDES: Text Block Icon Compression Sensory Sw…" at bounding box center [902, 245] width 1332 height 657
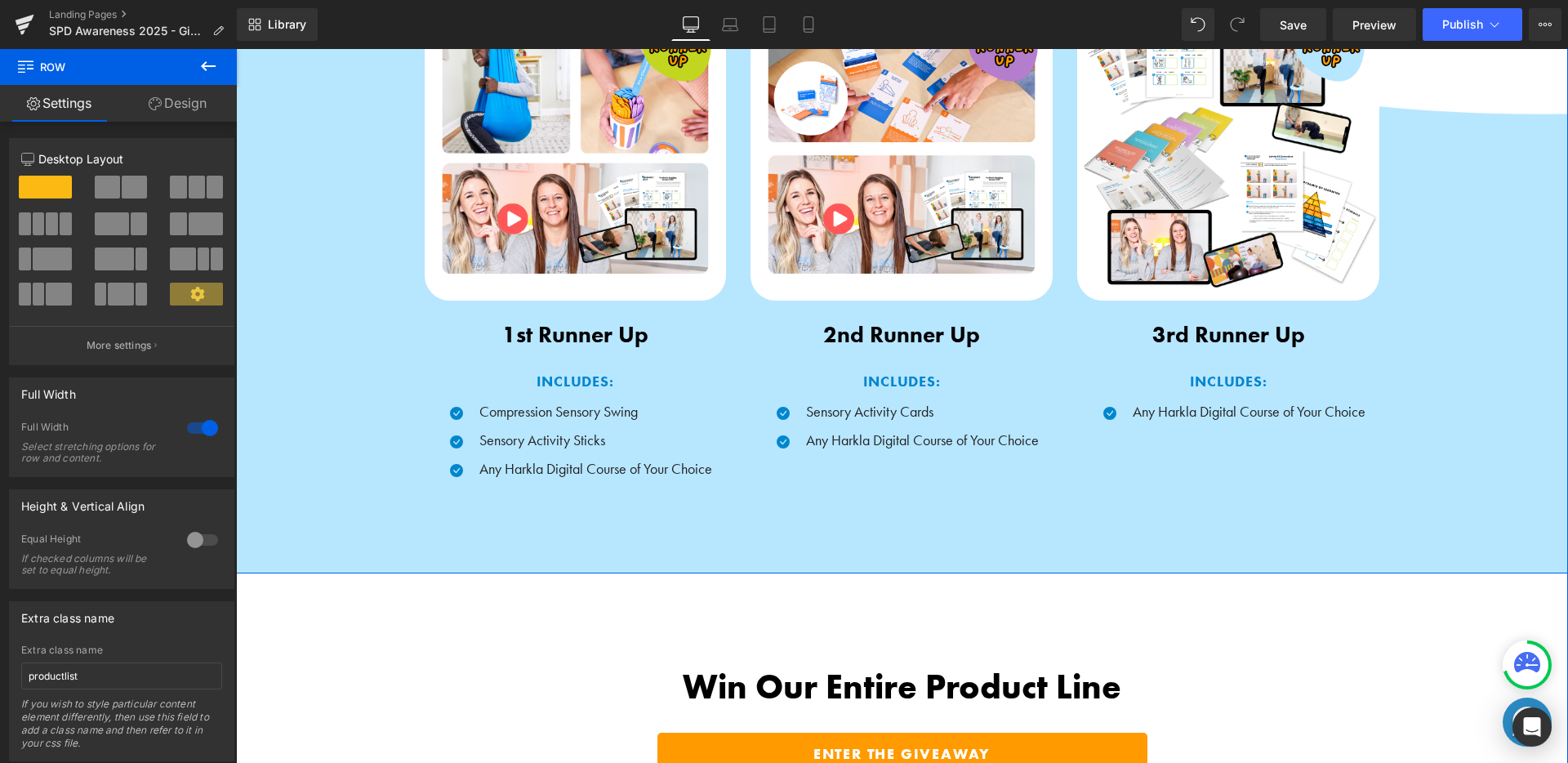
drag, startPoint x: 755, startPoint y: 543, endPoint x: 724, endPoint y: 529, distance: 34.0
click at [755, 543] on div "Image 1st Runner Up Text Block INCLUDES: Text Block Icon Compression Sensory Sw…" at bounding box center [902, 245] width 1332 height 657
click at [169, 100] on link "Design" at bounding box center [178, 103] width 118 height 37
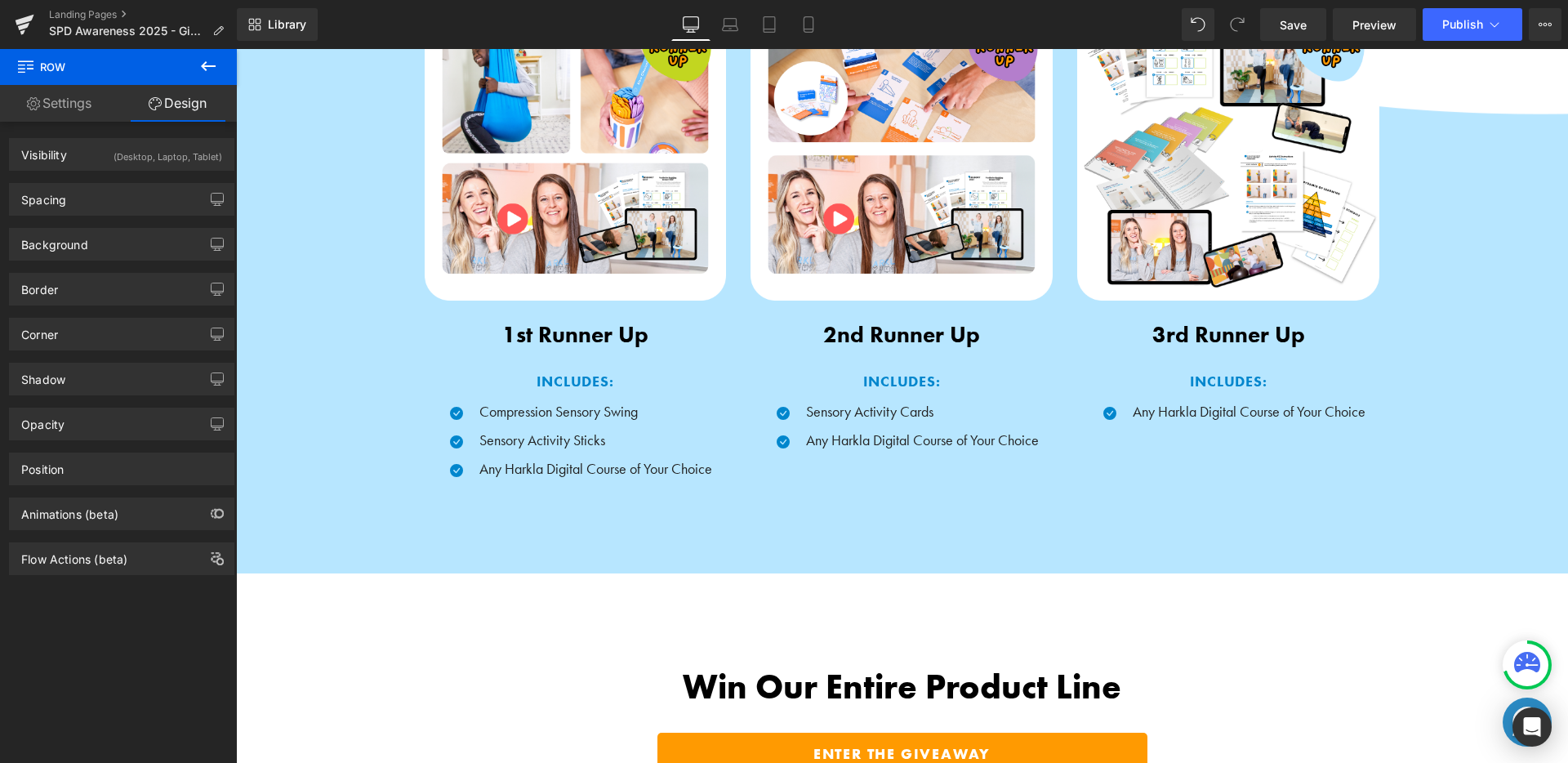
click at [204, 67] on icon at bounding box center [208, 67] width 20 height 20
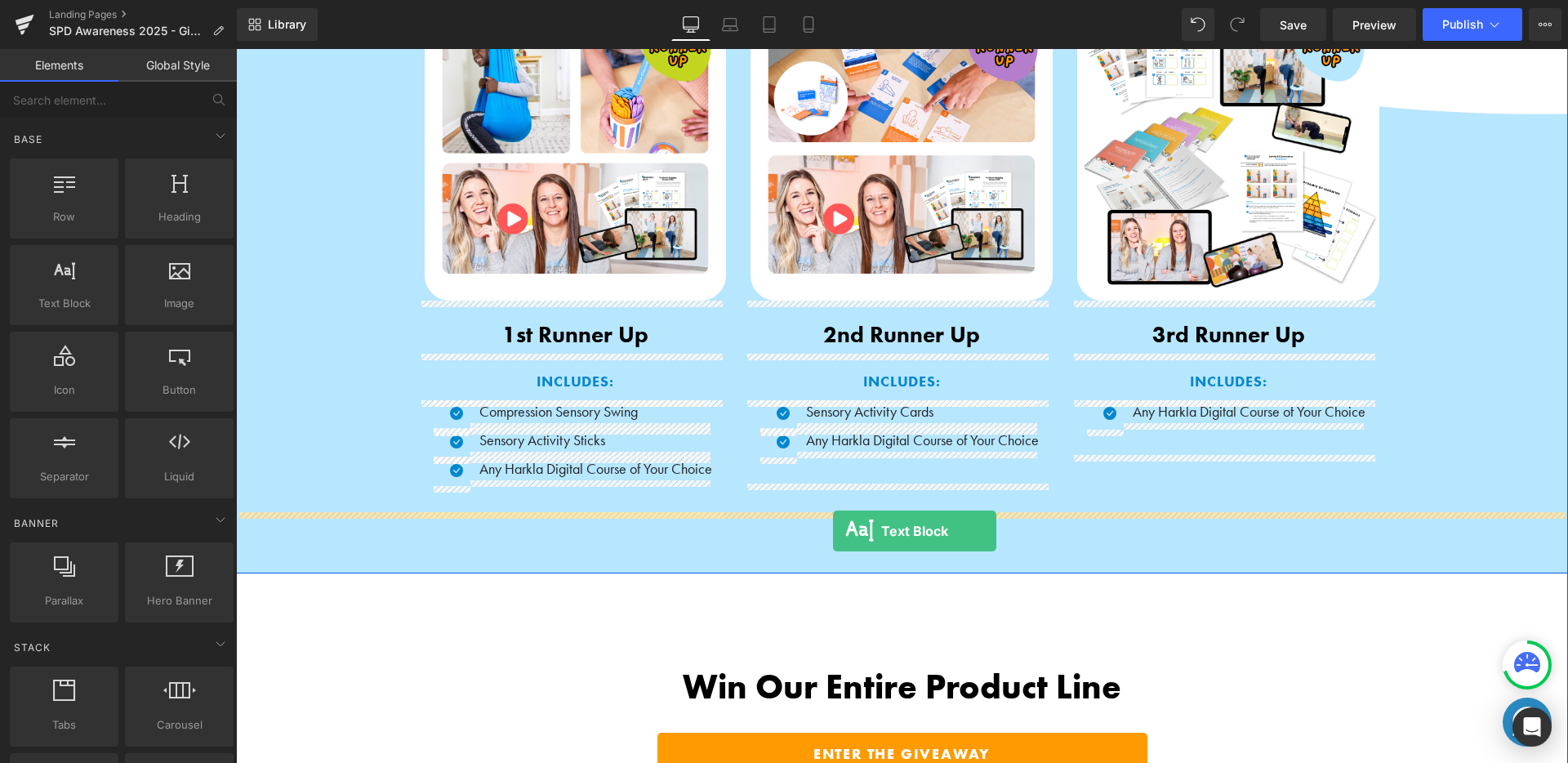
drag, startPoint x: 323, startPoint y: 335, endPoint x: 833, endPoint y: 531, distance: 546.4
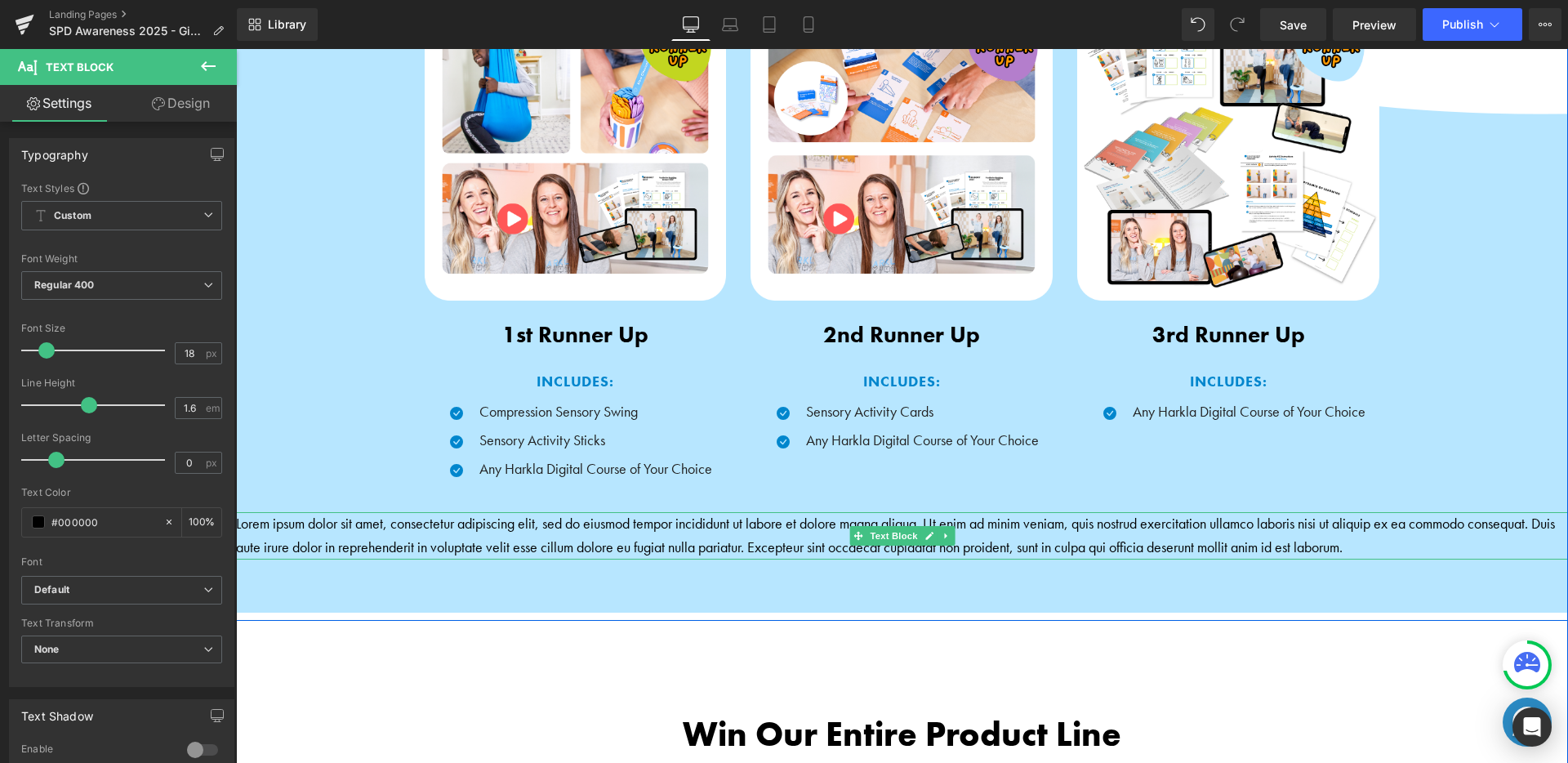
click at [770, 531] on p "Lorem ipsum dolor sit amet, consectetur adipiscing elit, sed do eiusmod tempor …" at bounding box center [902, 536] width 1332 height 48
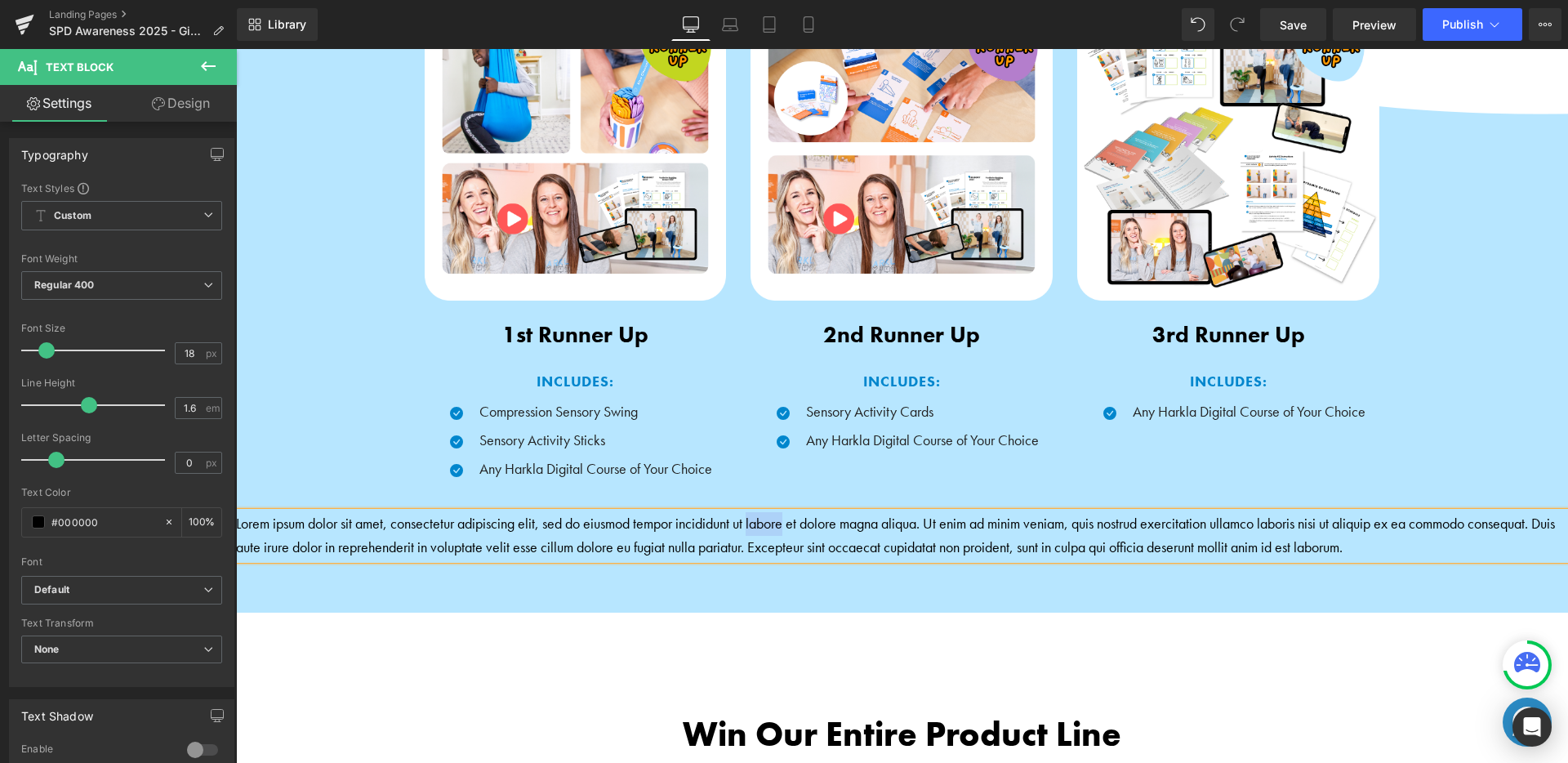
click at [769, 530] on p "Lorem ipsum dolor sit amet, consectetur adipiscing elit, sed do eiusmod tempor …" at bounding box center [902, 536] width 1332 height 48
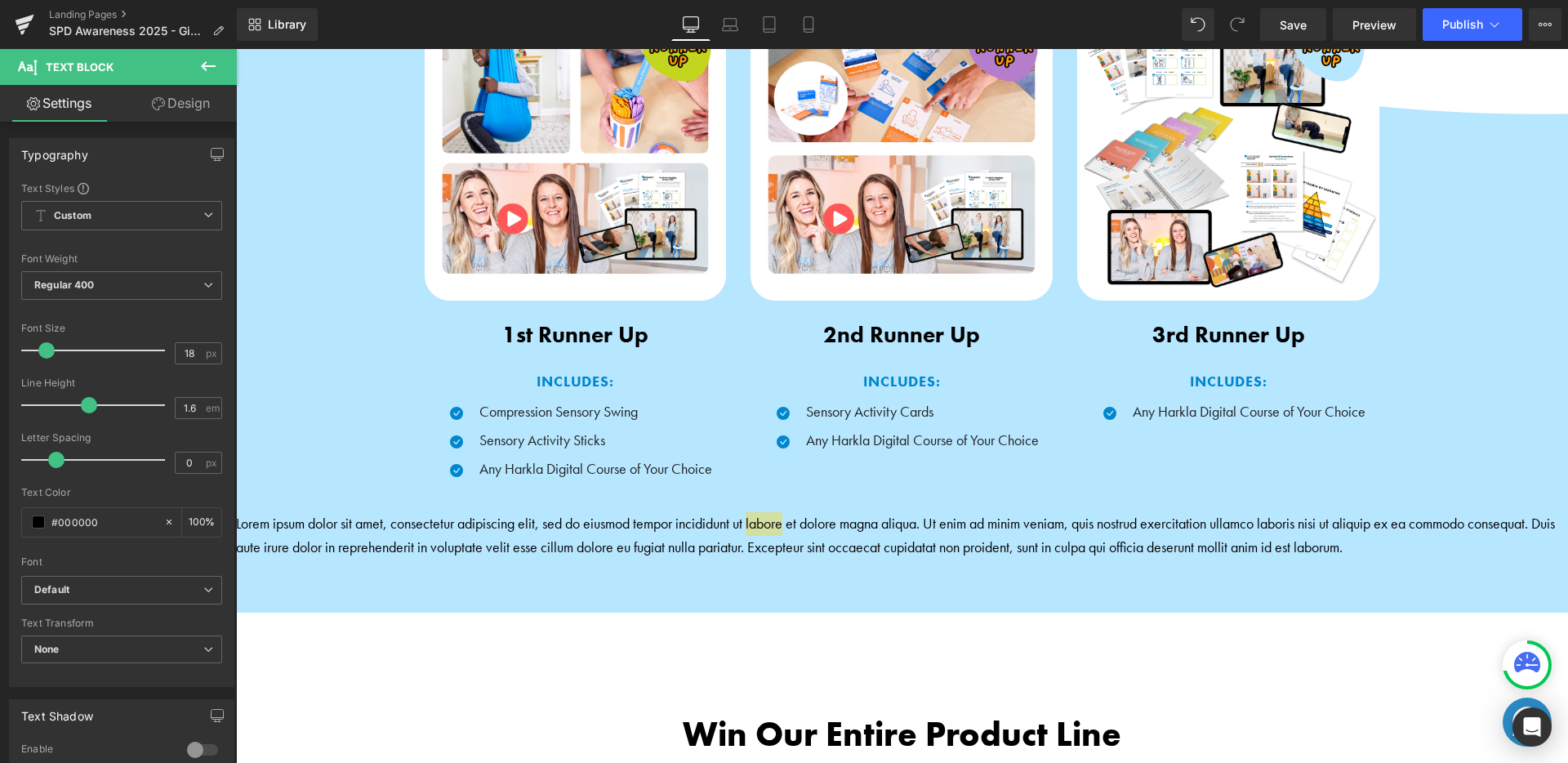
click at [194, 105] on link "Design" at bounding box center [181, 103] width 118 height 37
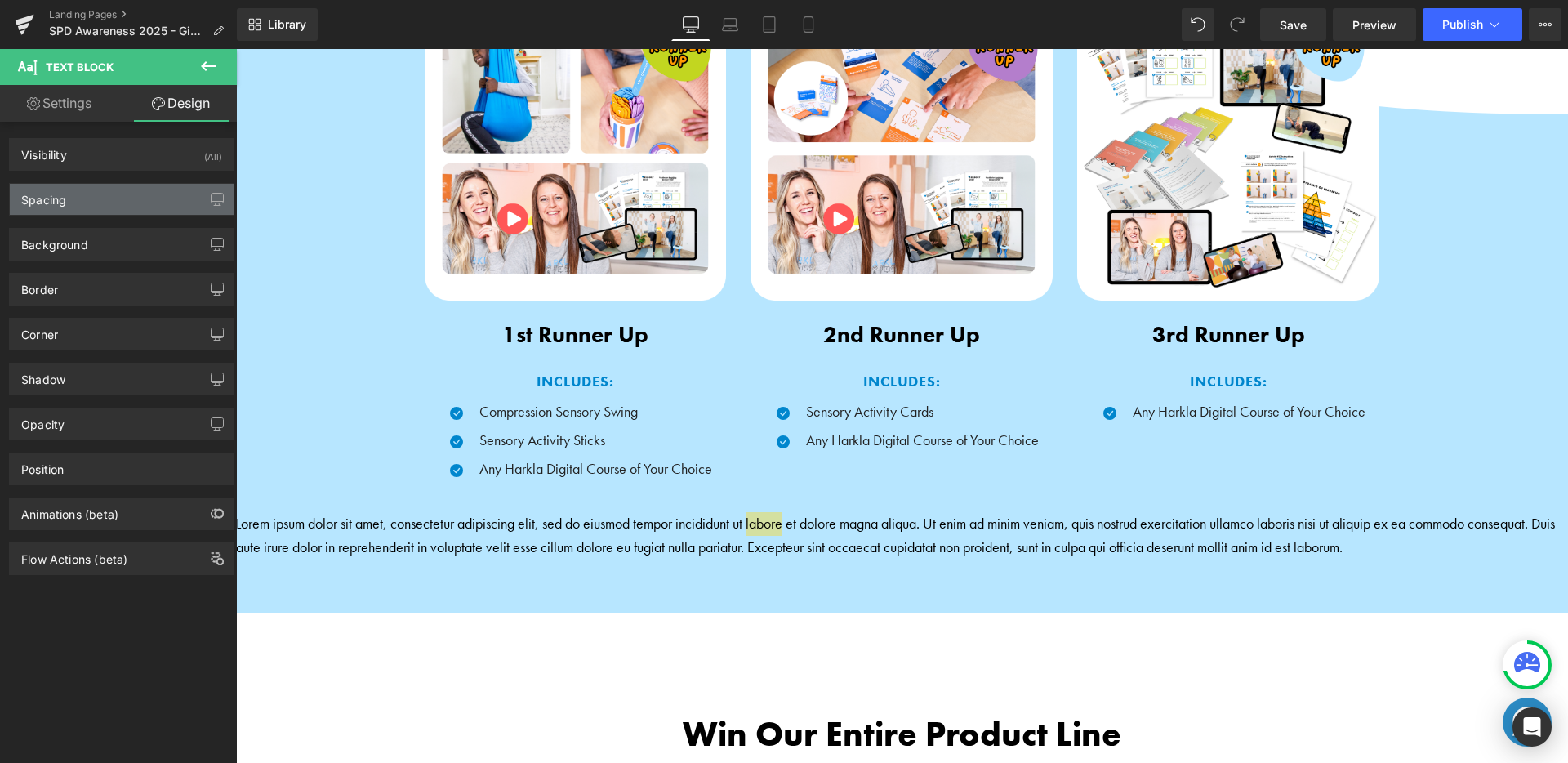
click at [150, 190] on div "Spacing" at bounding box center [122, 199] width 224 height 31
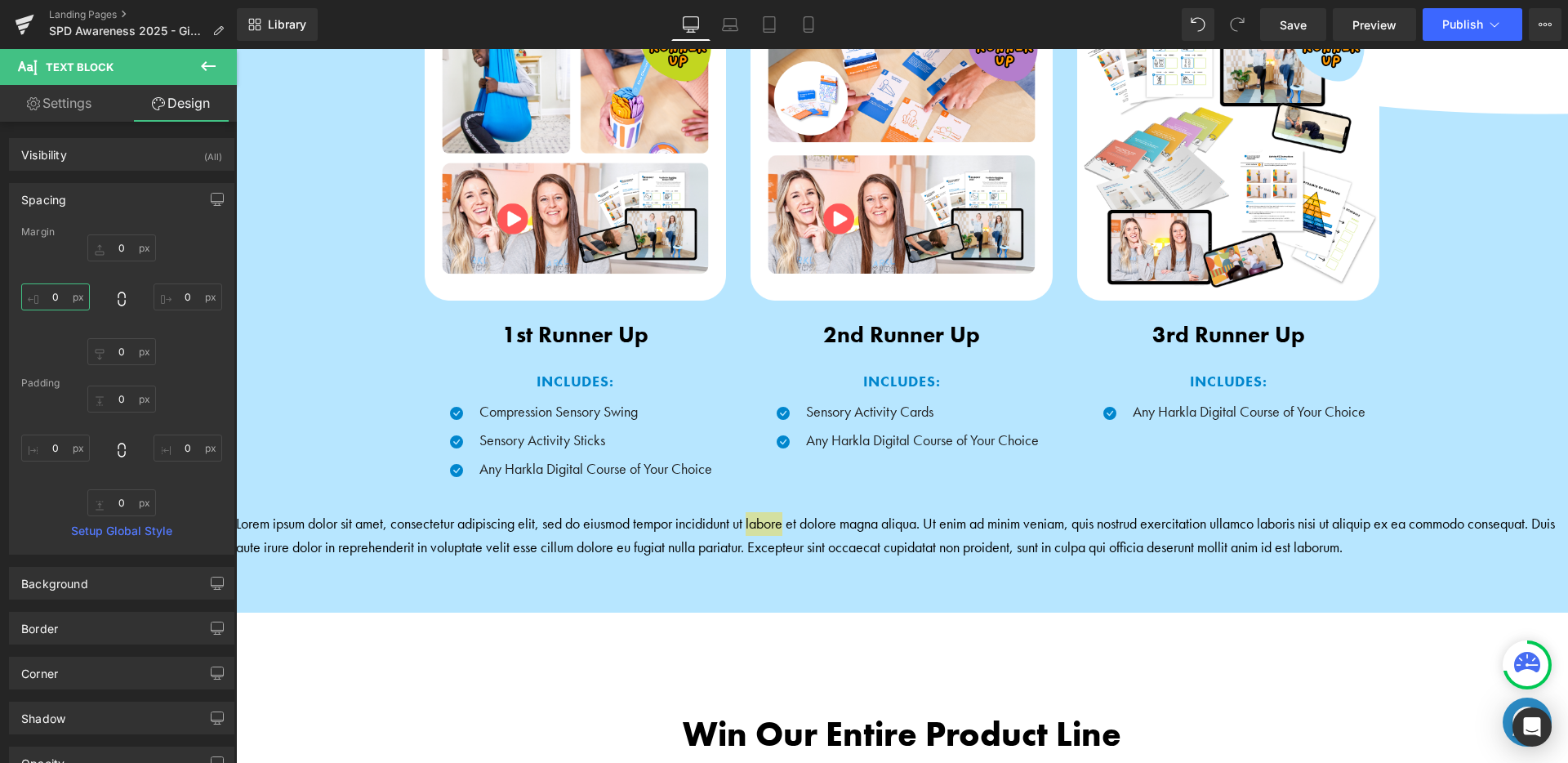
click at [65, 300] on input "0" at bounding box center [55, 297] width 68 height 27
type input "40"
click at [207, 302] on input "0" at bounding box center [187, 297] width 68 height 27
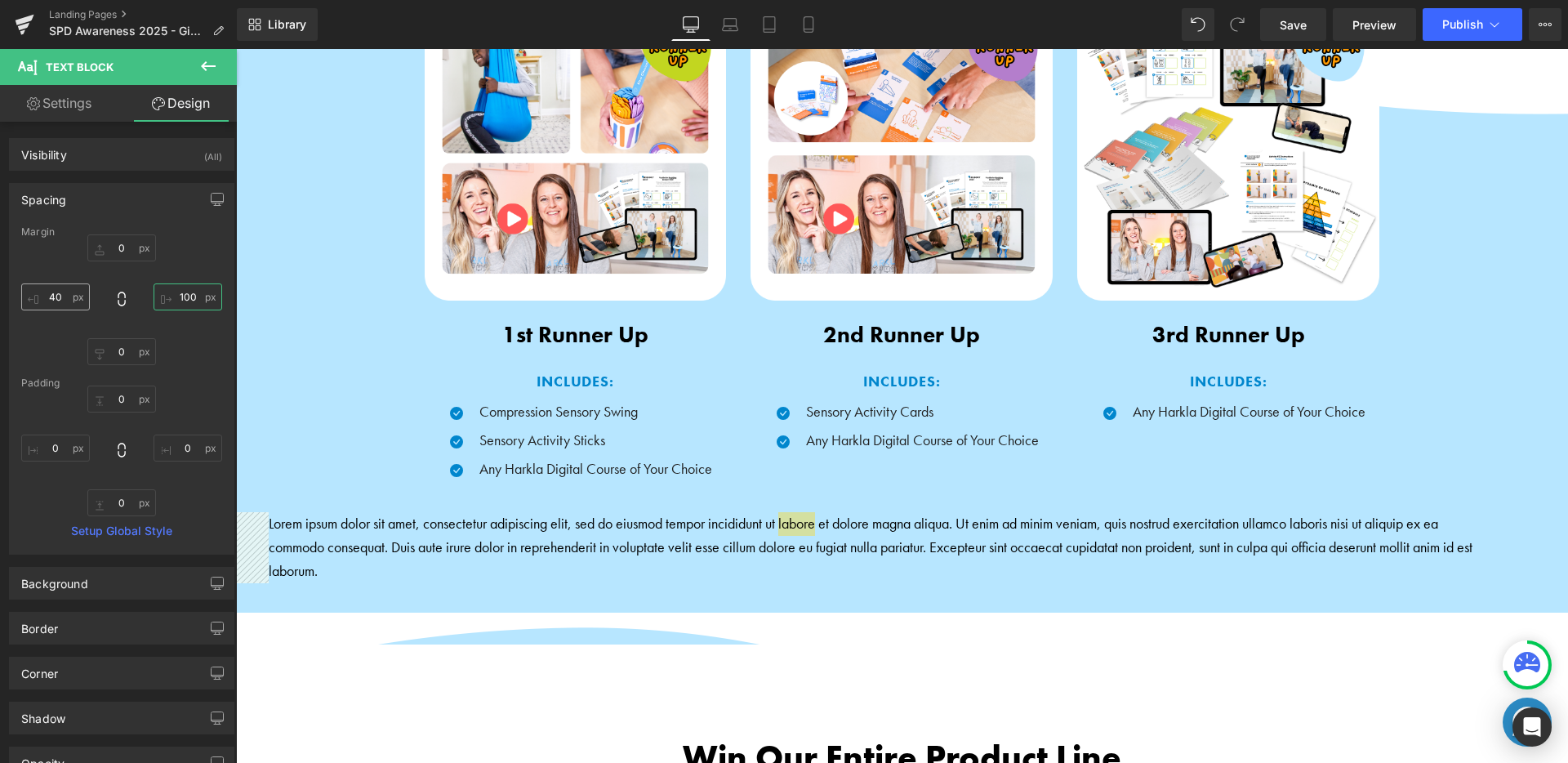
type input "100"
click at [67, 297] on input "40" at bounding box center [55, 297] width 68 height 27
type input "100"
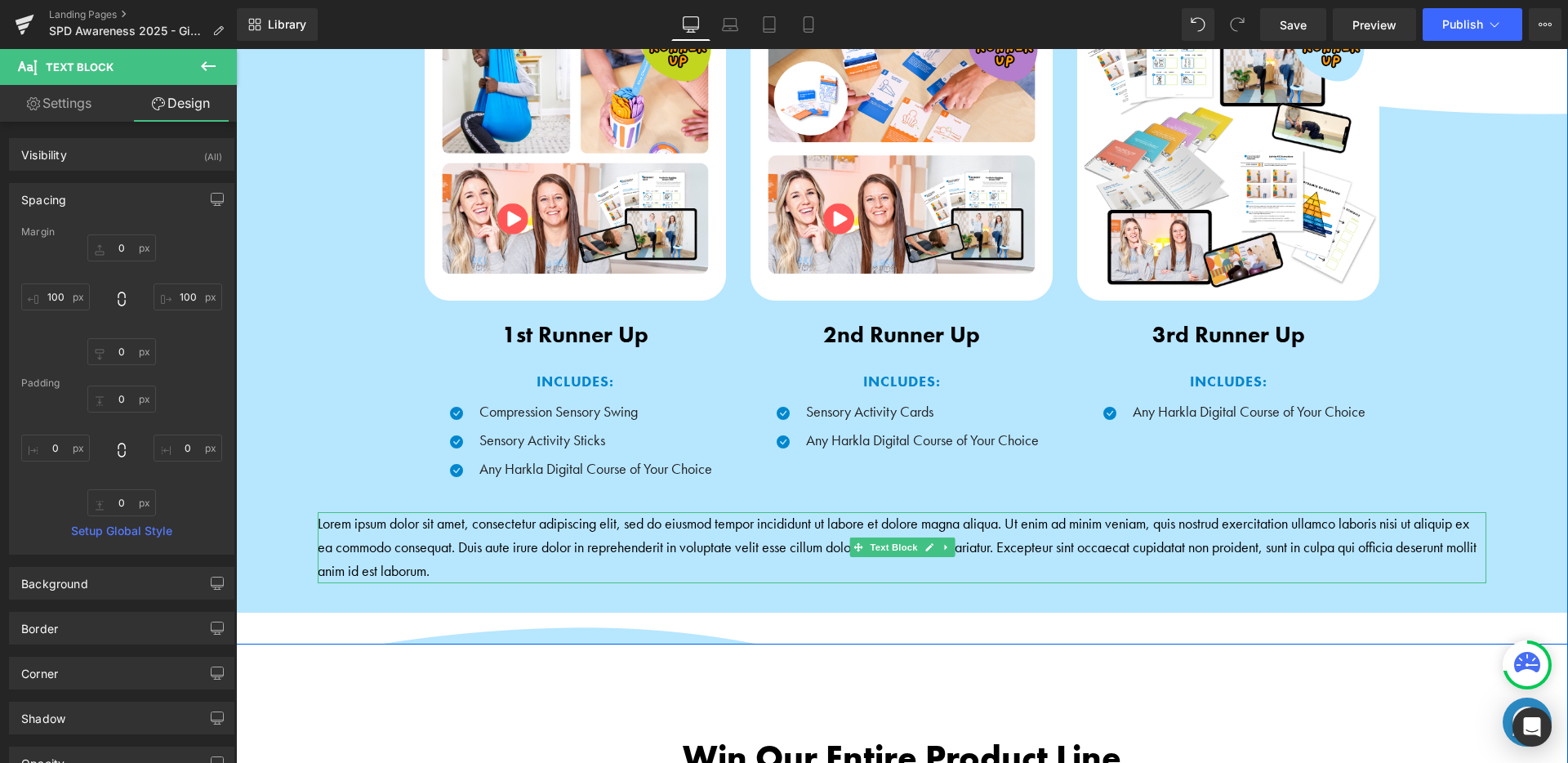
click at [749, 546] on p "Lorem ipsum dolor sit amet, consectetur adipiscing elit, sed do eiusmod tempor …" at bounding box center [901, 547] width 1168 height 70
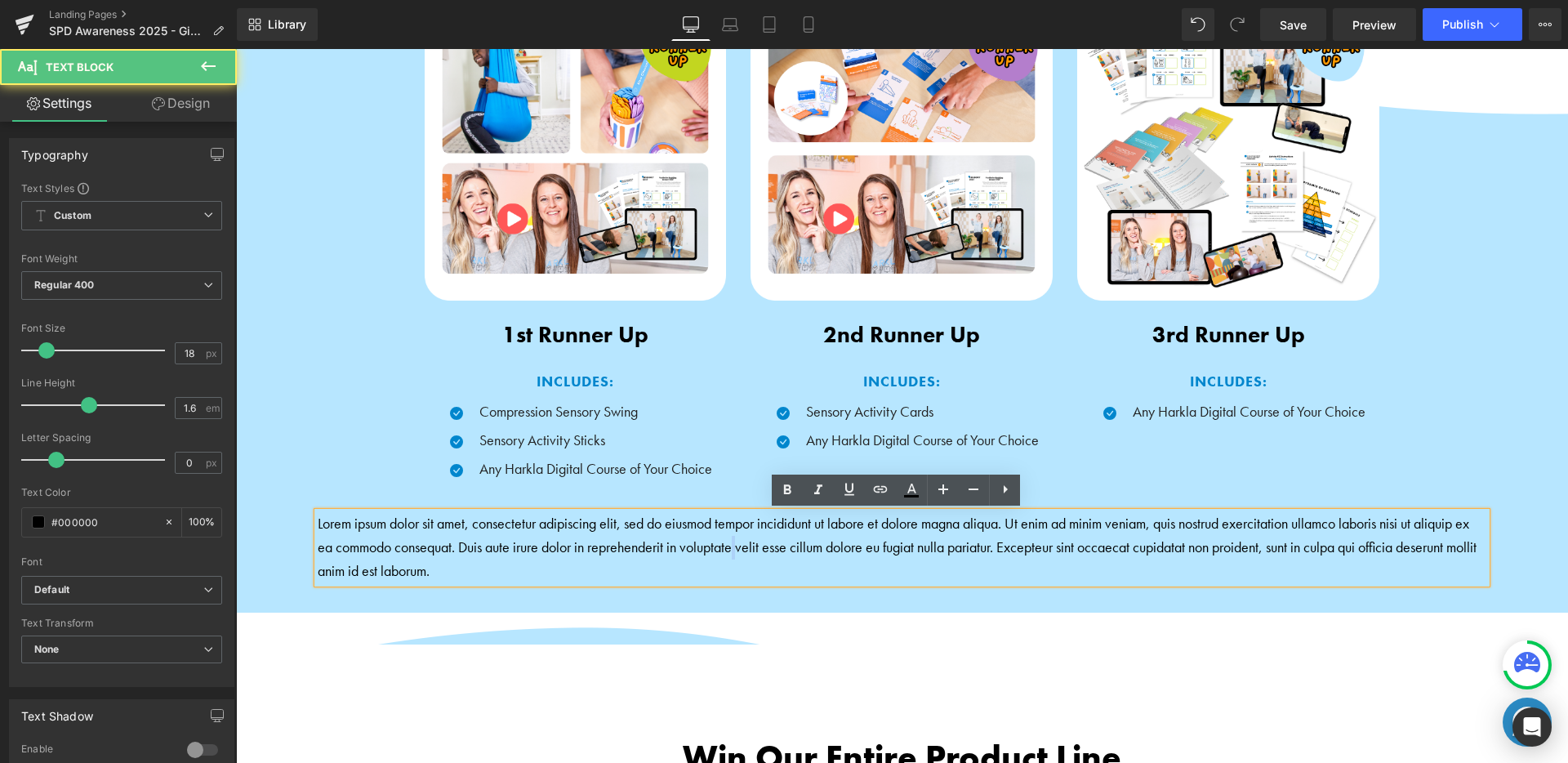
click at [749, 546] on p "Lorem ipsum dolor sit amet, consectetur adipiscing elit, sed do eiusmod tempor …" at bounding box center [901, 547] width 1168 height 70
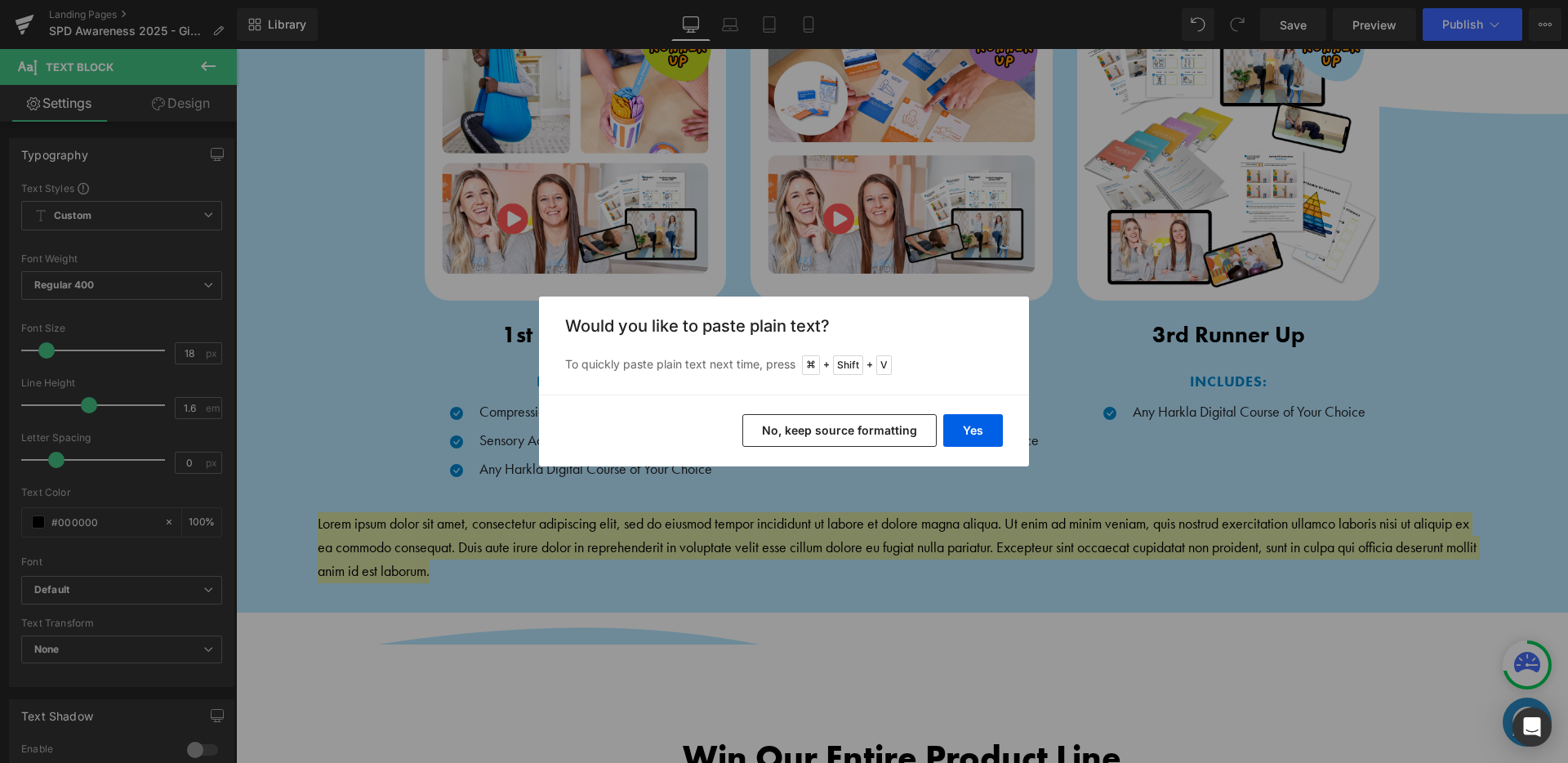
click at [842, 421] on button "No, keep source formatting" at bounding box center [840, 431] width 194 height 33
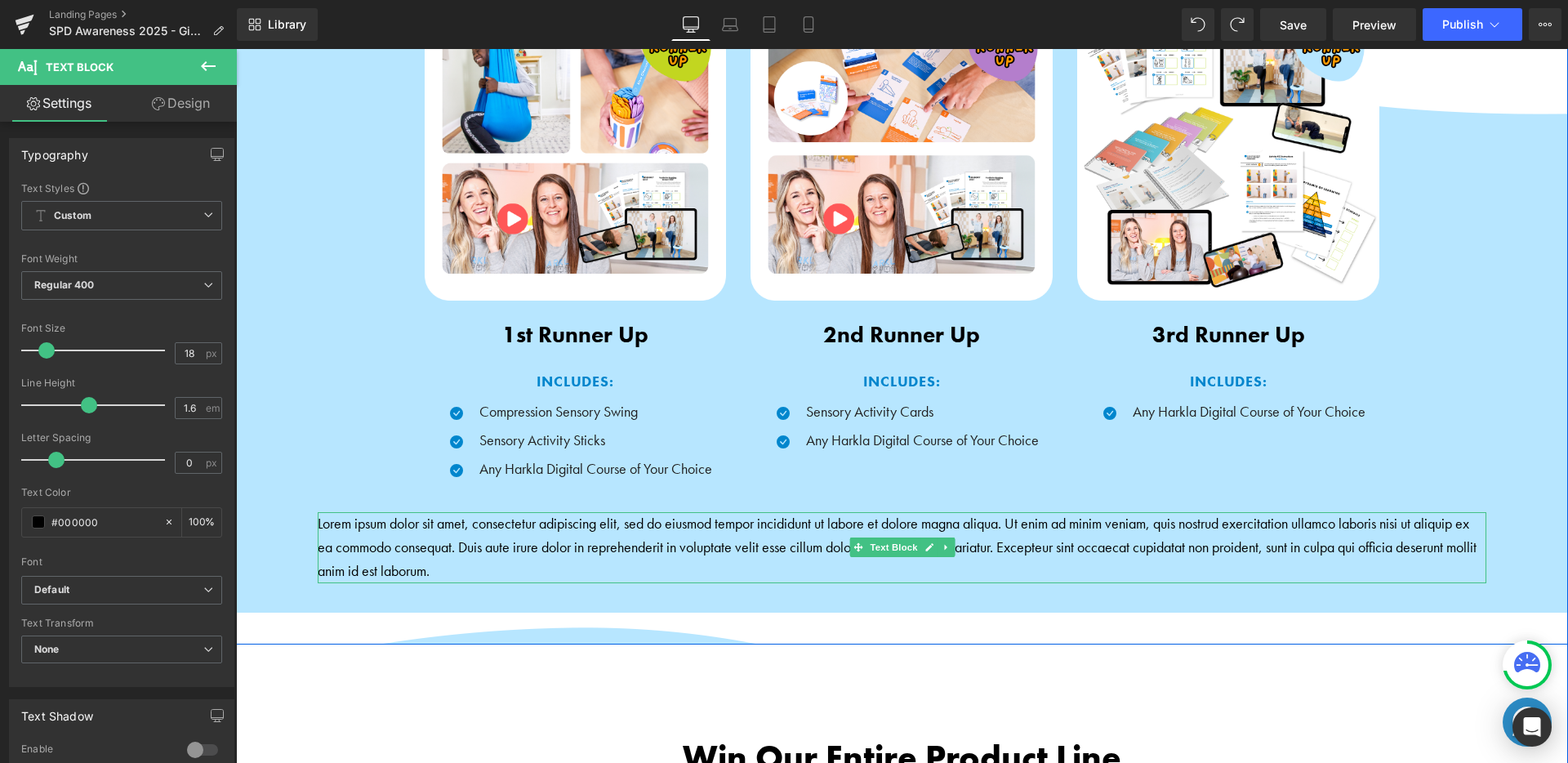
click at [769, 530] on p "Lorem ipsum dolor sit amet, consectetur adipiscing elit, sed do eiusmod tempor …" at bounding box center [901, 547] width 1168 height 70
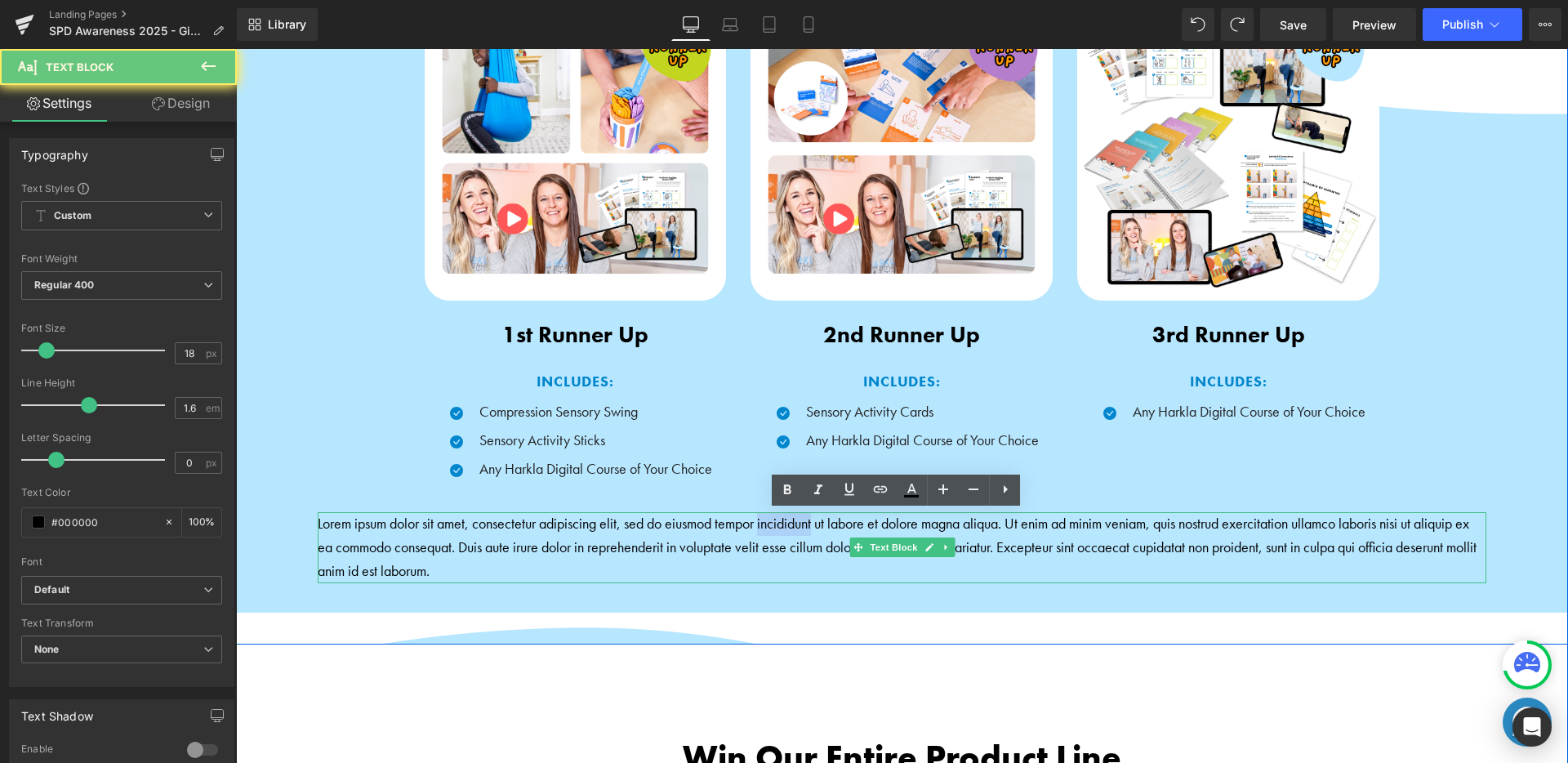
click at [769, 530] on p "Lorem ipsum dolor sit amet, consectetur adipiscing elit, sed do eiusmod tempor …" at bounding box center [901, 547] width 1168 height 70
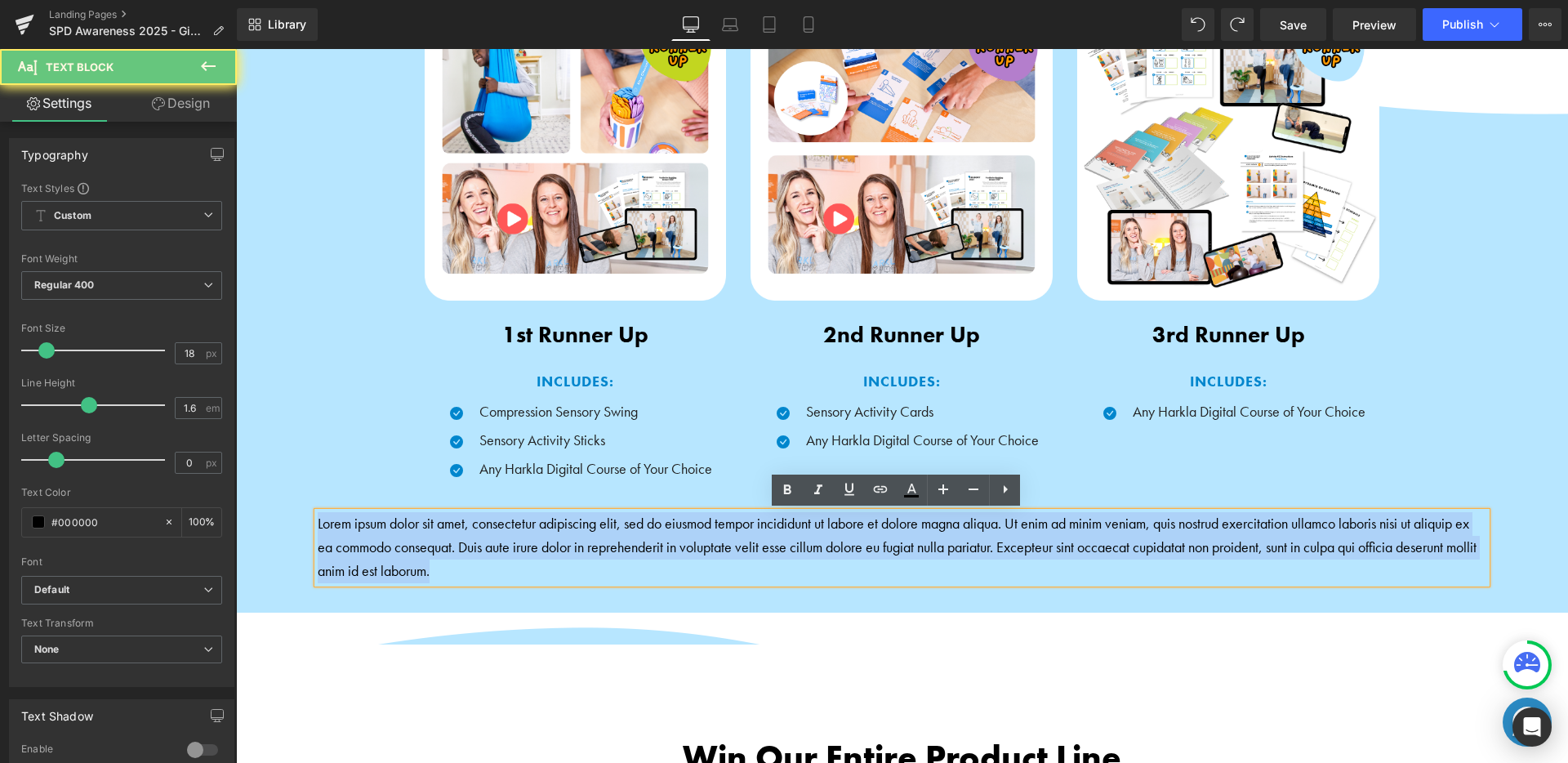
click at [769, 530] on p "Lorem ipsum dolor sit amet, consectetur adipiscing elit, sed do eiusmod tempor …" at bounding box center [901, 547] width 1168 height 70
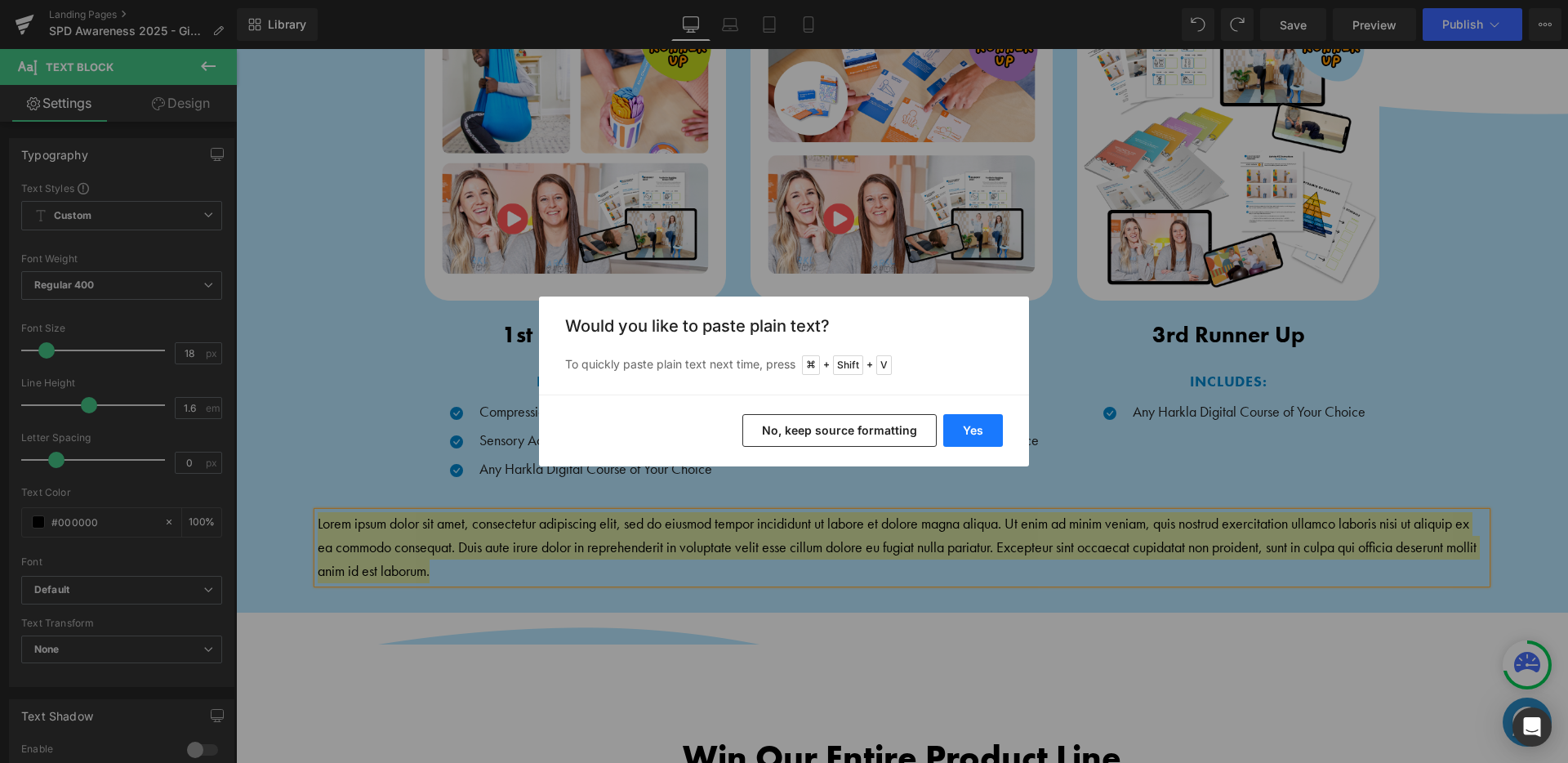
click at [992, 425] on button "Yes" at bounding box center [973, 431] width 60 height 33
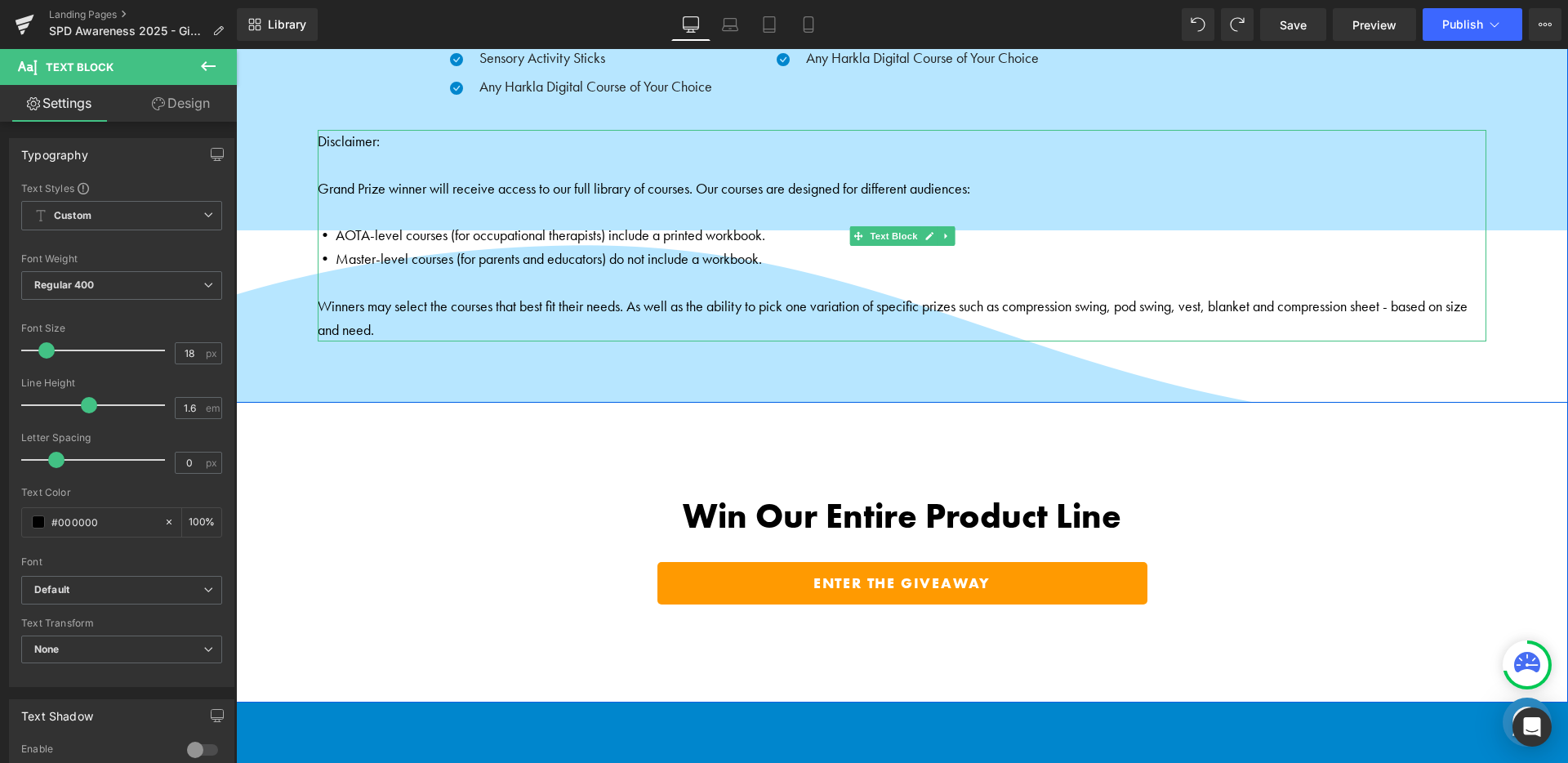
scroll to position [2057, 0]
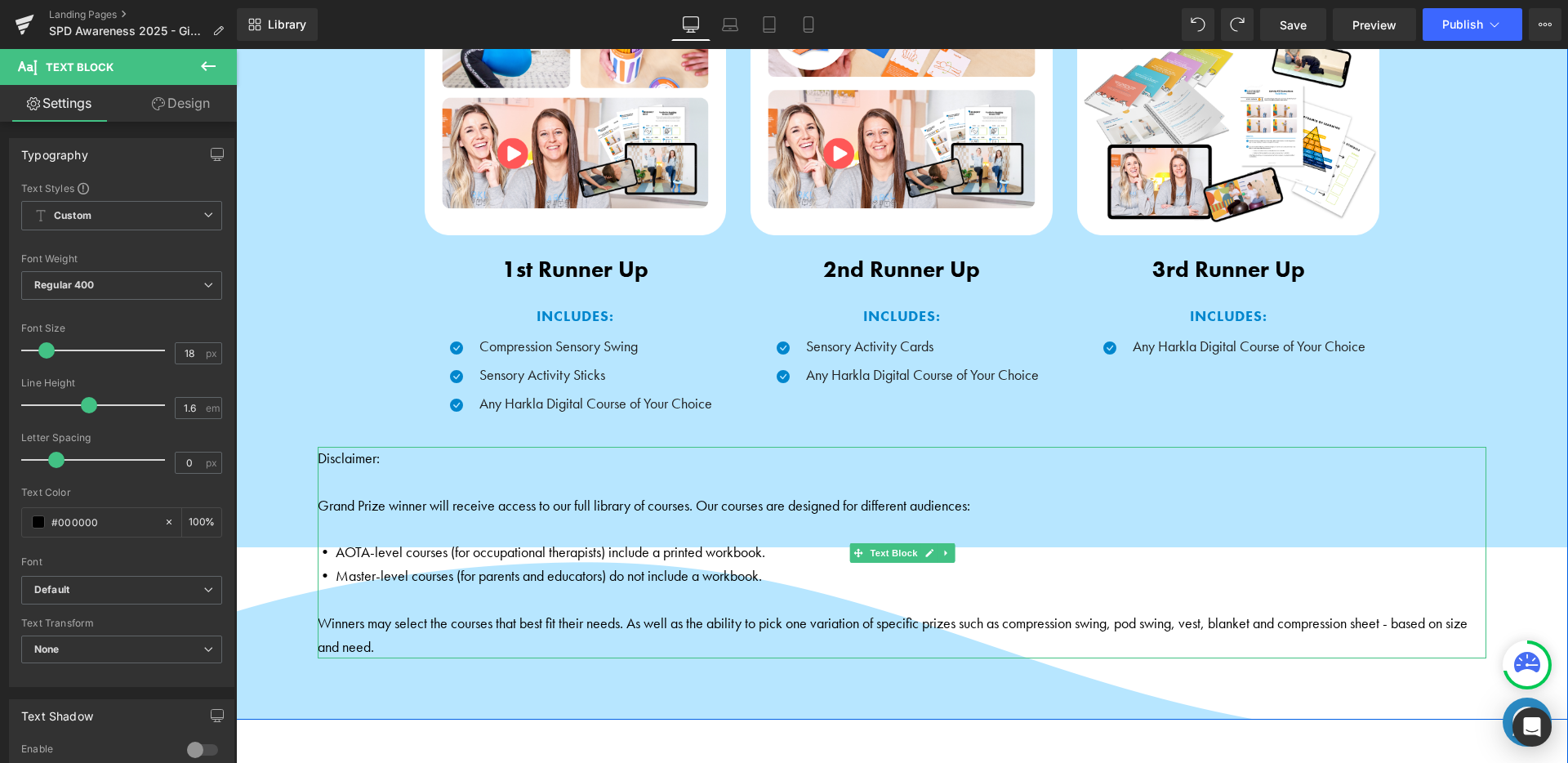
click at [691, 571] on p "• Master-level courses (for parents and educators) do not include a workbook." at bounding box center [901, 576] width 1168 height 24
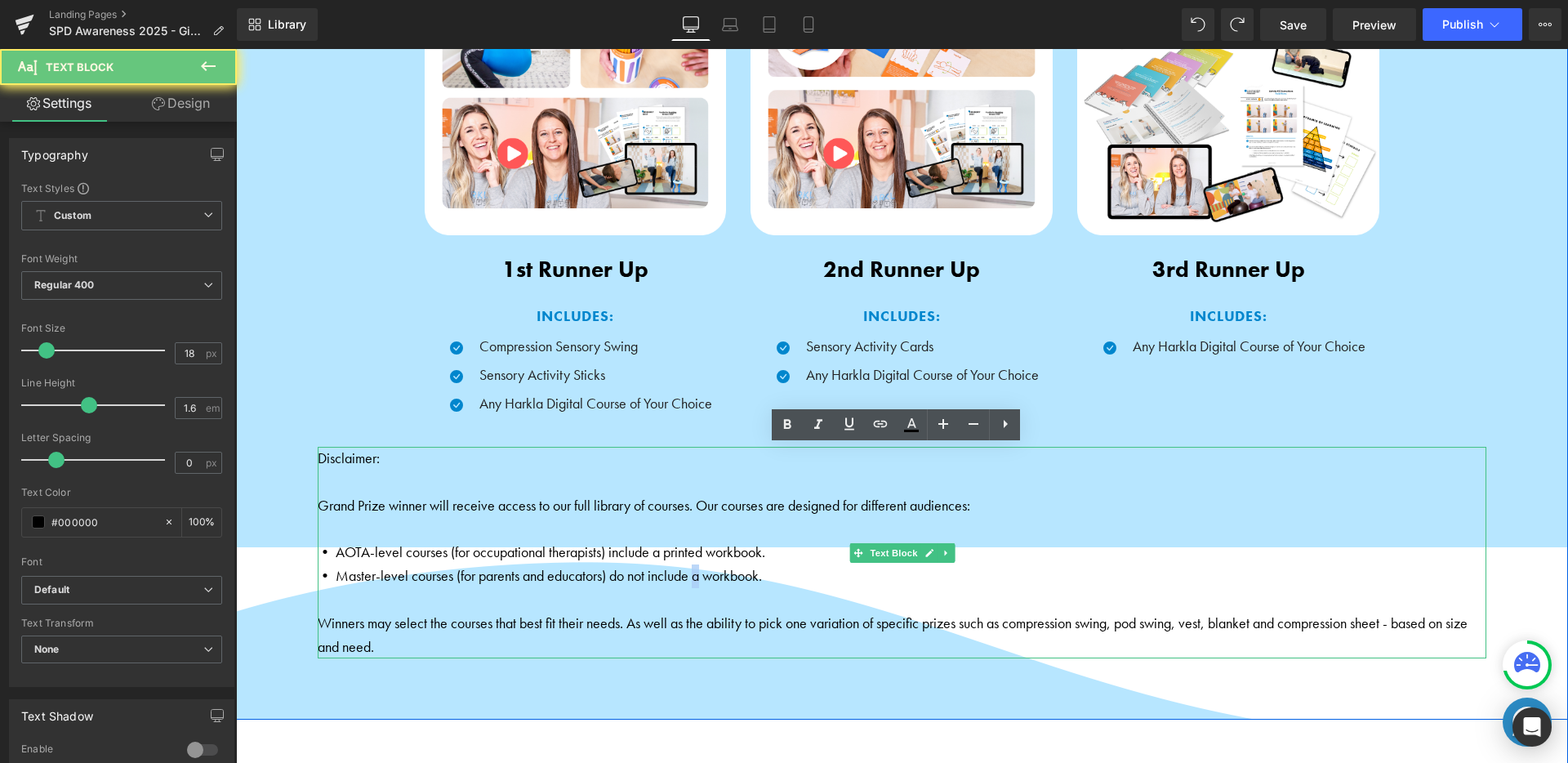
click at [691, 571] on p "• Master-level courses (for parents and educators) do not include a workbook." at bounding box center [901, 576] width 1168 height 24
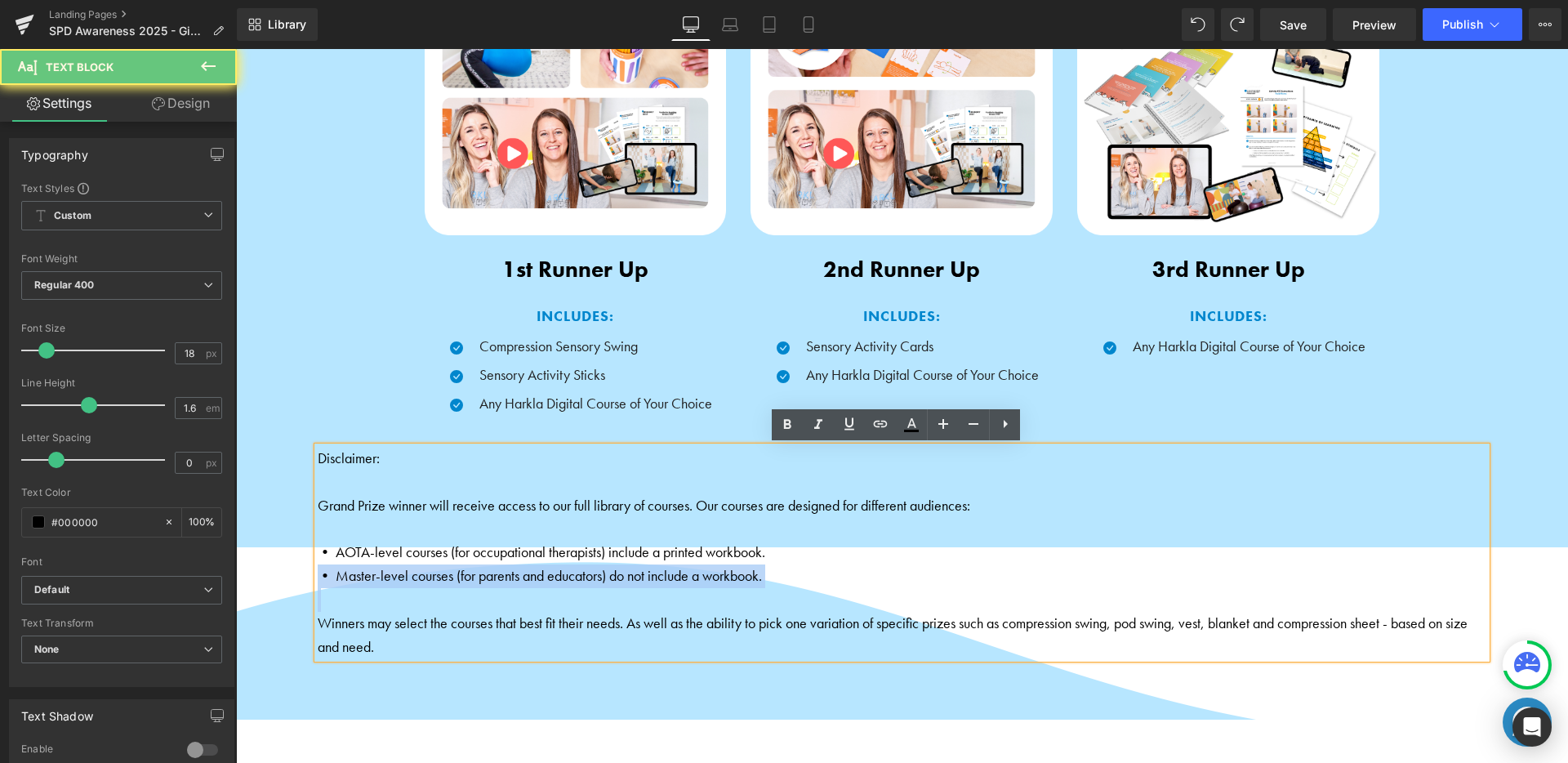
click at [691, 571] on p "• Master-level courses (for parents and educators) do not include a workbook." at bounding box center [901, 576] width 1168 height 24
drag, startPoint x: 424, startPoint y: 483, endPoint x: 411, endPoint y: 480, distance: 13.3
click at [424, 483] on p at bounding box center [901, 482] width 1168 height 24
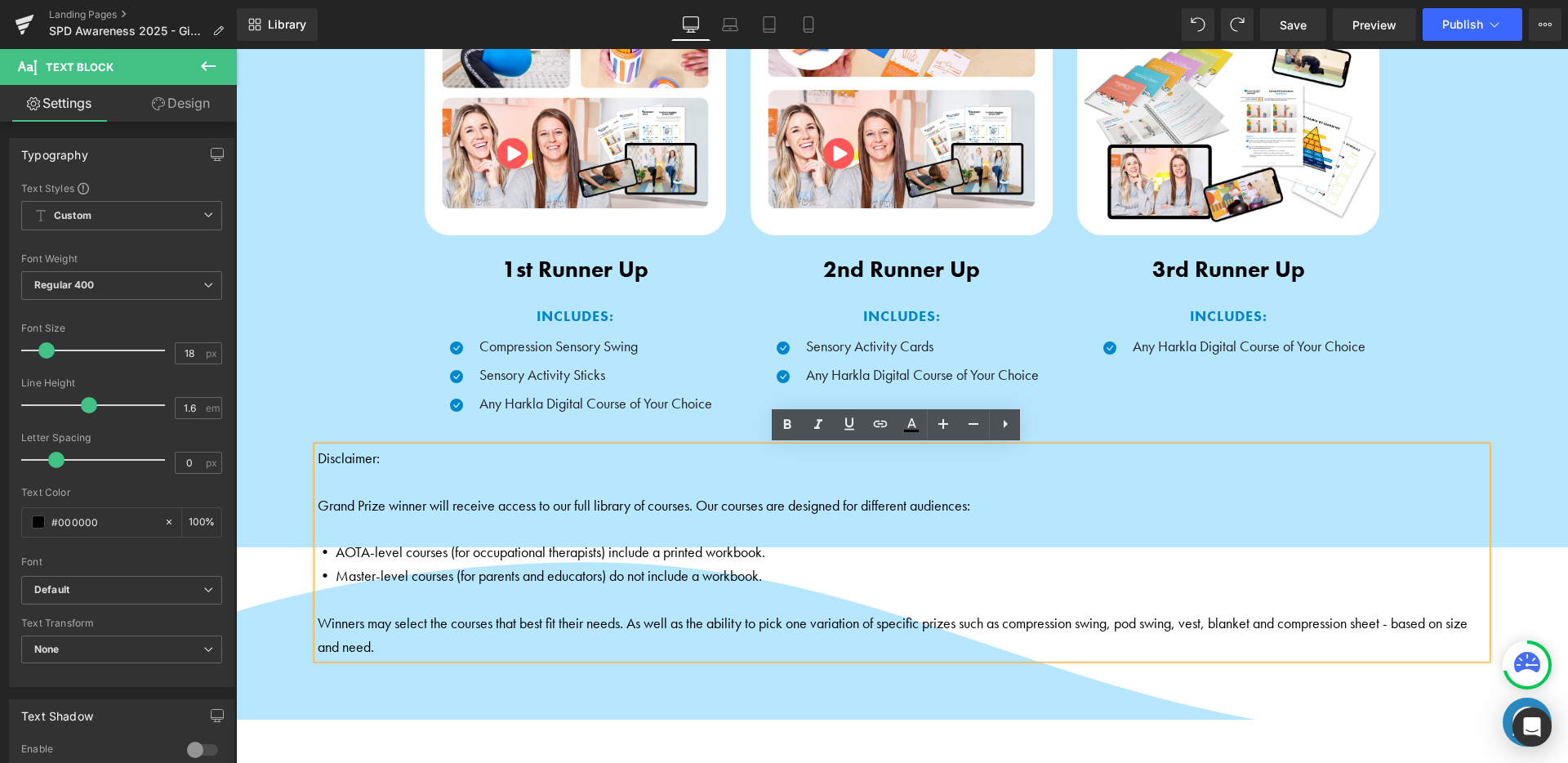
click at [317, 460] on p "Disclaimer:" at bounding box center [901, 458] width 1168 height 24
click at [317, 460] on p "Disclaimer:" at bounding box center [901, 458] width 1168 height 24
click at [439, 526] on p at bounding box center [901, 529] width 1168 height 24
click at [452, 600] on p at bounding box center [901, 599] width 1168 height 24
click at [489, 613] on p "Winners may select the courses that best fit their needs. As well as the abilit…" at bounding box center [901, 636] width 1168 height 48
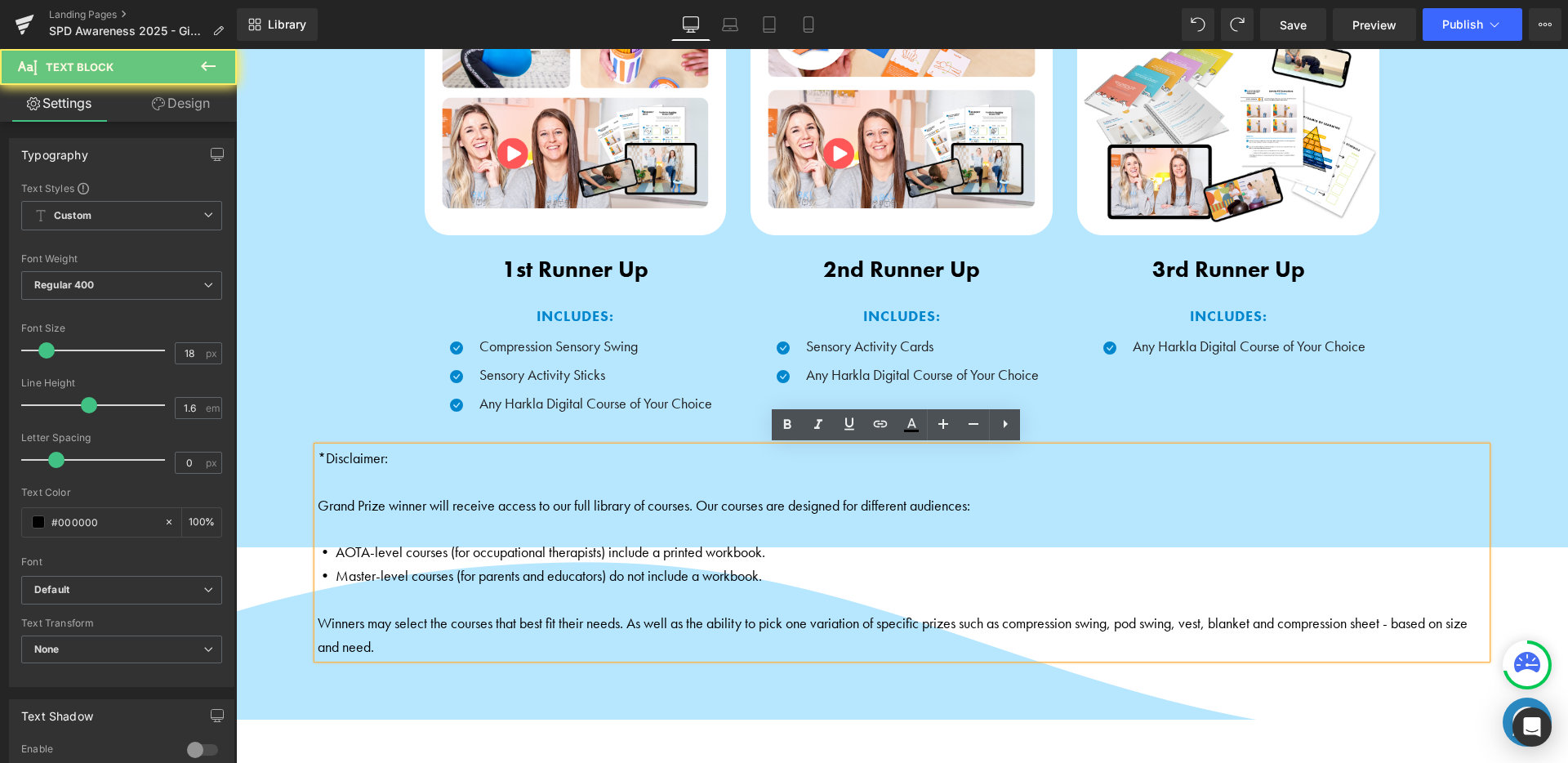
click at [442, 640] on p "Winners may select the courses that best fit their needs. As well as the abilit…" at bounding box center [901, 636] width 1168 height 48
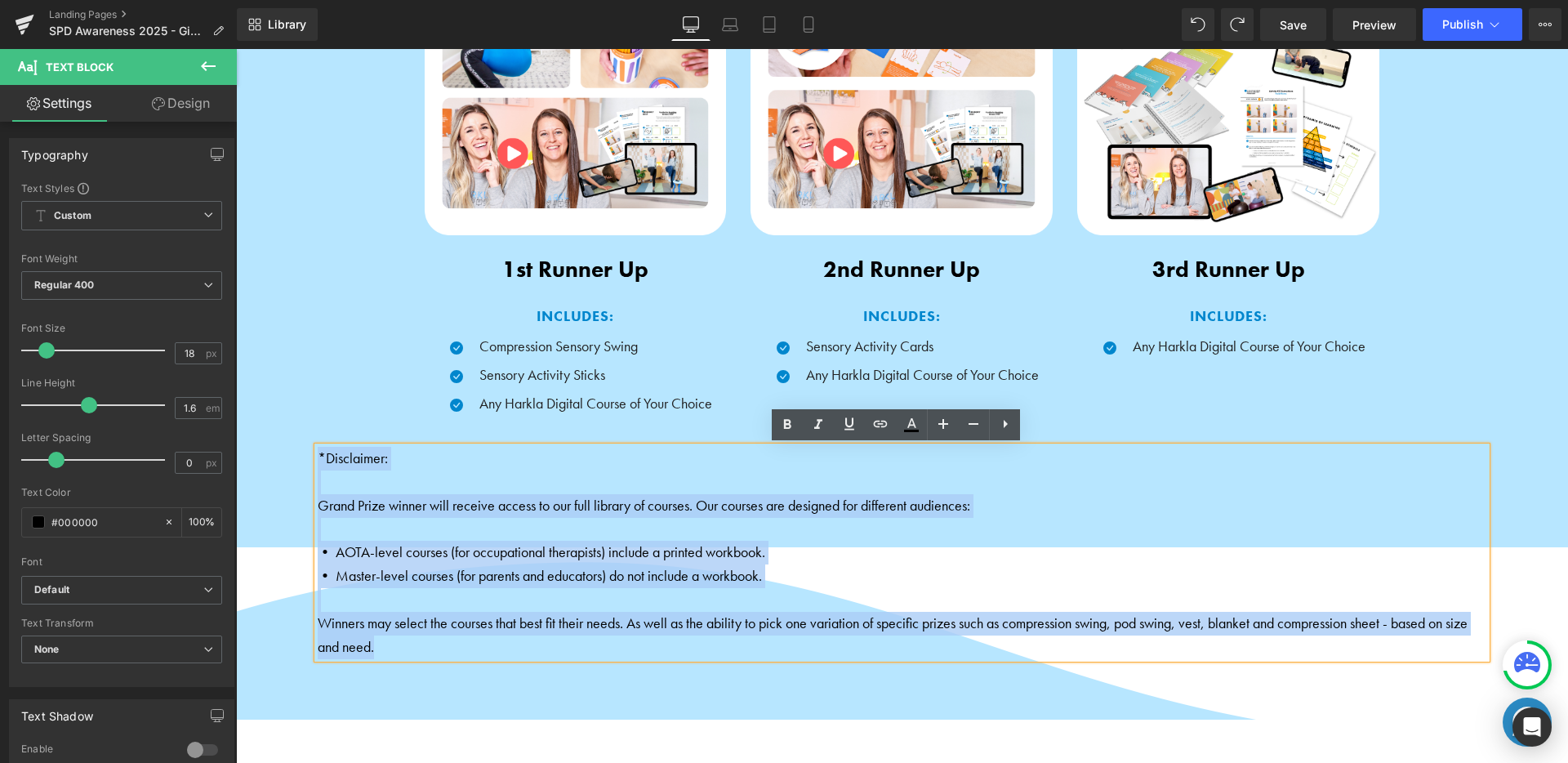
drag, startPoint x: 384, startPoint y: 588, endPoint x: 304, endPoint y: 435, distance: 172.7
click at [304, 435] on div "Image 1st Runner Up Text Block INCLUDES: Text Block Icon Compression Sensory Sw…" at bounding box center [902, 284] width 1332 height 750
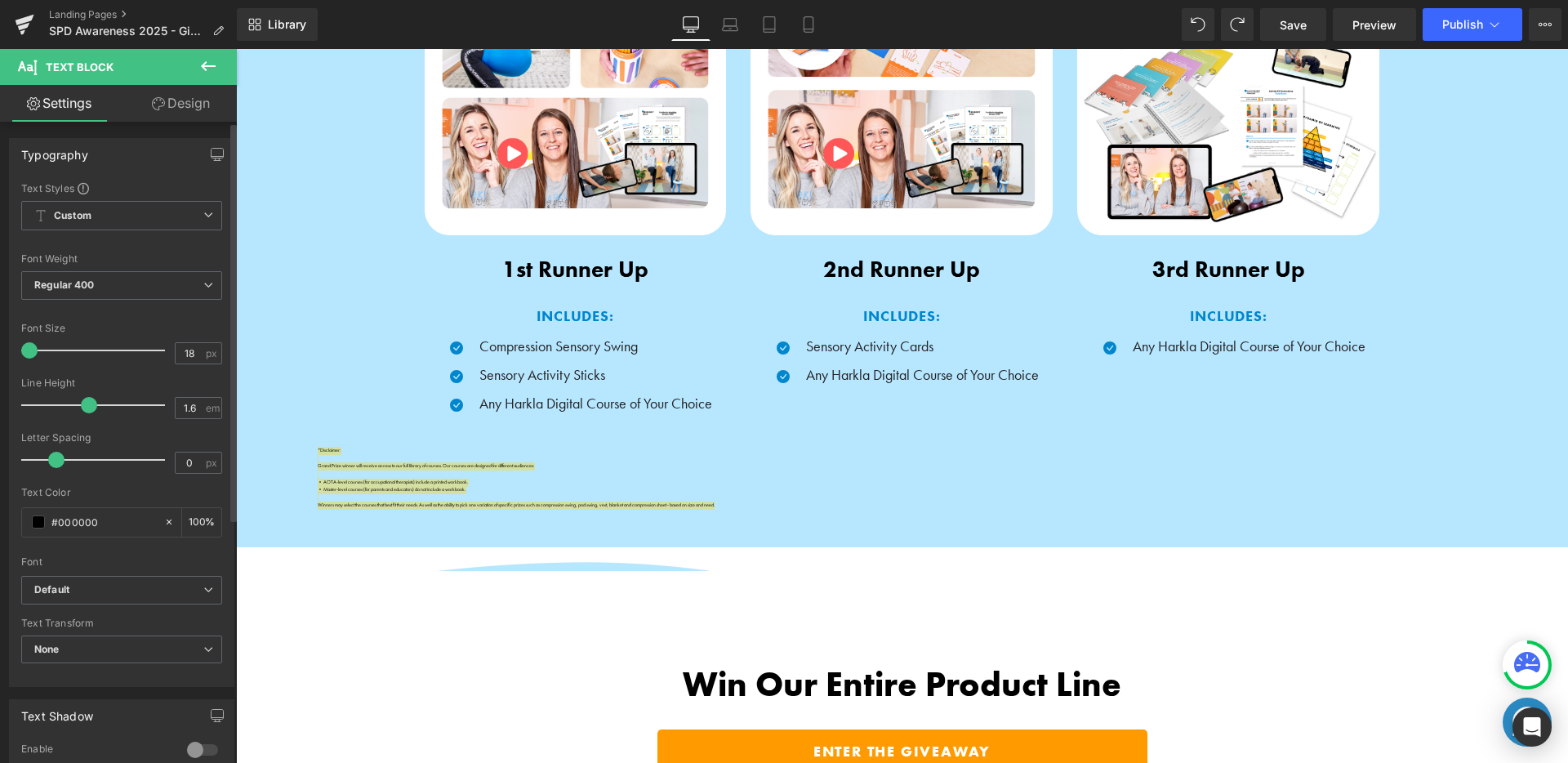
drag, startPoint x: 40, startPoint y: 347, endPoint x: 23, endPoint y: 353, distance: 18.0
click at [23, 353] on span at bounding box center [30, 350] width 16 height 16
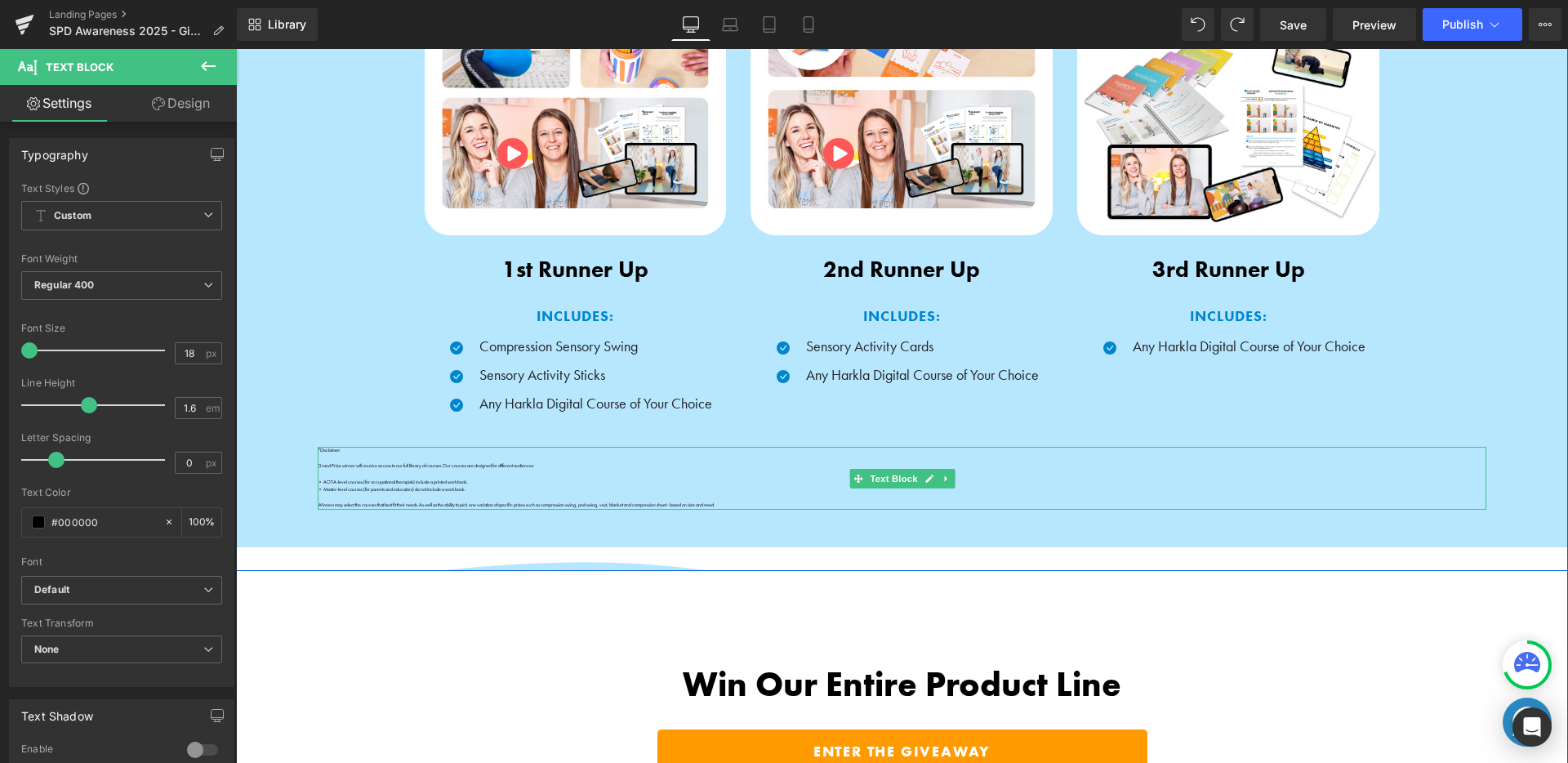
click at [384, 459] on p at bounding box center [901, 459] width 1168 height 8
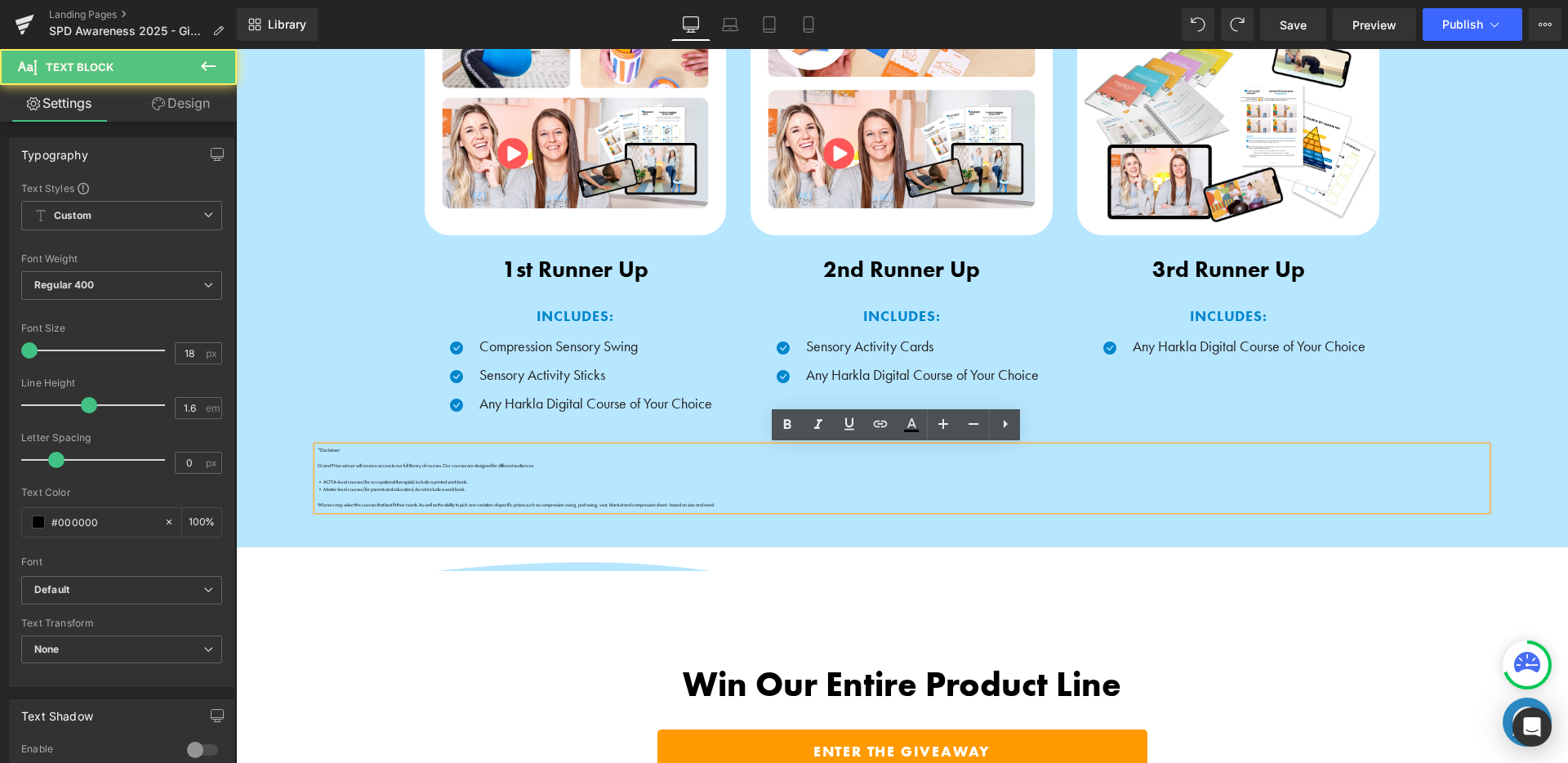
click at [317, 479] on div "*Disclaimer: Grand Prize winner will receive access to our full library of cour…" at bounding box center [901, 478] width 1168 height 62
click at [317, 479] on p "• AOTA-level courses (for occupational therapists) include a printed workbook." at bounding box center [901, 483] width 1168 height 8
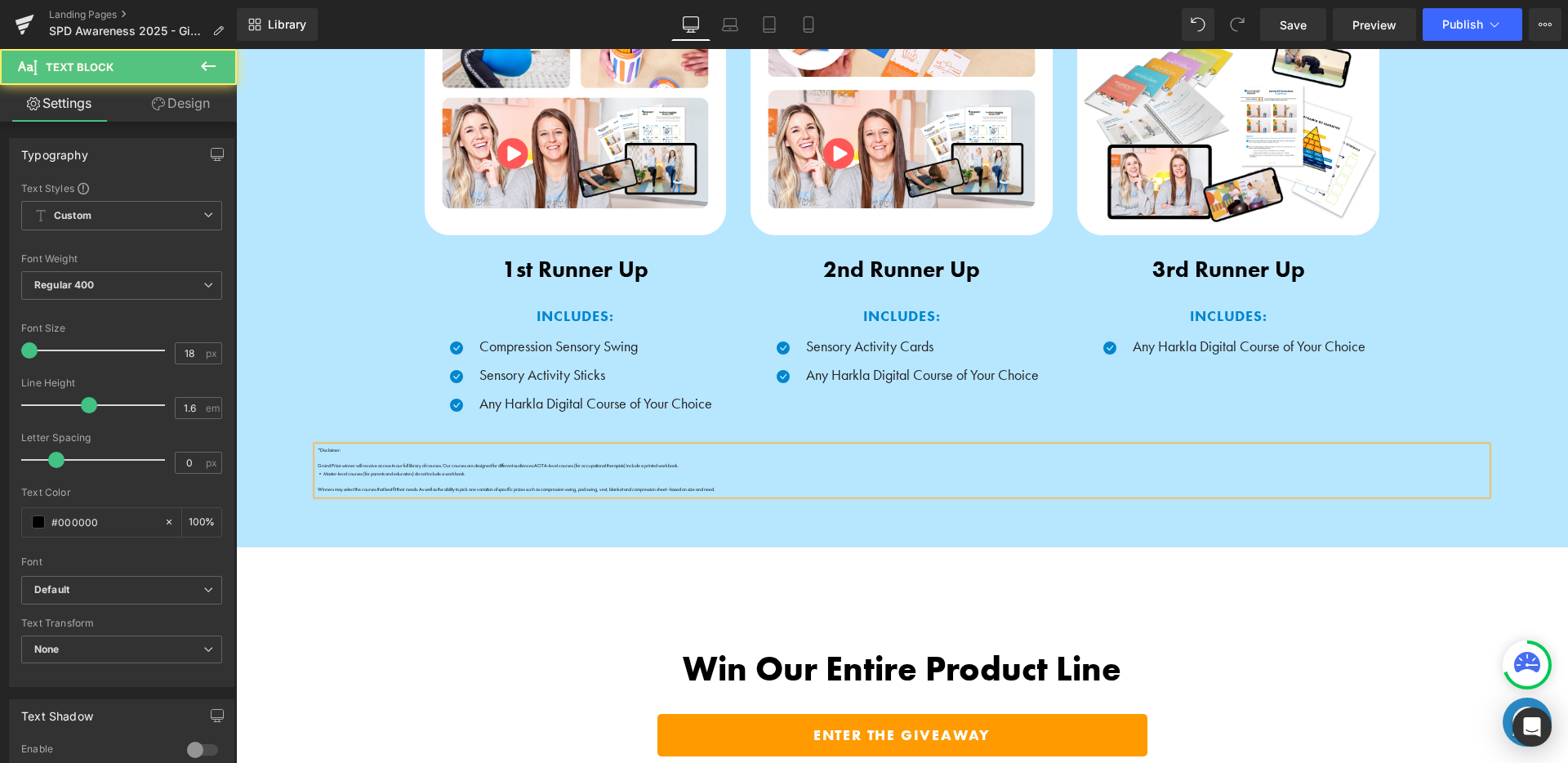
click at [318, 476] on p "• Master-level courses (for parents and educators) do not include a workbook." at bounding box center [901, 474] width 1168 height 8
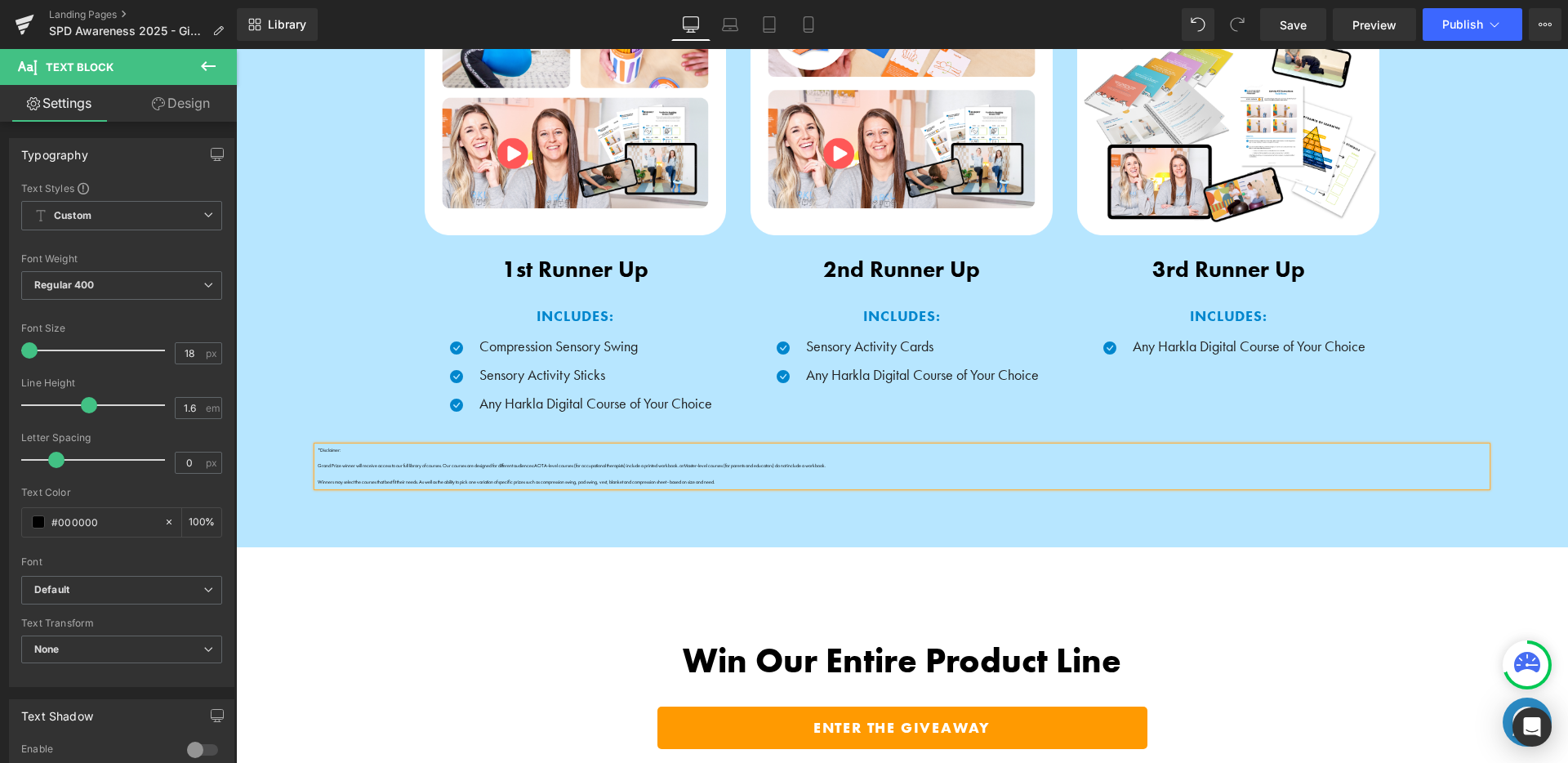
click at [317, 479] on p "Winners may select the courses that best fit their needs. As well as the abilit…" at bounding box center [901, 483] width 1168 height 8
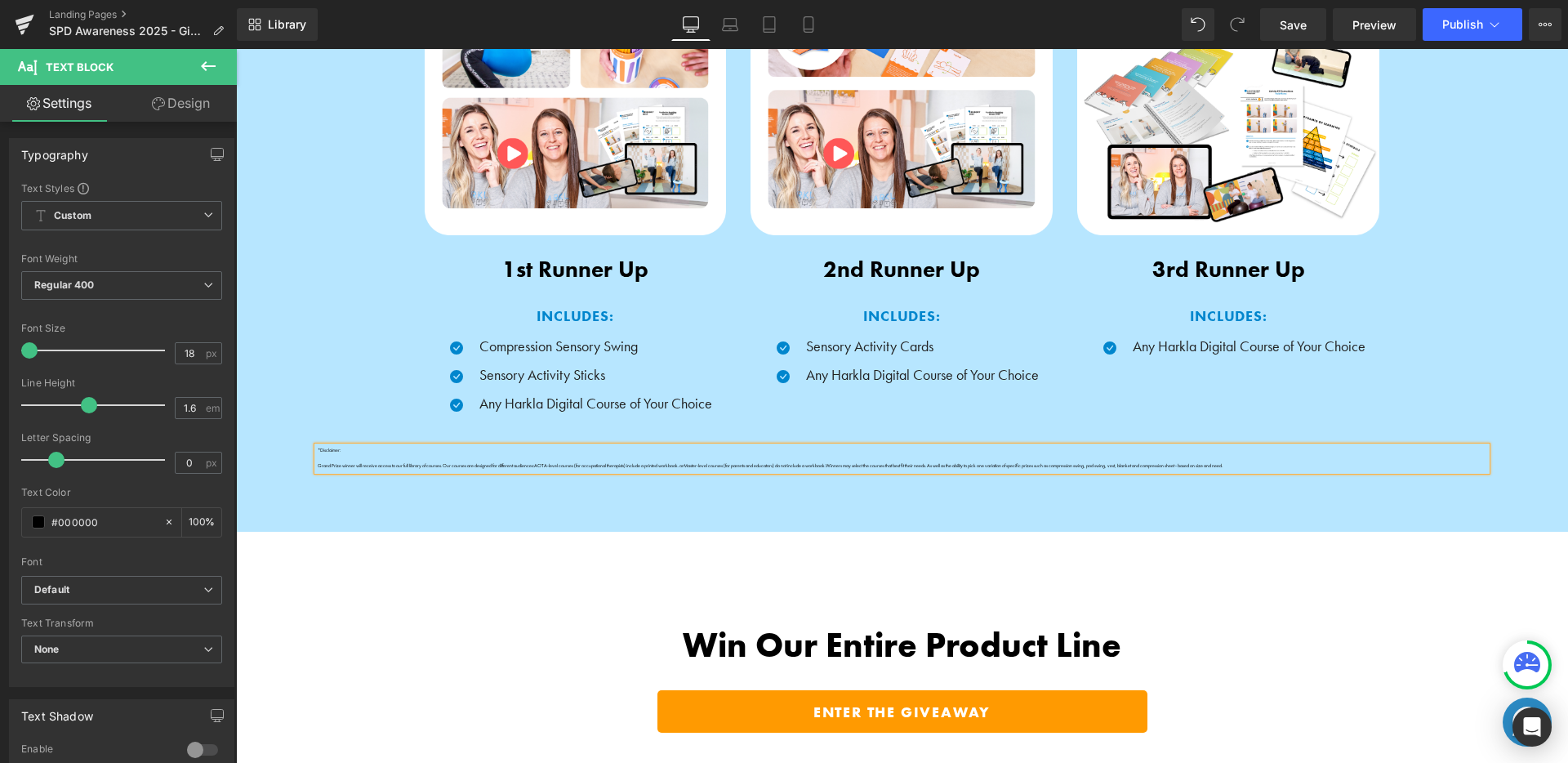
click at [317, 465] on div "*Disclaimer: Grand Prize winner will receive access to our full library of cour…" at bounding box center [901, 458] width 1168 height 24
click at [317, 466] on p "Grand Prize winner will receive access to our full library of courses. Our cour…" at bounding box center [901, 466] width 1168 height 8
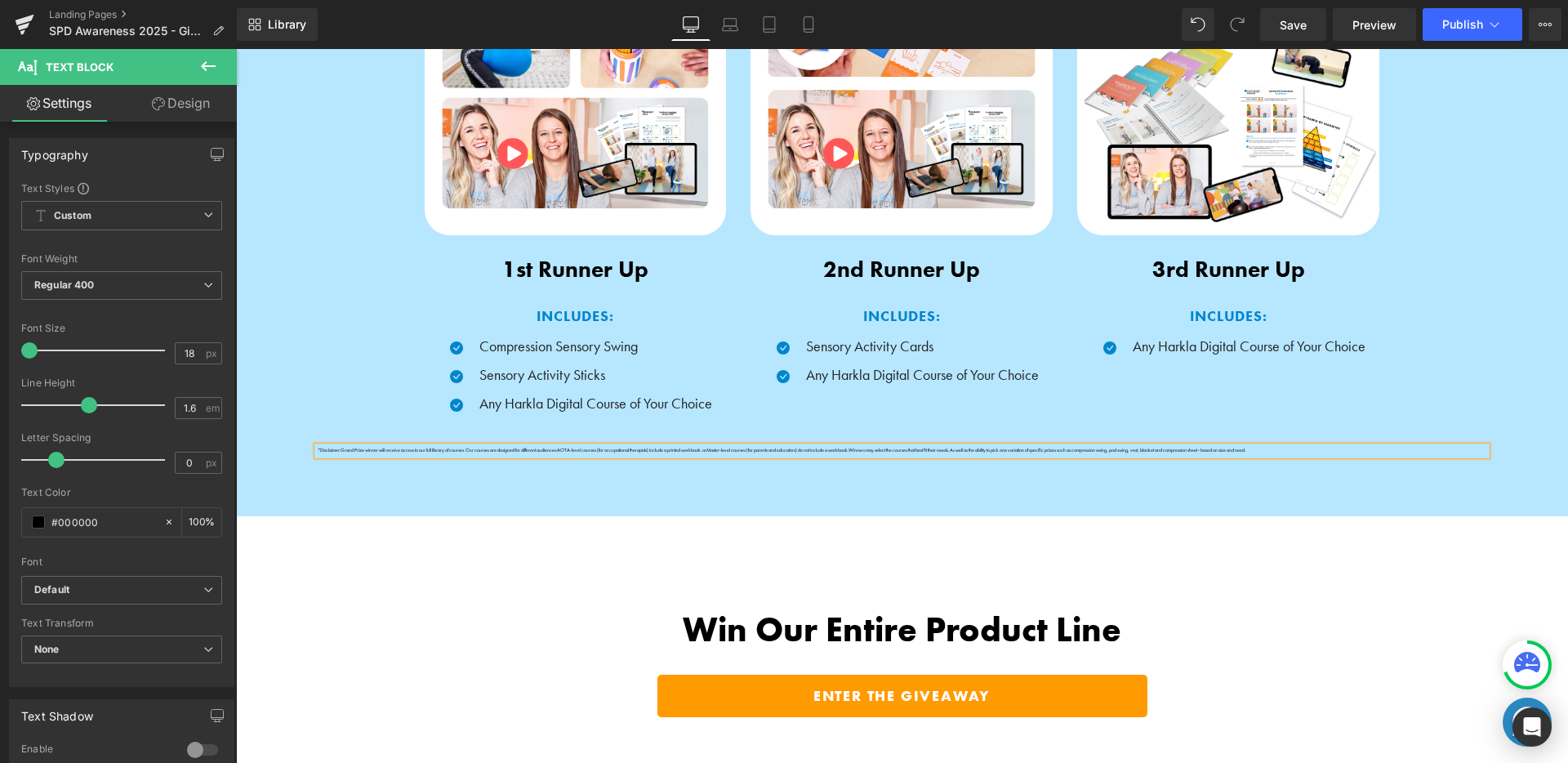
click at [334, 448] on p "*Disclaimer: Grand Prize winner will receive access to our full library of cour…" at bounding box center [901, 451] width 1168 height 8
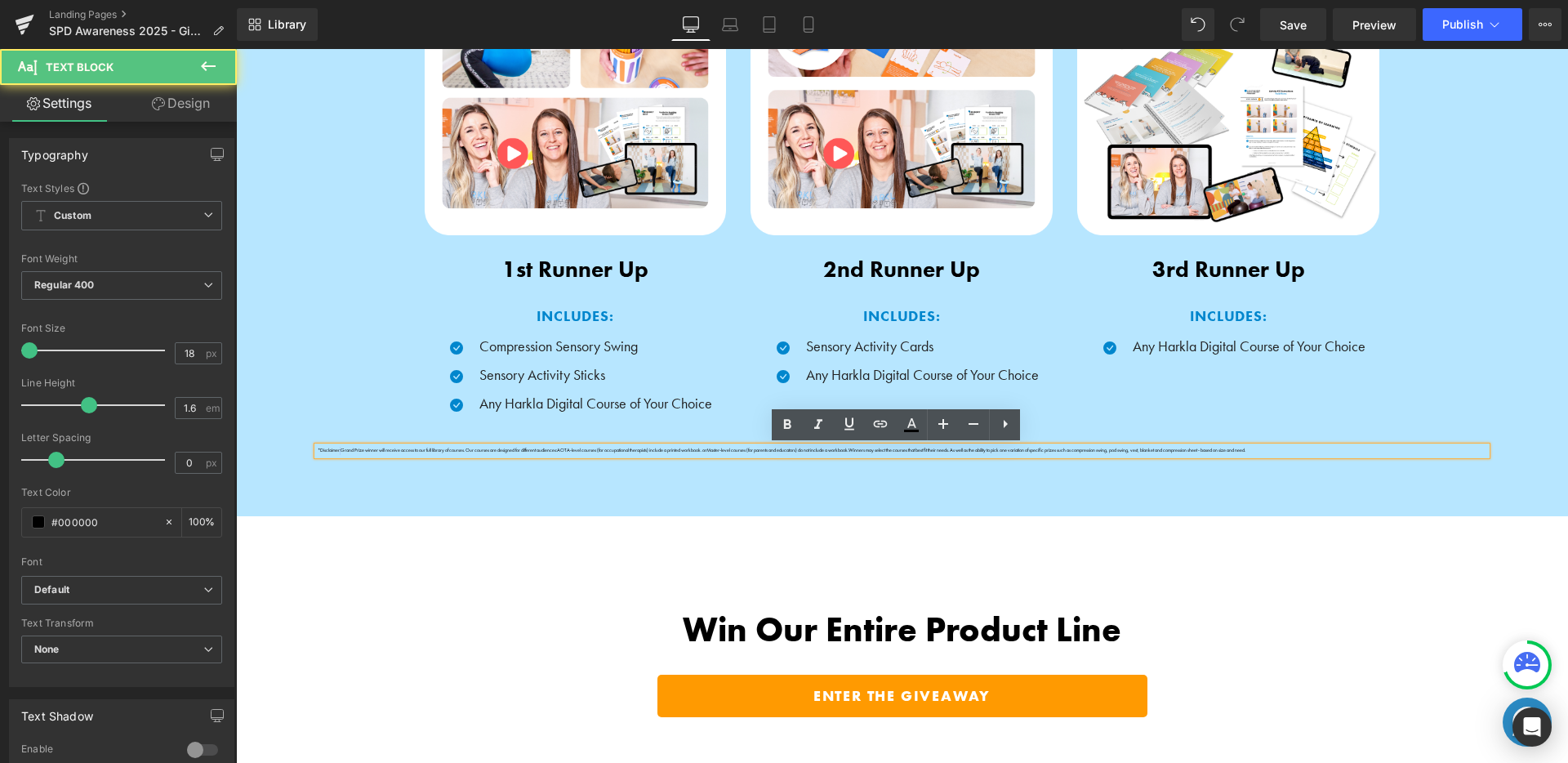
click at [334, 448] on p "*Disclaimer: Grand Prize winner will receive access to our full library of cour…" at bounding box center [901, 451] width 1168 height 8
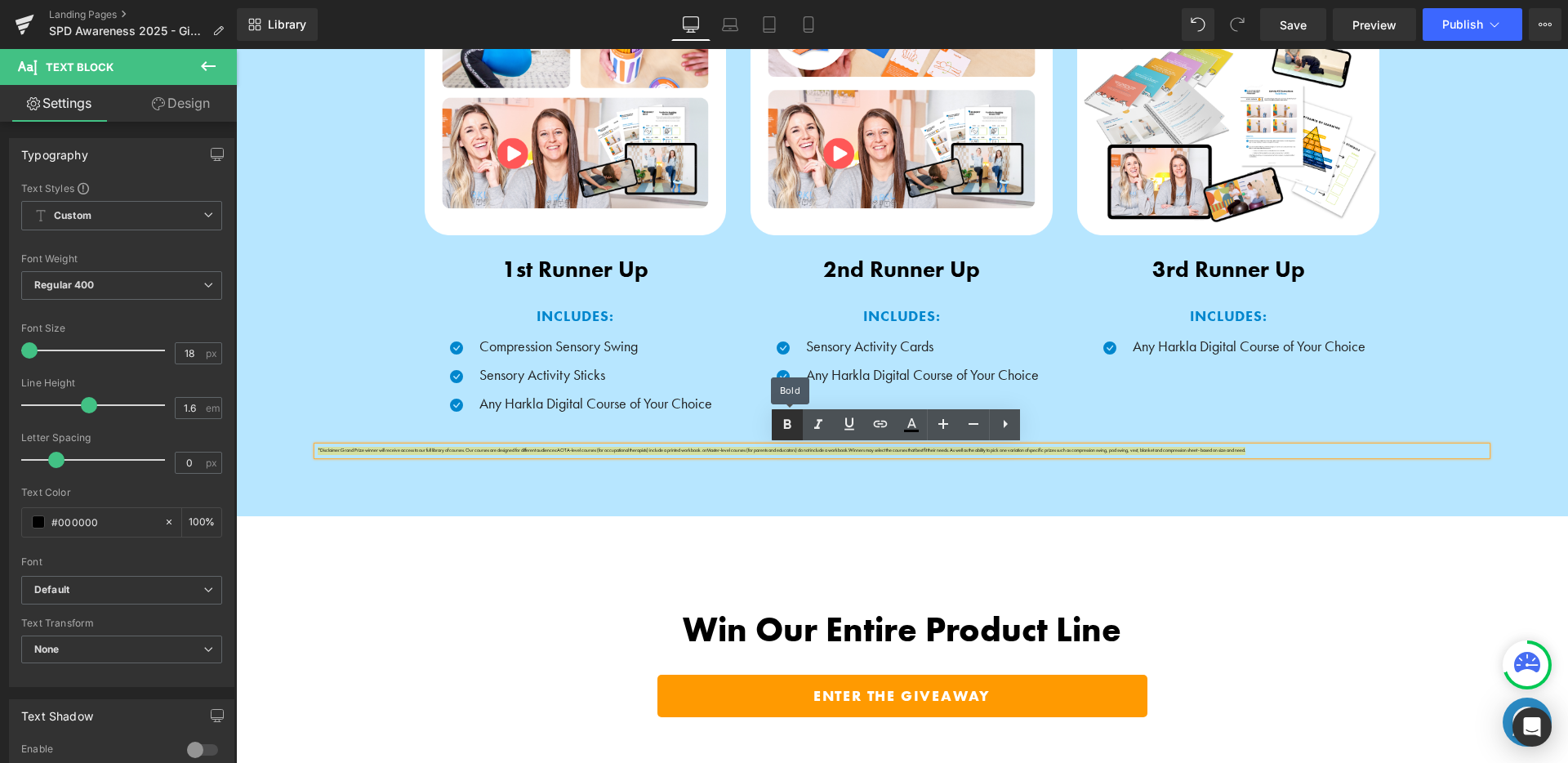
click at [775, 429] on link at bounding box center [788, 425] width 31 height 31
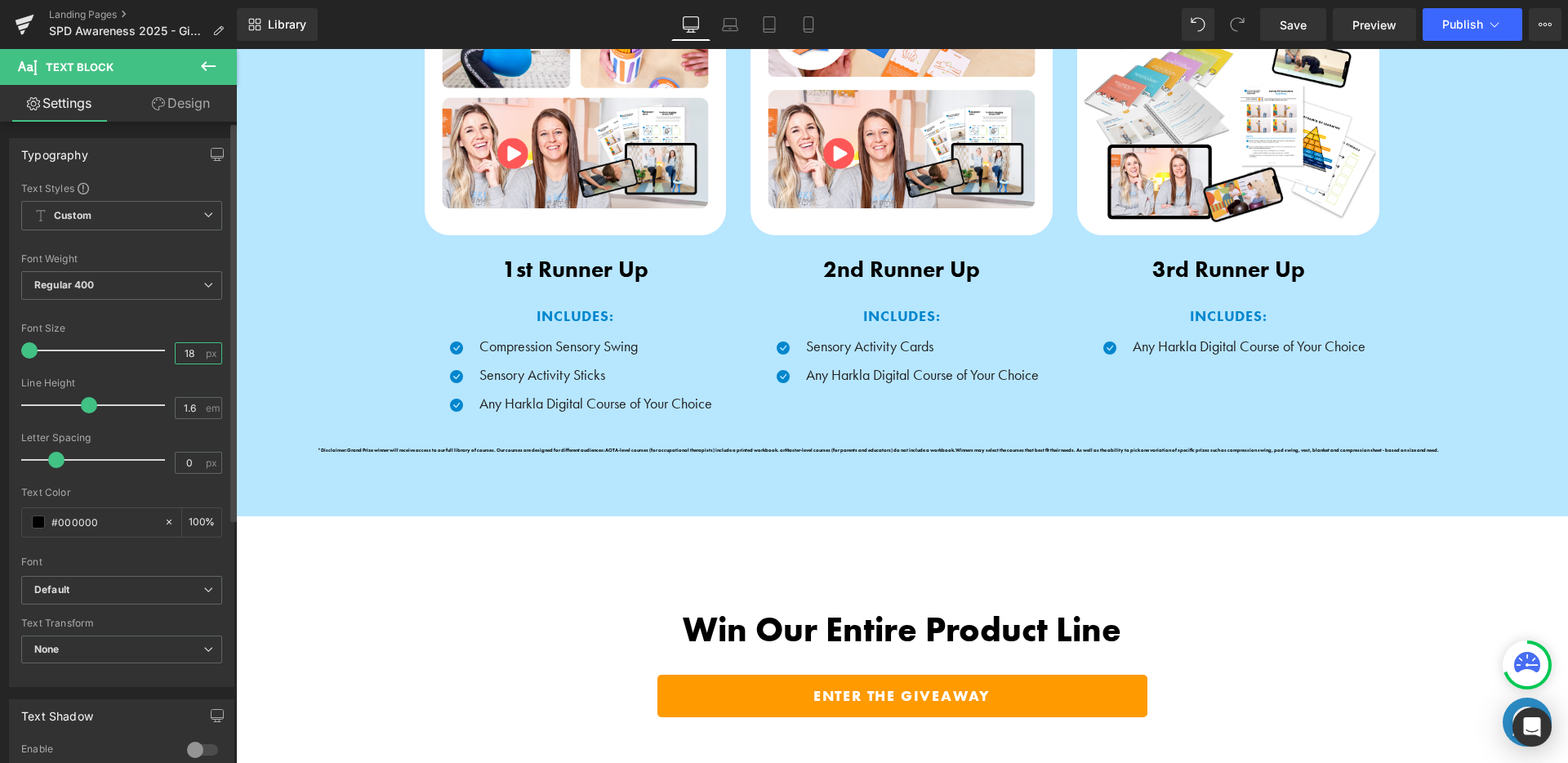
click at [197, 352] on input "18" at bounding box center [190, 353] width 29 height 21
type input "6"
type input "8"
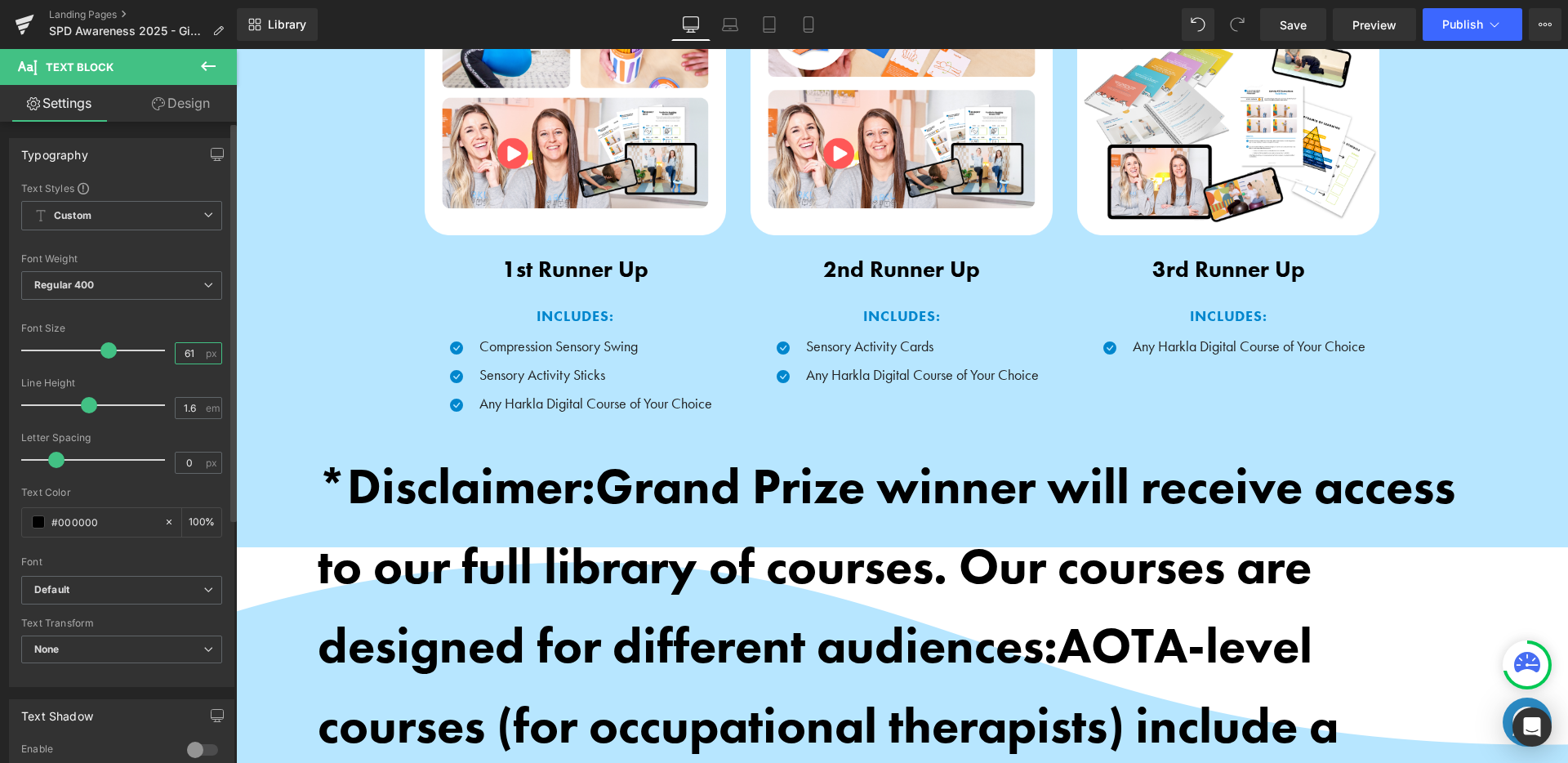
click at [194, 358] on input "61" at bounding box center [190, 353] width 29 height 21
click at [194, 358] on input "61" at bounding box center [190, 353] width 29 height 21
type input "11"
click at [189, 331] on div "Font Size" at bounding box center [122, 328] width 201 height 12
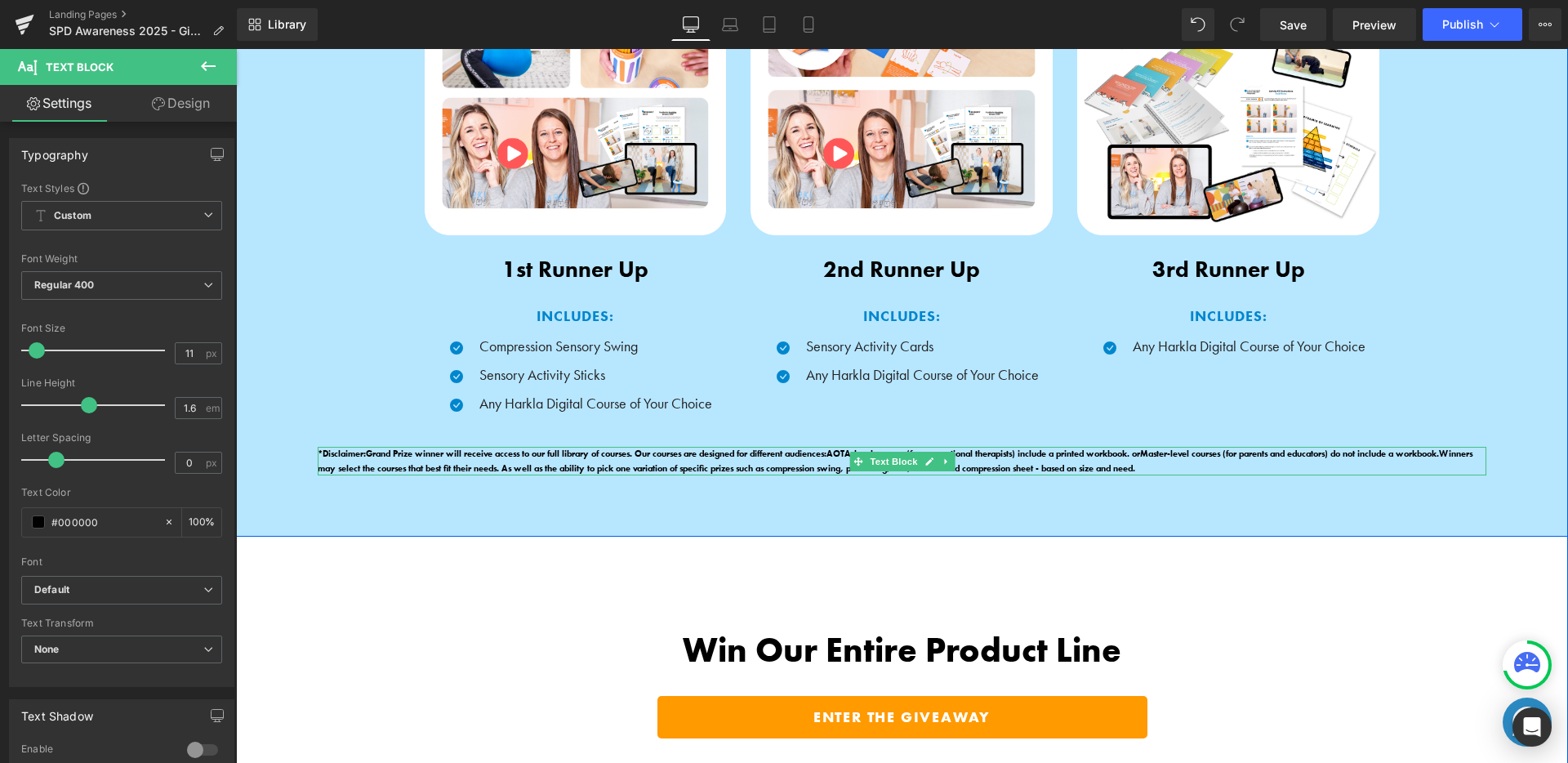
click at [512, 462] on span "Winners may select the courses that best fit their needs. As well as the abilit…" at bounding box center [895, 460] width 1154 height 26
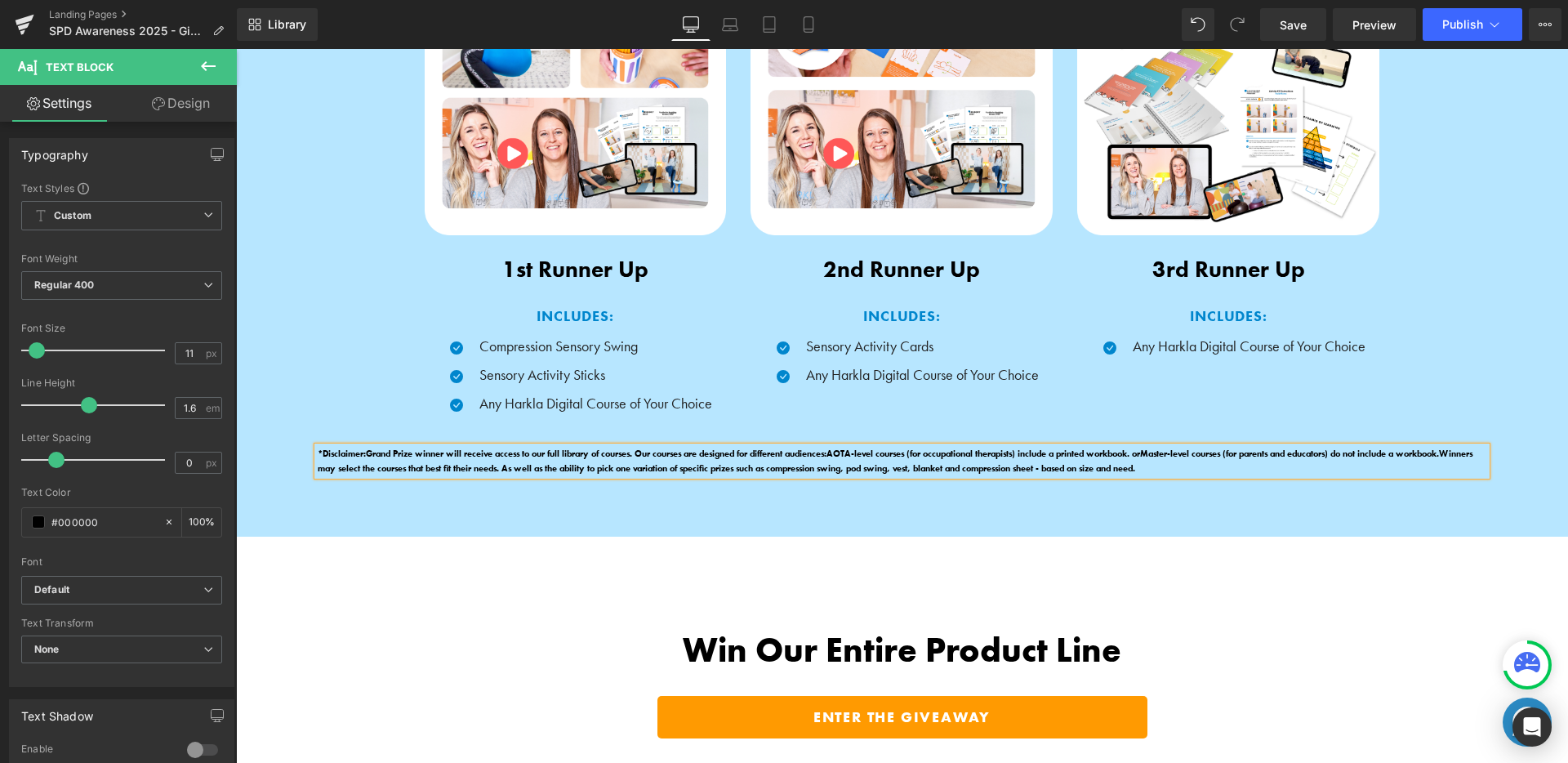
click at [512, 462] on span "Winners may select the courses that best fit their needs. As well as the abilit…" at bounding box center [895, 460] width 1154 height 26
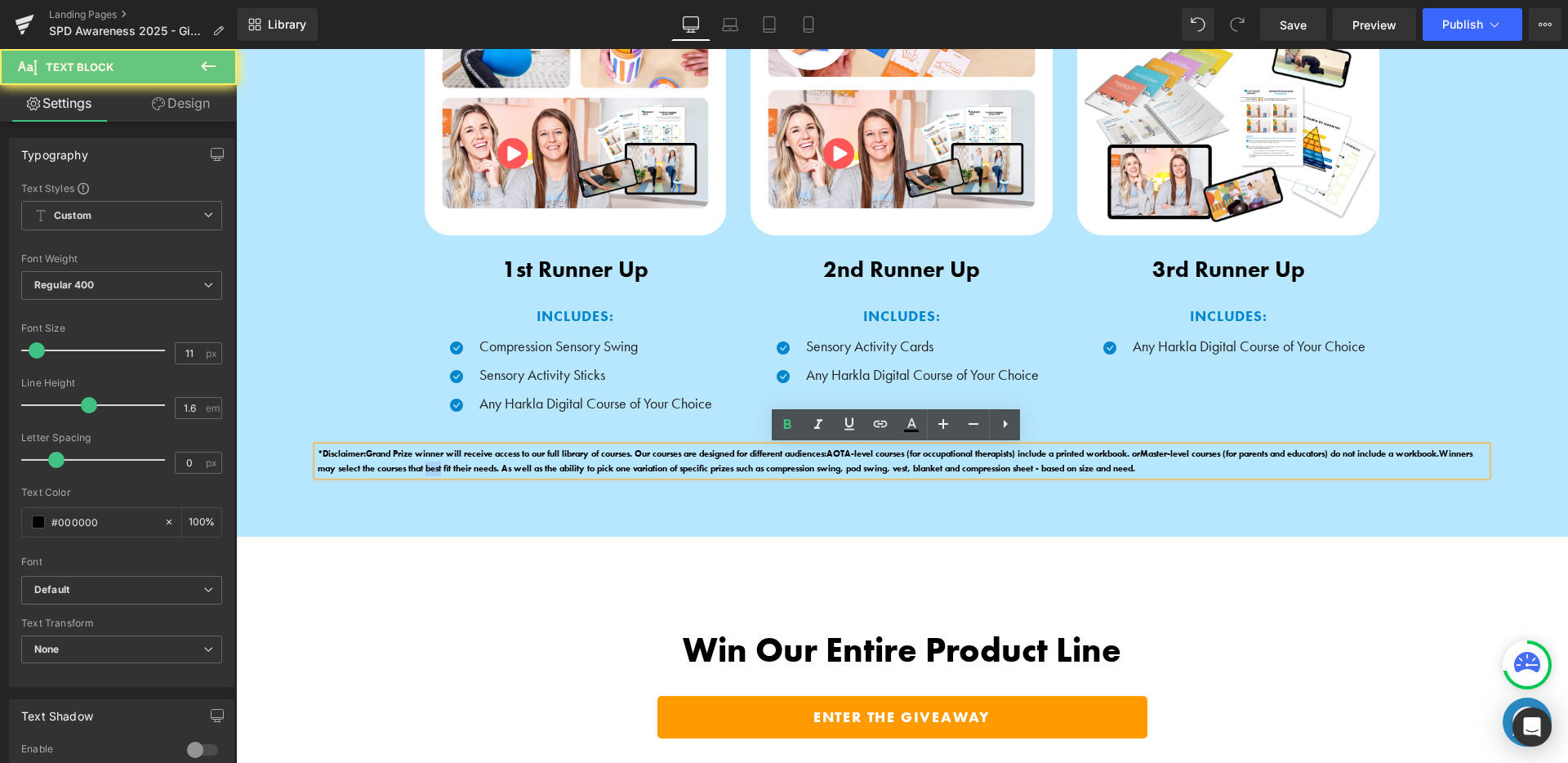
click at [512, 462] on span "Winners may select the courses that best fit their needs. As well as the abilit…" at bounding box center [895, 460] width 1154 height 26
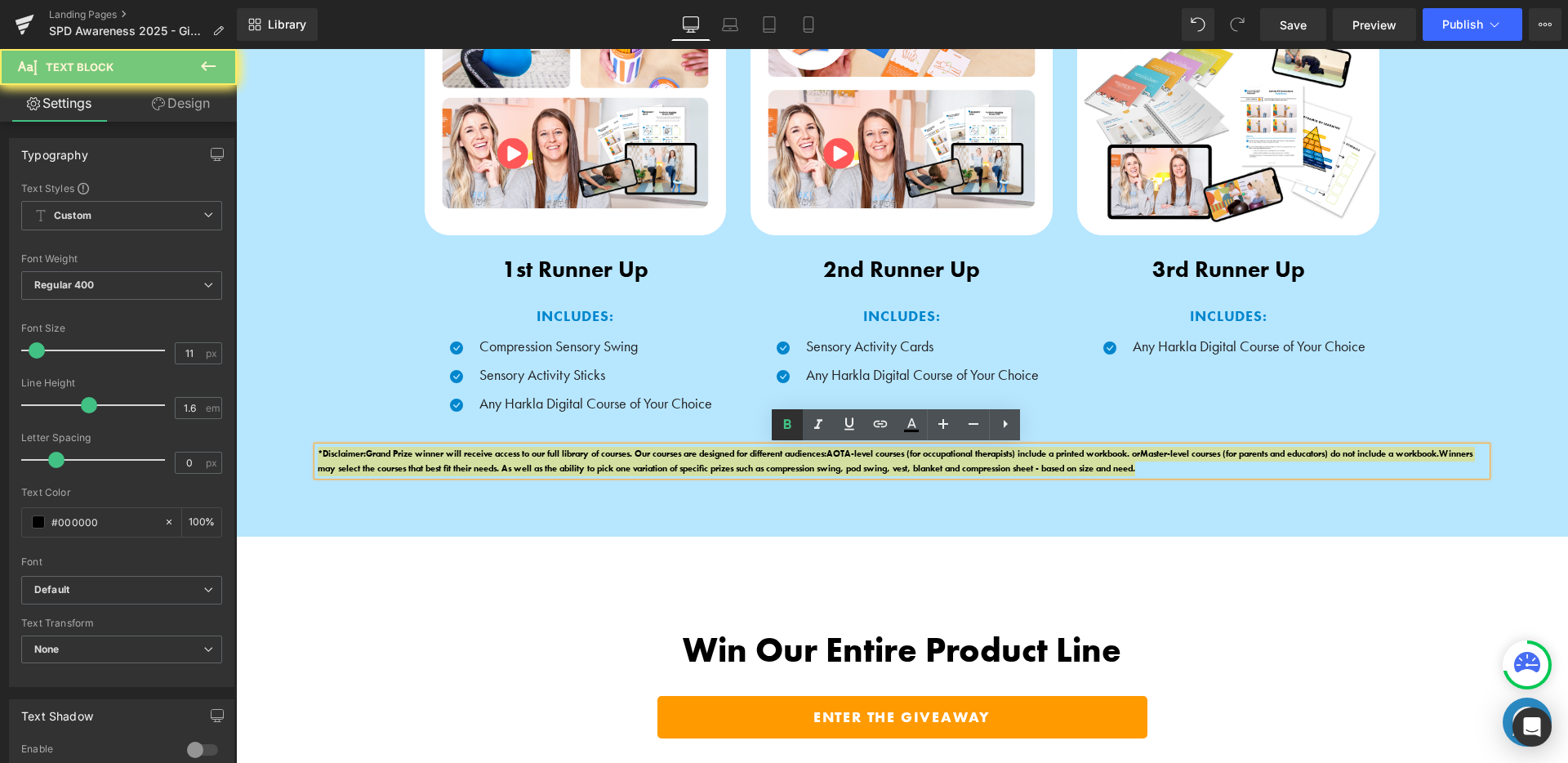
click at [781, 423] on icon at bounding box center [788, 425] width 20 height 20
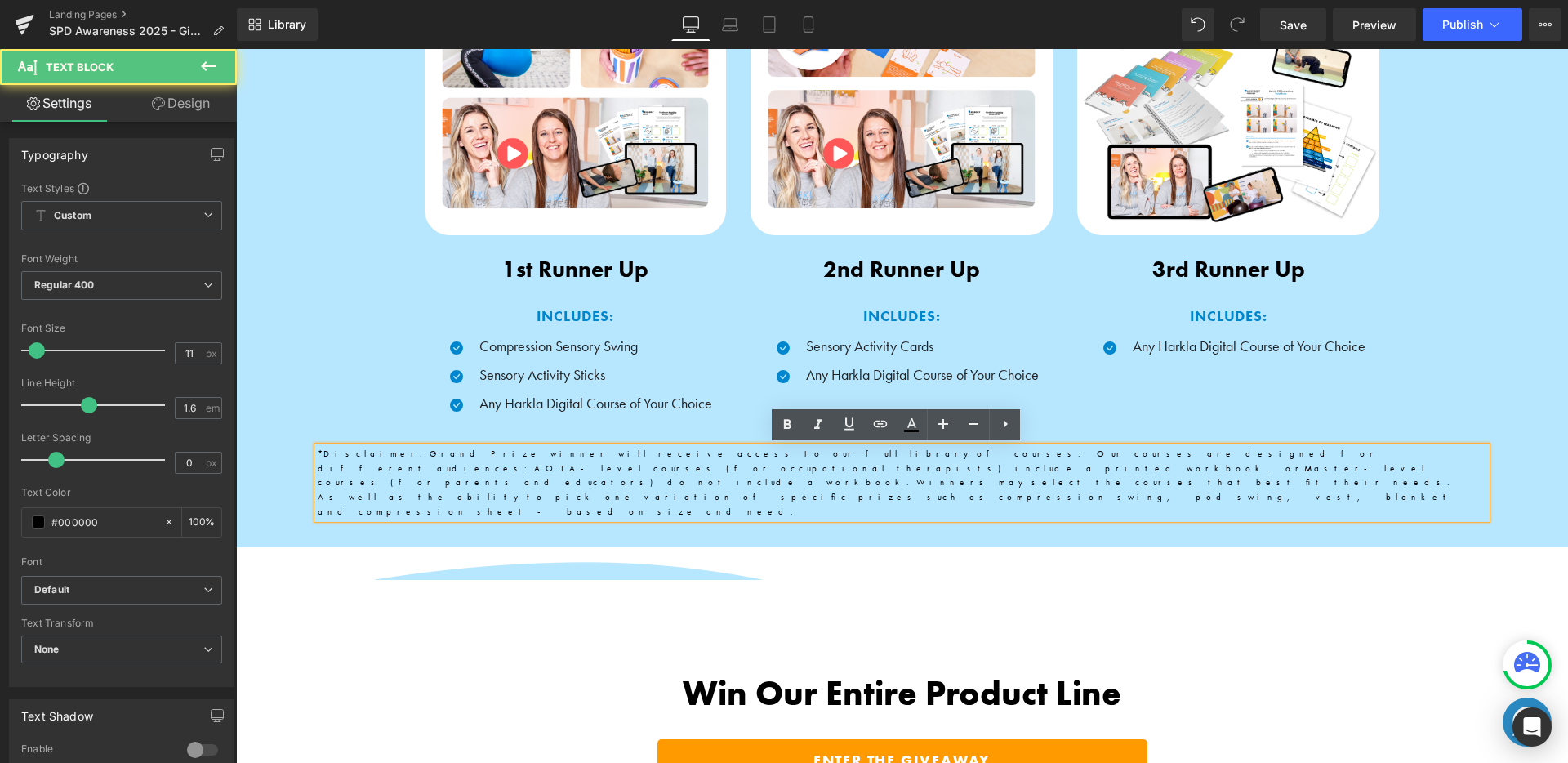
click at [625, 448] on span "Grand Prize winner will receive access to our full library of courses. Our cour…" at bounding box center [848, 460] width 1061 height 26
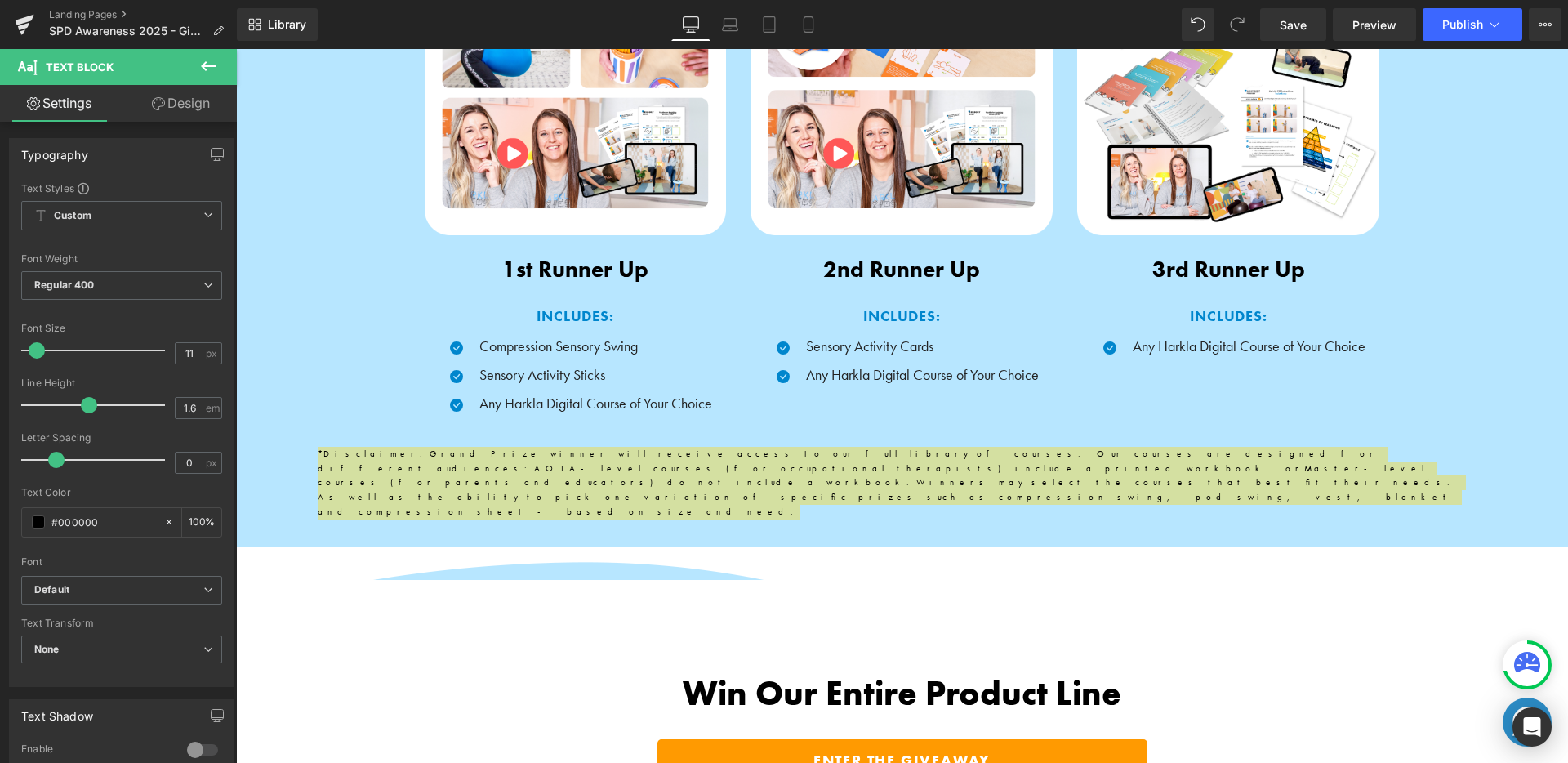
click at [169, 108] on link "Design" at bounding box center [181, 103] width 118 height 37
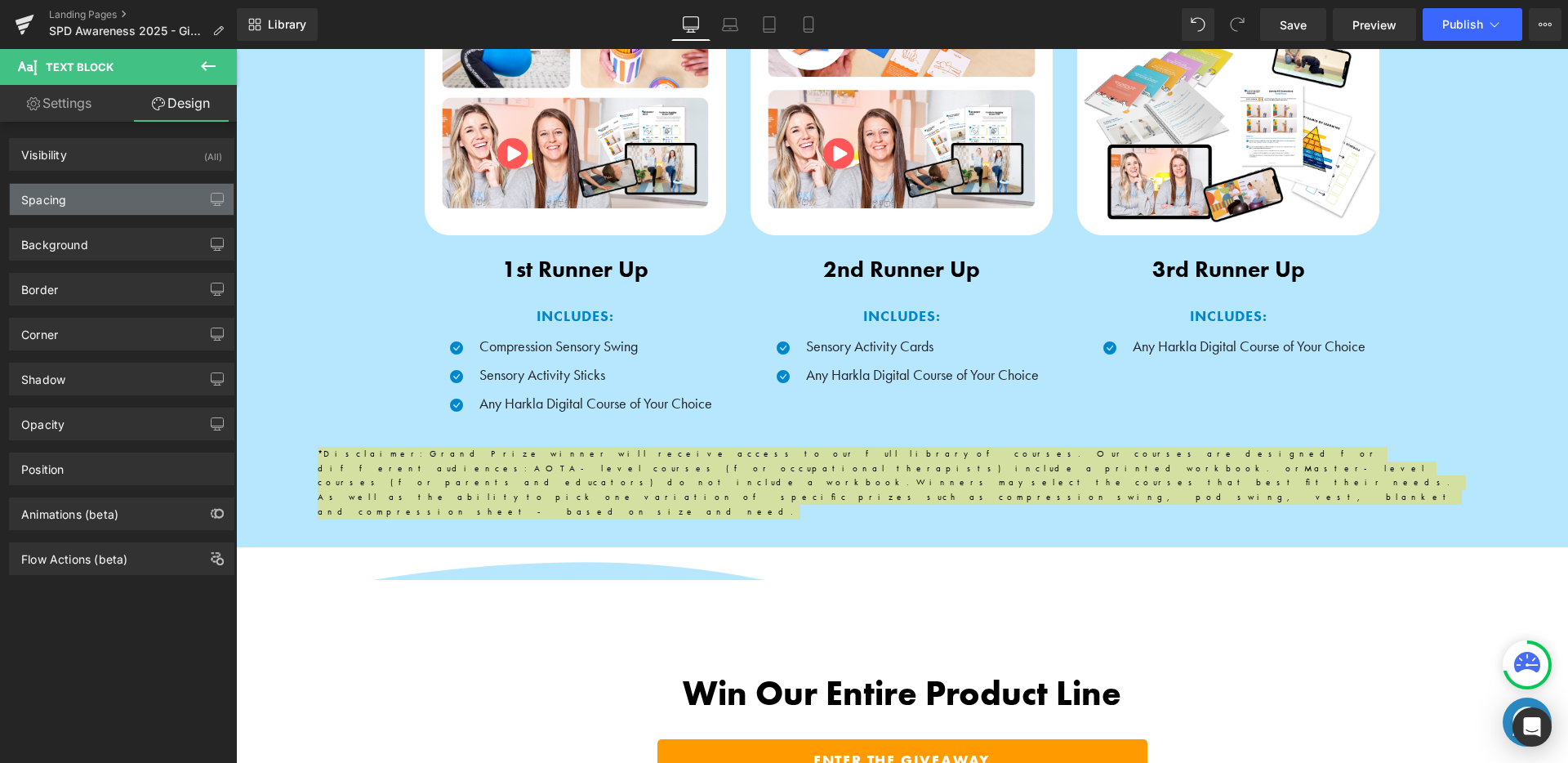
click at [104, 209] on div "Spacing" at bounding box center [122, 199] width 224 height 31
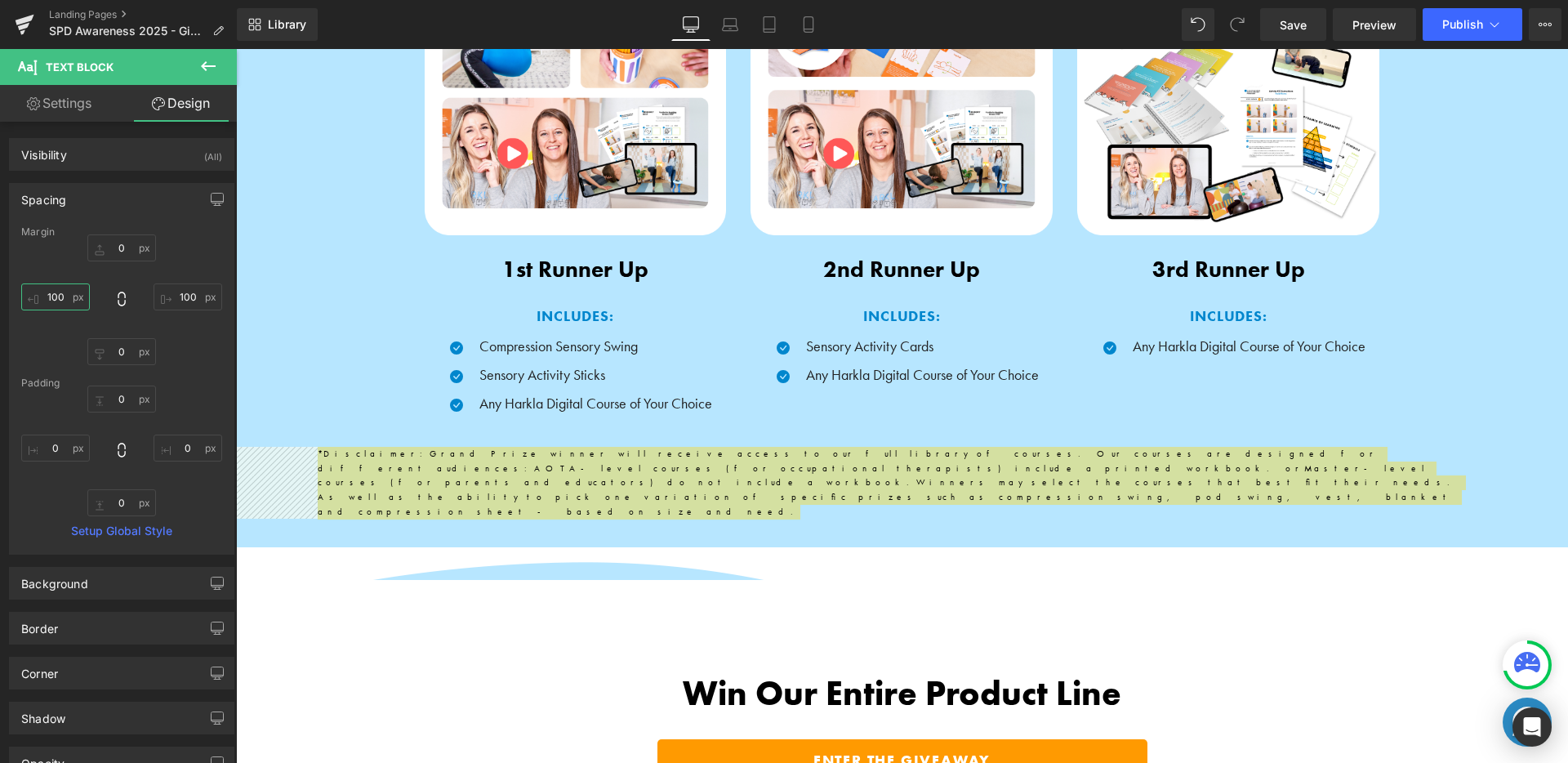
click at [67, 301] on input "100" at bounding box center [55, 297] width 68 height 27
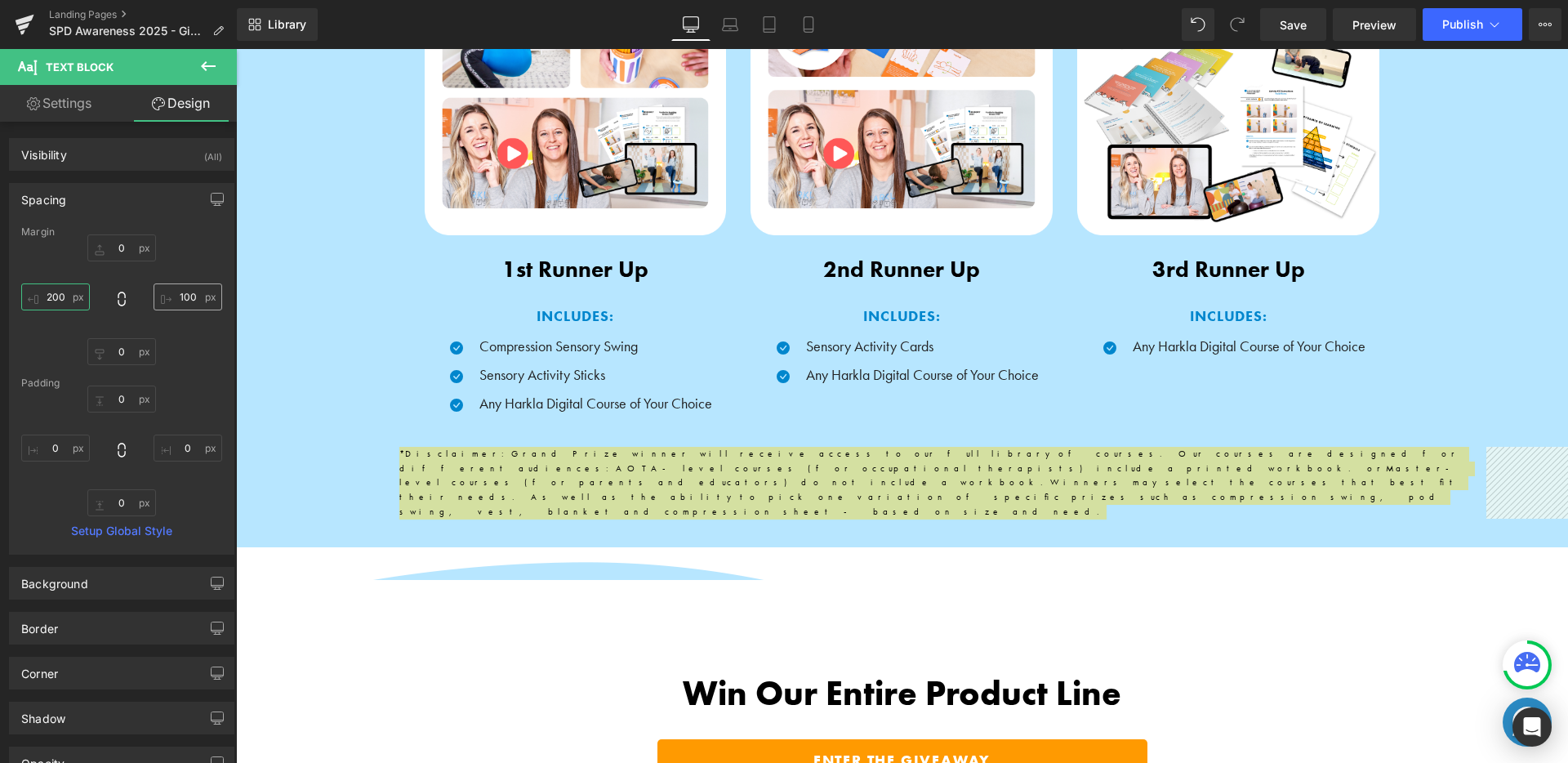
type input "200"
click at [197, 300] on input "100" at bounding box center [187, 297] width 68 height 27
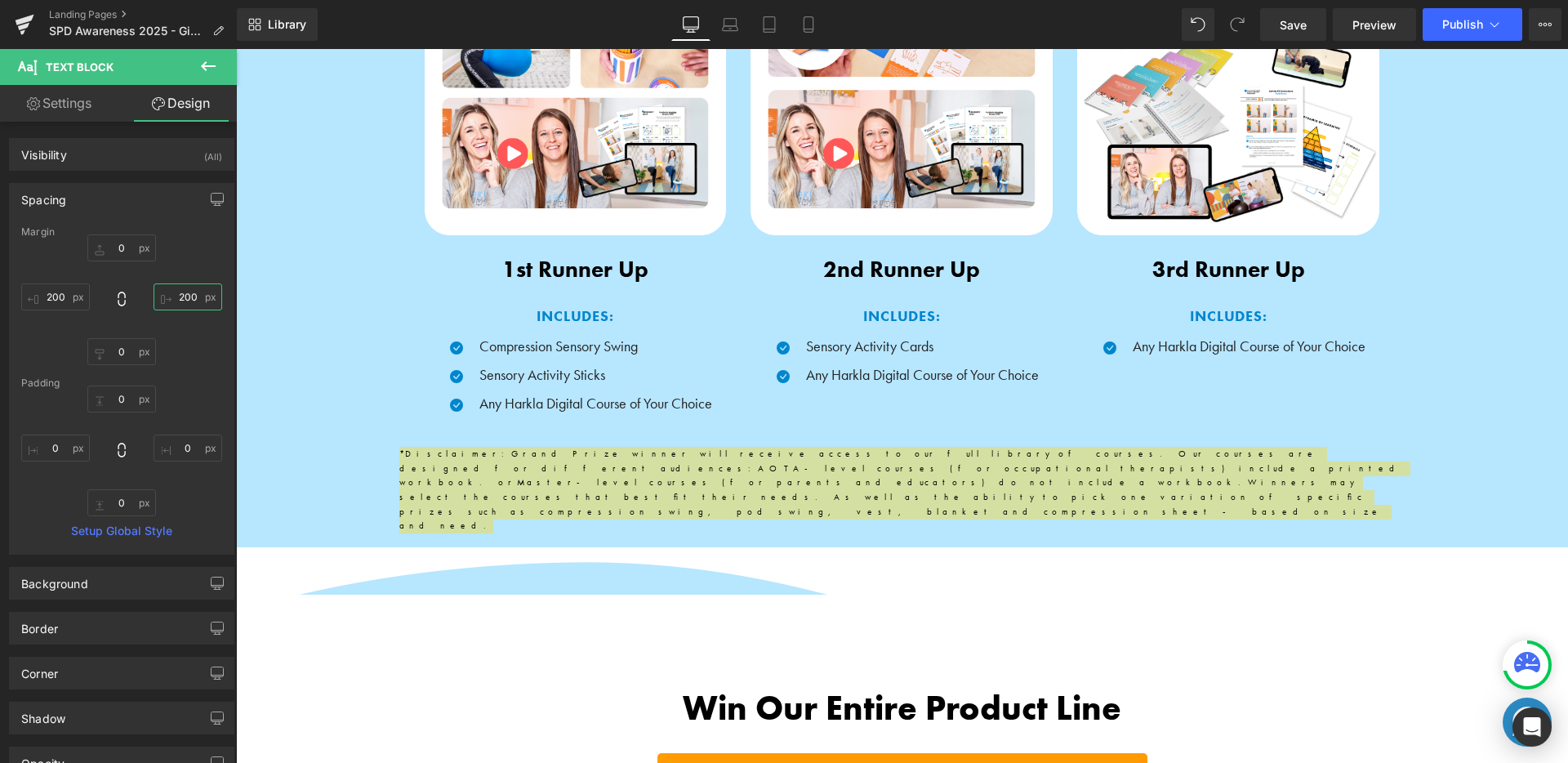
type input "200"
click at [222, 257] on div "Margin 0 200 0 200 Padding 0 0 0 0 Setup Global Style" at bounding box center [122, 390] width 224 height 327
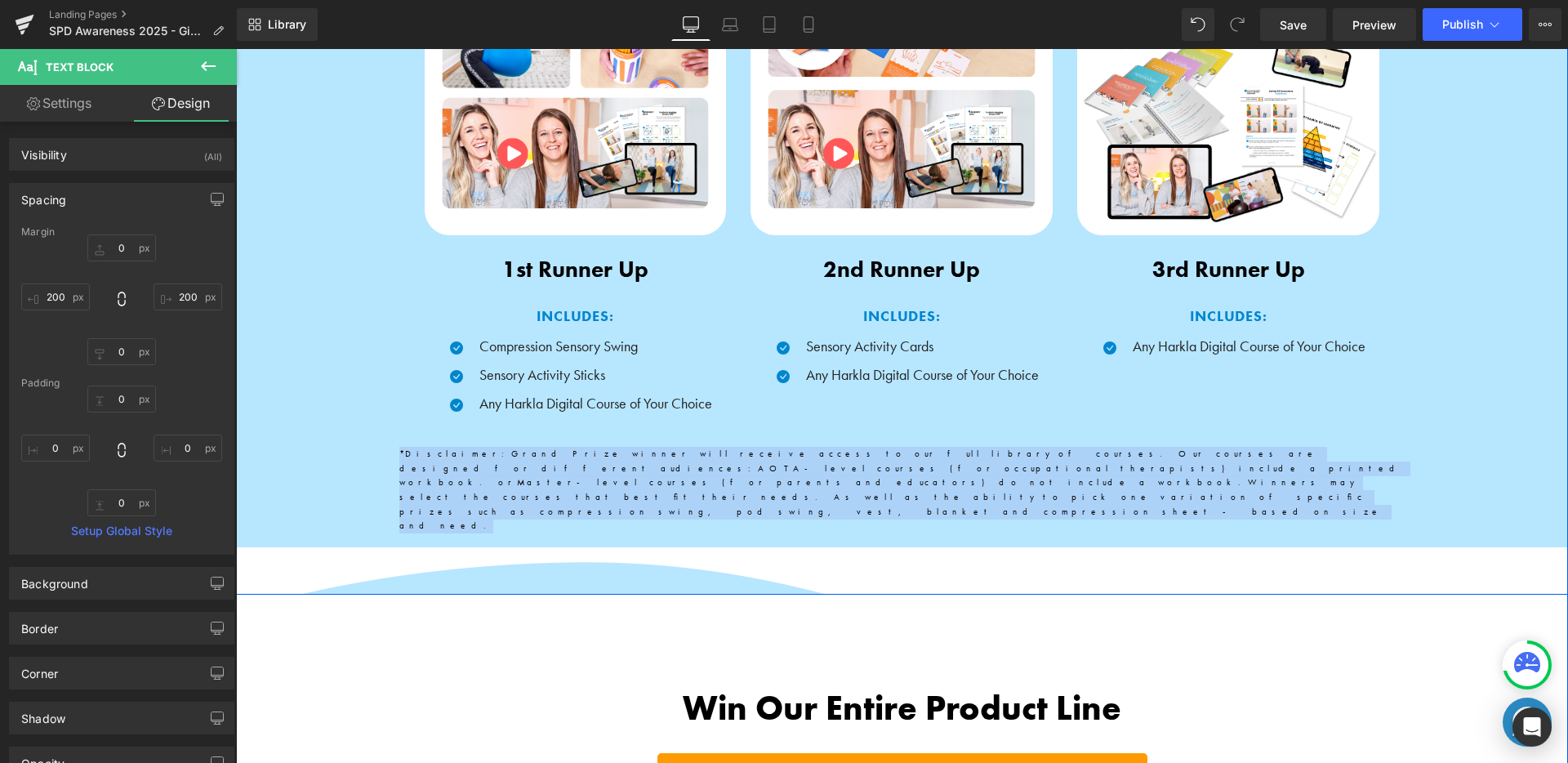
click at [1278, 519] on div "Image 1st Runner Up Text Block INCLUDES: Text Block Icon Compression Sensory Sw…" at bounding box center [902, 222] width 1332 height 742
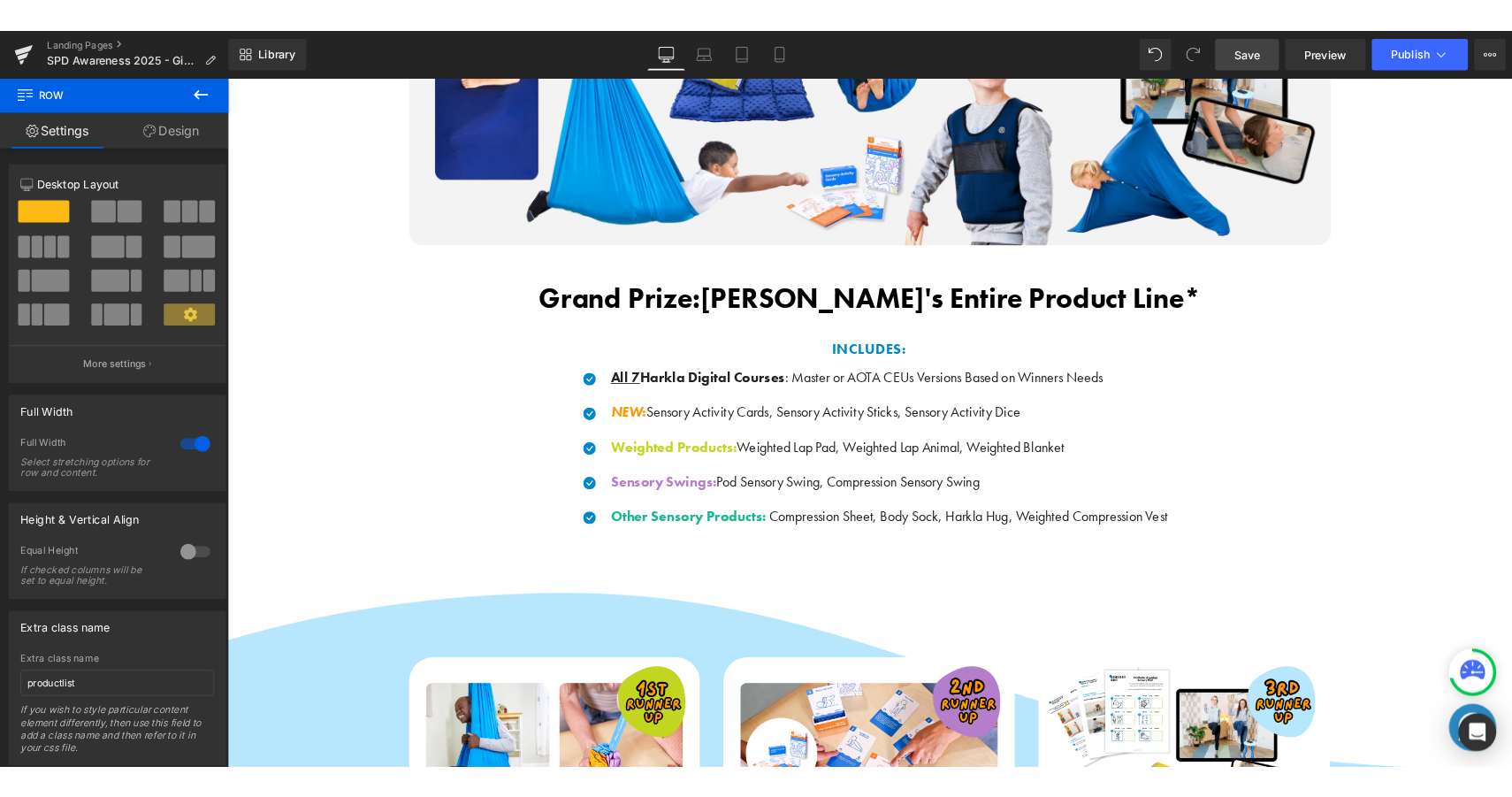
scroll to position [1433, 0]
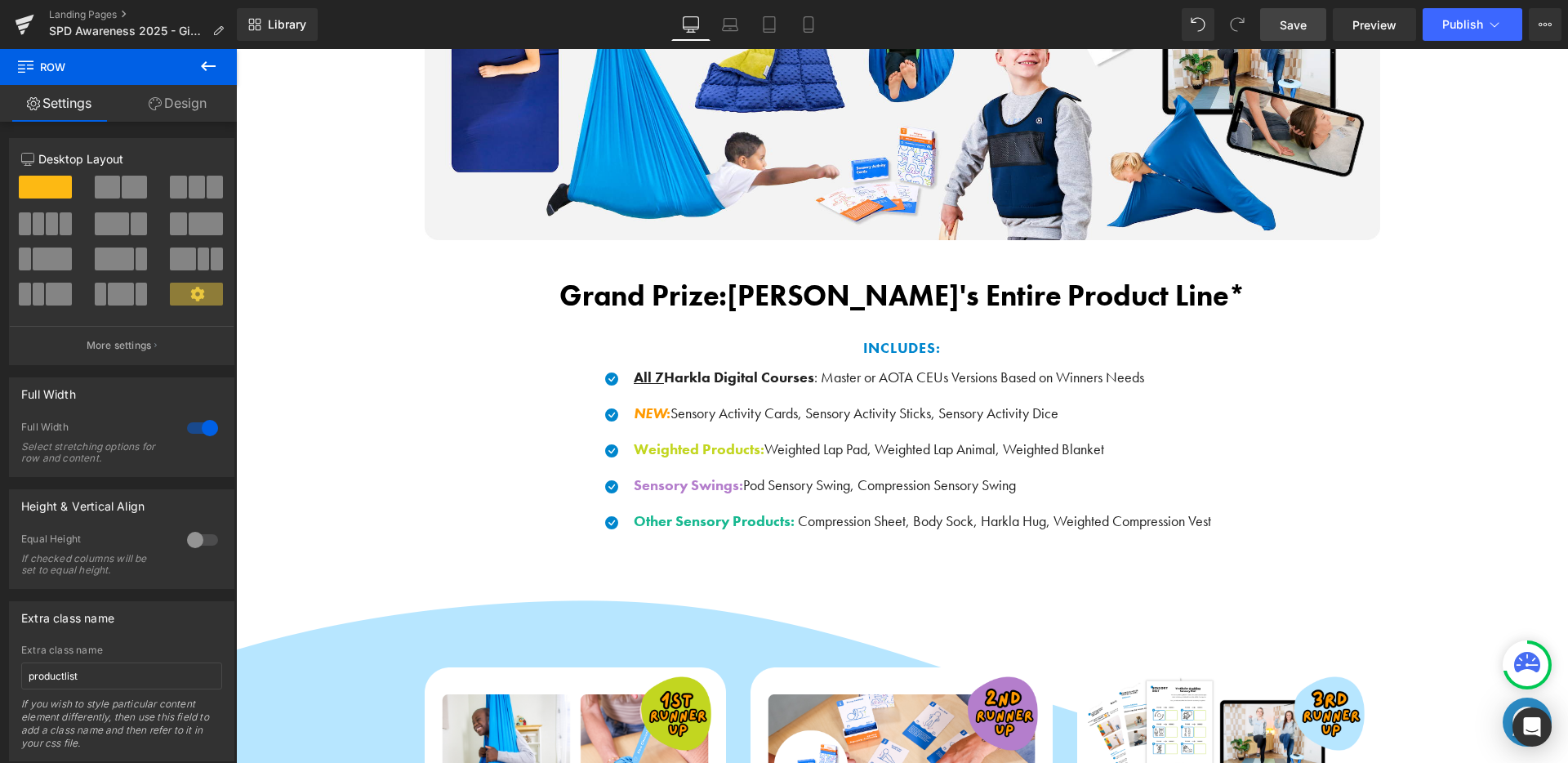
click at [1290, 15] on link "Save" at bounding box center [1293, 25] width 66 height 33
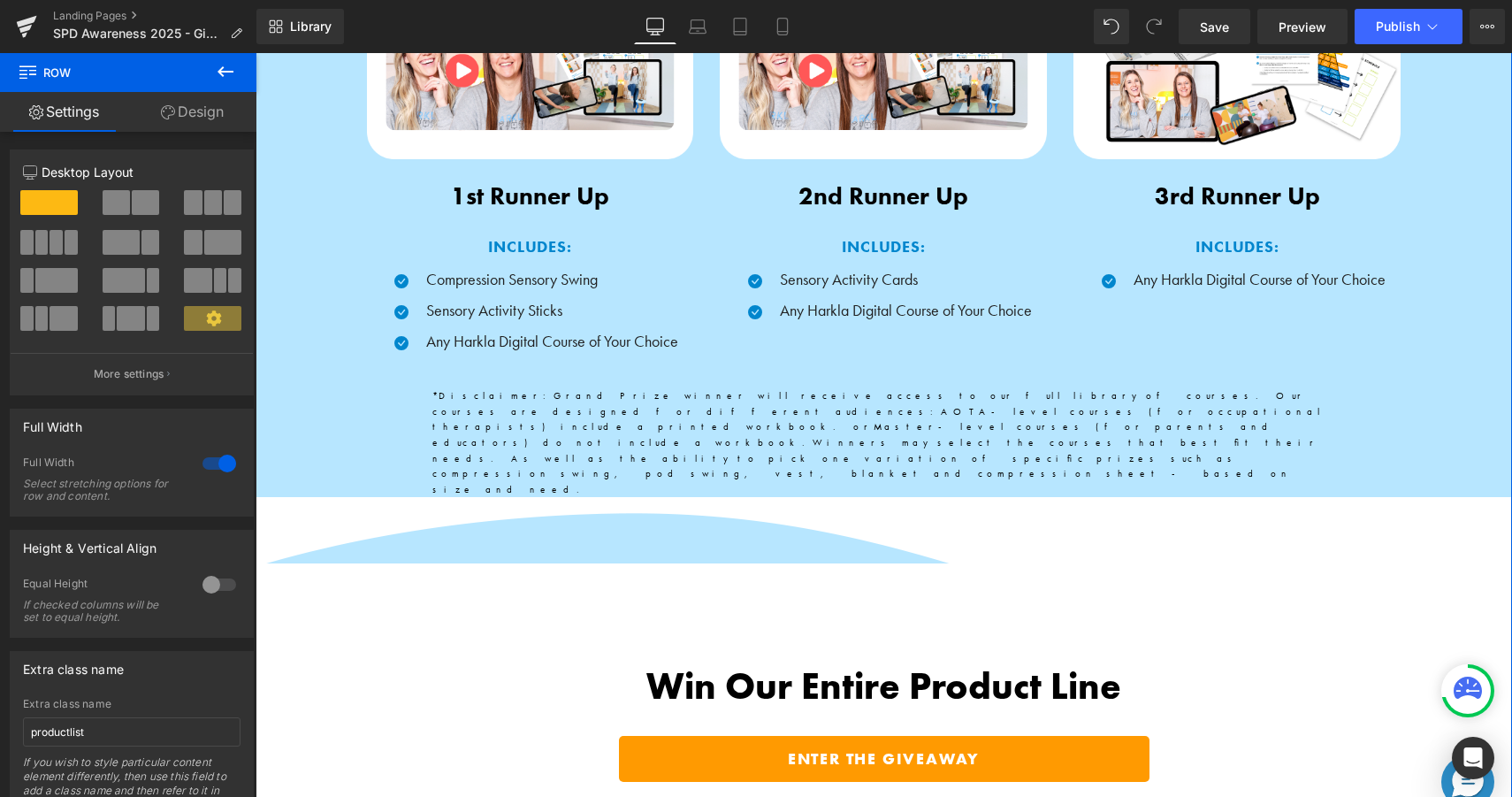
scroll to position [2319, 0]
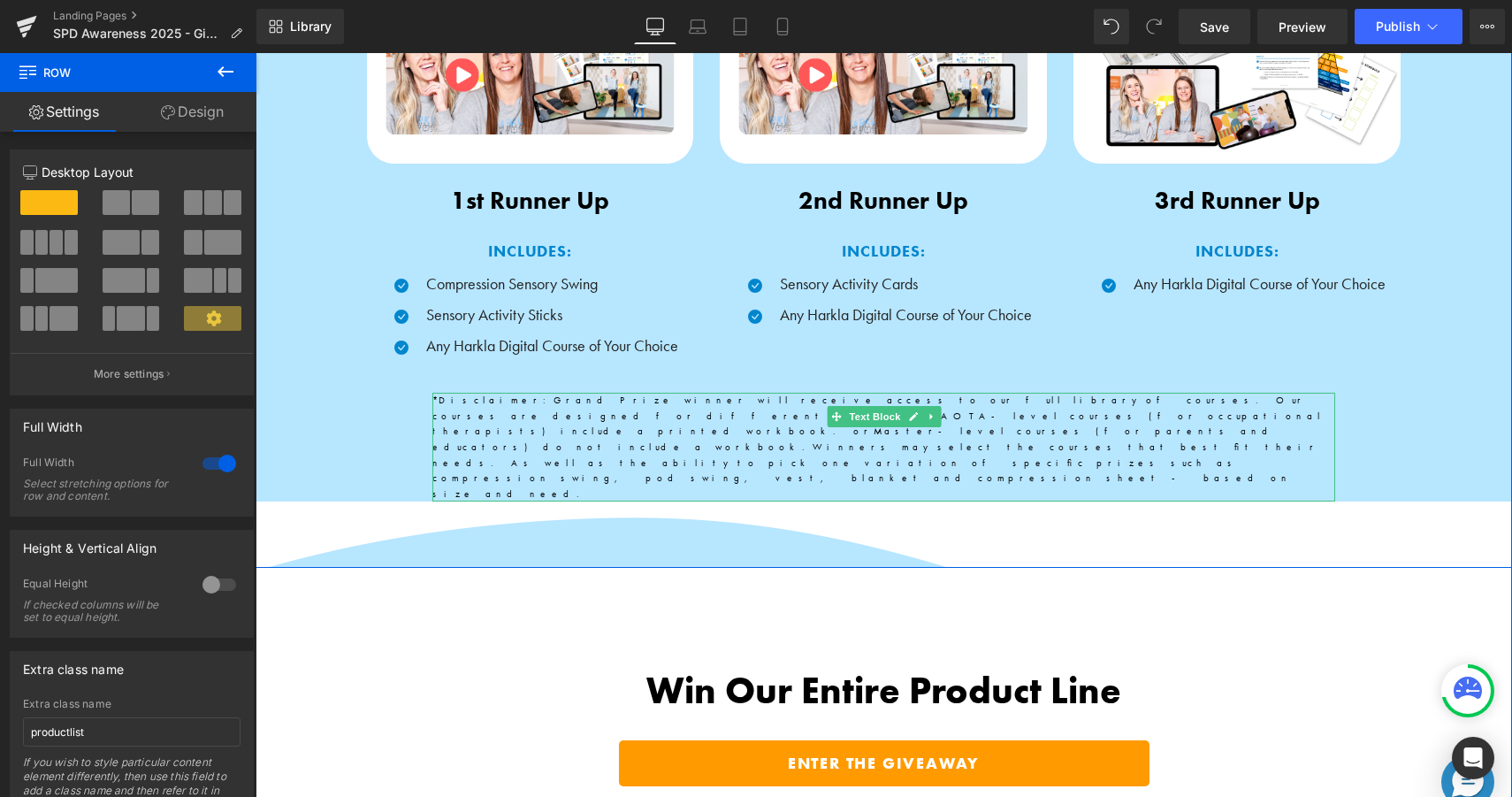
click at [671, 441] on span "Winners may select the courses that best fit their needs. As well as the abilit…" at bounding box center [876, 470] width 887 height 60
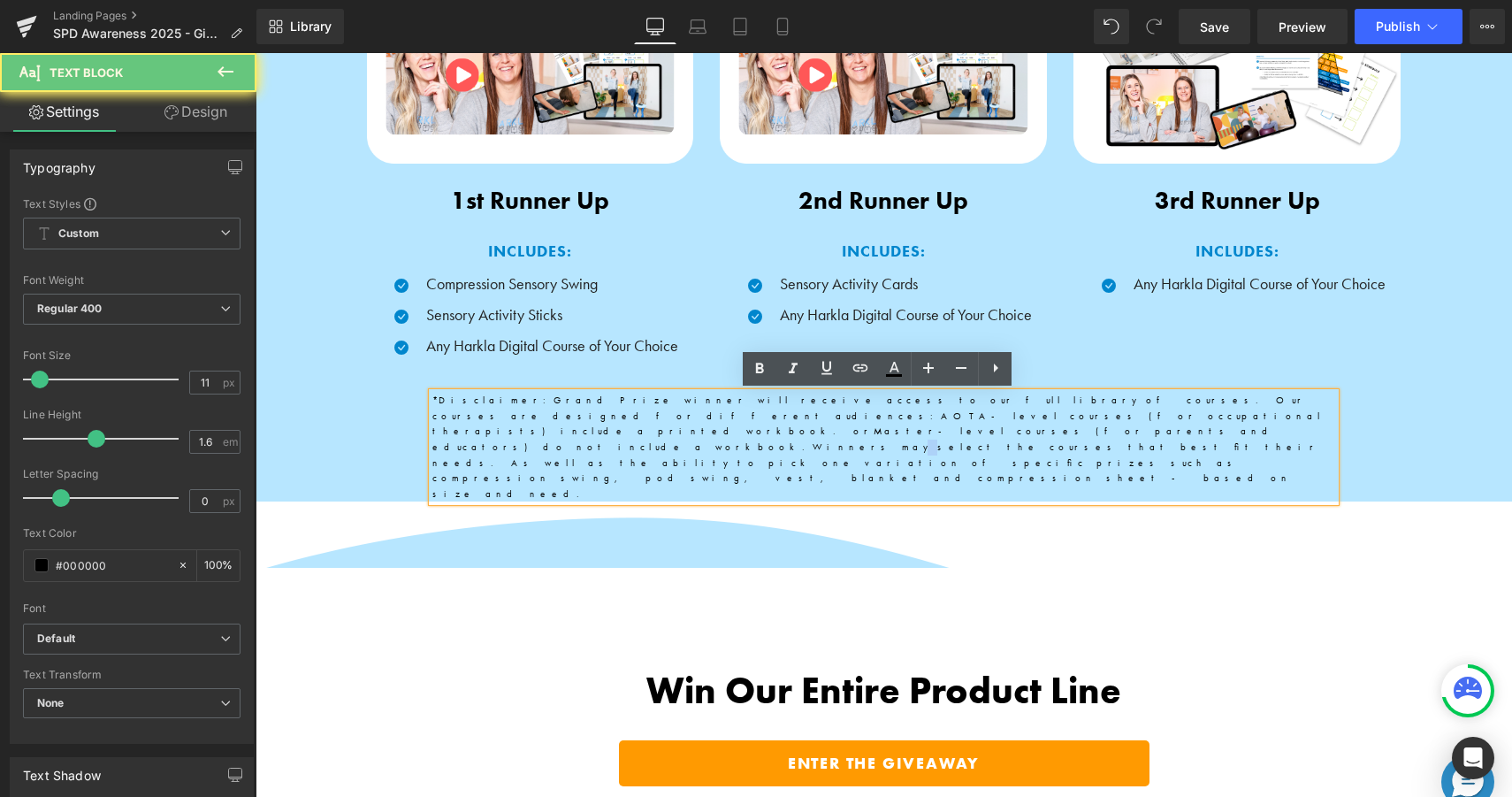
click at [671, 441] on span "Winners may select the courses that best fit their needs. As well as the abilit…" at bounding box center [876, 470] width 887 height 60
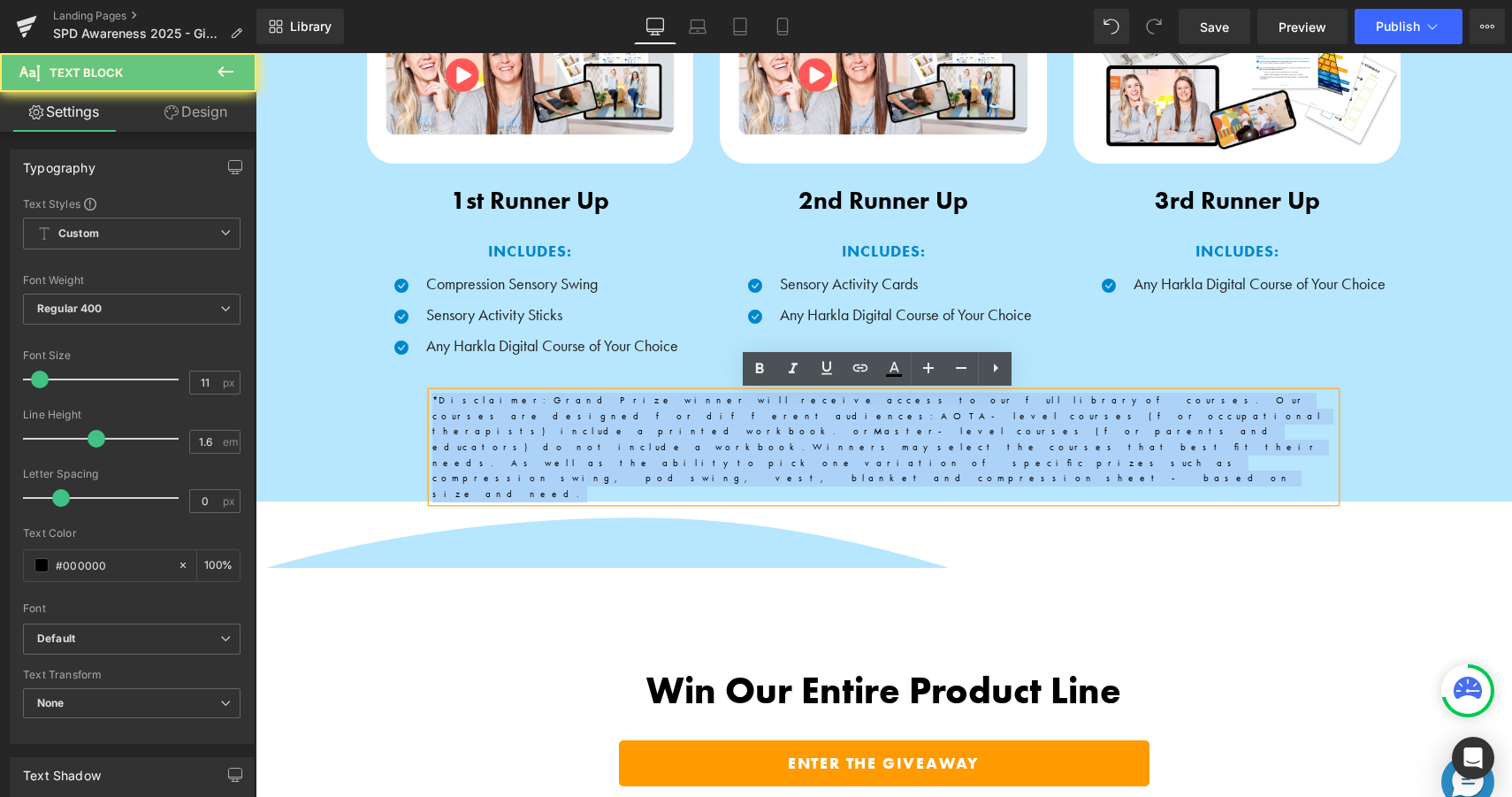
click at [671, 441] on span "Winners may select the courses that best fit their needs. As well as the abilit…" at bounding box center [876, 470] width 887 height 60
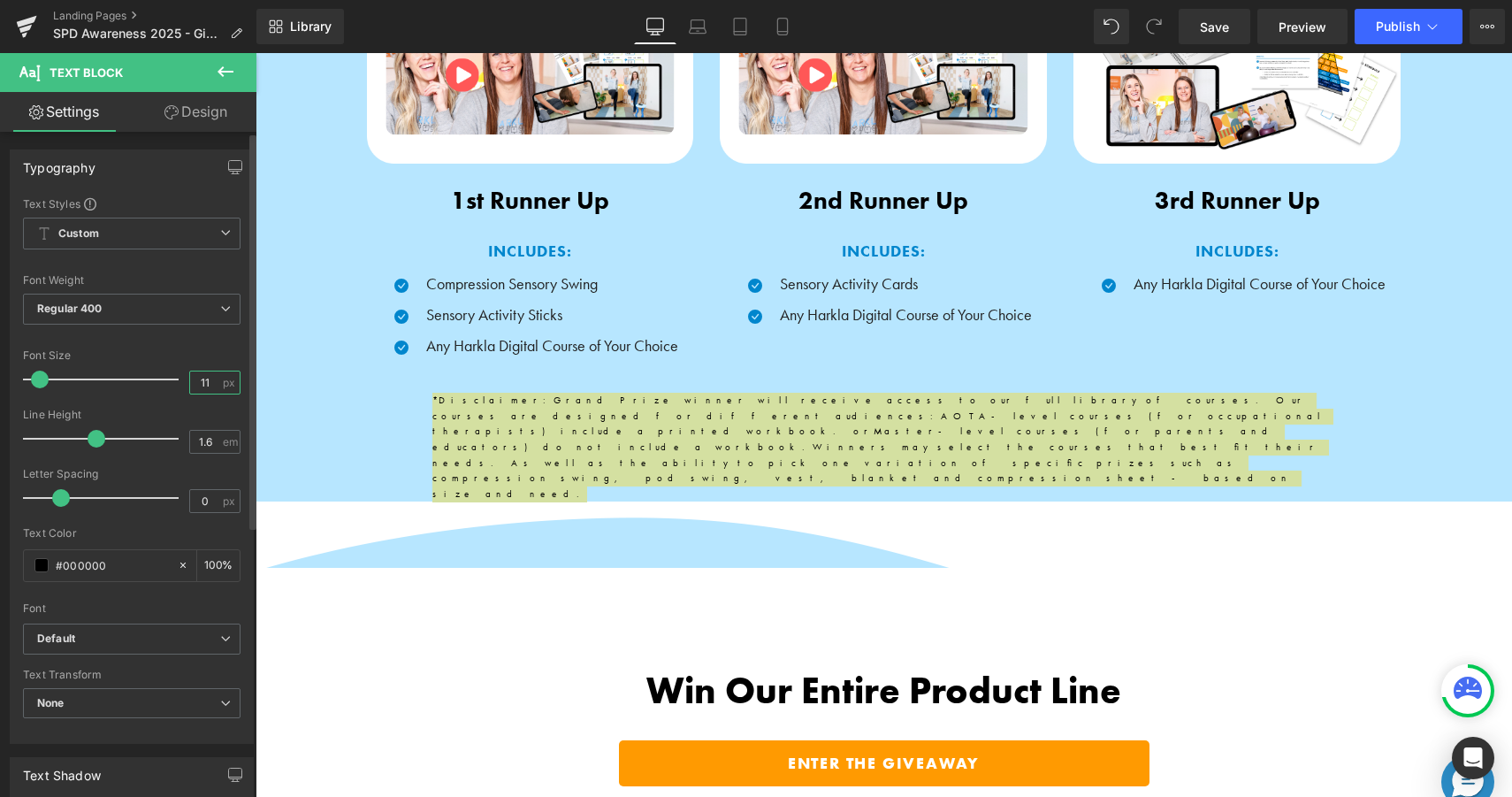
click at [209, 382] on input "11" at bounding box center [206, 382] width 31 height 22
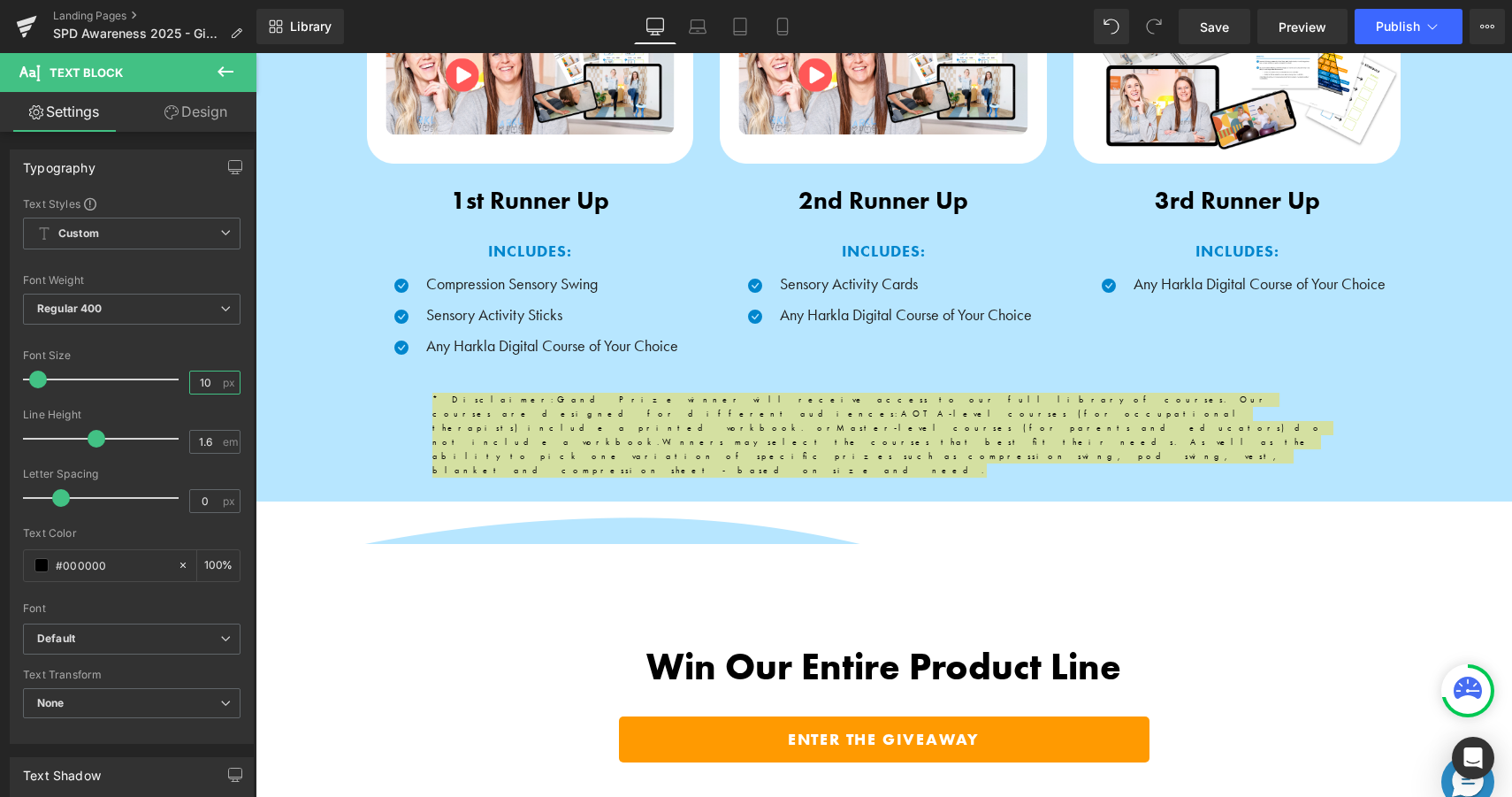
type input "10"
click at [193, 117] on link "Design" at bounding box center [196, 111] width 128 height 40
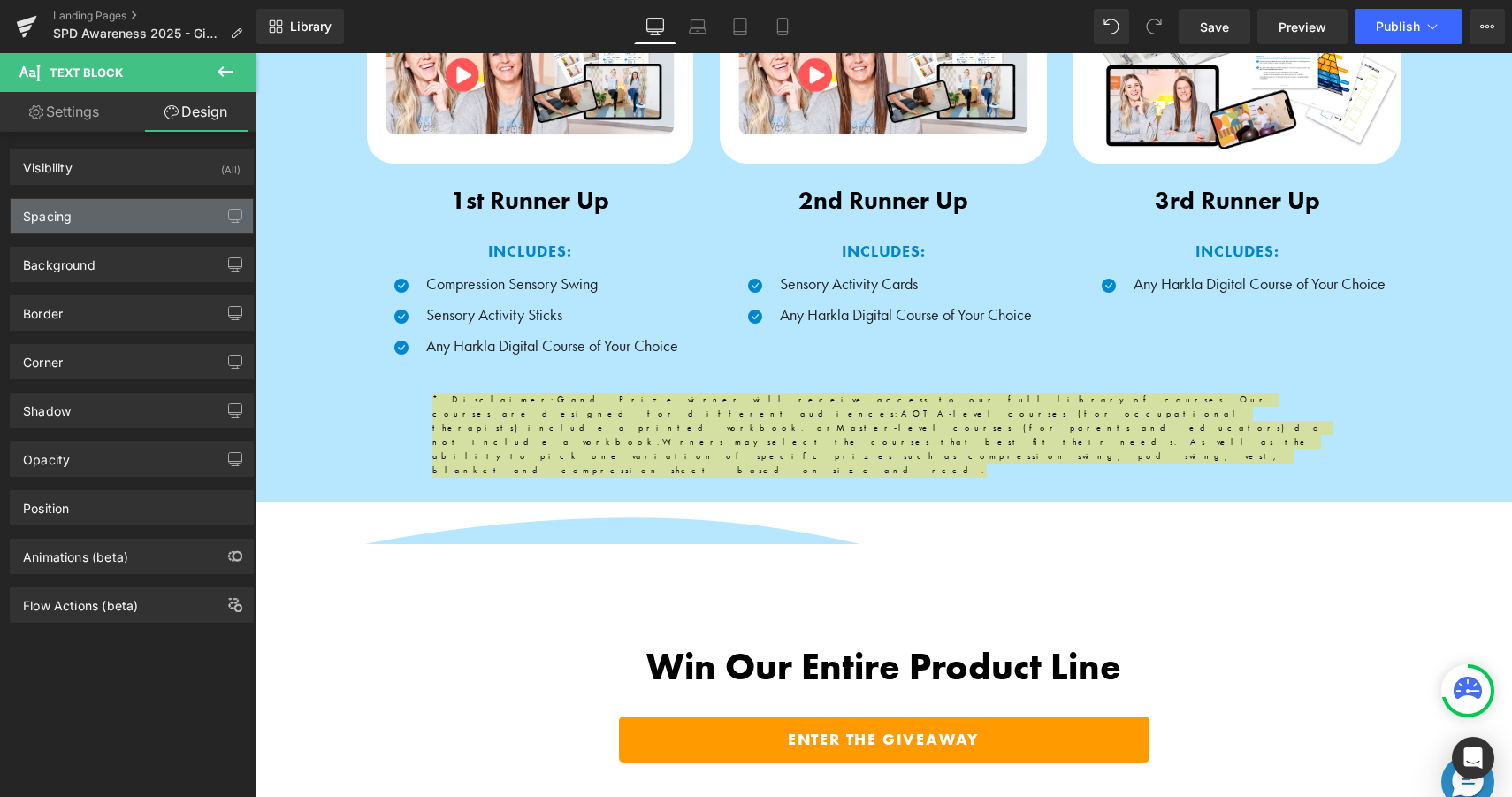
click at [167, 213] on div "Spacing" at bounding box center [132, 216] width 242 height 34
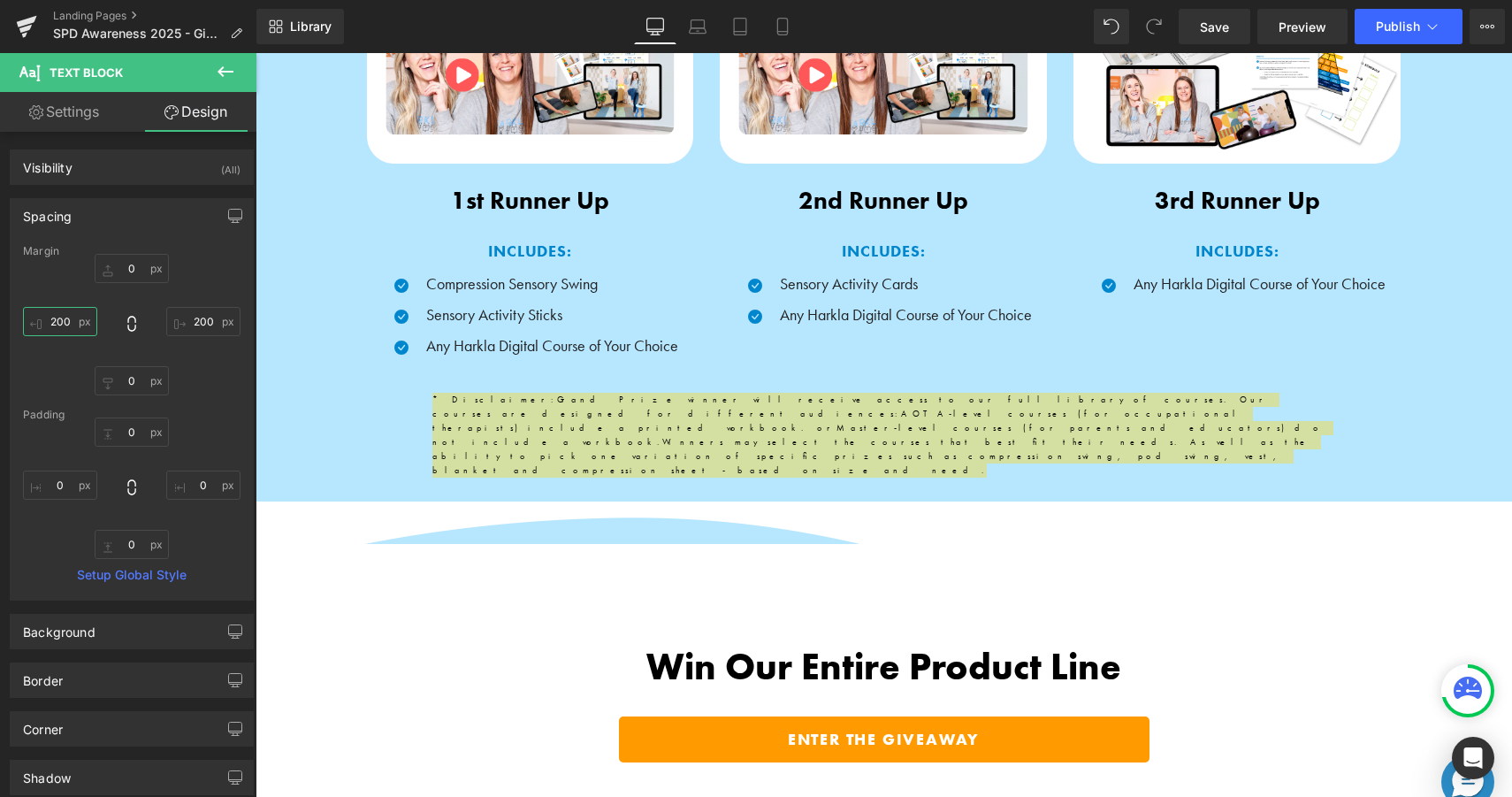
click at [71, 318] on input "200" at bounding box center [60, 321] width 74 height 29
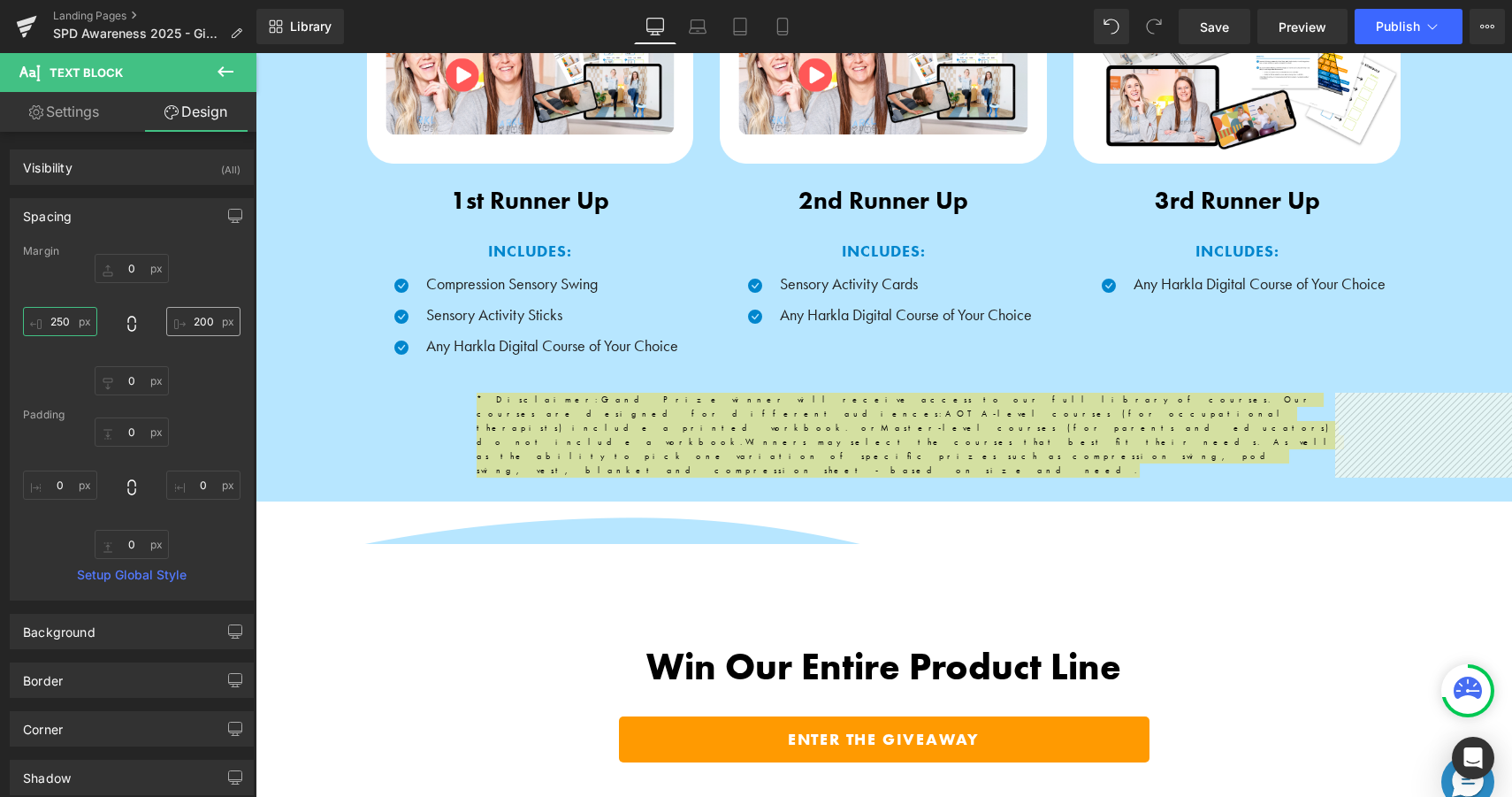
type input "250"
click at [195, 321] on input "200" at bounding box center [203, 321] width 74 height 29
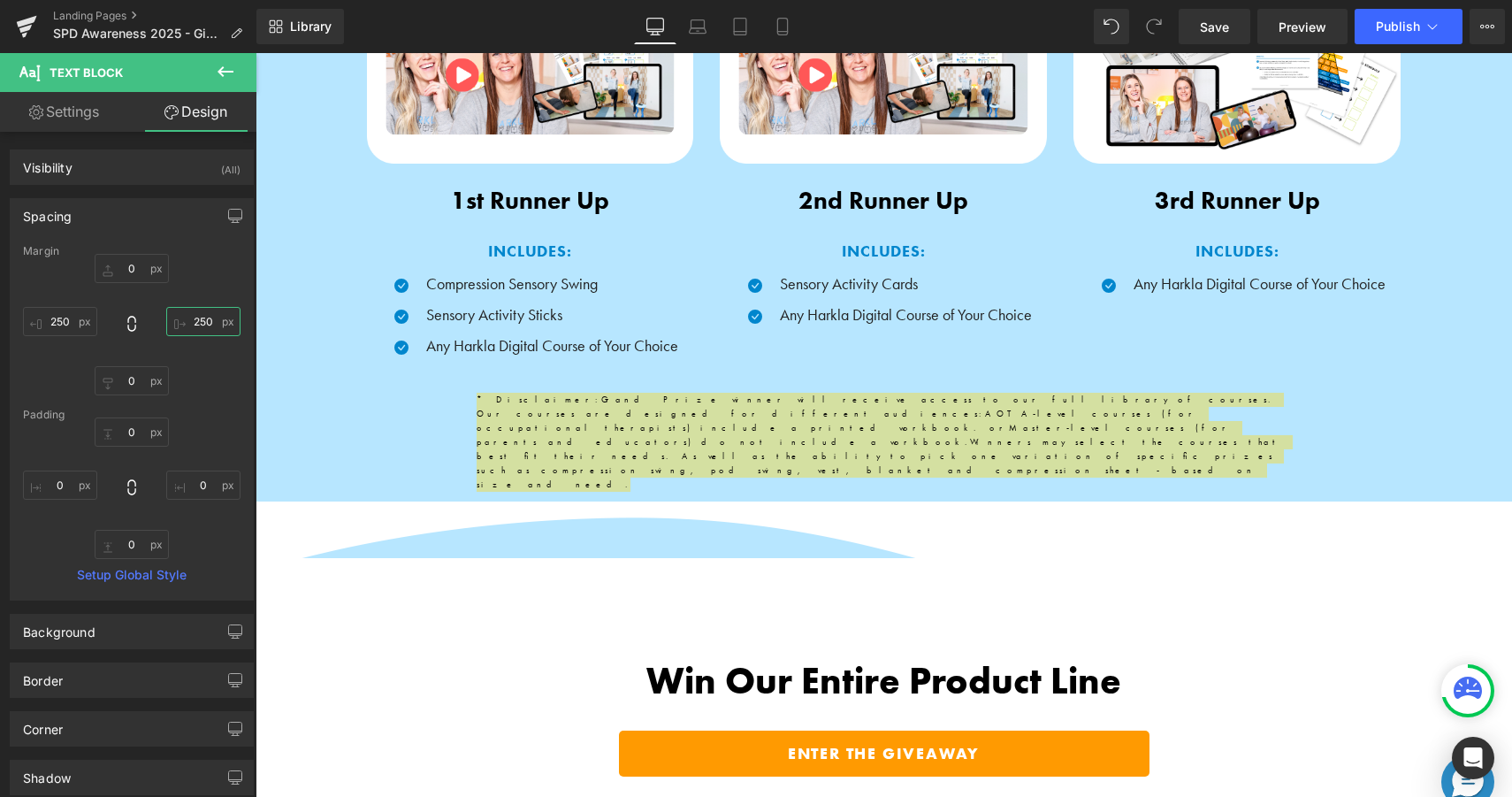
type input "250"
click at [228, 273] on div "0 250 0 250" at bounding box center [132, 324] width 217 height 142
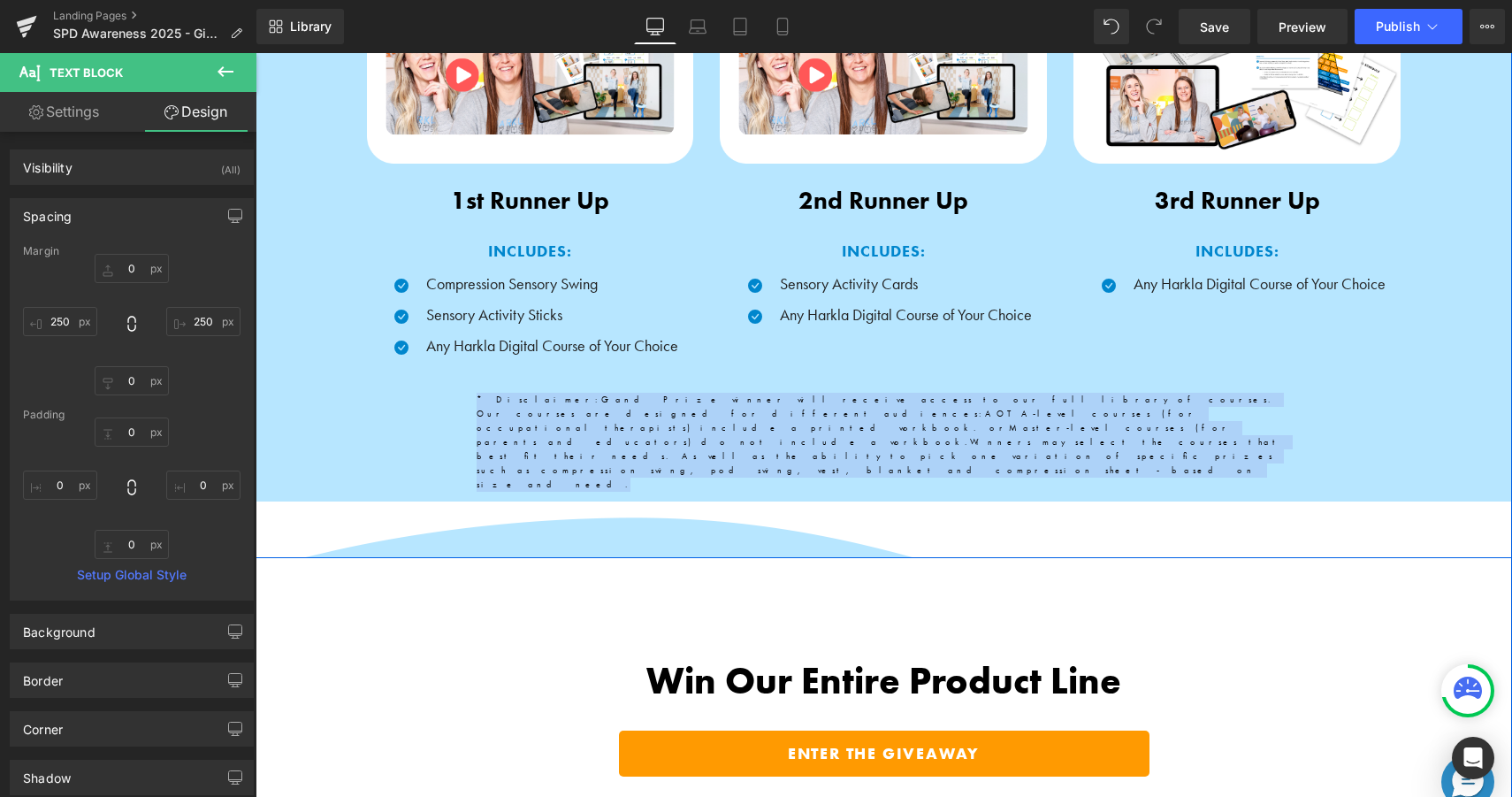
click at [443, 443] on div "Image 1st Runner Up Text Block INCLUDES: Text Block Icon Compression Sensory Sw…" at bounding box center [883, 153] width 1256 height 810
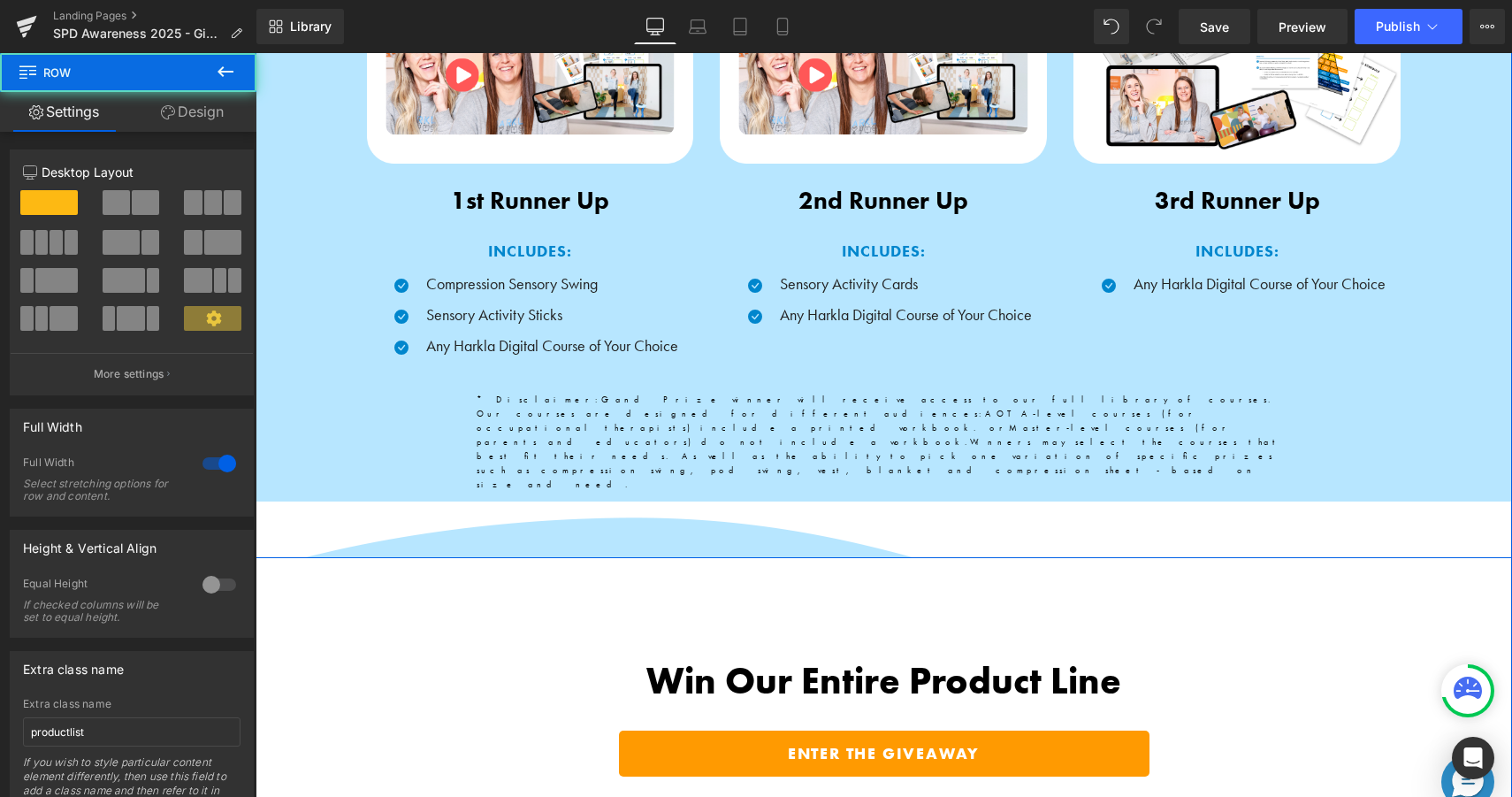
click at [443, 443] on div "Image 1st Runner Up Text Block INCLUDES: Text Block Icon Compression Sensory Sw…" at bounding box center [883, 153] width 1256 height 810
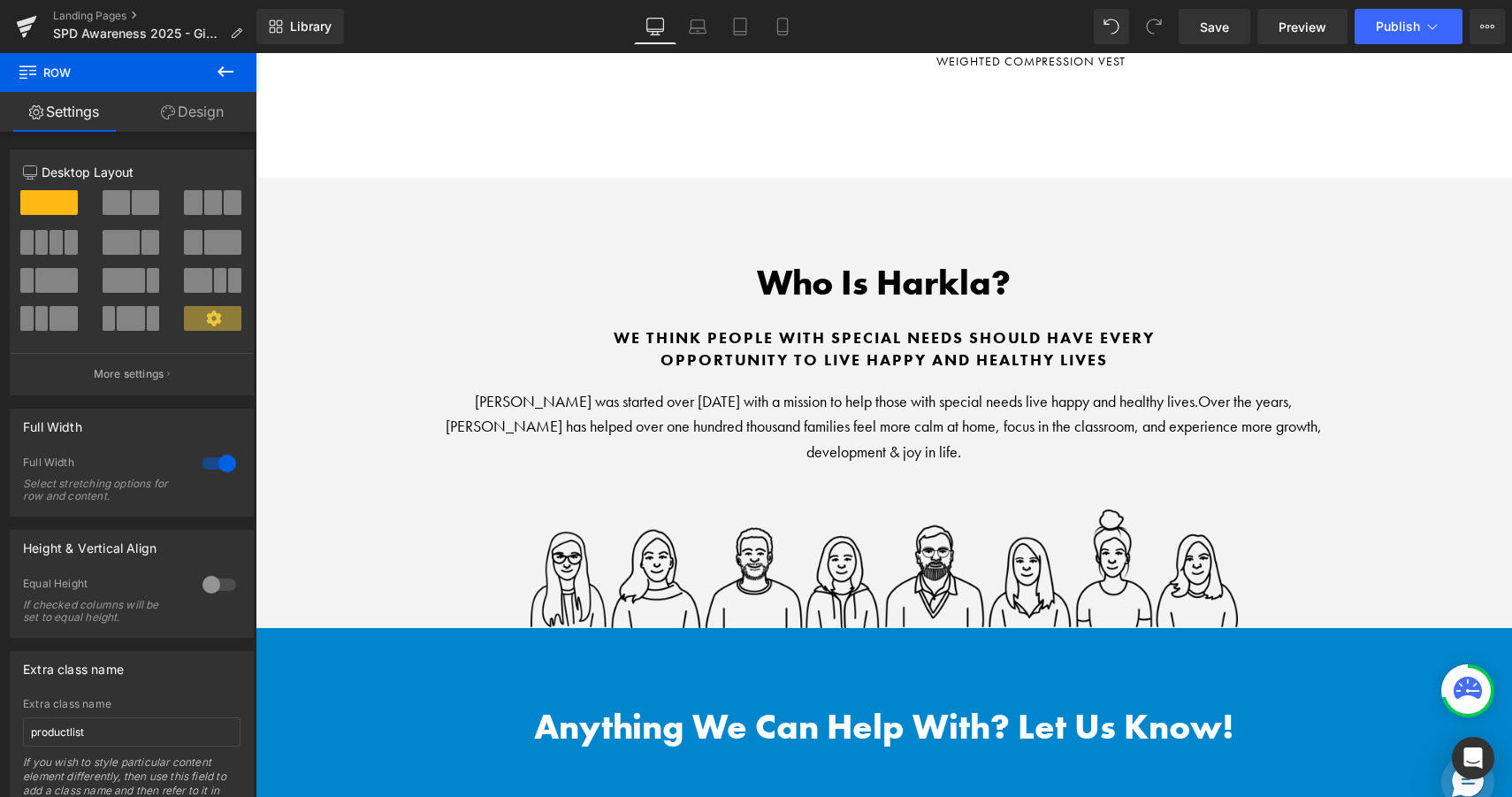
scroll to position [4003, 0]
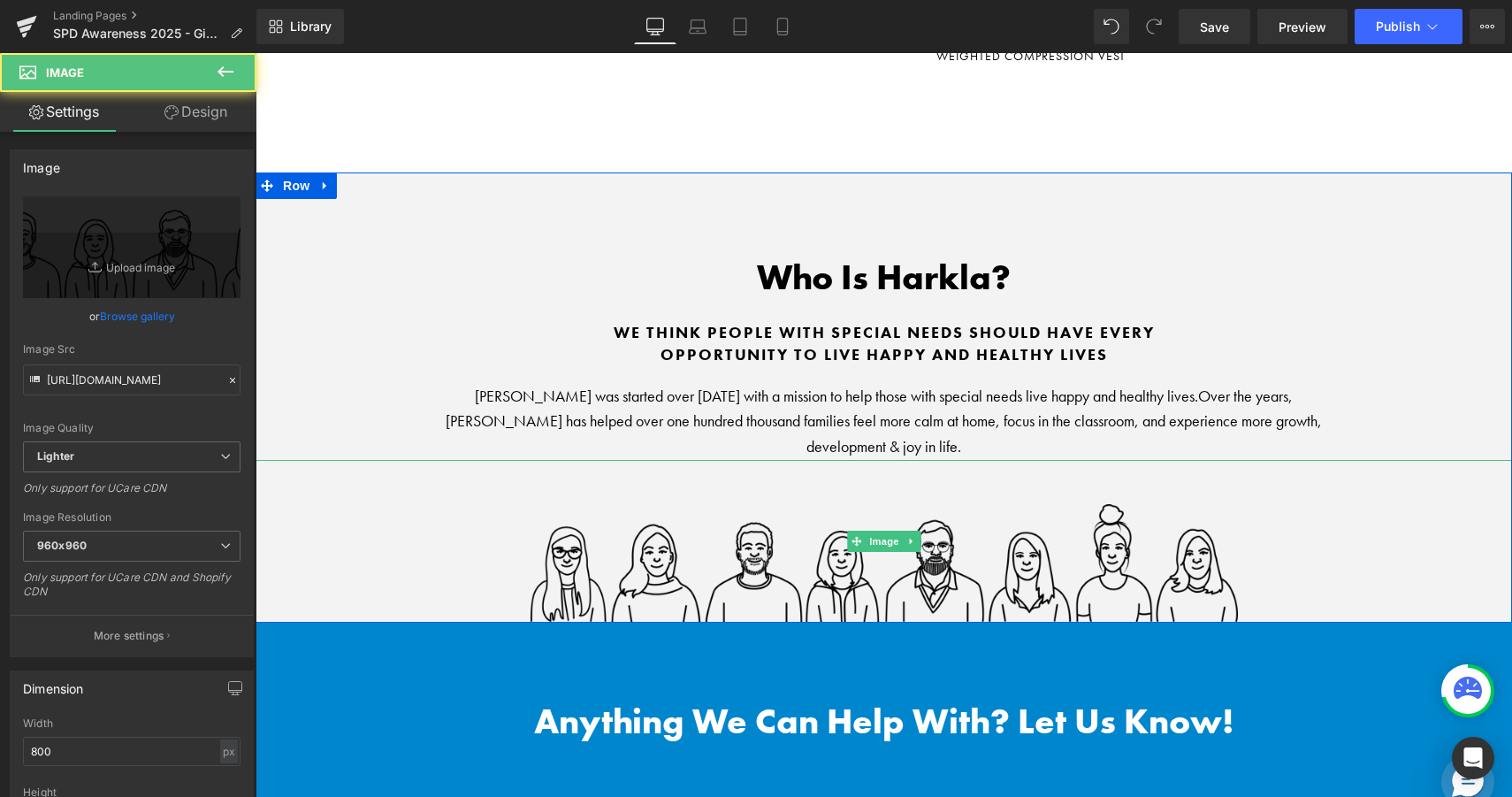
click at [1021, 531] on img at bounding box center [884, 541] width 708 height 163
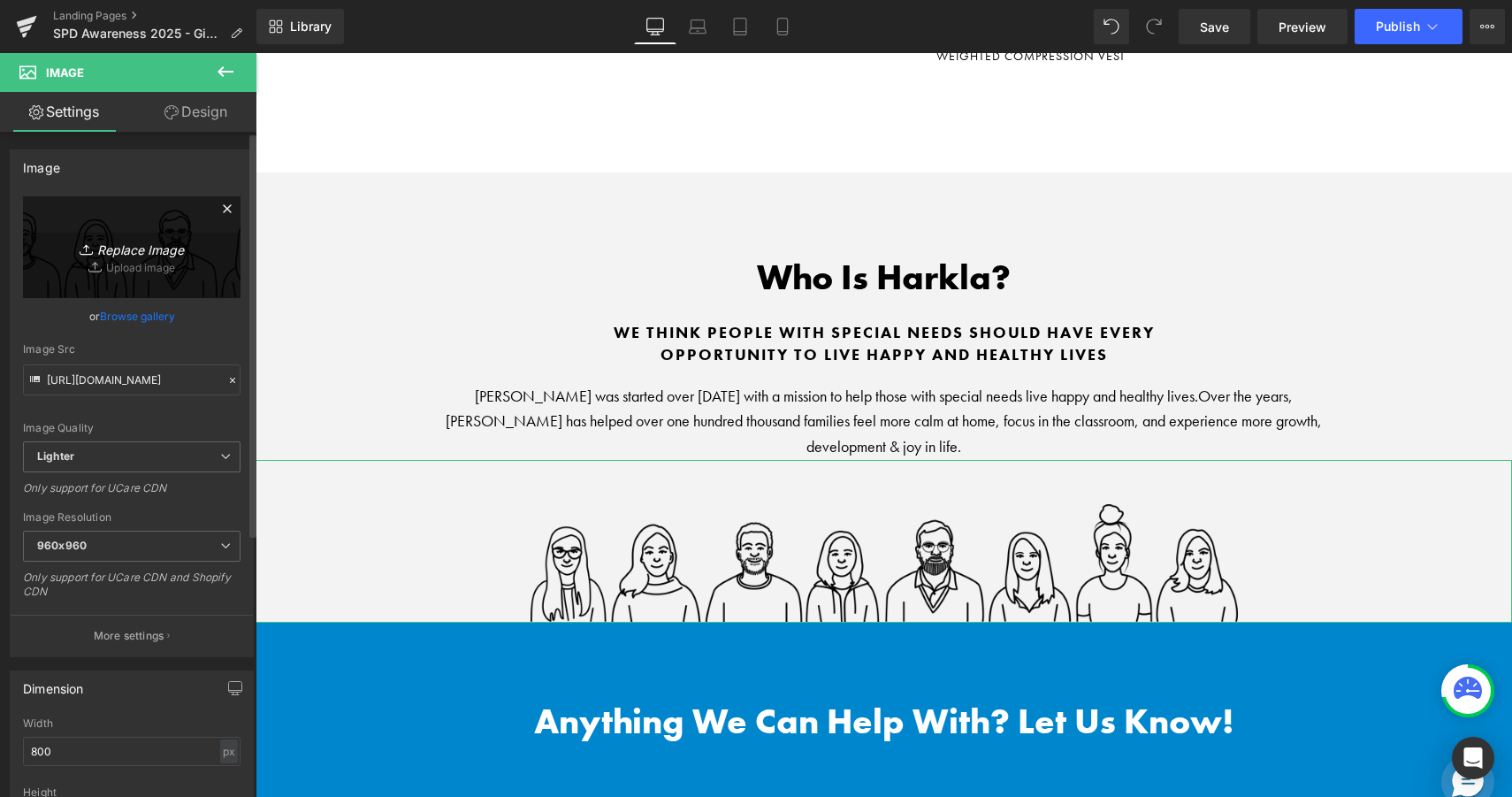
click at [135, 254] on icon "Replace Image" at bounding box center [132, 247] width 142 height 22
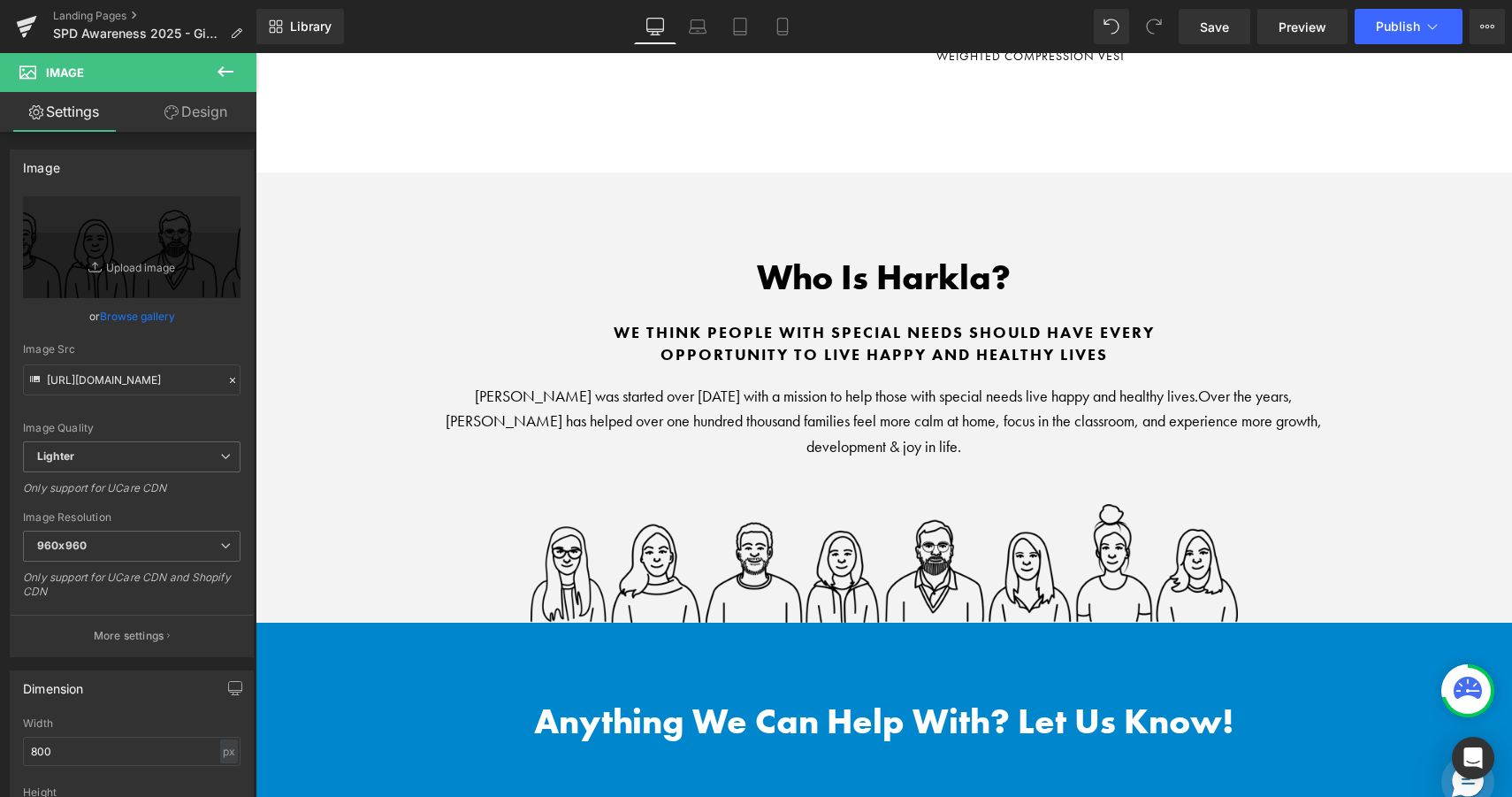
type input "C:\fakepath\Harkla_Employee_Avatars_Group_September2024.png"
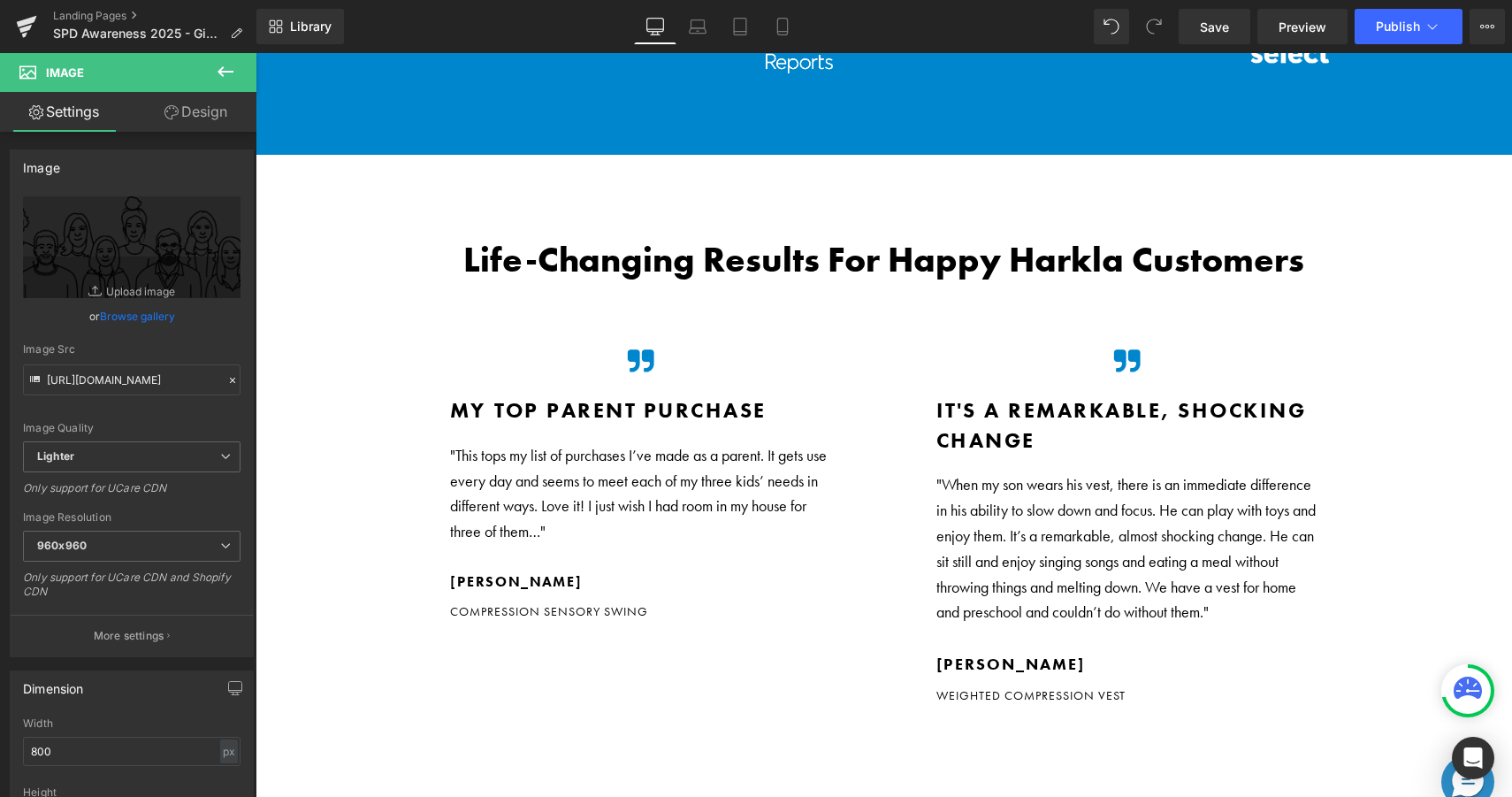
scroll to position [3234, 0]
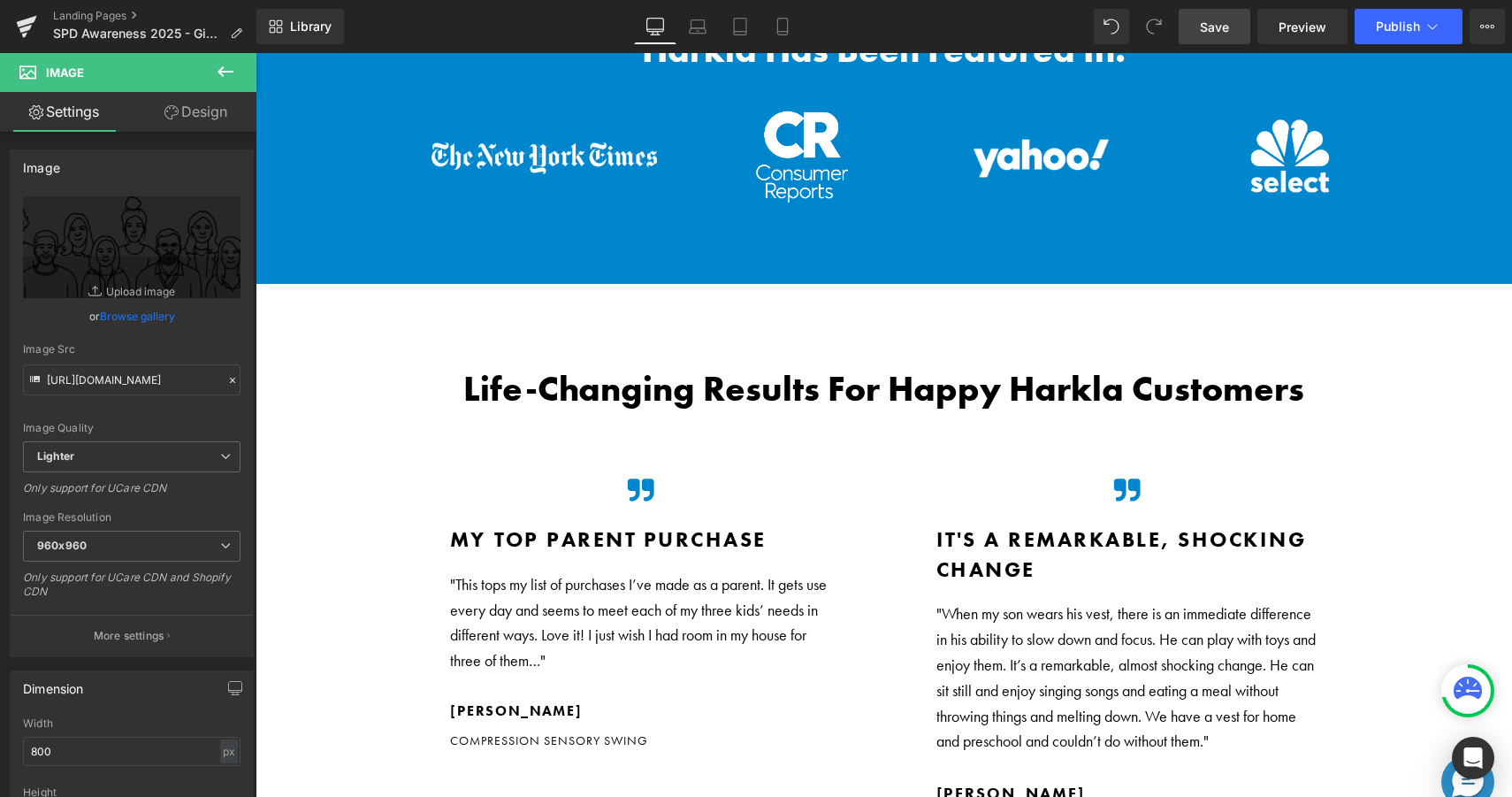
click at [1207, 37] on link "Save" at bounding box center [1215, 27] width 71 height 36
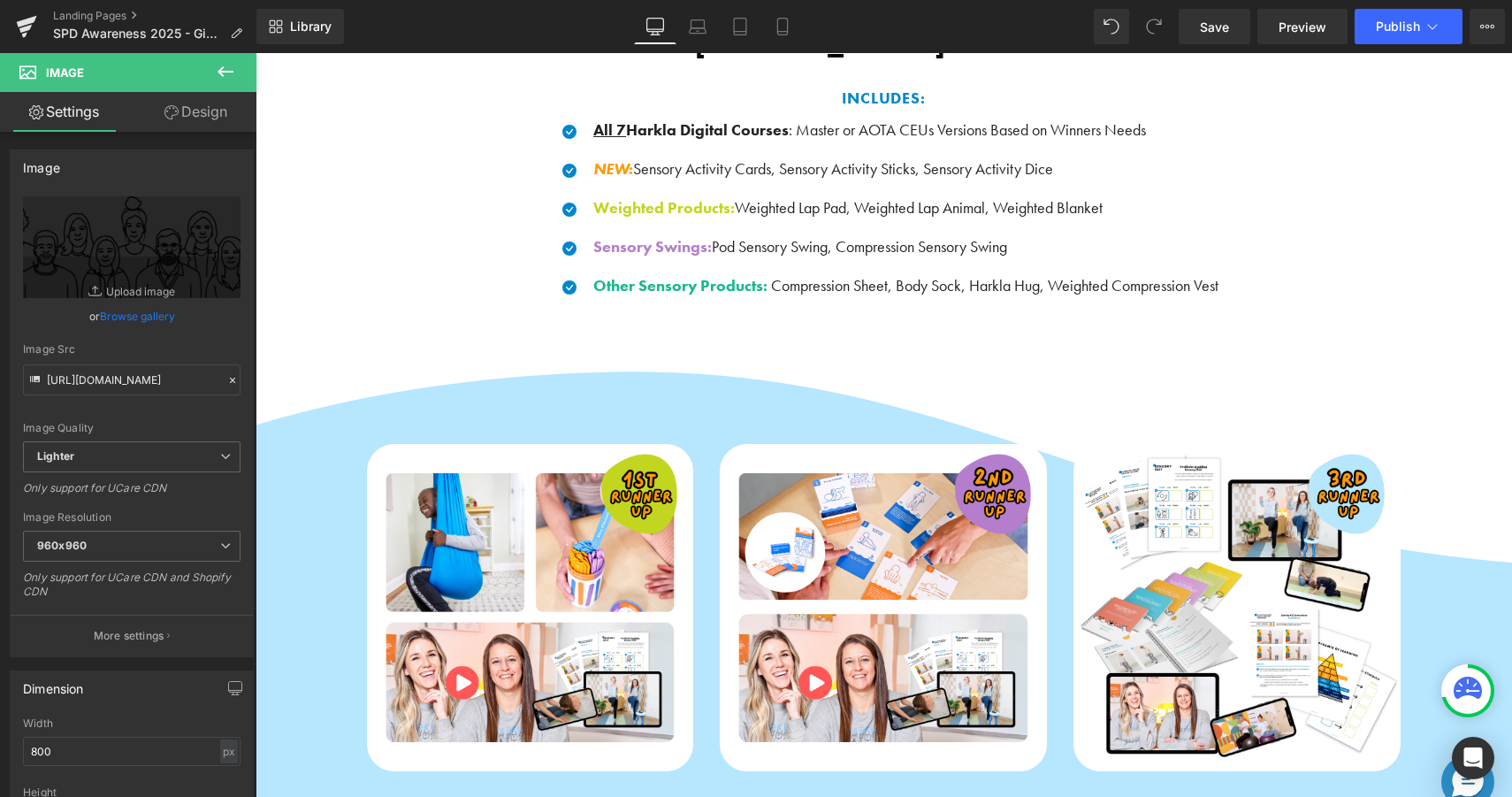
scroll to position [1664, 0]
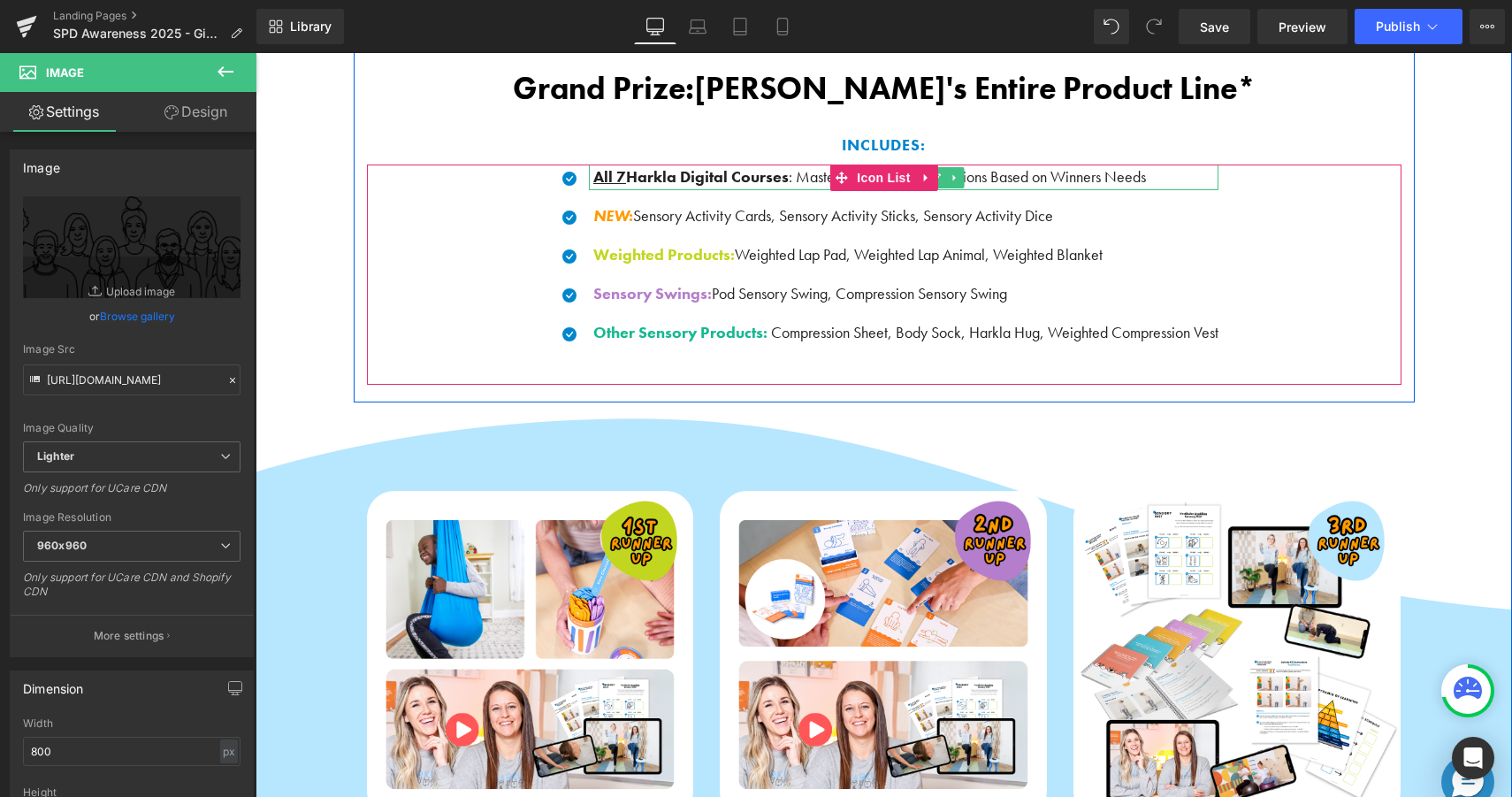
click at [1030, 183] on span ": Master or AOTA CEUs Versions Based on Winners Needs" at bounding box center [967, 176] width 357 height 20
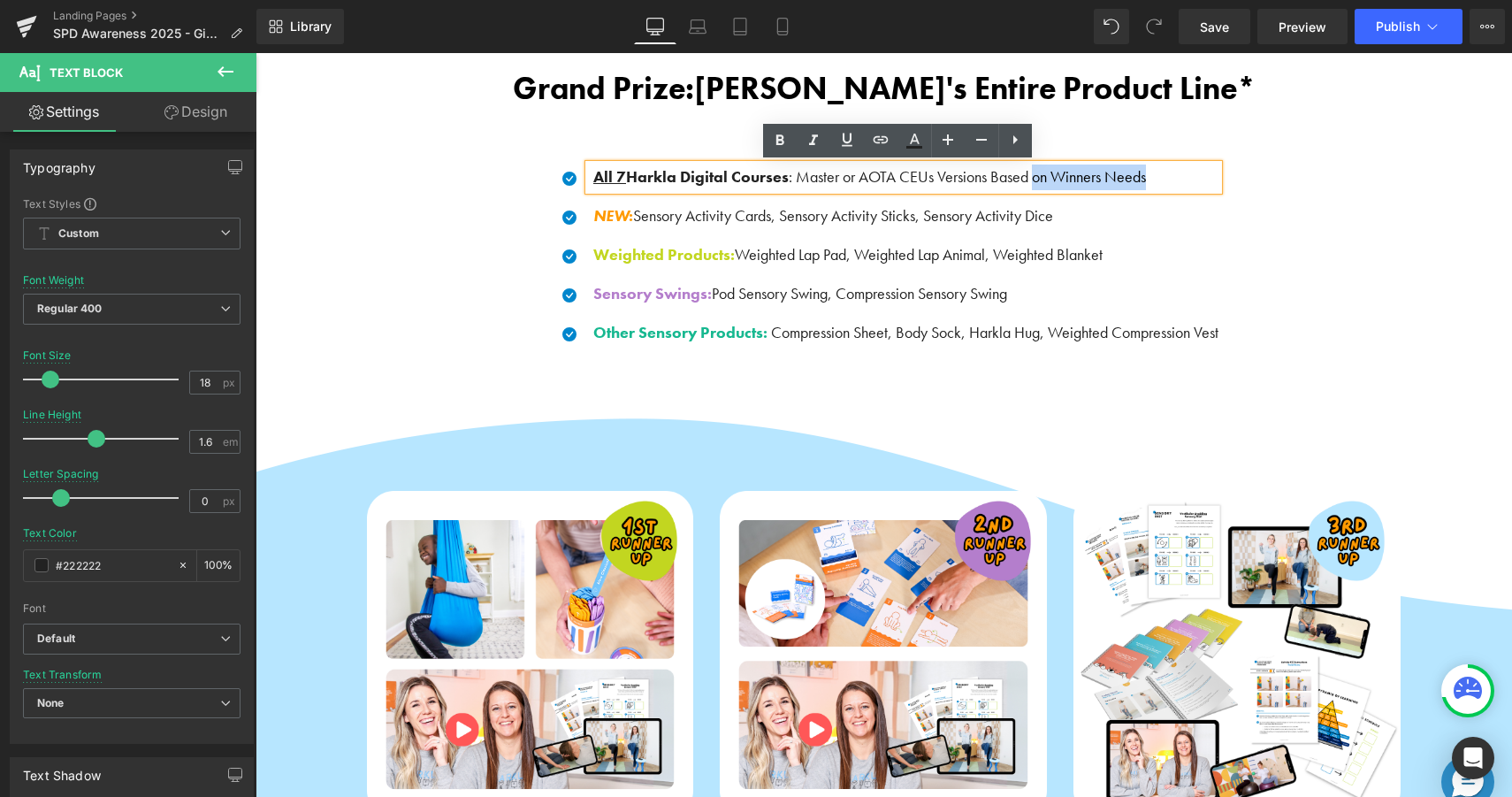
drag, startPoint x: 1030, startPoint y: 183, endPoint x: 1118, endPoint y: 183, distance: 88.0
click at [1118, 183] on span ": Master or AOTA CEUs Versions Based on Winners Needs" at bounding box center [967, 176] width 357 height 20
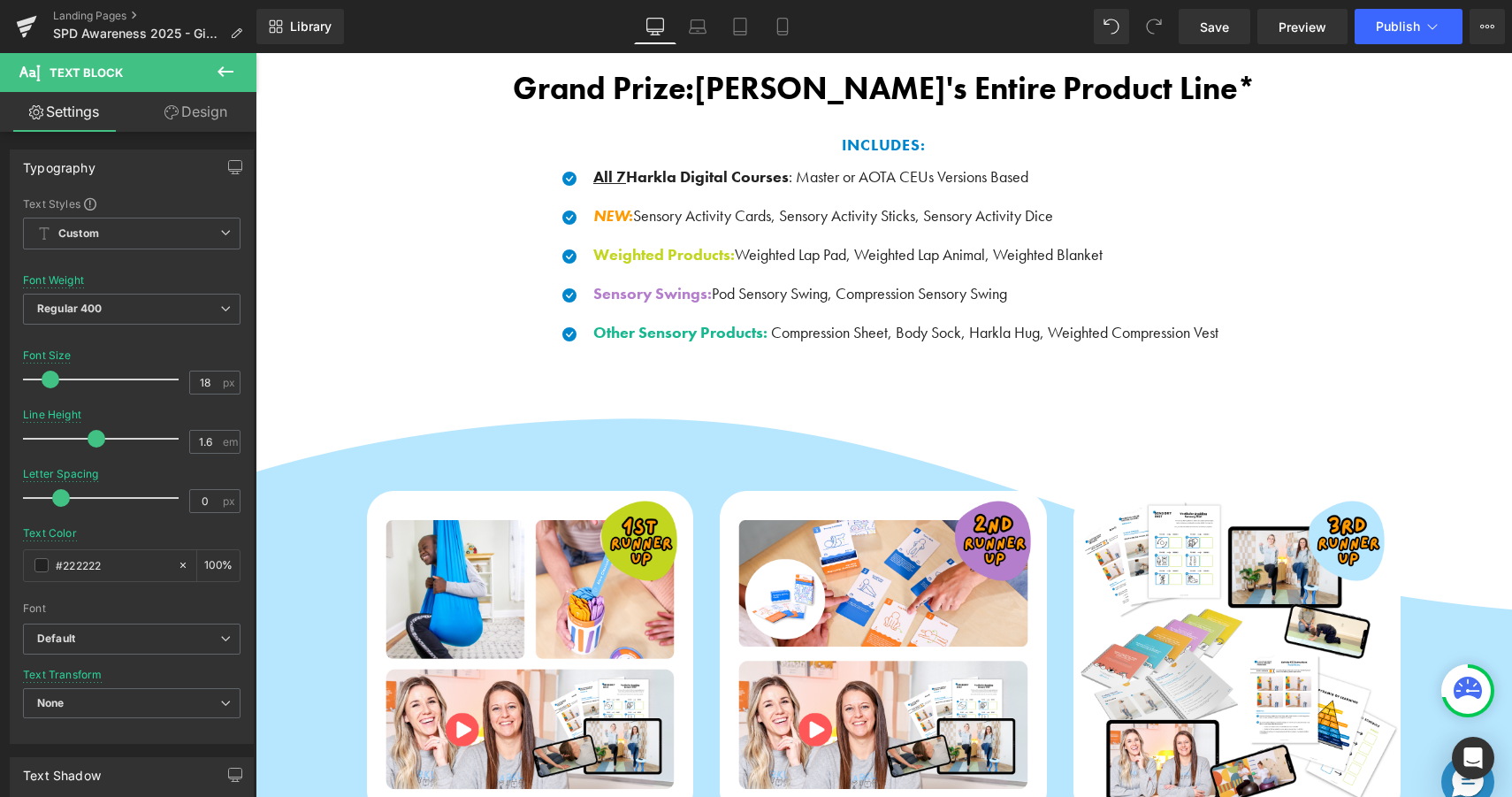
click at [1037, 21] on div "Library Desktop Desktop Laptop Tablet Mobile Save Preview Publish Scheduled Vie…" at bounding box center [884, 27] width 1256 height 36
click at [1214, 45] on div "Library Desktop Desktop Laptop Tablet Mobile Save Preview Publish Scheduled Vie…" at bounding box center [884, 27] width 1256 height 53
click at [1223, 23] on span "Save" at bounding box center [1215, 27] width 29 height 19
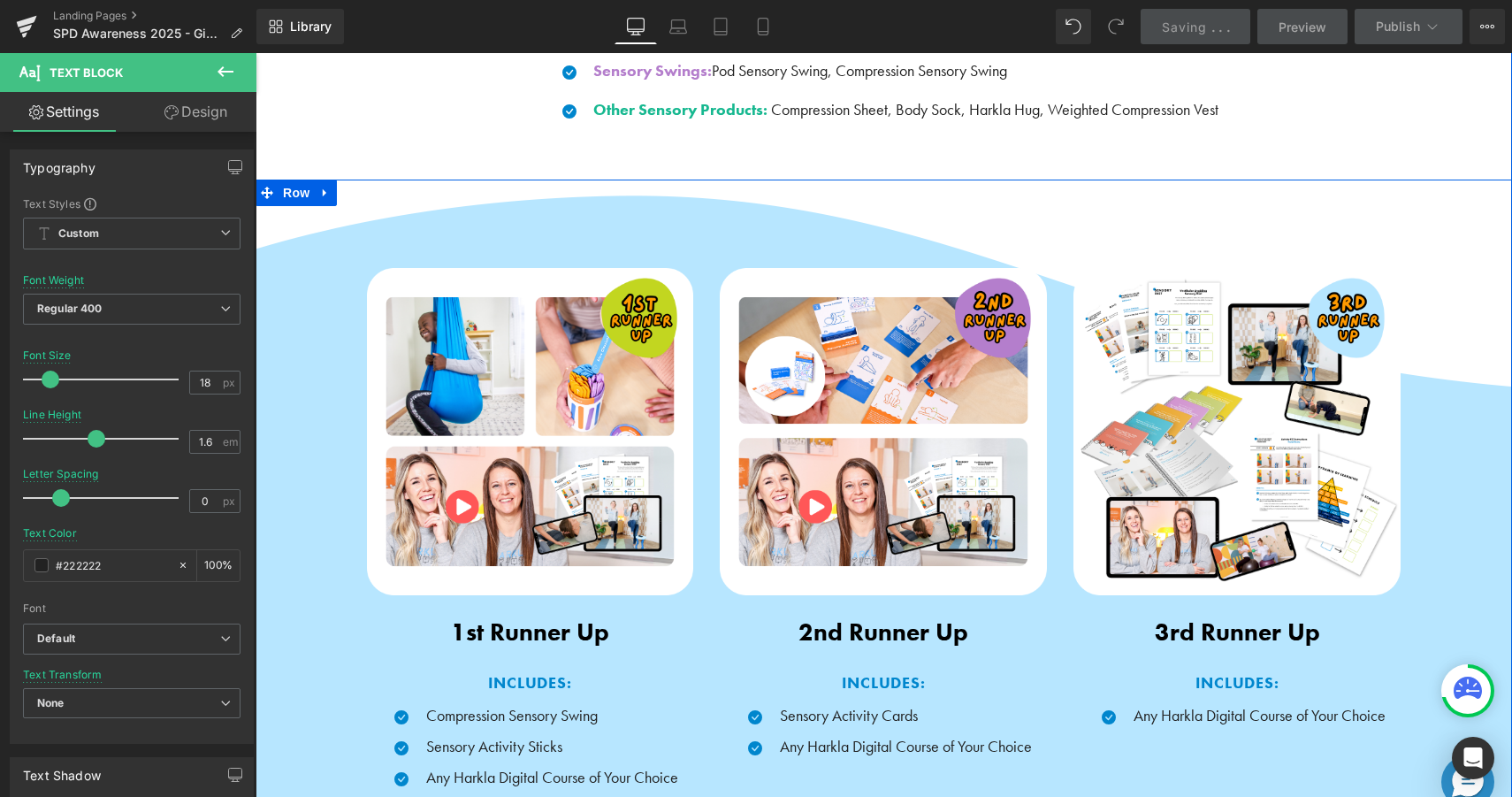
scroll to position [1965, 0]
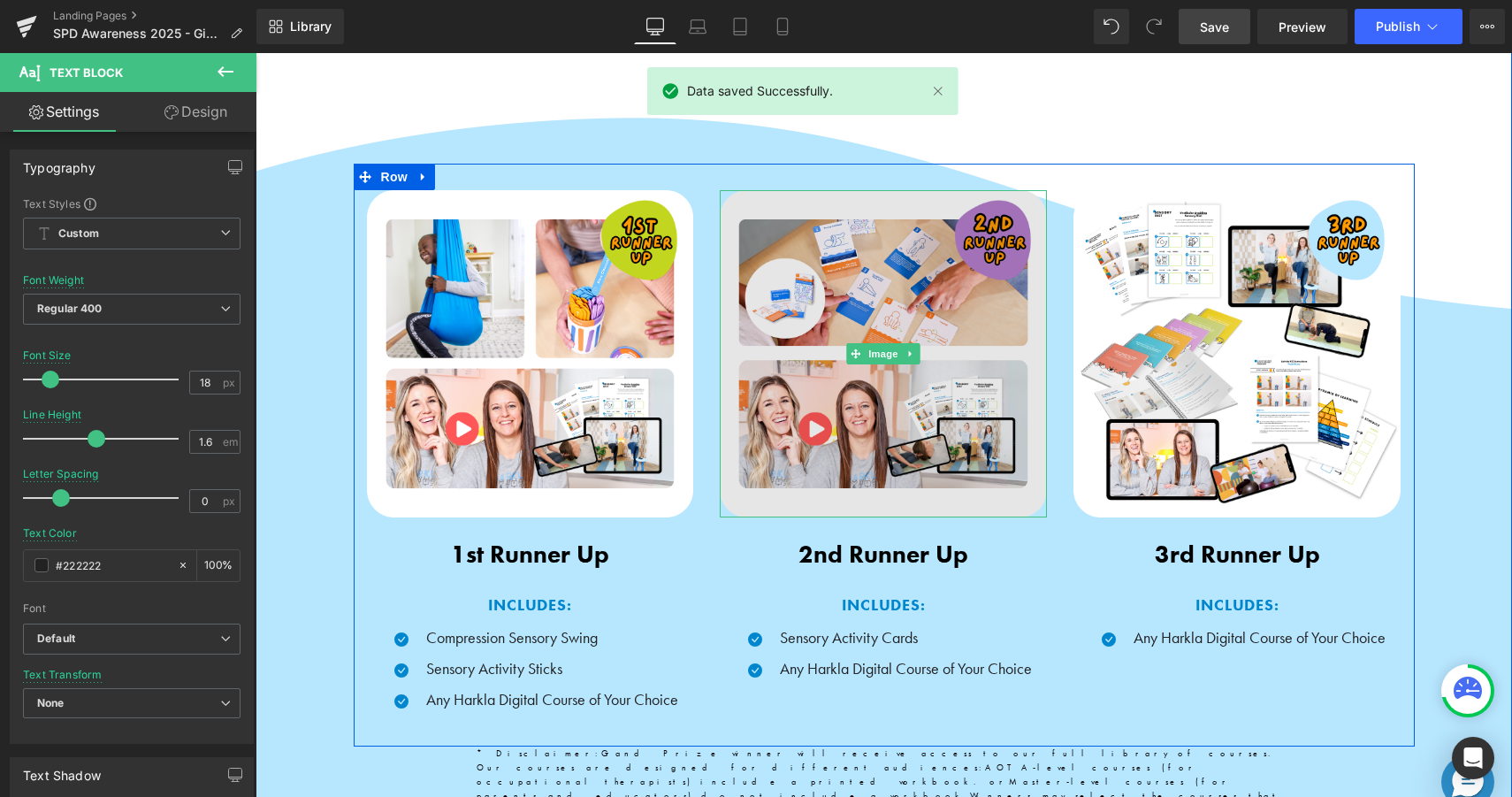
click at [937, 408] on img at bounding box center [882, 354] width 327 height 327
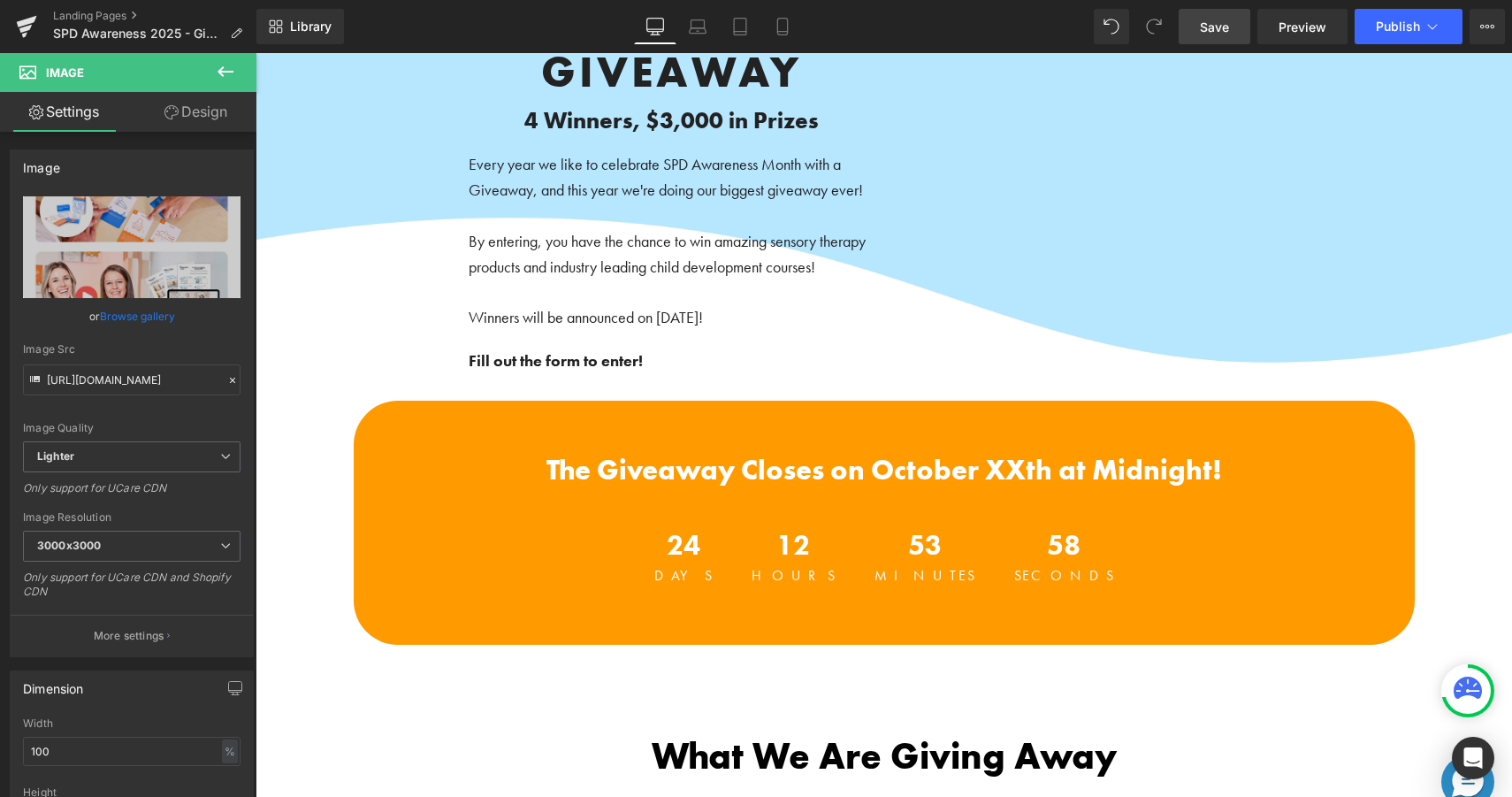
scroll to position [0, 0]
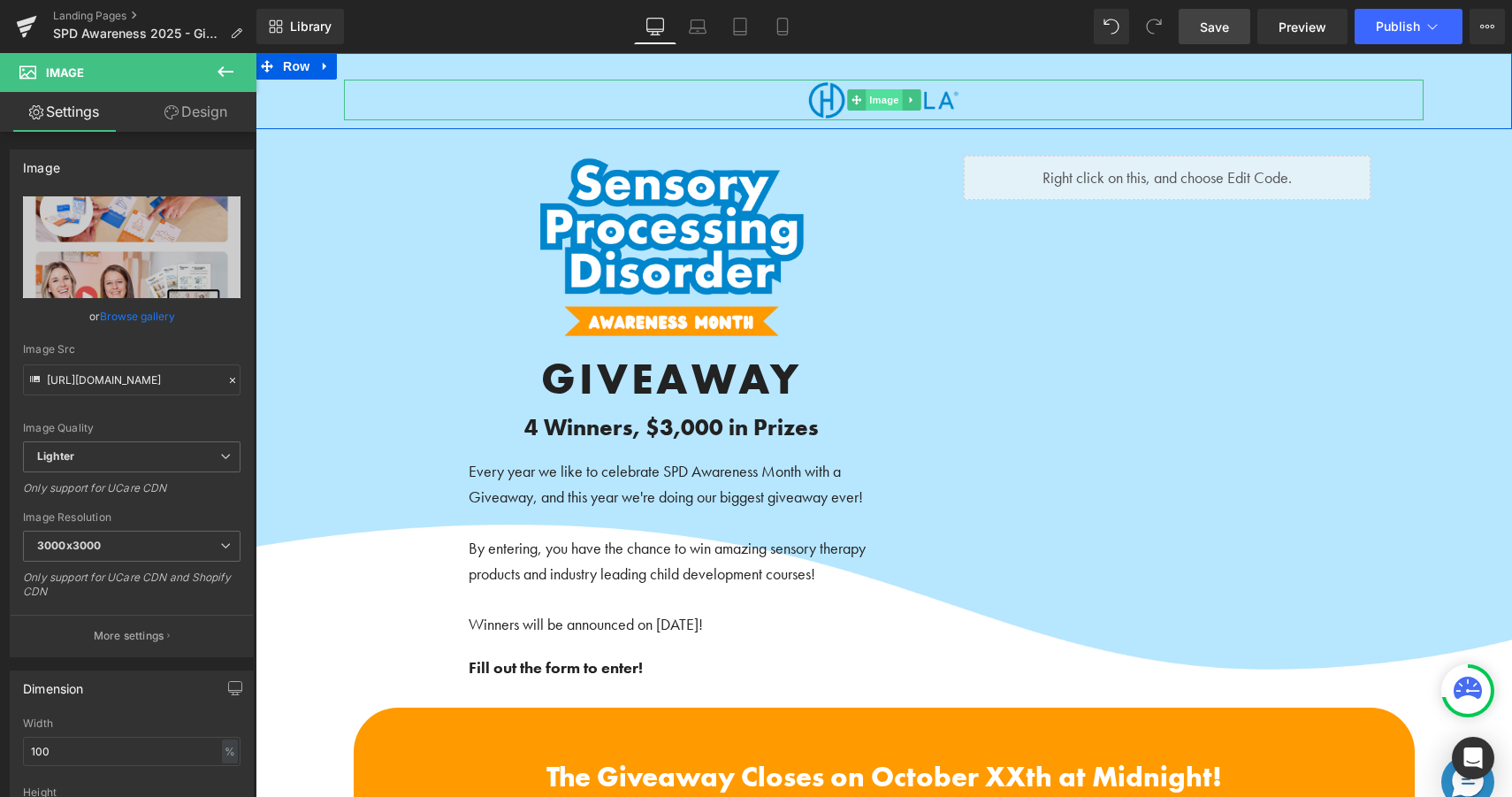
click at [878, 99] on span "Image" at bounding box center [884, 100] width 37 height 21
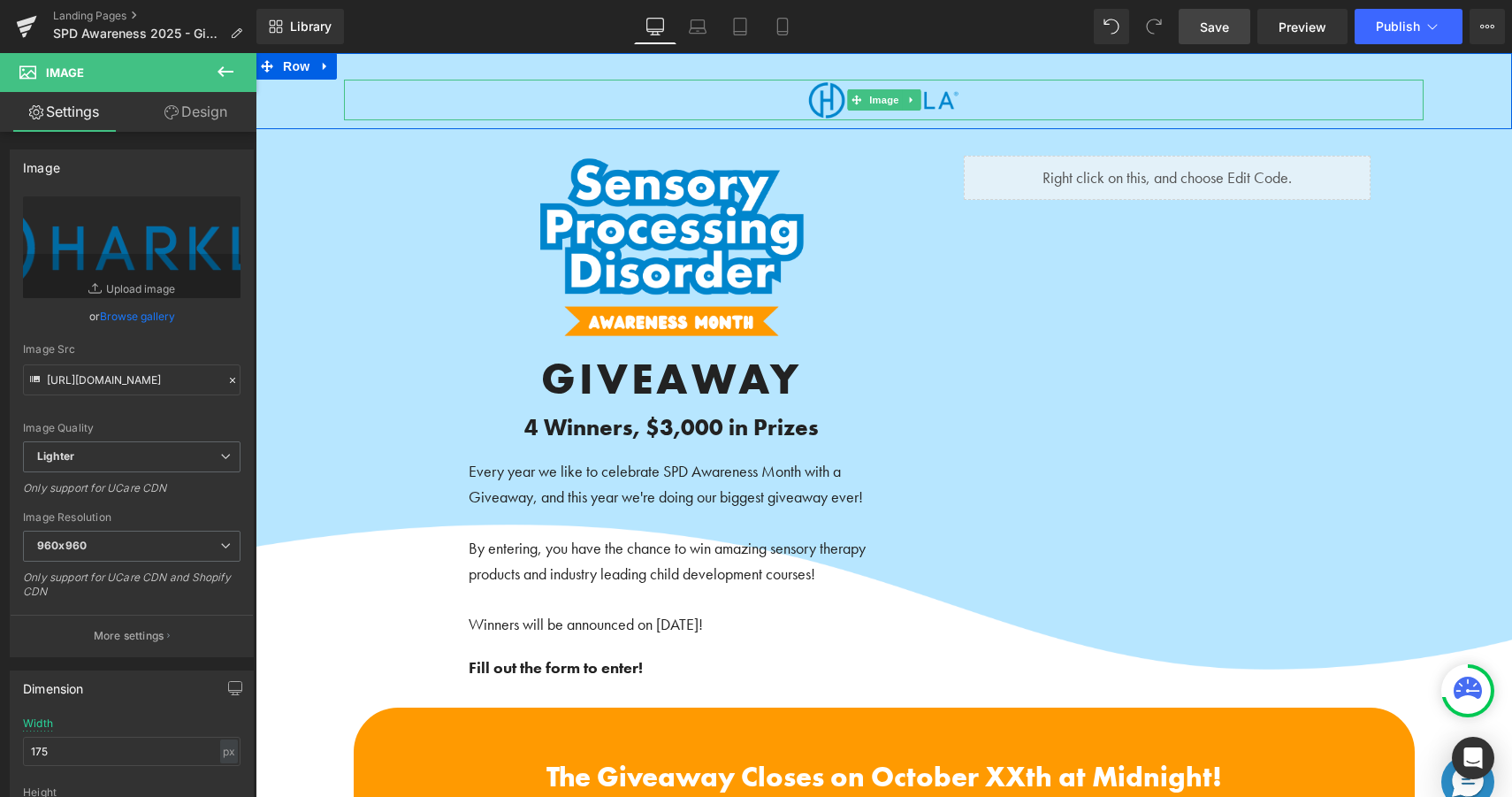
click at [795, 105] on div at bounding box center [883, 100] width 1080 height 41
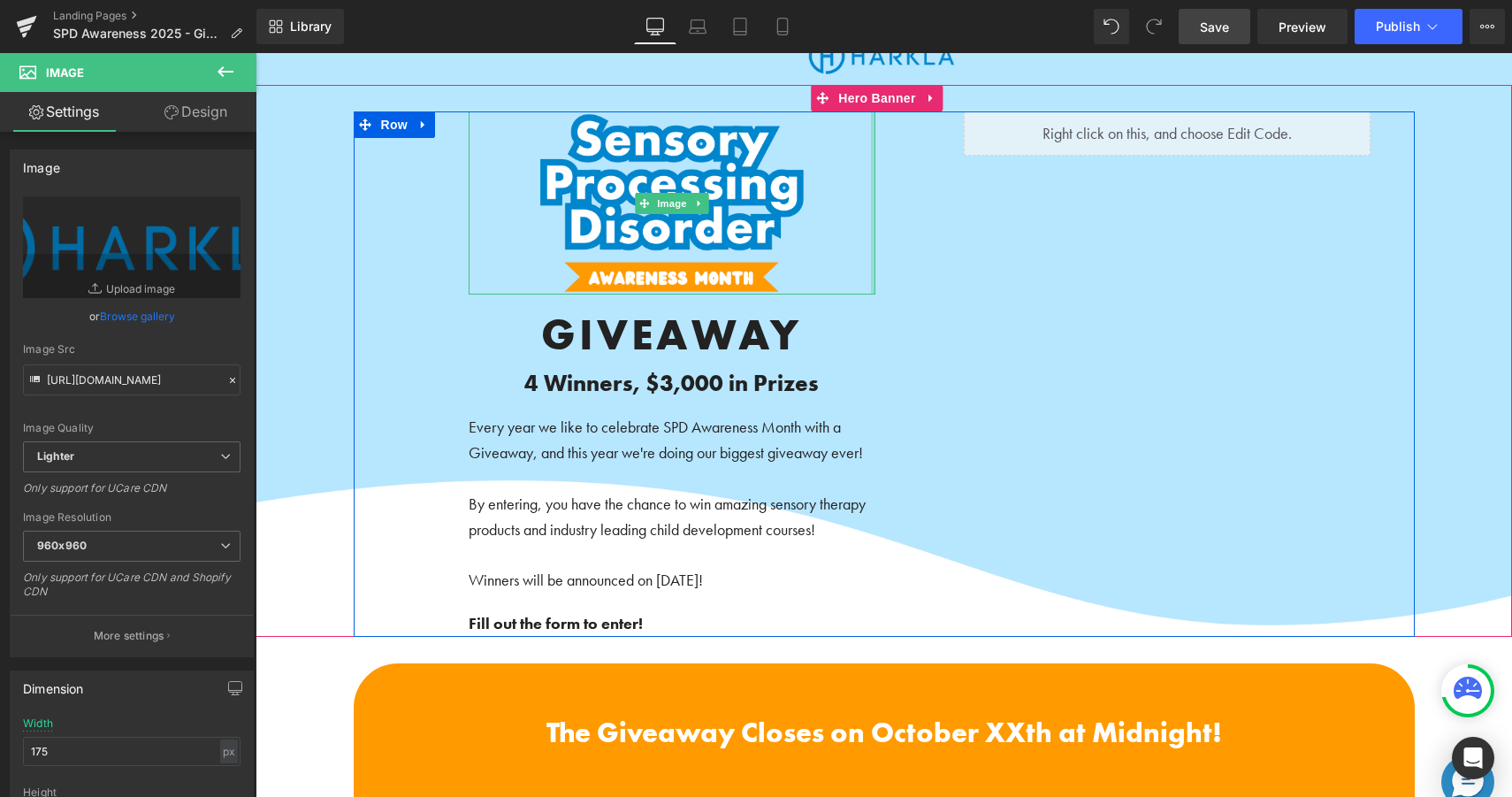
scroll to position [57, 0]
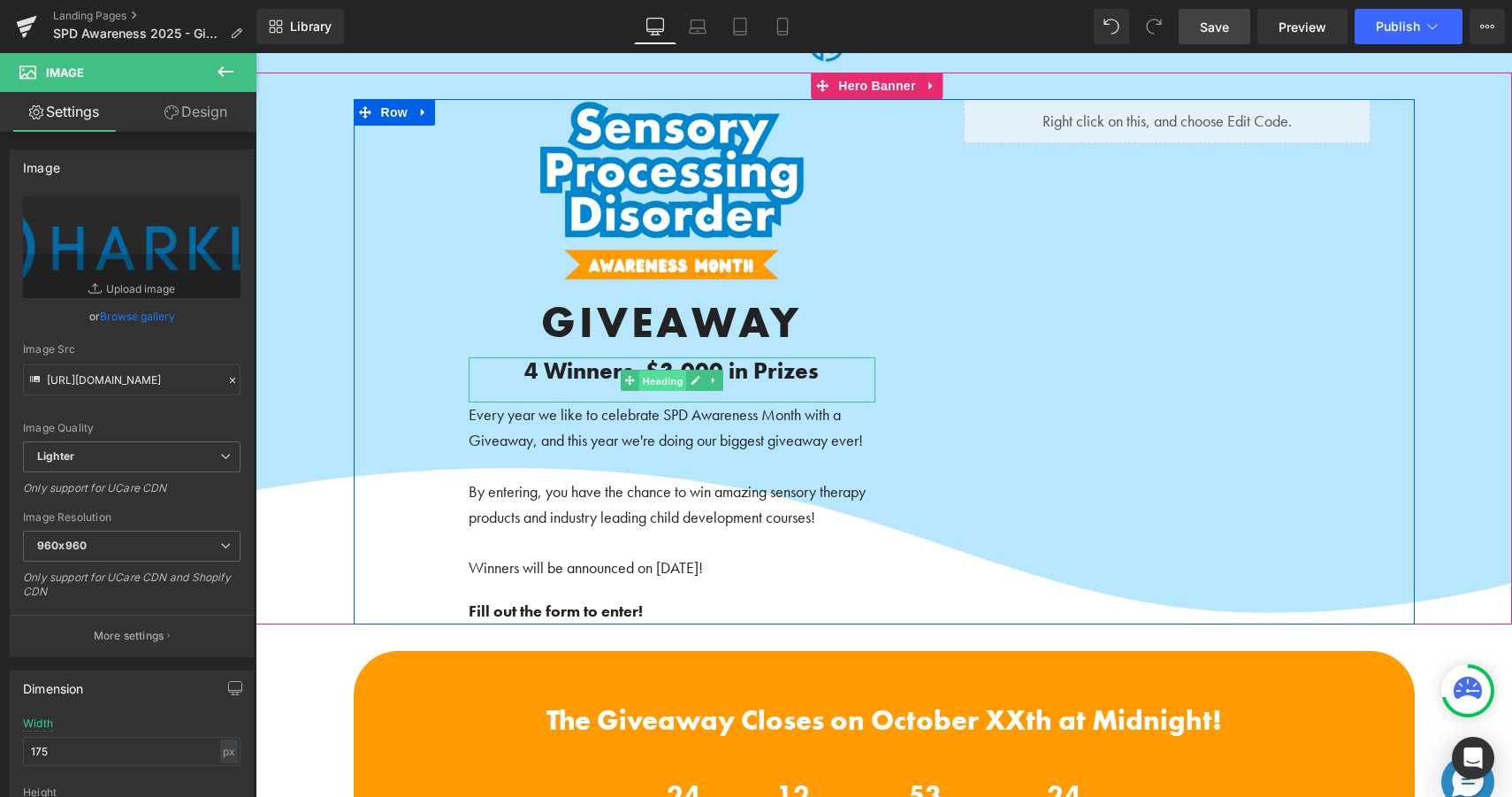
click at [649, 372] on span "Heading" at bounding box center [663, 381] width 48 height 21
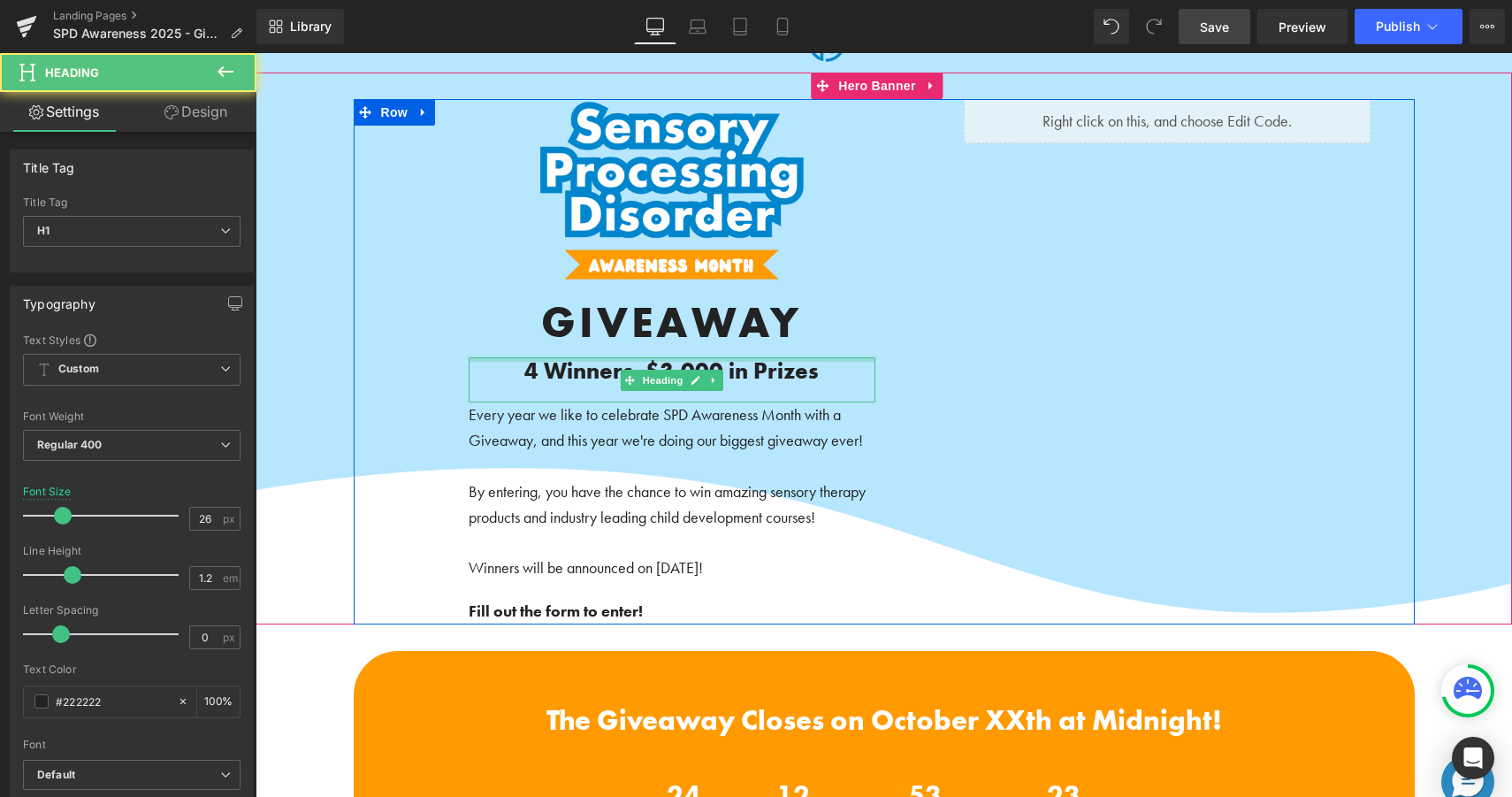
click at [651, 360] on div at bounding box center [671, 359] width 407 height 4
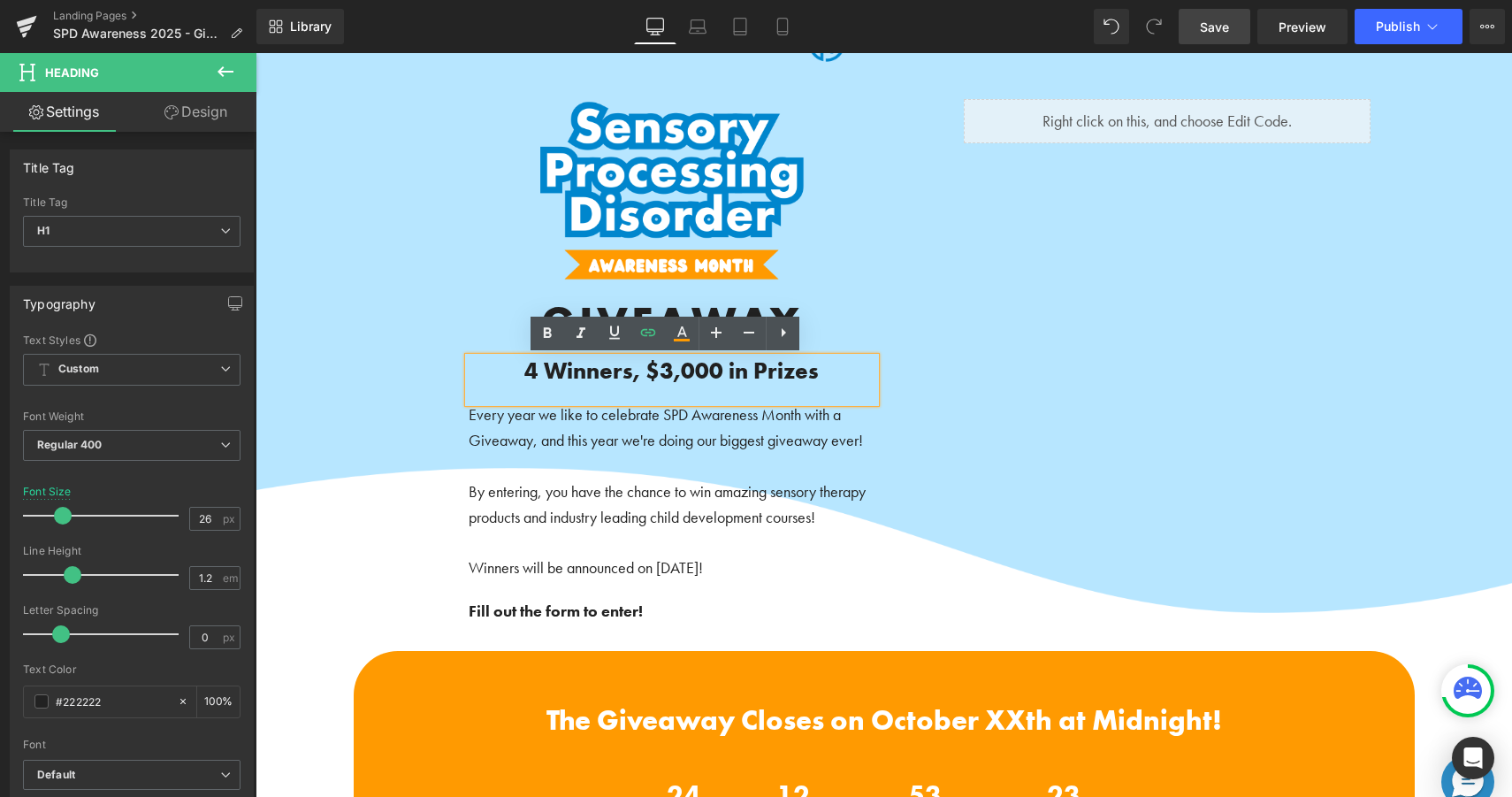
click at [653, 366] on b "4 Winners, $3,000 in Prizes" at bounding box center [671, 370] width 295 height 30
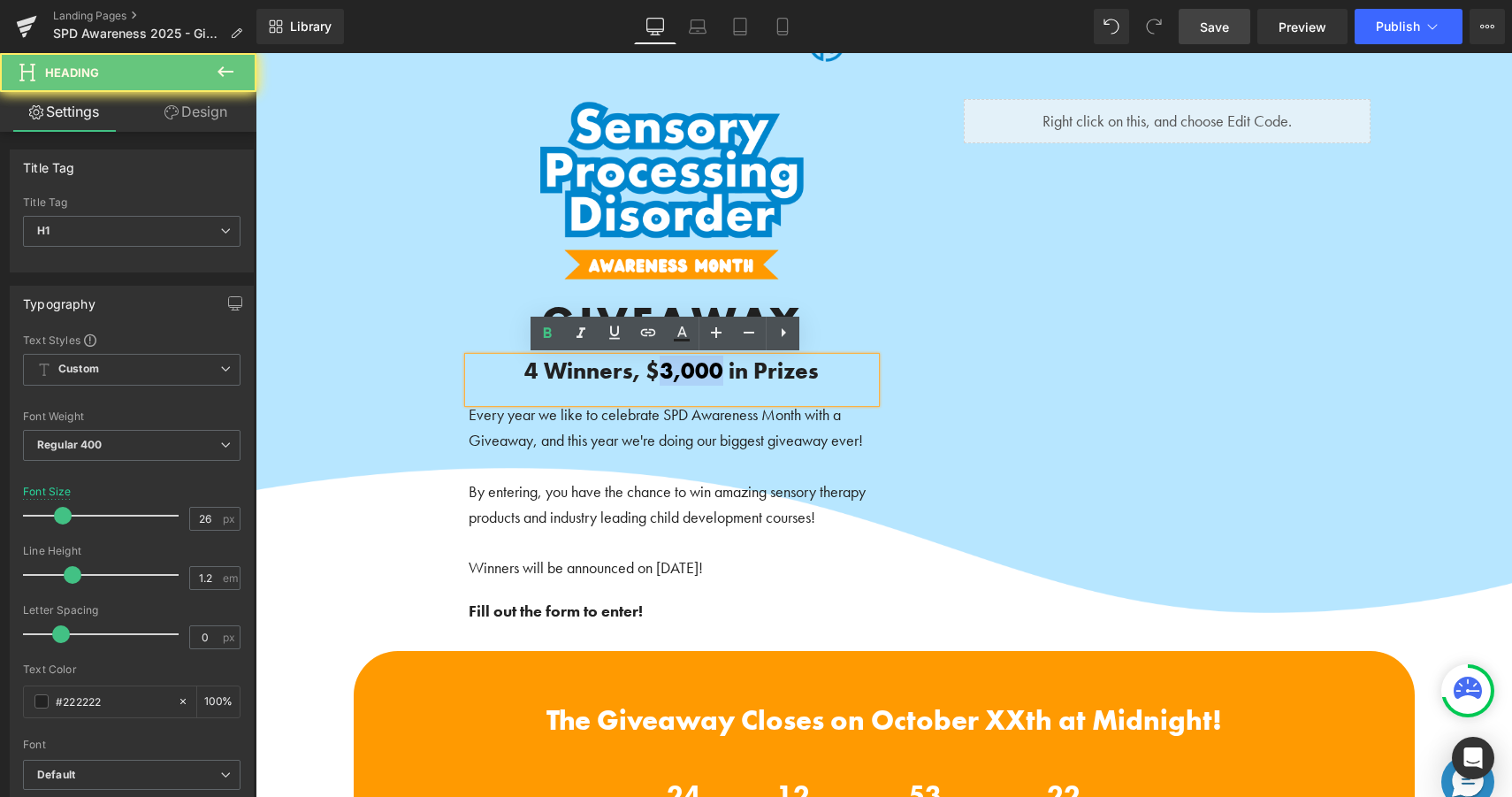
drag, startPoint x: 653, startPoint y: 366, endPoint x: 680, endPoint y: 366, distance: 27.0
click at [680, 366] on b "4 Winners, $3,000 in Prizes" at bounding box center [671, 370] width 295 height 30
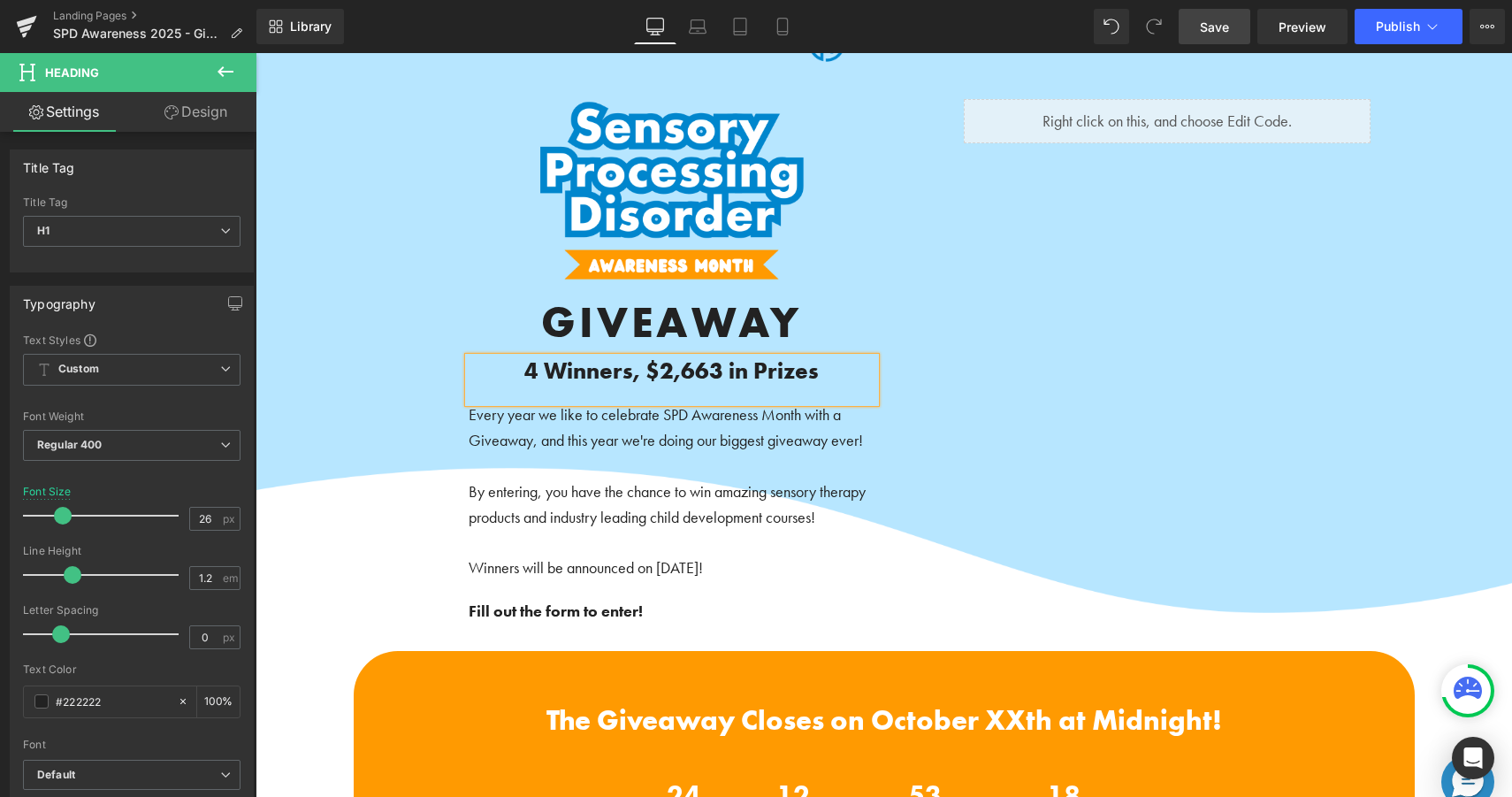
click at [1222, 31] on span "Save" at bounding box center [1215, 27] width 29 height 19
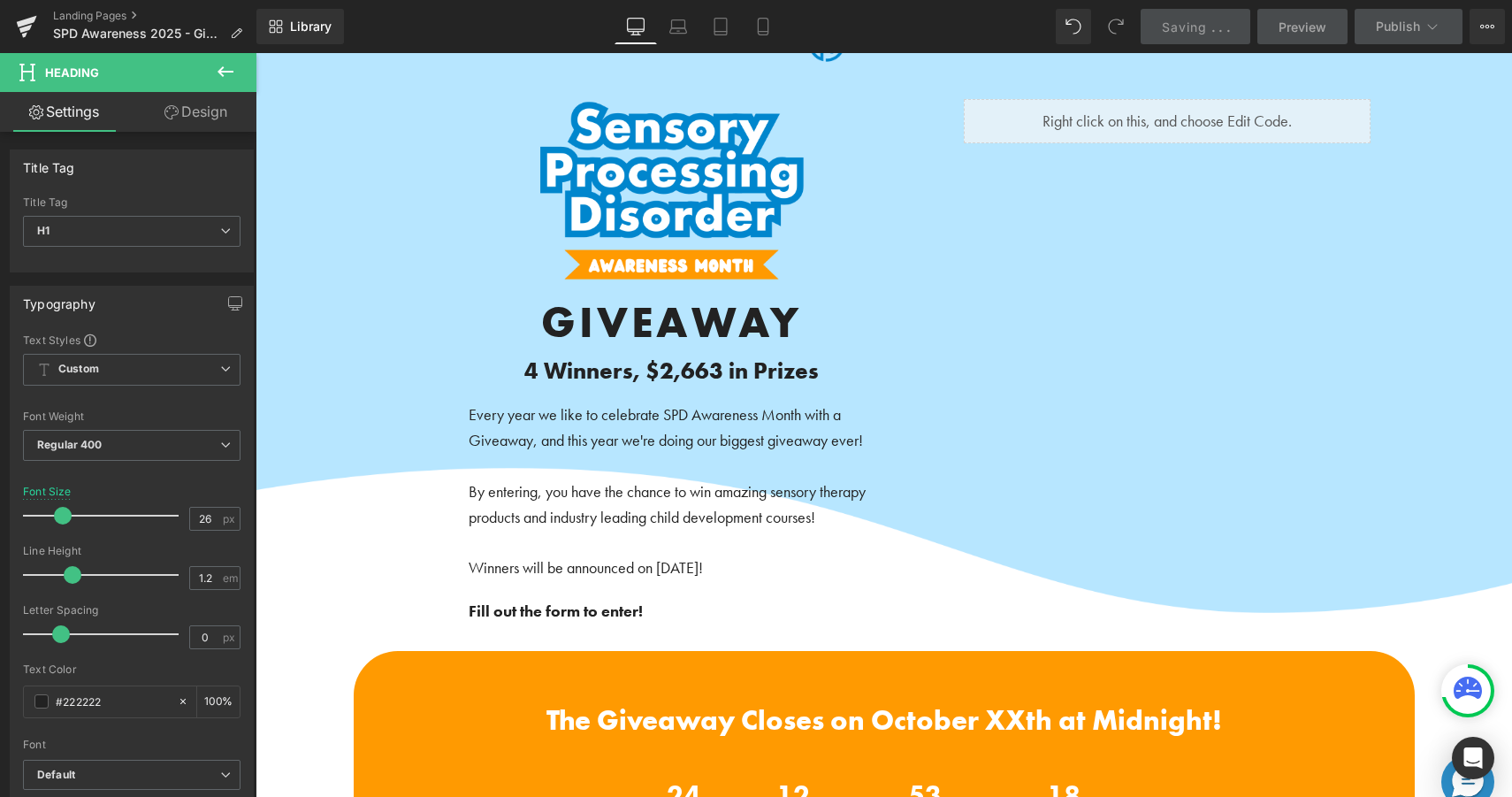
click at [1021, 28] on div "Library Desktop Desktop Laptop Tablet Mobile Saving . . . Preview Publish Sched…" at bounding box center [884, 27] width 1256 height 36
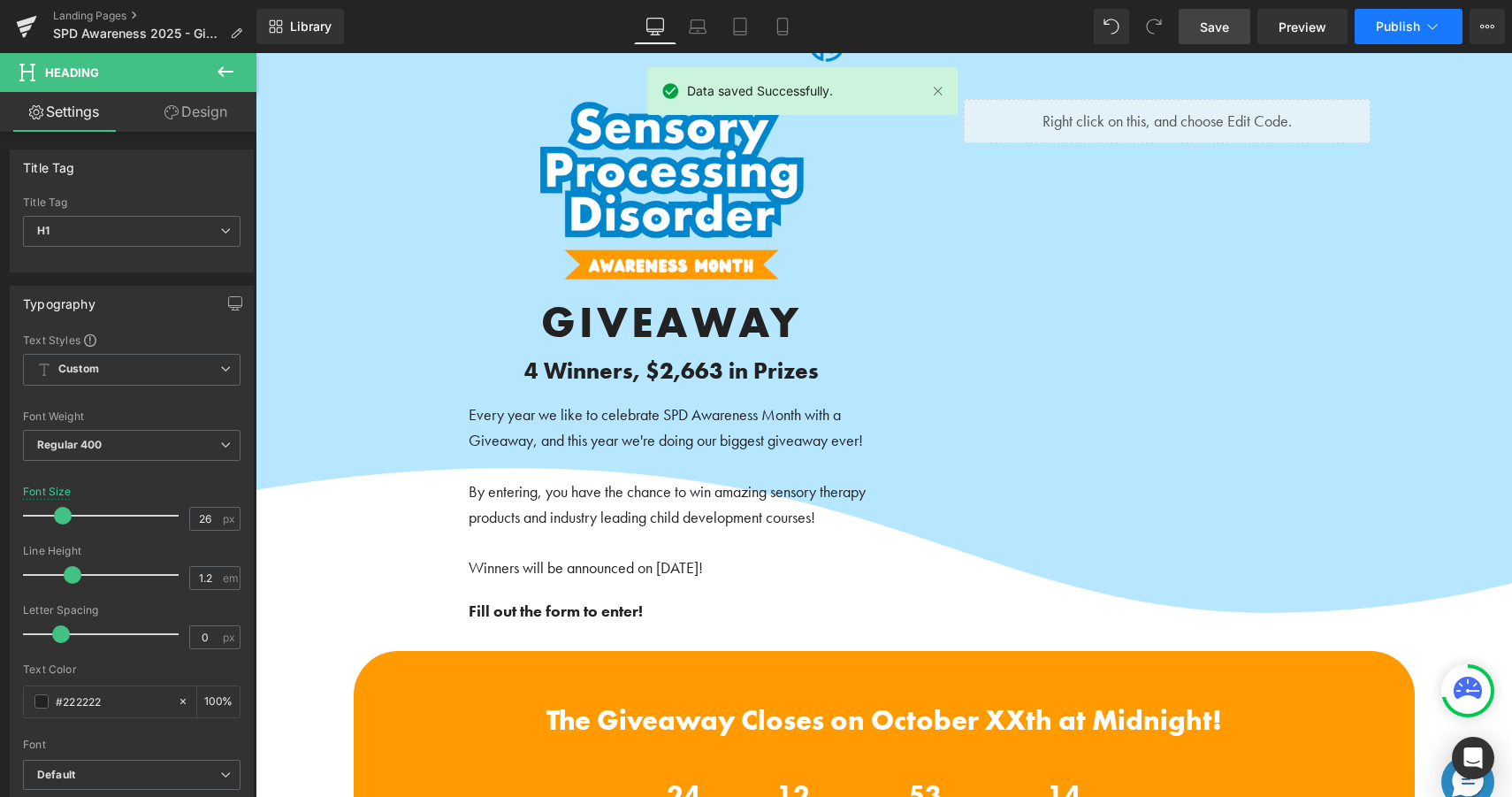
click at [1401, 38] on button "Publish" at bounding box center [1409, 27] width 108 height 36
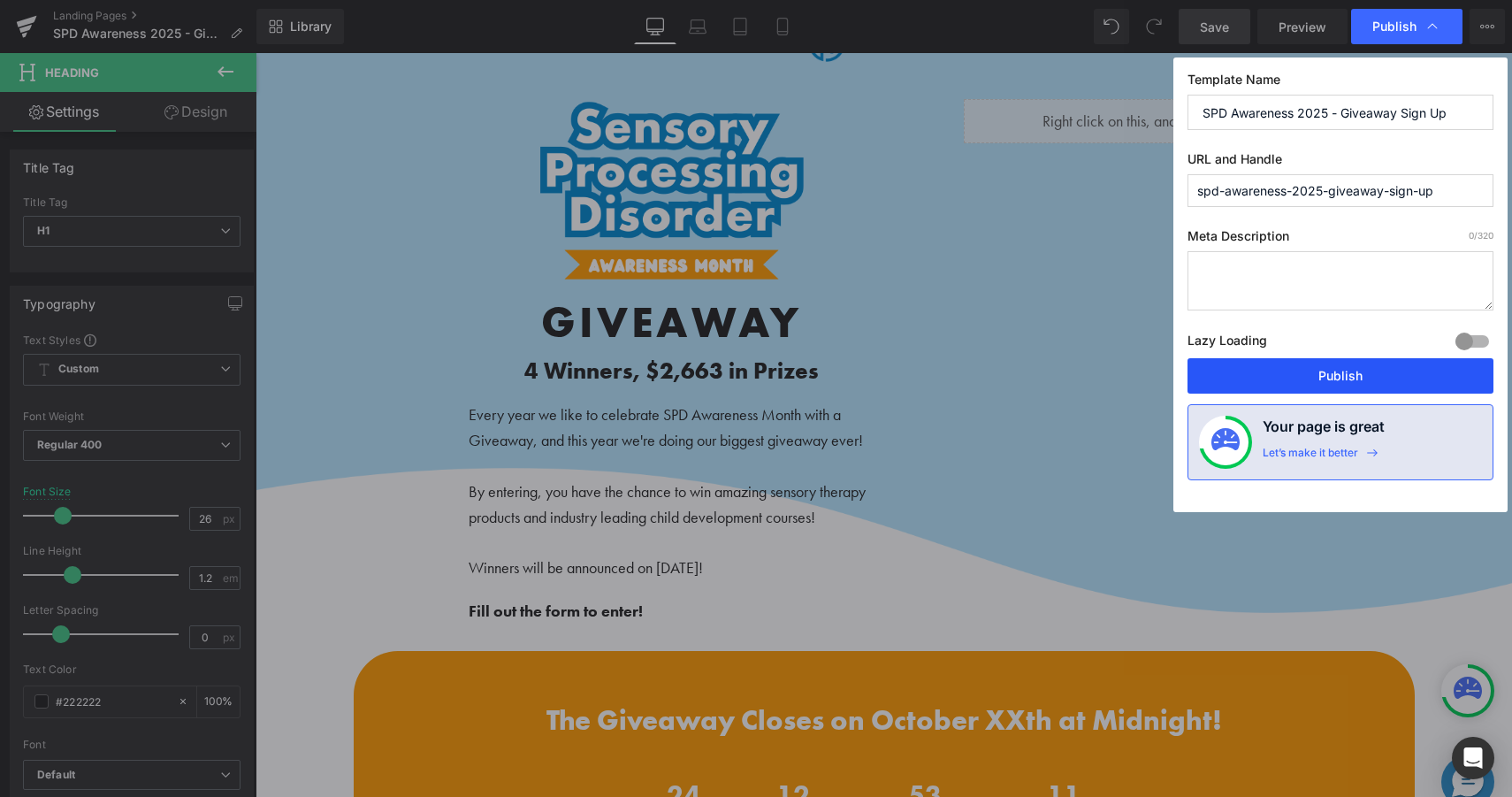
click at [1305, 384] on button "Publish" at bounding box center [1341, 376] width 306 height 36
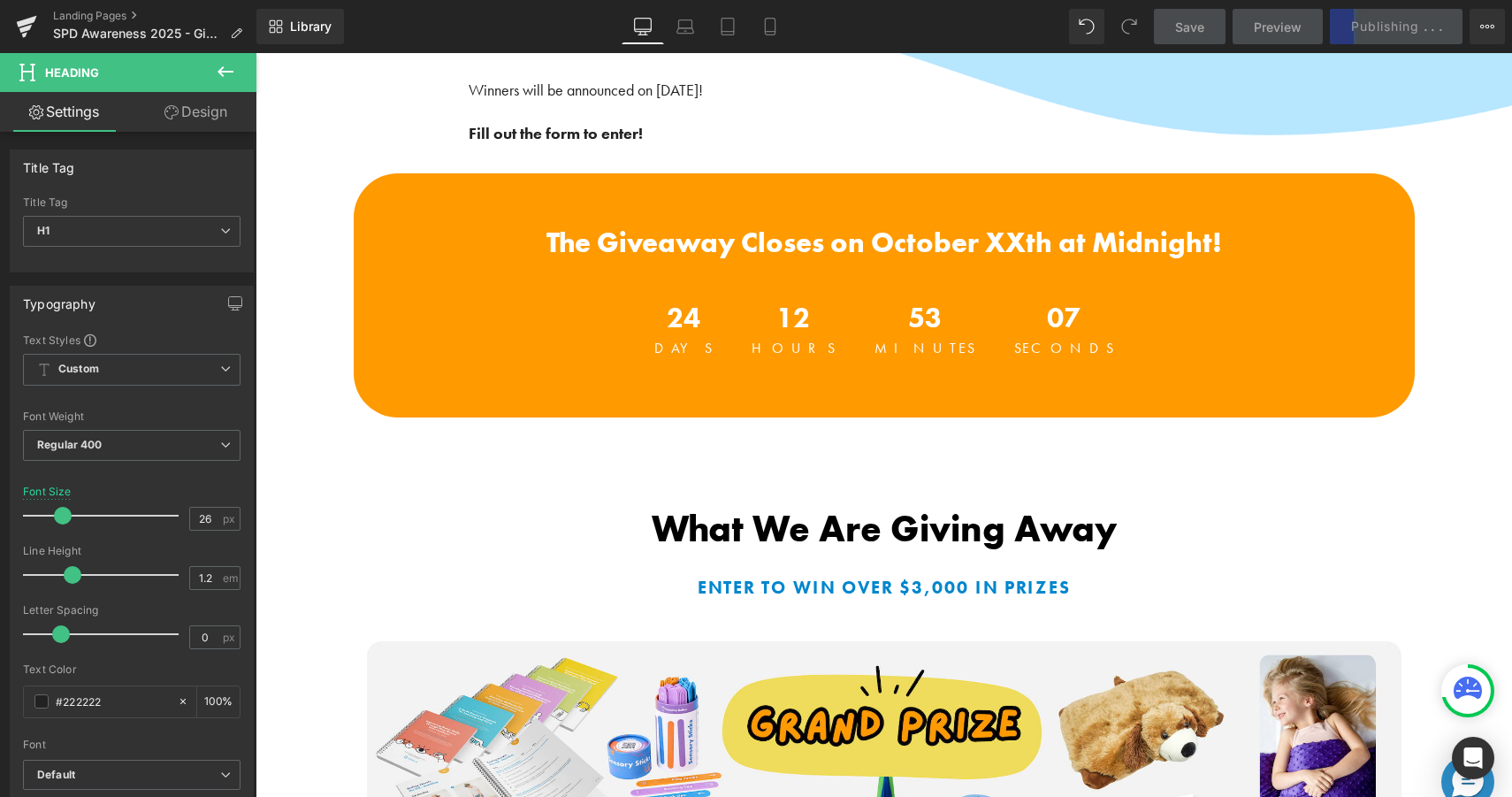
scroll to position [513, 0]
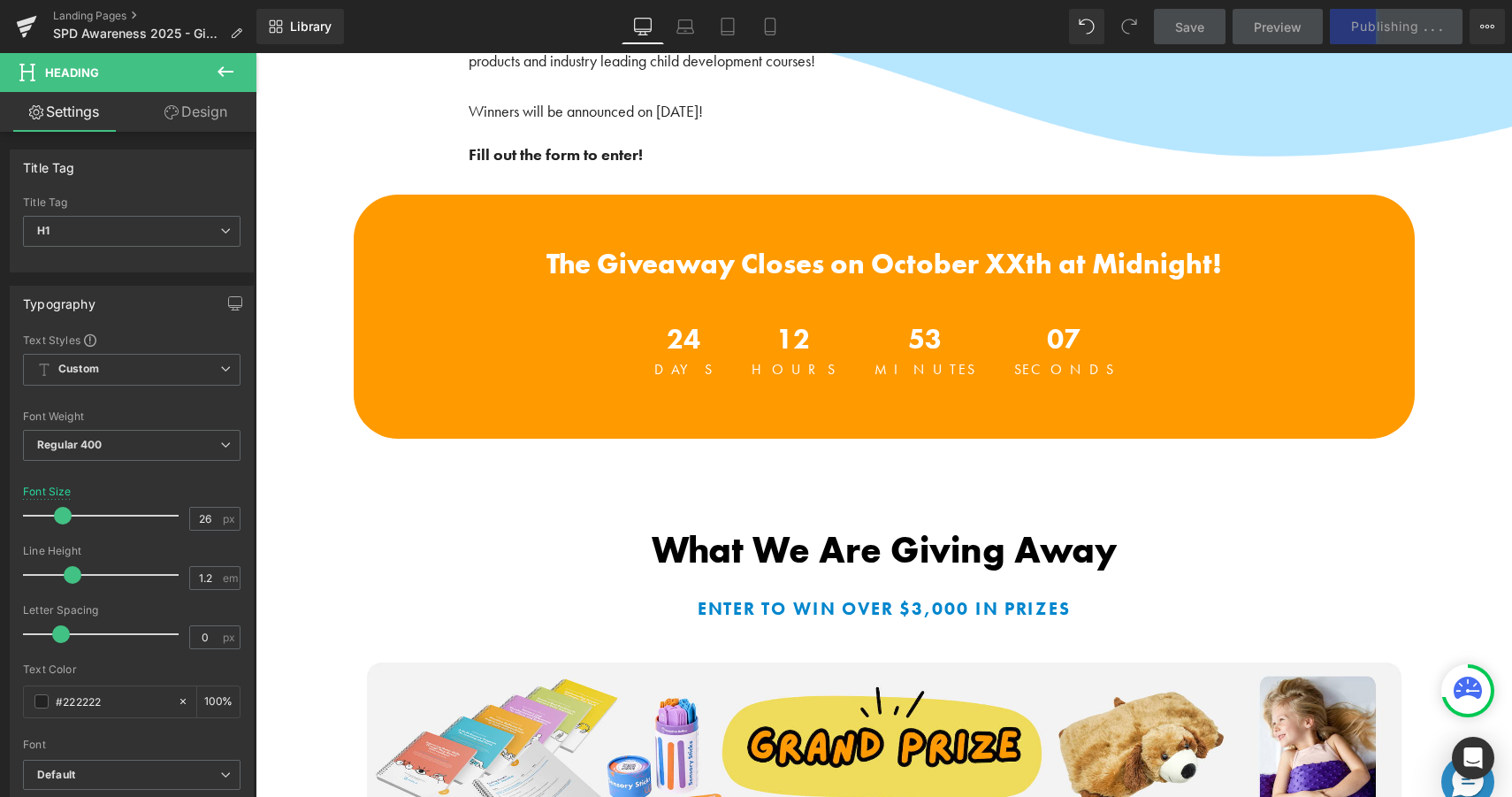
click at [256, 53] on div "60px" at bounding box center [256, 53] width 0 height 0
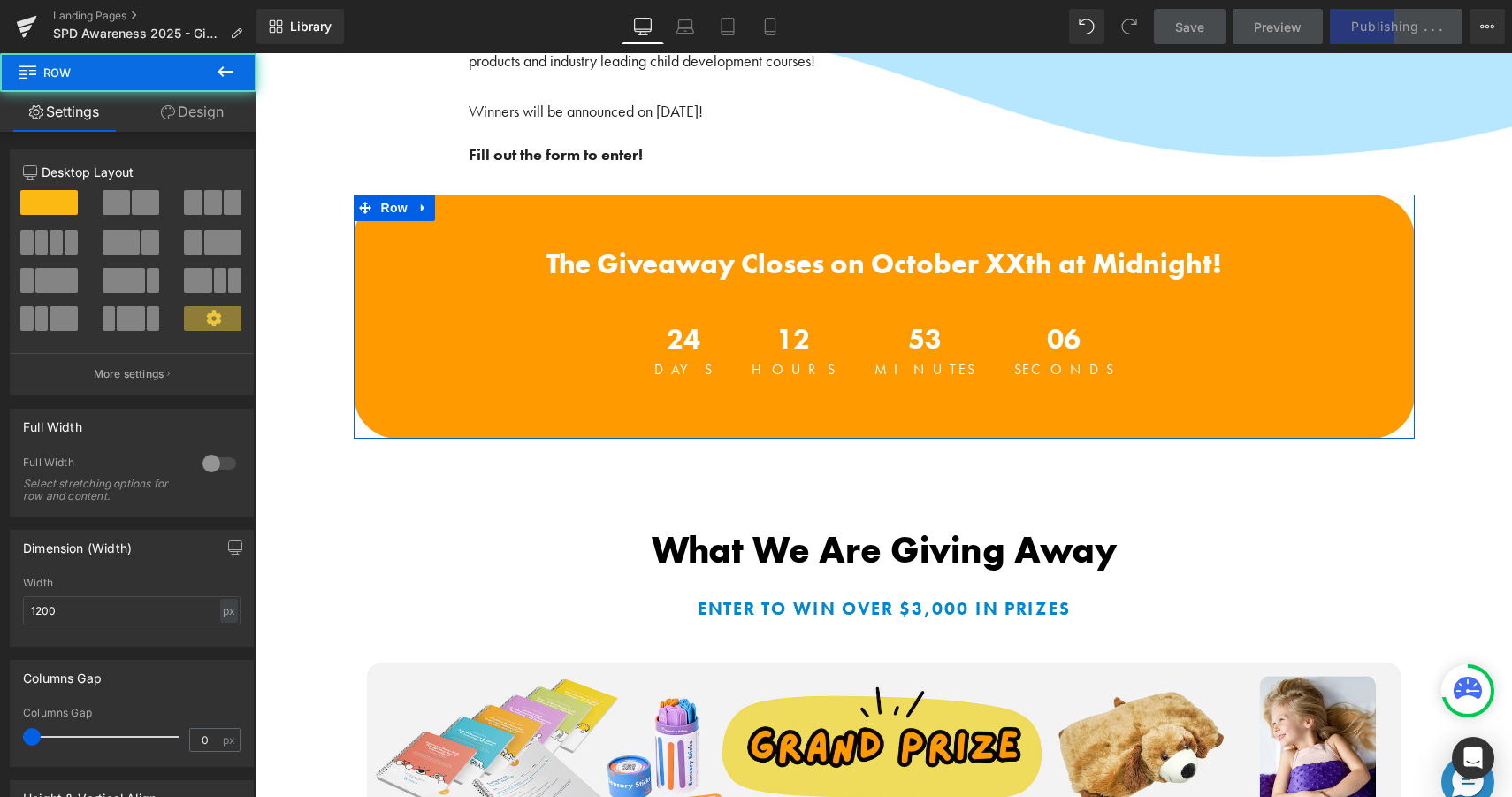
click at [1005, 261] on span "The Giveaway Closes on October XXth at Midnight!" at bounding box center [884, 264] width 676 height 37
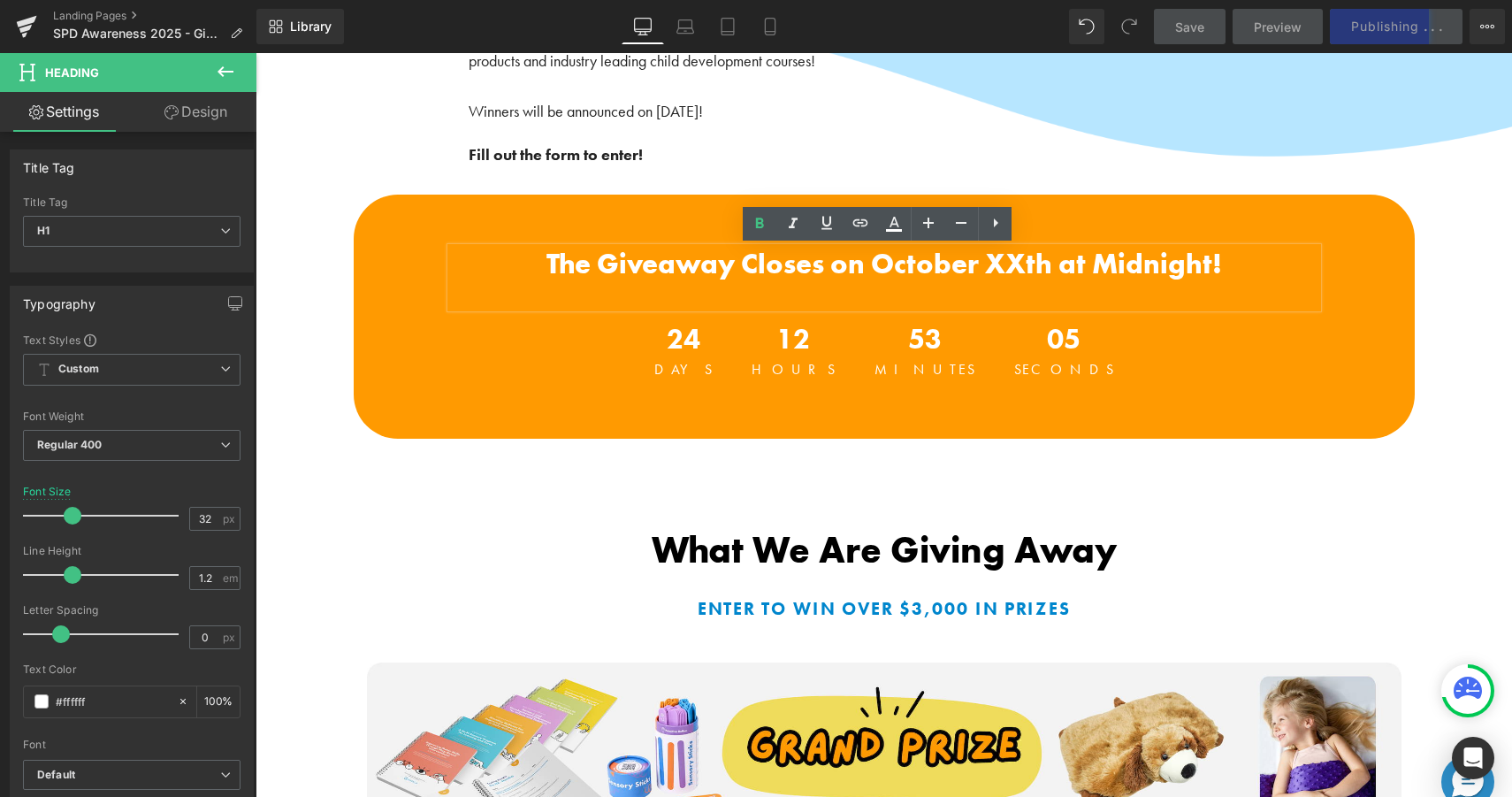
click at [1017, 263] on span "The Giveaway Closes on October XXth at Midnight!" at bounding box center [884, 264] width 676 height 37
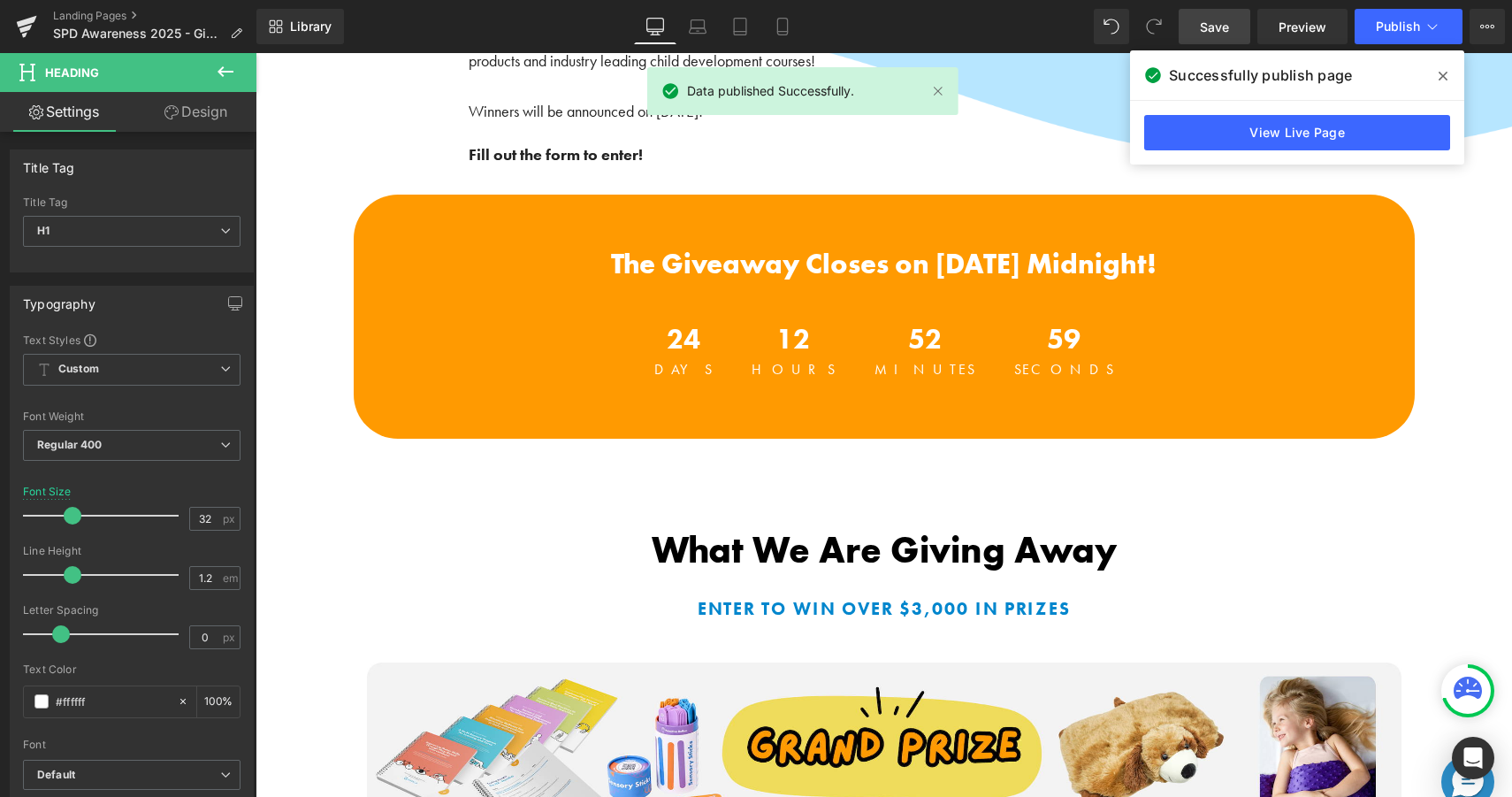
click at [1027, 42] on div "Library Desktop Desktop Laptop Tablet Mobile Save Preview Publish Scheduled Vie…" at bounding box center [884, 27] width 1256 height 36
click at [1191, 13] on link "Save" at bounding box center [1215, 27] width 71 height 36
click at [1441, 77] on icon at bounding box center [1443, 76] width 9 height 9
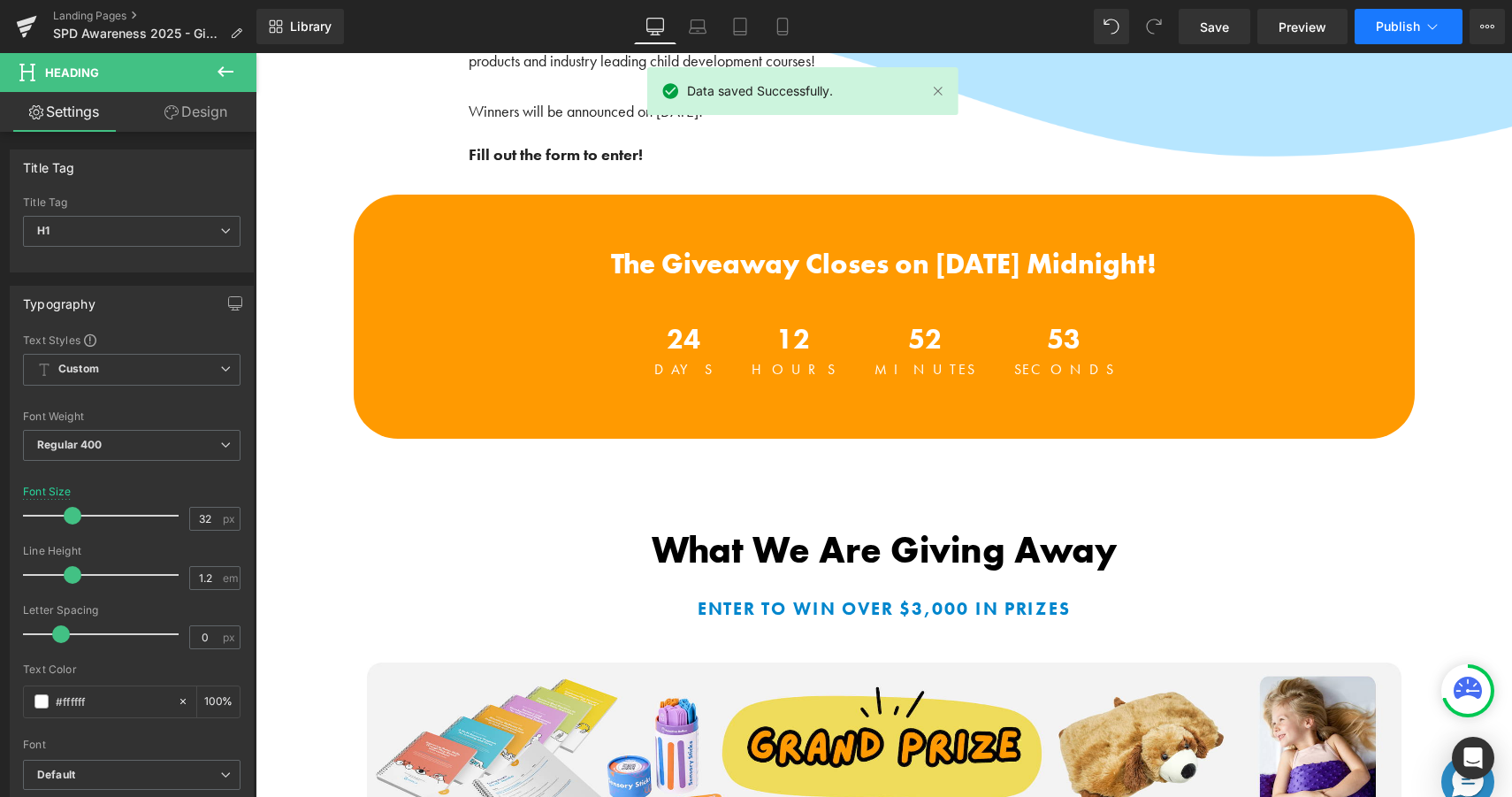
click at [1418, 38] on button "Publish" at bounding box center [1409, 27] width 108 height 36
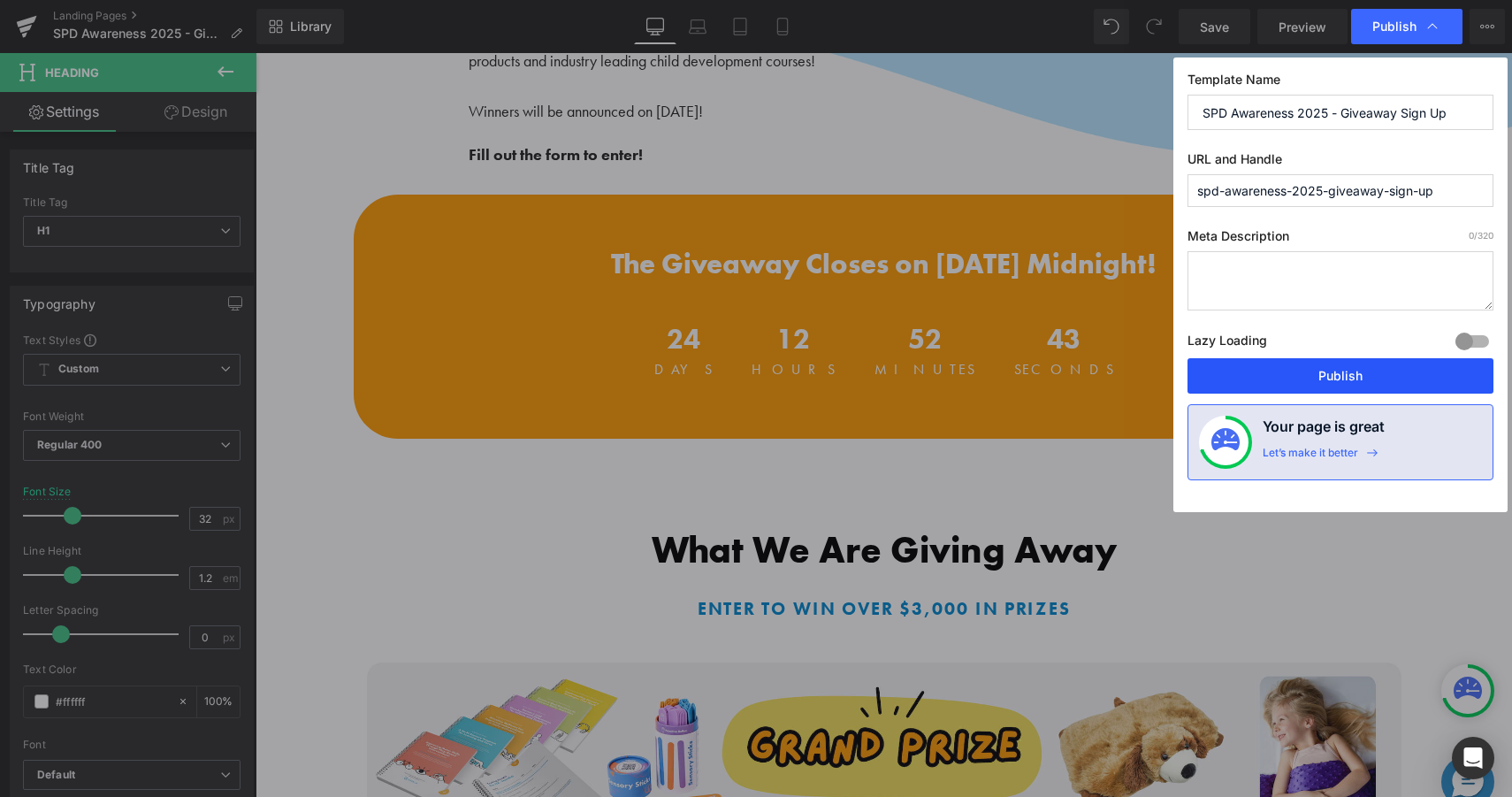
click at [1255, 377] on button "Publish" at bounding box center [1341, 376] width 306 height 36
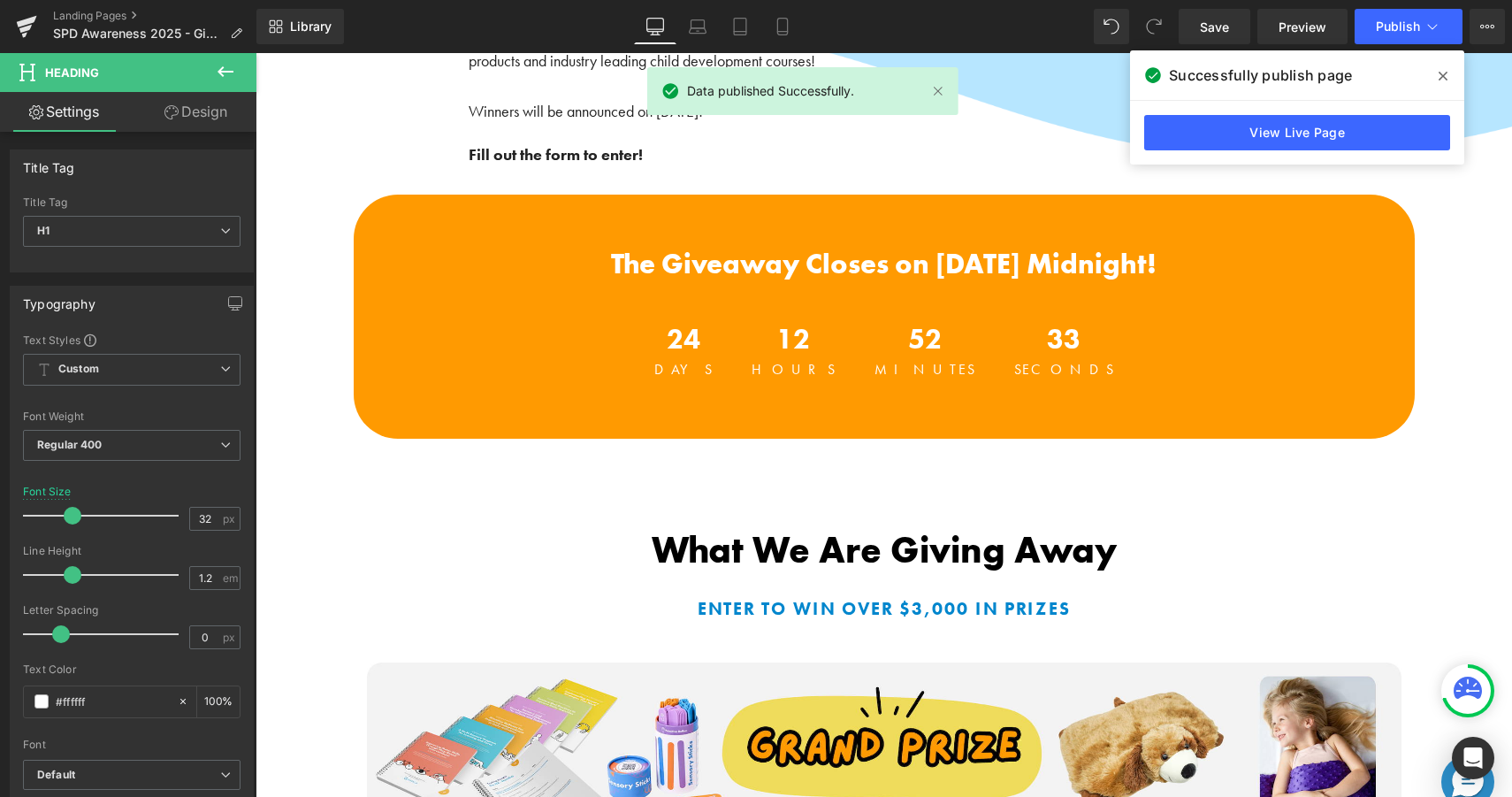
click at [1451, 76] on span at bounding box center [1443, 77] width 28 height 28
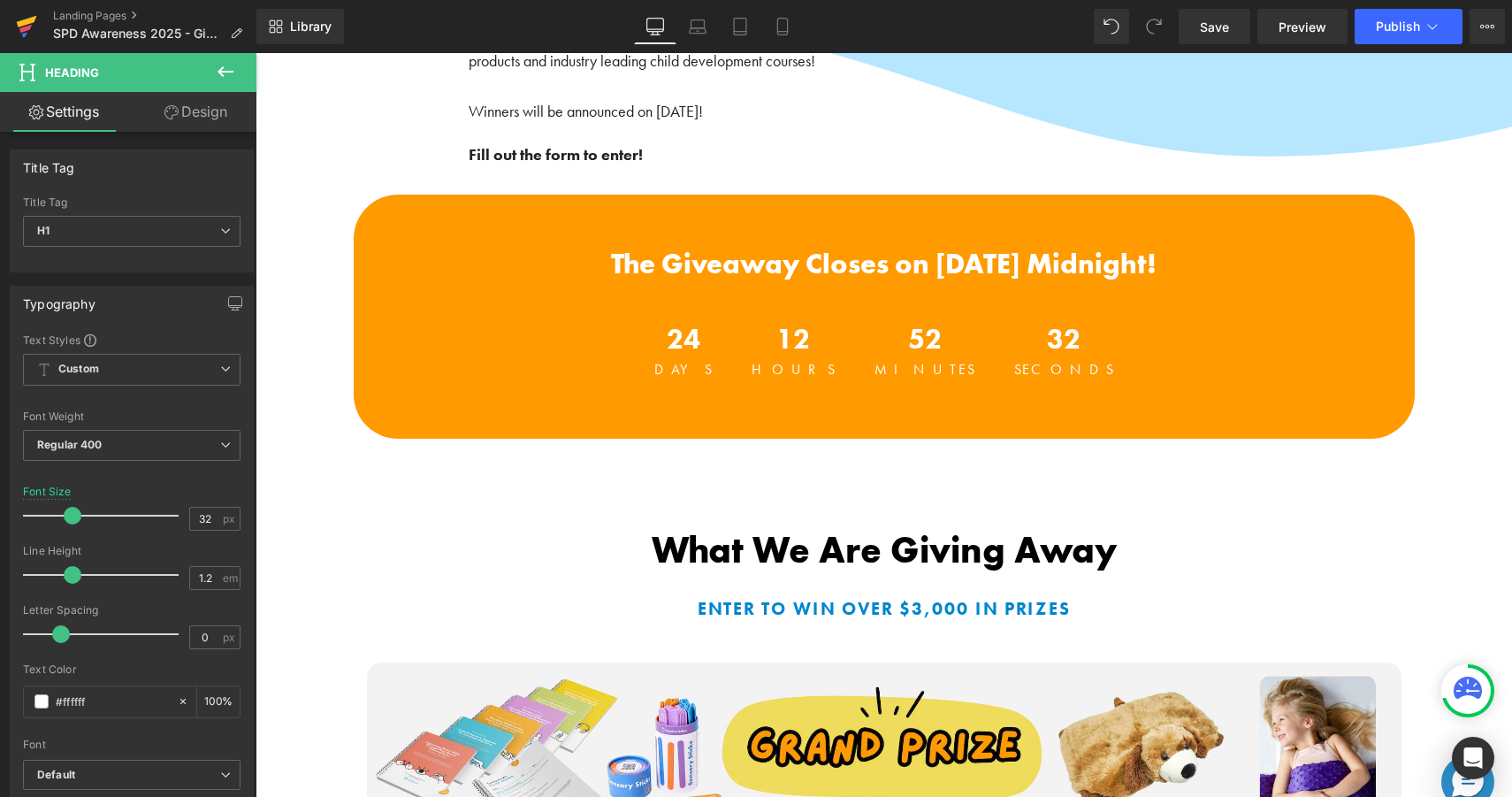
click at [18, 24] on icon at bounding box center [27, 21] width 20 height 12
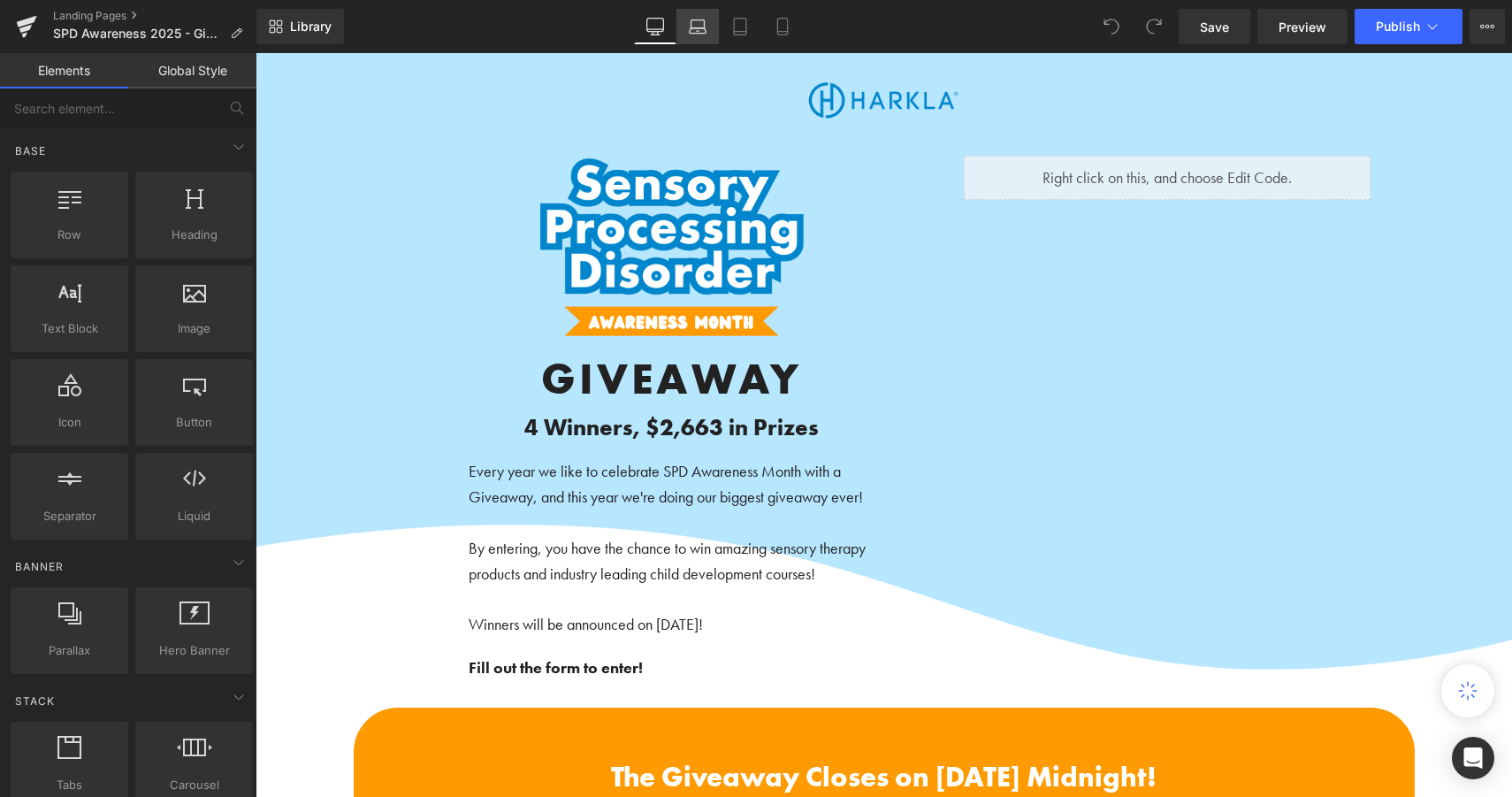
click at [695, 35] on icon at bounding box center [698, 27] width 18 height 18
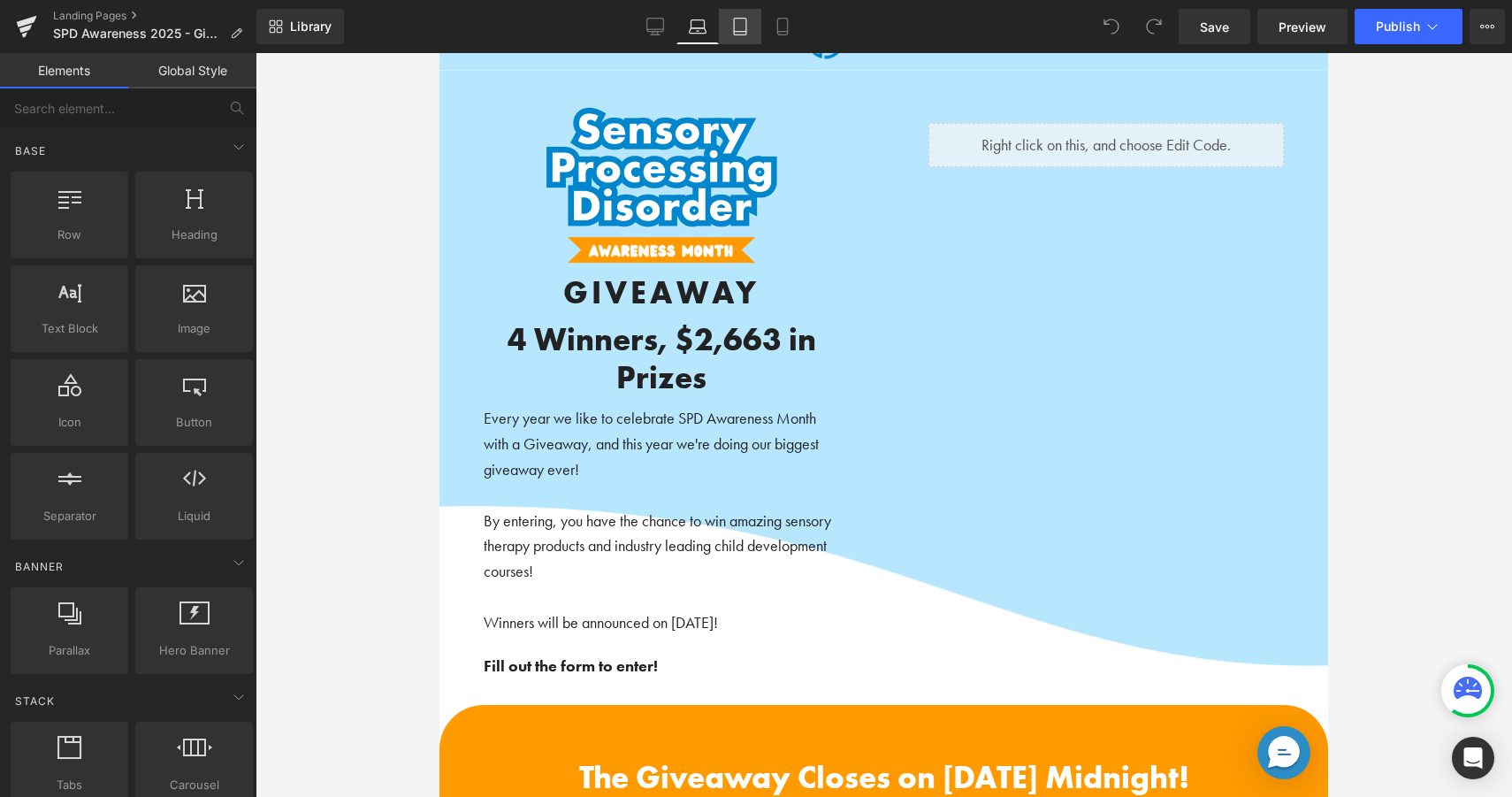
click at [741, 32] on icon at bounding box center [740, 32] width 12 height 0
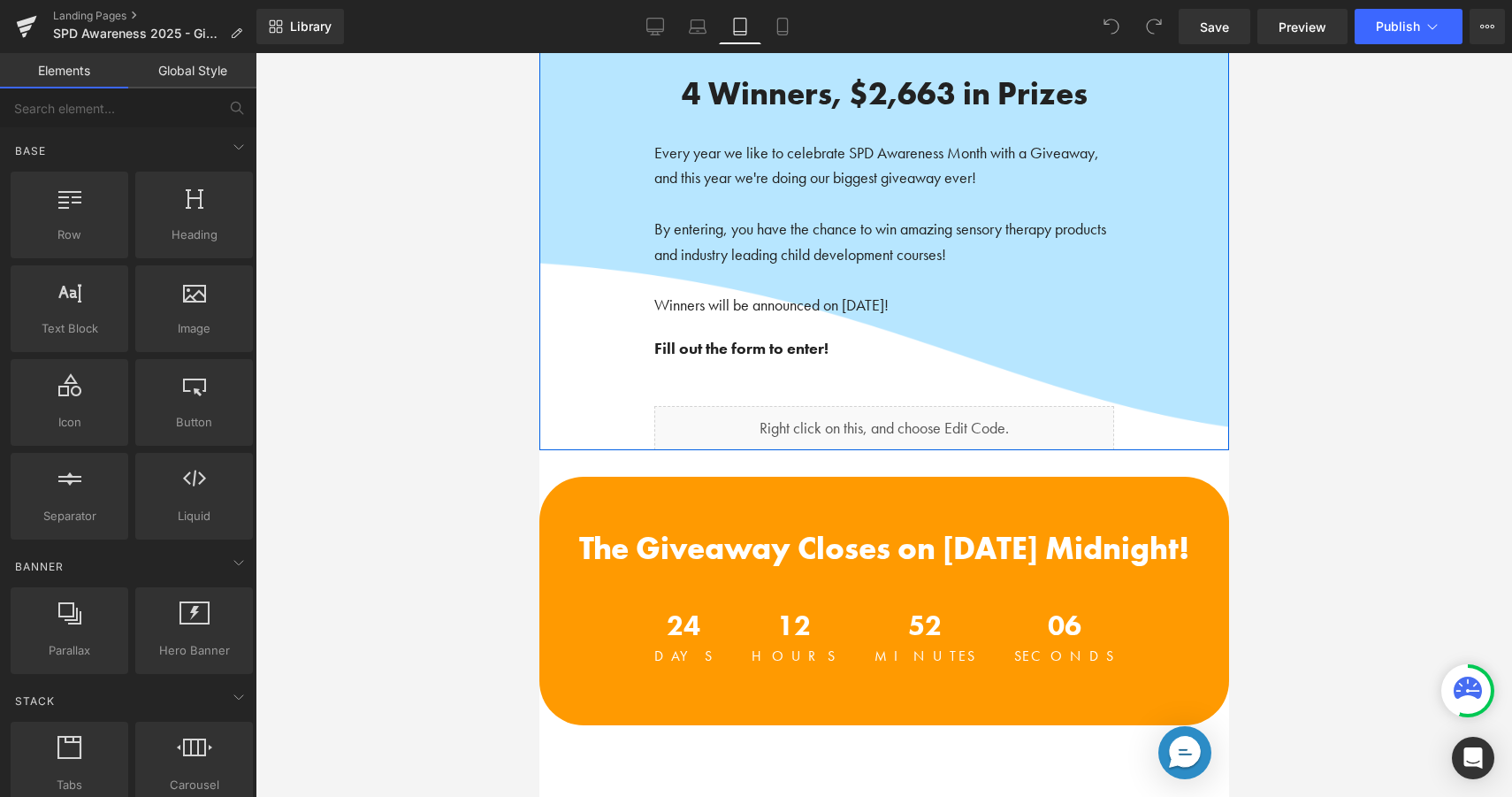
scroll to position [374, 0]
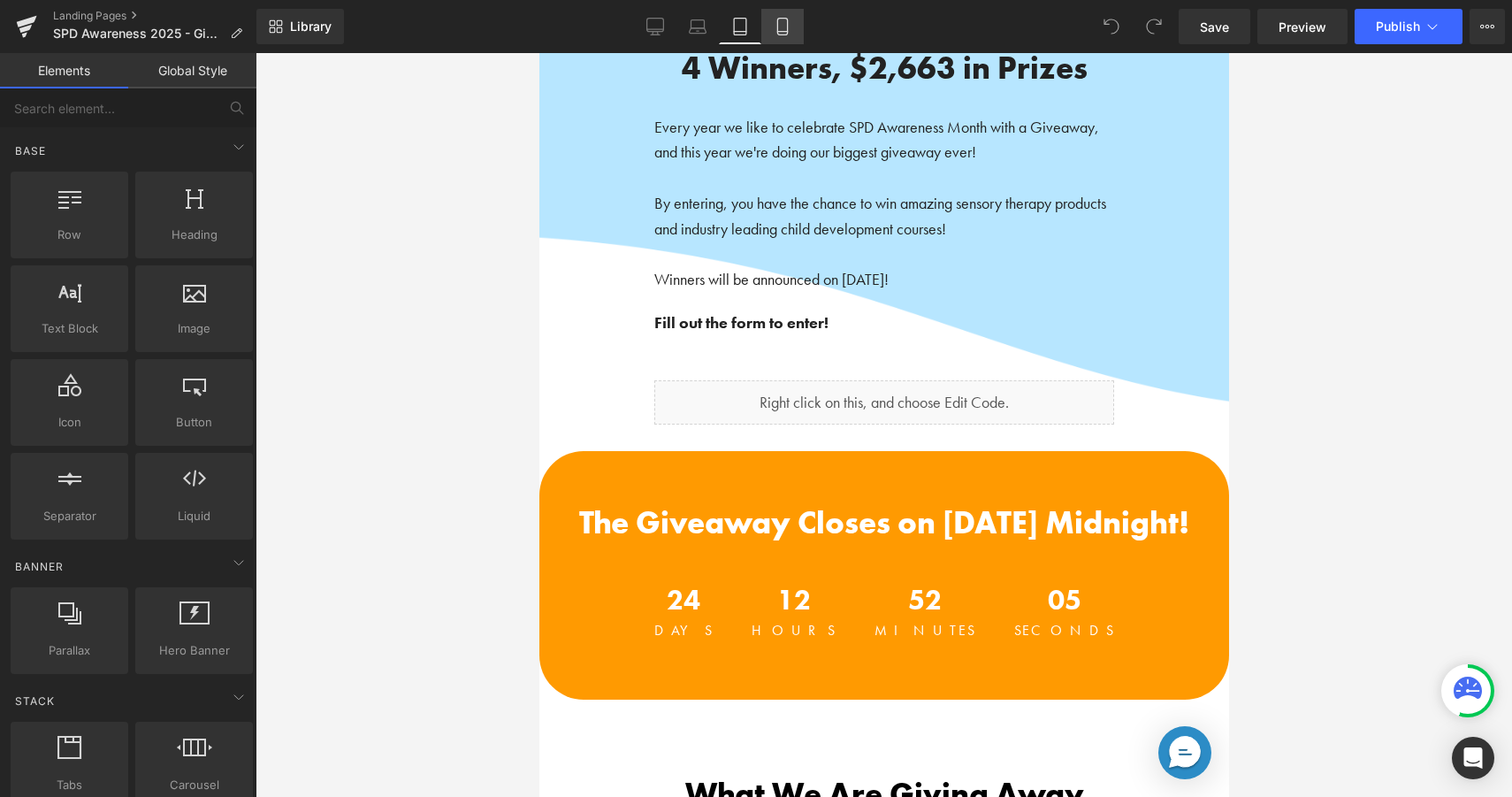
click at [776, 26] on icon at bounding box center [783, 27] width 18 height 18
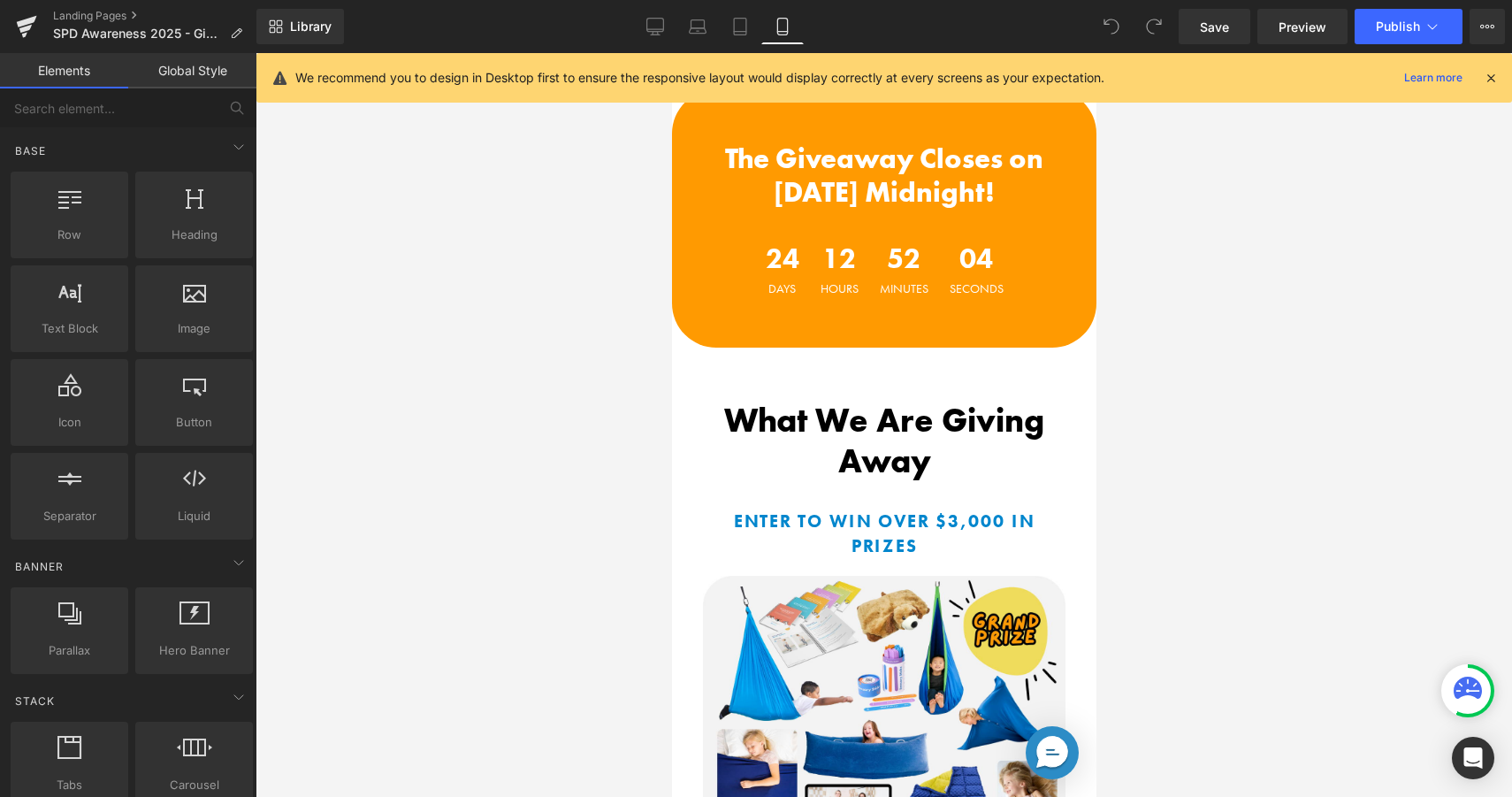
scroll to position [819, 0]
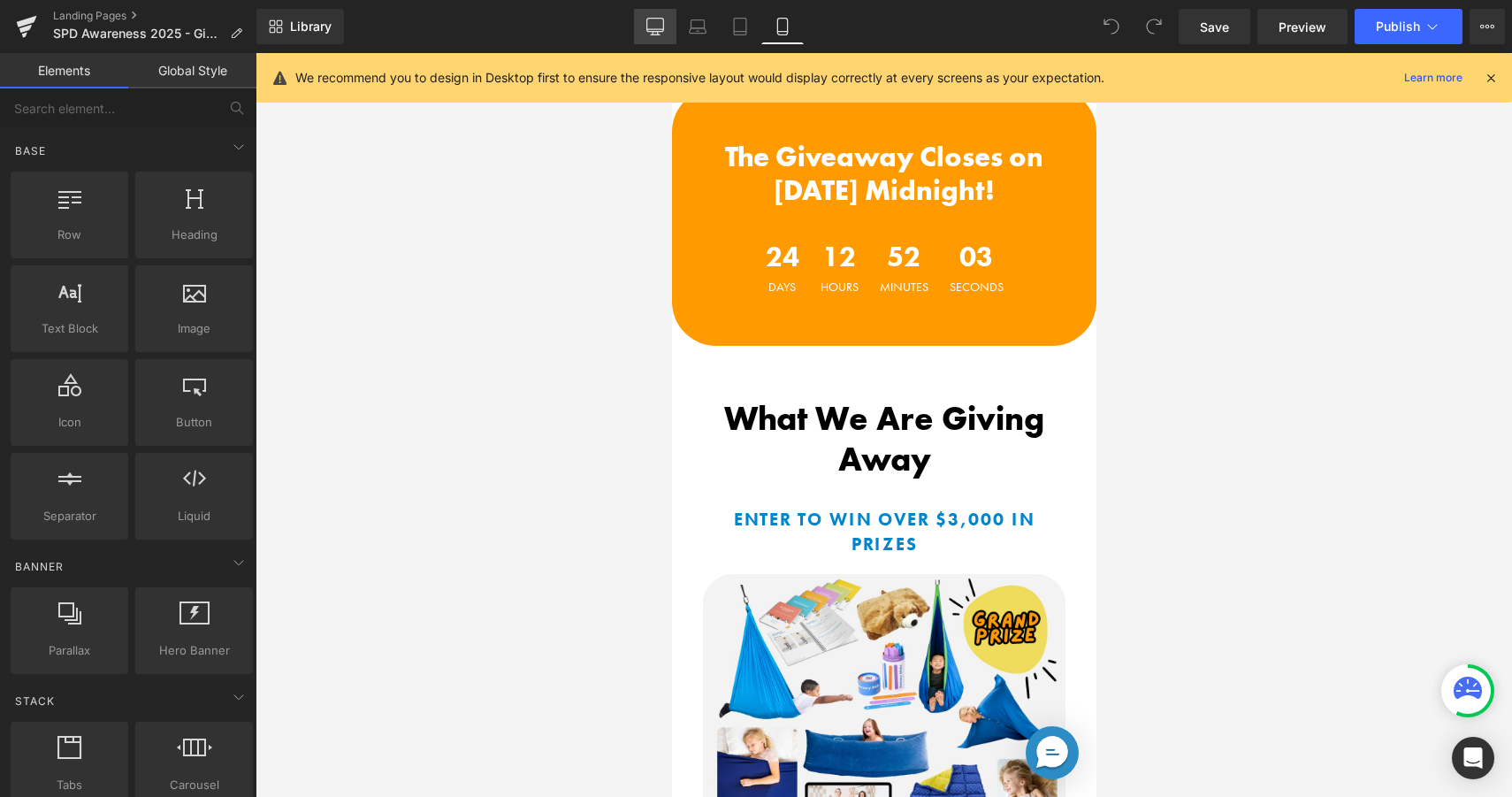
click at [654, 42] on link "Desktop" at bounding box center [655, 27] width 43 height 36
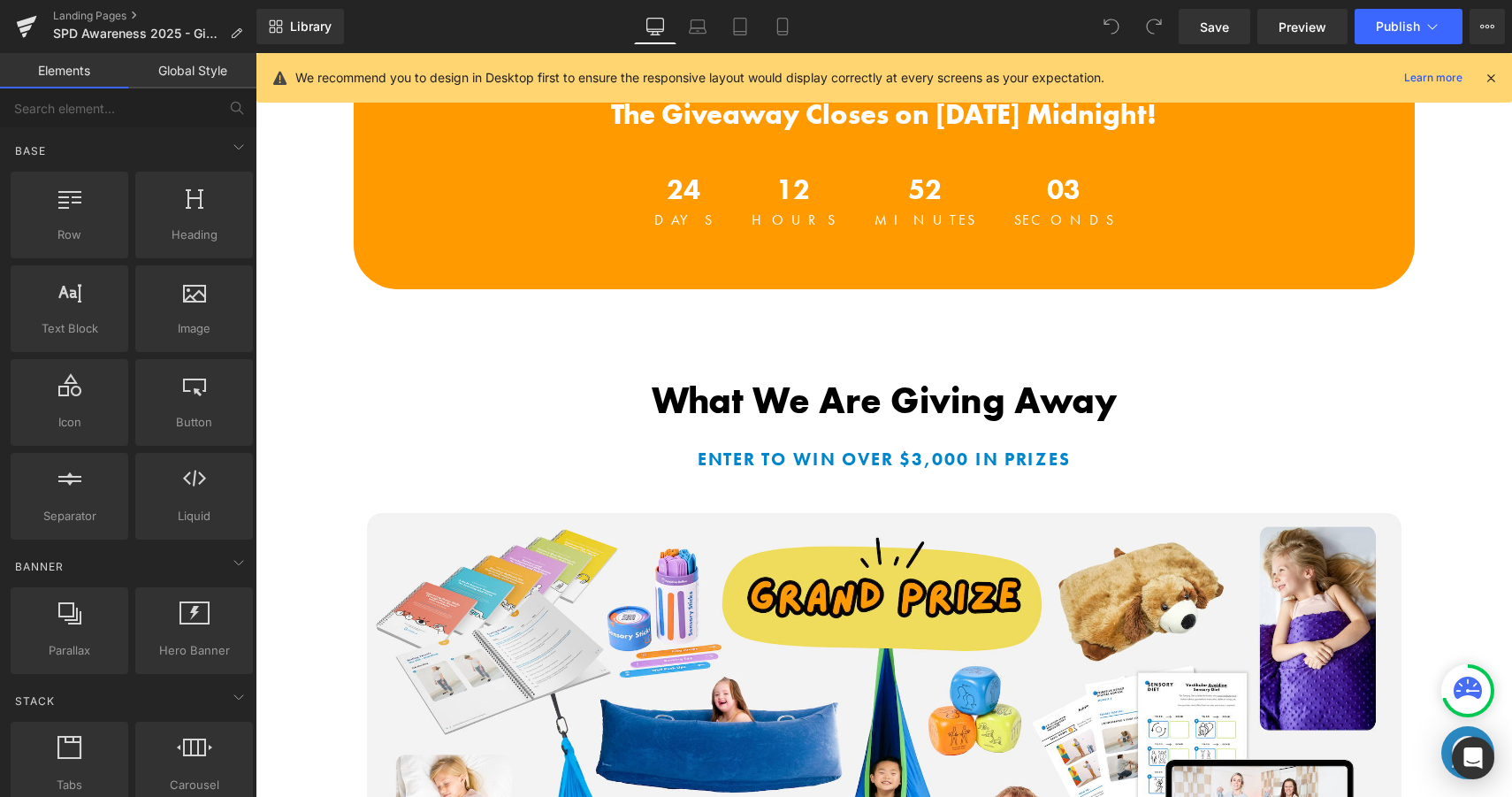
scroll to position [655, 0]
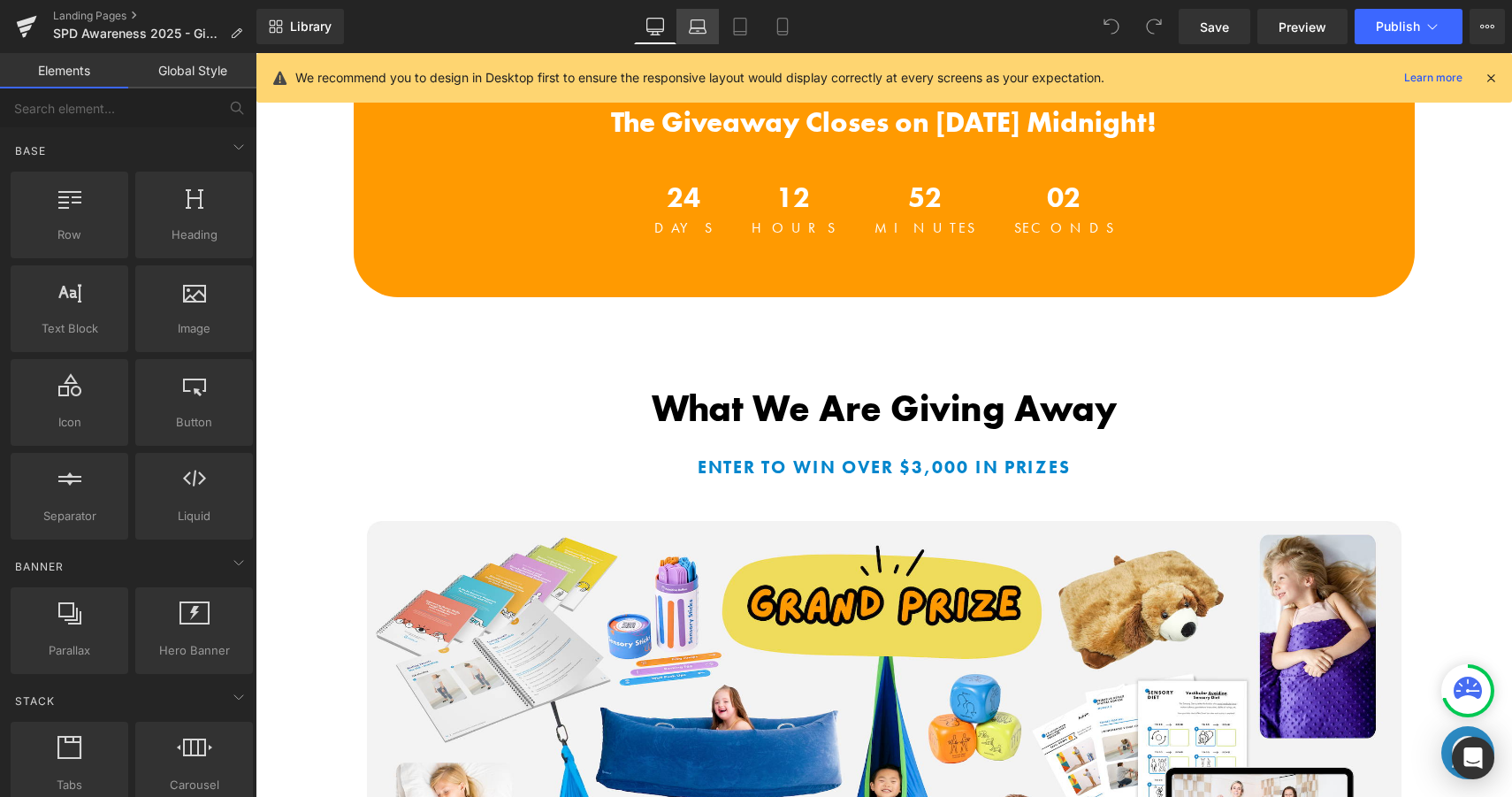
click at [692, 22] on icon at bounding box center [698, 24] width 13 height 8
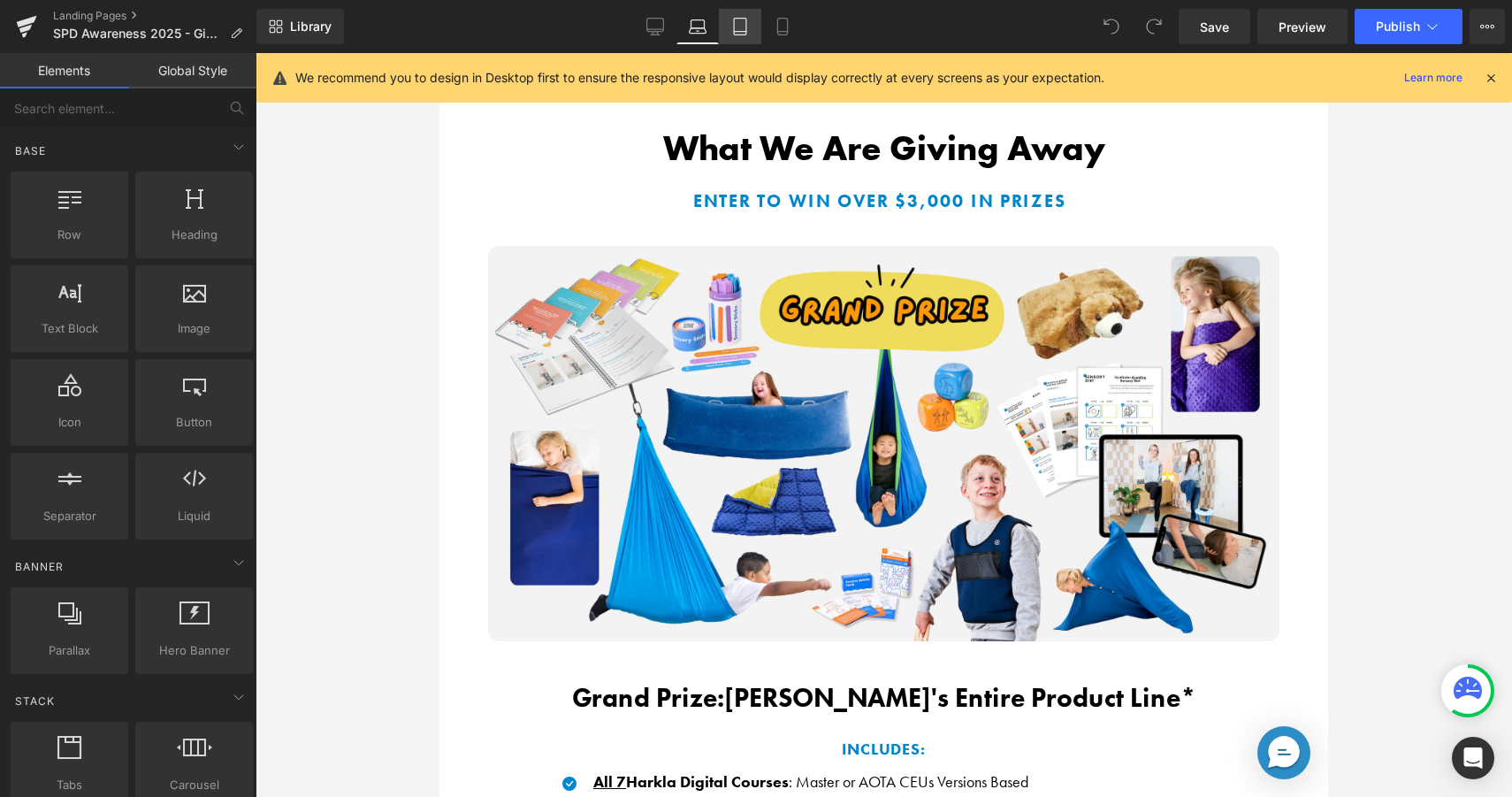
click at [743, 28] on icon at bounding box center [740, 27] width 18 height 18
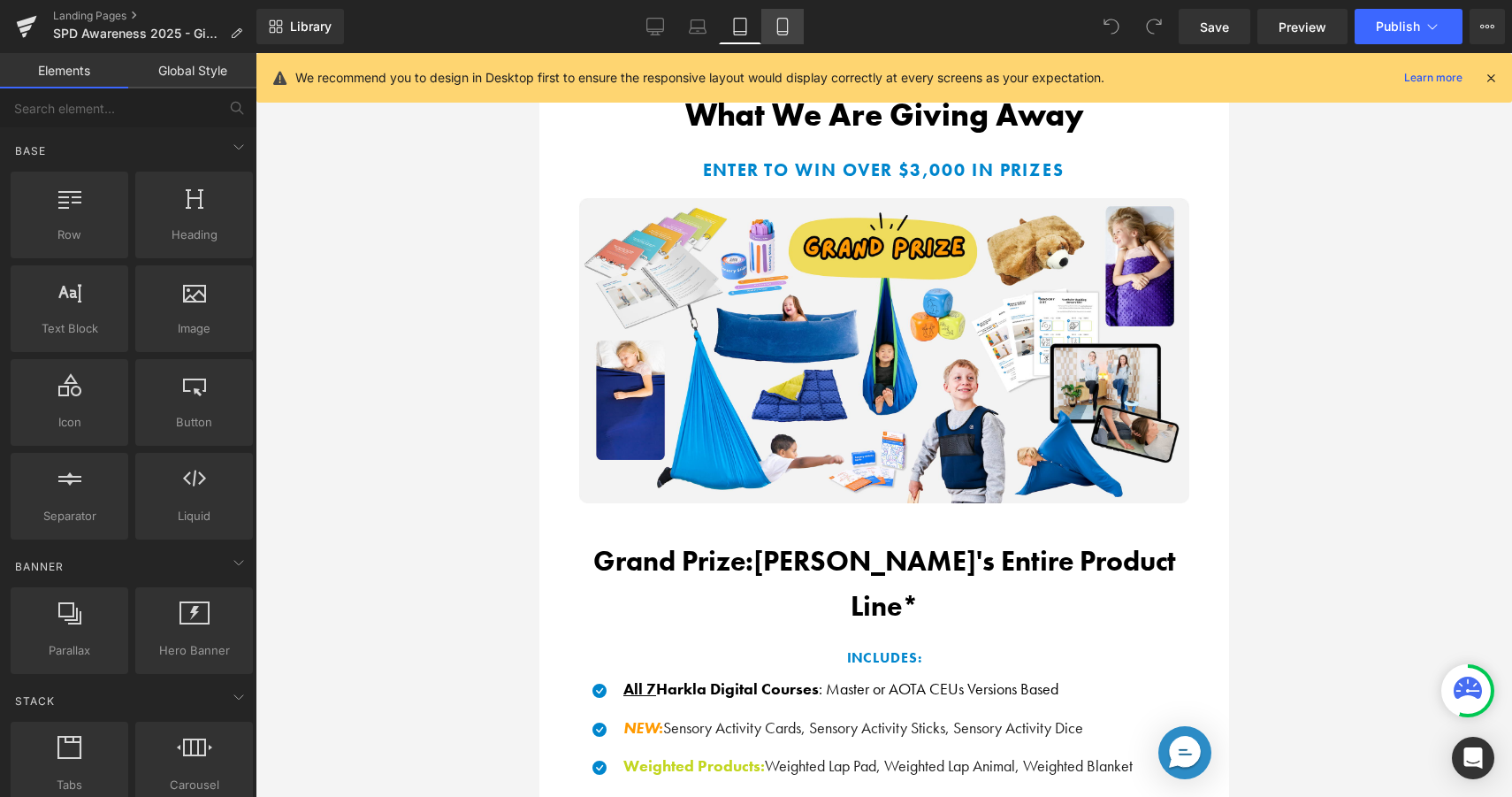
click at [782, 29] on icon at bounding box center [783, 27] width 18 height 18
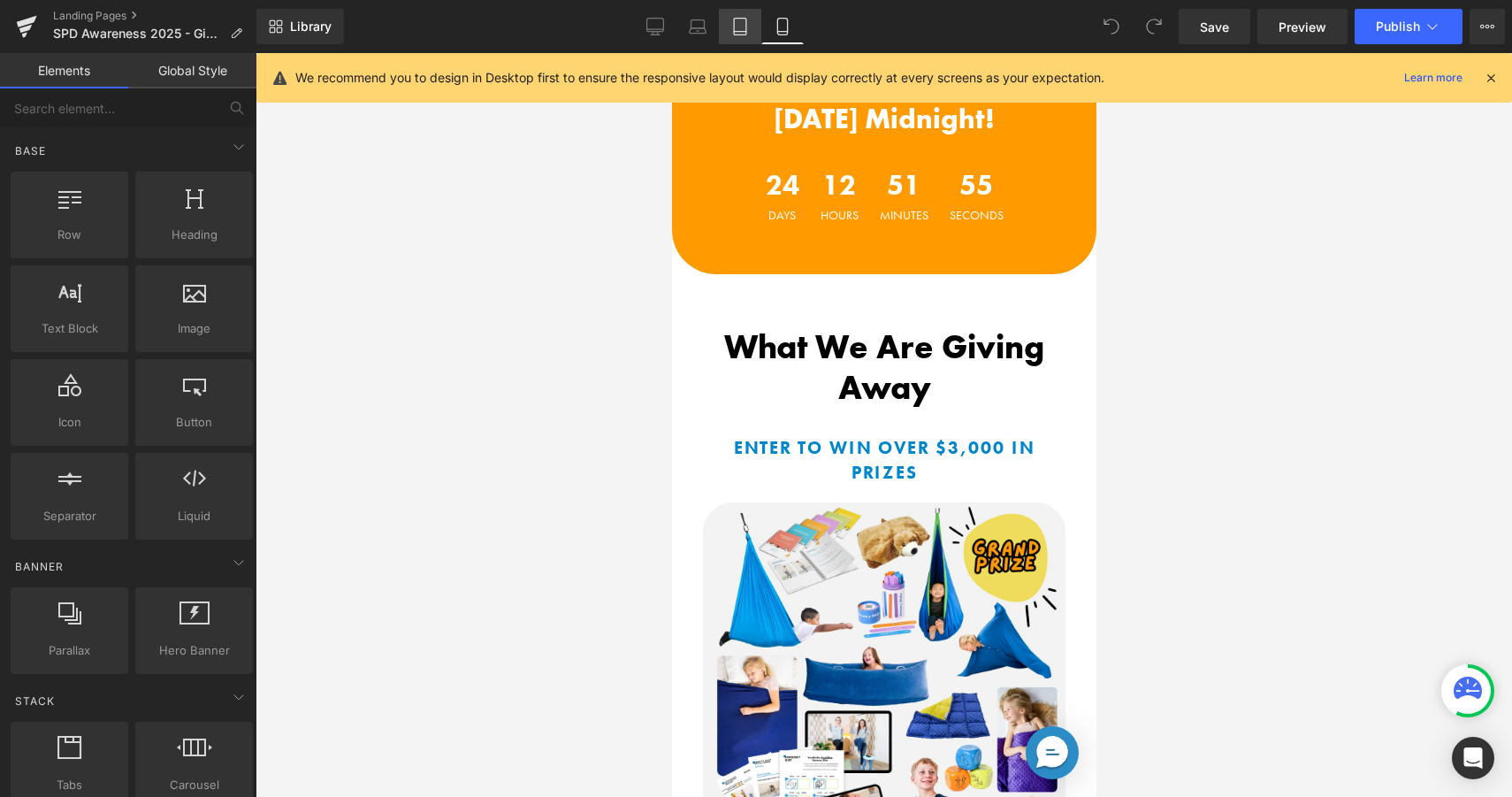
click at [742, 37] on link "Tablet" at bounding box center [740, 27] width 43 height 36
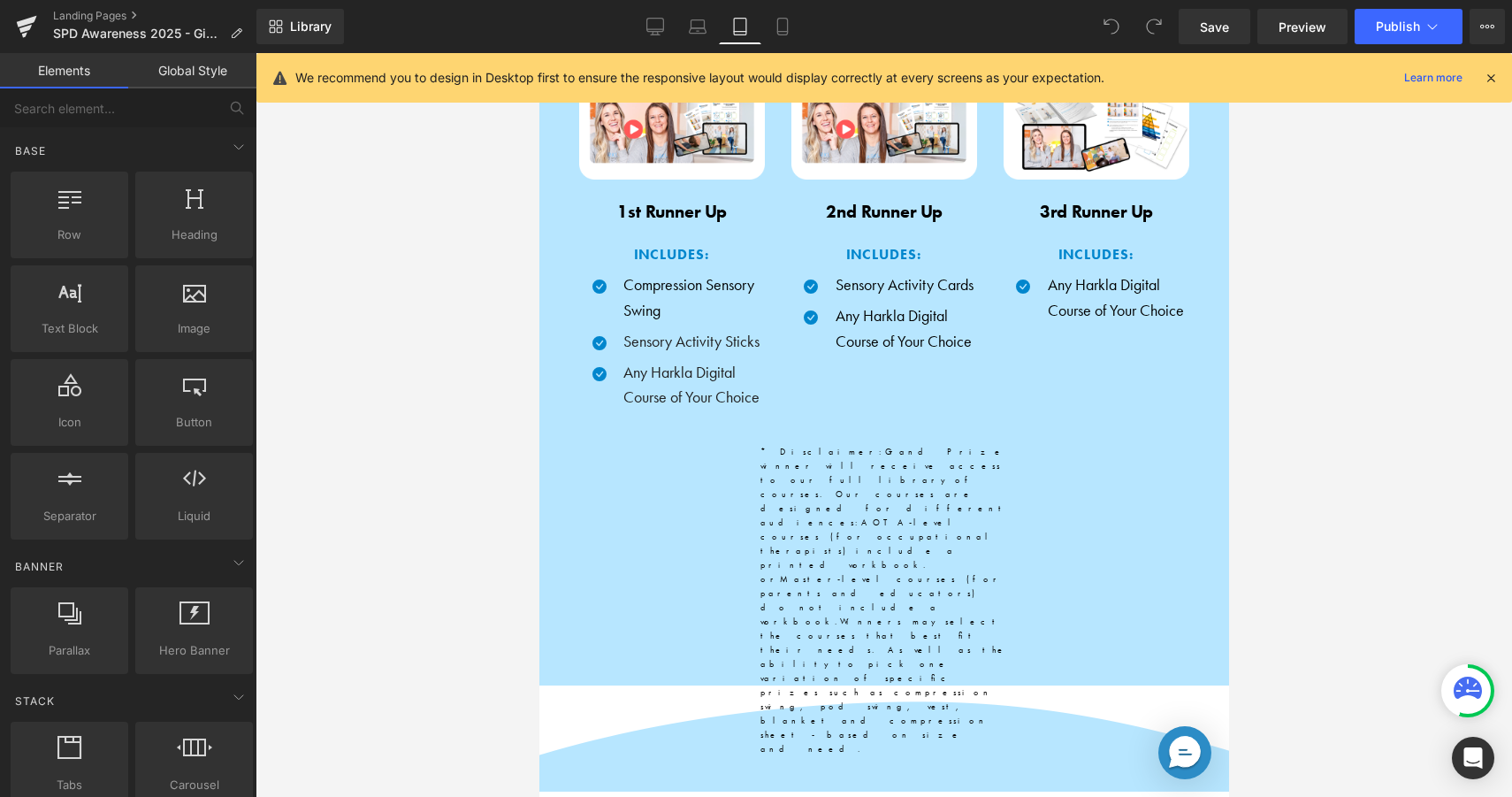
scroll to position [2043, 0]
click at [822, 479] on div "*Disclaimer: Grand Prize winner will receive access to our full library of cour…" at bounding box center [883, 602] width 248 height 312
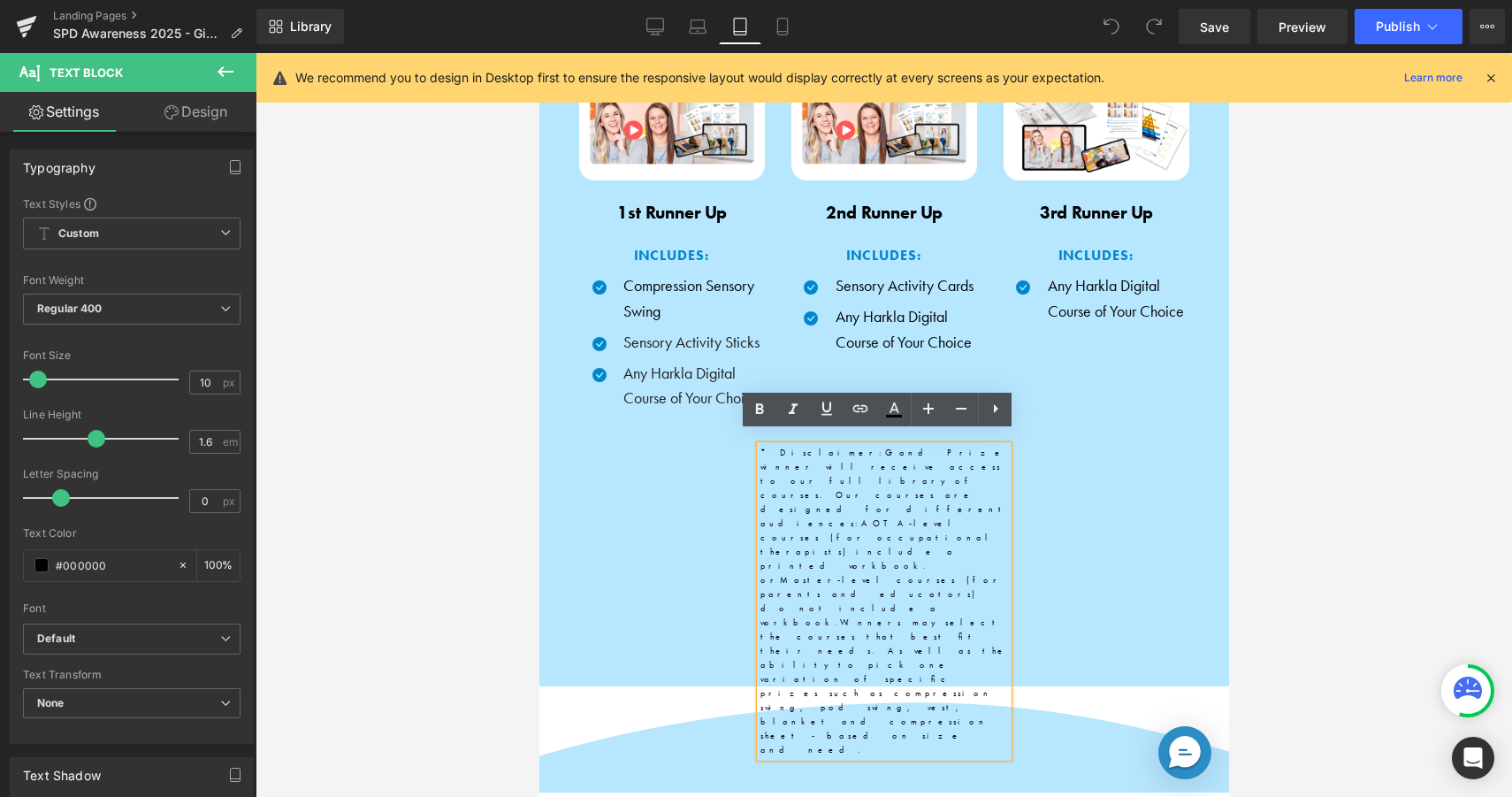
click at [760, 480] on div "*Disclaimer: Grand Prize winner will receive access to our full library of cour…" at bounding box center [883, 602] width 248 height 312
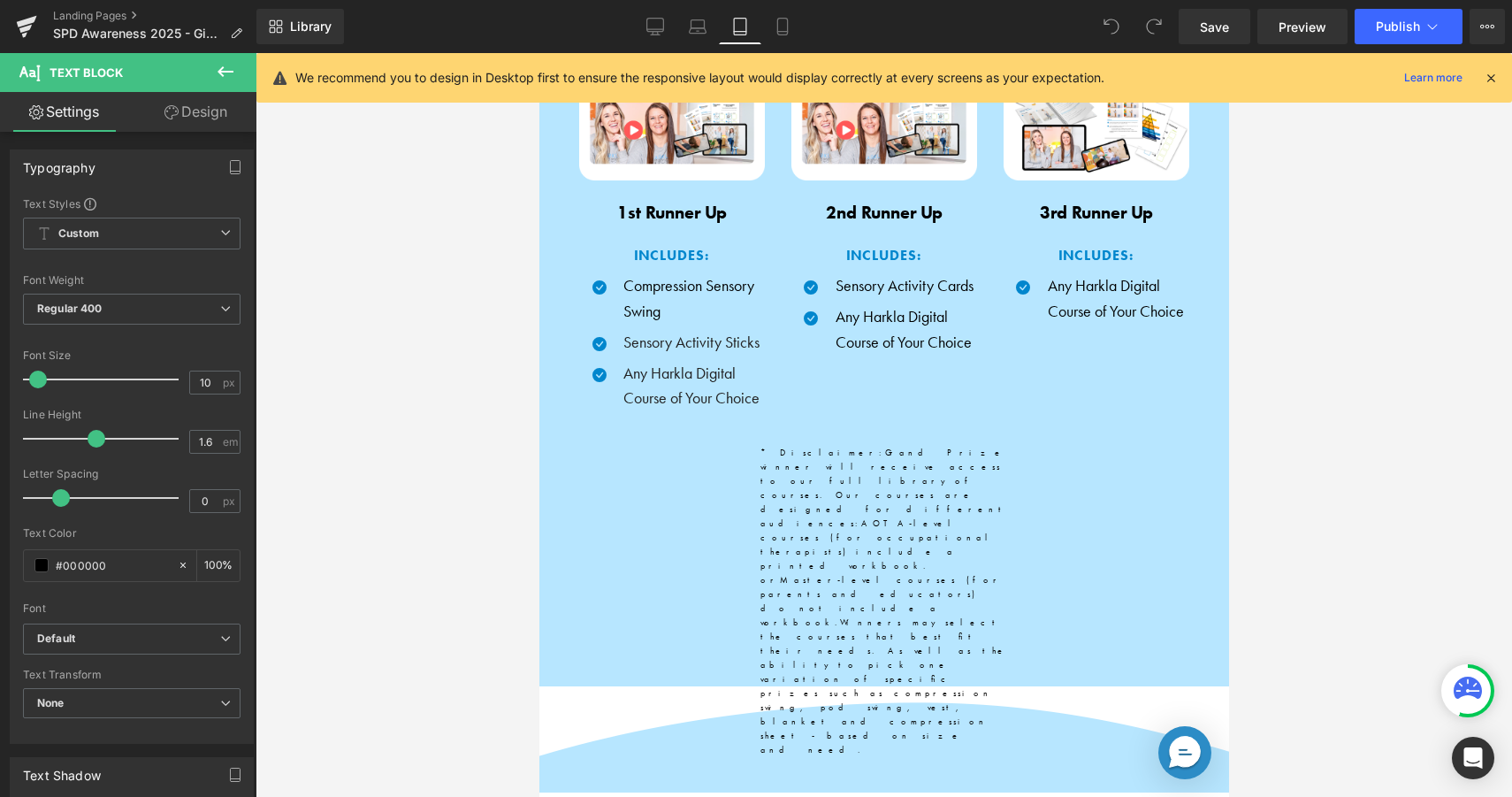
click at [185, 112] on link "Design" at bounding box center [196, 111] width 128 height 40
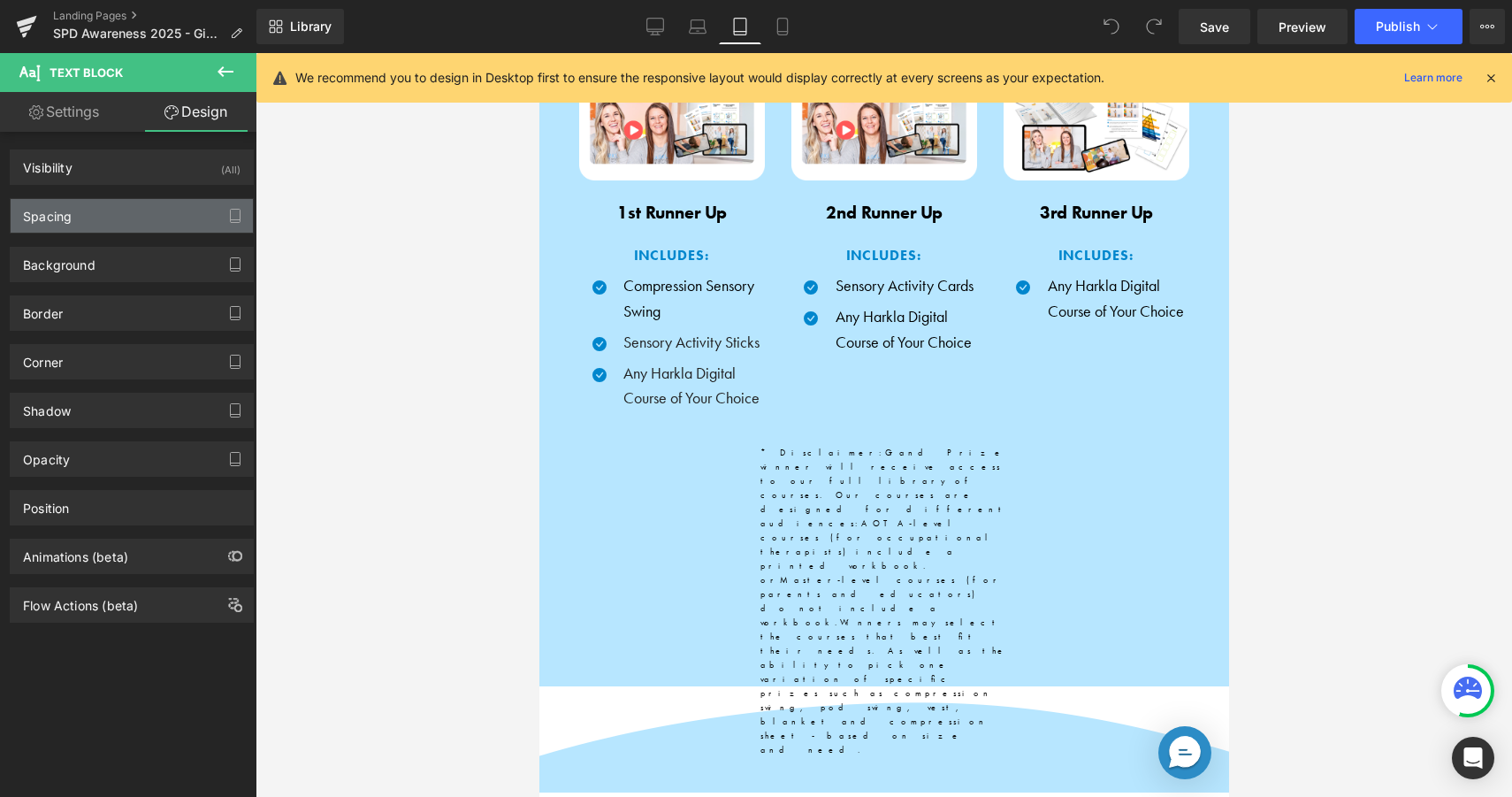
click at [135, 231] on div "Spacing" at bounding box center [132, 216] width 242 height 34
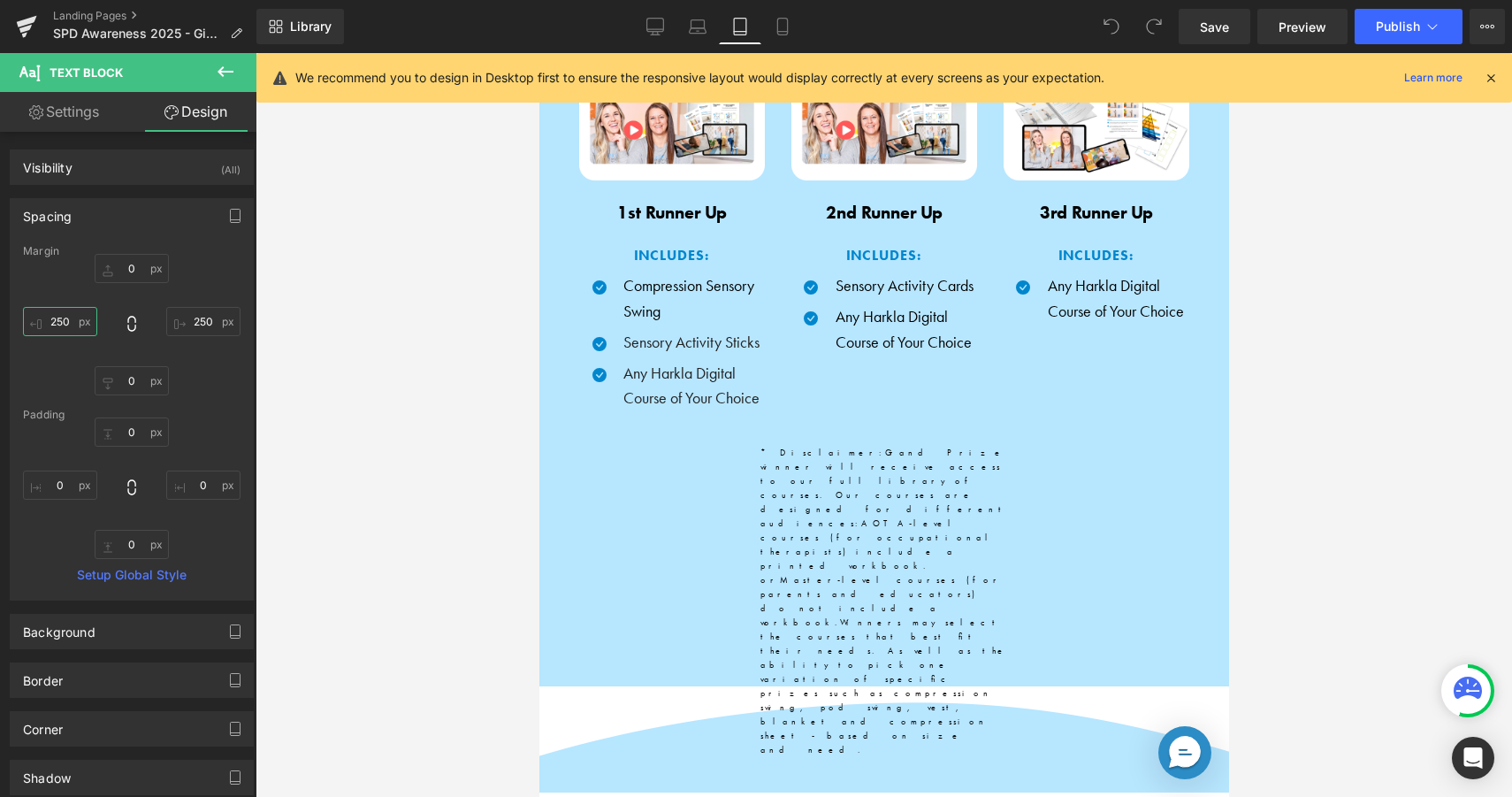
click at [76, 321] on input "250" at bounding box center [60, 321] width 74 height 29
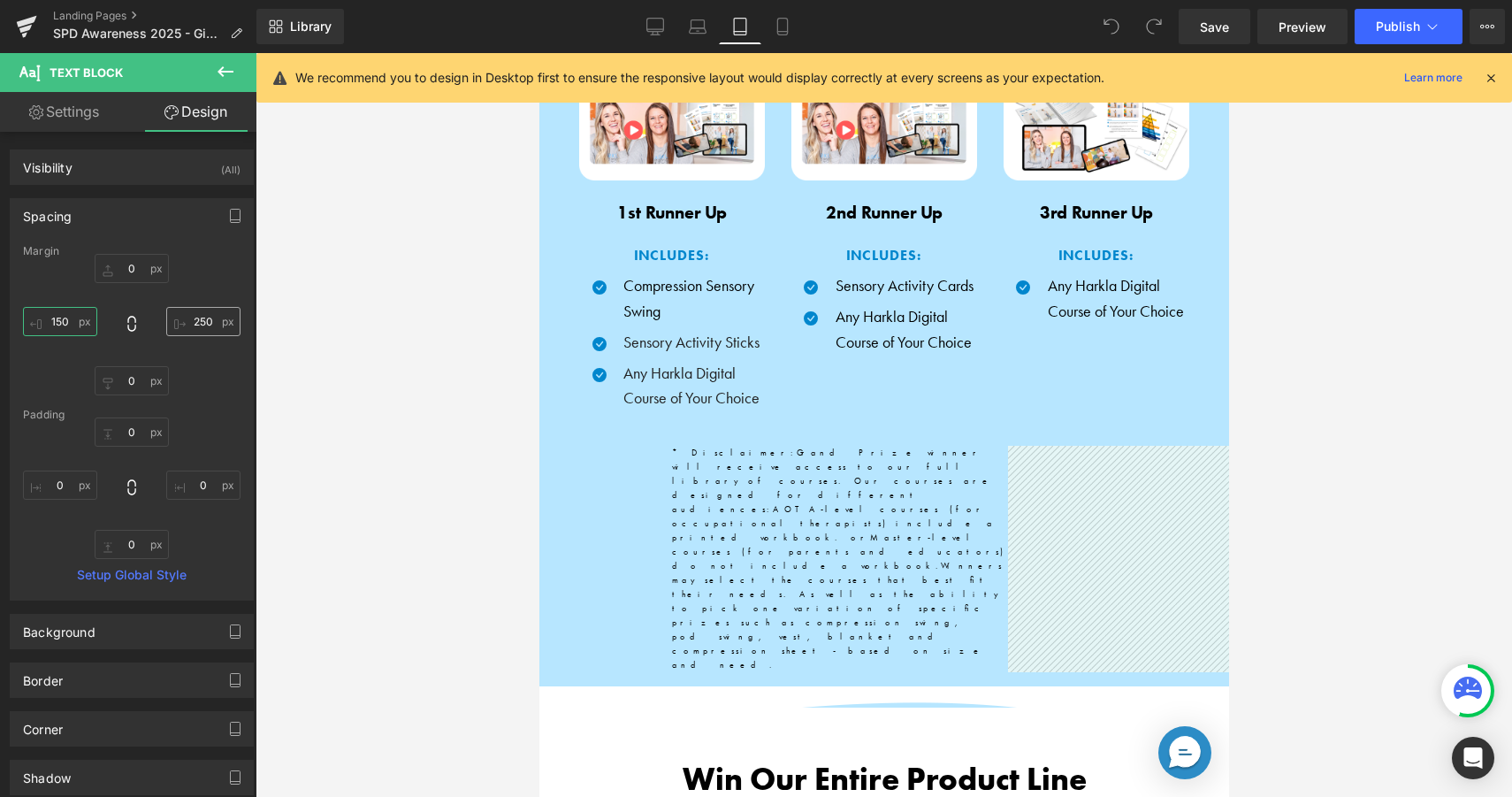
type input "150"
click at [203, 323] on input "250" at bounding box center [203, 321] width 74 height 29
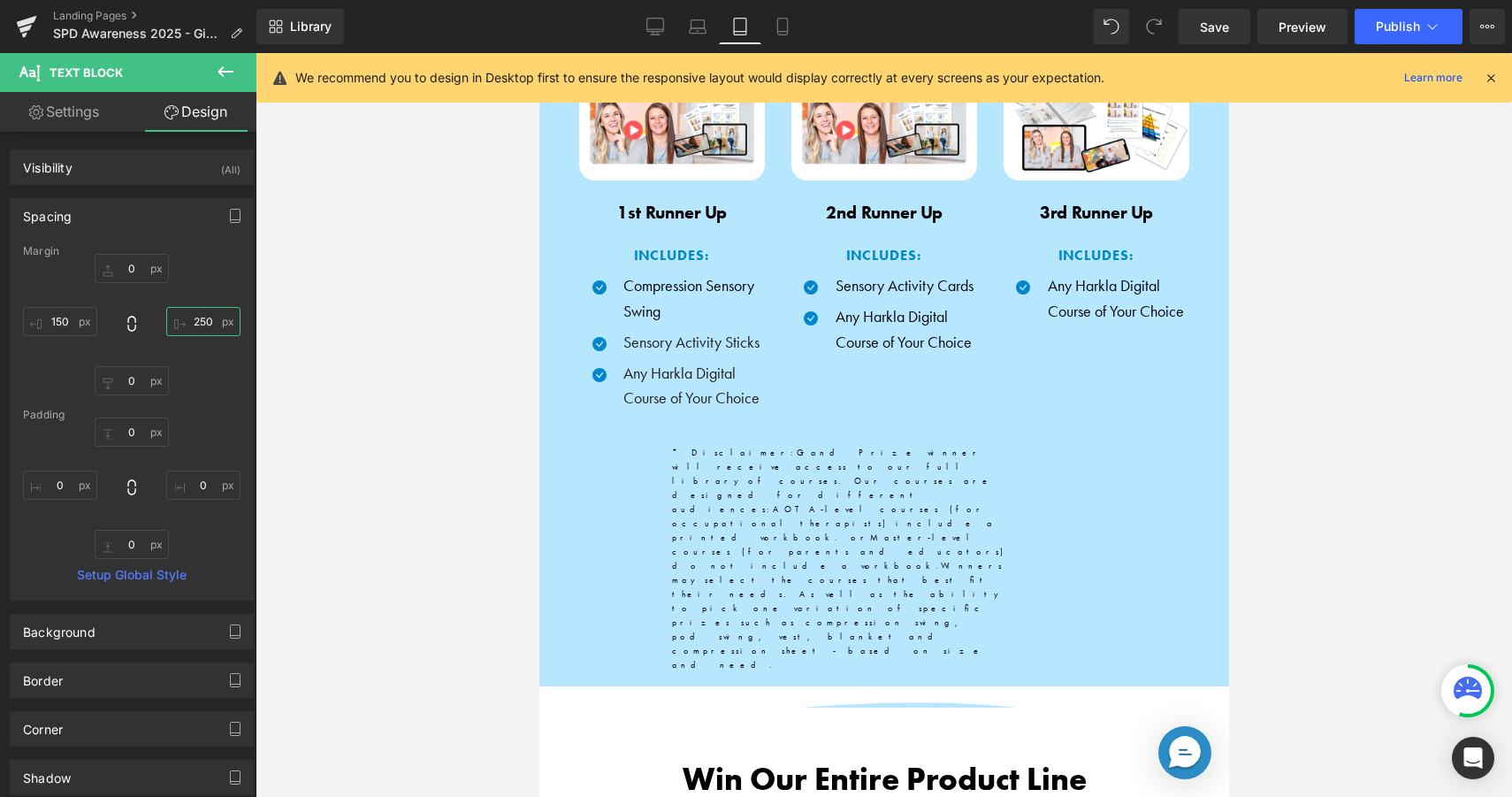
click at [203, 323] on input "250" at bounding box center [203, 321] width 74 height 29
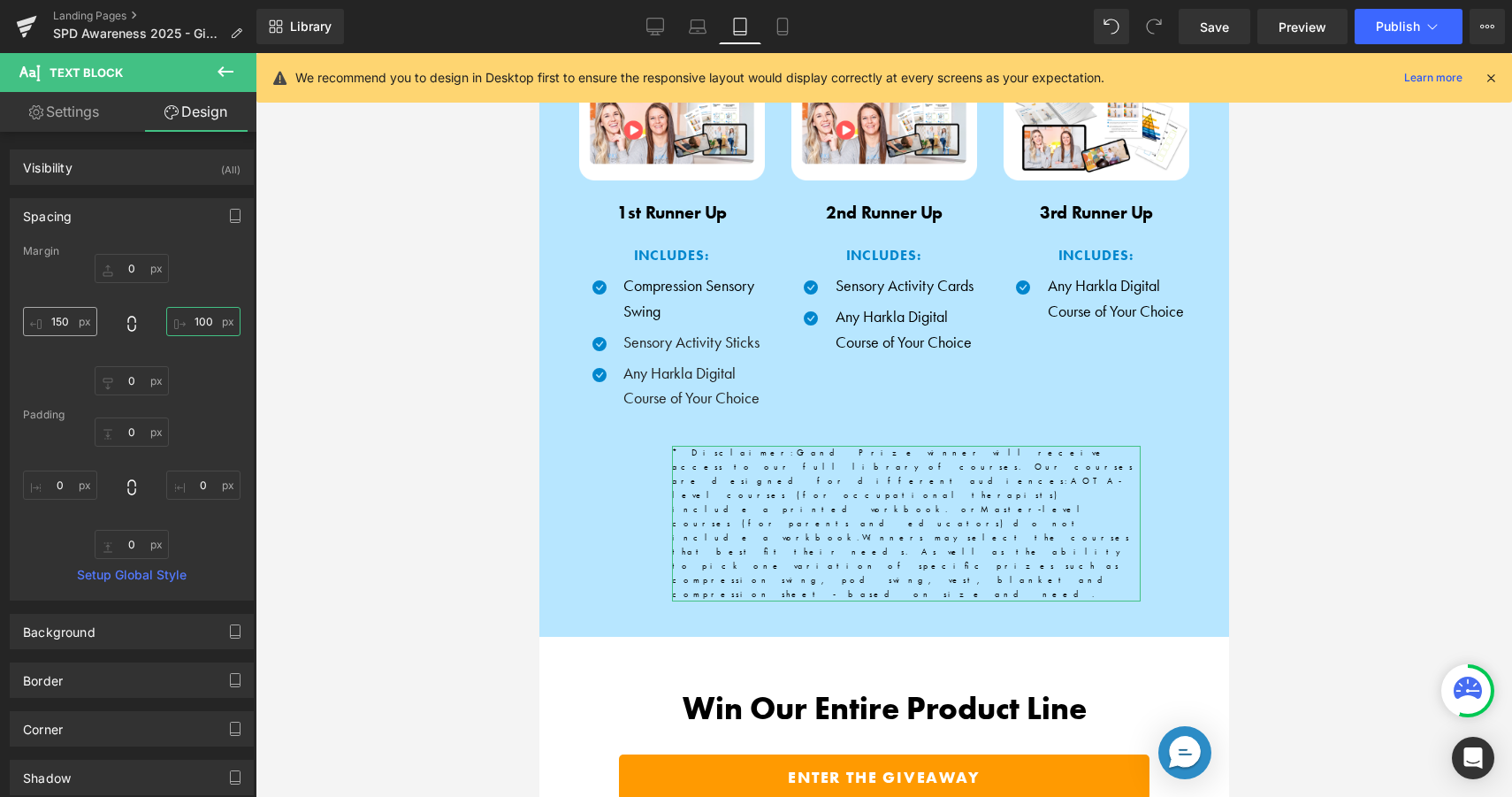
type input "100"
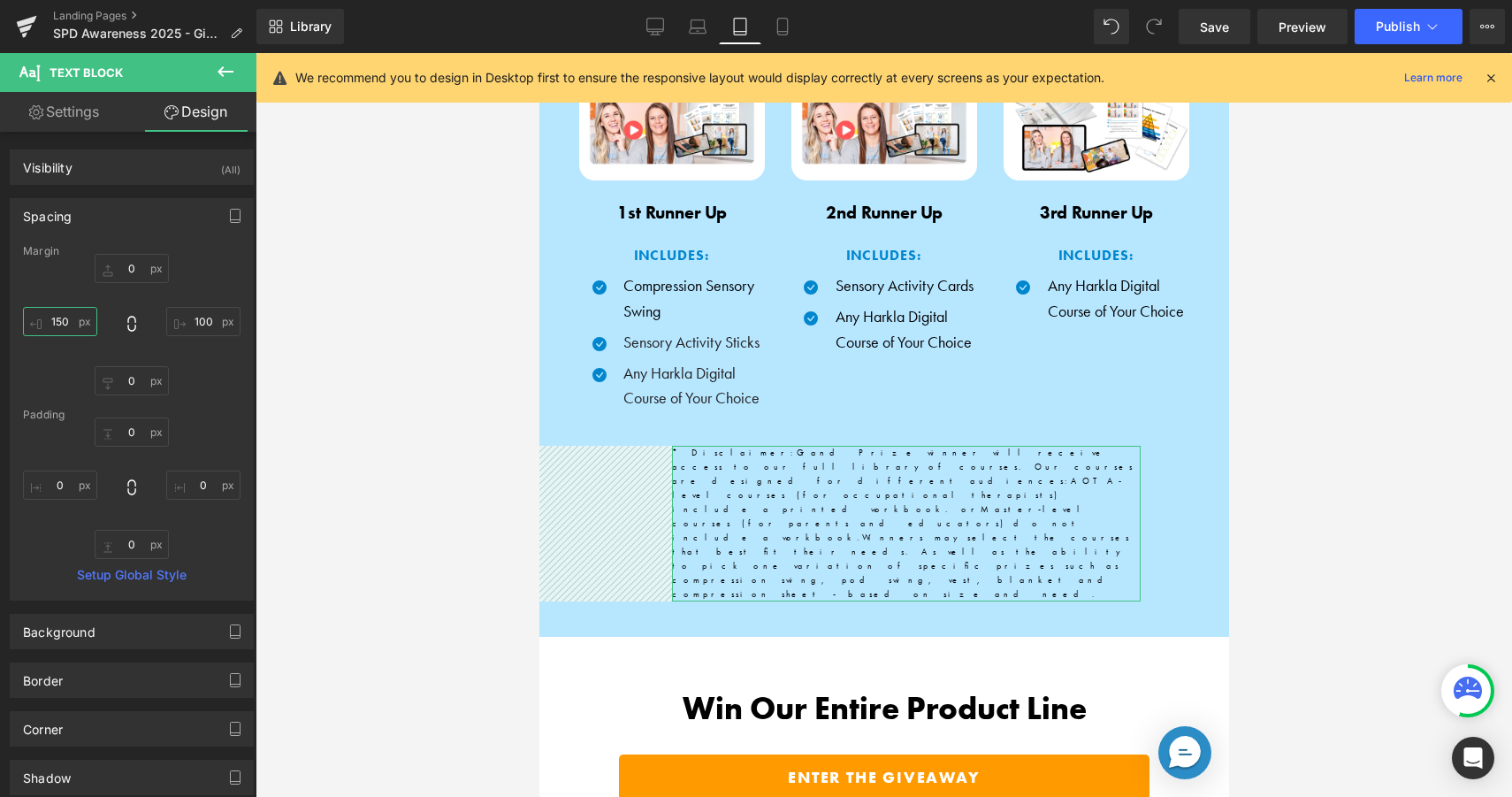
click at [53, 323] on input "150" at bounding box center [60, 321] width 74 height 29
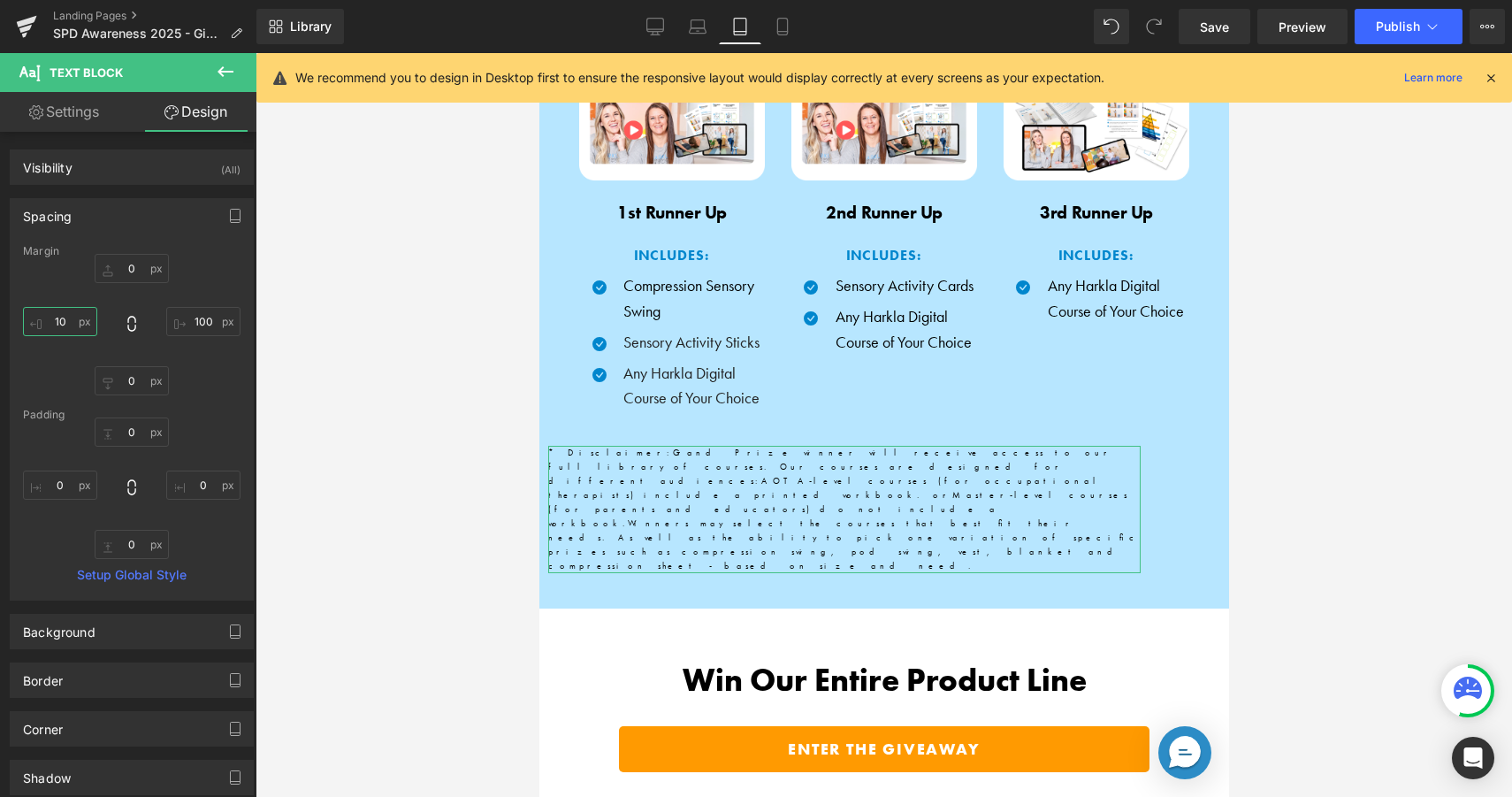
type input "100"
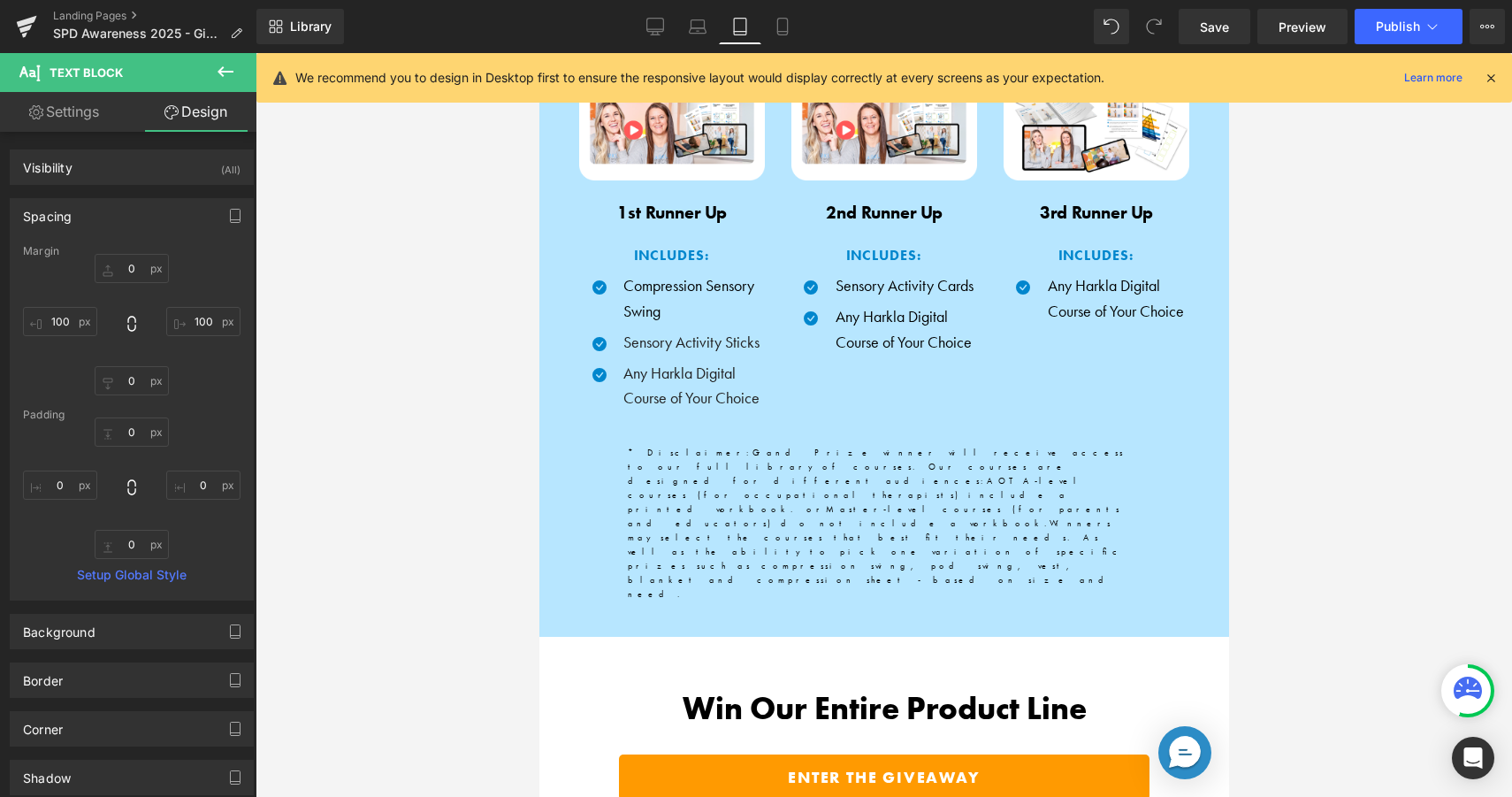
click at [313, 322] on div at bounding box center [883, 425] width 1256 height 744
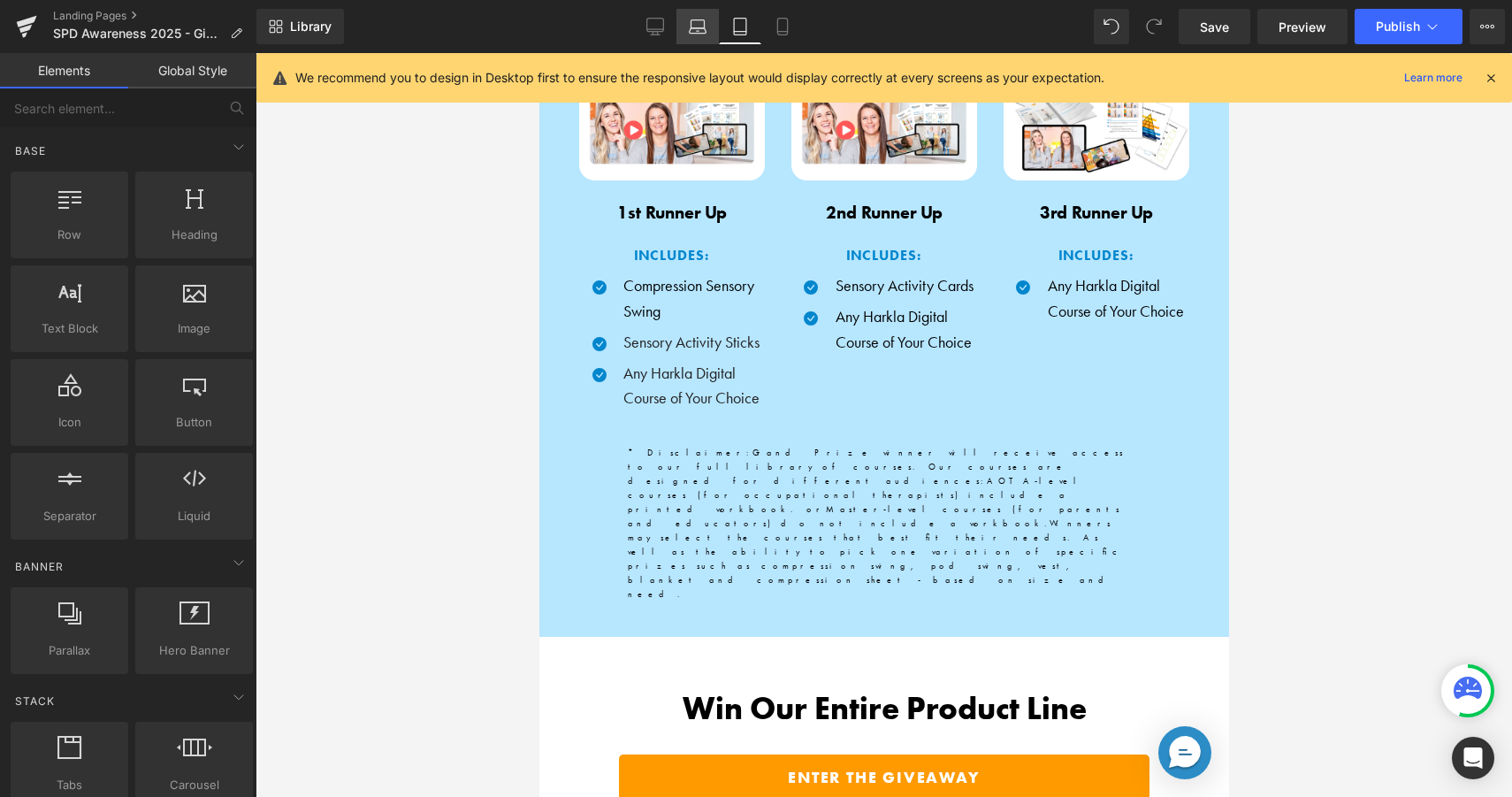
click at [688, 21] on link "Laptop" at bounding box center [698, 27] width 43 height 36
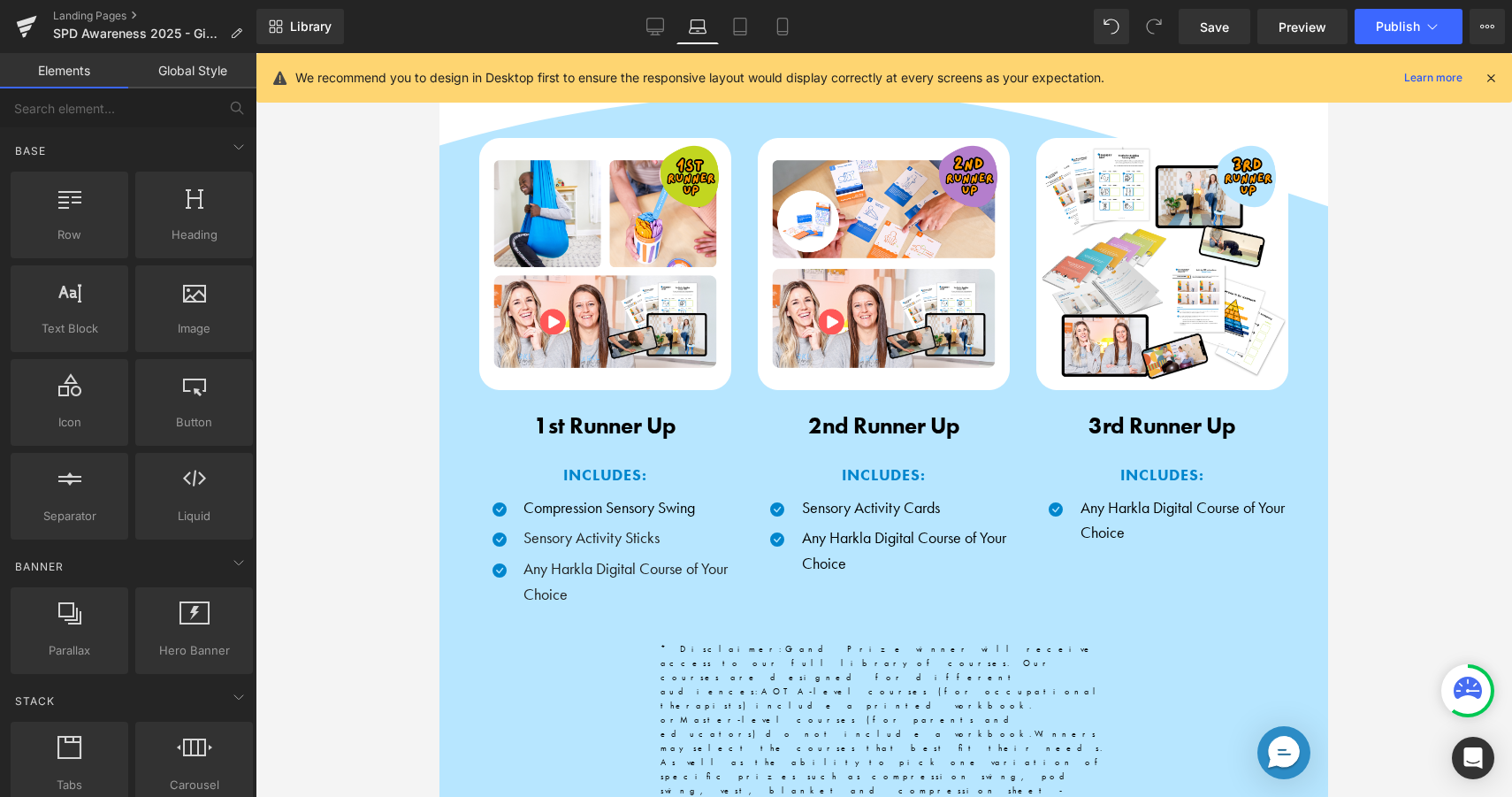
scroll to position [1884, 0]
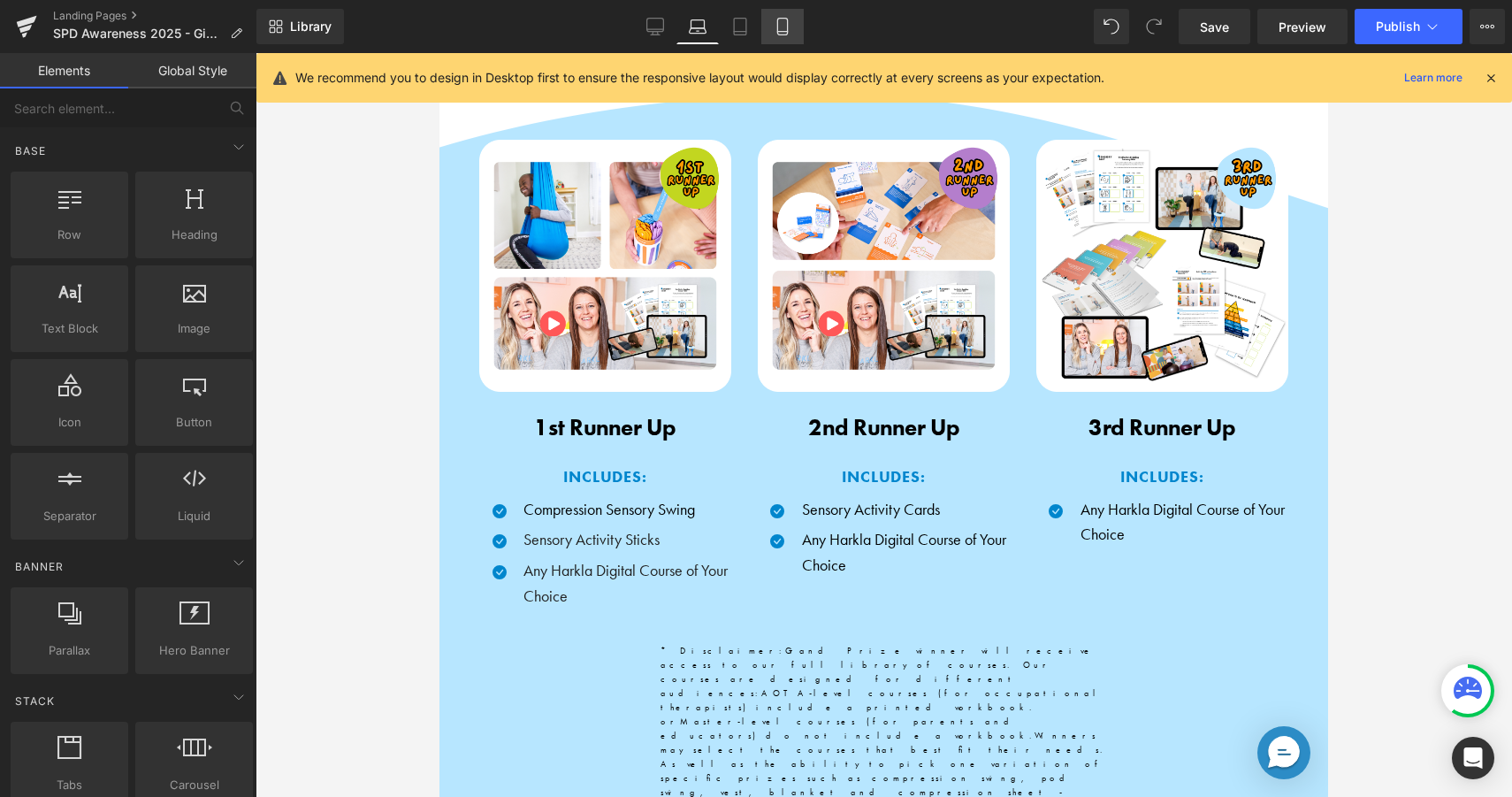
click at [776, 35] on icon at bounding box center [783, 27] width 18 height 18
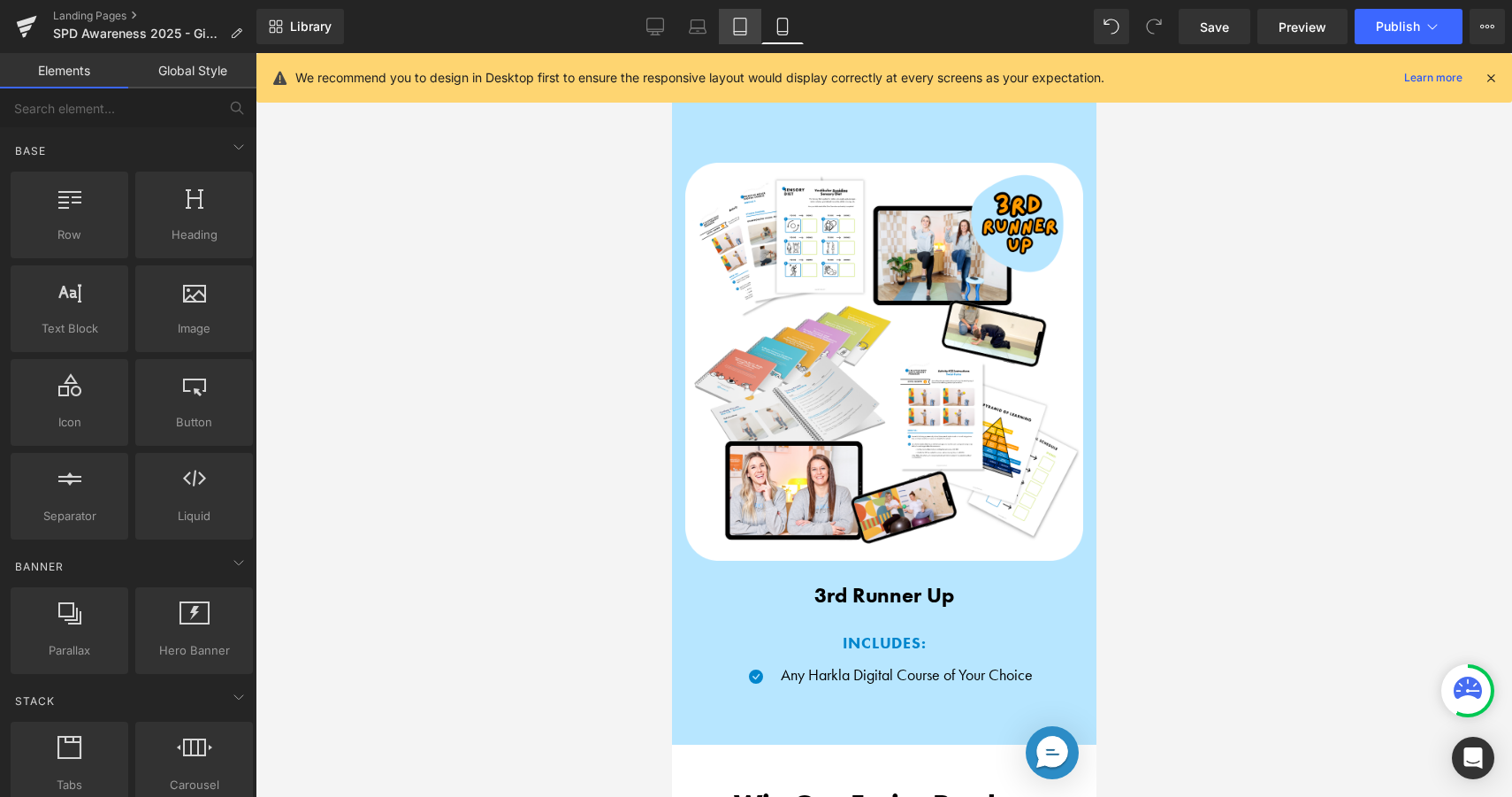
click at [731, 19] on icon at bounding box center [740, 27] width 18 height 18
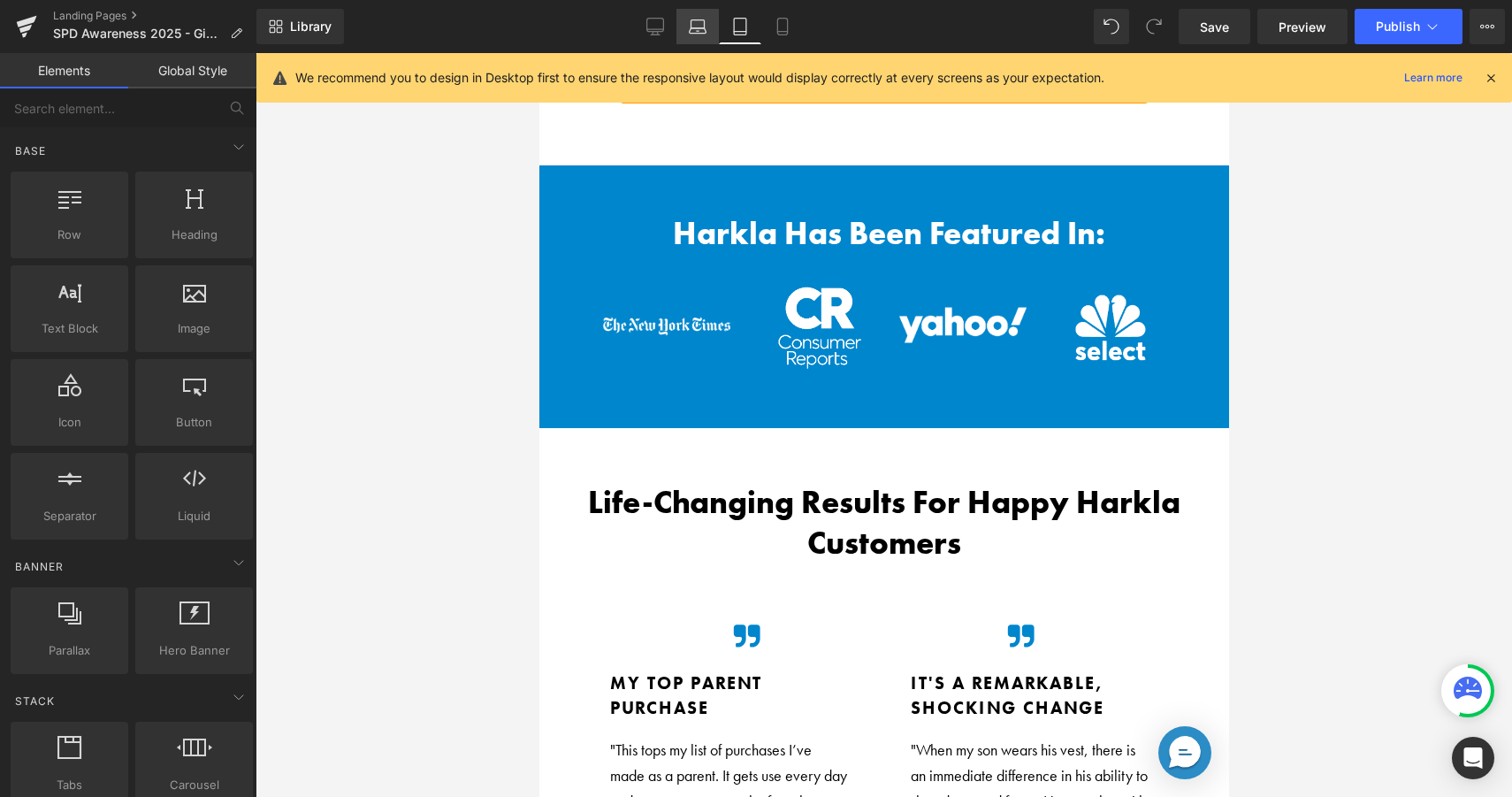
click at [703, 28] on icon at bounding box center [698, 31] width 17 height 5
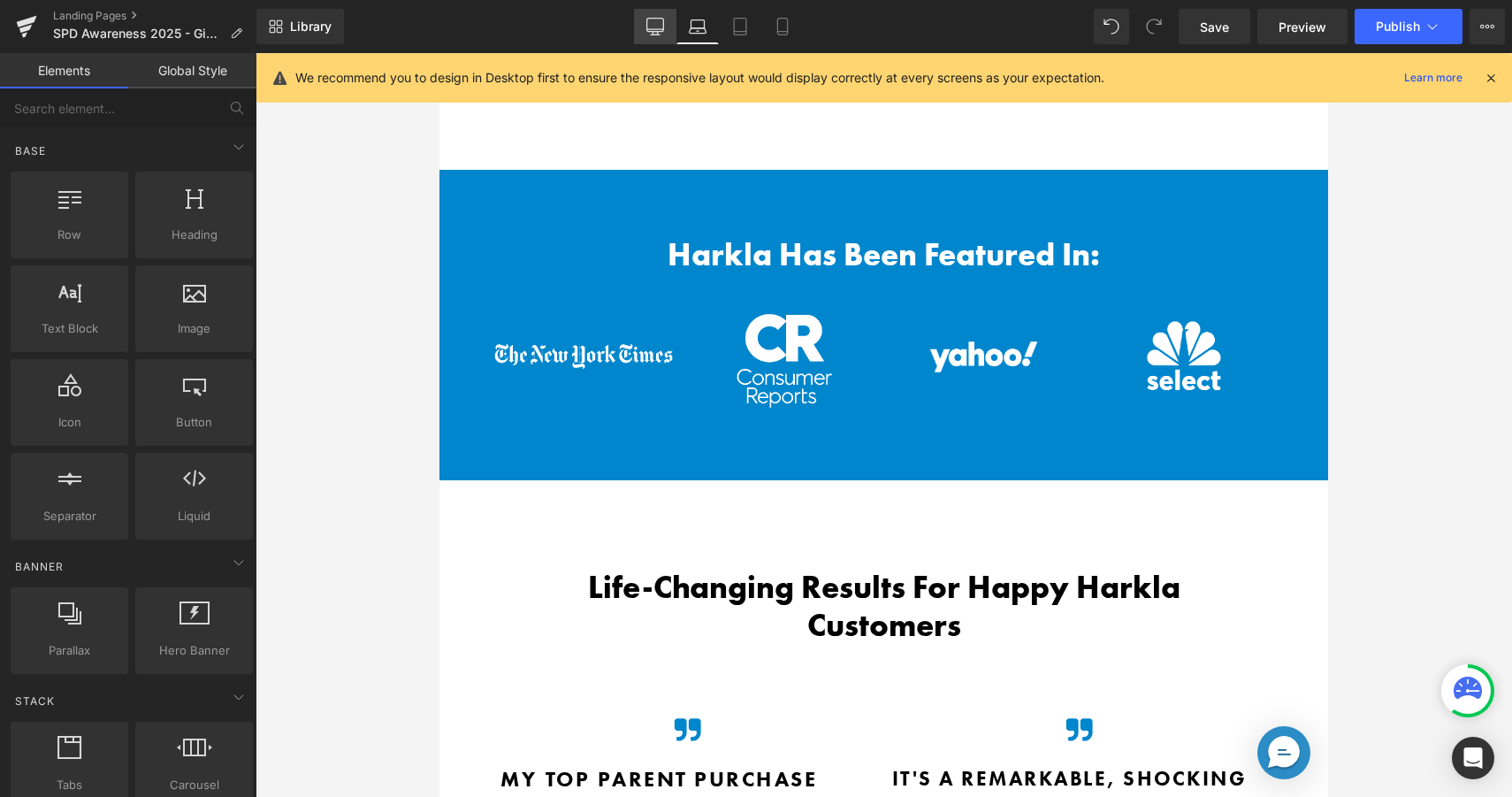
click at [664, 28] on icon at bounding box center [655, 25] width 17 height 13
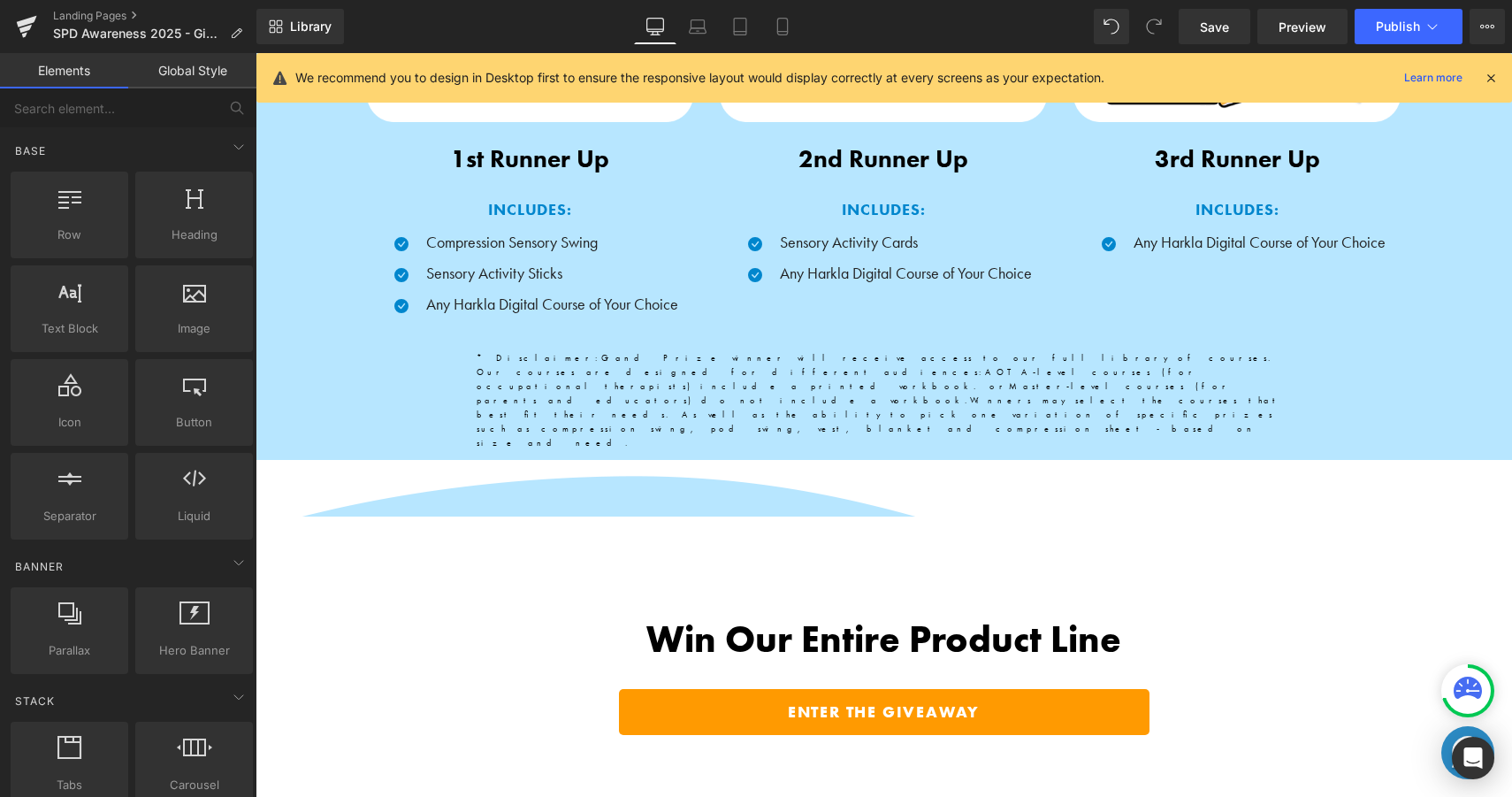
scroll to position [2151, 0]
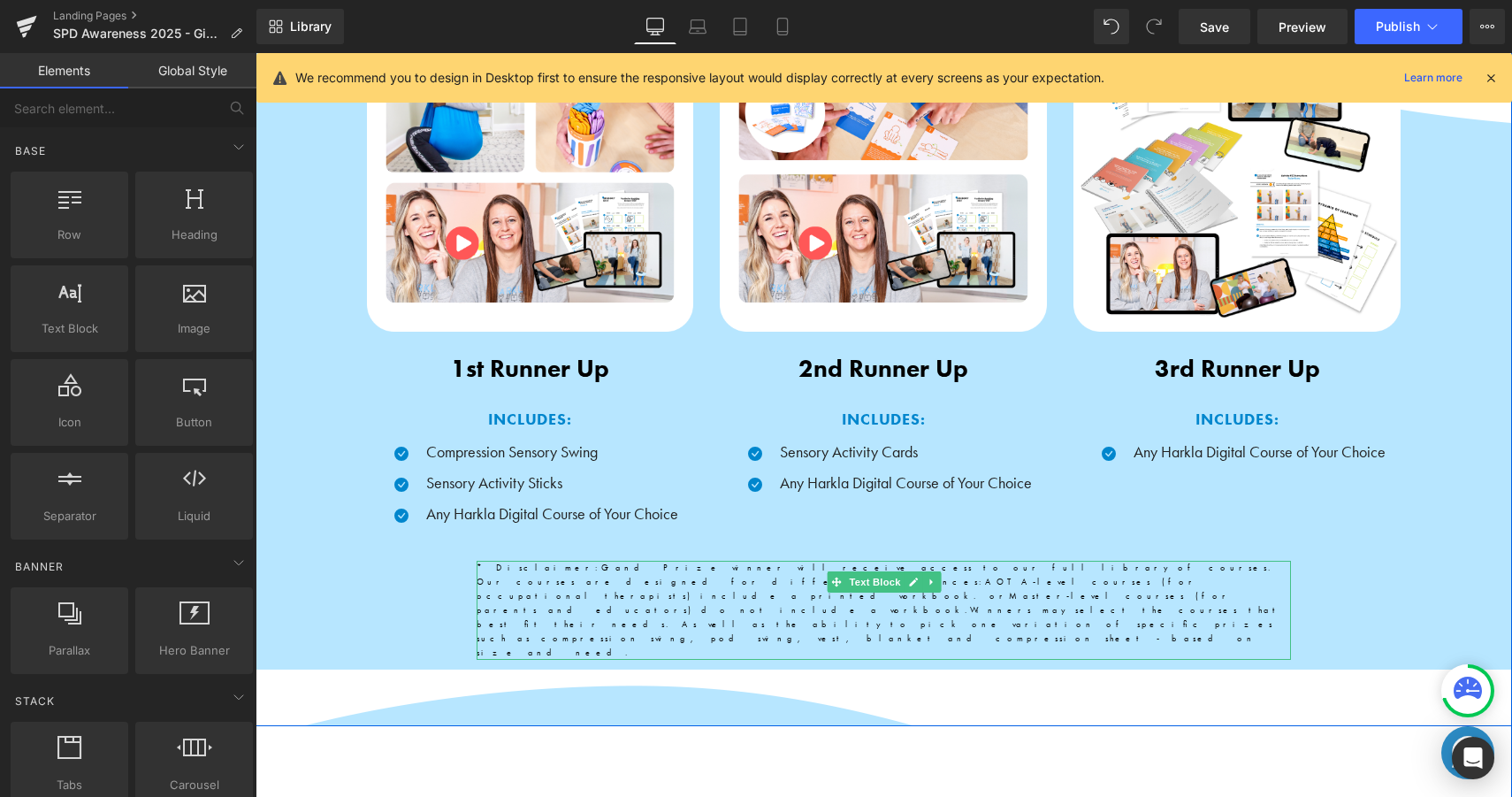
click at [812, 604] on span "Winners may select the courses that best fit their needs. As well as the abilit…" at bounding box center [879, 630] width 806 height 54
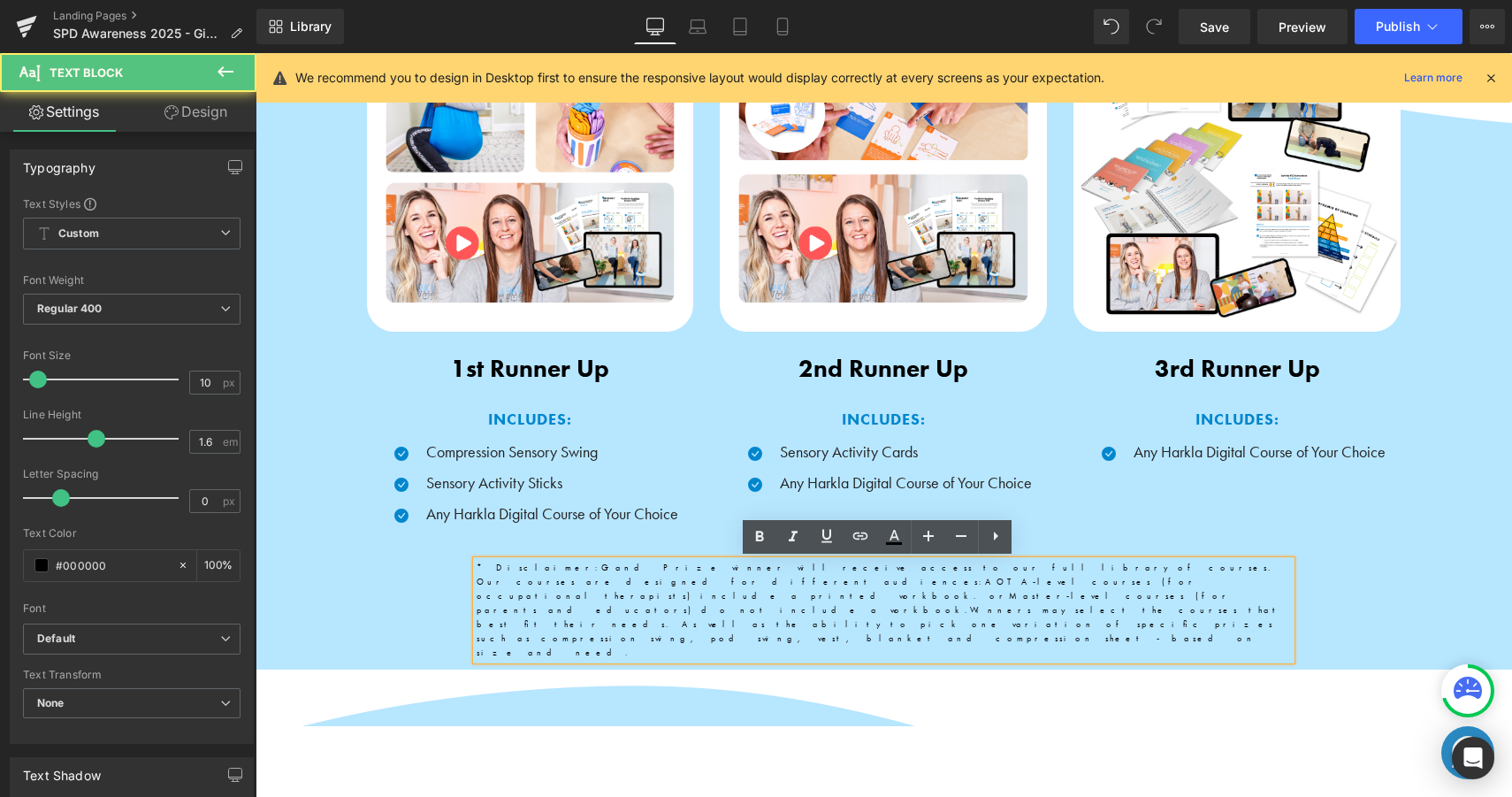
click at [753, 575] on p "*Disclaimer: Grand Prize winner will receive access to our full library of cour…" at bounding box center [883, 610] width 815 height 99
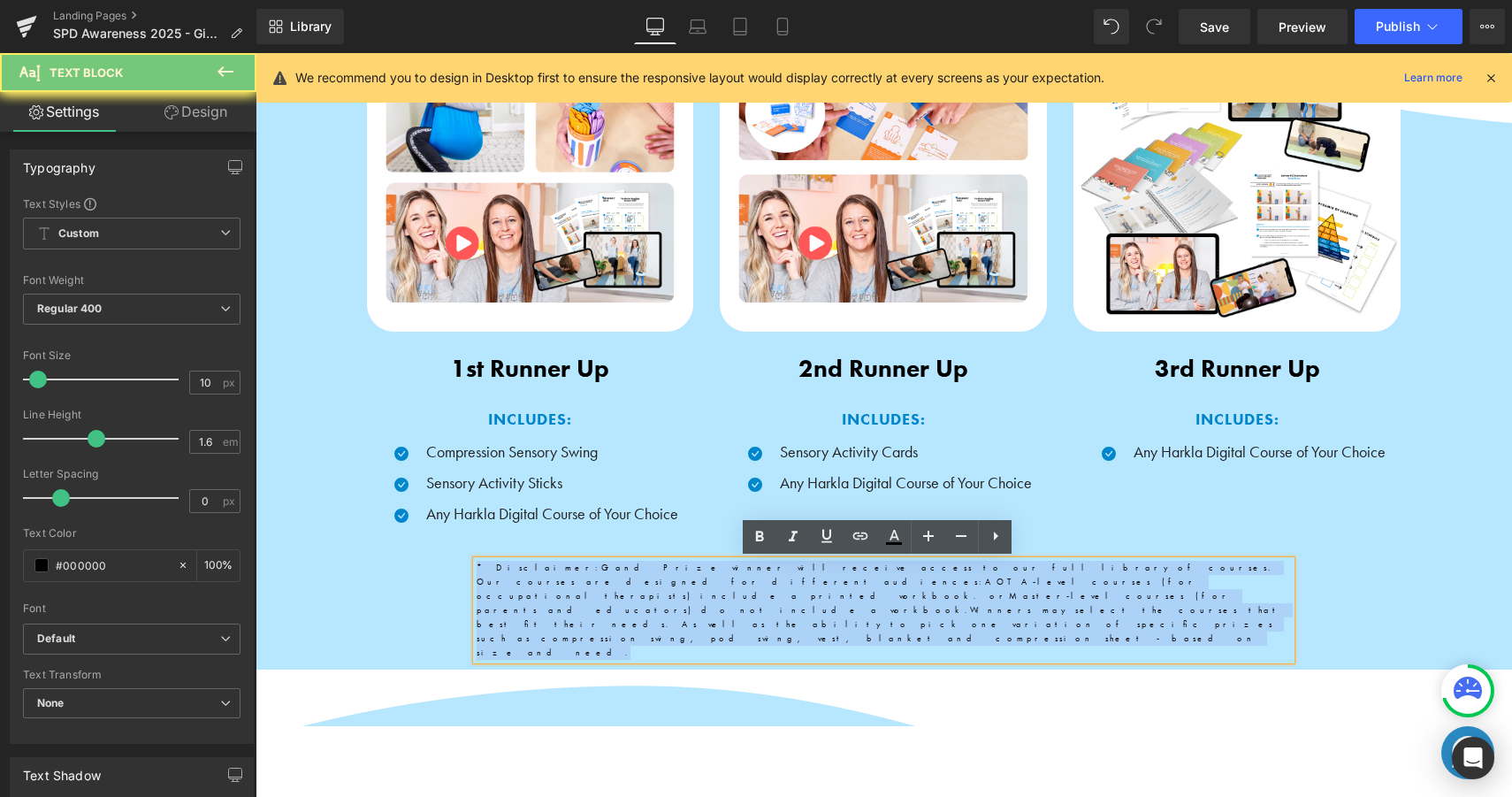
click at [753, 575] on p "*Disclaimer: Grand Prize winner will receive access to our full library of cour…" at bounding box center [883, 610] width 815 height 99
copy p "*Disclaimer: Grand Prize winner will receive access to our full library of cour…"
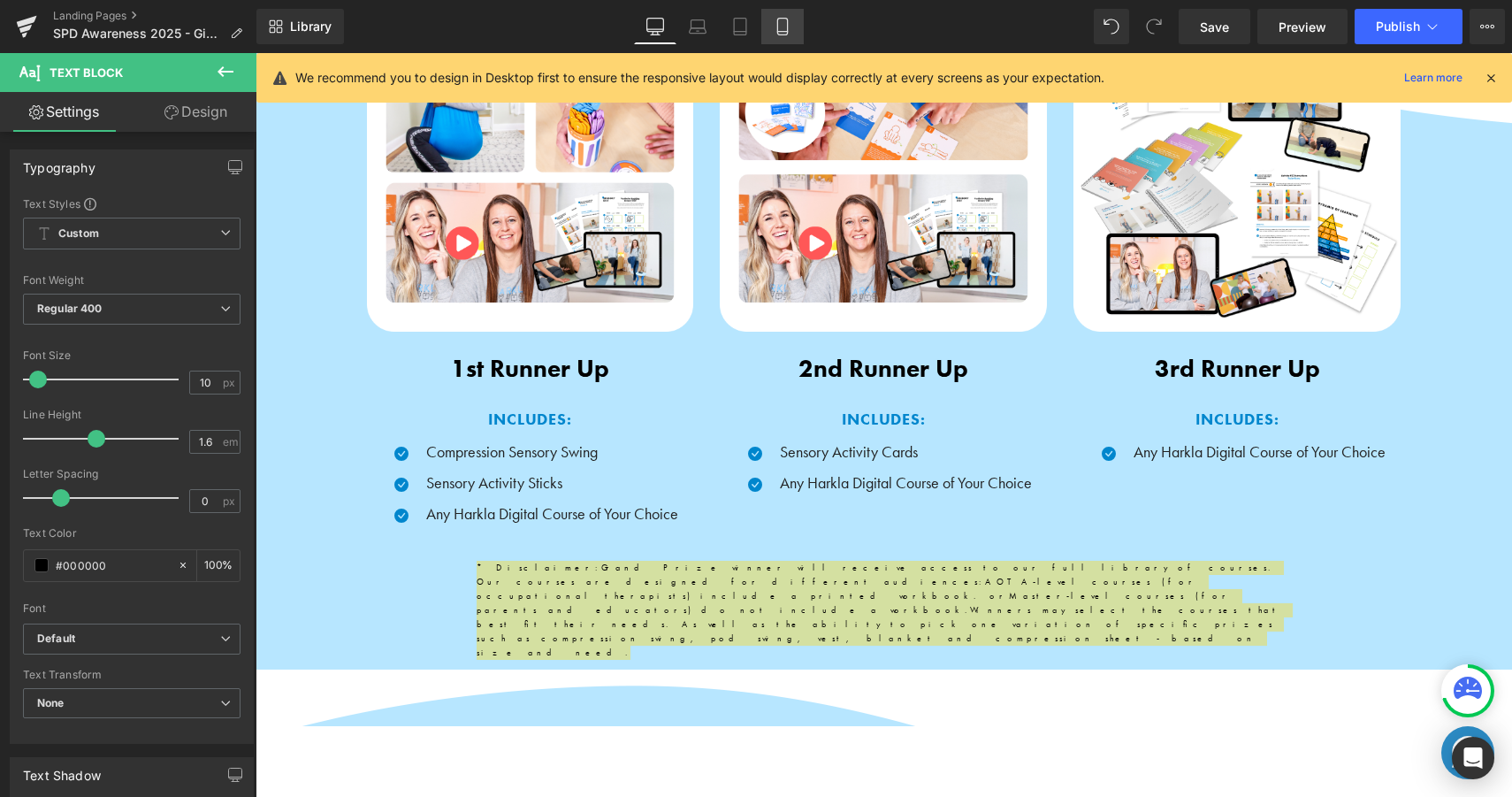
click at [773, 29] on link "Mobile" at bounding box center [783, 27] width 43 height 36
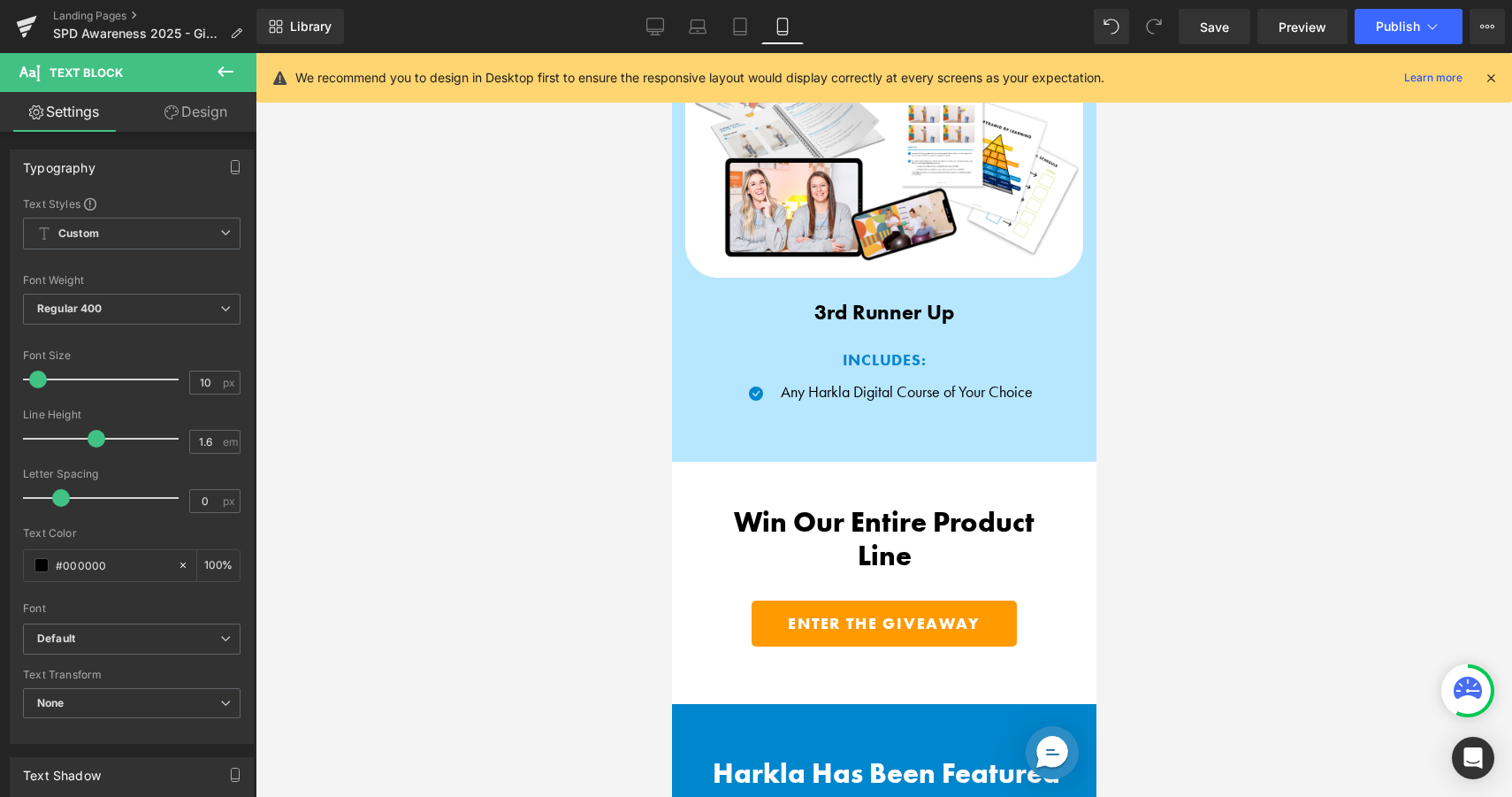
scroll to position [3747, 0]
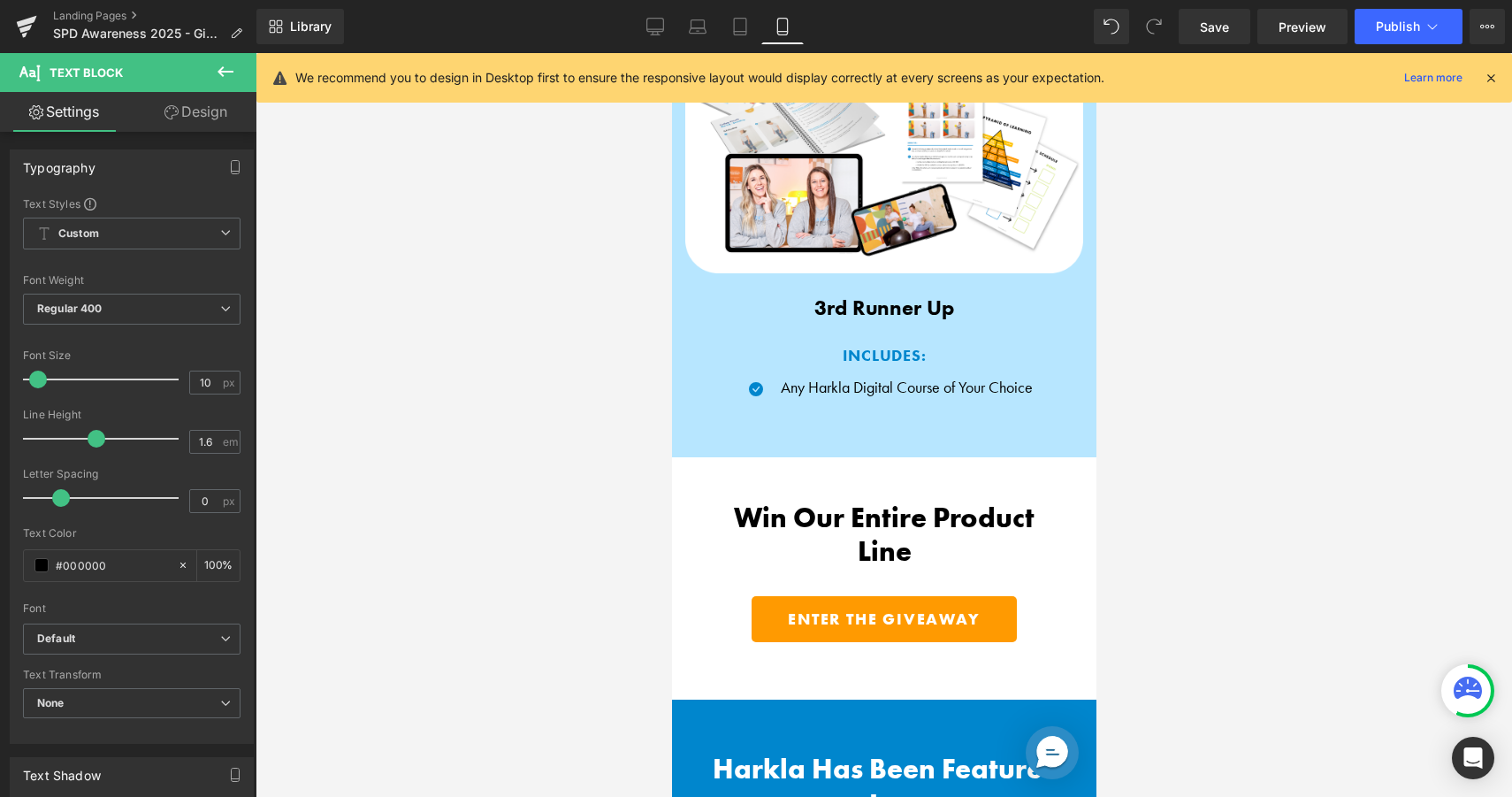
click at [180, 108] on link "Design" at bounding box center [196, 111] width 128 height 40
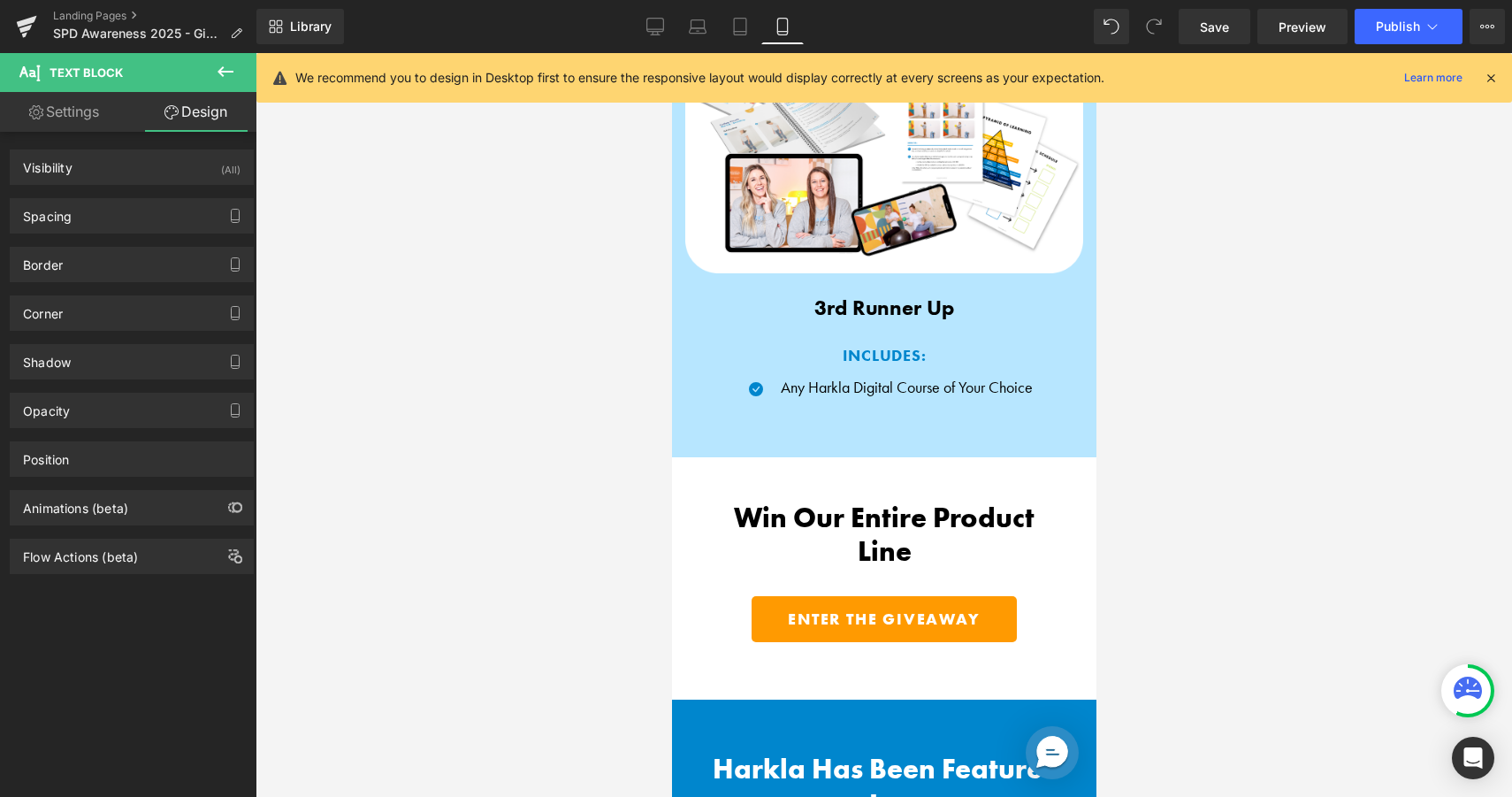
click at [219, 64] on icon at bounding box center [225, 72] width 21 height 21
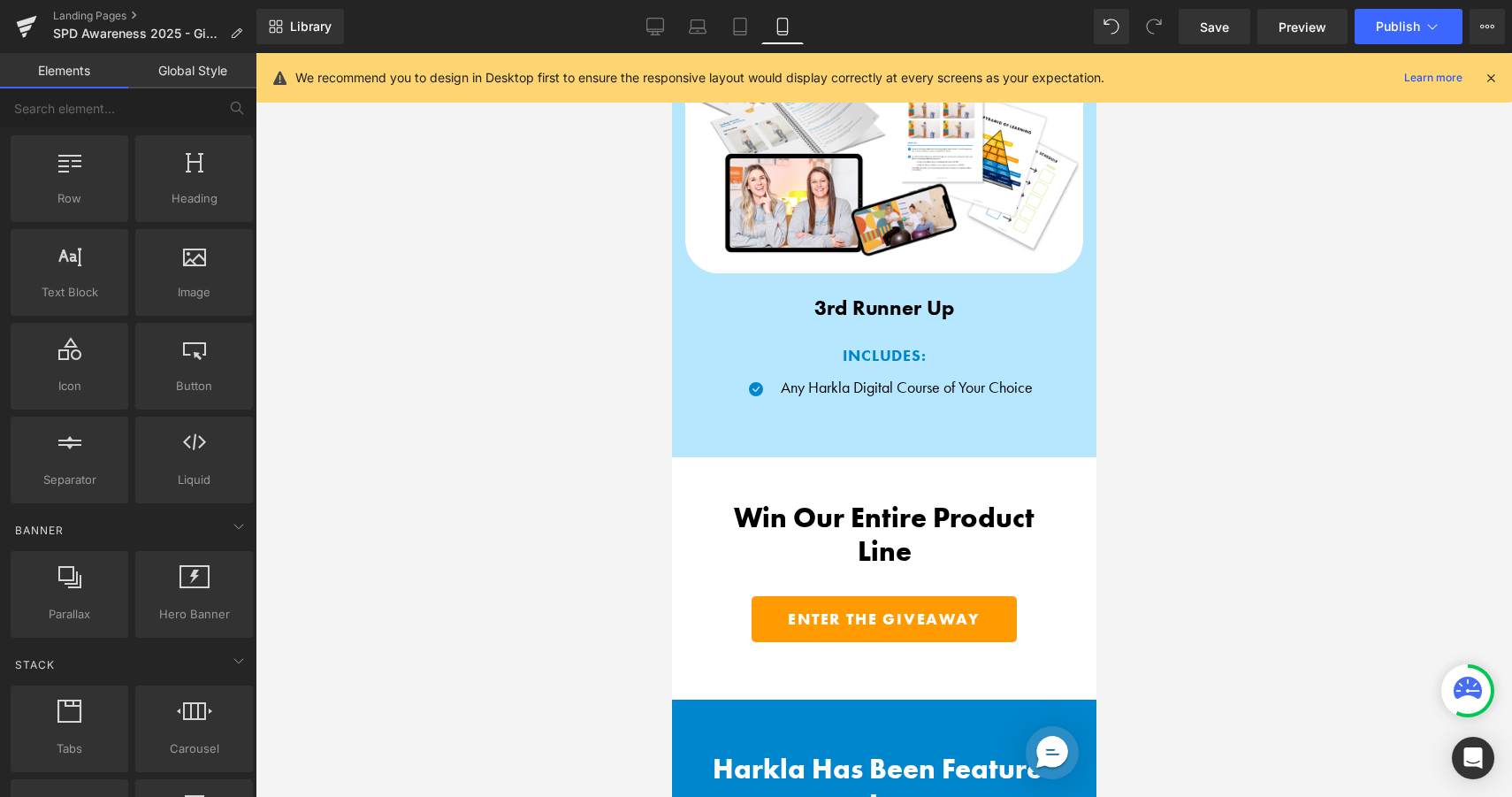
scroll to position [0, 0]
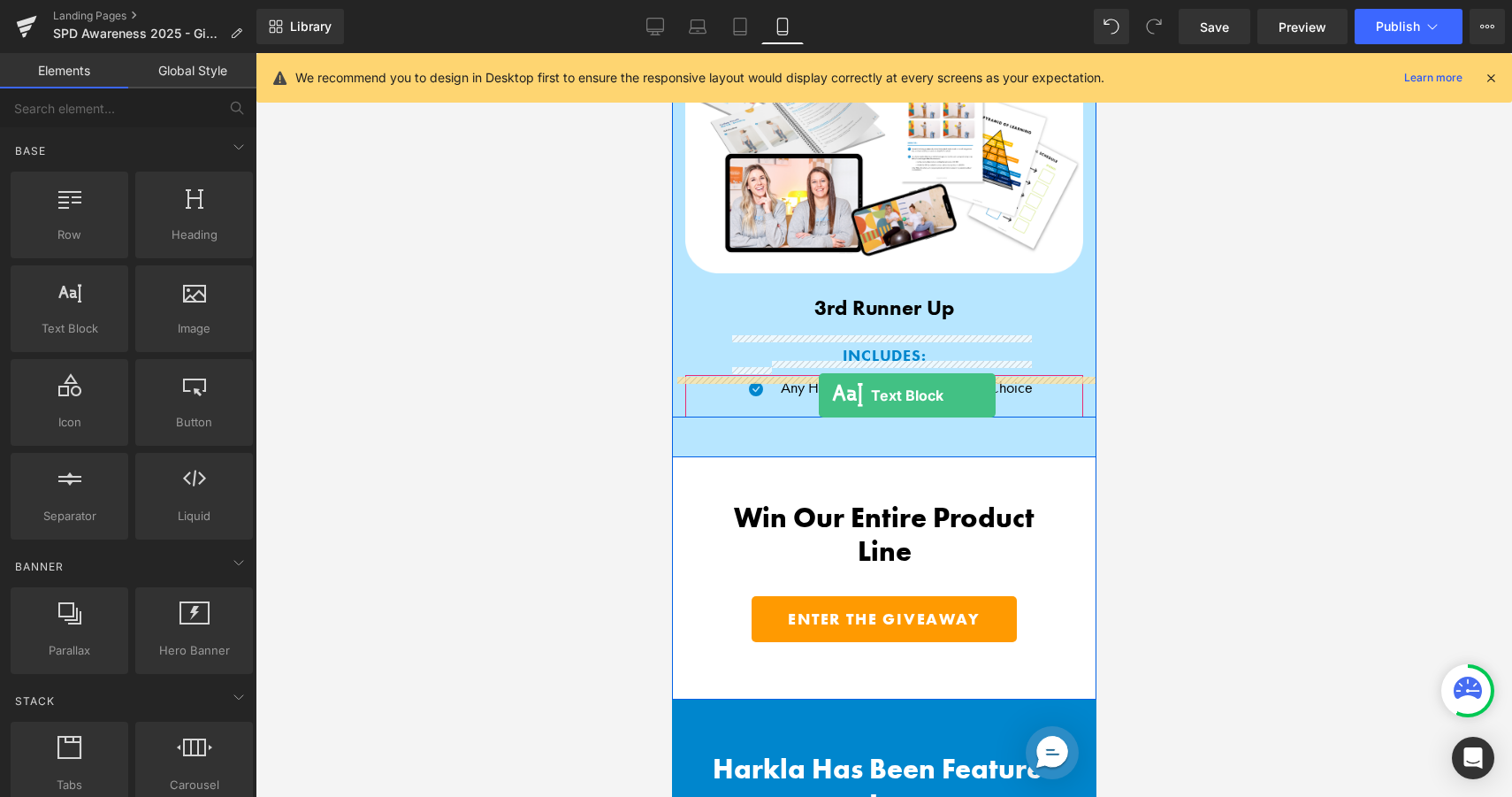
drag, startPoint x: 738, startPoint y: 358, endPoint x: 818, endPoint y: 395, distance: 88.1
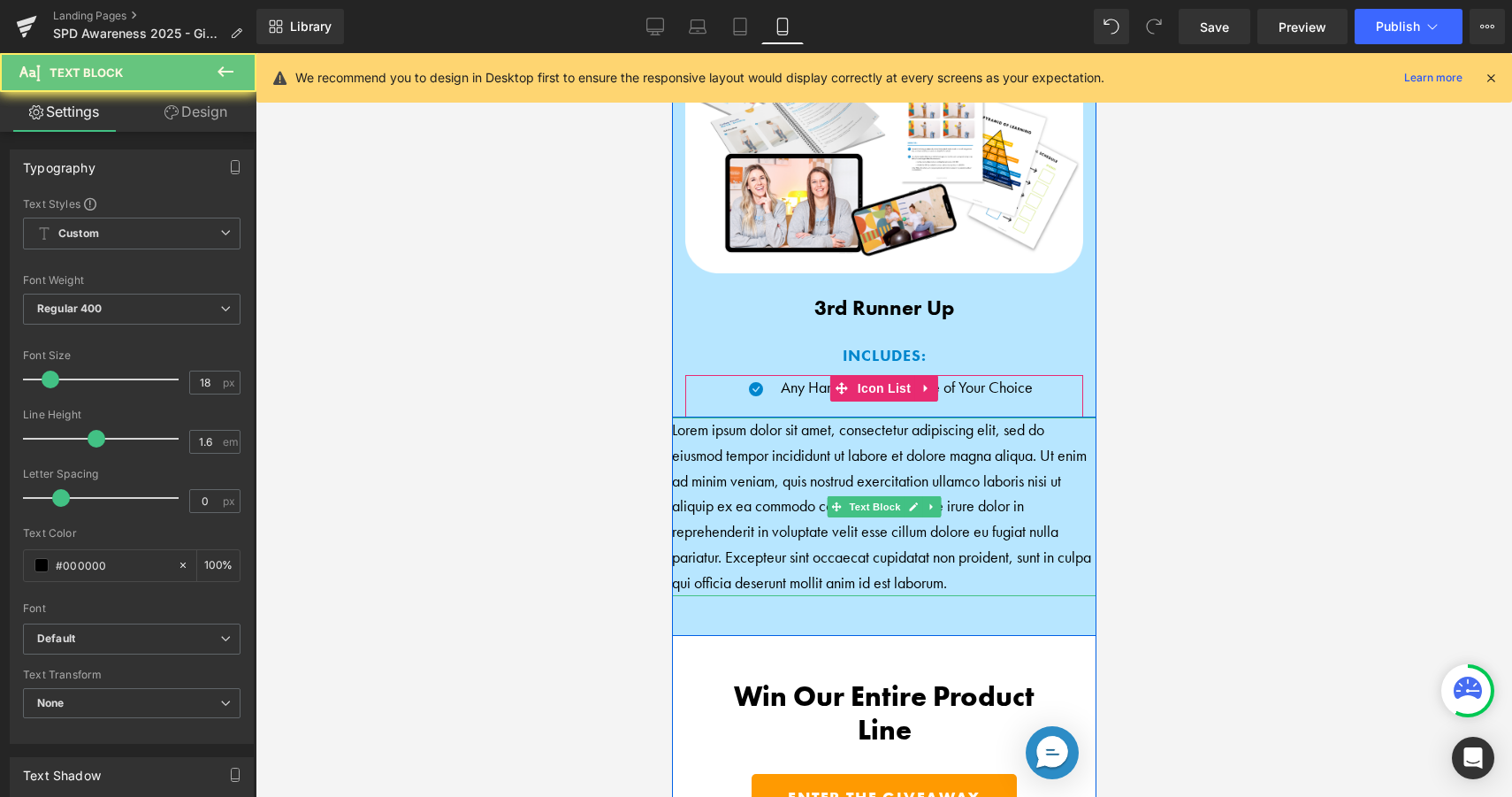
click at [837, 422] on p "Lorem ipsum dolor sit amet, consectetur adipiscing elit, sed do eiusmod tempor …" at bounding box center [883, 507] width 425 height 179
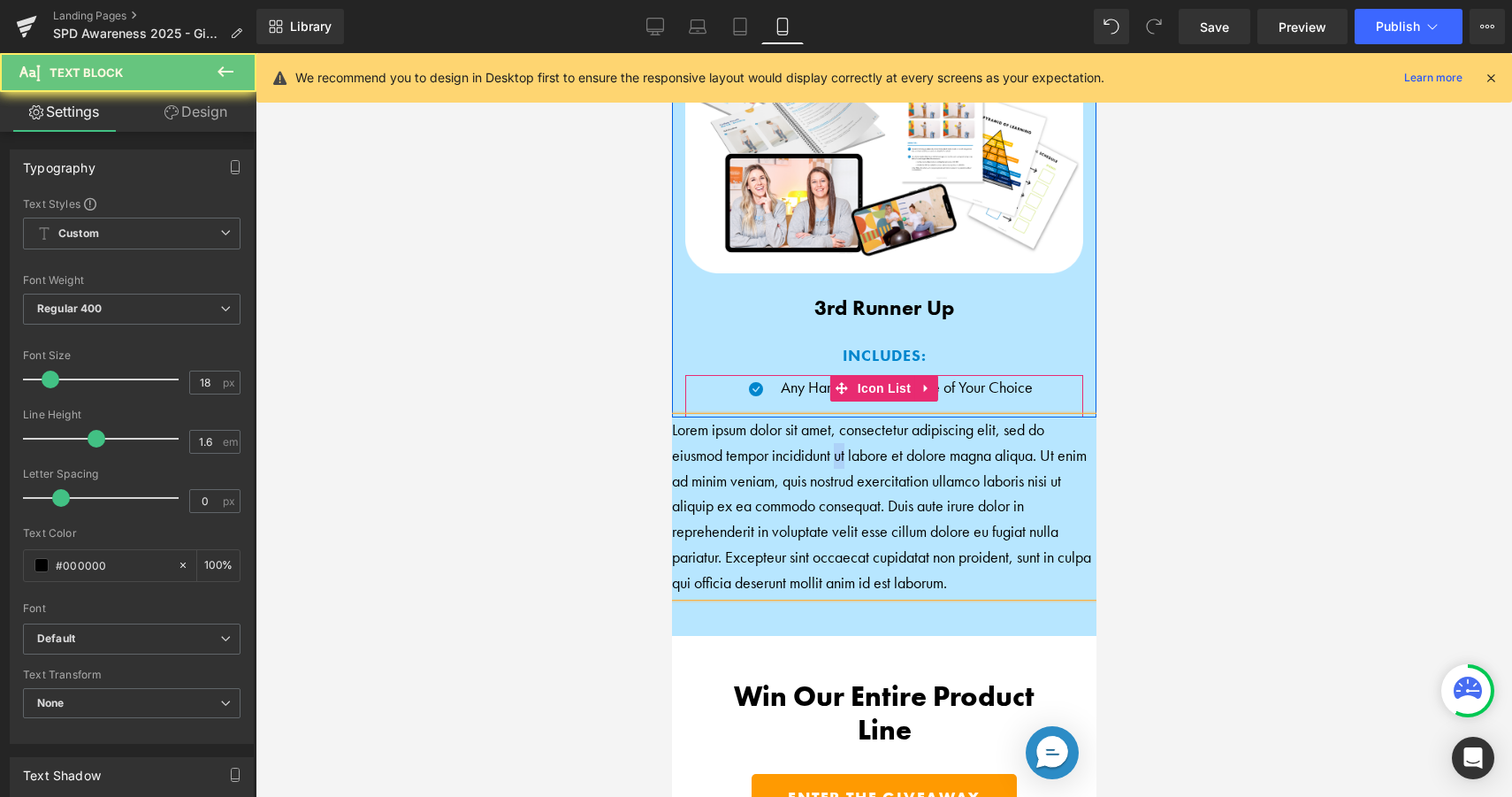
click at [837, 422] on p "Lorem ipsum dolor sit amet, consectetur adipiscing elit, sed do eiusmod tempor …" at bounding box center [883, 507] width 425 height 179
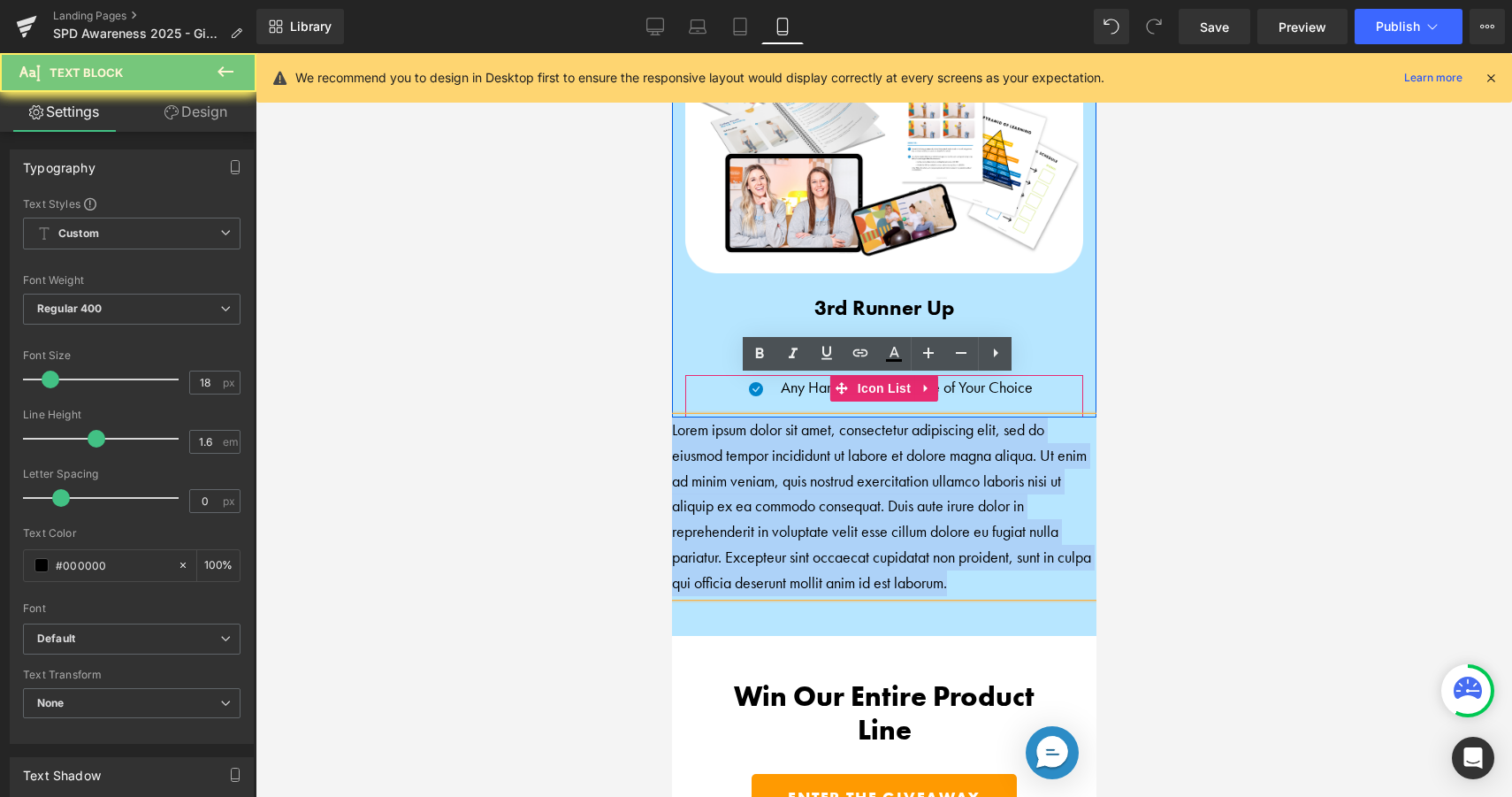
click at [837, 422] on p "Lorem ipsum dolor sit amet, consectetur adipiscing elit, sed do eiusmod tempor …" at bounding box center [883, 507] width 425 height 179
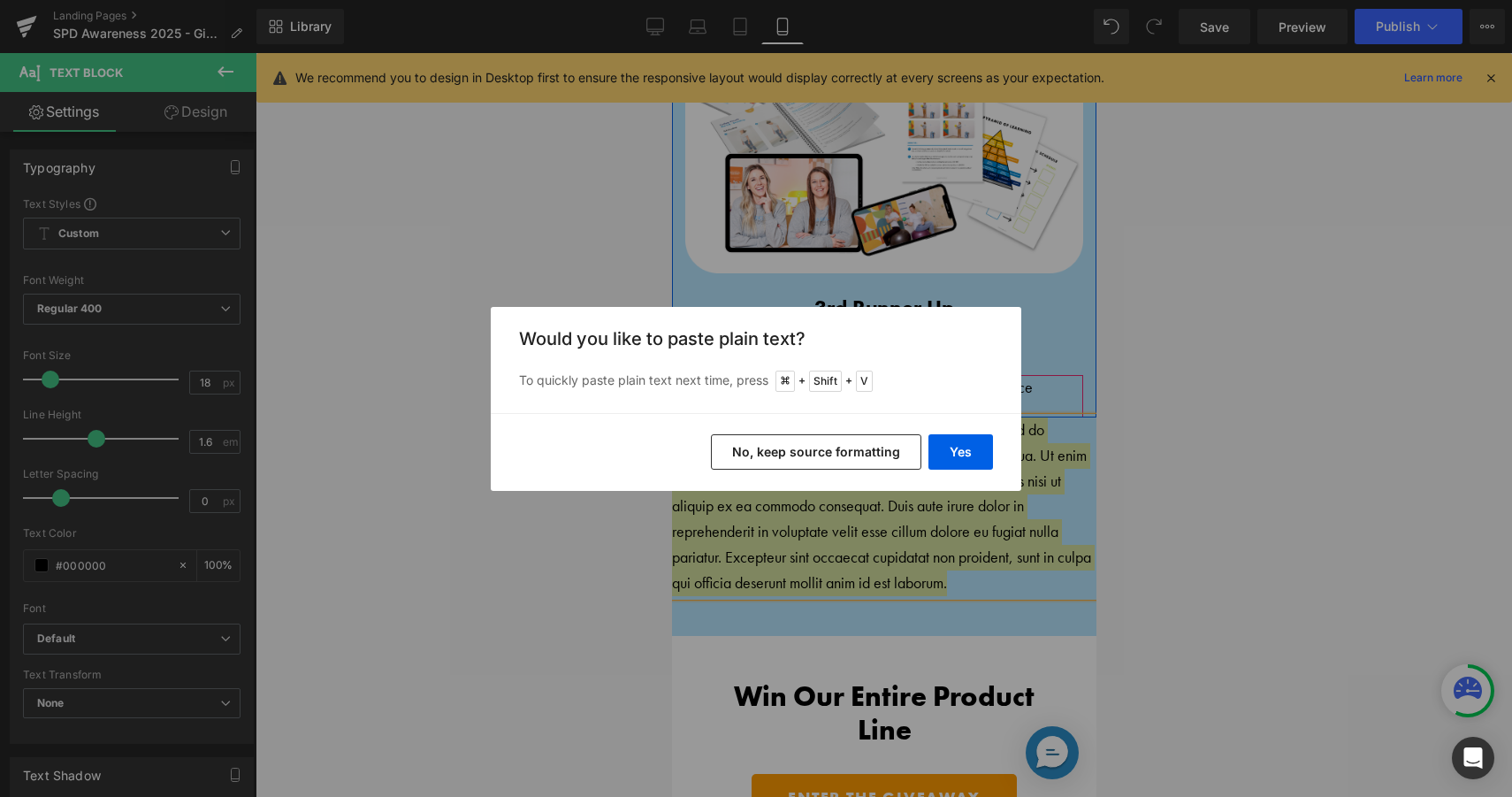
click at [878, 447] on button "No, keep source formatting" at bounding box center [817, 452] width 210 height 36
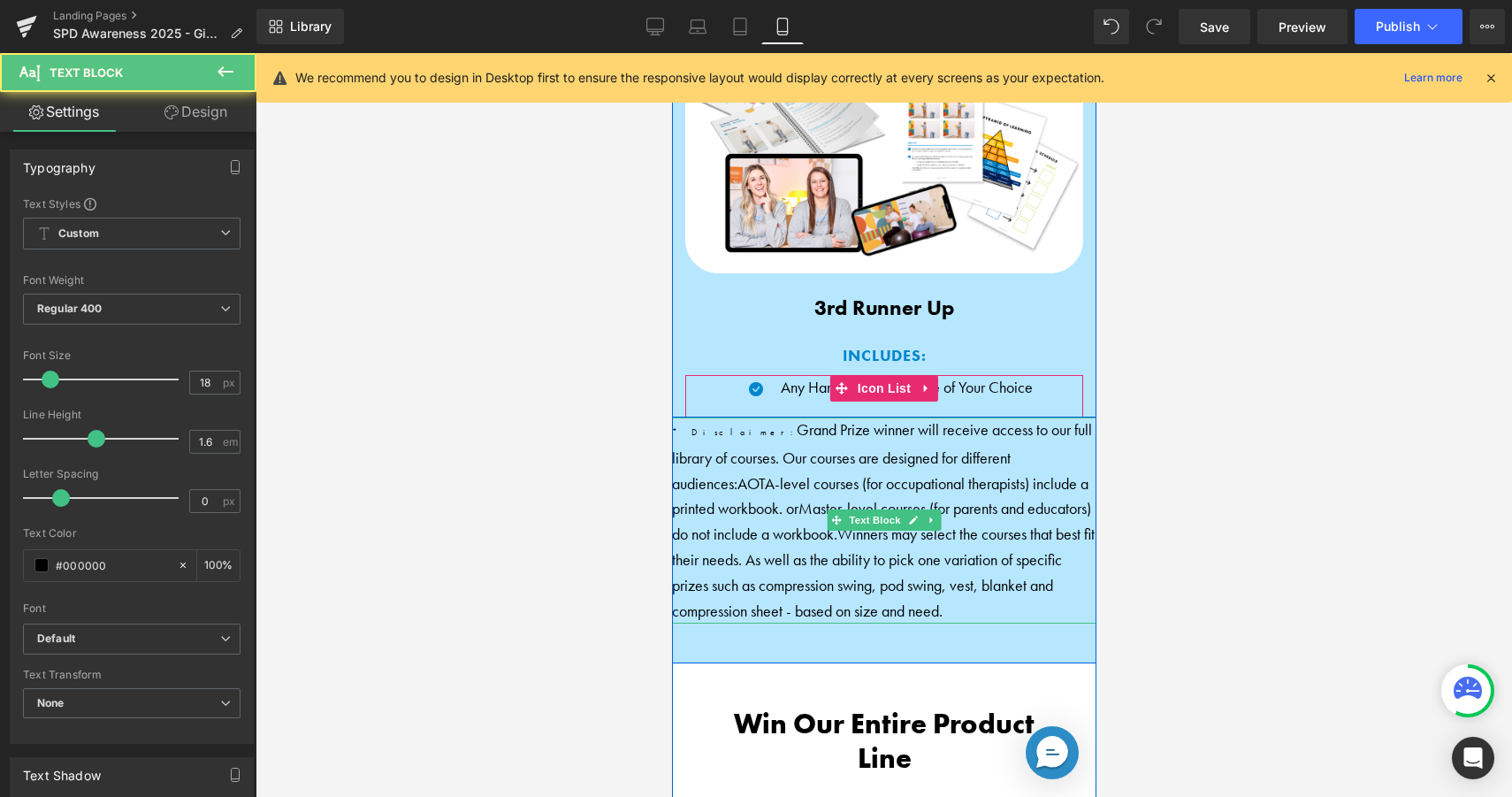
click at [711, 419] on span "Grand Prize winner will receive access to our full library of courses. Our cour…" at bounding box center [882, 456] width 420 height 74
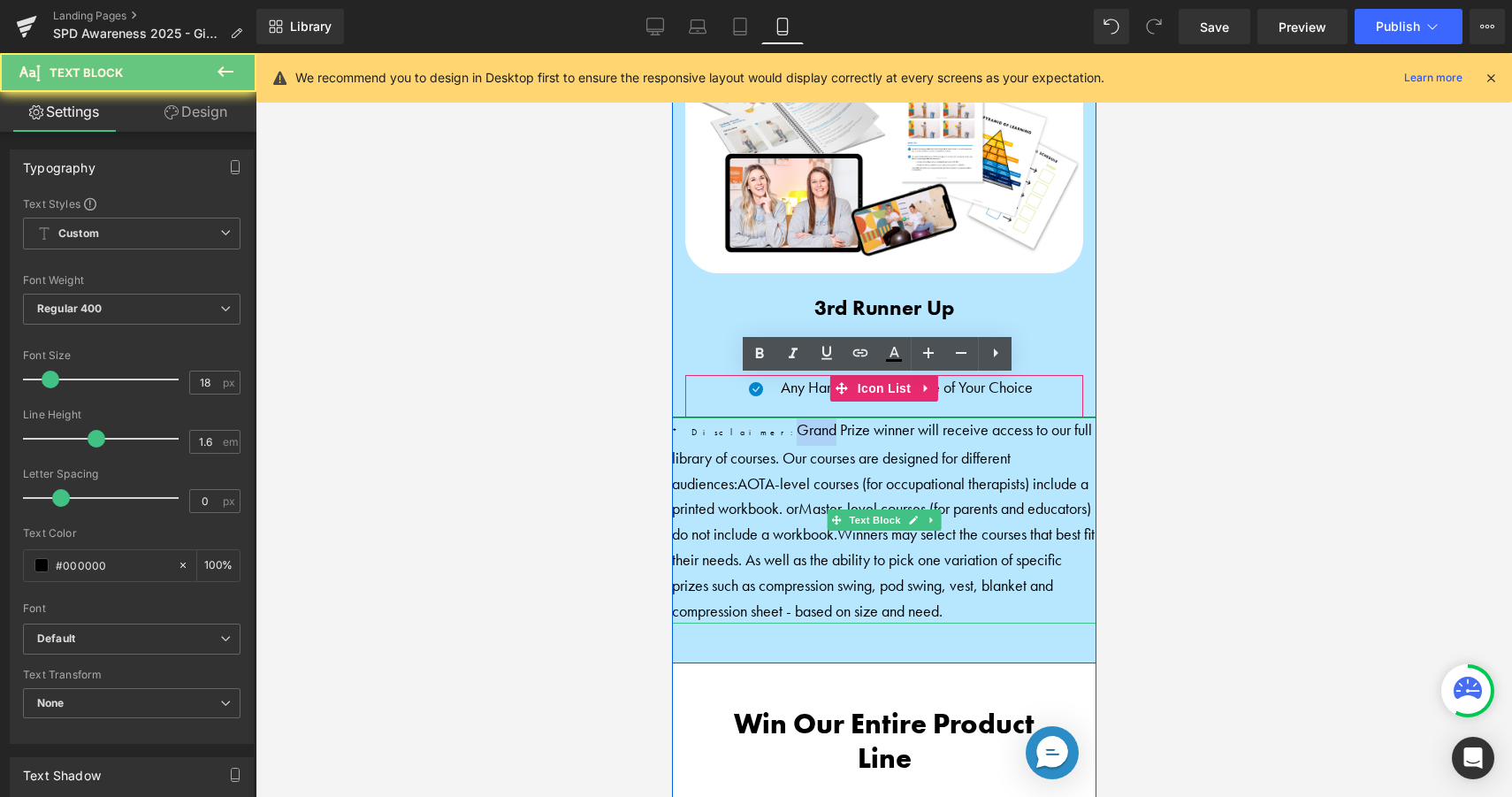
click at [711, 419] on span "Grand Prize winner will receive access to our full library of courses. Our cour…" at bounding box center [882, 456] width 420 height 74
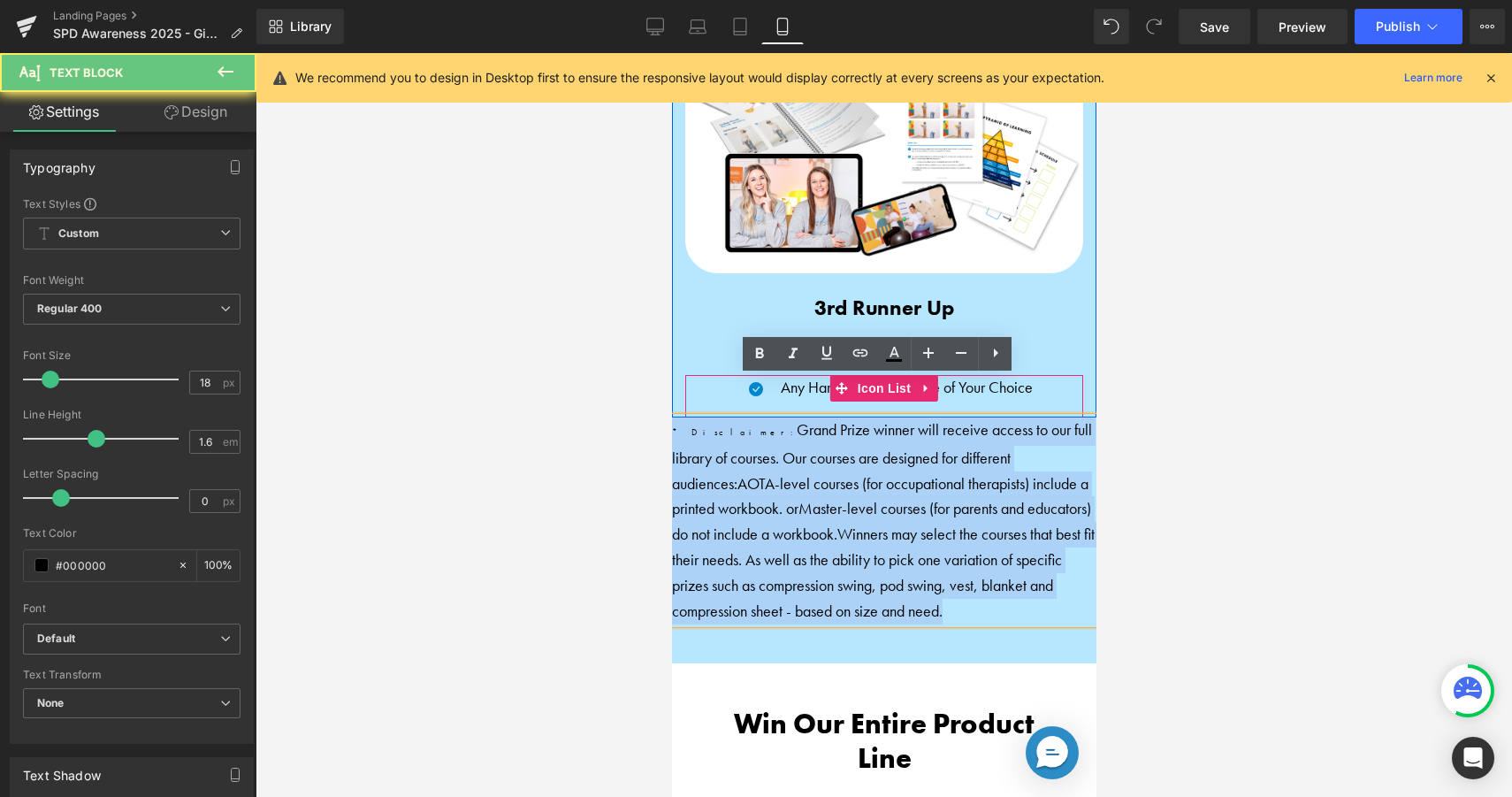
click at [711, 419] on span "Grand Prize winner will receive access to our full library of courses. Our cour…" at bounding box center [882, 456] width 420 height 74
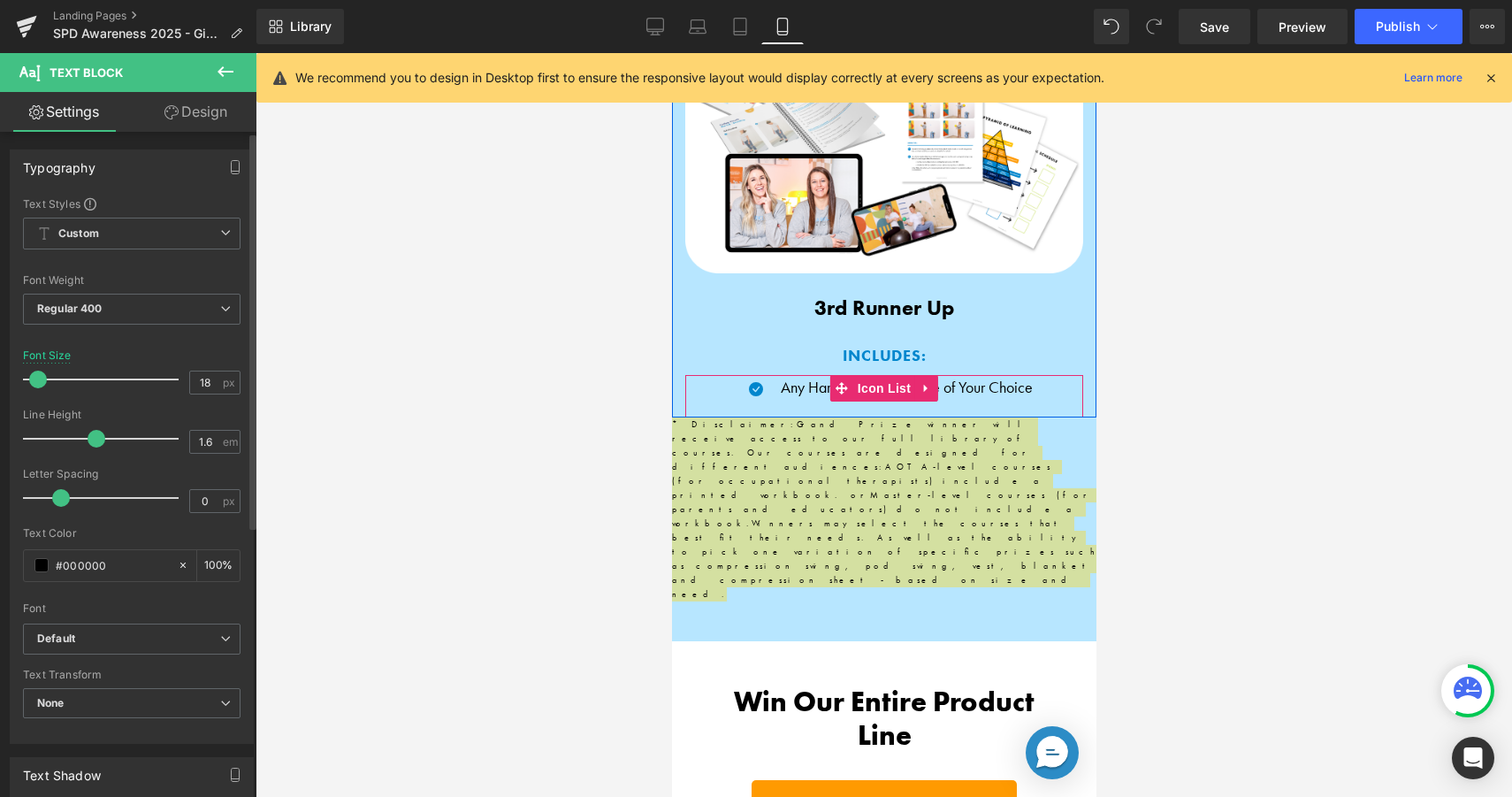
drag, startPoint x: 46, startPoint y: 377, endPoint x: 34, endPoint y: 377, distance: 12.0
click at [34, 377] on span at bounding box center [38, 379] width 18 height 18
click at [185, 112] on link "Design" at bounding box center [196, 111] width 128 height 40
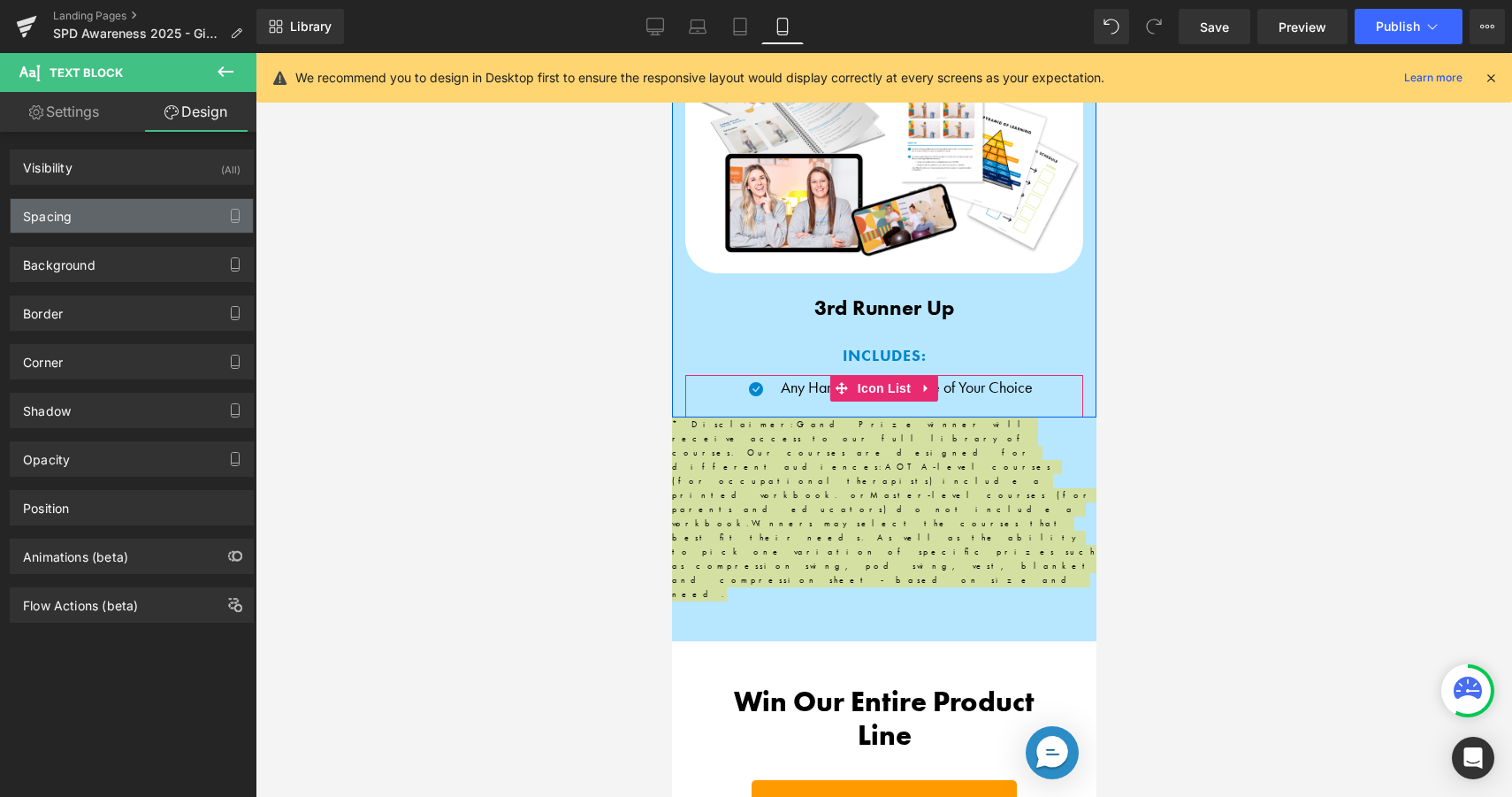
click at [151, 221] on div "Spacing" at bounding box center [132, 216] width 242 height 34
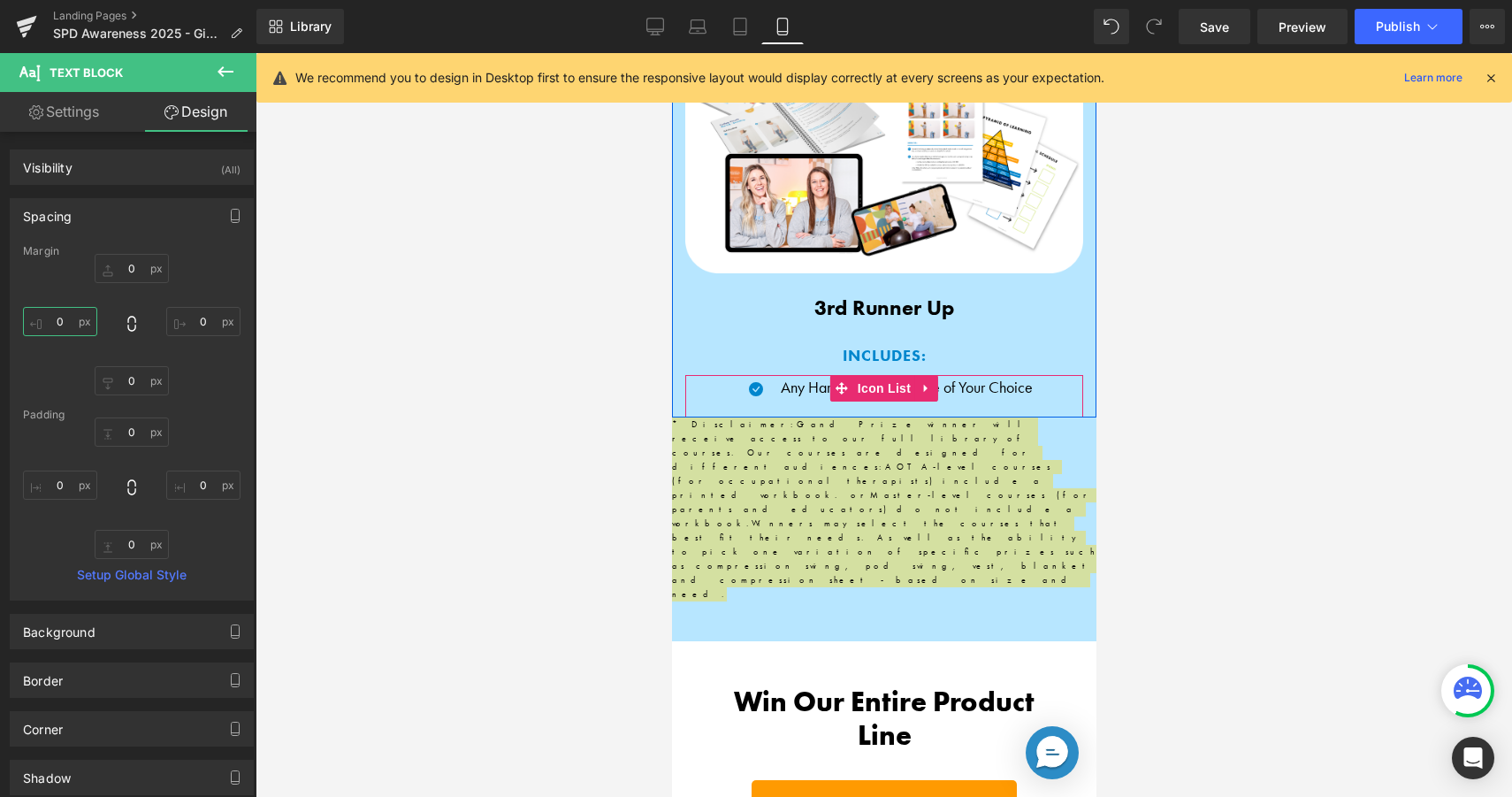
click at [76, 326] on input "0" at bounding box center [60, 321] width 74 height 29
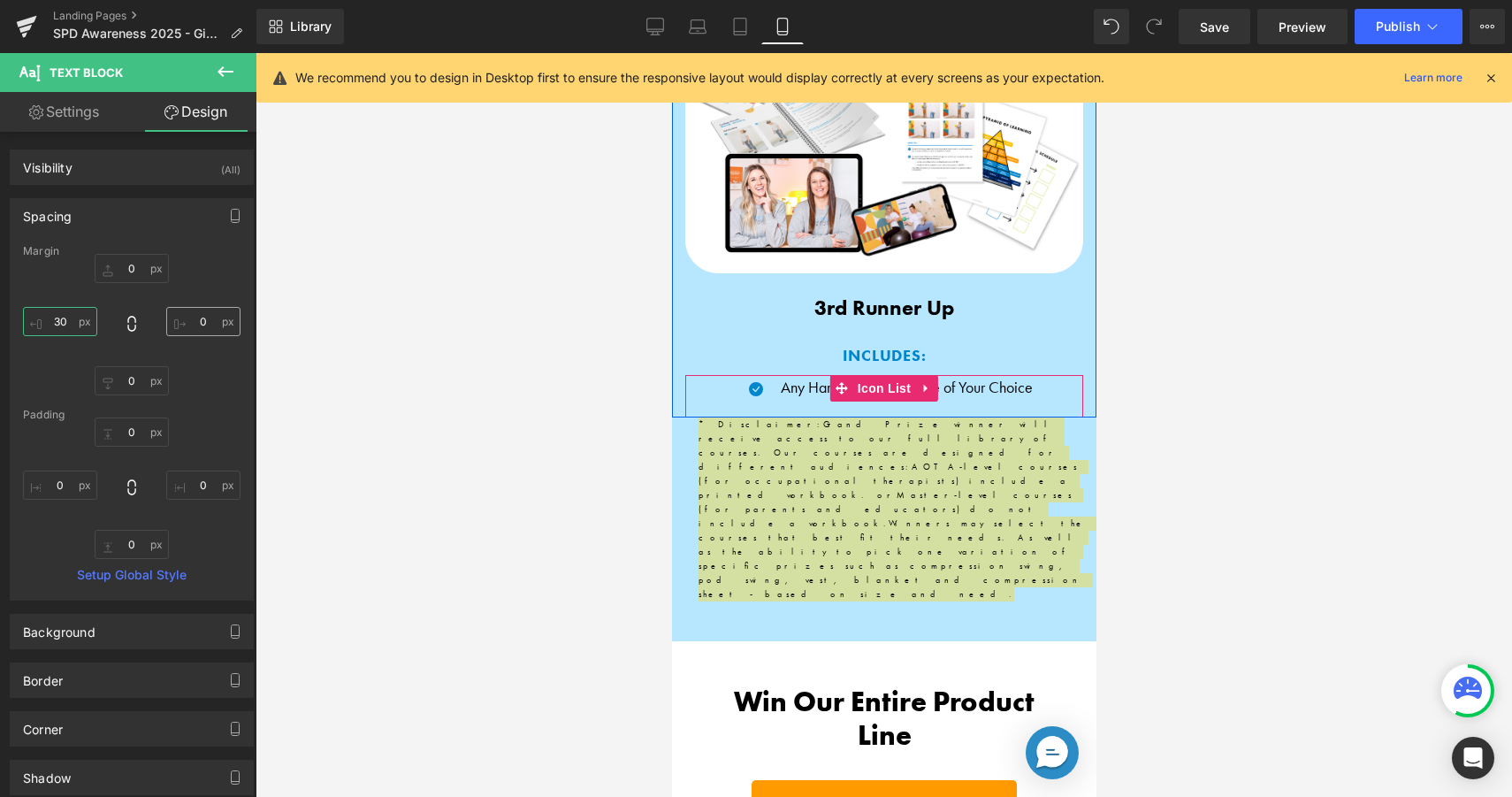
type input "30"
click at [191, 322] on input "0" at bounding box center [203, 321] width 74 height 29
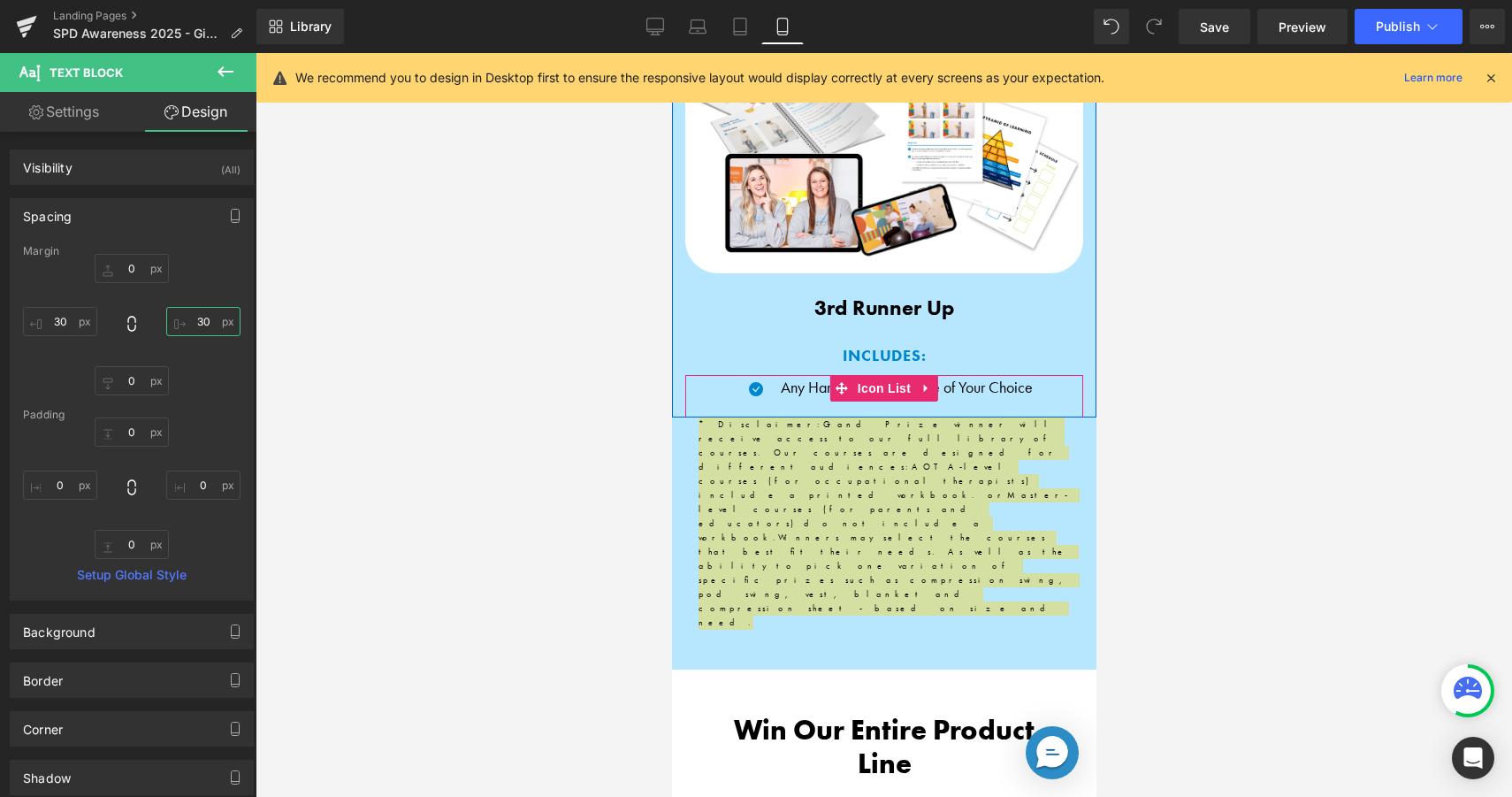
type input "30"
click at [198, 269] on div "0 30 0 30" at bounding box center [132, 324] width 217 height 142
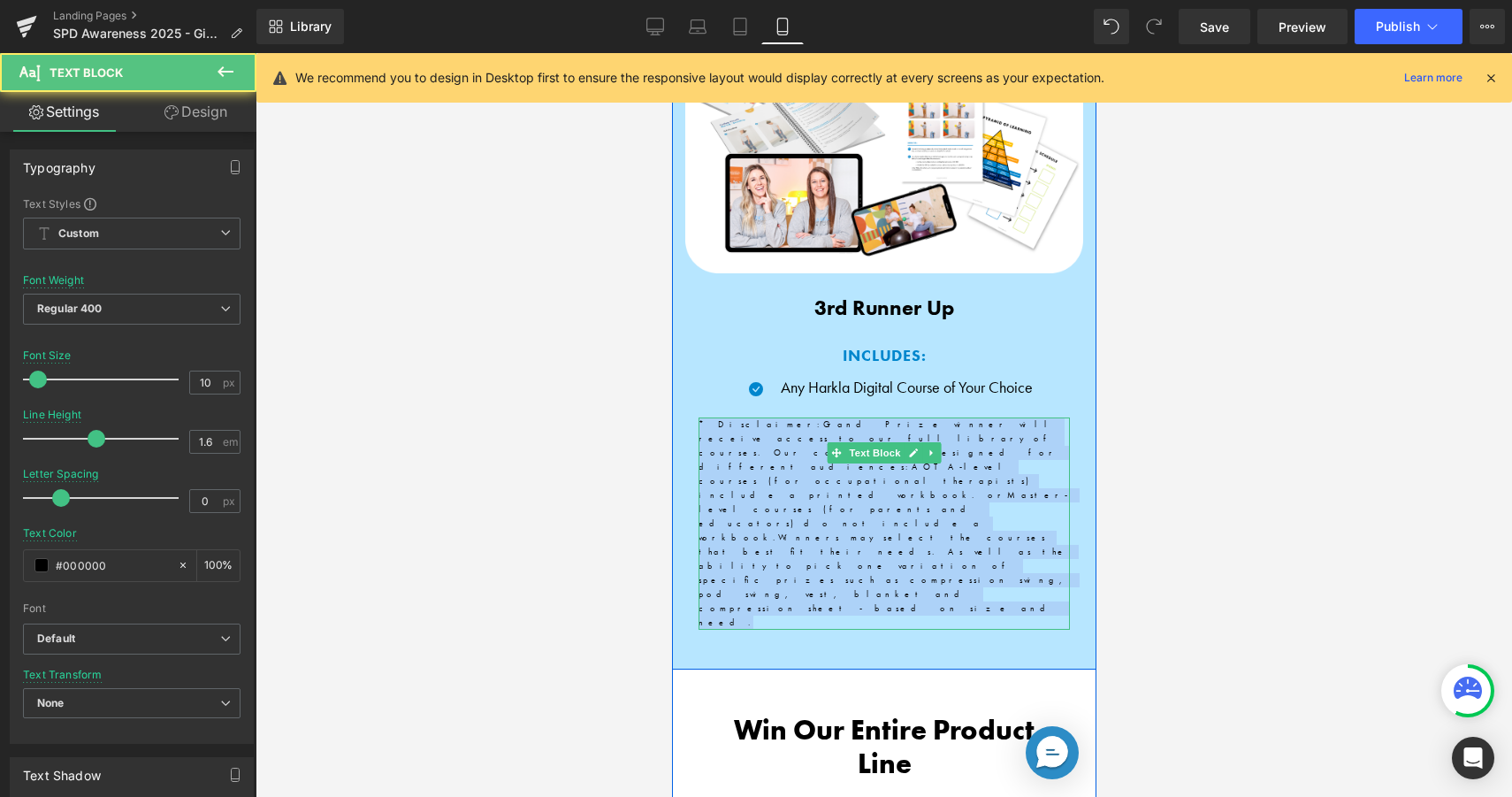
click at [747, 489] on span "Master-level courses (for parents and educators) do not include a workbook." at bounding box center [883, 516] width 370 height 54
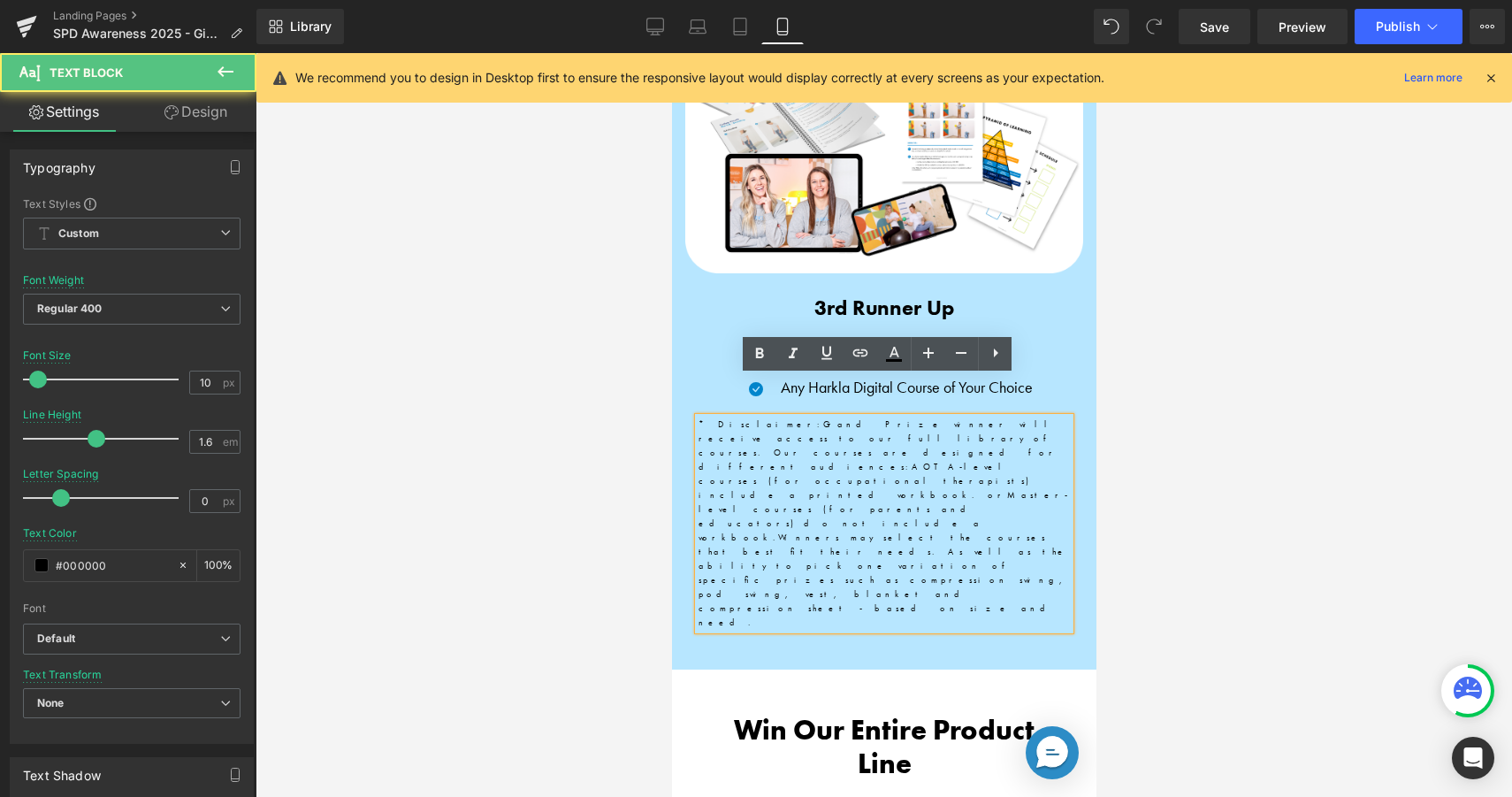
click at [747, 489] on span "Master-level courses (for parents and educators) do not include a workbook." at bounding box center [883, 516] width 370 height 54
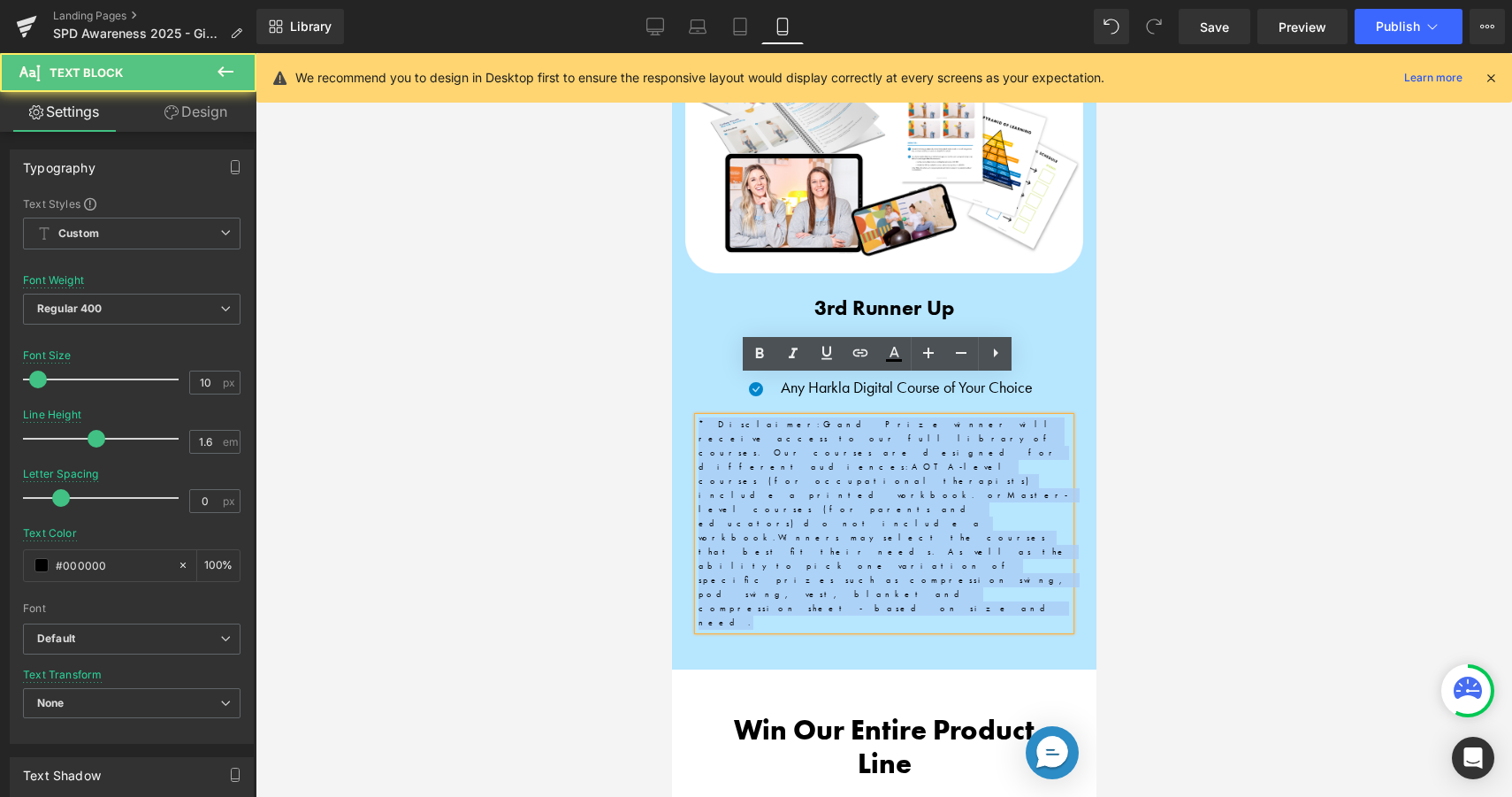
click at [747, 489] on span "Master-level courses (for parents and educators) do not include a workbook." at bounding box center [883, 516] width 370 height 54
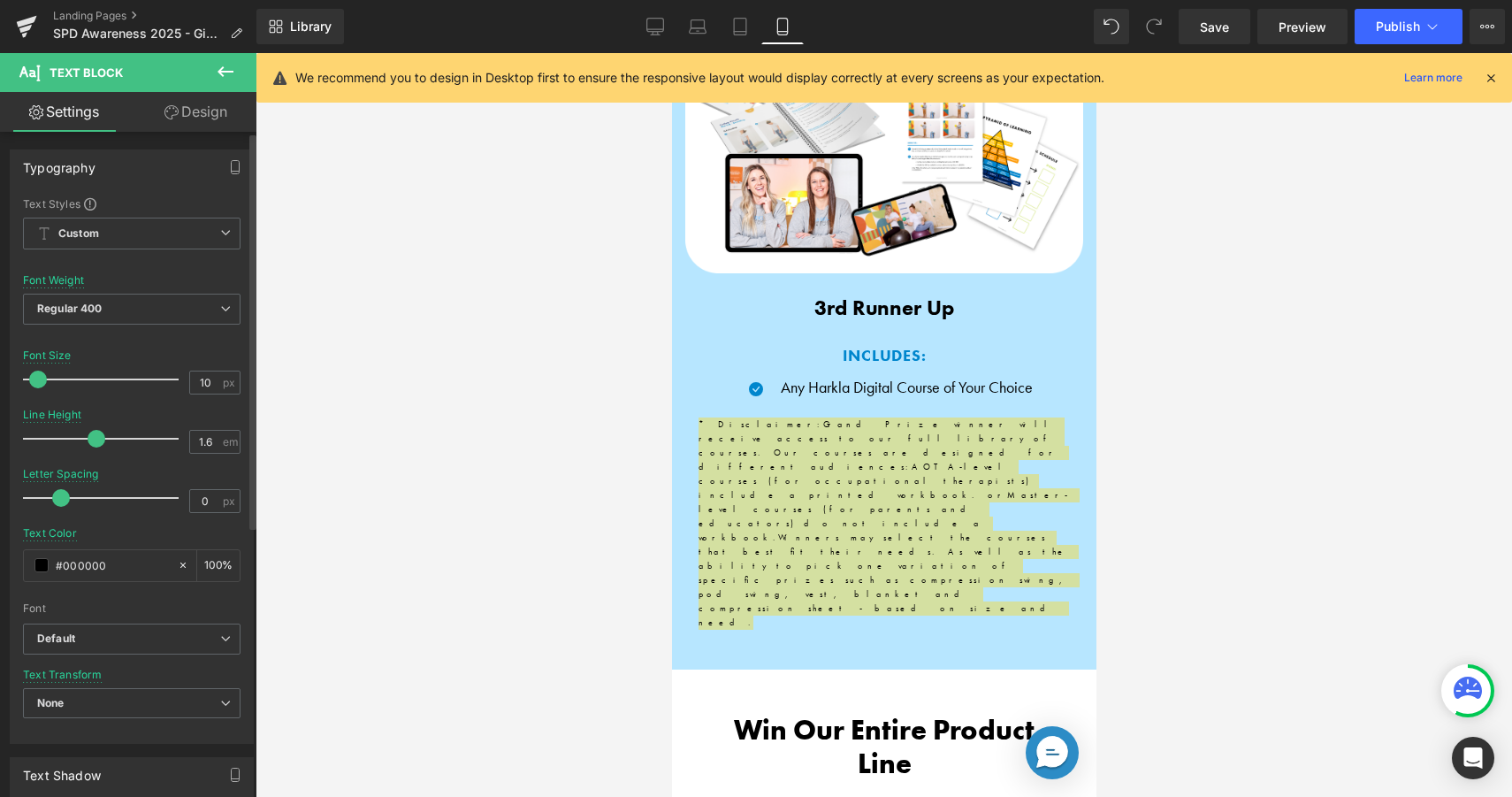
click at [153, 179] on div "Typography" at bounding box center [132, 167] width 242 height 34
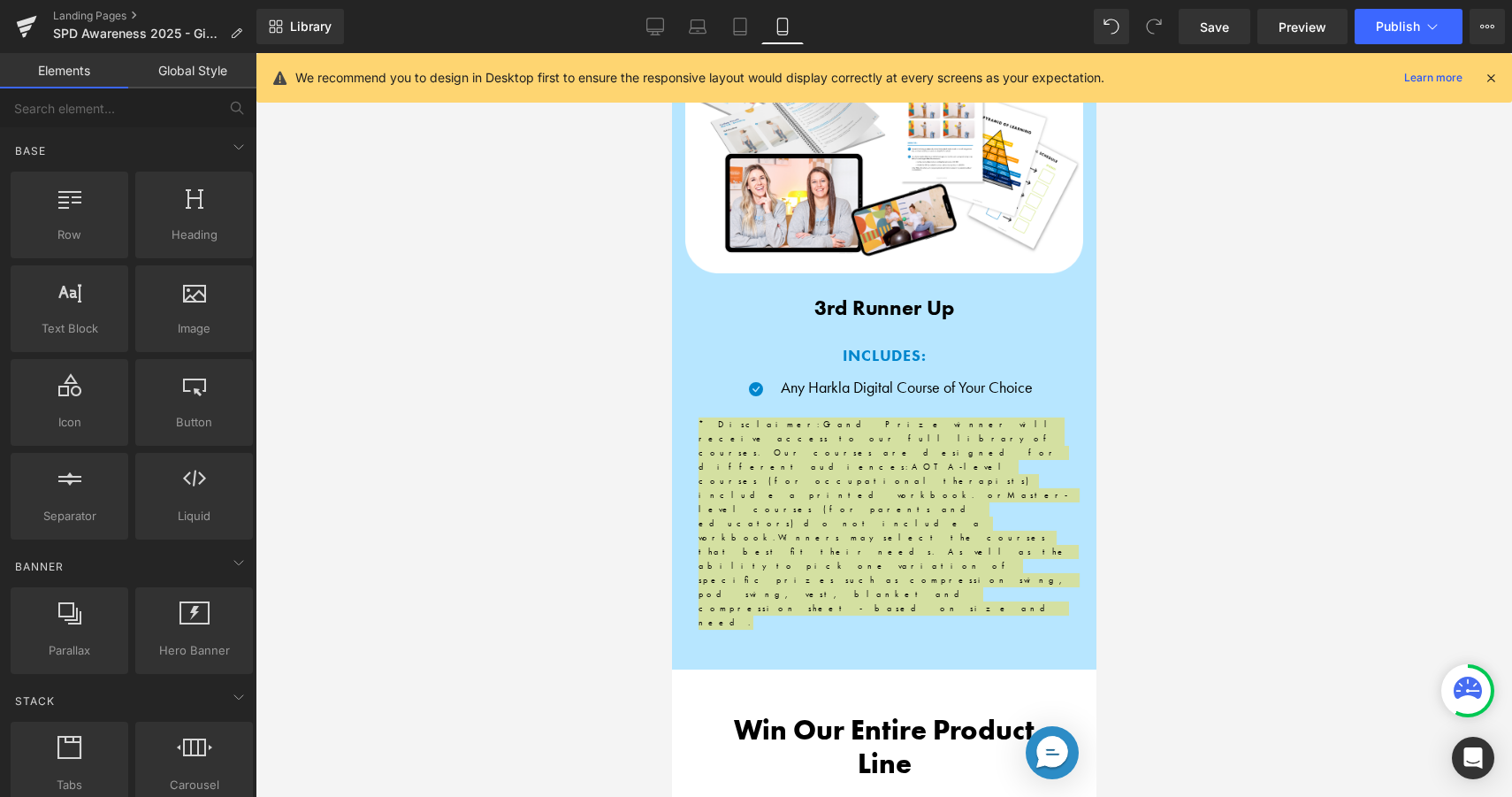
click at [593, 400] on div at bounding box center [883, 425] width 1256 height 744
click at [595, 400] on div at bounding box center [883, 425] width 1256 height 744
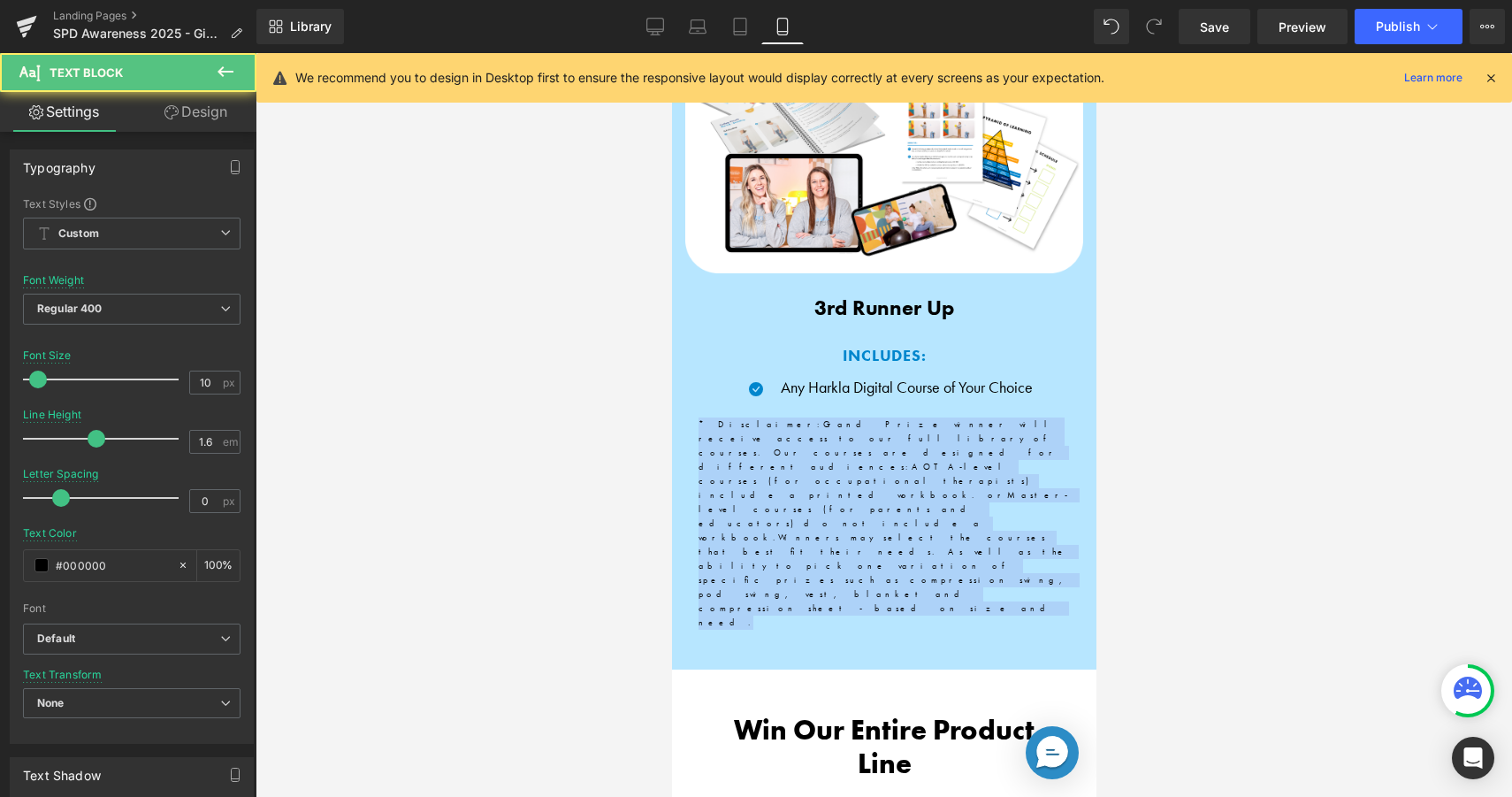
click at [744, 532] on span "Winners may select the courses that best fit their needs. As well as the abilit…" at bounding box center [883, 580] width 370 height 96
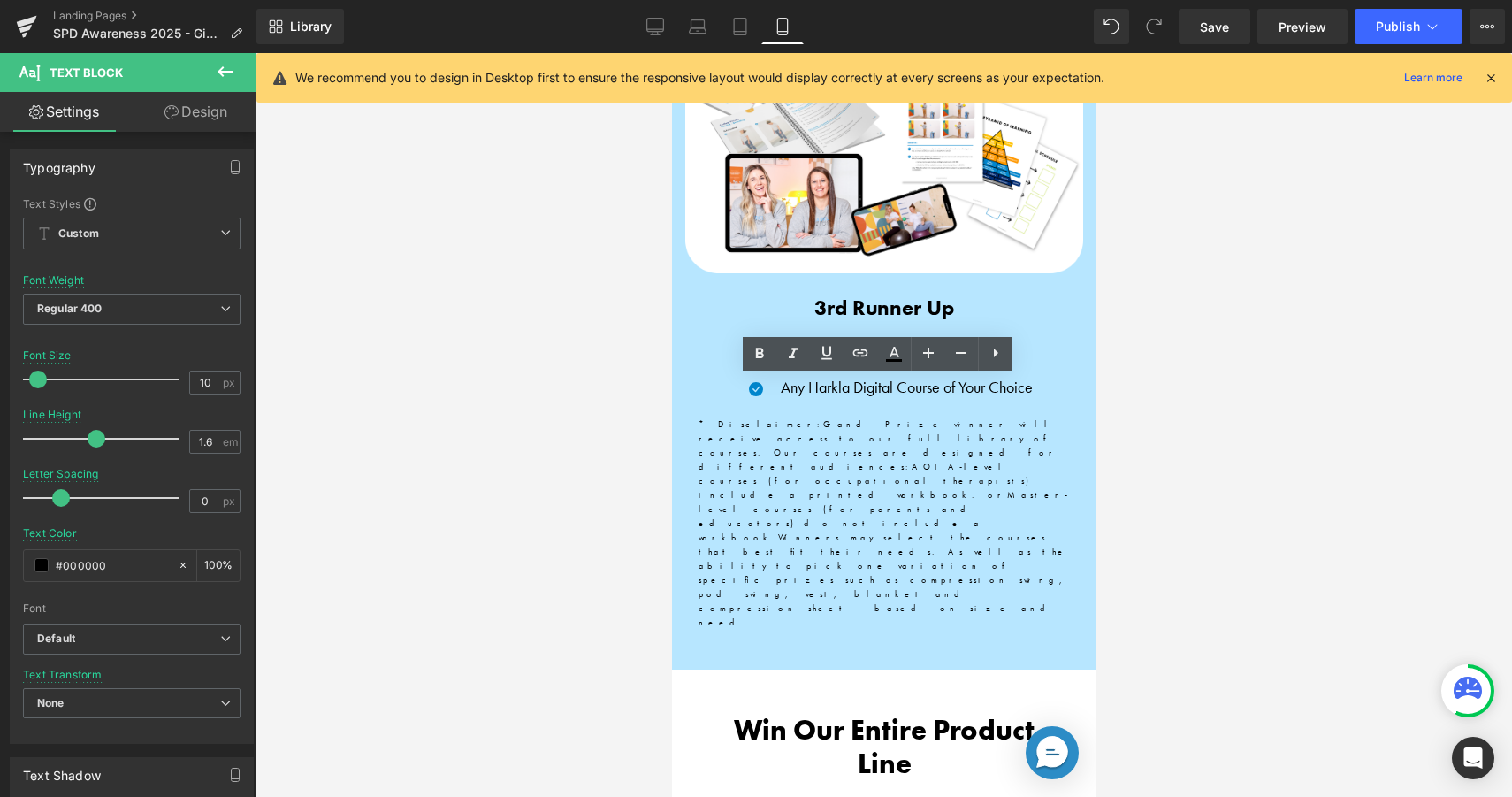
click at [1211, 426] on div at bounding box center [883, 425] width 1256 height 744
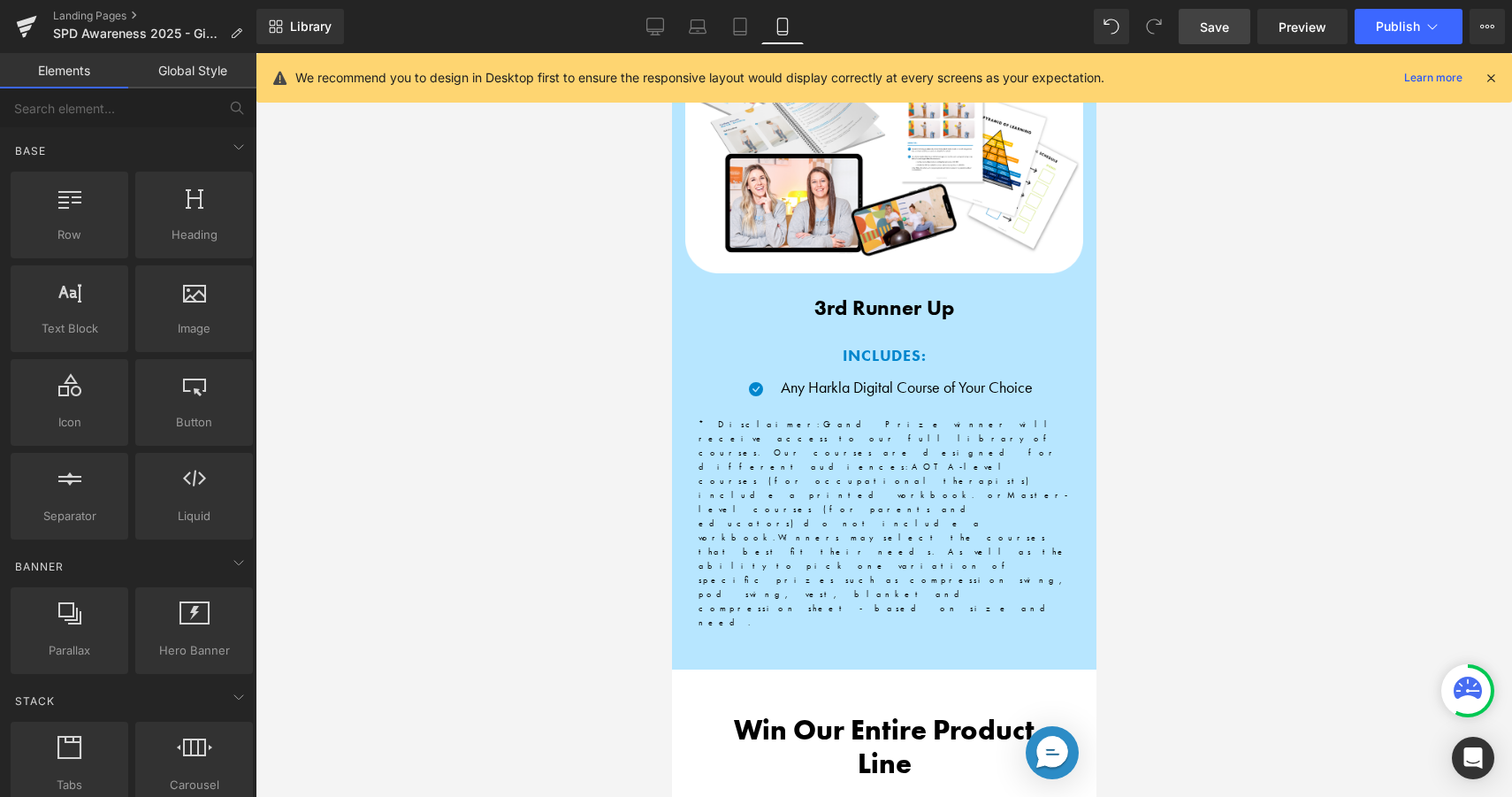
click at [1230, 33] on span "Save" at bounding box center [1215, 27] width 29 height 19
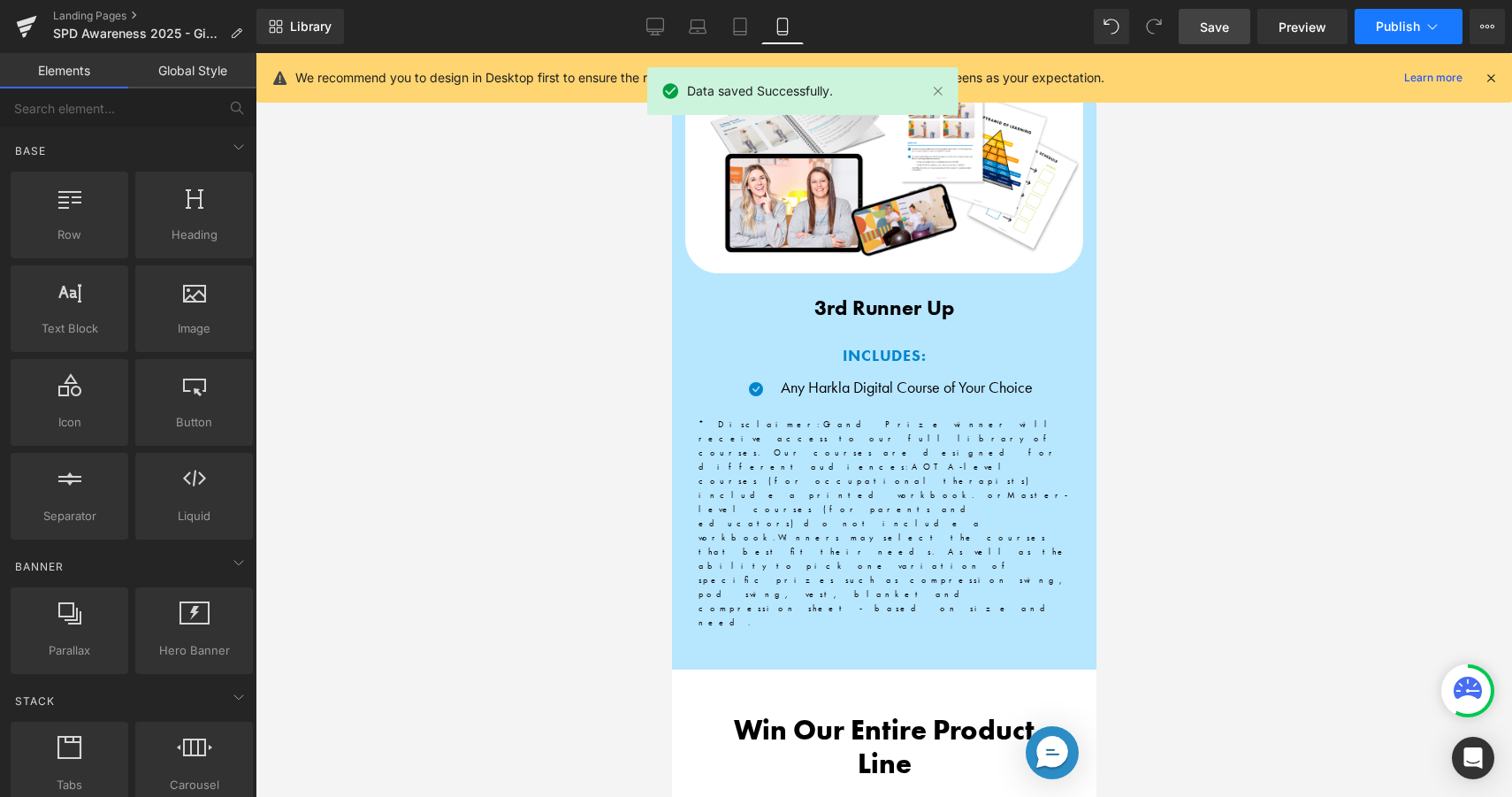
click at [1394, 27] on span "Publish" at bounding box center [1398, 27] width 45 height 14
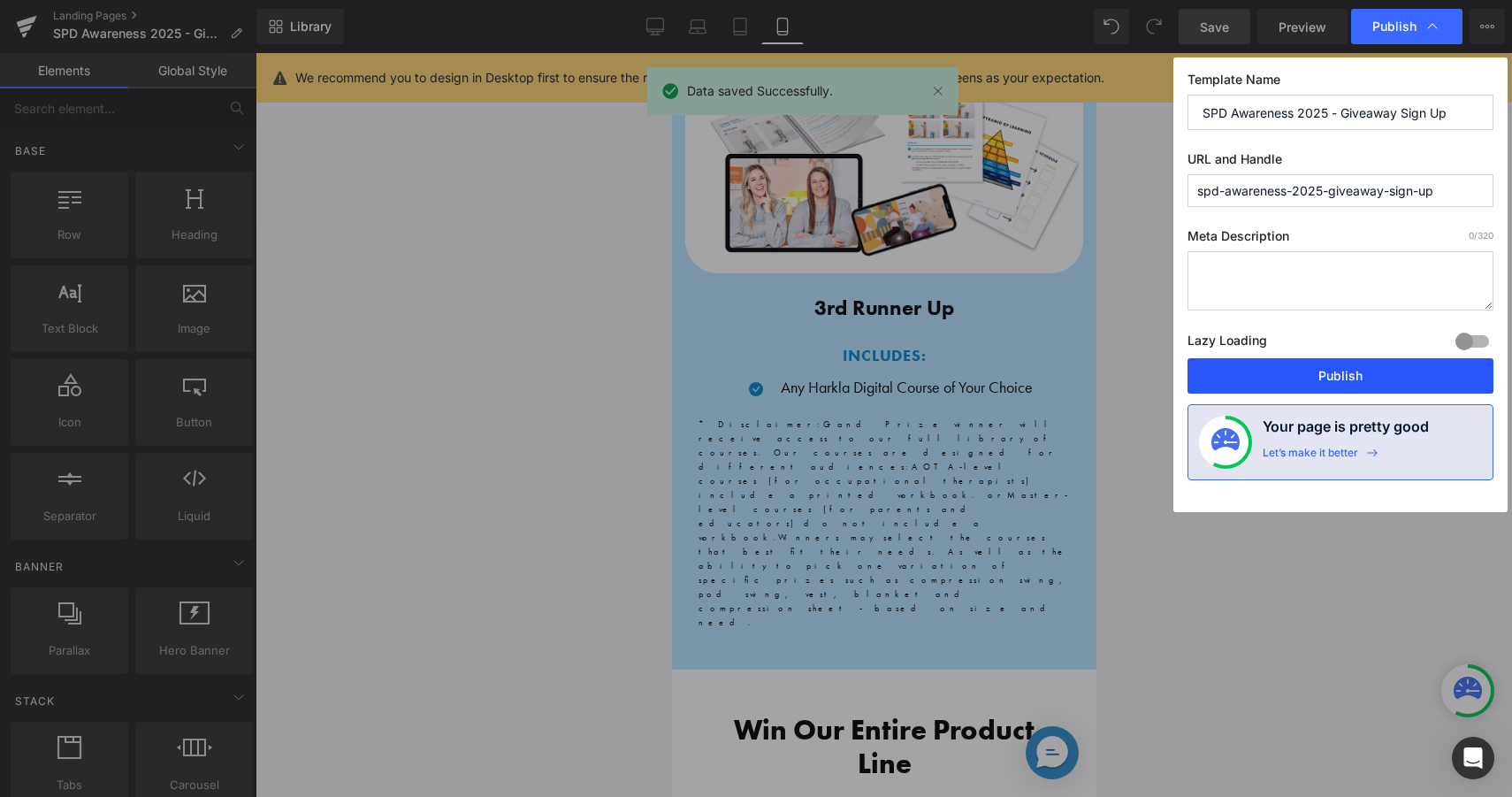
click at [1267, 371] on button "Publish" at bounding box center [1341, 376] width 306 height 36
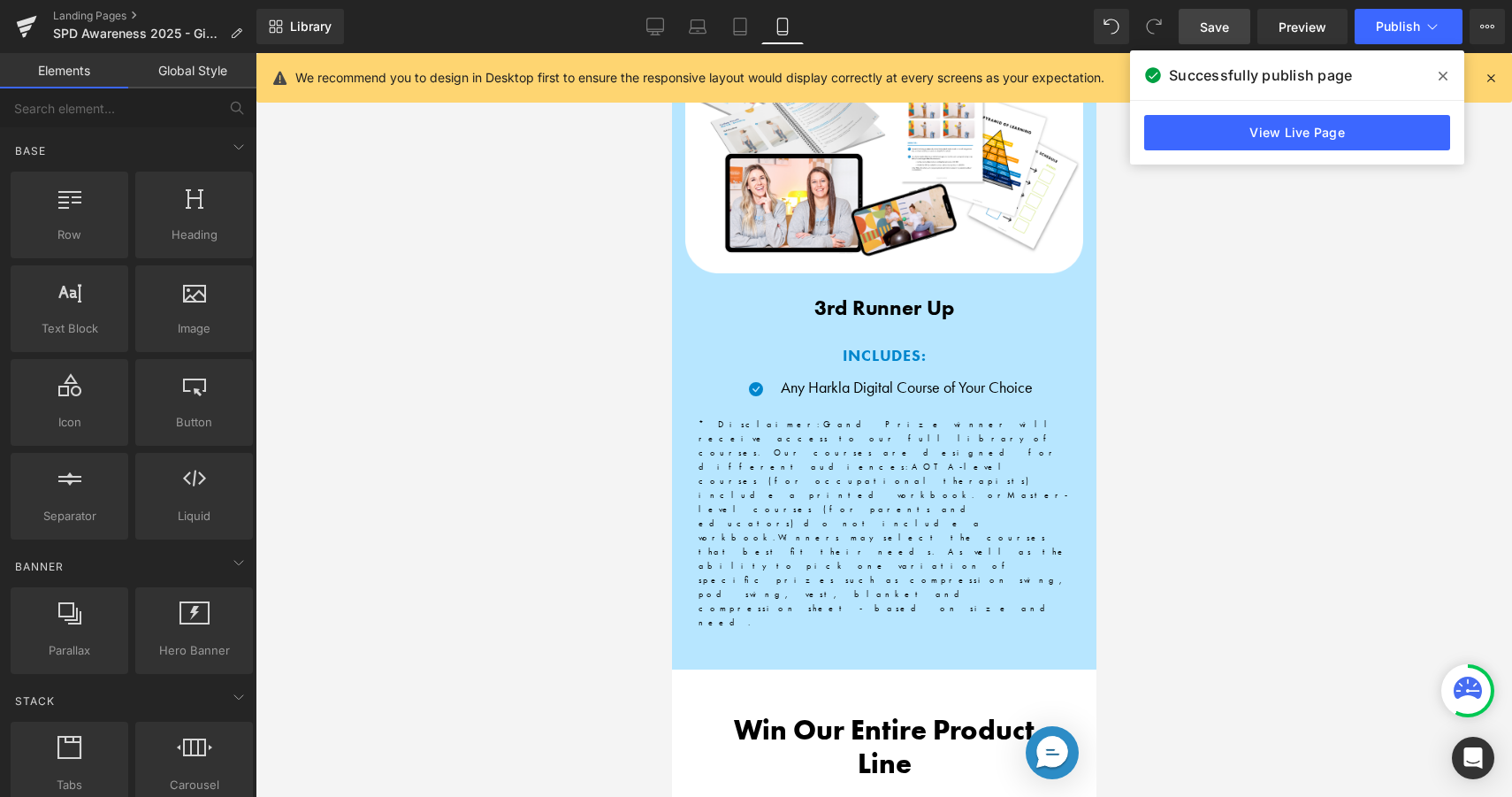
click at [1445, 78] on icon at bounding box center [1443, 76] width 9 height 14
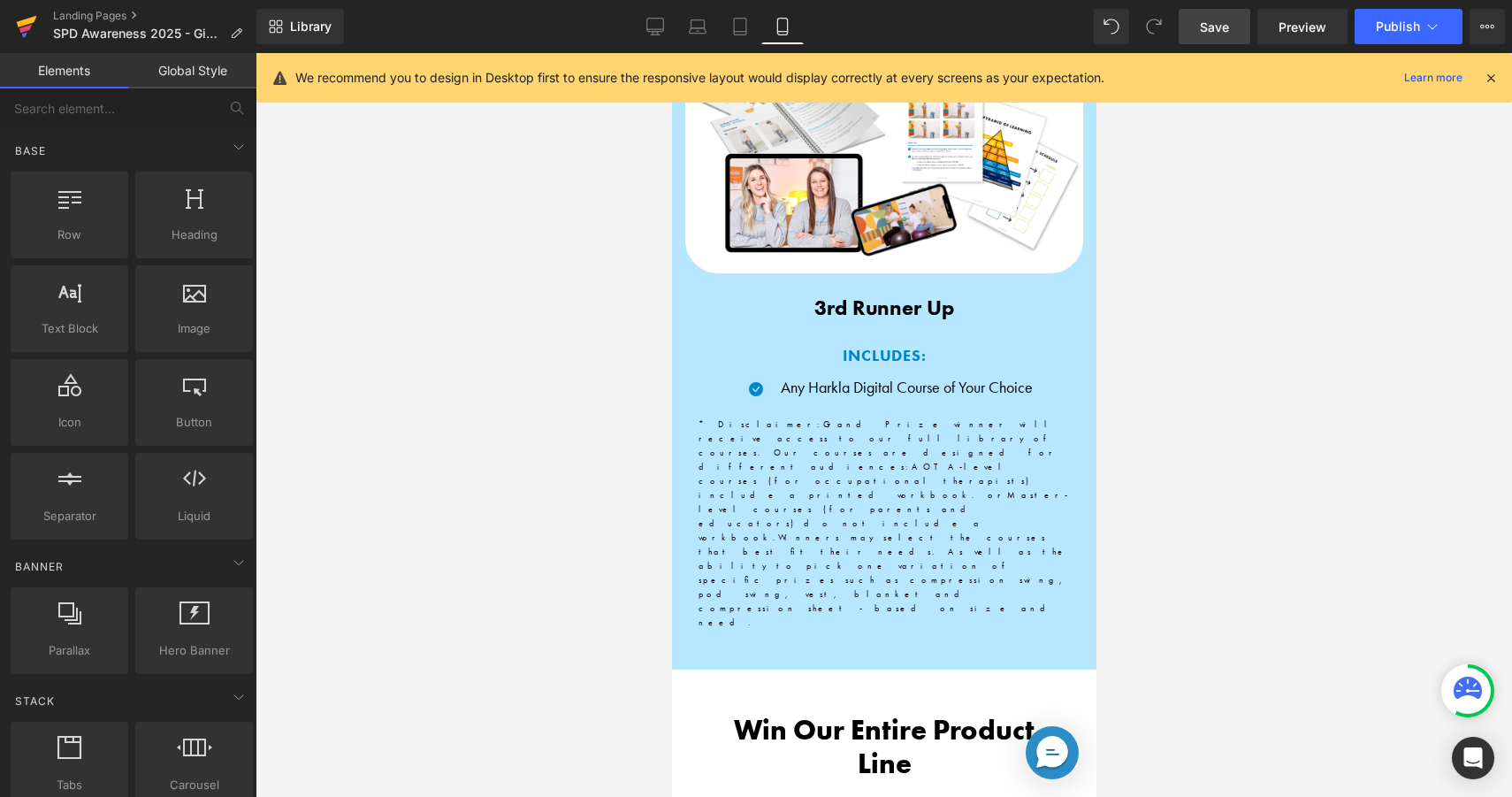
click at [19, 28] on icon at bounding box center [27, 27] width 21 height 45
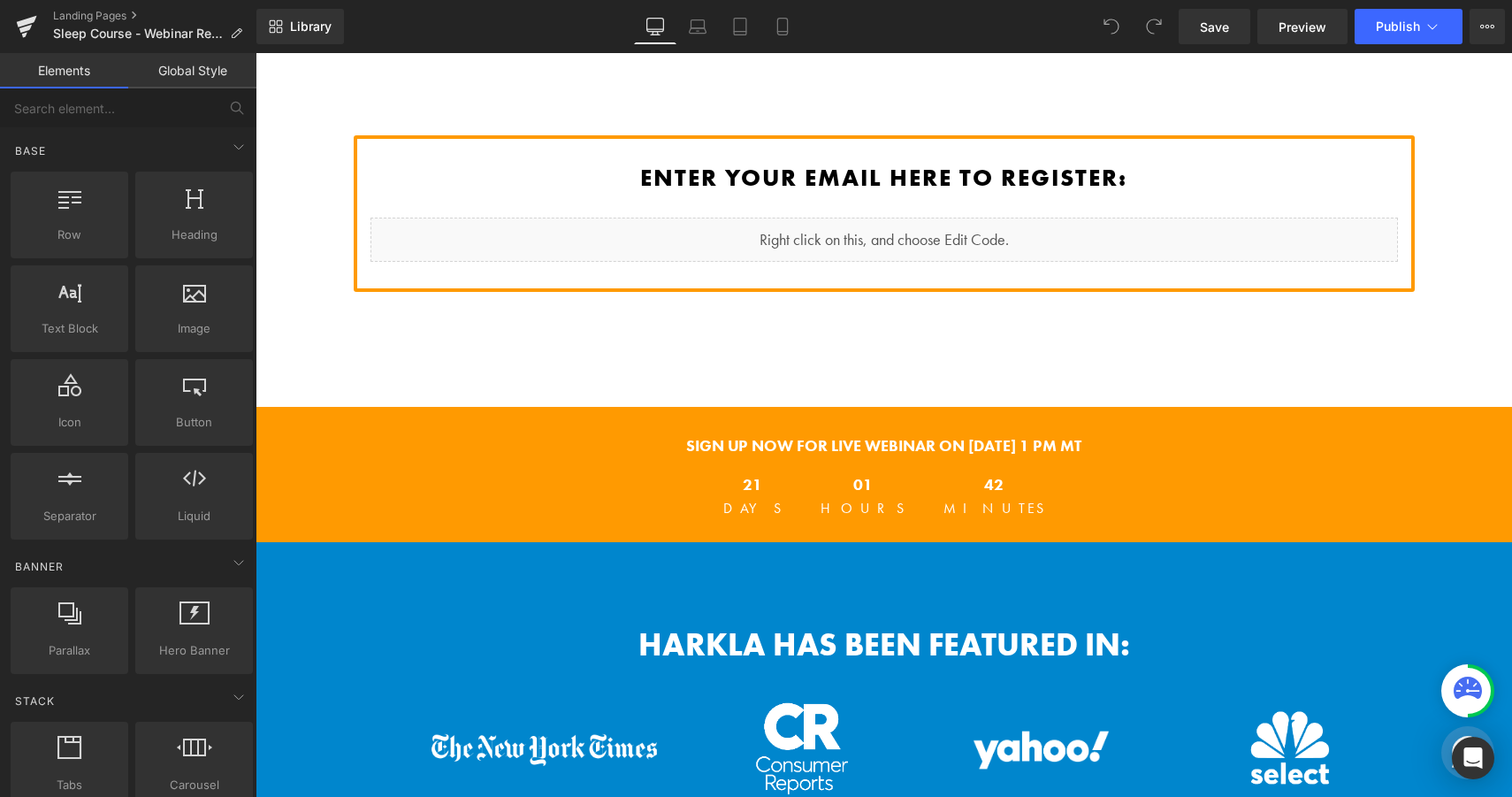
scroll to position [762, 0]
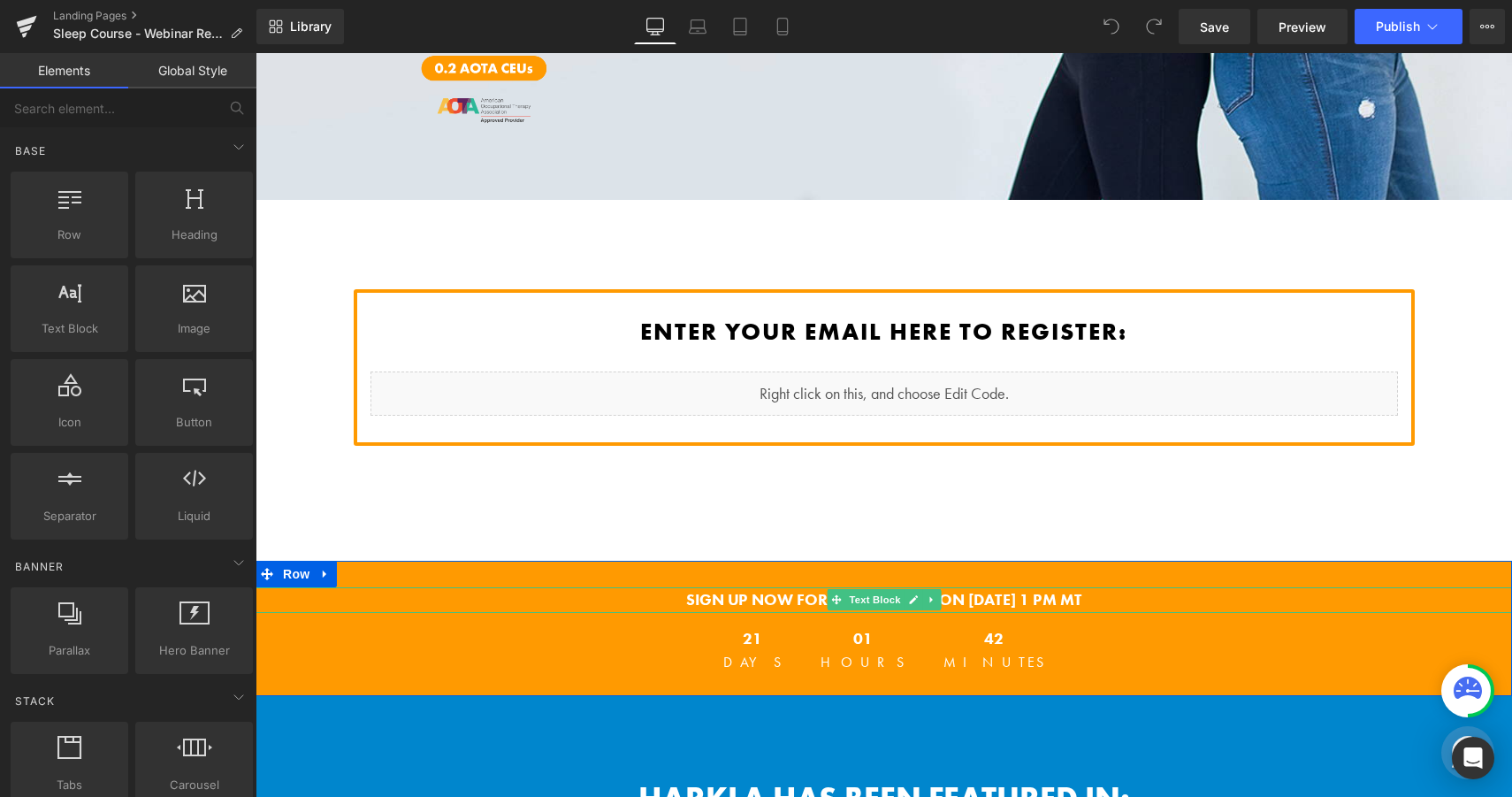
click at [1021, 589] on strong "SIGN UP NOW FOR LIVE WEBINAR ON [DATE] 1 PM MT" at bounding box center [884, 598] width 396 height 20
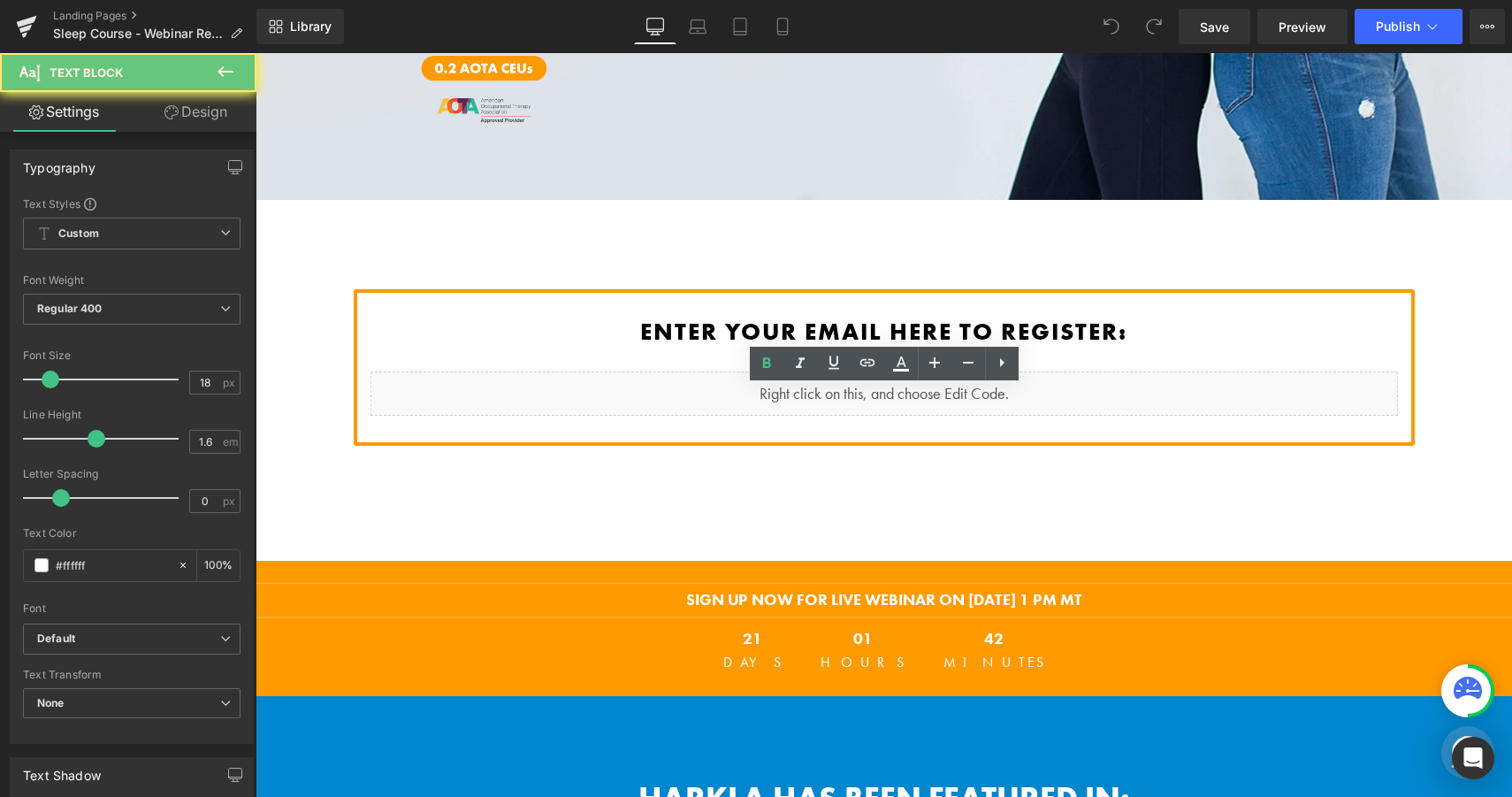
click at [1012, 589] on strong "SIGN UP NOW FOR LIVE WEBINAR ON [DATE] 1 PM MT" at bounding box center [884, 598] width 396 height 20
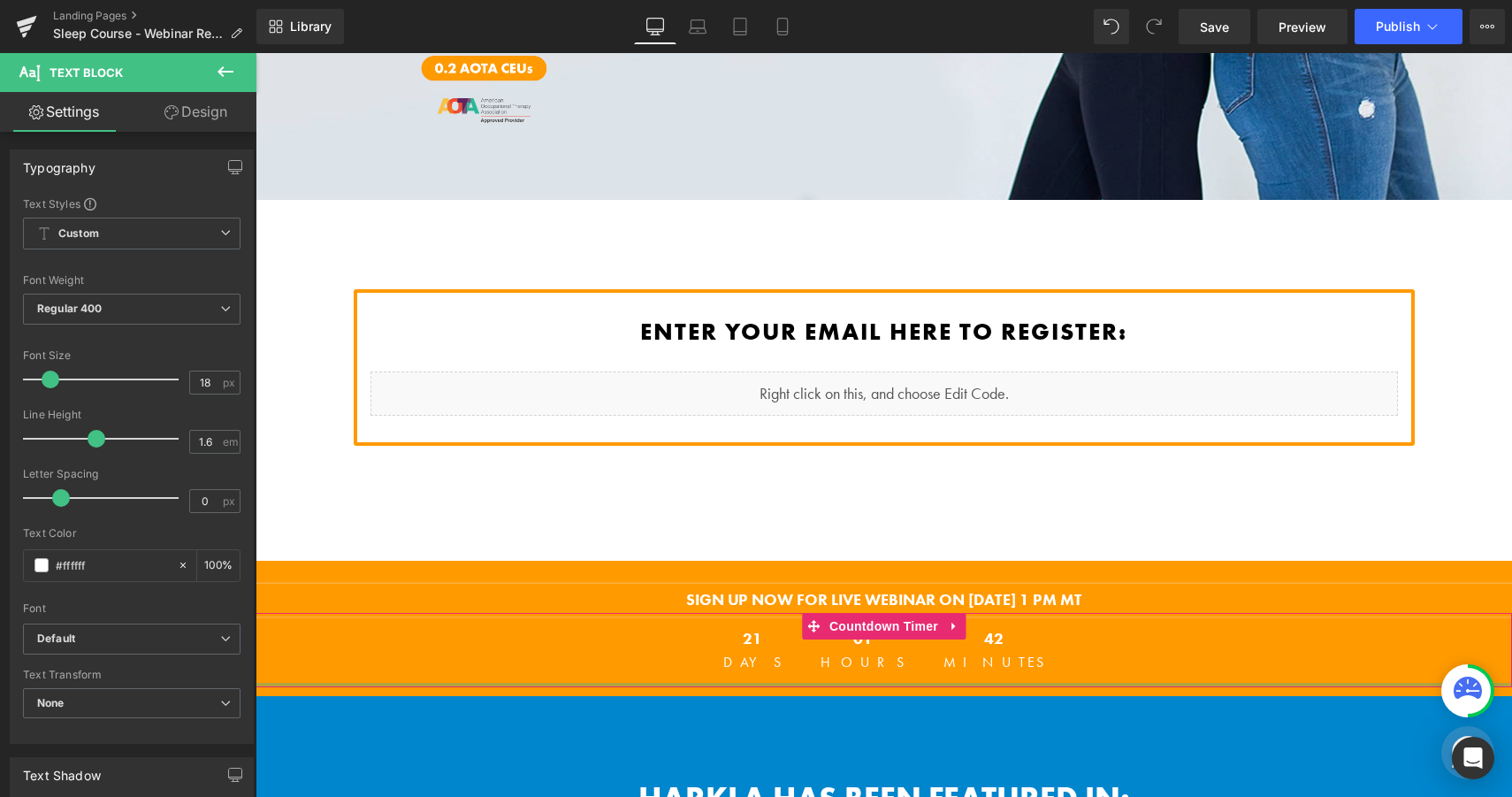
click at [1081, 613] on div "21 Days 01 Hours 42 Minutes Countdown Timer" at bounding box center [883, 649] width 1256 height 74
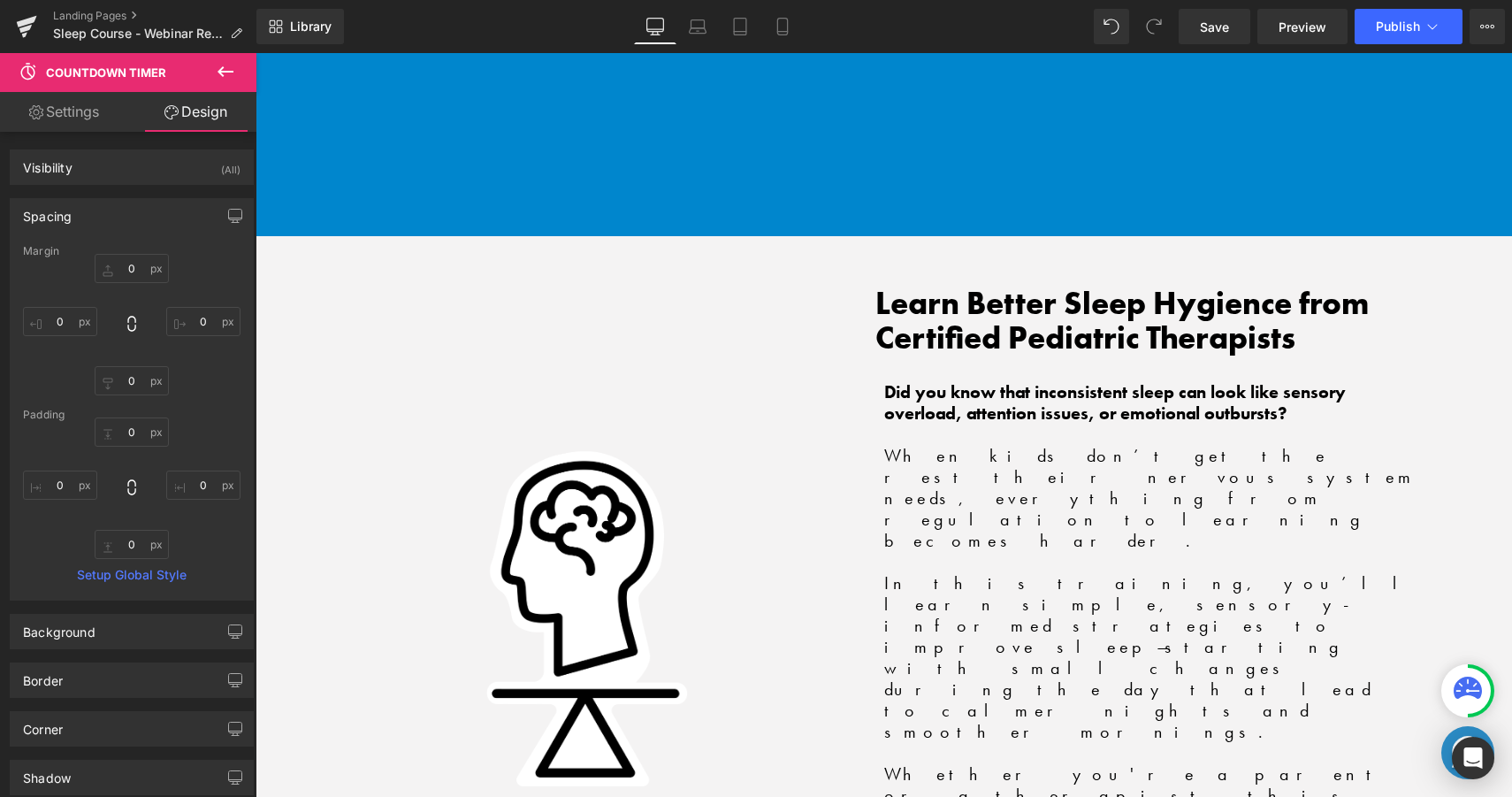
scroll to position [2508, 0]
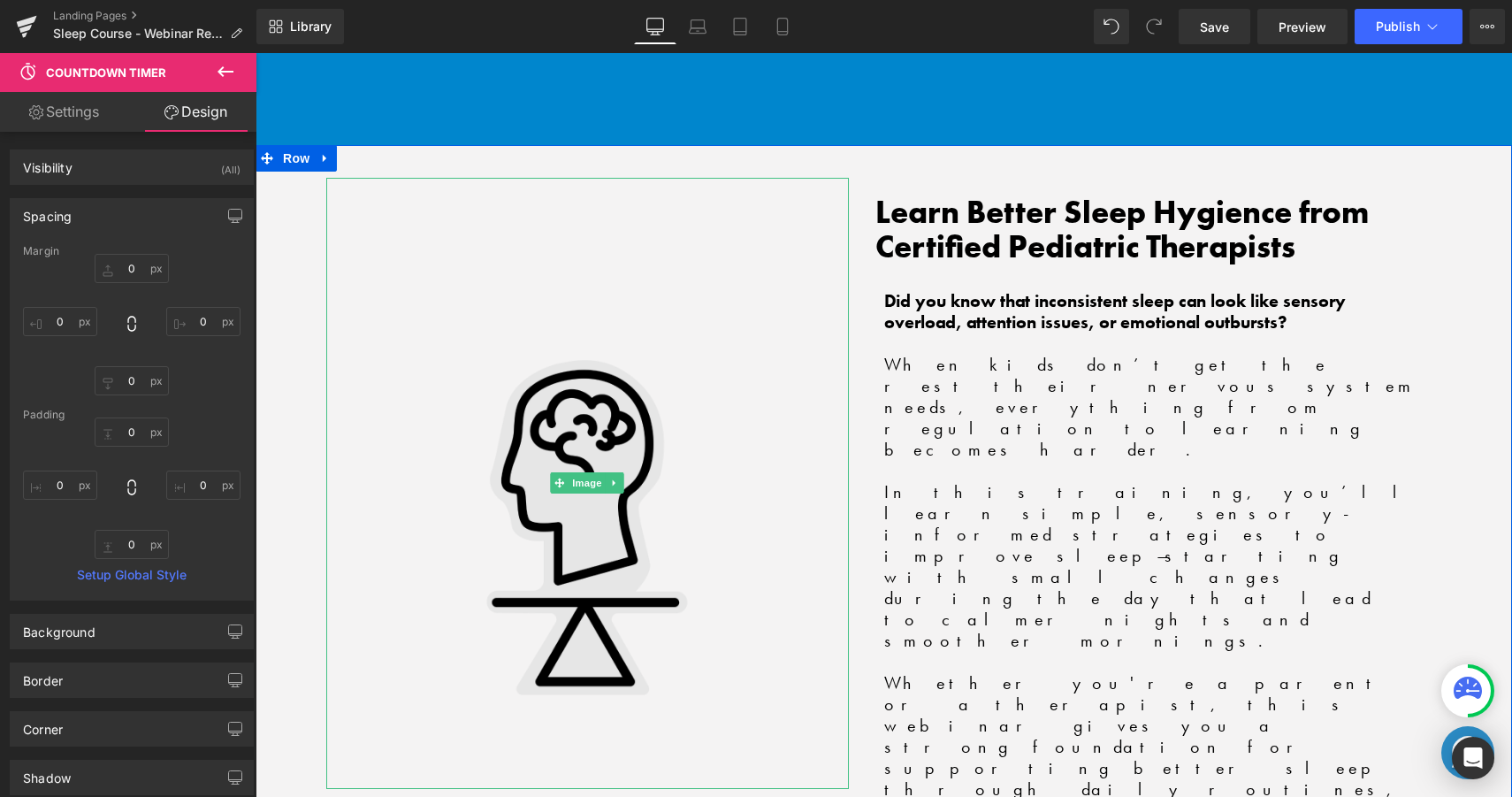
click at [776, 580] on img at bounding box center [587, 483] width 418 height 610
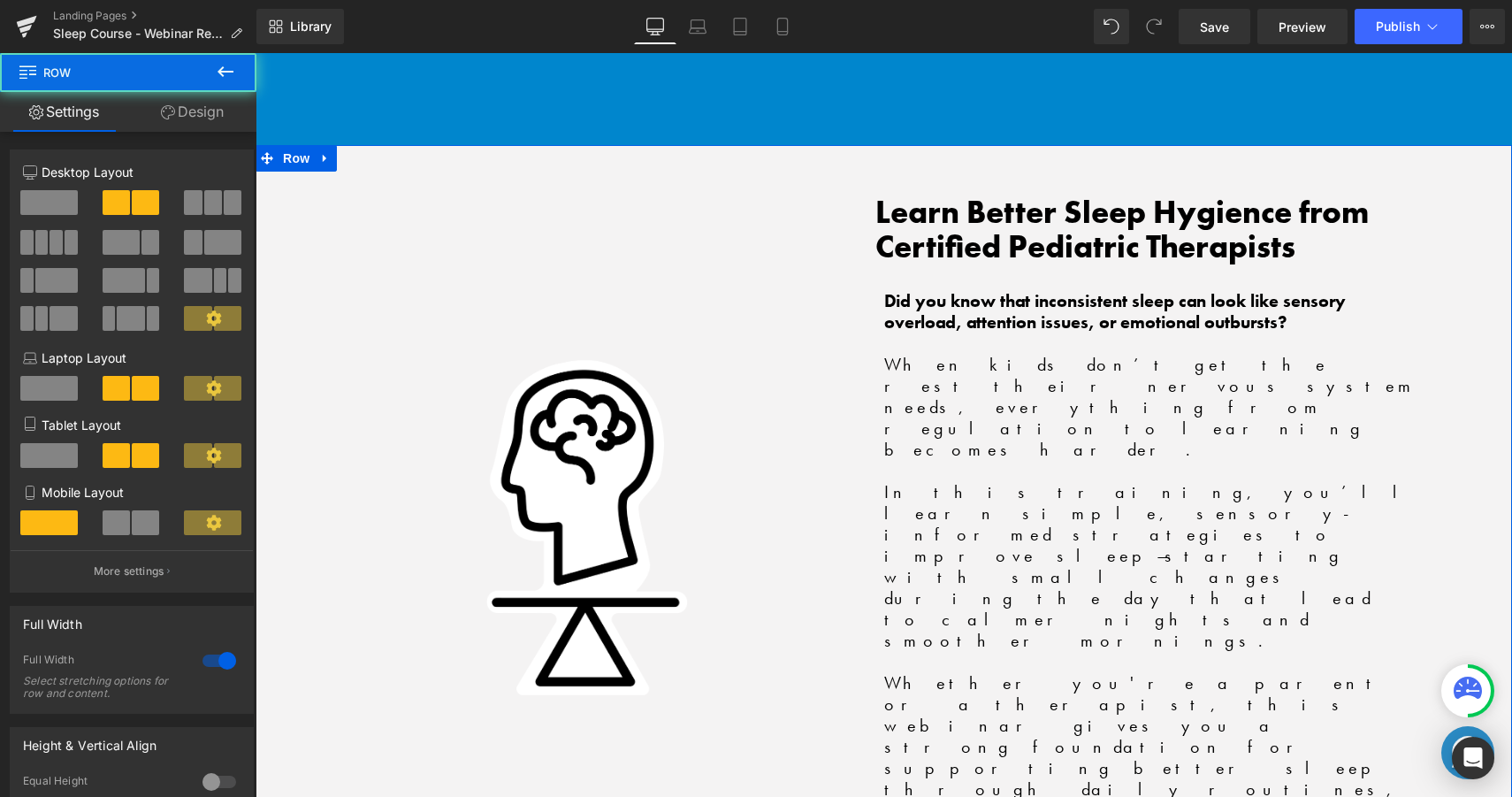
drag, startPoint x: 805, startPoint y: 619, endPoint x: 804, endPoint y: 647, distance: 28.0
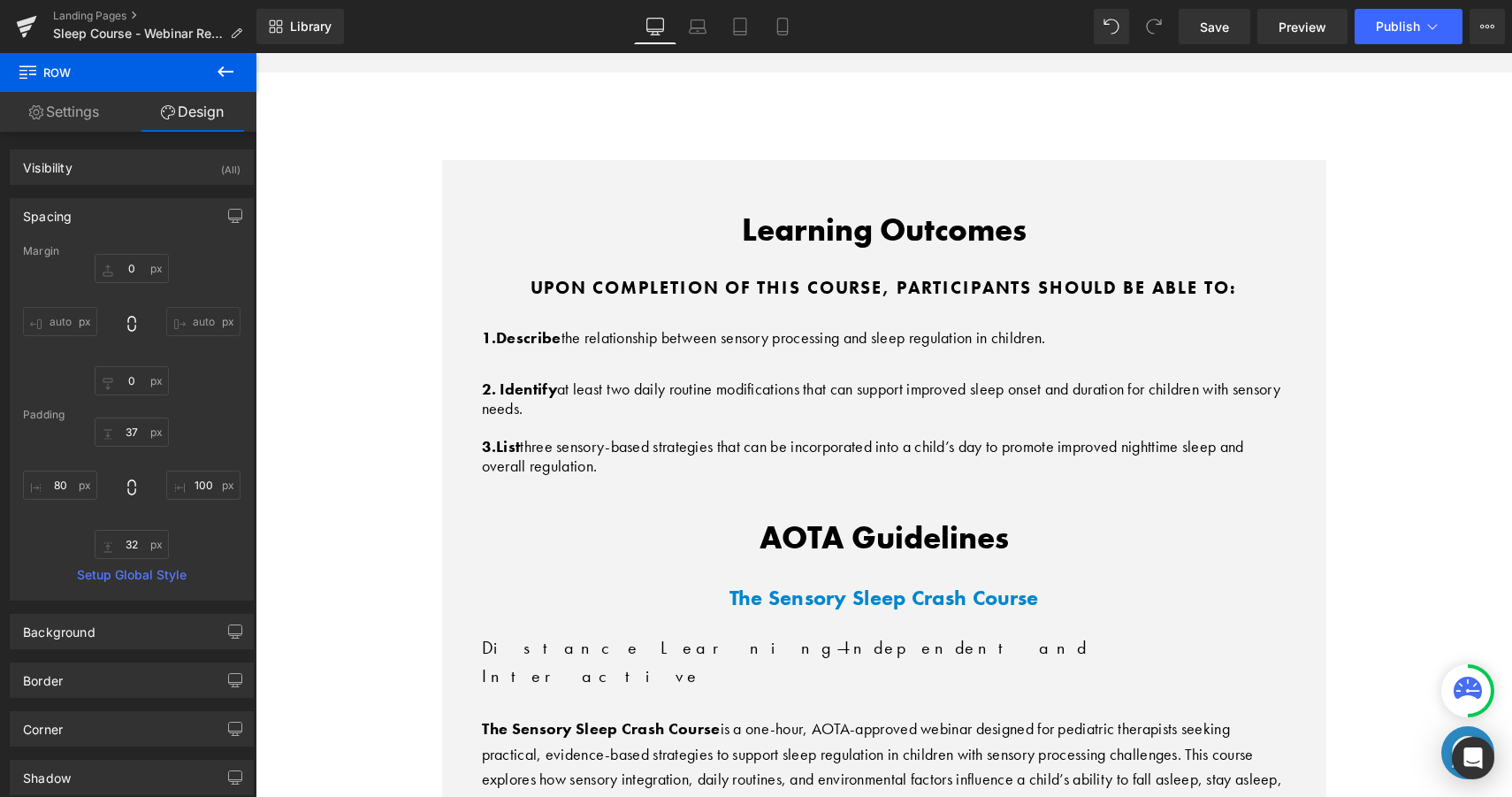
scroll to position [6085, 0]
